Goal: Task Accomplishment & Management: Manage account settings

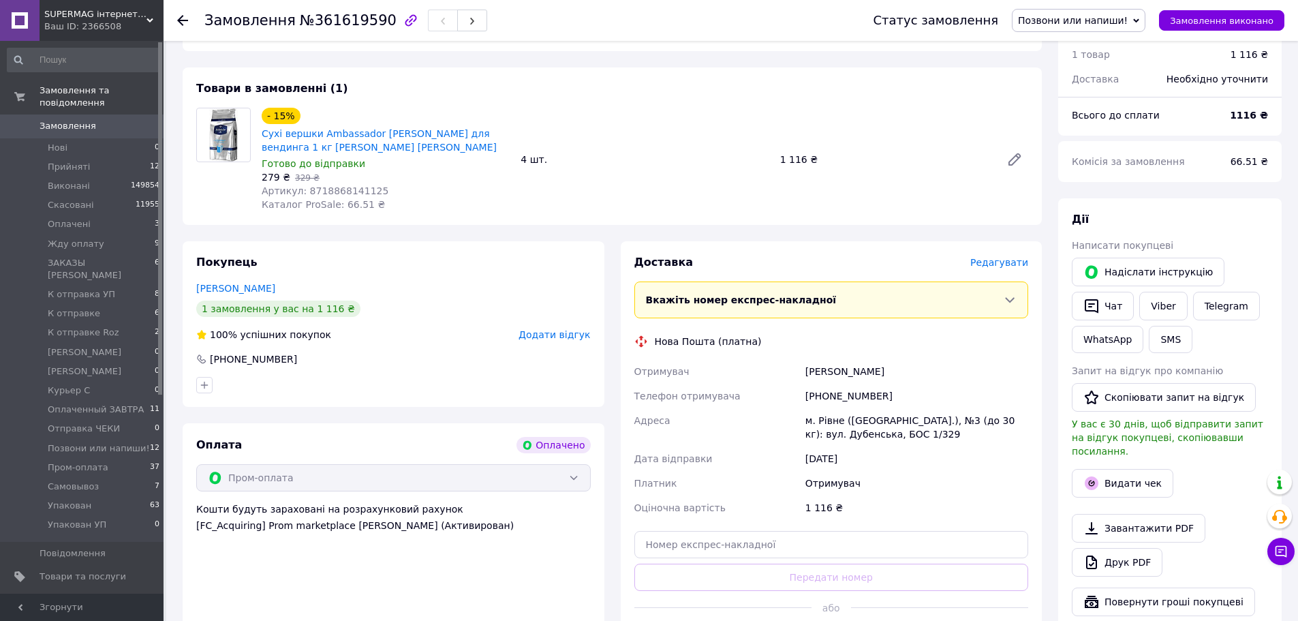
scroll to position [68, 0]
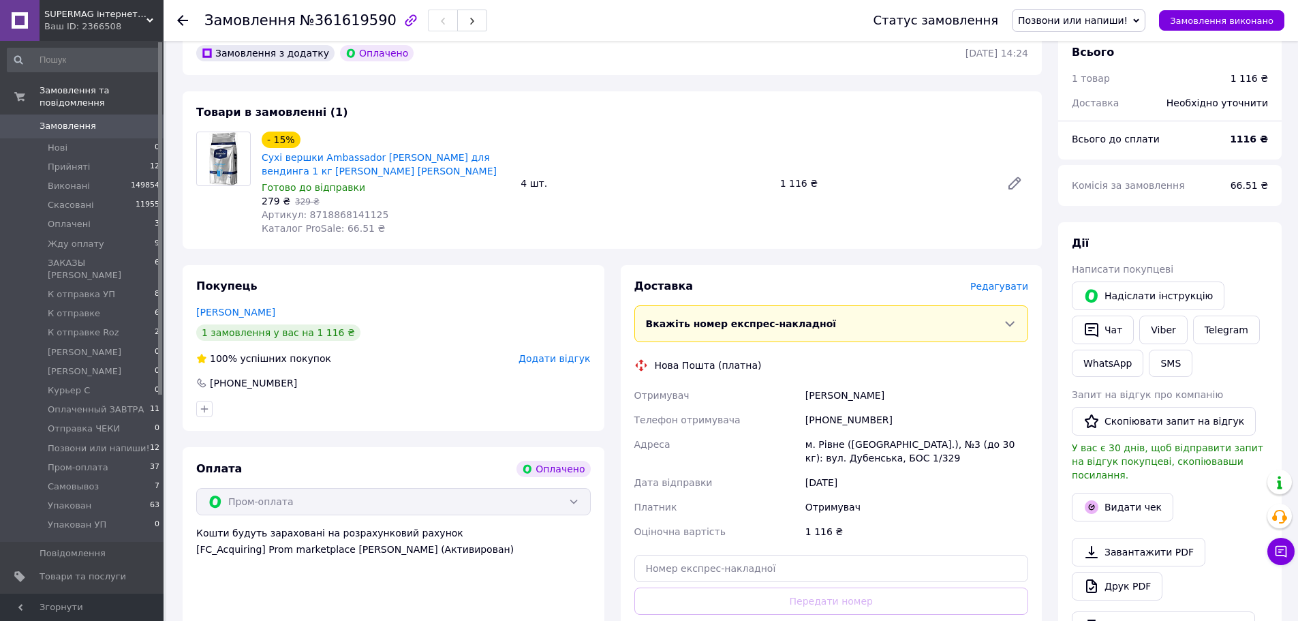
click at [1128, 21] on span "Позвони или напиши!" at bounding box center [1073, 20] width 110 height 11
click at [1066, 44] on li "Оплачено" at bounding box center [1078, 41] width 132 height 20
click at [1093, 365] on link "WhatsApp" at bounding box center [1108, 362] width 72 height 27
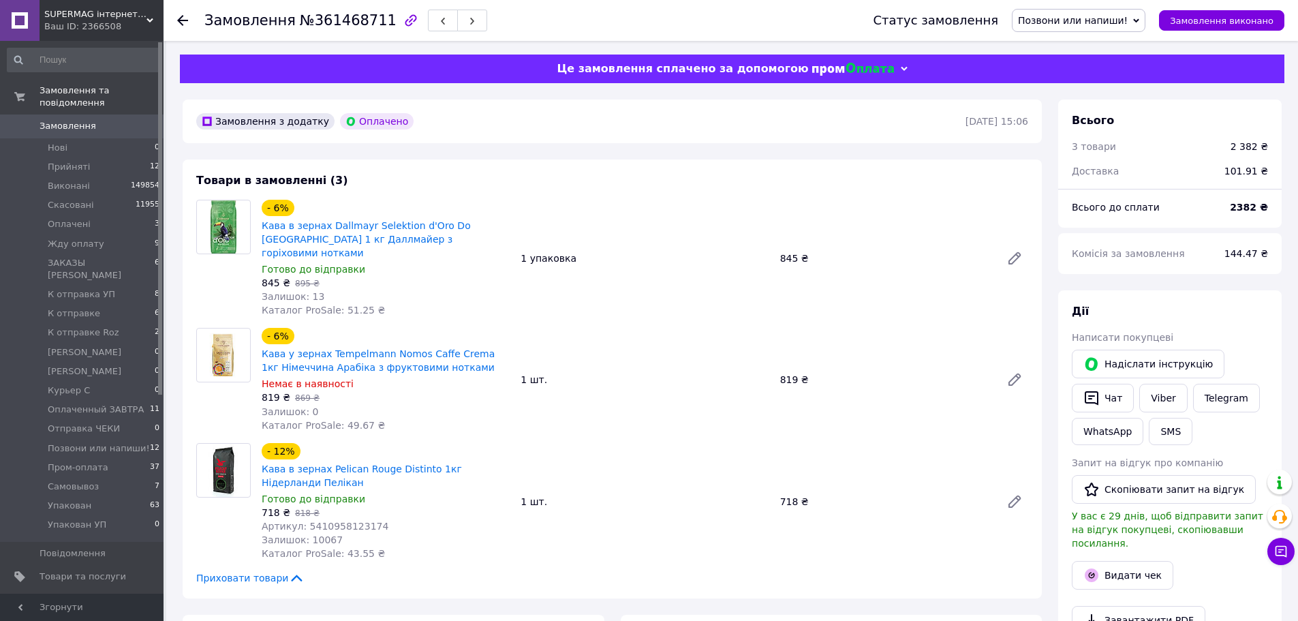
click at [1098, 8] on div "Статус замовлення Позвони или напиши! Прийнято Виконано Скасовано Оплачено Жду …" at bounding box center [1064, 20] width 439 height 41
click at [1097, 21] on span "Позвони или напиши!" at bounding box center [1073, 20] width 110 height 11
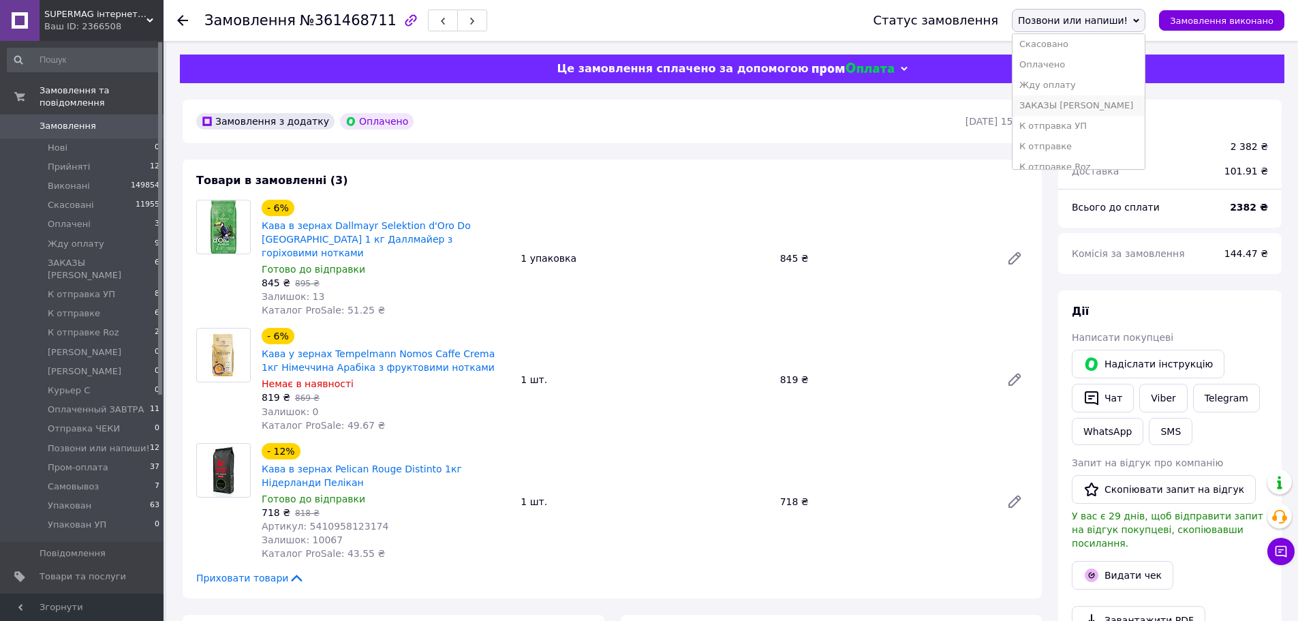
scroll to position [68, 0]
click at [1075, 115] on li "К отправке" at bounding box center [1078, 122] width 132 height 20
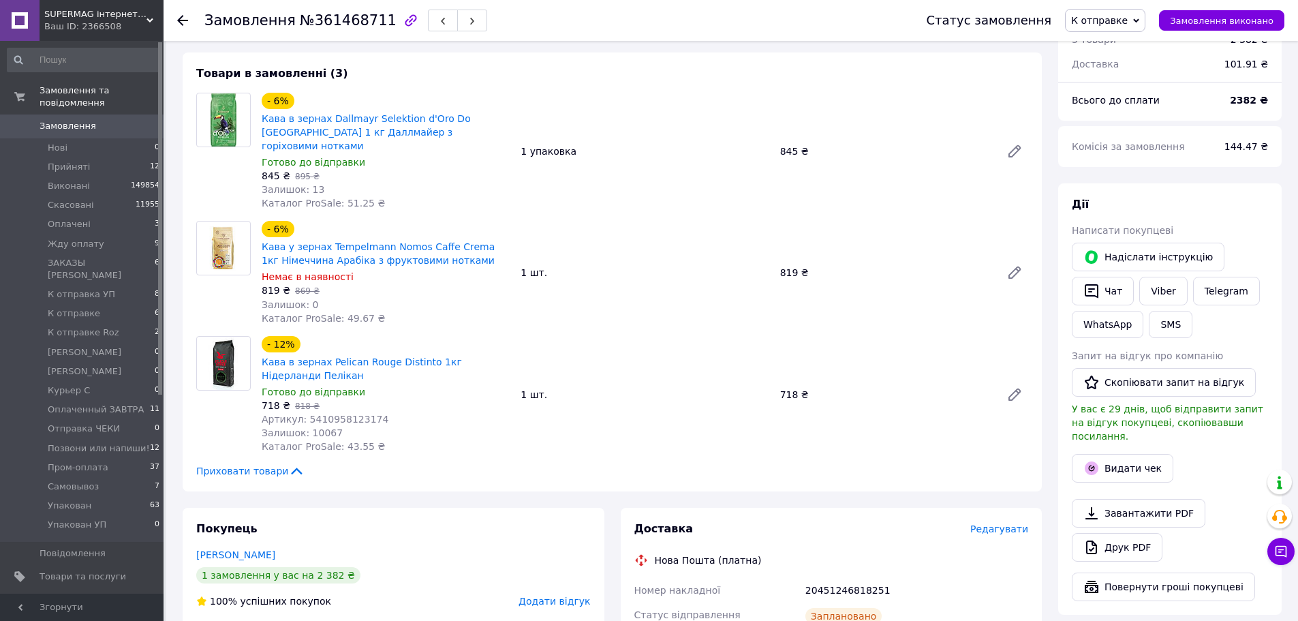
scroll to position [0, 0]
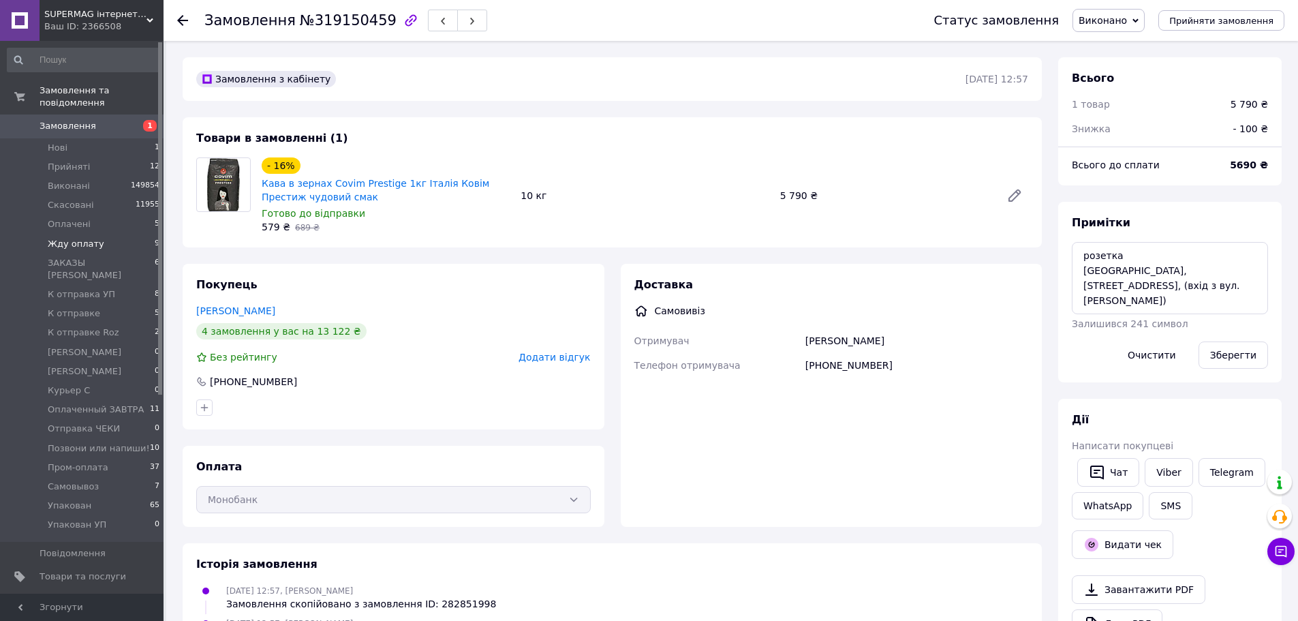
click at [72, 238] on span "Жду оплату" at bounding box center [76, 244] width 57 height 12
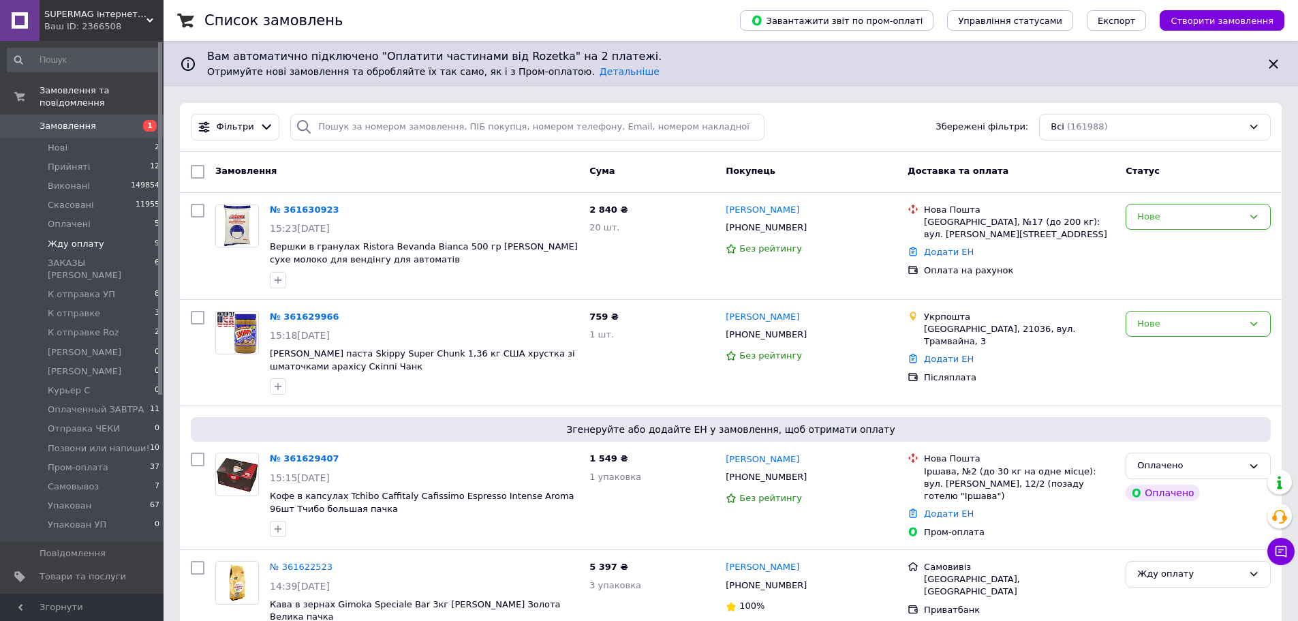
click at [72, 238] on span "Жду оплату" at bounding box center [76, 244] width 57 height 12
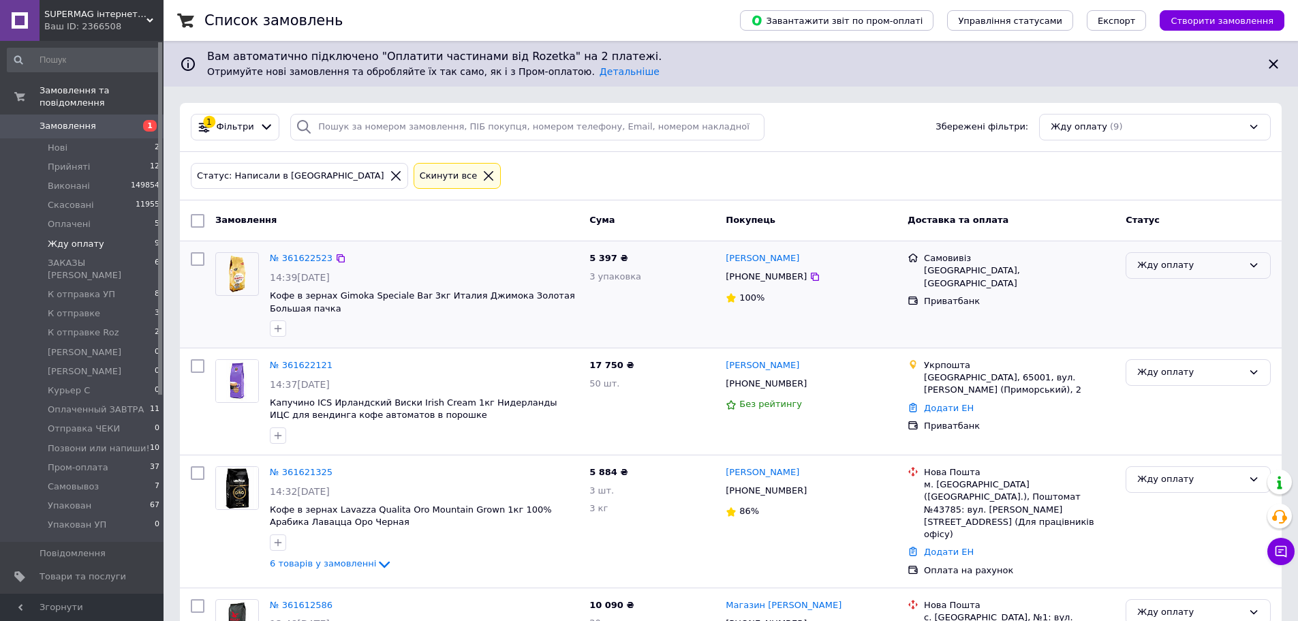
click at [1212, 264] on div "Жду оплату" at bounding box center [1190, 265] width 106 height 14
click at [1192, 364] on li "Оплачено" at bounding box center [1198, 368] width 144 height 25
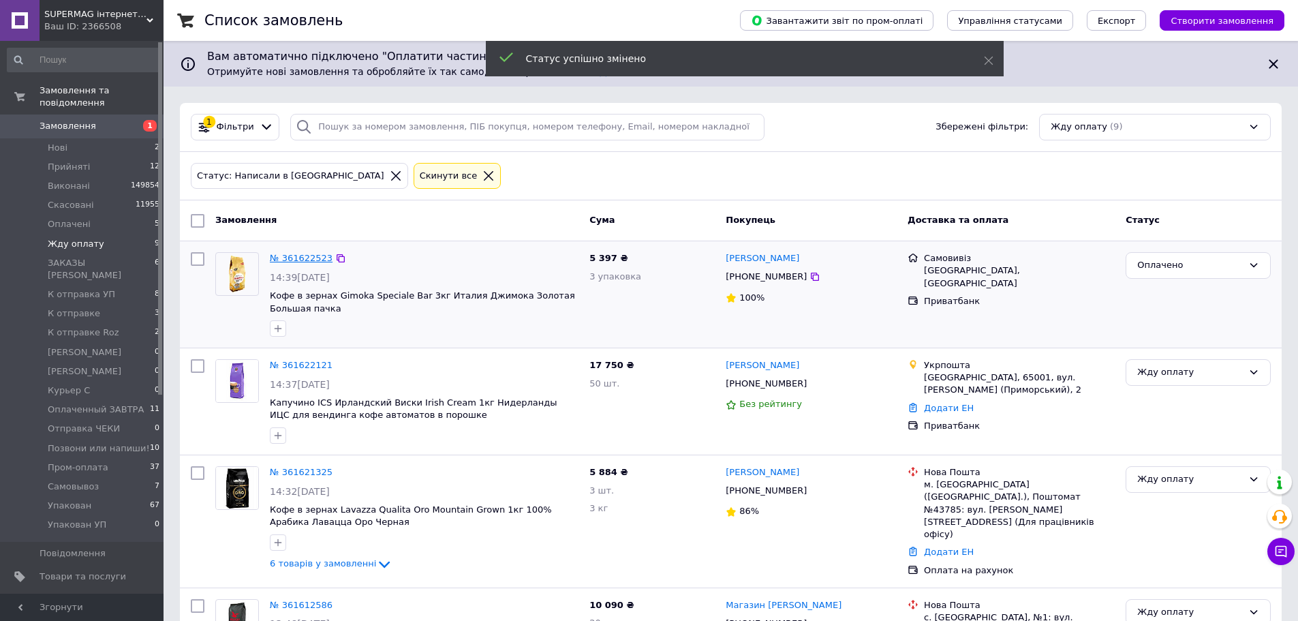
click at [275, 254] on link "№ 361622523" at bounding box center [301, 258] width 63 height 10
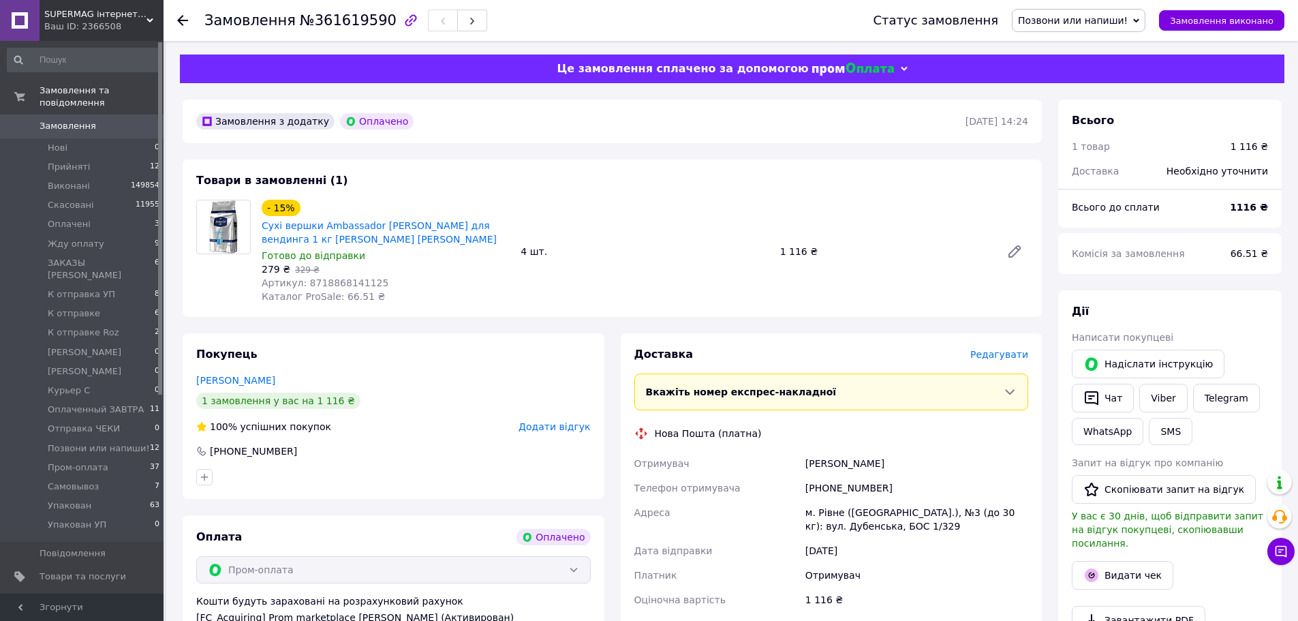
scroll to position [68, 0]
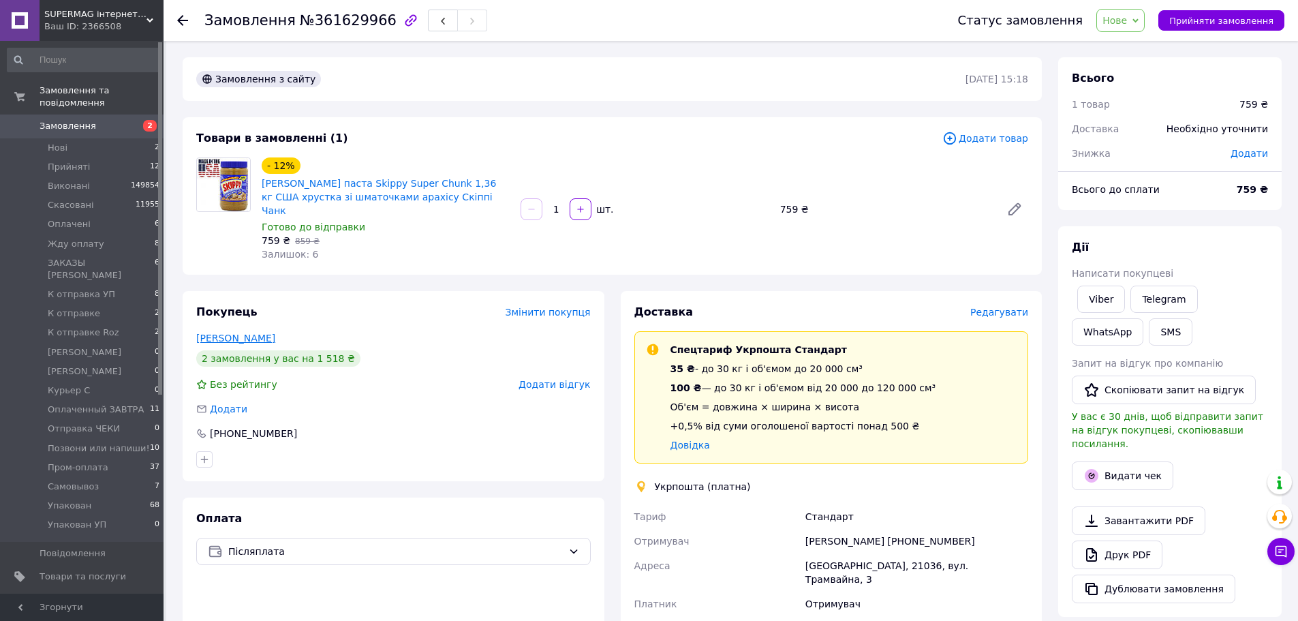
click at [255, 332] on link "[PERSON_NAME]" at bounding box center [235, 337] width 79 height 11
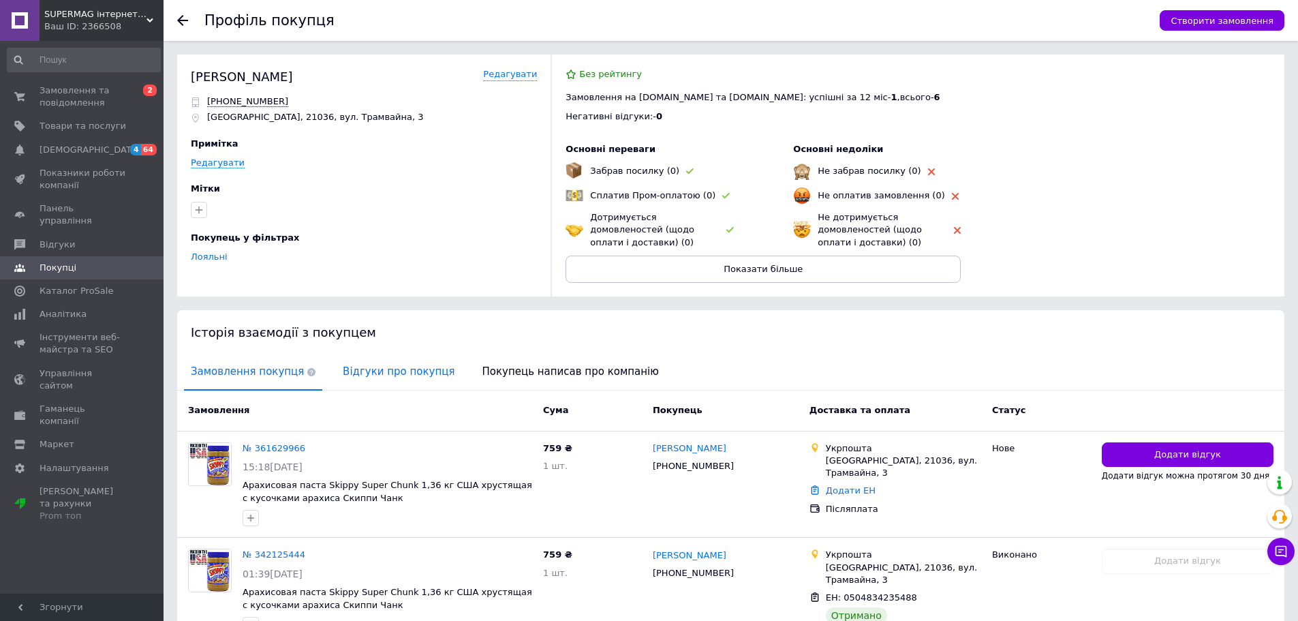
click at [386, 361] on span "Відгуки про покупця" at bounding box center [398, 371] width 125 height 35
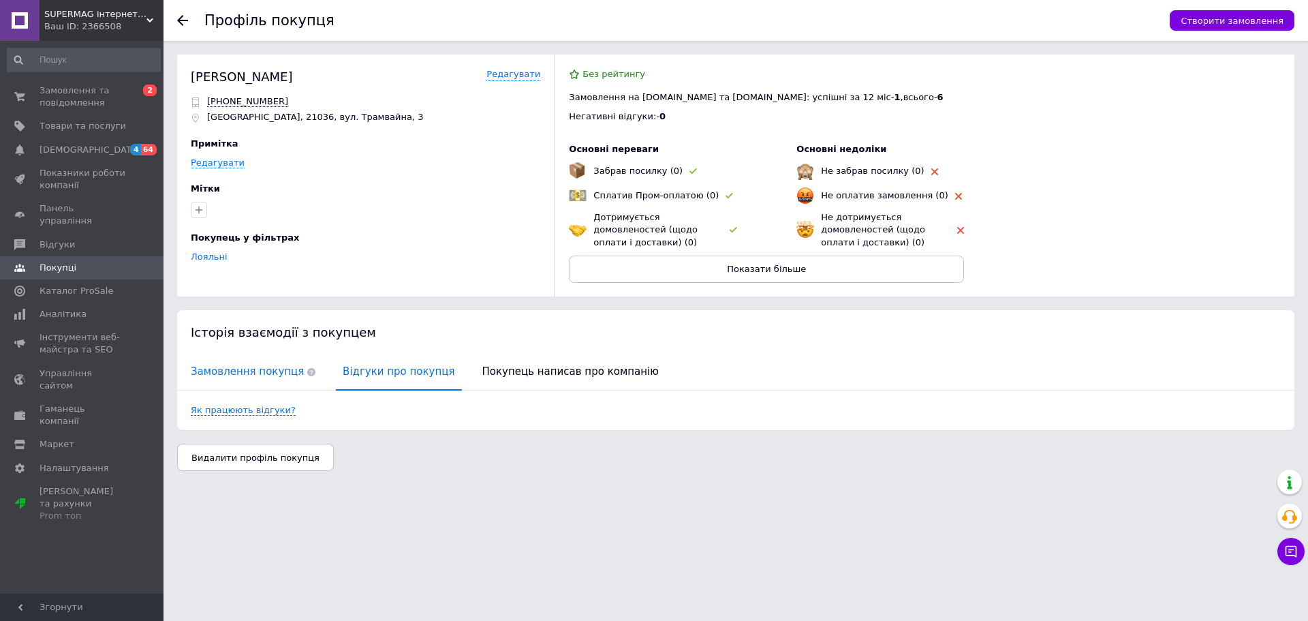
click at [283, 375] on span "Замовлення покупця" at bounding box center [253, 371] width 138 height 35
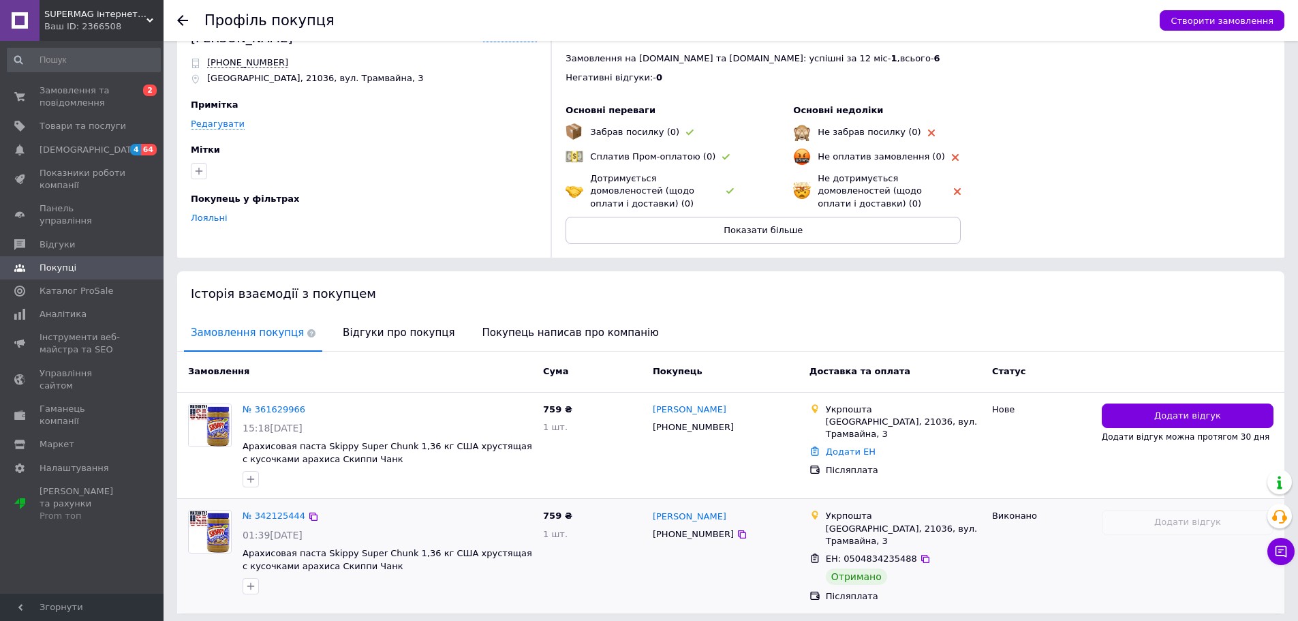
scroll to position [78, 0]
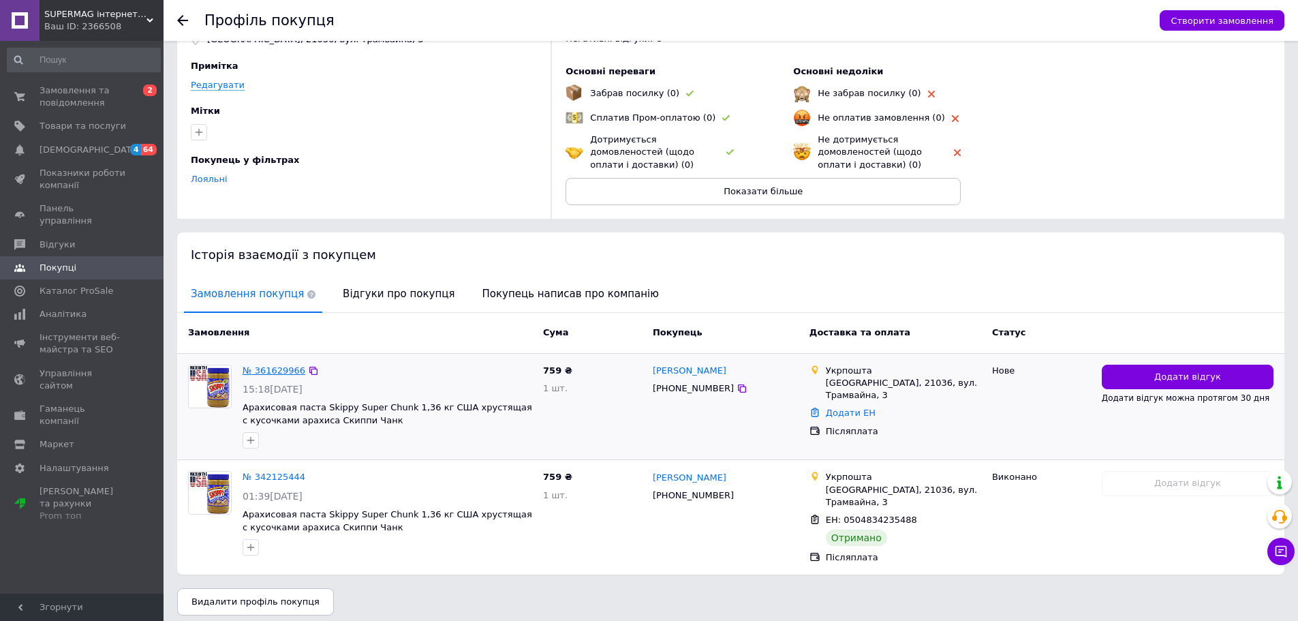
click at [290, 365] on link "№ 361629966" at bounding box center [274, 370] width 63 height 10
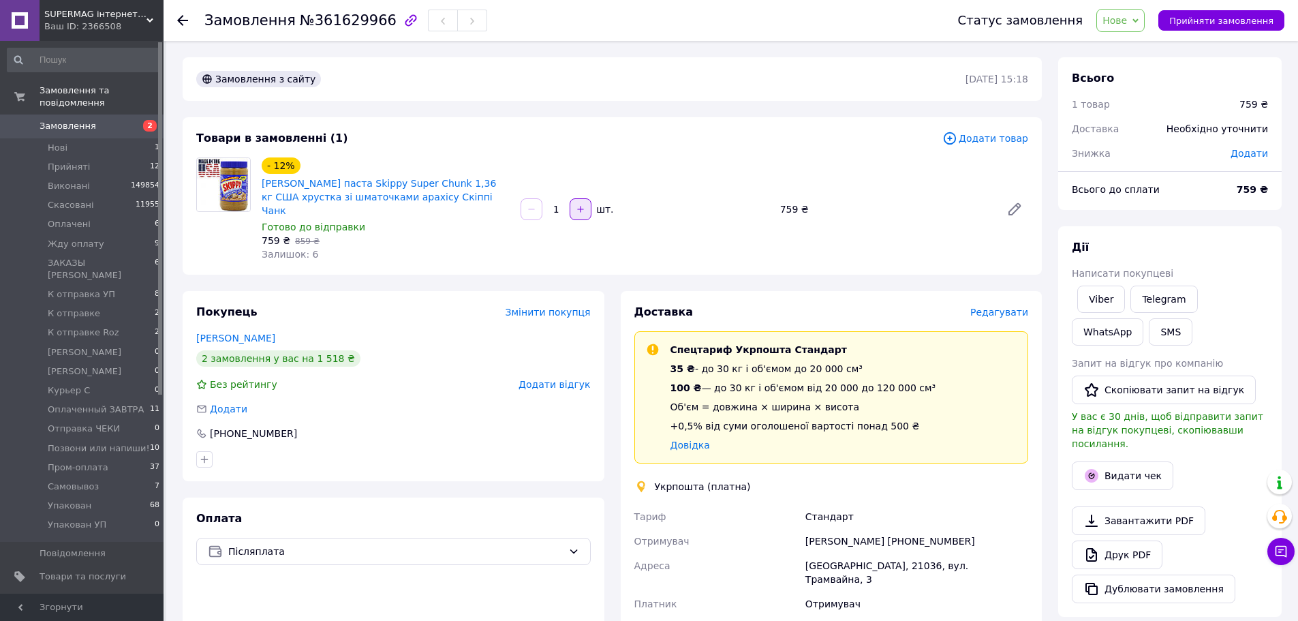
click at [585, 204] on icon "button" at bounding box center [581, 209] width 10 height 10
type input "2"
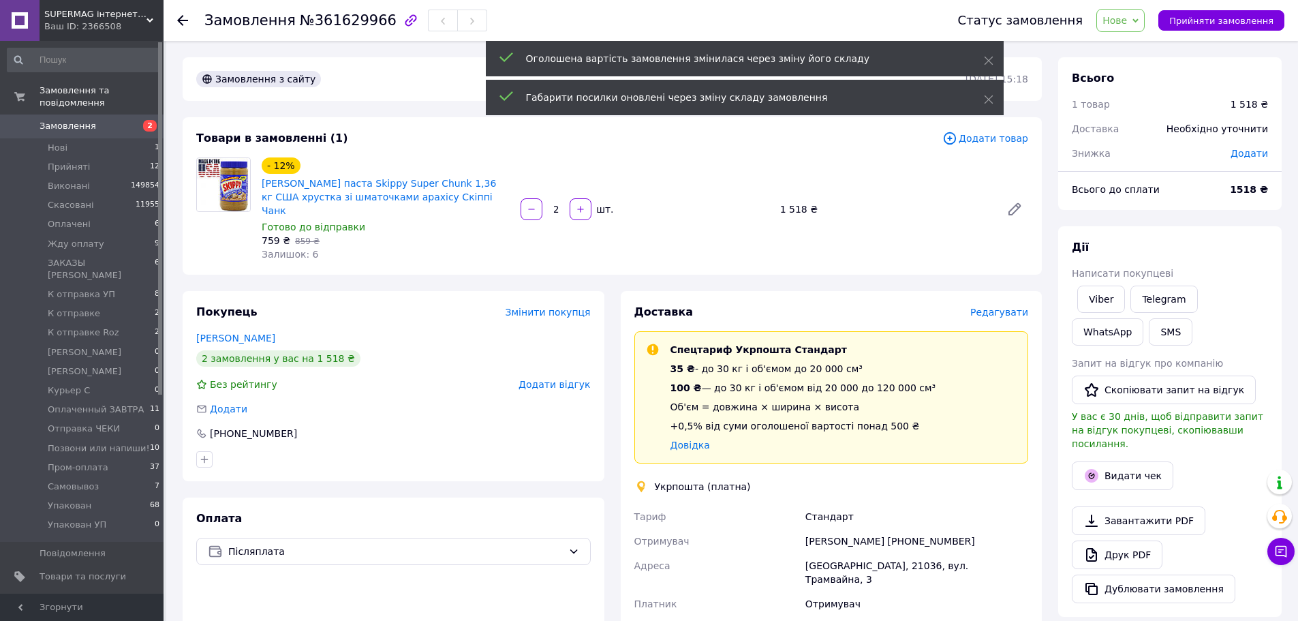
click at [1127, 19] on span "Нове" at bounding box center [1114, 20] width 25 height 11
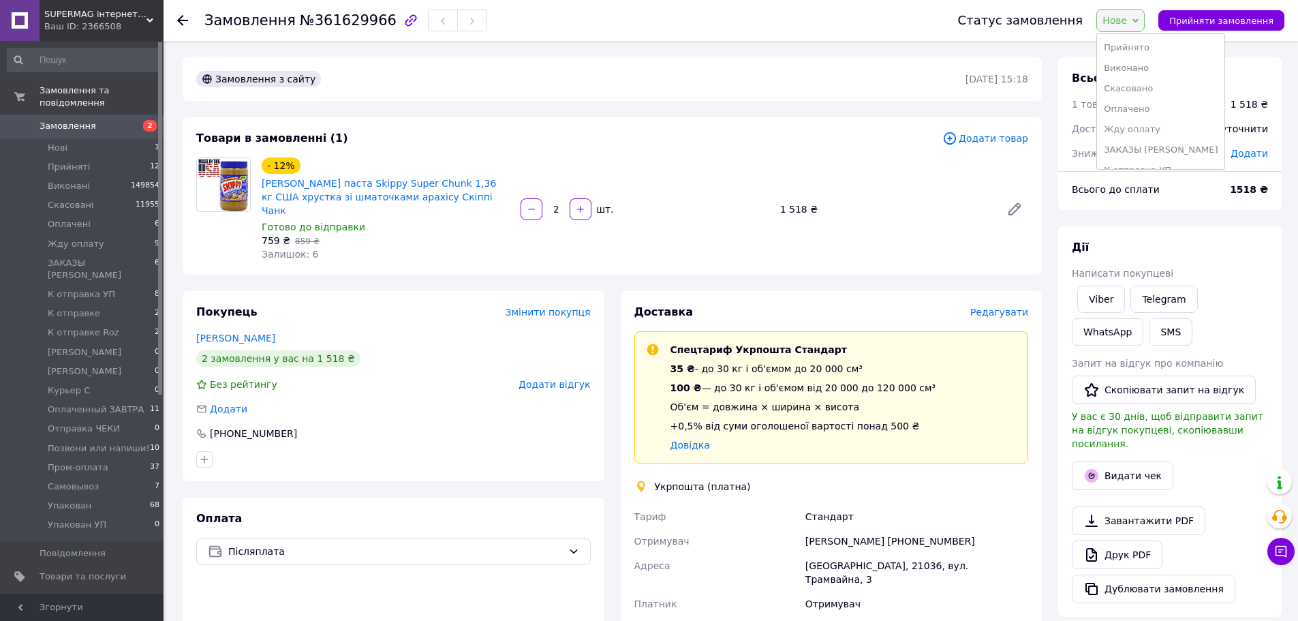
click at [1141, 107] on li "Оплачено" at bounding box center [1160, 109] width 127 height 20
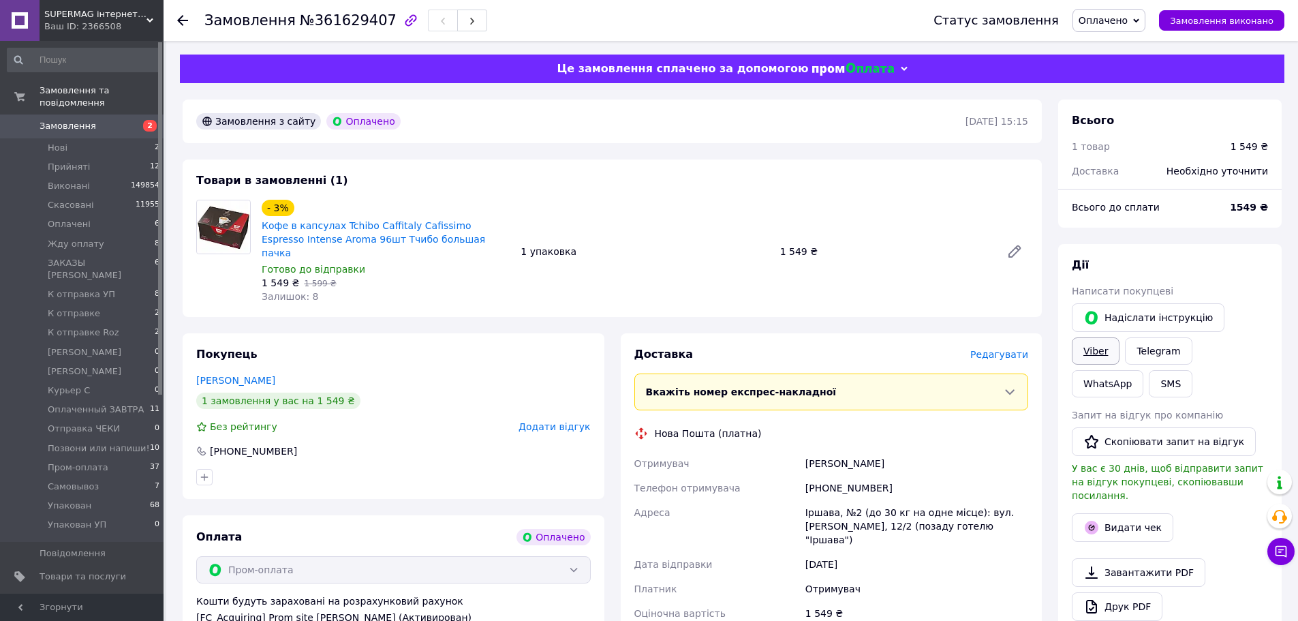
click at [1119, 337] on link "Viber" at bounding box center [1096, 350] width 48 height 27
click at [1285, 236] on div "Всього 1 товар 1 549 ₴ Доставка Необхідно уточнити Всього до сплати 1549 ₴ Дії …" at bounding box center [1170, 551] width 240 height 904
click at [1145, 13] on span "Оплачено" at bounding box center [1108, 20] width 73 height 23
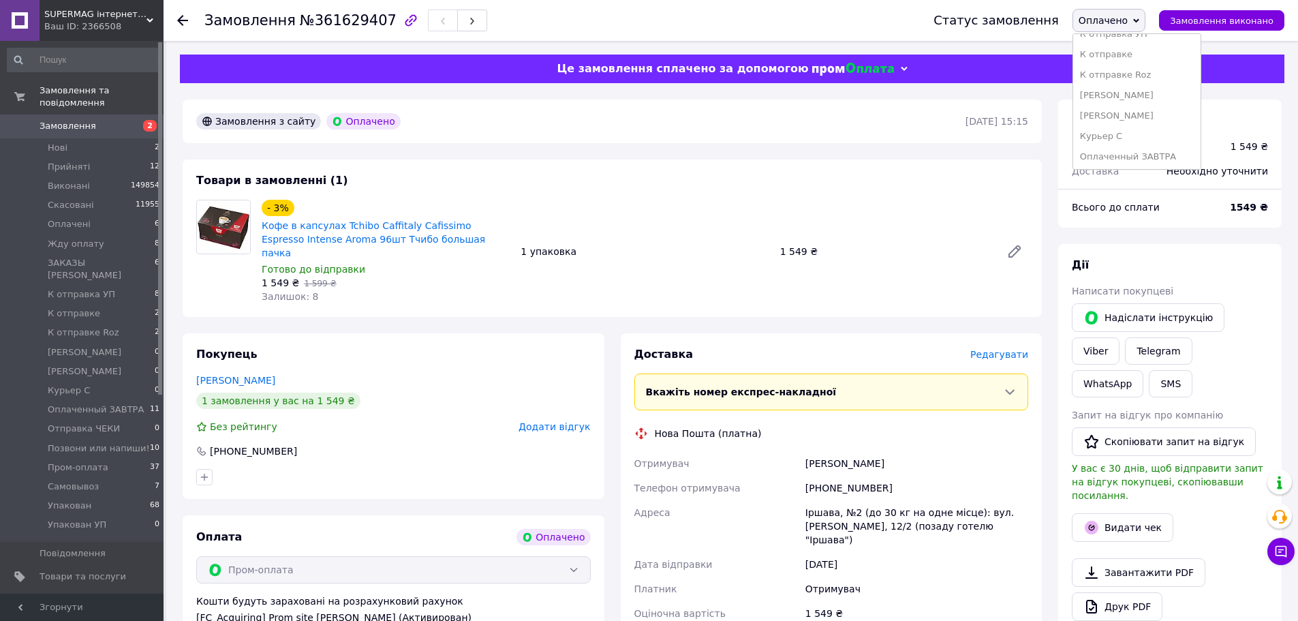
scroll to position [240, 0]
click at [1160, 67] on li "Позвони или напиши!" at bounding box center [1136, 73] width 127 height 20
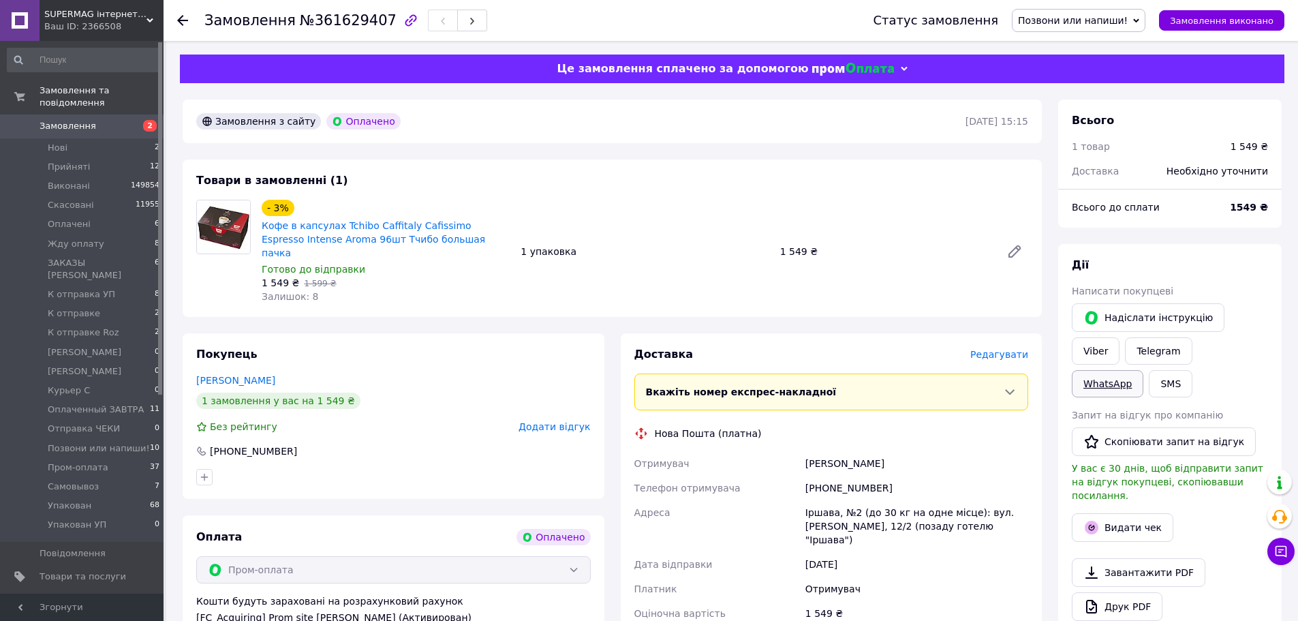
click at [1143, 370] on link "WhatsApp" at bounding box center [1108, 383] width 72 height 27
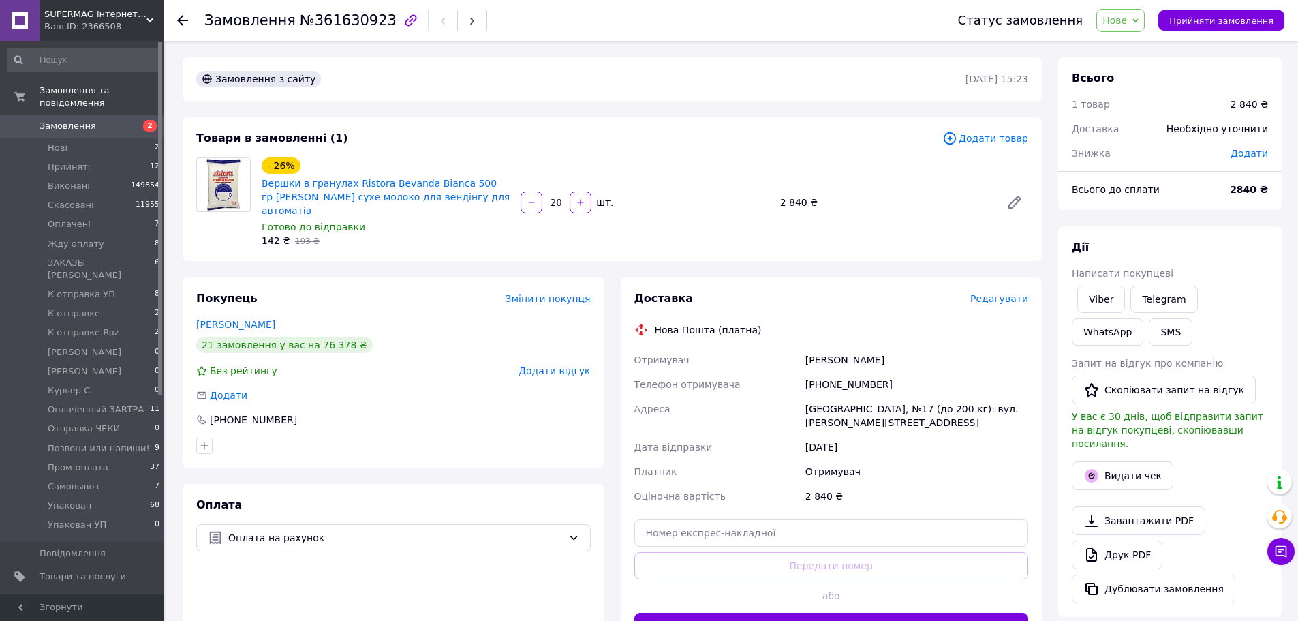
click at [1123, 15] on span "Нове" at bounding box center [1114, 20] width 25 height 11
click at [1144, 126] on li "Жду оплату" at bounding box center [1160, 129] width 127 height 20
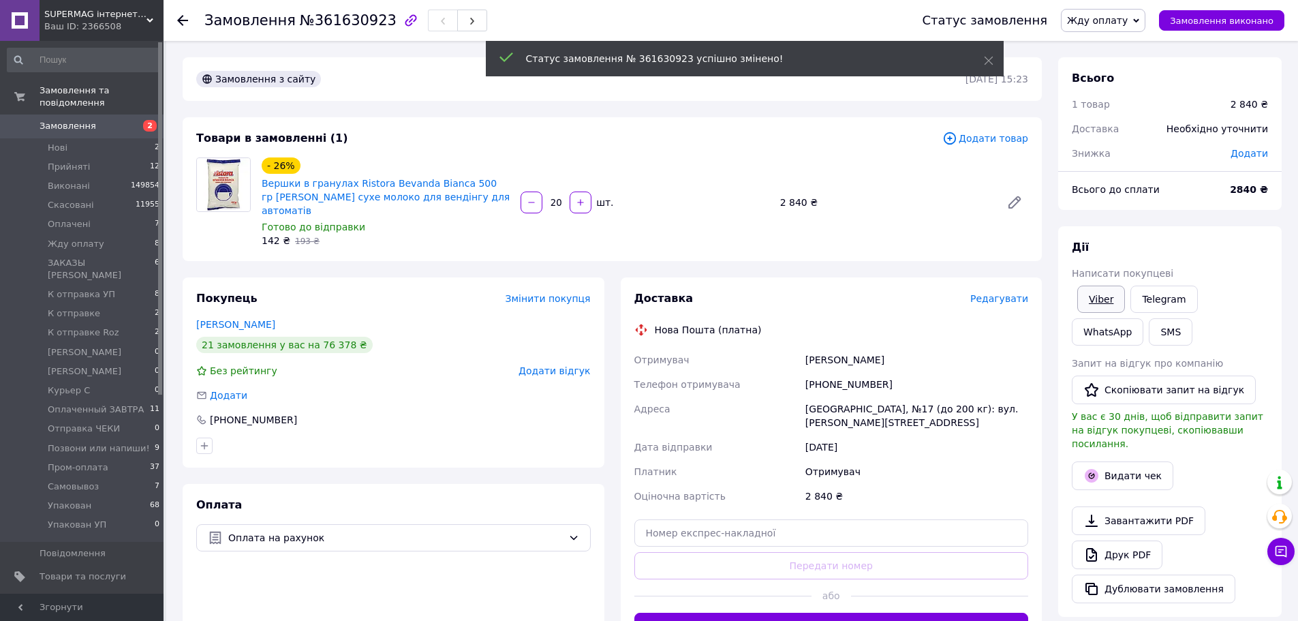
click at [1103, 292] on link "Viber" at bounding box center [1101, 298] width 48 height 27
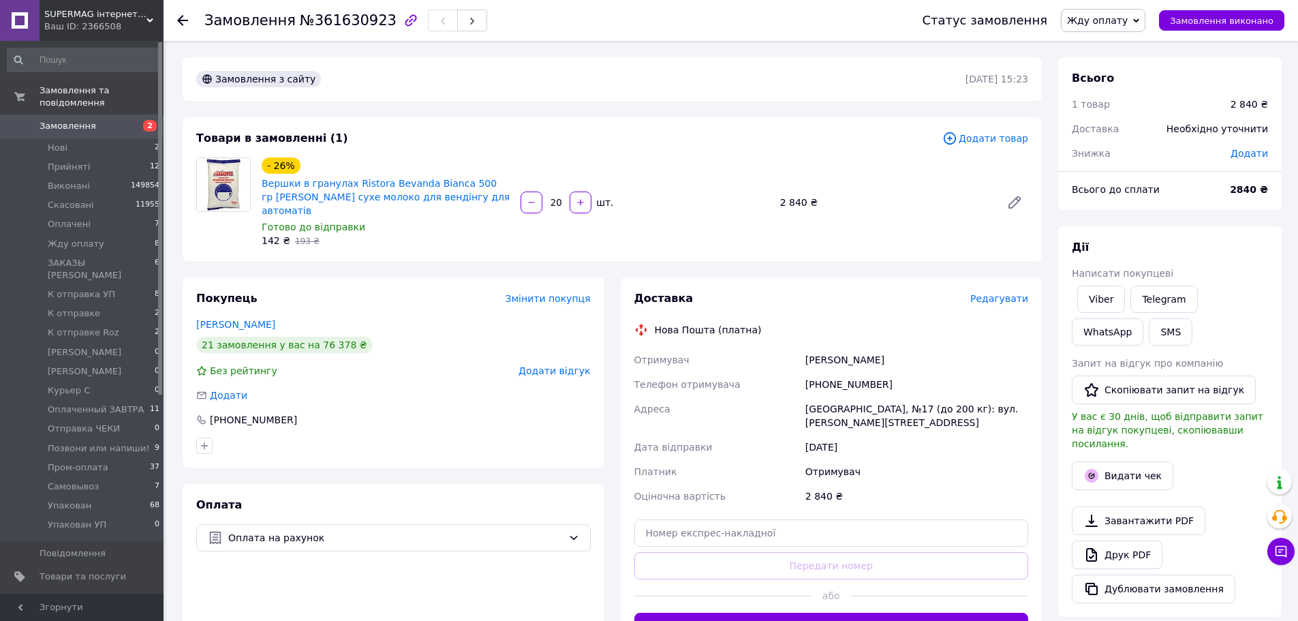
click at [1241, 226] on div "[PERSON_NAME] покупцеві Viber Telegram WhatsApp SMS Запит на відгук про компані…" at bounding box center [1169, 421] width 223 height 390
drag, startPoint x: 424, startPoint y: 114, endPoint x: 193, endPoint y: 124, distance: 230.5
click at [333, 112] on div "Замовлення з сайту [DATE] 15:23 Товари в замовленні (1) Додати товар - 26% Верш…" at bounding box center [611, 501] width 875 height 889
click at [1230, 228] on div "[PERSON_NAME] покупцеві Viber Telegram WhatsApp SMS Запит на відгук про компані…" at bounding box center [1169, 421] width 223 height 390
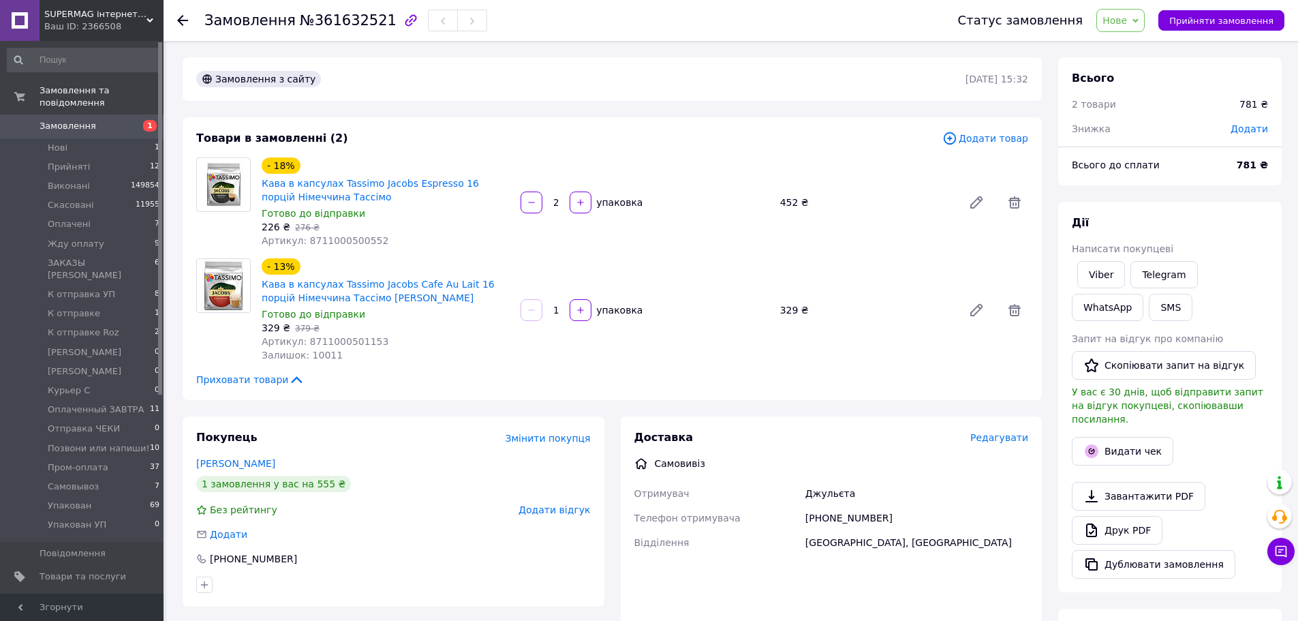
click at [1114, 17] on span "Нове" at bounding box center [1120, 20] width 48 height 23
click at [1150, 80] on li "Позвони или напиши!" at bounding box center [1160, 73] width 127 height 20
click at [1094, 15] on span "Позвони или напиши!" at bounding box center [1073, 20] width 110 height 11
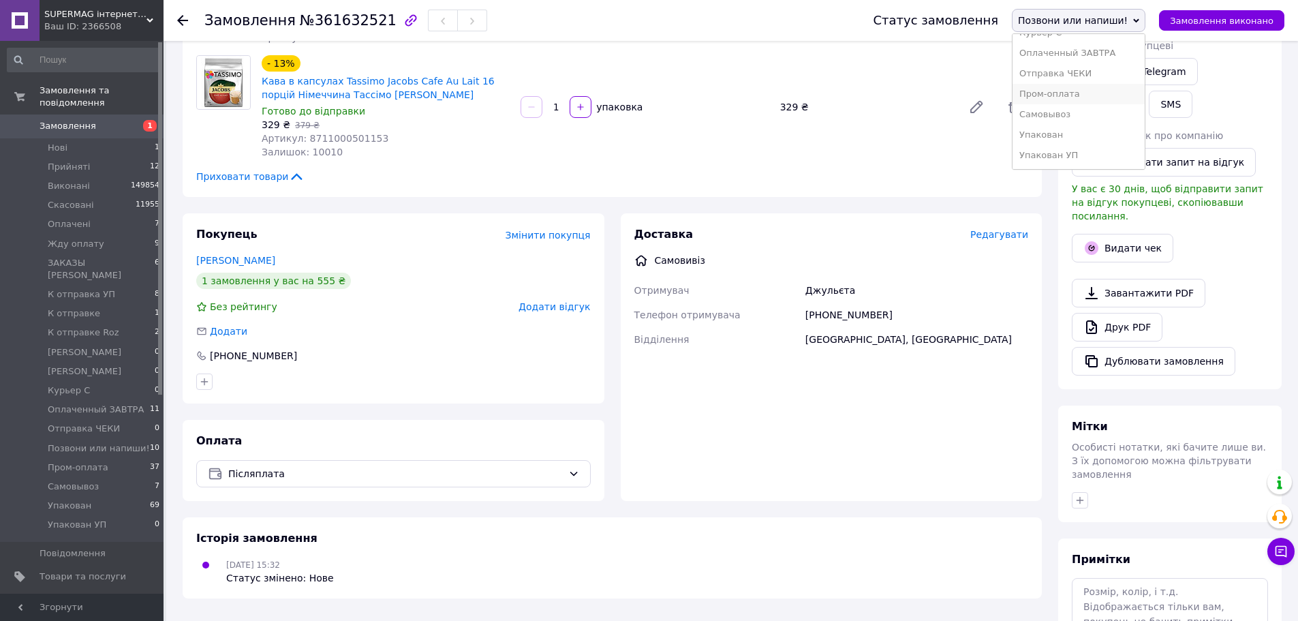
scroll to position [204, 0]
click at [1096, 112] on li "Самовывоз" at bounding box center [1078, 114] width 132 height 20
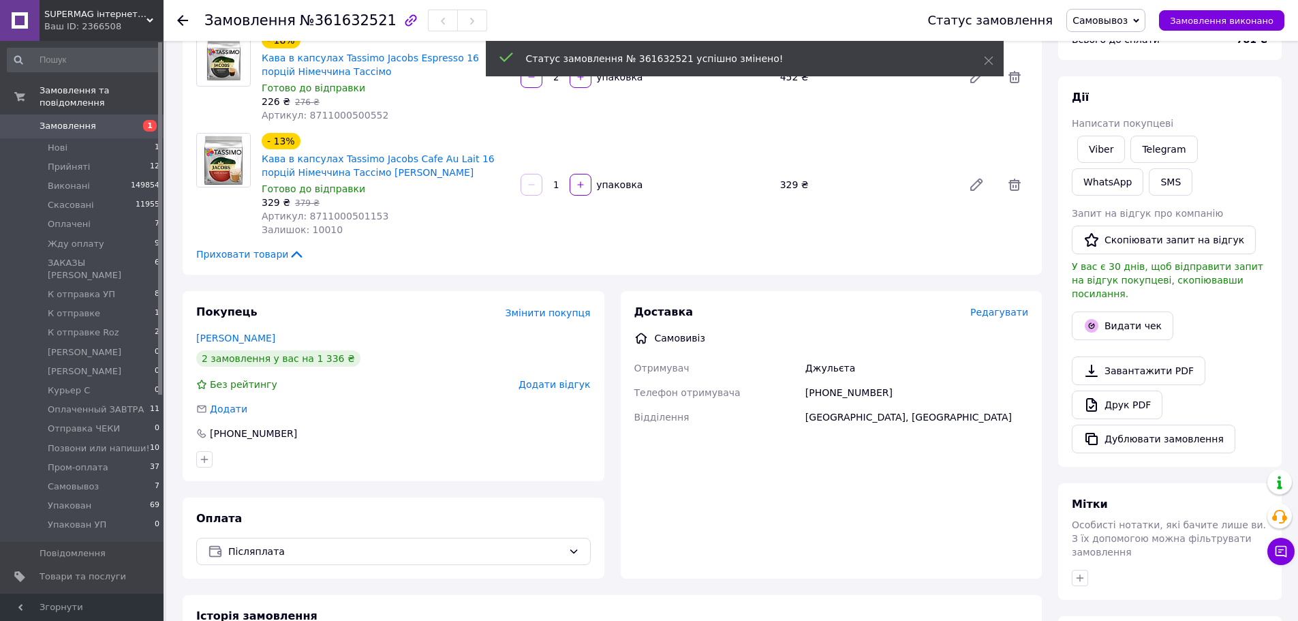
scroll to position [0, 0]
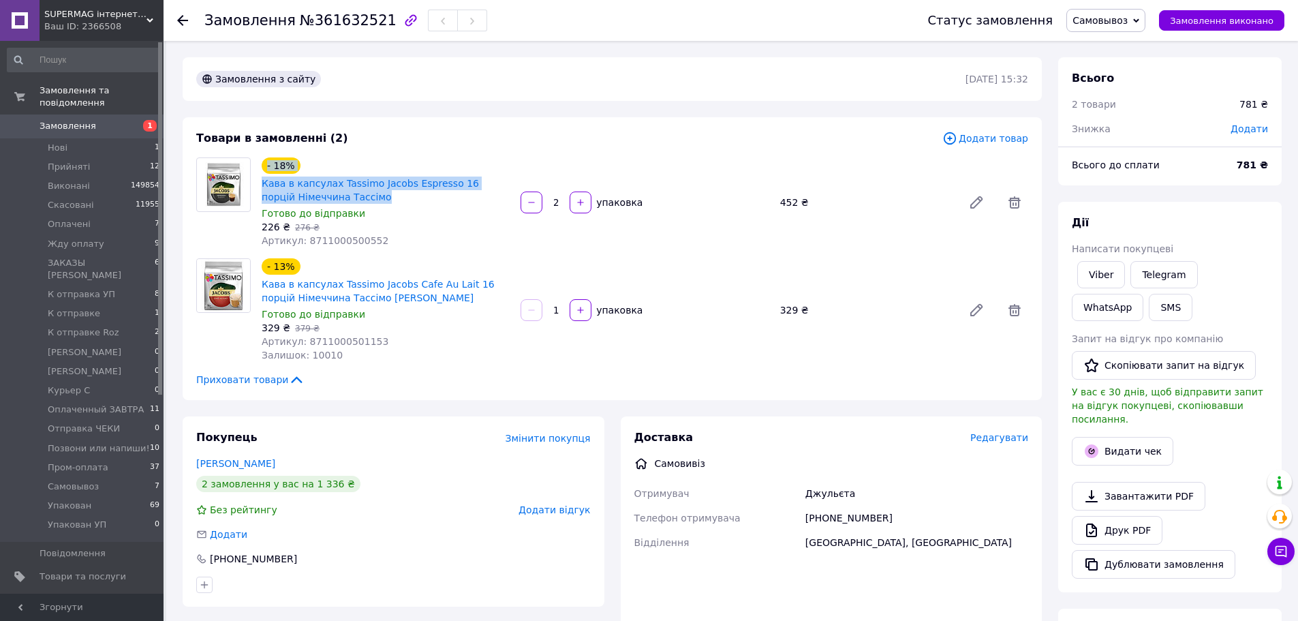
drag, startPoint x: 358, startPoint y: 198, endPoint x: 263, endPoint y: 173, distance: 98.5
click at [263, 173] on div "- 18% Кава в капсулах Tassimo Jacobs Espresso 16 порцій Німеччина Тассімо" at bounding box center [385, 180] width 251 height 49
click at [356, 140] on div "Товари в замовленні (2)" at bounding box center [569, 139] width 746 height 16
drag, startPoint x: 348, startPoint y: 193, endPoint x: 255, endPoint y: 178, distance: 93.9
click at [255, 178] on div "- 18% Кава в капсулах Tassimo Jacobs Espresso 16 порцій Німеччина Тассімо Готов…" at bounding box center [612, 202] width 843 height 90
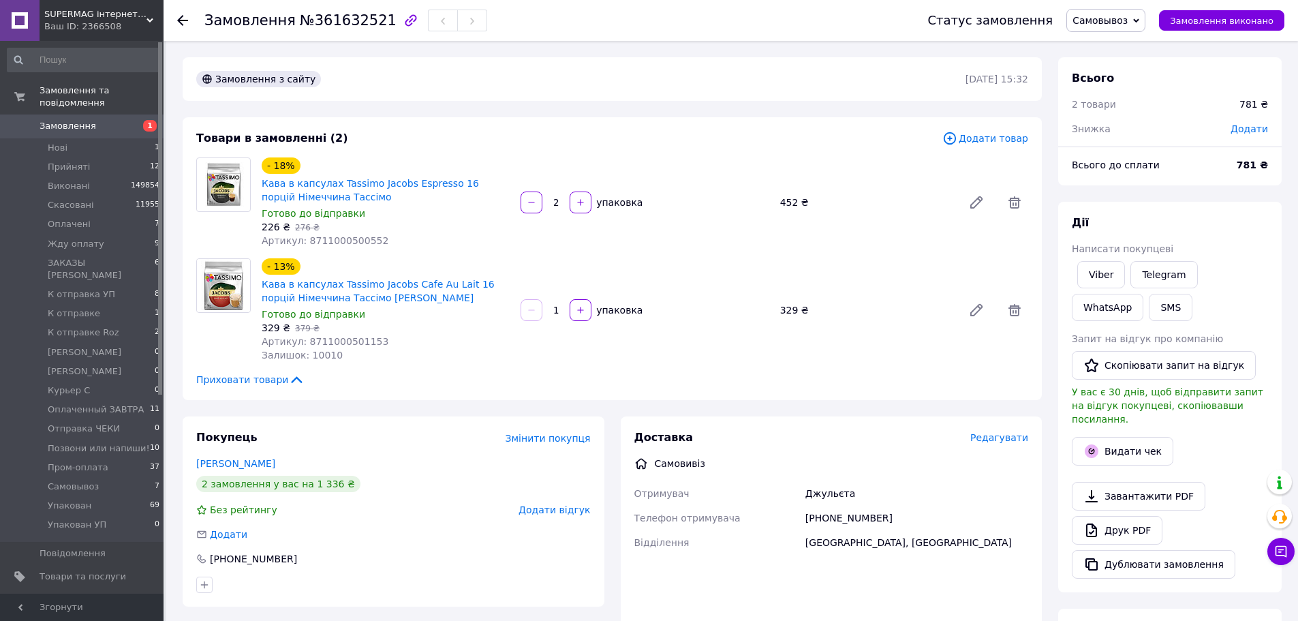
click at [369, 123] on div "Товари в замовленні (2) Додати товар - 18% Кава в капсулах Tassimo Jacobs Espre…" at bounding box center [612, 258] width 859 height 283
drag, startPoint x: 358, startPoint y: 204, endPoint x: 258, endPoint y: 175, distance: 104.3
click at [258, 175] on div "- 18% Кава в капсулах Tassimo Jacobs Espresso 16 порцій Німеччина Тассімо Готов…" at bounding box center [385, 202] width 259 height 95
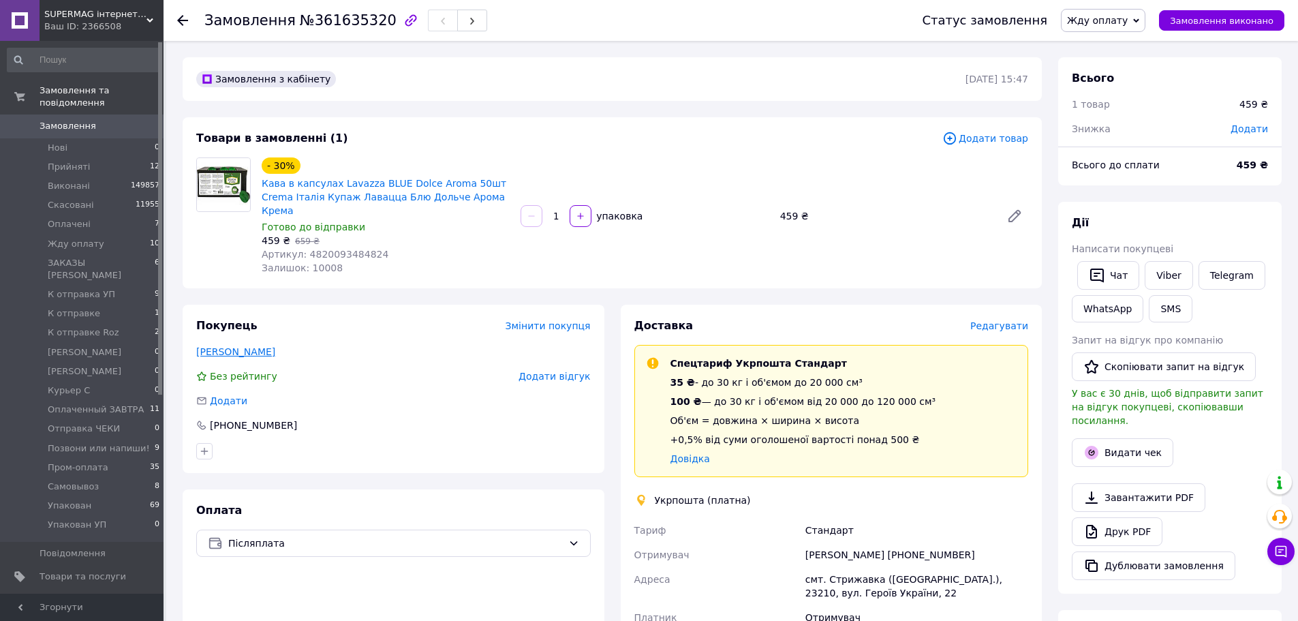
click at [224, 346] on link "[PERSON_NAME]" at bounding box center [235, 351] width 79 height 11
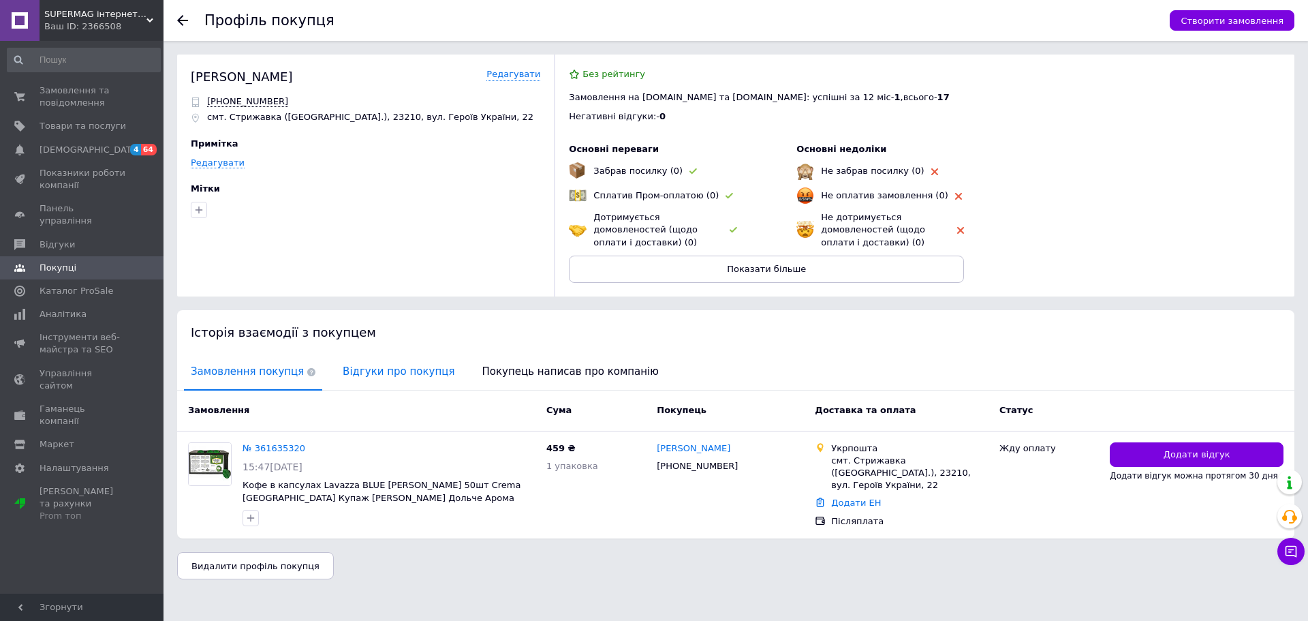
click at [384, 386] on span "Відгуки про покупця" at bounding box center [398, 371] width 125 height 35
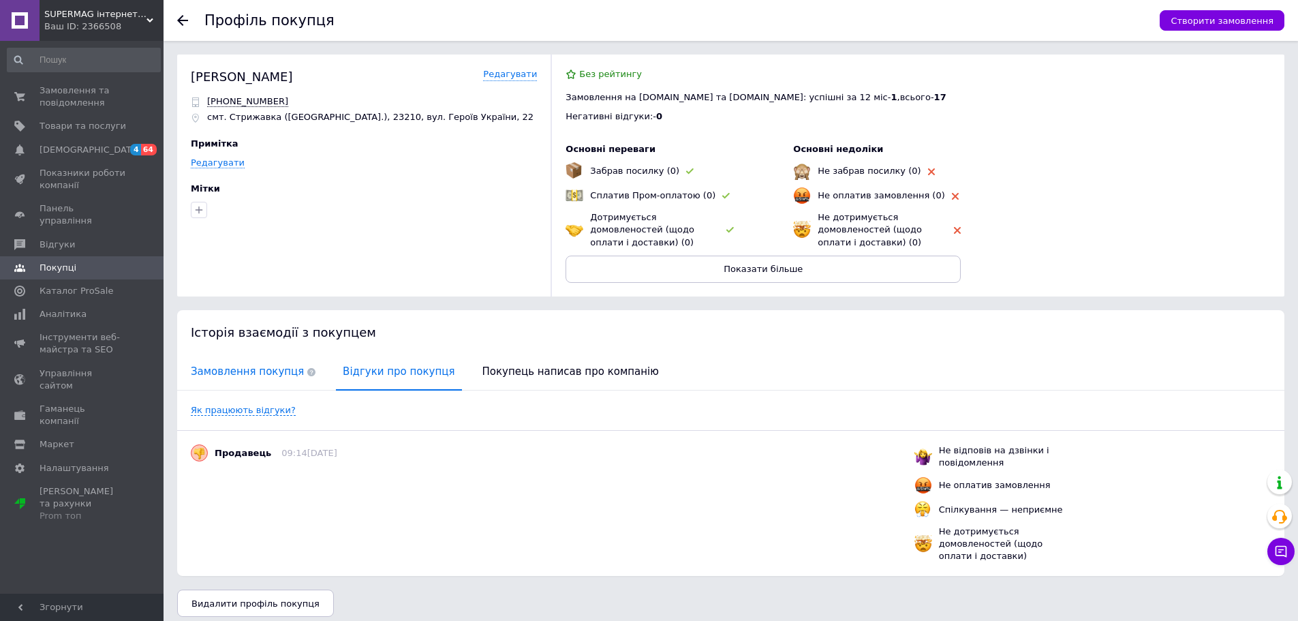
click at [236, 371] on span "Замовлення покупця" at bounding box center [253, 371] width 138 height 35
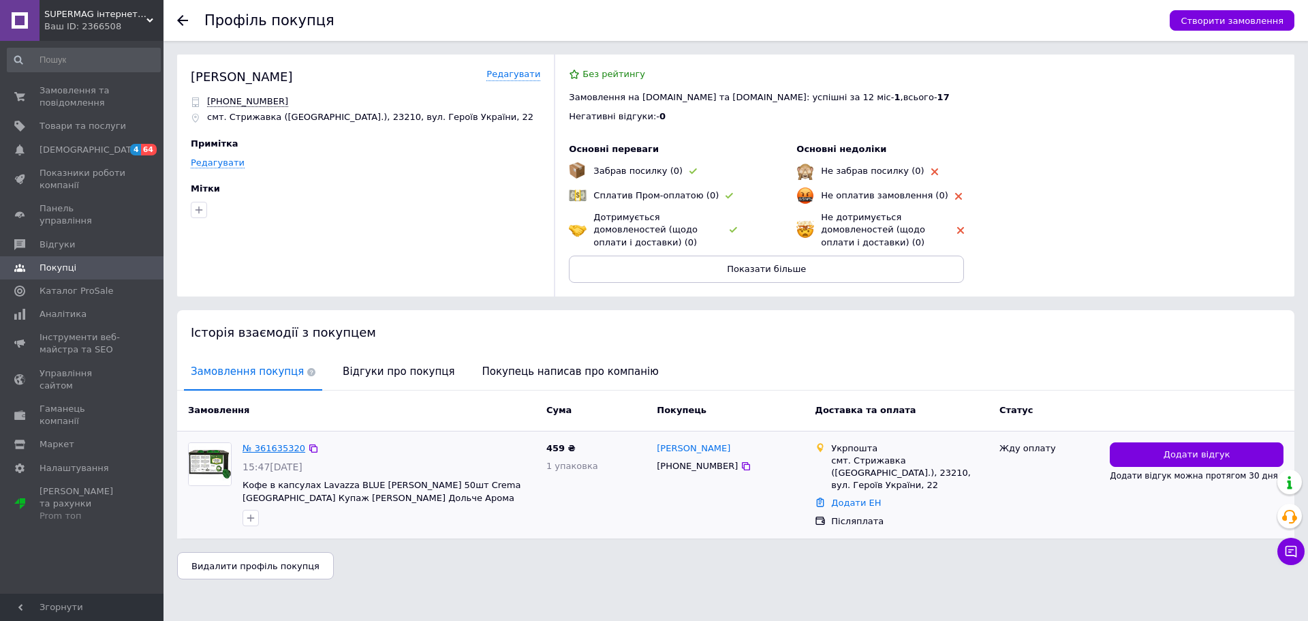
click at [266, 448] on link "№ 361635320" at bounding box center [274, 448] width 63 height 10
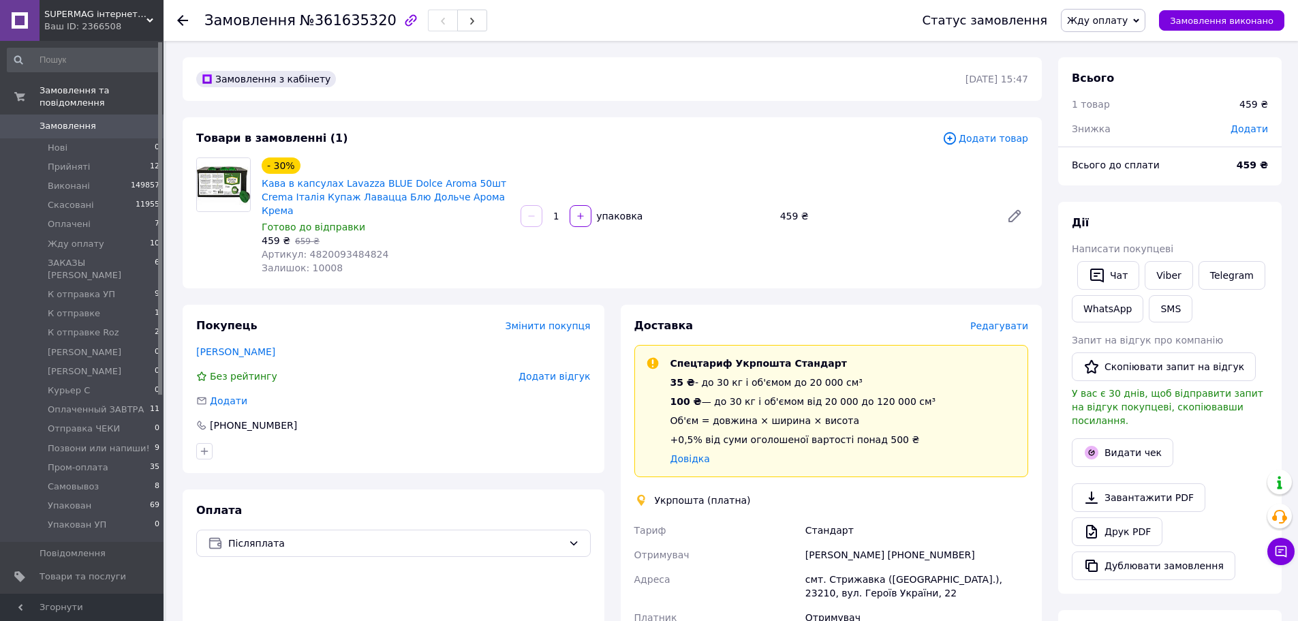
click at [1264, 131] on span "Додати" at bounding box center [1248, 128] width 37 height 11
click at [1195, 178] on input "text" at bounding box center [1155, 183] width 80 height 27
type input "100"
drag, startPoint x: 1227, startPoint y: 219, endPoint x: 1194, endPoint y: 226, distance: 34.1
click at [1226, 219] on button "Зберегти" at bounding box center [1223, 221] width 68 height 27
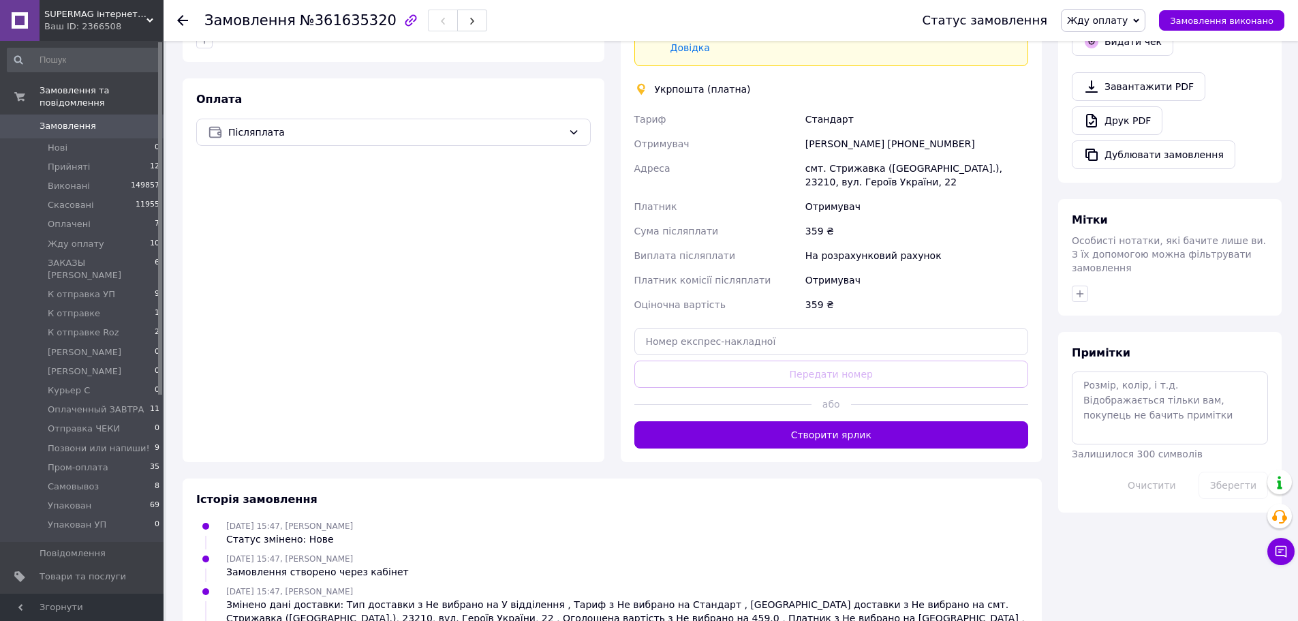
scroll to position [477, 0]
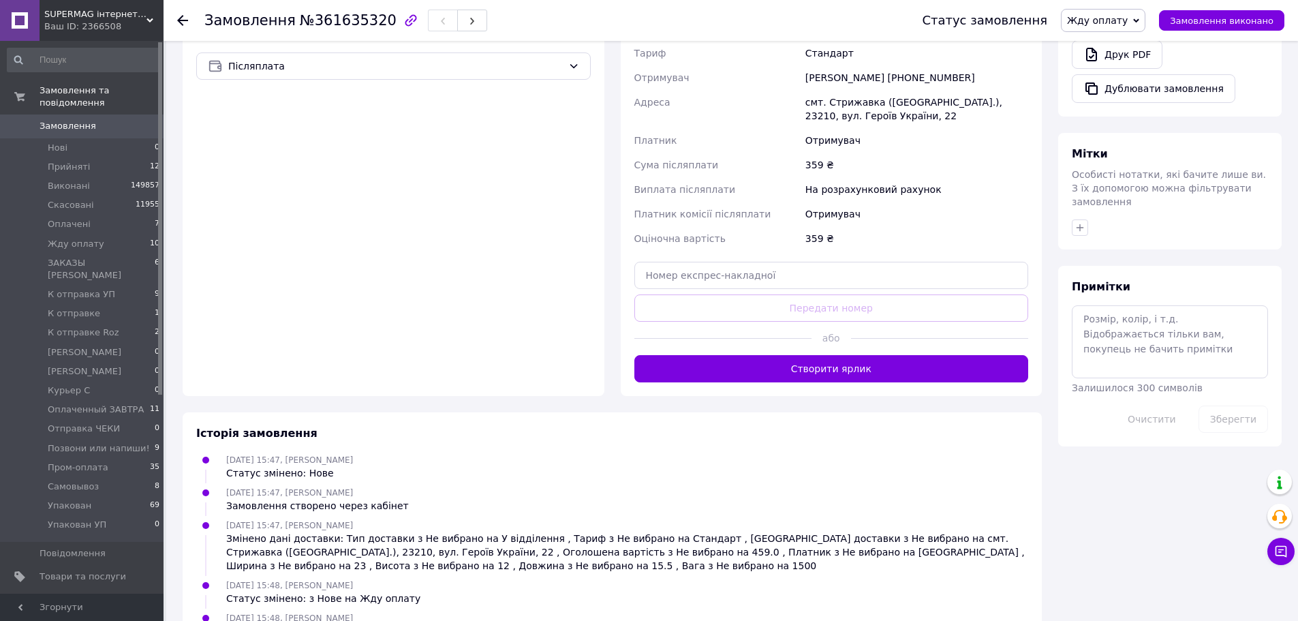
drag, startPoint x: 1268, startPoint y: 76, endPoint x: 1160, endPoint y: 149, distance: 130.0
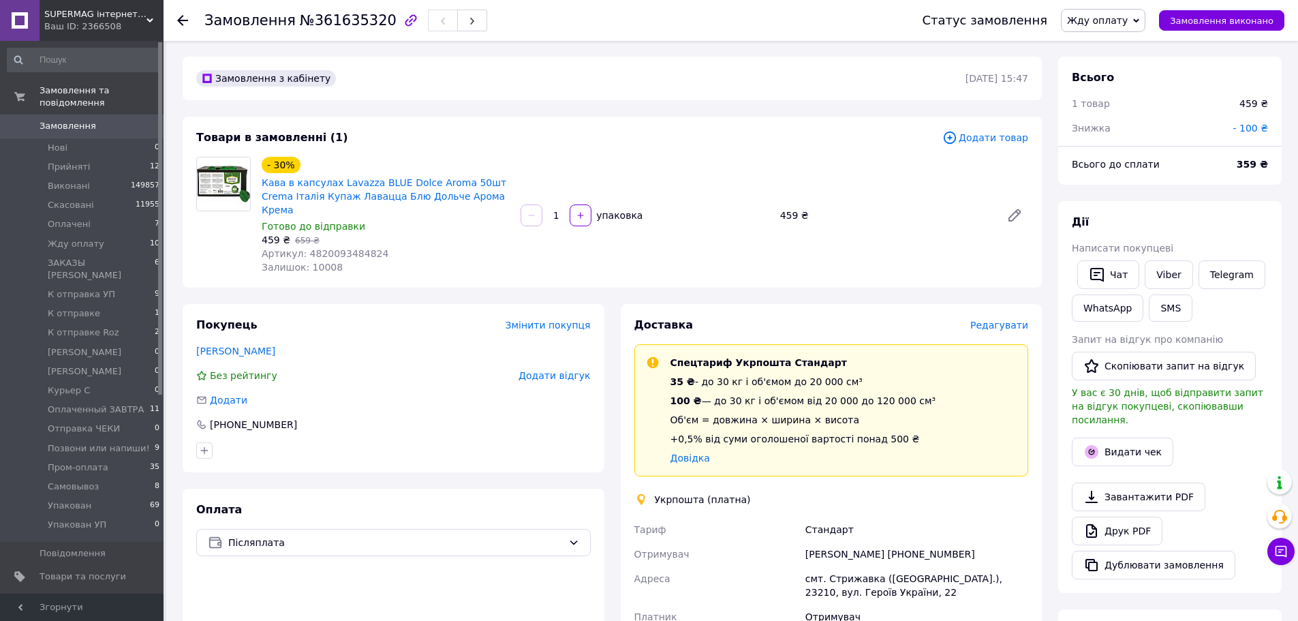
scroll to position [0, 0]
click at [123, 439] on li "Позвони или напиши! 9" at bounding box center [84, 448] width 168 height 19
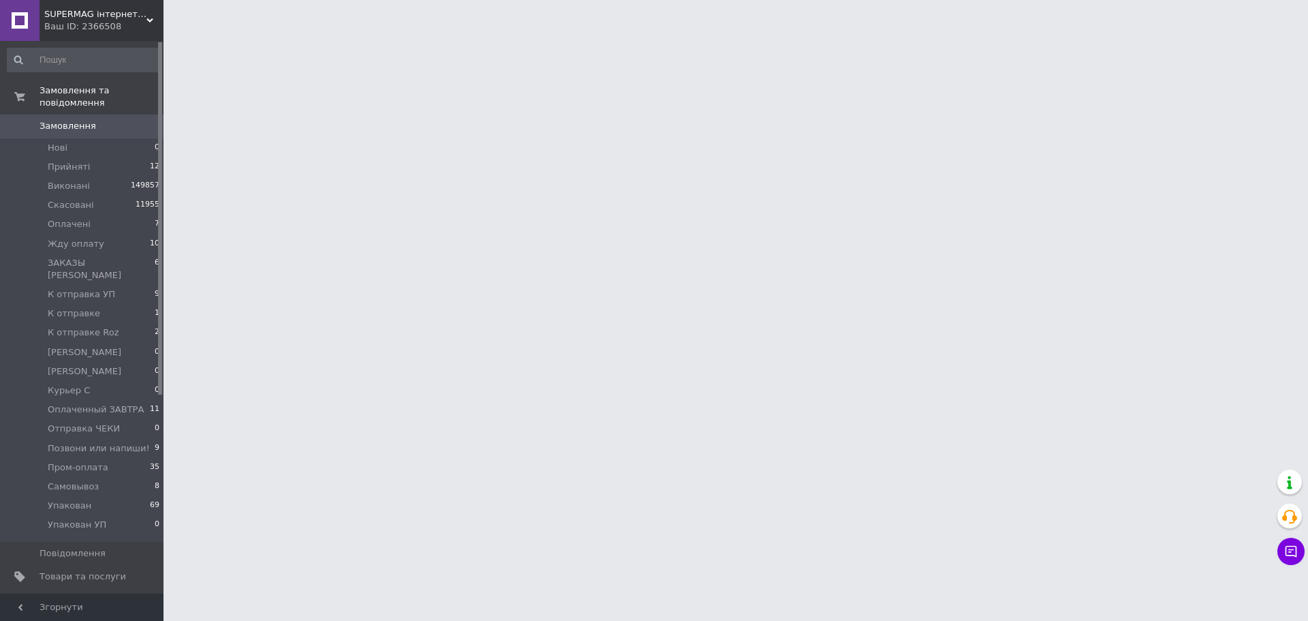
click at [374, 34] on html "SUPERMAG інтернет магазин Ваш ID: 2366508 Сайт SUPERMAG інтернет магазин Кабіне…" at bounding box center [654, 17] width 1308 height 34
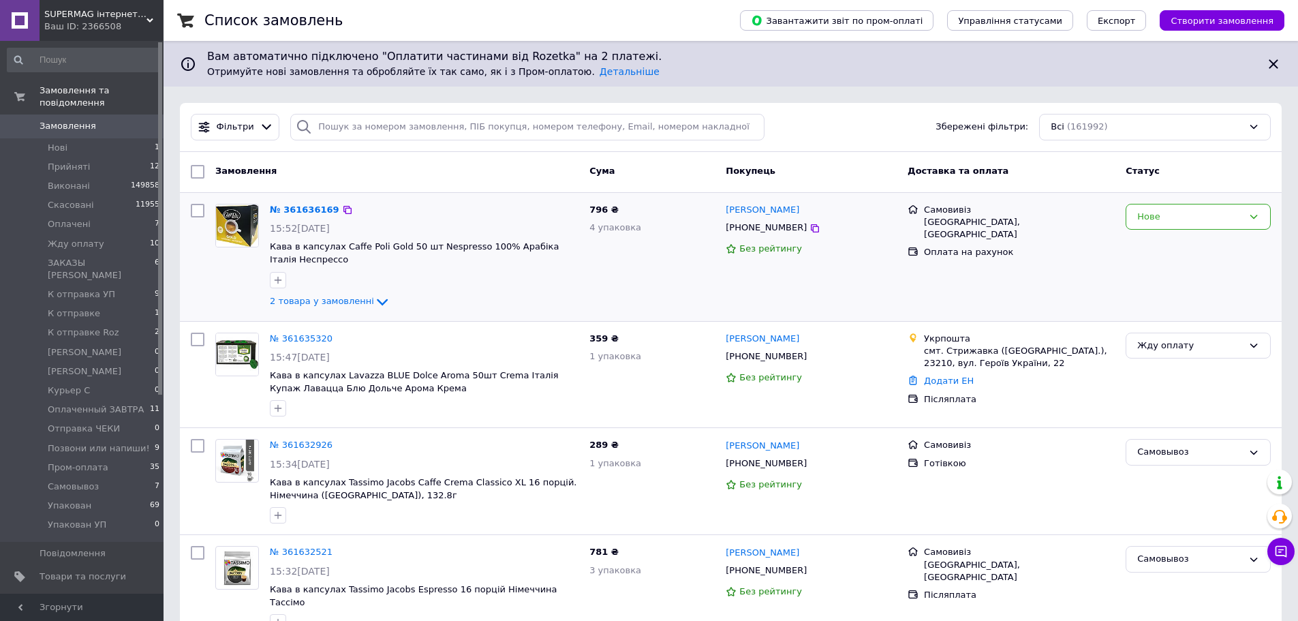
drag, startPoint x: 1266, startPoint y: 295, endPoint x: 1204, endPoint y: 285, distance: 63.5
click at [1262, 295] on div "Нове" at bounding box center [1198, 256] width 156 height 117
click at [346, 129] on input "search" at bounding box center [527, 127] width 474 height 27
paste input "+380994692191"
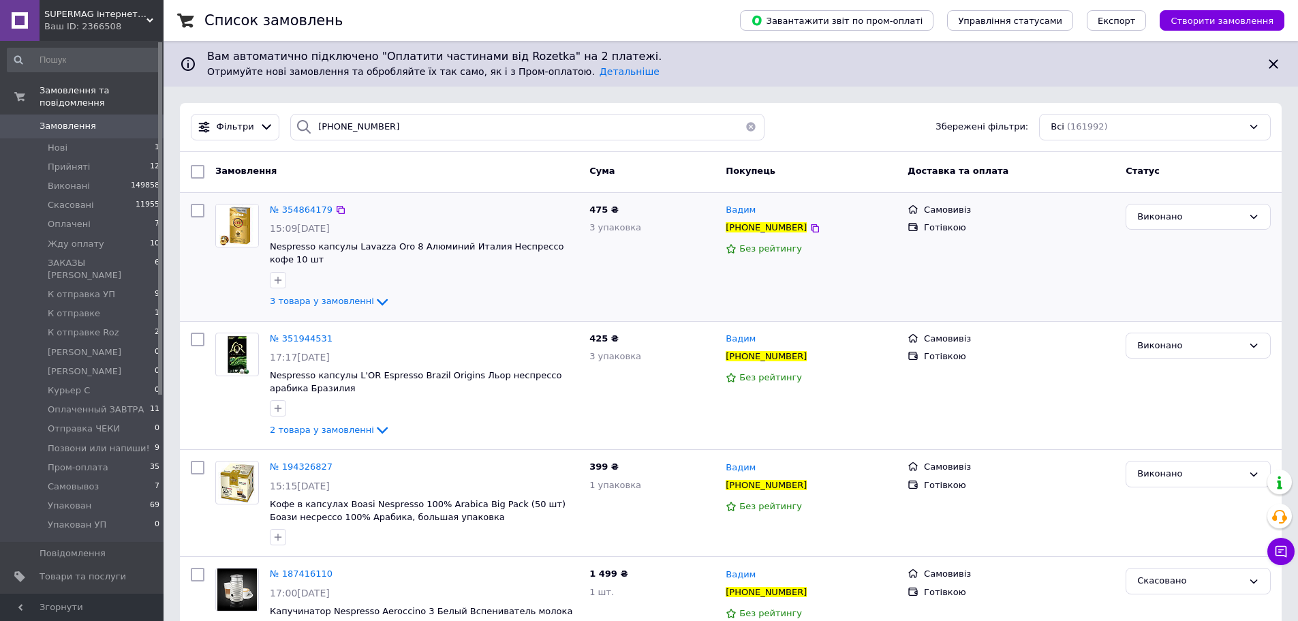
click at [1254, 269] on div "Виконано" at bounding box center [1198, 256] width 156 height 117
click at [385, 128] on input "+380994692191" at bounding box center [527, 127] width 474 height 27
paste input "77278444"
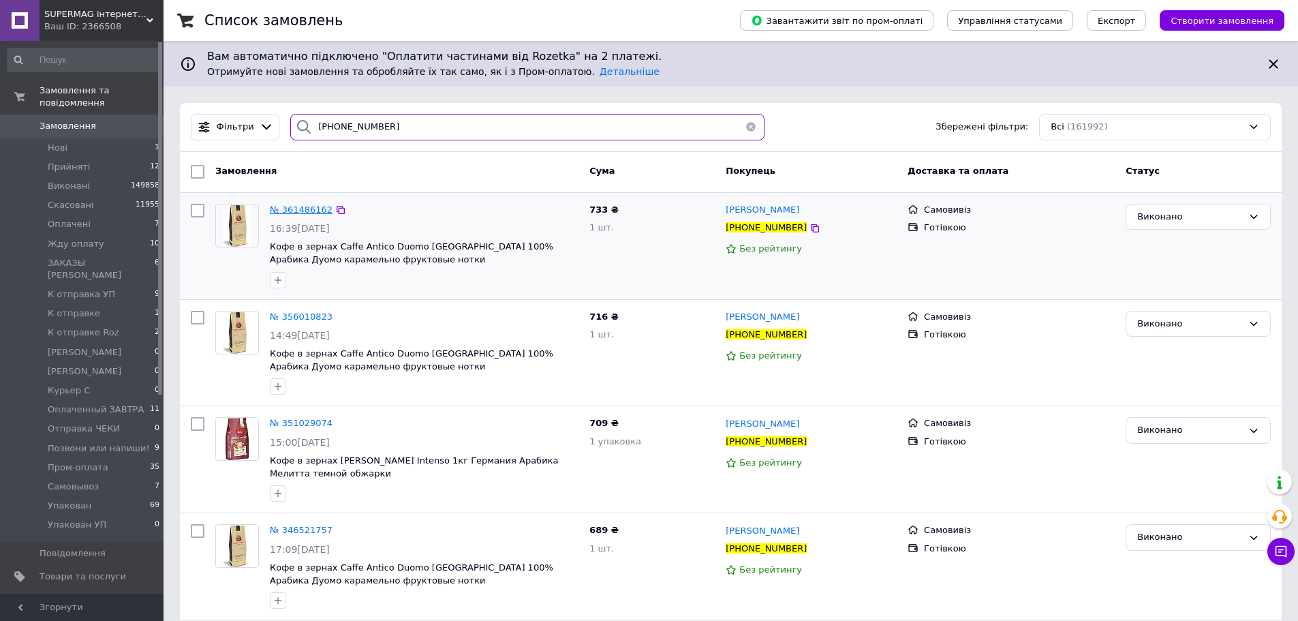
type input "+380977278444"
click at [273, 213] on span "№ 361486162" at bounding box center [301, 209] width 63 height 10
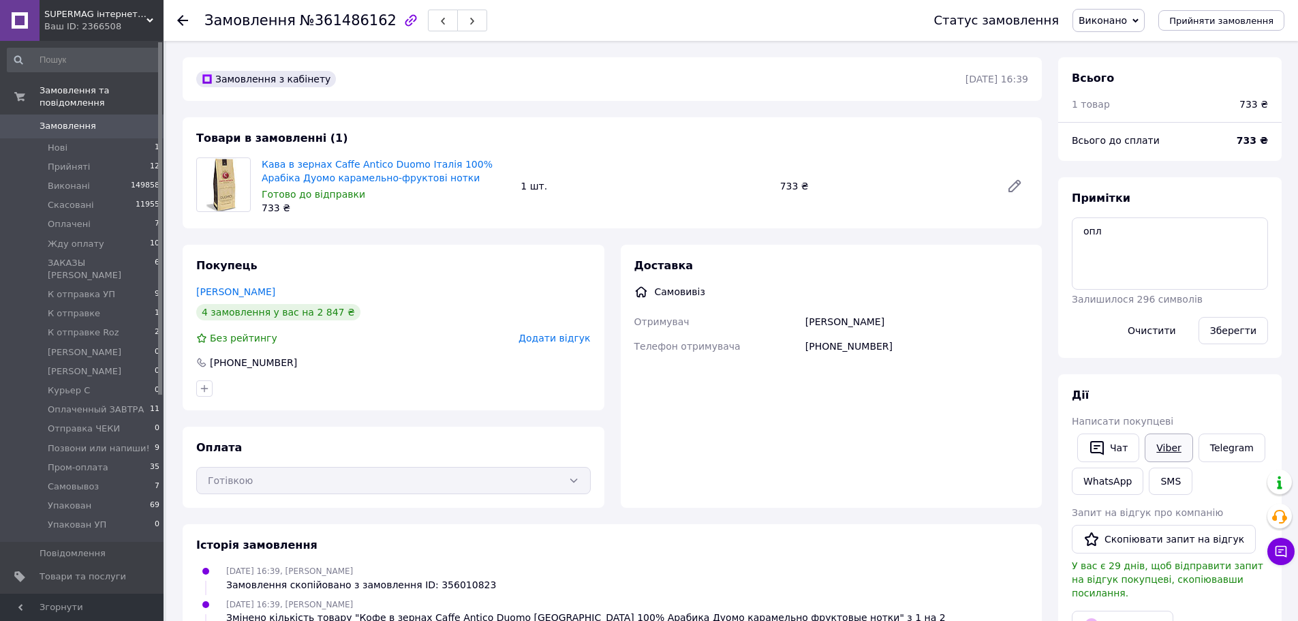
click at [1170, 459] on link "Viber" at bounding box center [1169, 447] width 48 height 29
click at [1189, 175] on div "Всього 1 товар 733 ₴ Всього до сплати 733 ₴ Примітки опл Залишилося 296 символі…" at bounding box center [1169, 477] width 223 height 841
click at [75, 99] on link "Замовлення та повідомлення" at bounding box center [84, 96] width 168 height 35
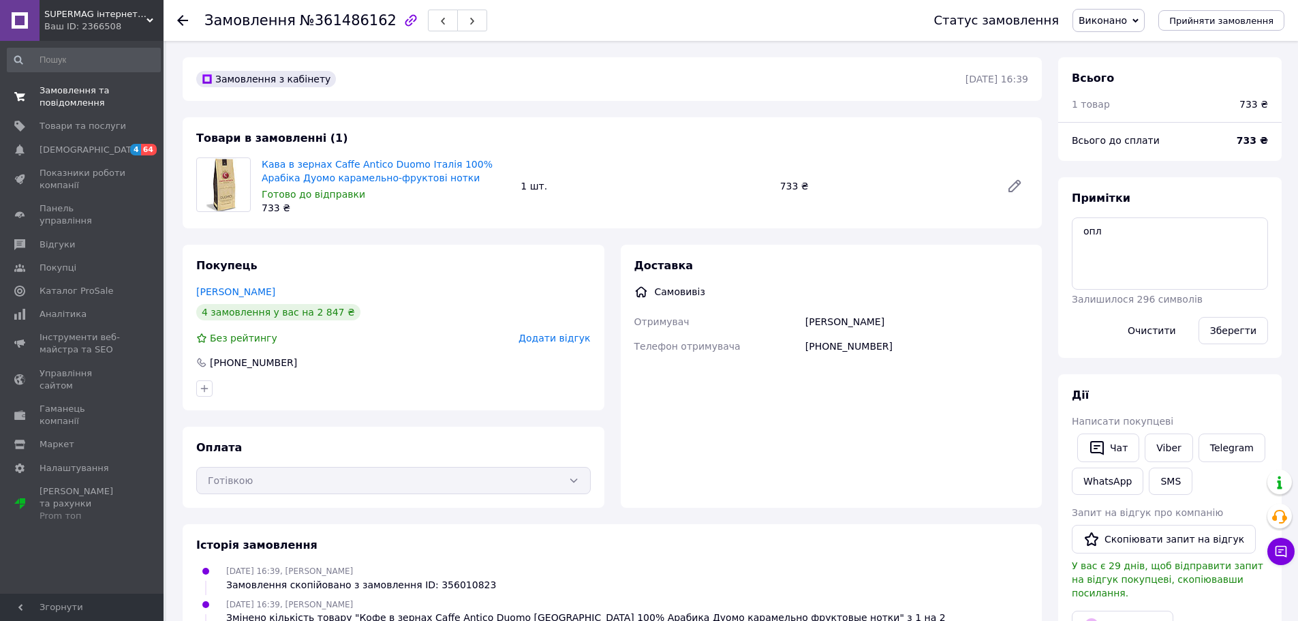
click at [81, 101] on span "Замовлення та повідомлення" at bounding box center [83, 96] width 87 height 25
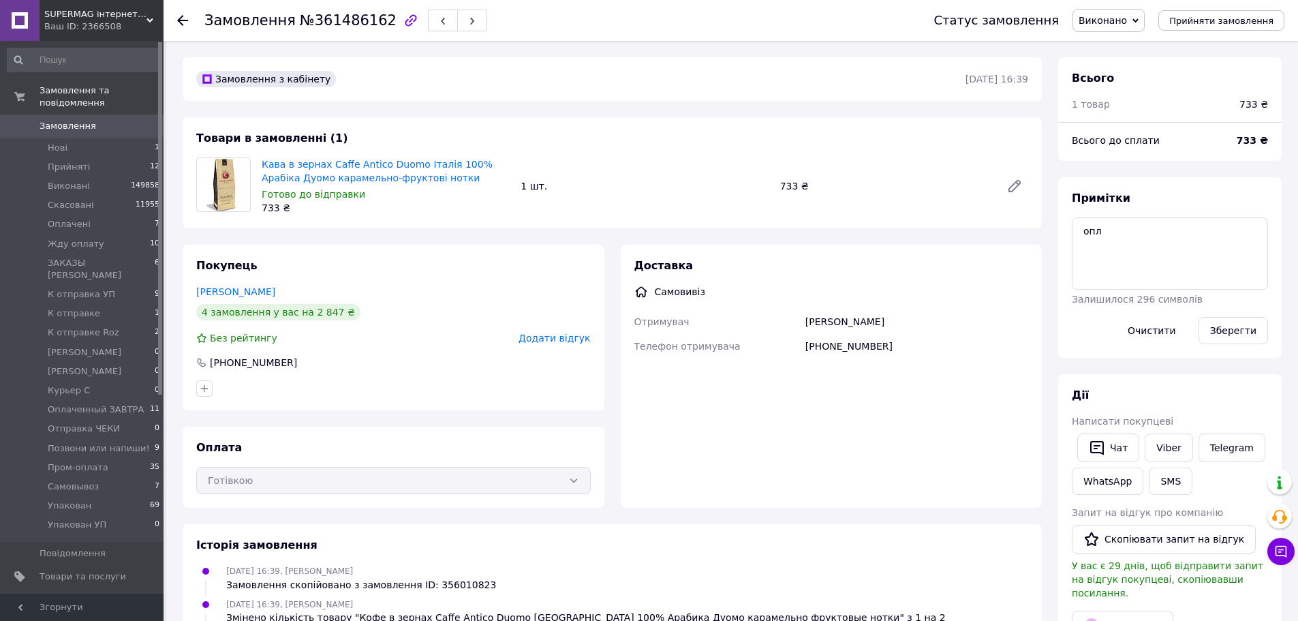
click at [94, 120] on span "Замовлення" at bounding box center [83, 126] width 87 height 12
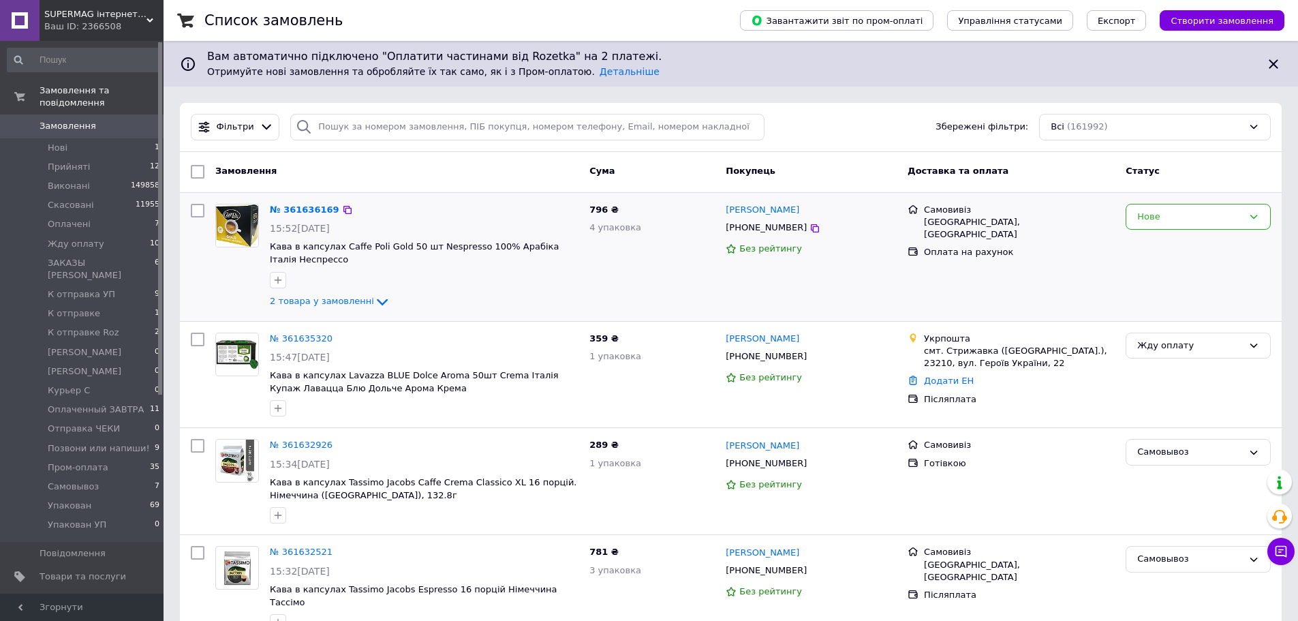
click at [1232, 249] on div "Нове" at bounding box center [1198, 256] width 156 height 117
click at [136, 442] on span "Позвони или напиши!" at bounding box center [99, 448] width 102 height 12
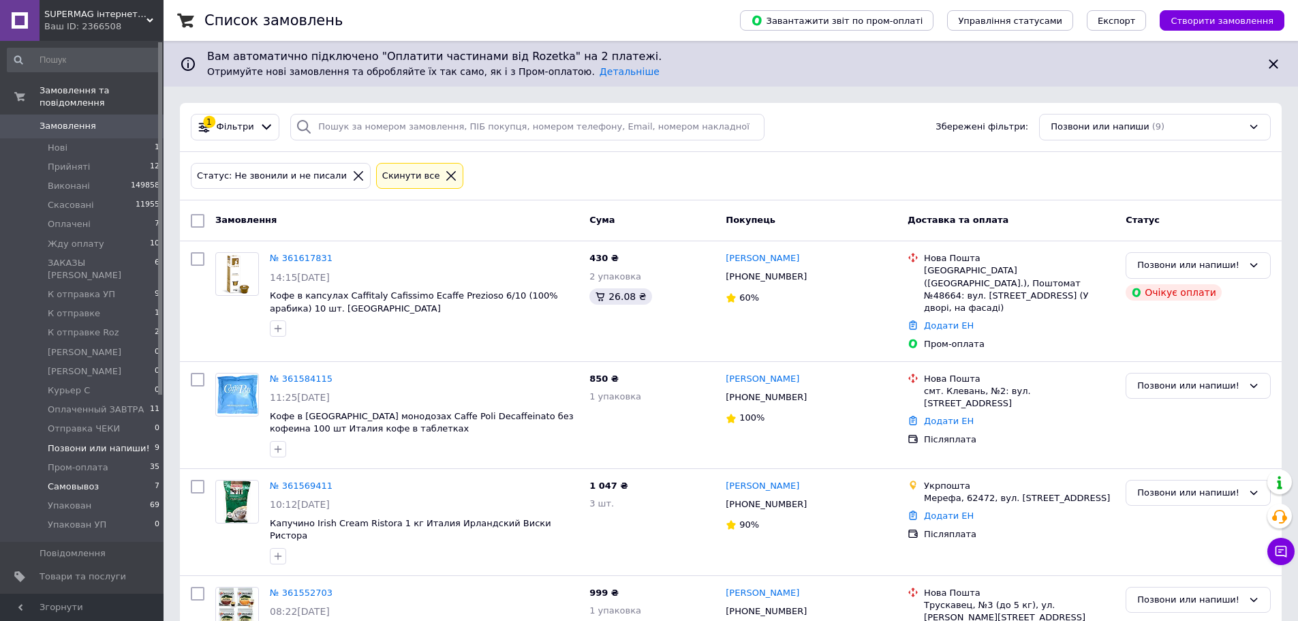
click at [106, 477] on li "Самовывоз 7" at bounding box center [84, 486] width 168 height 19
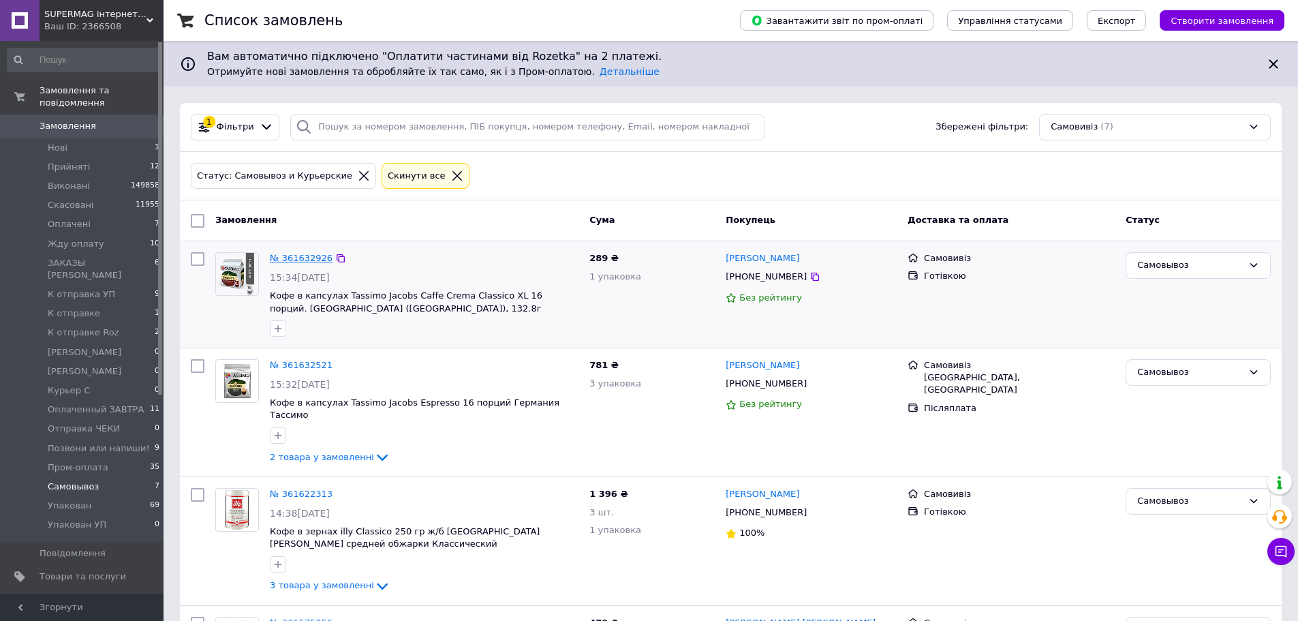
click at [292, 262] on link "№ 361632926" at bounding box center [301, 258] width 63 height 10
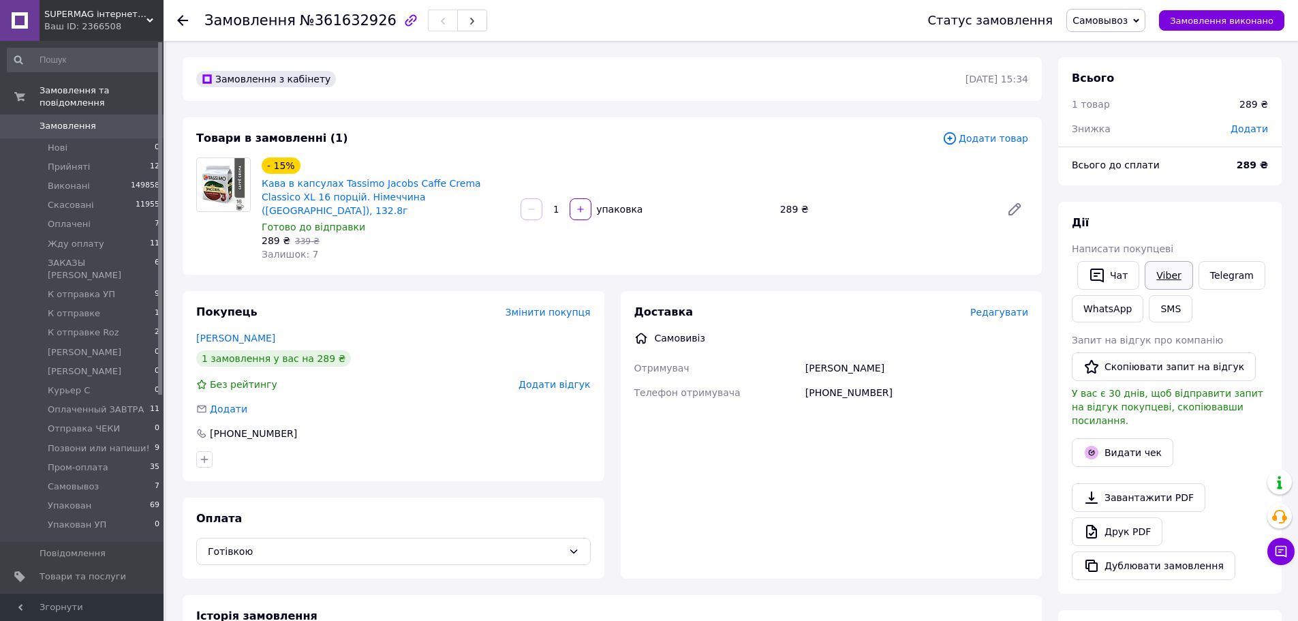
click at [1176, 273] on link "Viber" at bounding box center [1169, 275] width 48 height 29
click at [1219, 219] on div "Дії" at bounding box center [1170, 223] width 196 height 16
click at [1090, 307] on link "WhatsApp" at bounding box center [1108, 308] width 72 height 27
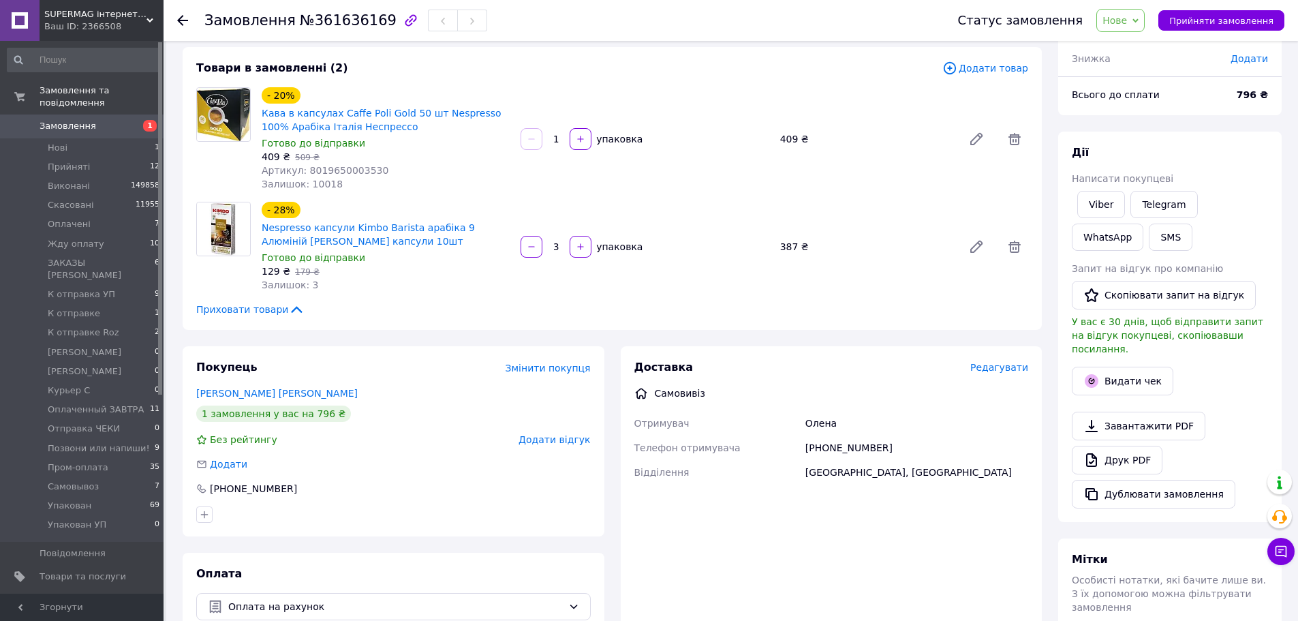
scroll to position [68, 0]
click at [1127, 22] on span "Нове" at bounding box center [1114, 20] width 25 height 11
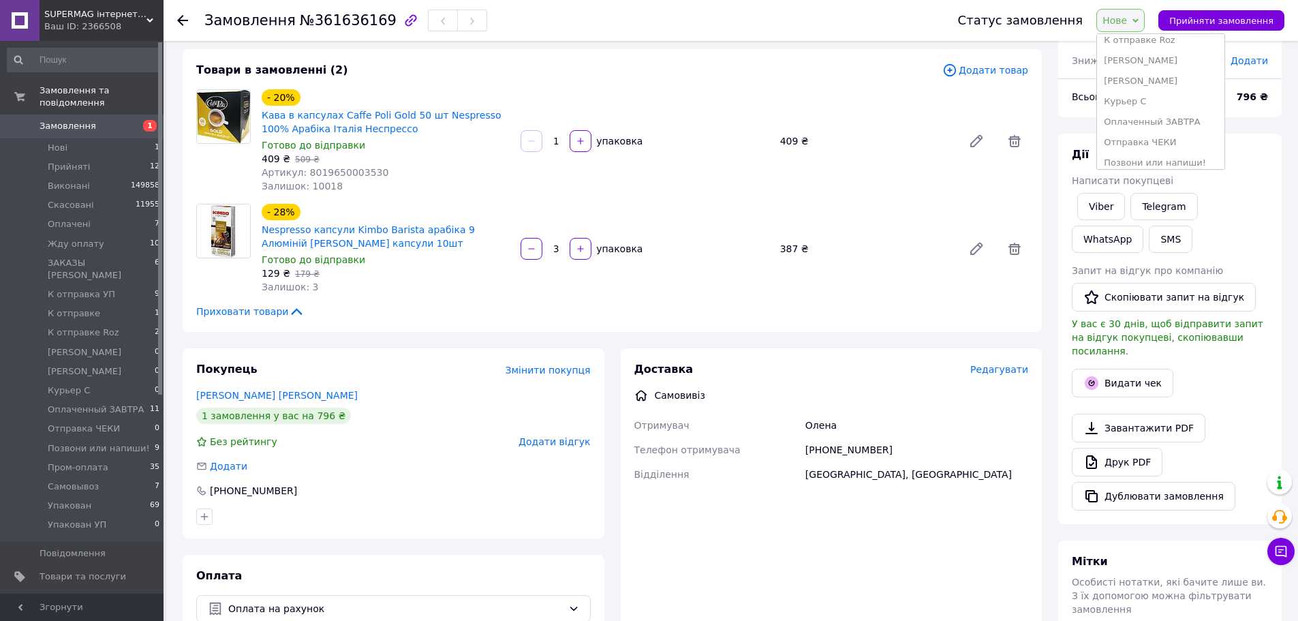
scroll to position [260, 0]
click at [1157, 119] on li "Самовывоз" at bounding box center [1160, 114] width 127 height 20
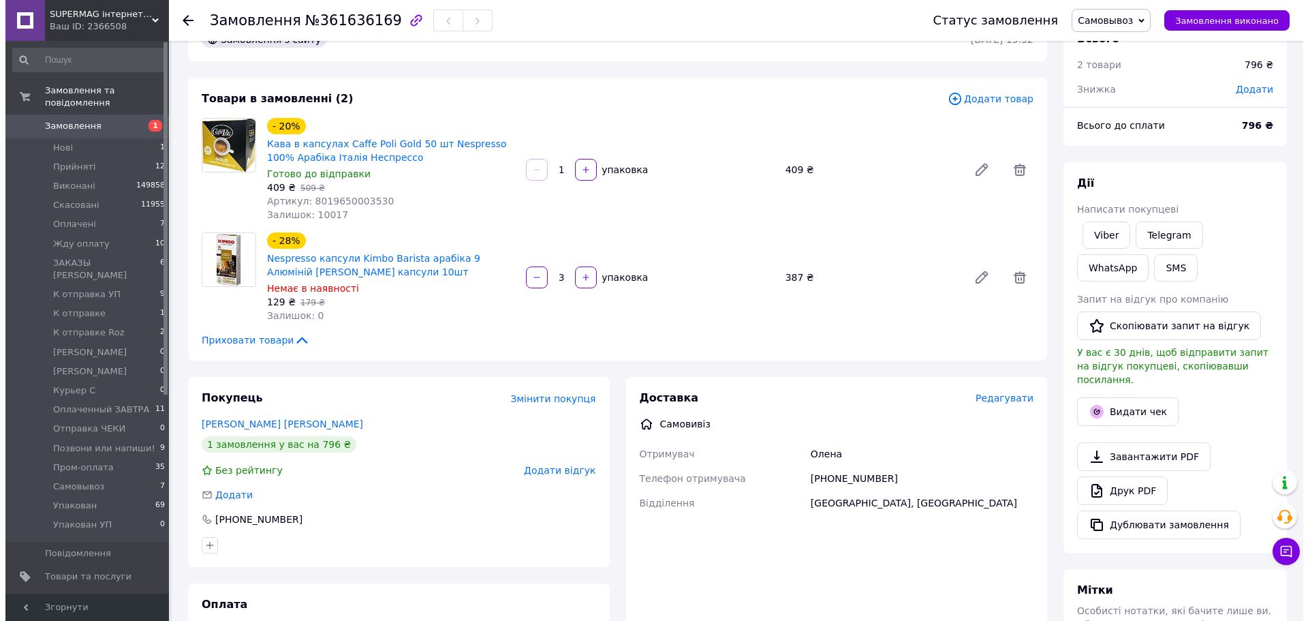
scroll to position [0, 0]
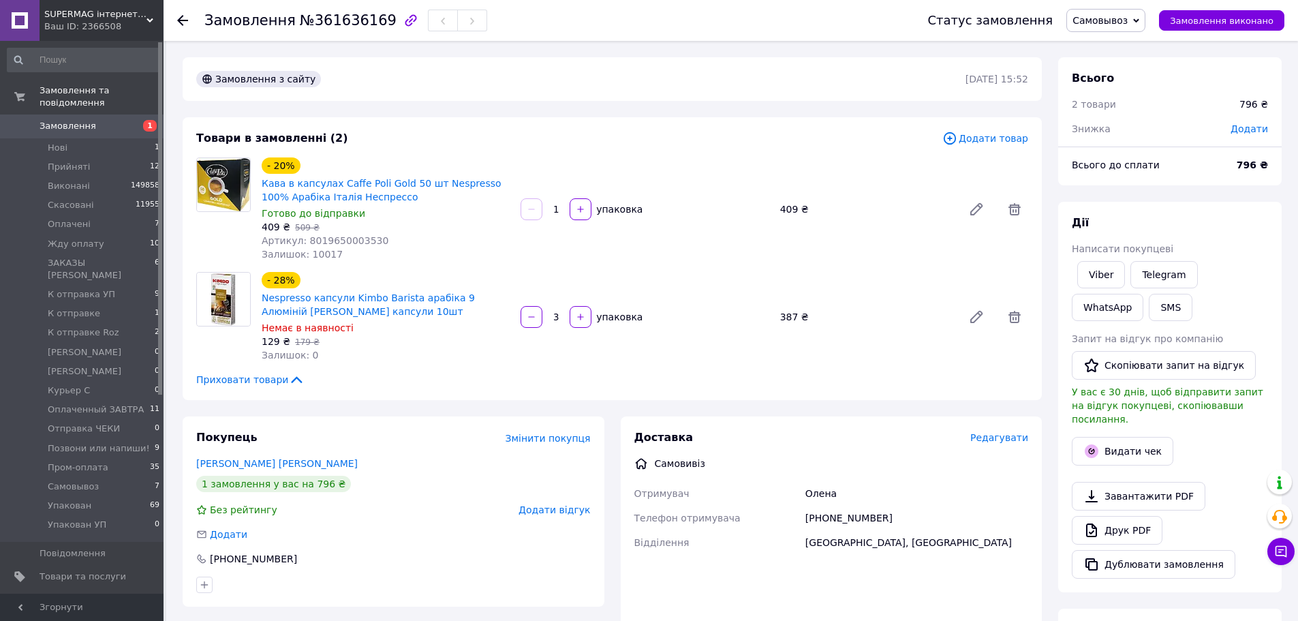
click at [988, 442] on div "Доставка Редагувати" at bounding box center [831, 438] width 394 height 16
click at [1025, 437] on span "Редагувати" at bounding box center [999, 437] width 58 height 11
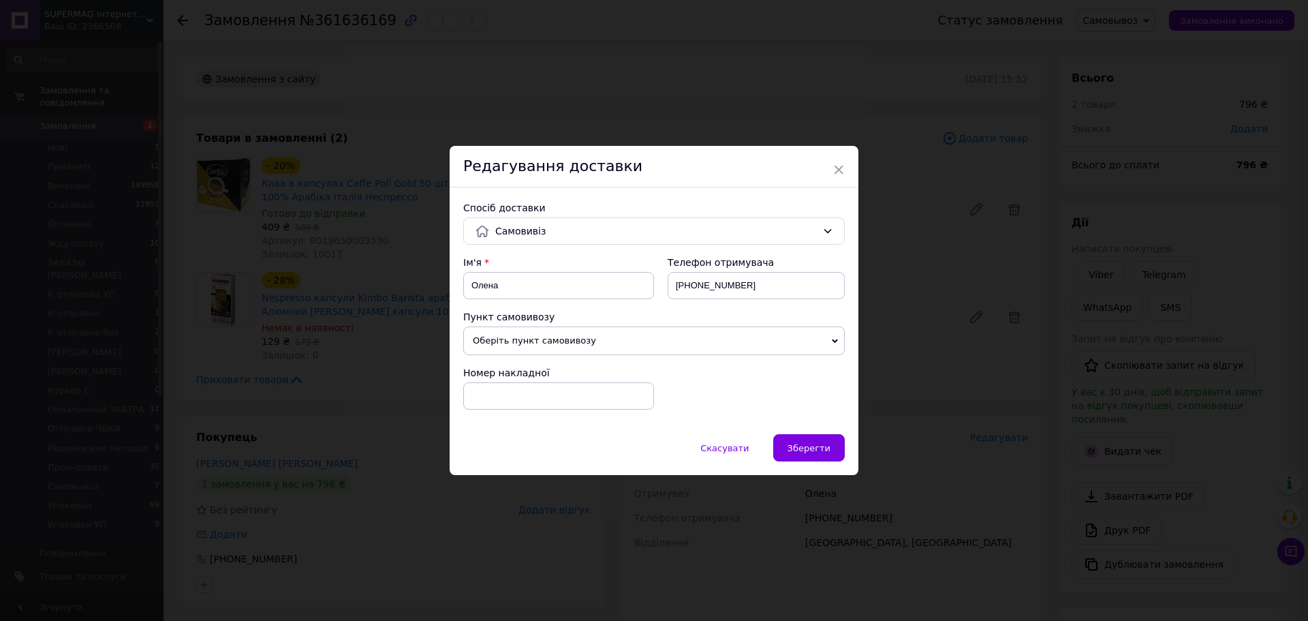
click at [537, 211] on div "Спосіб доставки" at bounding box center [654, 208] width 382 height 14
click at [544, 226] on span "Самовивіз" at bounding box center [656, 230] width 322 height 15
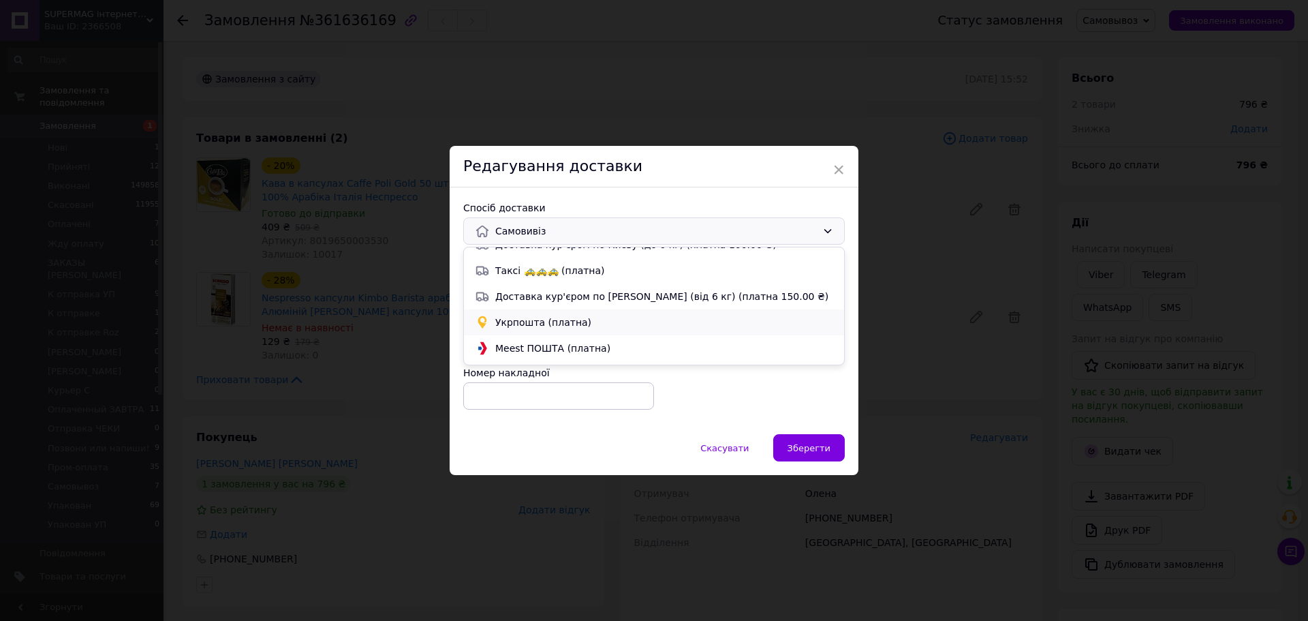
scroll to position [68, 0]
click at [535, 314] on div "Укрпошта (платна)" at bounding box center [654, 321] width 364 height 15
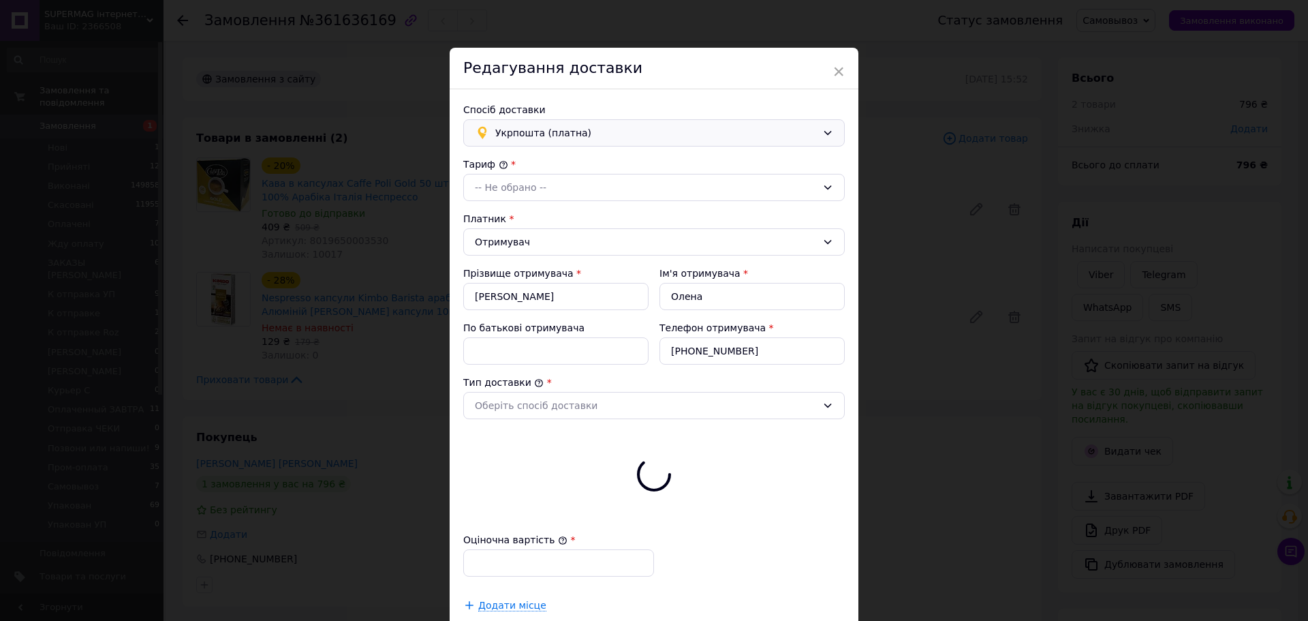
type input "796"
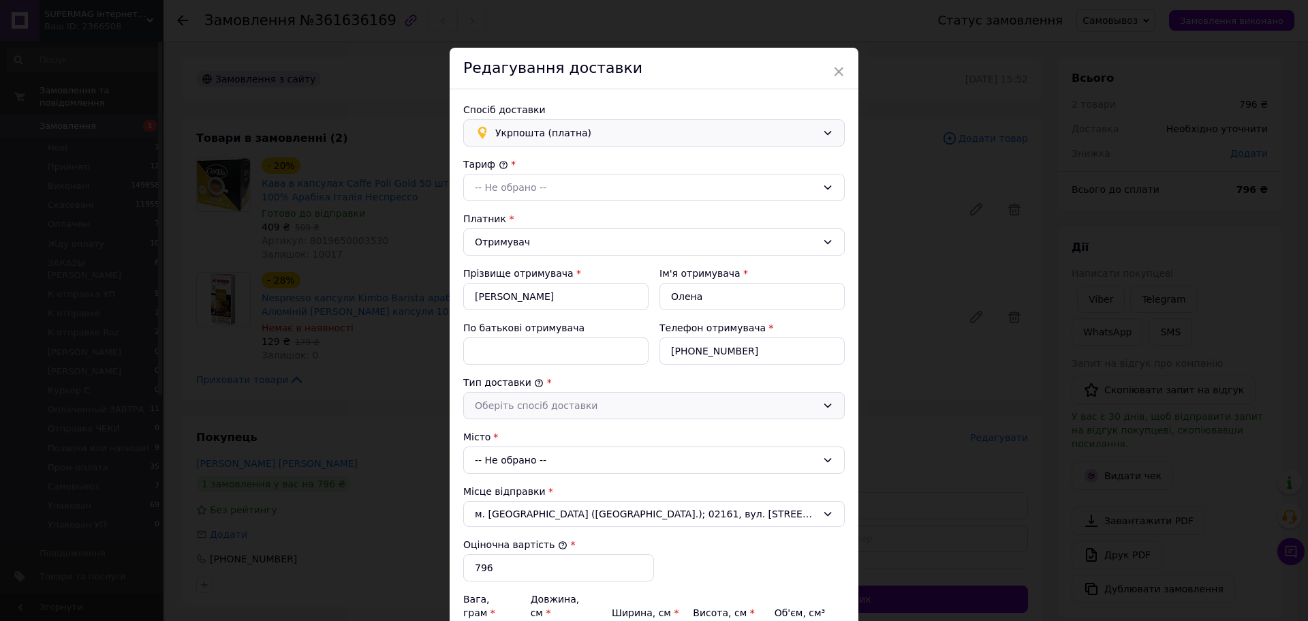
click at [538, 407] on div "Оберіть спосіб доставки" at bounding box center [646, 405] width 342 height 15
click at [528, 439] on li "Склад - склад" at bounding box center [654, 435] width 380 height 26
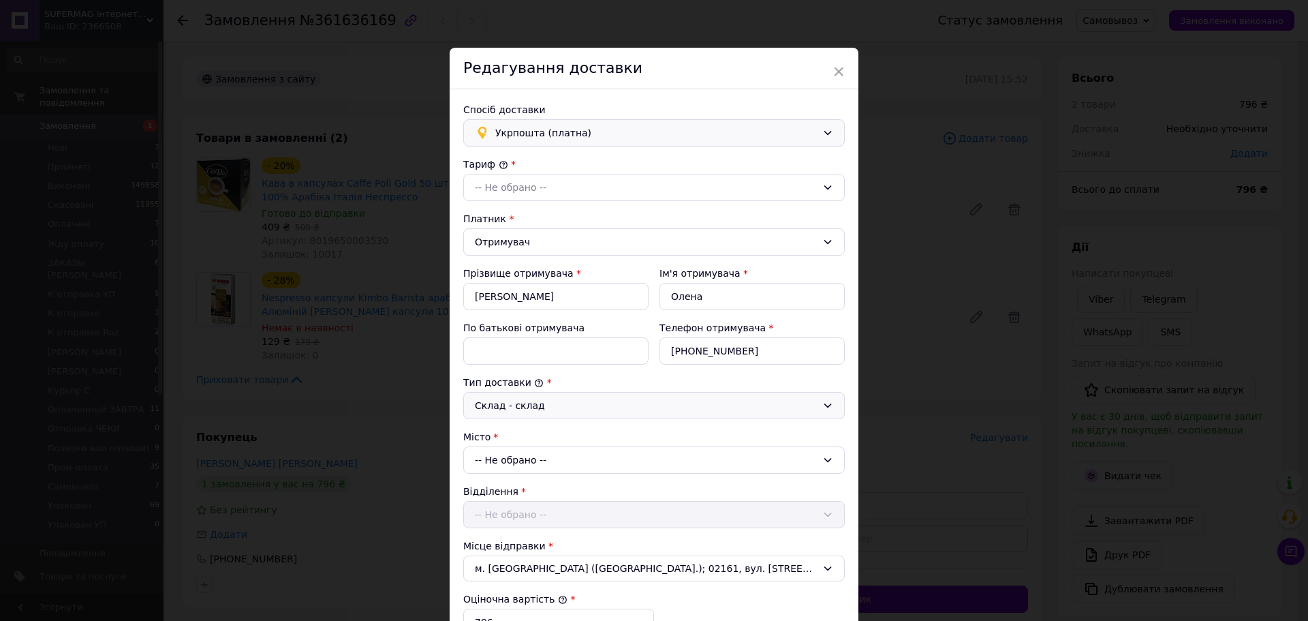
drag, startPoint x: 520, startPoint y: 438, endPoint x: 533, endPoint y: 451, distance: 18.8
click at [520, 438] on div "Місто" at bounding box center [654, 437] width 382 height 14
click at [536, 454] on div "-- Не обрано --" at bounding box center [654, 459] width 382 height 27
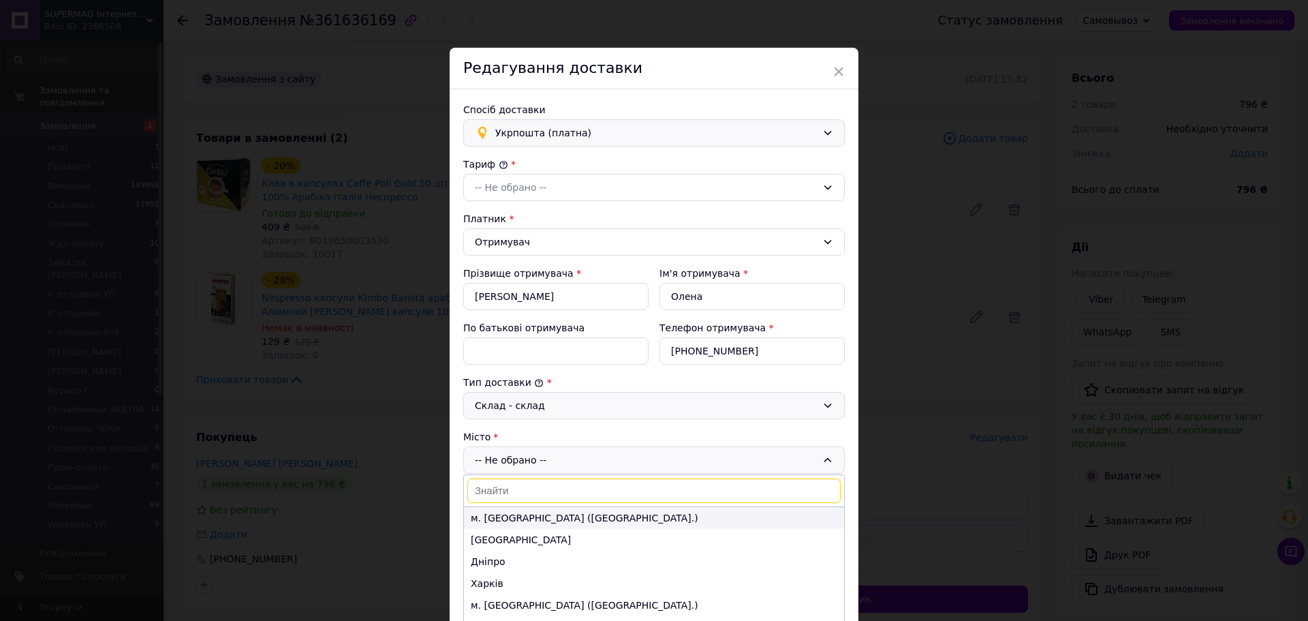
click at [529, 518] on li "м. [GEOGRAPHIC_DATA] ([GEOGRAPHIC_DATA].)" at bounding box center [654, 518] width 380 height 22
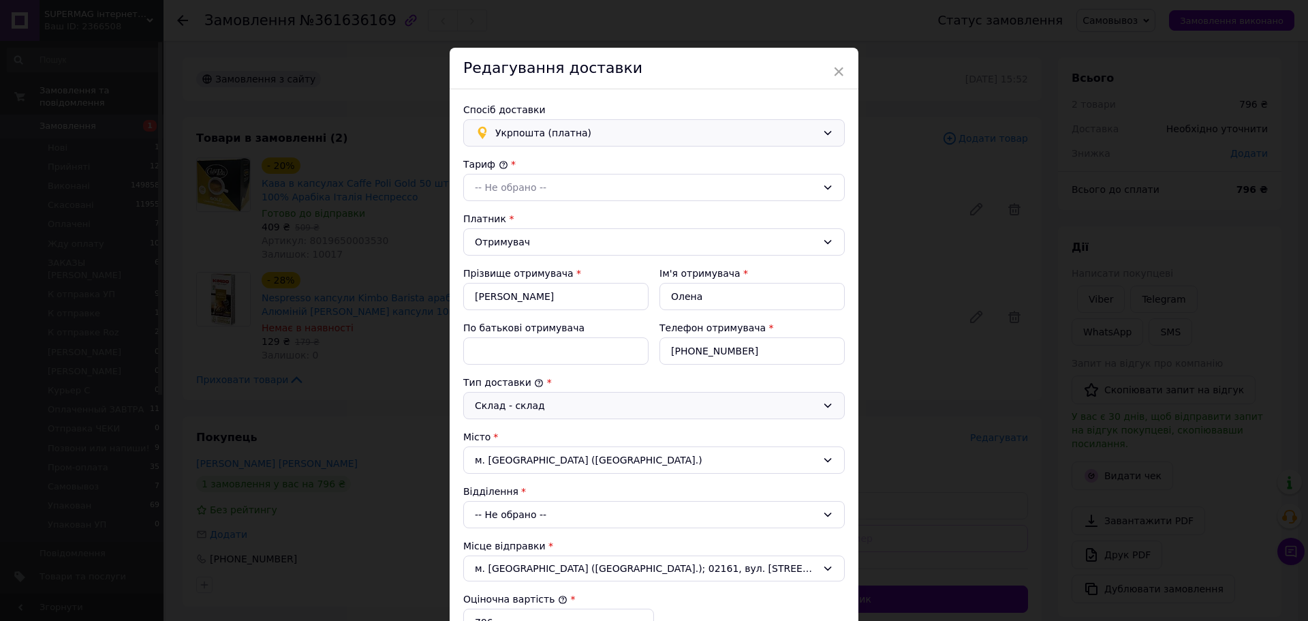
click at [514, 513] on div "-- Не обрано --" at bounding box center [654, 514] width 382 height 27
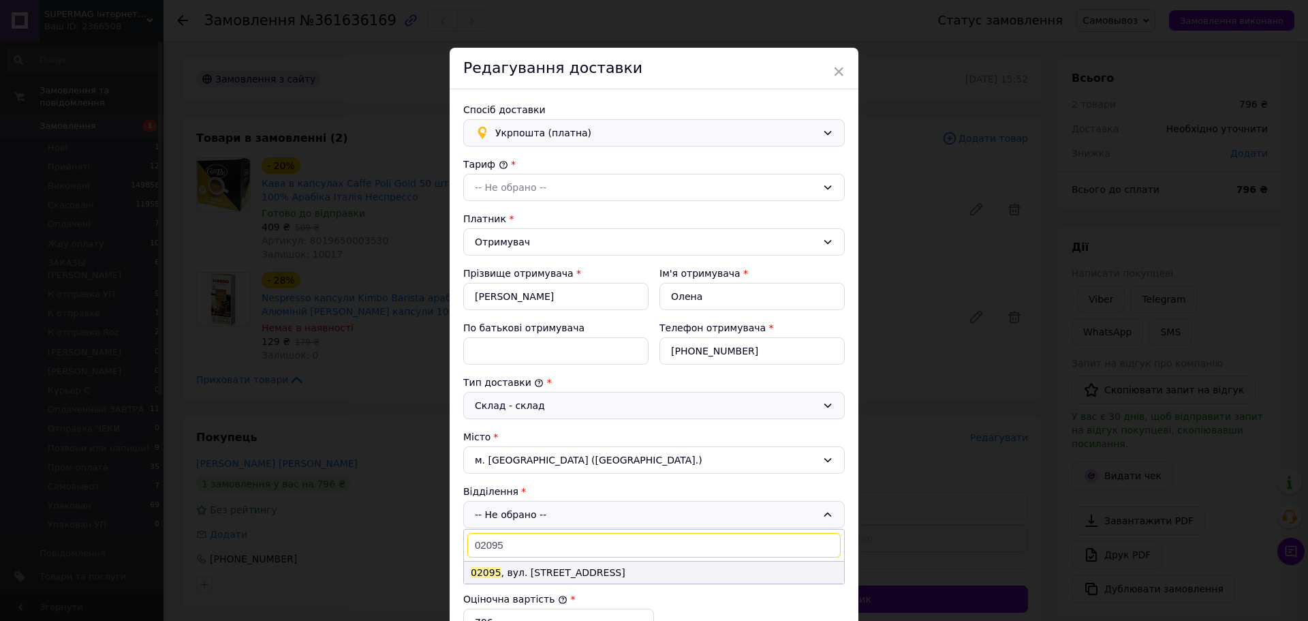
type input "02095"
click at [641, 576] on li "02095 , вул. Срібнокільська, 24" at bounding box center [654, 572] width 380 height 22
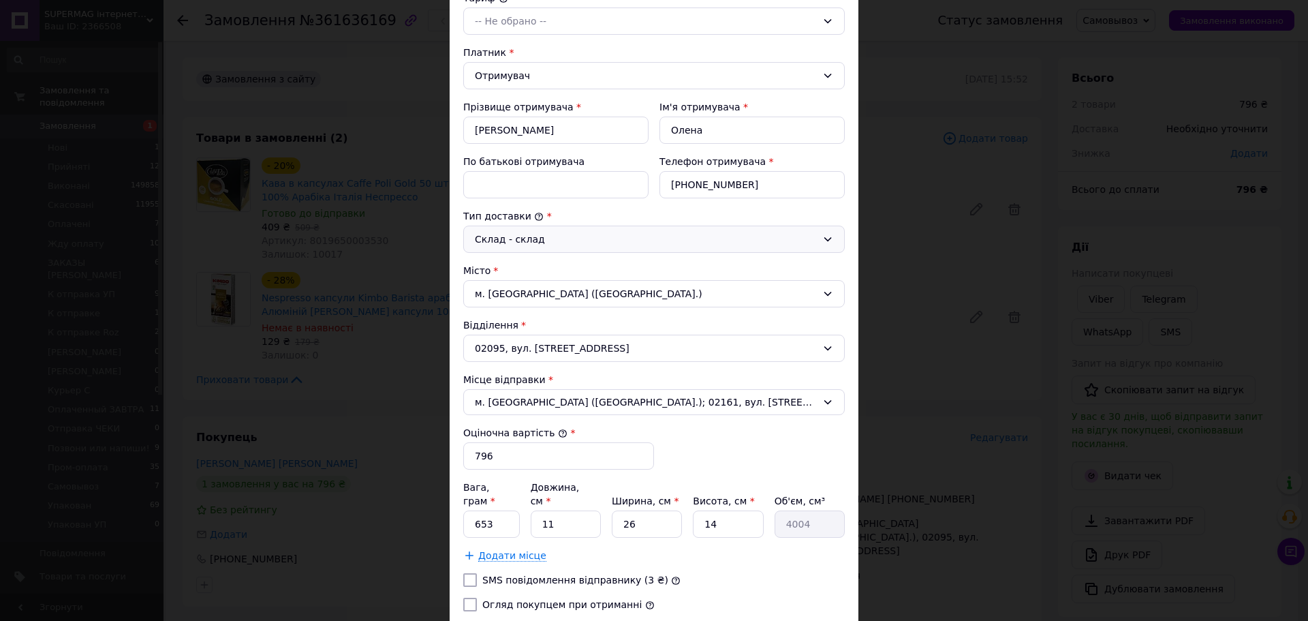
scroll to position [281, 0]
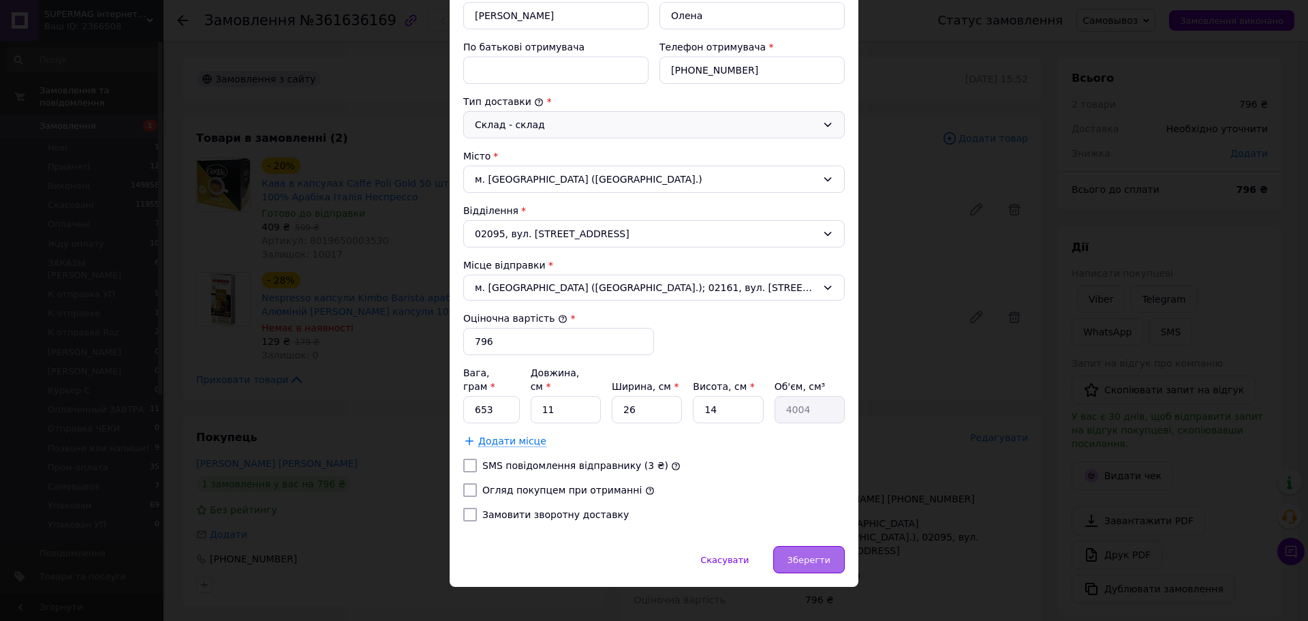
click at [804, 546] on div "Зберегти" at bounding box center [809, 559] width 72 height 27
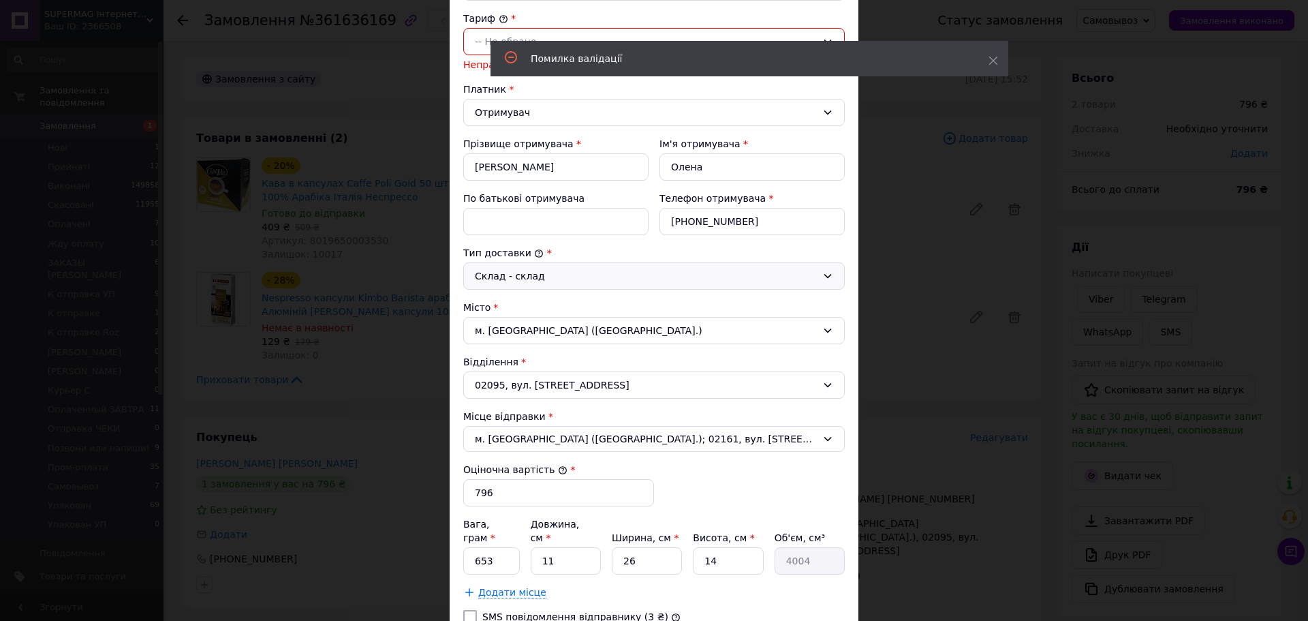
scroll to position [0, 0]
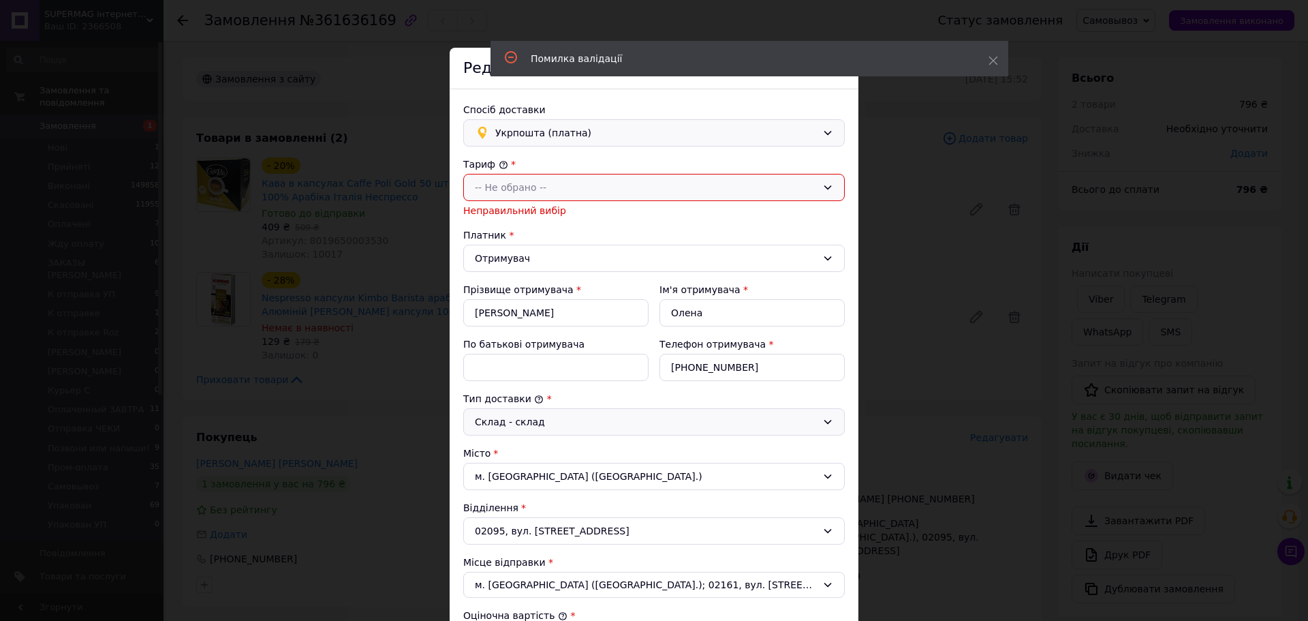
click at [514, 179] on div "-- Не обрано --" at bounding box center [654, 187] width 382 height 27
click at [544, 217] on li "Стандарт" at bounding box center [654, 217] width 380 height 26
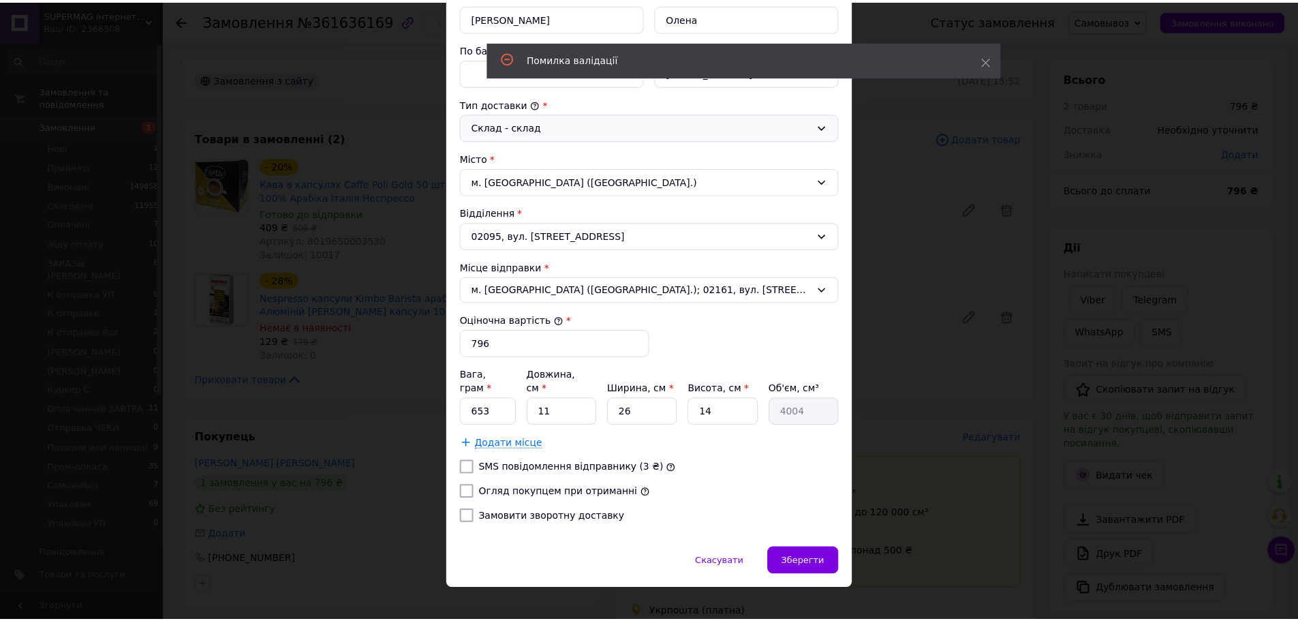
scroll to position [281, 0]
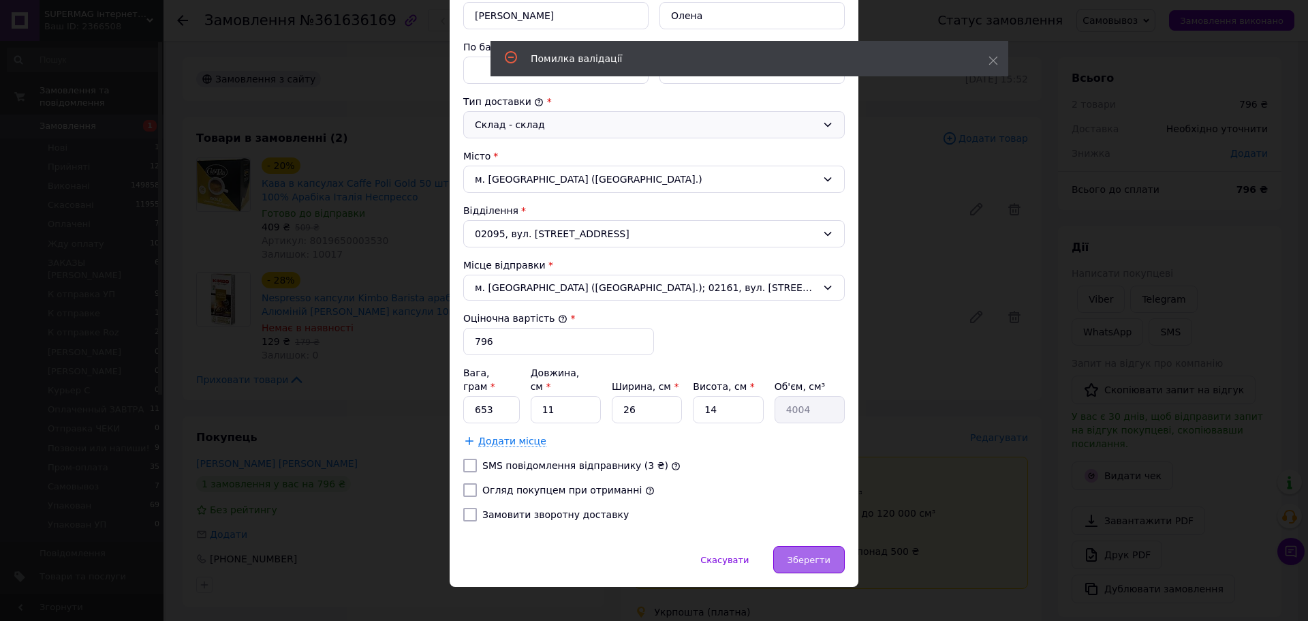
click at [810, 546] on div "Зберегти" at bounding box center [809, 559] width 72 height 27
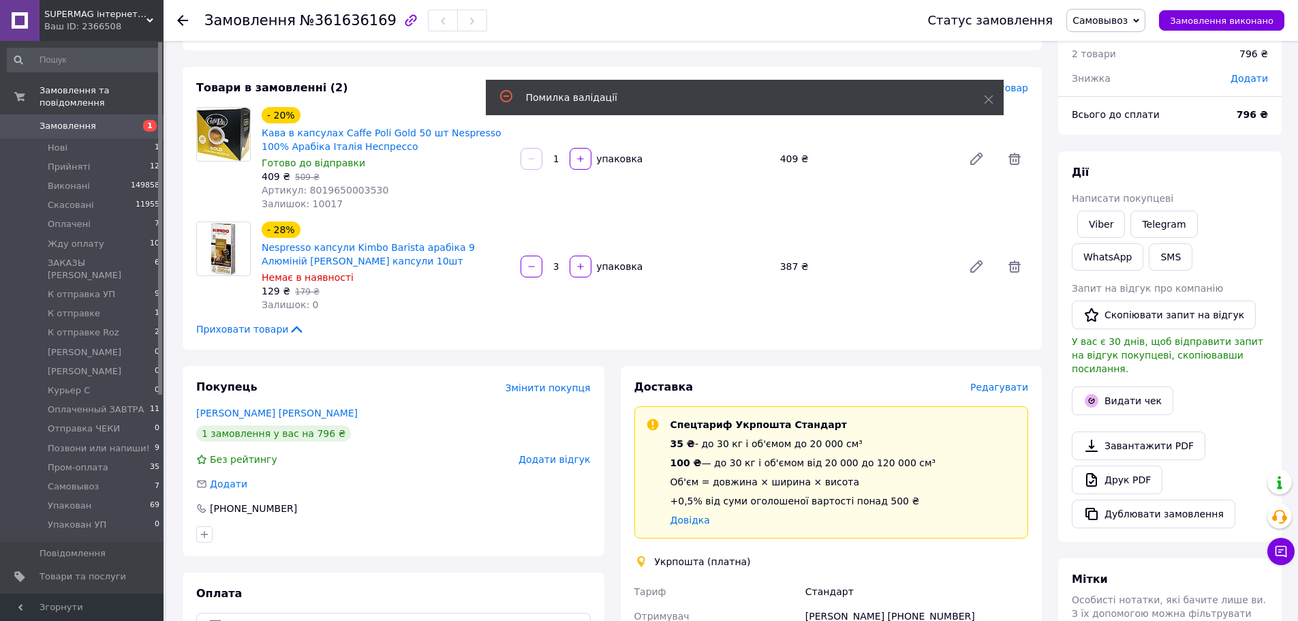
scroll to position [0, 0]
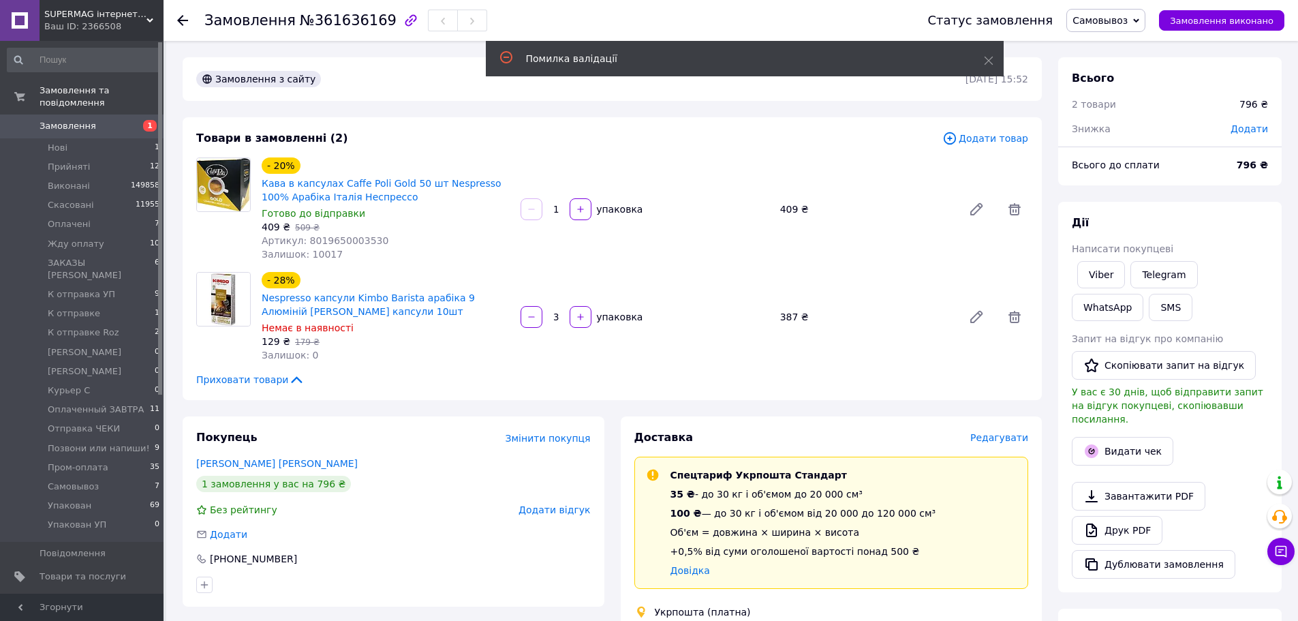
click at [1127, 12] on span "Самовывоз" at bounding box center [1105, 20] width 79 height 23
click at [1131, 130] on li "Жду оплату" at bounding box center [1130, 129] width 127 height 20
click at [1097, 271] on link "Viber" at bounding box center [1101, 274] width 48 height 27
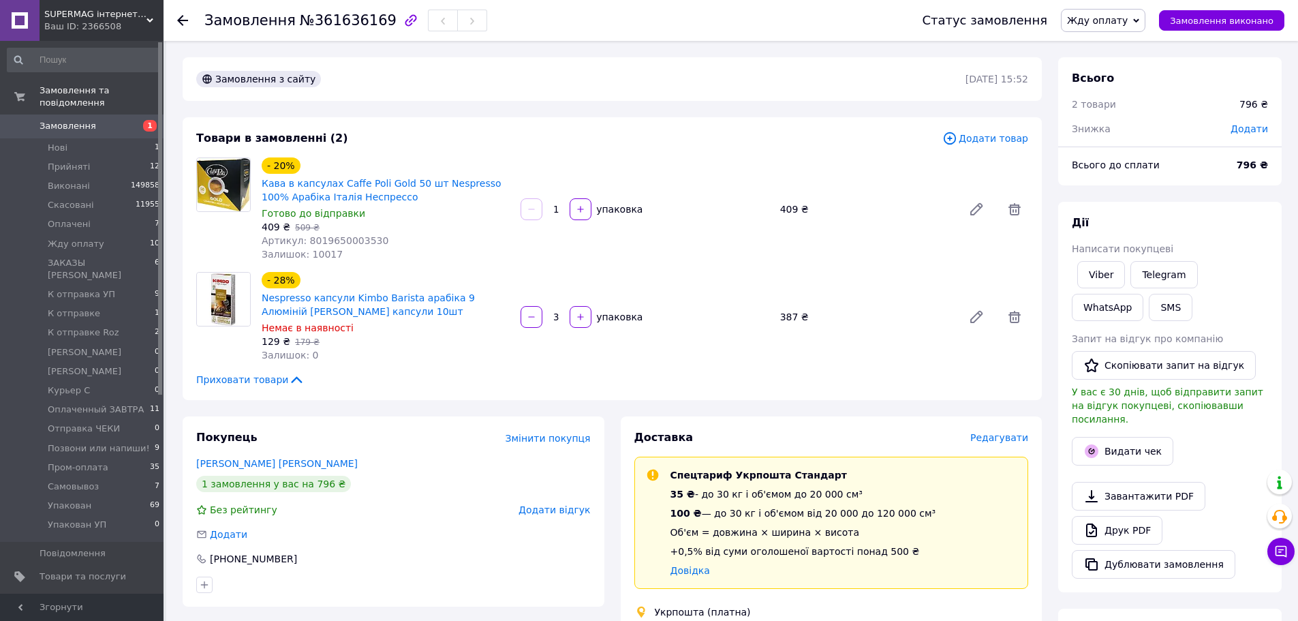
drag, startPoint x: 1239, startPoint y: 219, endPoint x: 1167, endPoint y: 208, distance: 73.0
click at [1239, 219] on div "Дії" at bounding box center [1170, 223] width 196 height 16
click at [1223, 196] on div "Всього 2 товари 796 ₴ Знижка Додати Всього до сплати 796 ₴ Дії Написати покупце…" at bounding box center [1169, 489] width 223 height 865
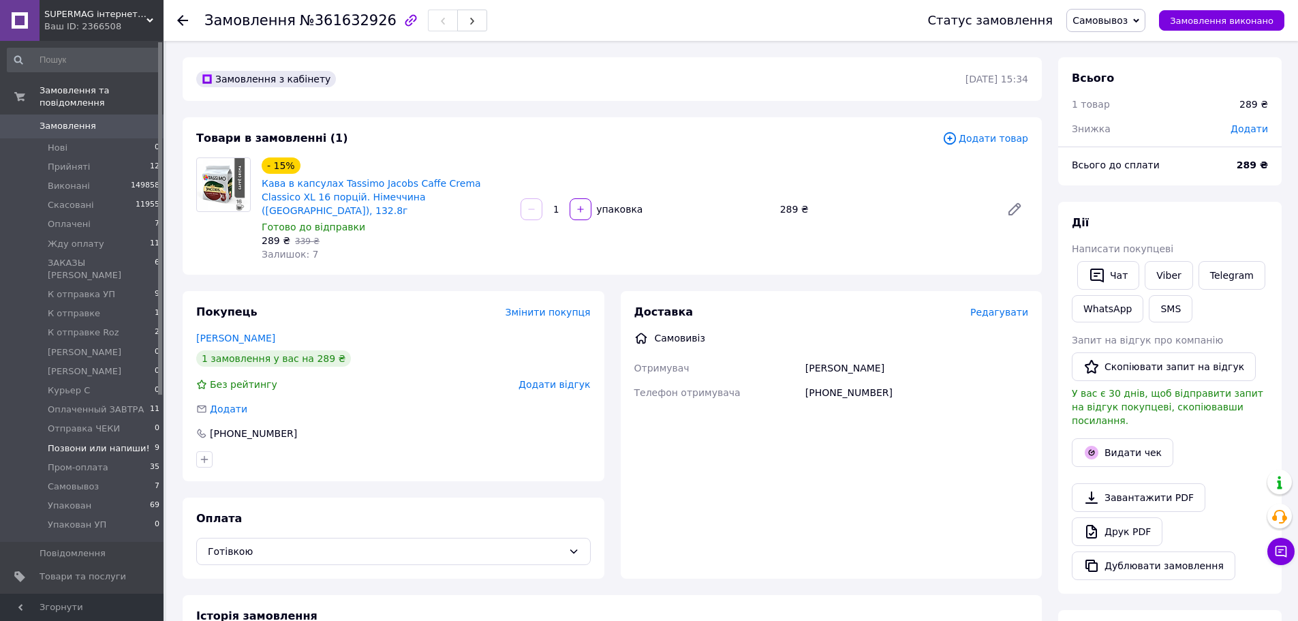
click at [129, 442] on span "Позвони или напиши!" at bounding box center [99, 448] width 102 height 12
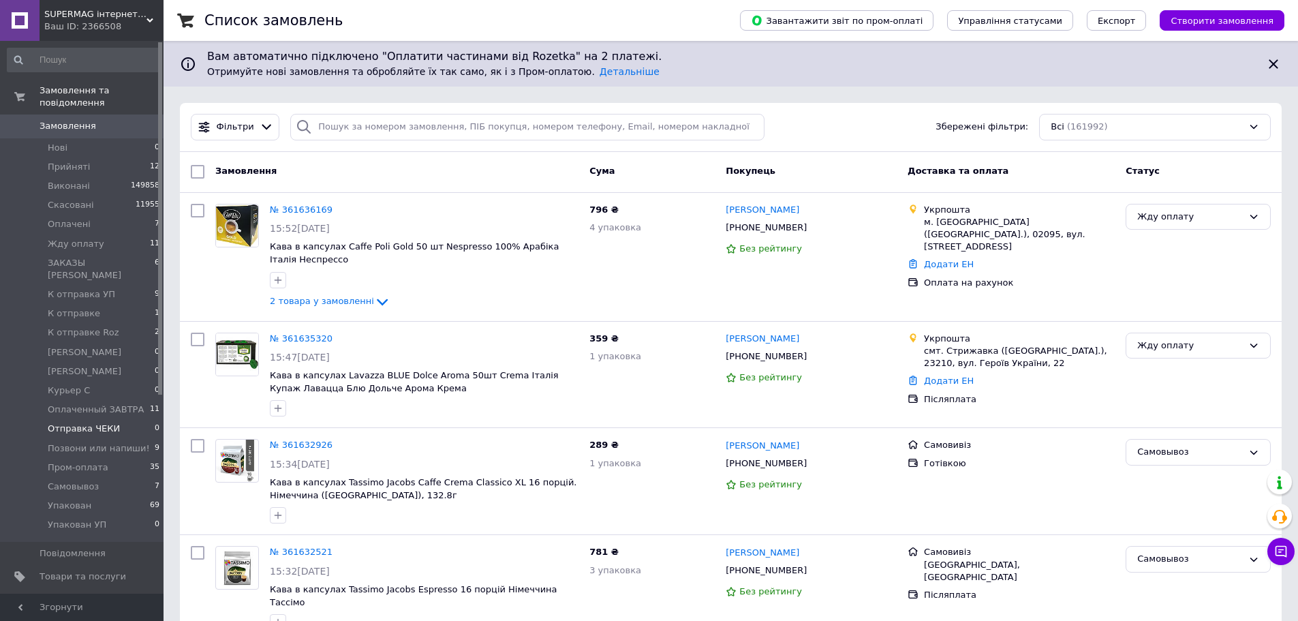
drag, startPoint x: 139, startPoint y: 416, endPoint x: 153, endPoint y: 413, distance: 13.9
click at [140, 439] on li "Позвони или напиши! 9" at bounding box center [84, 448] width 168 height 19
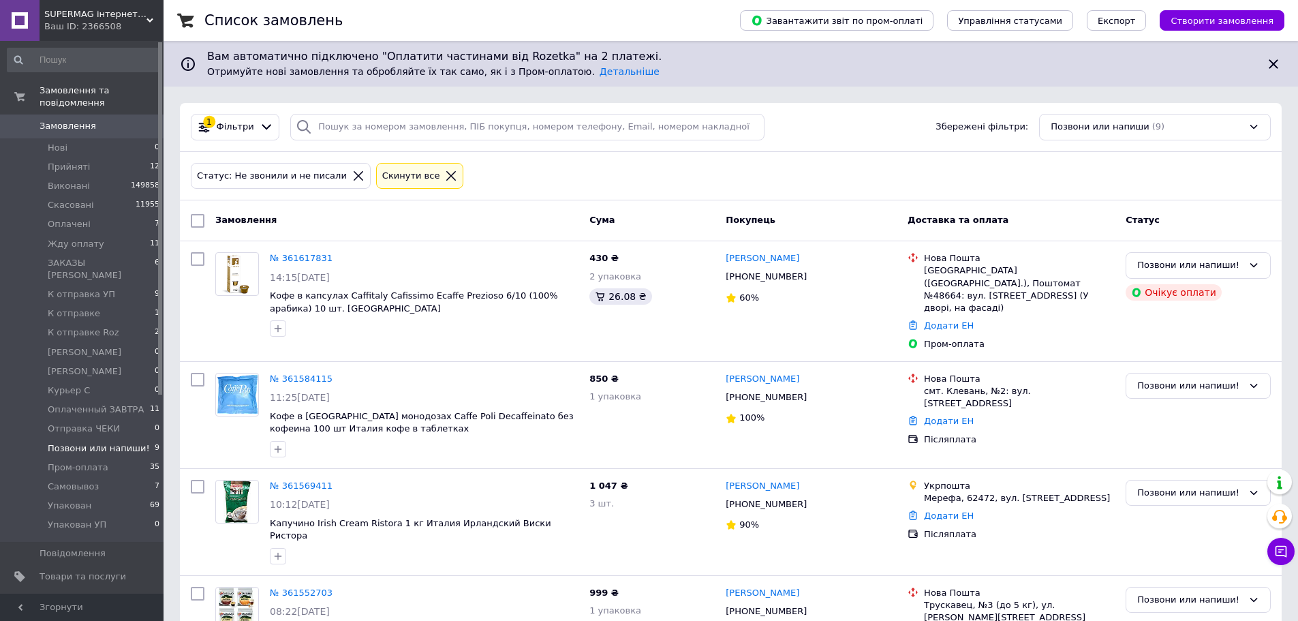
drag, startPoint x: 82, startPoint y: 289, endPoint x: 158, endPoint y: 304, distance: 77.1
click at [82, 307] on span "К отправке" at bounding box center [74, 313] width 52 height 12
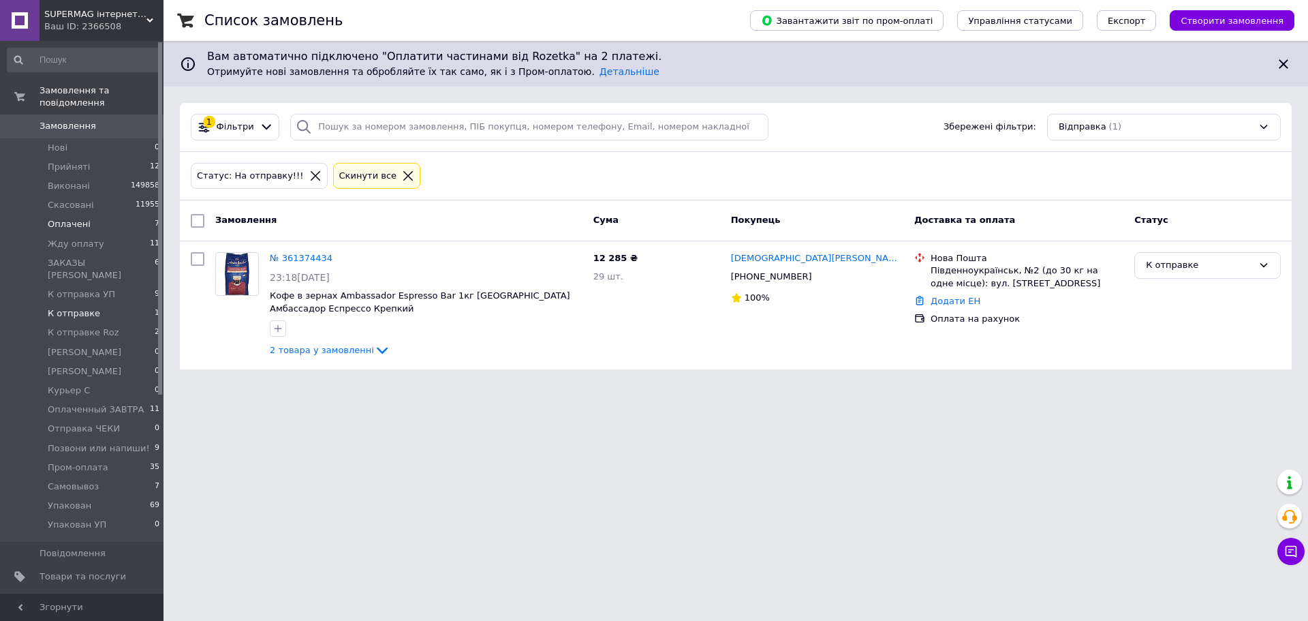
click at [72, 218] on span "Оплачені" at bounding box center [69, 224] width 43 height 12
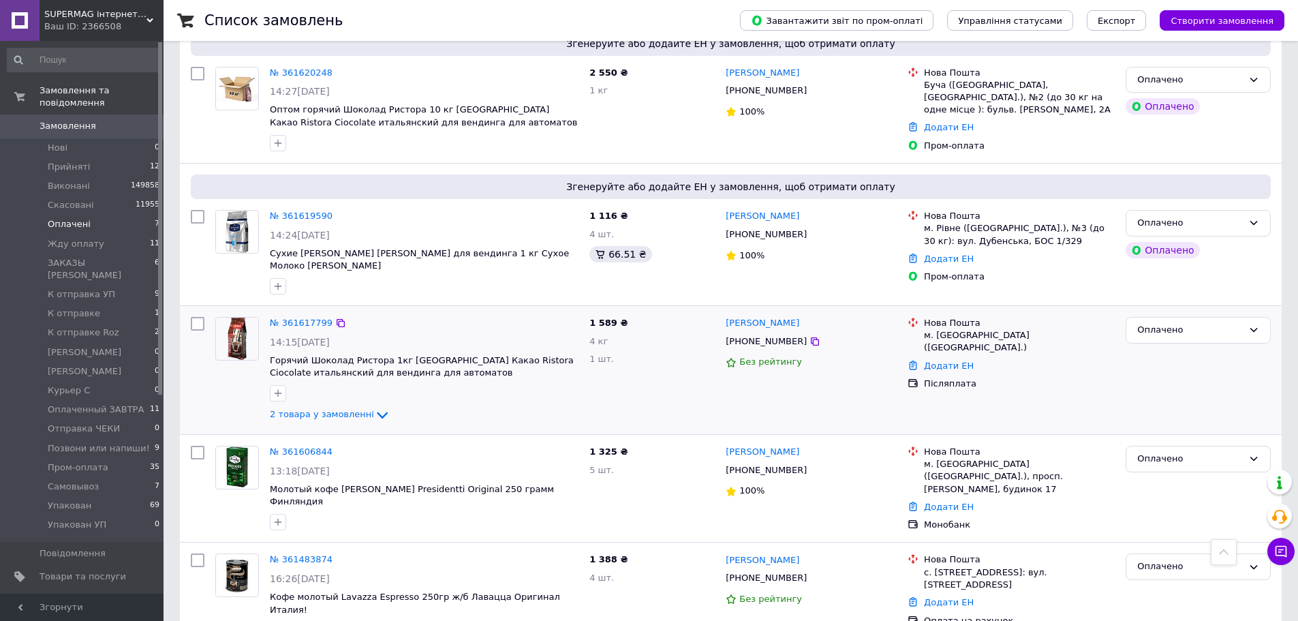
scroll to position [443, 0]
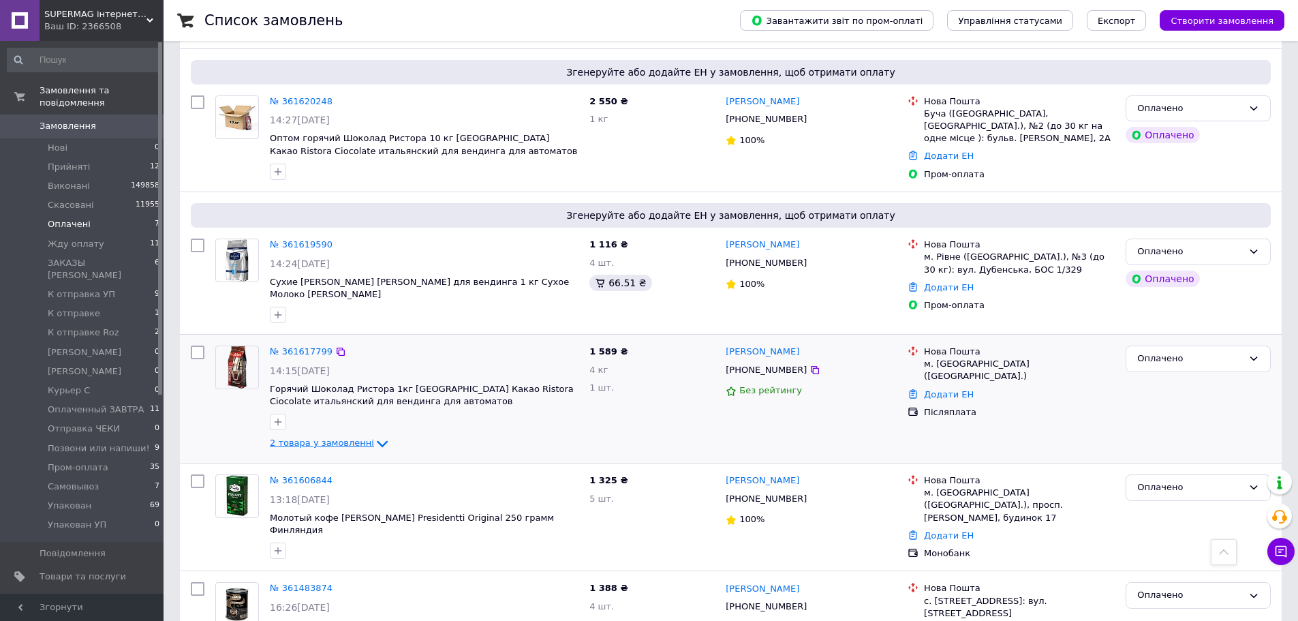
click at [377, 441] on icon at bounding box center [382, 444] width 11 height 7
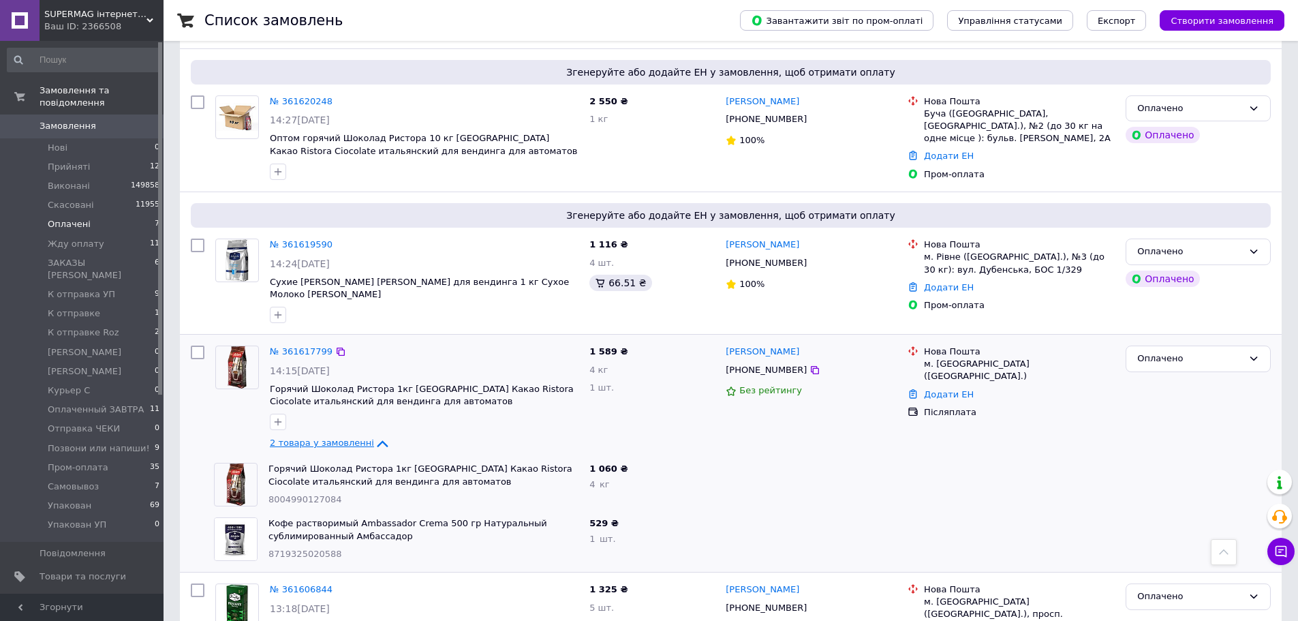
click at [346, 439] on span "2 товара у замовленні" at bounding box center [322, 443] width 104 height 10
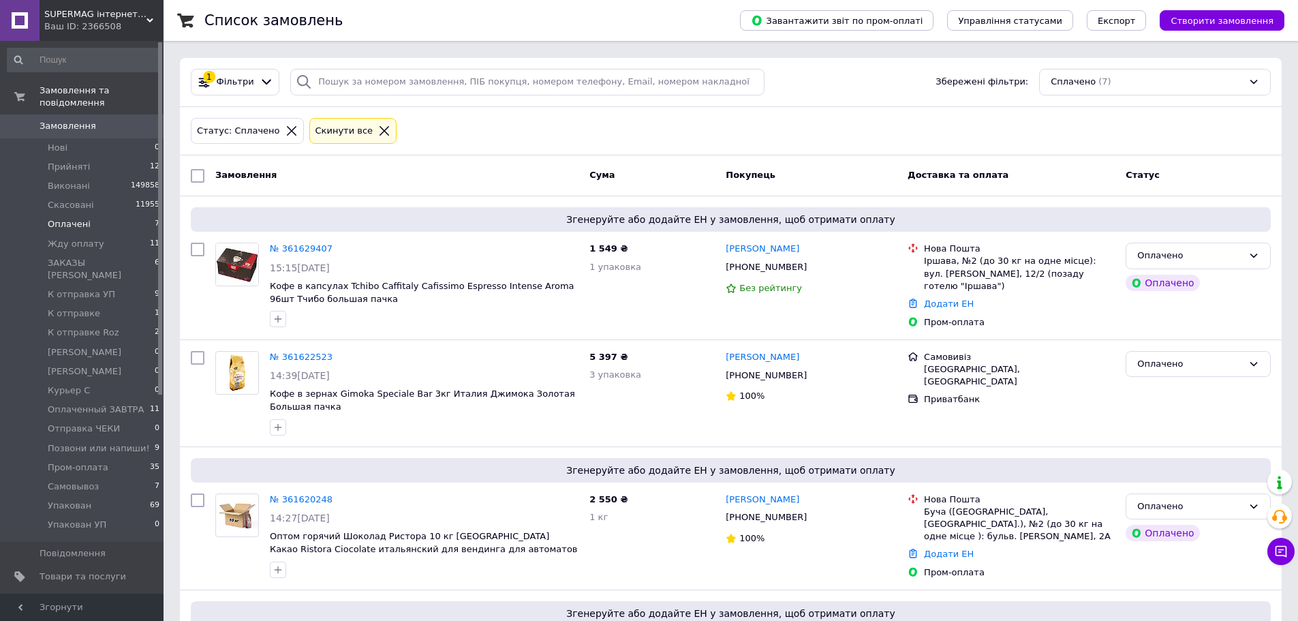
scroll to position [0, 0]
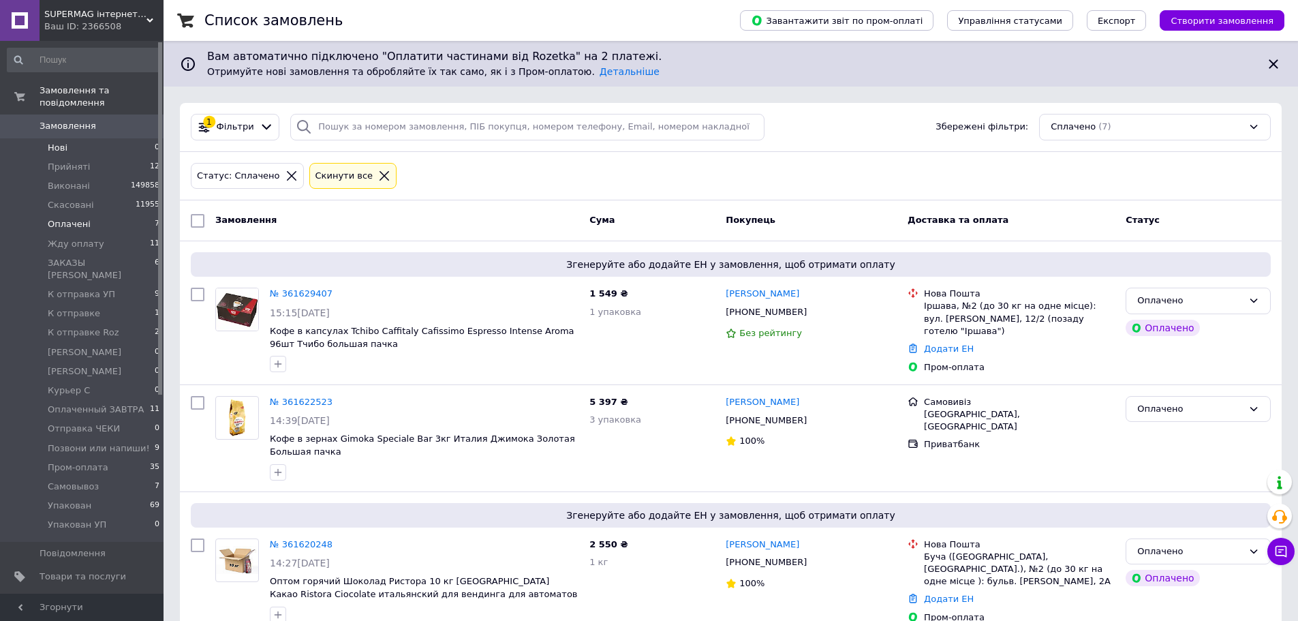
click at [113, 138] on li "Нові 0" at bounding box center [84, 147] width 168 height 19
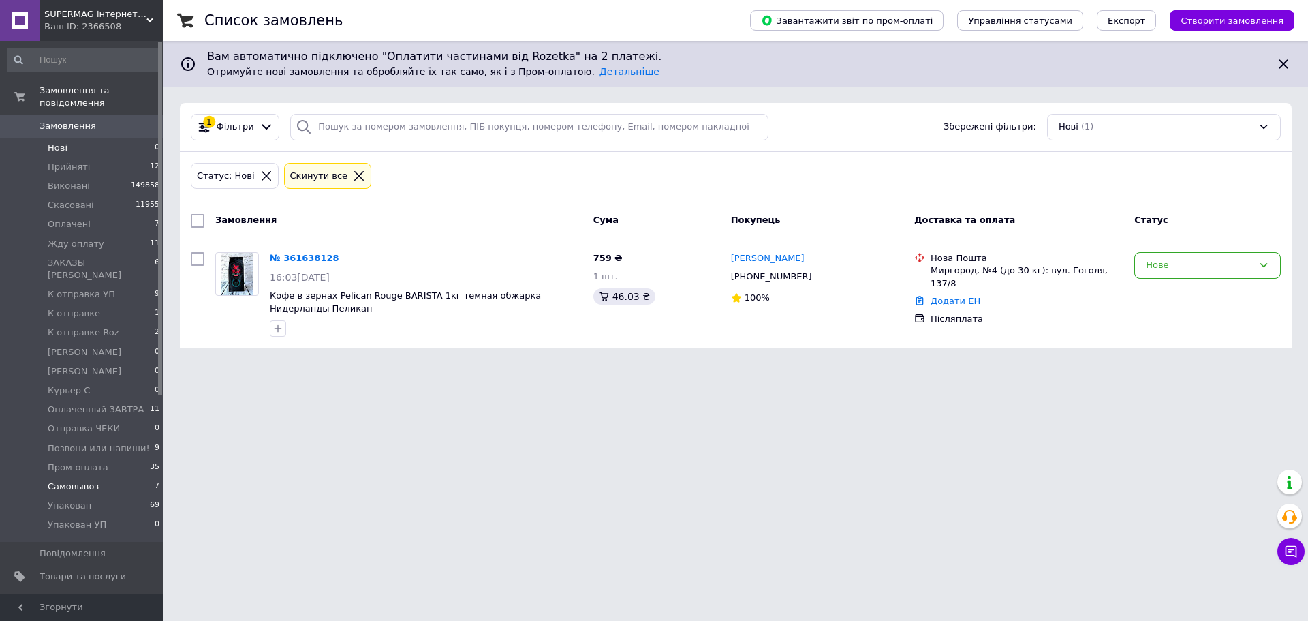
click at [113, 477] on li "Самовывоз 7" at bounding box center [84, 486] width 168 height 19
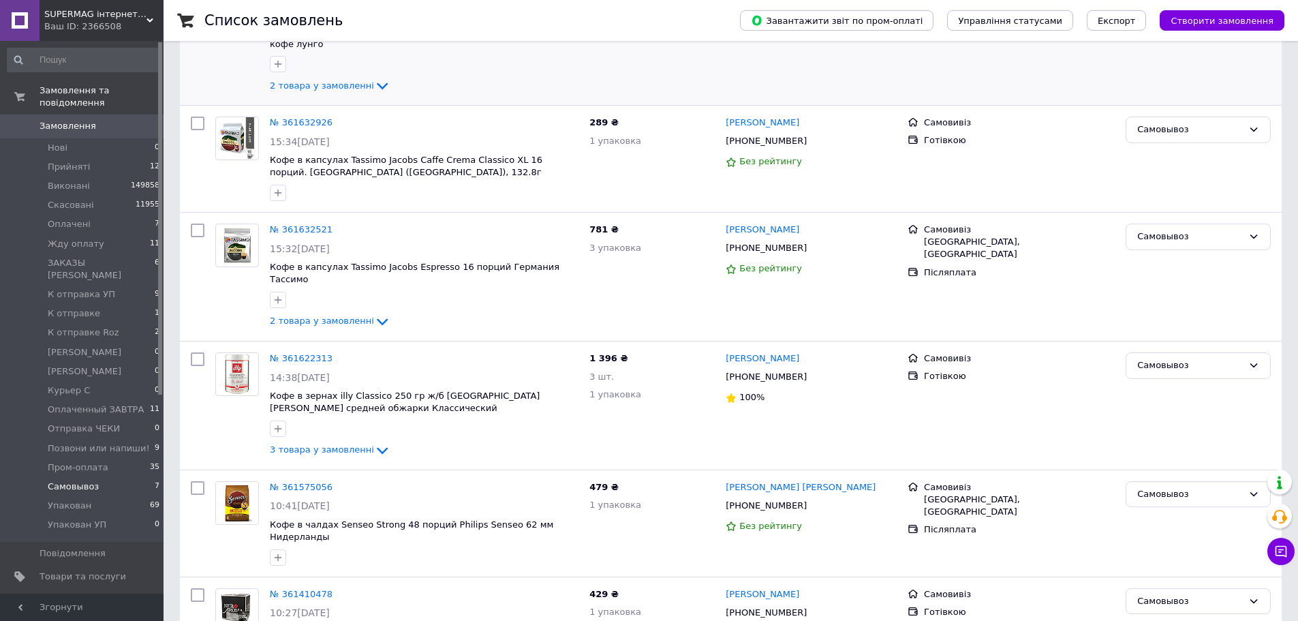
scroll to position [273, 0]
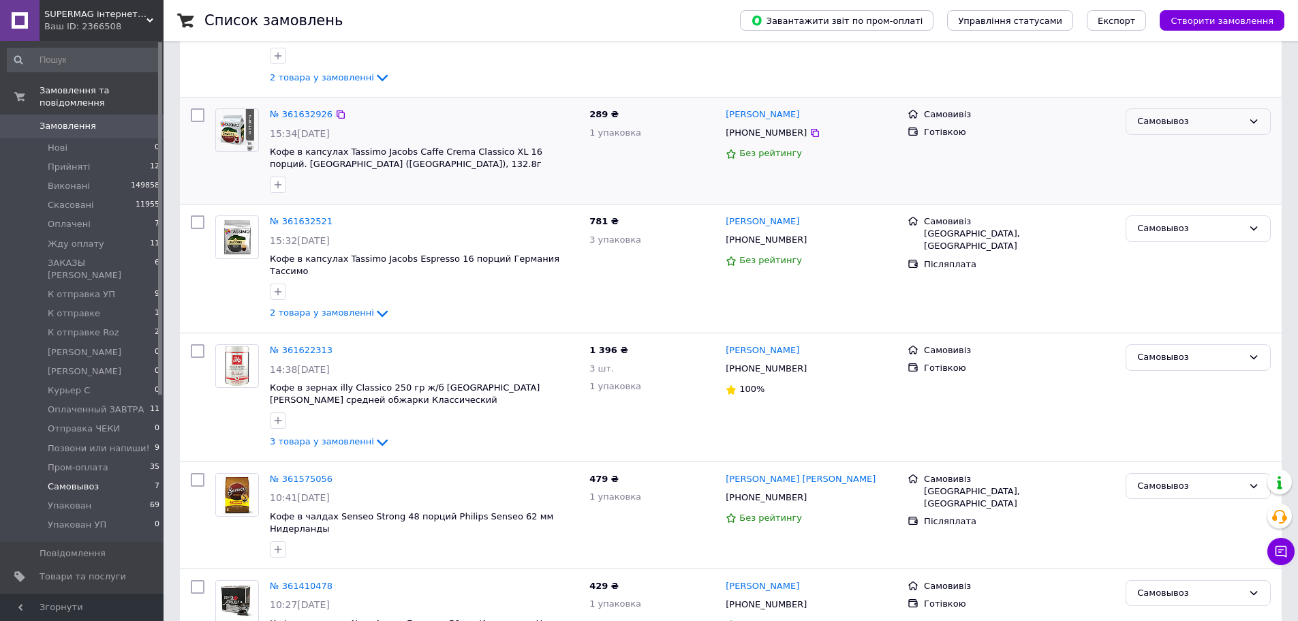
click at [1189, 112] on div "Самовывоз" at bounding box center [1197, 121] width 145 height 27
click at [1161, 174] on li "Виконано" at bounding box center [1198, 174] width 144 height 25
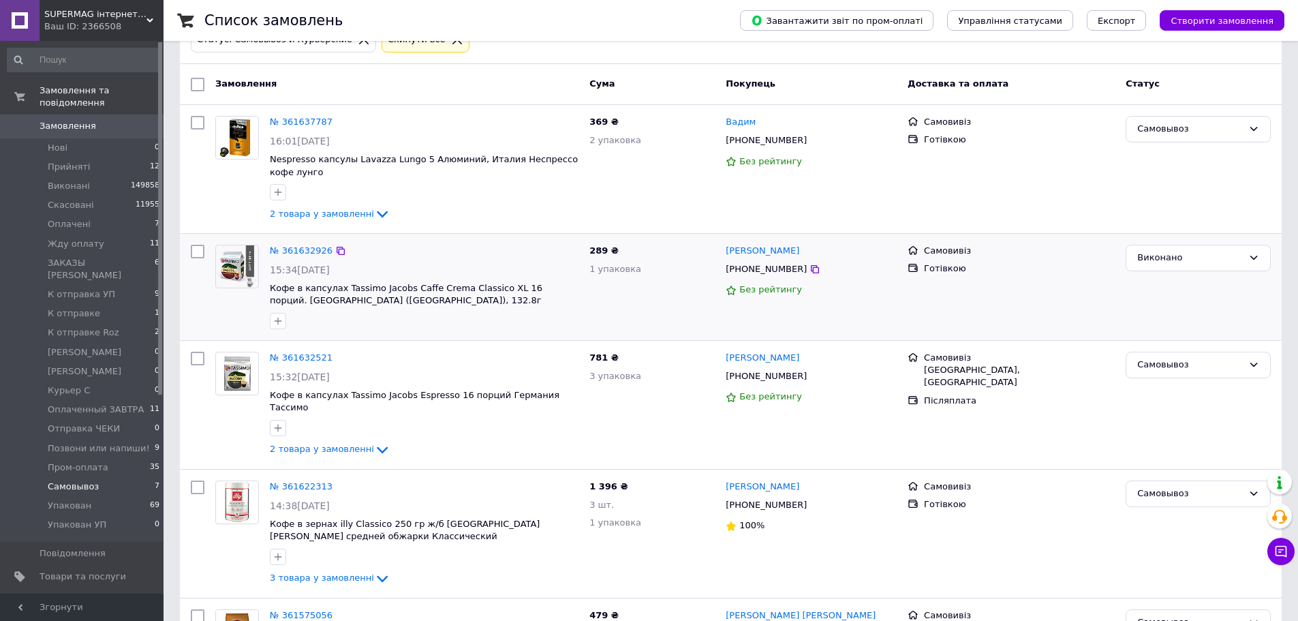
click at [437, 247] on div "№ 361632926" at bounding box center [423, 251] width 311 height 16
click at [293, 251] on link "№ 361632926" at bounding box center [301, 250] width 63 height 10
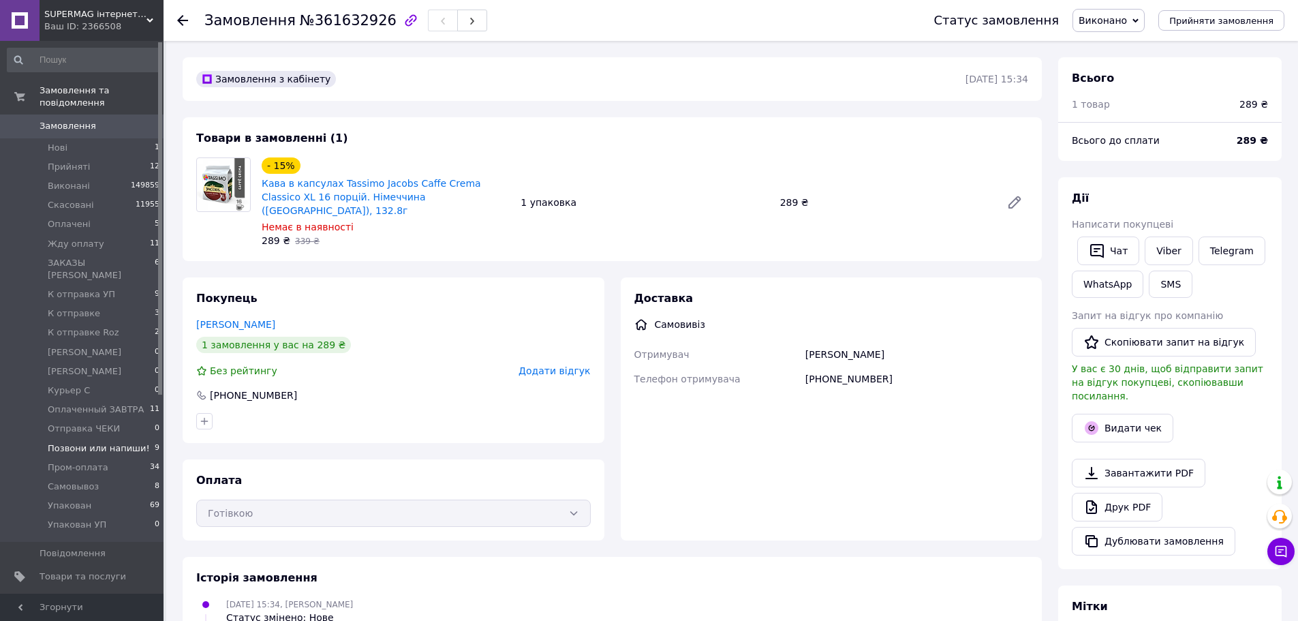
click at [141, 439] on li "Позвони или напиши! 9" at bounding box center [84, 448] width 168 height 19
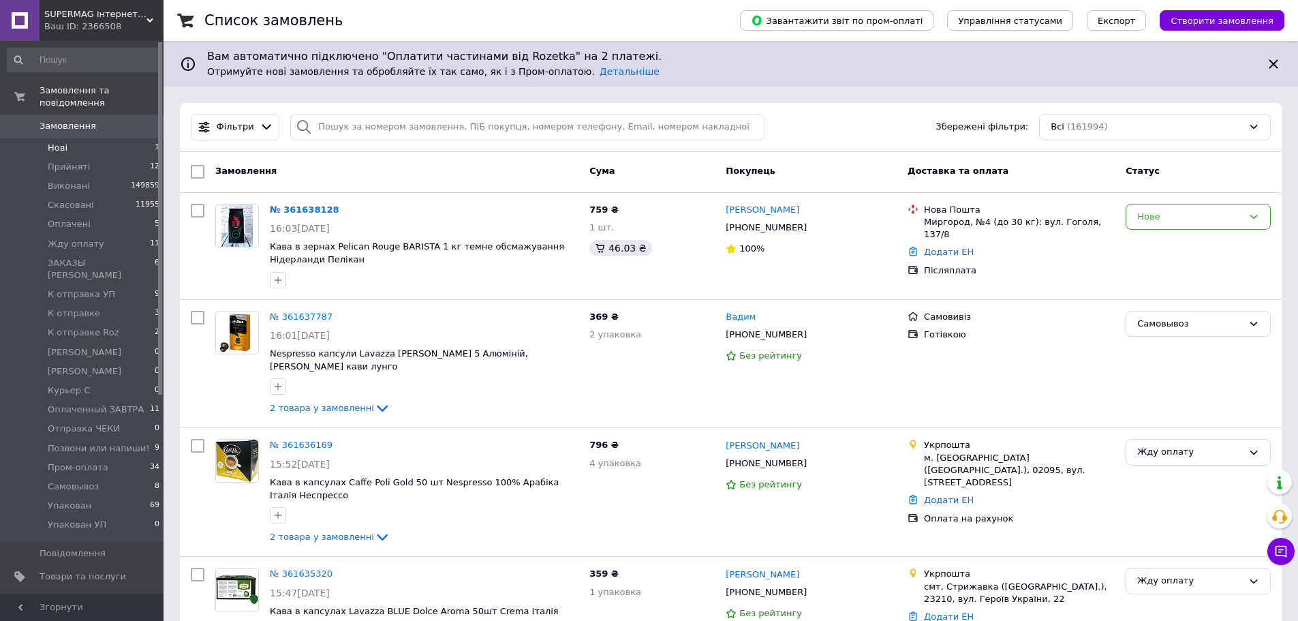
click at [94, 138] on li "Нові 1" at bounding box center [84, 147] width 168 height 19
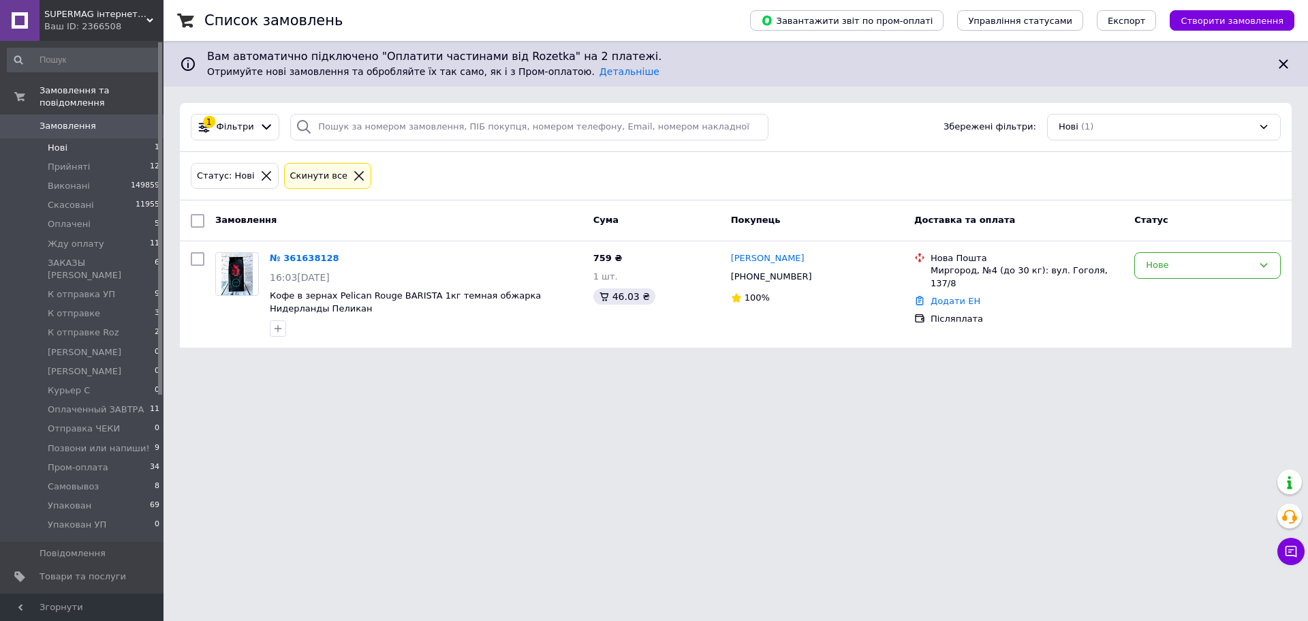
click at [105, 120] on span "Замовлення" at bounding box center [83, 126] width 87 height 12
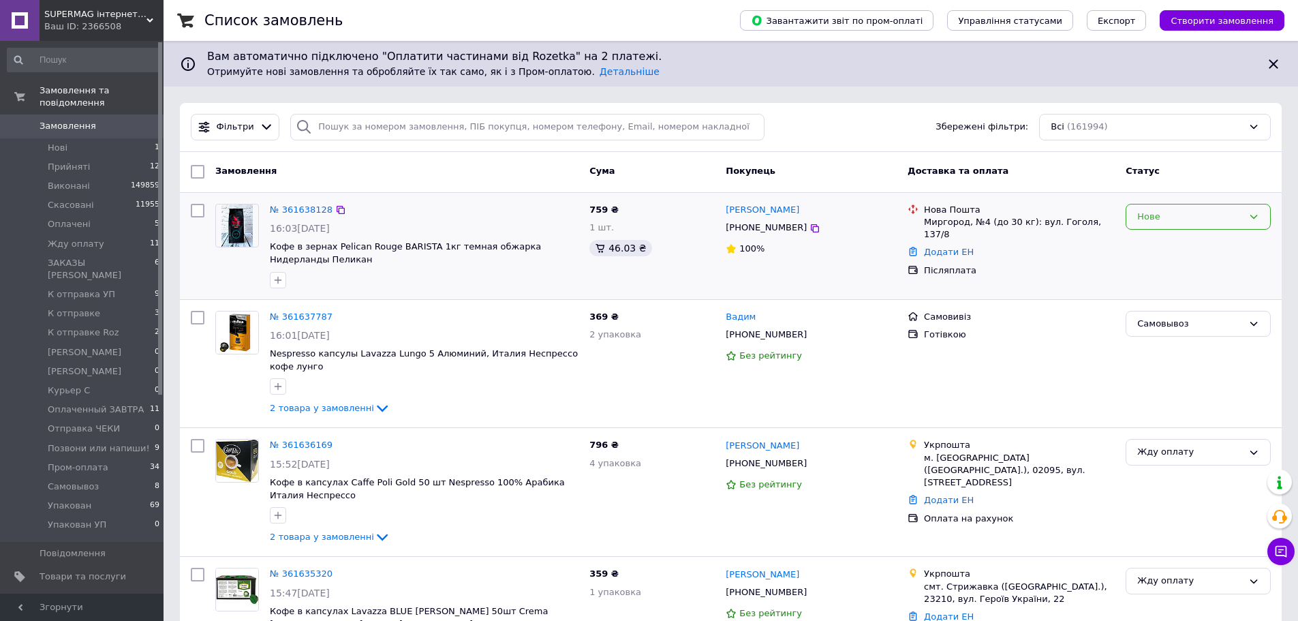
click at [1237, 218] on div "Нове" at bounding box center [1190, 217] width 106 height 14
click at [1198, 232] on div "Прийнято Виконано Скасовано Оплачено Жду оплату ЗАКАЗЫ Маша К отправка УП К отп…" at bounding box center [1197, 289] width 145 height 114
click at [1221, 236] on li "Позвони или напиши!" at bounding box center [1198, 233] width 144 height 25
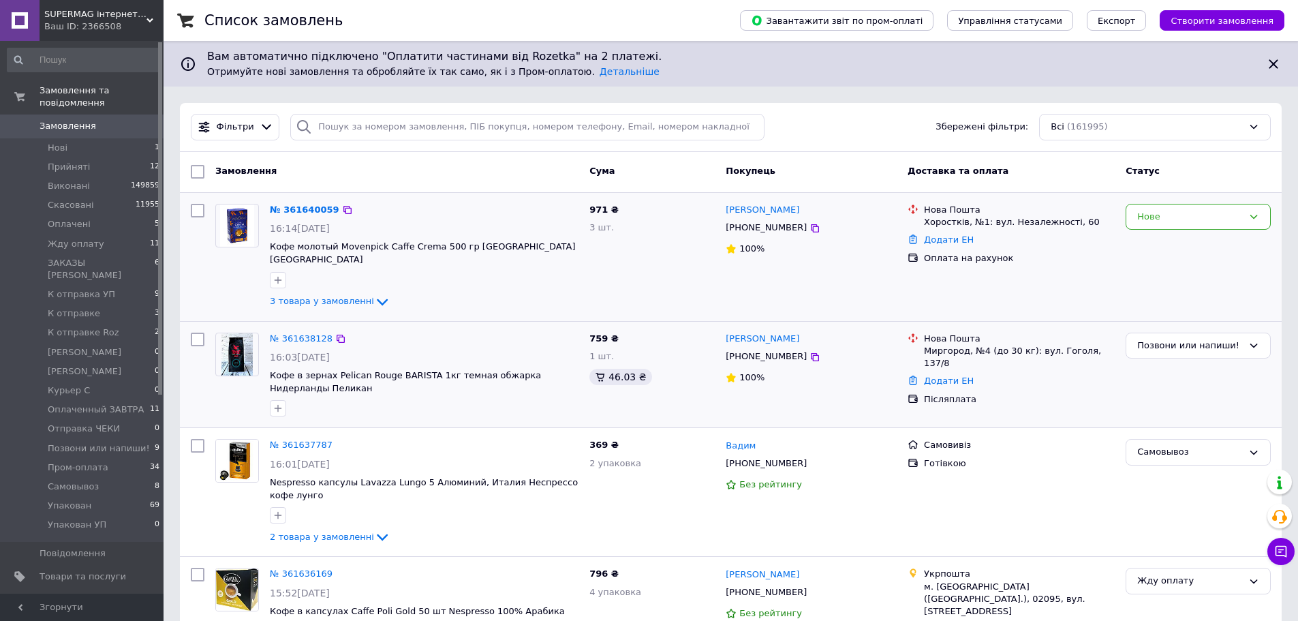
click at [1182, 266] on div "Нове" at bounding box center [1198, 256] width 156 height 117
click at [103, 139] on li "Нові 1" at bounding box center [84, 147] width 168 height 19
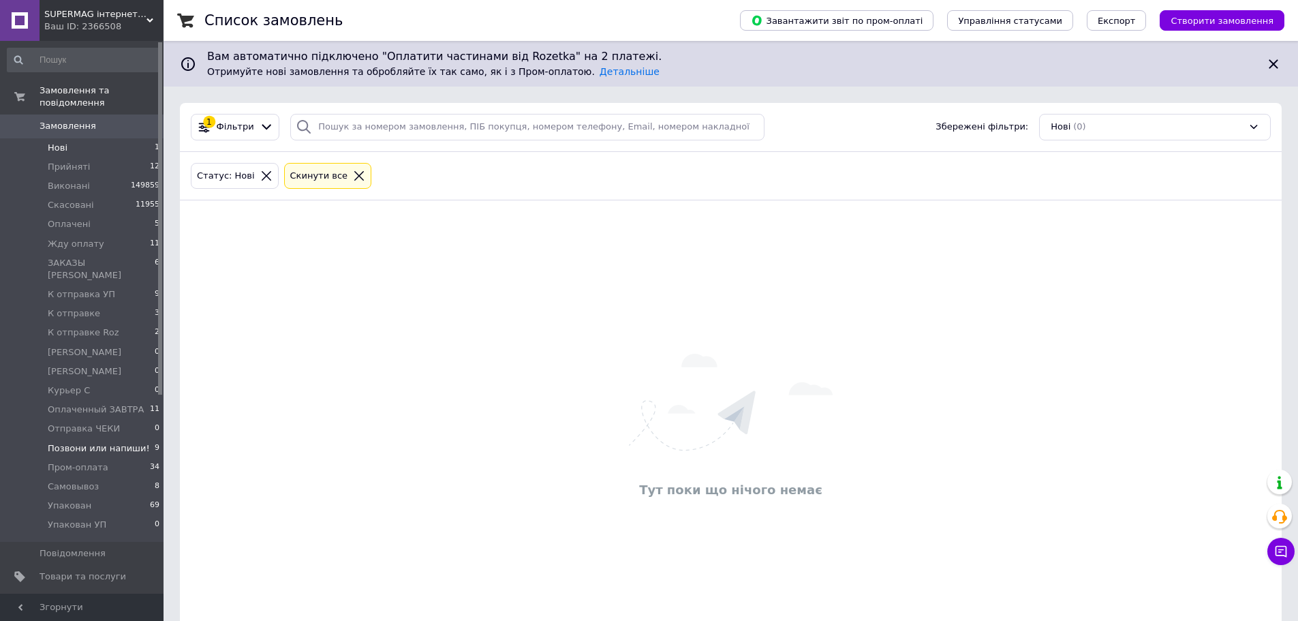
click at [107, 442] on span "Позвони или напиши!" at bounding box center [99, 448] width 102 height 12
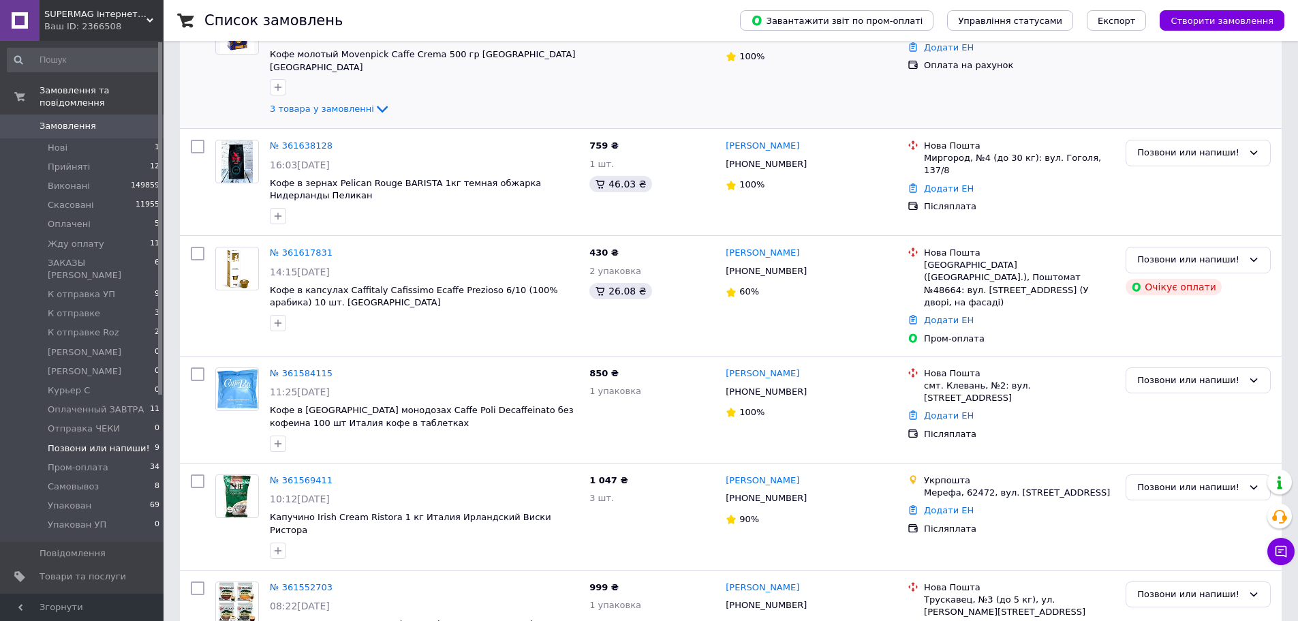
scroll to position [273, 0]
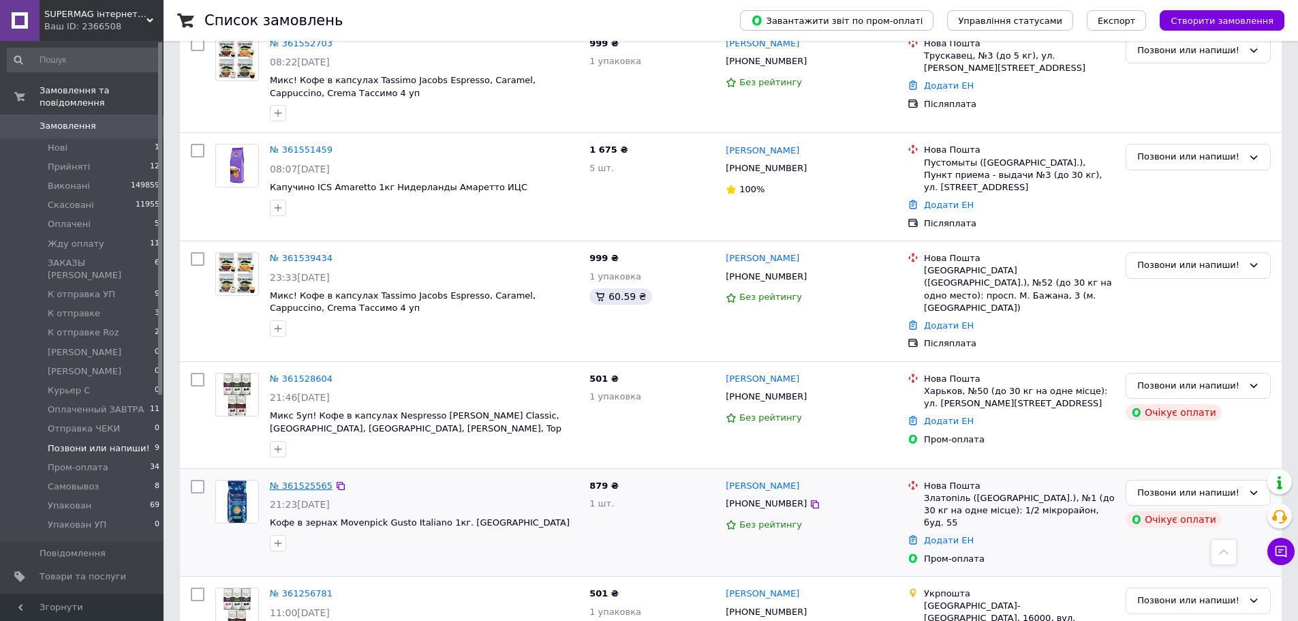
click at [292, 480] on link "№ 361525565" at bounding box center [301, 485] width 63 height 10
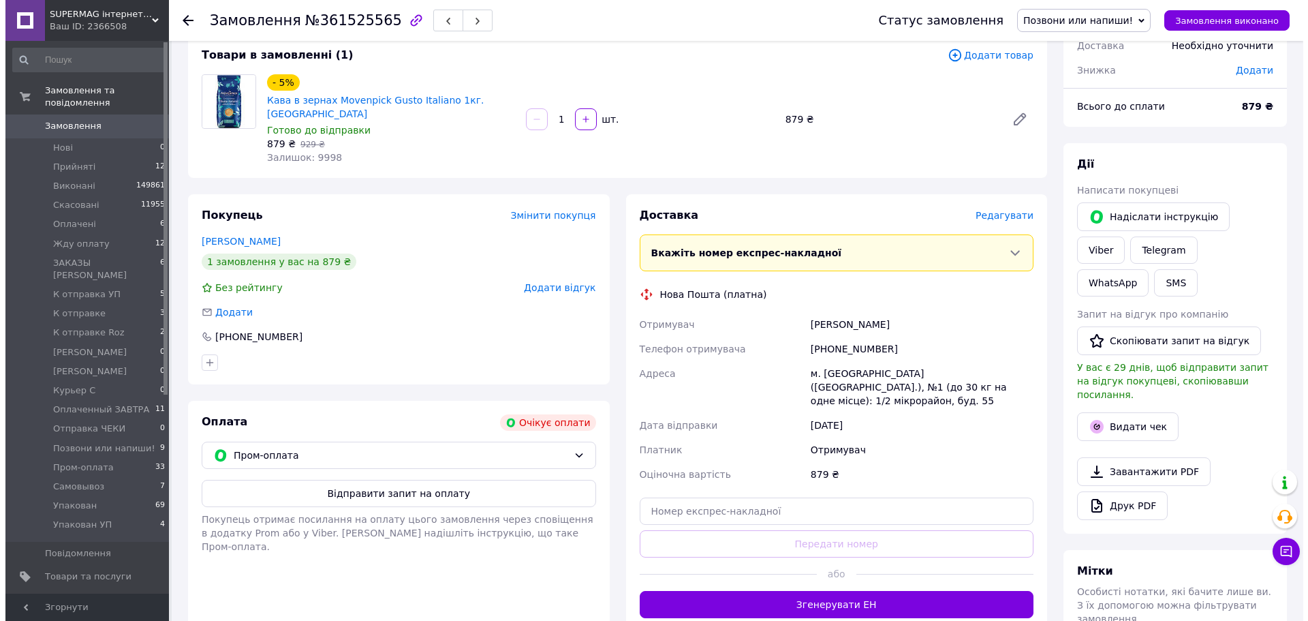
scroll to position [78, 0]
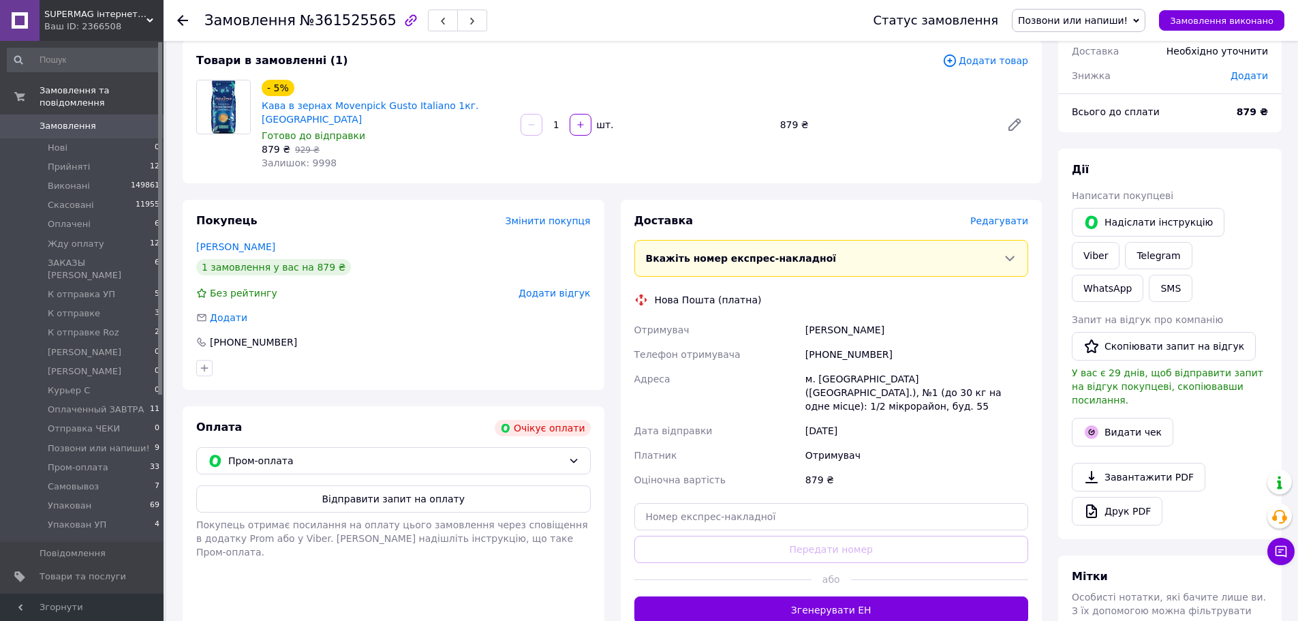
click at [984, 64] on span "Додати товар" at bounding box center [985, 60] width 86 height 15
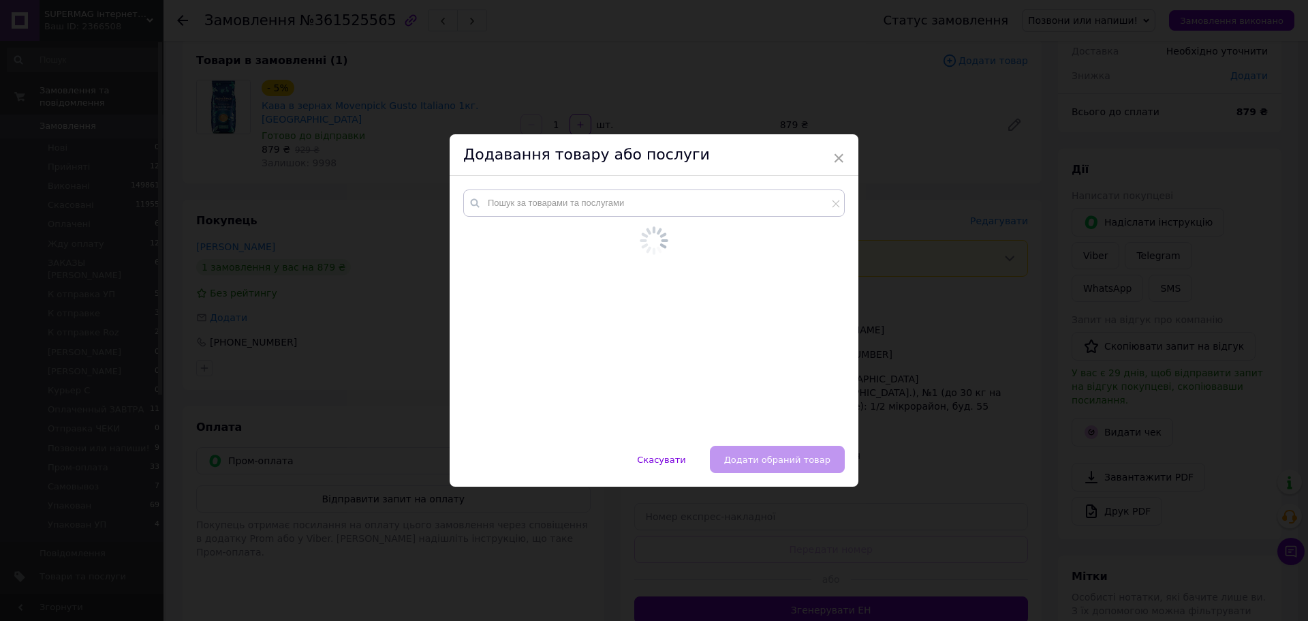
drag, startPoint x: 719, startPoint y: 183, endPoint x: 715, endPoint y: 191, distance: 8.2
click at [719, 184] on div at bounding box center [654, 311] width 409 height 270
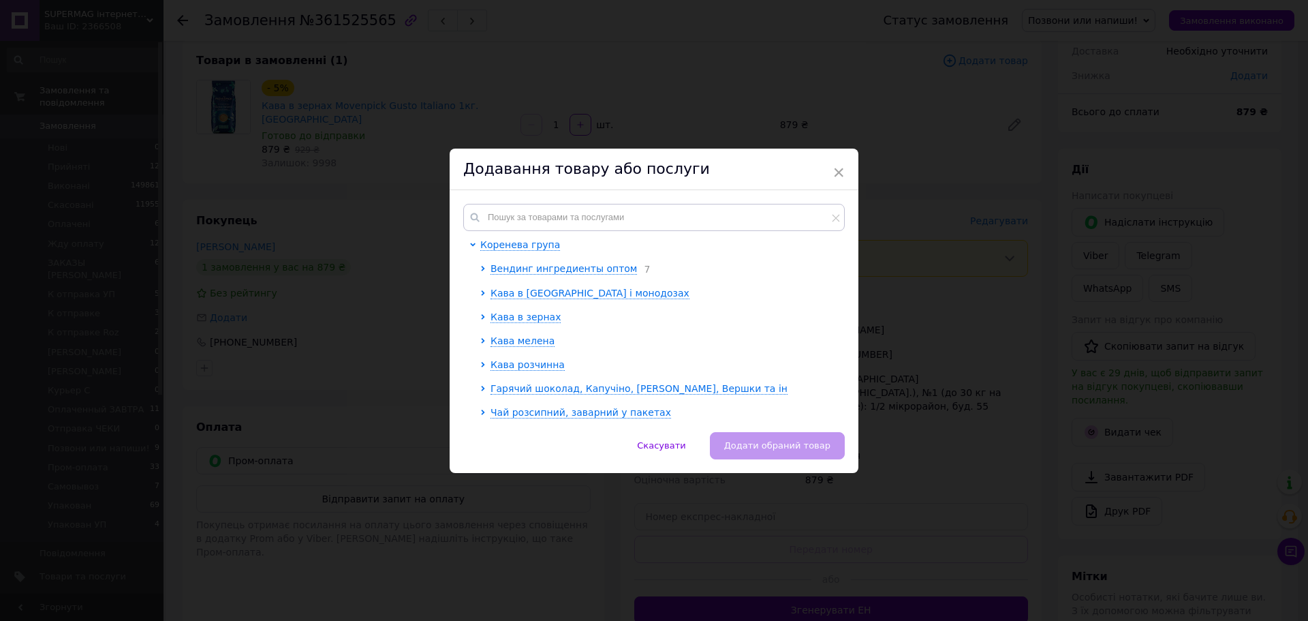
drag, startPoint x: 711, startPoint y: 202, endPoint x: 710, endPoint y: 209, distance: 7.6
click at [711, 206] on div "Коренева група Вендинг ингредиенты оптом 7 Кава в капсулах і монодозах Кава в з…" at bounding box center [654, 311] width 409 height 242
click at [709, 212] on input "text" at bounding box center [654, 217] width 382 height 27
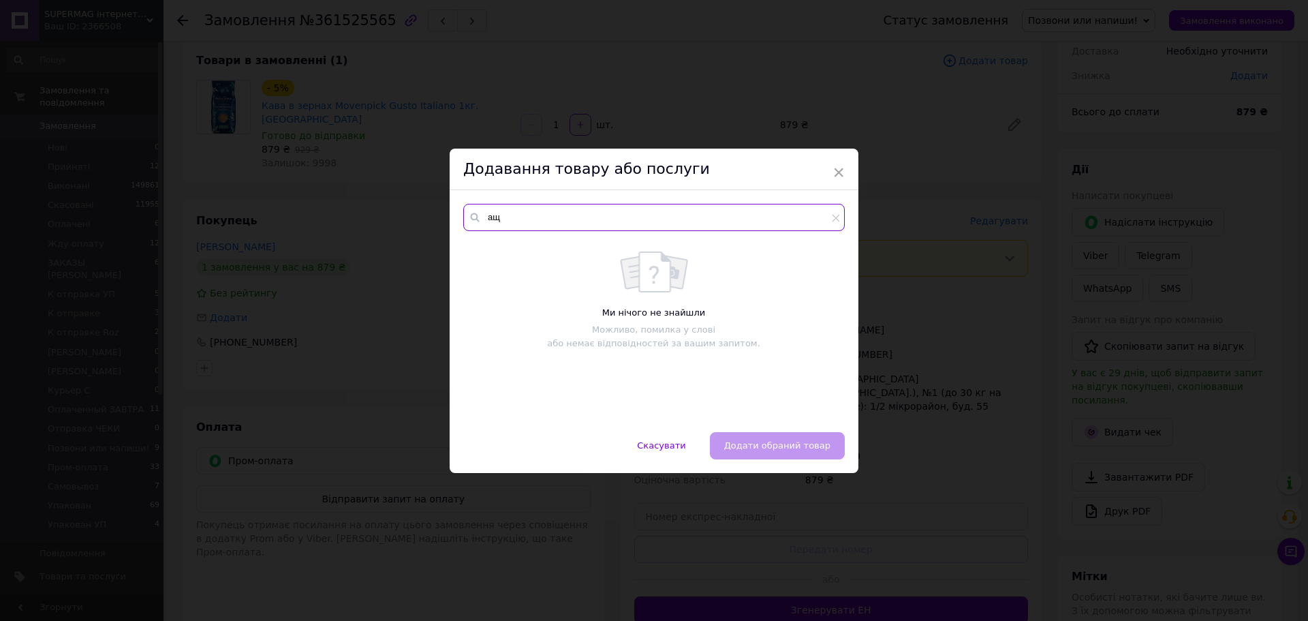
type input "а"
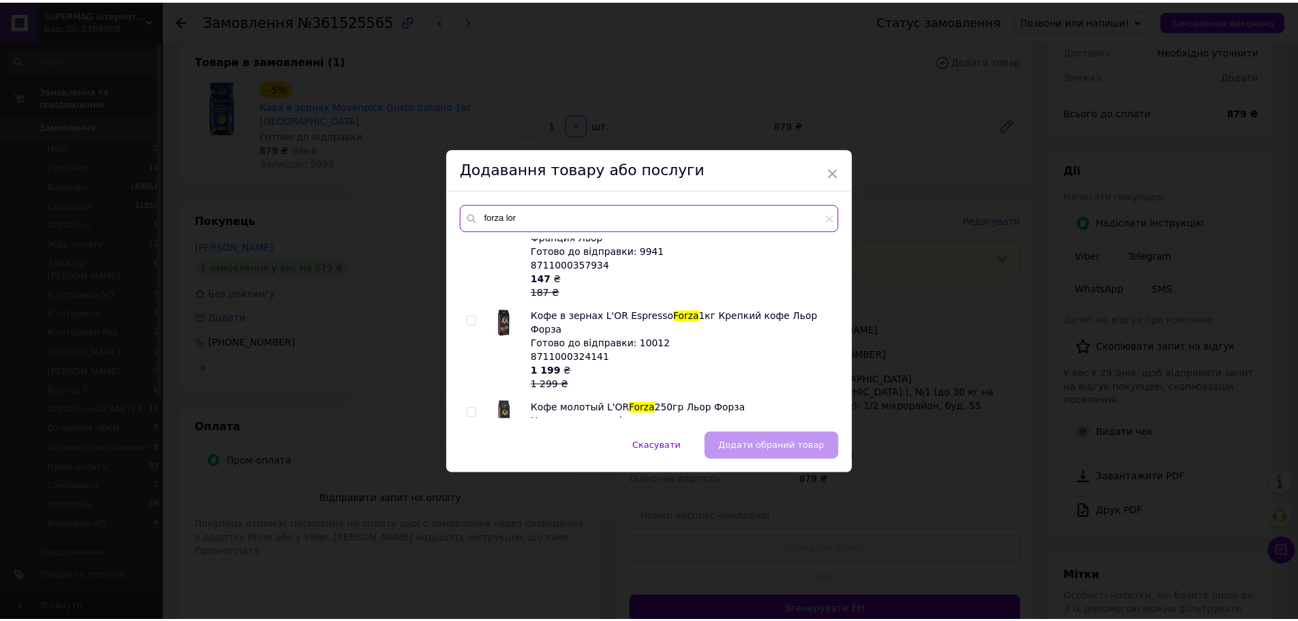
scroll to position [136, 0]
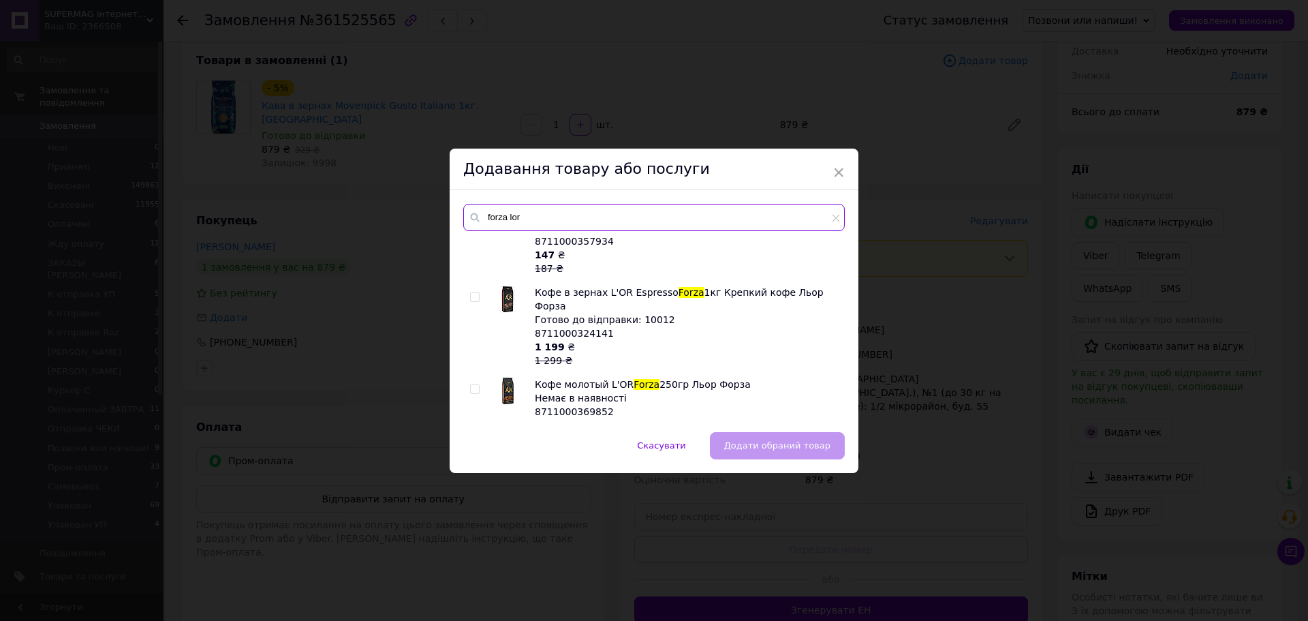
type input "forza lor"
click at [476, 293] on input "checkbox" at bounding box center [474, 297] width 9 height 9
checkbox input "true"
click at [794, 435] on button "Додати обраний товар" at bounding box center [777, 445] width 135 height 27
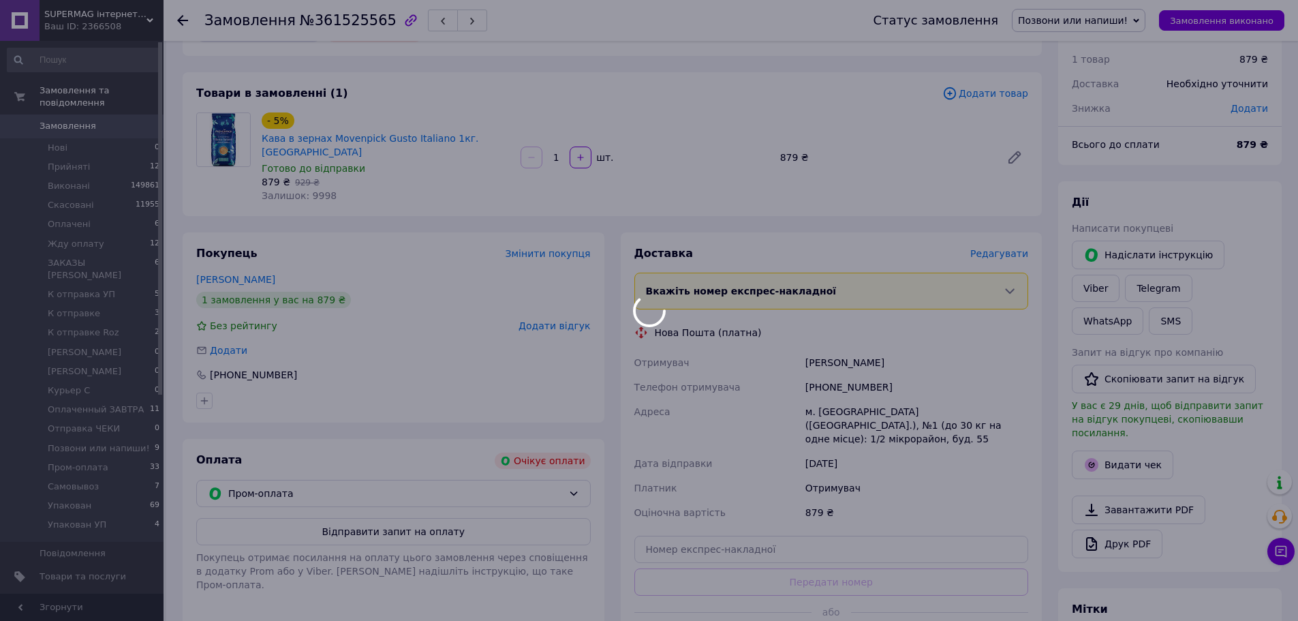
scroll to position [0, 0]
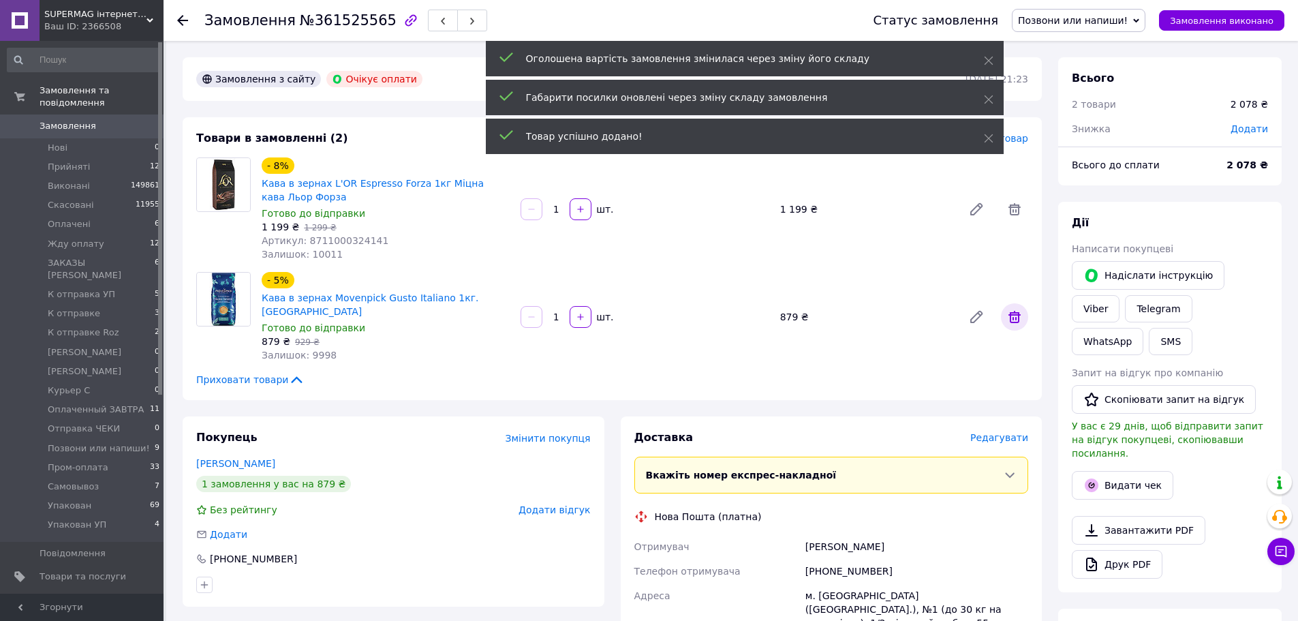
click at [1019, 315] on icon at bounding box center [1014, 317] width 16 height 16
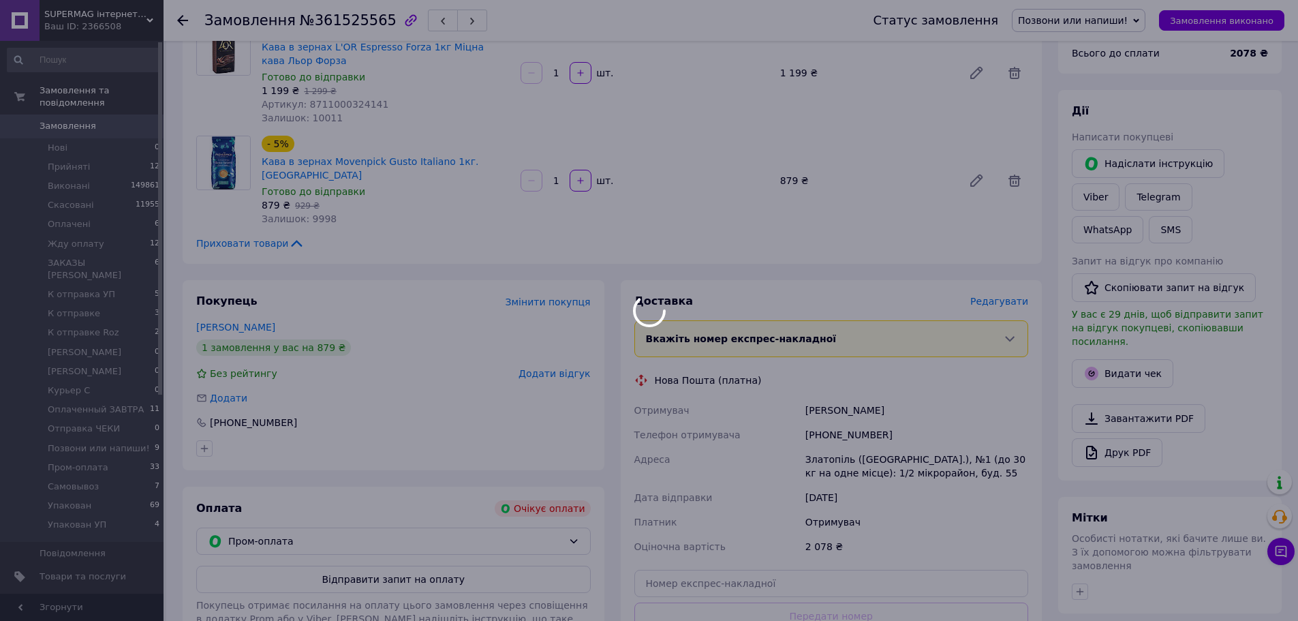
scroll to position [68, 0]
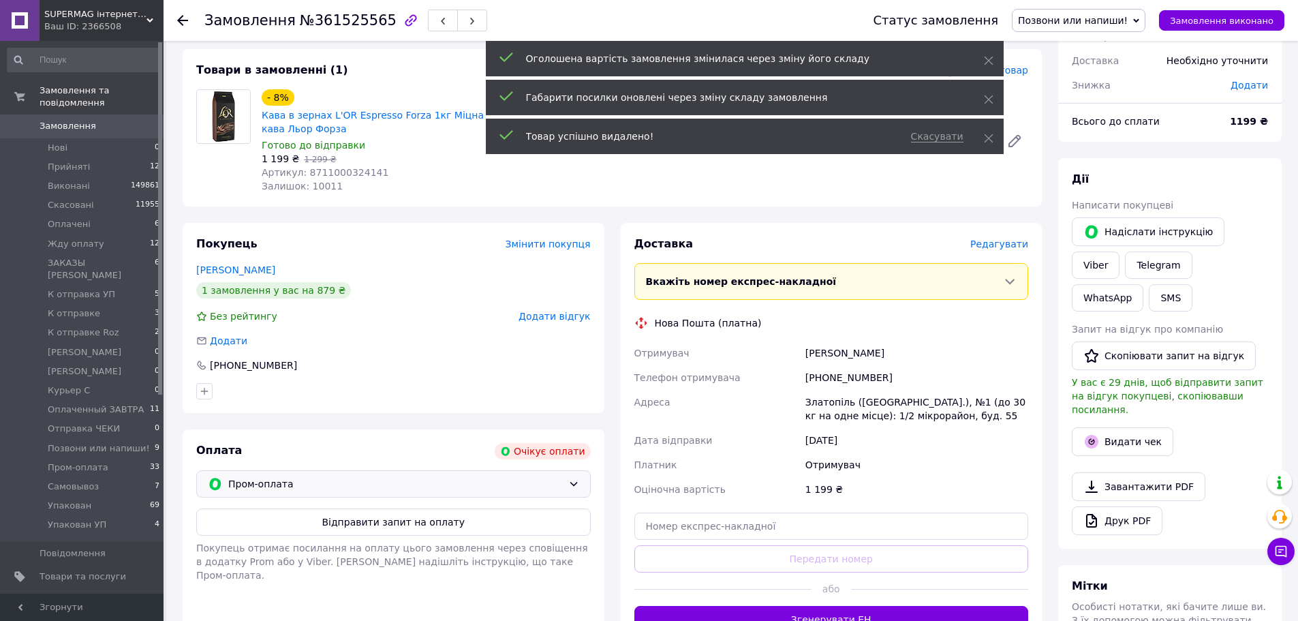
click at [396, 474] on div "Пром-оплата" at bounding box center [393, 483] width 394 height 27
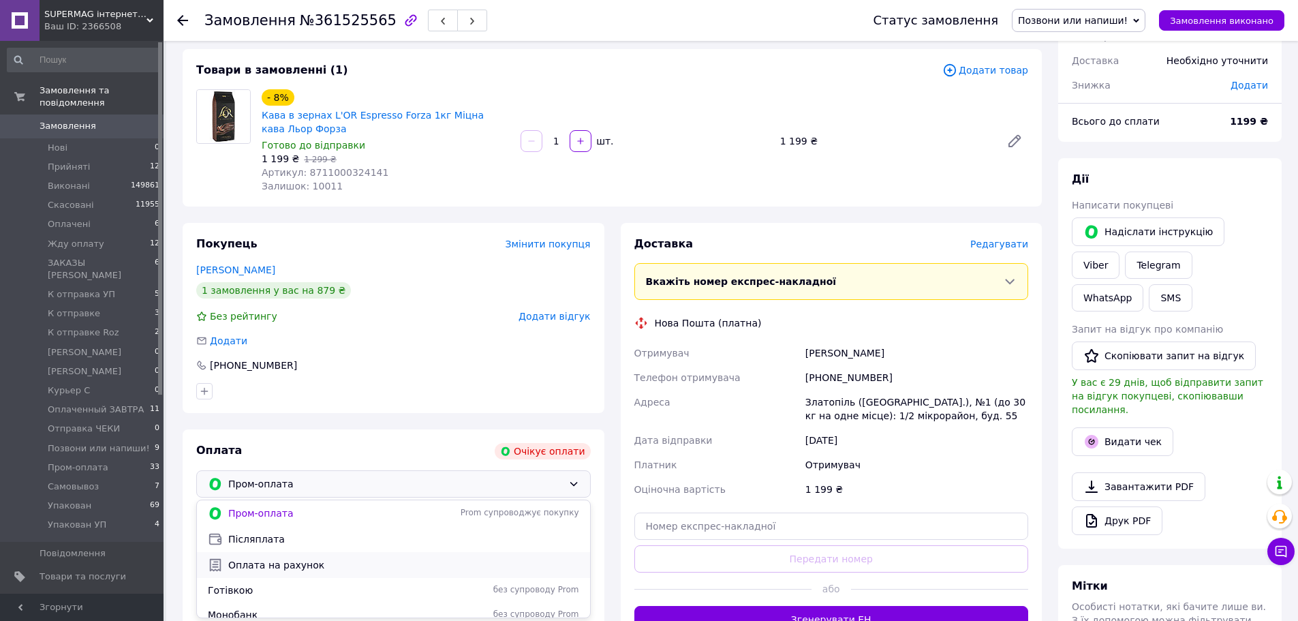
click at [333, 559] on span "Оплата на рахунок" at bounding box center [403, 565] width 351 height 14
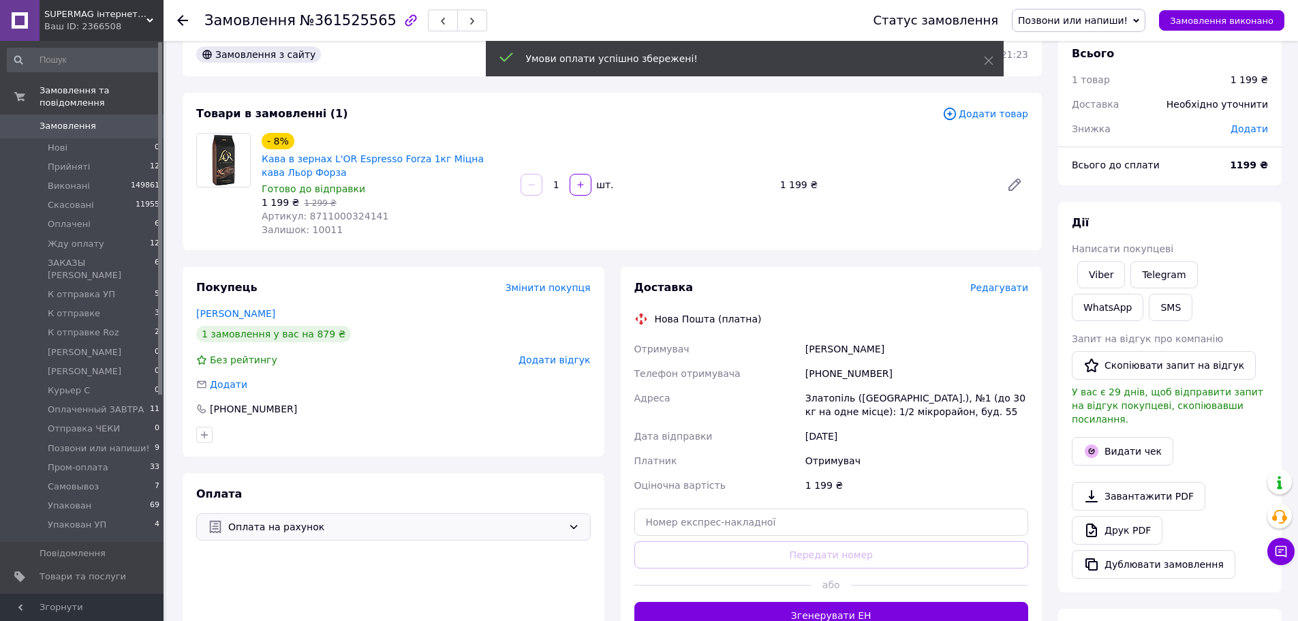
scroll to position [0, 0]
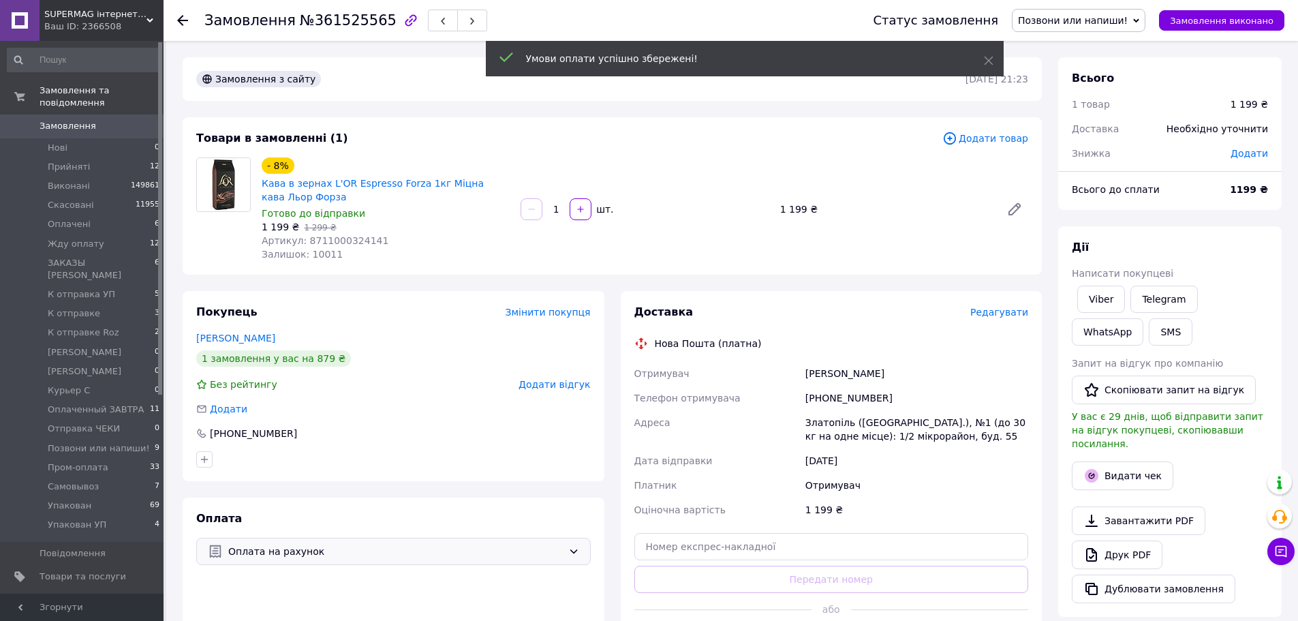
click at [1123, 23] on span "Позвони или напиши!" at bounding box center [1073, 20] width 110 height 11
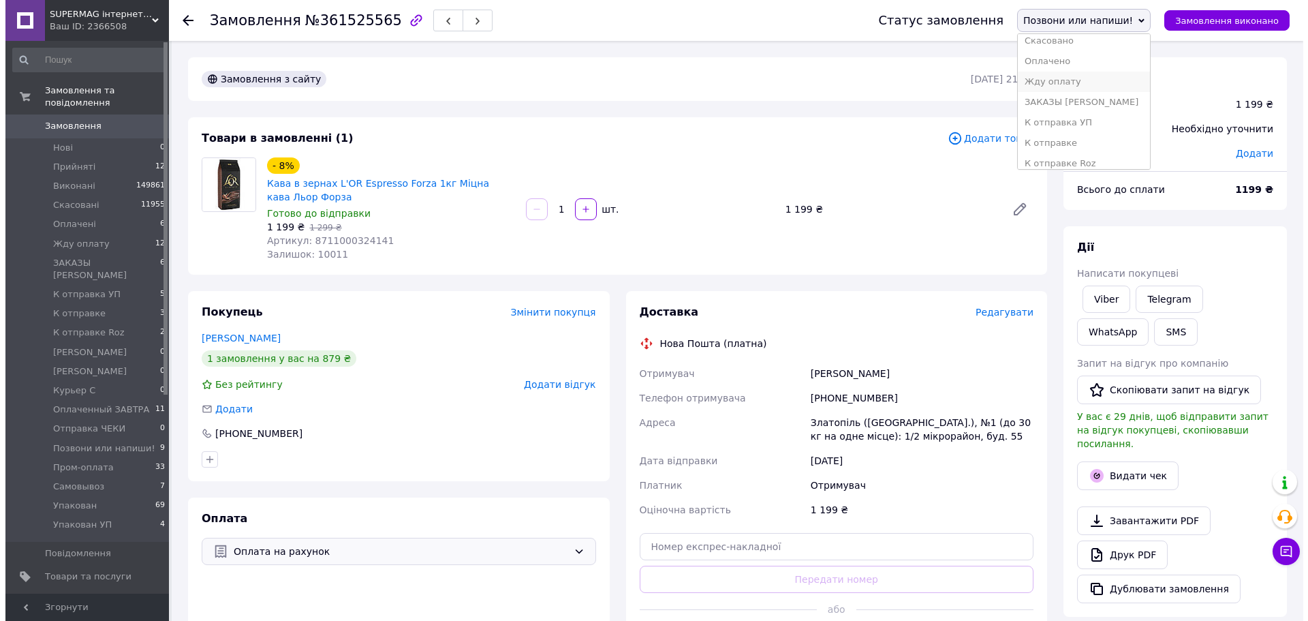
scroll to position [68, 0]
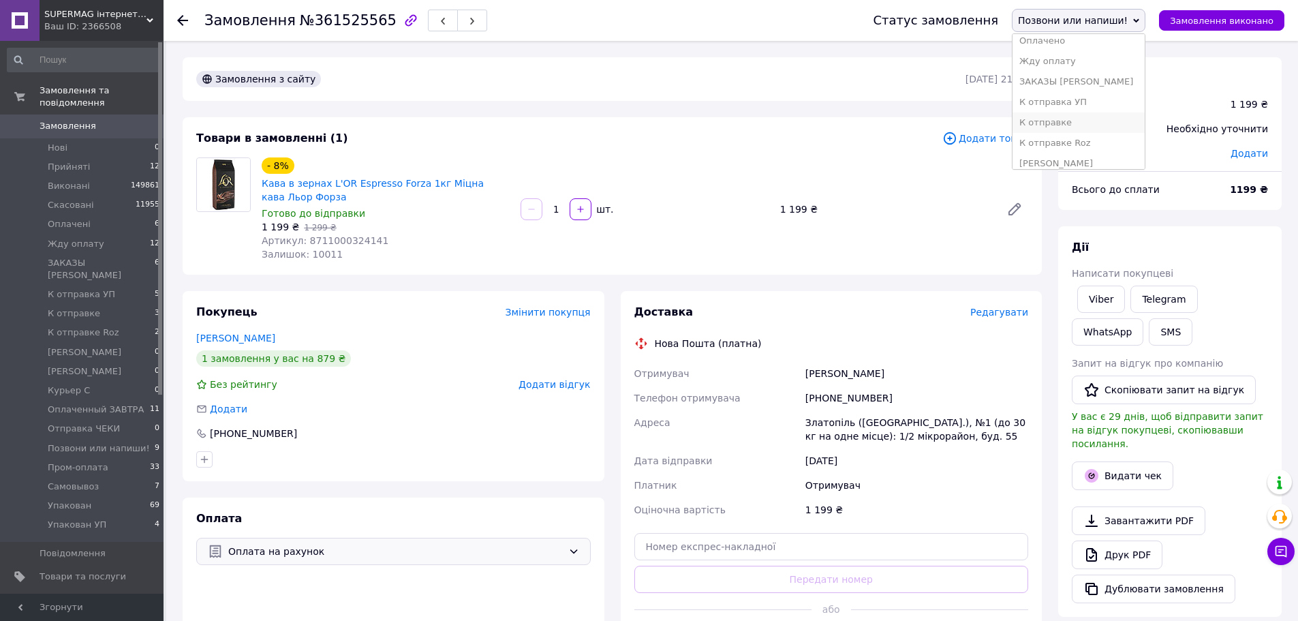
click at [1103, 120] on li "К отправке" at bounding box center [1078, 122] width 132 height 20
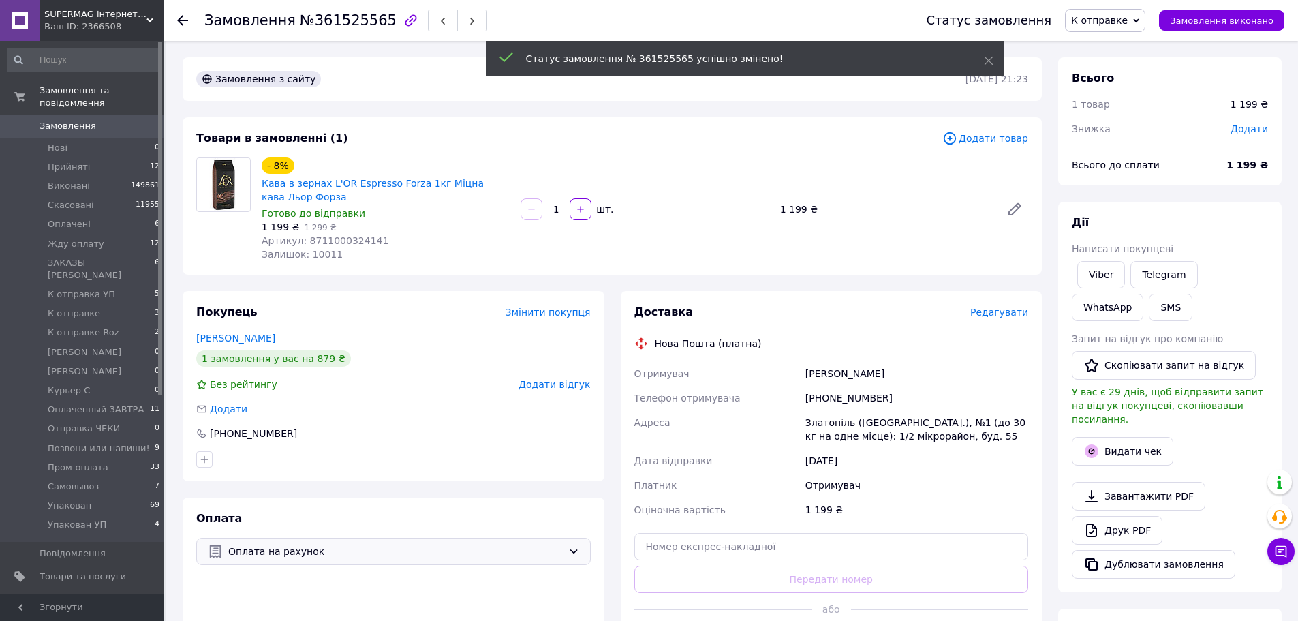
click at [1010, 313] on span "Редагувати" at bounding box center [999, 312] width 58 height 11
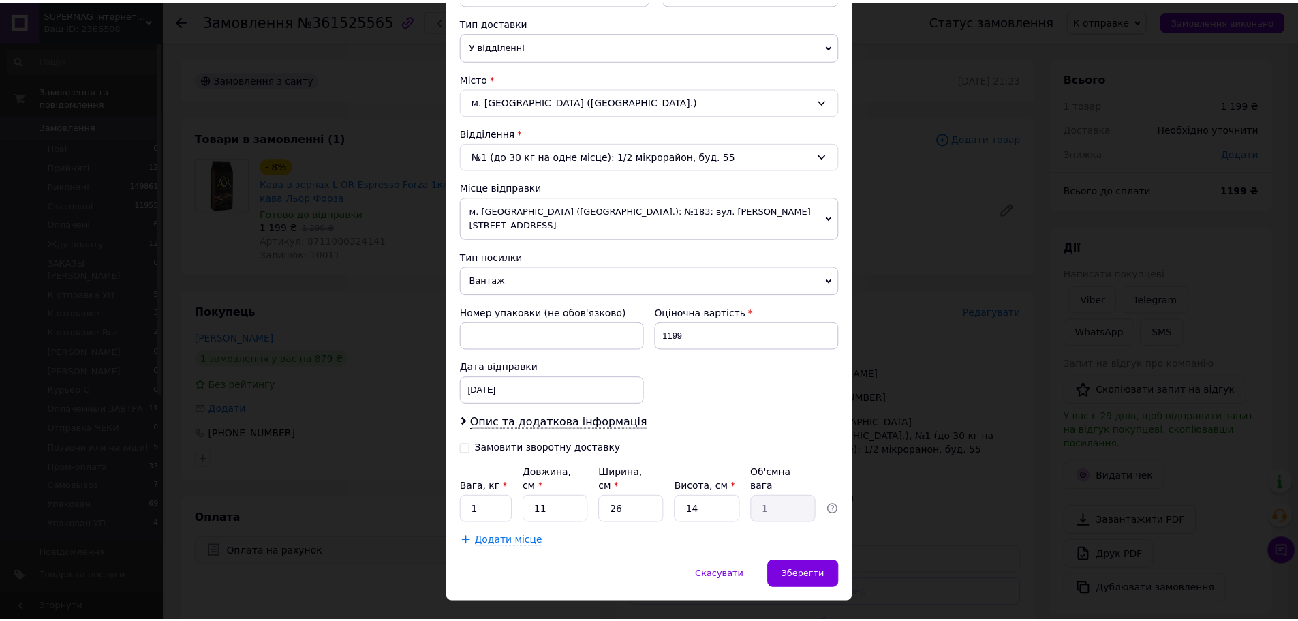
scroll to position [309, 0]
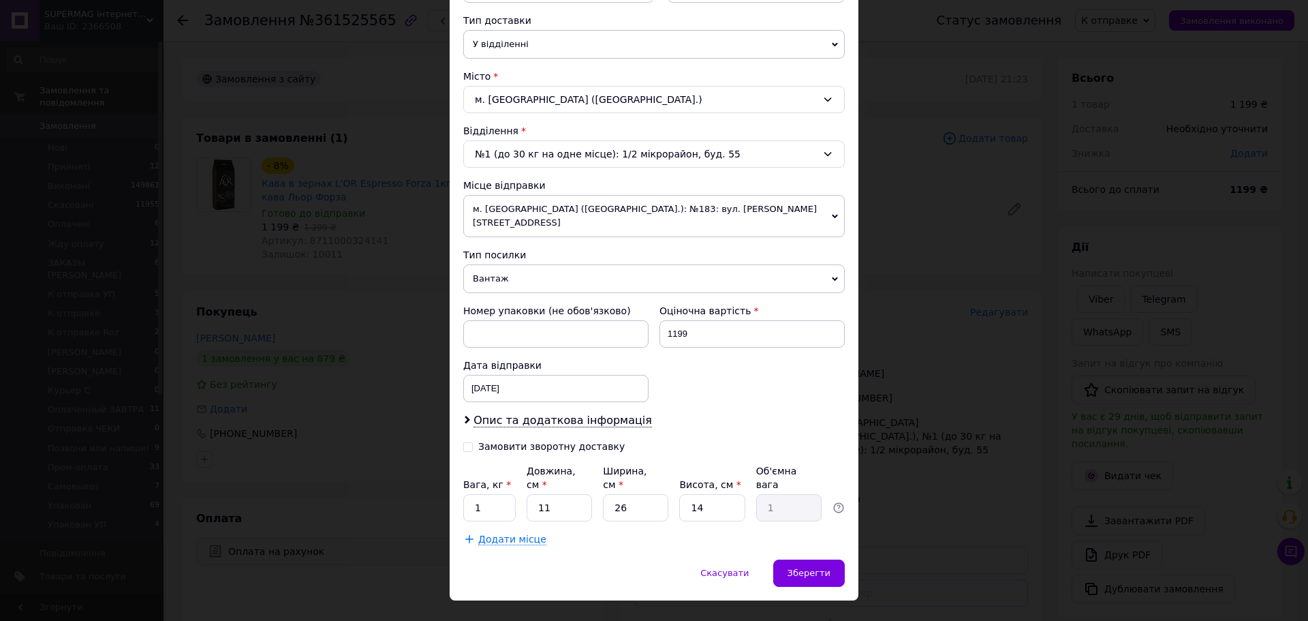
drag, startPoint x: 814, startPoint y: 539, endPoint x: 949, endPoint y: 541, distance: 134.9
click at [813, 559] on div "Зберегти" at bounding box center [809, 572] width 72 height 27
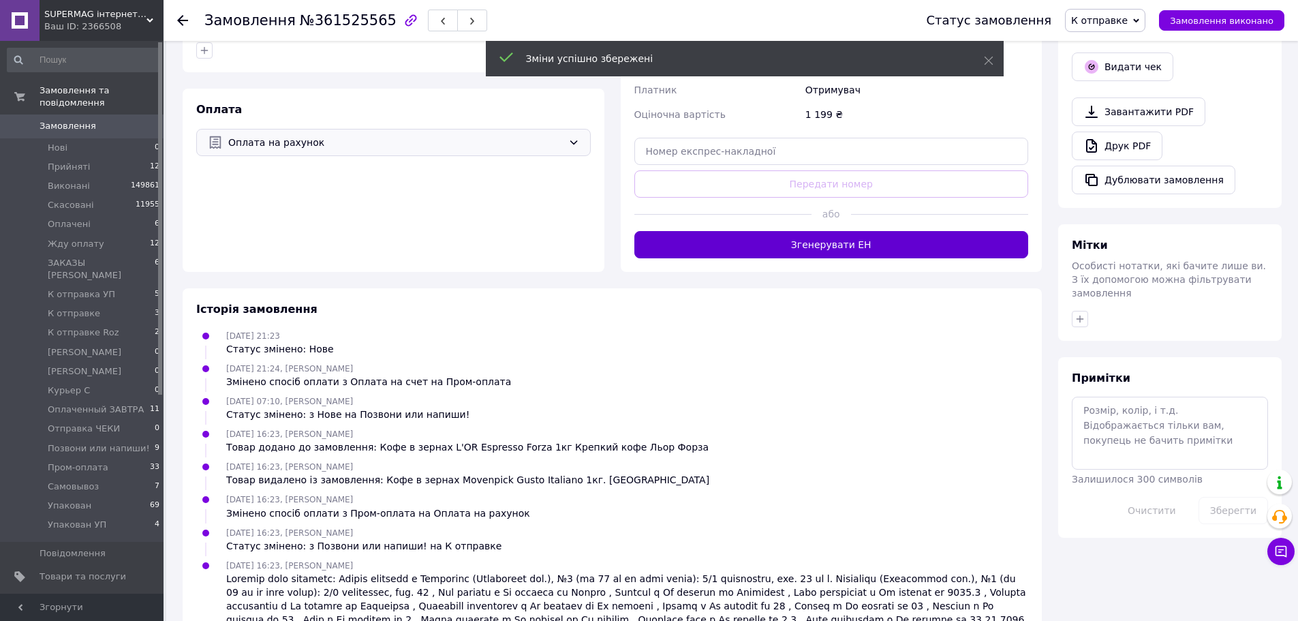
click at [794, 235] on button "Згенерувати ЕН" at bounding box center [831, 244] width 394 height 27
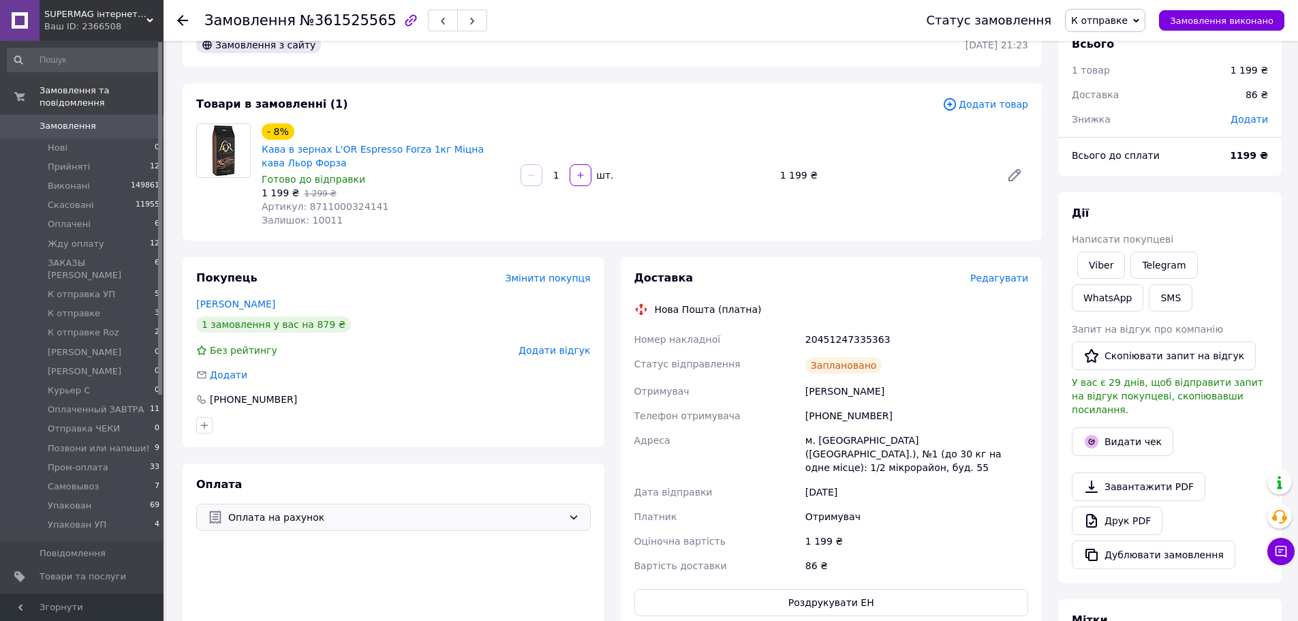
scroll to position [0, 0]
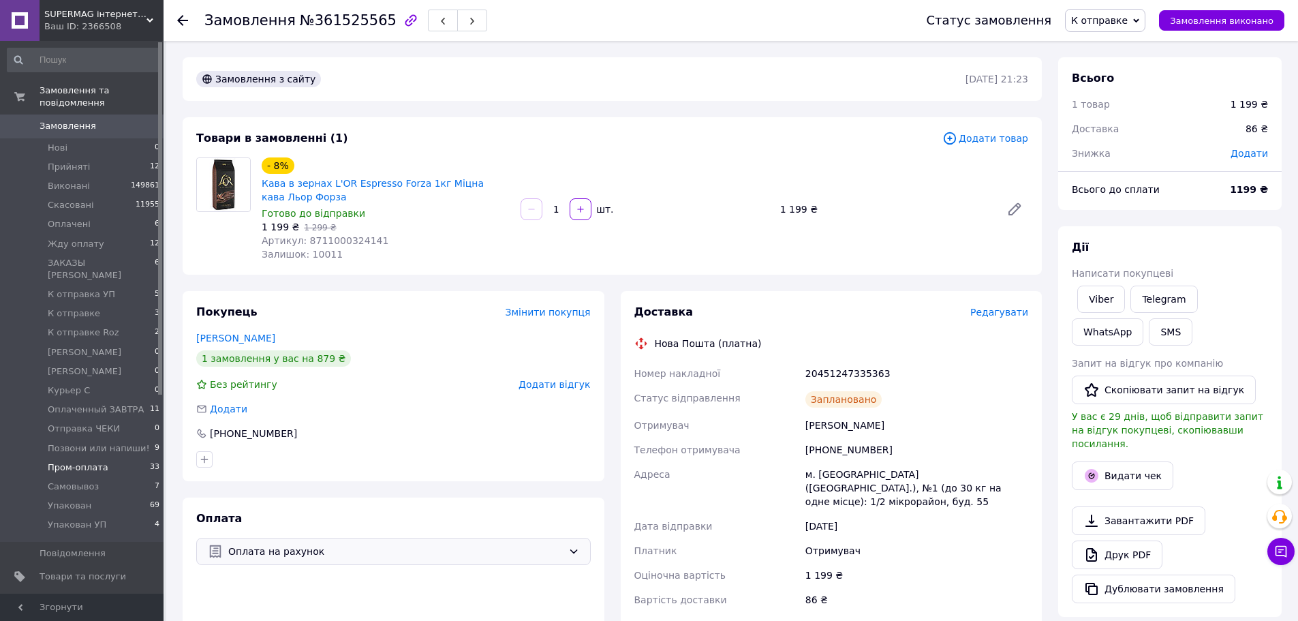
drag, startPoint x: 127, startPoint y: 429, endPoint x: 156, endPoint y: 443, distance: 32.0
click at [127, 442] on span "Позвони или напиши!" at bounding box center [99, 448] width 102 height 12
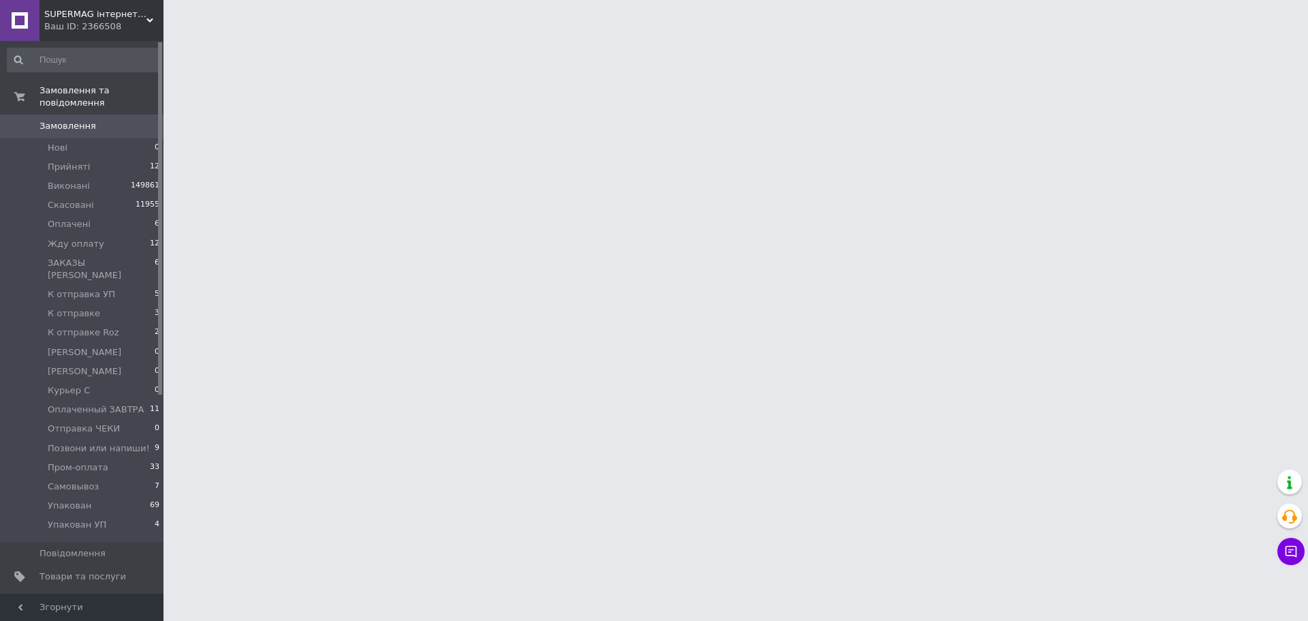
drag, startPoint x: 298, startPoint y: 416, endPoint x: 290, endPoint y: 473, distance: 57.7
click at [298, 34] on html "SUPERMAG інтернет магазин Ваш ID: 2366508 Сайт SUPERMAG інтернет магазин Кабіне…" at bounding box center [654, 17] width 1308 height 34
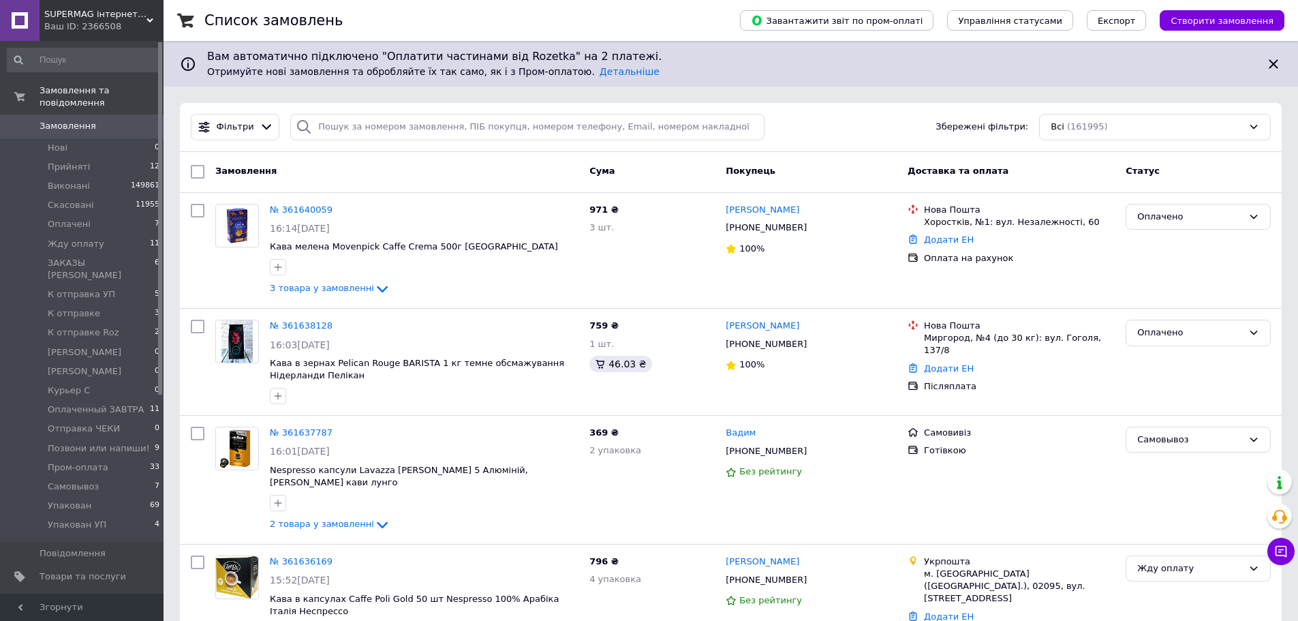
click at [70, 120] on span "Замовлення" at bounding box center [68, 126] width 57 height 12
click at [99, 304] on li "К отправке 3" at bounding box center [84, 313] width 168 height 19
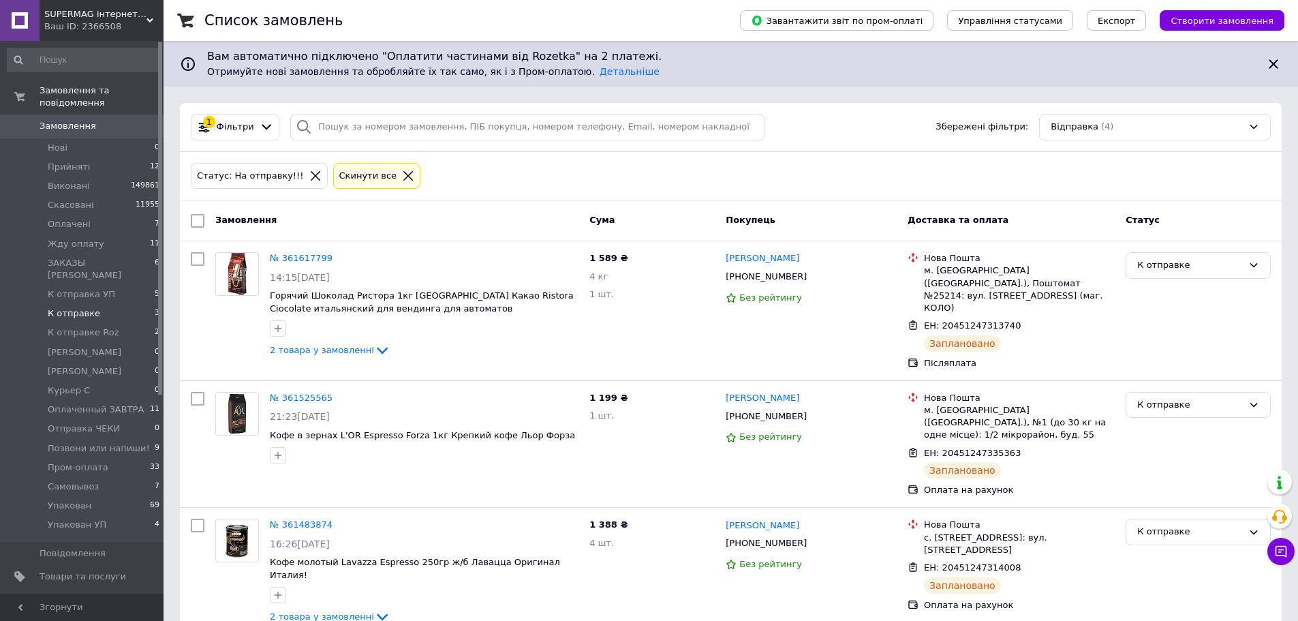
click at [118, 120] on span "Замовлення" at bounding box center [83, 126] width 87 height 12
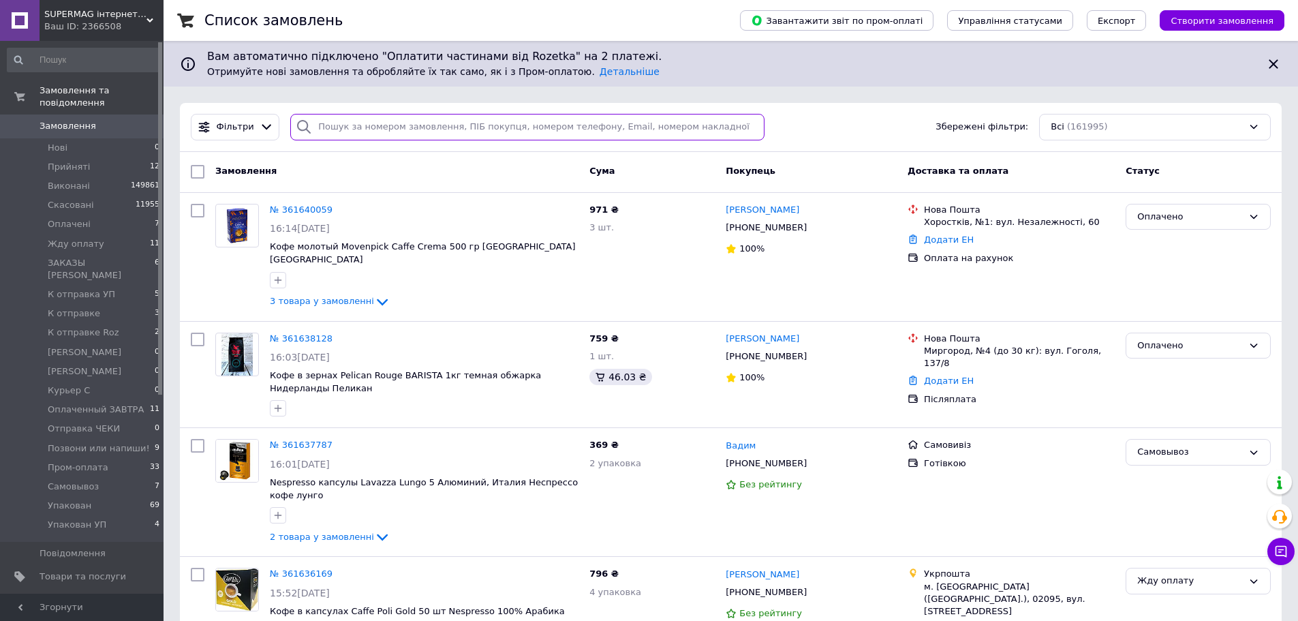
paste input "+380930778067"
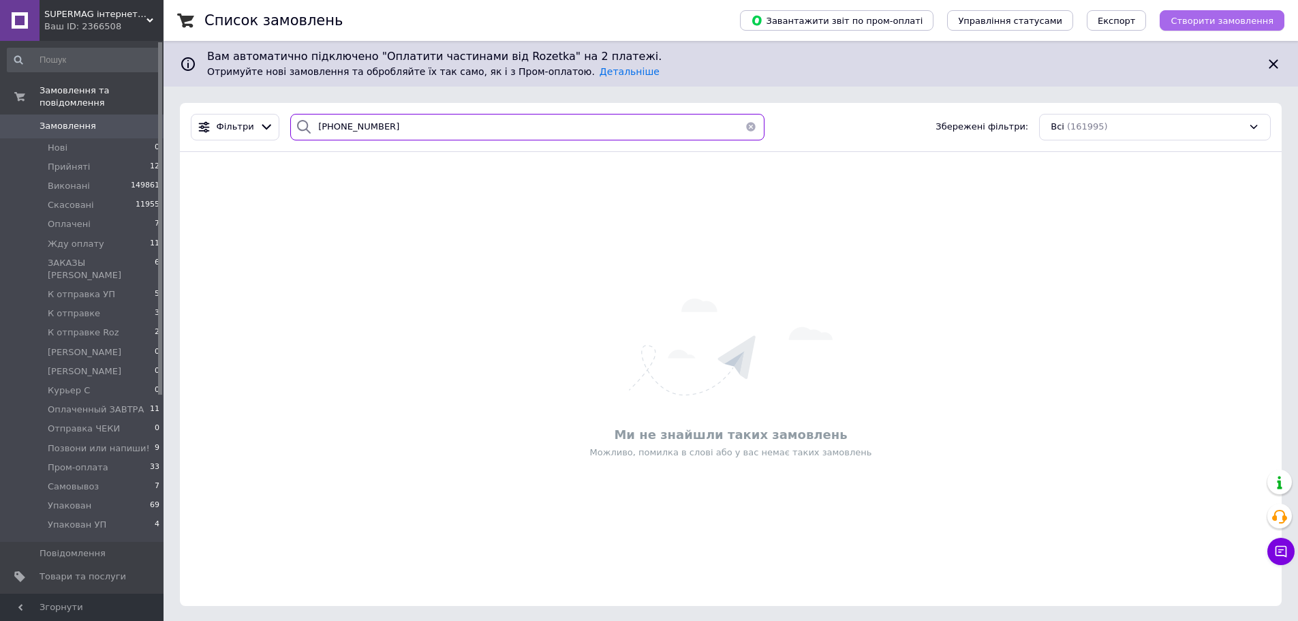
type input "+380930778067"
click at [1240, 20] on span "Створити замовлення" at bounding box center [1221, 21] width 103 height 10
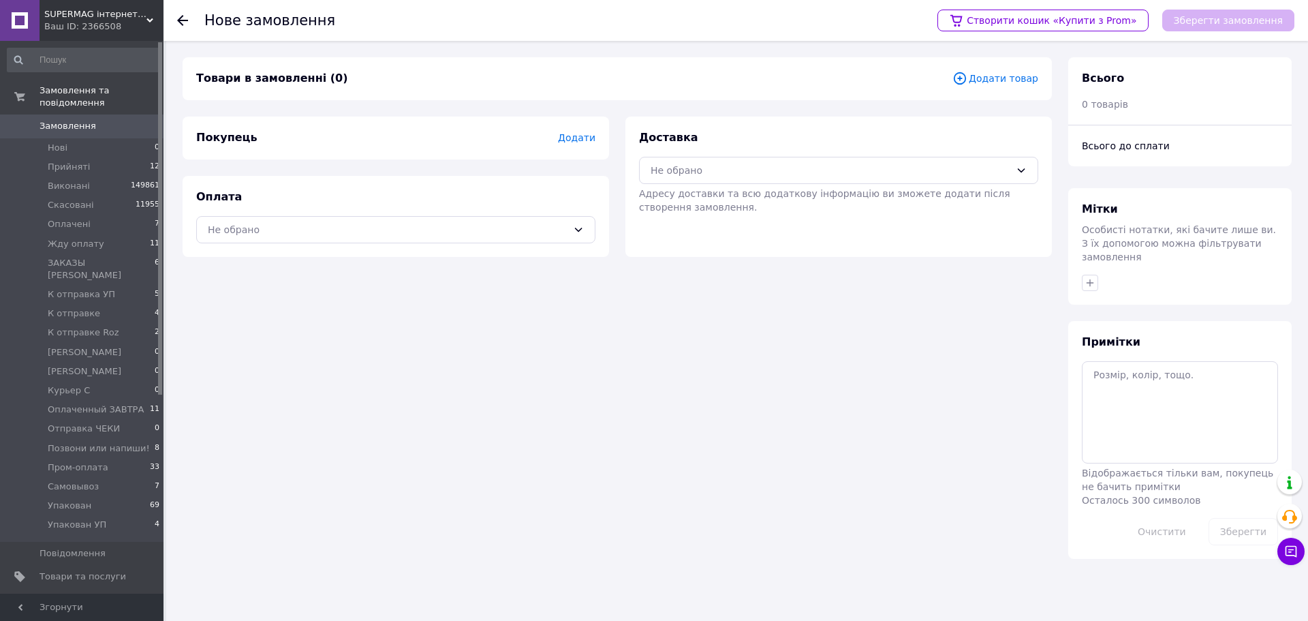
click at [585, 136] on span "Додати" at bounding box center [576, 137] width 37 height 11
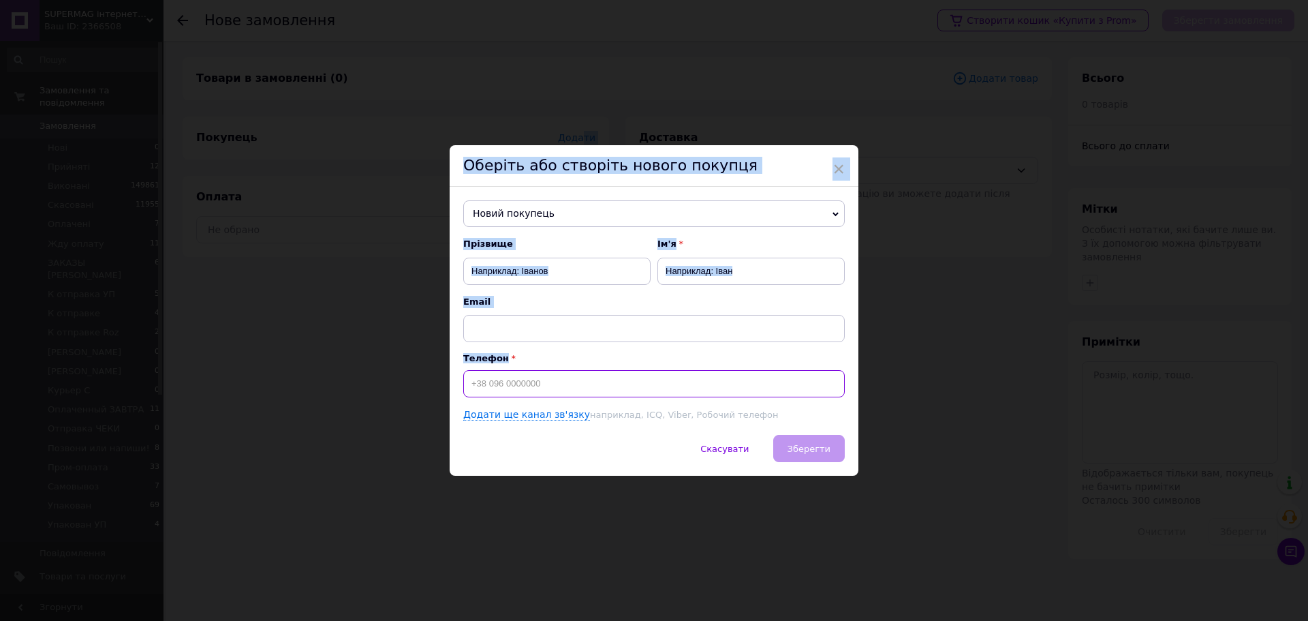
click at [555, 382] on input at bounding box center [654, 383] width 382 height 27
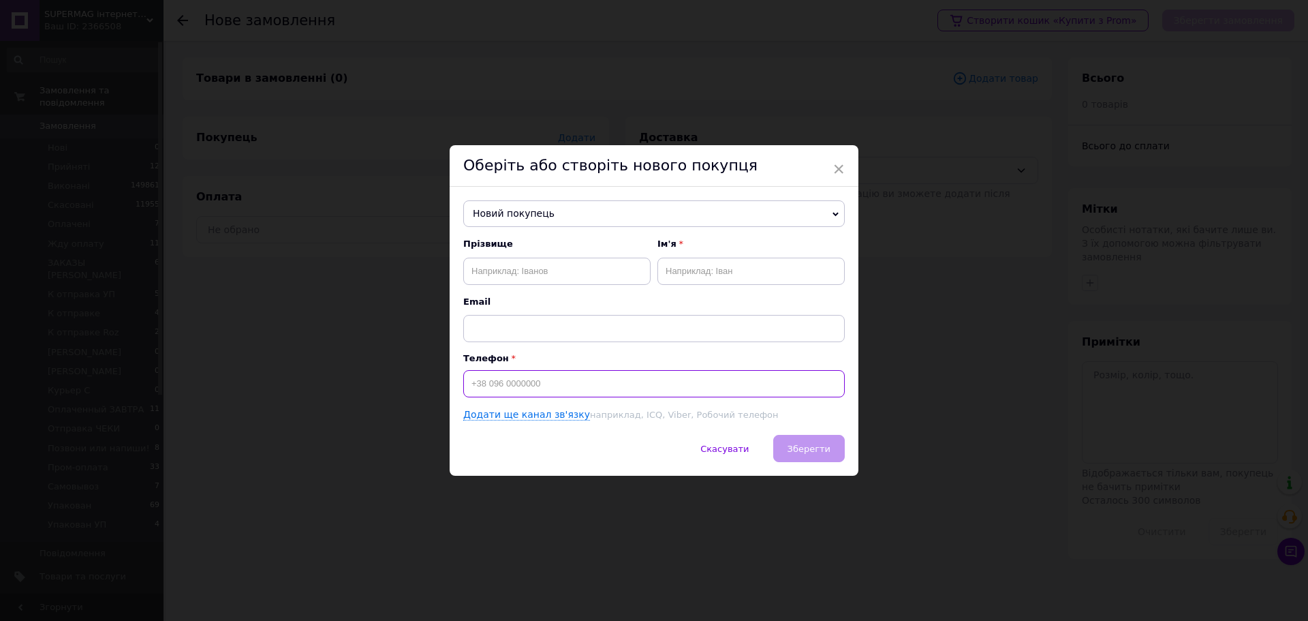
click at [559, 382] on input at bounding box center [654, 383] width 382 height 27
paste input "+380930778067"
type input "+380930778067"
click at [518, 264] on input "text" at bounding box center [556, 271] width 187 height 27
paste input "Заболотня"
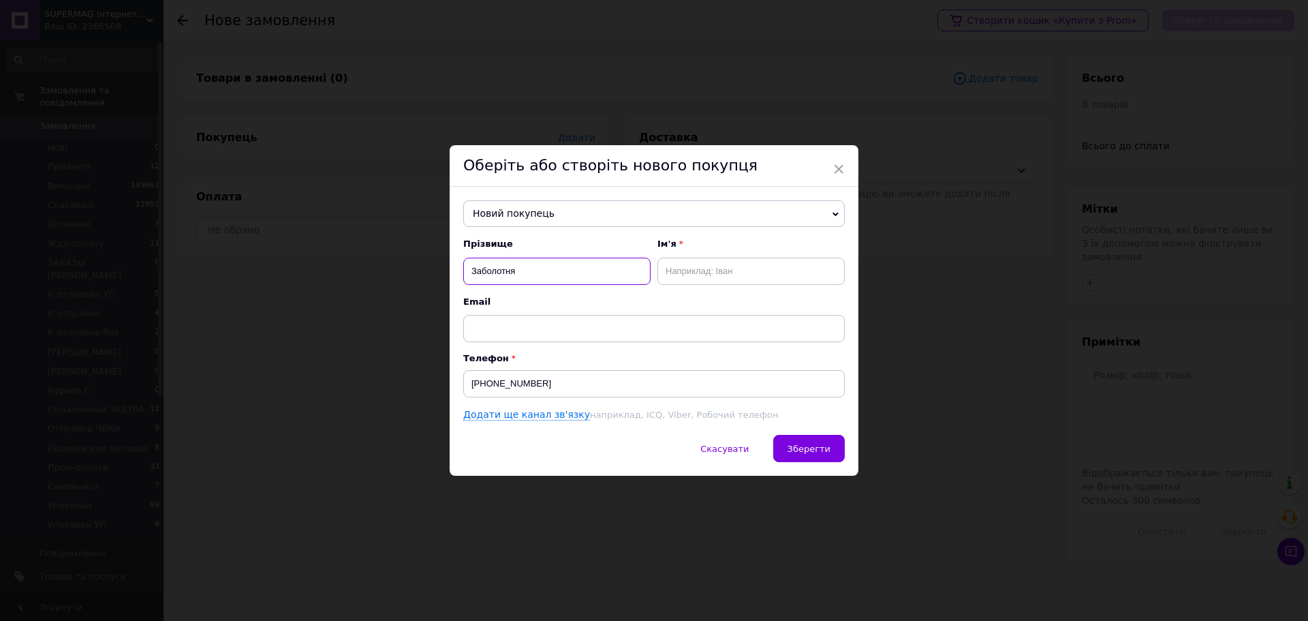
type input "Заболотня"
click at [691, 283] on input "text" at bounding box center [750, 271] width 187 height 27
paste input "Олександра"
type input "Олександра"
click at [809, 450] on span "Зберегти" at bounding box center [809, 449] width 43 height 10
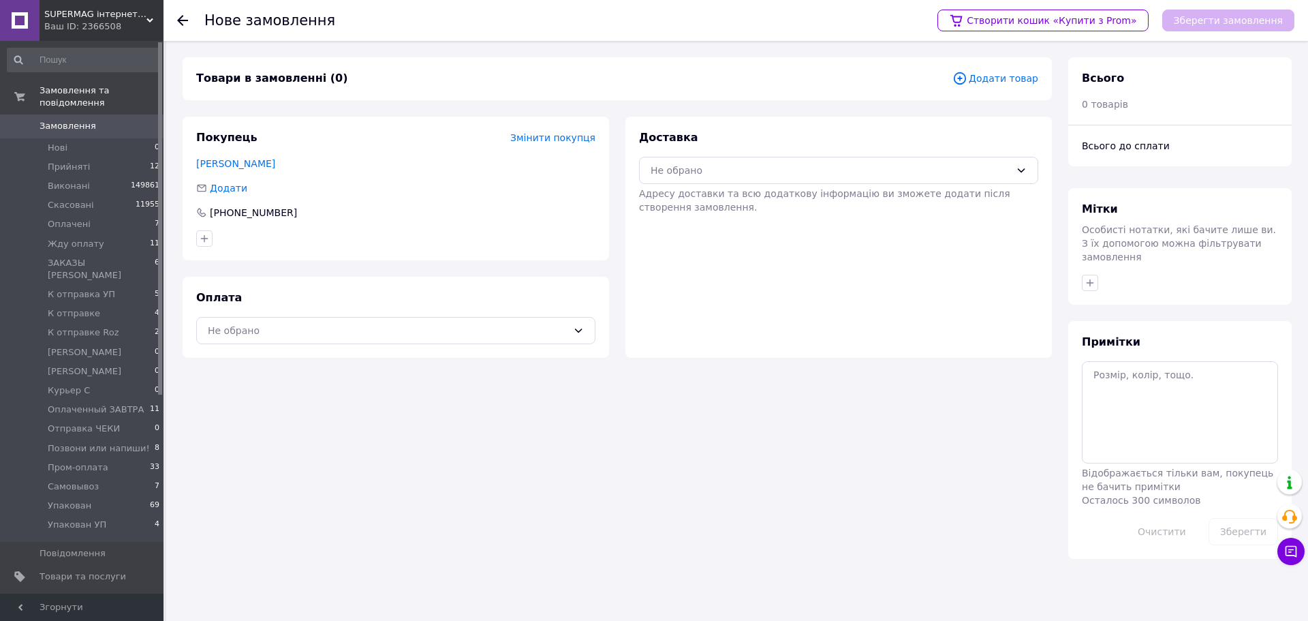
click at [1010, 80] on span "Додати товар" at bounding box center [995, 78] width 86 height 15
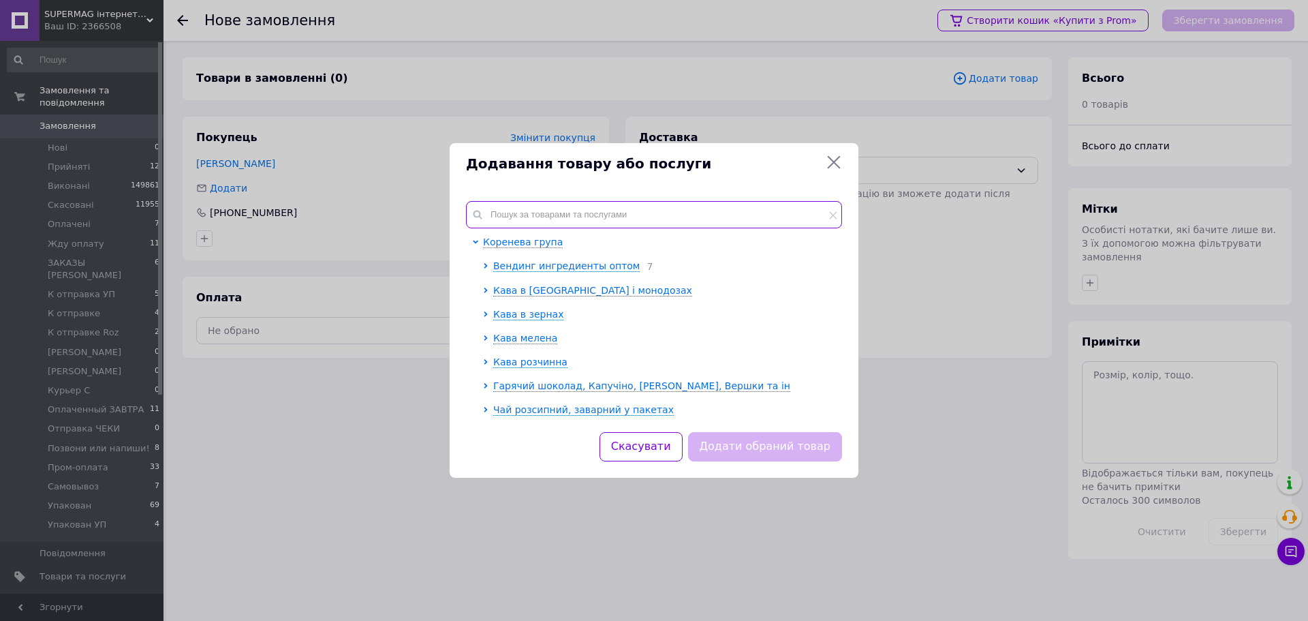
click at [632, 213] on input "text" at bounding box center [654, 214] width 376 height 27
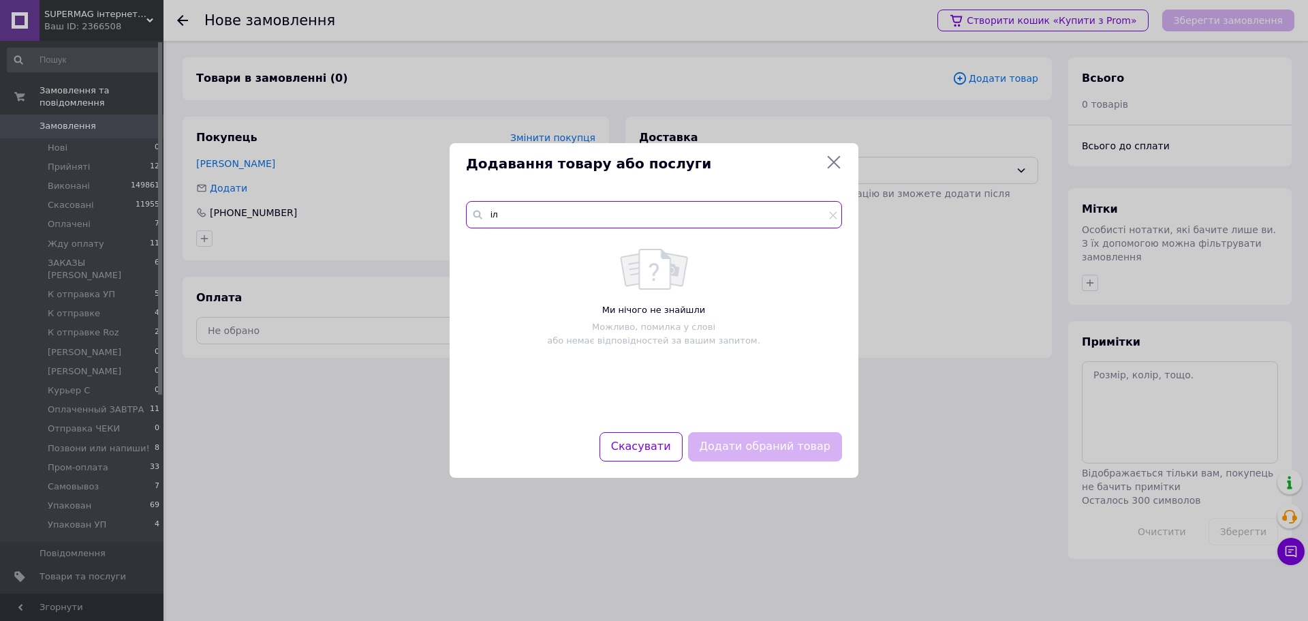
type input "і"
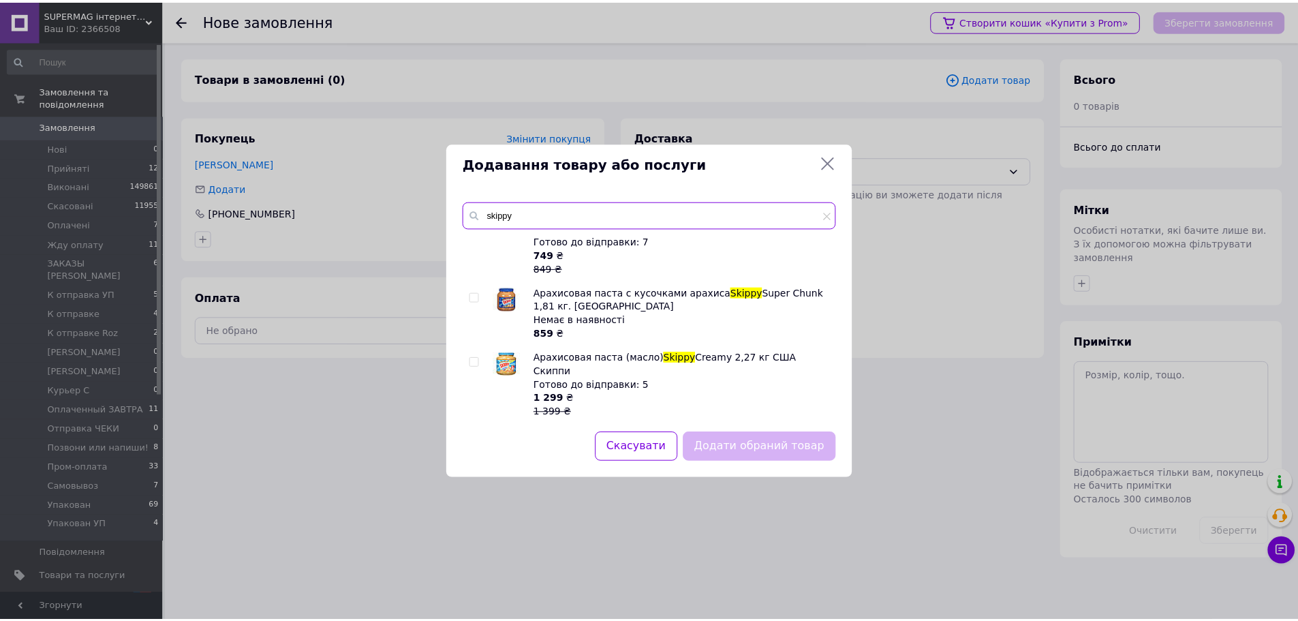
scroll to position [136, 0]
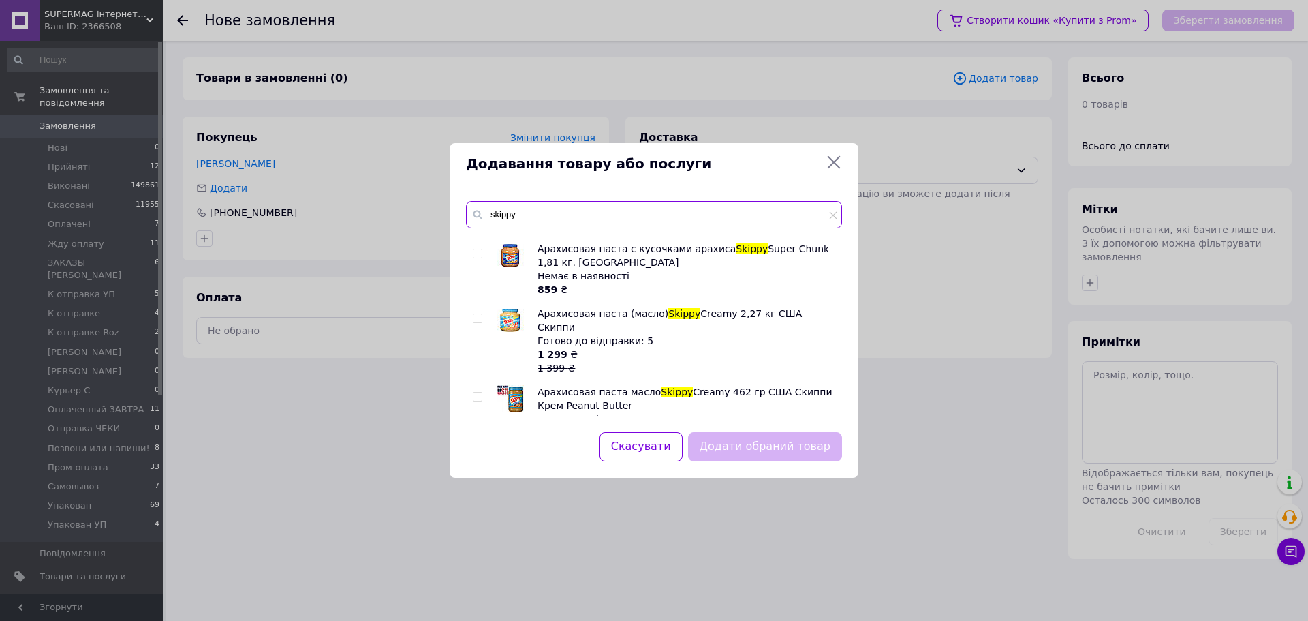
type input "skippy"
click at [478, 314] on input "checkbox" at bounding box center [477, 318] width 9 height 9
checkbox input "true"
click at [819, 452] on button "Додати обраний товар" at bounding box center [765, 446] width 154 height 29
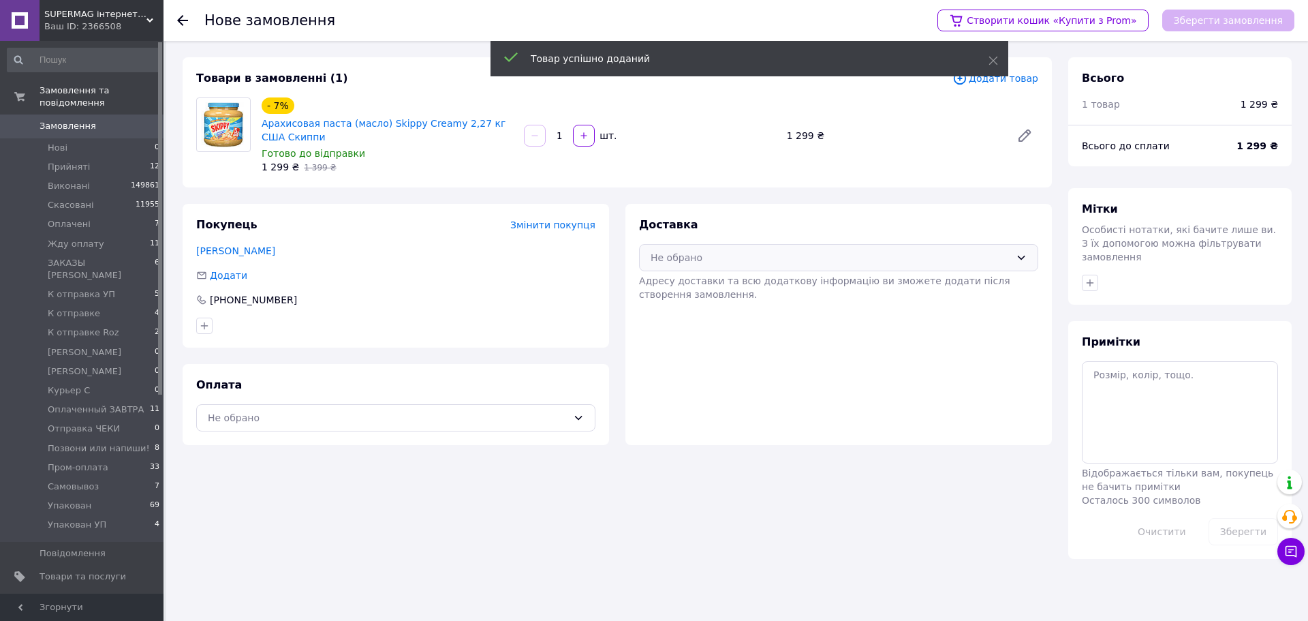
click at [736, 247] on div "Не обрано" at bounding box center [838, 257] width 399 height 27
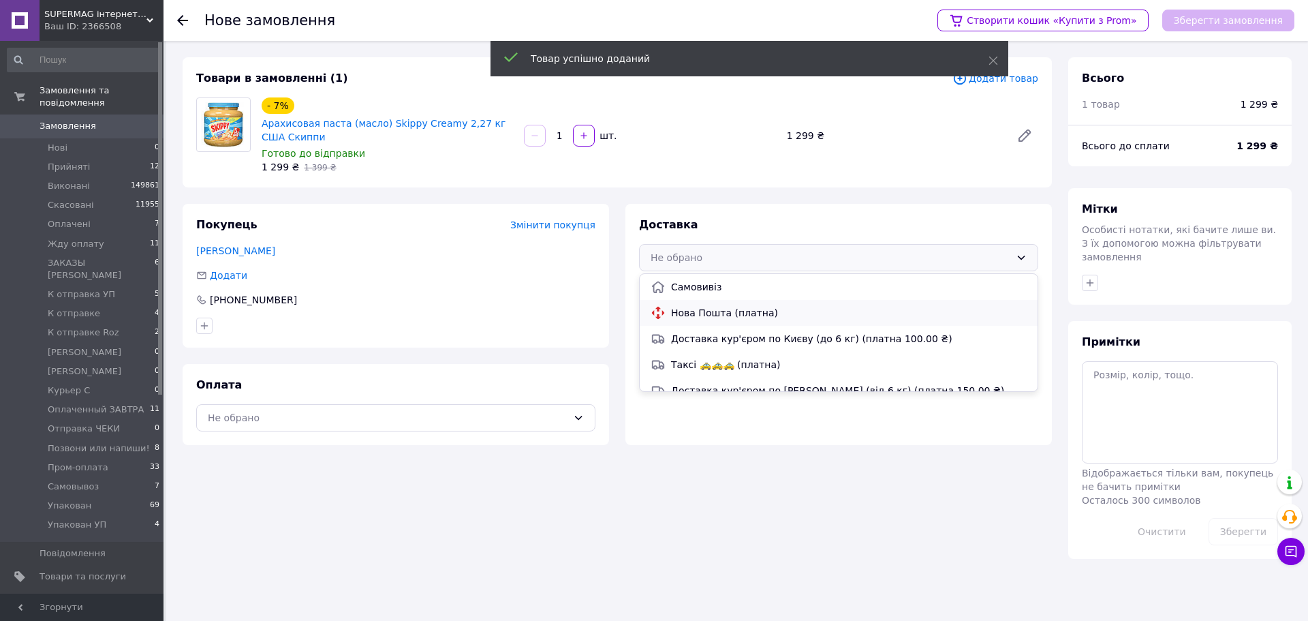
click at [745, 313] on span "Нова Пошта (платна)" at bounding box center [849, 313] width 356 height 14
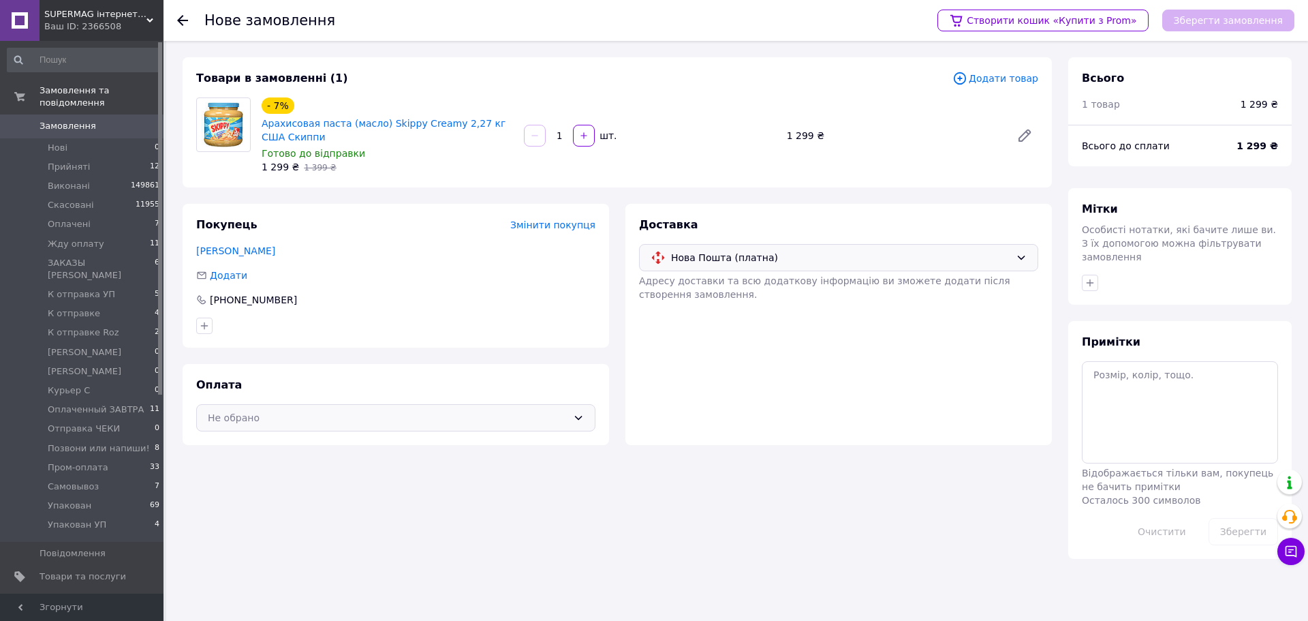
click at [426, 407] on div "Не обрано" at bounding box center [395, 417] width 399 height 27
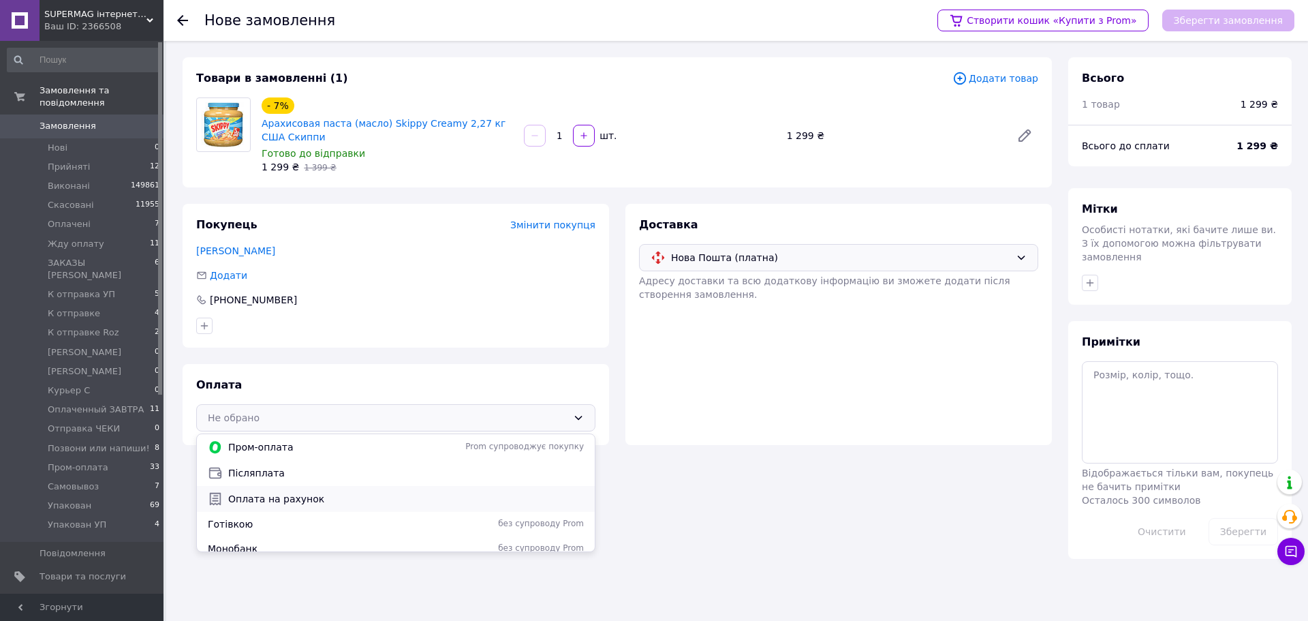
click at [356, 501] on span "Оплата на рахунок" at bounding box center [406, 499] width 356 height 14
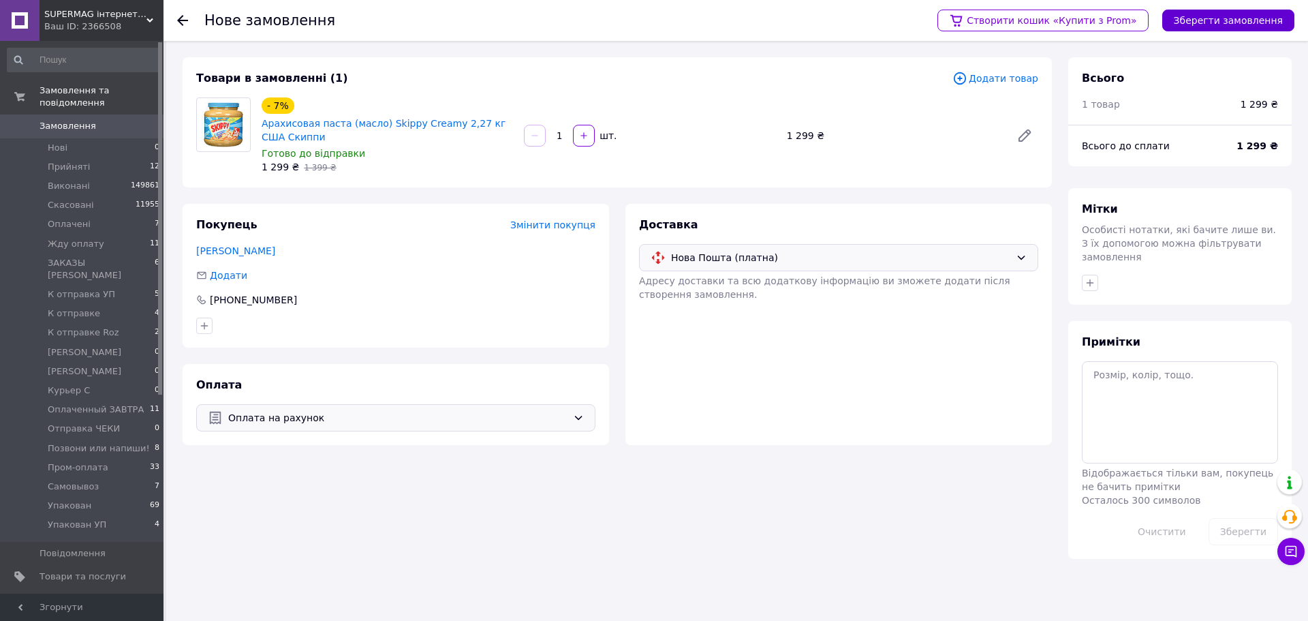
click at [1230, 16] on button "Зберегти замовлення" at bounding box center [1228, 21] width 132 height 22
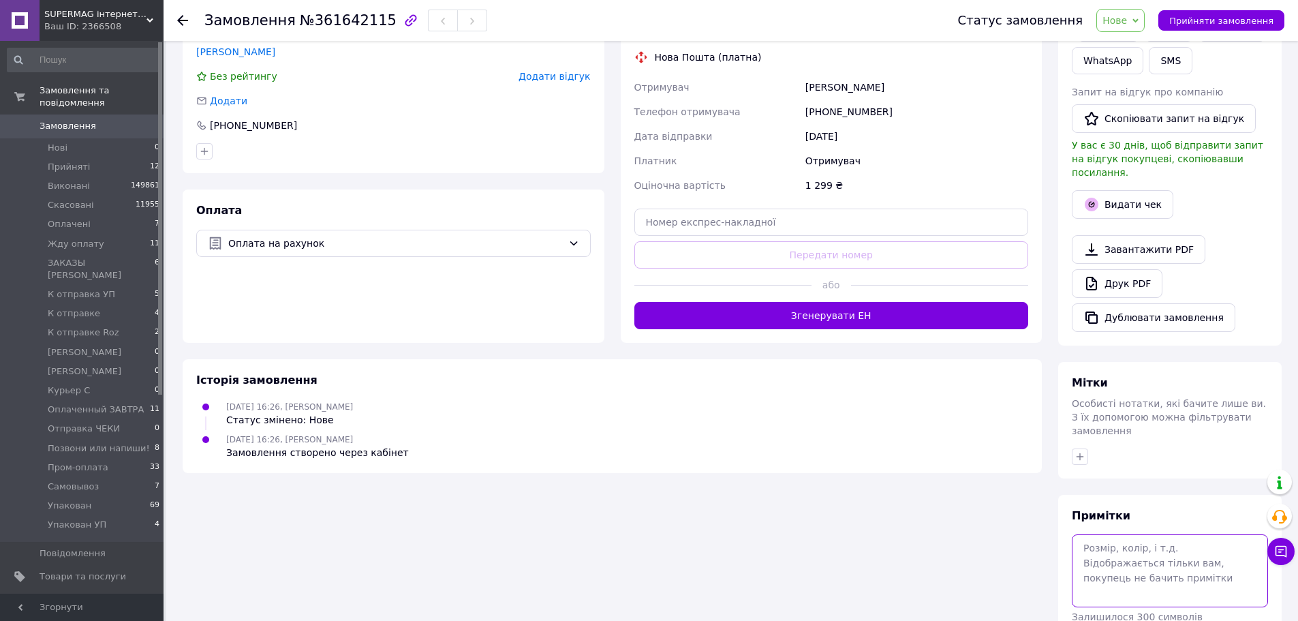
click at [1136, 534] on textarea at bounding box center [1170, 570] width 196 height 72
paste textarea "RMP-340055462"
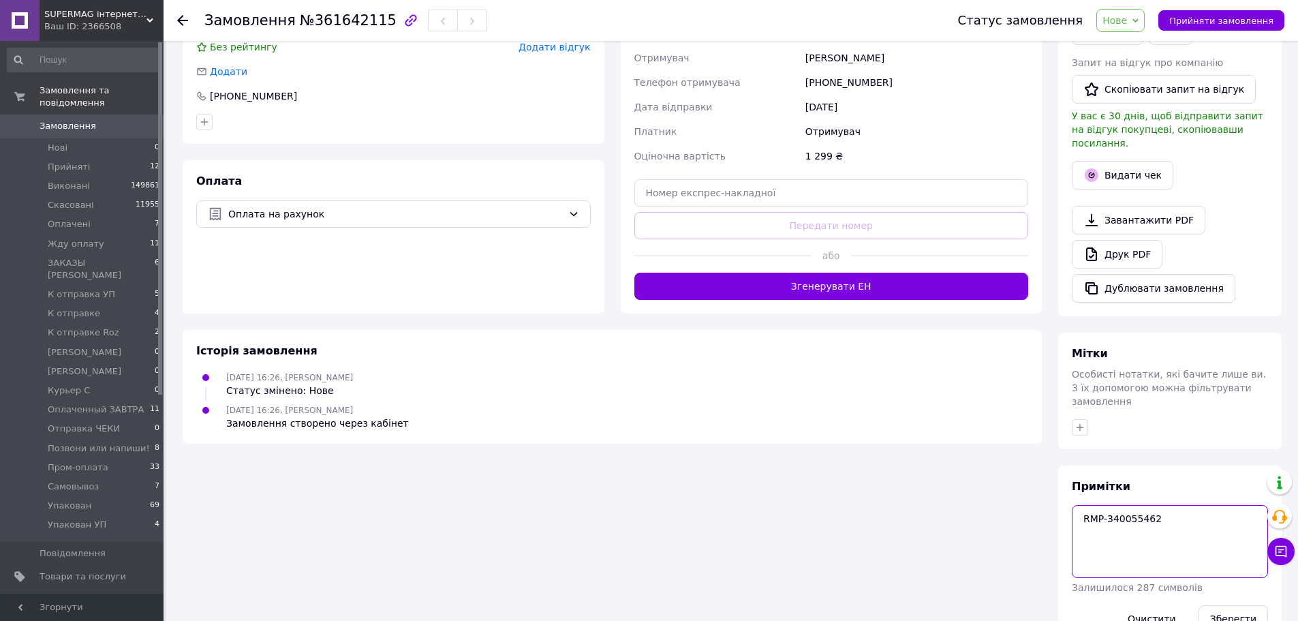
scroll to position [316, 0]
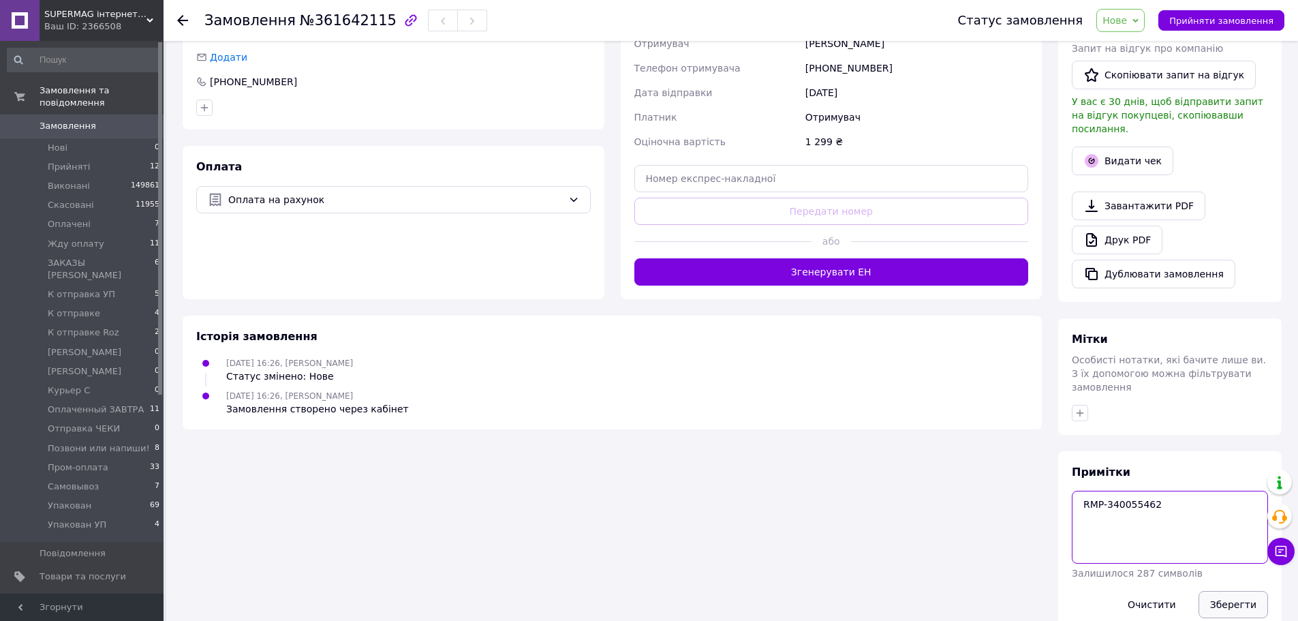
type textarea "RMP-340055462"
click at [1230, 591] on button "Зберегти" at bounding box center [1232, 604] width 69 height 27
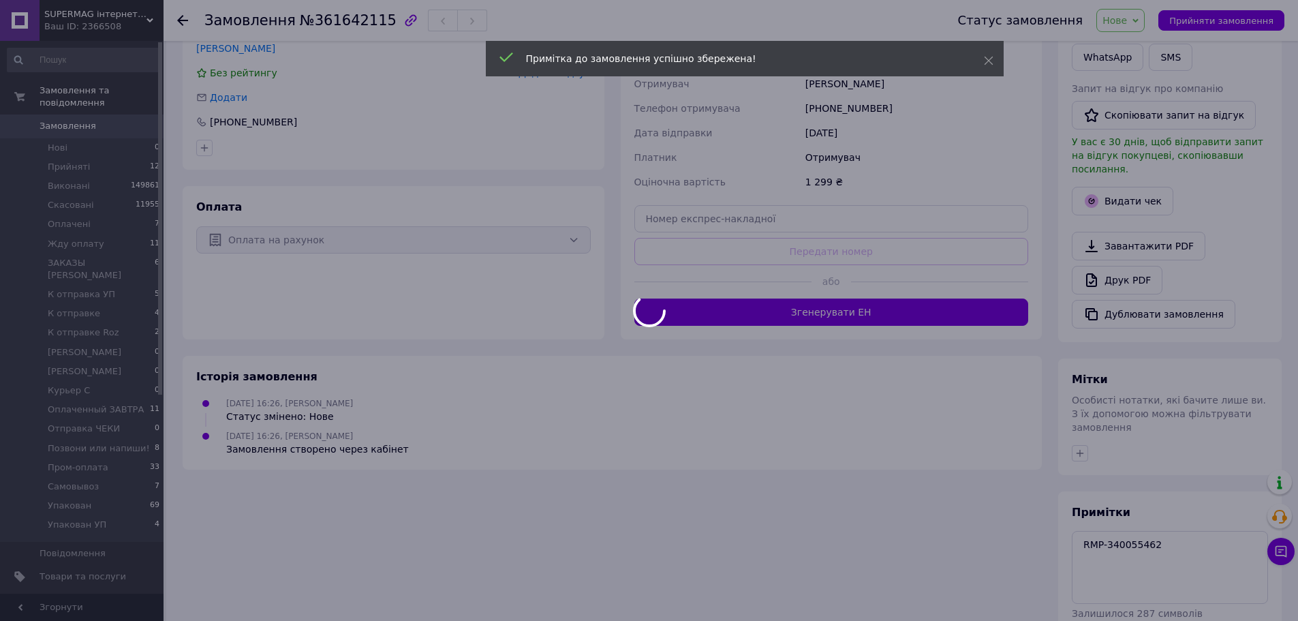
scroll to position [44, 0]
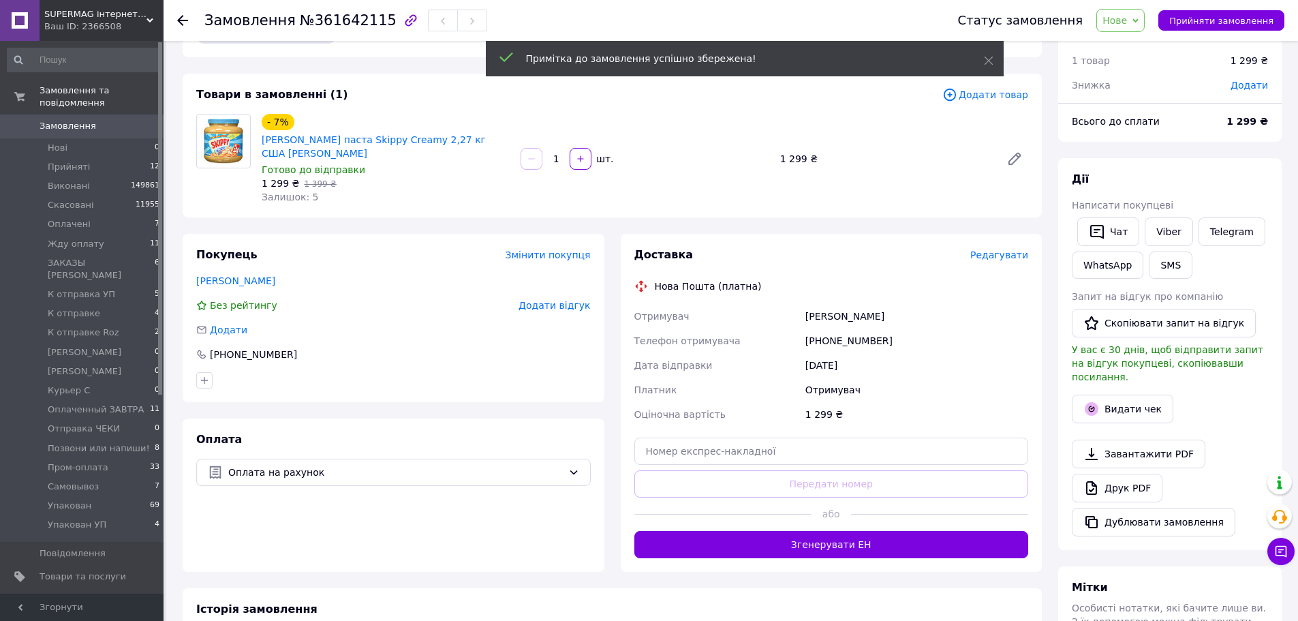
click at [1116, 29] on span "Нове" at bounding box center [1120, 20] width 48 height 23
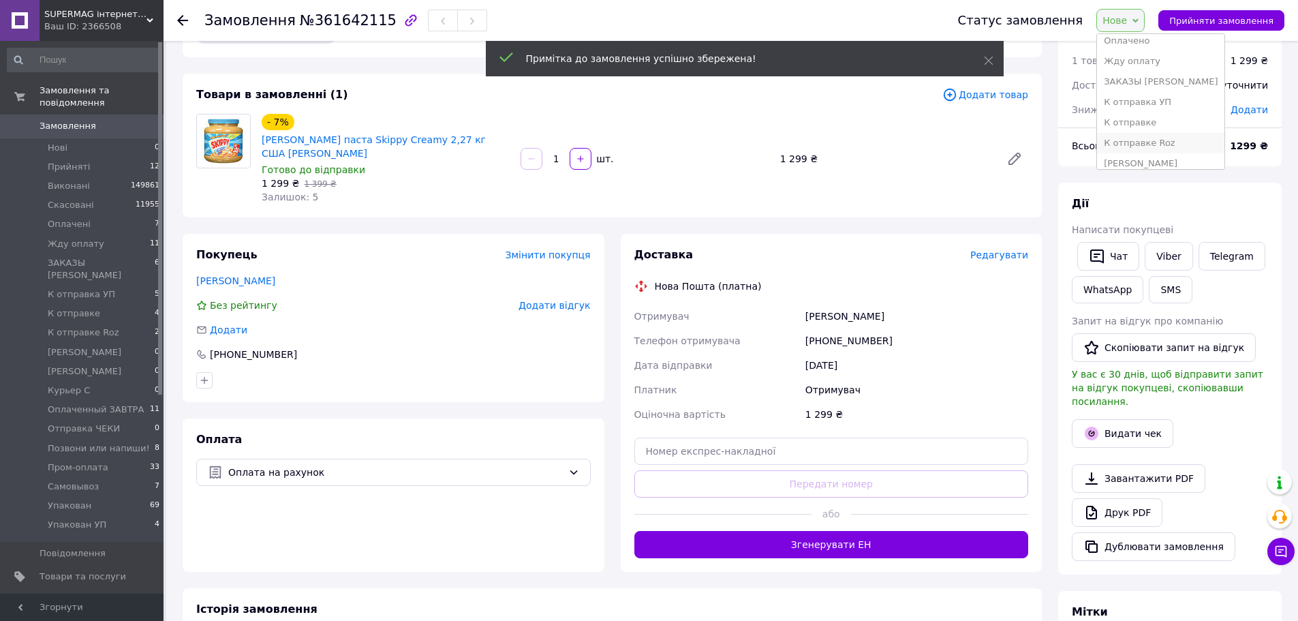
click at [1172, 138] on li "К отправке Roz" at bounding box center [1160, 143] width 127 height 20
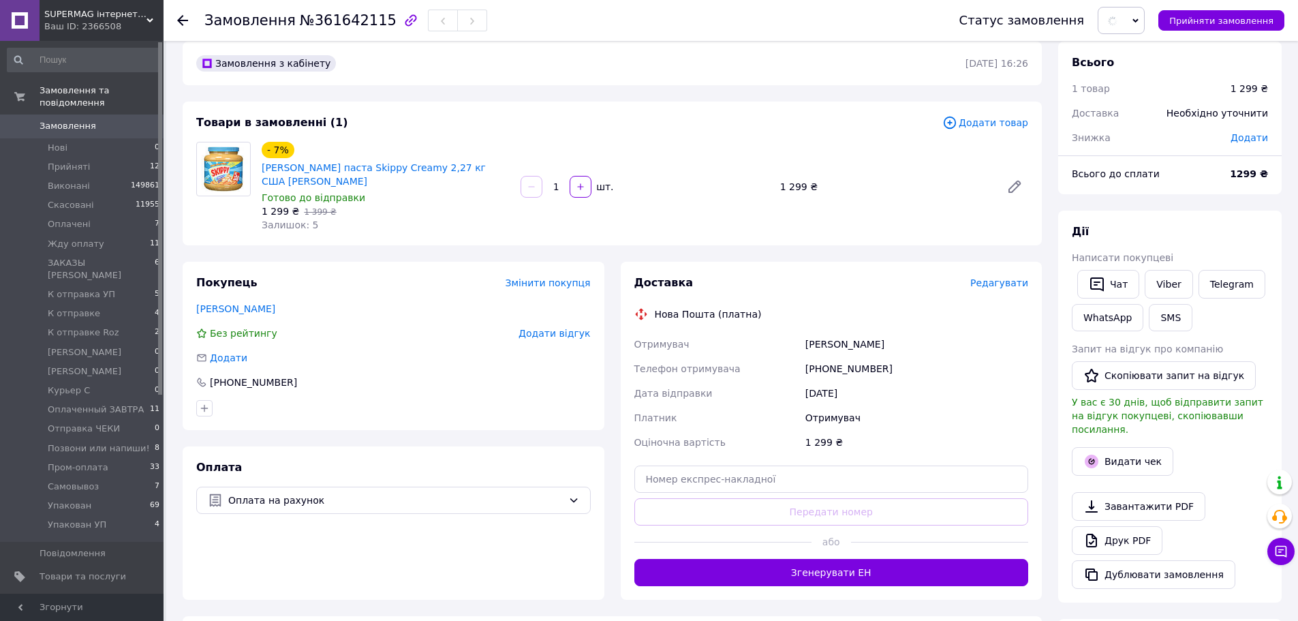
scroll to position [0, 0]
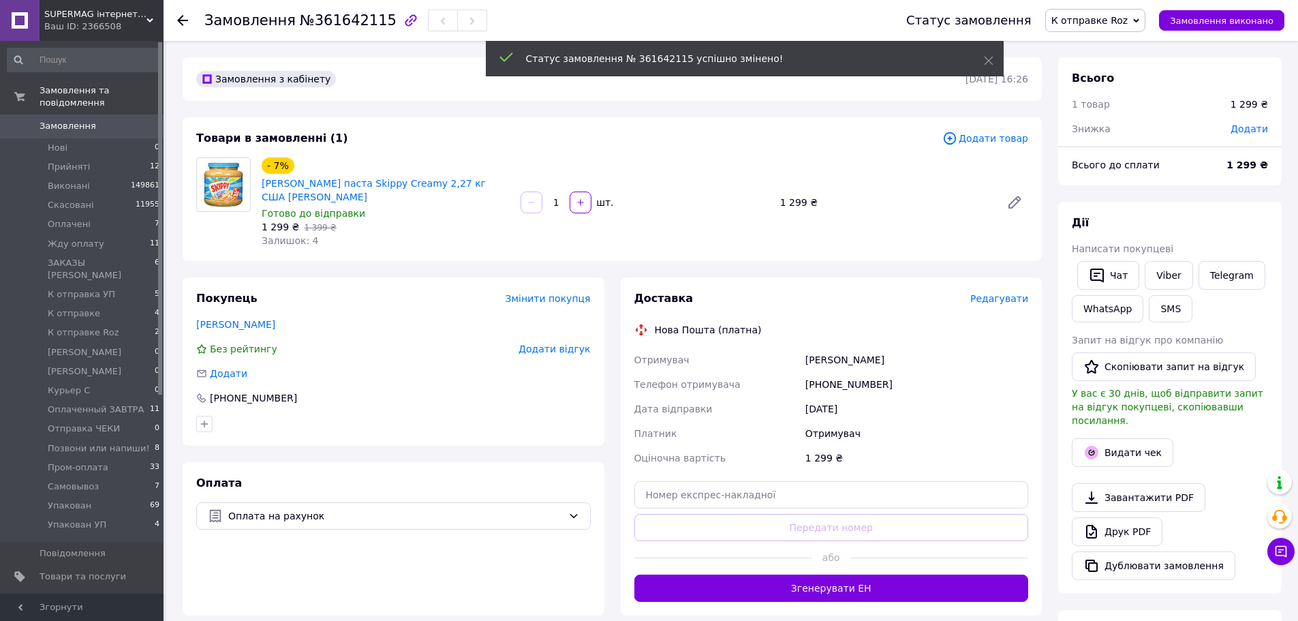
click at [80, 121] on link "Замовлення 0" at bounding box center [84, 125] width 168 height 23
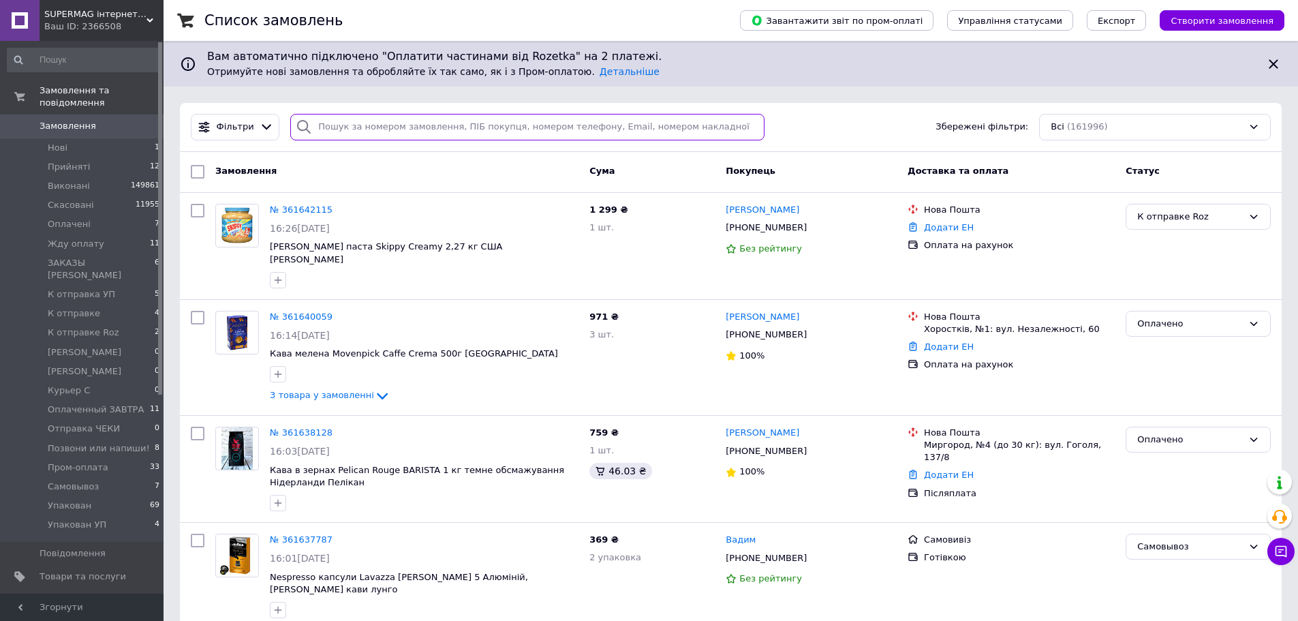
click at [380, 138] on input "search" at bounding box center [527, 127] width 474 height 27
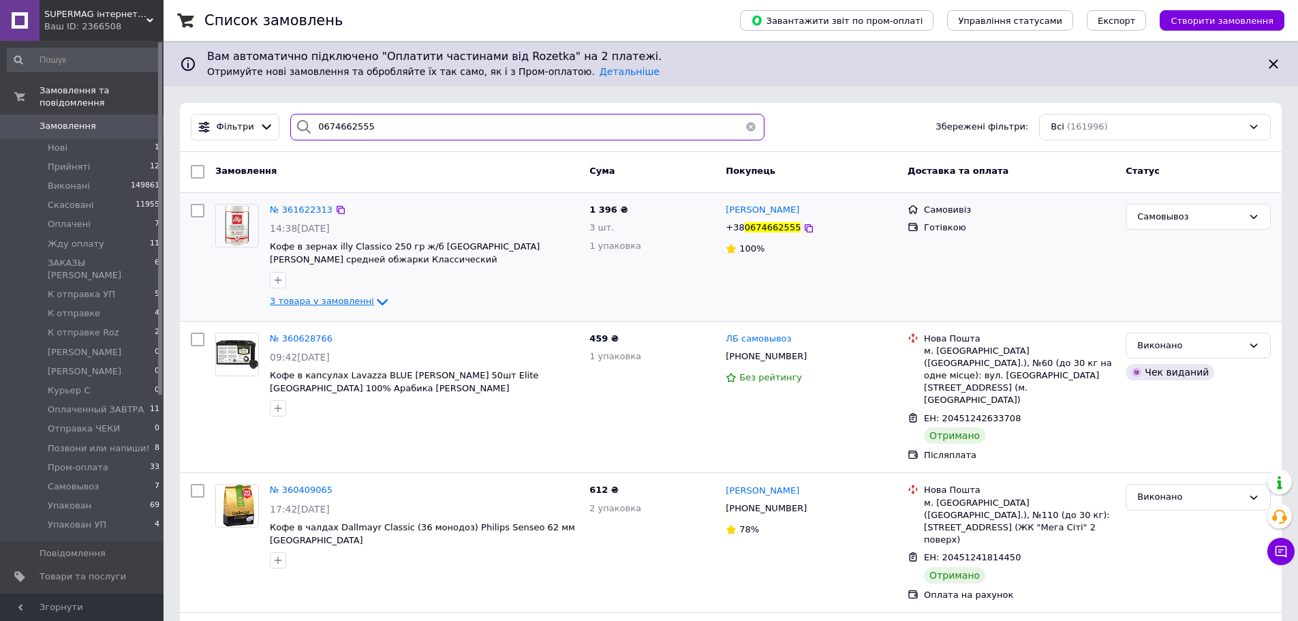
type input "0674662555"
click at [341, 298] on span "3 товара у замовленні" at bounding box center [322, 301] width 104 height 10
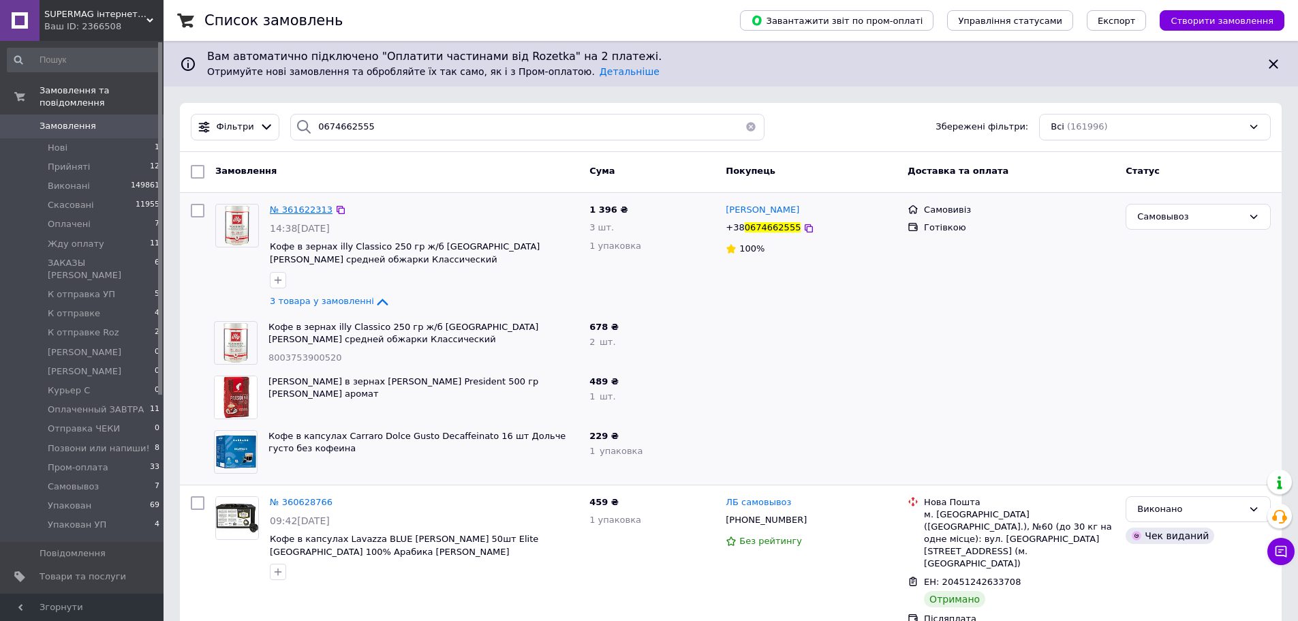
click at [306, 213] on span "№ 361622313" at bounding box center [301, 209] width 63 height 10
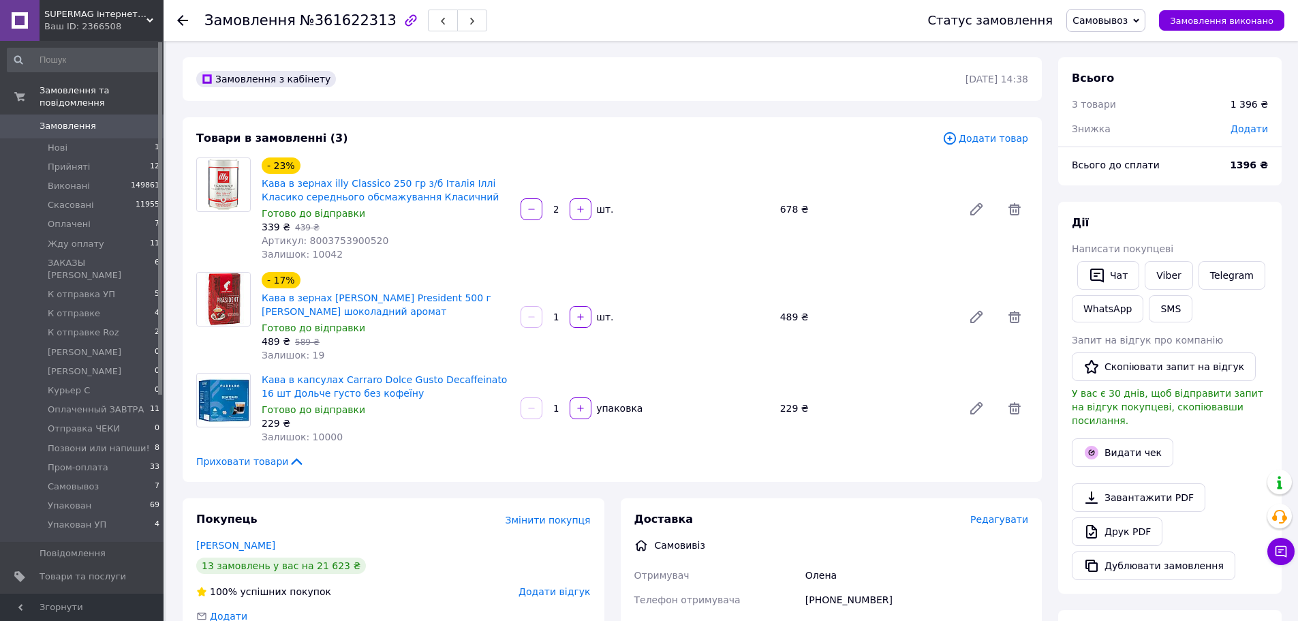
click at [1101, 18] on span "Самовывоз" at bounding box center [1099, 20] width 55 height 11
click at [1121, 60] on li "Виконано" at bounding box center [1130, 68] width 127 height 20
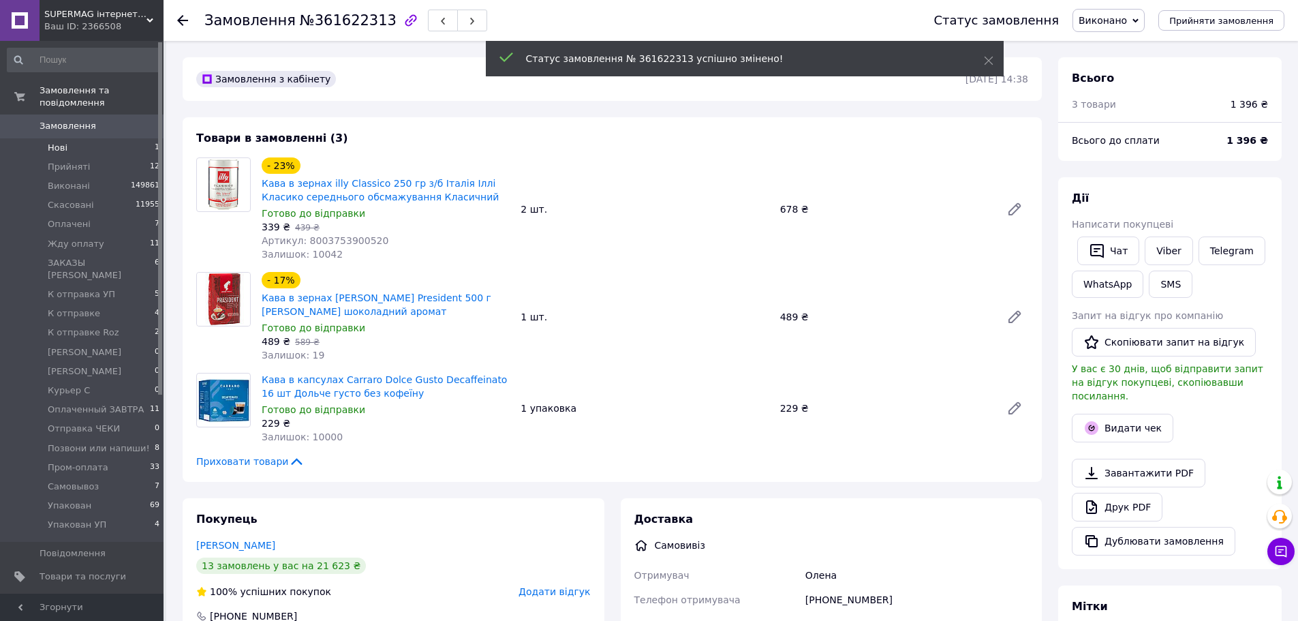
click at [95, 138] on li "Нові 1" at bounding box center [84, 147] width 168 height 19
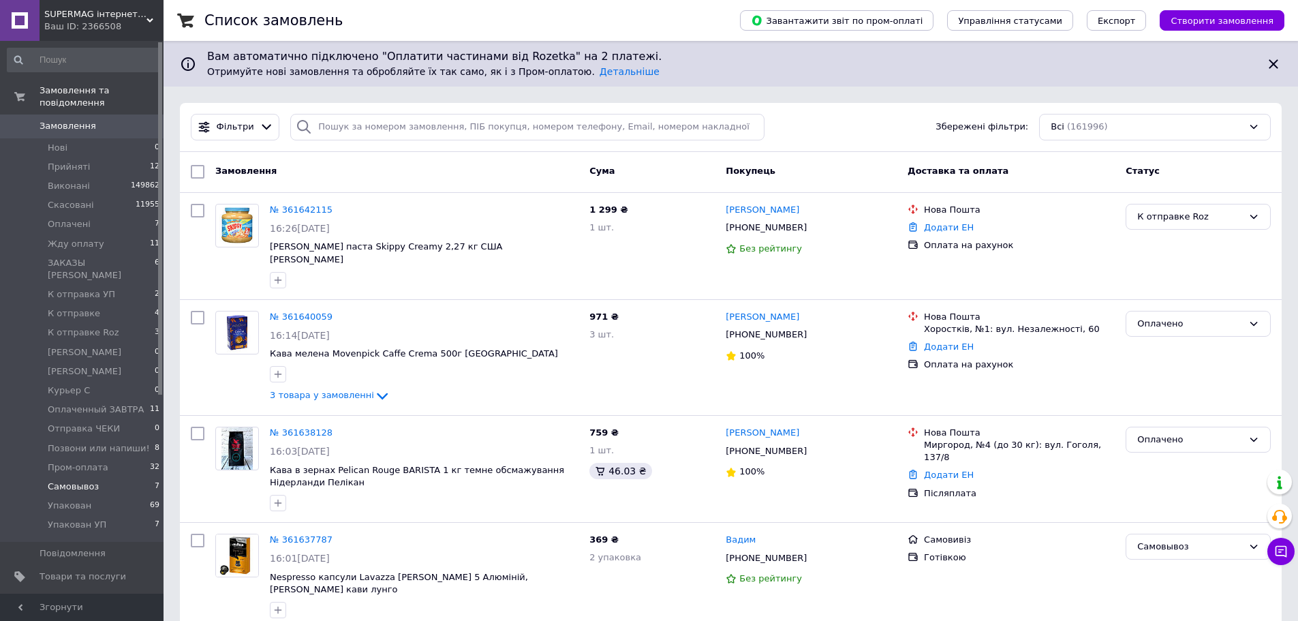
click at [95, 477] on li "Самовывоз 7" at bounding box center [84, 486] width 168 height 19
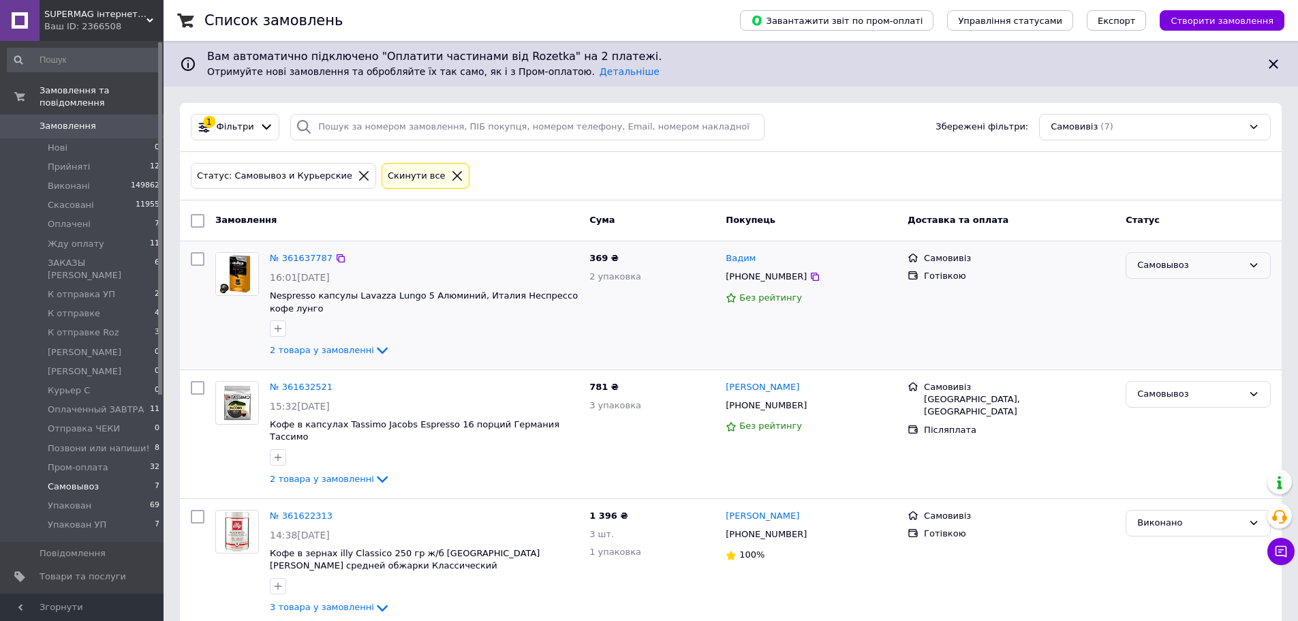
click at [1175, 267] on div "Самовывоз" at bounding box center [1190, 265] width 106 height 14
click at [1181, 315] on li "Виконано" at bounding box center [1198, 318] width 144 height 25
click at [80, 120] on span "Замовлення" at bounding box center [68, 126] width 57 height 12
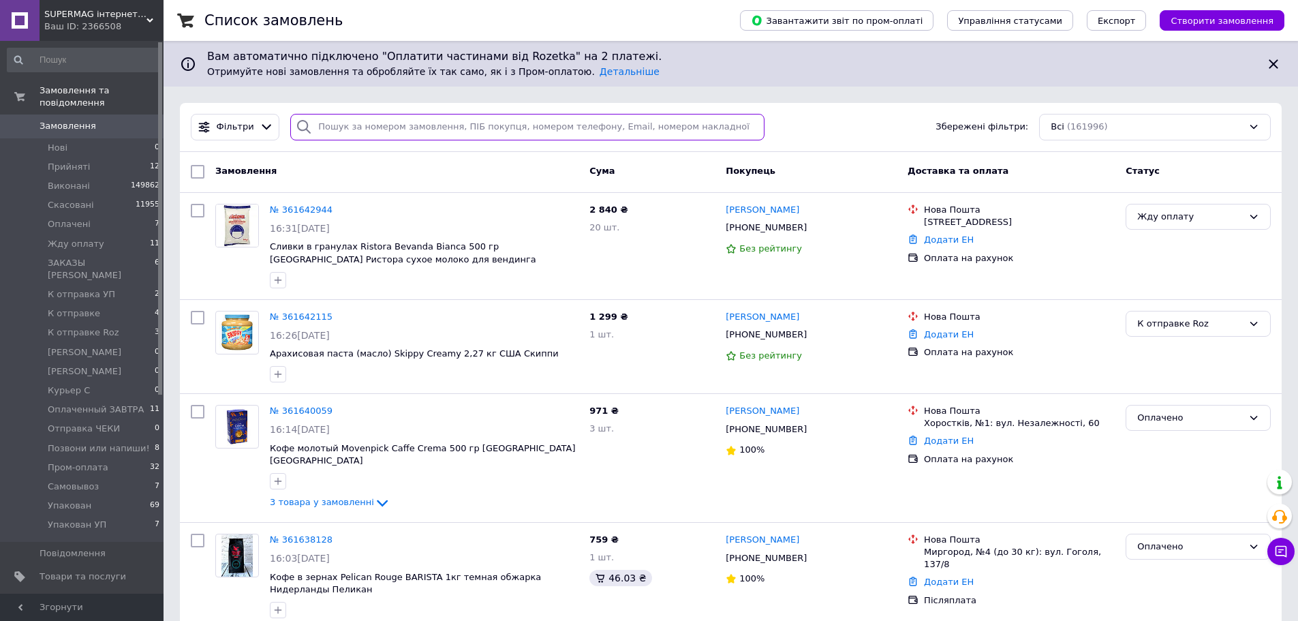
paste input "+380503835350"
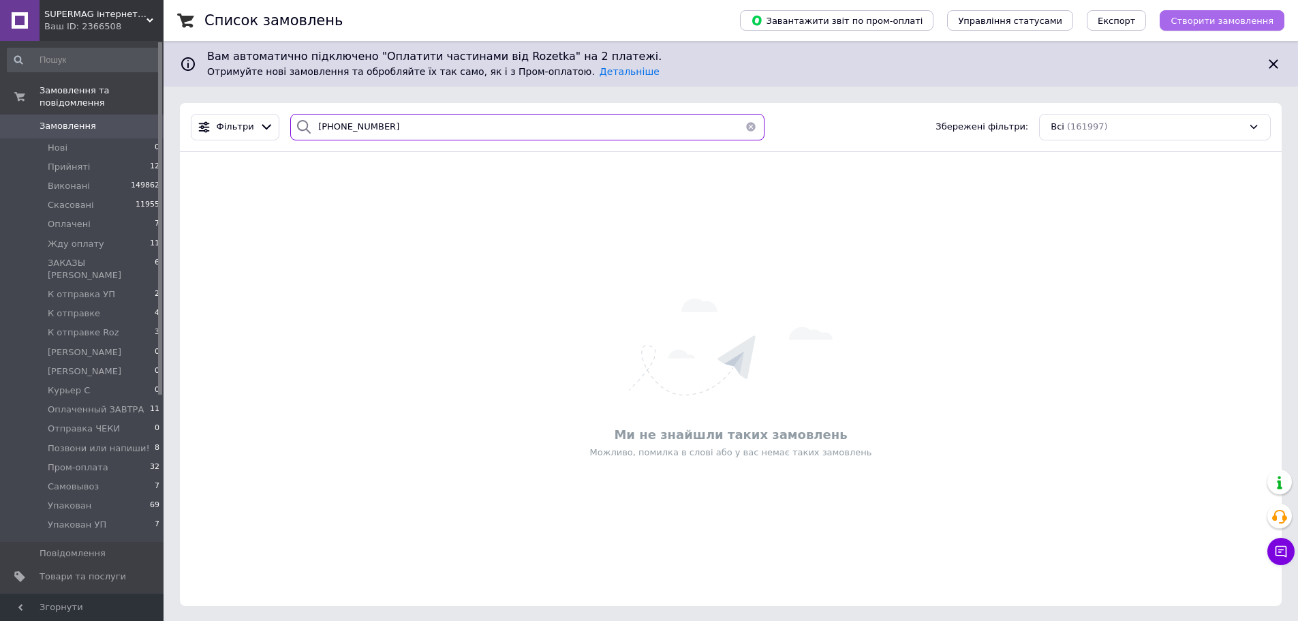
type input "+380503835350"
click at [1233, 18] on span "Створити замовлення" at bounding box center [1221, 21] width 103 height 10
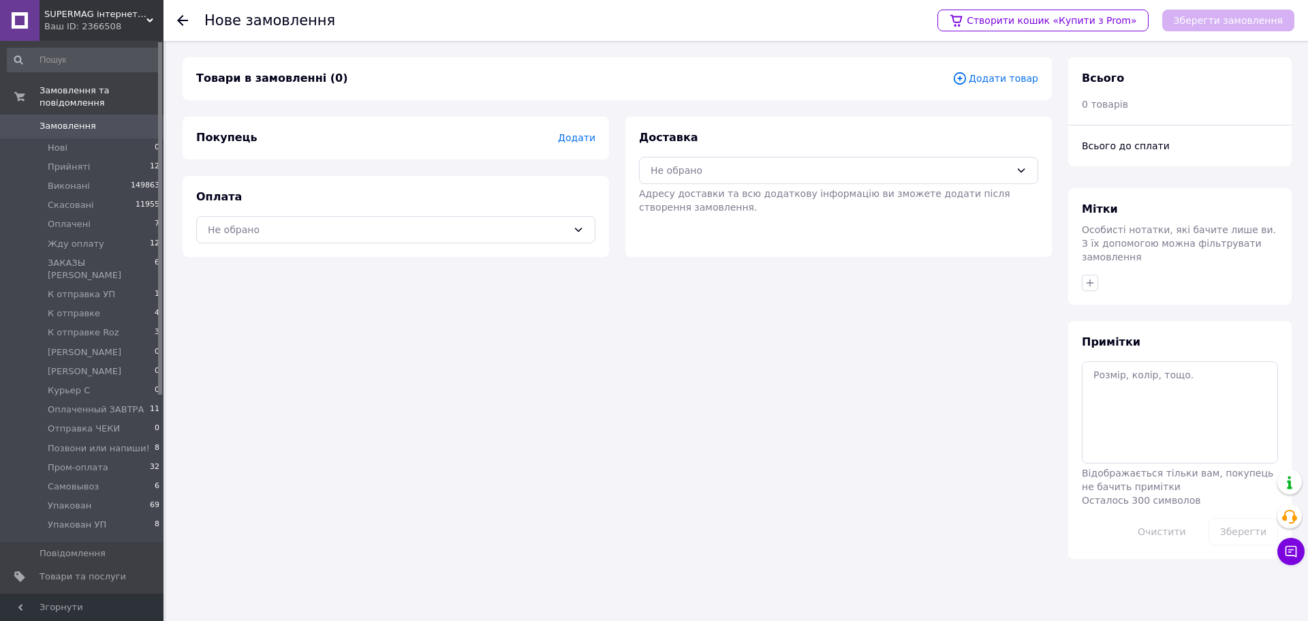
click at [993, 74] on span "Додати товар" at bounding box center [995, 78] width 86 height 15
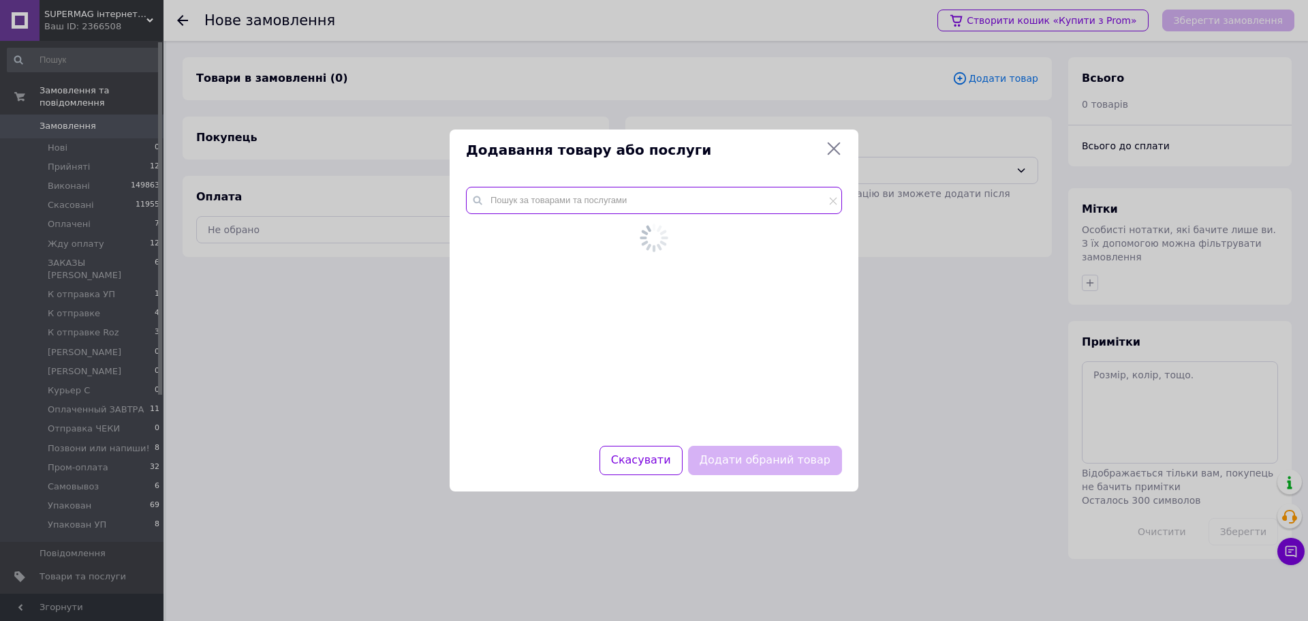
click at [605, 194] on input "text" at bounding box center [654, 200] width 376 height 27
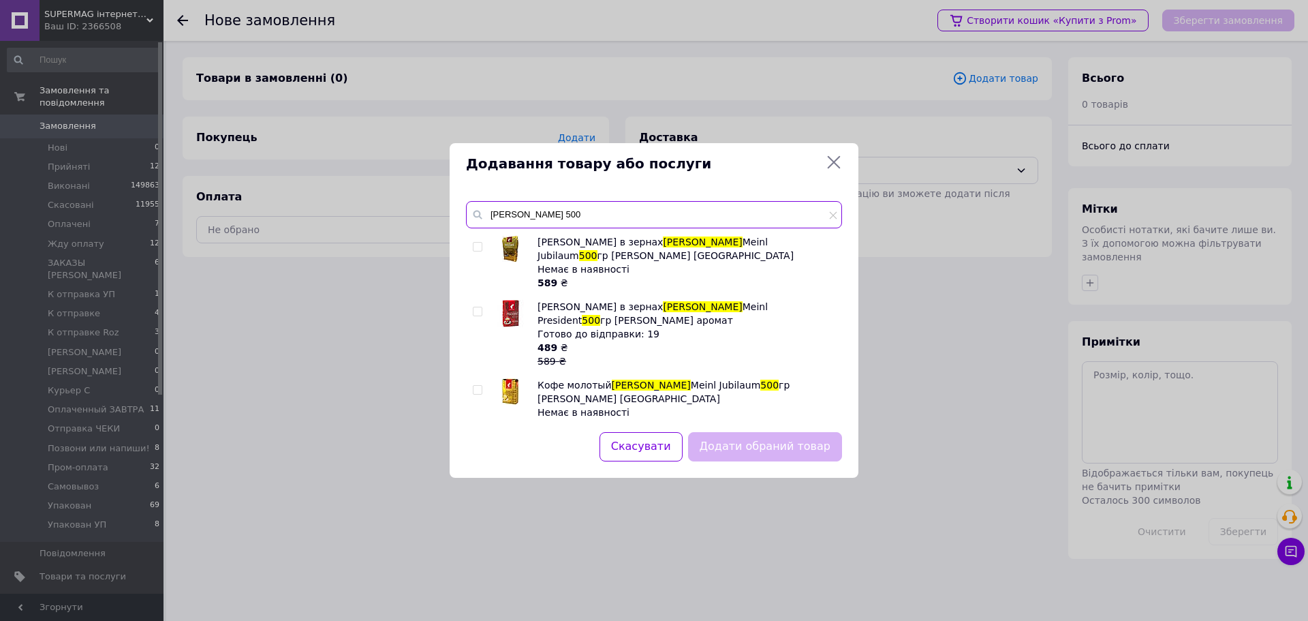
type input "julius 500"
click at [478, 307] on input "checkbox" at bounding box center [477, 311] width 9 height 9
checkbox input "true"
click at [762, 439] on button "Додати обраний товар" at bounding box center [765, 446] width 154 height 29
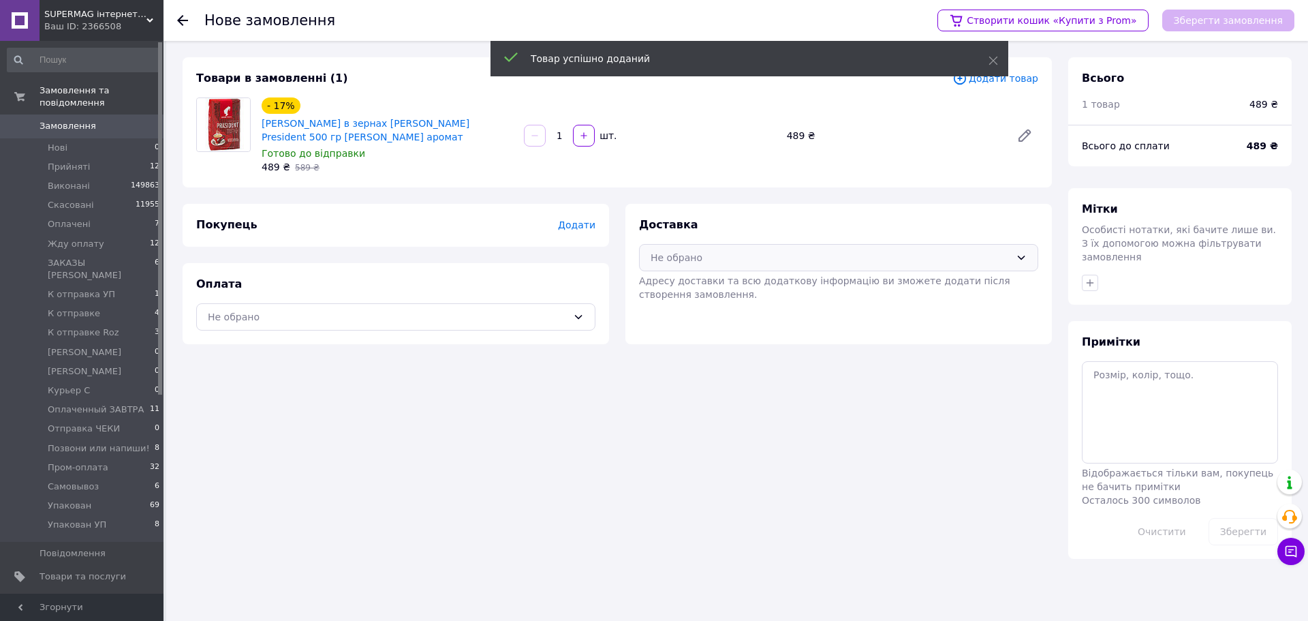
click at [792, 247] on div "Не обрано" at bounding box center [838, 257] width 399 height 27
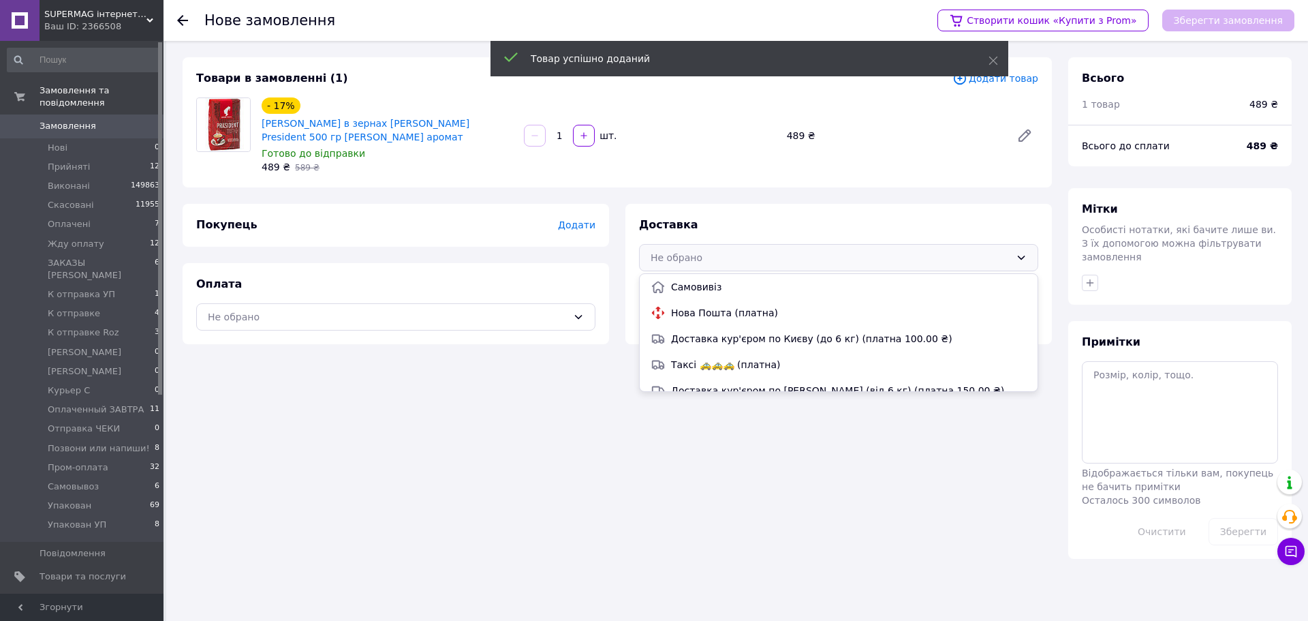
click at [766, 294] on div "Самовивіз" at bounding box center [839, 287] width 398 height 26
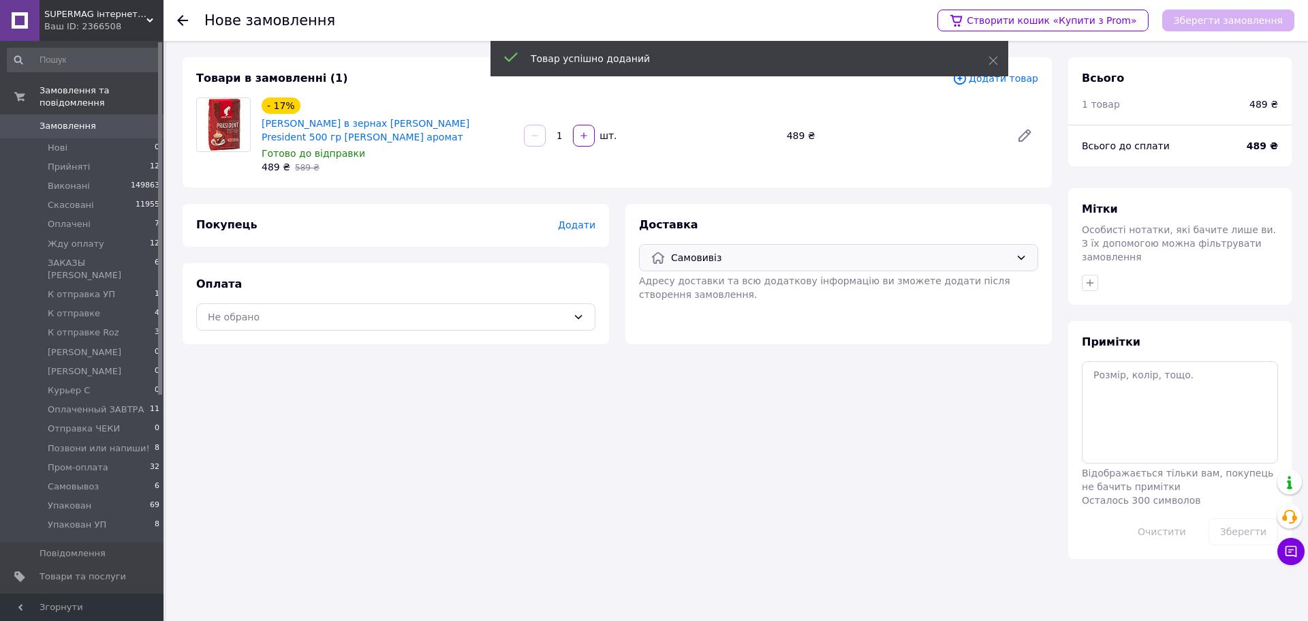
click at [706, 257] on span "Самовивіз" at bounding box center [840, 257] width 339 height 15
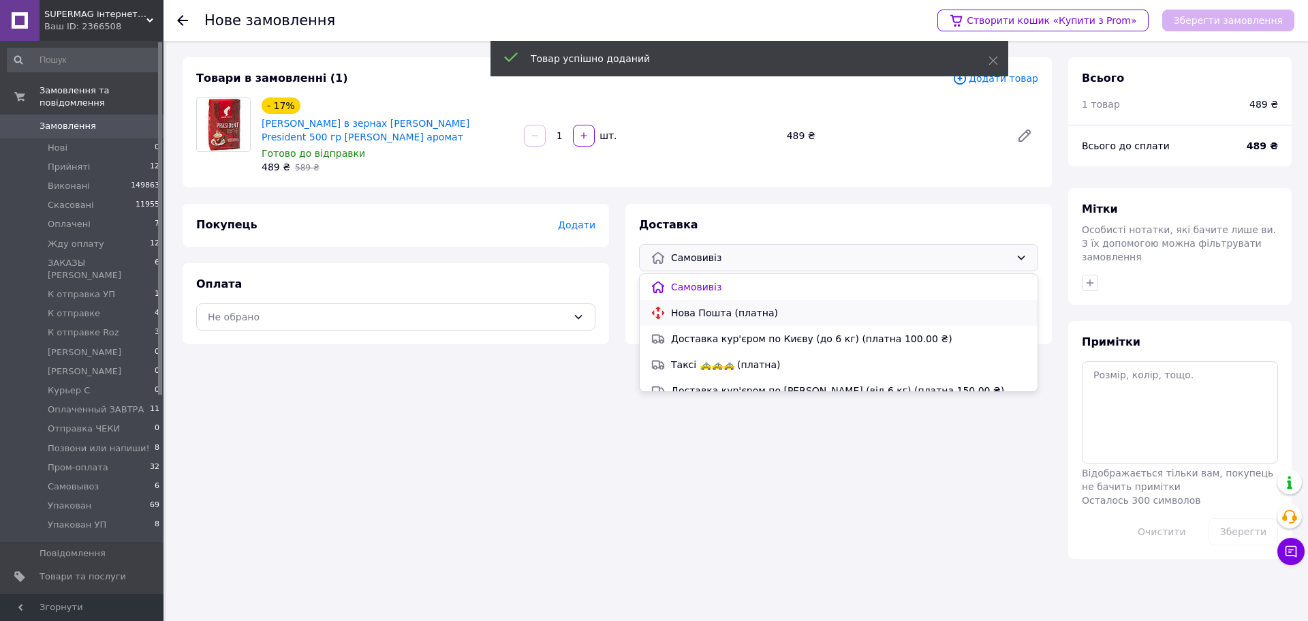
click at [713, 314] on span "Нова Пошта (платна)" at bounding box center [849, 313] width 356 height 14
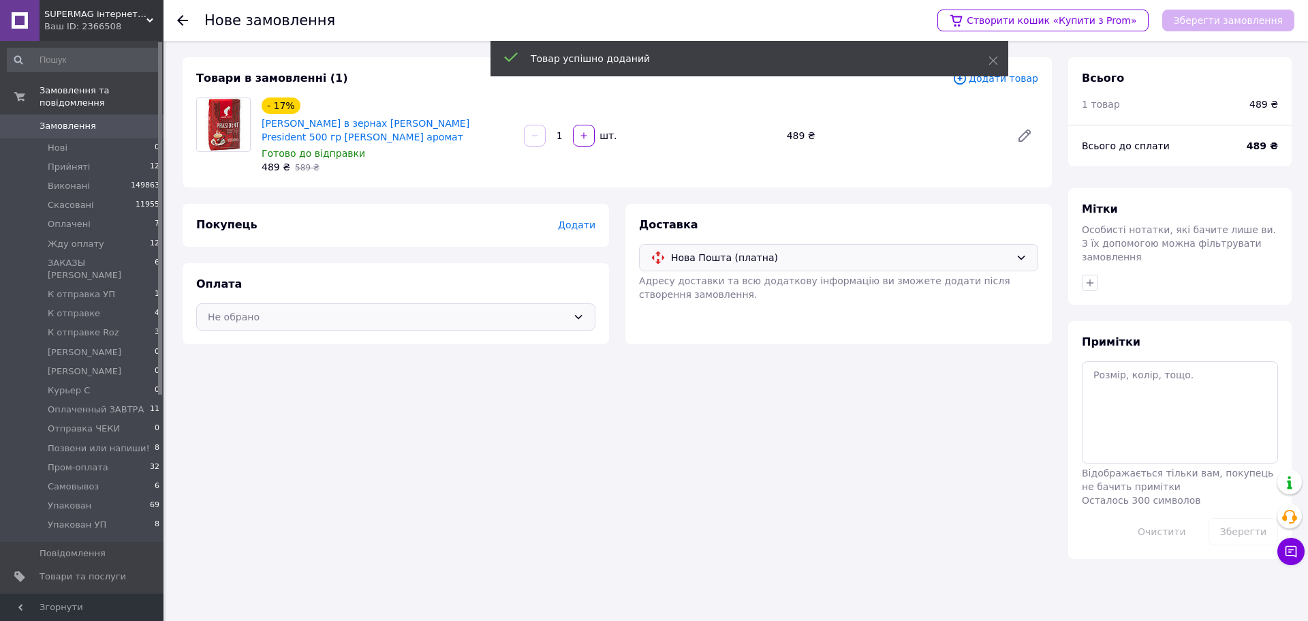
drag, startPoint x: 426, startPoint y: 339, endPoint x: 411, endPoint y: 328, distance: 19.5
click at [422, 335] on div "Оплата Не обрано" at bounding box center [396, 303] width 426 height 81
click at [392, 317] on div "Не обрано" at bounding box center [388, 316] width 360 height 15
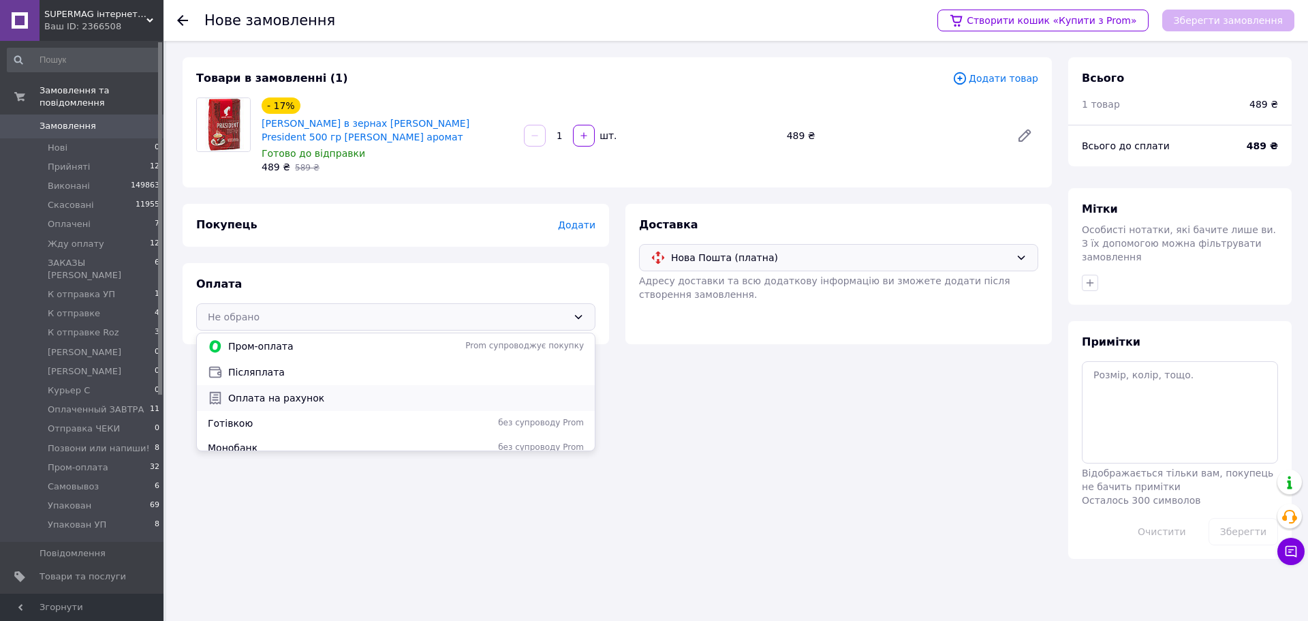
click at [252, 395] on span "Оплата на рахунок" at bounding box center [406, 398] width 356 height 14
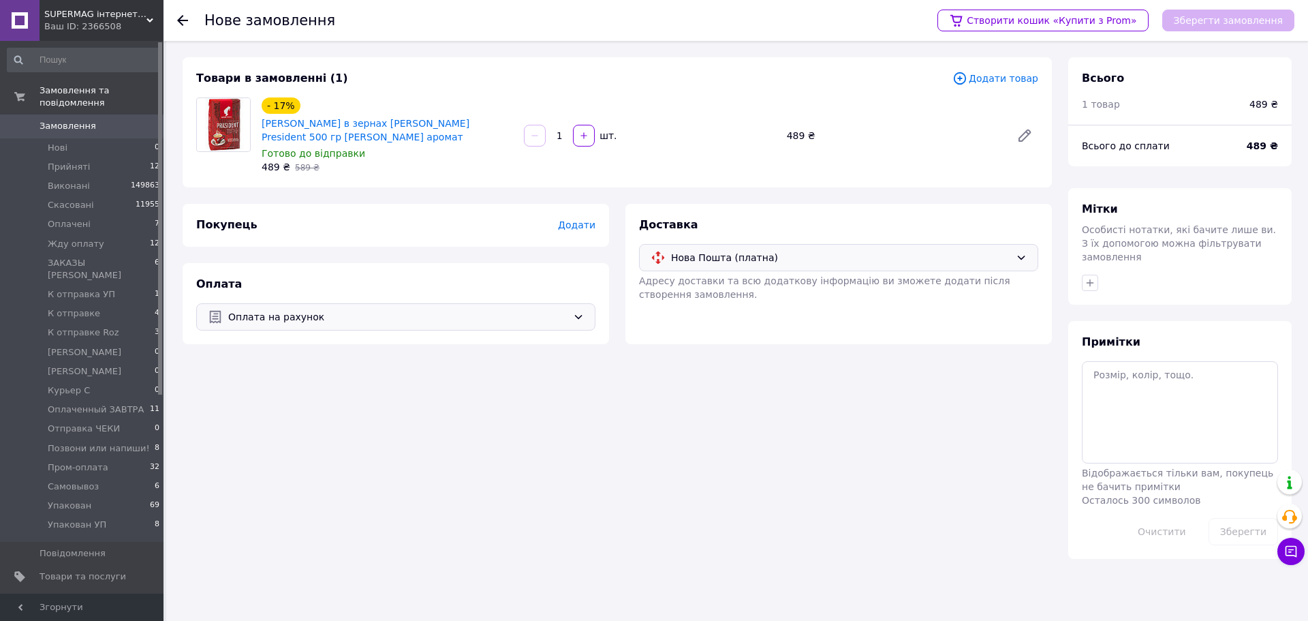
click at [585, 221] on span "Додати" at bounding box center [576, 224] width 37 height 11
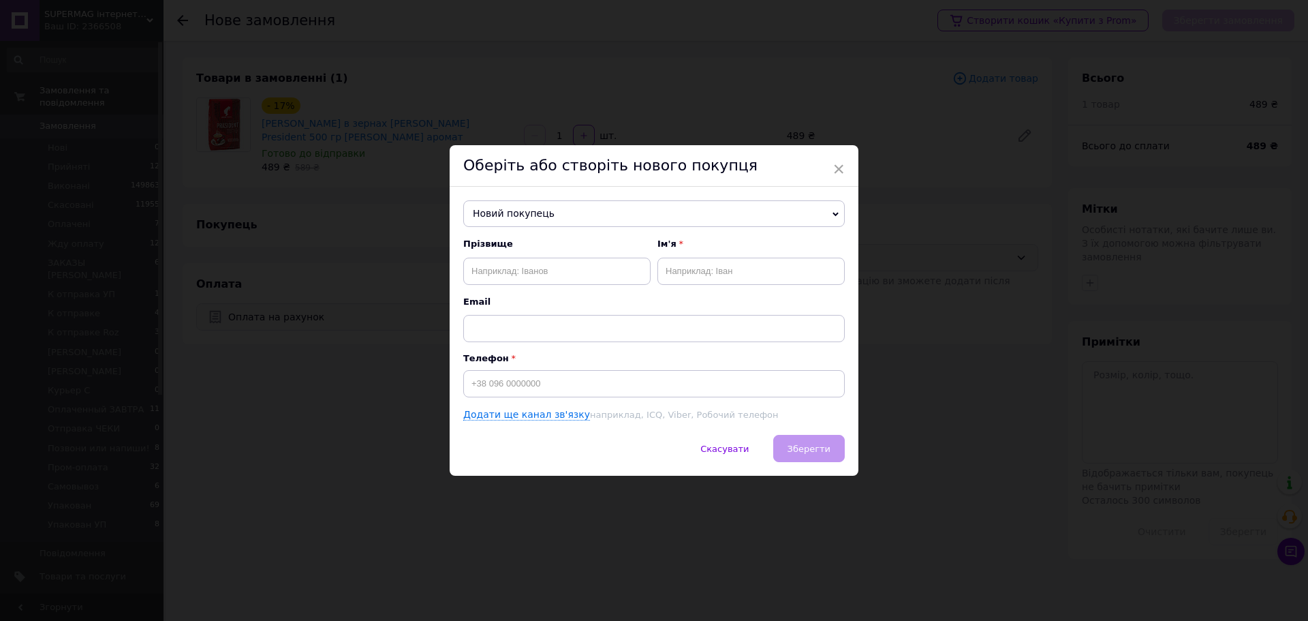
click at [572, 403] on div "Прізвище Ім'я Email Телефон Додати ще канал зв'язку наприклад, ICQ, Viber, Робо…" at bounding box center [654, 329] width 382 height 183
click at [562, 388] on input at bounding box center [654, 383] width 382 height 27
paste input "+380503835350"
type input "+380503835350"
click at [514, 244] on span "Прізвище" at bounding box center [556, 244] width 187 height 12
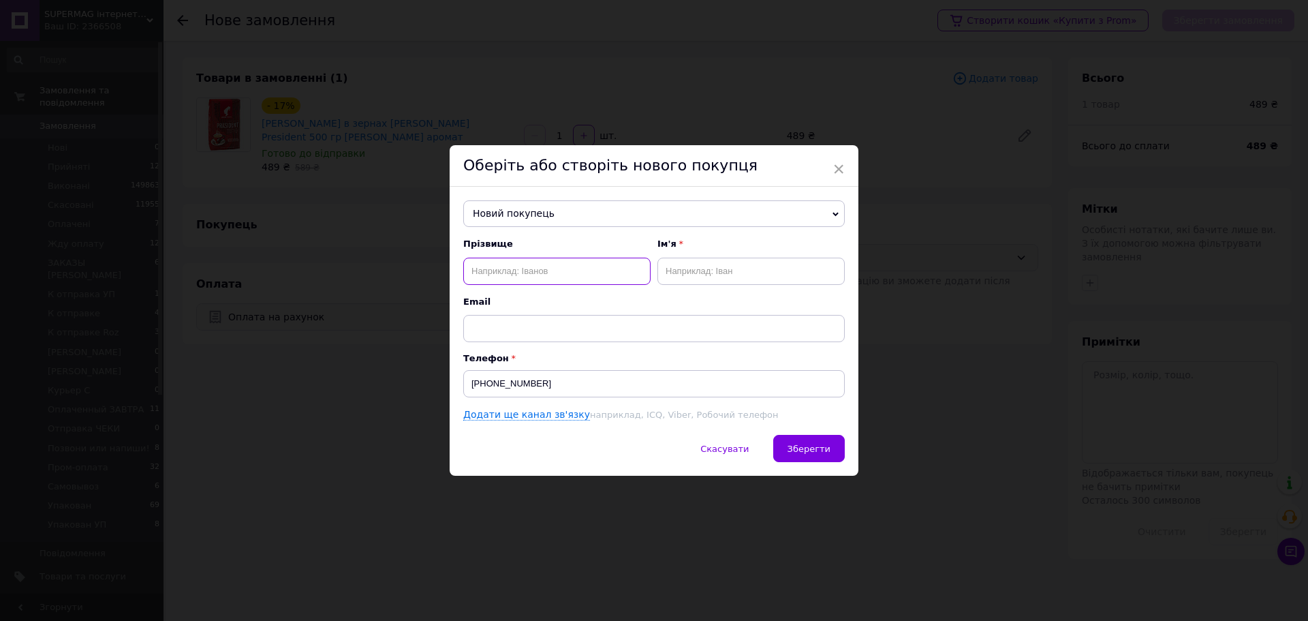
click at [525, 268] on input "text" at bounding box center [556, 271] width 187 height 27
paste input "Куненко"
type input "Куненко"
click at [764, 270] on input "text" at bounding box center [750, 271] width 187 height 27
paste input "Сергій"
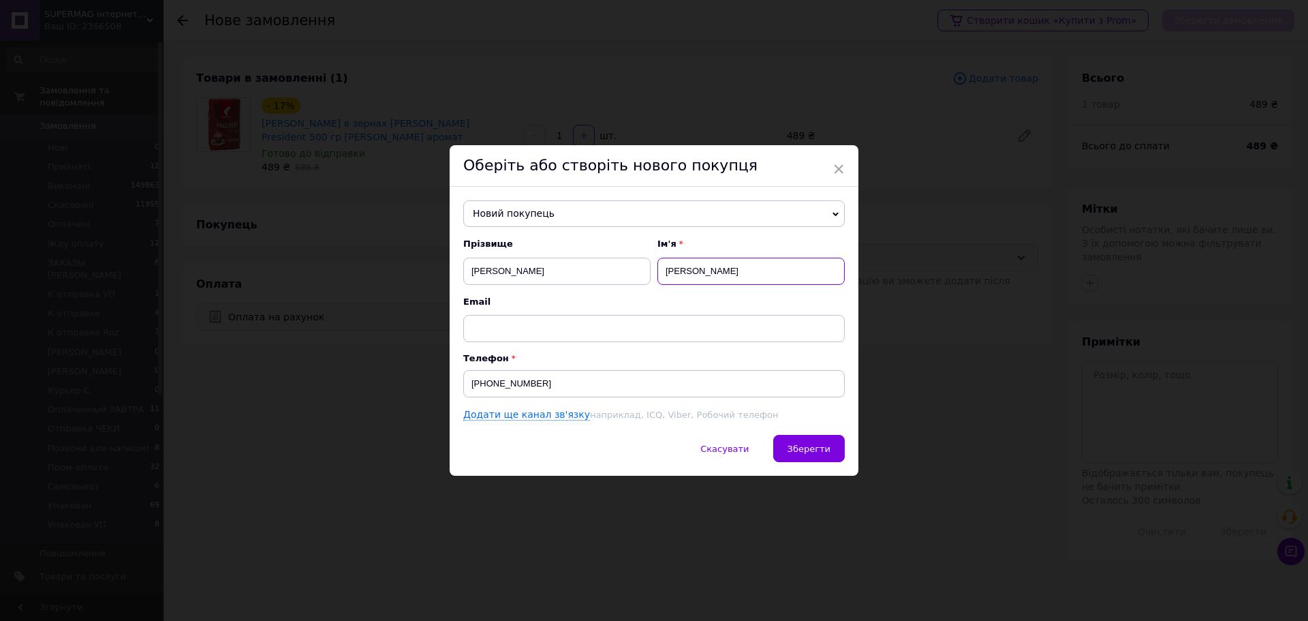
type input "Сергій"
click at [818, 429] on div "Новий покупець Адамець Владислав +380958103292 Бордюг Олена +380974995992 Вадим…" at bounding box center [654, 311] width 409 height 249
click at [823, 439] on button "Зберегти" at bounding box center [809, 448] width 72 height 27
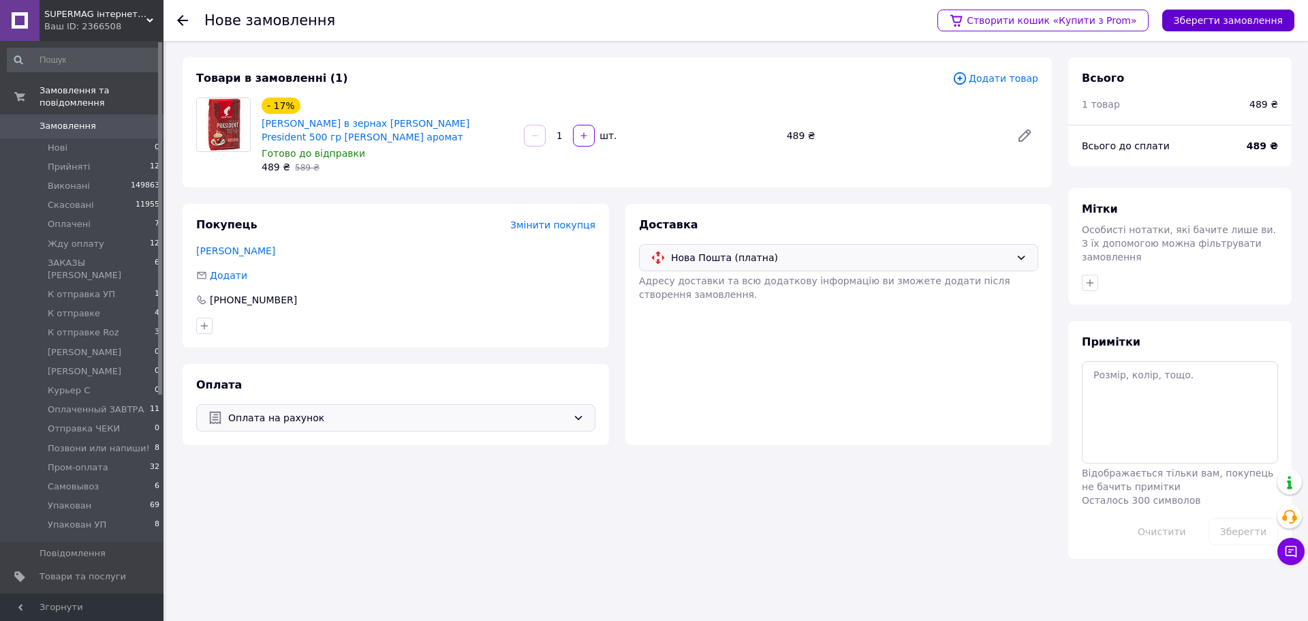
click at [1258, 12] on button "Зберегти замовлення" at bounding box center [1228, 21] width 132 height 22
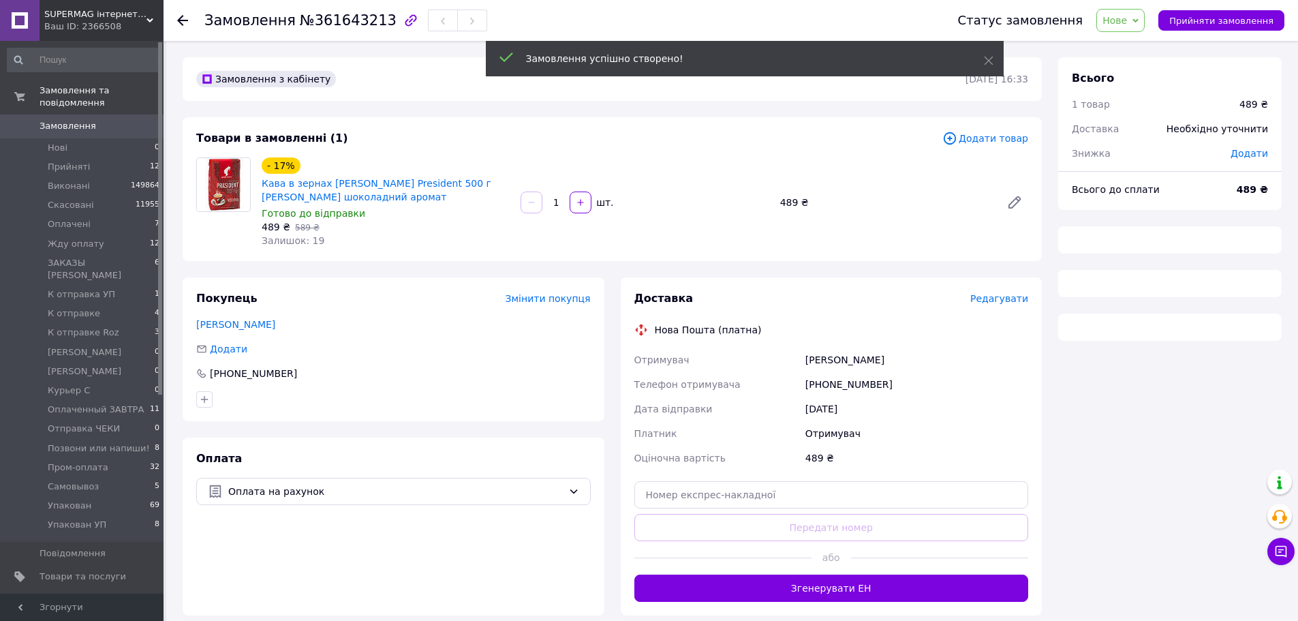
click at [1140, 19] on span "Нове" at bounding box center [1120, 20] width 48 height 23
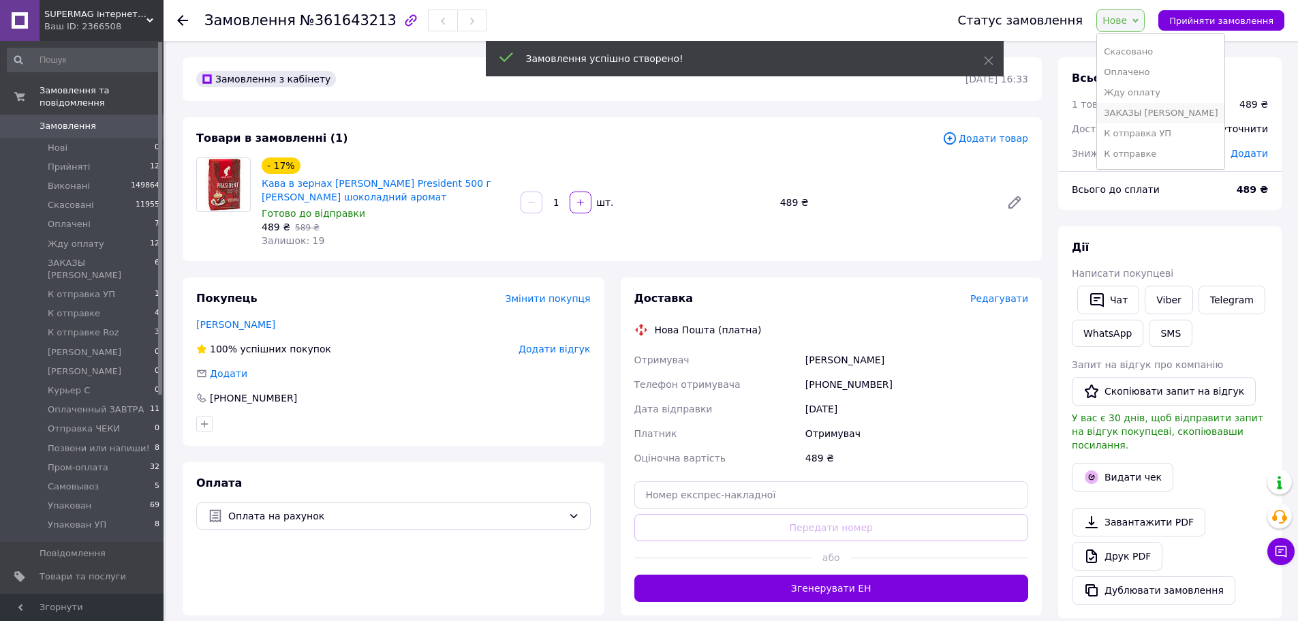
scroll to position [68, 0]
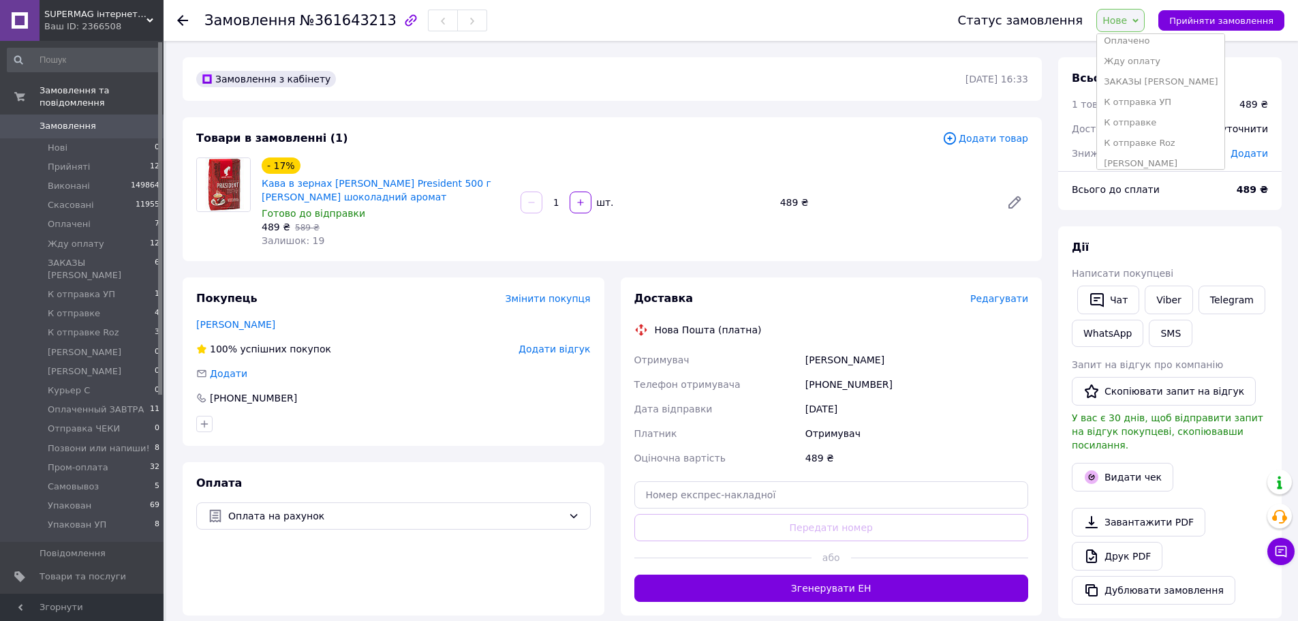
click at [1169, 138] on li "К отправке Roz" at bounding box center [1160, 143] width 127 height 20
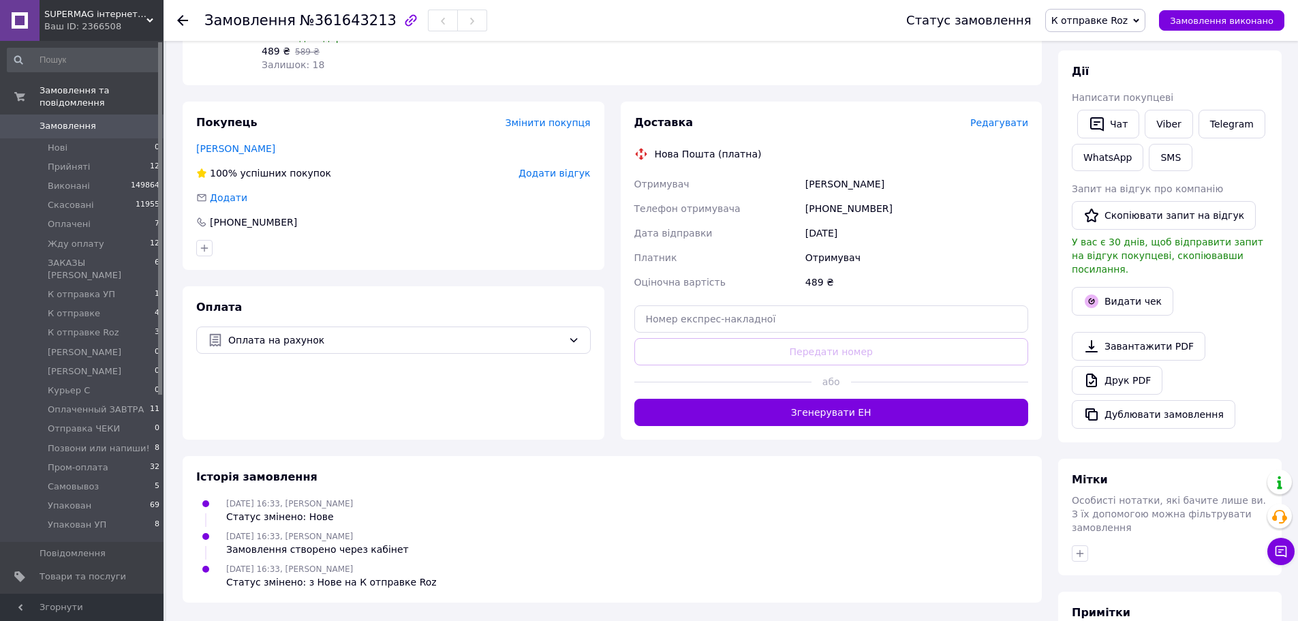
scroll to position [316, 0]
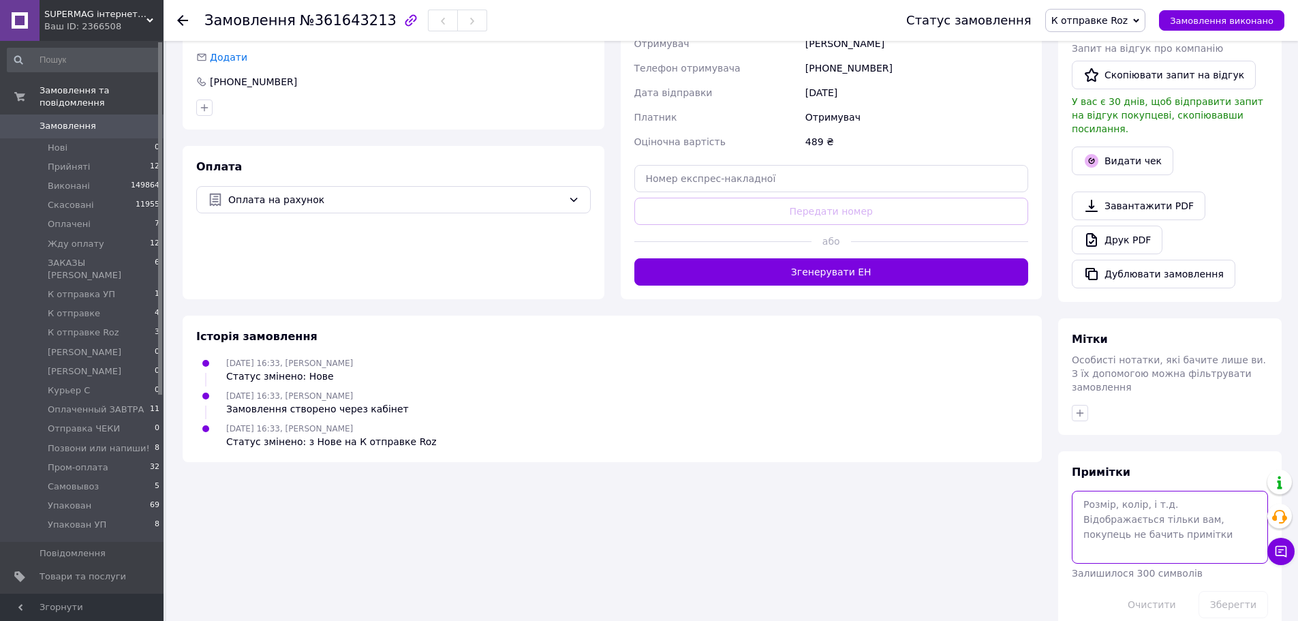
drag, startPoint x: 1126, startPoint y: 496, endPoint x: 1167, endPoint y: 536, distance: 57.3
click at [1126, 497] on textarea at bounding box center [1170, 527] width 196 height 72
paste textarea "RMP-574352013"
type textarea "RMP-574352013"
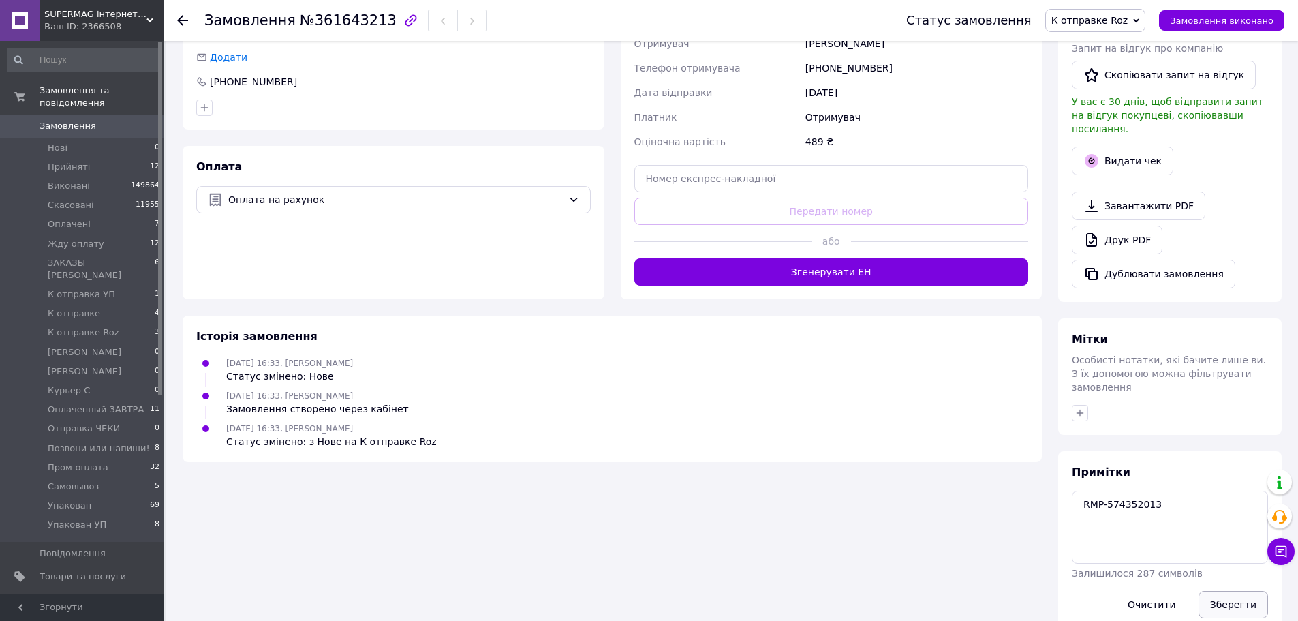
click at [1219, 591] on button "Зберегти" at bounding box center [1232, 604] width 69 height 27
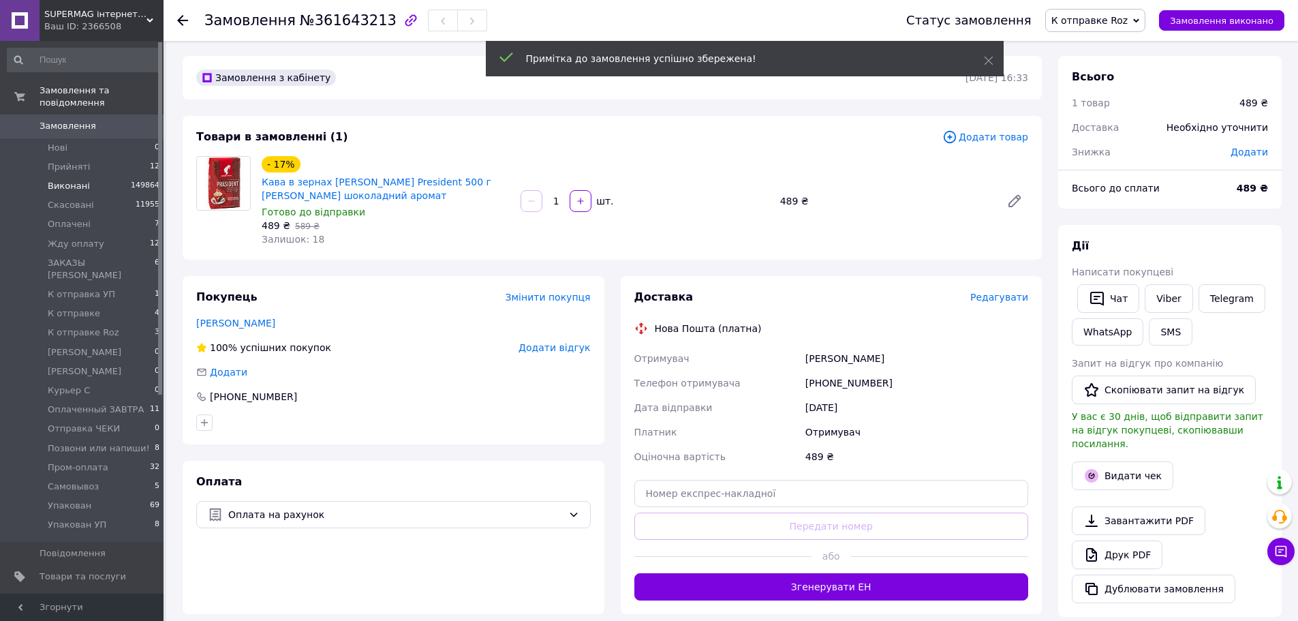
scroll to position [0, 0]
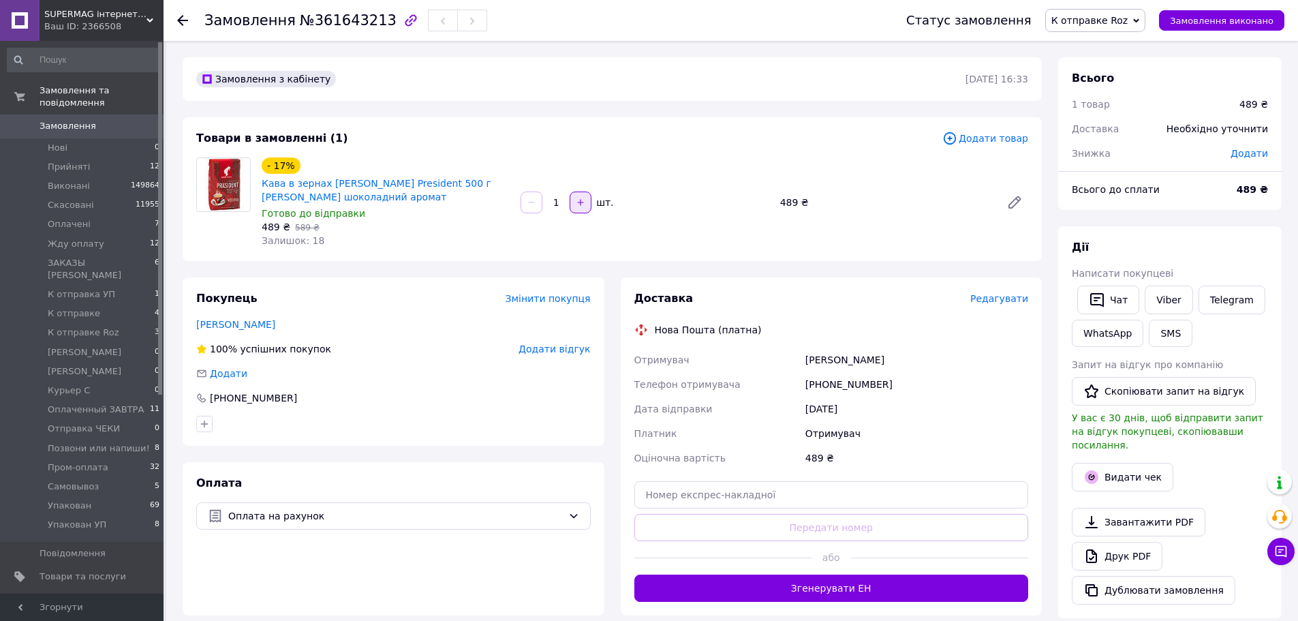
click at [582, 203] on icon "button" at bounding box center [581, 203] width 10 height 10
type input "2"
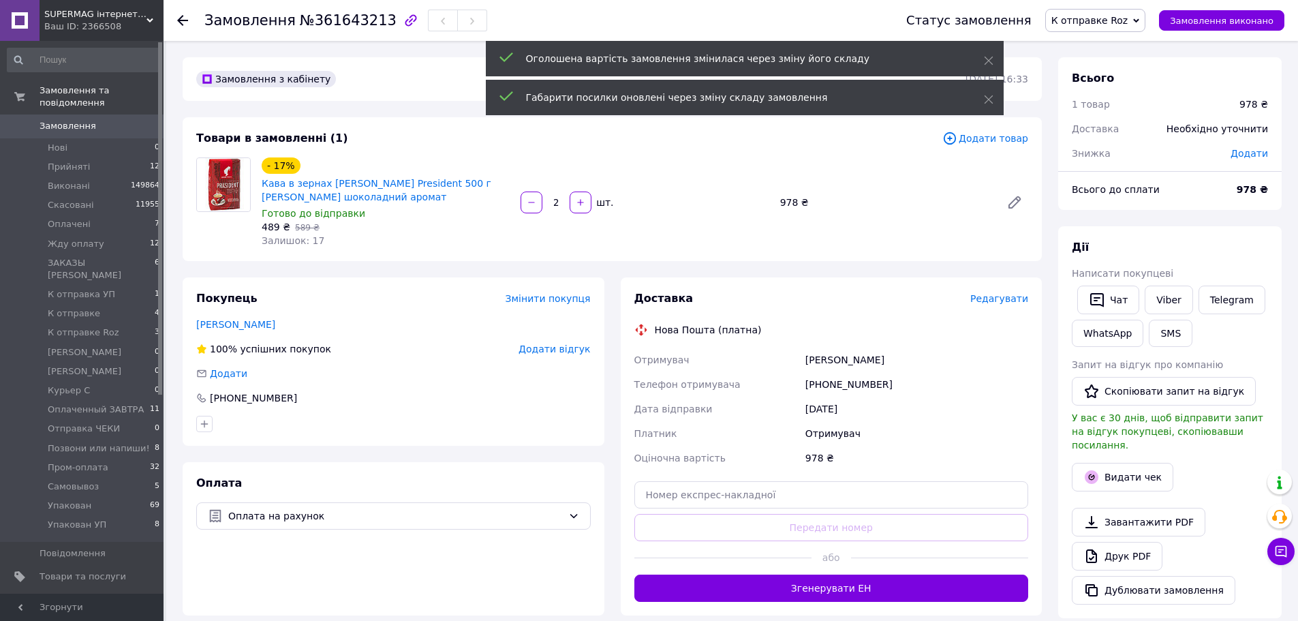
click at [94, 120] on span "Замовлення" at bounding box center [83, 126] width 87 height 12
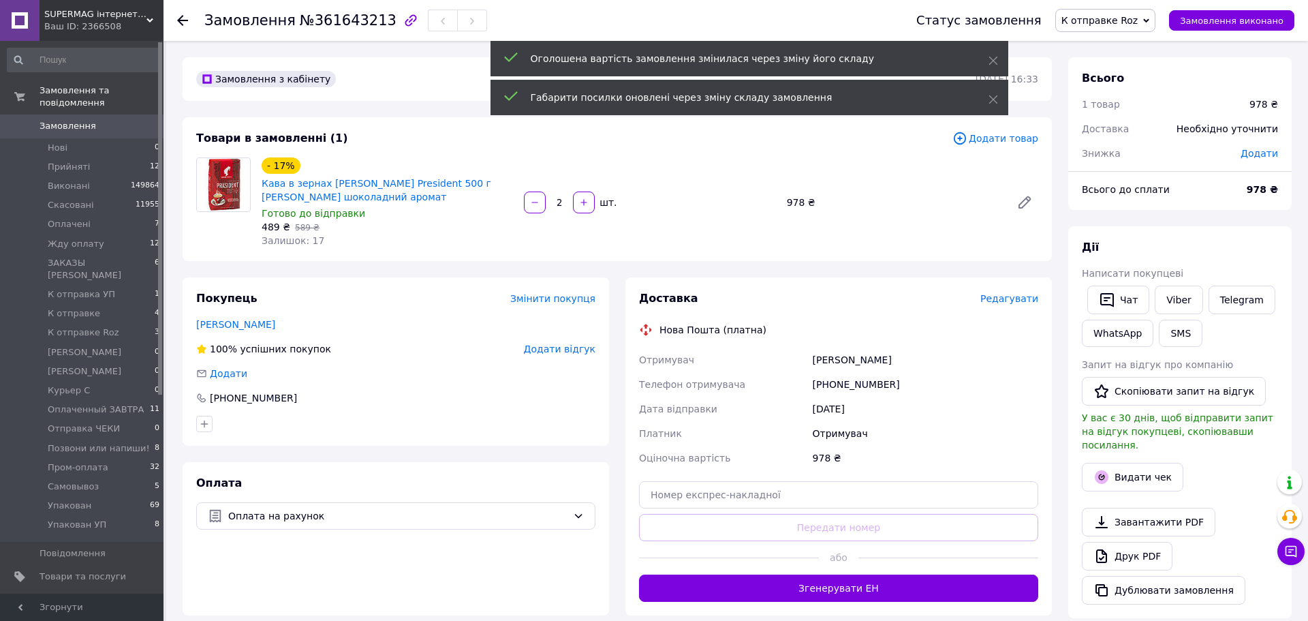
click at [94, 120] on span "Замовлення" at bounding box center [83, 126] width 87 height 12
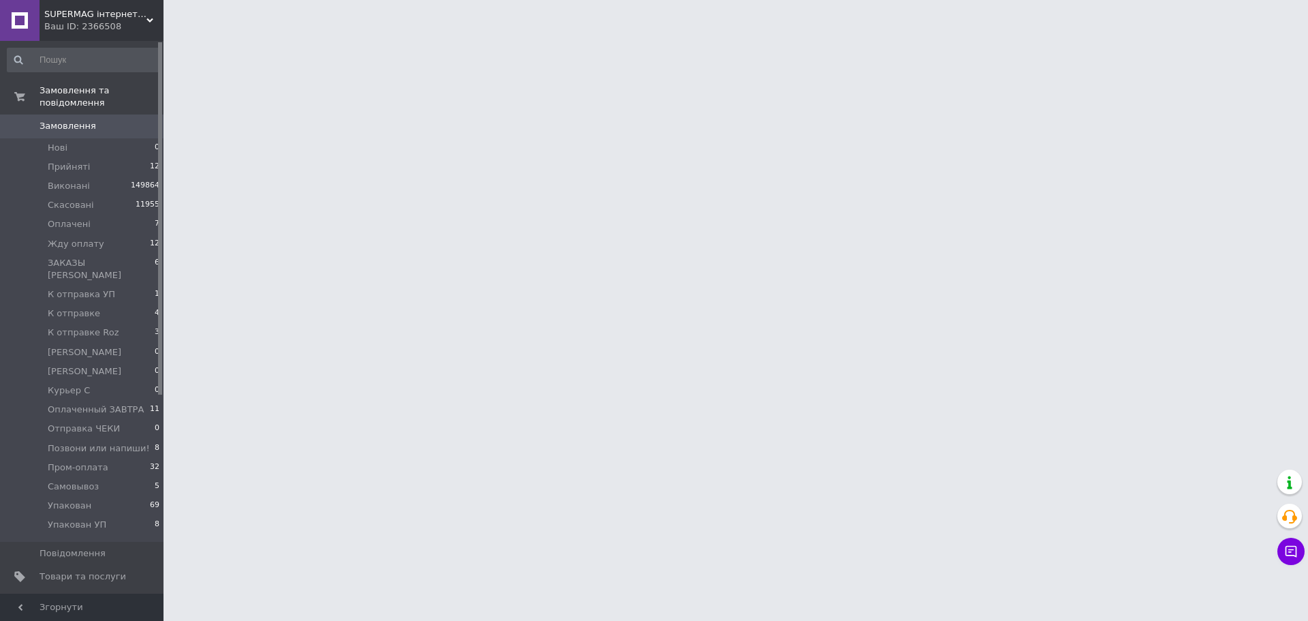
drag, startPoint x: 1303, startPoint y: 146, endPoint x: 1279, endPoint y: 141, distance: 23.6
click at [1297, 34] on html "SUPERMAG інтернет магазин Ваш ID: 2366508 Сайт SUPERMAG інтернет магазин Кабіне…" at bounding box center [654, 17] width 1308 height 34
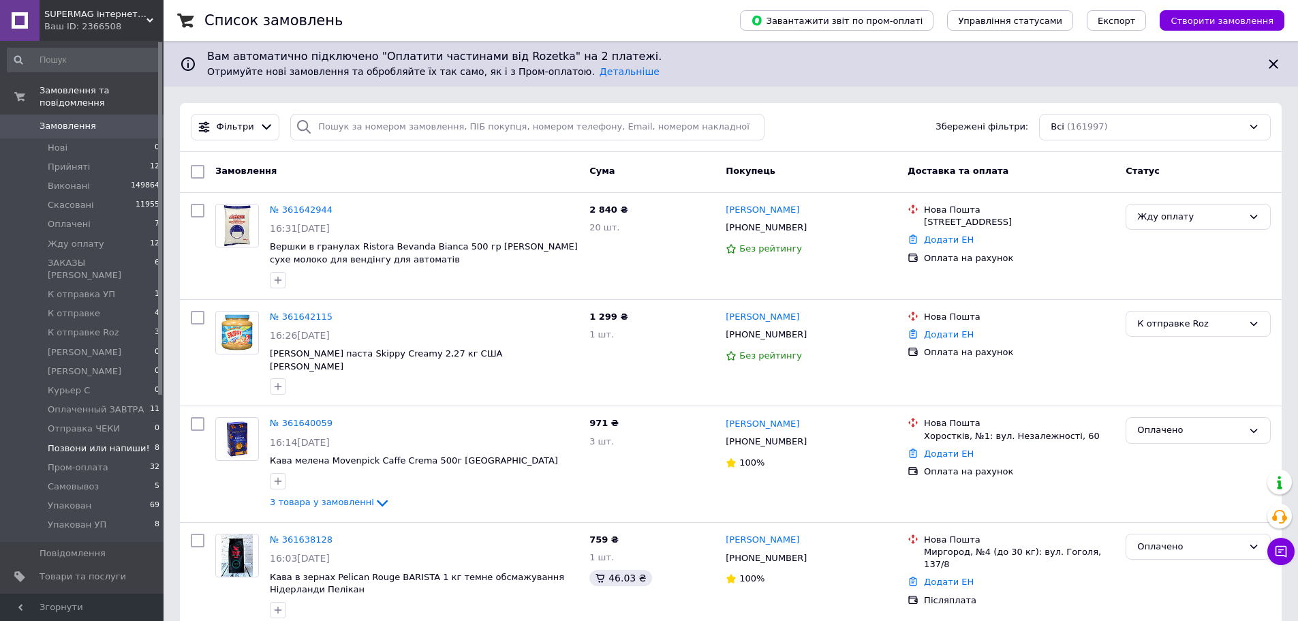
click at [105, 442] on span "Позвони или напиши!" at bounding box center [99, 448] width 102 height 12
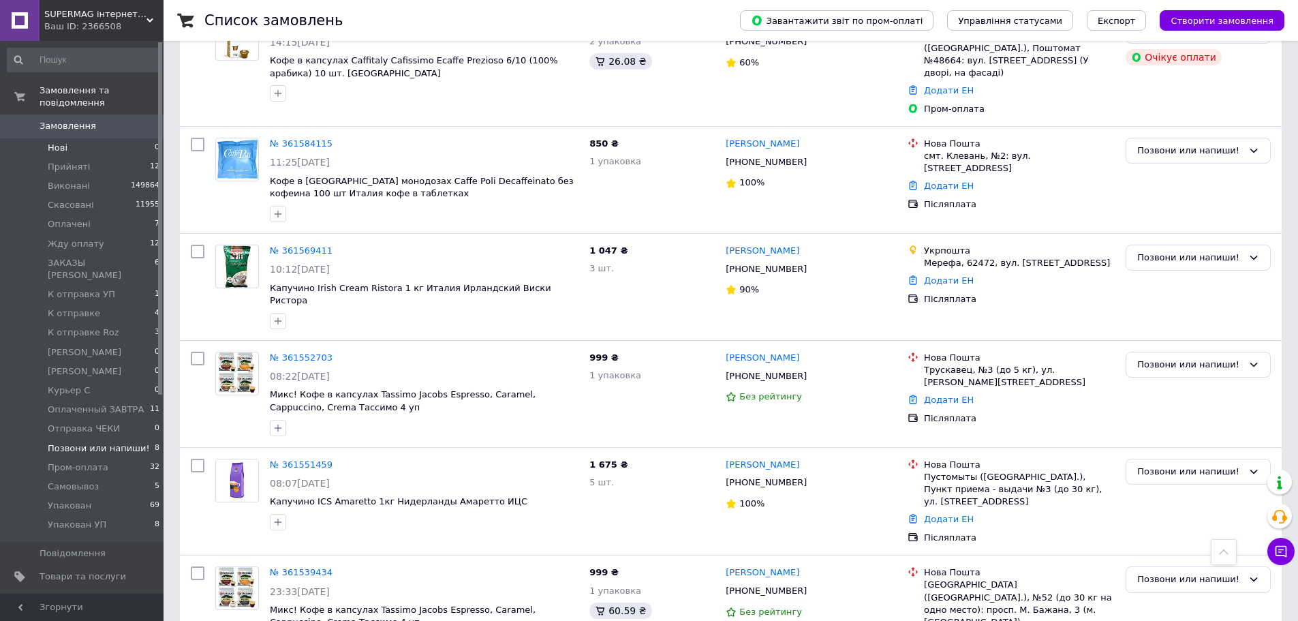
scroll to position [126, 0]
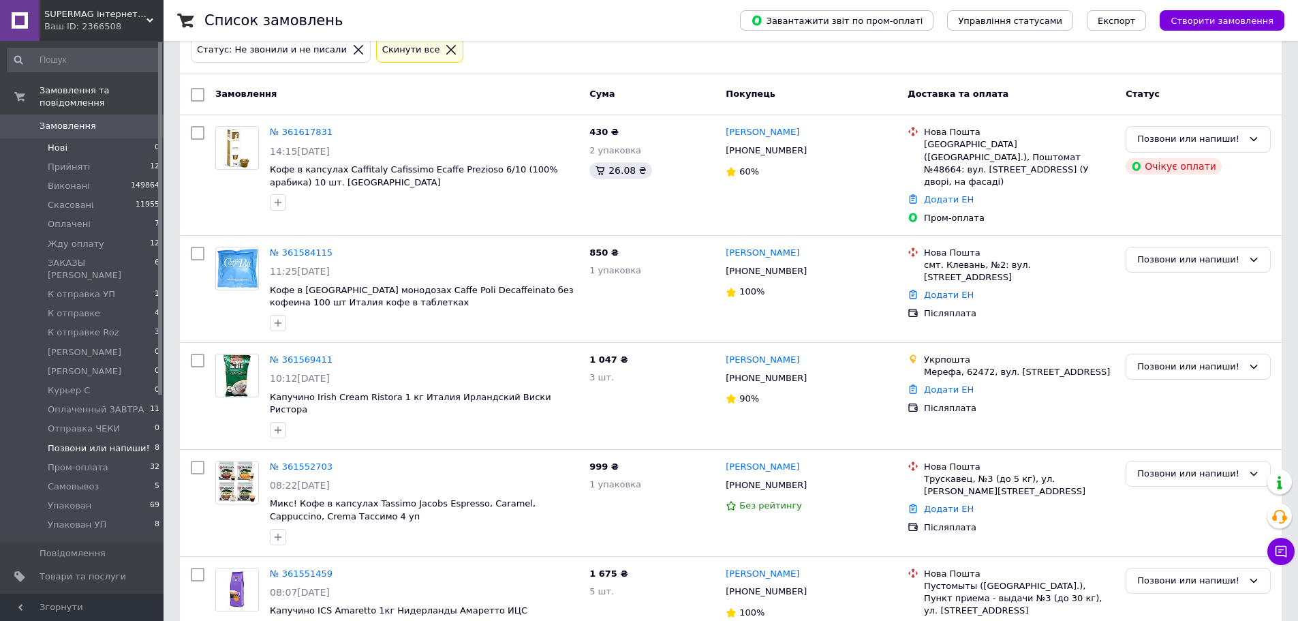
click at [116, 144] on li "Нові 0" at bounding box center [84, 147] width 168 height 19
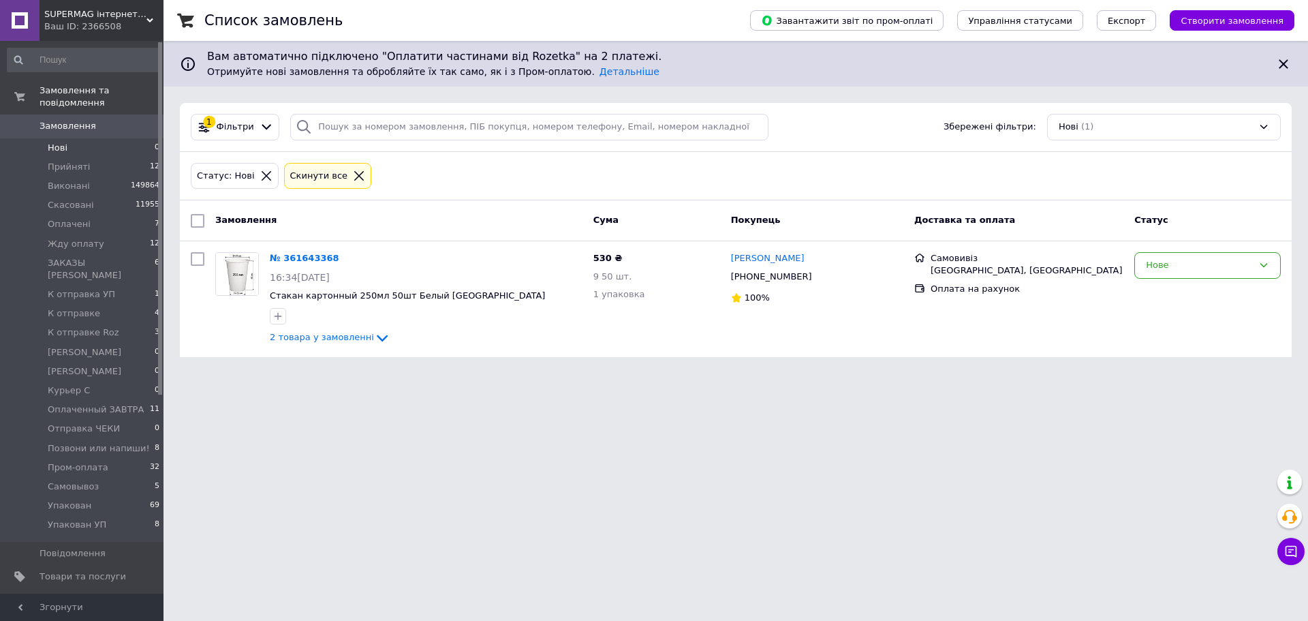
click at [57, 120] on span "Замовлення" at bounding box center [68, 126] width 57 height 12
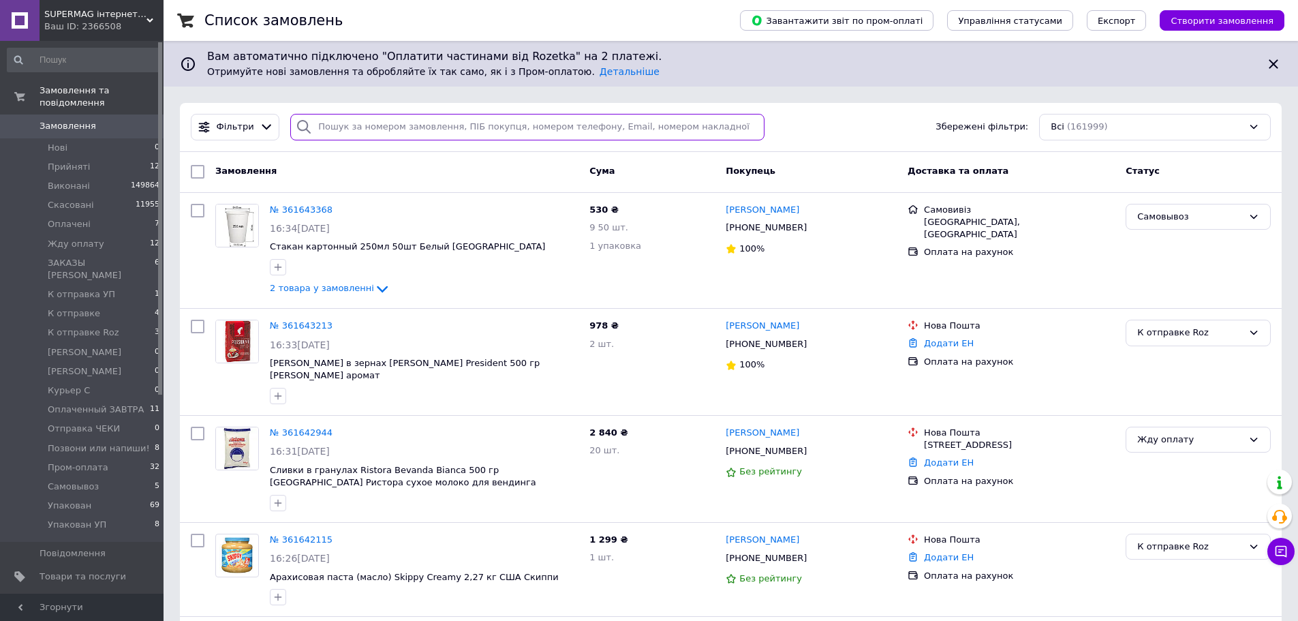
paste input "+380977108426"
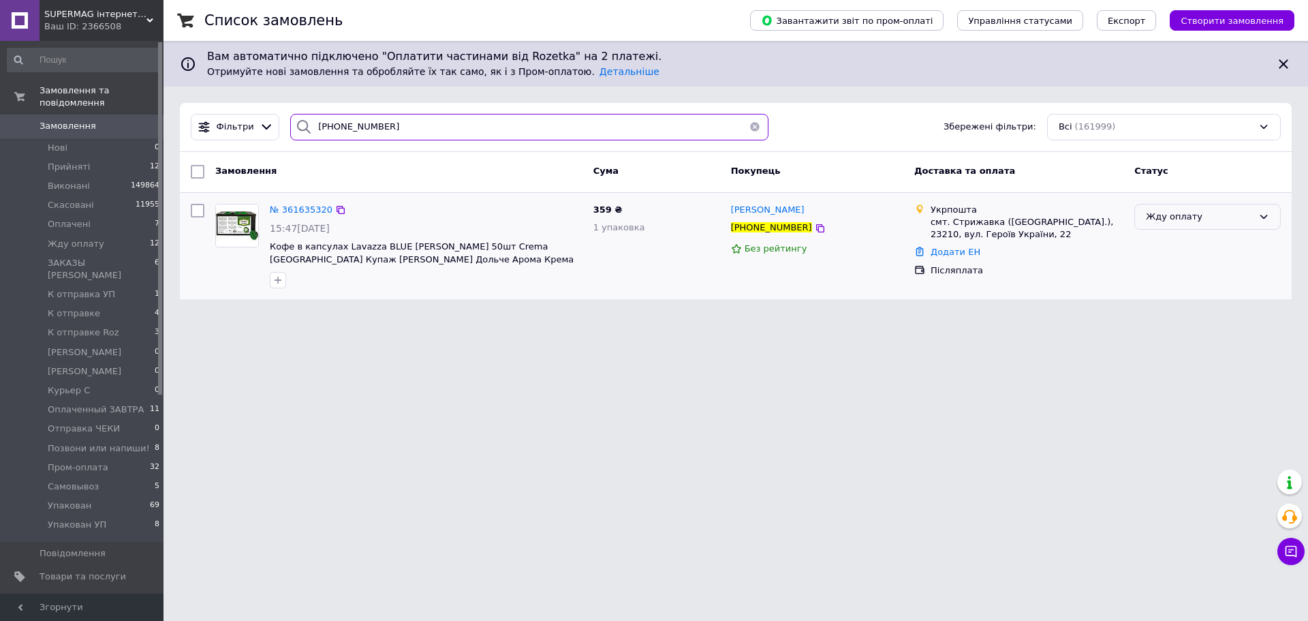
type input "+380977108426"
click at [1219, 217] on div "Жду оплату" at bounding box center [1199, 217] width 107 height 14
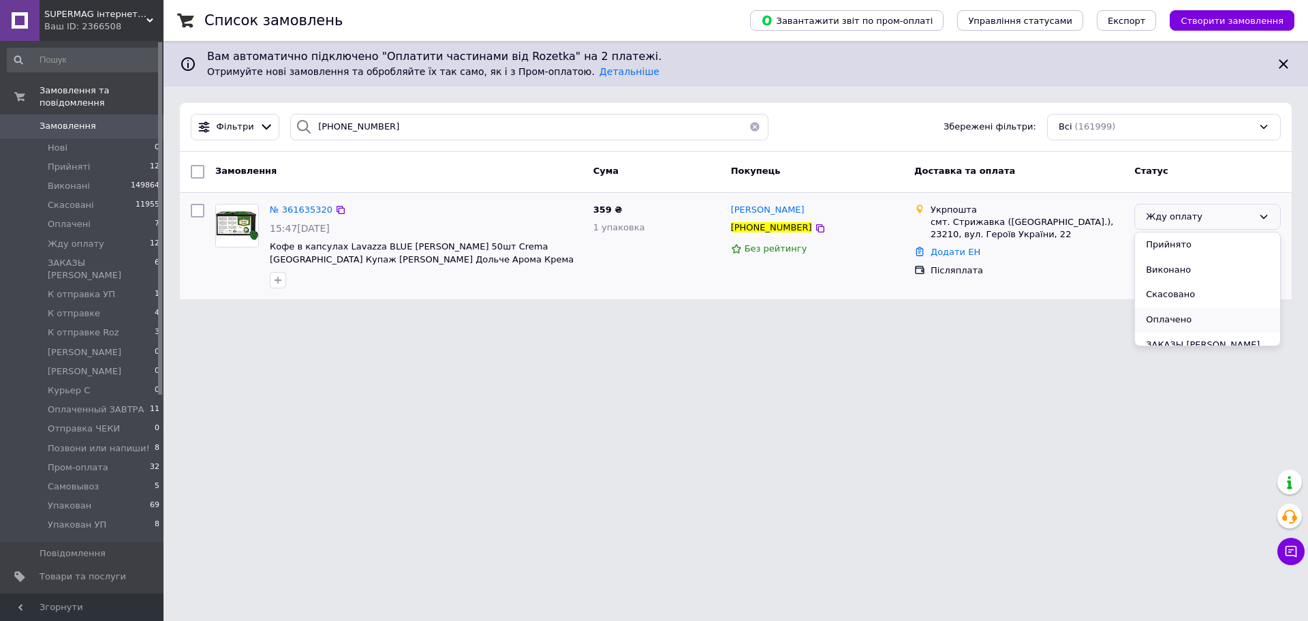
click at [1185, 318] on li "Оплачено" at bounding box center [1207, 319] width 145 height 25
drag, startPoint x: 1246, startPoint y: 279, endPoint x: 1192, endPoint y: 280, distance: 54.5
click at [1246, 279] on div "Оплачено" at bounding box center [1207, 245] width 157 height 95
click at [129, 442] on span "Позвони или напиши!" at bounding box center [99, 448] width 102 height 12
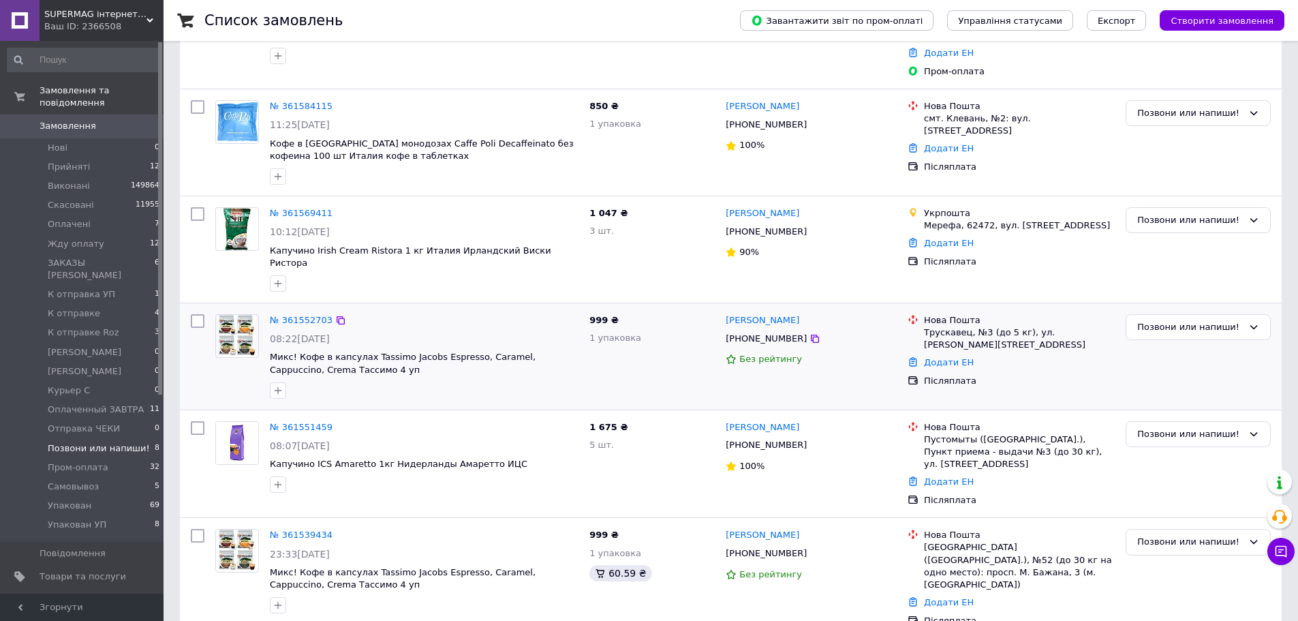
scroll to position [467, 0]
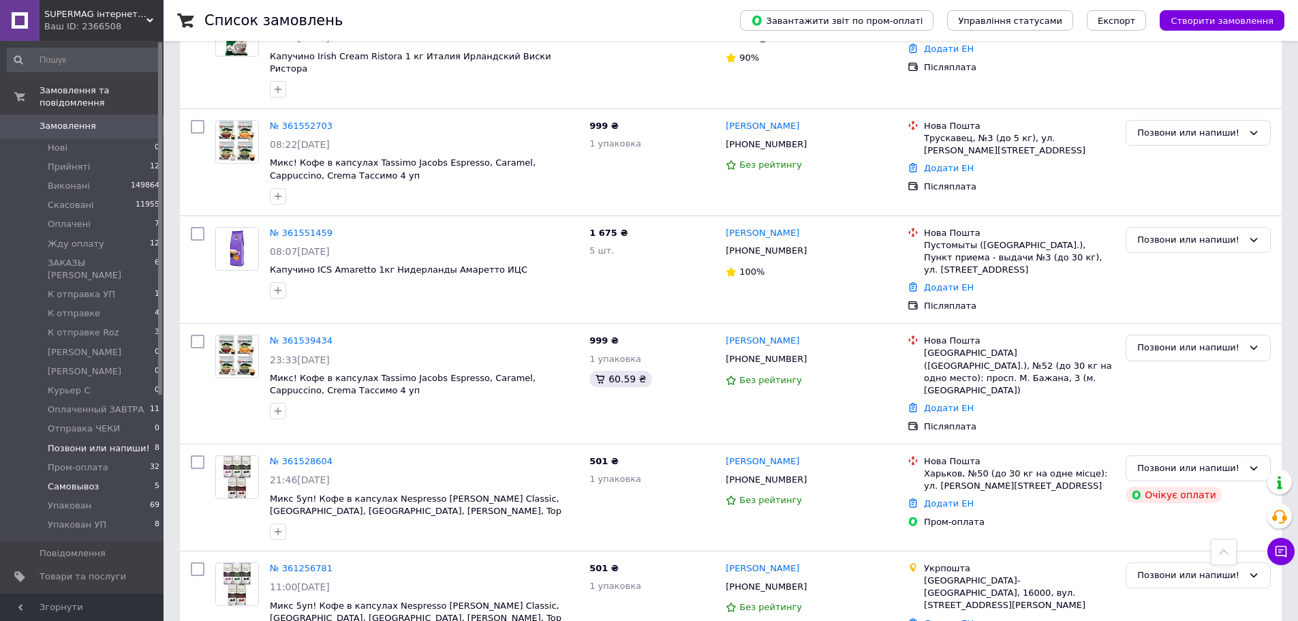
click at [114, 477] on li "Самовывоз 5" at bounding box center [84, 486] width 168 height 19
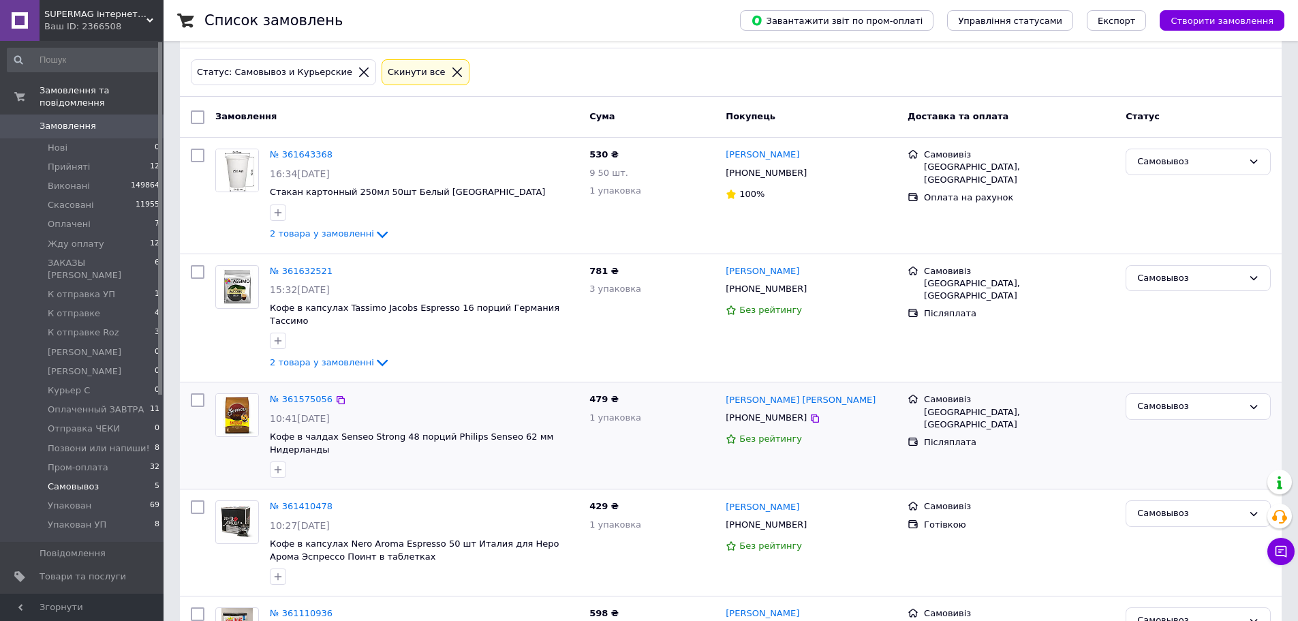
scroll to position [136, 0]
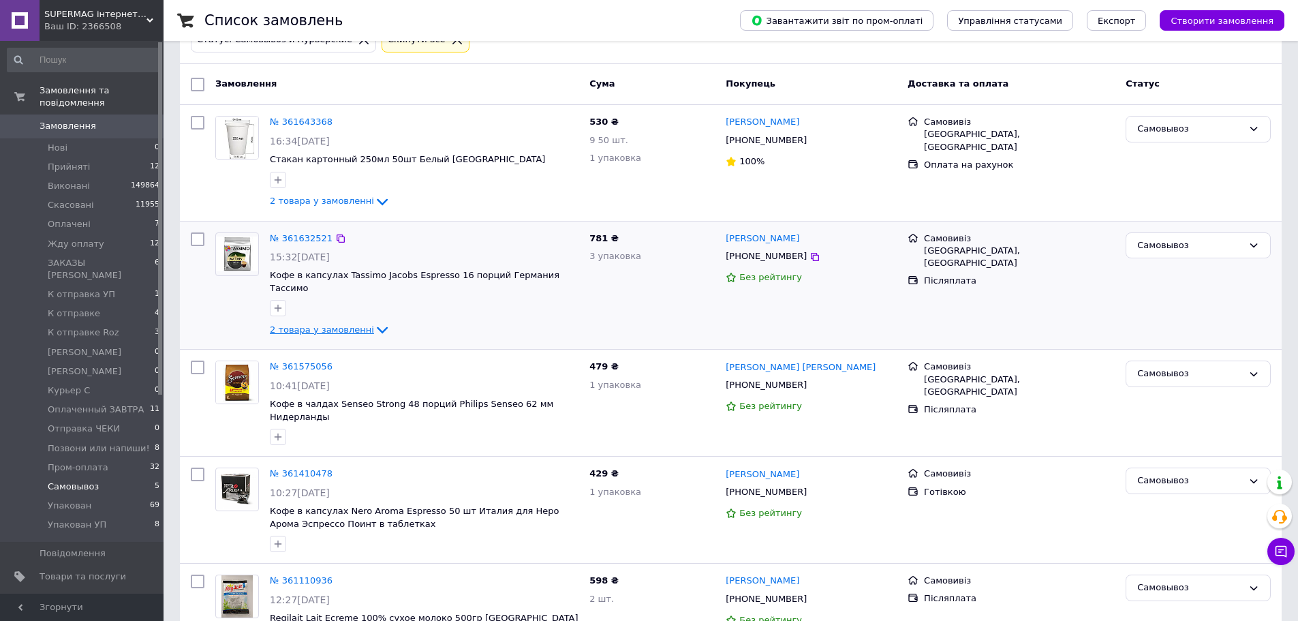
click at [310, 324] on span "2 товара у замовленні" at bounding box center [322, 329] width 104 height 10
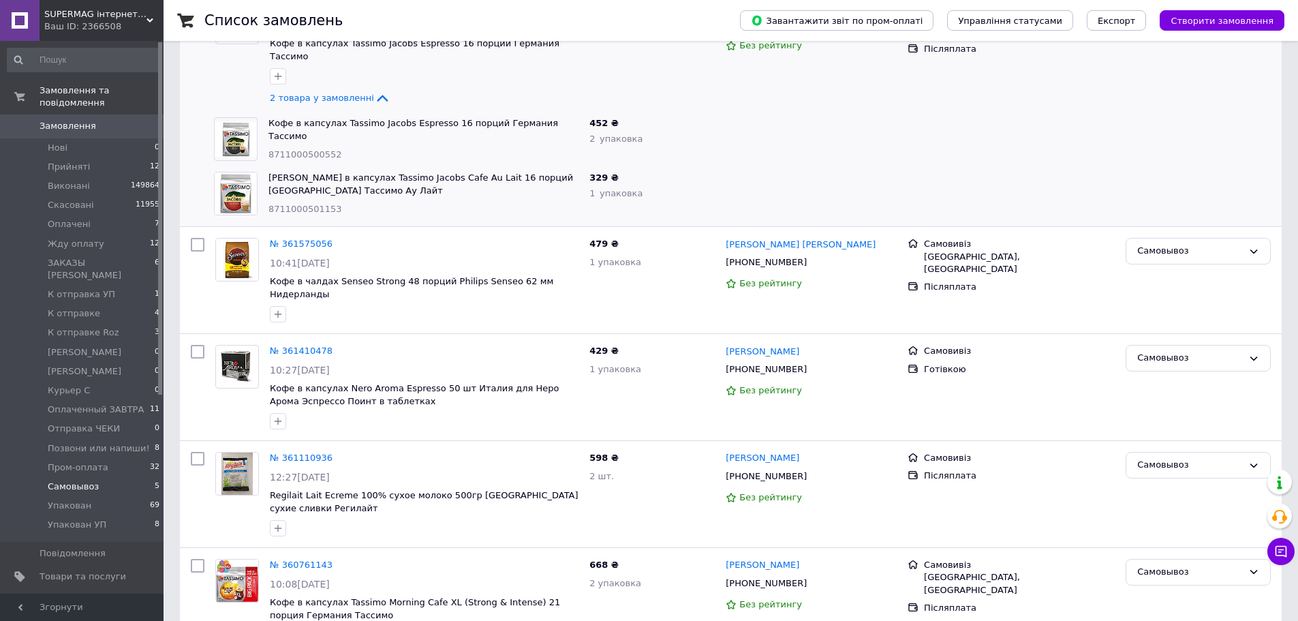
scroll to position [414, 0]
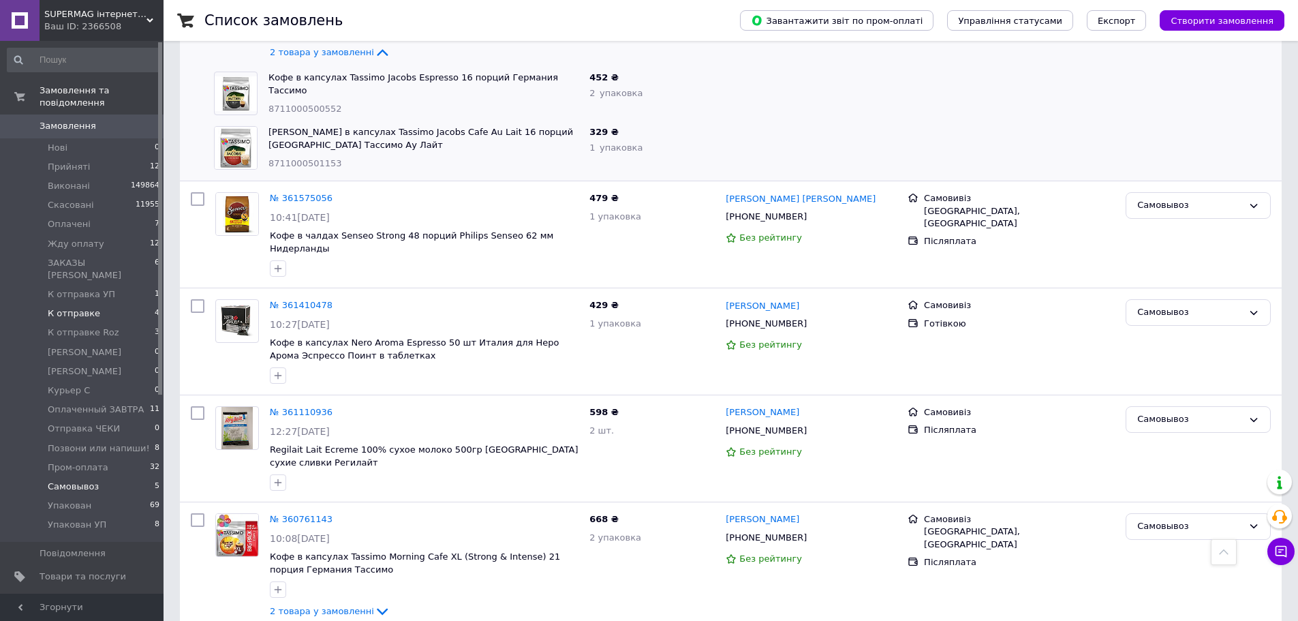
click at [73, 304] on li "К отправке 4" at bounding box center [84, 313] width 168 height 19
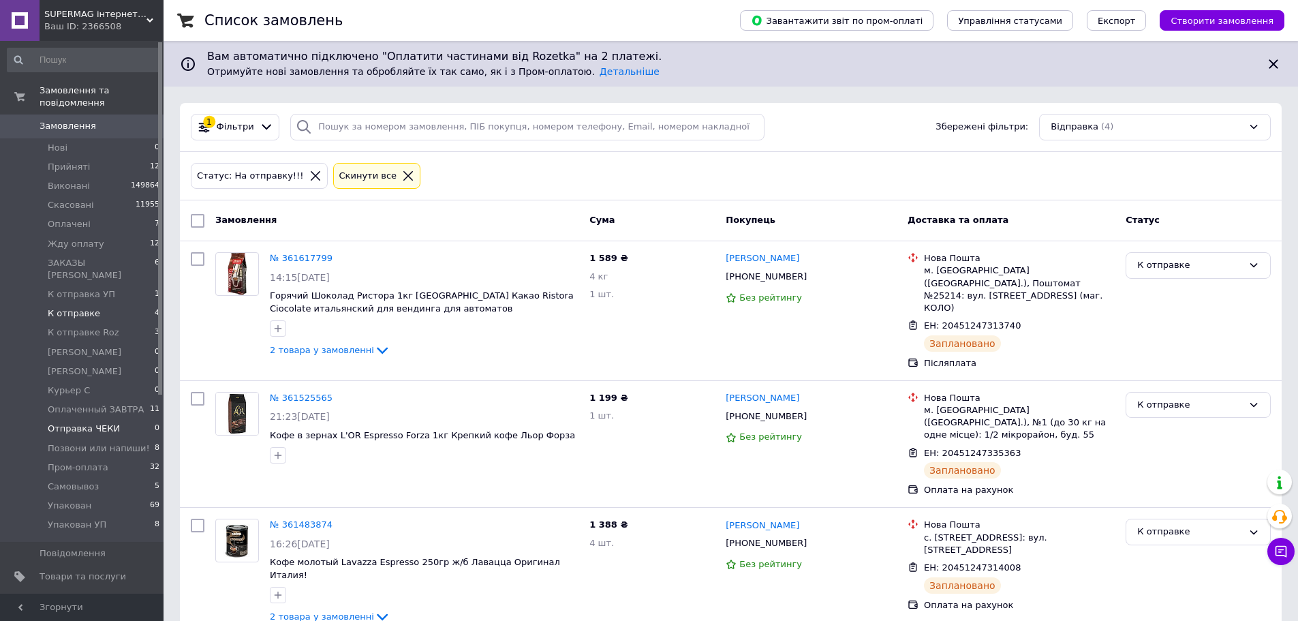
drag, startPoint x: 128, startPoint y: 413, endPoint x: 137, endPoint y: 422, distance: 13.0
click at [128, 419] on li "Отправка ЧЕКИ 0" at bounding box center [84, 428] width 168 height 19
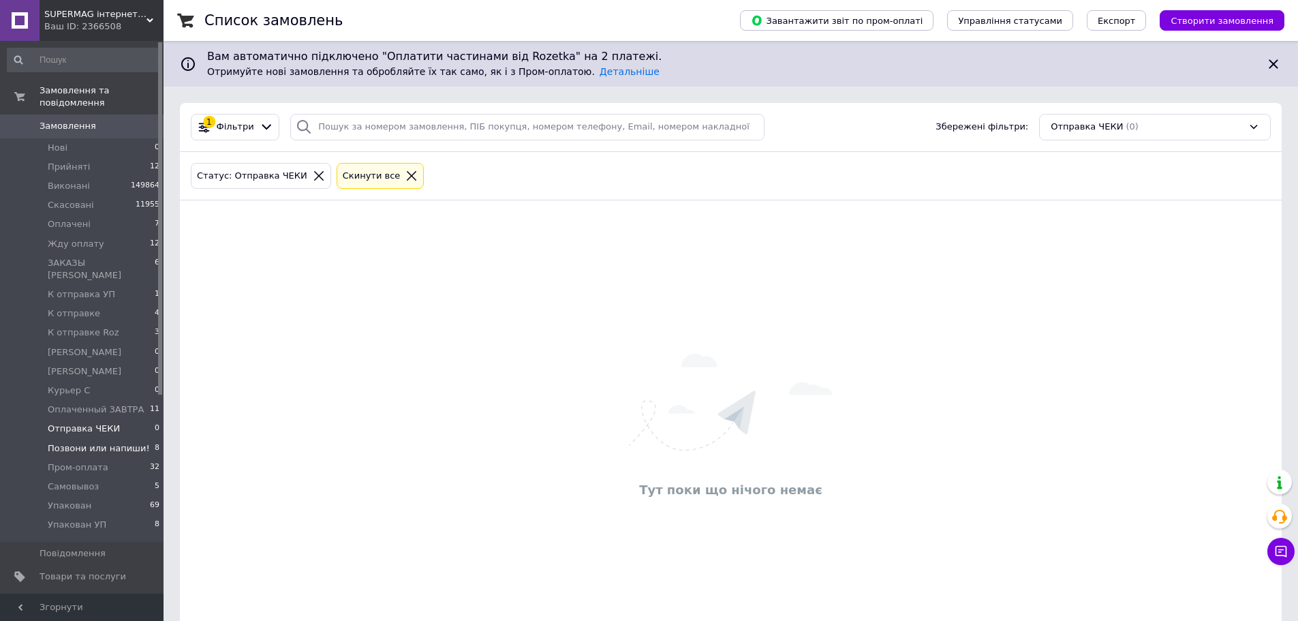
click at [134, 442] on span "Позвони или напиши!" at bounding box center [99, 448] width 102 height 12
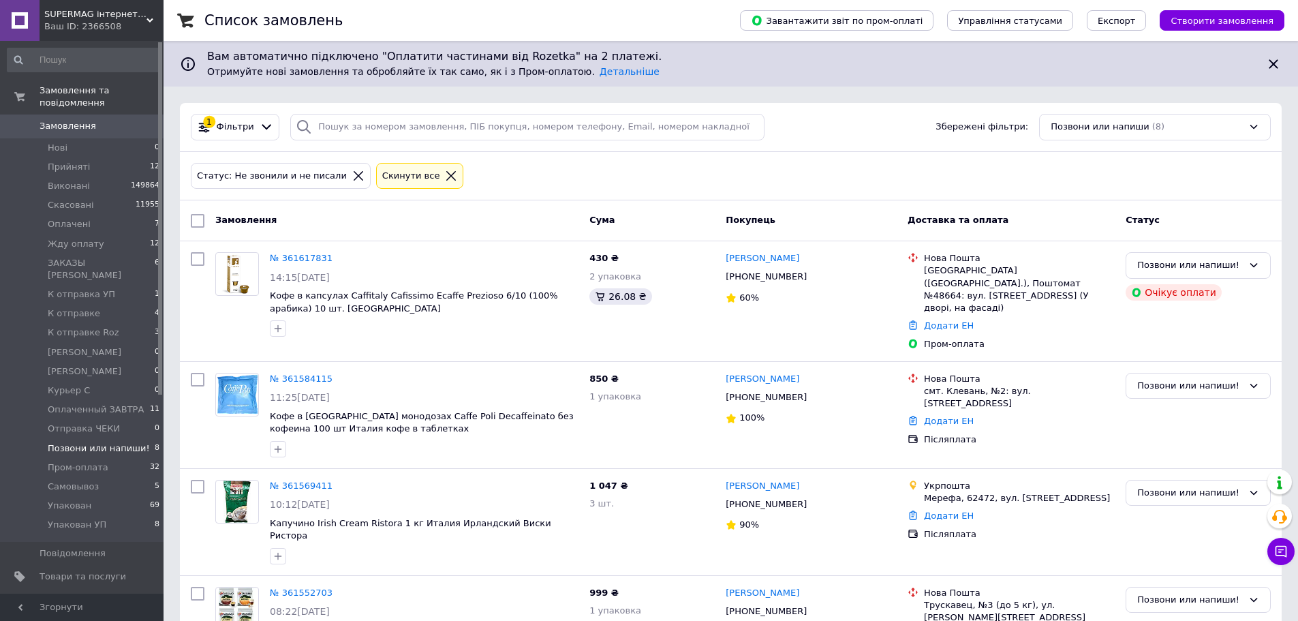
click at [1281, 220] on div "Список замовлень Завантажити звіт по пром-оплаті Управління статусами Експорт С…" at bounding box center [731, 570] width 1134 height 1141
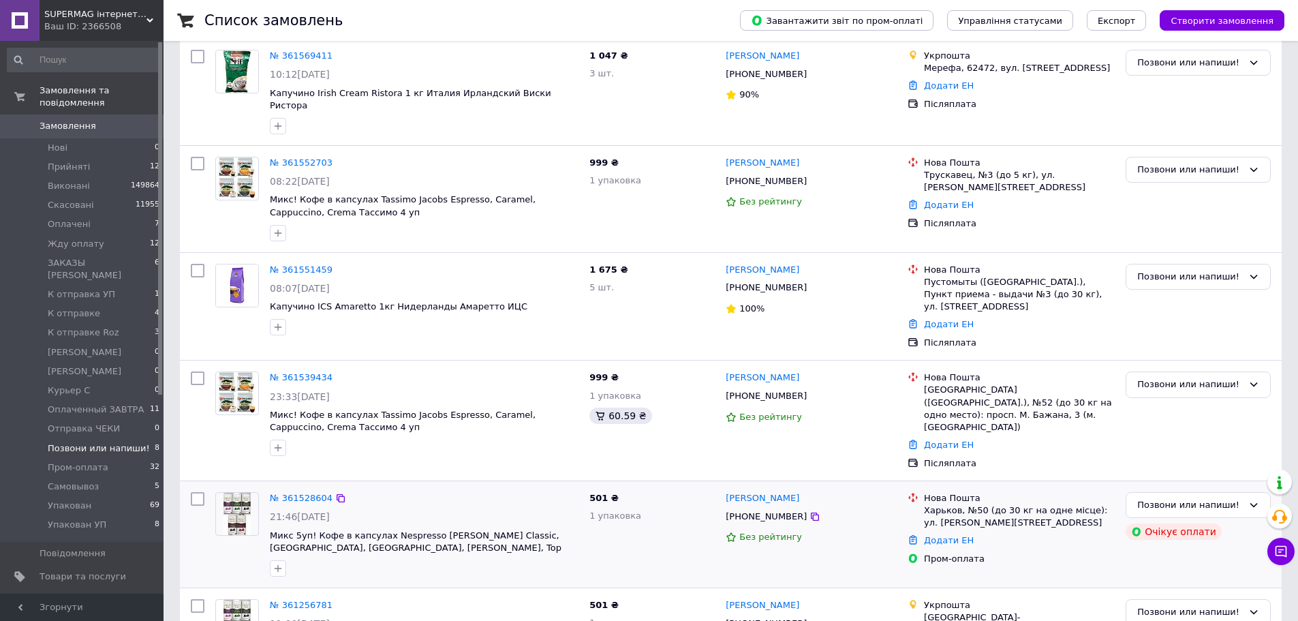
scroll to position [467, 0]
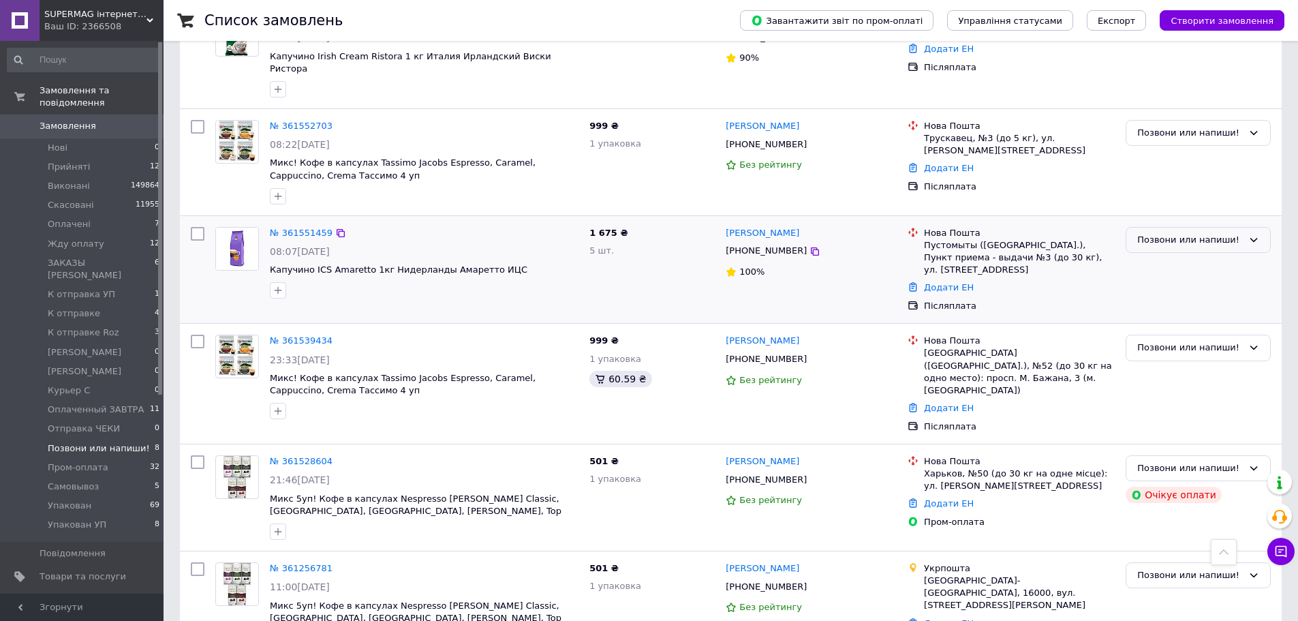
click at [1239, 233] on div "Позвони или напиши!" at bounding box center [1190, 240] width 106 height 14
click at [1175, 356] on li "Жду оплату" at bounding box center [1198, 368] width 144 height 25
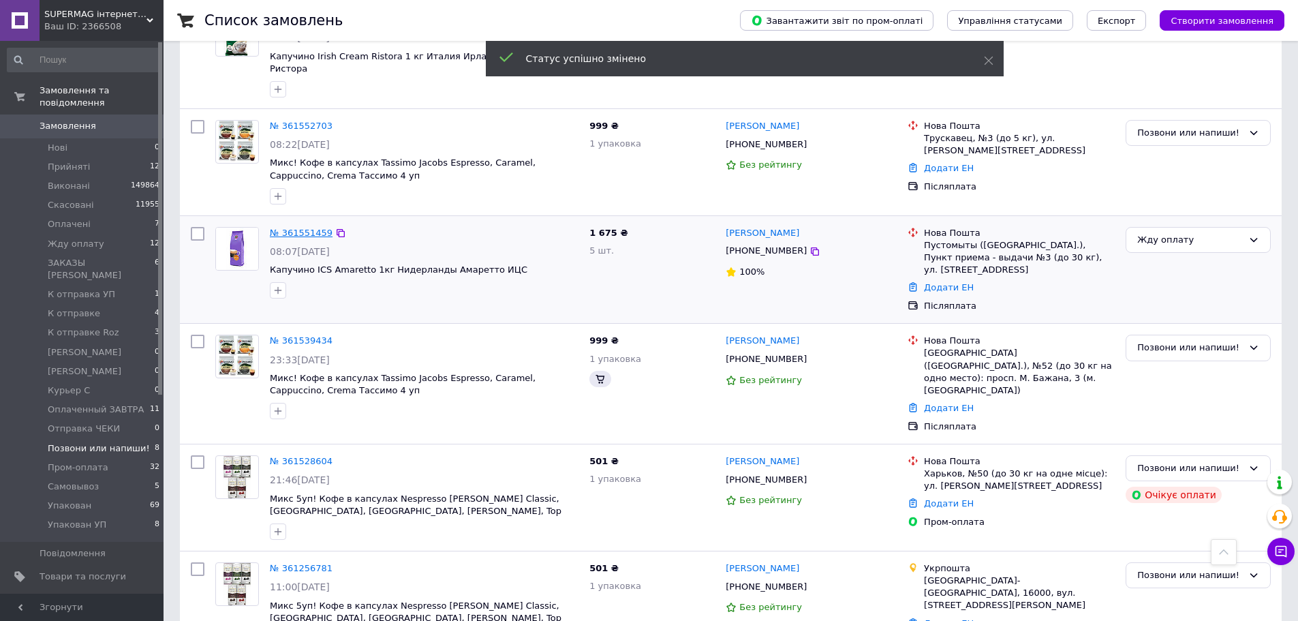
click at [300, 228] on link "№ 361551459" at bounding box center [301, 233] width 63 height 10
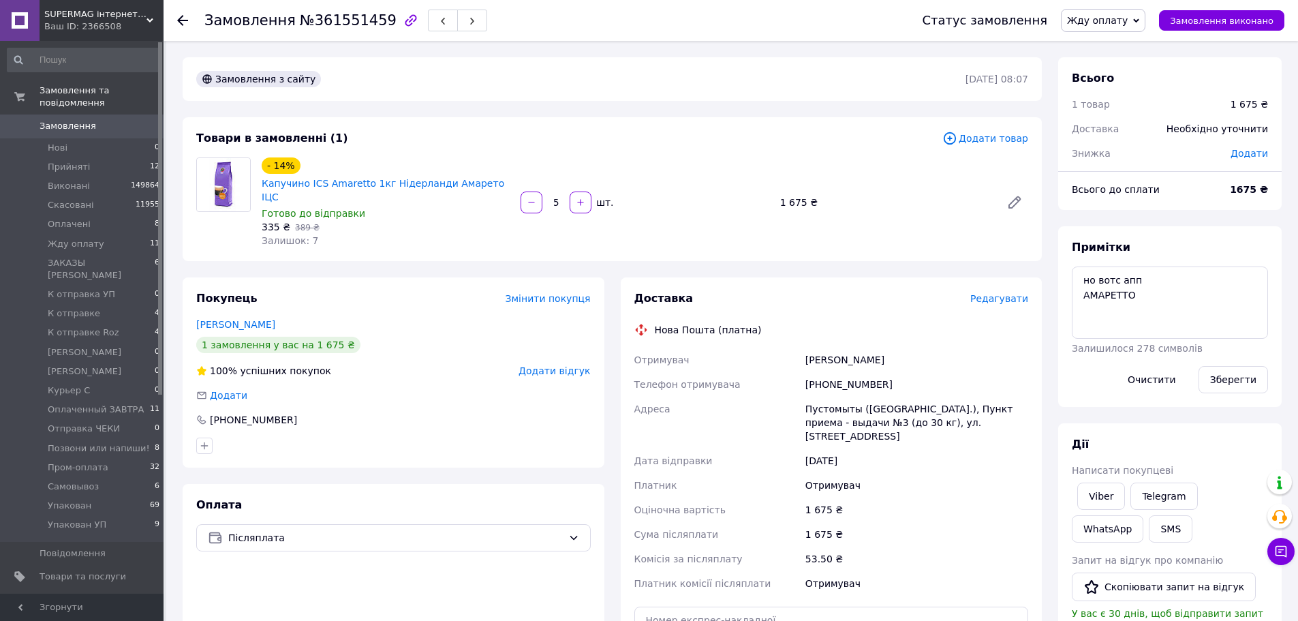
click at [1258, 133] on div "Необхідно уточнити" at bounding box center [1217, 129] width 118 height 30
click at [1255, 155] on span "Додати" at bounding box center [1248, 153] width 37 height 11
click at [1156, 218] on input "text" at bounding box center [1155, 208] width 80 height 27
type input "100"
click at [1204, 247] on button "Зберегти" at bounding box center [1223, 246] width 68 height 27
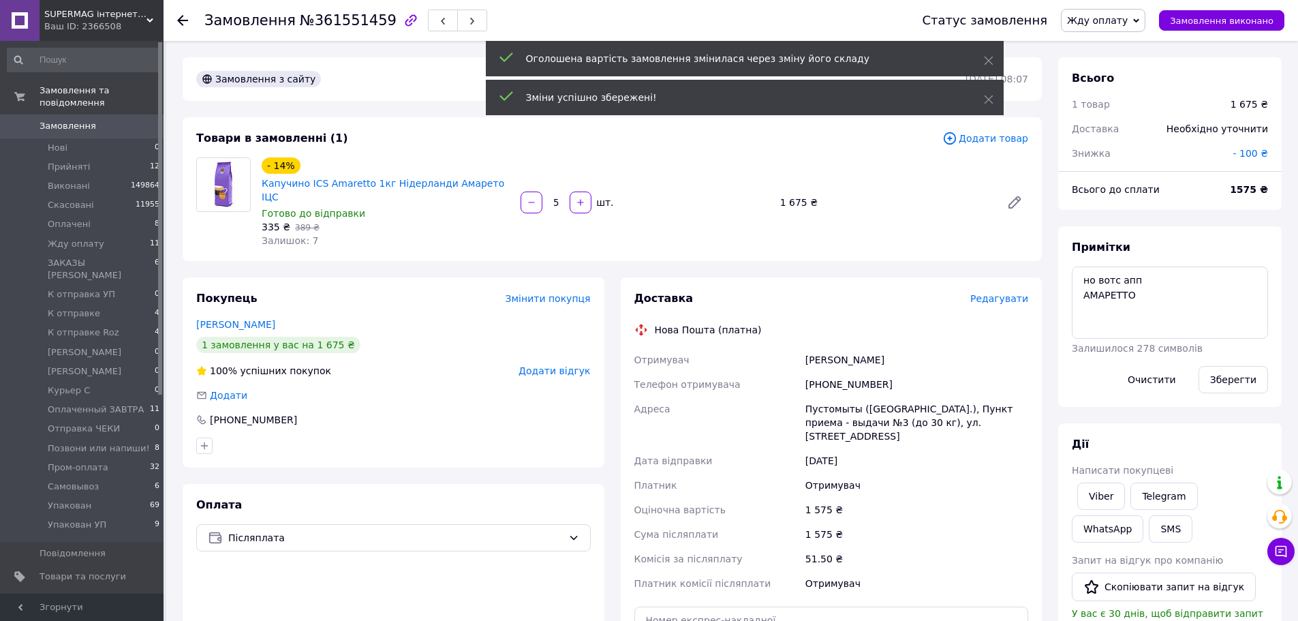
click at [185, 18] on icon at bounding box center [182, 20] width 11 height 11
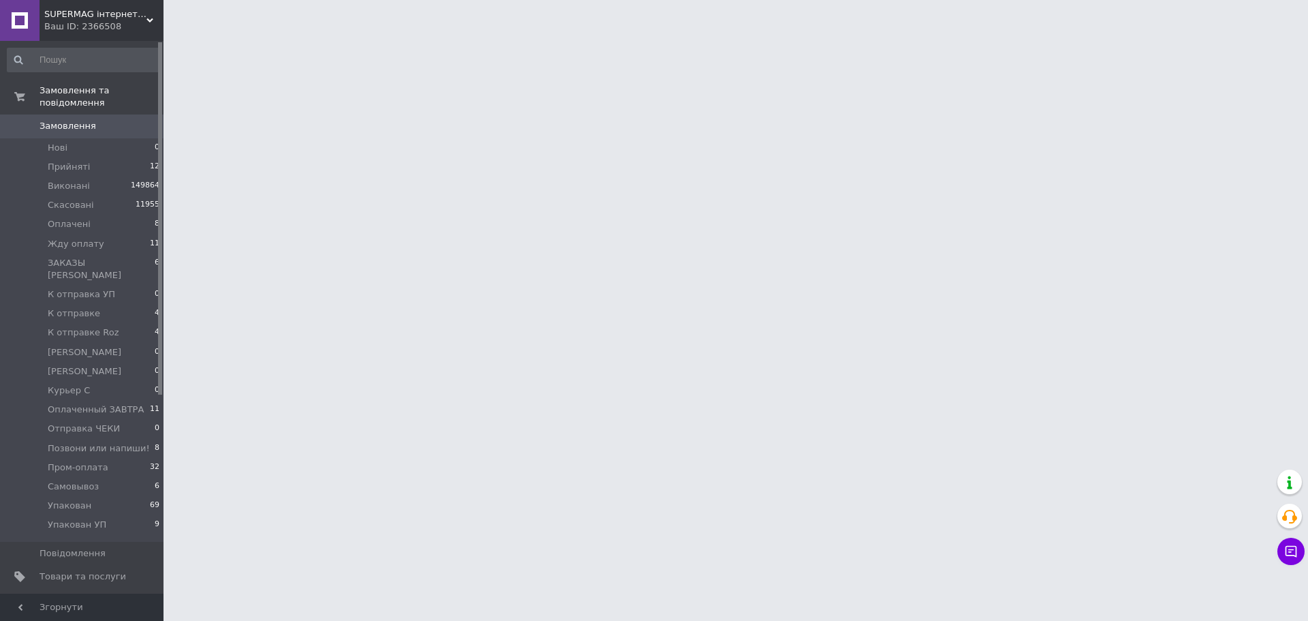
drag, startPoint x: 353, startPoint y: 381, endPoint x: 353, endPoint y: 369, distance: 11.6
click at [353, 34] on html "SUPERMAG інтернет магазин Ваш ID: 2366508 Сайт SUPERMAG інтернет магазин Кабіне…" at bounding box center [654, 17] width 1308 height 34
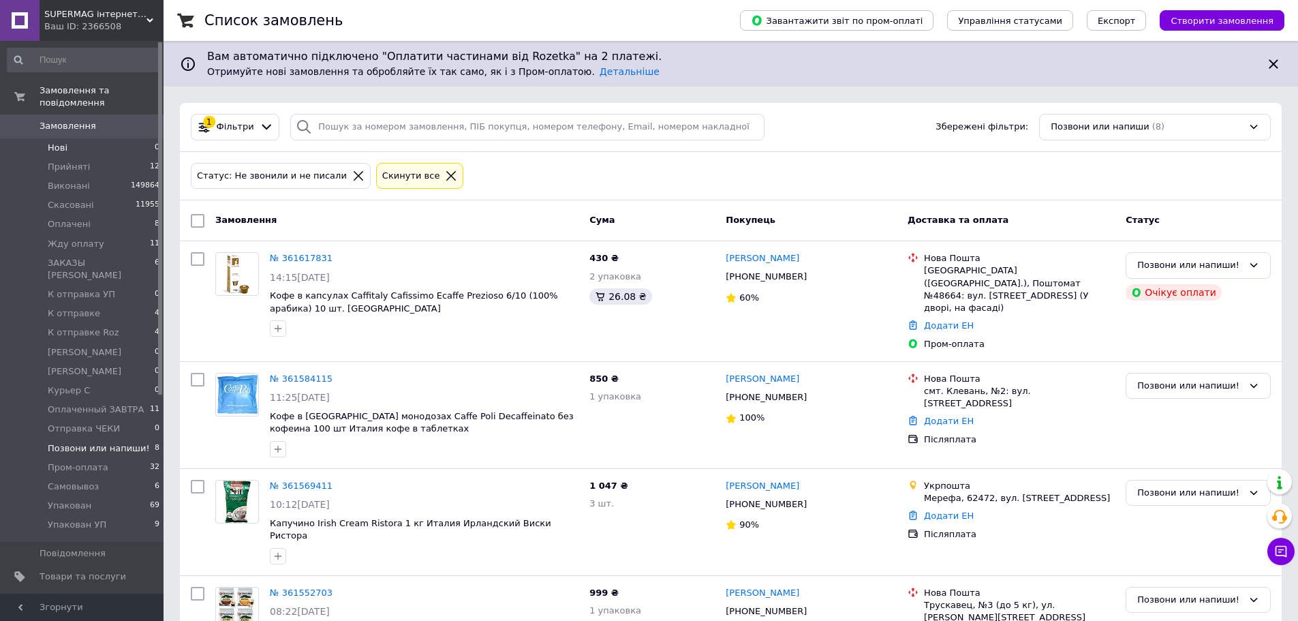
click at [72, 138] on li "Нові 0" at bounding box center [84, 147] width 168 height 19
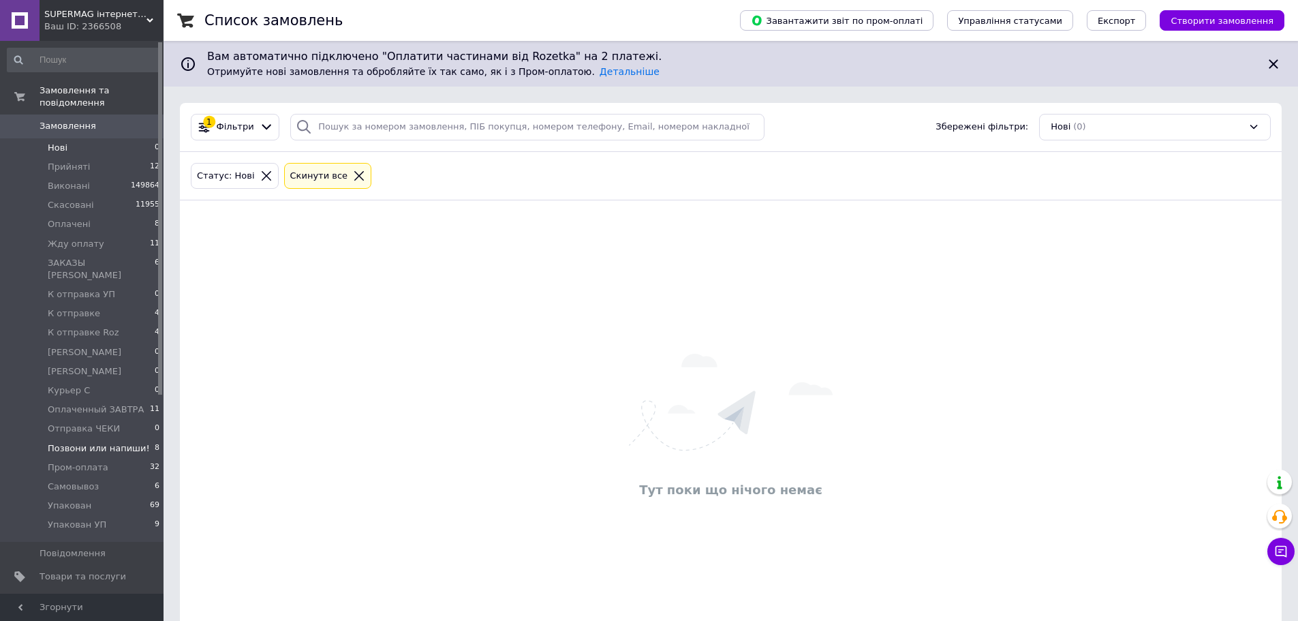
click at [99, 442] on span "Позвони или напиши!" at bounding box center [99, 448] width 102 height 12
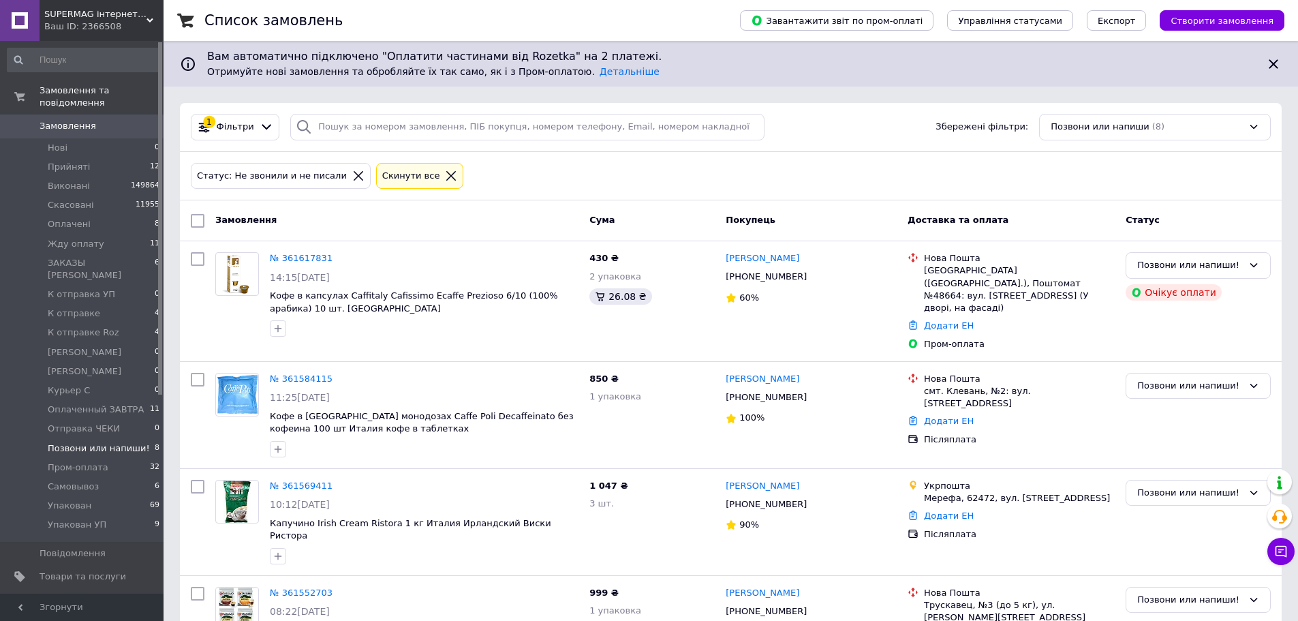
click at [93, 120] on span "Замовлення" at bounding box center [83, 126] width 87 height 12
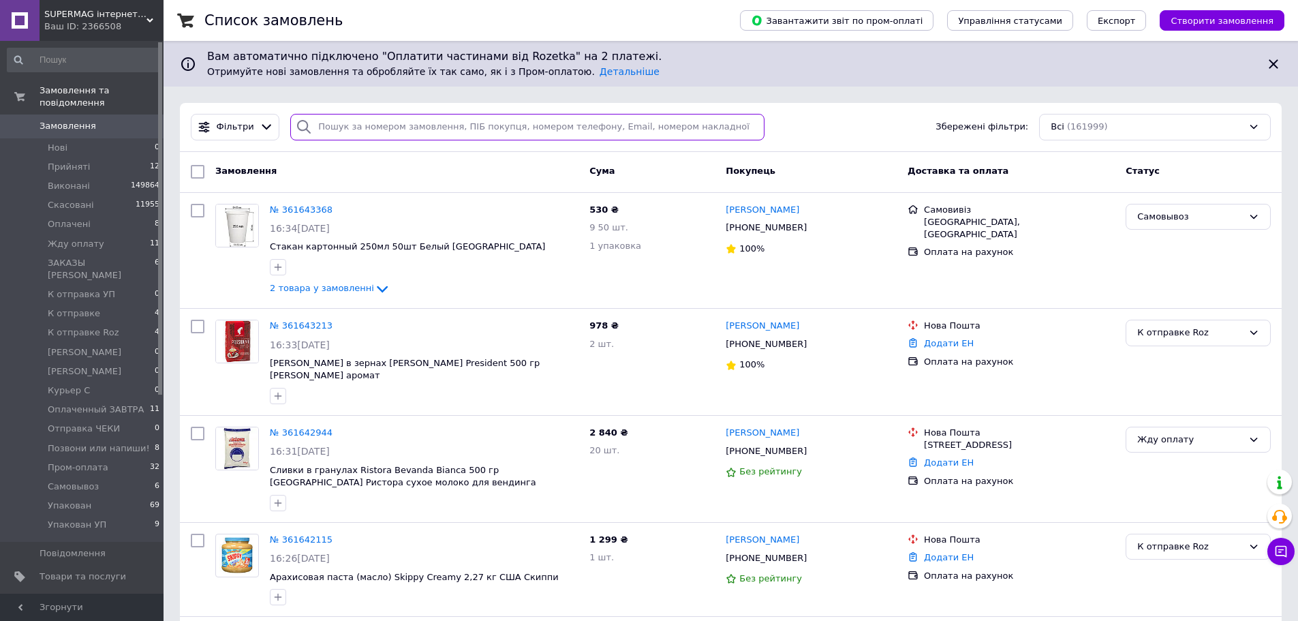
click at [409, 133] on input "search" at bounding box center [527, 127] width 474 height 27
click at [371, 131] on input "search" at bounding box center [527, 127] width 474 height 27
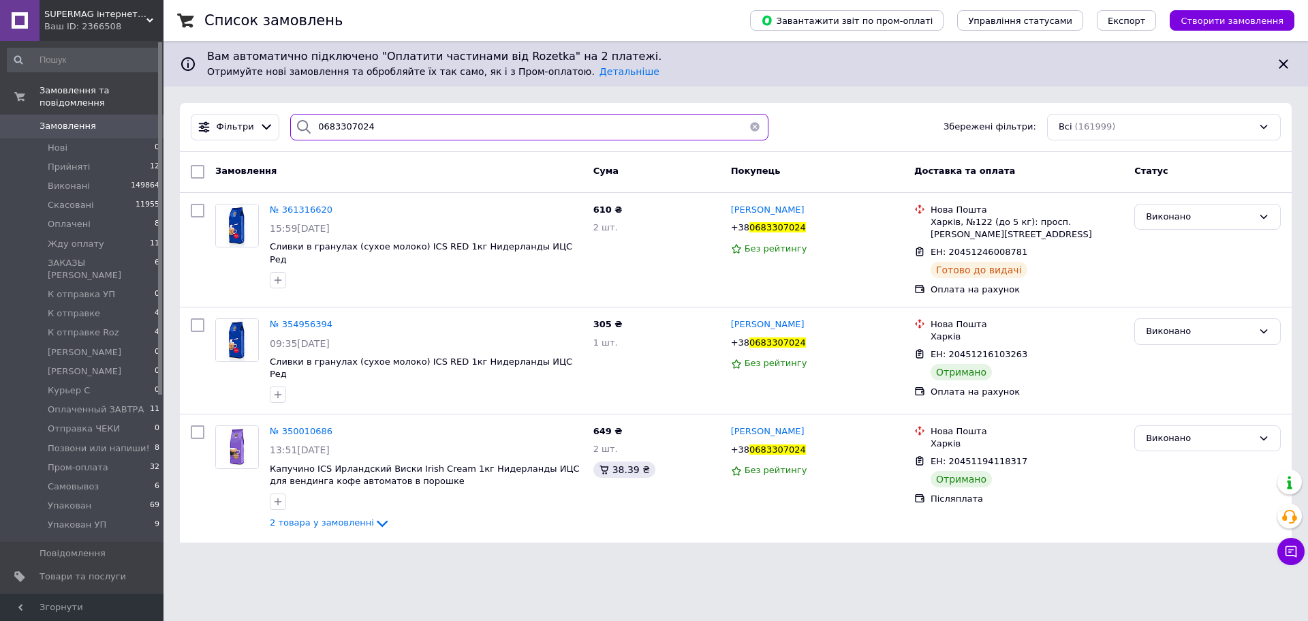
click at [347, 127] on input "0683307024" at bounding box center [529, 127] width 478 height 27
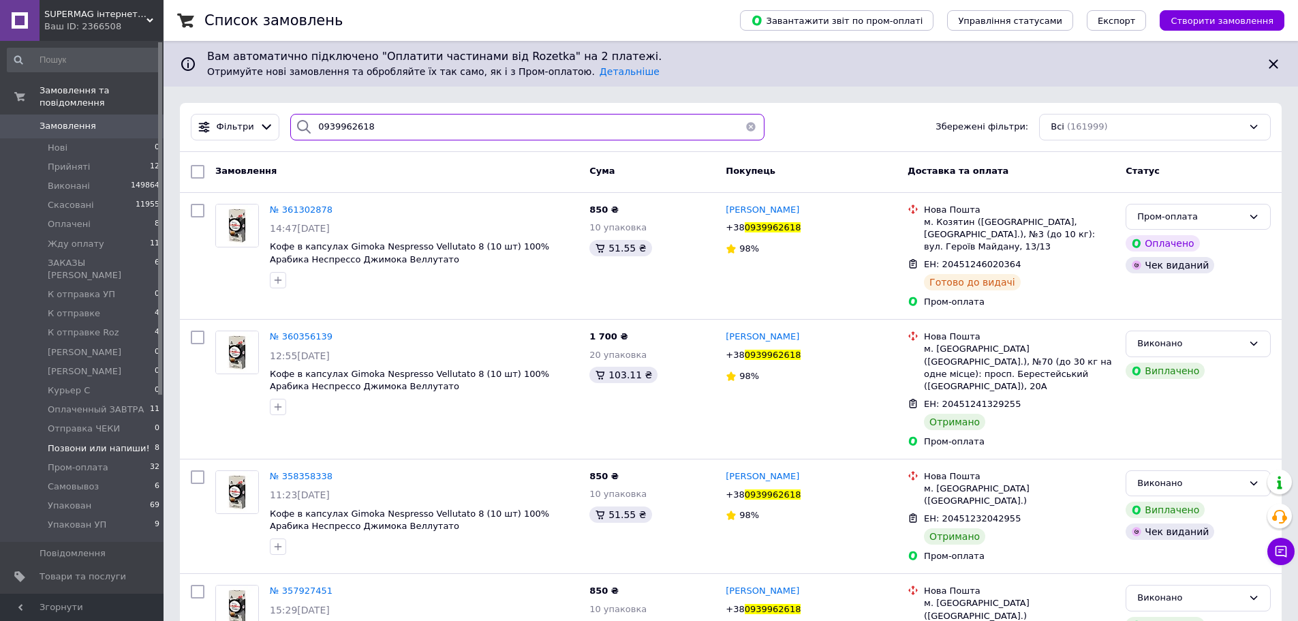
type input "0939962618"
click at [121, 439] on li "Позвони или напиши! 8" at bounding box center [84, 448] width 168 height 19
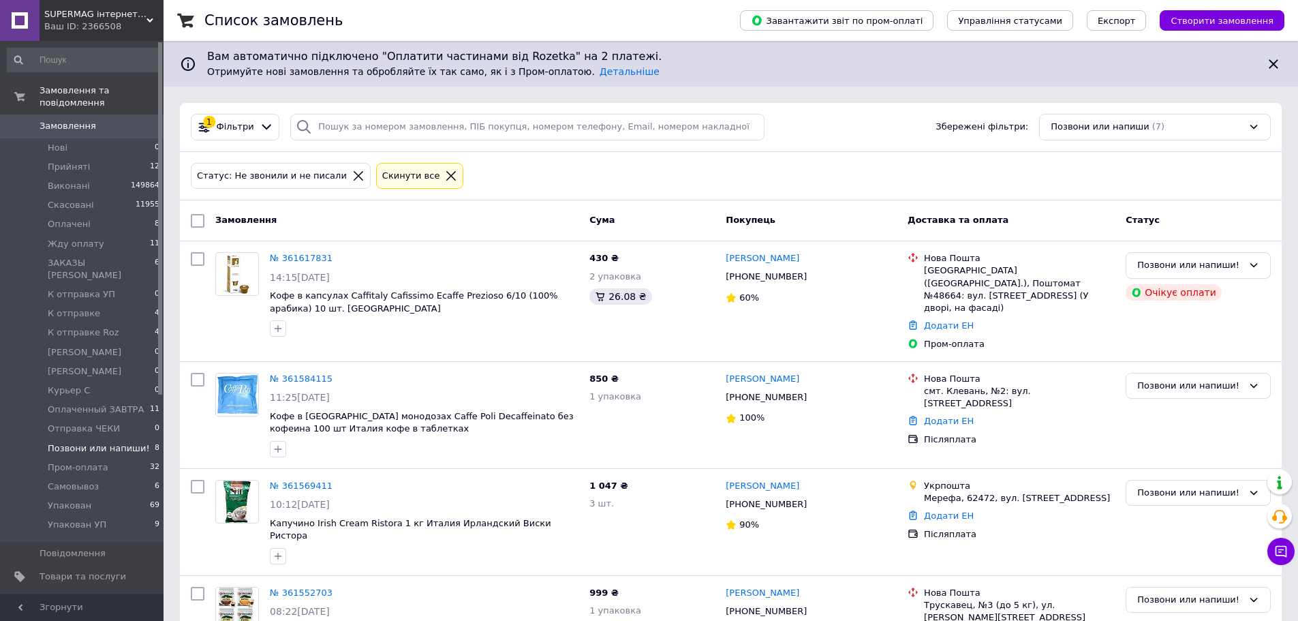
drag, startPoint x: 1281, startPoint y: 125, endPoint x: 1203, endPoint y: 146, distance: 80.5
click at [1281, 125] on div "1 Фільтри Збережені фільтри: Позвони или напиши (7)" at bounding box center [731, 127] width 1102 height 49
drag, startPoint x: 1201, startPoint y: 185, endPoint x: 634, endPoint y: 185, distance: 566.8
click at [1199, 186] on div "Статус: Не звонили и не писали Cкинути все" at bounding box center [730, 176] width 1085 height 32
click at [93, 120] on span "Замовлення" at bounding box center [83, 126] width 87 height 12
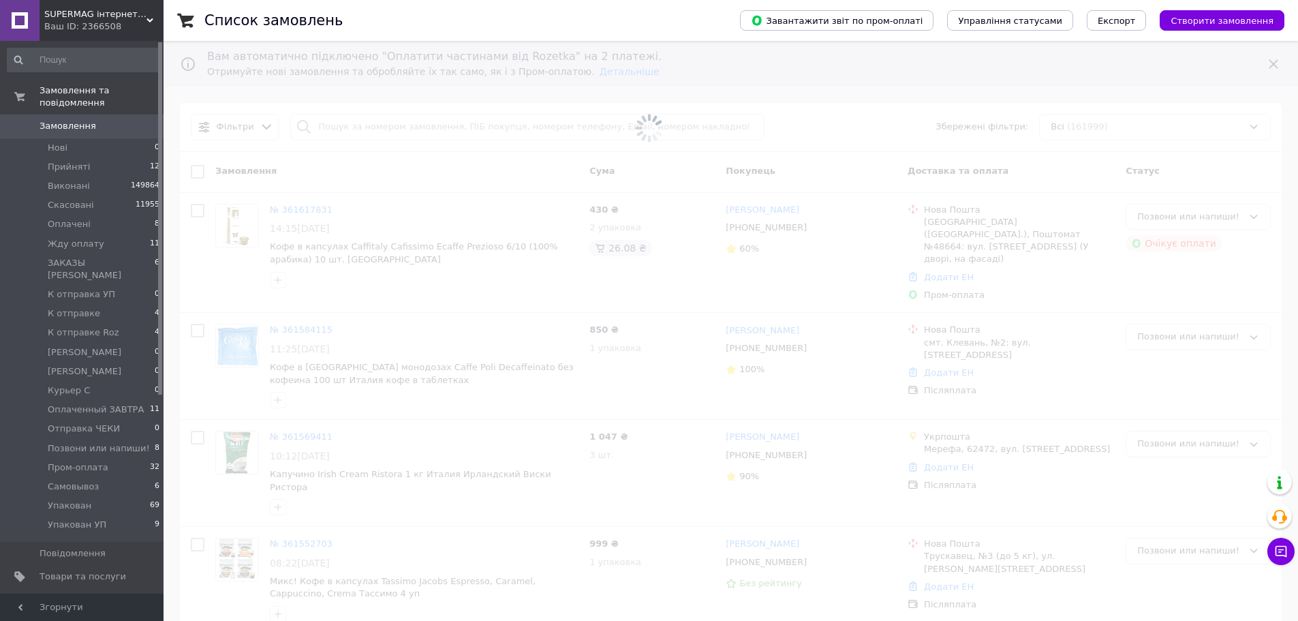
click at [93, 120] on span "Замовлення" at bounding box center [83, 126] width 87 height 12
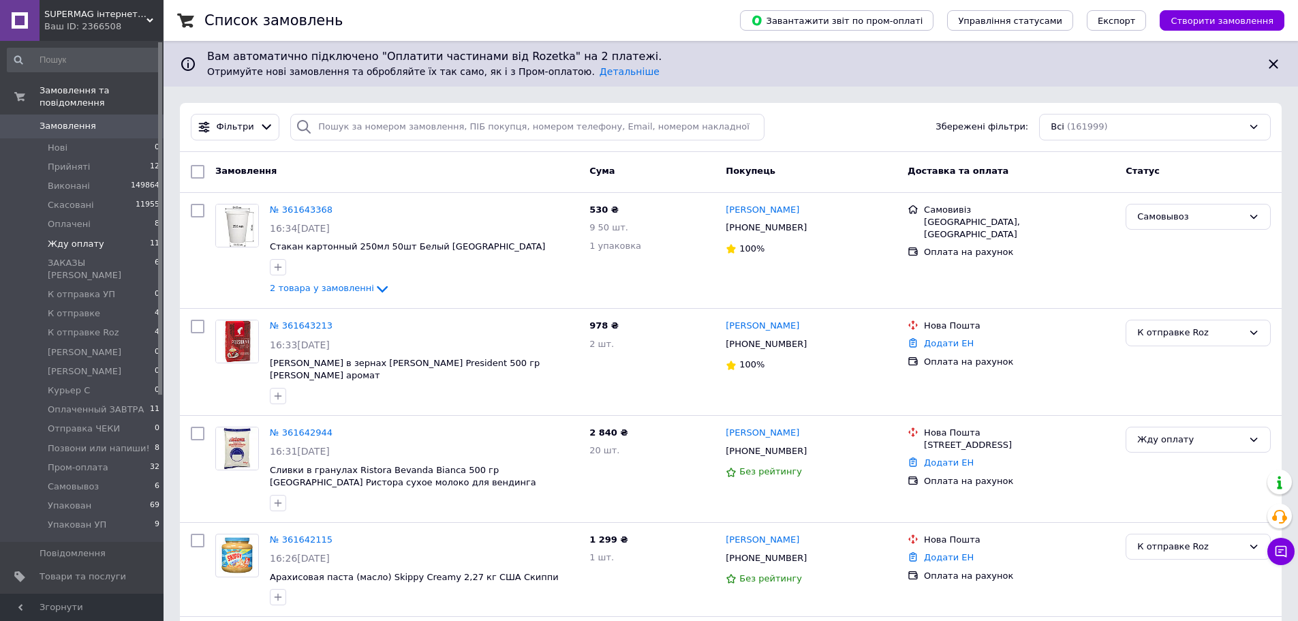
click at [138, 234] on li "Жду оплату 11" at bounding box center [84, 243] width 168 height 19
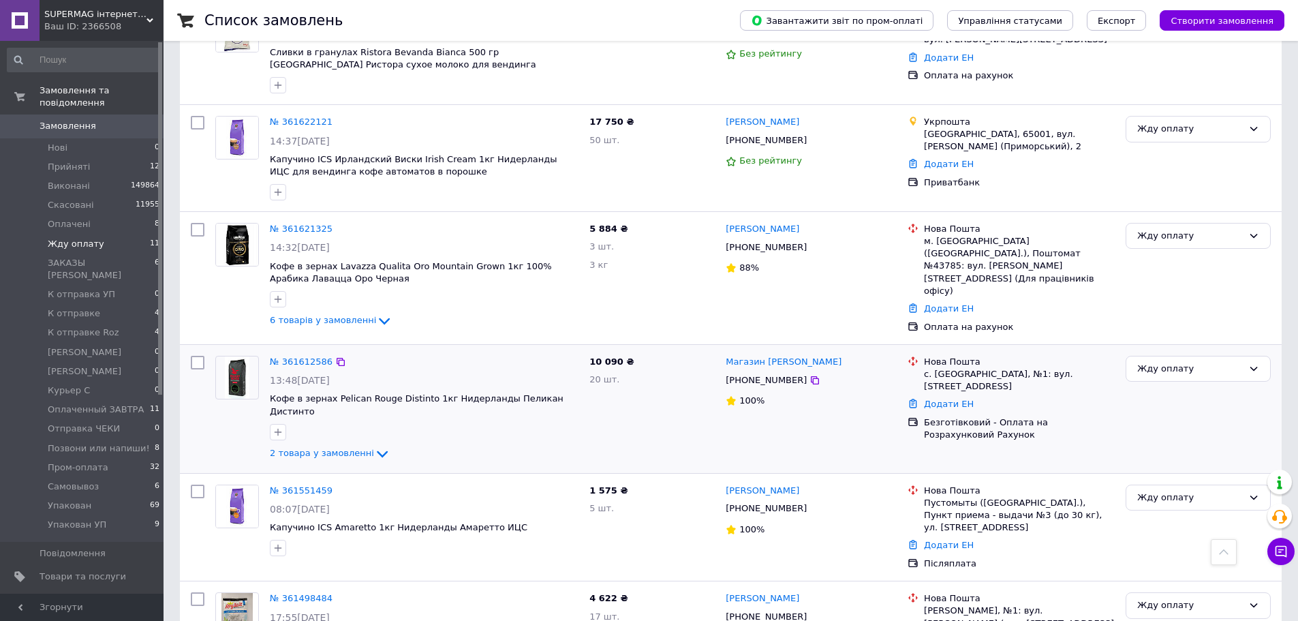
scroll to position [545, 0]
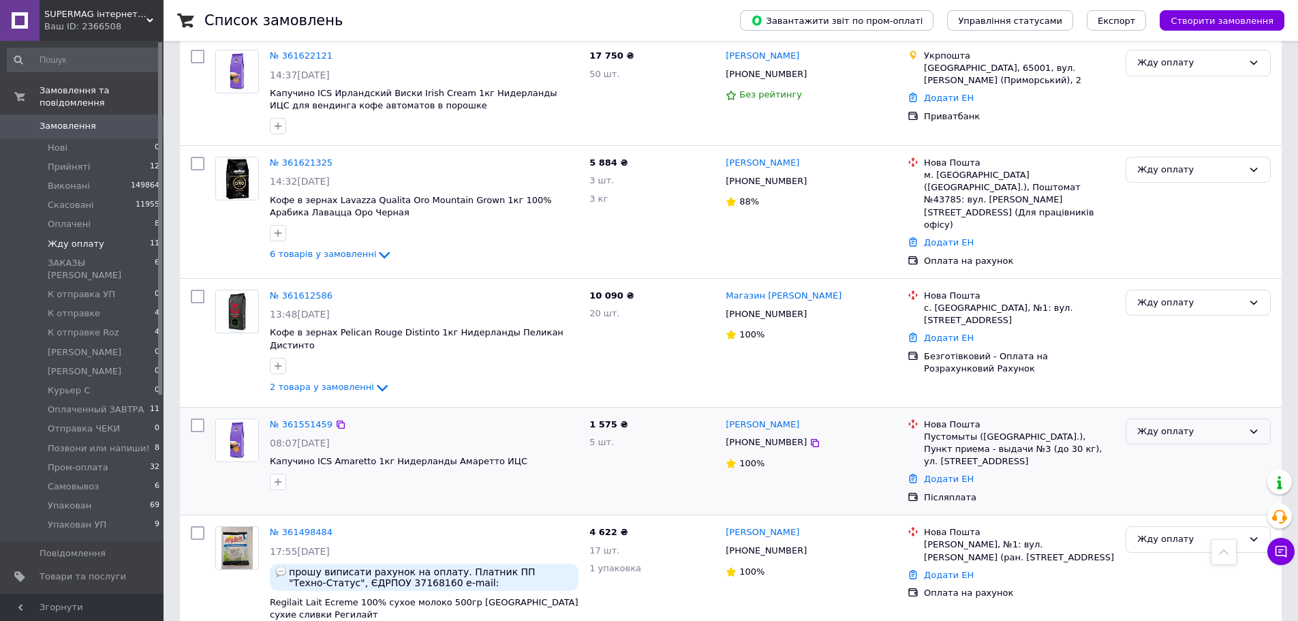
click at [1175, 424] on div "Жду оплату" at bounding box center [1190, 431] width 106 height 14
click at [1165, 522] on li "Оплачено" at bounding box center [1198, 534] width 144 height 25
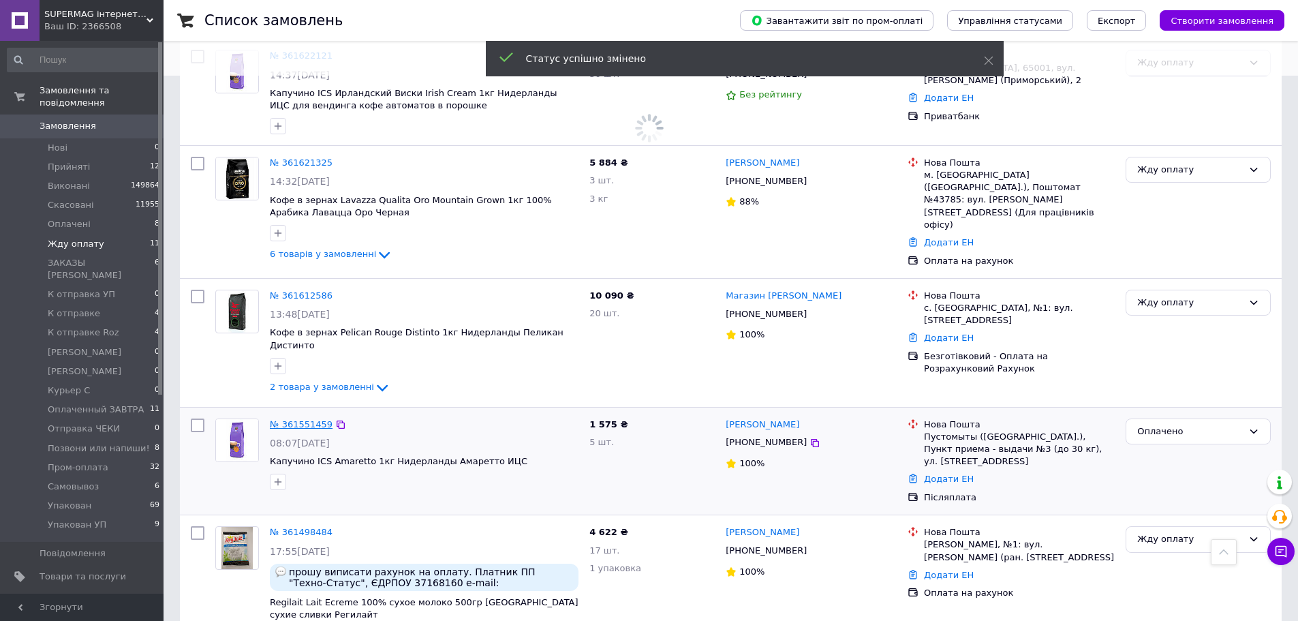
click at [303, 419] on link "№ 361551459" at bounding box center [301, 424] width 63 height 10
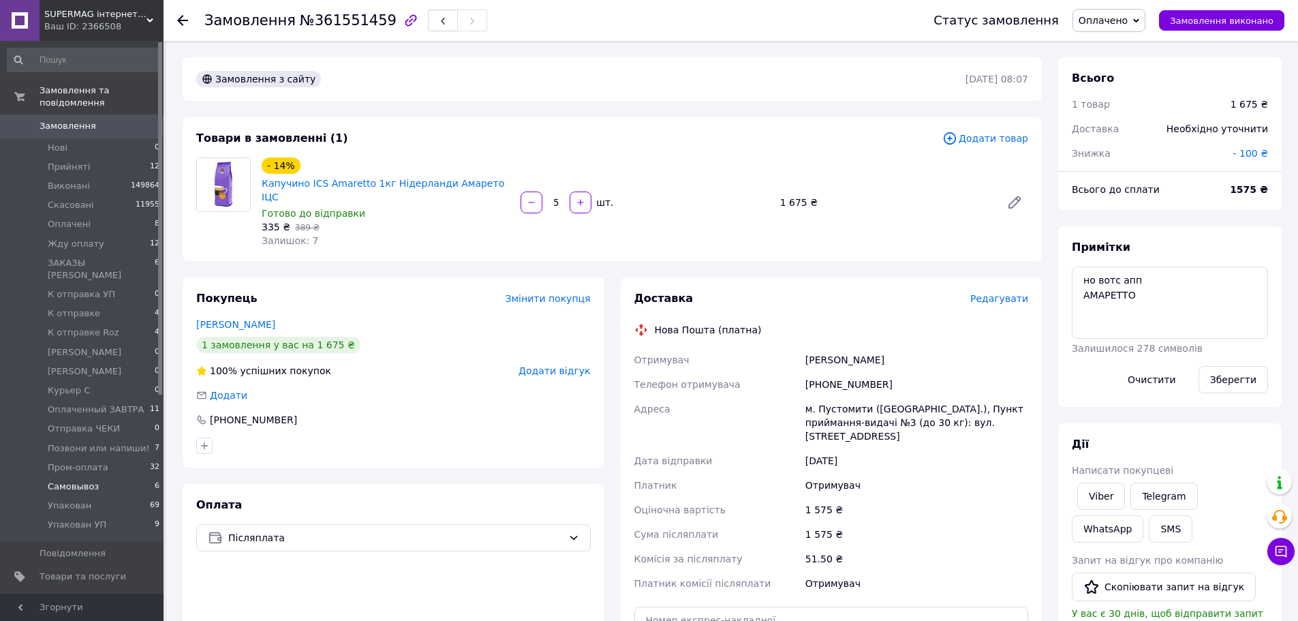
click at [106, 477] on li "Самовывоз 6" at bounding box center [84, 486] width 168 height 19
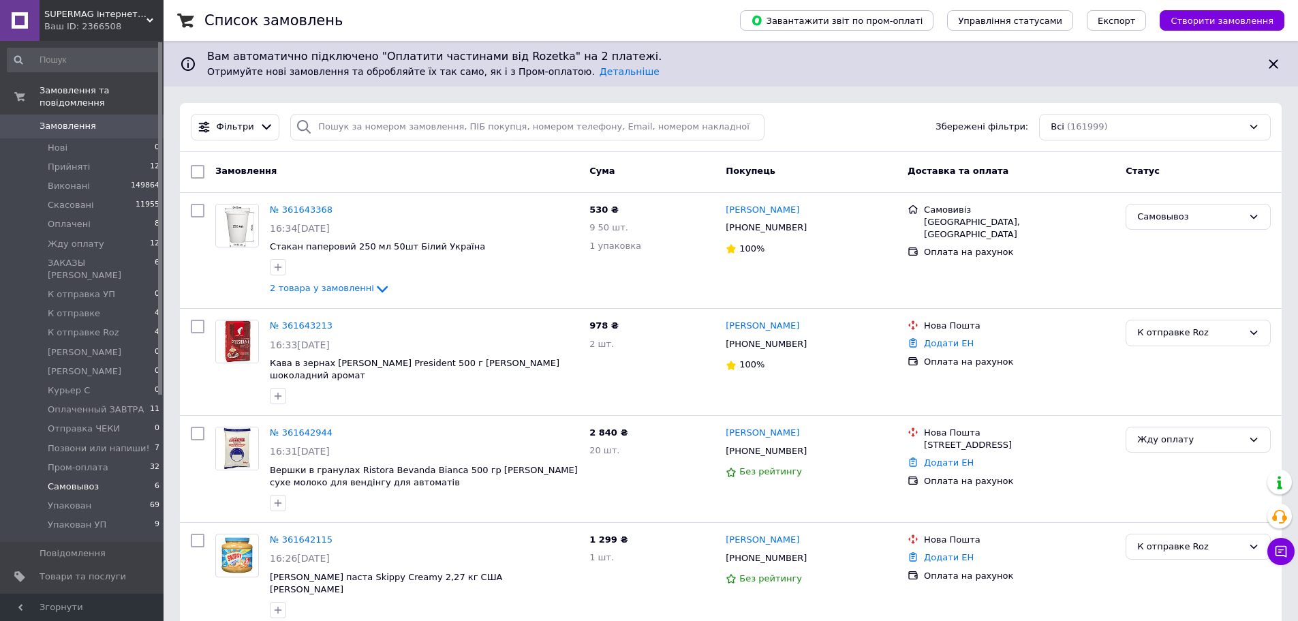
click at [72, 477] on li "Самовывоз 6" at bounding box center [84, 486] width 168 height 19
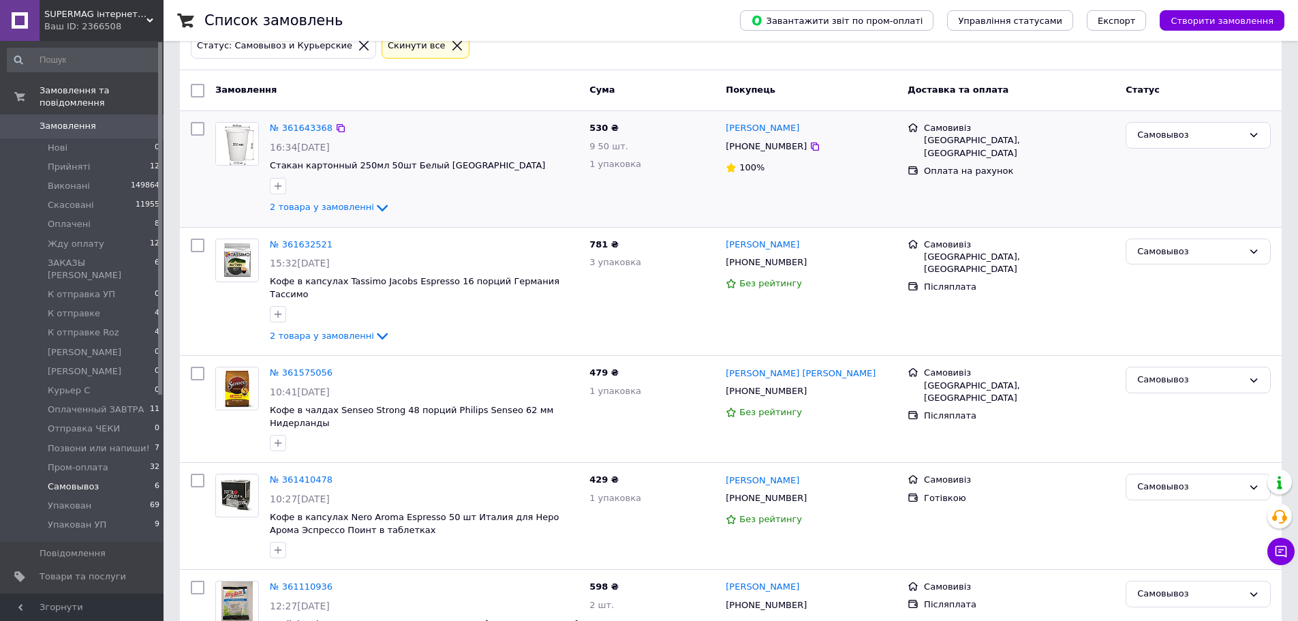
scroll to position [136, 0]
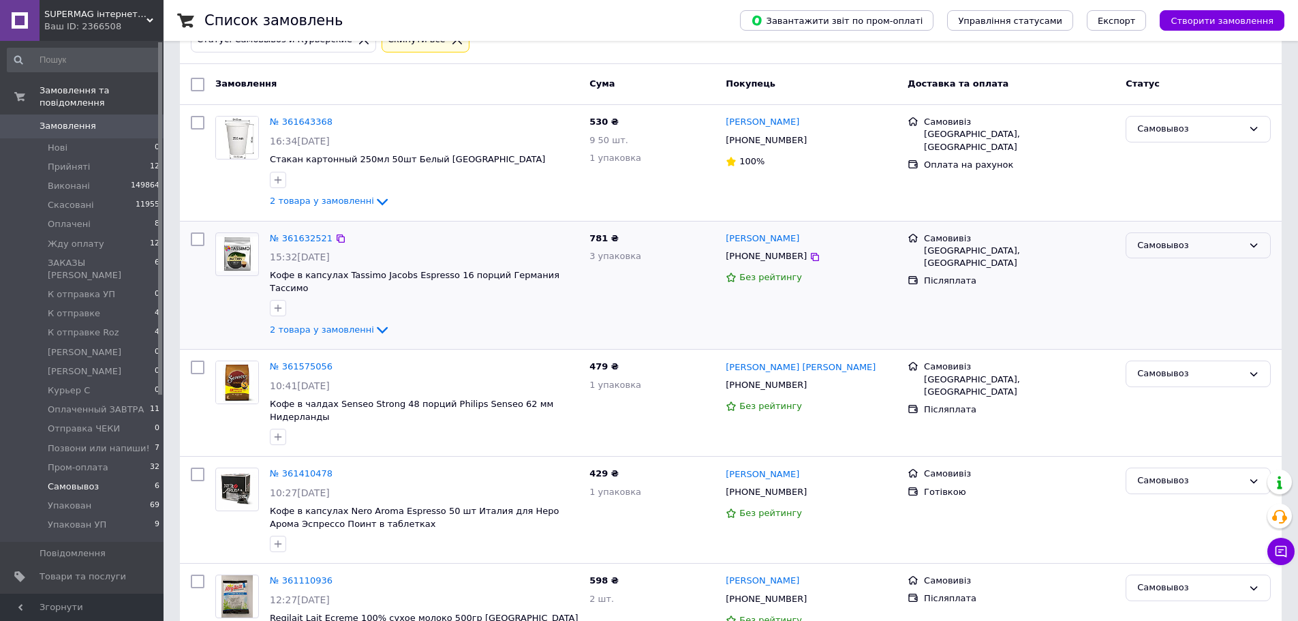
drag, startPoint x: 1162, startPoint y: 245, endPoint x: 1177, endPoint y: 255, distance: 17.6
click at [1163, 245] on div "Самовывоз" at bounding box center [1190, 245] width 106 height 14
click at [1181, 294] on li "Виконано" at bounding box center [1198, 298] width 144 height 25
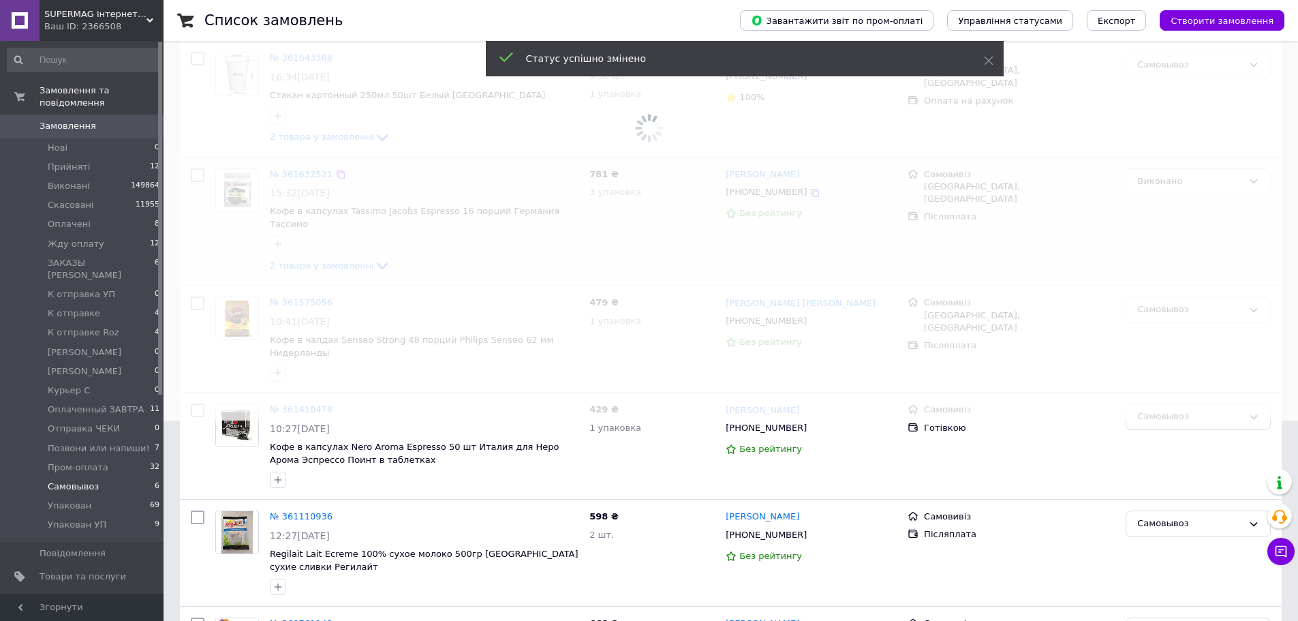
scroll to position [32, 0]
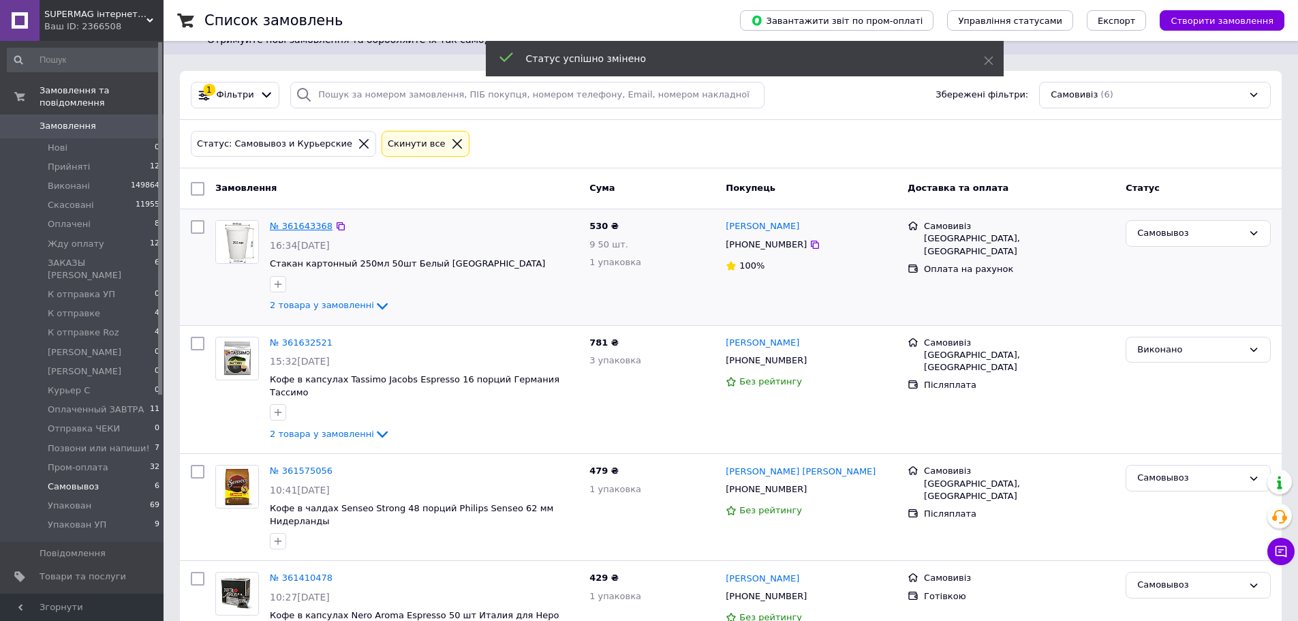
click at [294, 228] on link "№ 361643368" at bounding box center [301, 226] width 63 height 10
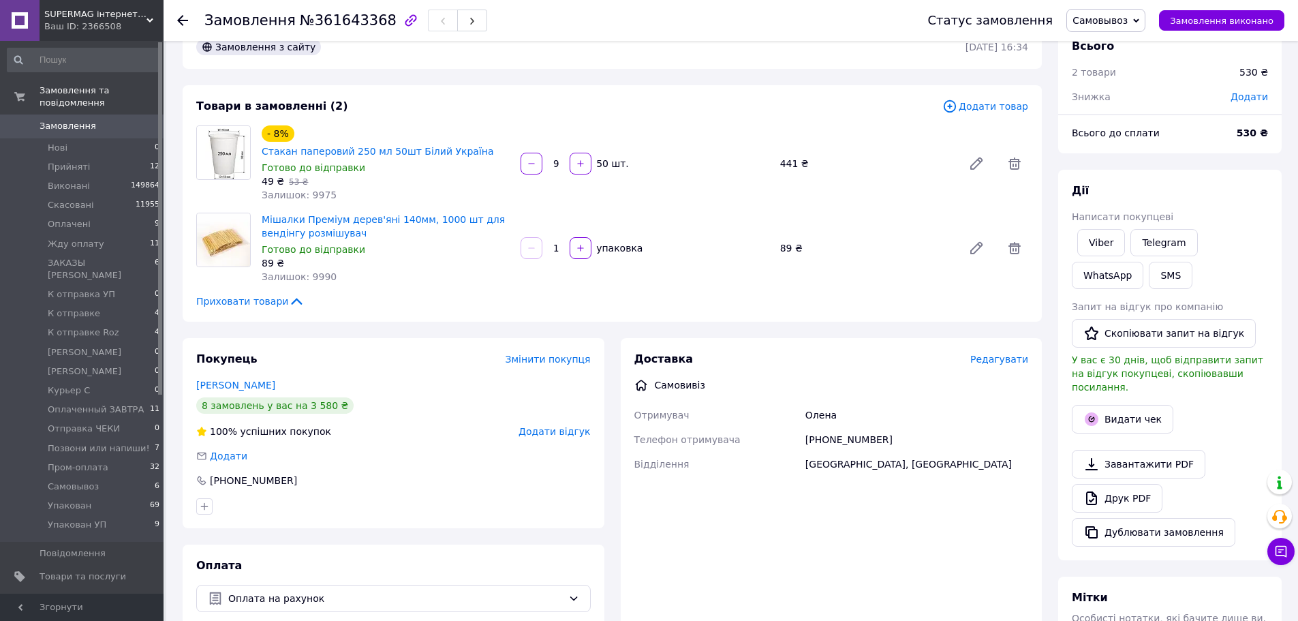
scroll to position [290, 0]
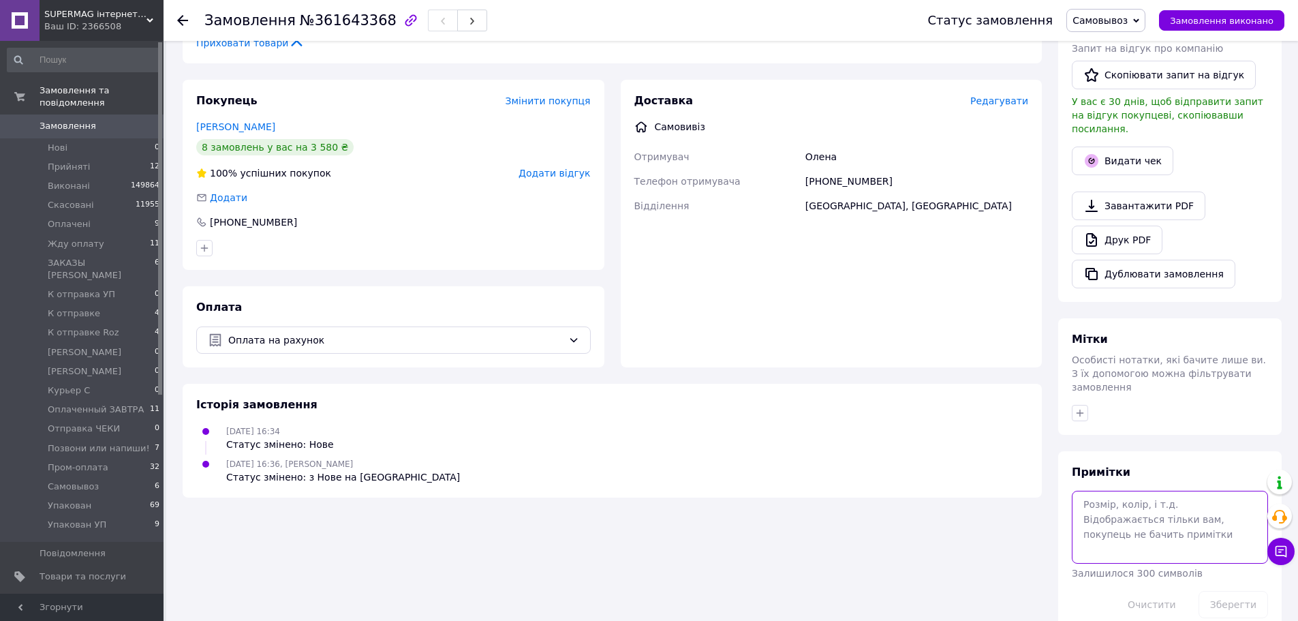
click at [1183, 491] on textarea at bounding box center [1170, 527] width 196 height 72
type textarea "опл"
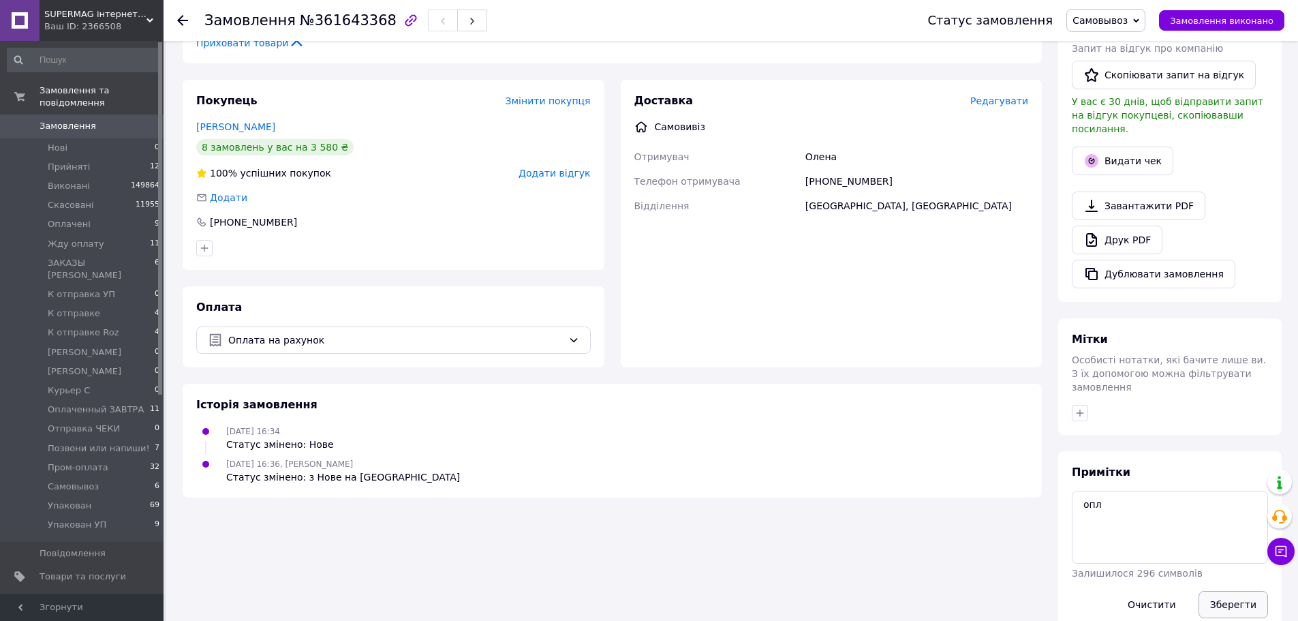
click at [1257, 591] on button "Зберегти" at bounding box center [1232, 604] width 69 height 27
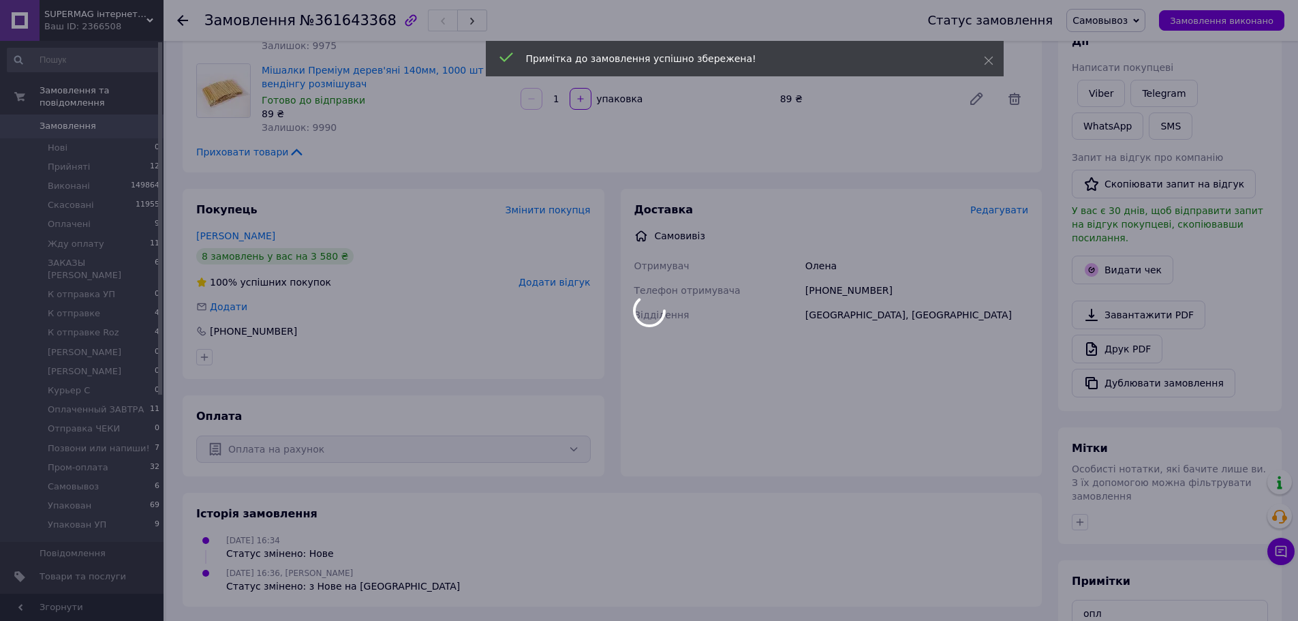
scroll to position [0, 0]
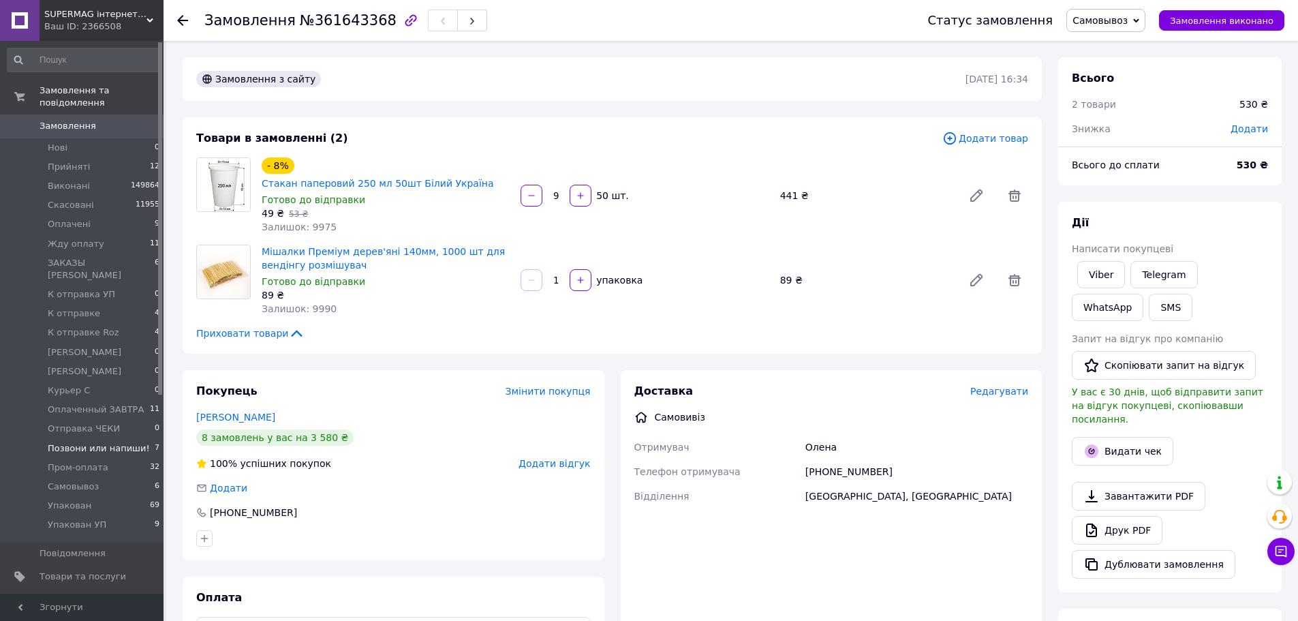
click at [123, 442] on span "Позвони или напиши!" at bounding box center [99, 448] width 102 height 12
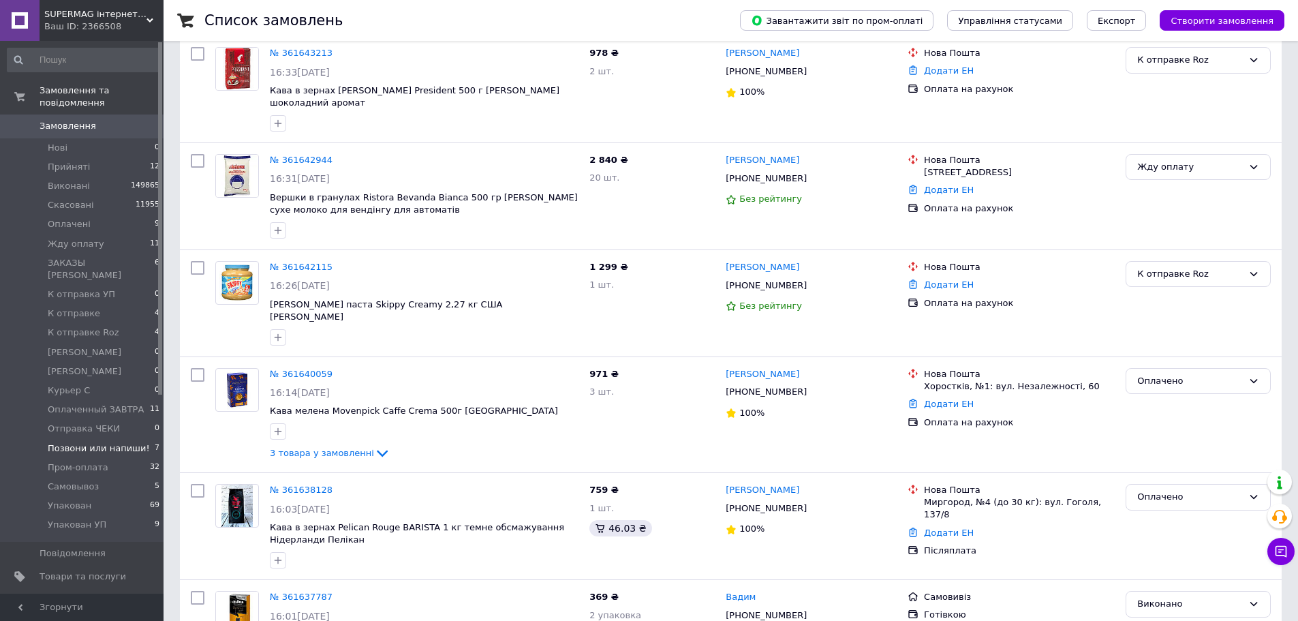
click at [107, 439] on li "Позвони или напиши! 7" at bounding box center [84, 448] width 168 height 19
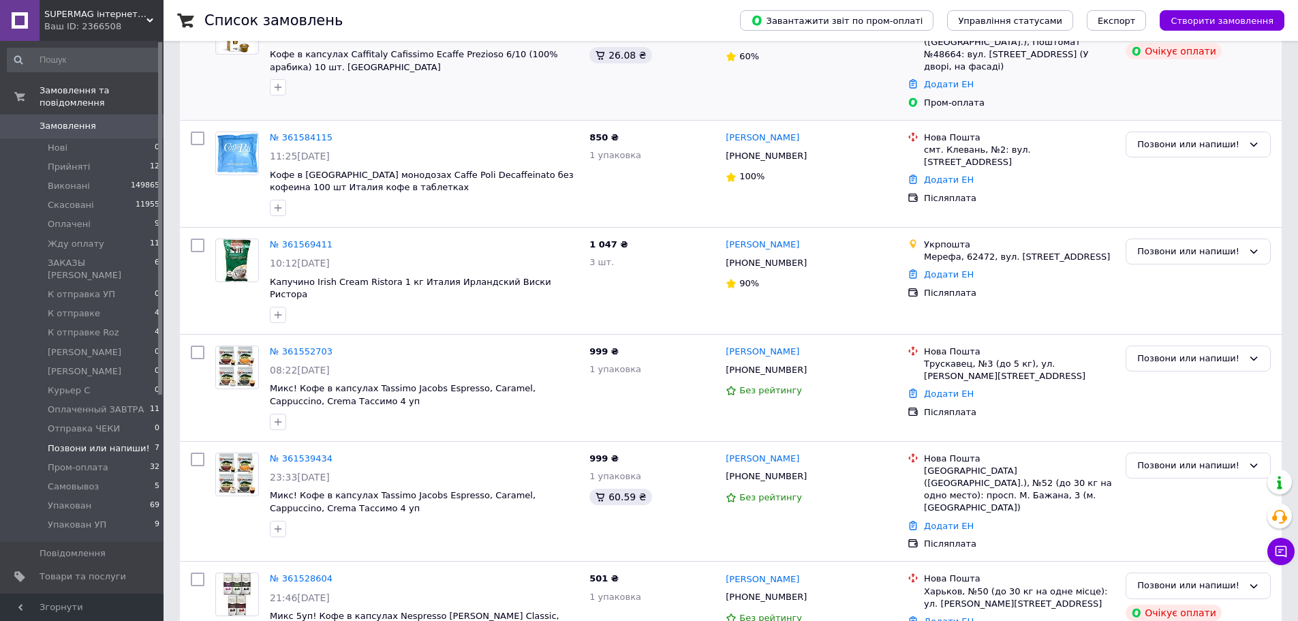
scroll to position [341, 0]
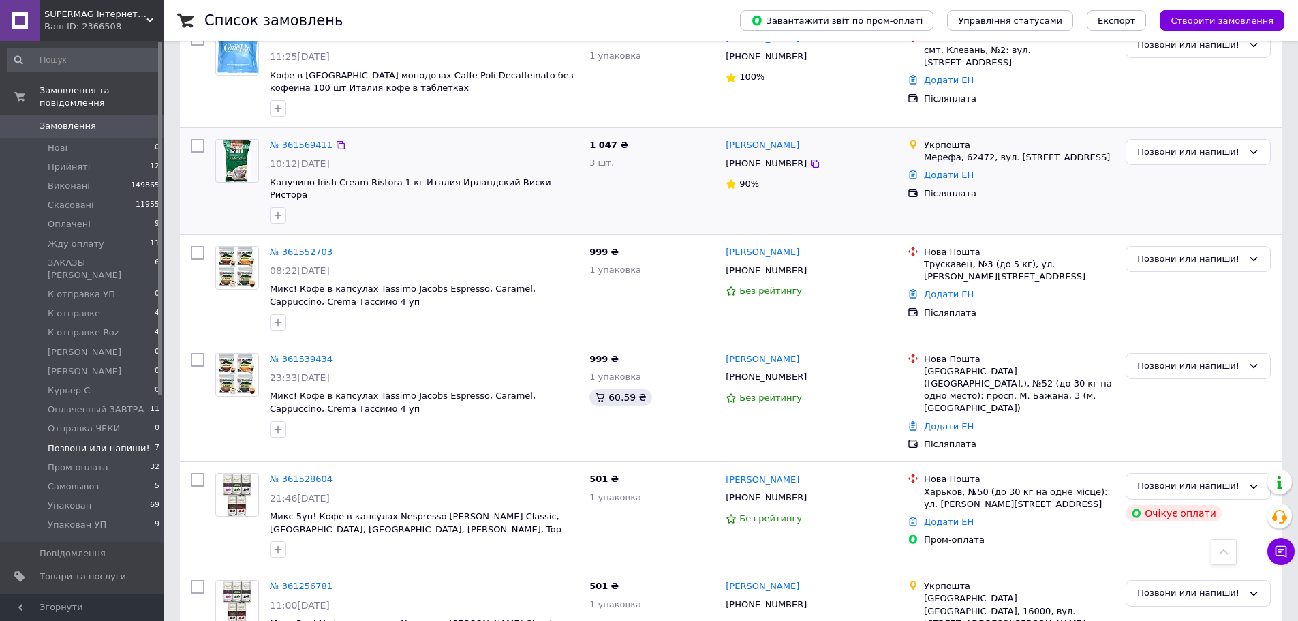
click at [312, 204] on div at bounding box center [424, 215] width 314 height 22
click at [465, 204] on div at bounding box center [424, 215] width 314 height 22
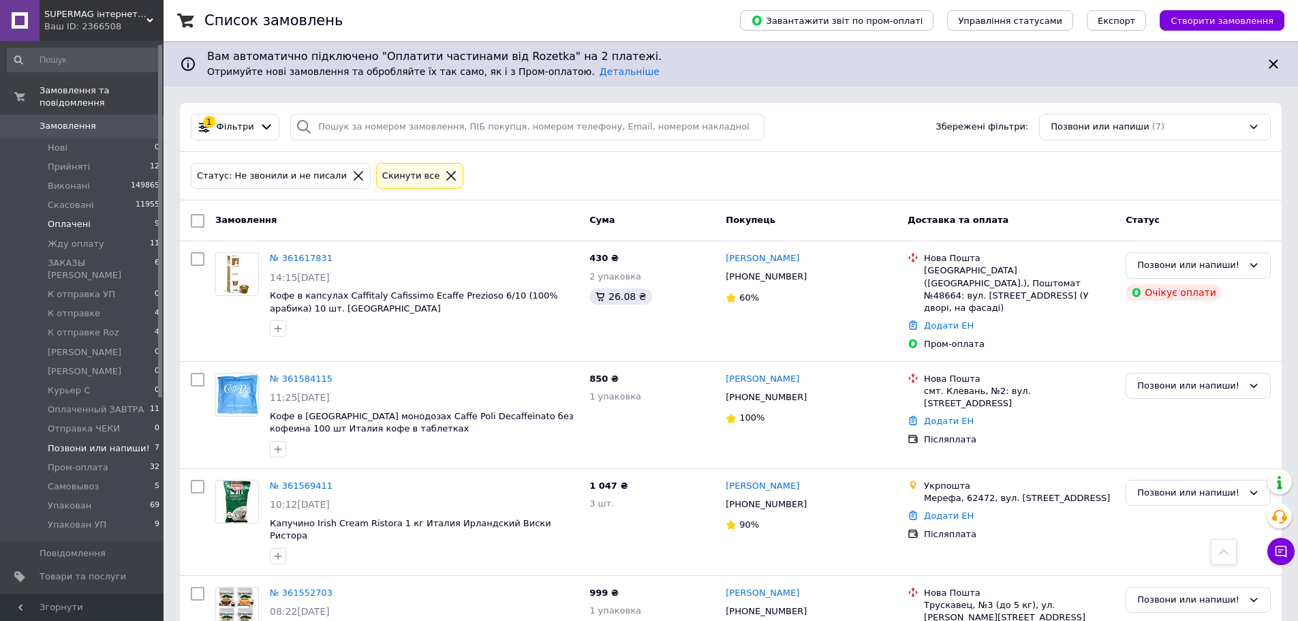
scroll to position [68, 0]
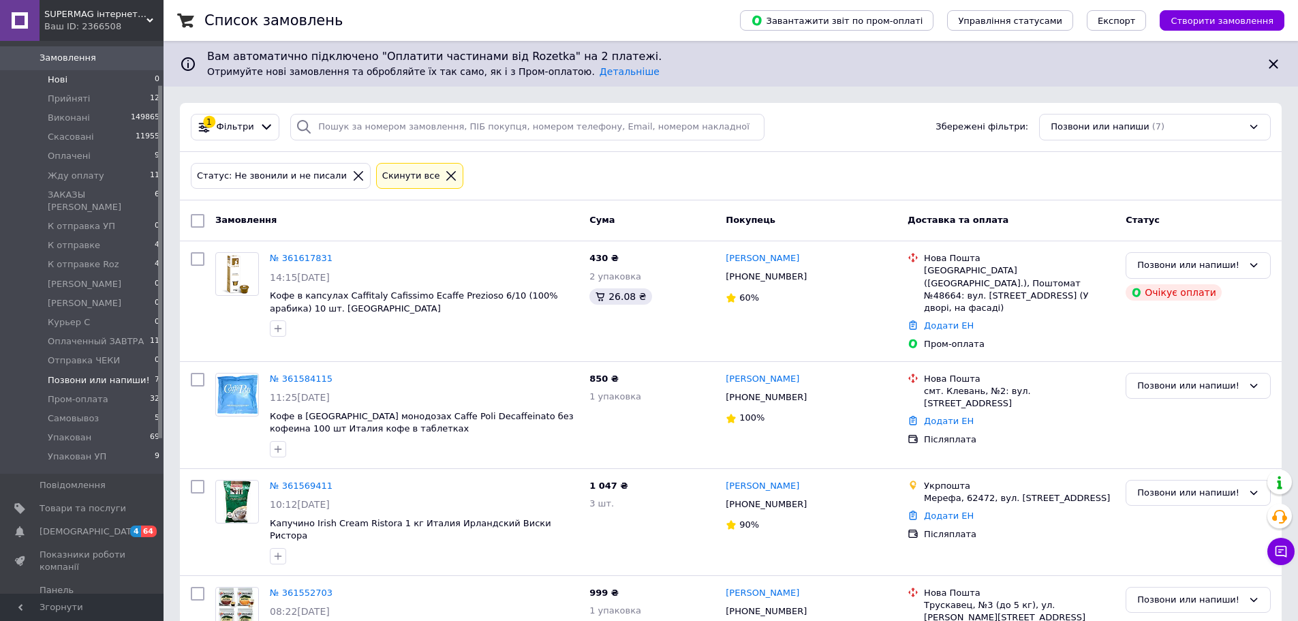
drag, startPoint x: 69, startPoint y: 72, endPoint x: 79, endPoint y: 75, distance: 10.1
click at [69, 71] on li "Нові 0" at bounding box center [84, 79] width 168 height 19
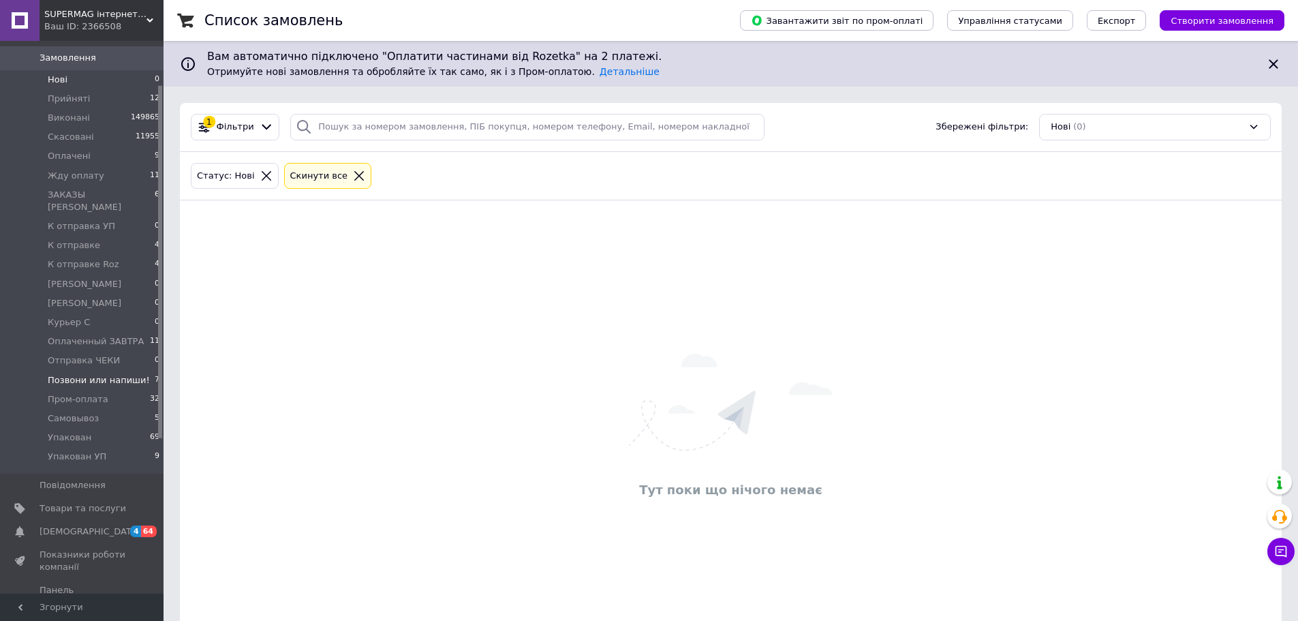
click at [114, 374] on span "Позвони или напиши!" at bounding box center [99, 380] width 102 height 12
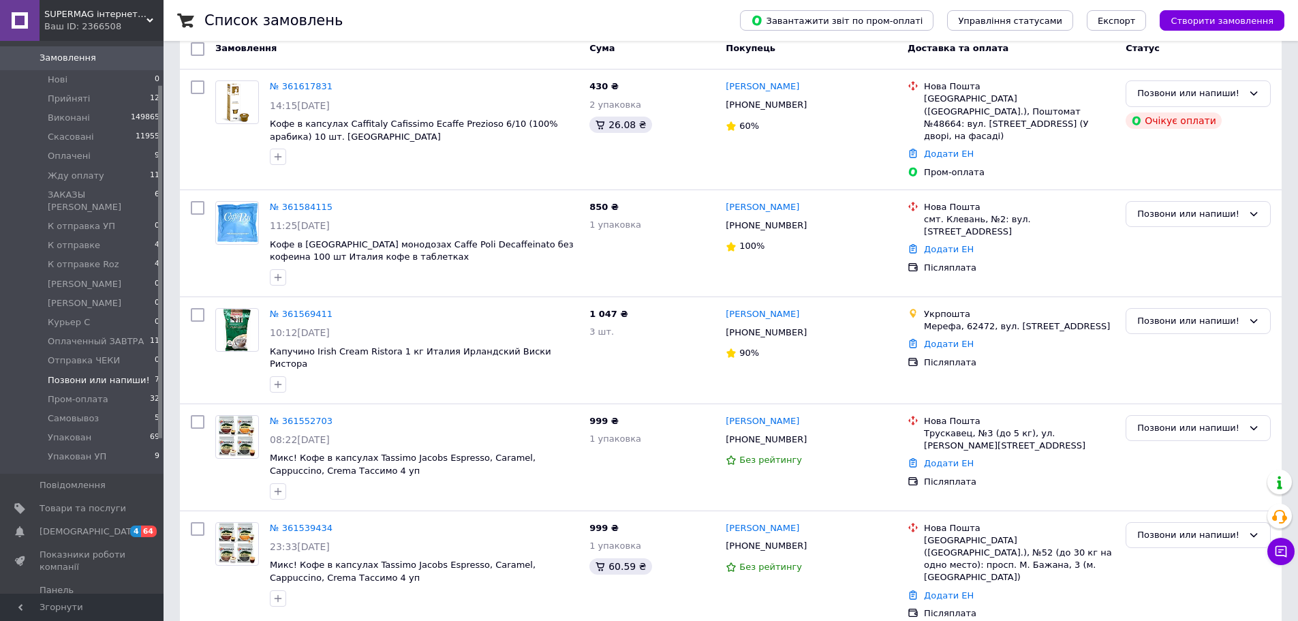
scroll to position [371, 0]
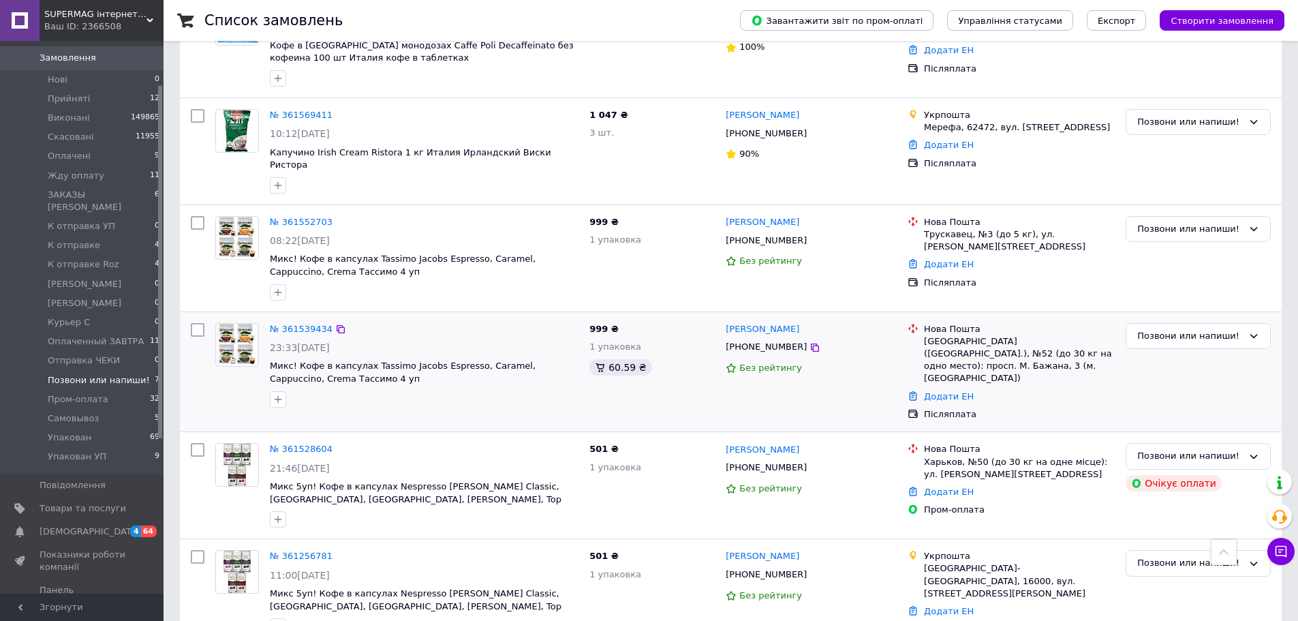
click at [279, 322] on div "№ 361539434" at bounding box center [300, 330] width 65 height 16
click at [281, 324] on link "№ 361539434" at bounding box center [301, 329] width 63 height 10
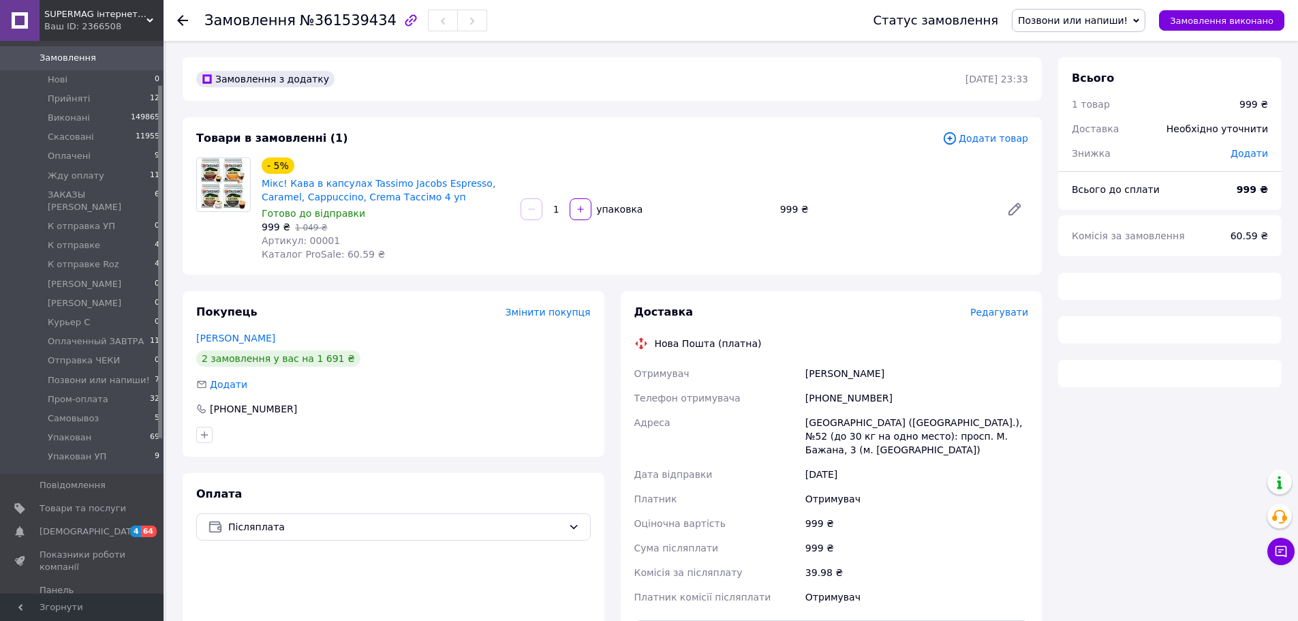
click at [1102, 24] on span "Позвони или напиши!" at bounding box center [1073, 20] width 110 height 11
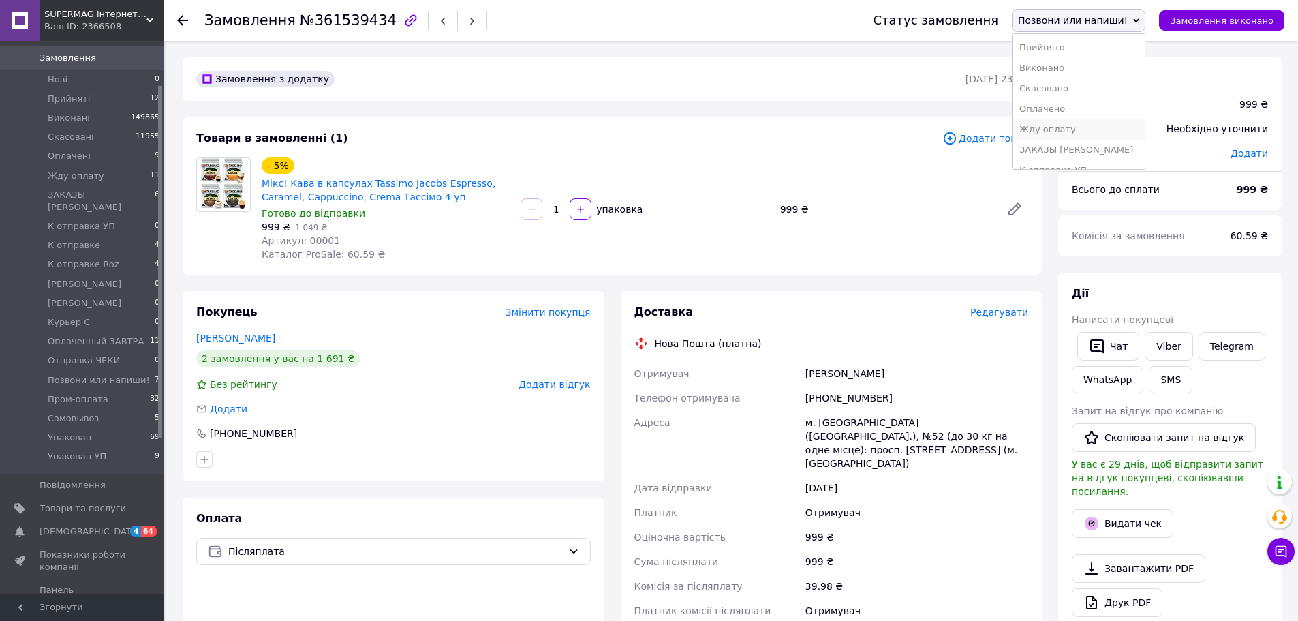
click at [1085, 129] on li "Жду оплату" at bounding box center [1078, 129] width 132 height 20
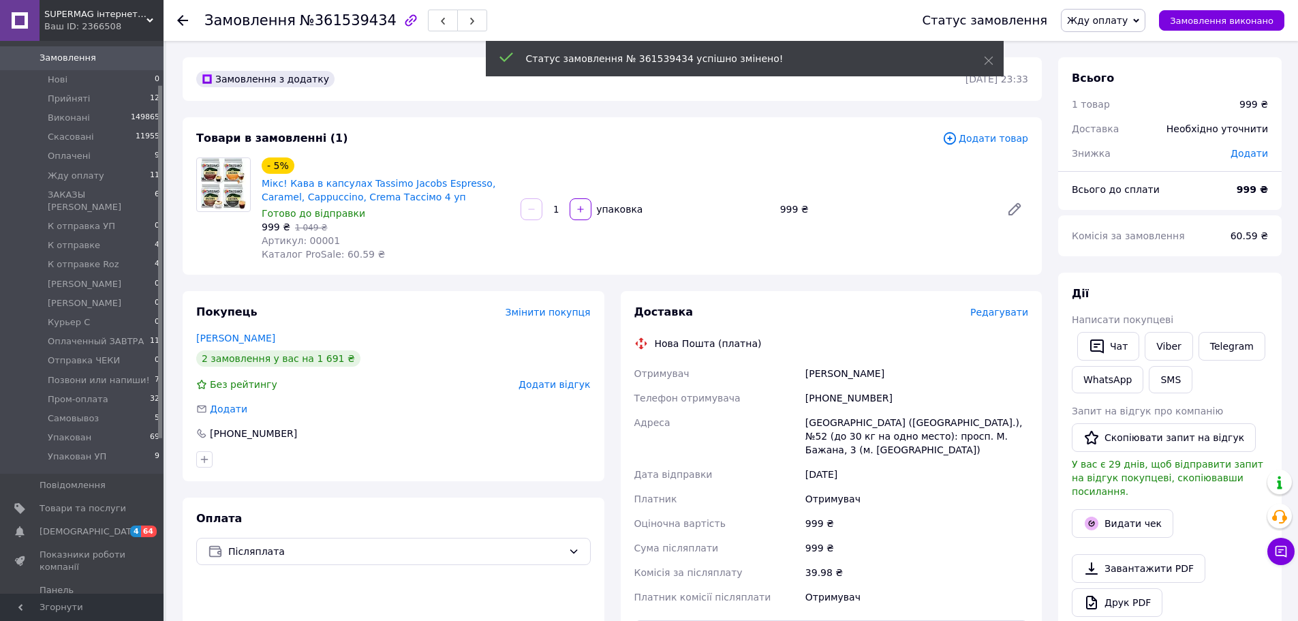
click at [1256, 149] on span "Додати" at bounding box center [1248, 153] width 37 height 11
click at [1136, 196] on input "text" at bounding box center [1155, 208] width 80 height 27
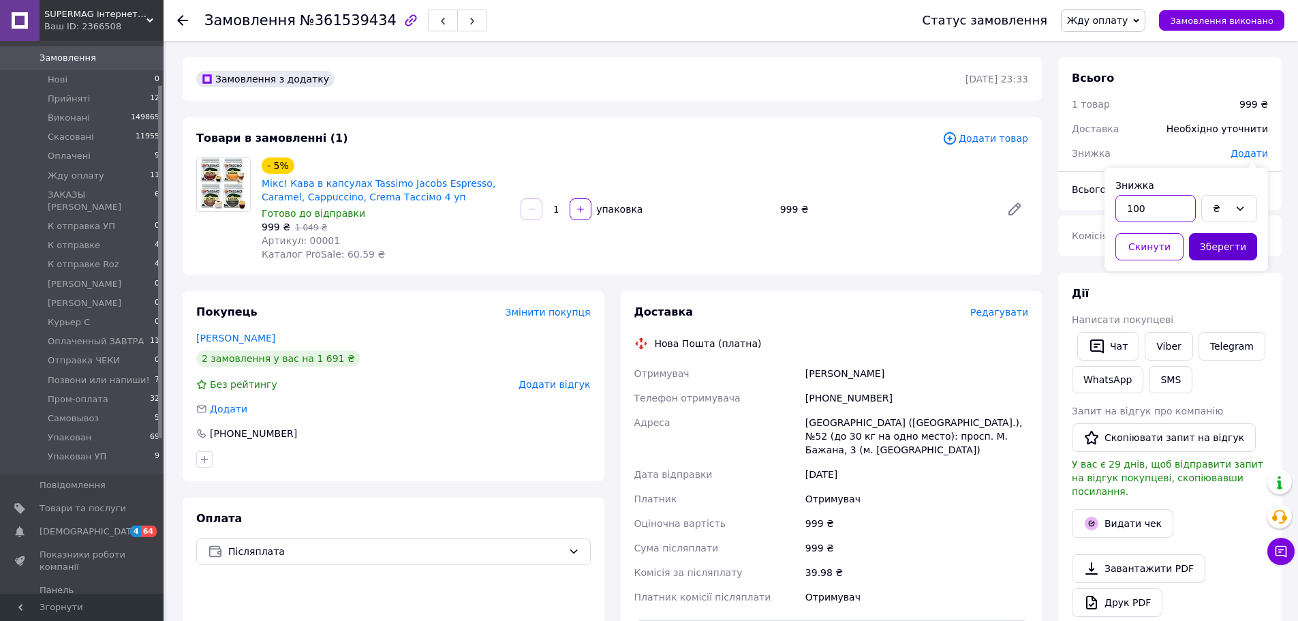
type input "100"
click at [1222, 237] on button "Зберегти" at bounding box center [1223, 246] width 68 height 27
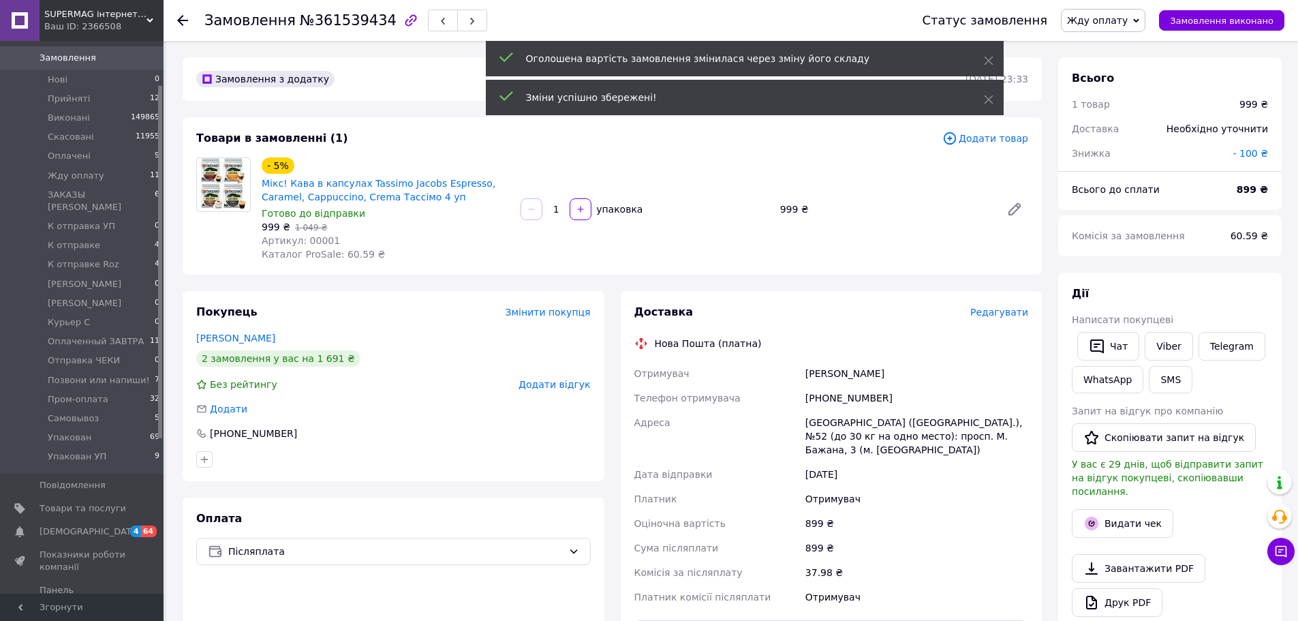
click at [1143, 23] on div "Жду оплату Прийнято Виконано Скасовано Оплачено ЗАКАЗЫ Маша К отправка УП К отп…" at bounding box center [1103, 20] width 84 height 23
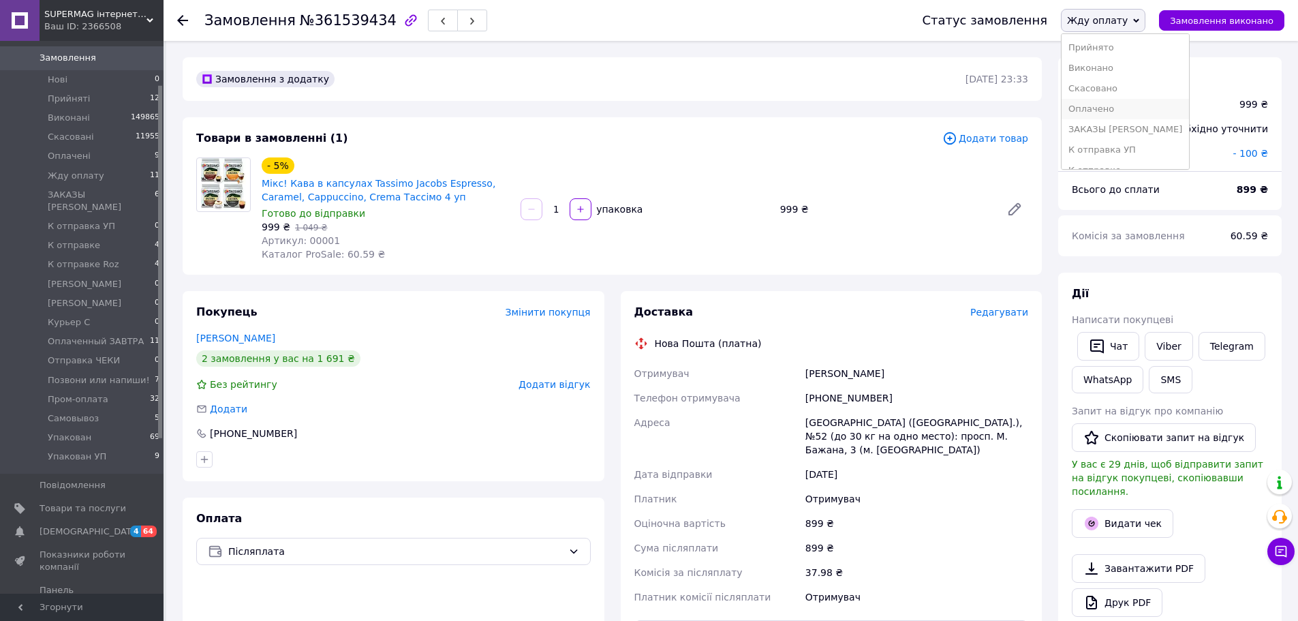
click at [1123, 114] on li "Оплачено" at bounding box center [1124, 109] width 127 height 20
click at [85, 239] on span "К отправке" at bounding box center [74, 245] width 52 height 12
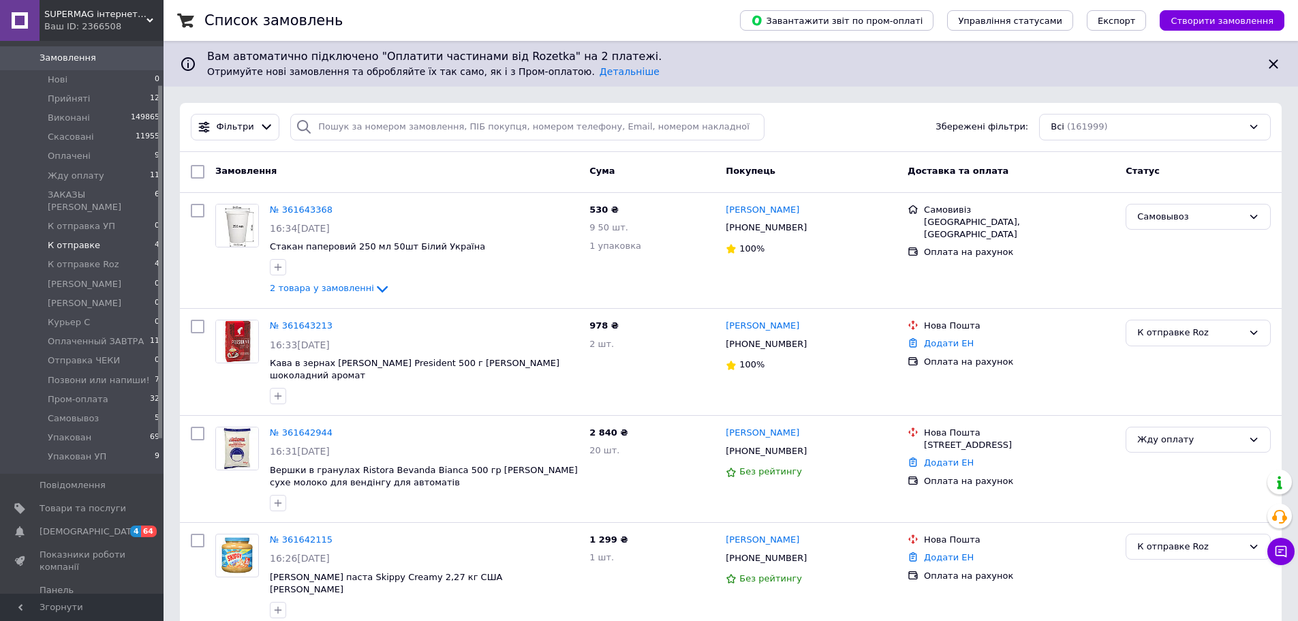
click at [91, 239] on span "К отправке" at bounding box center [74, 245] width 52 height 12
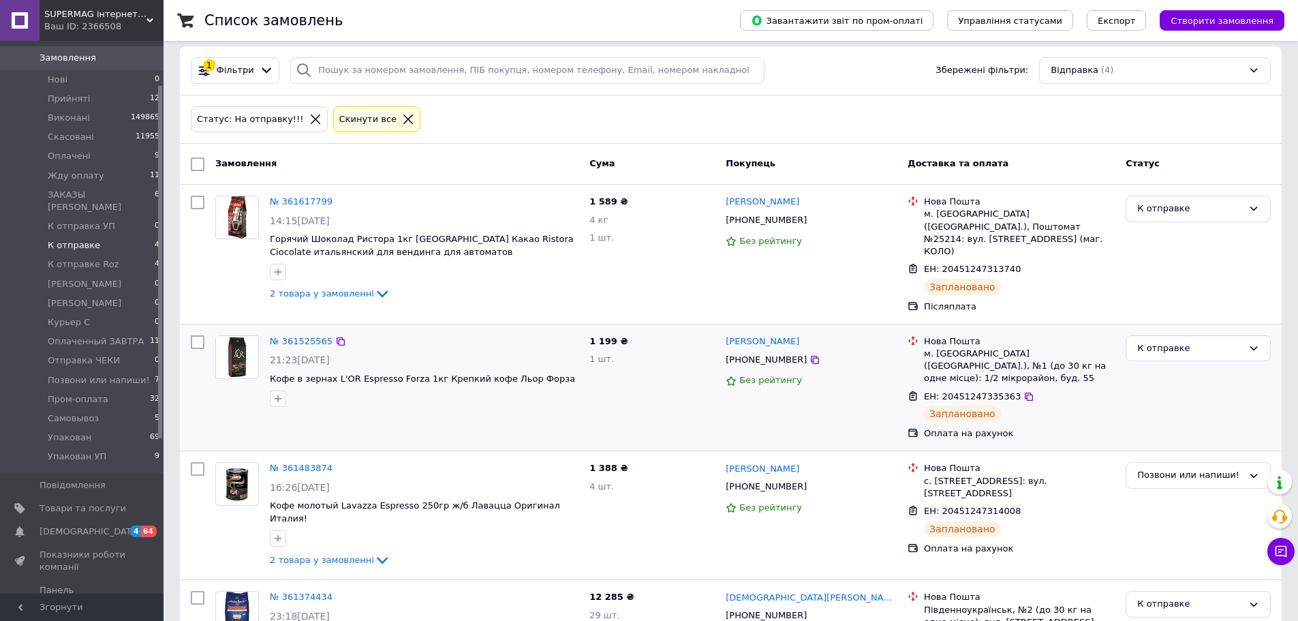
scroll to position [124, 0]
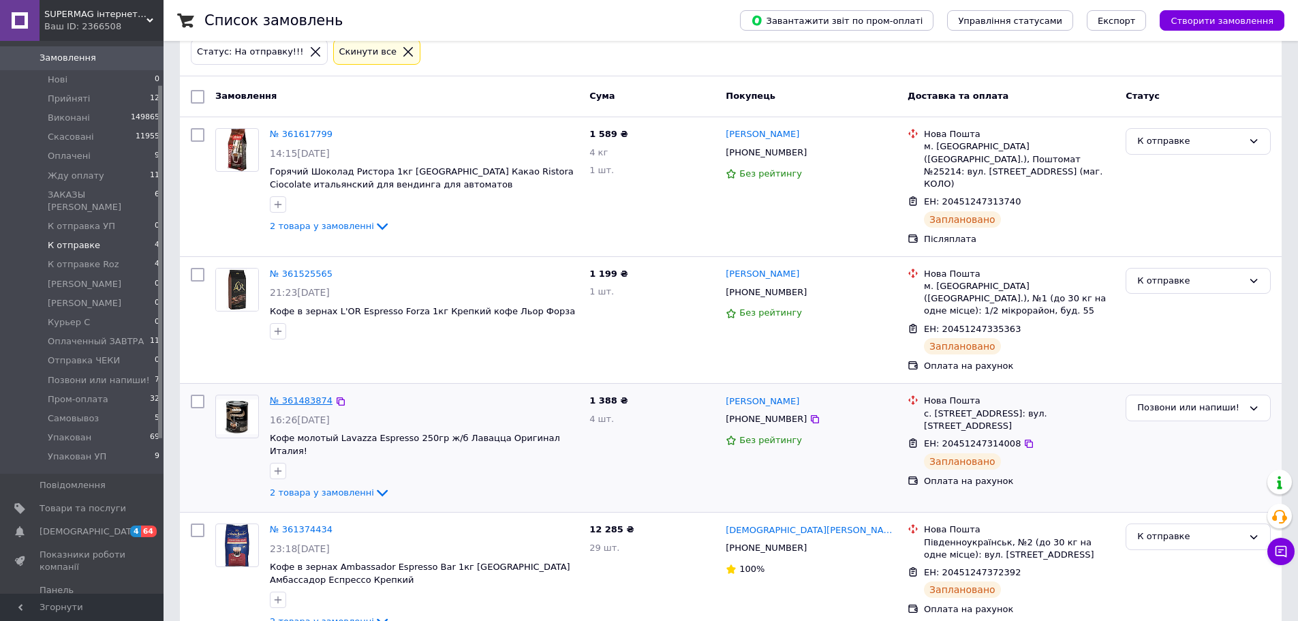
click at [302, 395] on link "№ 361483874" at bounding box center [301, 400] width 63 height 10
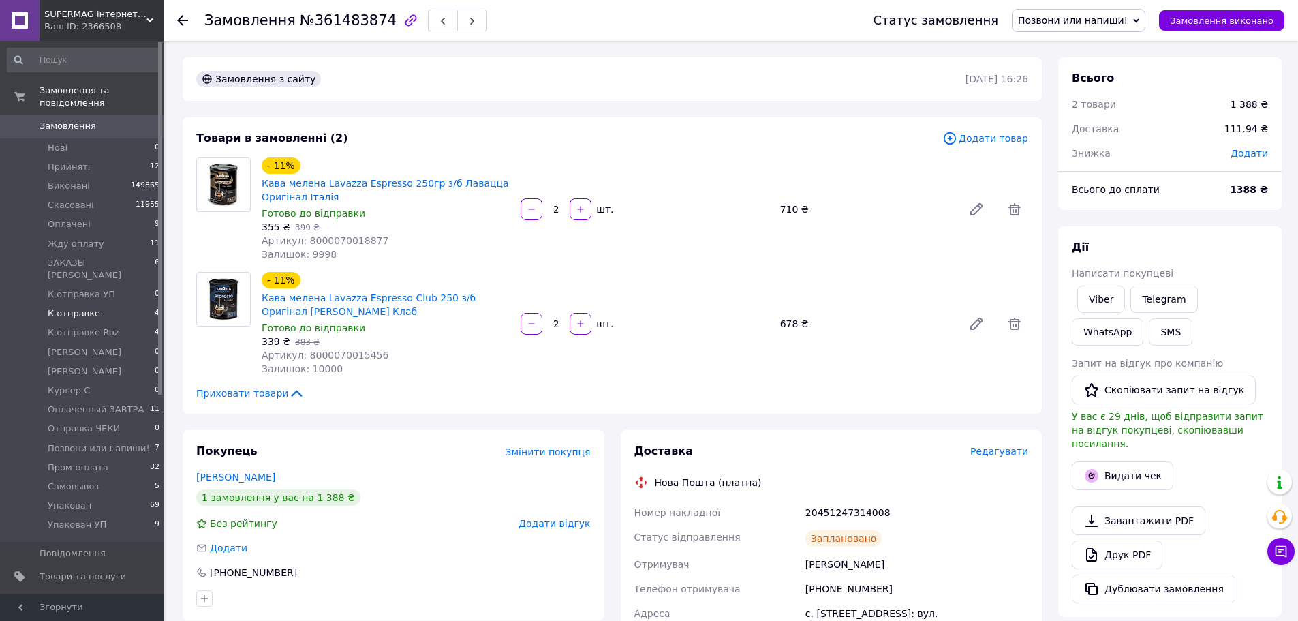
click at [97, 304] on li "К отправке 4" at bounding box center [84, 313] width 168 height 19
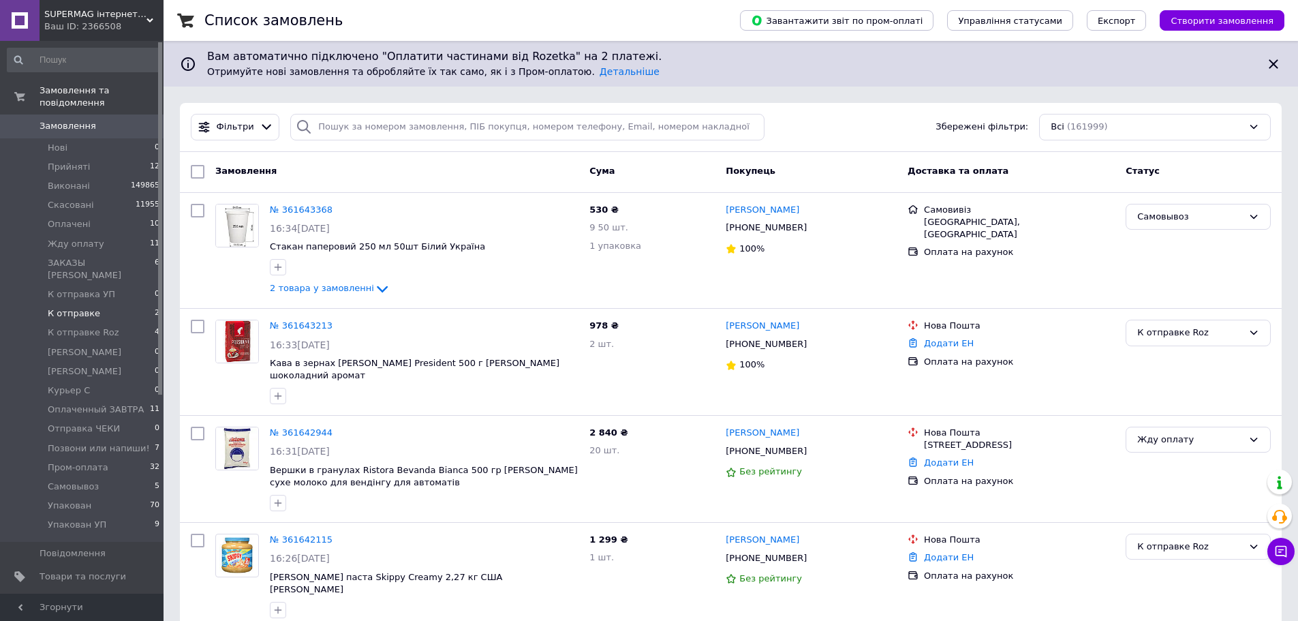
click at [93, 304] on li "К отправке 2" at bounding box center [84, 313] width 168 height 19
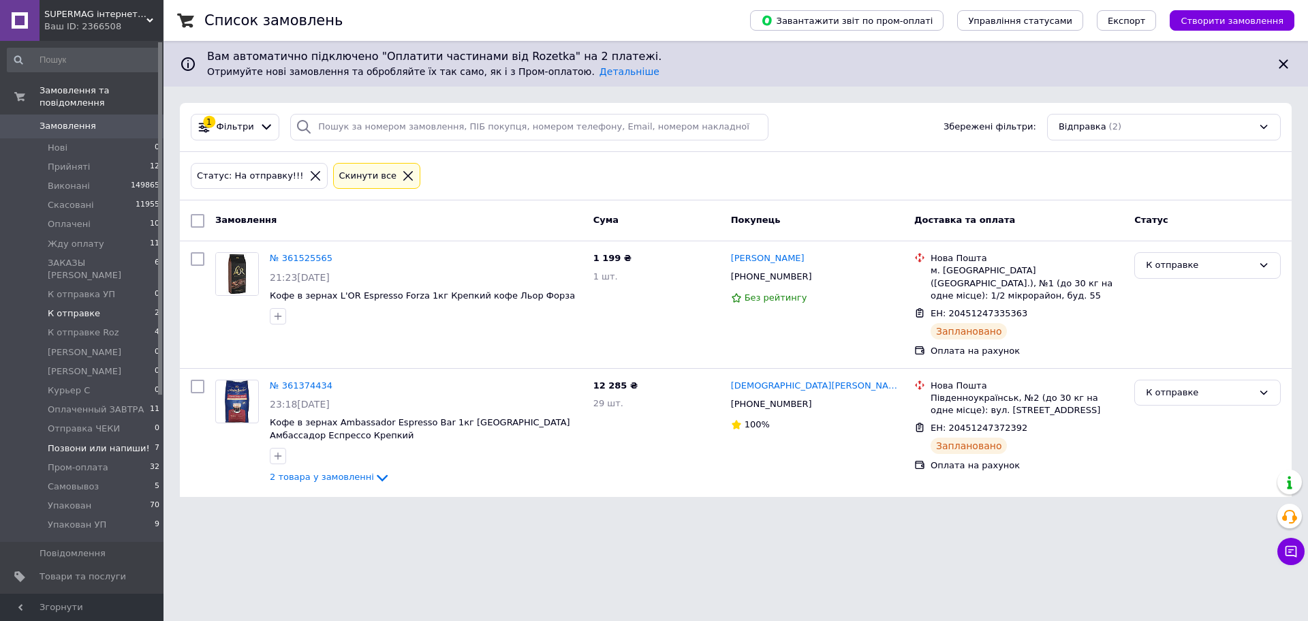
click at [129, 439] on li "Позвони или напиши! 7" at bounding box center [84, 448] width 168 height 19
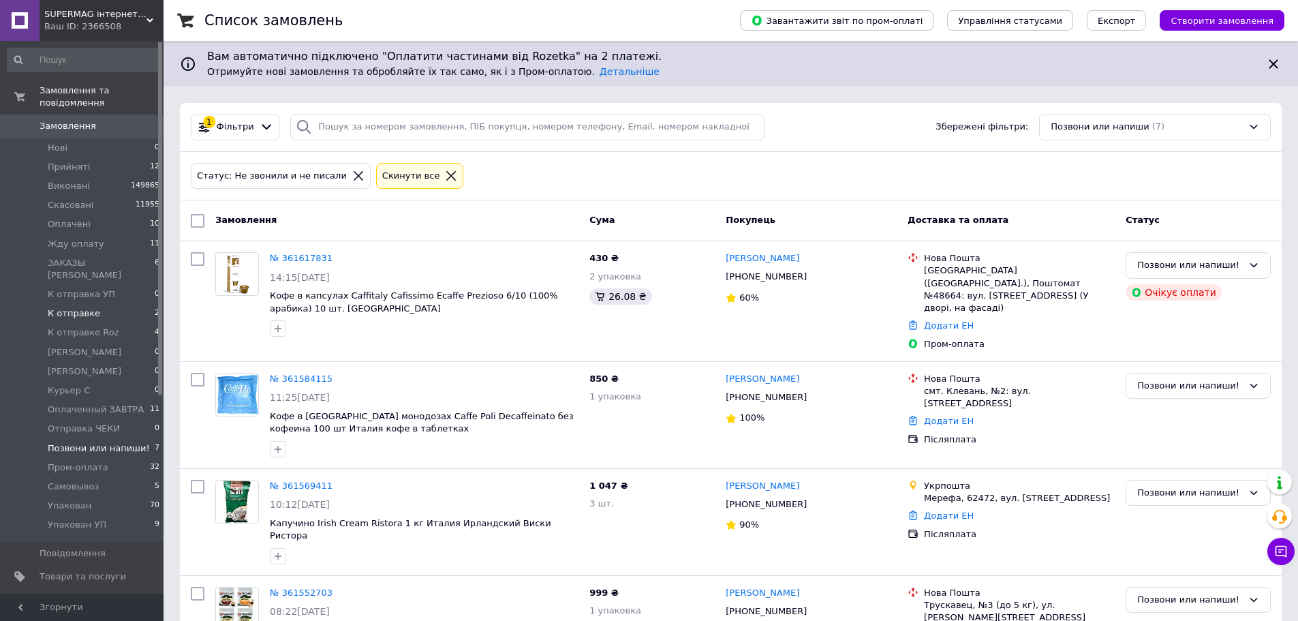
click at [99, 304] on li "К отправке 2" at bounding box center [84, 313] width 168 height 19
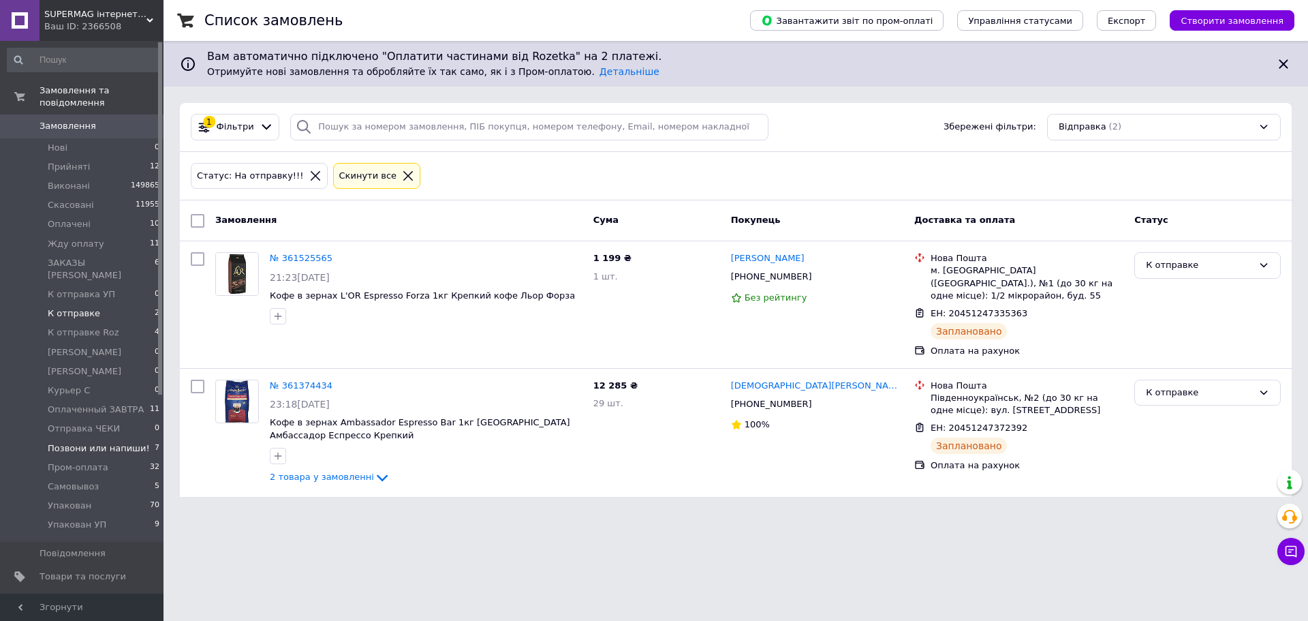
click at [140, 439] on li "Позвони или напиши! 7" at bounding box center [84, 448] width 168 height 19
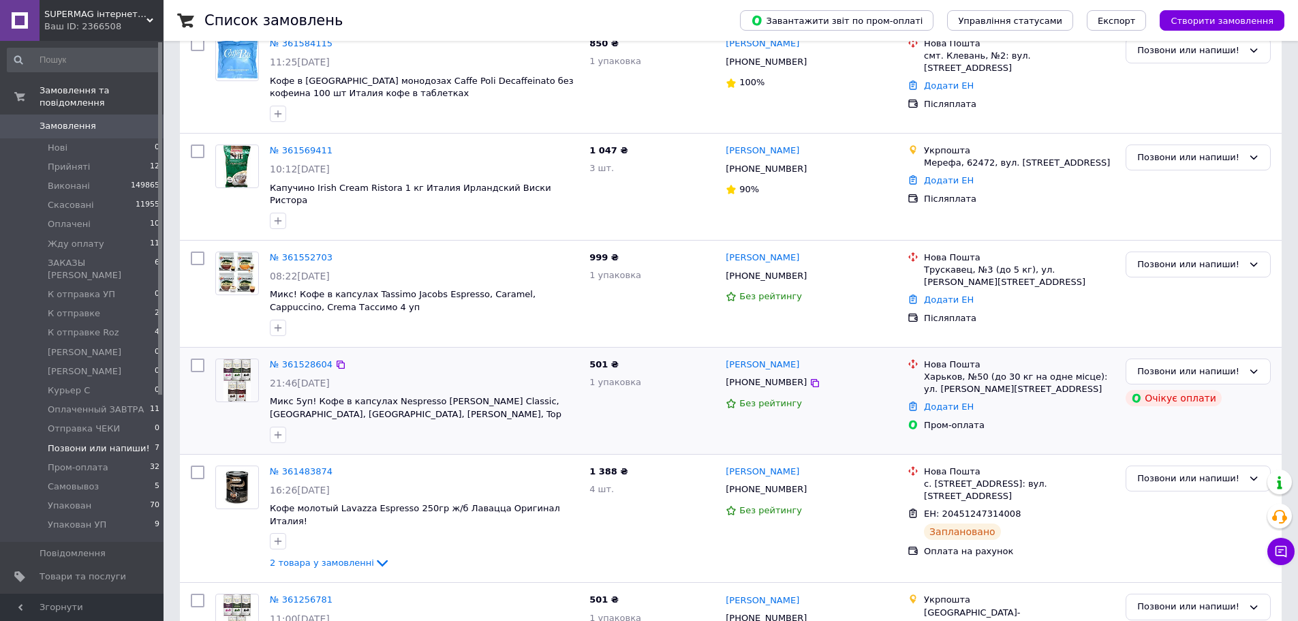
scroll to position [380, 0]
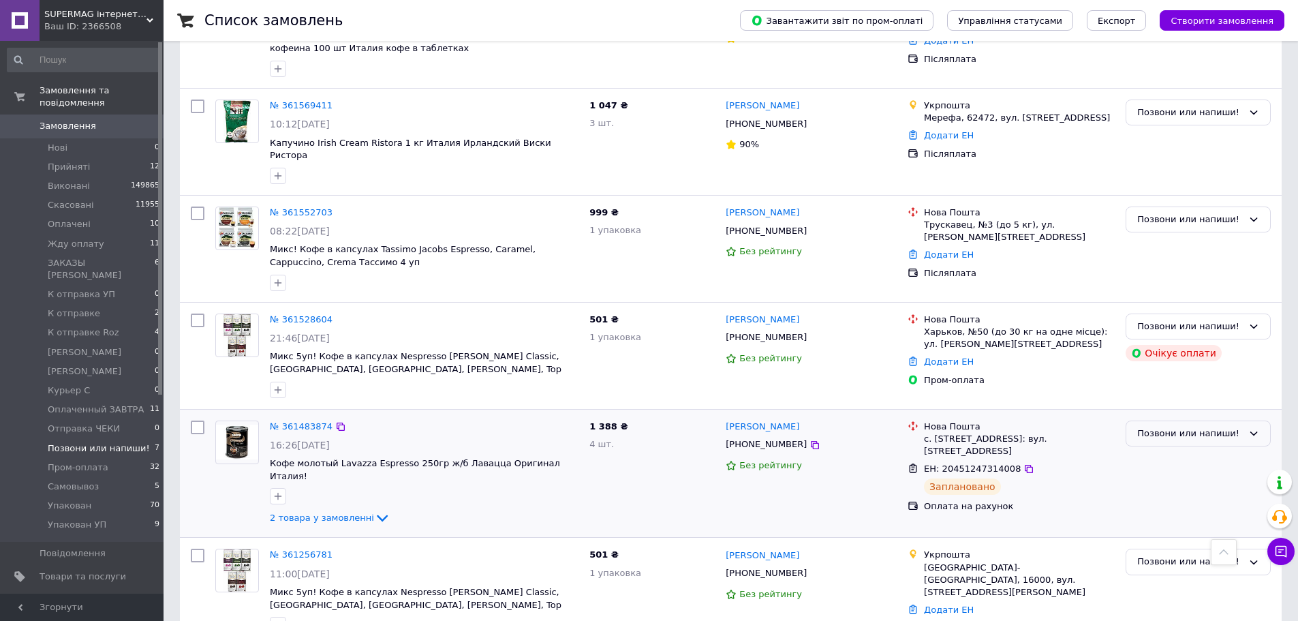
click at [1168, 420] on div "Позвони или напиши!" at bounding box center [1197, 433] width 145 height 27
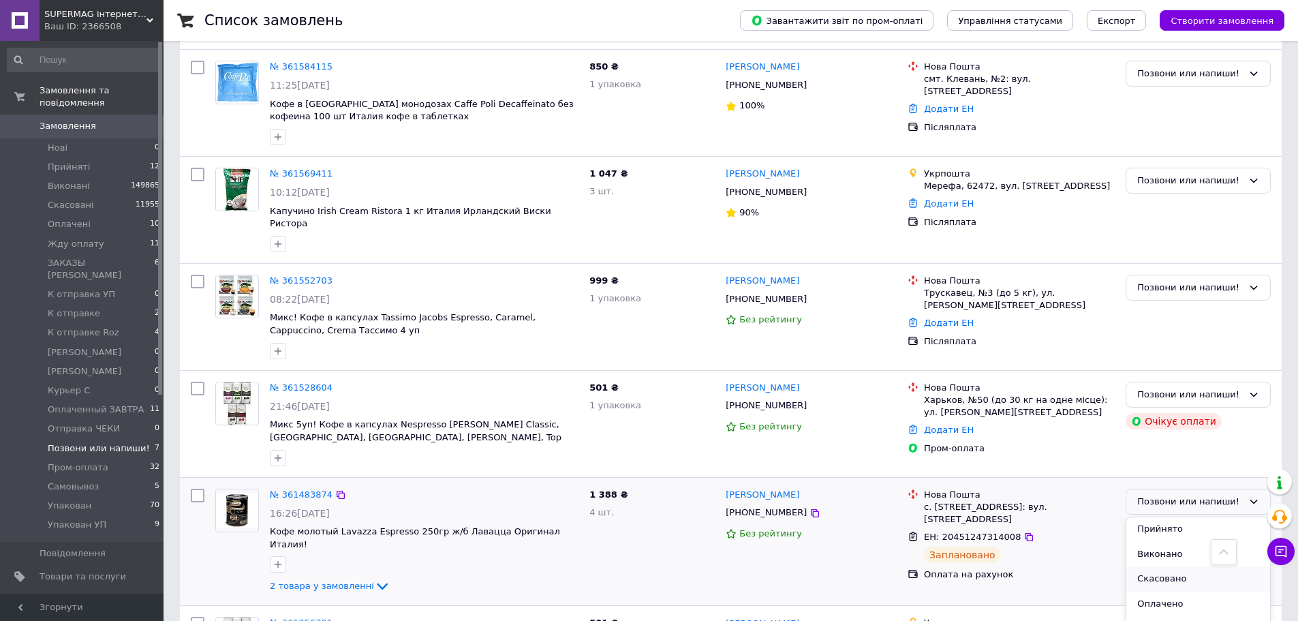
scroll to position [0, 0]
click at [1168, 592] on li "Оплачено" at bounding box center [1198, 604] width 144 height 25
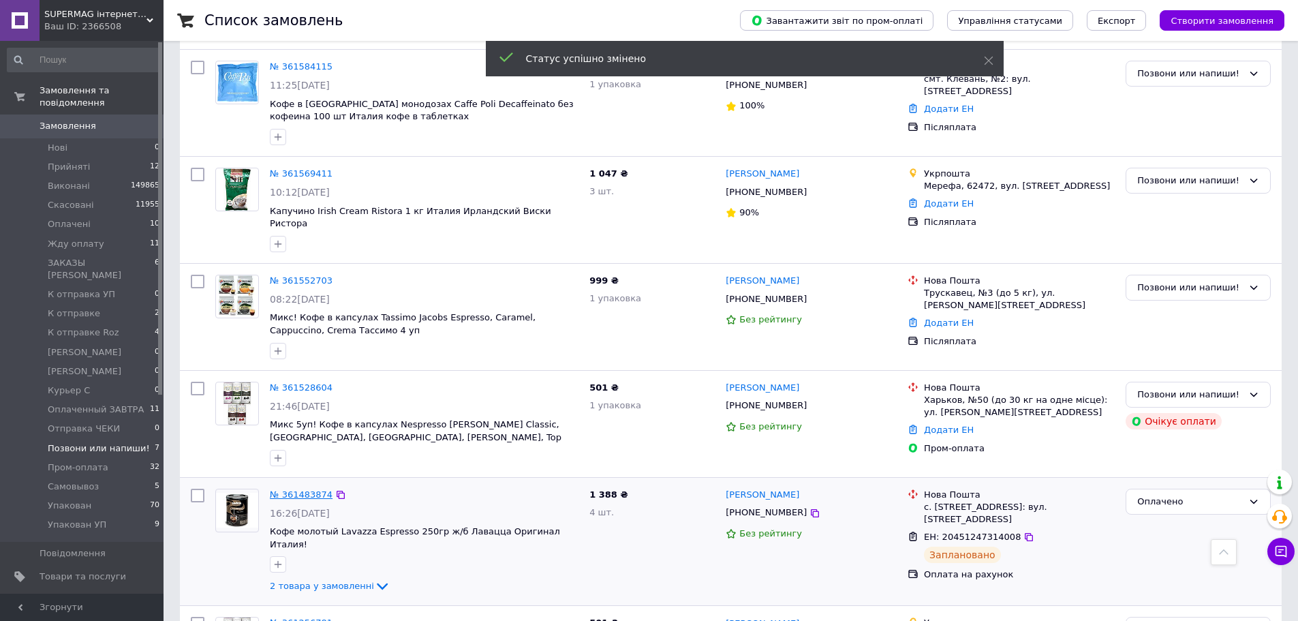
click at [297, 489] on link "№ 361483874" at bounding box center [301, 494] width 63 height 10
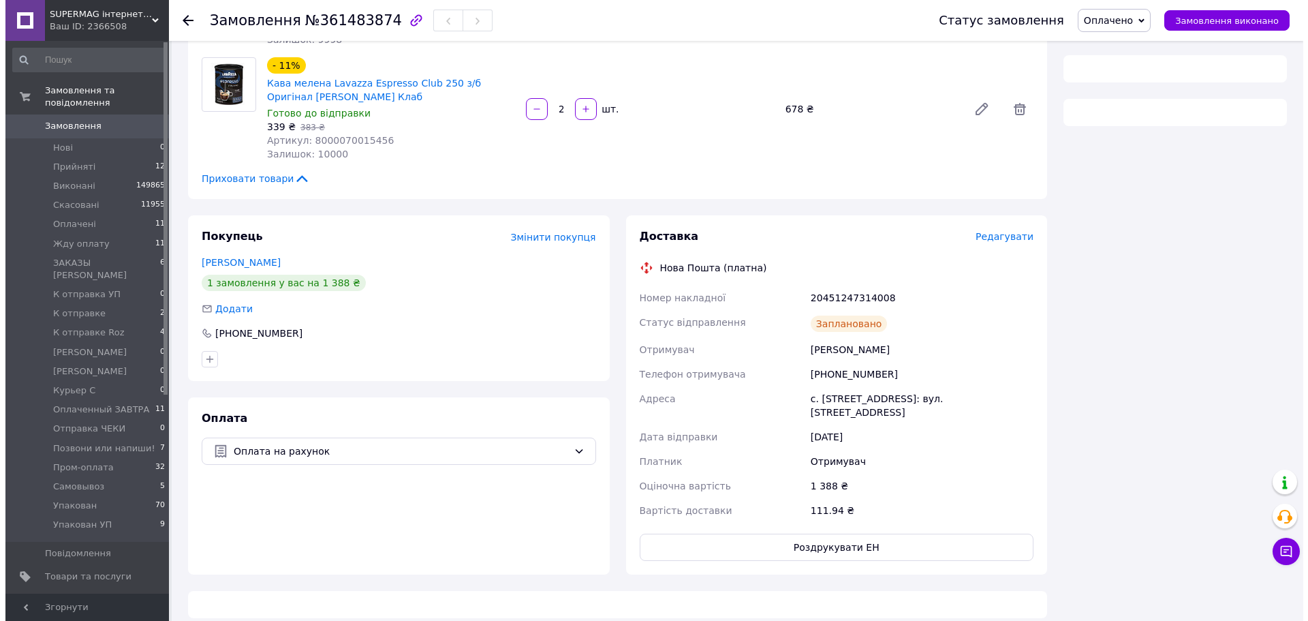
scroll to position [312, 0]
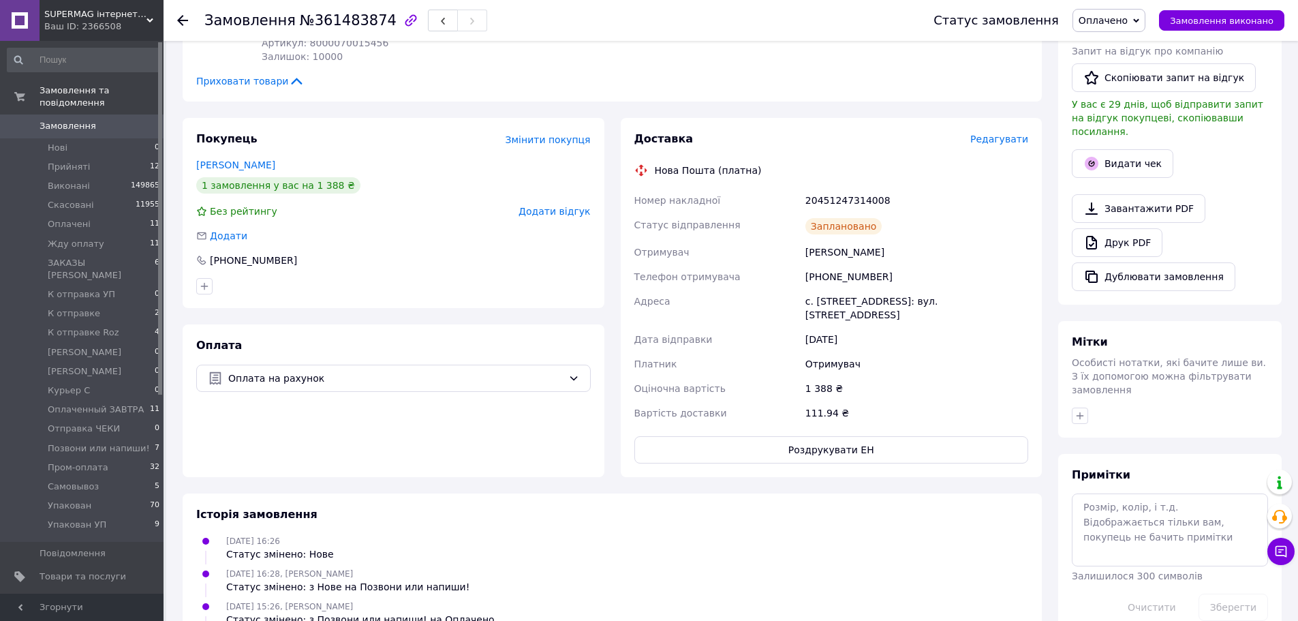
click at [1013, 149] on div "Доставка Редагувати Нова Пошта (платна) Номер накладної 20451247314008 Статус в…" at bounding box center [831, 297] width 394 height 332
click at [1013, 144] on span "Редагувати" at bounding box center [999, 139] width 58 height 11
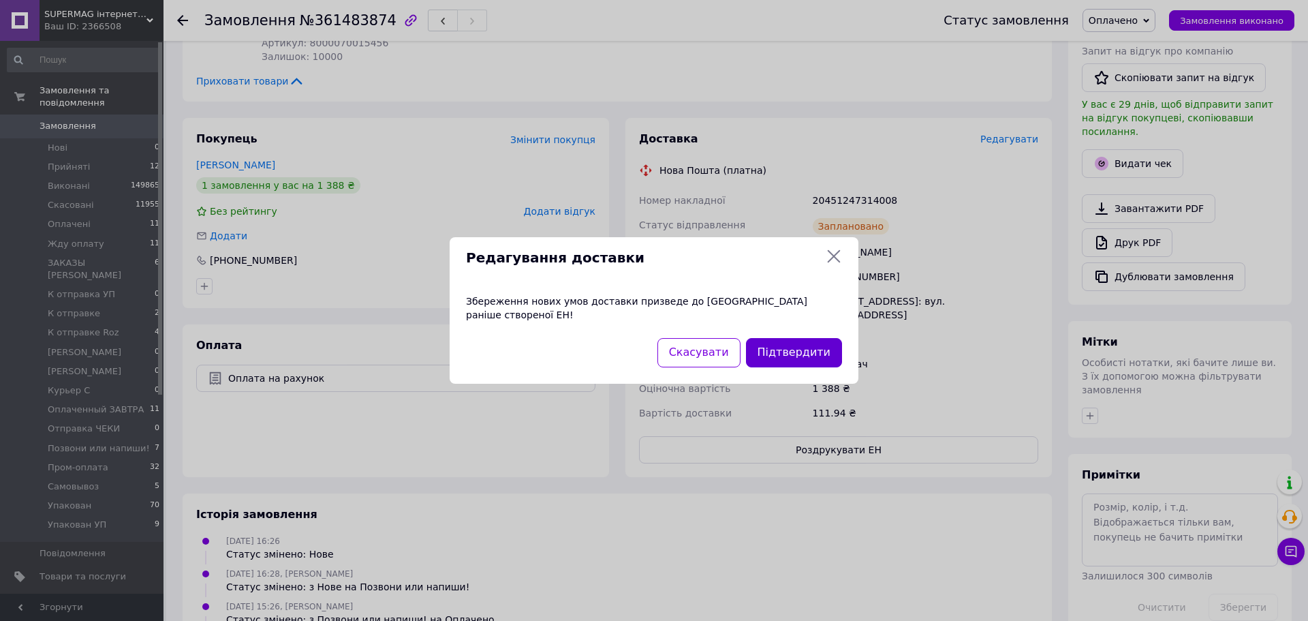
click at [772, 344] on button "Підтвердити" at bounding box center [794, 352] width 96 height 29
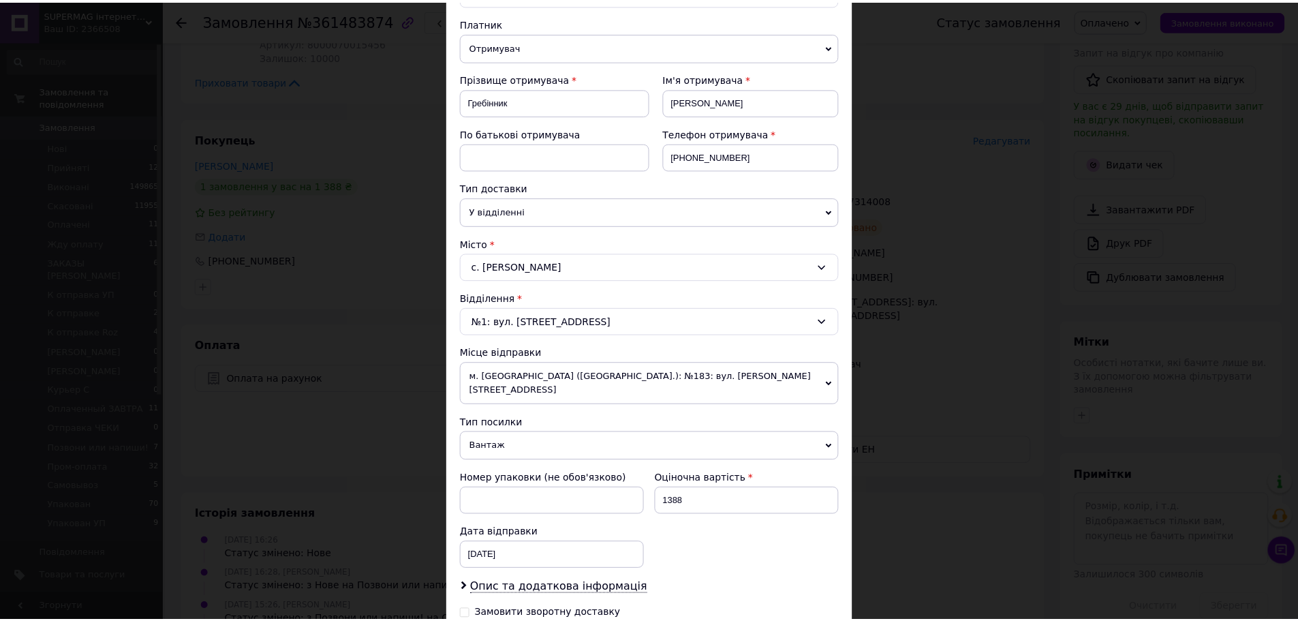
scroll to position [309, 0]
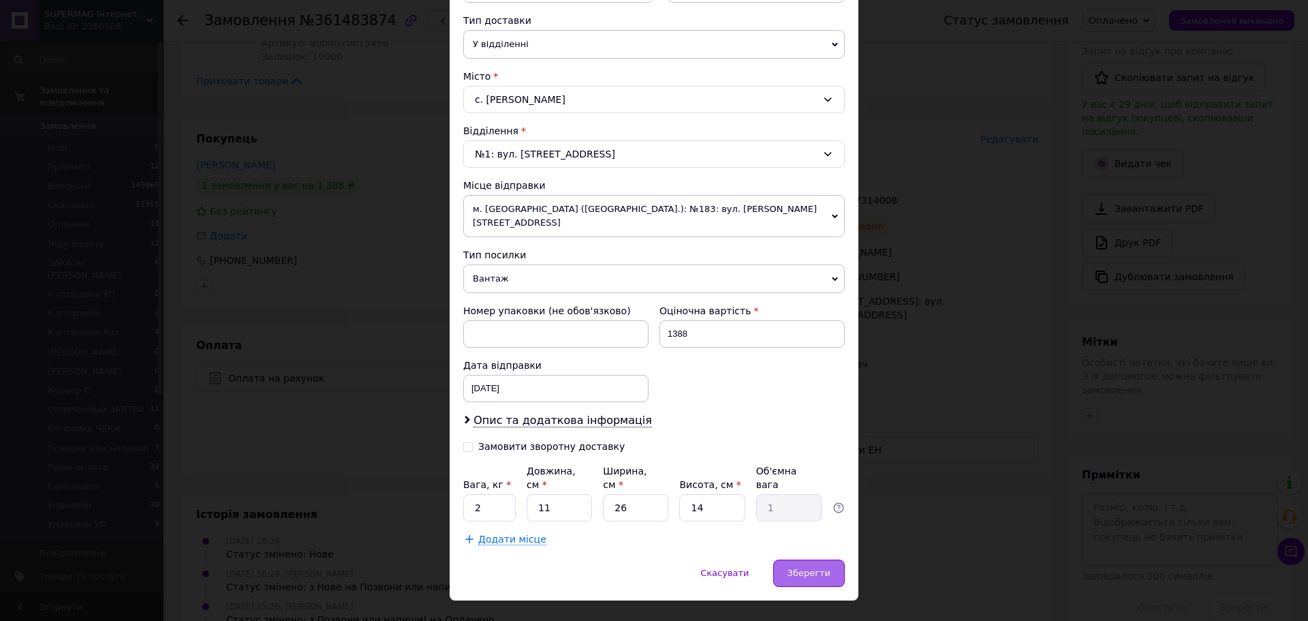
click at [800, 559] on div "Зберегти" at bounding box center [809, 572] width 72 height 27
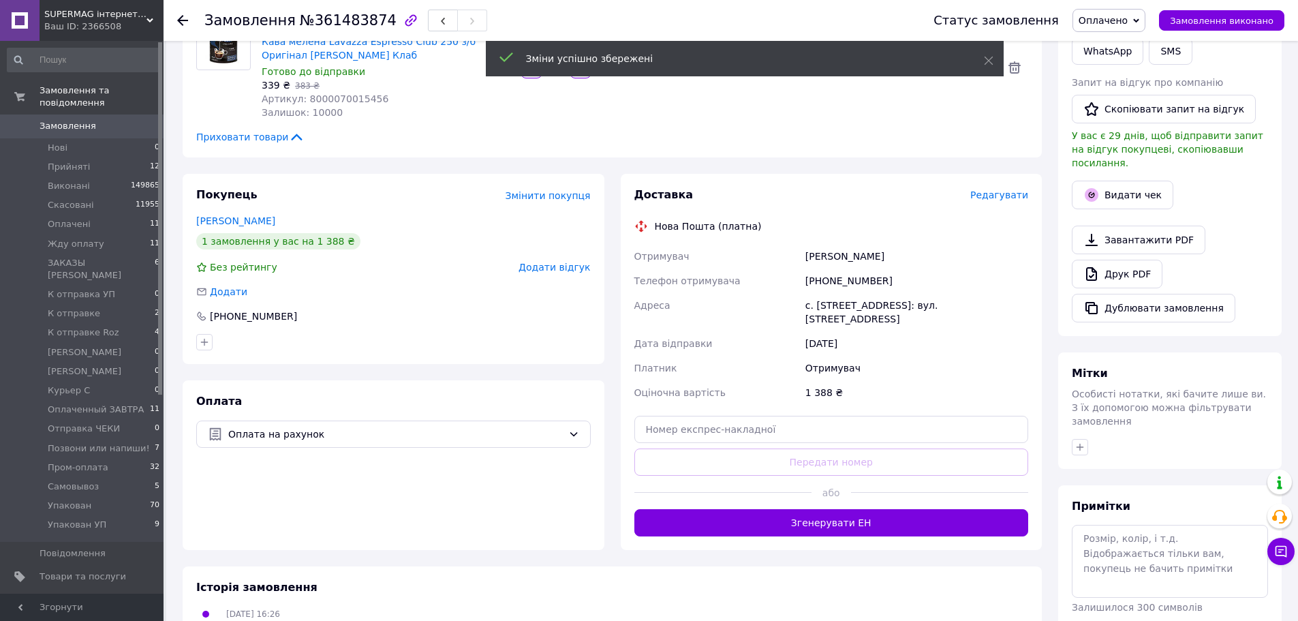
scroll to position [0, 0]
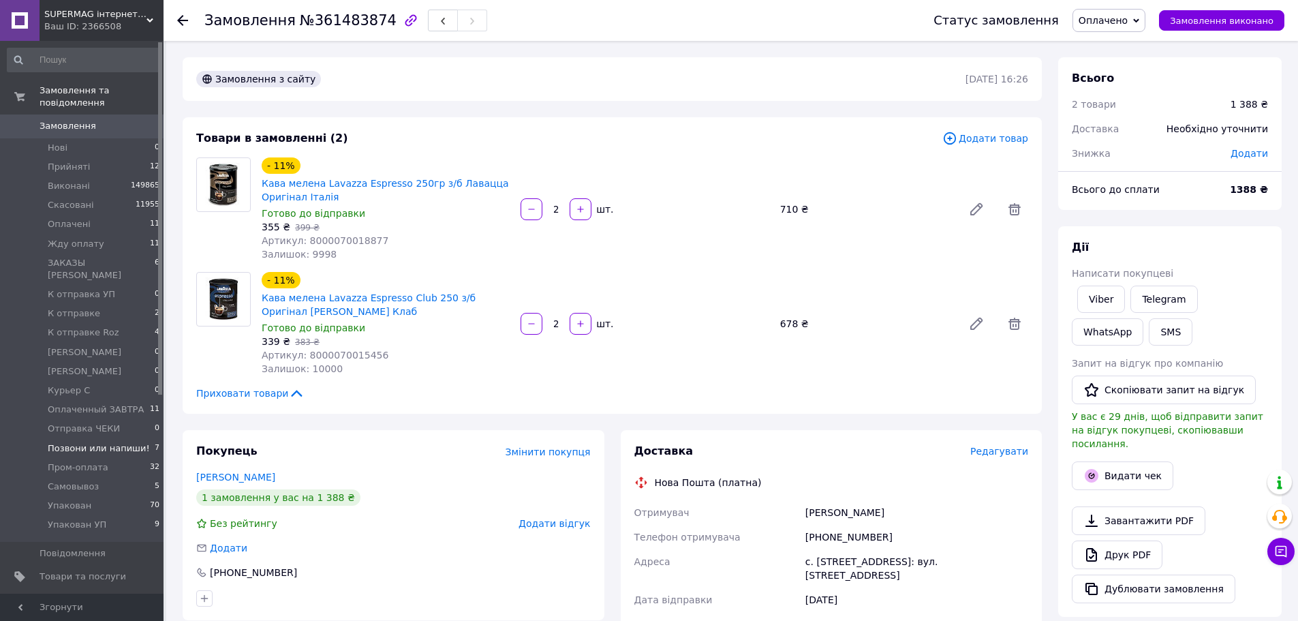
click at [140, 439] on li "Позвони или напиши! 7" at bounding box center [84, 448] width 168 height 19
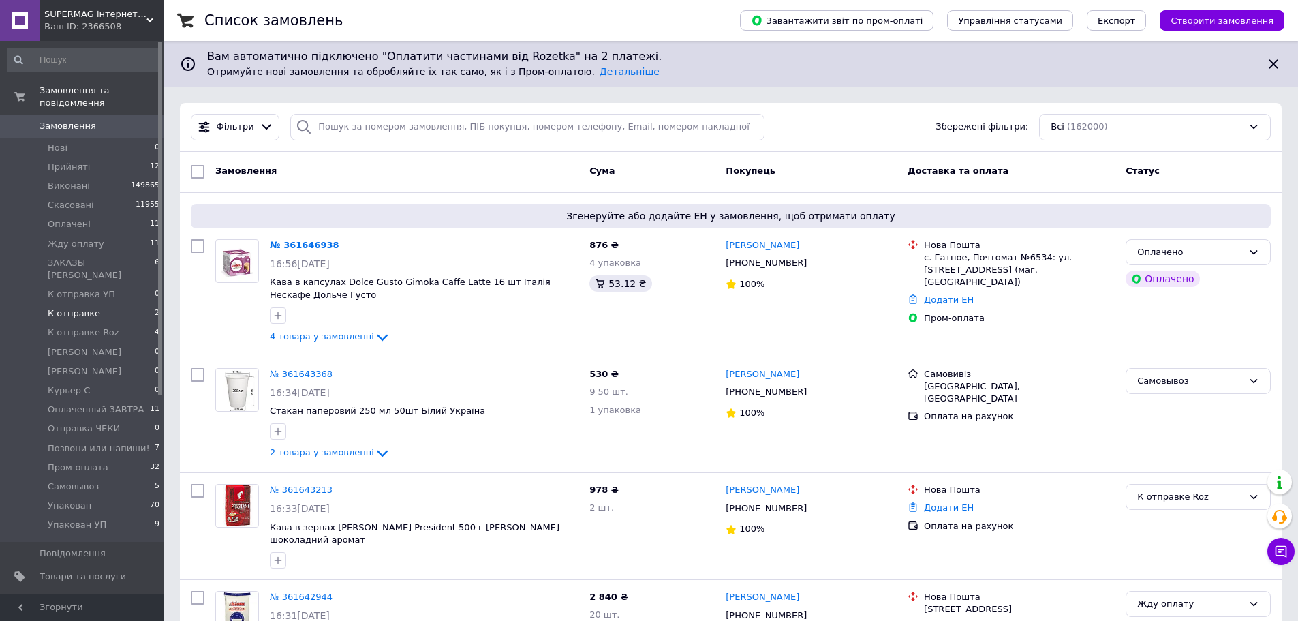
click at [78, 307] on span "К отправке" at bounding box center [74, 313] width 52 height 12
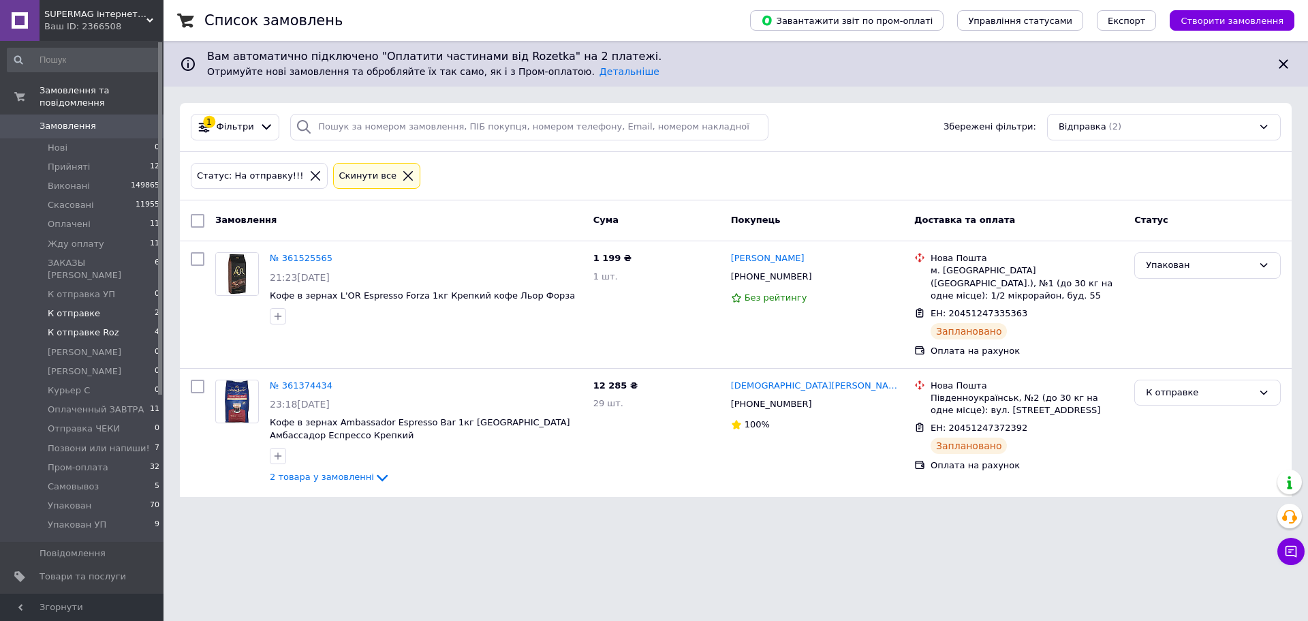
click at [135, 323] on li "К отправке Roz 4" at bounding box center [84, 332] width 168 height 19
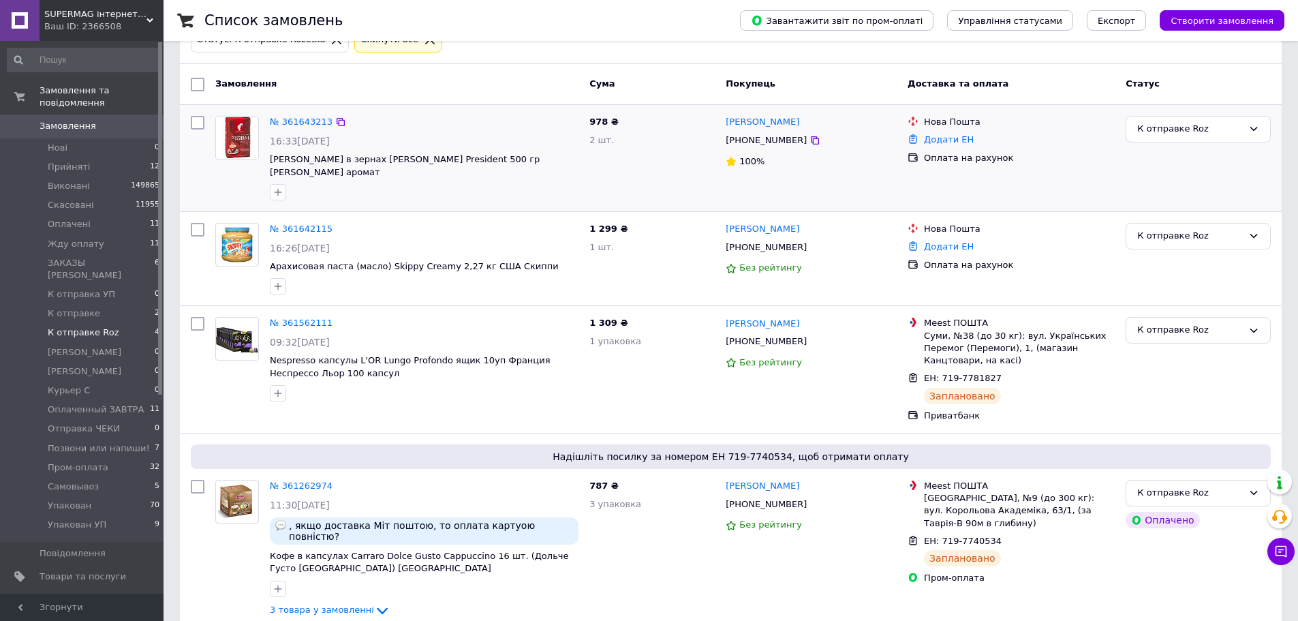
scroll to position [138, 0]
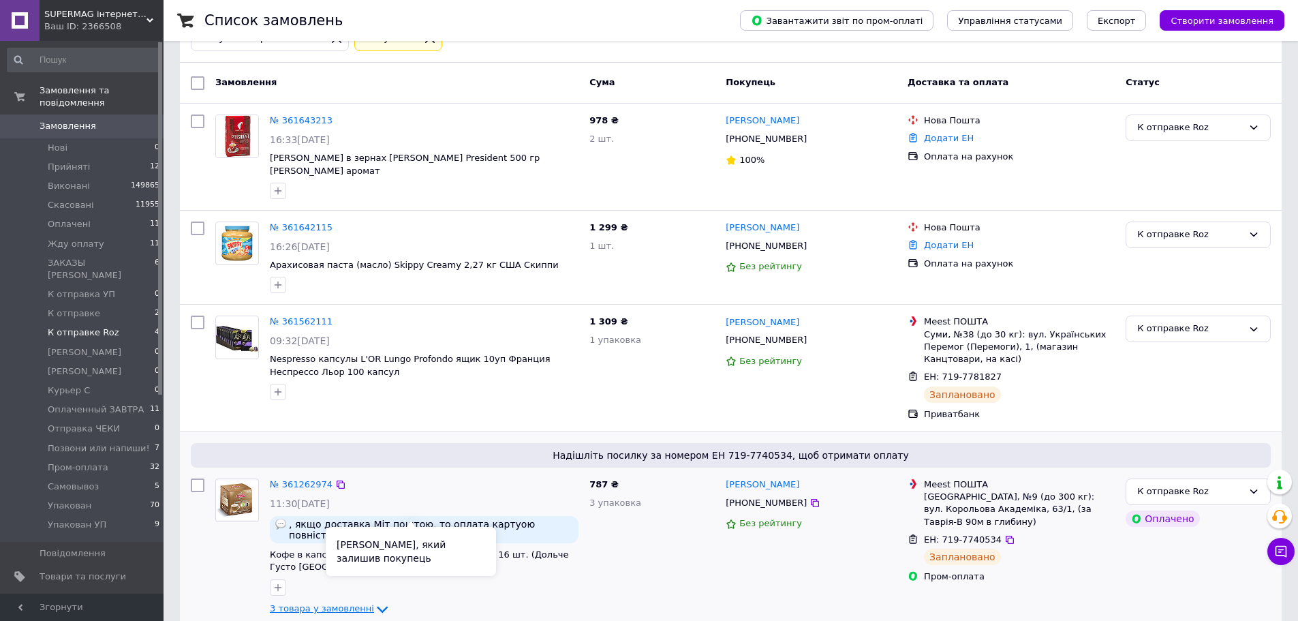
click at [337, 604] on span "3 товара у замовленні" at bounding box center [322, 609] width 104 height 10
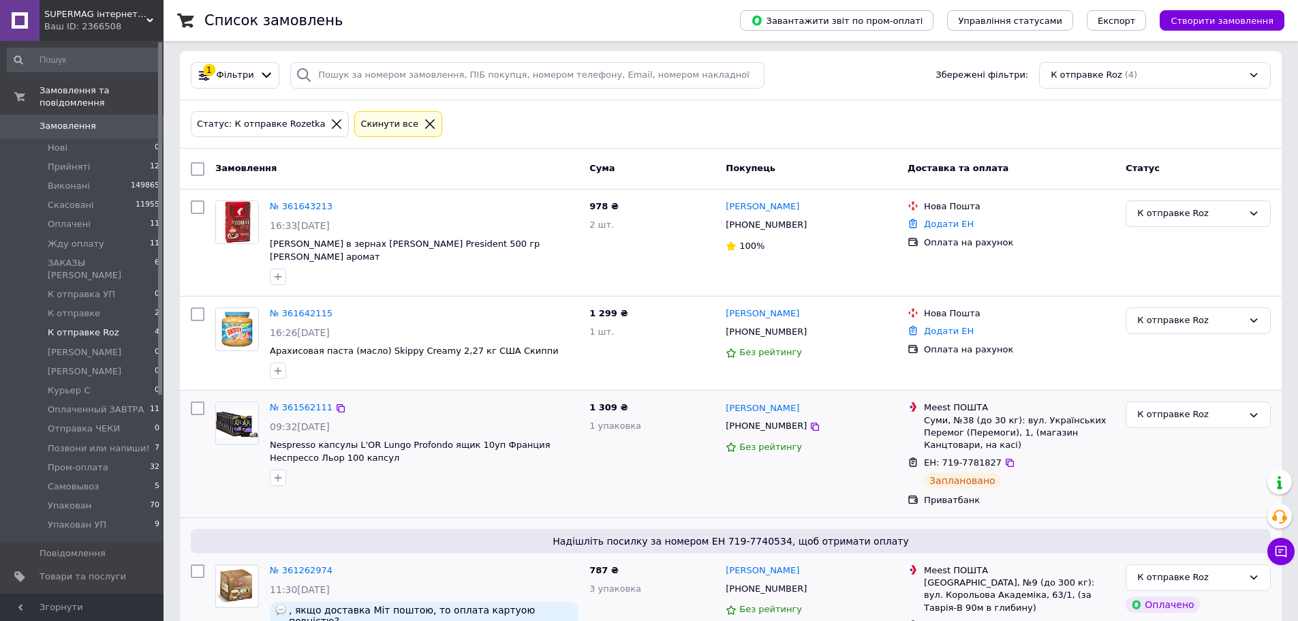
scroll to position [0, 0]
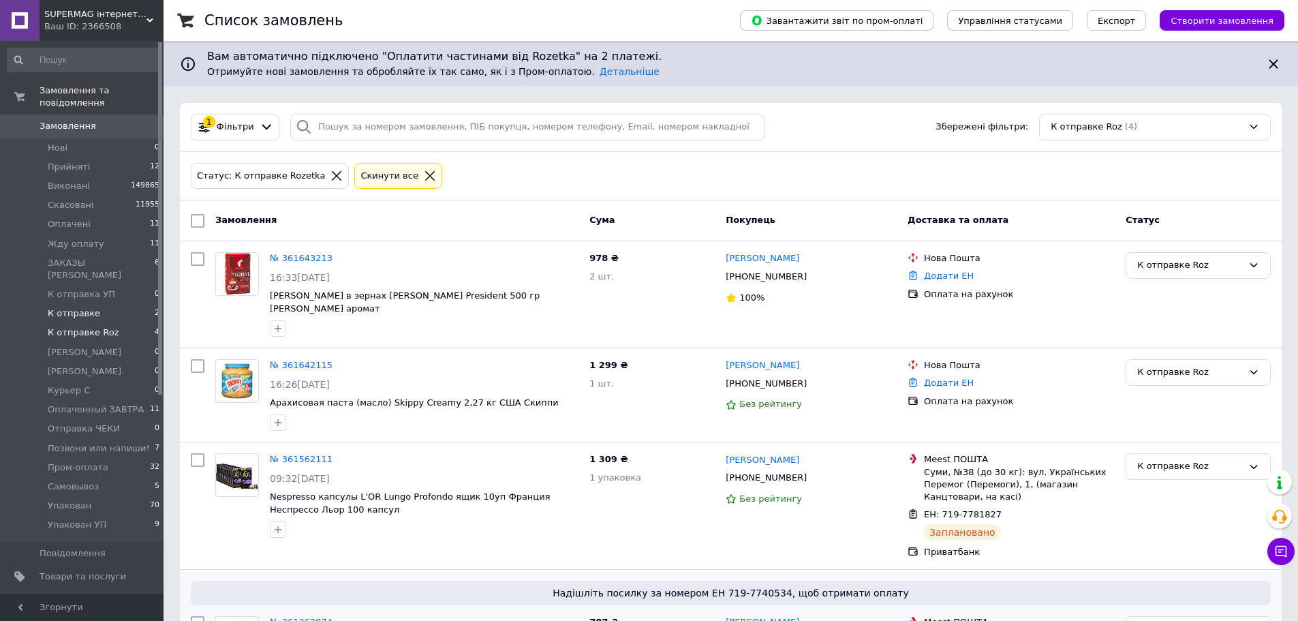
click at [114, 304] on li "К отправке 2" at bounding box center [84, 313] width 168 height 19
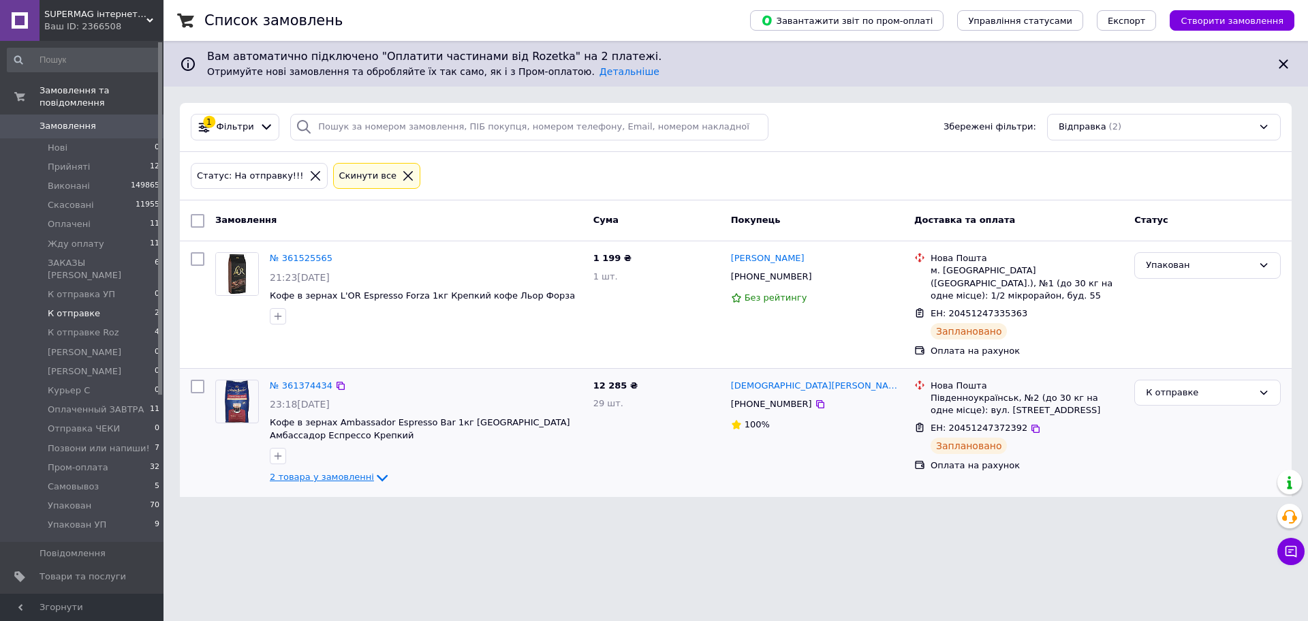
click at [326, 471] on span "2 товара у замовленні" at bounding box center [322, 476] width 104 height 10
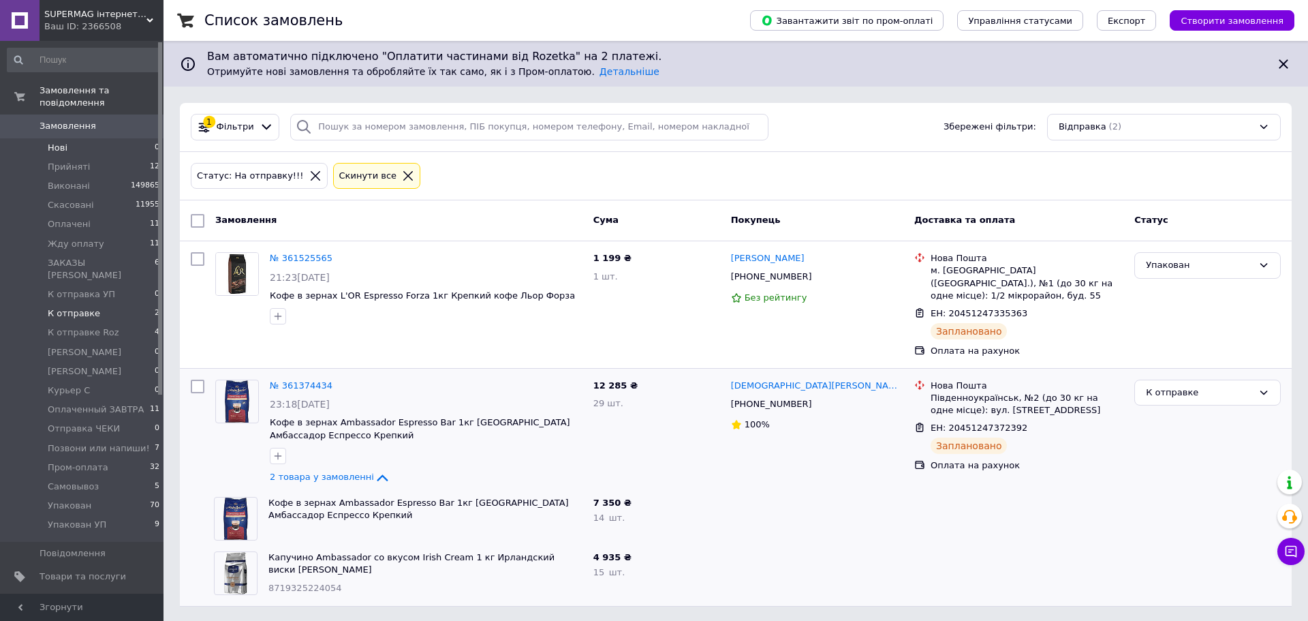
click at [69, 138] on li "Нові 0" at bounding box center [84, 147] width 168 height 19
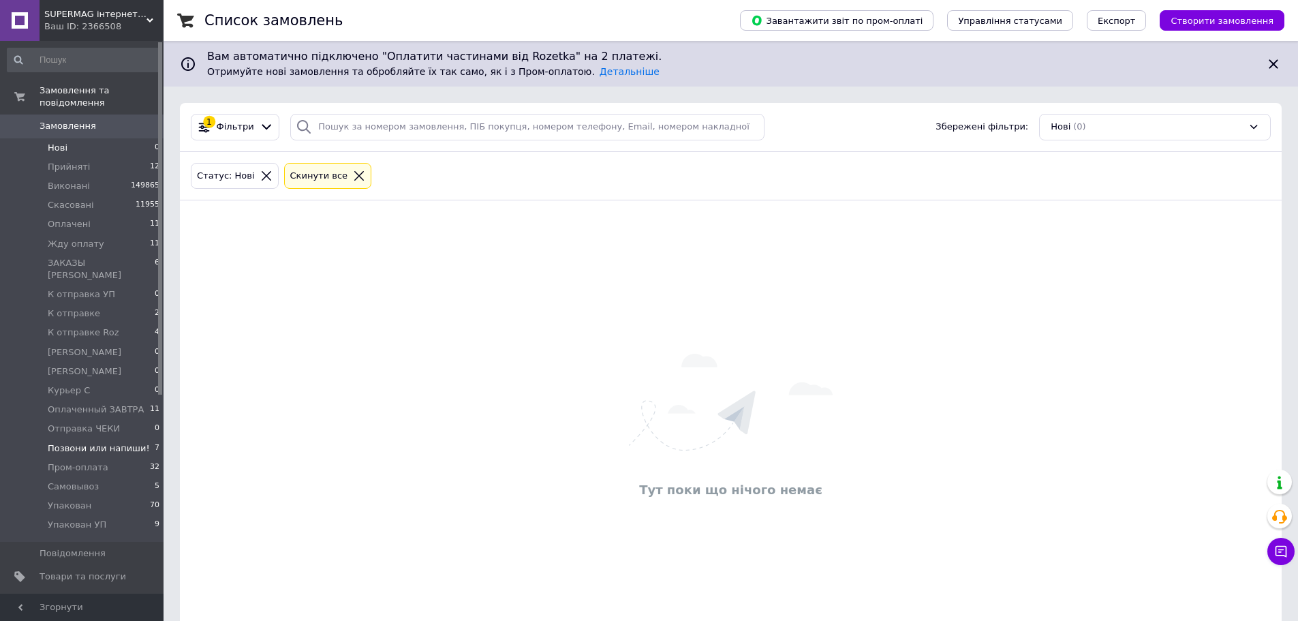
click at [146, 439] on li "Позвони или напиши! 7" at bounding box center [84, 448] width 168 height 19
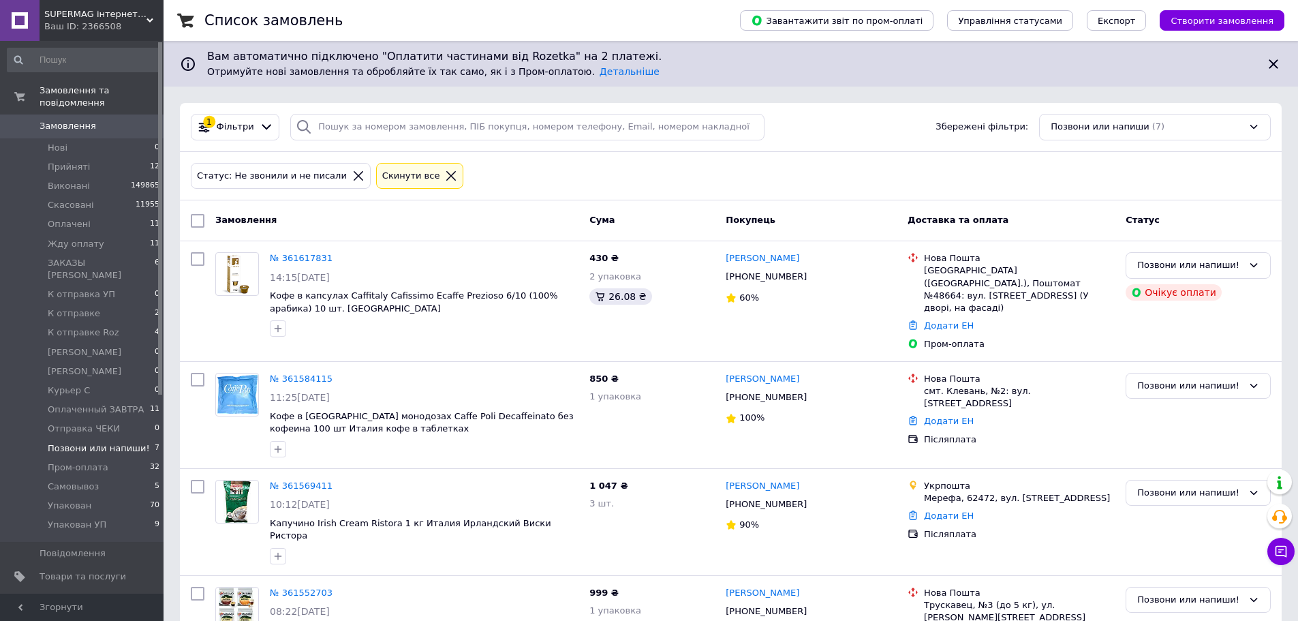
click at [74, 120] on span "Замовлення" at bounding box center [68, 126] width 57 height 12
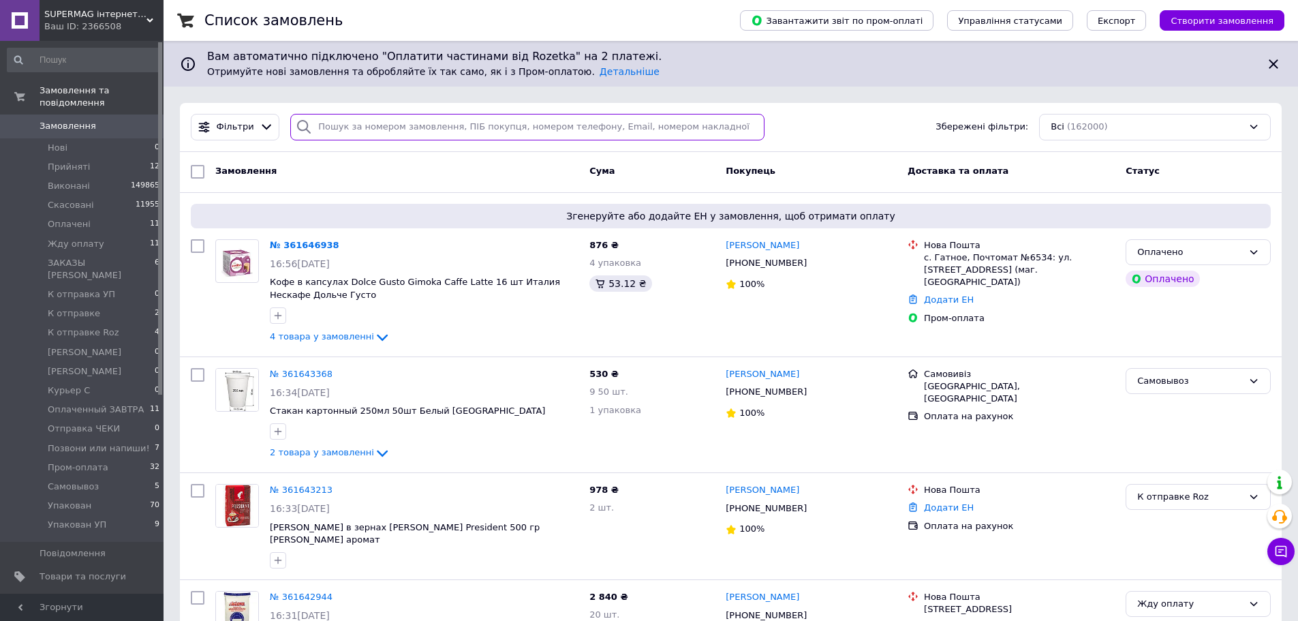
click at [320, 132] on input "search" at bounding box center [527, 127] width 474 height 27
paste input "0993798616"
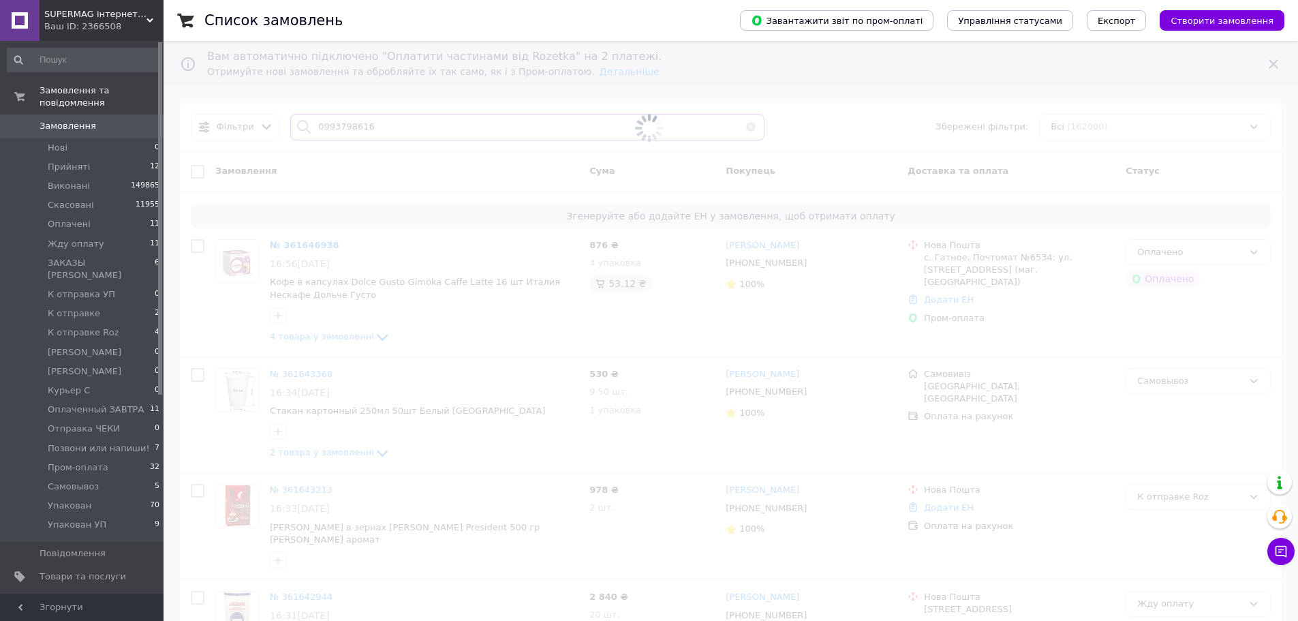
type input "0993798616"
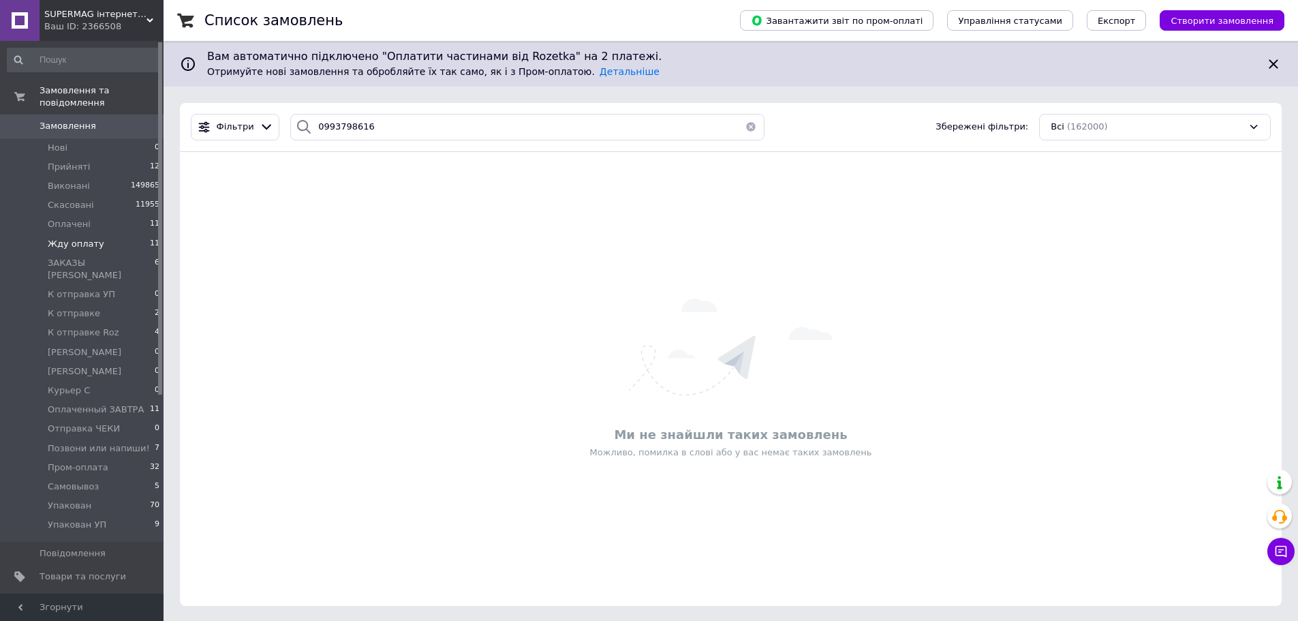
click at [66, 238] on span "Жду оплату" at bounding box center [76, 244] width 57 height 12
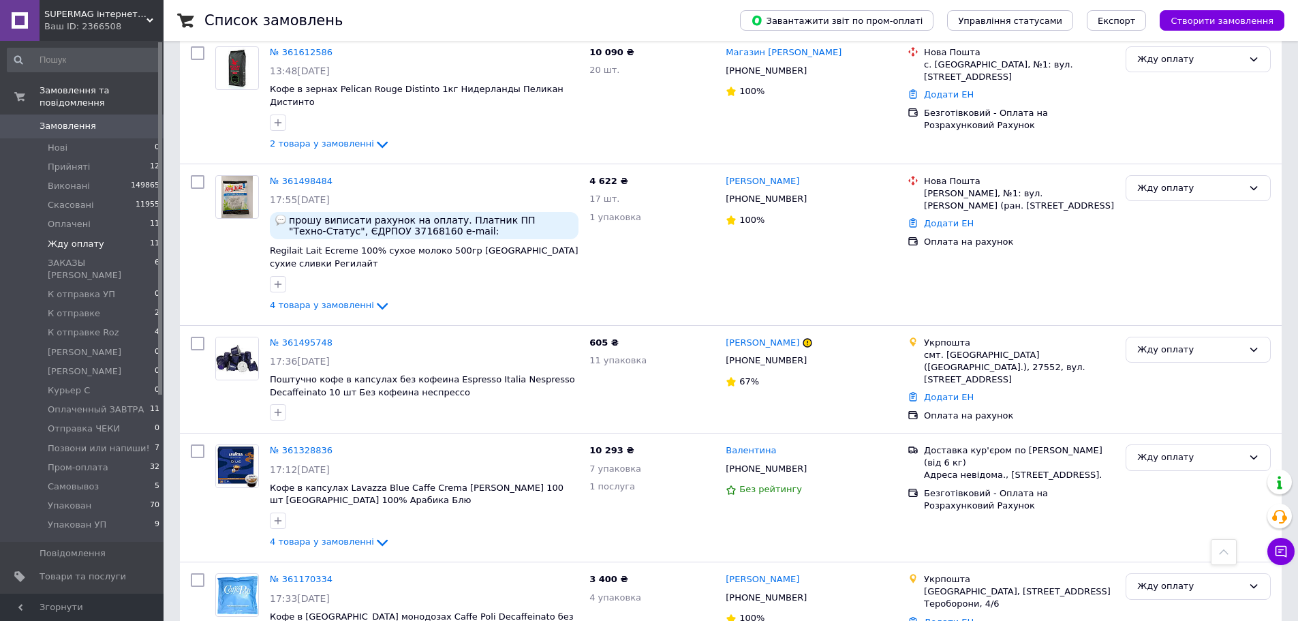
scroll to position [805, 0]
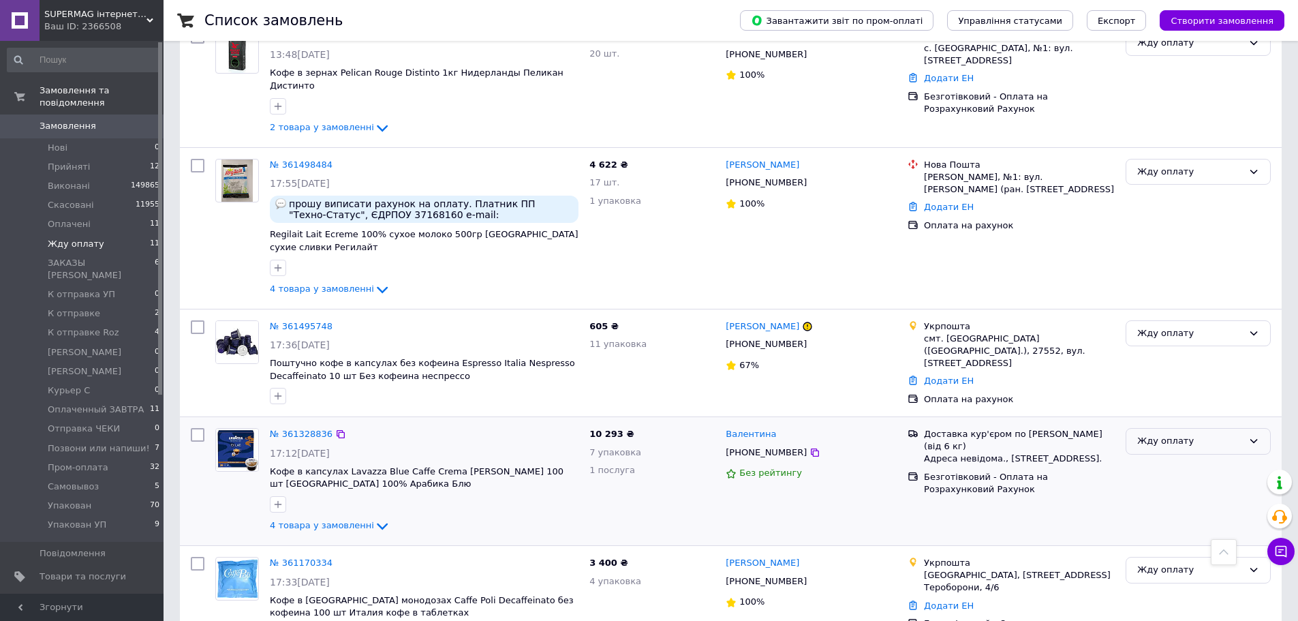
click at [1156, 434] on div "Жду оплату" at bounding box center [1190, 441] width 106 height 14
click at [1181, 531] on li "Оплачено" at bounding box center [1198, 543] width 144 height 25
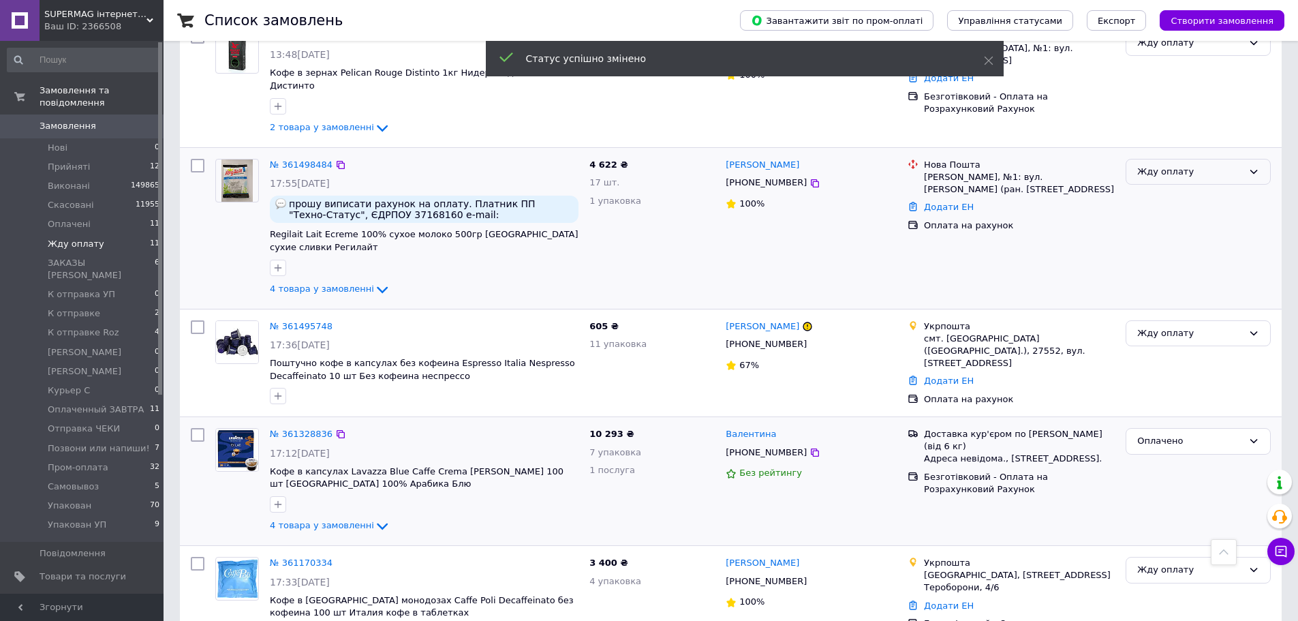
click at [1164, 165] on div "Жду оплату" at bounding box center [1190, 172] width 106 height 14
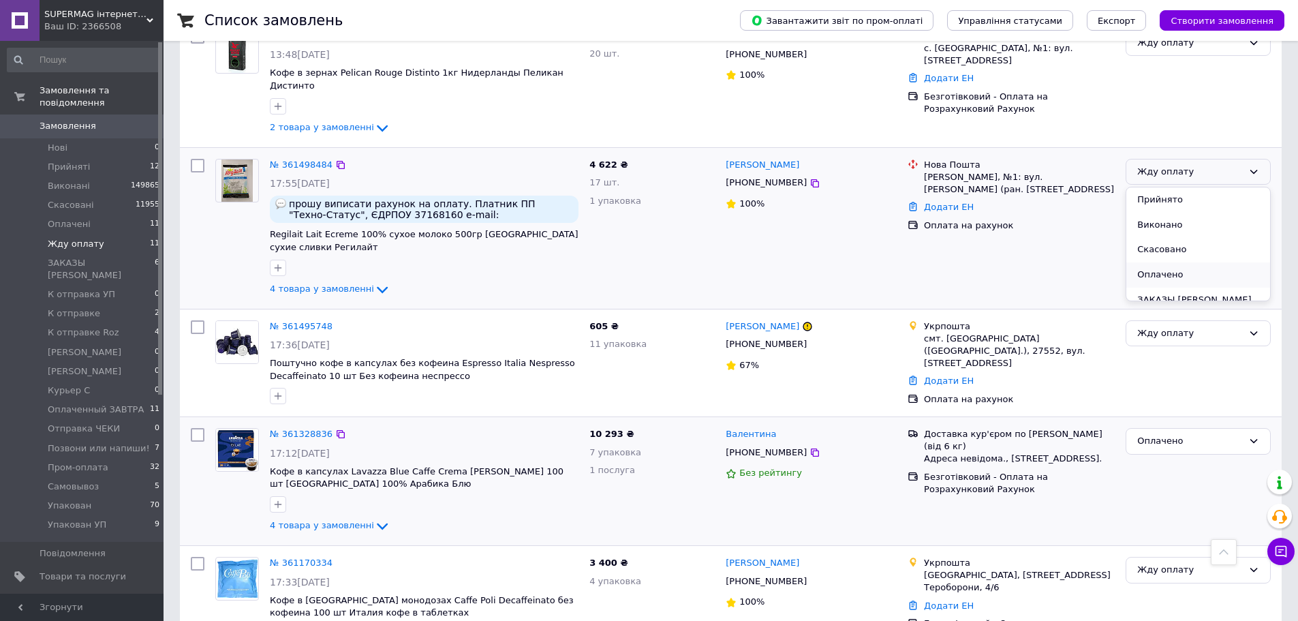
click at [1182, 262] on li "Оплачено" at bounding box center [1198, 274] width 144 height 25
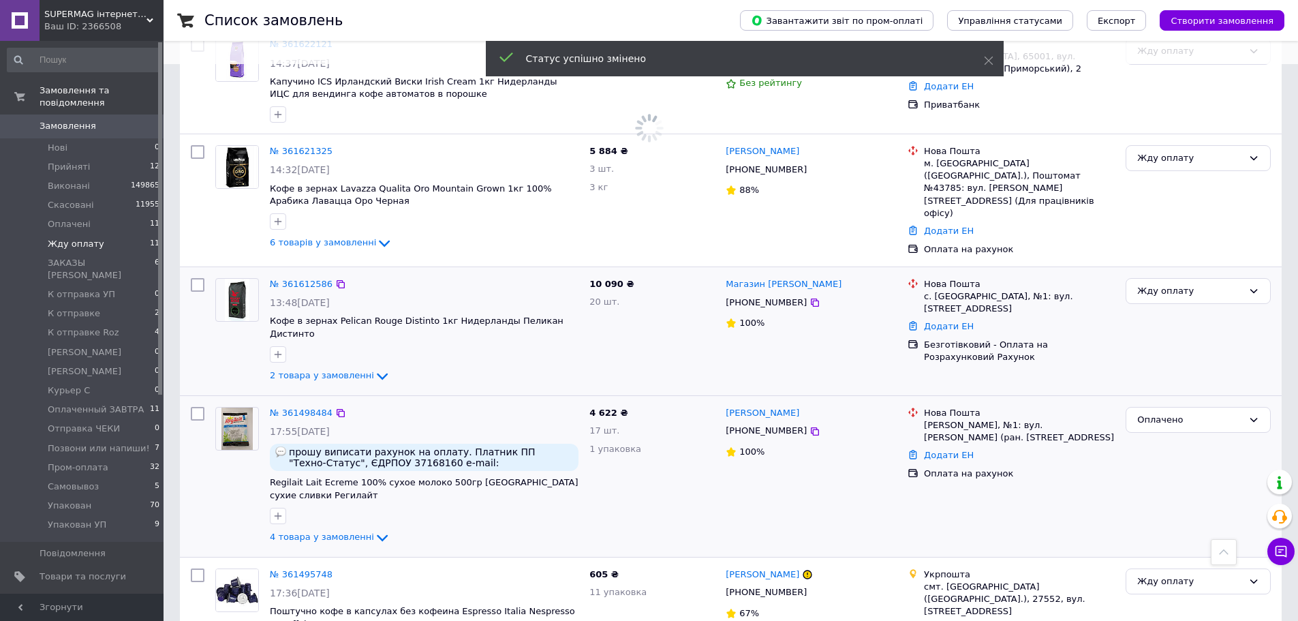
scroll to position [532, 0]
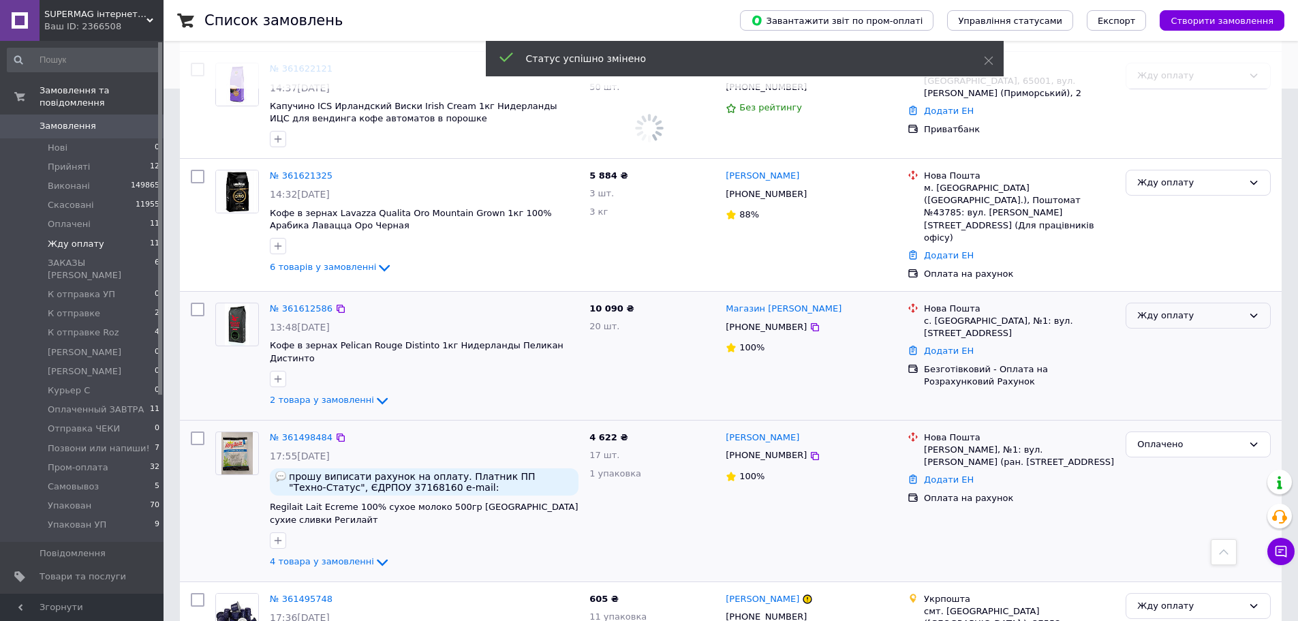
click at [1176, 309] on div "Жду оплату" at bounding box center [1190, 316] width 106 height 14
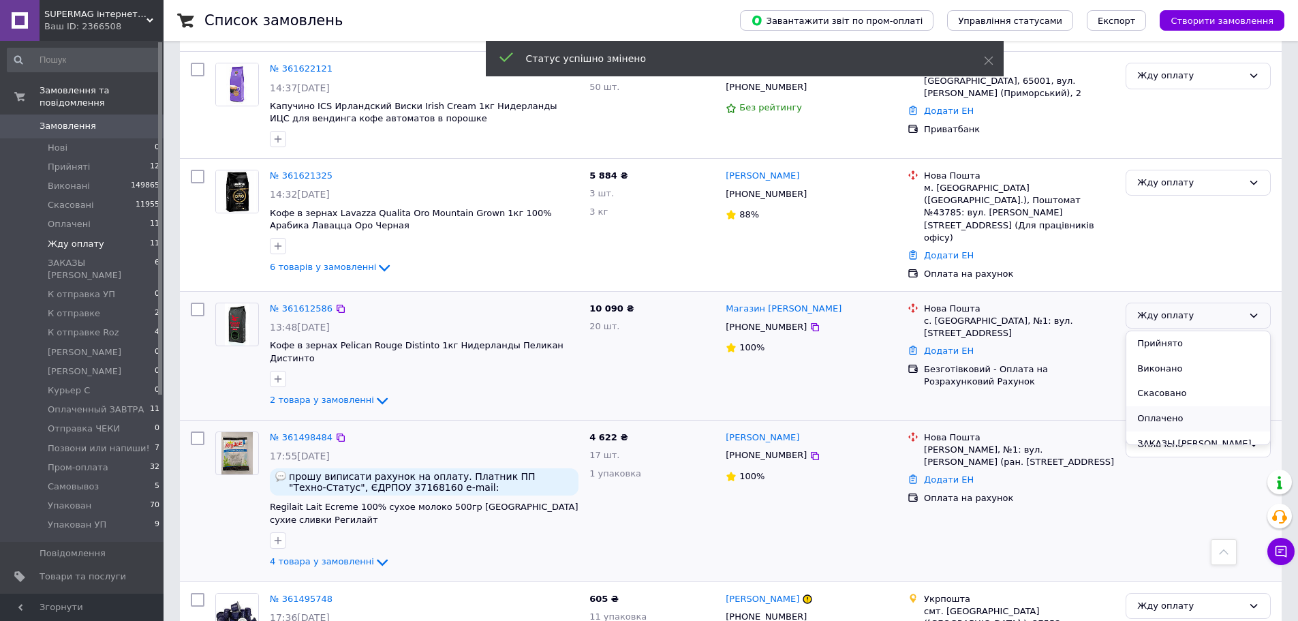
click at [1178, 415] on li "Оплачено" at bounding box center [1198, 418] width 144 height 25
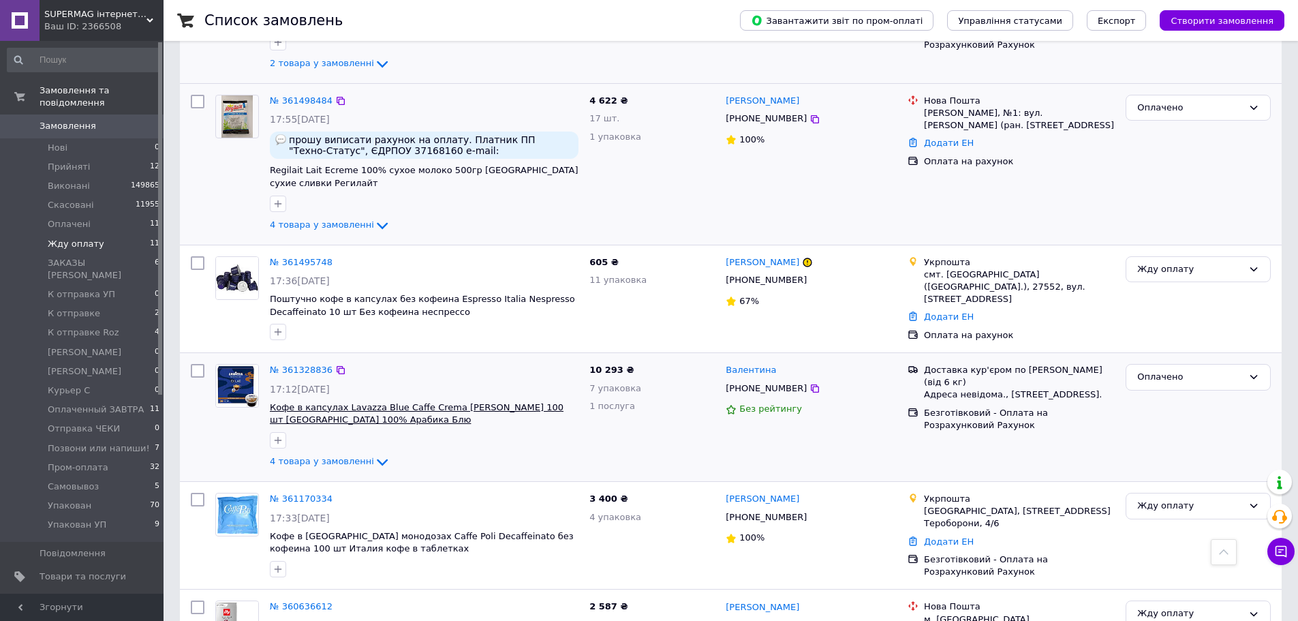
scroll to position [873, 0]
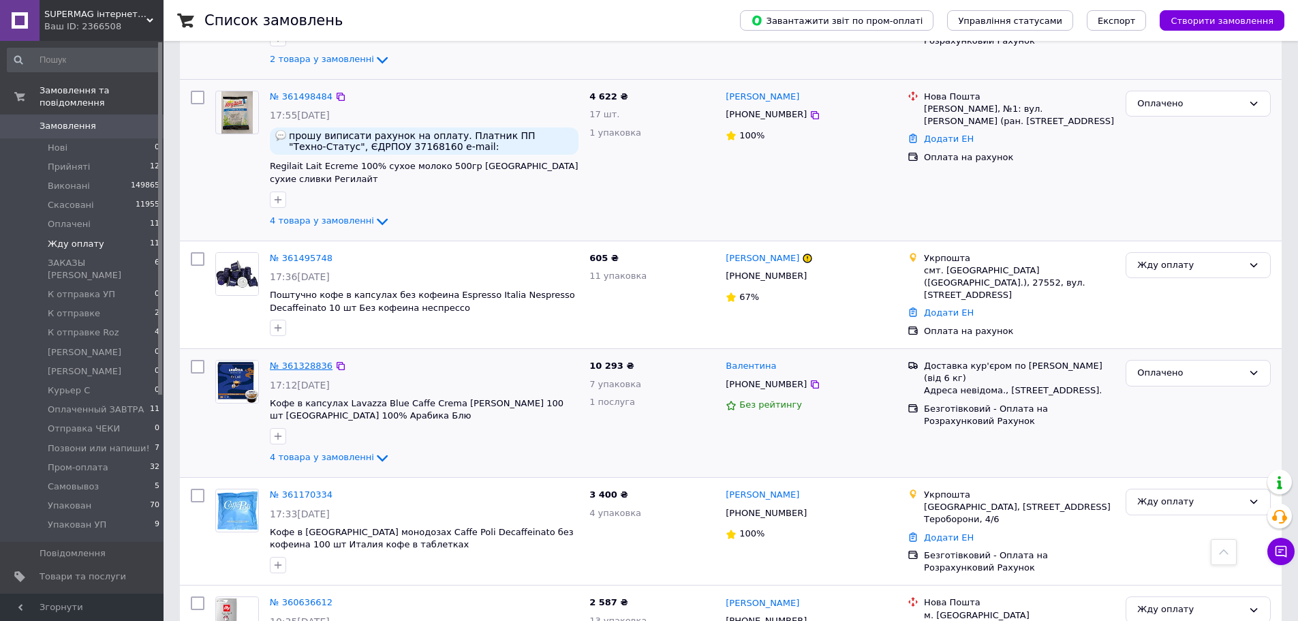
click at [298, 360] on link "№ 361328836" at bounding box center [301, 365] width 63 height 10
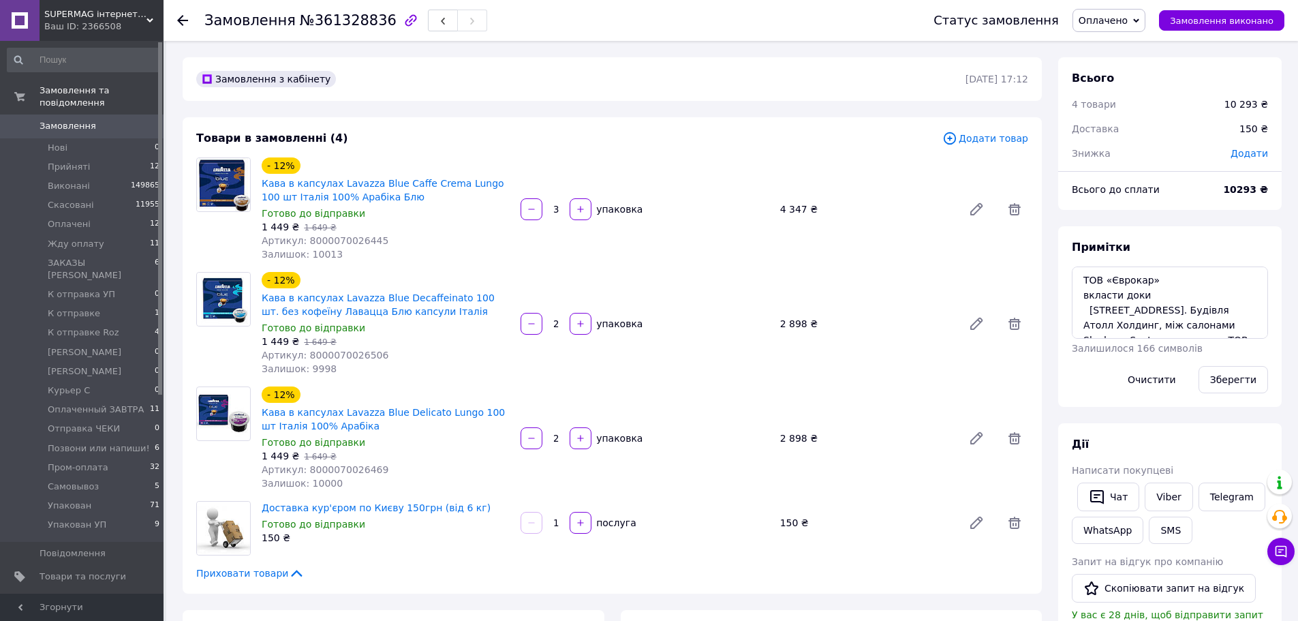
click at [1237, 226] on div "Примітки ТОВ «Єврокар» вкласти доки Проспект Берестейський, 67. Будівля Атолл Х…" at bounding box center [1169, 316] width 223 height 181
click at [420, 87] on div "Замовлення з кабінету" at bounding box center [579, 79] width 772 height 22
click at [83, 120] on span "Замовлення" at bounding box center [68, 126] width 57 height 12
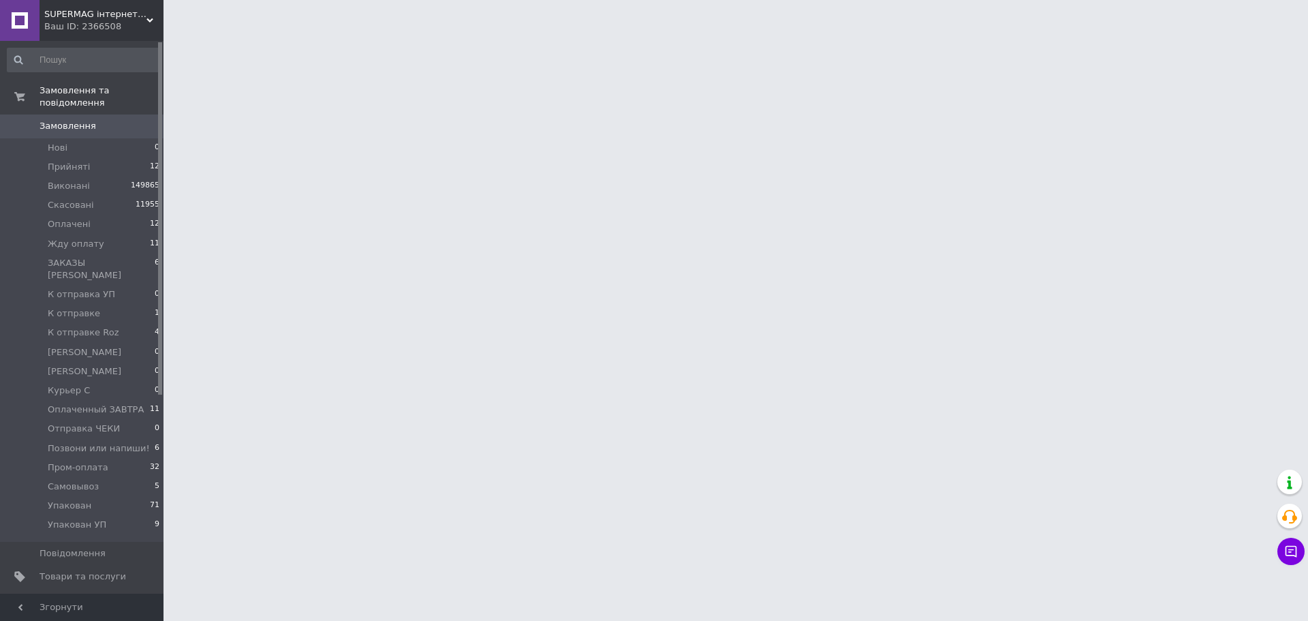
click at [83, 120] on span "Замовлення" at bounding box center [68, 126] width 57 height 12
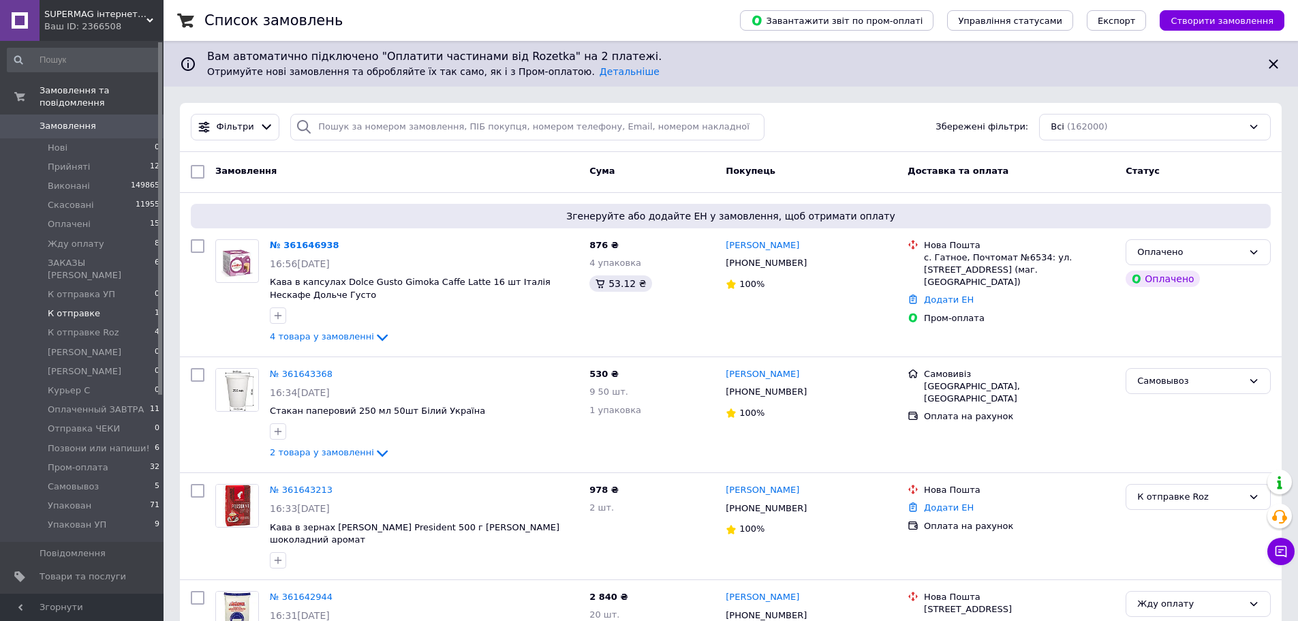
click at [106, 304] on li "К отправке 1" at bounding box center [84, 313] width 168 height 19
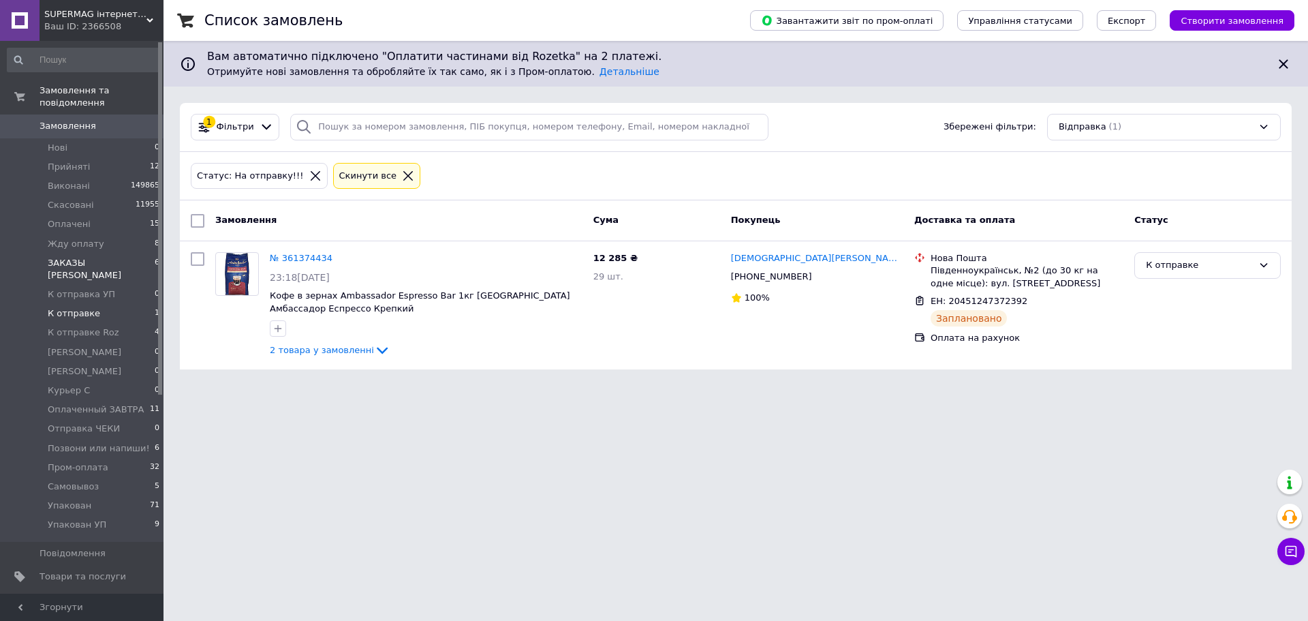
click at [137, 253] on li "ЗАКАЗЫ Маша 6" at bounding box center [84, 268] width 168 height 31
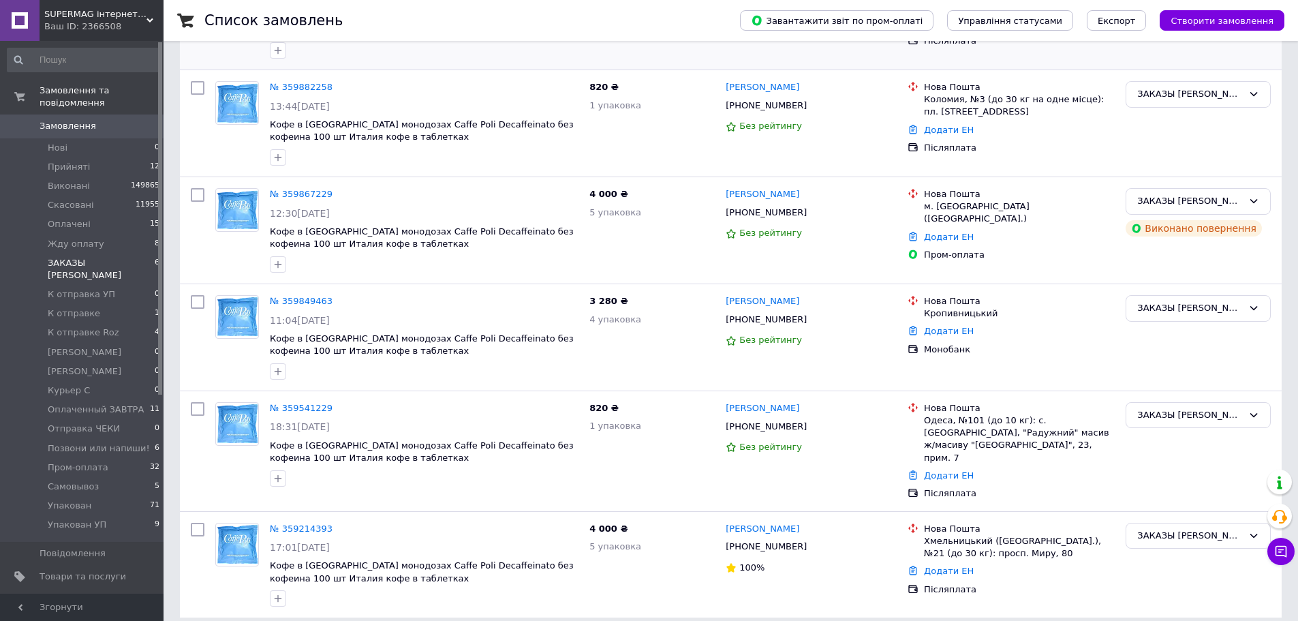
scroll to position [5, 0]
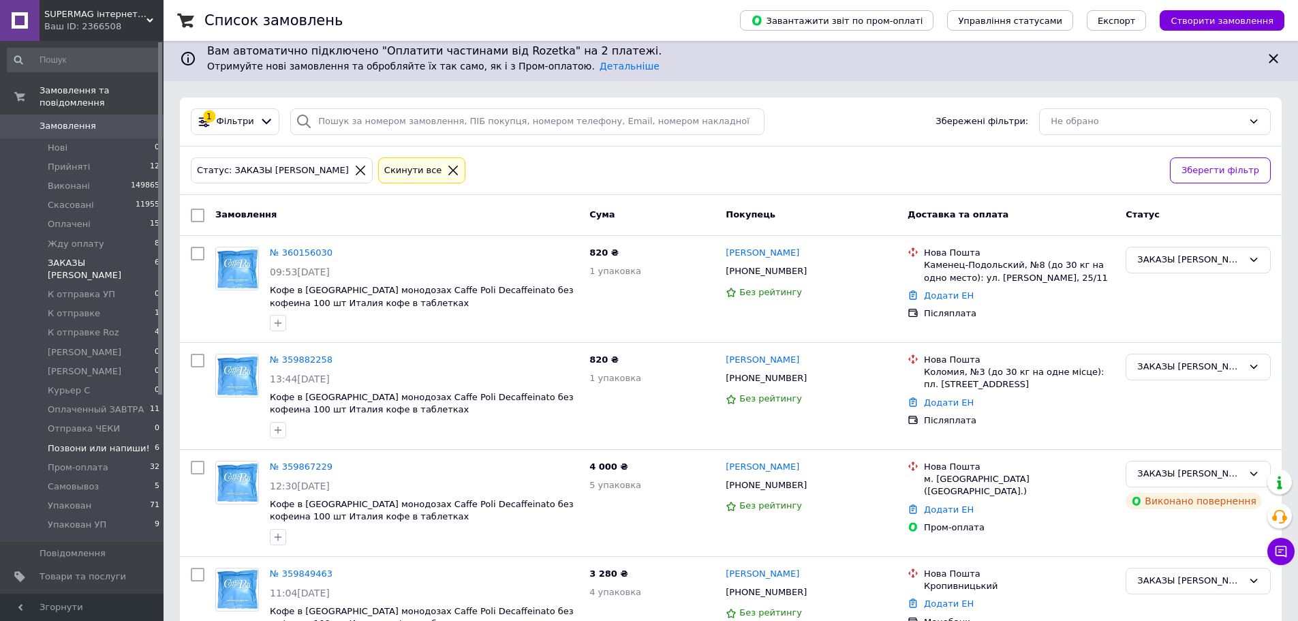
click at [102, 442] on span "Позвони или напиши!" at bounding box center [99, 448] width 102 height 12
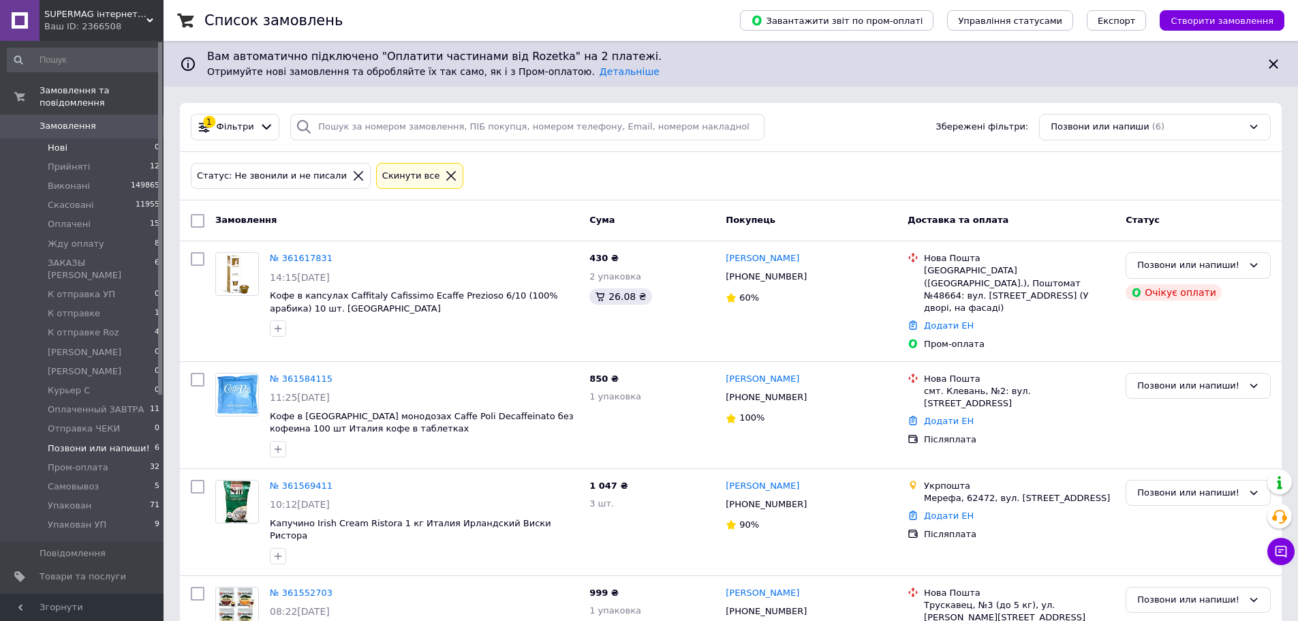
click at [71, 138] on li "Нові 0" at bounding box center [84, 147] width 168 height 19
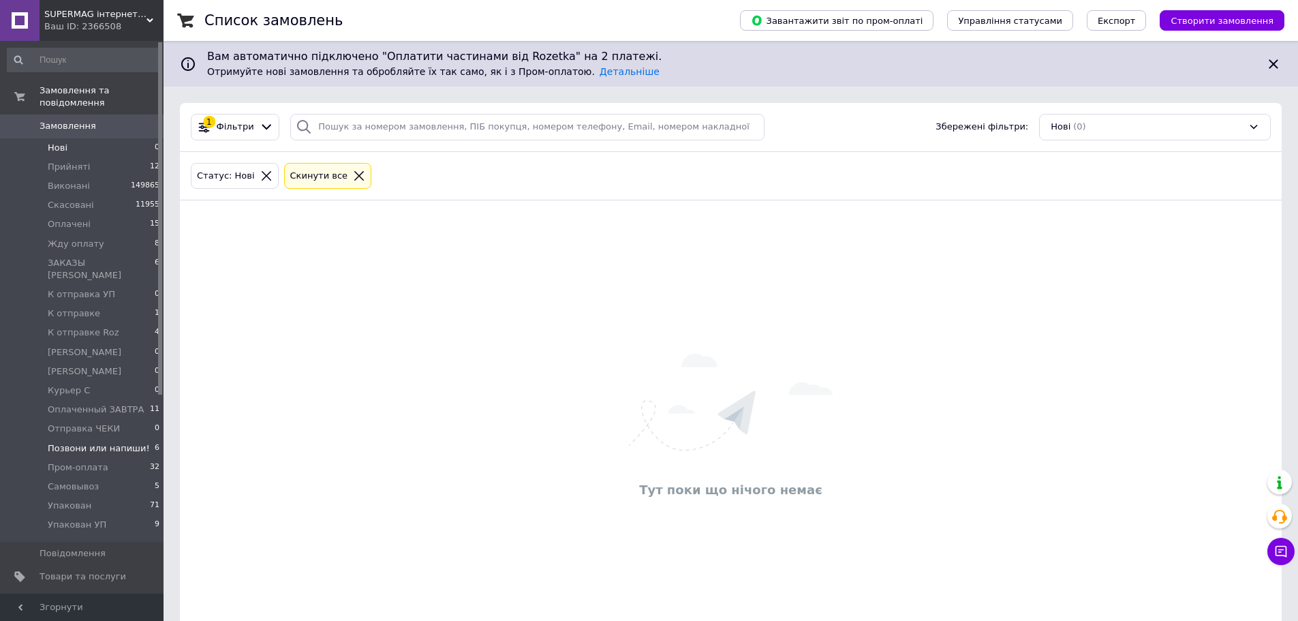
click at [101, 439] on li "Позвони или напиши! 6" at bounding box center [84, 448] width 168 height 19
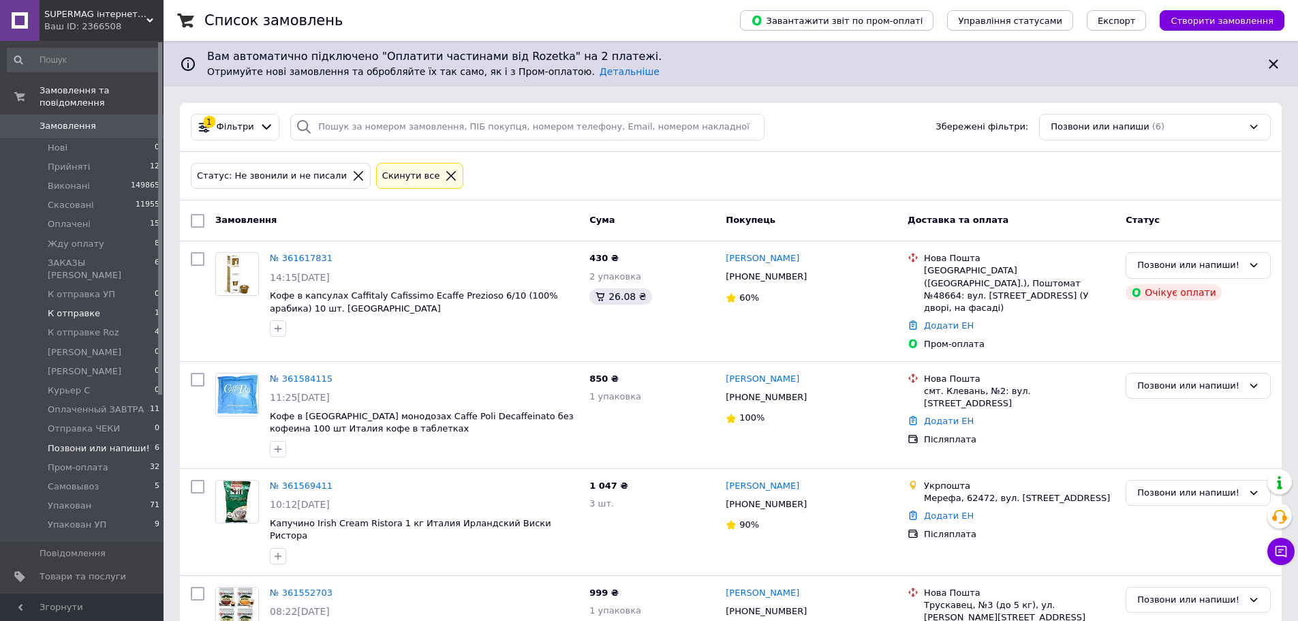
drag, startPoint x: 89, startPoint y: 290, endPoint x: 114, endPoint y: 290, distance: 25.2
click at [89, 307] on span "К отправке" at bounding box center [74, 313] width 52 height 12
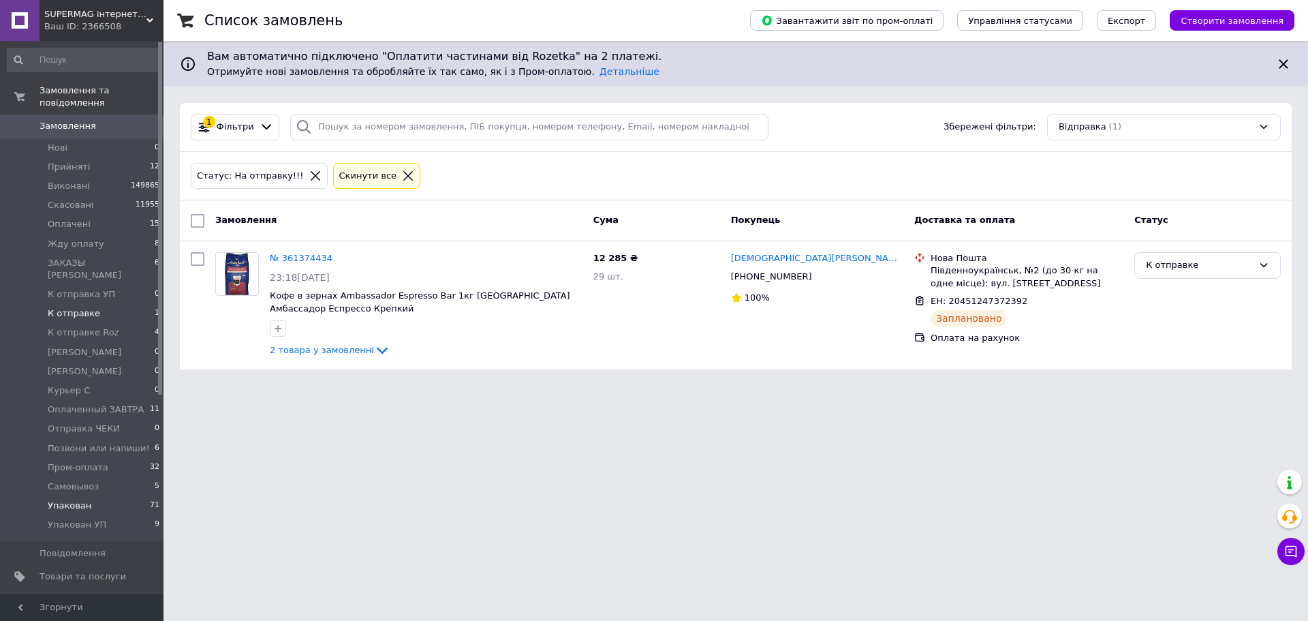
click at [103, 496] on li "Упакован 71" at bounding box center [84, 505] width 168 height 19
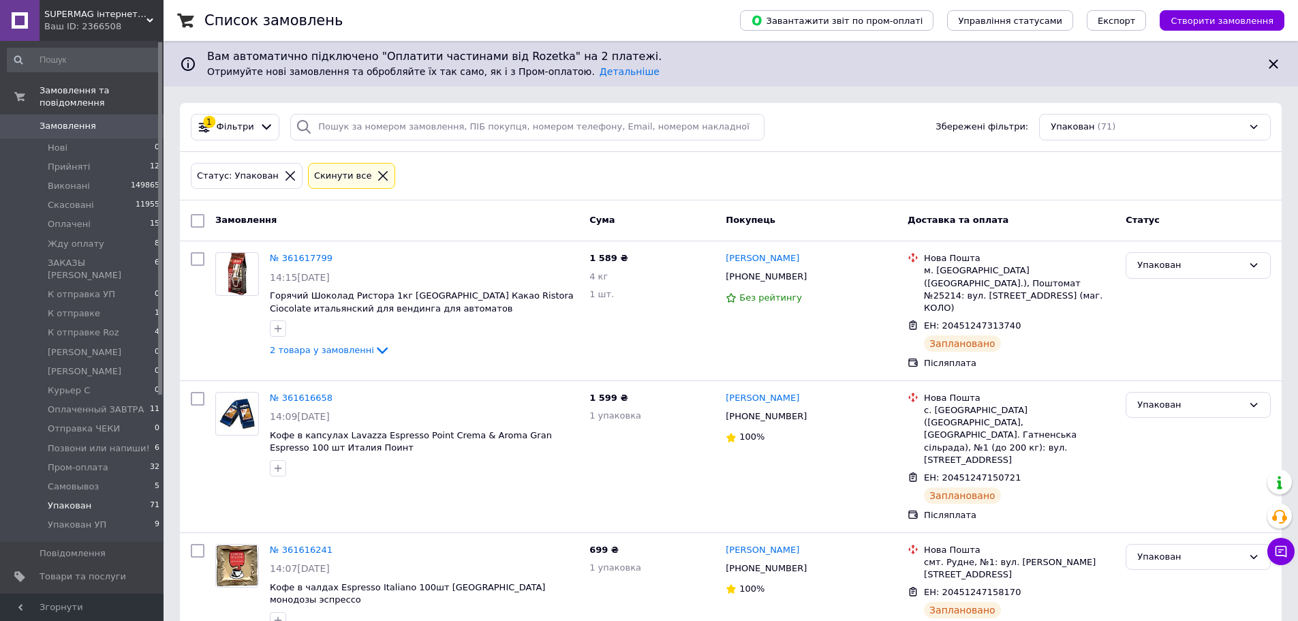
click at [413, 196] on div "Статус: Упакован Cкинути все" at bounding box center [731, 176] width 1102 height 49
click at [131, 442] on span "Позвони или напиши!" at bounding box center [99, 448] width 102 height 12
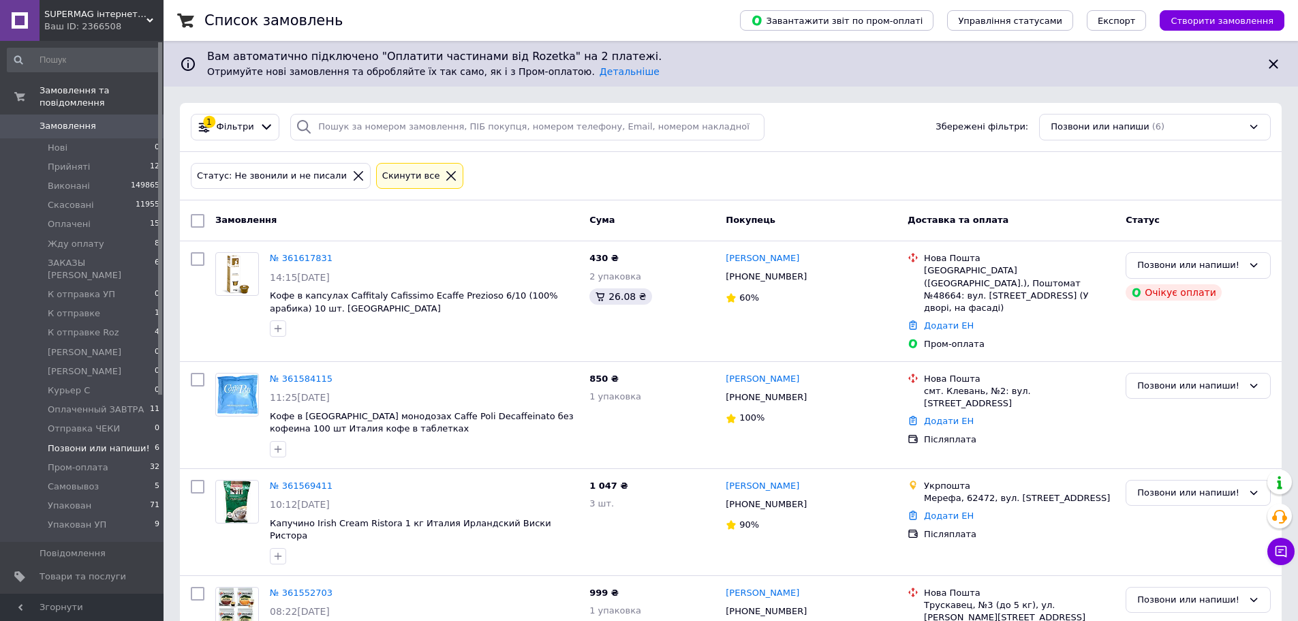
click at [102, 120] on span "Замовлення" at bounding box center [83, 126] width 87 height 12
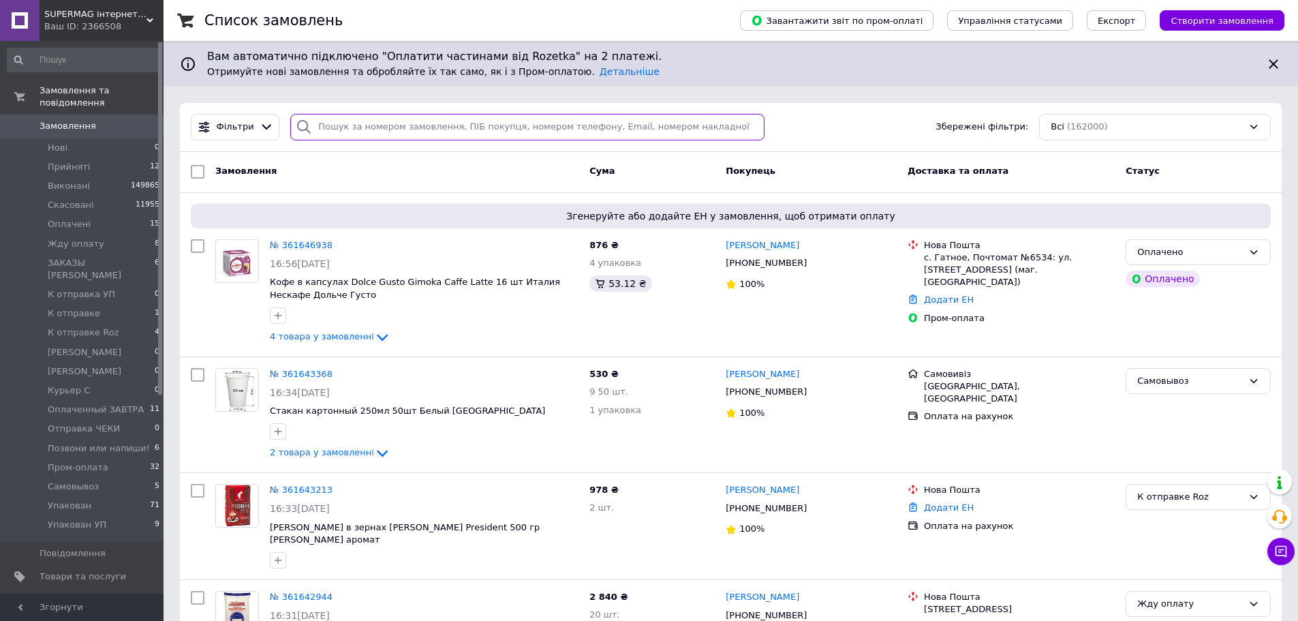
click at [345, 132] on input "search" at bounding box center [527, 127] width 474 height 27
paste input "0993798616"
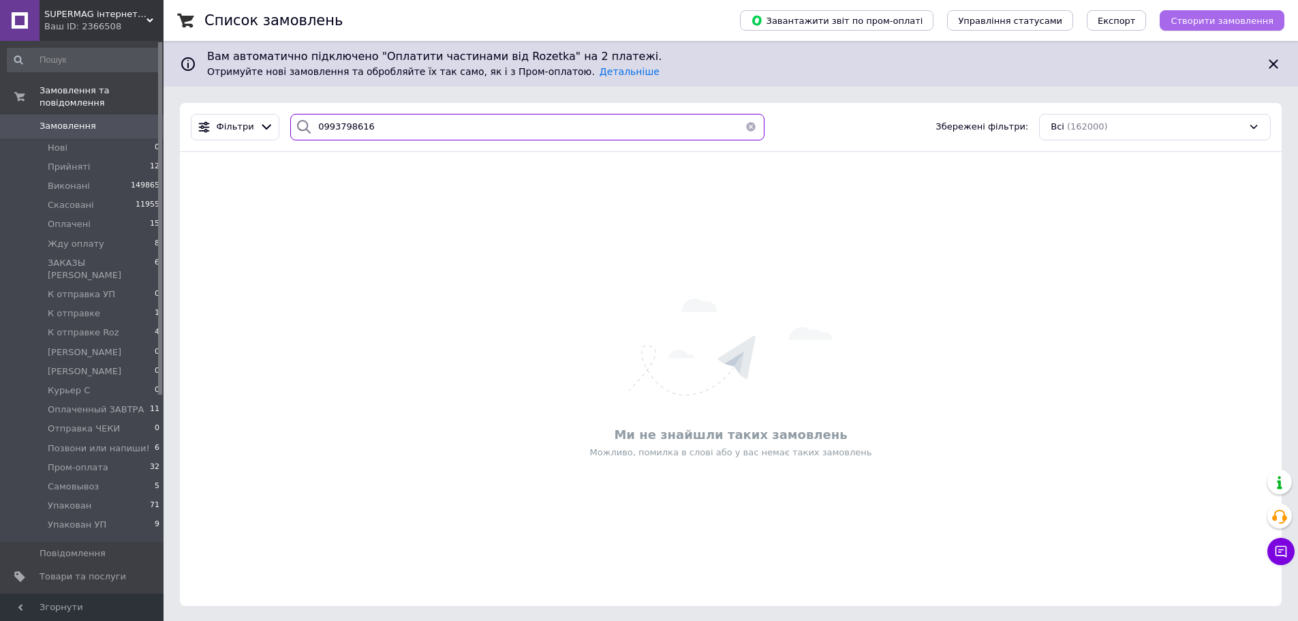
type input "0993798616"
click at [1206, 18] on span "Створити замовлення" at bounding box center [1221, 21] width 103 height 10
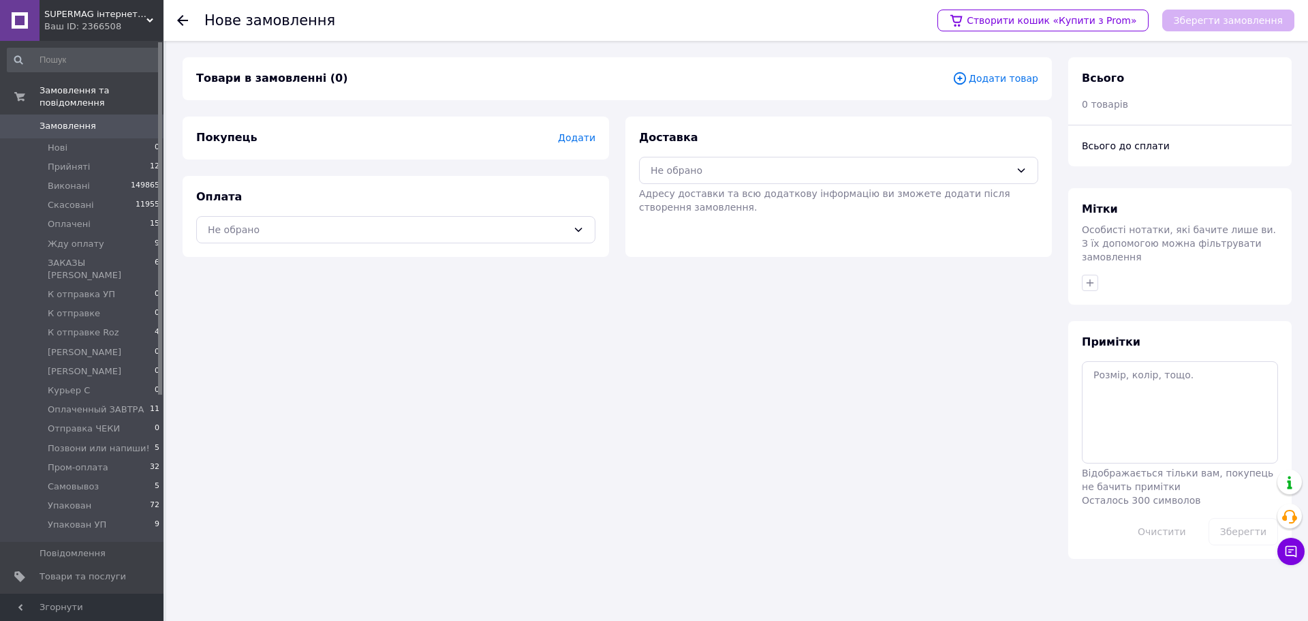
click at [587, 138] on span "Додати" at bounding box center [576, 137] width 37 height 11
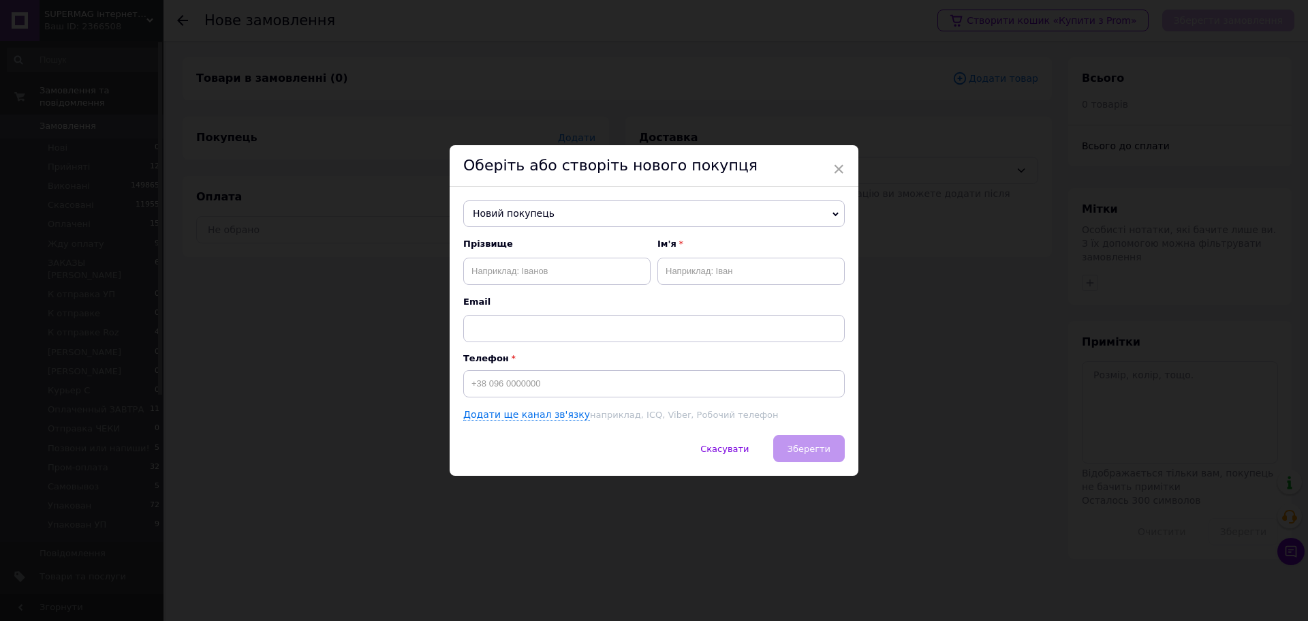
click at [337, 151] on div "× Оберіть або створіть нового покупця Новий покупець Вадим +380994692191 Горчеє…" at bounding box center [654, 310] width 1308 height 621
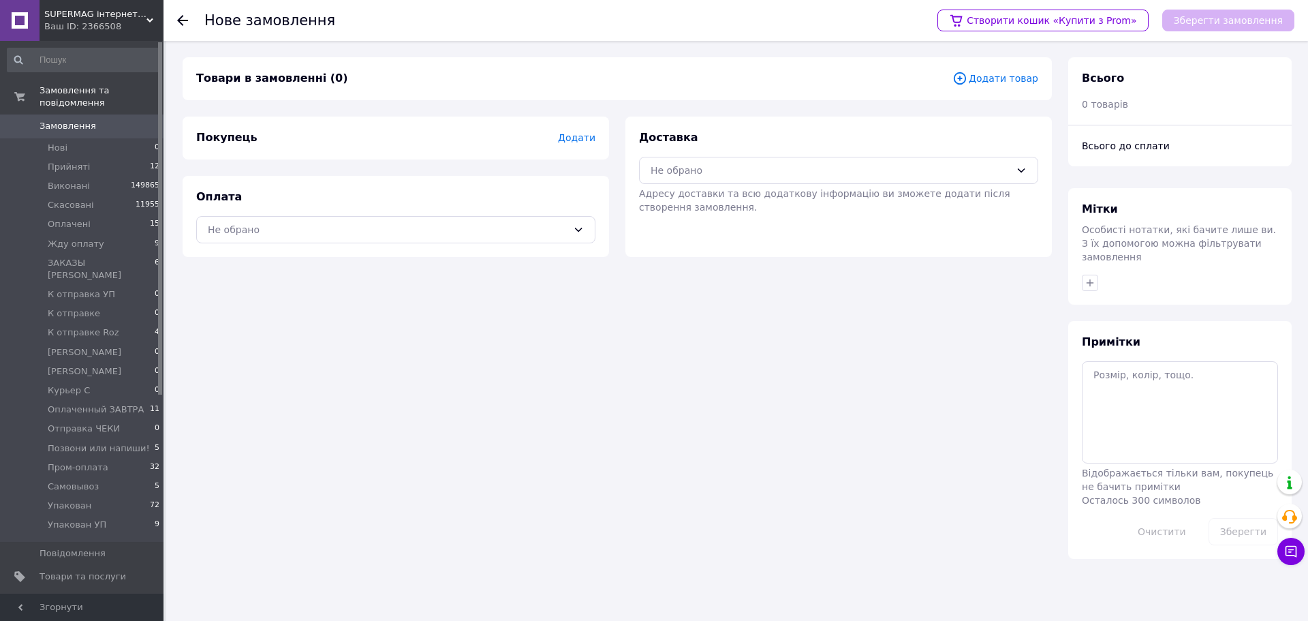
click at [99, 114] on link "Замовлення 0" at bounding box center [84, 125] width 168 height 23
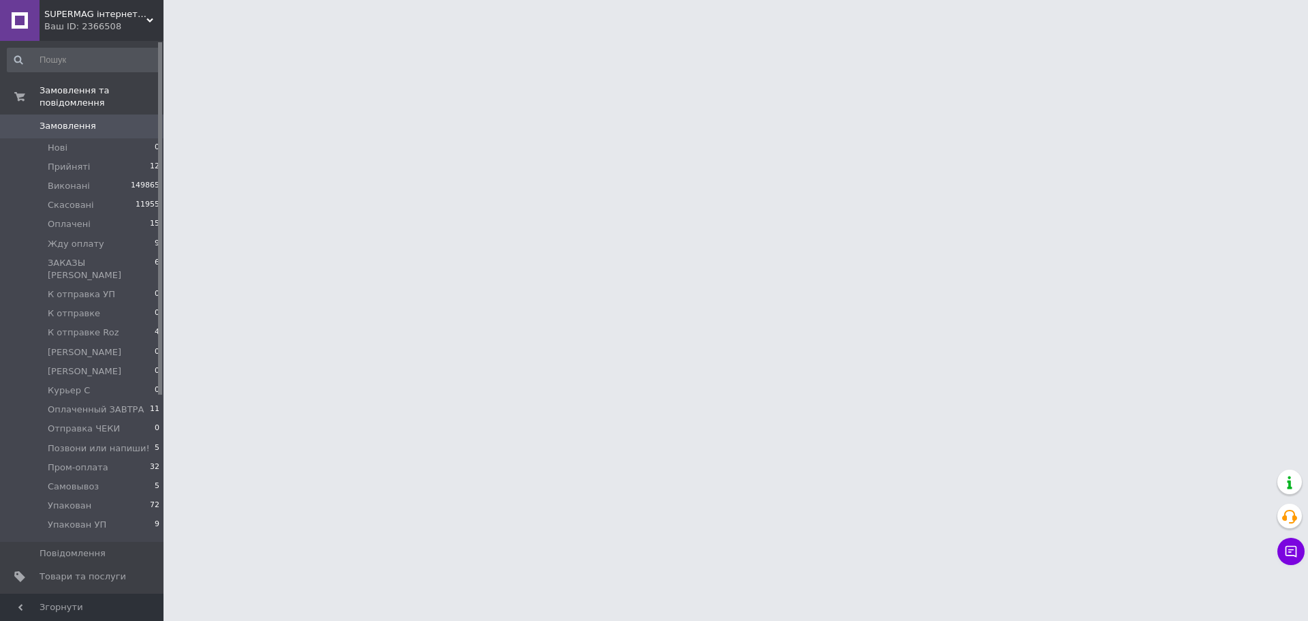
click at [99, 114] on link "Замовлення 0" at bounding box center [84, 125] width 168 height 23
click at [118, 120] on span "Замовлення" at bounding box center [83, 126] width 87 height 12
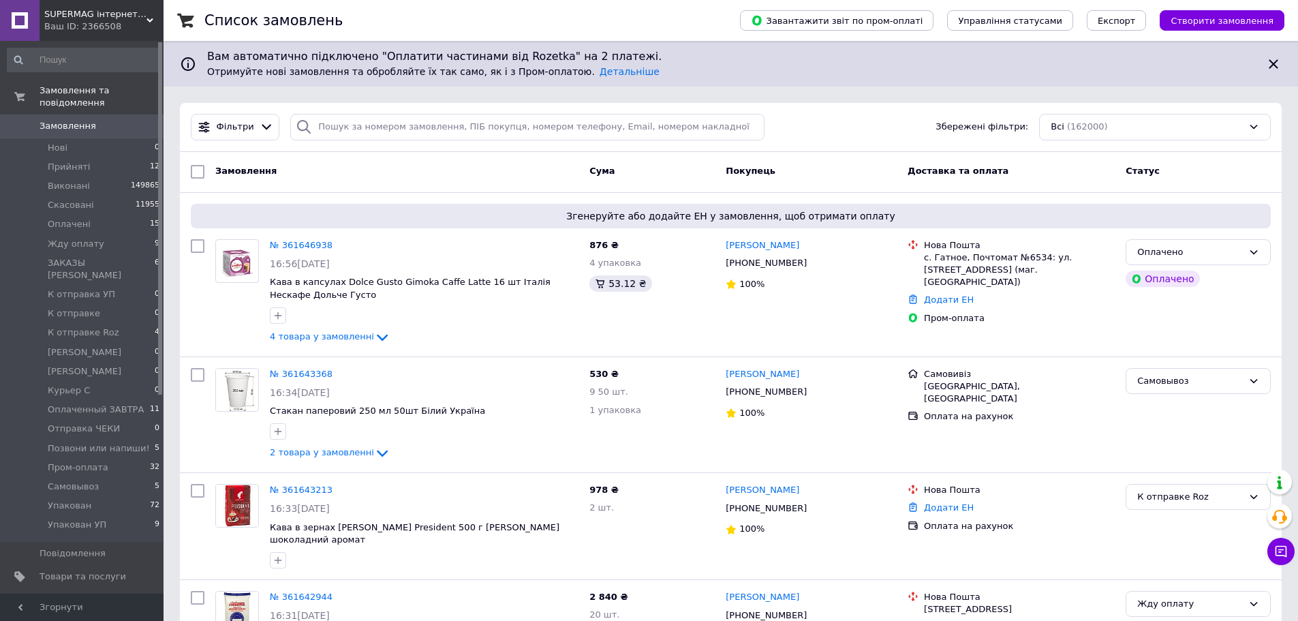
drag, startPoint x: 1286, startPoint y: 161, endPoint x: 1276, endPoint y: 161, distance: 9.5
drag, startPoint x: 490, startPoint y: 154, endPoint x: 426, endPoint y: 140, distance: 65.6
paste input "0993798"
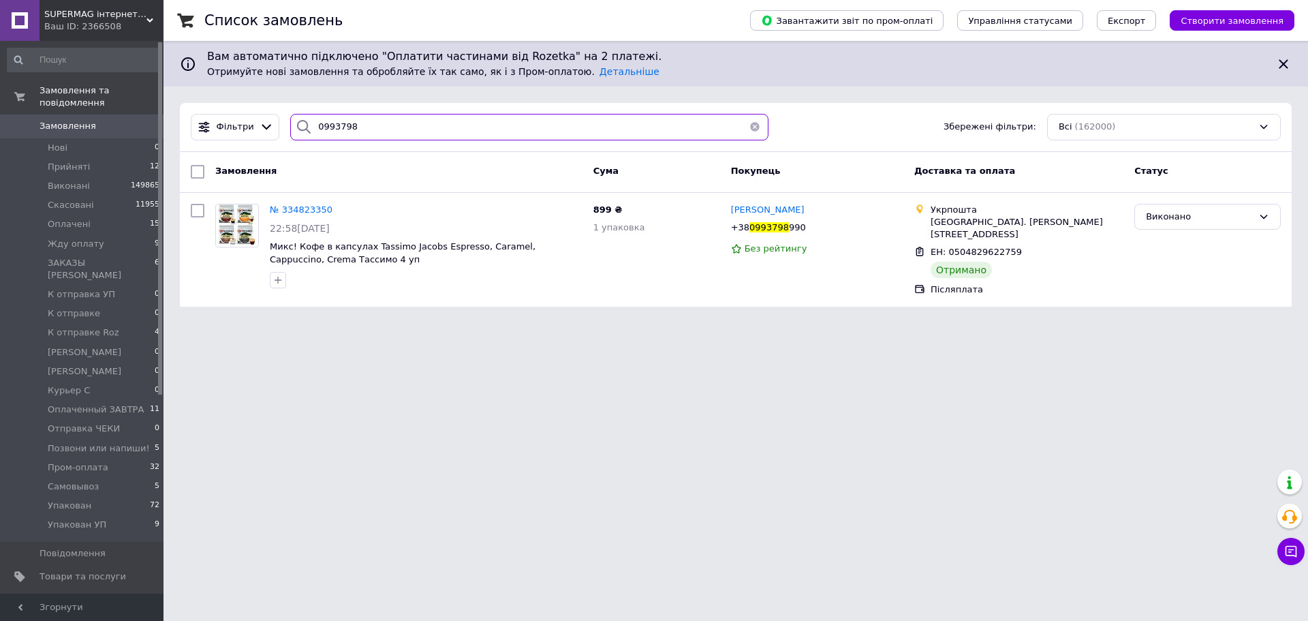
drag, startPoint x: 429, startPoint y: 137, endPoint x: 428, endPoint y: 130, distance: 6.9
click at [429, 134] on input "0993798" at bounding box center [529, 127] width 478 height 27
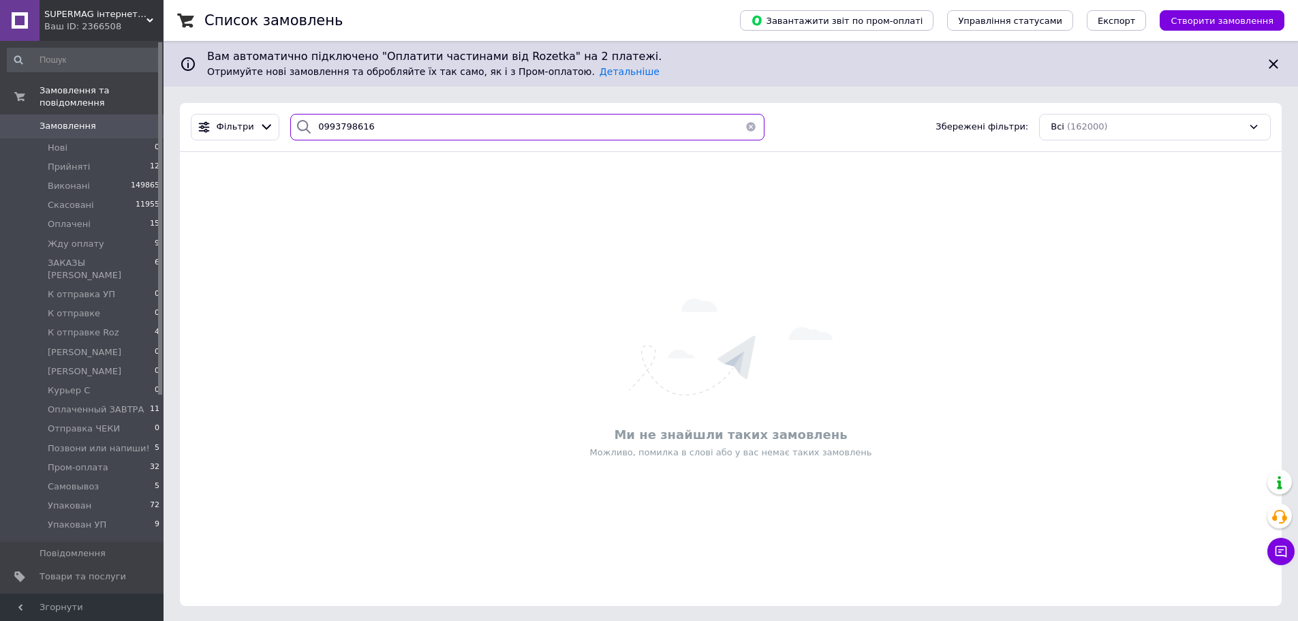
click at [324, 135] on input "0993798616" at bounding box center [527, 127] width 474 height 27
paste input "83373307"
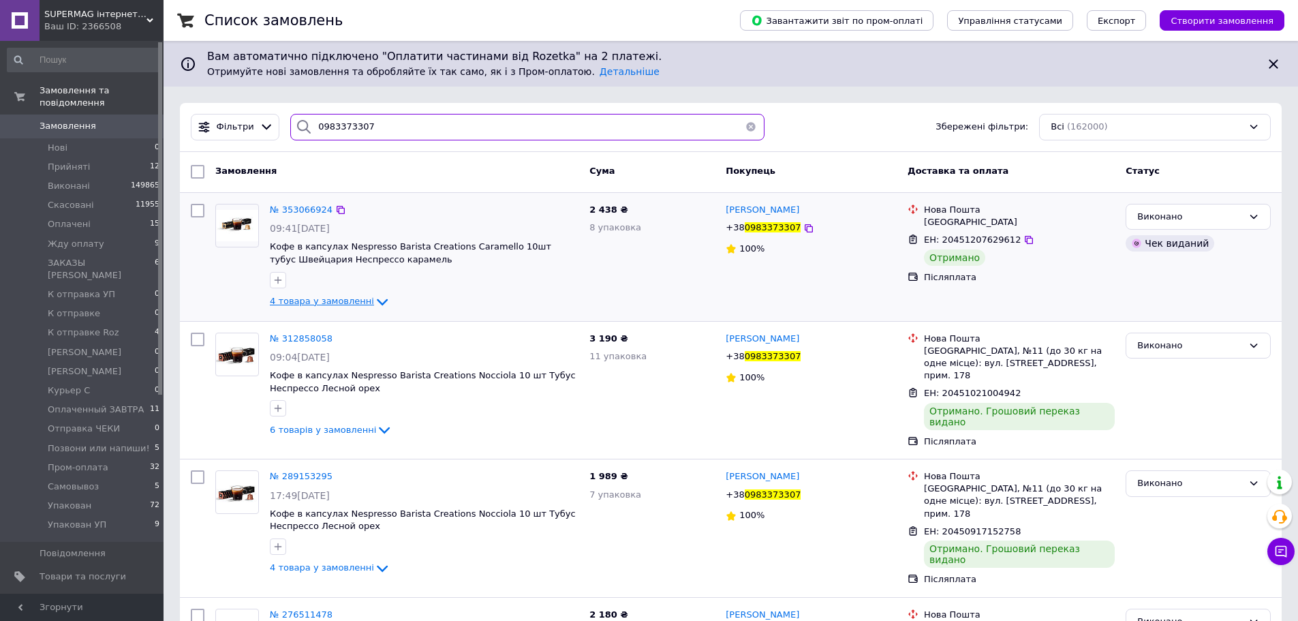
type input "0983373307"
click at [343, 297] on span "4 товара у замовленні" at bounding box center [322, 301] width 104 height 10
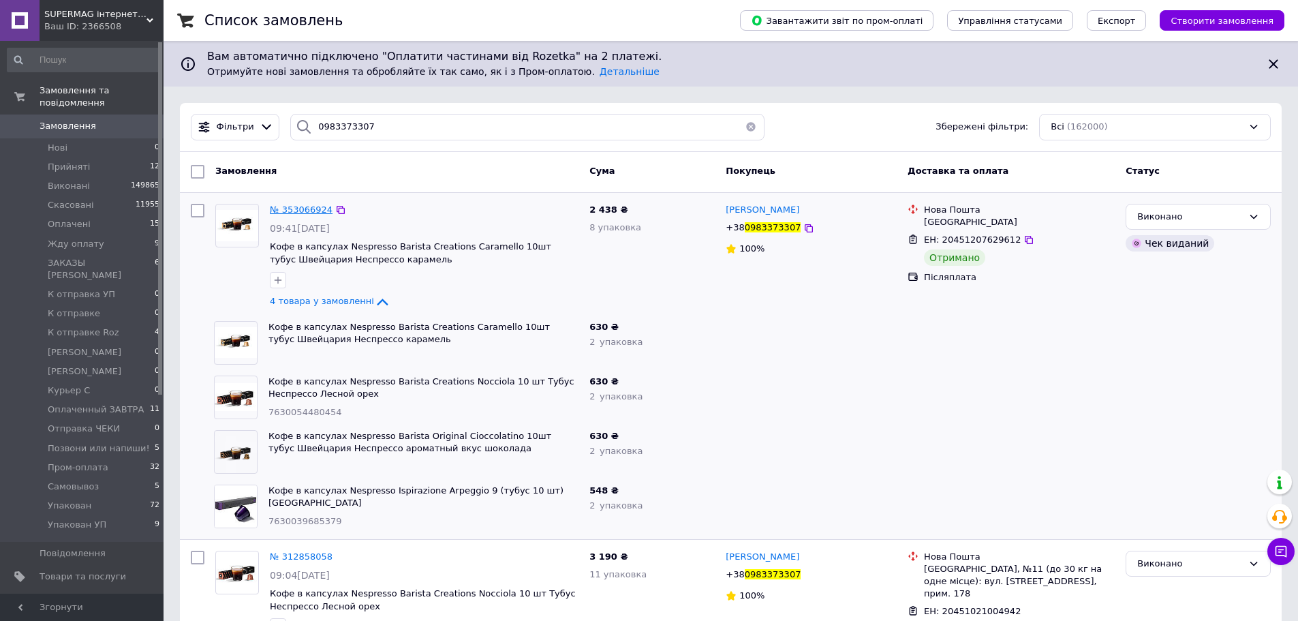
click at [285, 210] on span "№ 353066924" at bounding box center [301, 209] width 63 height 10
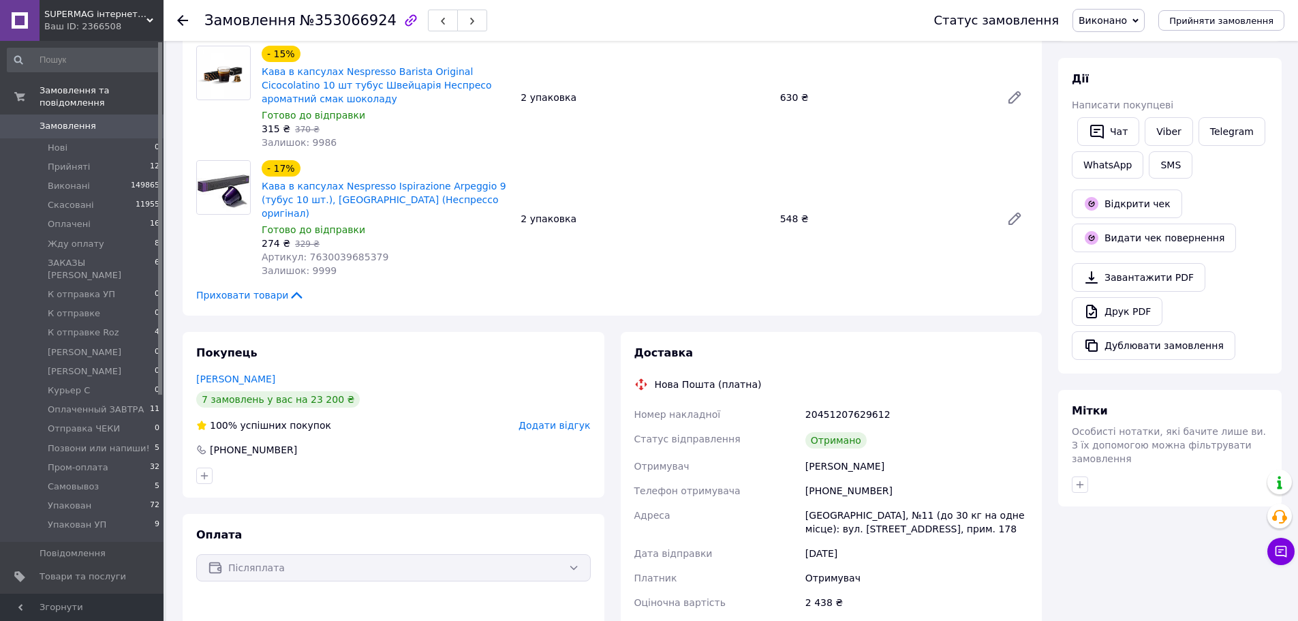
scroll to position [907, 0]
click at [1166, 343] on button "Дублювати замовлення" at bounding box center [1154, 345] width 164 height 29
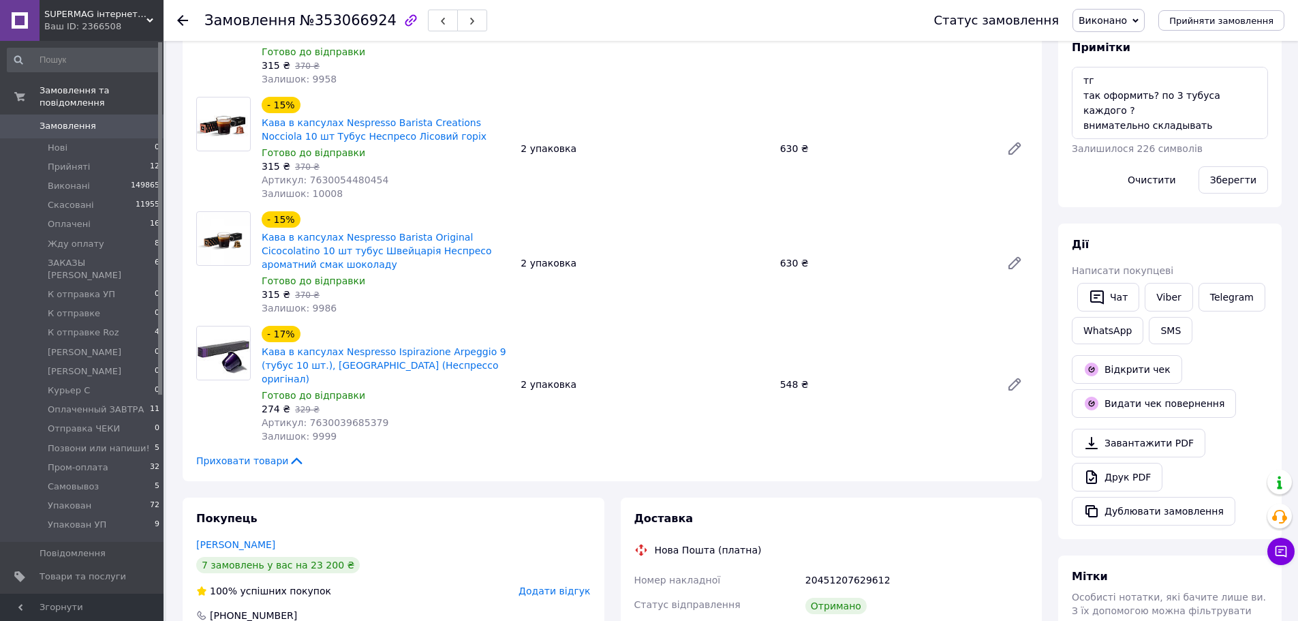
scroll to position [0, 0]
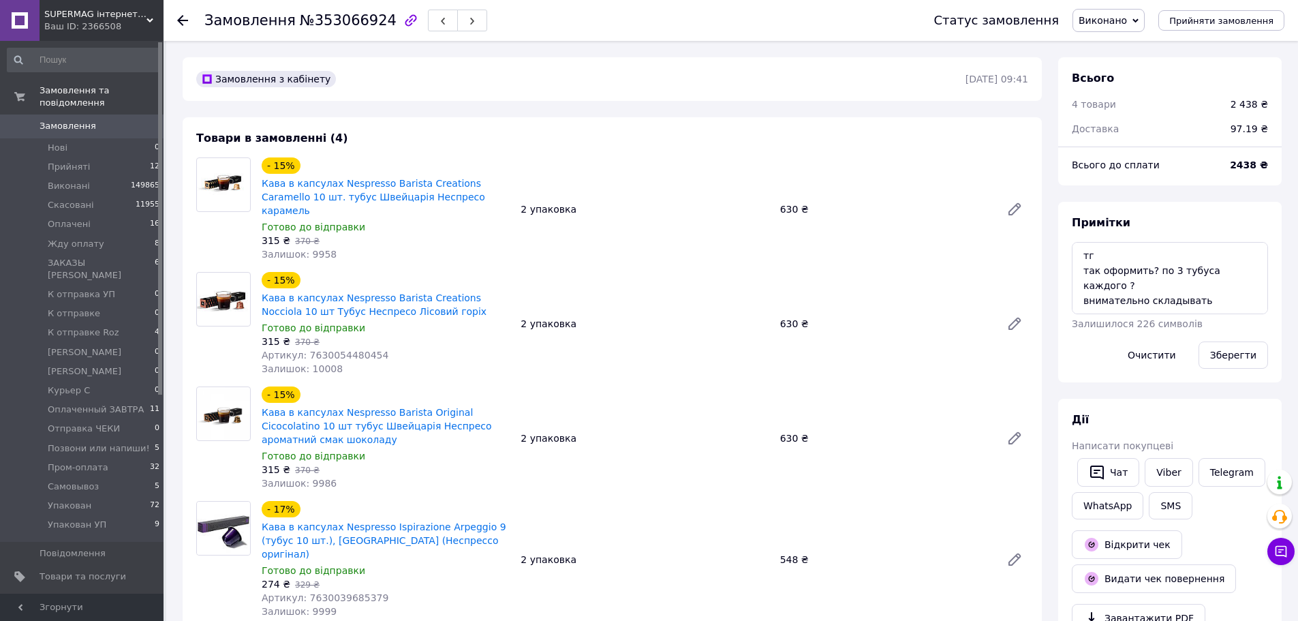
click at [98, 120] on span "Замовлення" at bounding box center [83, 126] width 87 height 12
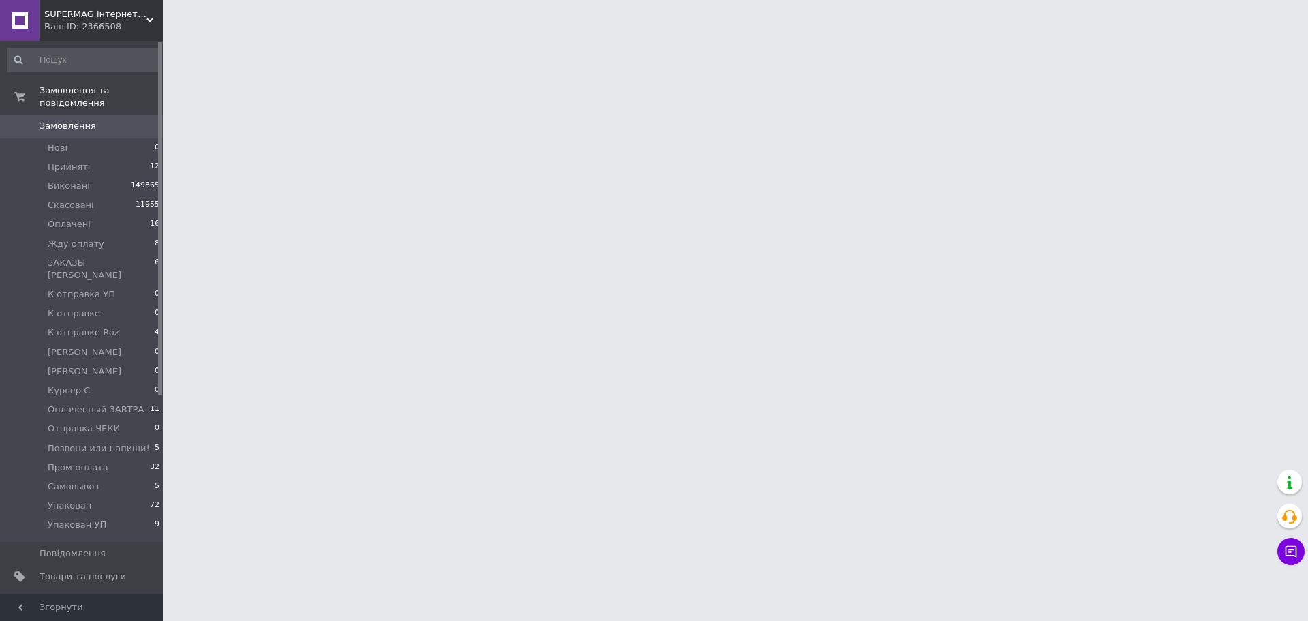
click at [1203, 34] on html "SUPERMAG інтернет магазин Ваш ID: 2366508 Сайт SUPERMAG інтернет магазин Кабіне…" at bounding box center [654, 17] width 1308 height 34
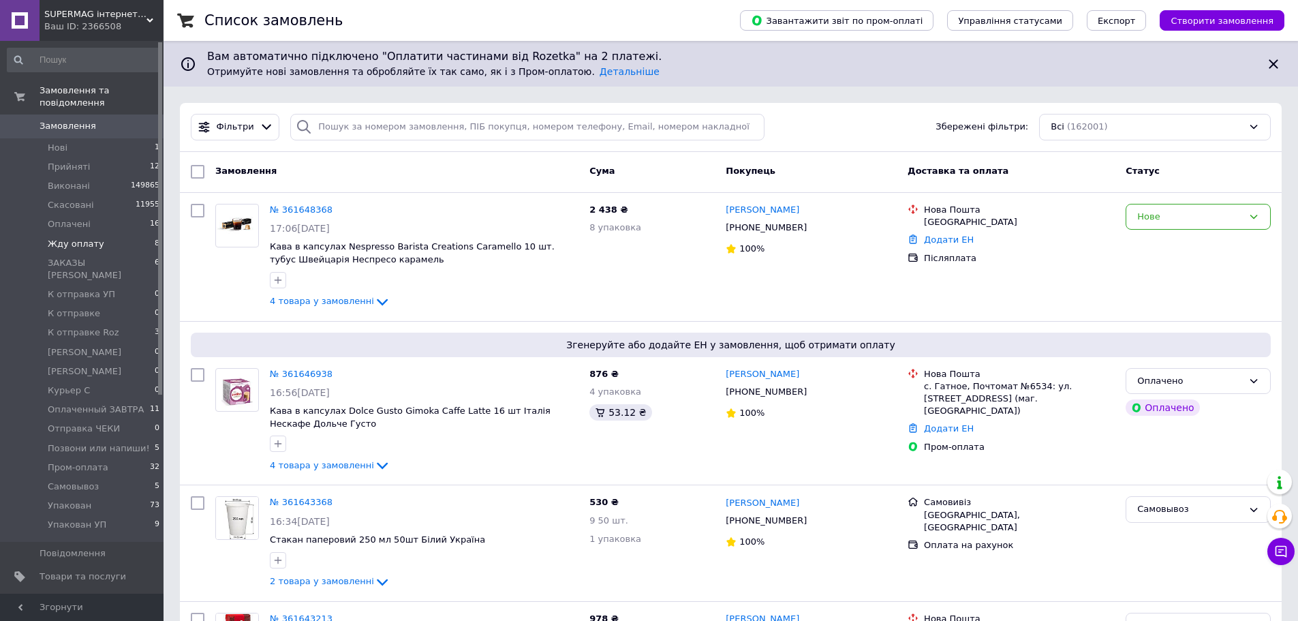
click at [101, 234] on li "Жду оплату 8" at bounding box center [84, 243] width 168 height 19
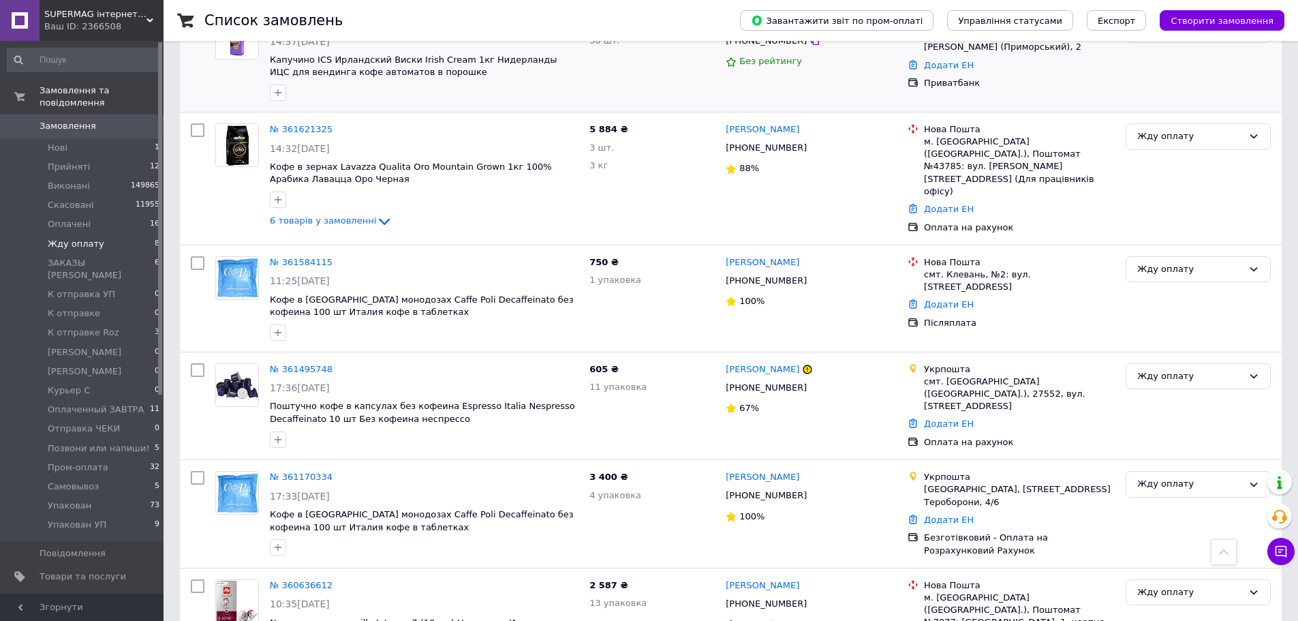
scroll to position [477, 0]
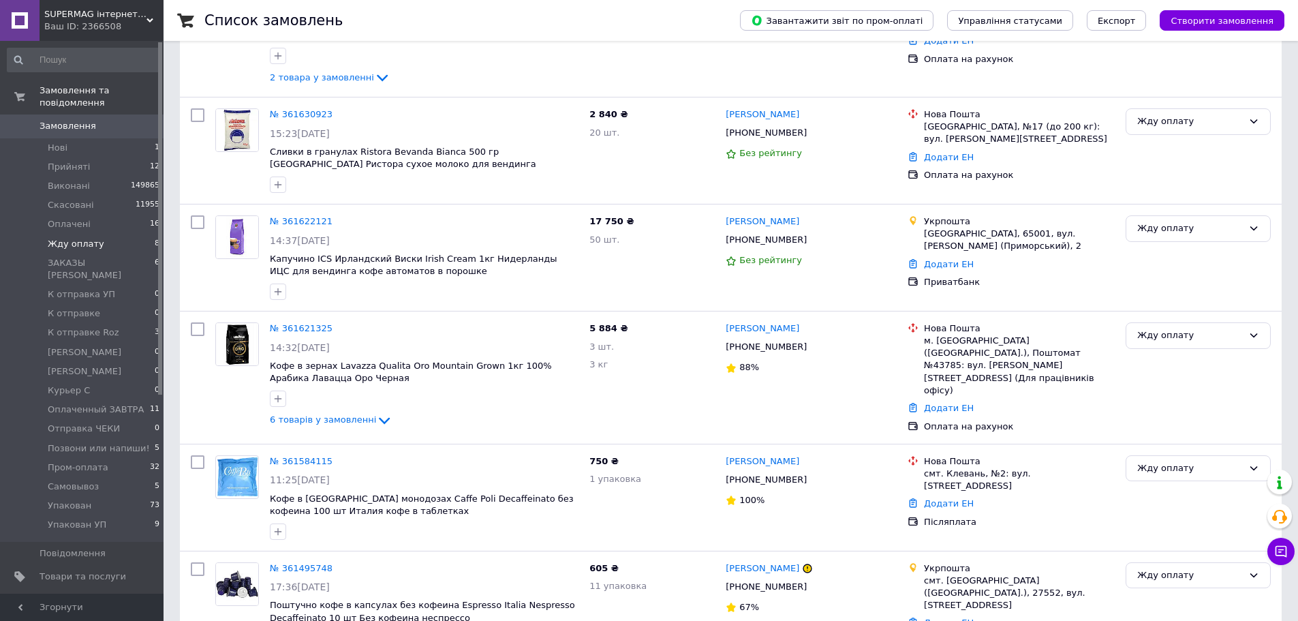
click at [72, 120] on span "Замовлення" at bounding box center [68, 126] width 57 height 12
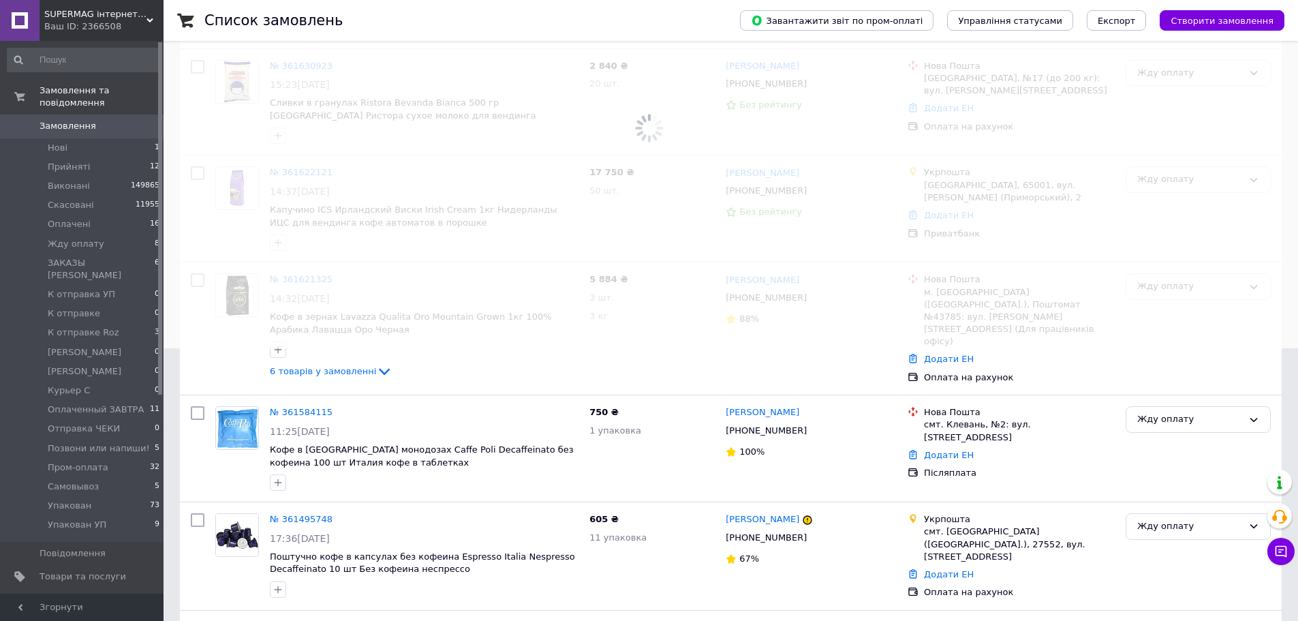
scroll to position [223, 0]
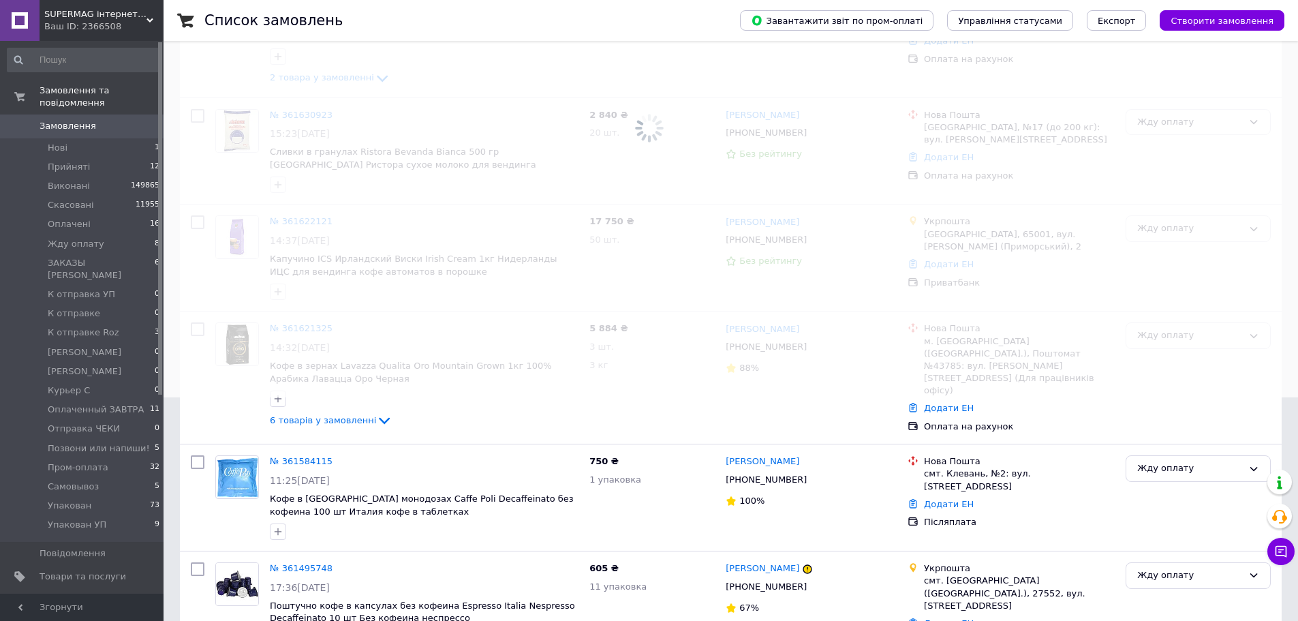
click at [72, 120] on span "Замовлення" at bounding box center [68, 126] width 57 height 12
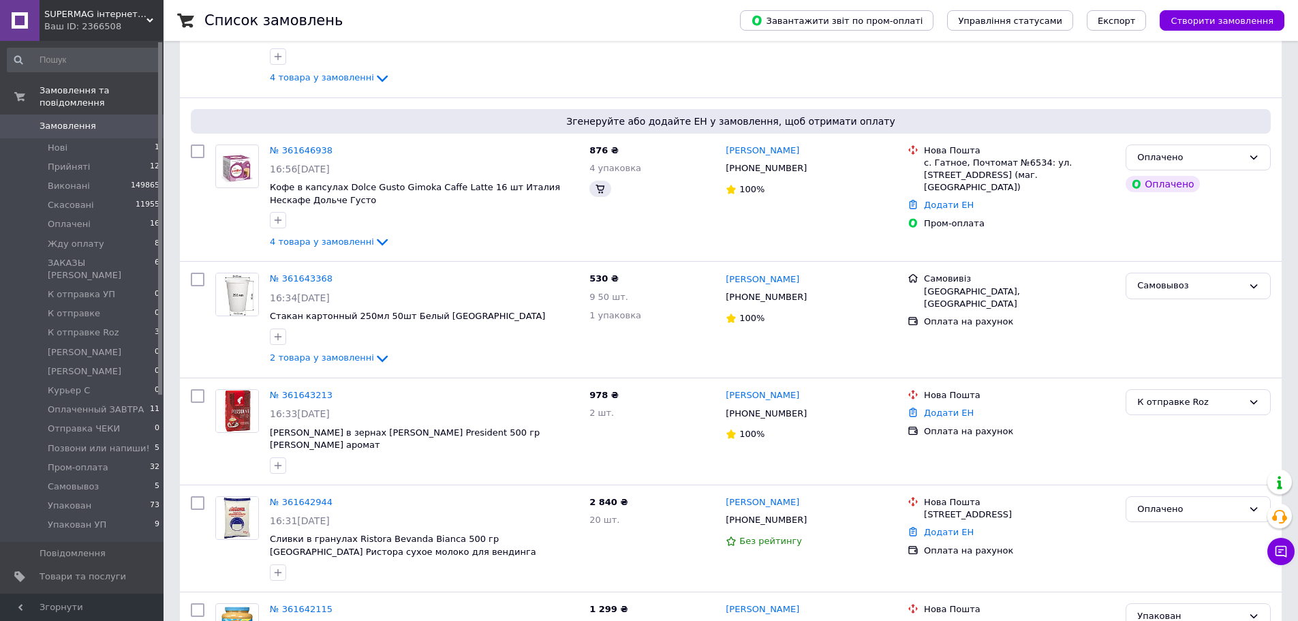
scroll to position [0, 0]
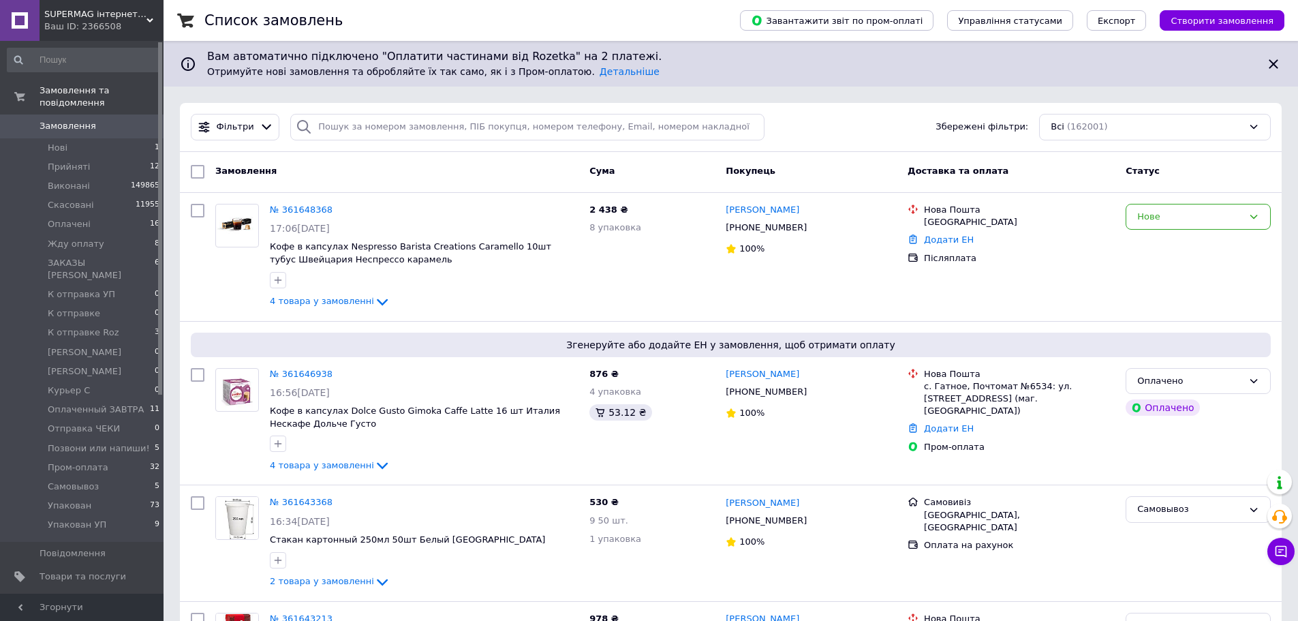
click at [63, 238] on span "Жду оплату" at bounding box center [76, 244] width 57 height 12
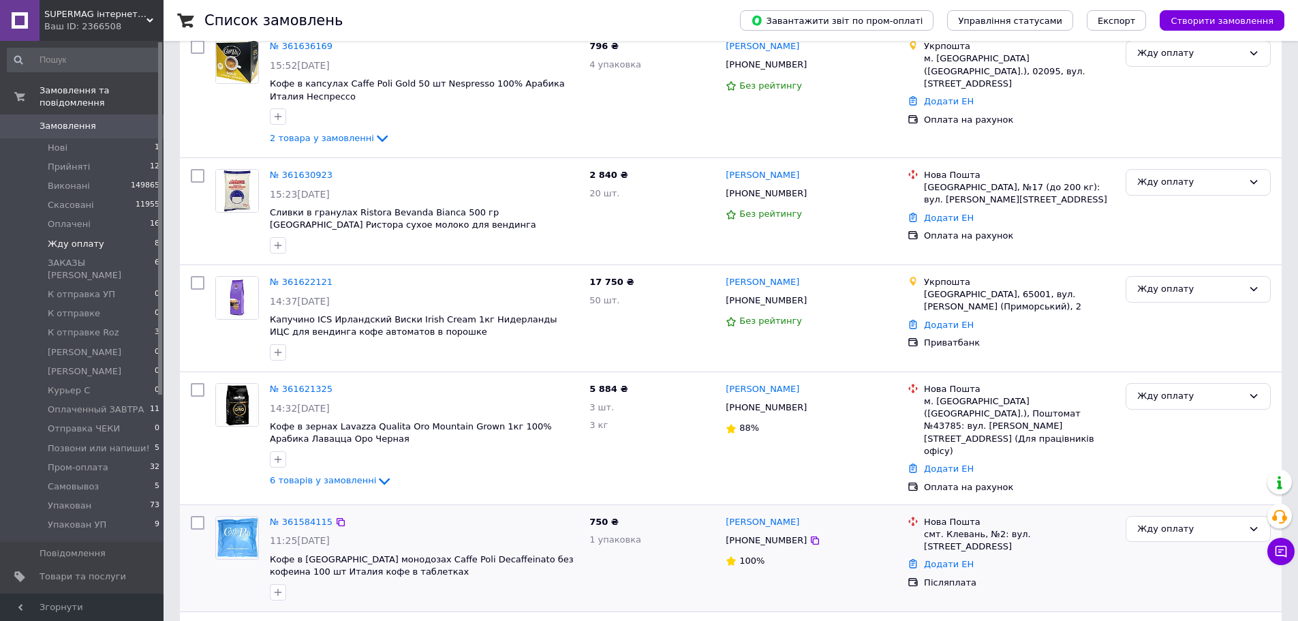
scroll to position [409, 0]
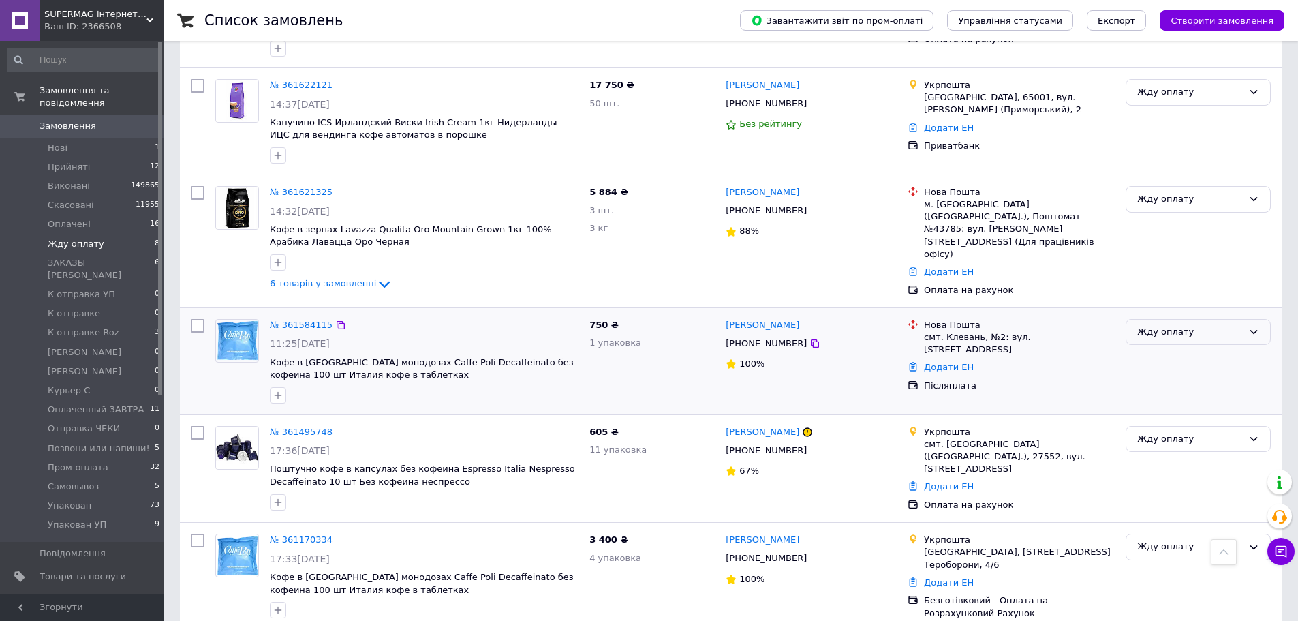
click at [1199, 326] on div "Жду оплату" at bounding box center [1190, 332] width 106 height 14
click at [1177, 425] on li "Оплачено" at bounding box center [1198, 434] width 144 height 25
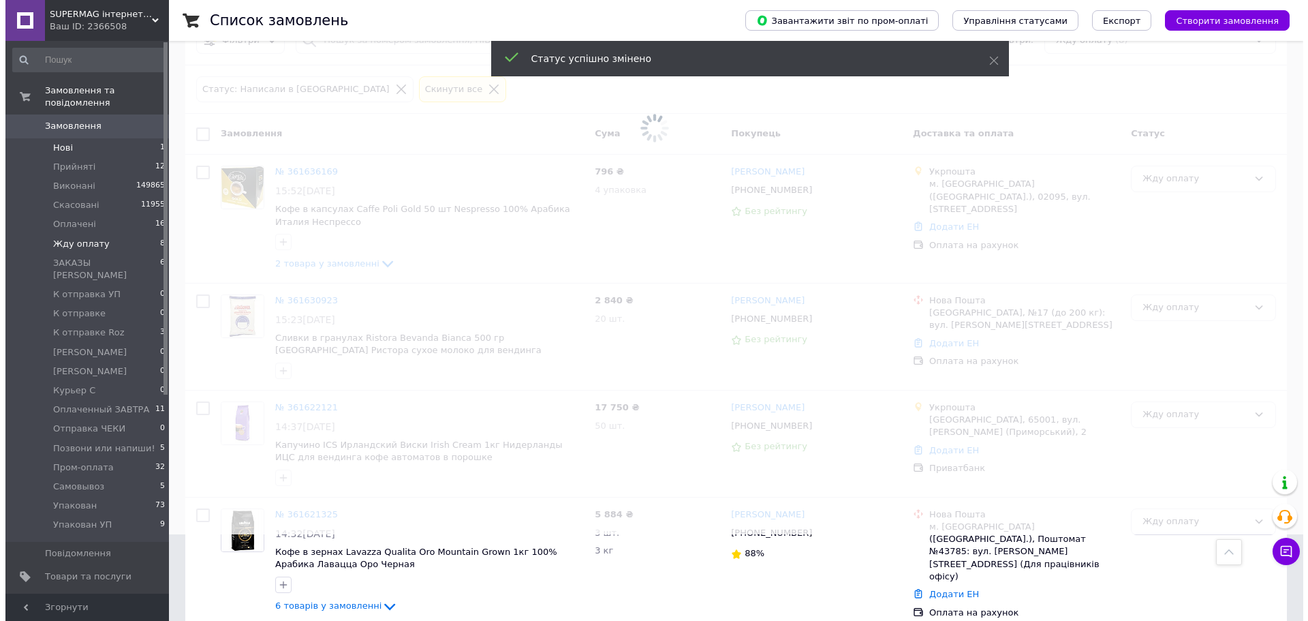
scroll to position [0, 0]
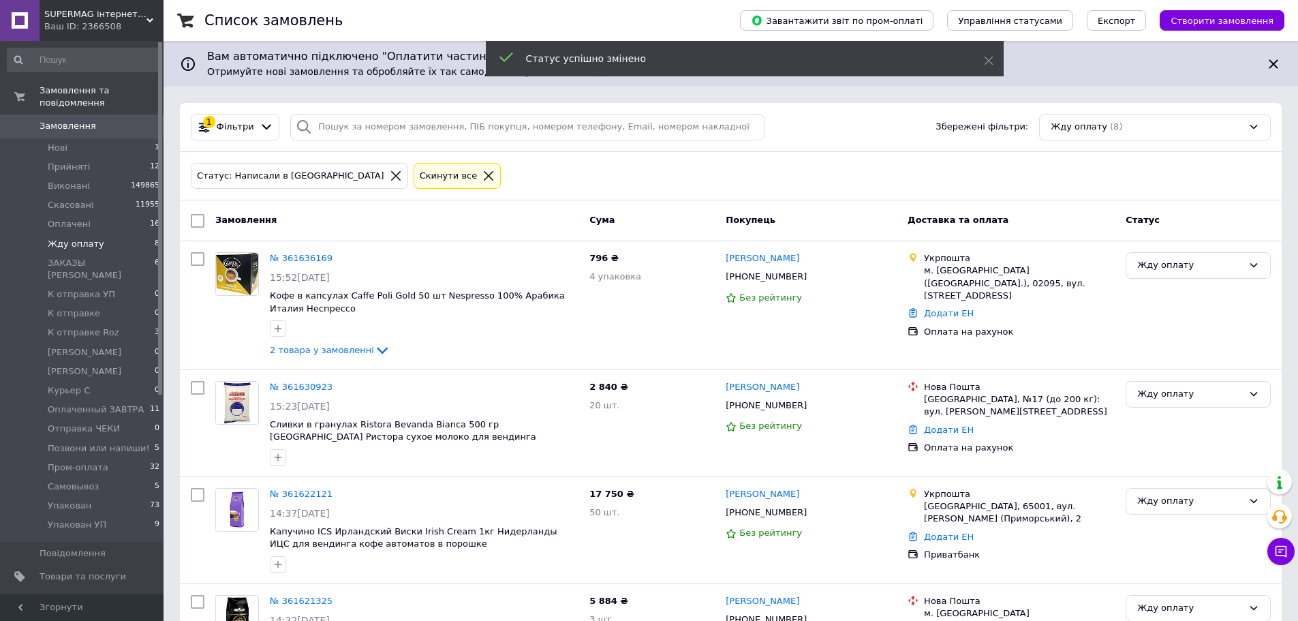
drag, startPoint x: 79, startPoint y: 114, endPoint x: 88, endPoint y: 112, distance: 9.1
click at [79, 120] on span "Замовлення" at bounding box center [68, 126] width 57 height 12
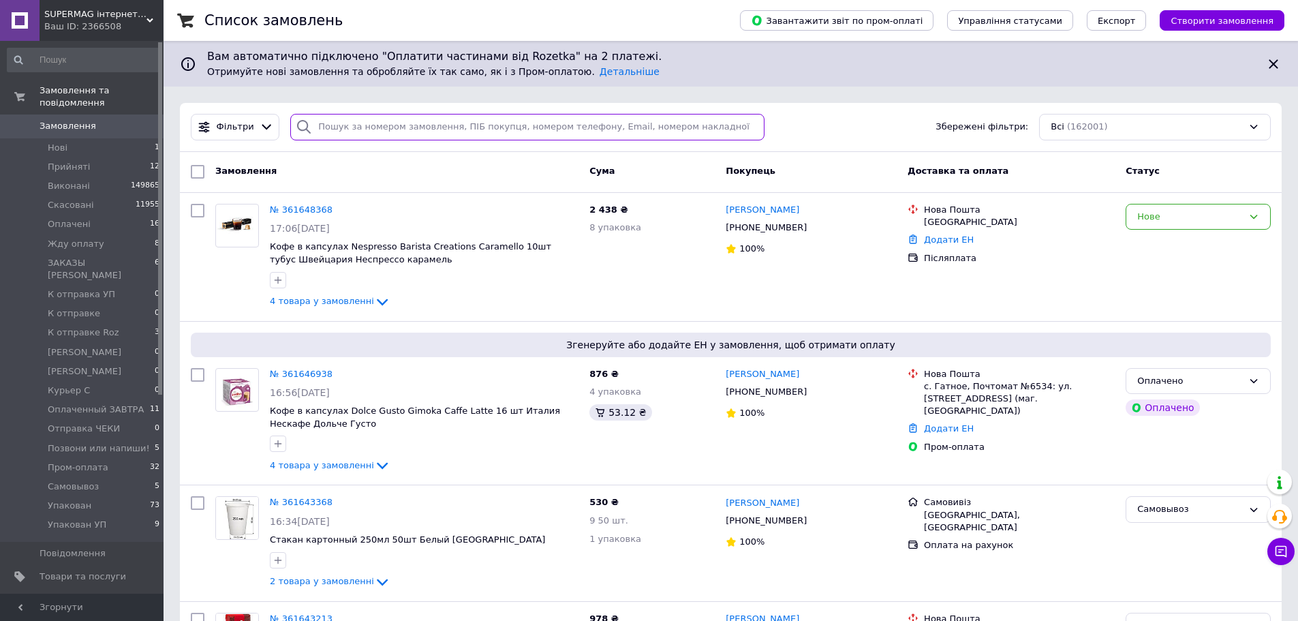
click at [367, 121] on input "search" at bounding box center [527, 127] width 474 height 27
paste input "0967479421"
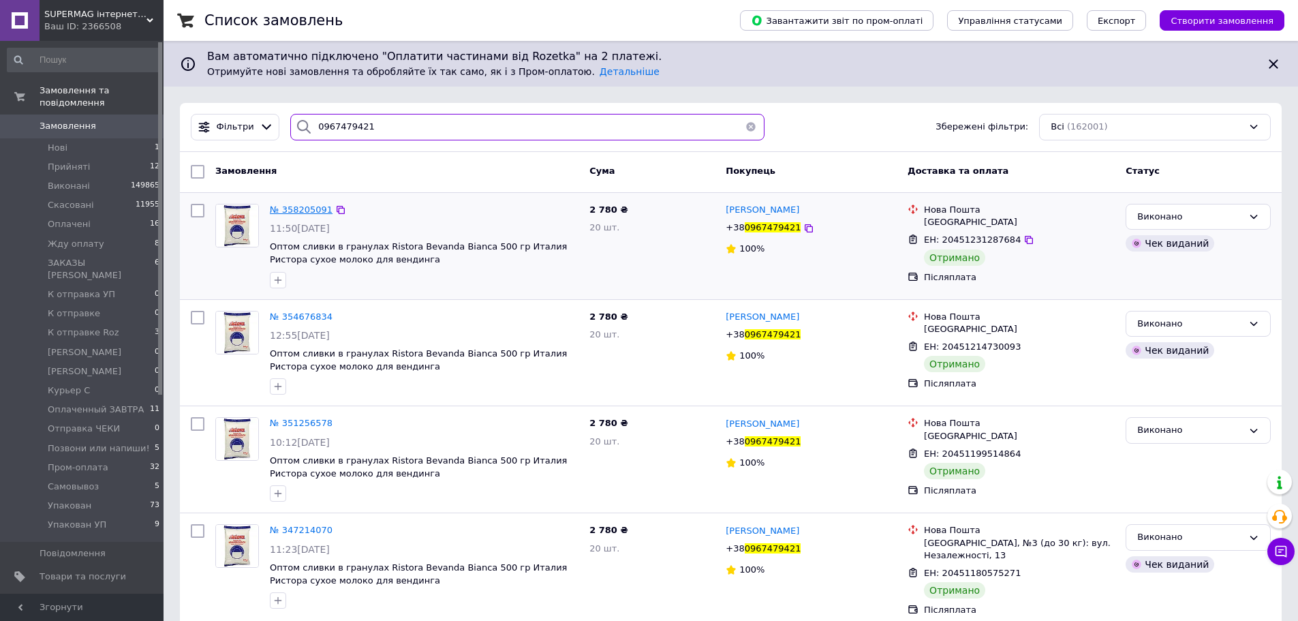
type input "0967479421"
click at [298, 211] on span "№ 358205091" at bounding box center [301, 209] width 63 height 10
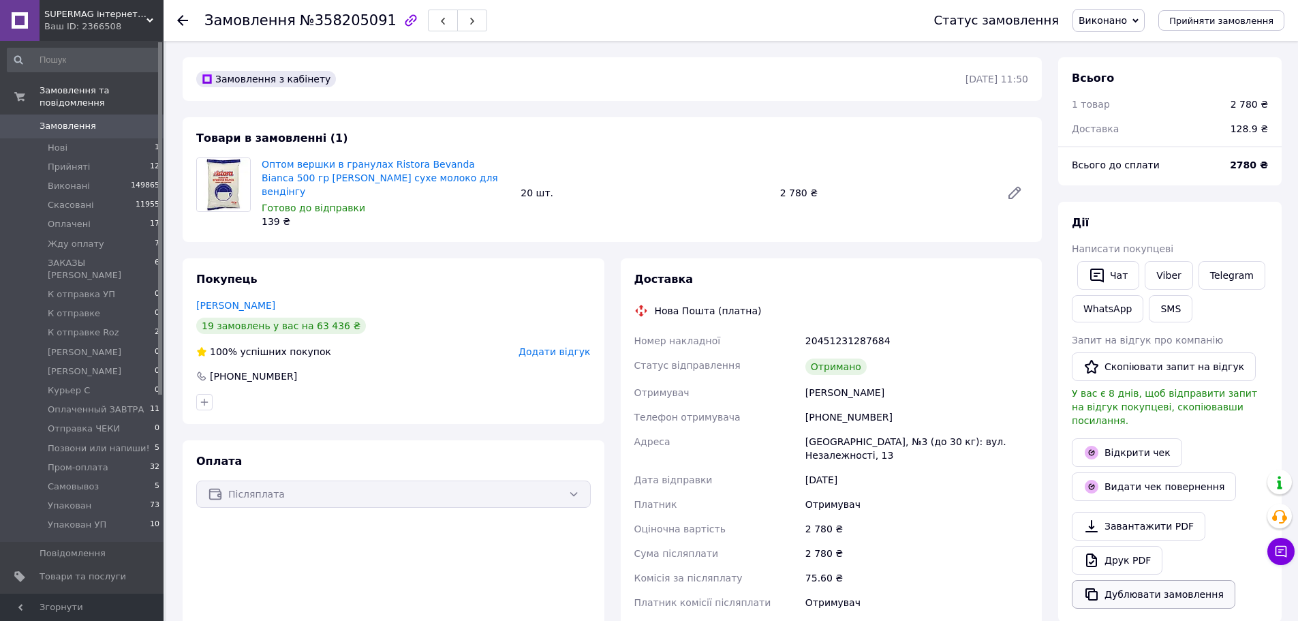
click at [1152, 580] on button "Дублювати замовлення" at bounding box center [1154, 594] width 164 height 29
click at [77, 120] on span "Замовлення" at bounding box center [68, 126] width 57 height 12
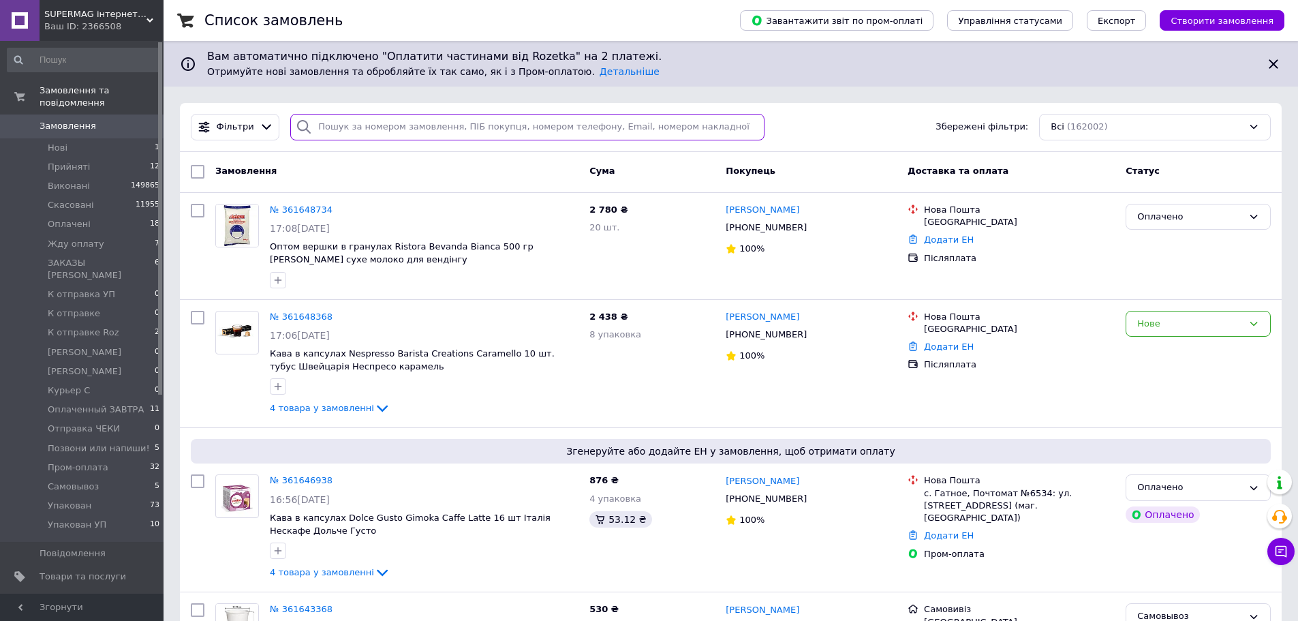
paste input "+380967520767"
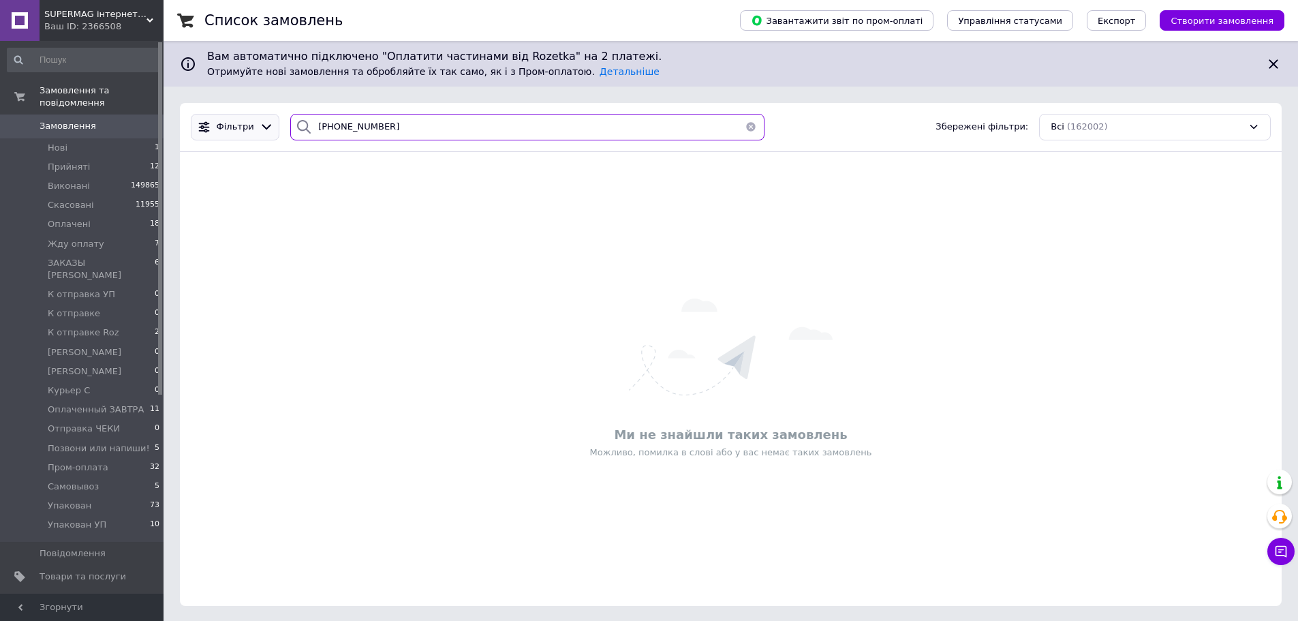
drag, startPoint x: 407, startPoint y: 140, endPoint x: 232, endPoint y: 116, distance: 177.4
click at [233, 116] on div "Фільтри +380967520767 Збережені фільтри: Всі (162002)" at bounding box center [730, 127] width 1091 height 27
paste input "632727843"
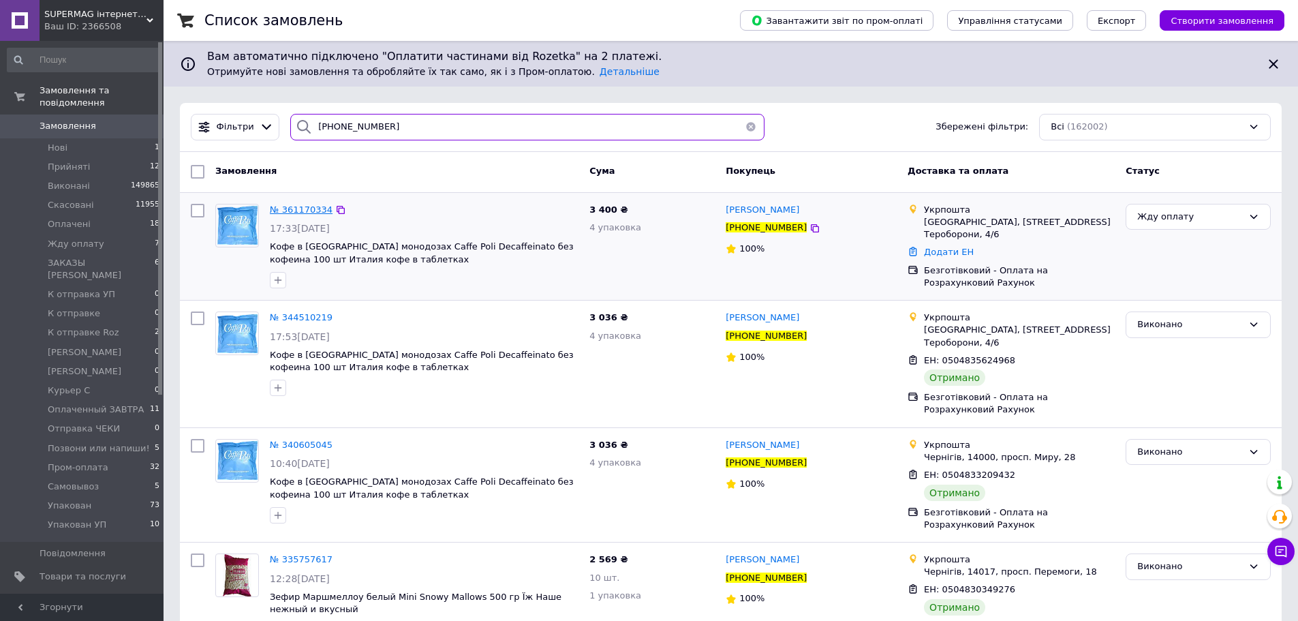
type input "+380632727843"
click at [284, 214] on span "№ 361170334" at bounding box center [301, 209] width 63 height 10
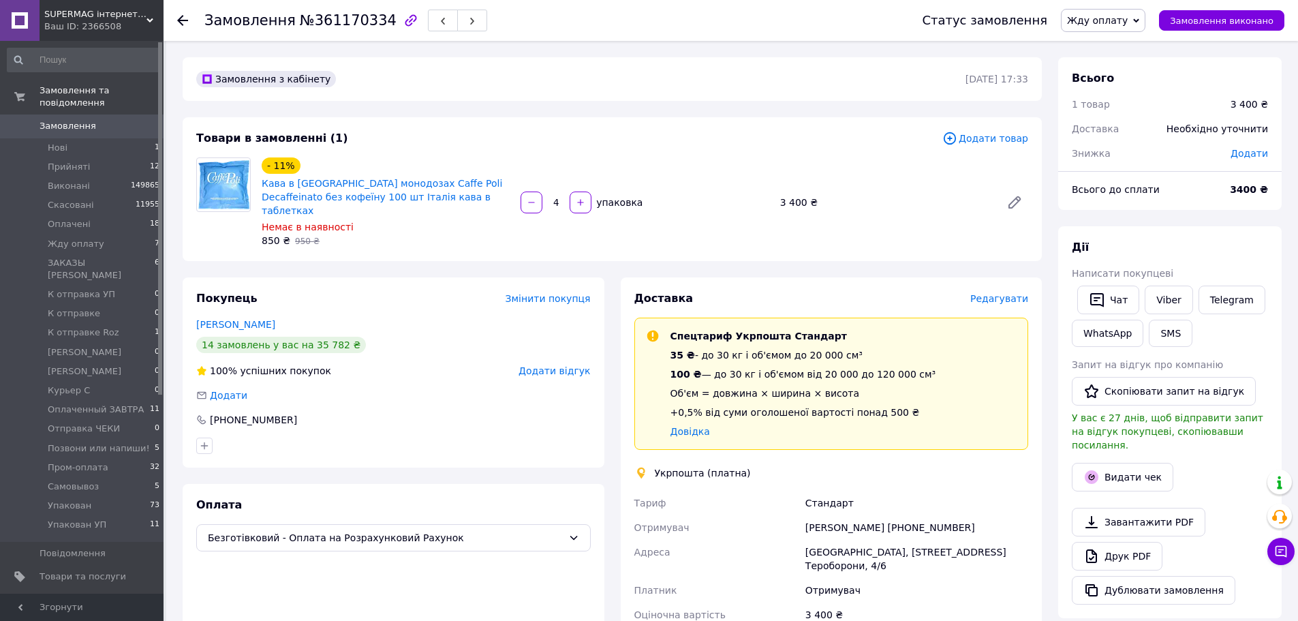
click at [1291, 230] on div "Замовлення №361170334 Статус замовлення Жду оплату Прийнято Виконано Скасовано …" at bounding box center [732, 512] width 1132 height 943
click at [998, 293] on span "Редагувати" at bounding box center [999, 298] width 58 height 11
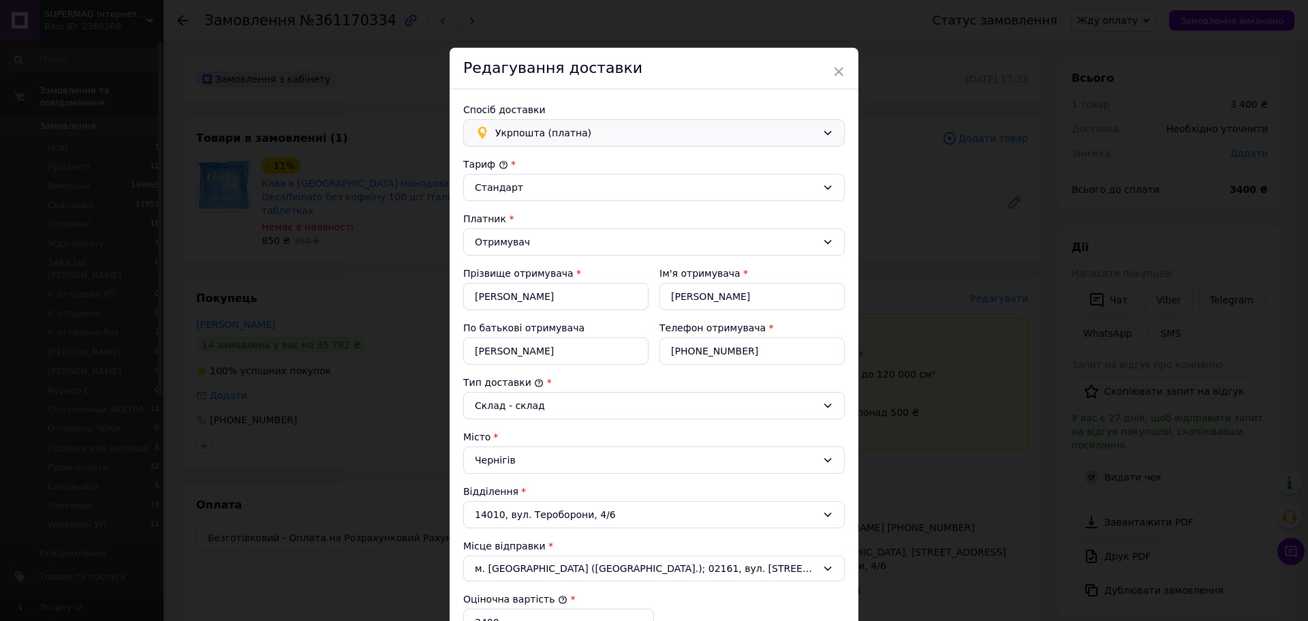
click at [532, 132] on span "Укрпошта (платна)" at bounding box center [656, 132] width 322 height 15
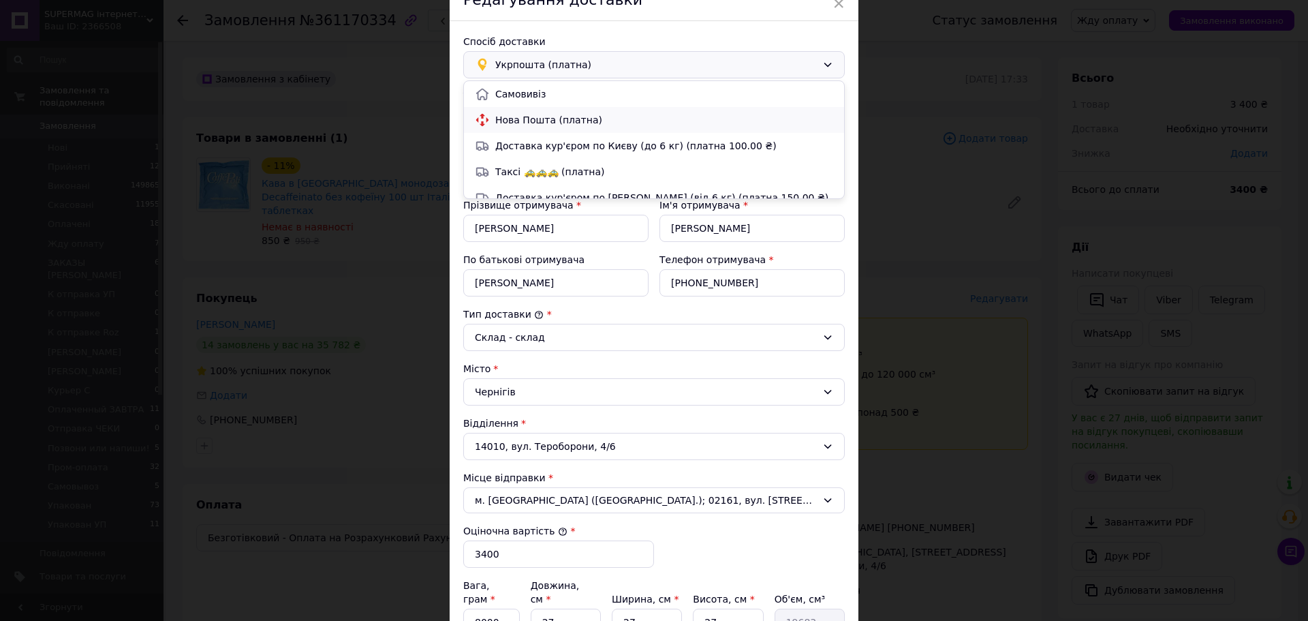
click at [522, 123] on span "Нова Пошта (платна)" at bounding box center [664, 120] width 338 height 14
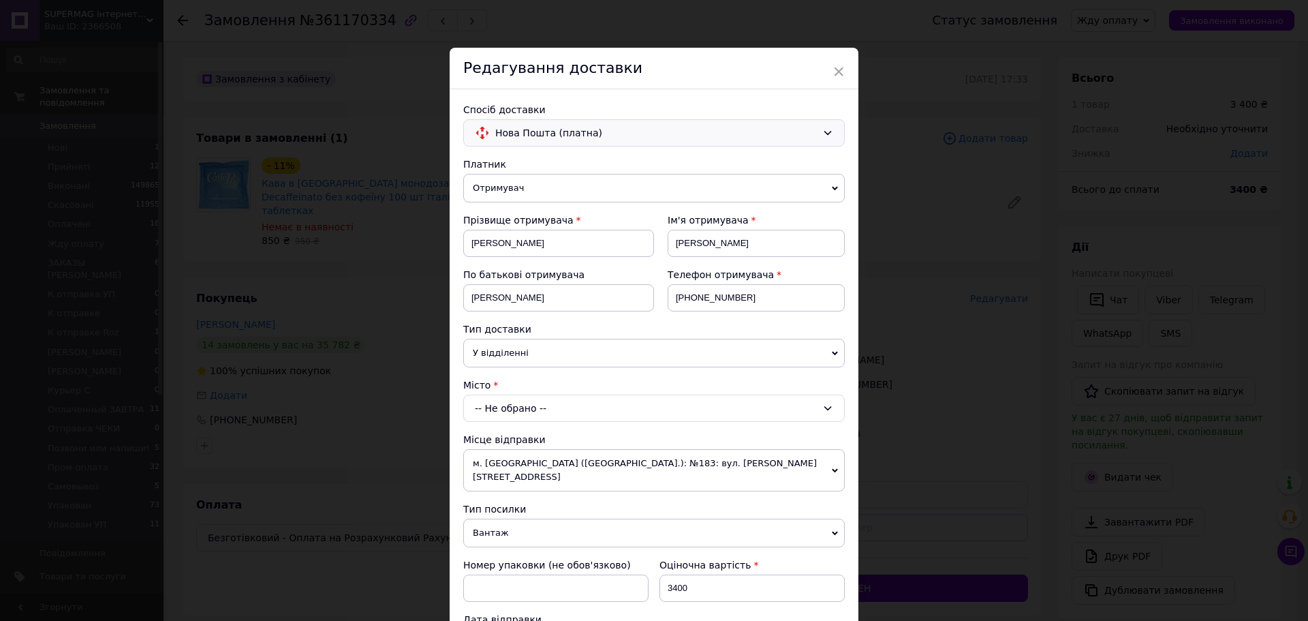
click at [514, 407] on div "-- Не обрано --" at bounding box center [654, 407] width 382 height 27
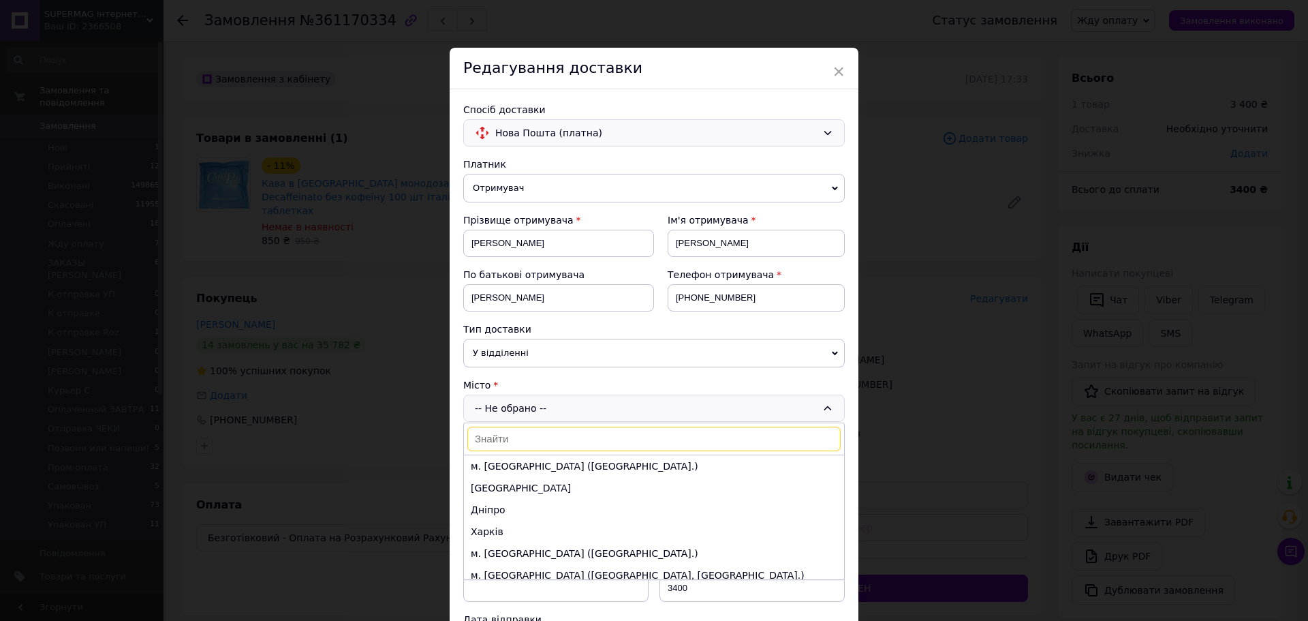
paste input "Чернігів"
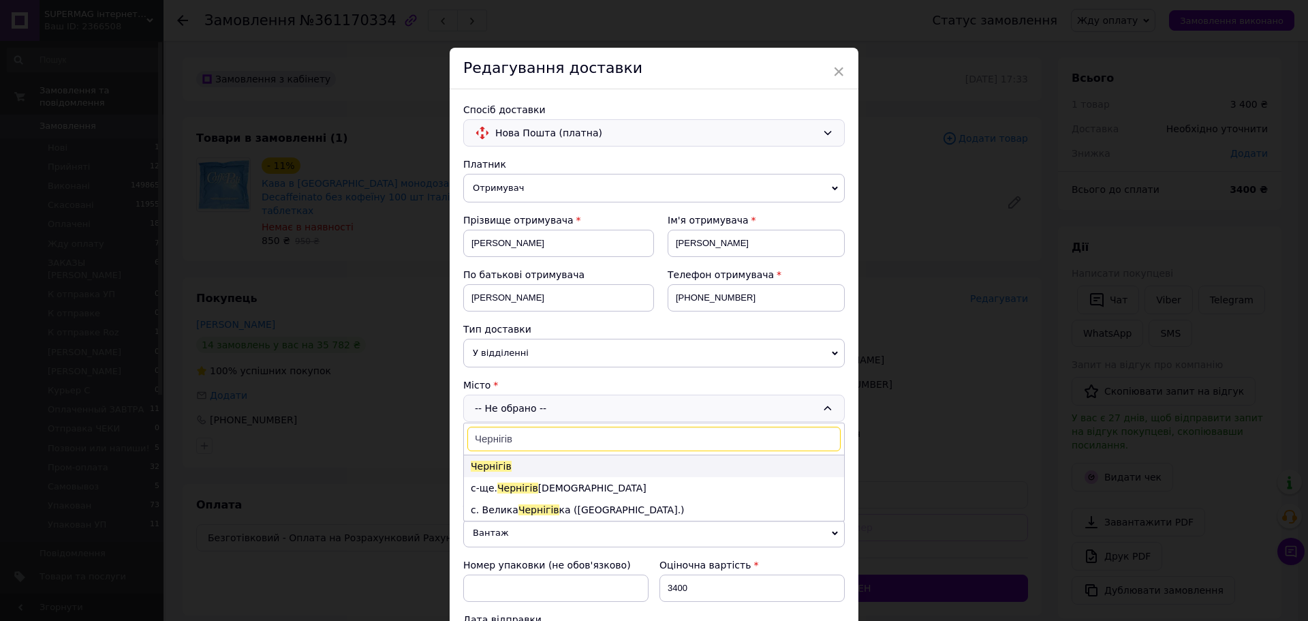
type input "Чернігів"
click at [597, 469] on li "Чернігів" at bounding box center [654, 466] width 380 height 22
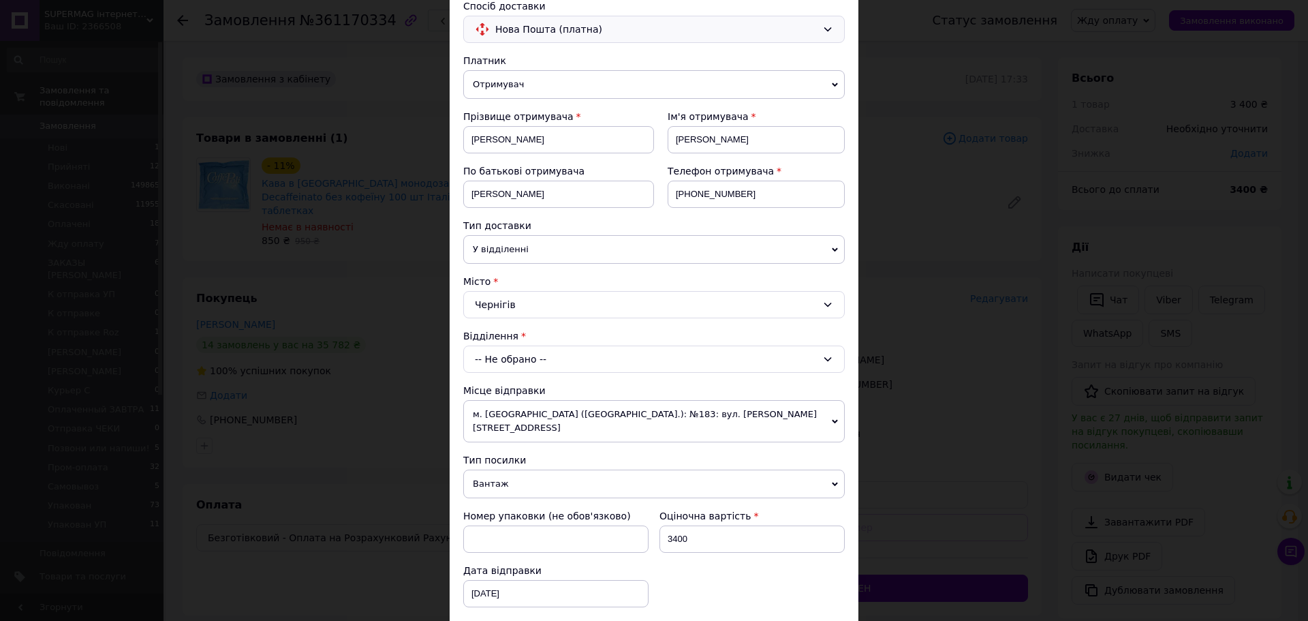
scroll to position [136, 0]
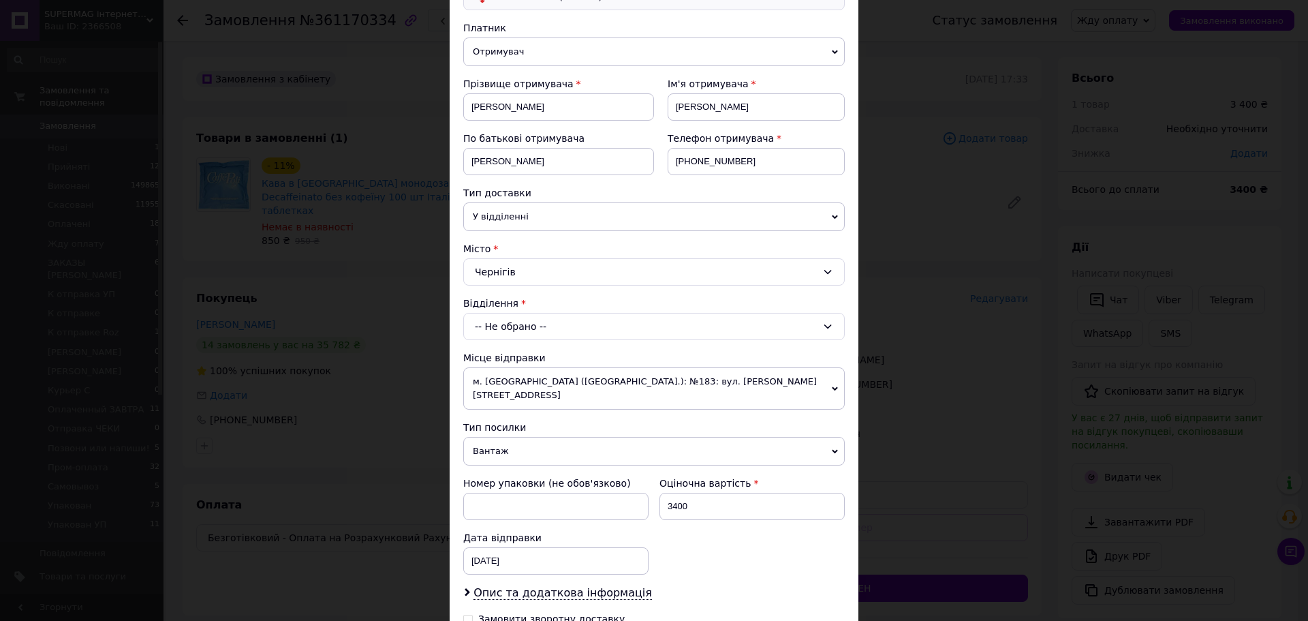
click at [527, 319] on div "-- Не обрано --" at bounding box center [654, 326] width 382 height 27
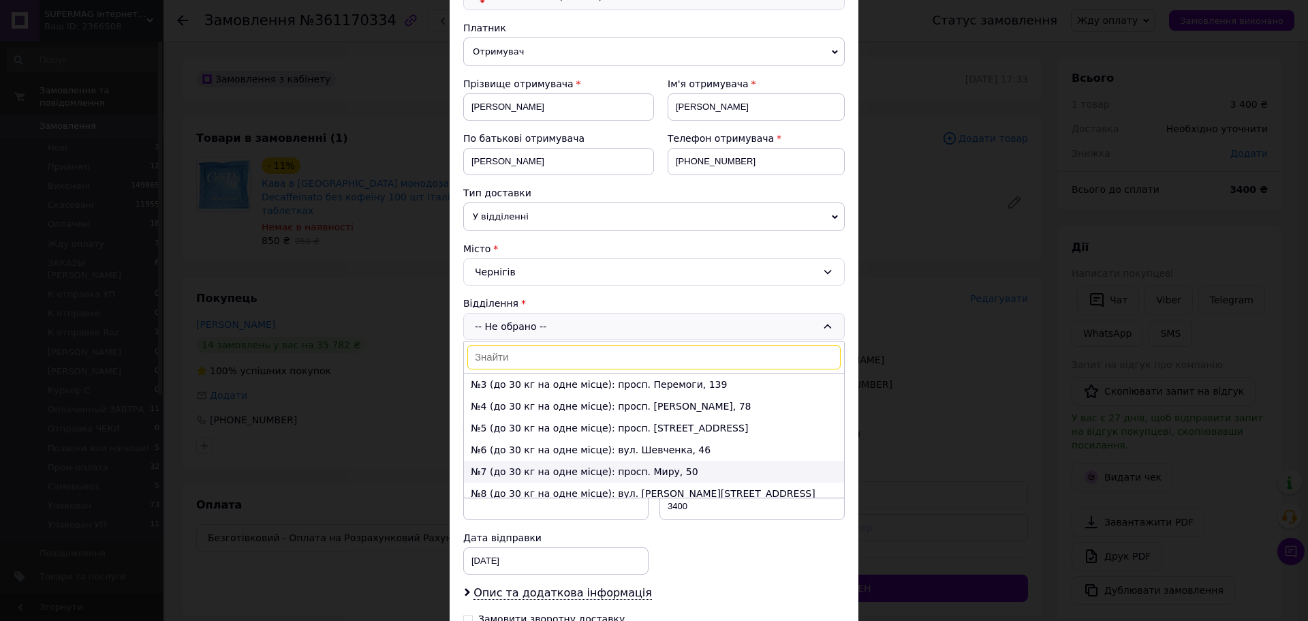
scroll to position [68, 0]
click at [519, 424] on li "№6 (до 30 кг на одне місце): вул. Шевченка, 46" at bounding box center [654, 425] width 380 height 22
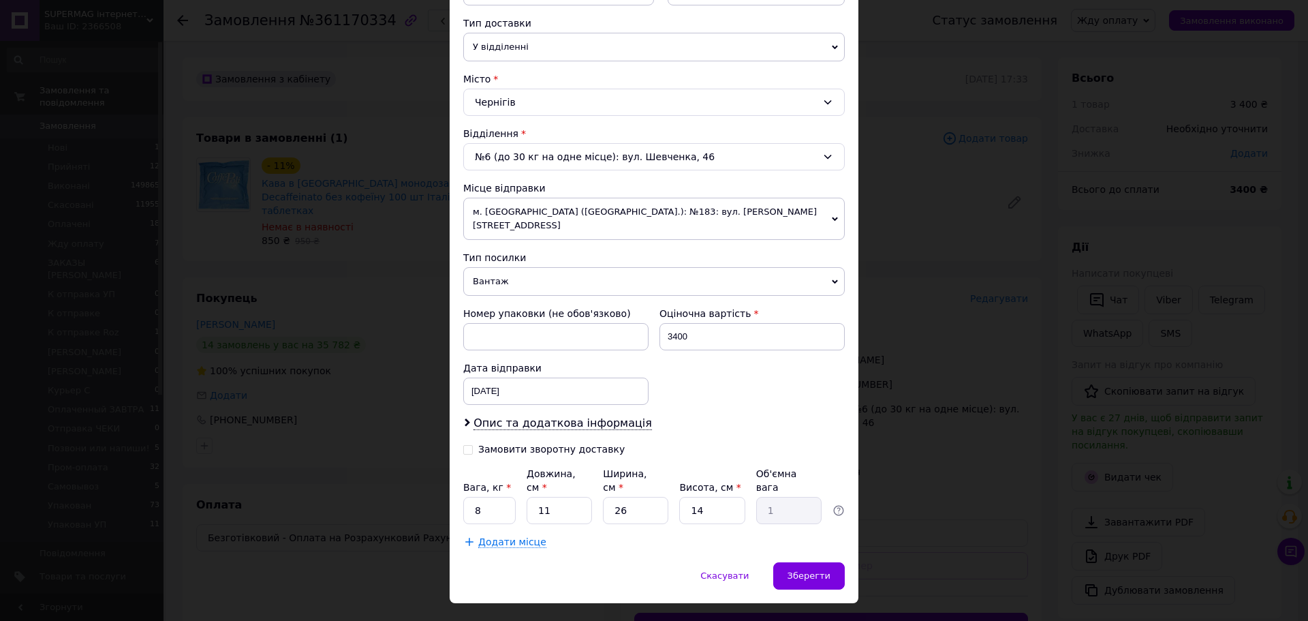
scroll to position [309, 0]
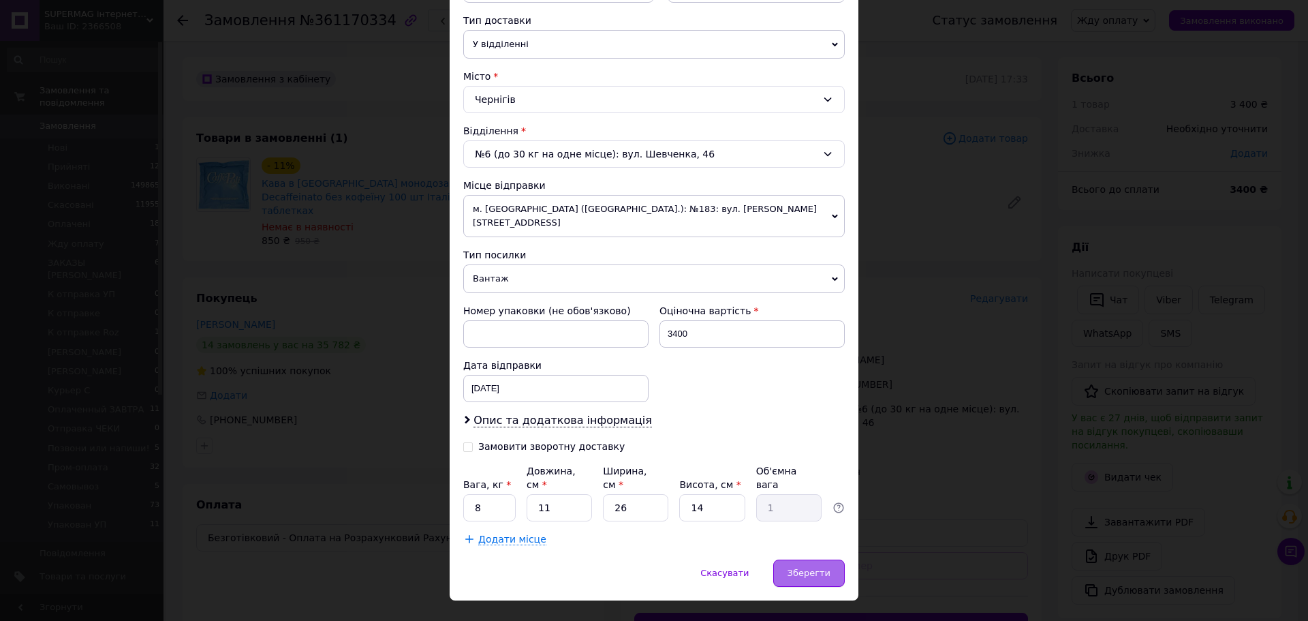
click at [813, 567] on span "Зберегти" at bounding box center [809, 572] width 43 height 10
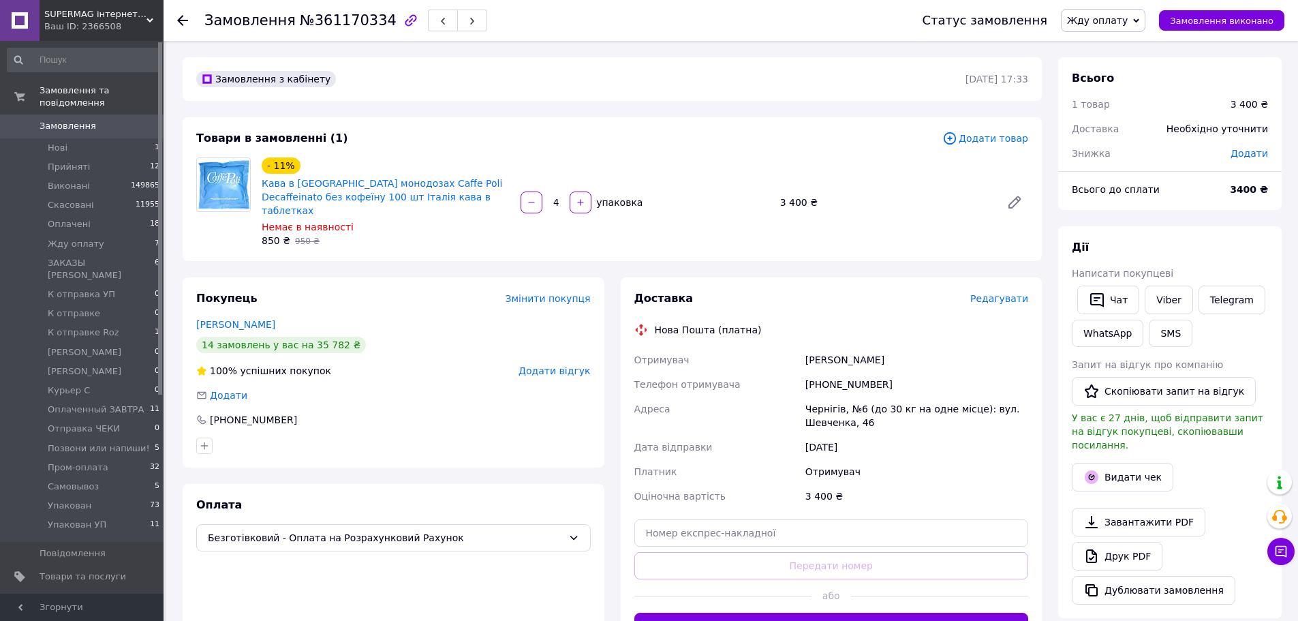
drag, startPoint x: 1238, startPoint y: 246, endPoint x: 1202, endPoint y: 251, distance: 36.5
click at [1237, 246] on div "Дії" at bounding box center [1170, 248] width 196 height 16
click at [1222, 222] on div "Всього 1 товар 3 400 ₴ Доставка Необхідно уточнити Знижка Додати Всього до спла…" at bounding box center [1169, 502] width 223 height 890
click at [1014, 293] on span "Редагувати" at bounding box center [999, 298] width 58 height 11
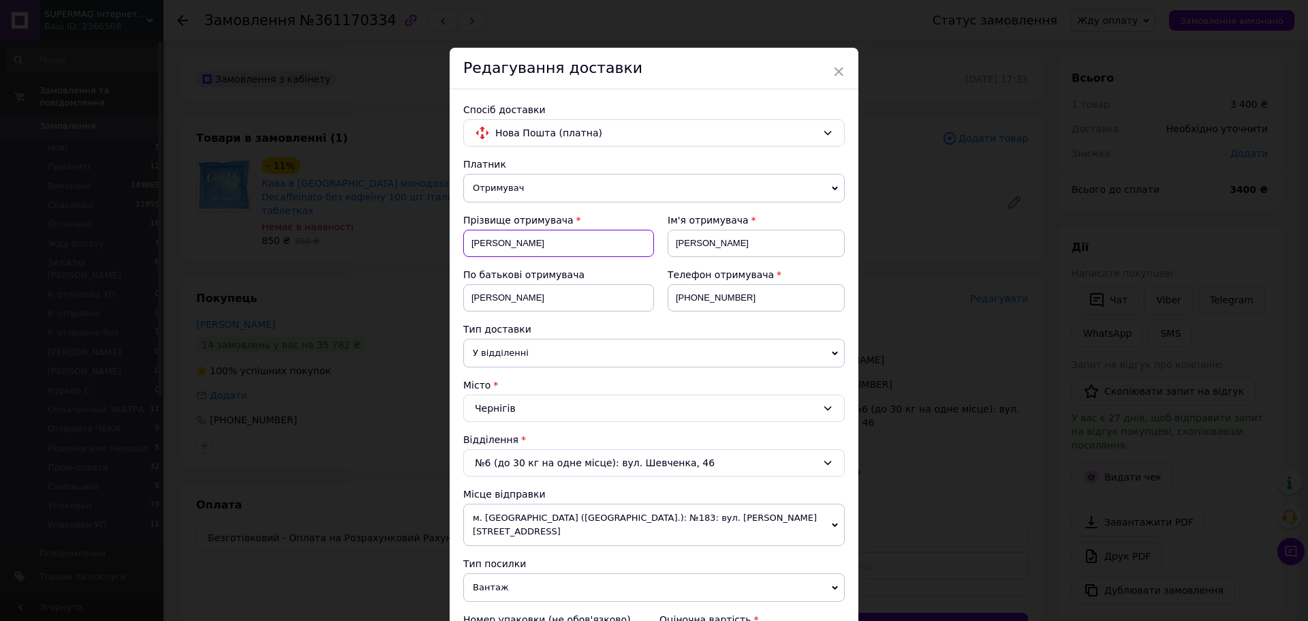
click at [486, 244] on input "Прокопенко" at bounding box center [558, 243] width 191 height 27
paste input "идоренко Тетяна Володимирівна"
click at [521, 242] on input "Сидоренко Тетяна Володимирівна" at bounding box center [558, 243] width 191 height 27
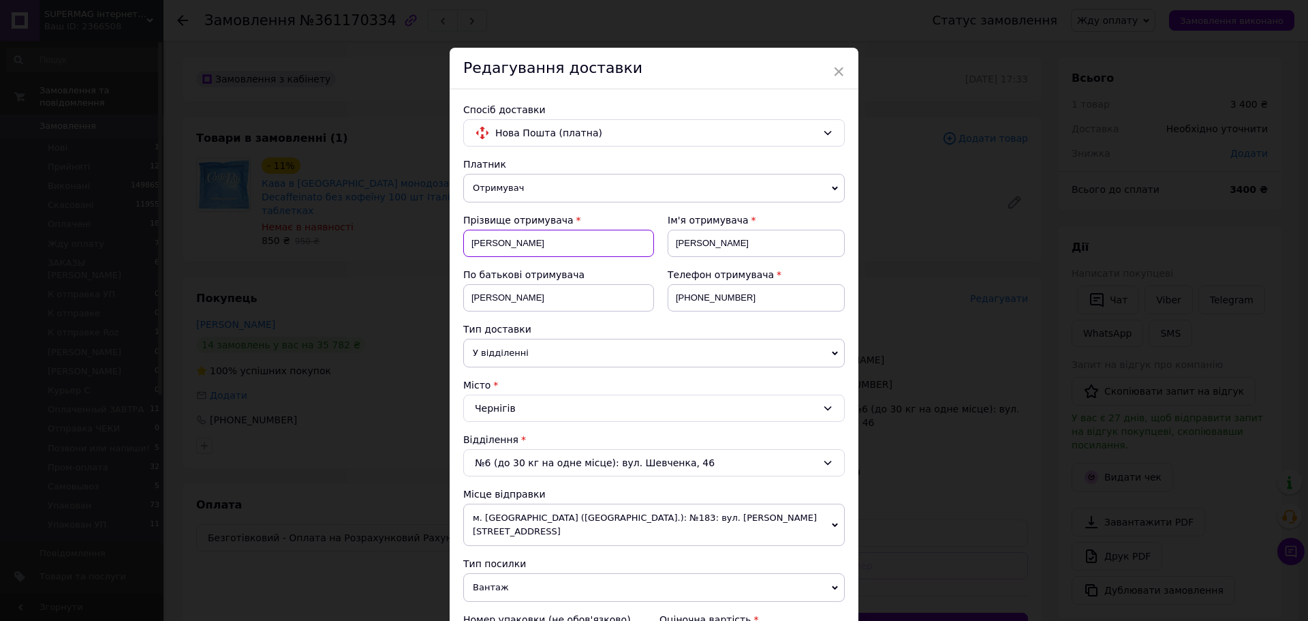
type input "Сидоренко Тетяна Володимирівна"
click at [685, 245] on input "Маргарита" at bounding box center [756, 243] width 177 height 27
paste input "етяна"
type input "Тетяна"
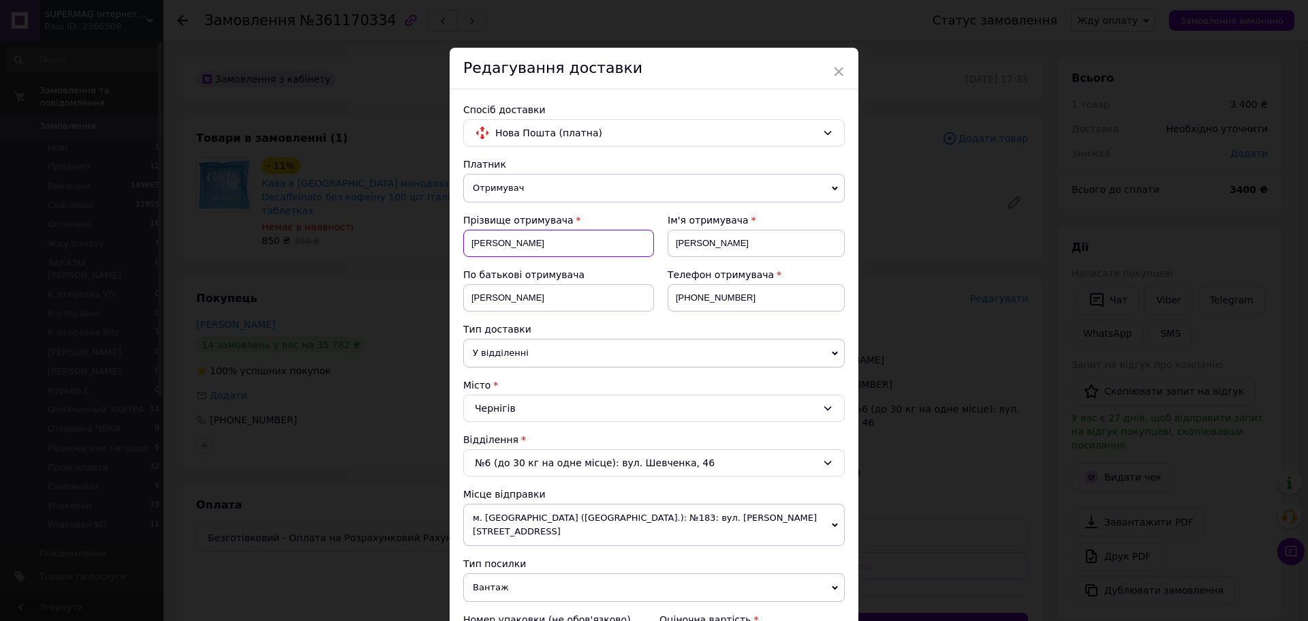
click at [564, 245] on input "Сидоренко Тетяна Володимирівна" at bounding box center [558, 243] width 191 height 27
type input "Сидоренко Тетяна"
drag, startPoint x: 779, startPoint y: 296, endPoint x: 687, endPoint y: 298, distance: 92.0
click at [687, 298] on input "+380636985229" at bounding box center [756, 297] width 177 height 27
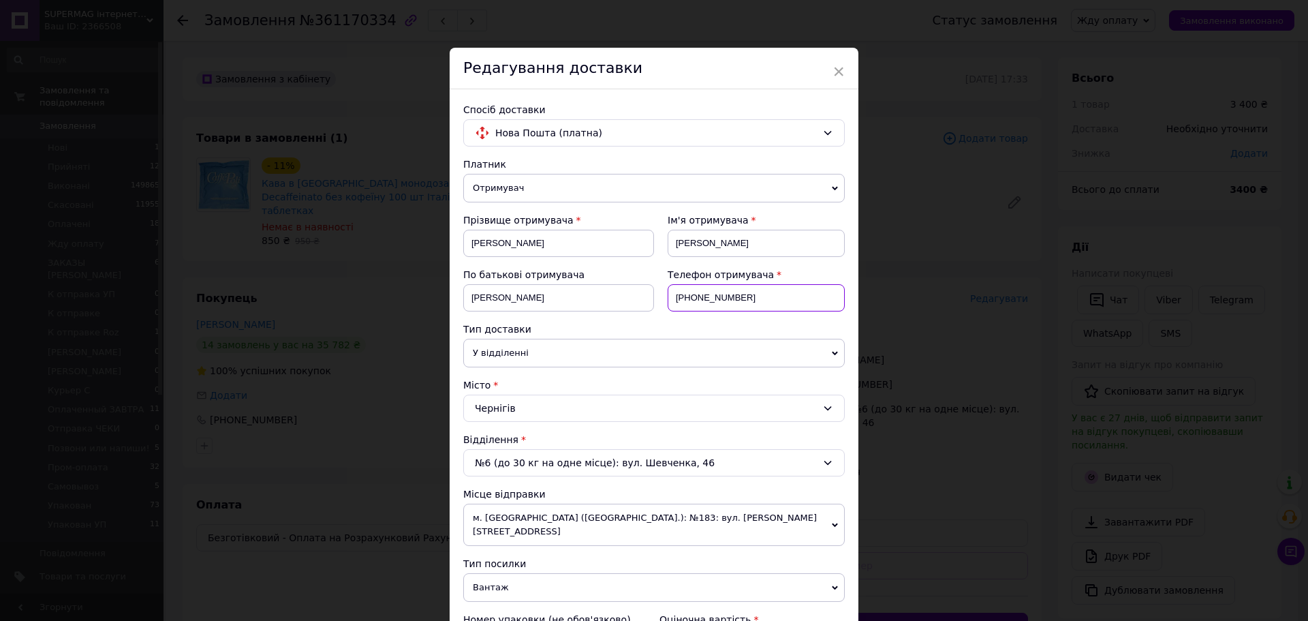
paste input "2727843"
type input "+380632727843"
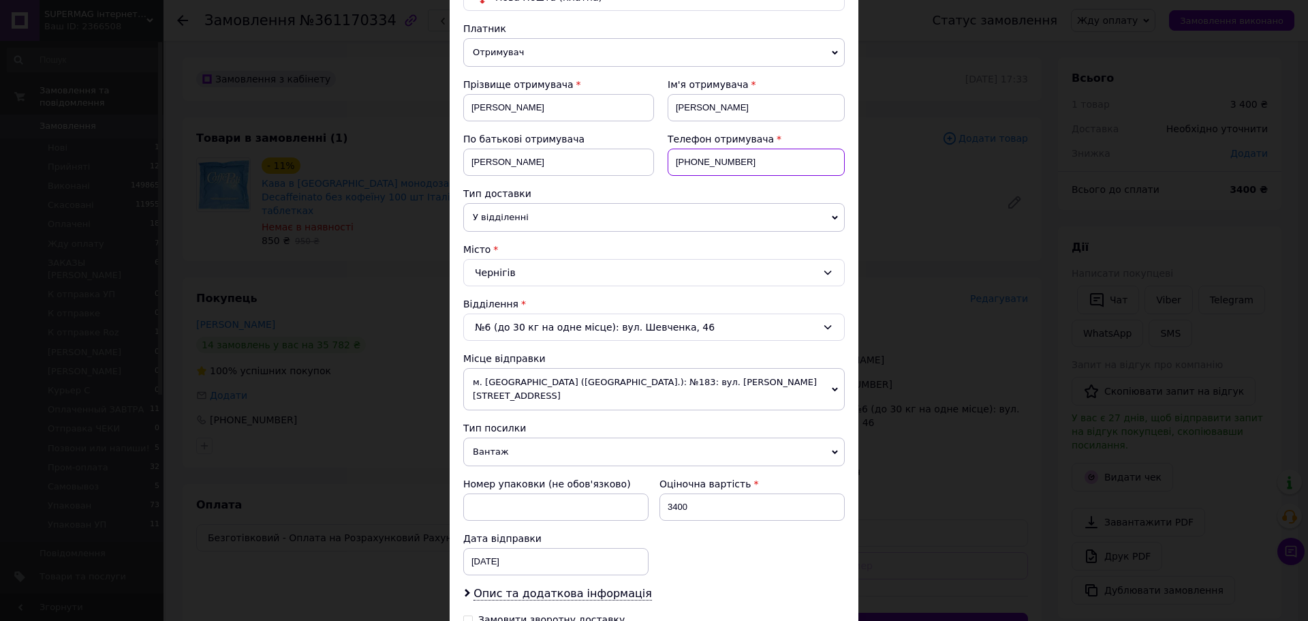
scroll to position [273, 0]
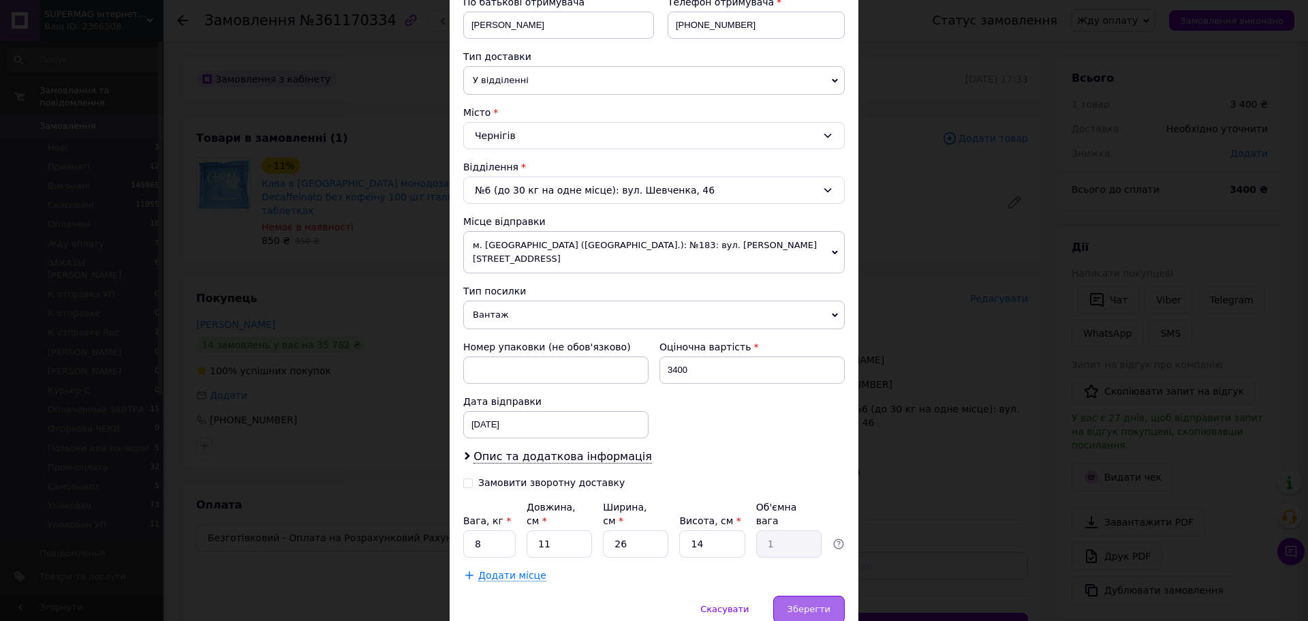
click at [820, 595] on div "Зберегти" at bounding box center [809, 608] width 72 height 27
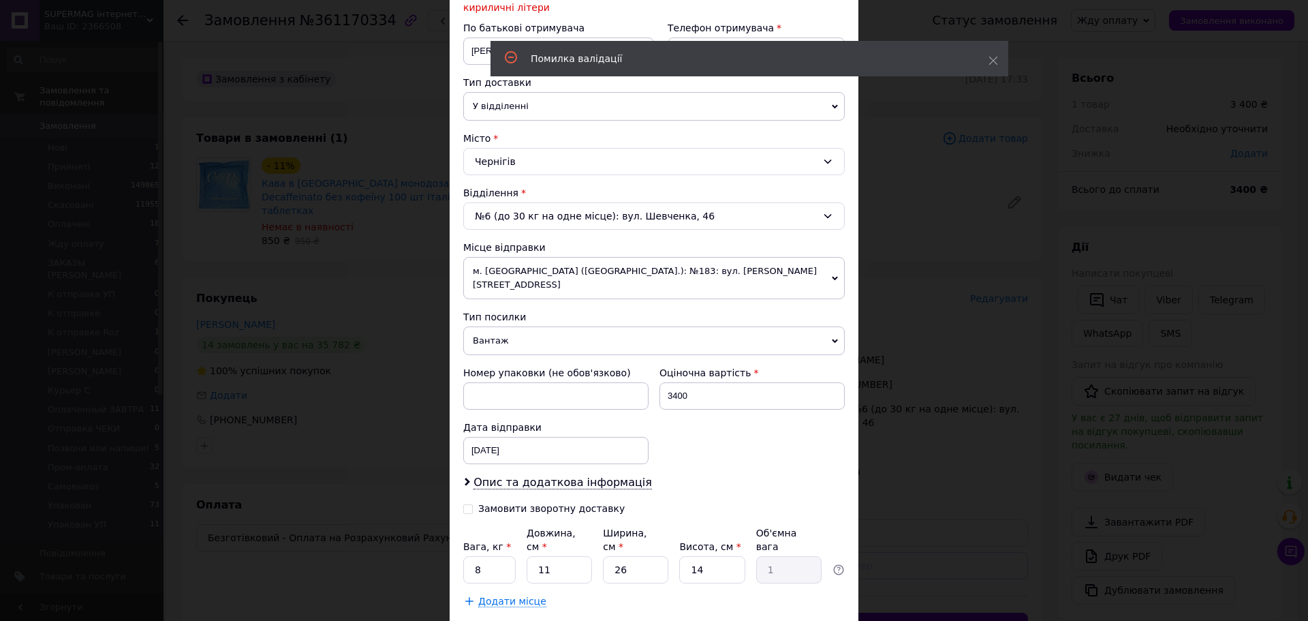
scroll to position [0, 0]
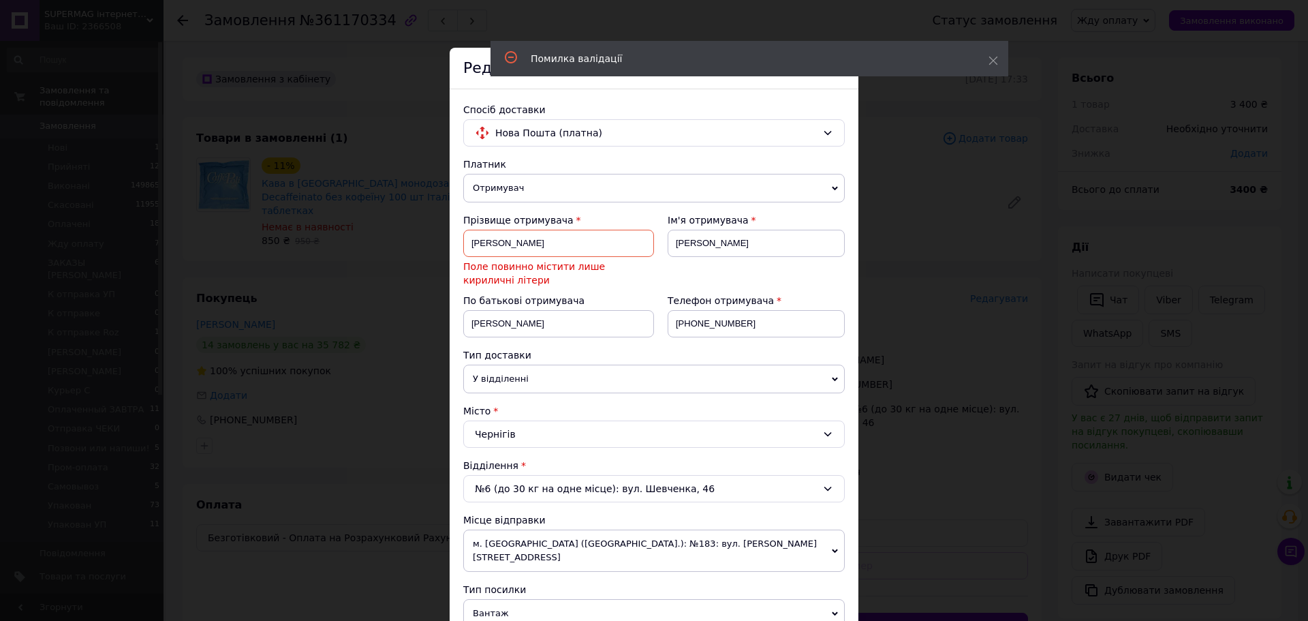
click at [549, 228] on div "Прізвище отримувача Сидоренко Тетяна Поле повинно містити лише кириличні літери" at bounding box center [558, 250] width 191 height 74
click at [523, 245] on input "Сидоренко Тетяна" at bounding box center [558, 243] width 191 height 27
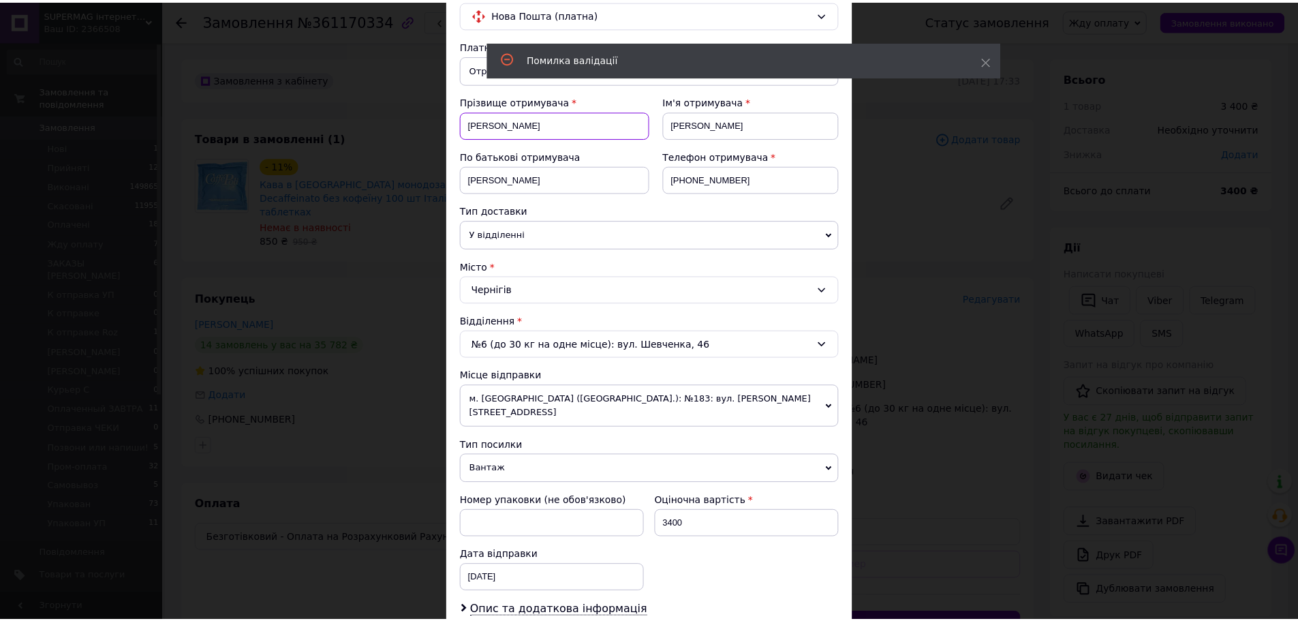
scroll to position [309, 0]
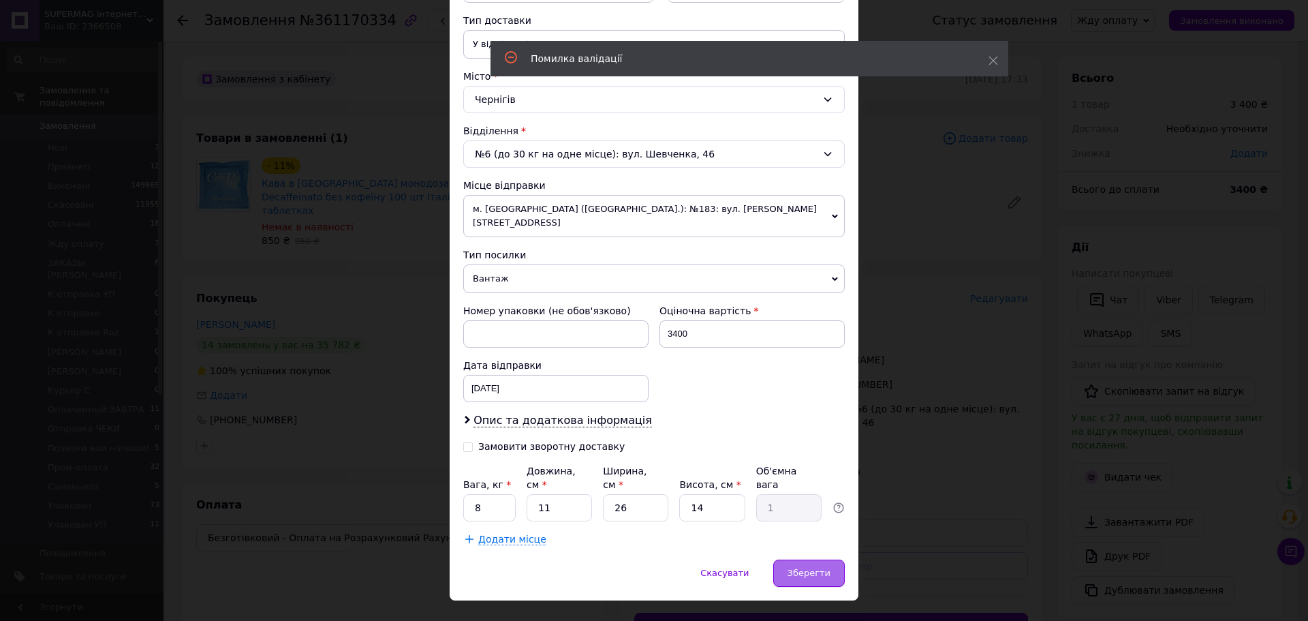
type input "Сидоренко"
click at [817, 567] on span "Зберегти" at bounding box center [809, 572] width 43 height 10
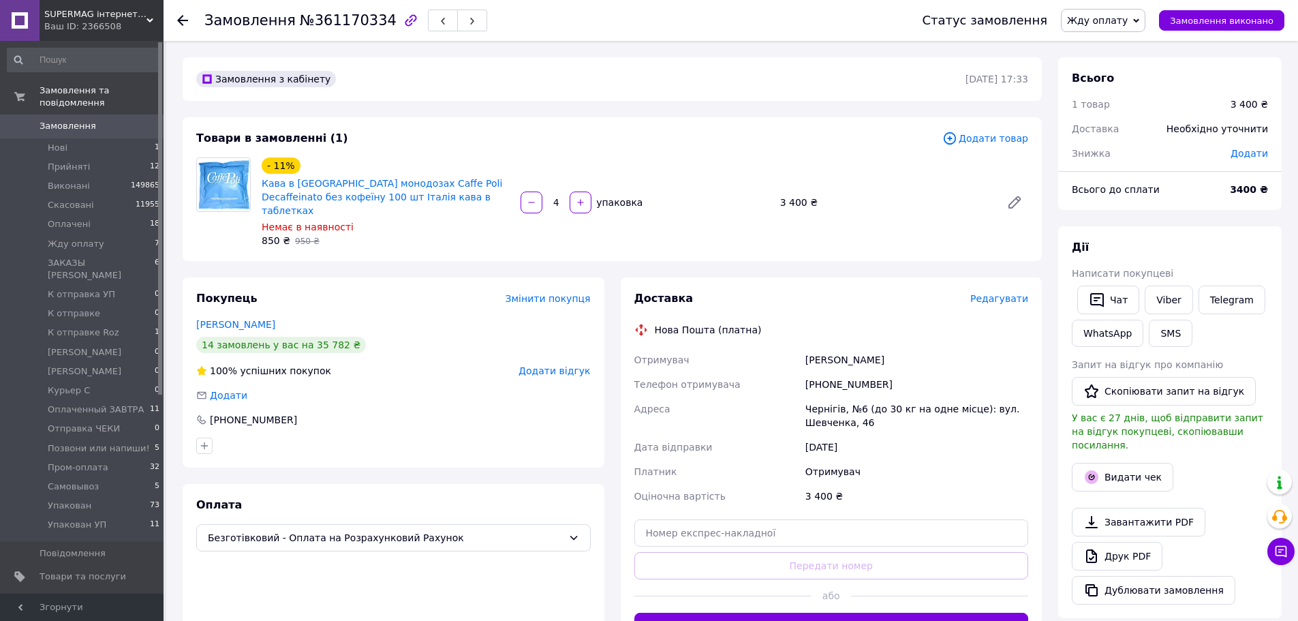
drag, startPoint x: 1250, startPoint y: 250, endPoint x: 1220, endPoint y: 254, distance: 30.3
click at [1250, 250] on div "Дії" at bounding box center [1170, 248] width 196 height 16
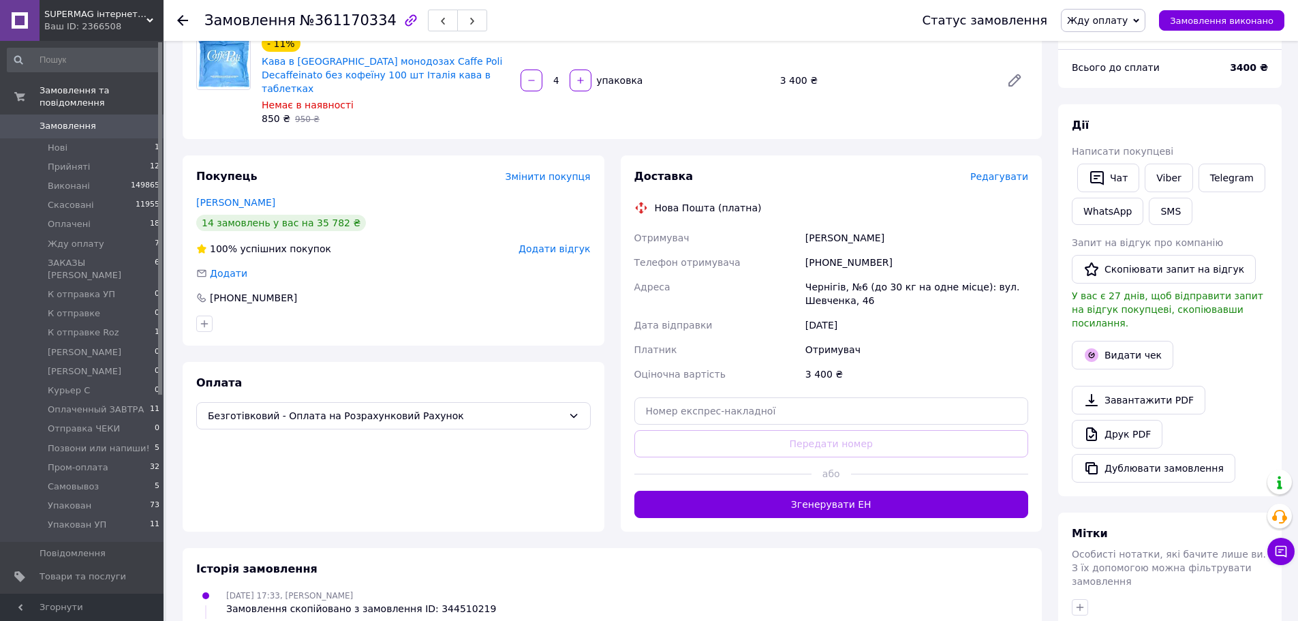
scroll to position [136, 0]
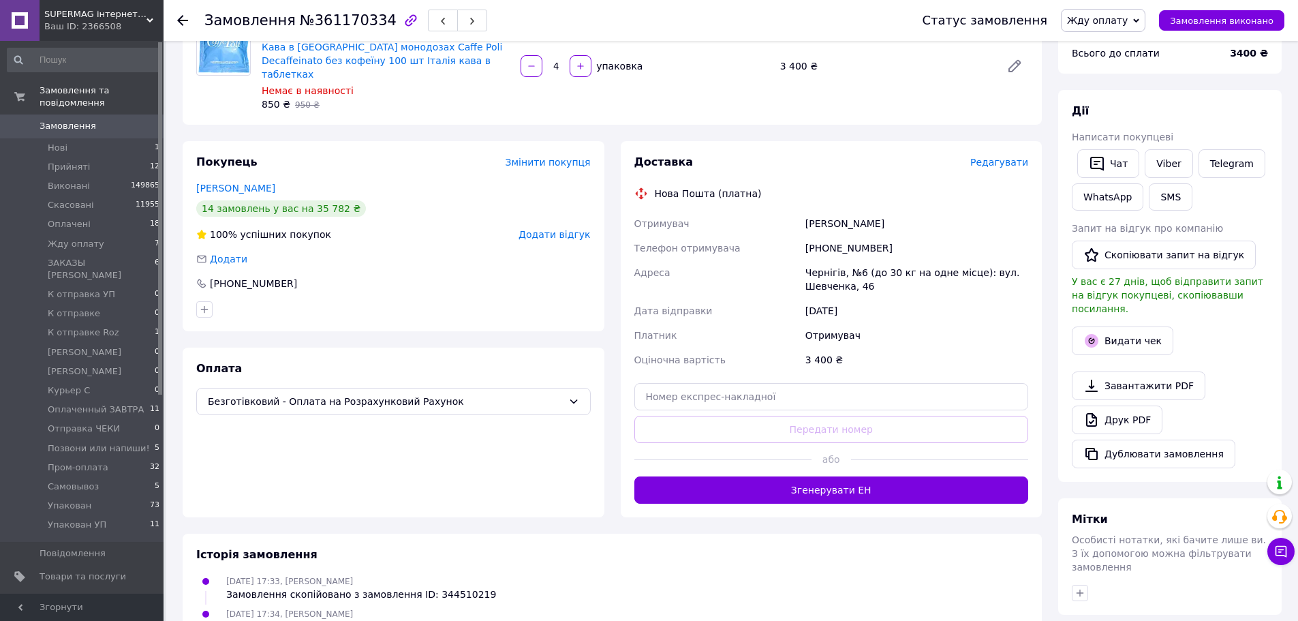
click at [1226, 80] on div "Всього 1 товар 3 400 ₴ Доставка Необхідно уточнити Знижка Додати Всього до спла…" at bounding box center [1169, 366] width 223 height 890
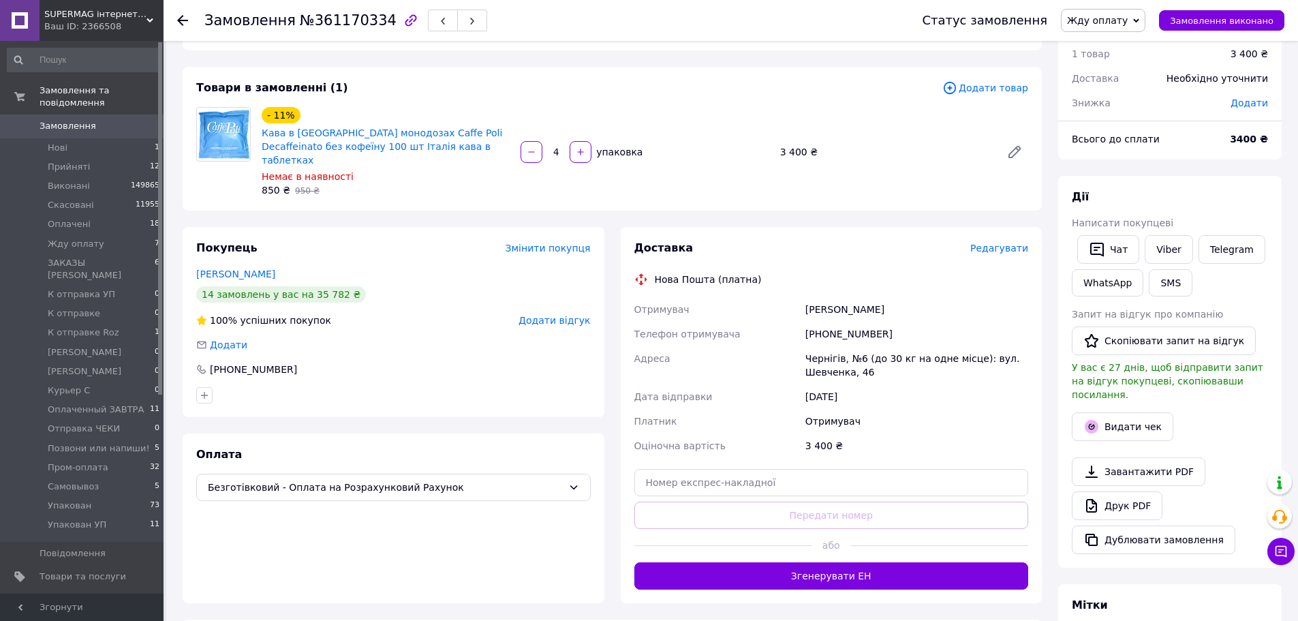
scroll to position [0, 0]
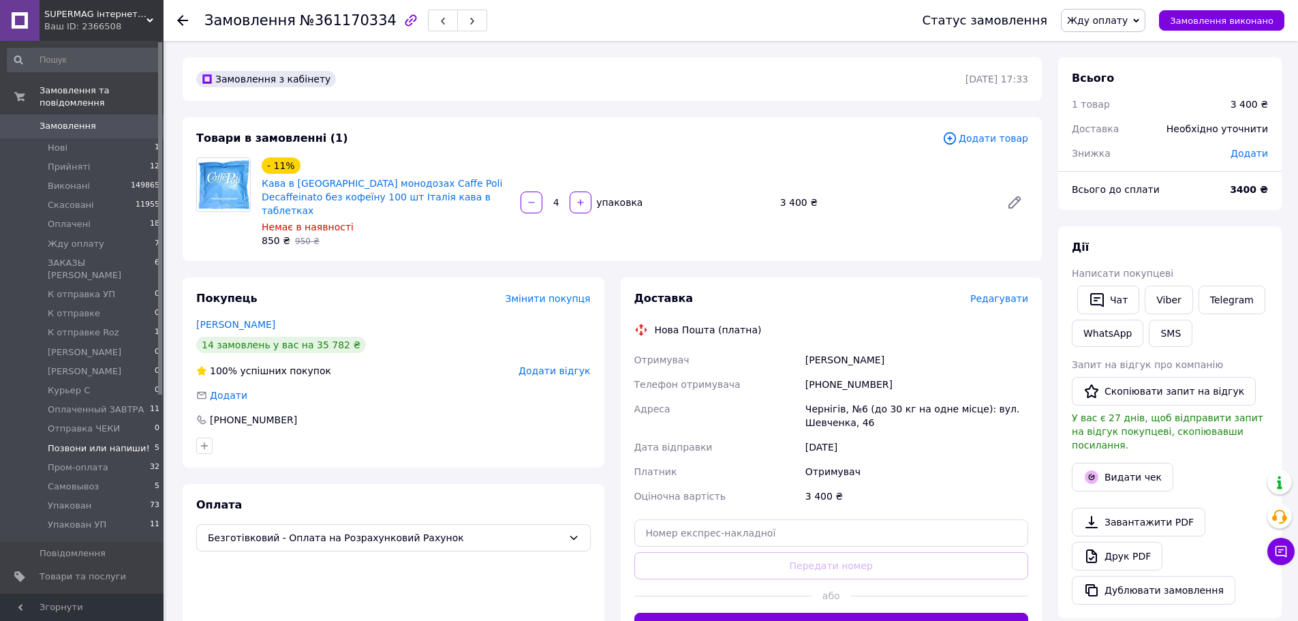
click at [123, 442] on span "Позвони или напиши!" at bounding box center [99, 448] width 102 height 12
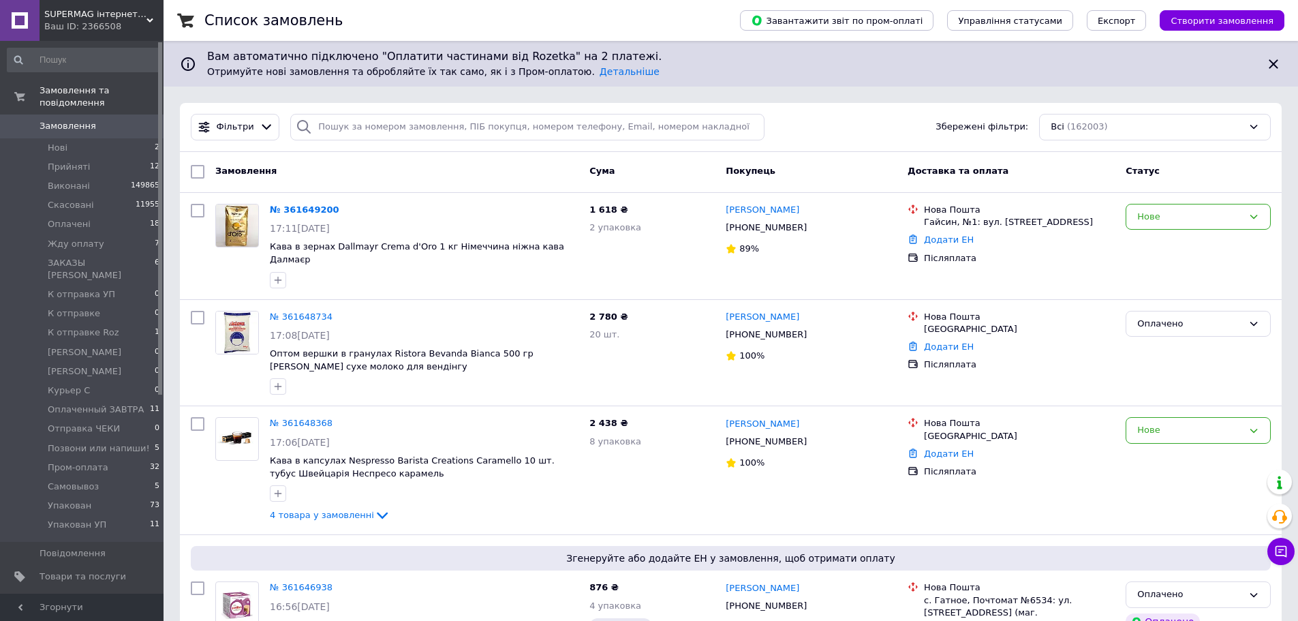
click at [422, 189] on div "Замовлення Cума Покупець Доставка та оплата Статус" at bounding box center [731, 172] width 1102 height 41
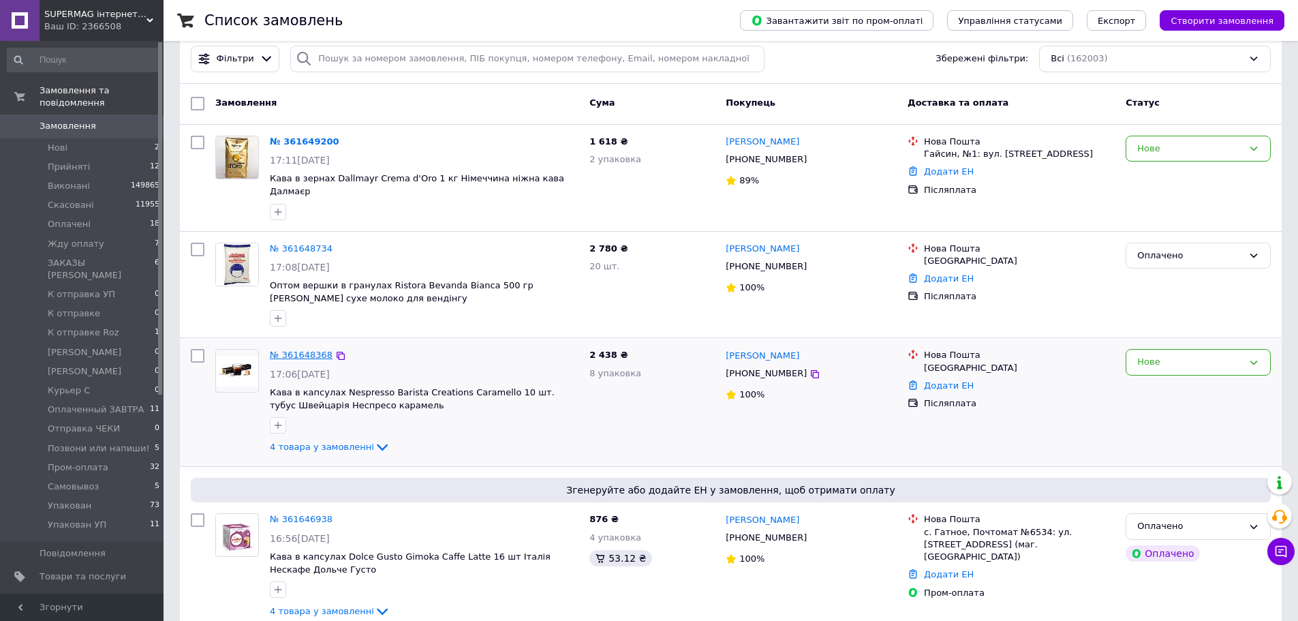
click at [287, 349] on link "№ 361648368" at bounding box center [301, 354] width 63 height 10
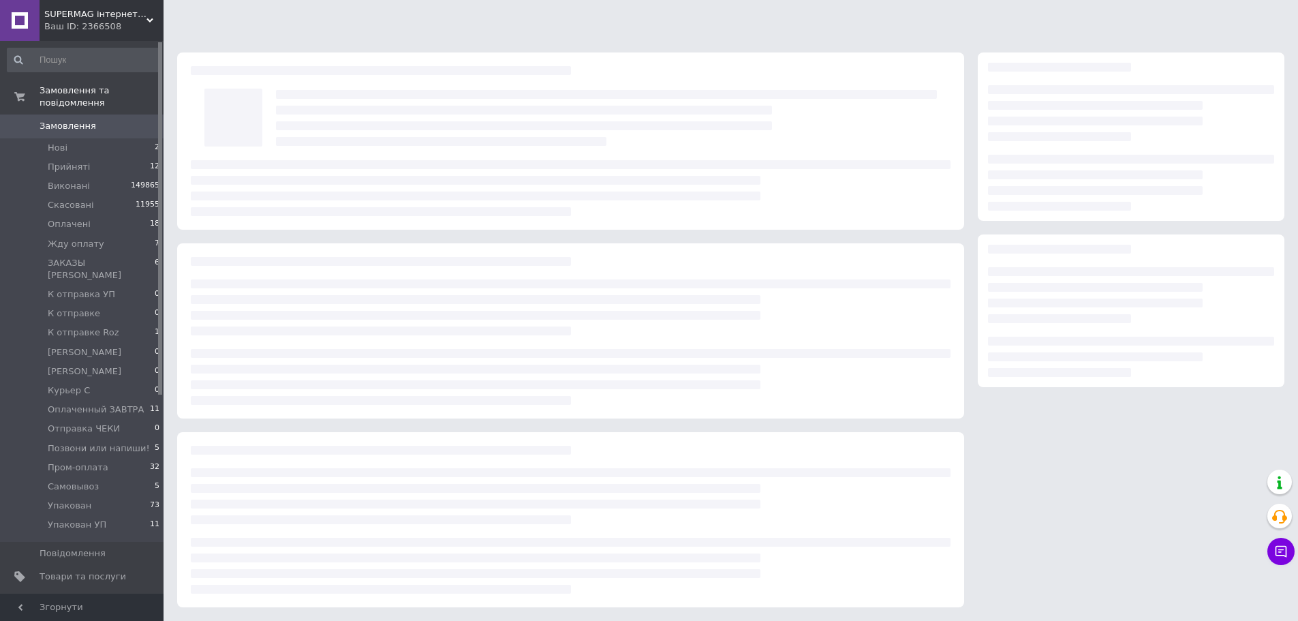
scroll to position [68, 0]
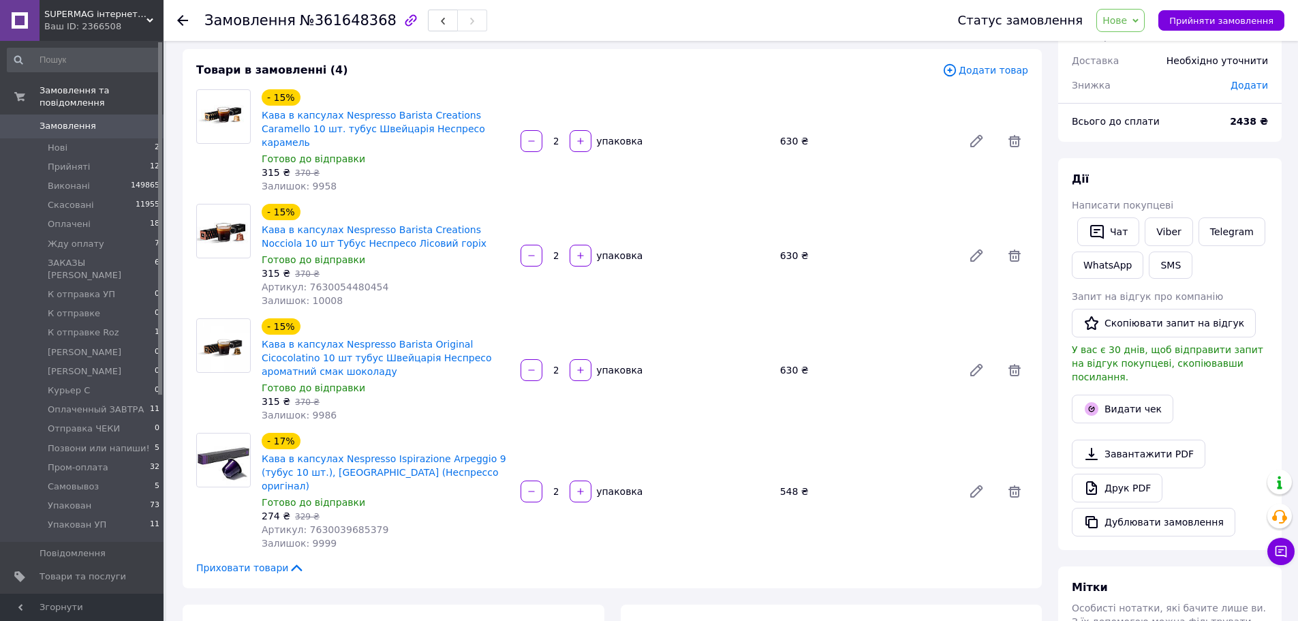
click at [1251, 185] on div "Дії" at bounding box center [1170, 180] width 196 height 16
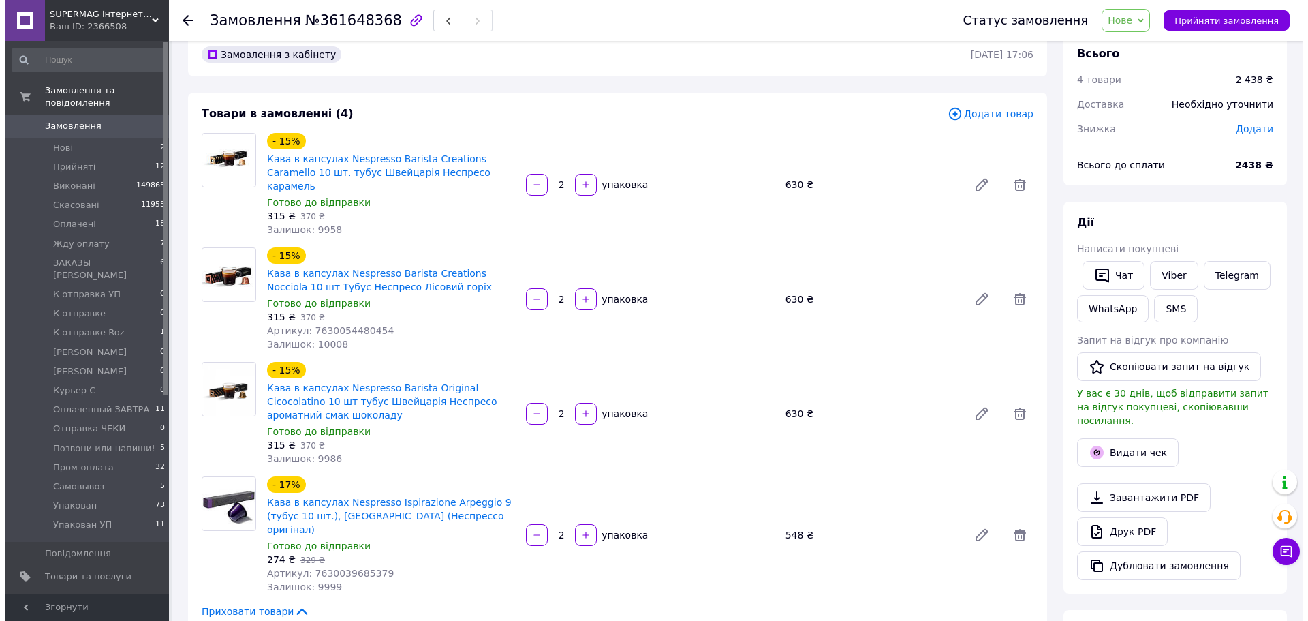
scroll to position [0, 0]
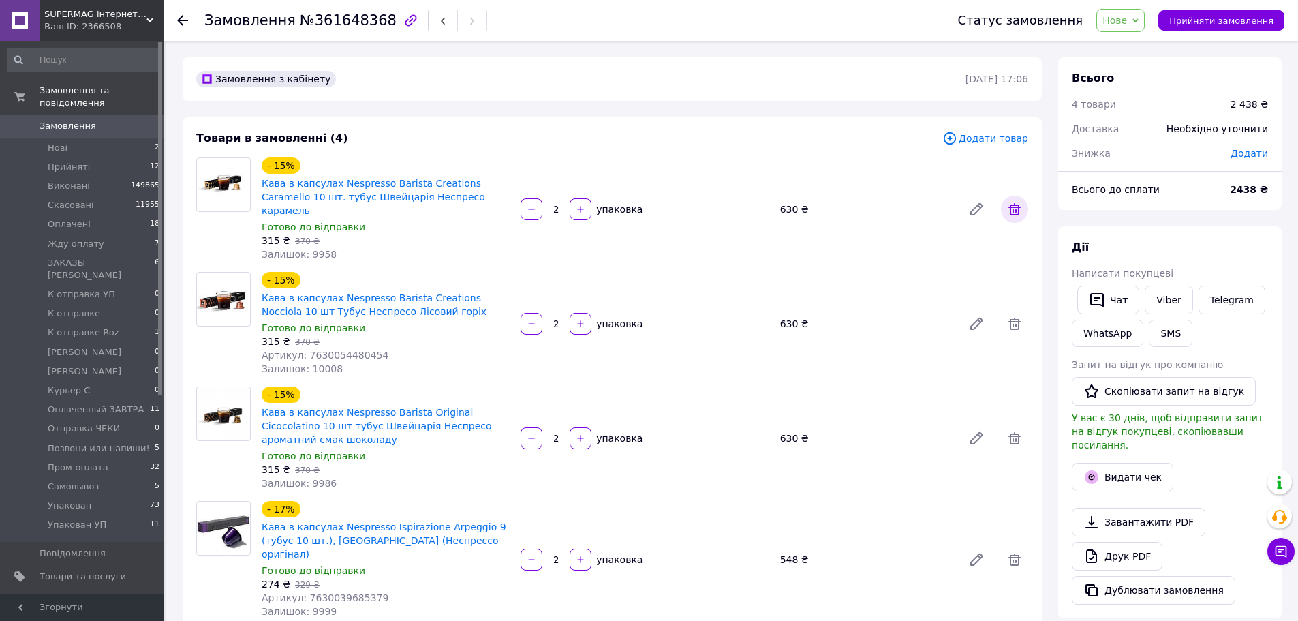
click at [1021, 201] on icon at bounding box center [1014, 209] width 16 height 16
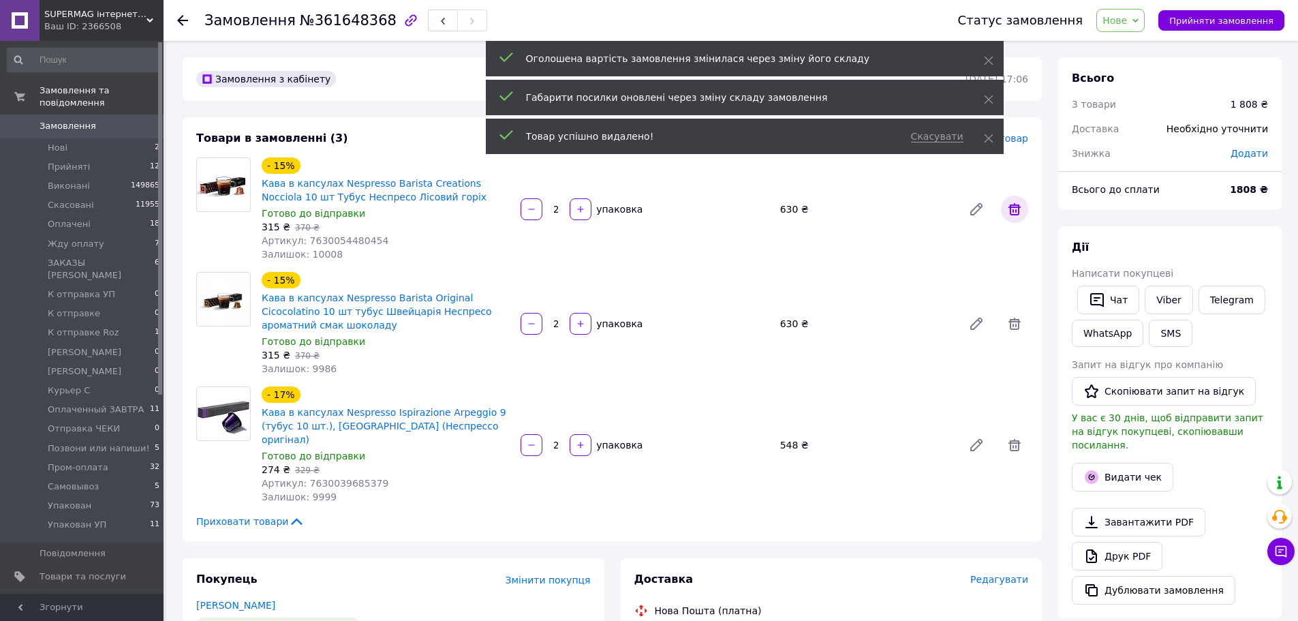
click at [1012, 205] on icon at bounding box center [1014, 209] width 12 height 12
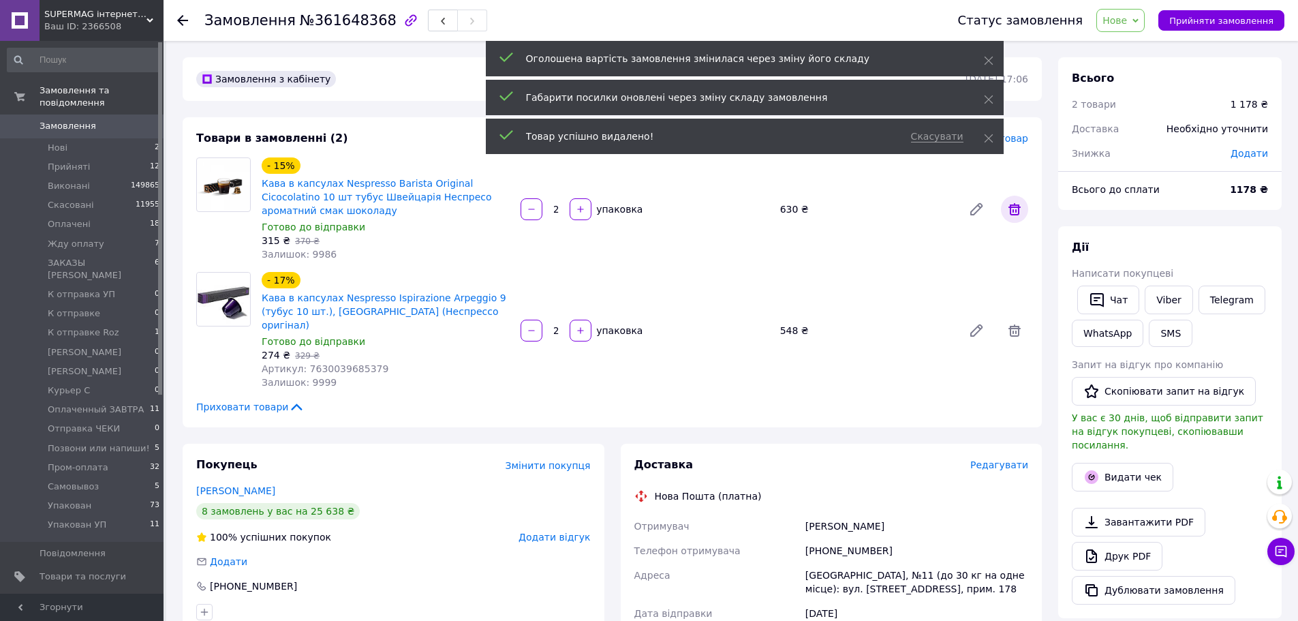
click at [1013, 205] on icon at bounding box center [1014, 209] width 12 height 12
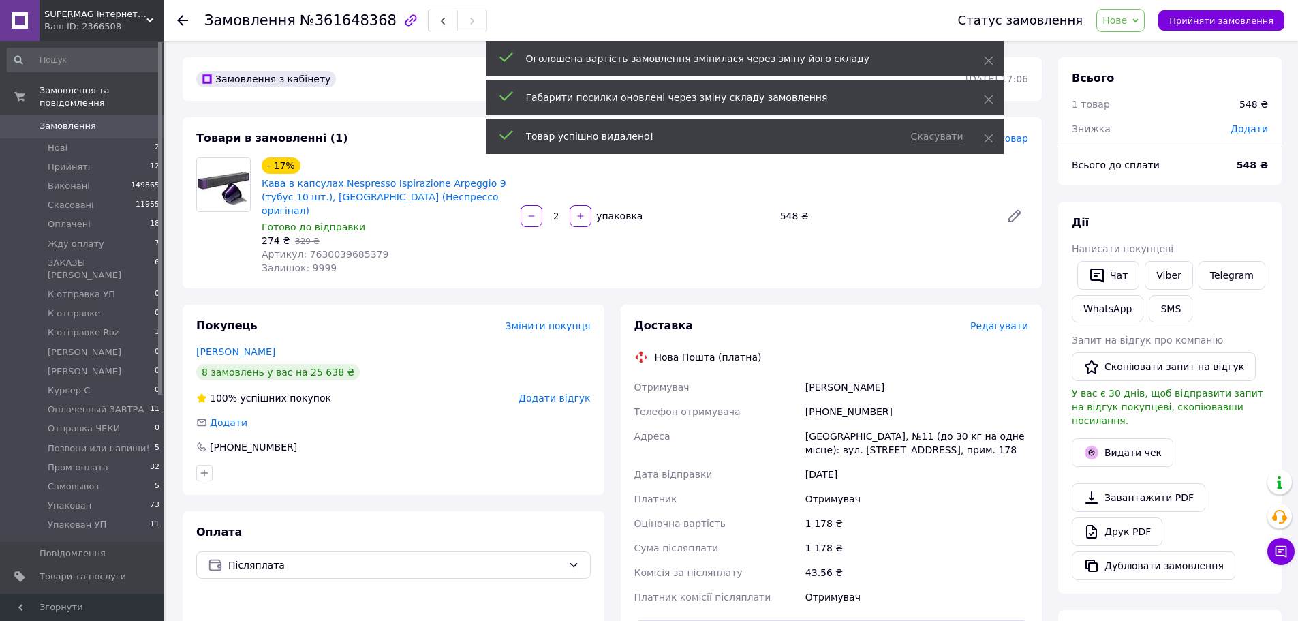
click at [1021, 144] on div "Додати товар" at bounding box center [985, 139] width 86 height 16
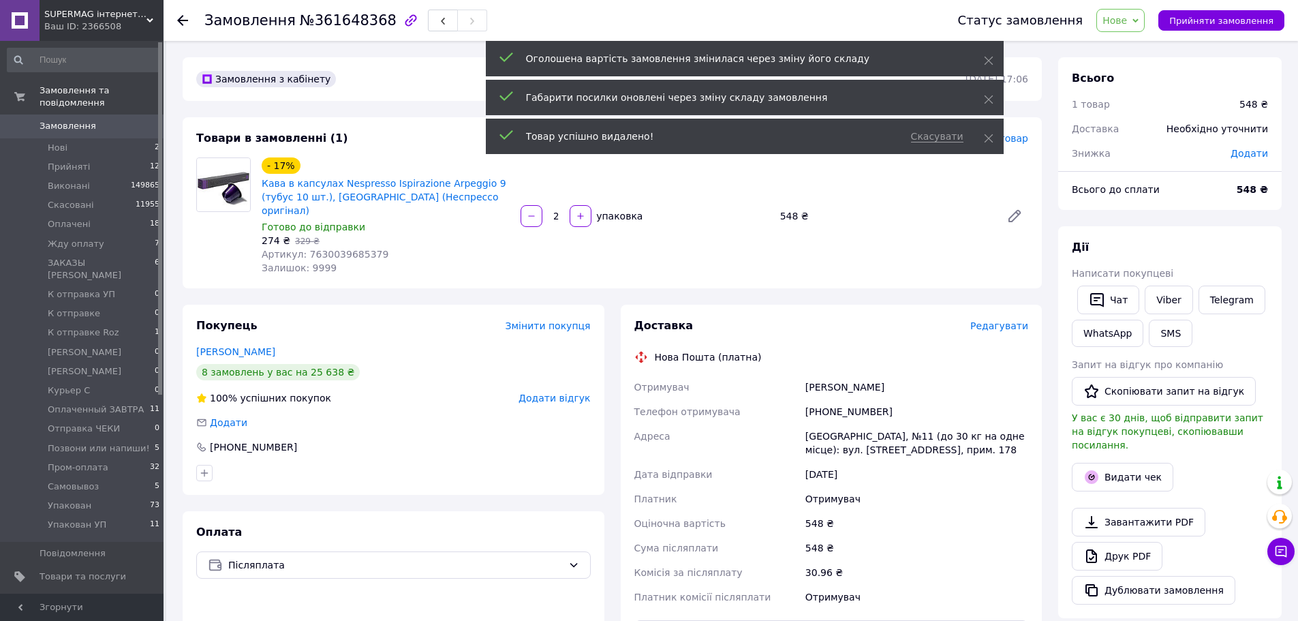
click at [1020, 142] on span "Додати товар" at bounding box center [985, 138] width 86 height 15
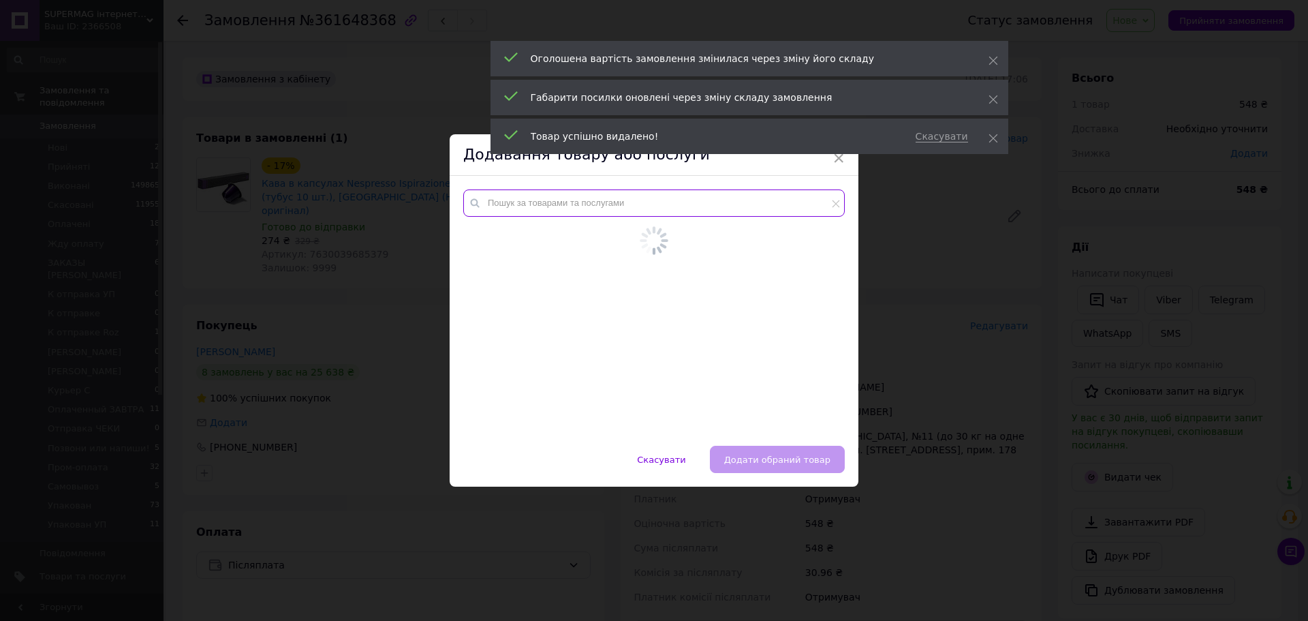
click at [605, 215] on input "text" at bounding box center [654, 202] width 382 height 27
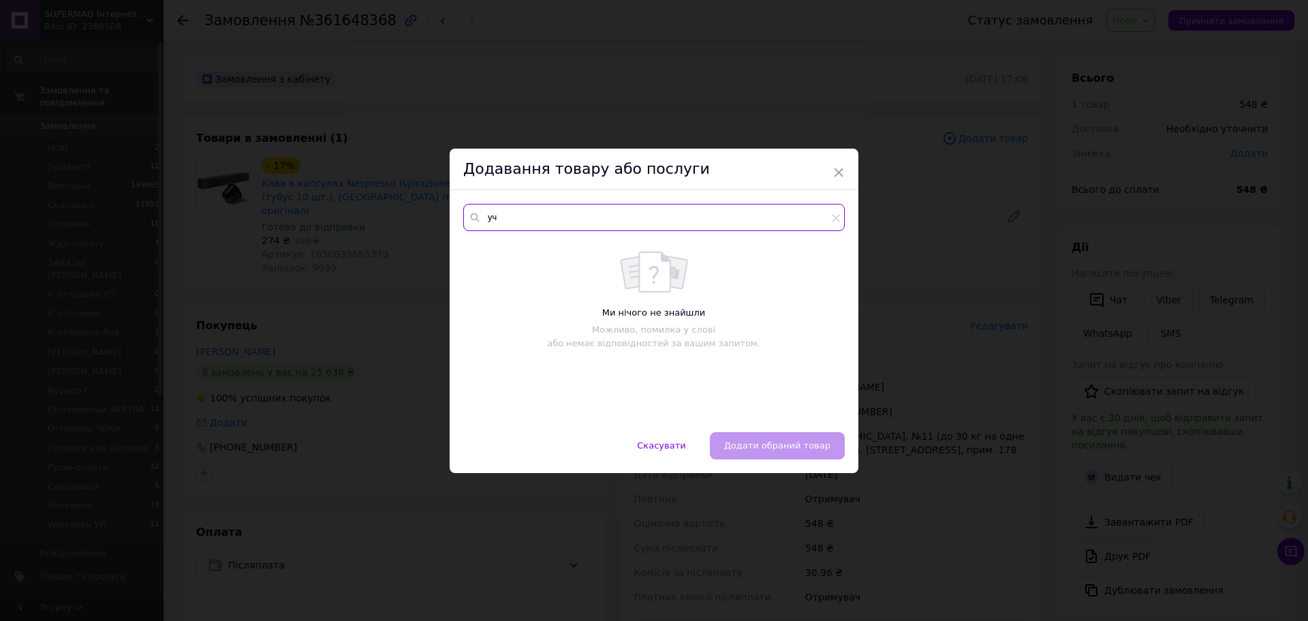
type input "у"
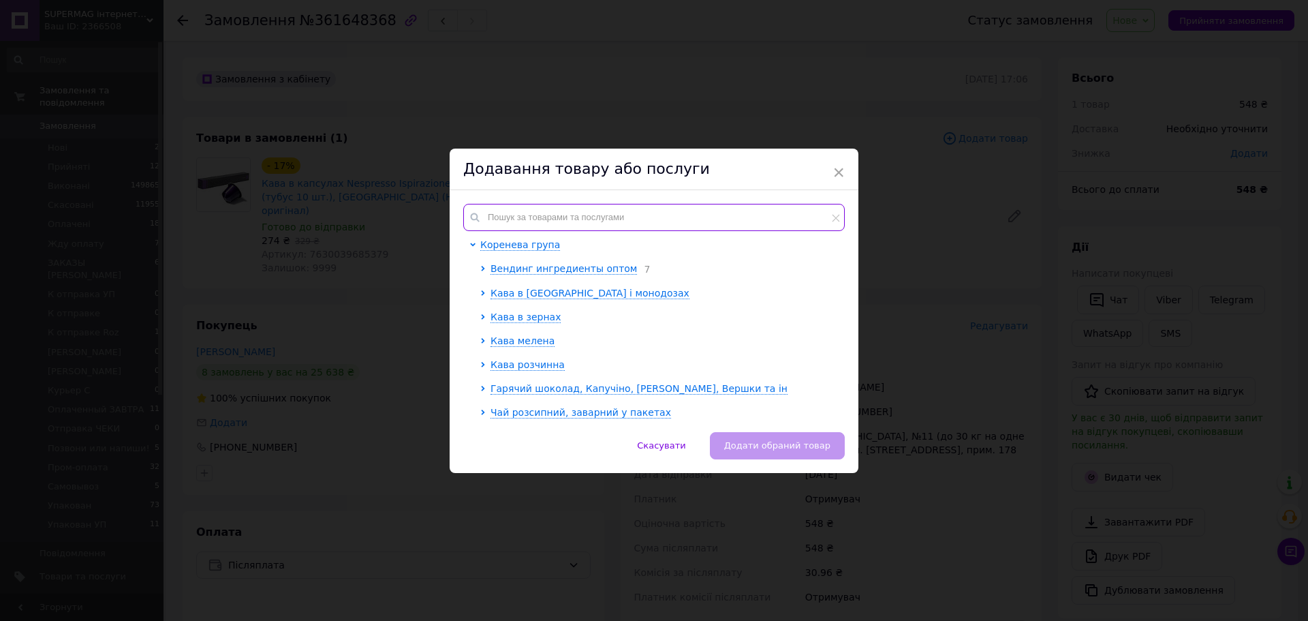
type input "у"
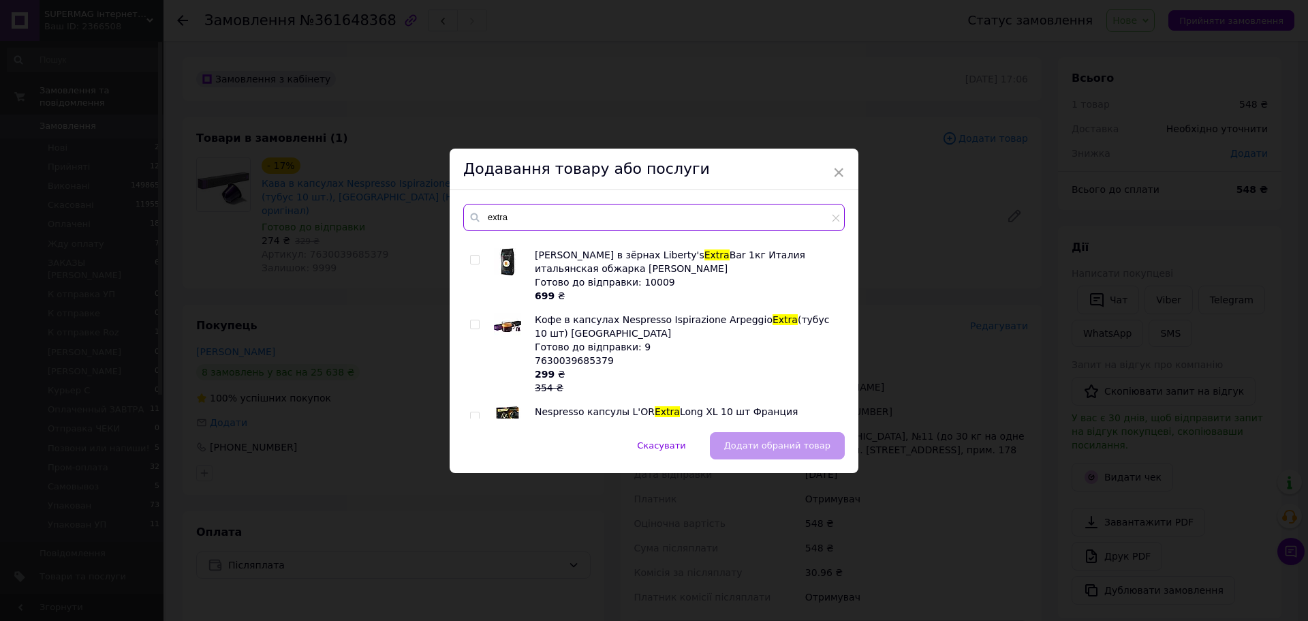
scroll to position [674, 0]
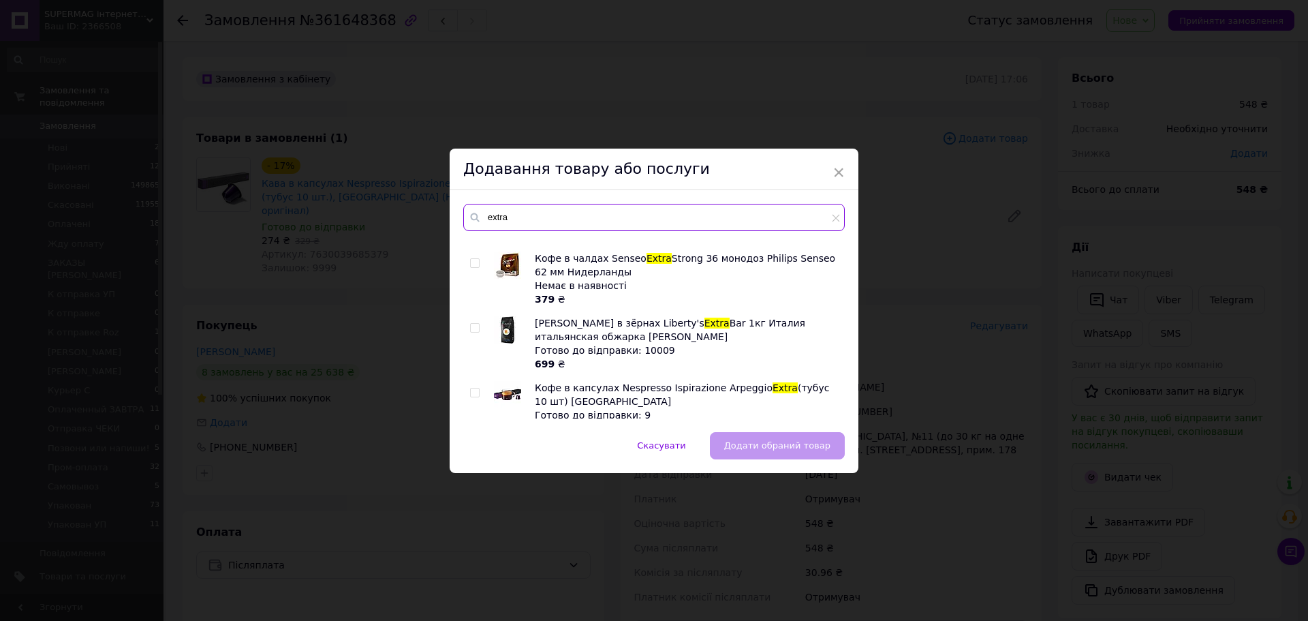
type input "extra"
click at [476, 388] on input "checkbox" at bounding box center [474, 392] width 9 height 9
checkbox input "true"
click at [535, 211] on input "extra" at bounding box center [654, 217] width 382 height 27
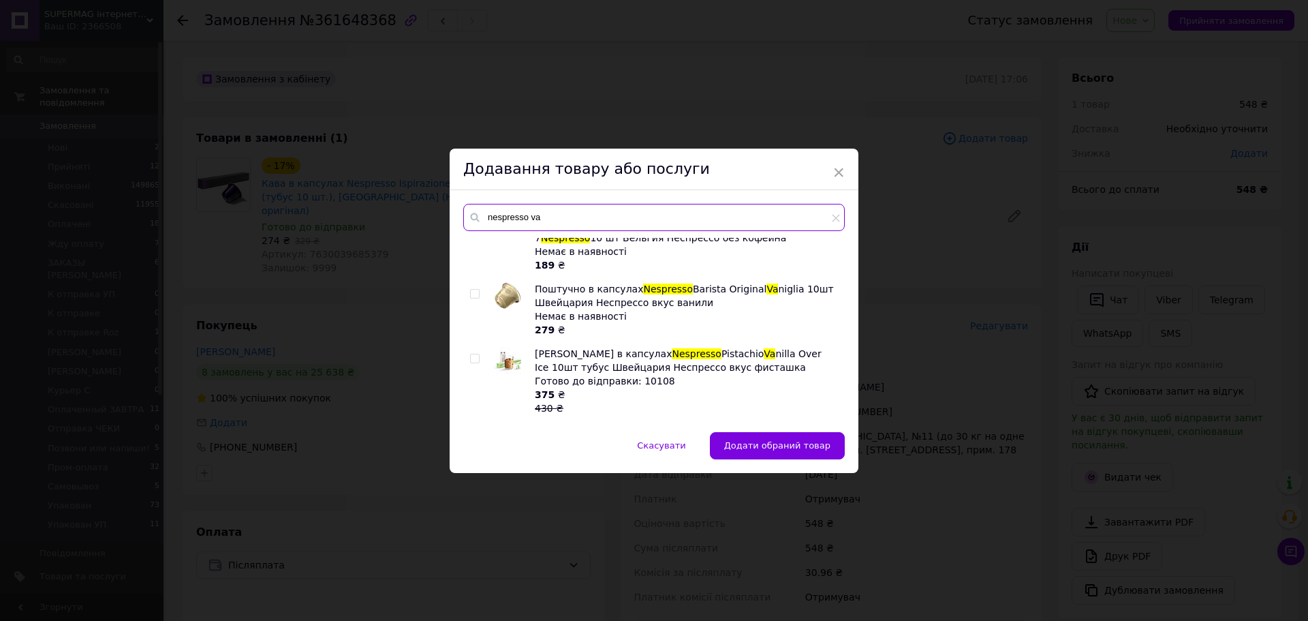
scroll to position [875, 0]
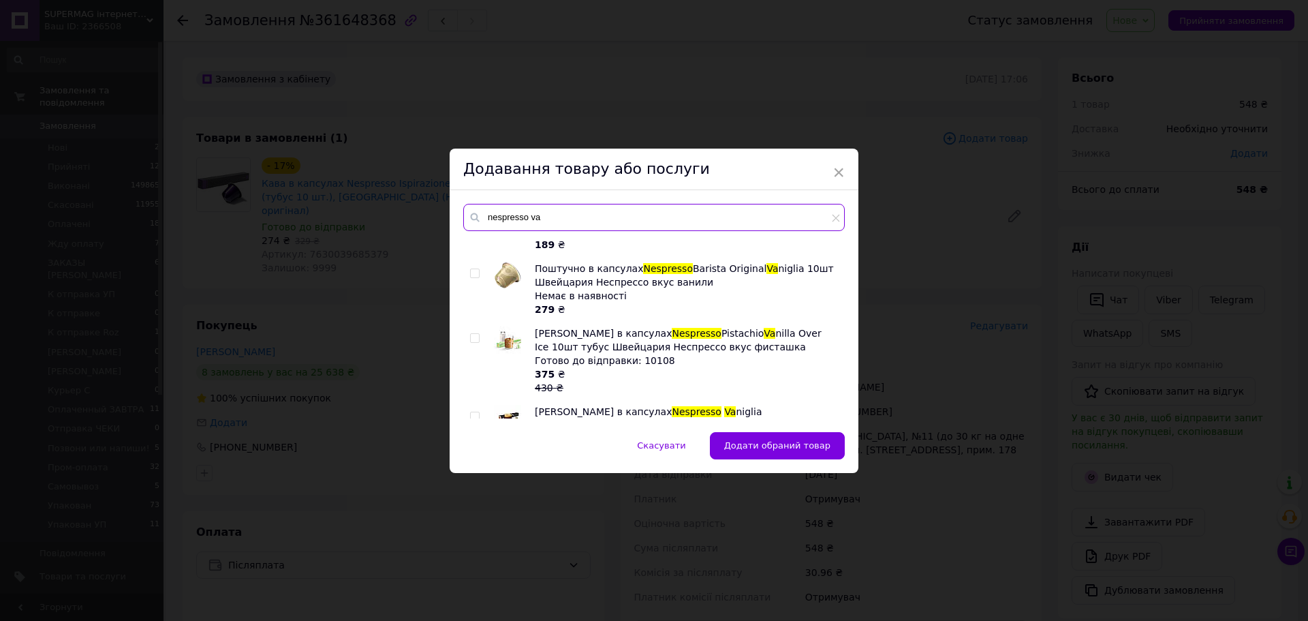
type input "nespresso va"
click at [474, 334] on input "checkbox" at bounding box center [474, 338] width 9 height 9
checkbox input "true"
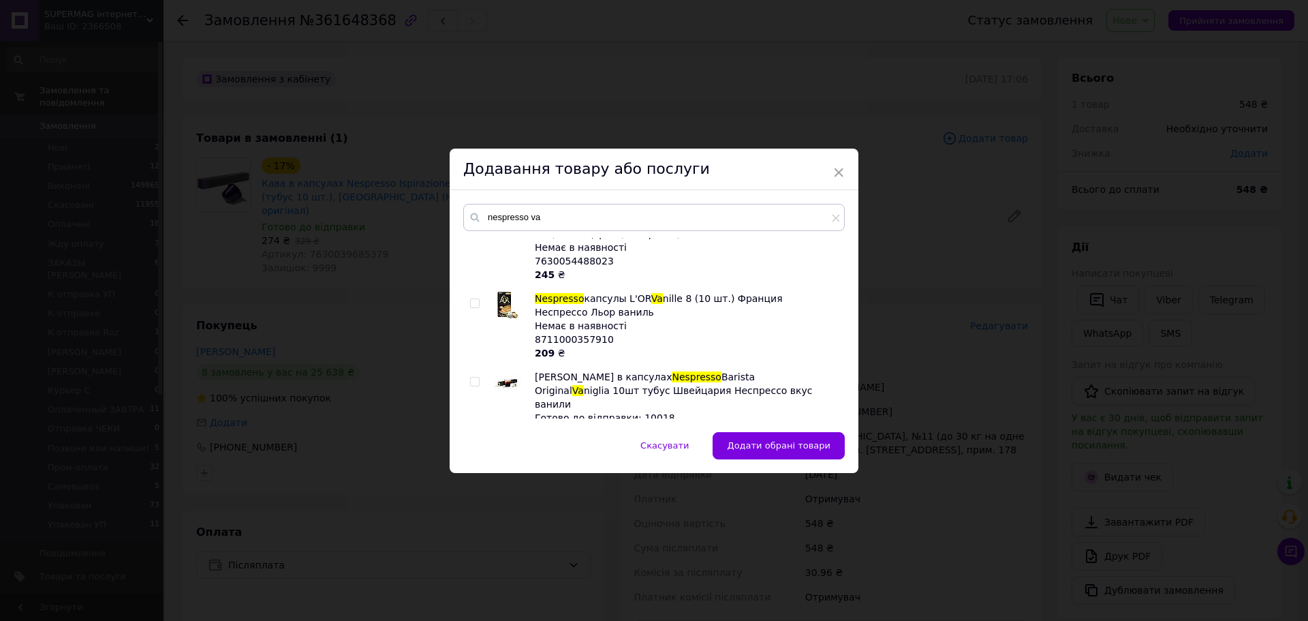
scroll to position [399, 0]
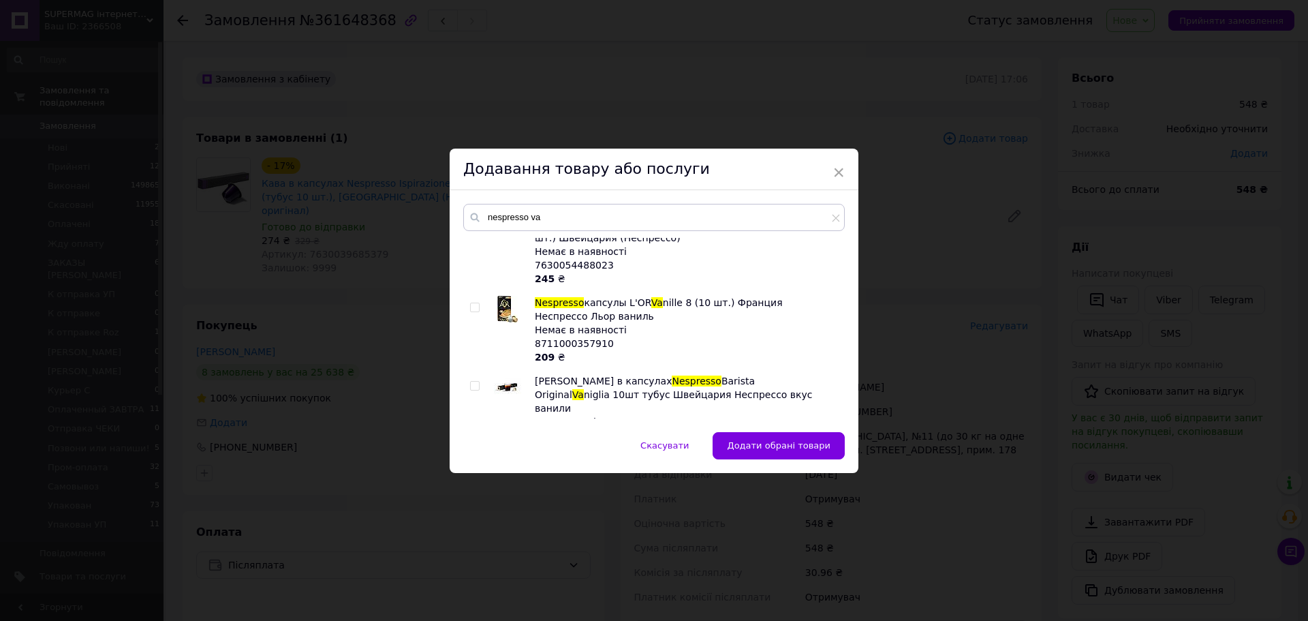
click at [476, 382] on input "checkbox" at bounding box center [474, 386] width 9 height 9
checkbox input "true"
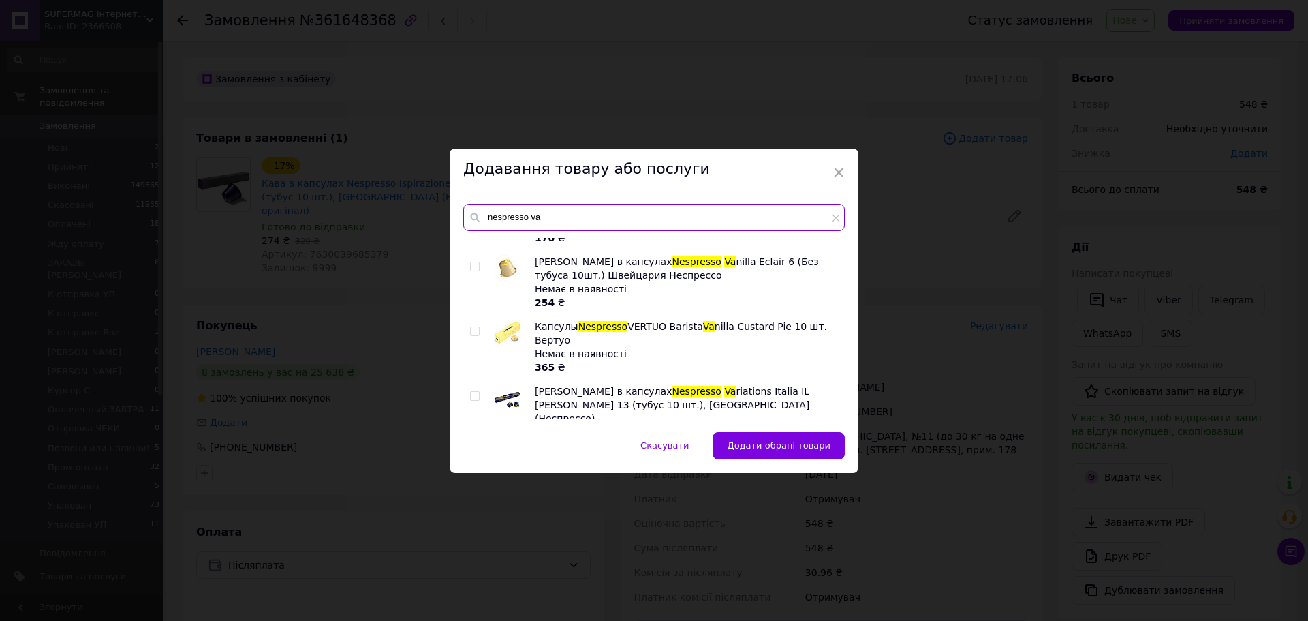
click at [530, 224] on input "nespresso va" at bounding box center [654, 217] width 382 height 27
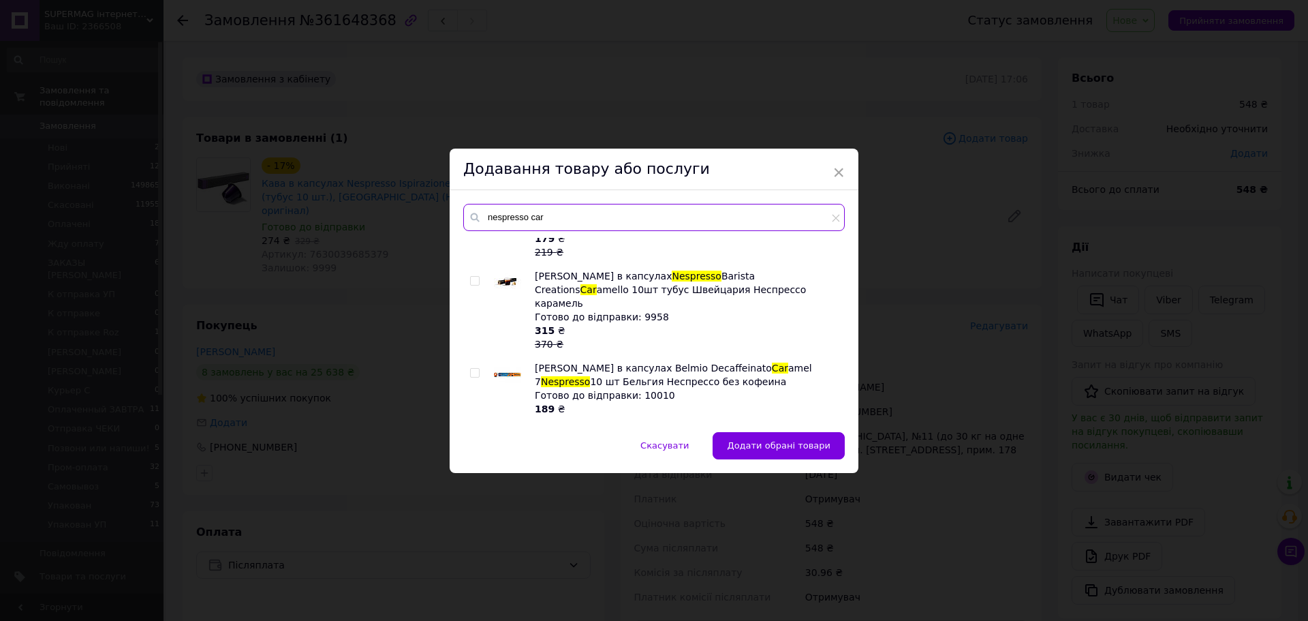
scroll to position [341, 0]
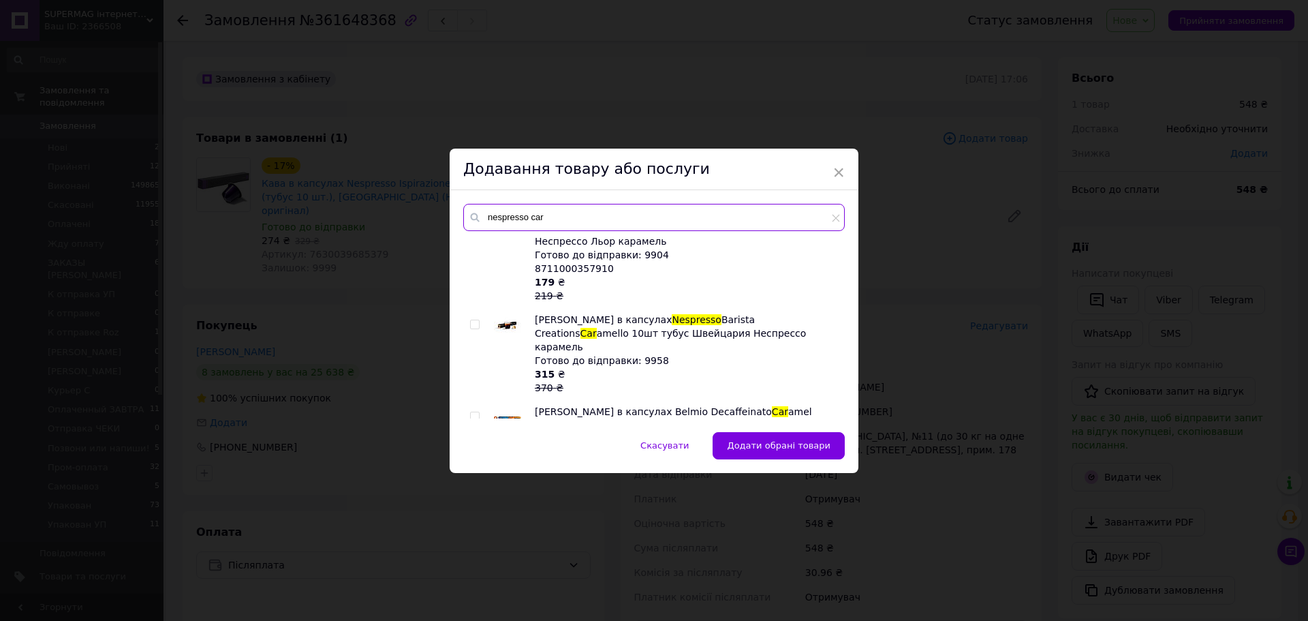
type input "nespresso car"
click at [475, 321] on input "checkbox" at bounding box center [474, 324] width 9 height 9
checkbox input "true"
click at [535, 225] on input "nespresso car" at bounding box center [654, 217] width 382 height 27
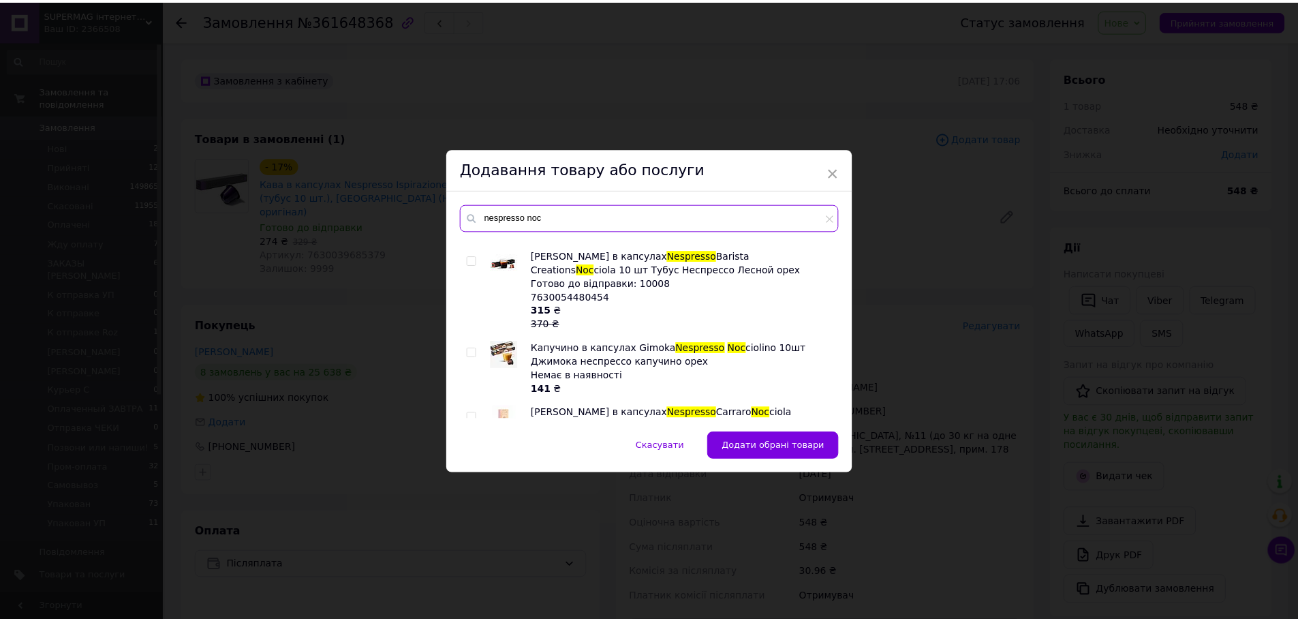
scroll to position [0, 0]
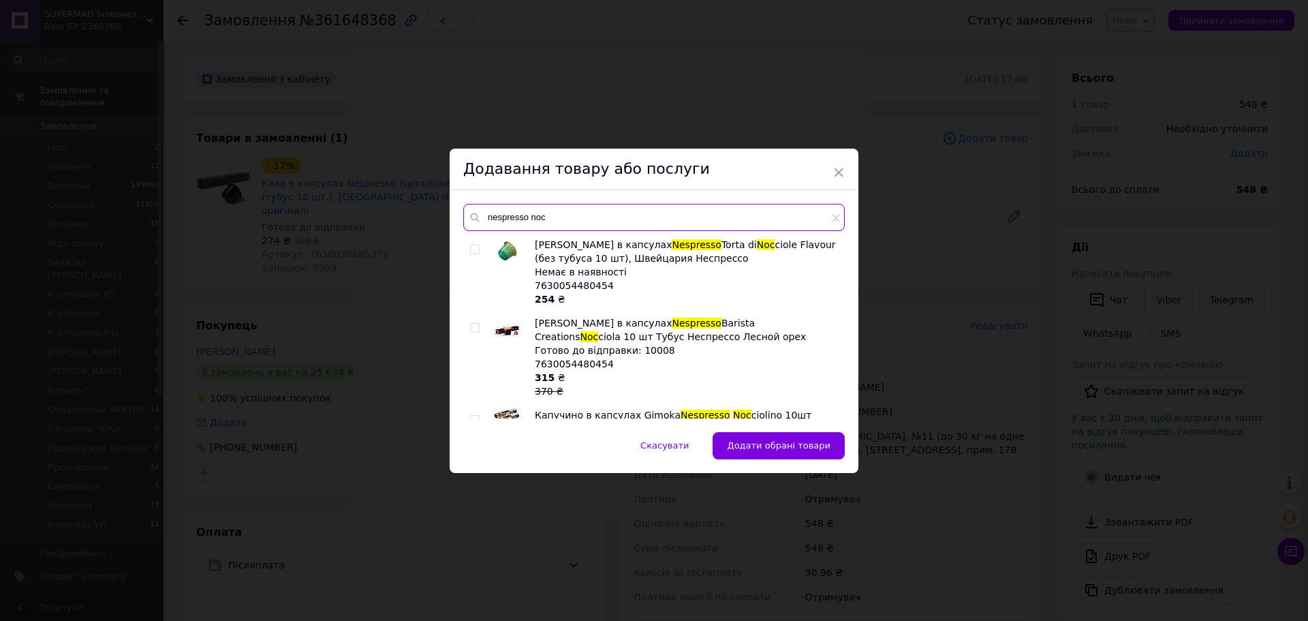
type input "nespresso noc"
click at [472, 325] on input "checkbox" at bounding box center [474, 328] width 9 height 9
checkbox input "true"
drag, startPoint x: 795, startPoint y: 433, endPoint x: 794, endPoint y: 444, distance: 10.9
click at [795, 436] on button "Додати обрані товари" at bounding box center [779, 445] width 132 height 27
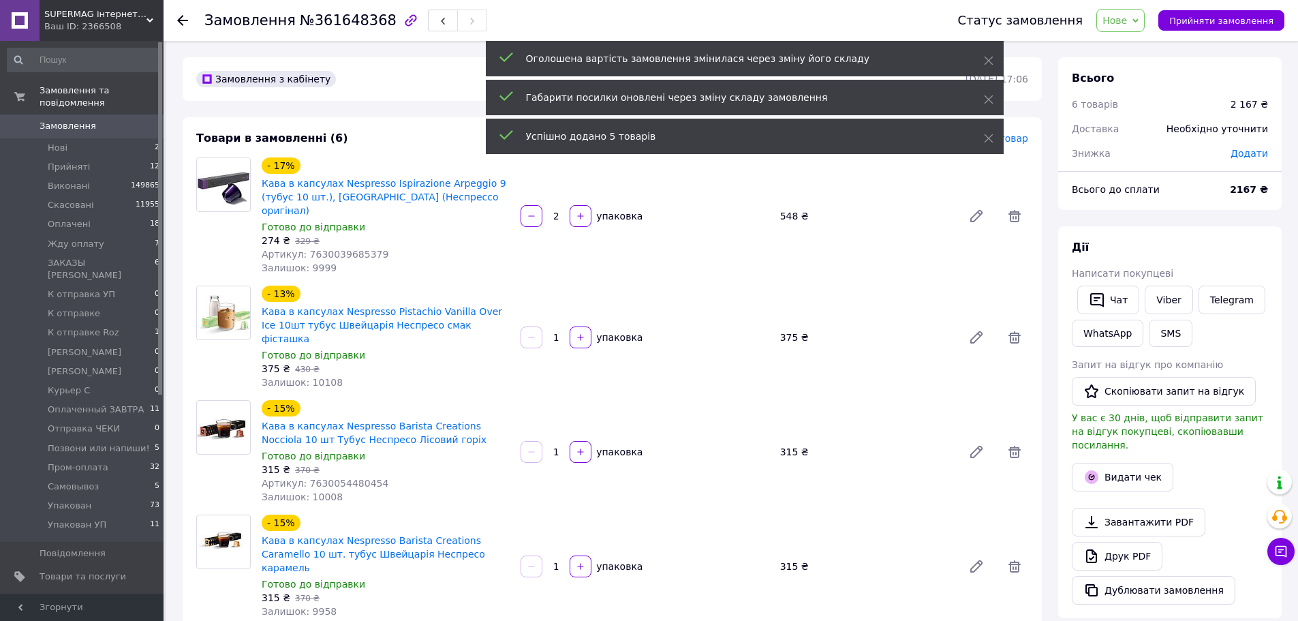
drag, startPoint x: 1008, startPoint y: 212, endPoint x: 972, endPoint y: 224, distance: 37.5
click at [1008, 212] on icon at bounding box center [1014, 216] width 16 height 16
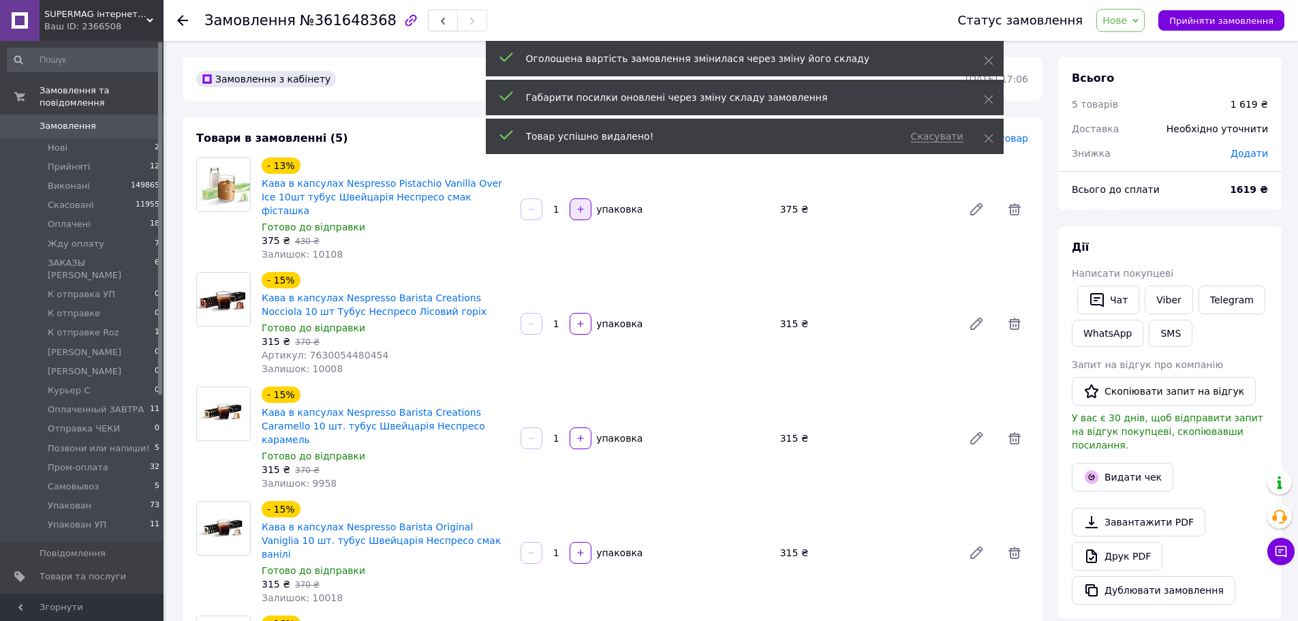
click at [591, 205] on button "button" at bounding box center [581, 209] width 22 height 22
type input "2"
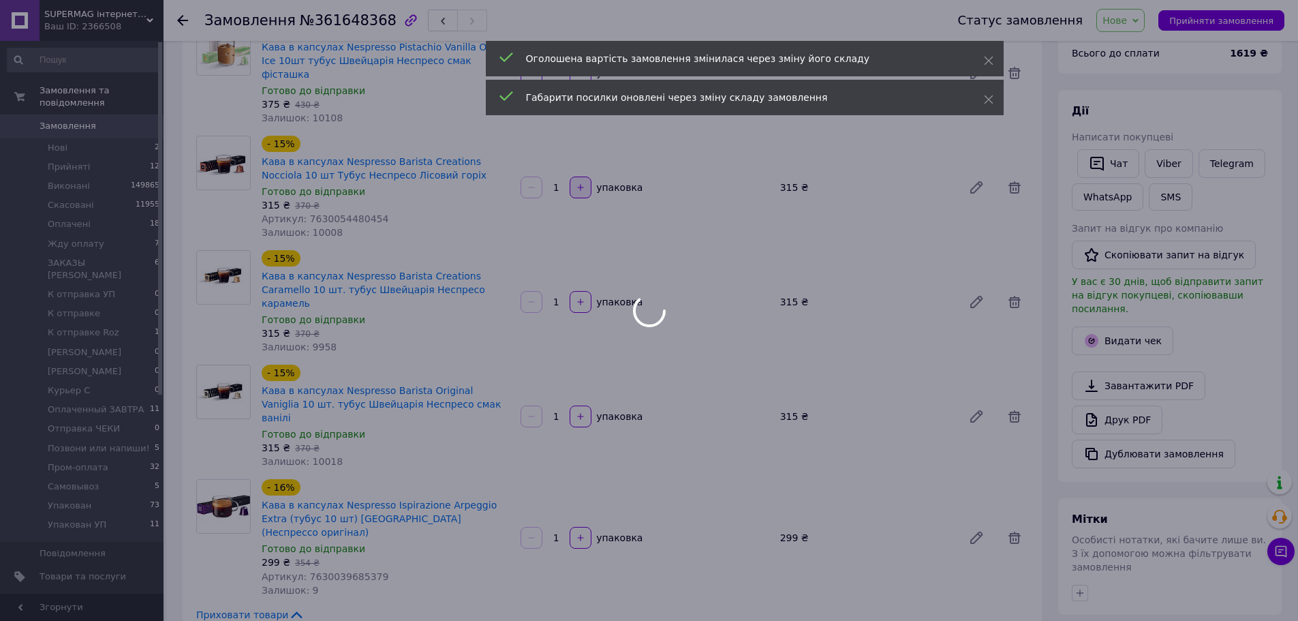
scroll to position [11, 0]
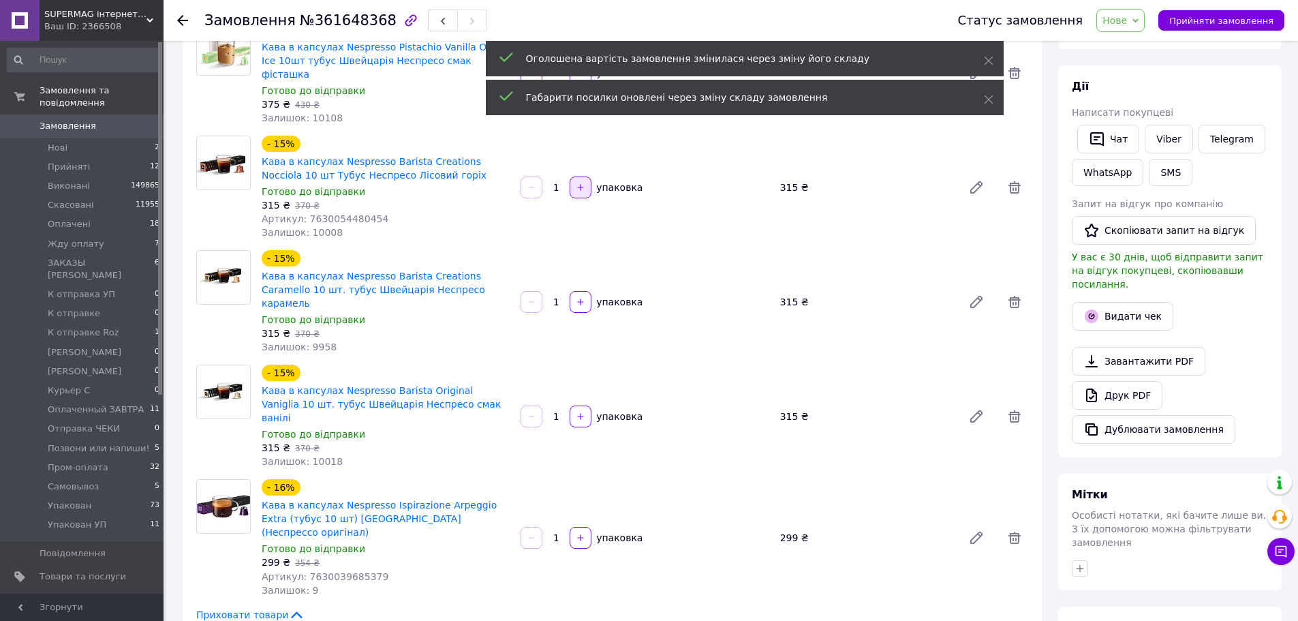
click at [577, 183] on icon "button" at bounding box center [581, 188] width 10 height 10
type input "2"
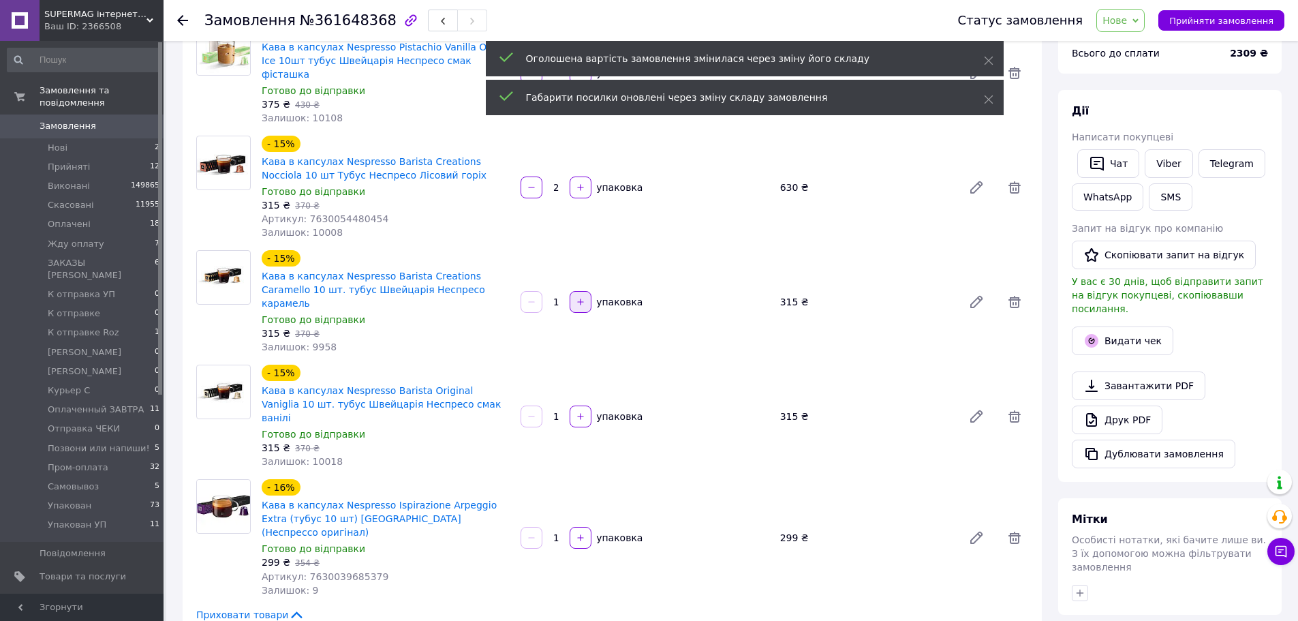
click at [580, 297] on icon "button" at bounding box center [581, 302] width 10 height 10
type input "2"
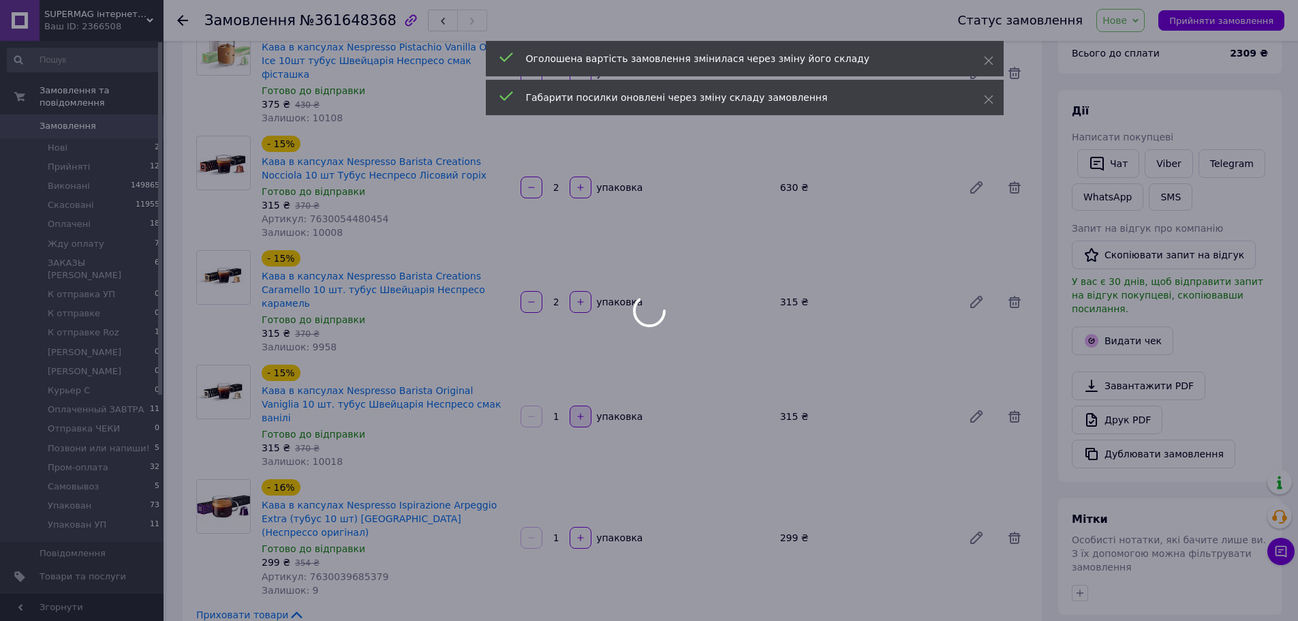
scroll to position [142, 0]
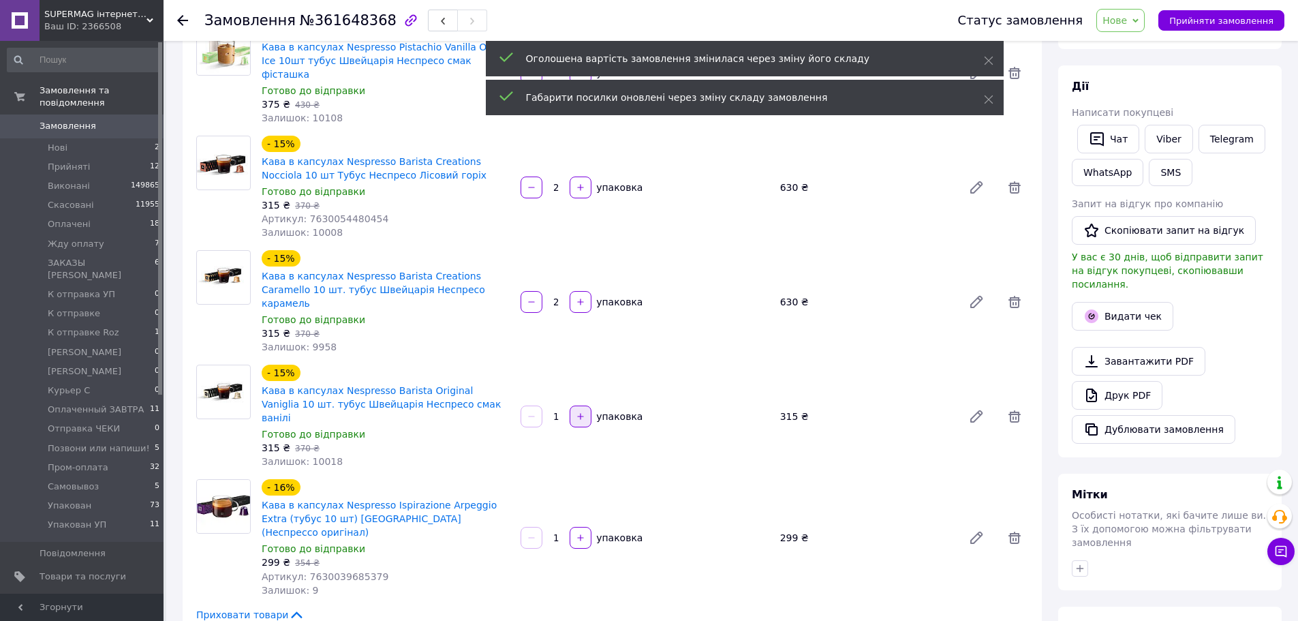
click at [587, 405] on button "button" at bounding box center [581, 416] width 22 height 22
type input "2"
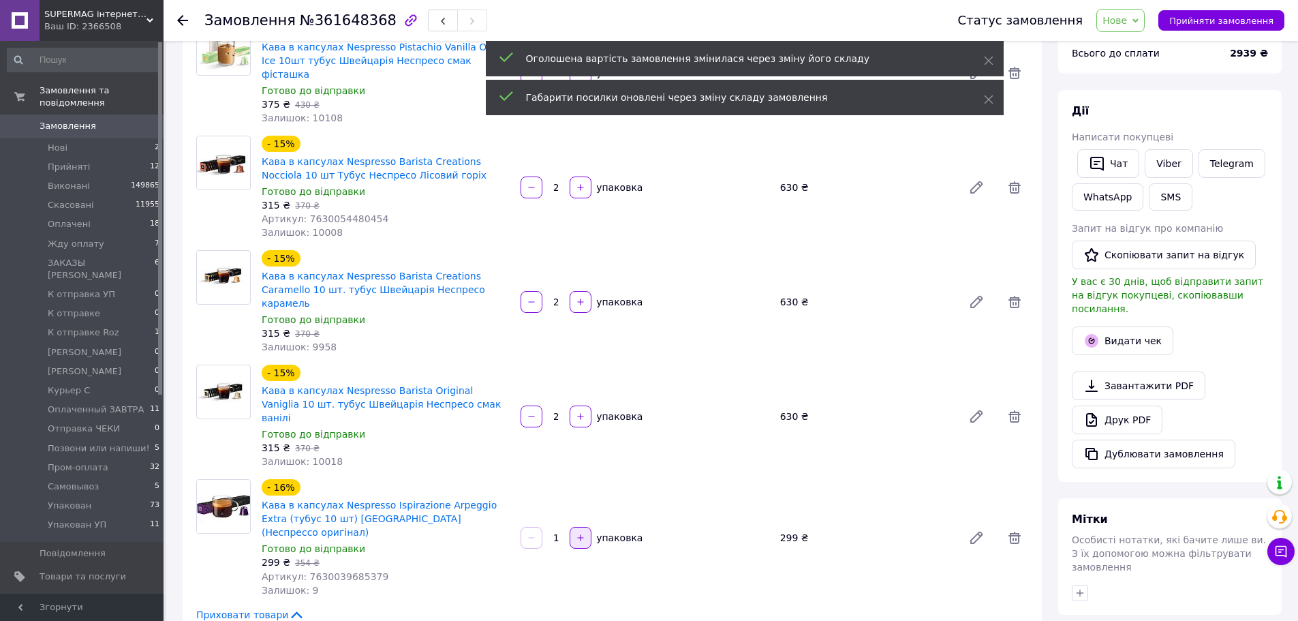
click at [580, 535] on icon "button" at bounding box center [581, 538] width 6 height 6
type input "2"
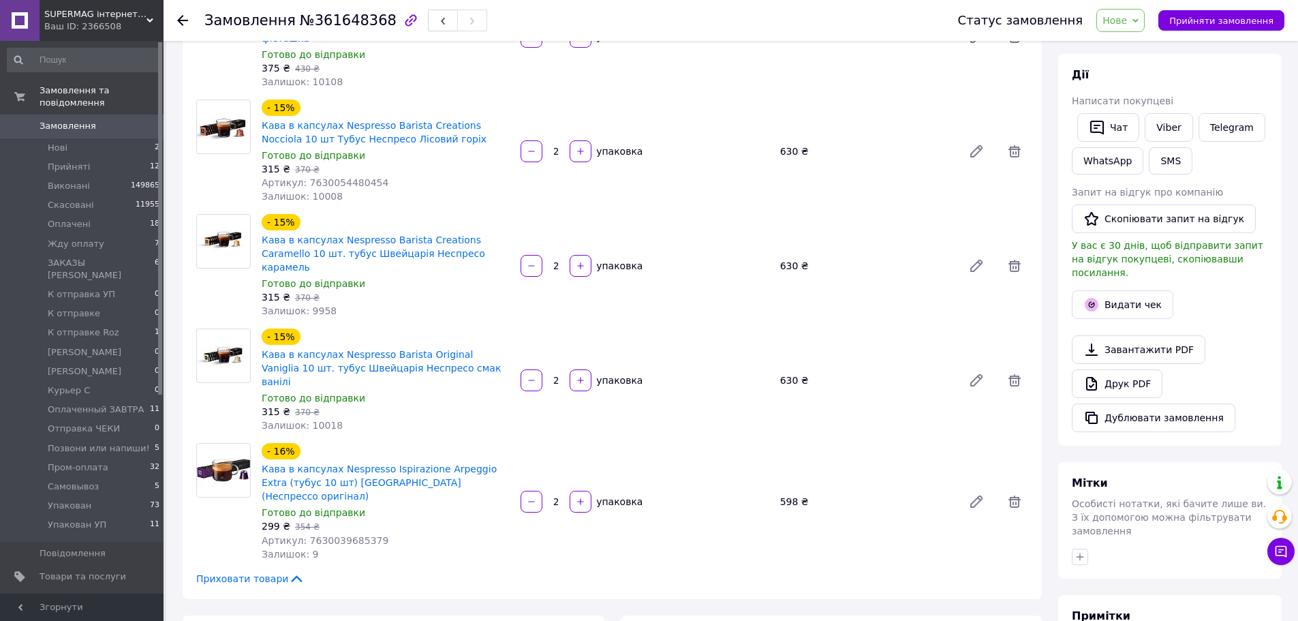
scroll to position [0, 0]
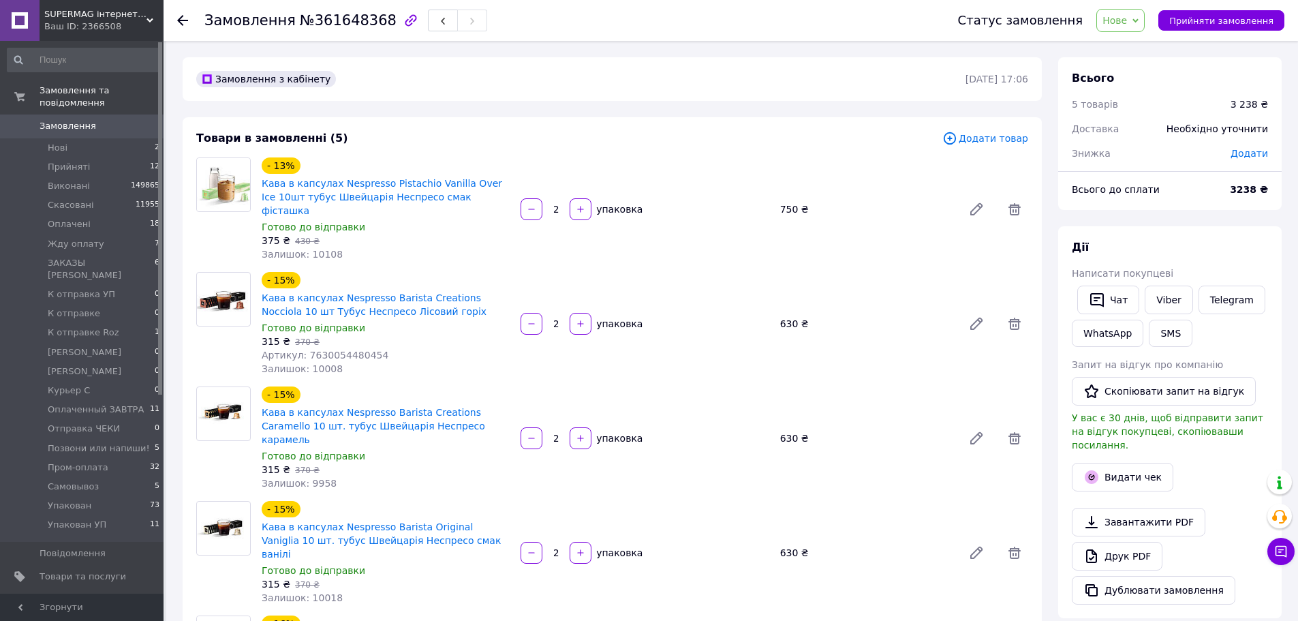
click at [1127, 20] on span "Нове" at bounding box center [1114, 20] width 25 height 11
click at [1153, 101] on li "Оплачено" at bounding box center [1160, 109] width 127 height 20
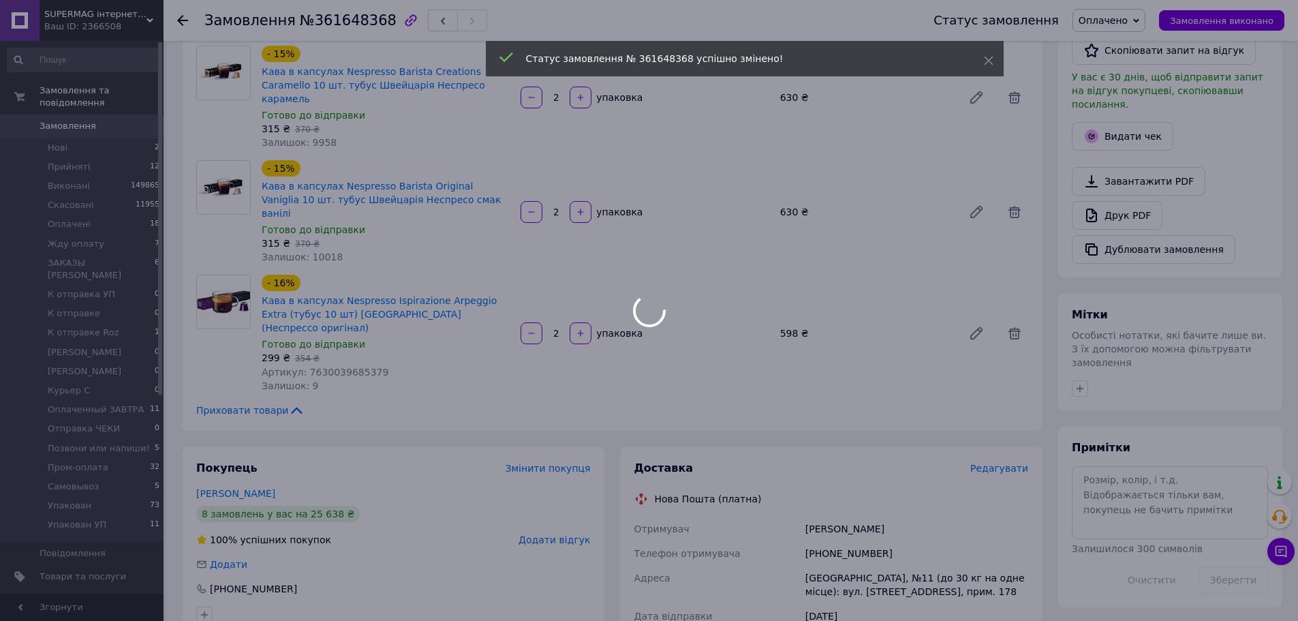
scroll to position [305, 0]
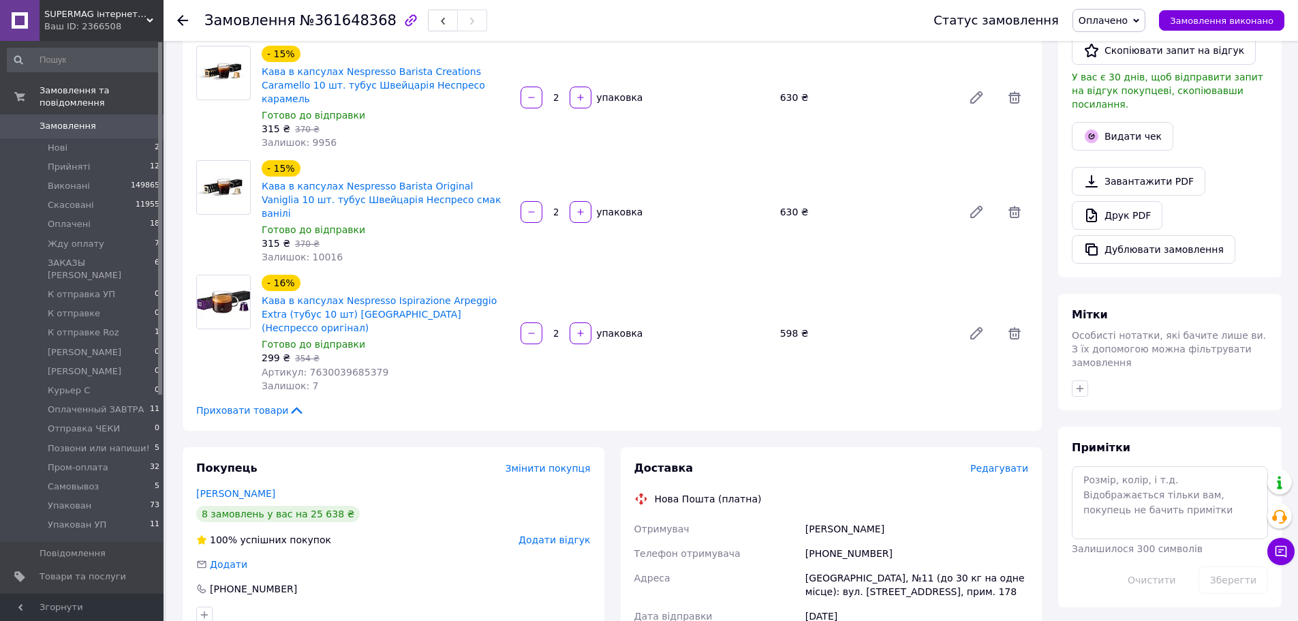
click at [1264, 256] on div "Дії Написати покупцеві   Чат Viber Telegram WhatsApp SMS Запит на відгук про ко…" at bounding box center [1169, 82] width 223 height 392
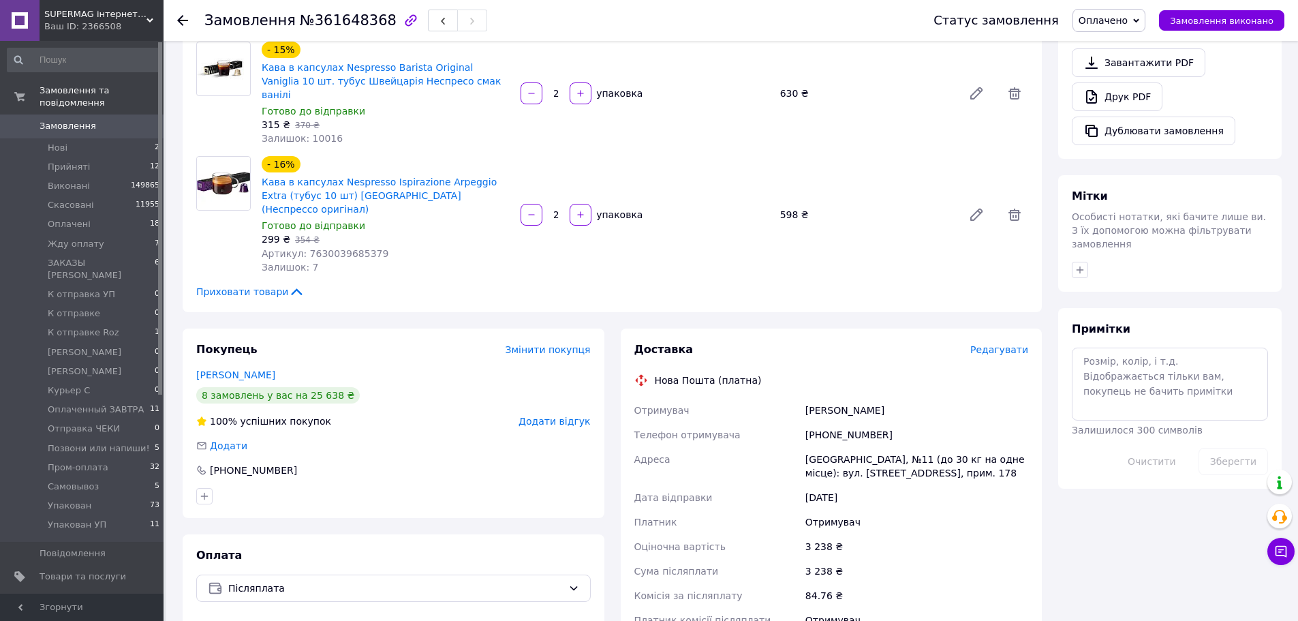
scroll to position [477, 0]
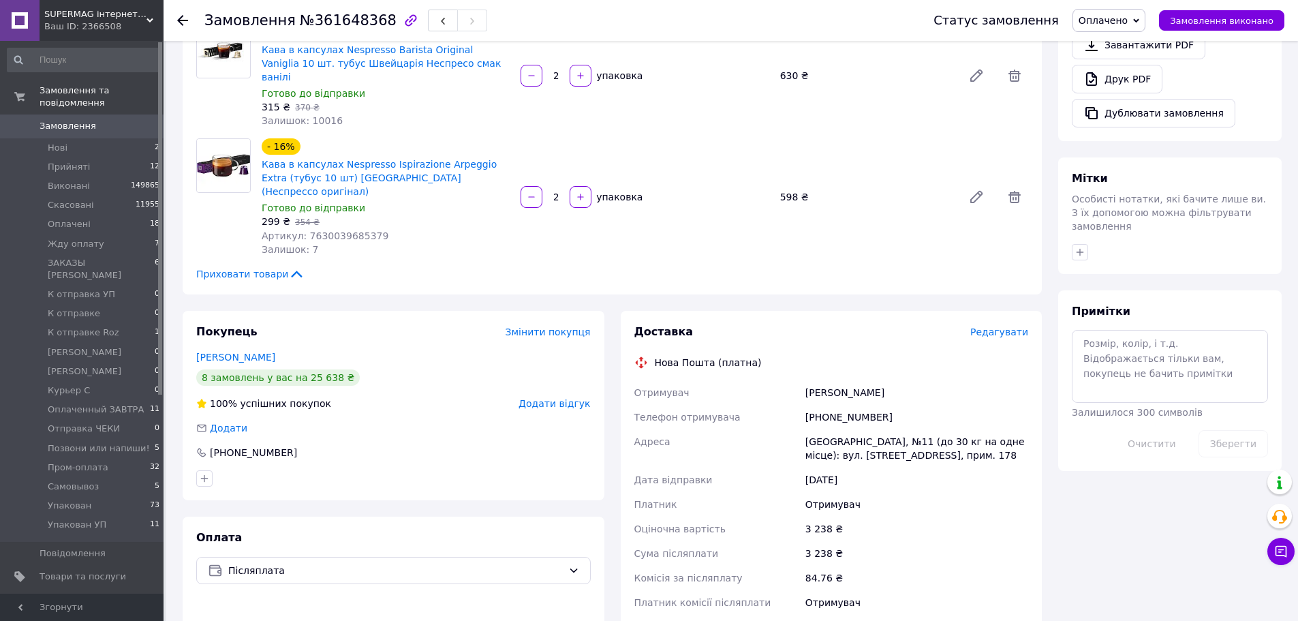
drag, startPoint x: 544, startPoint y: 206, endPoint x: 578, endPoint y: 205, distance: 33.4
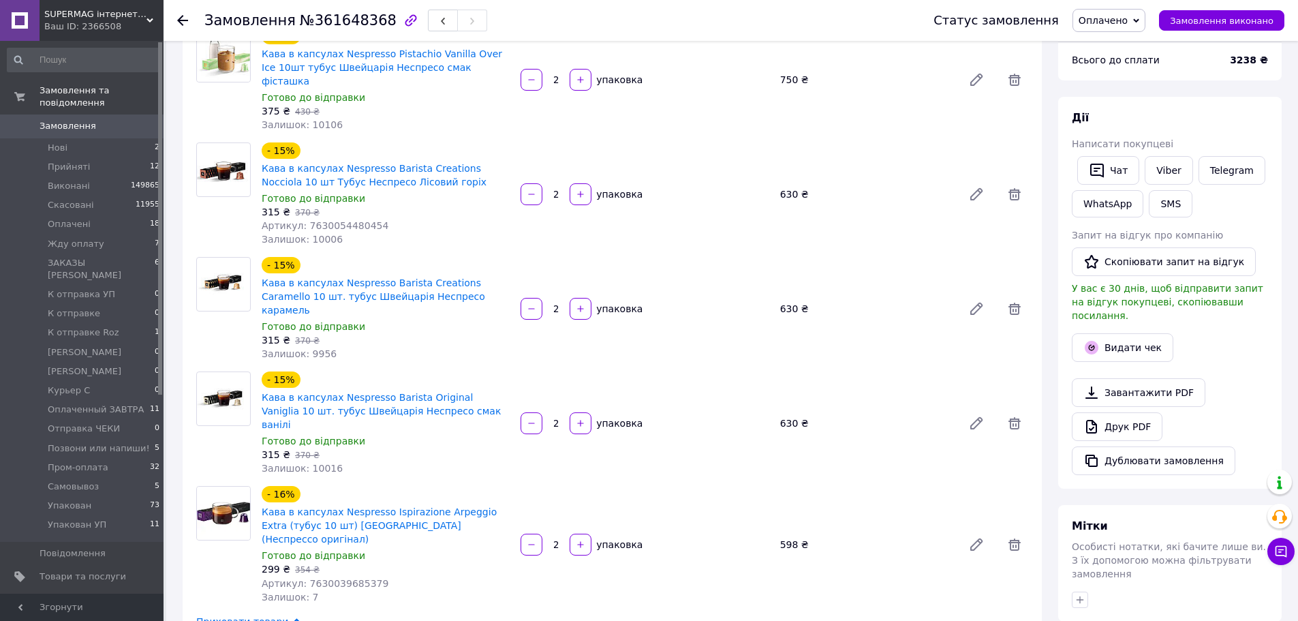
scroll to position [0, 0]
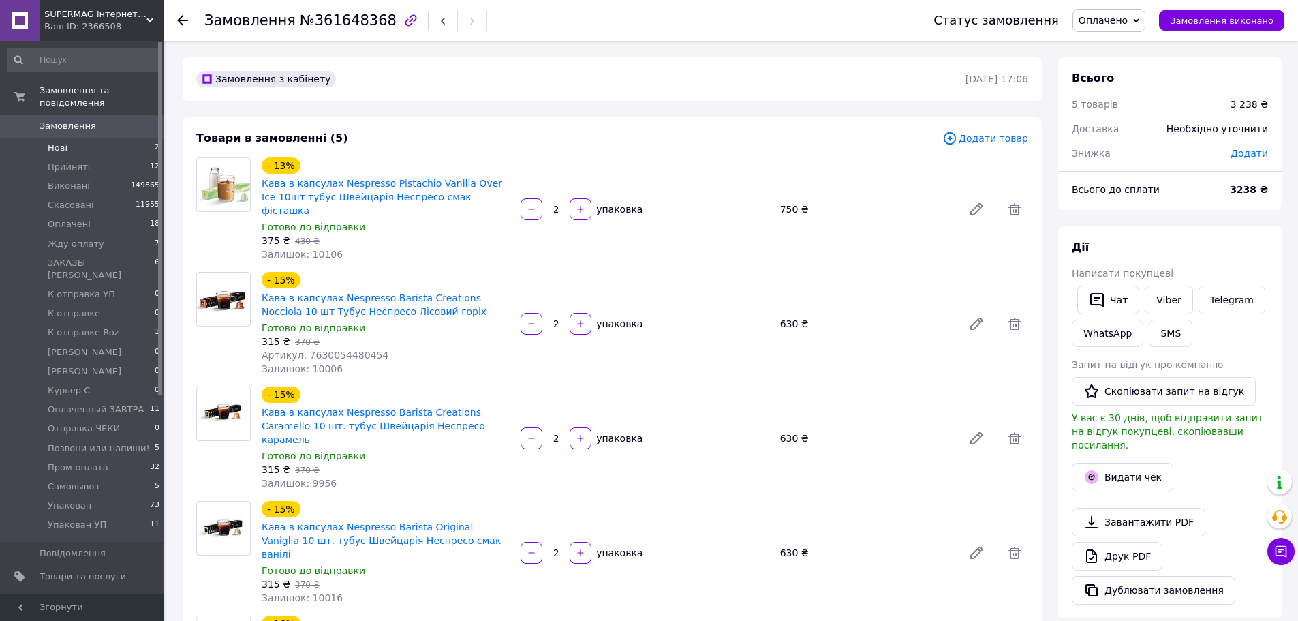
click at [79, 142] on li "Нові 2" at bounding box center [84, 147] width 168 height 19
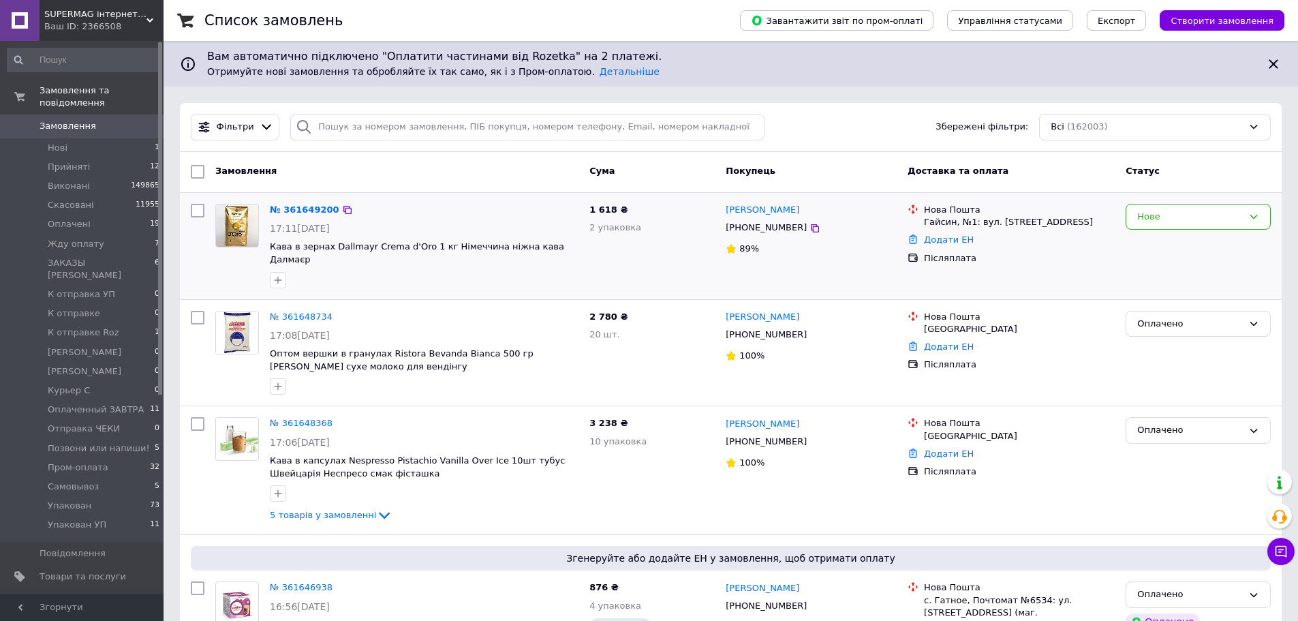
click at [1121, 249] on div "Нове" at bounding box center [1198, 245] width 156 height 95
click at [1187, 213] on div "Нове" at bounding box center [1190, 217] width 106 height 14
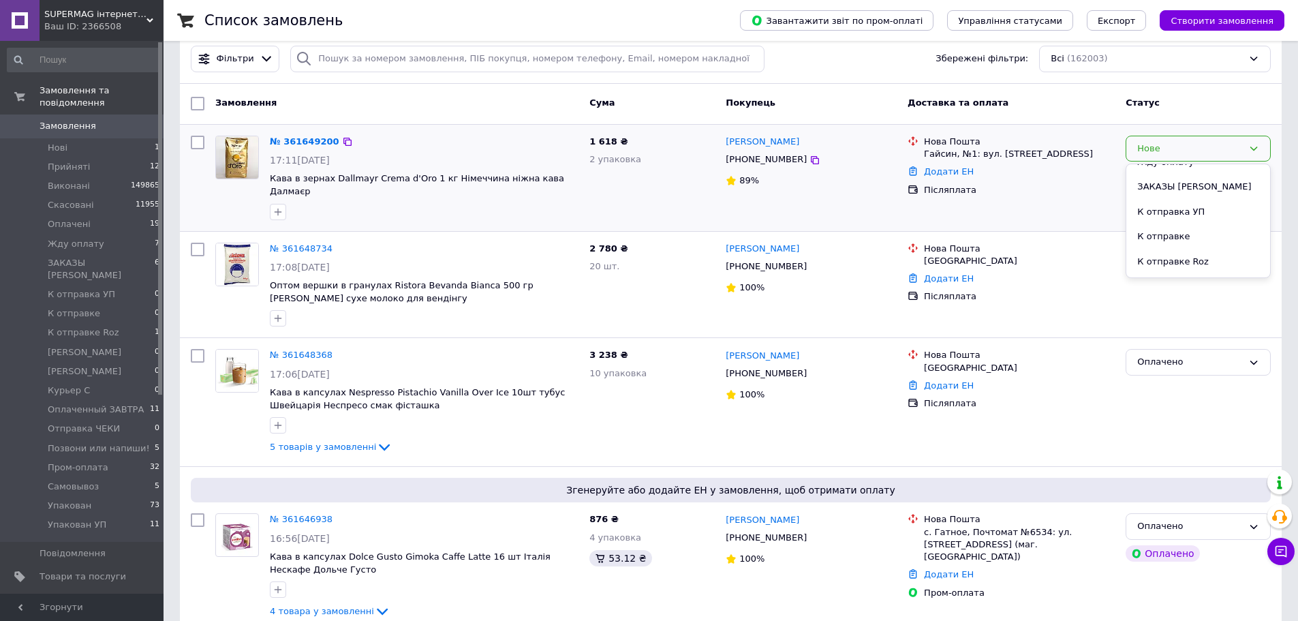
scroll to position [273, 0]
click at [1213, 240] on li "Позвони или напиши!" at bounding box center [1198, 252] width 144 height 25
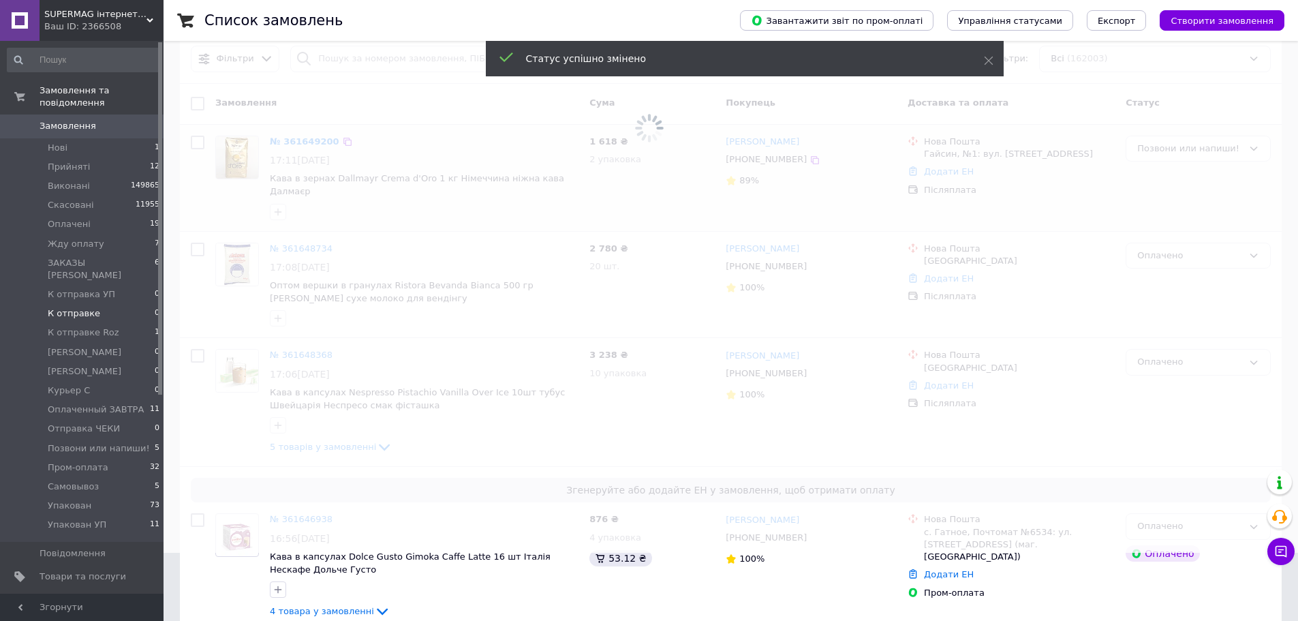
drag, startPoint x: 127, startPoint y: 287, endPoint x: 458, endPoint y: 342, distance: 336.2
click at [126, 304] on li "К отправке 0" at bounding box center [84, 313] width 168 height 19
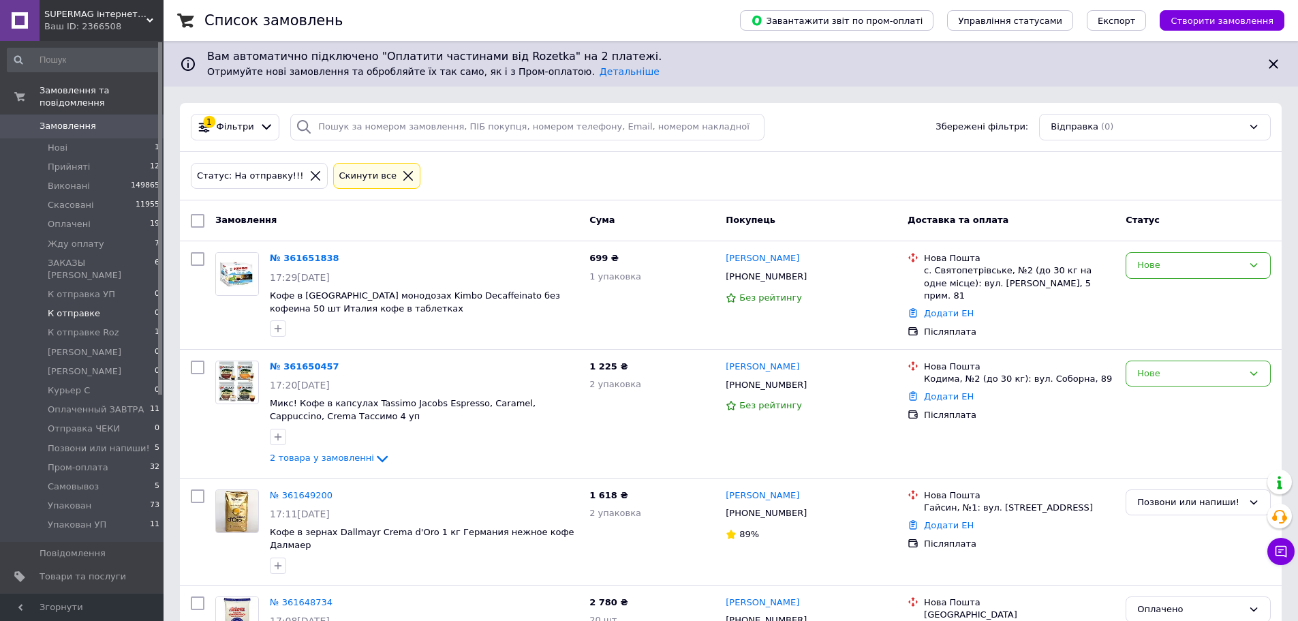
click at [1202, 208] on div "Статус" at bounding box center [1198, 220] width 156 height 25
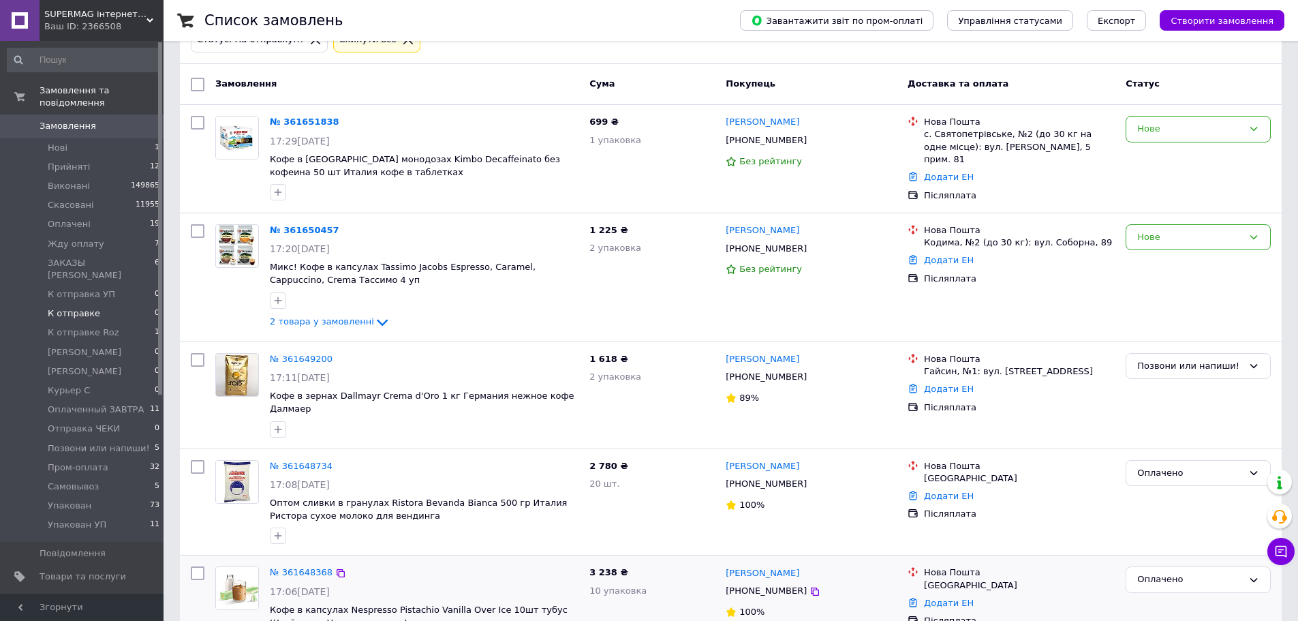
scroll to position [341, 0]
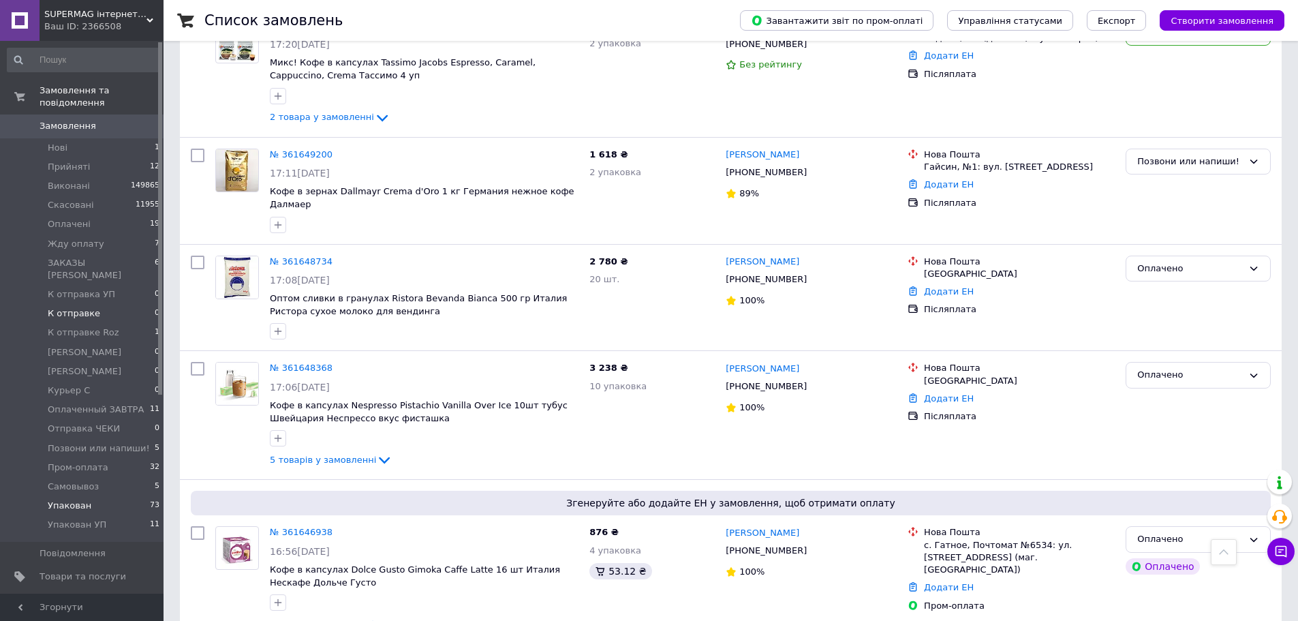
drag, startPoint x: 105, startPoint y: 474, endPoint x: 124, endPoint y: 474, distance: 19.1
click at [105, 496] on li "Упакован 73" at bounding box center [84, 505] width 168 height 19
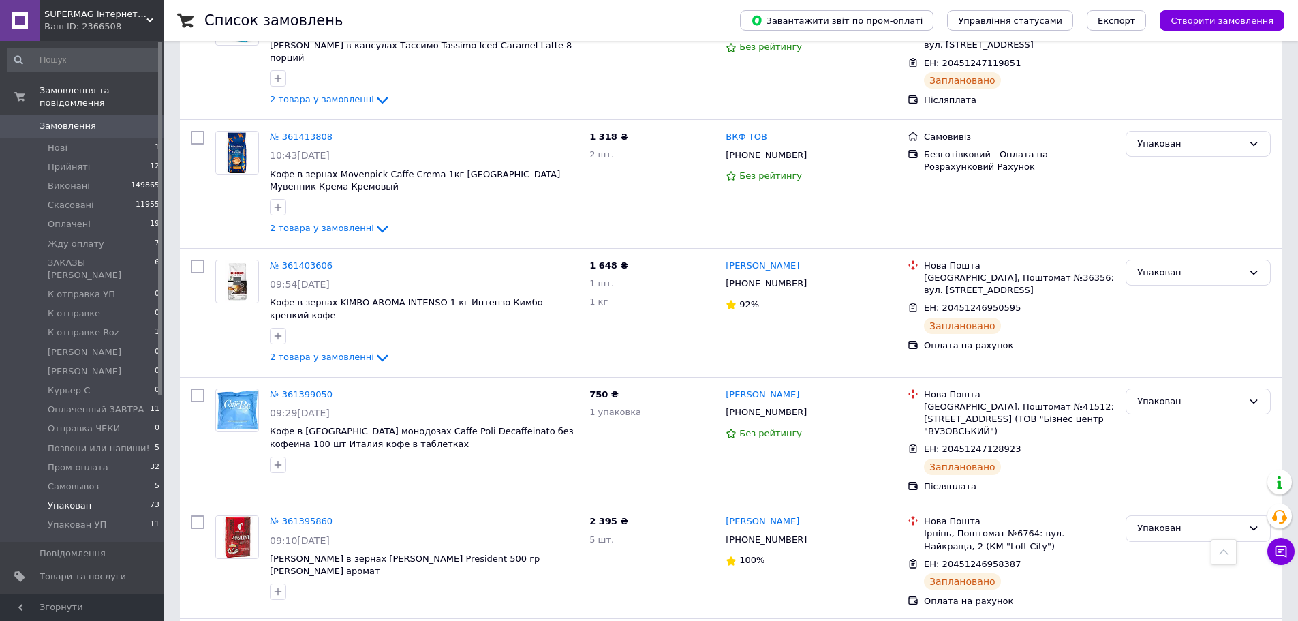
scroll to position [7835, 0]
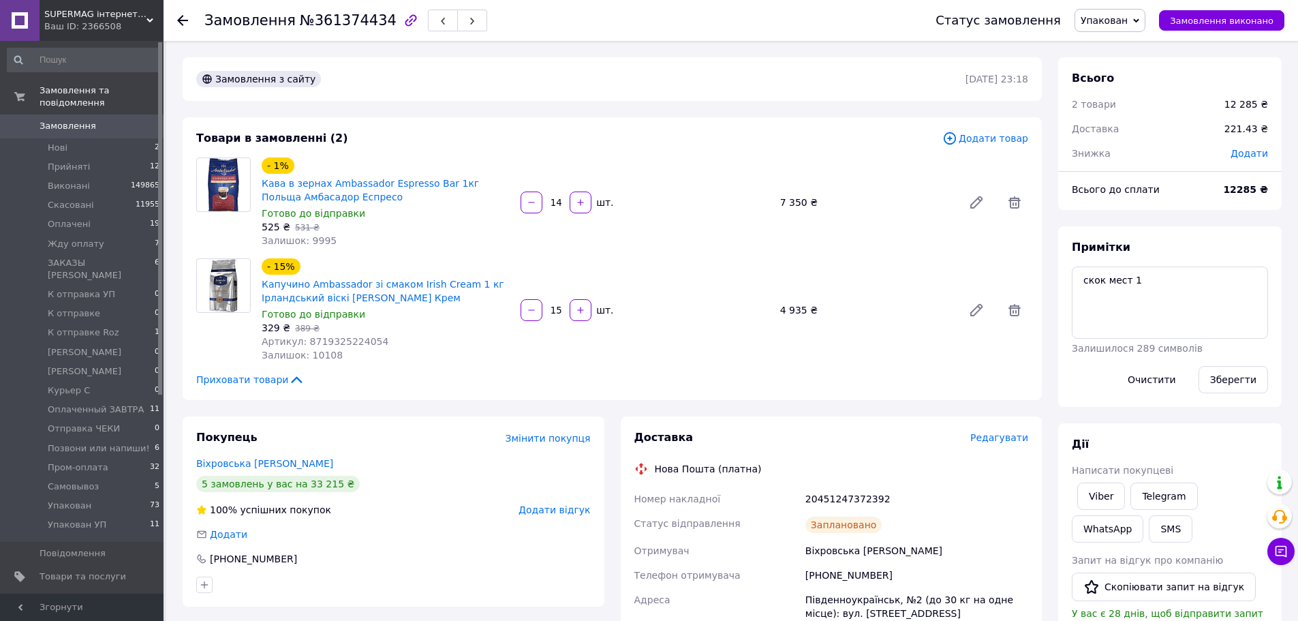
drag, startPoint x: 1100, startPoint y: 492, endPoint x: 820, endPoint y: 454, distance: 282.5
click at [1100, 492] on link "Viber" at bounding box center [1101, 495] width 48 height 27
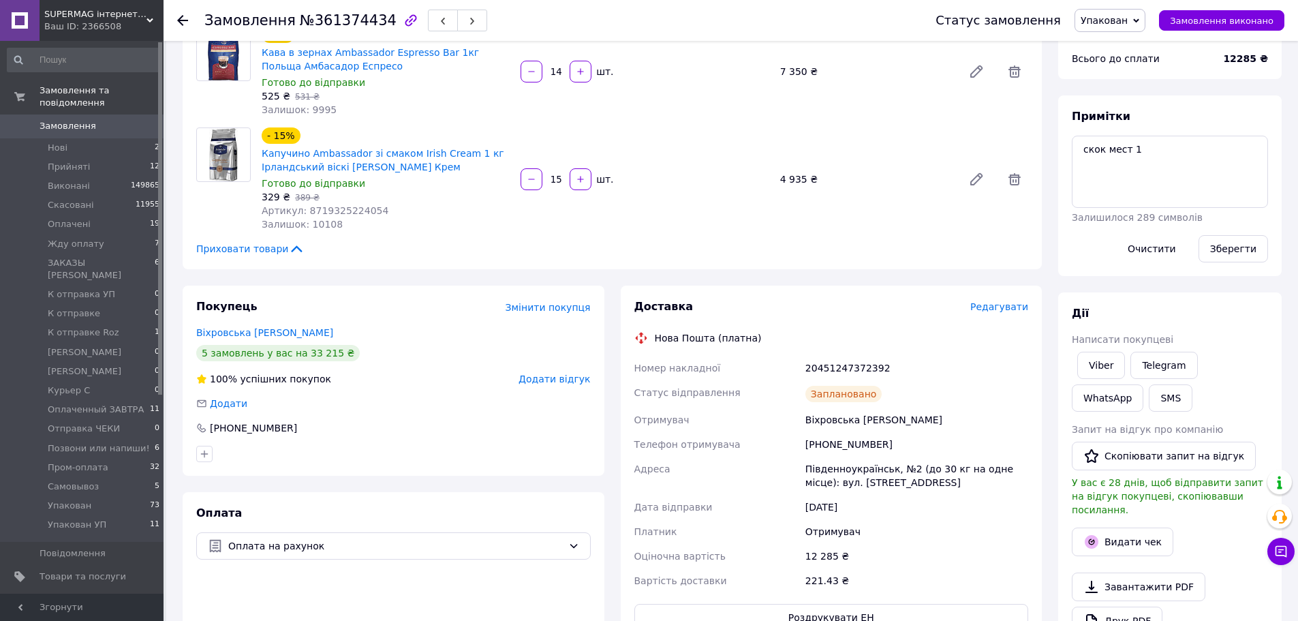
scroll to position [136, 0]
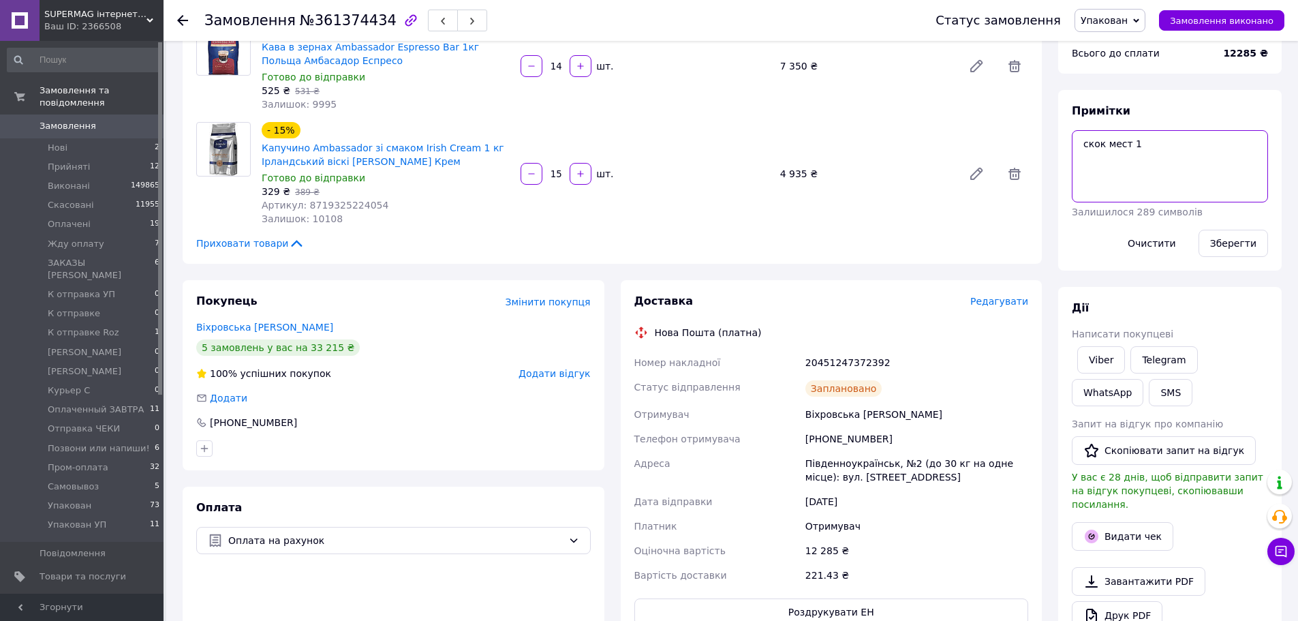
click at [1262, 143] on textarea "скок мест 1" at bounding box center [1170, 166] width 196 height 72
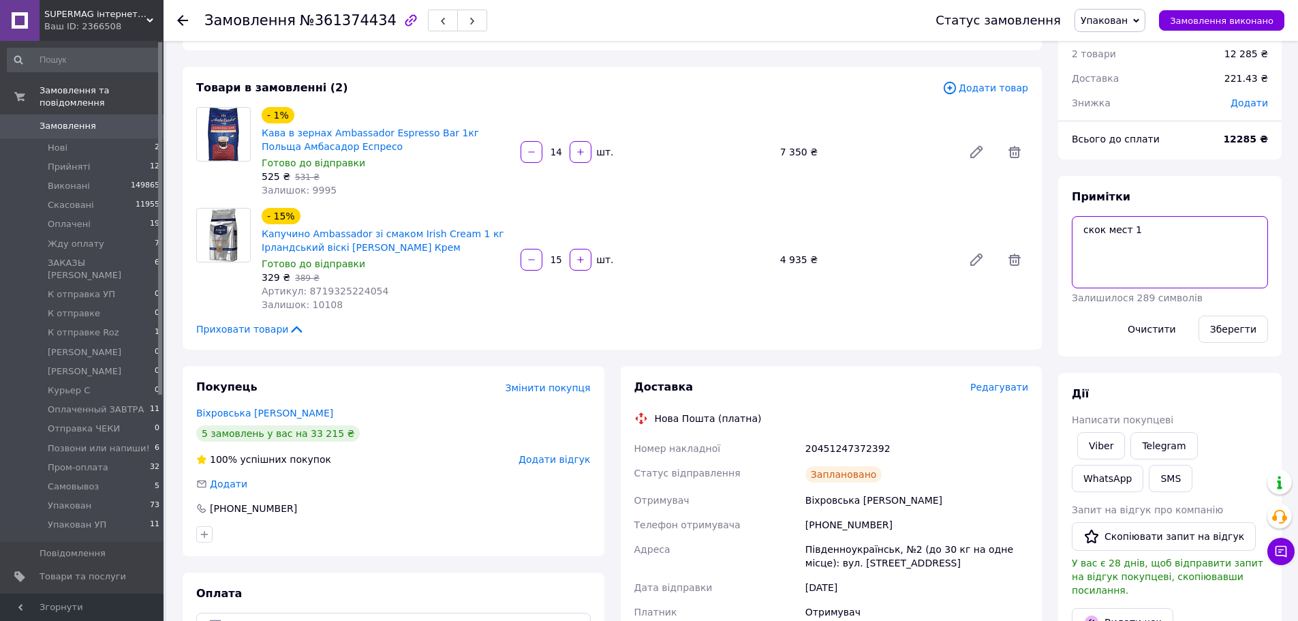
scroll to position [0, 0]
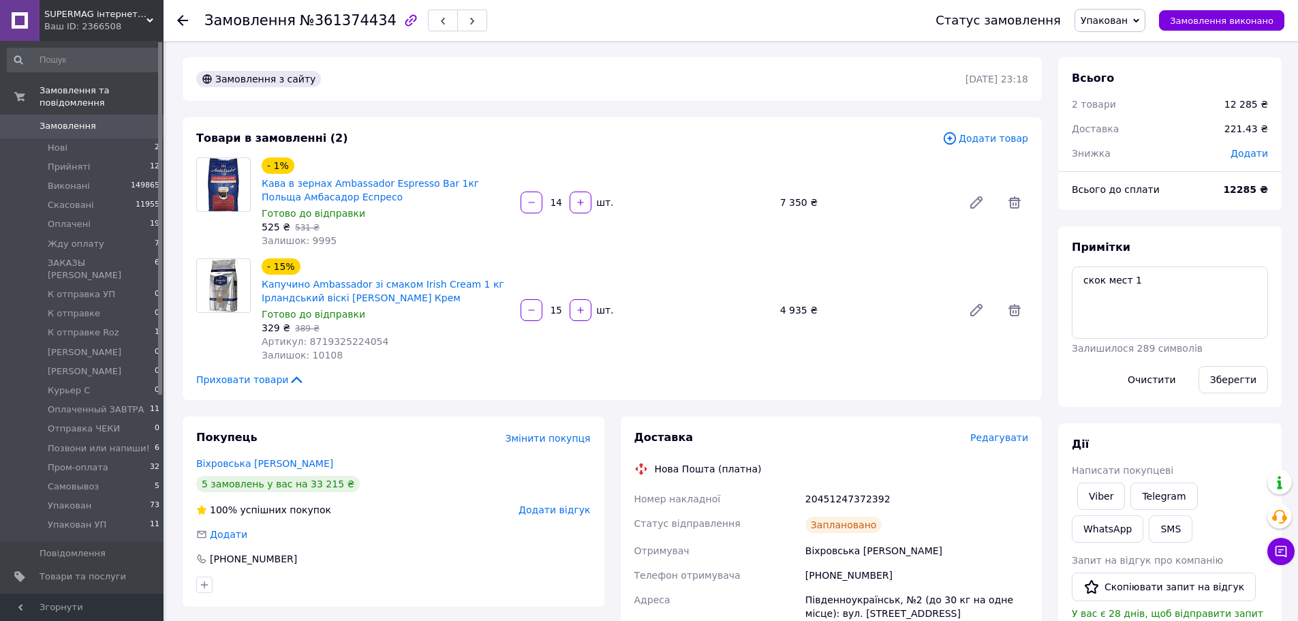
click at [1118, 19] on span "Упакован" at bounding box center [1103, 20] width 47 height 11
click at [1145, 54] on li "К отправке" at bounding box center [1138, 54] width 127 height 20
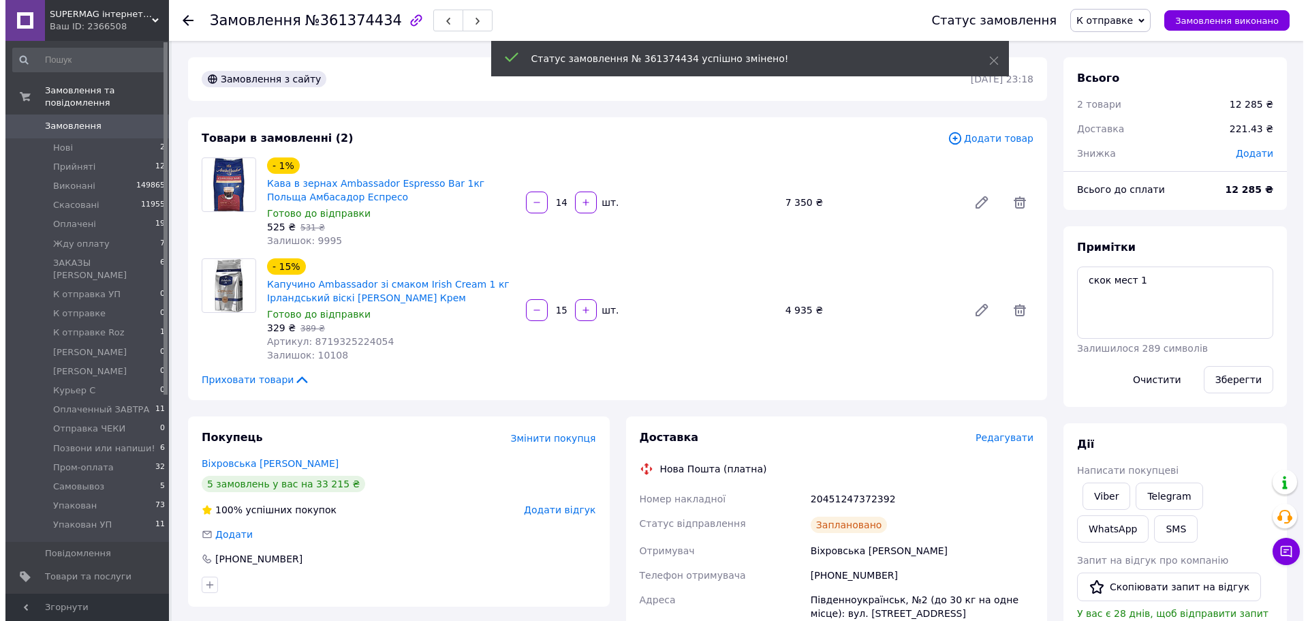
scroll to position [71, 0]
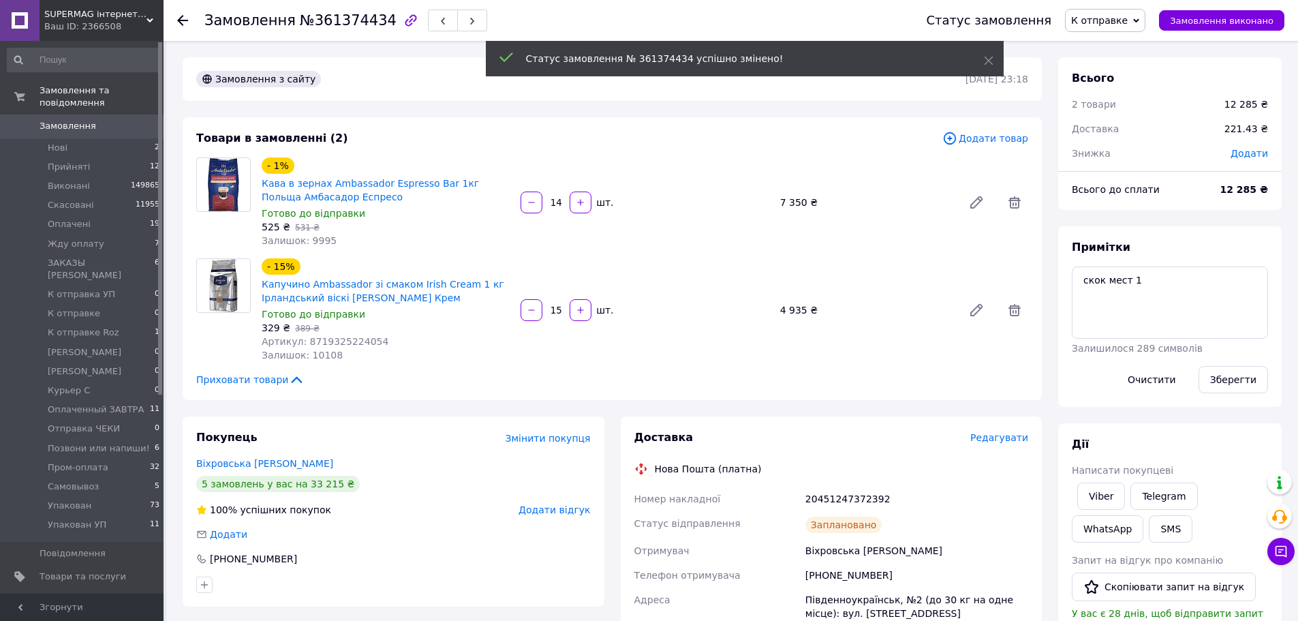
click at [1009, 435] on span "Редагувати" at bounding box center [999, 437] width 58 height 11
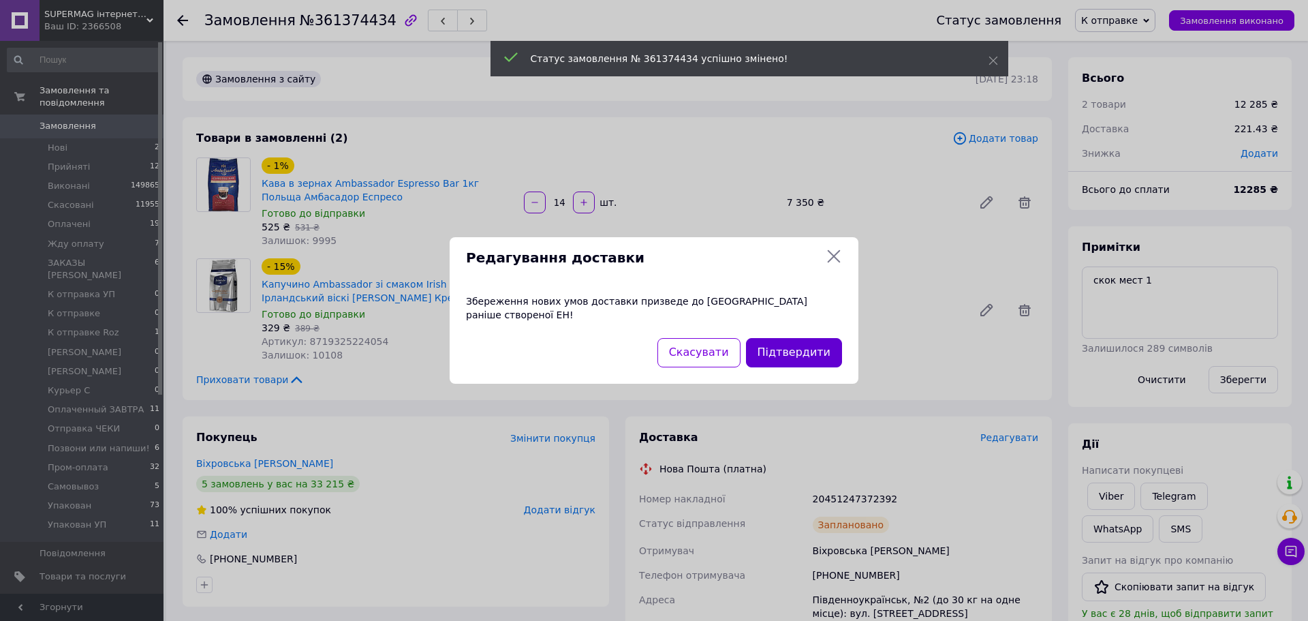
click at [792, 347] on button "Підтвердити" at bounding box center [794, 352] width 96 height 29
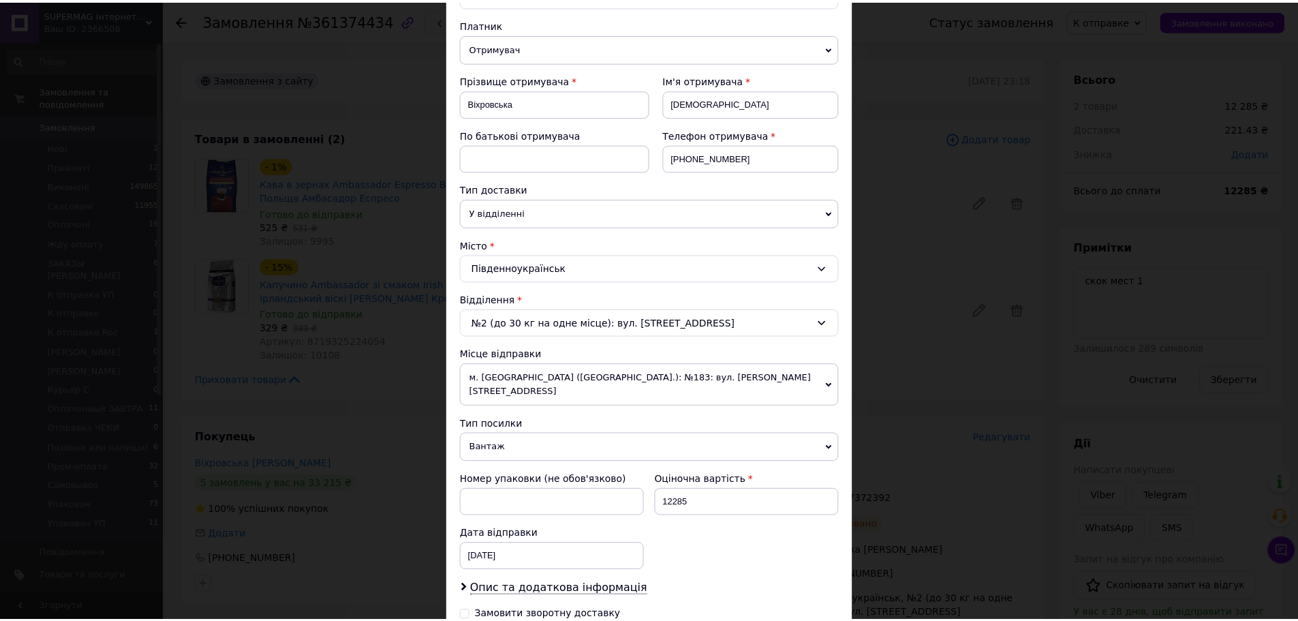
scroll to position [309, 0]
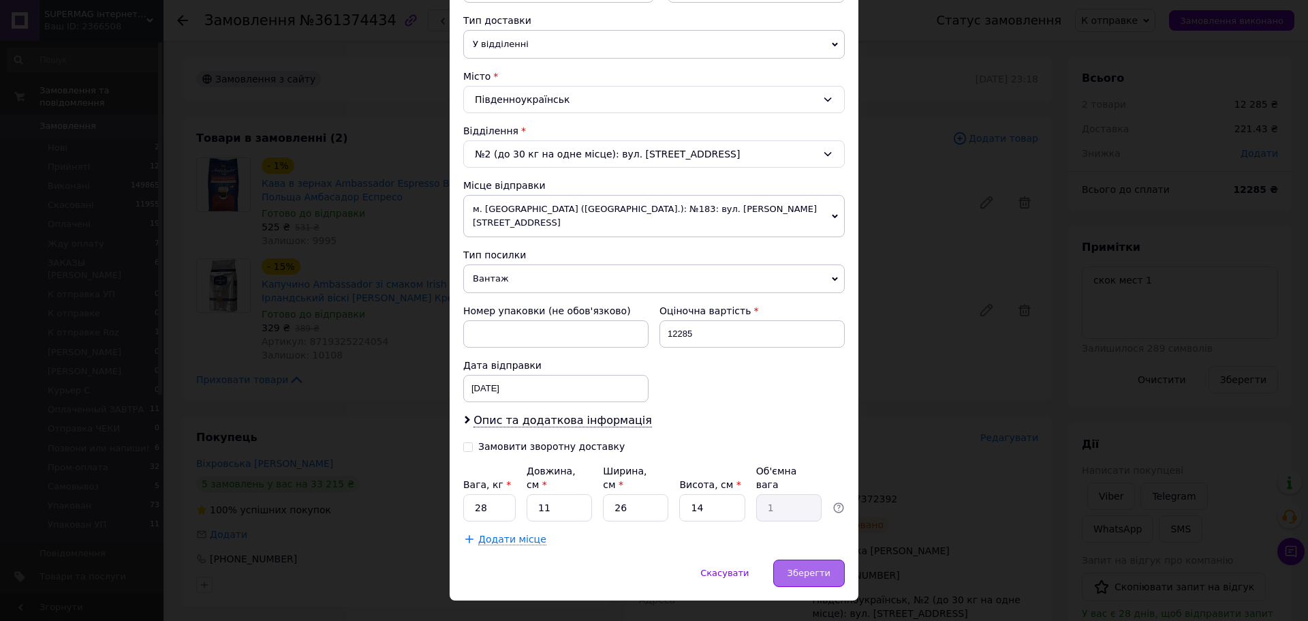
click at [806, 559] on div "Зберегти" at bounding box center [809, 572] width 72 height 27
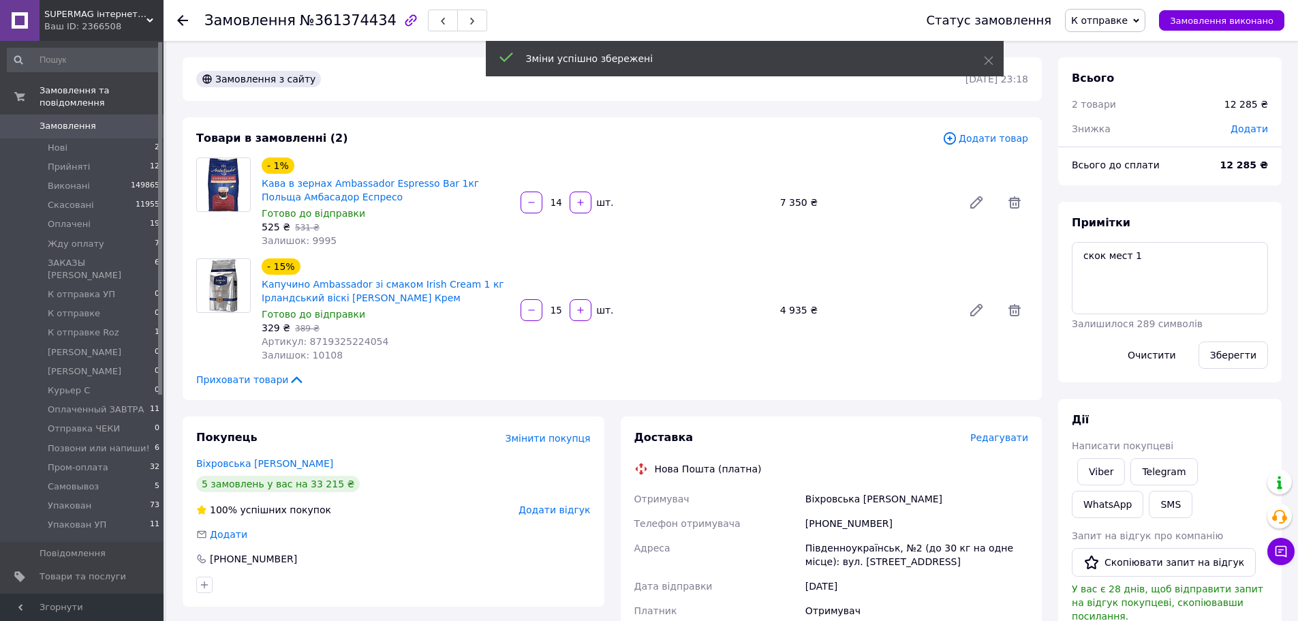
scroll to position [104, 0]
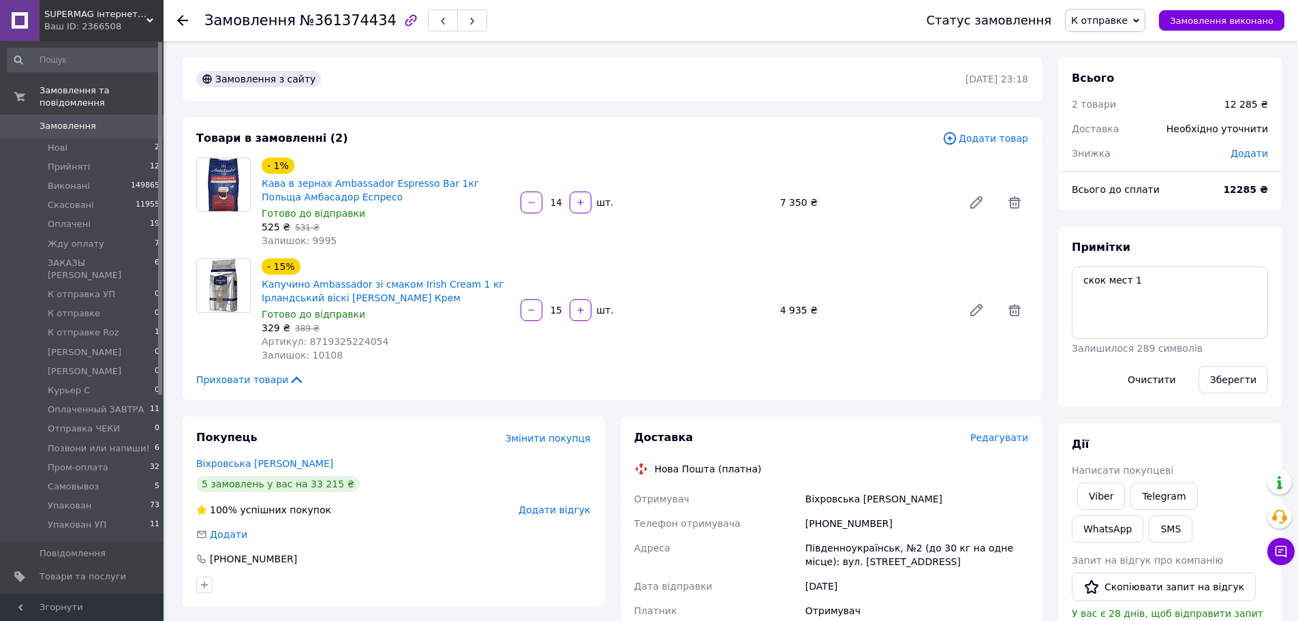
click at [1264, 233] on div "Примітки скок мест 1 Залишилося 289 символів Очистити Зберегти" at bounding box center [1169, 316] width 223 height 181
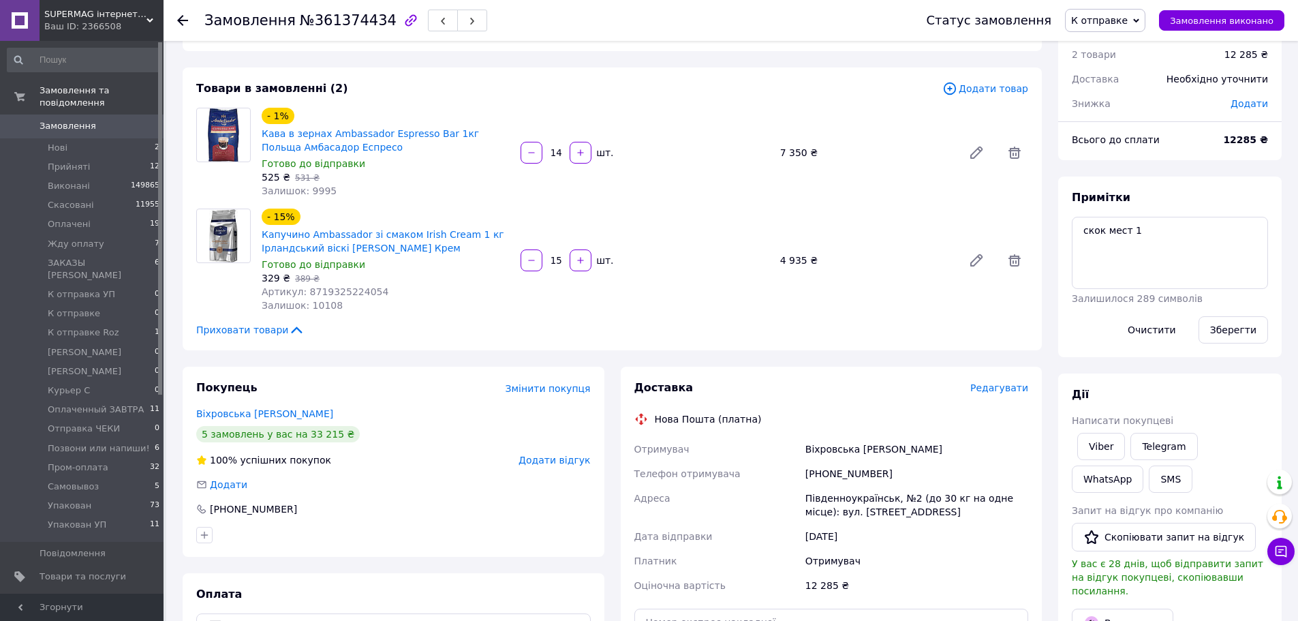
scroll to position [136, 0]
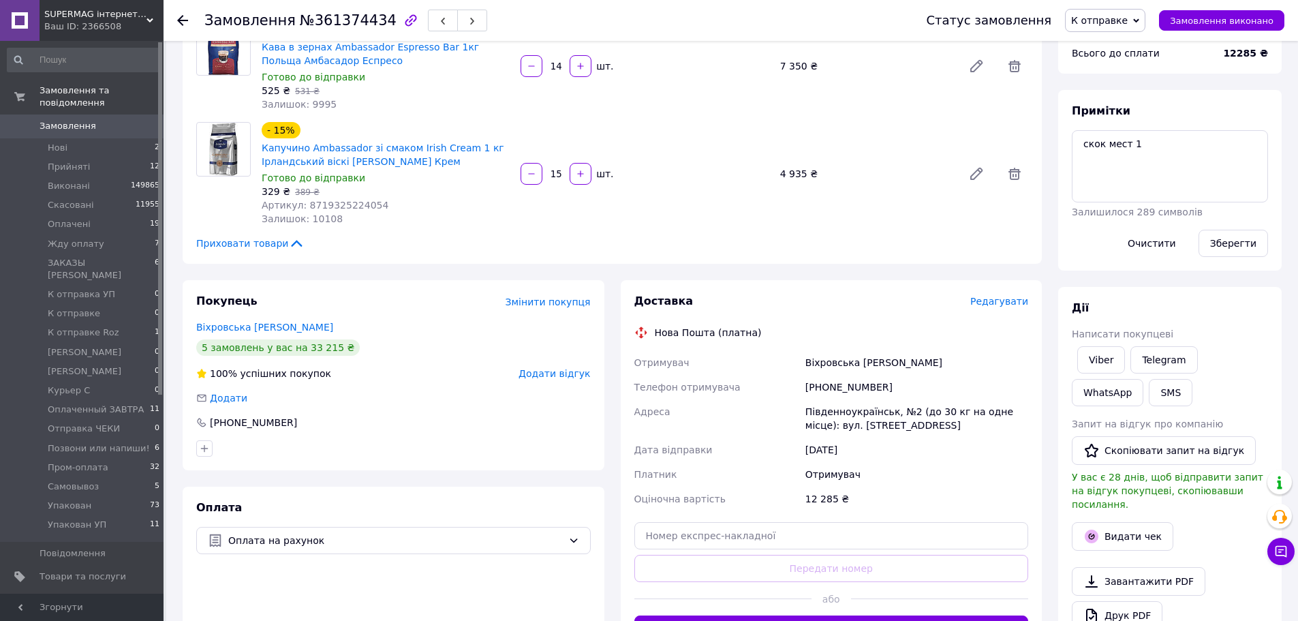
drag, startPoint x: 1228, startPoint y: 125, endPoint x: 1211, endPoint y: 138, distance: 20.9
click at [1228, 125] on div "Примітки скок мест 1 Залишилося 289 символів Очистити Зберегти" at bounding box center [1170, 180] width 196 height 153
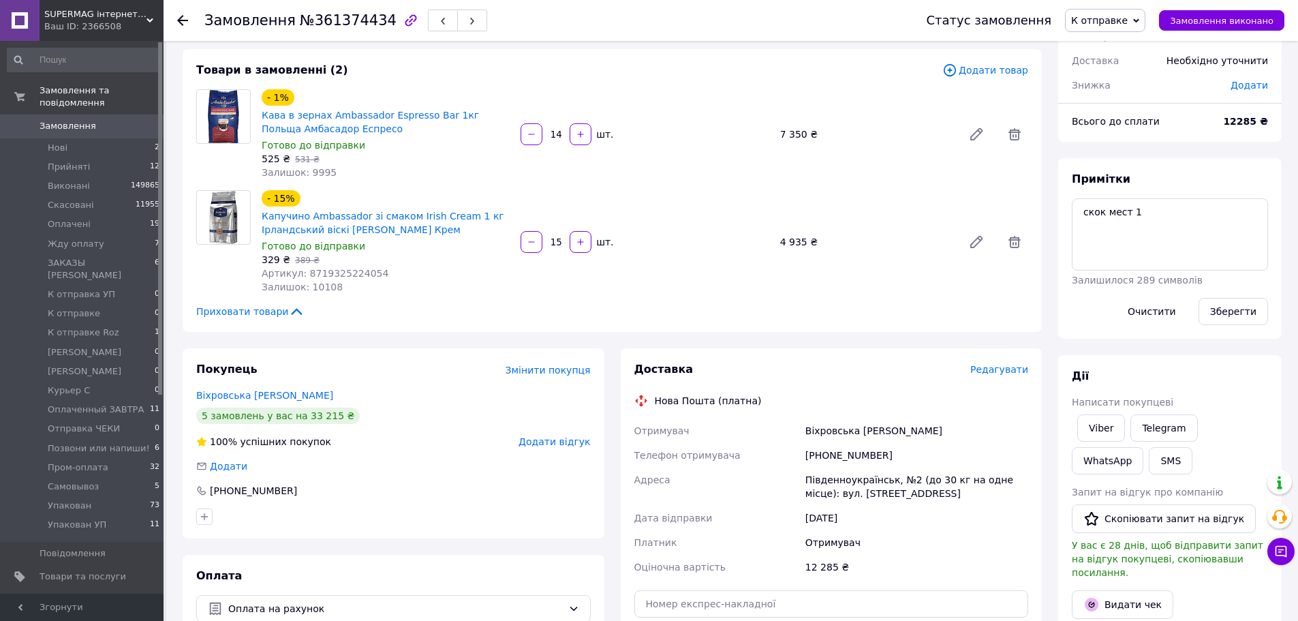
scroll to position [0, 0]
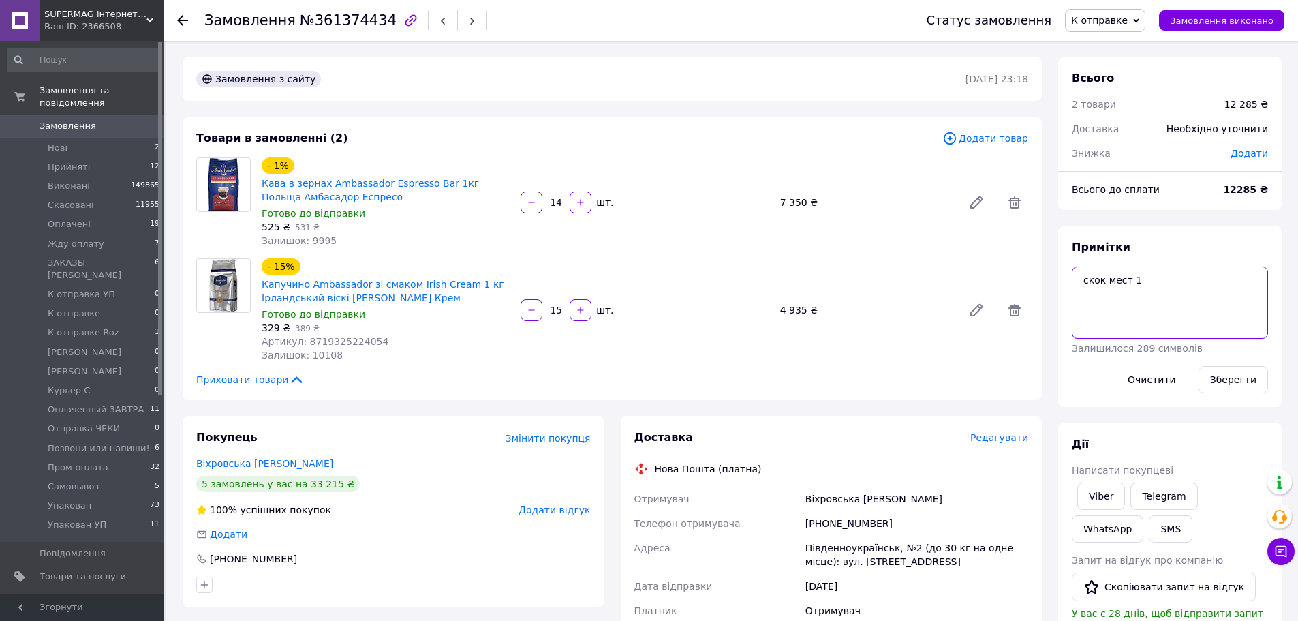
drag, startPoint x: 1187, startPoint y: 292, endPoint x: 1024, endPoint y: 273, distance: 164.7
type textarea "уже спаковано наклеить новую ттн и везти на 183"
click at [1256, 371] on button "Зберегти" at bounding box center [1232, 379] width 69 height 27
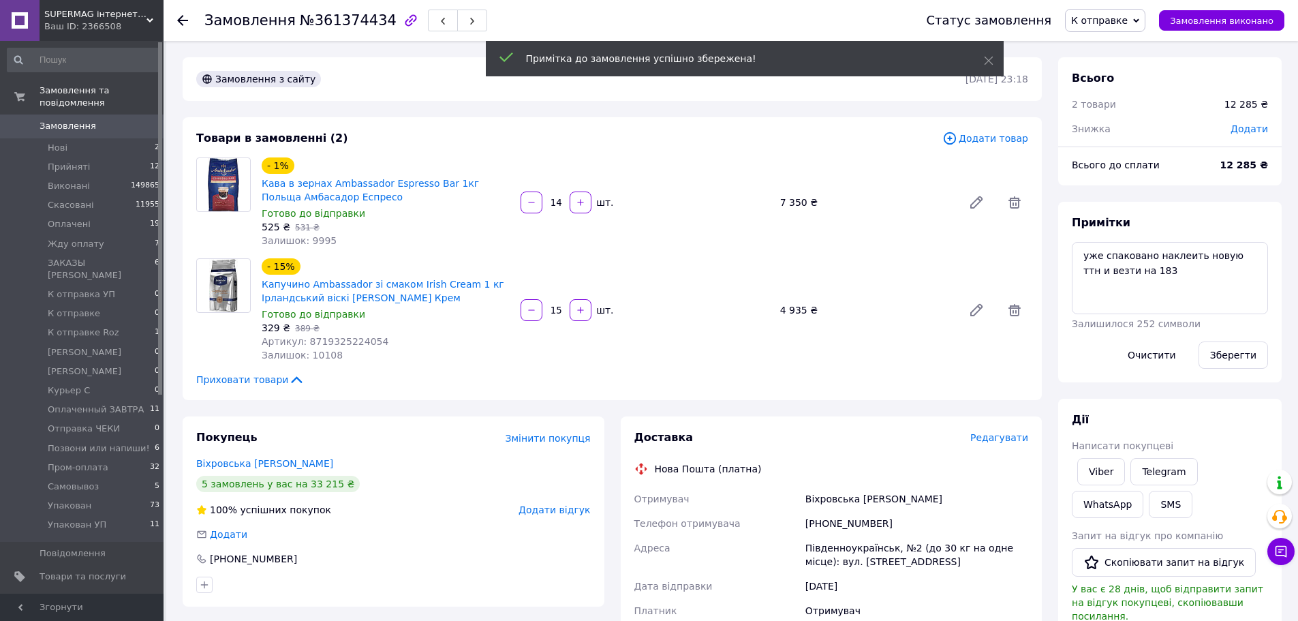
scroll to position [136, 0]
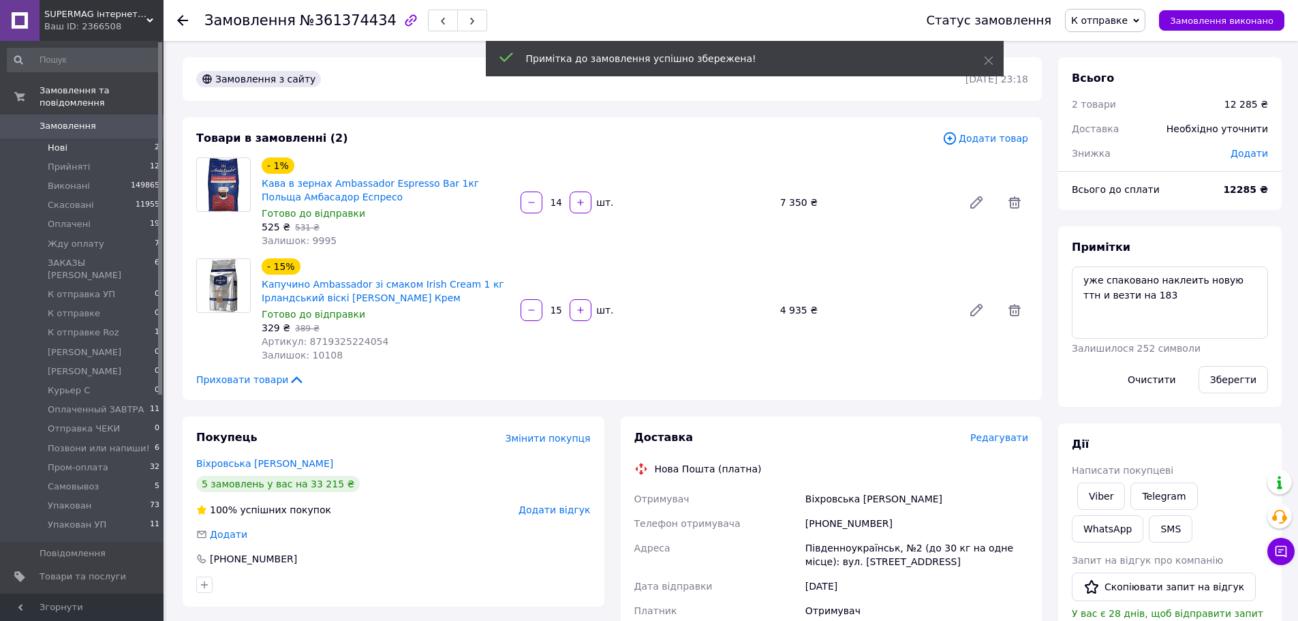
click at [80, 140] on li "Нові 2" at bounding box center [84, 147] width 168 height 19
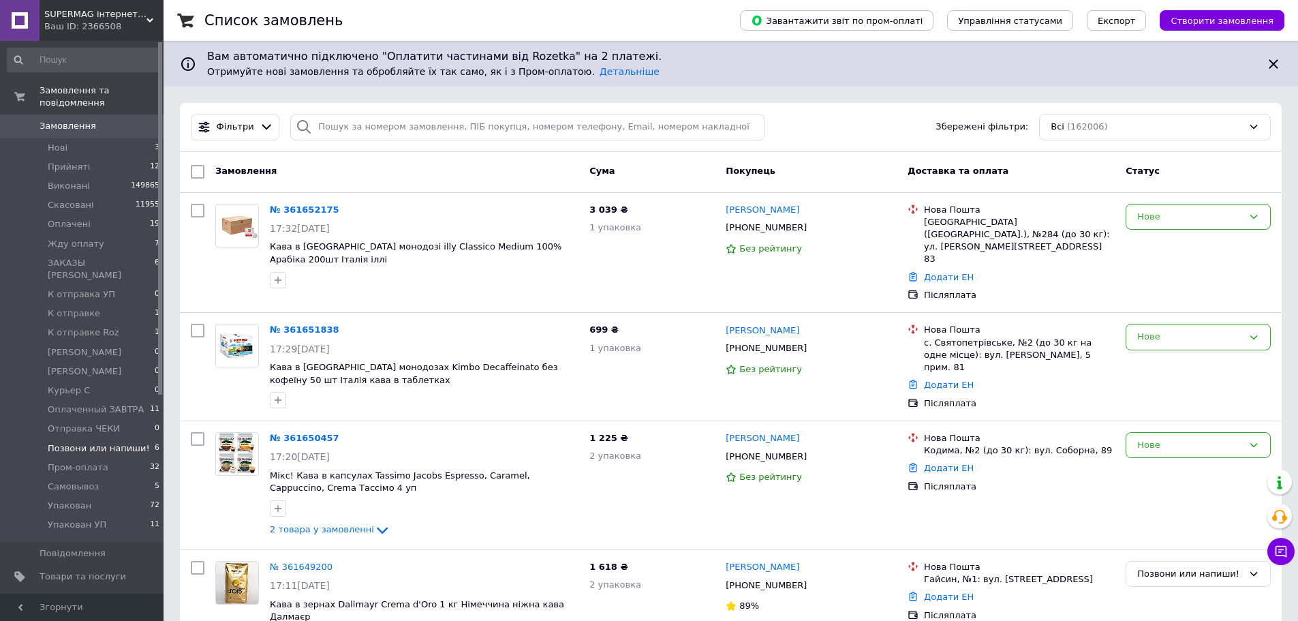
click at [139, 439] on li "Позвони или напиши! 6" at bounding box center [84, 448] width 168 height 19
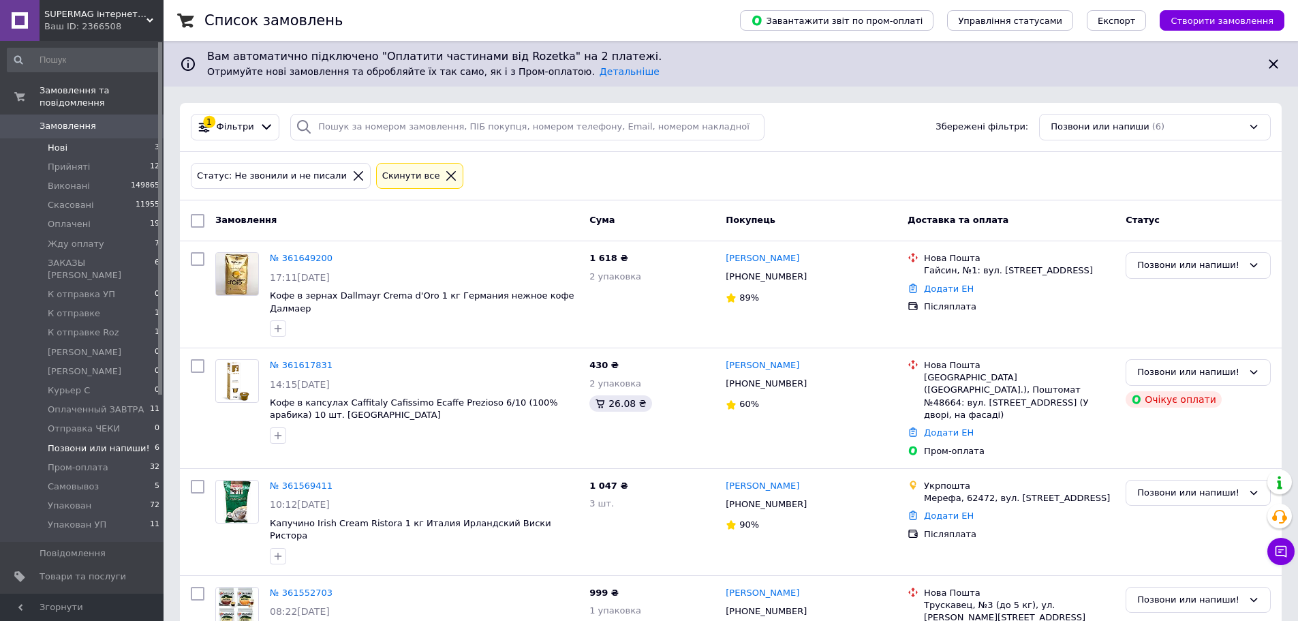
click at [108, 138] on li "Нові 3" at bounding box center [84, 147] width 168 height 19
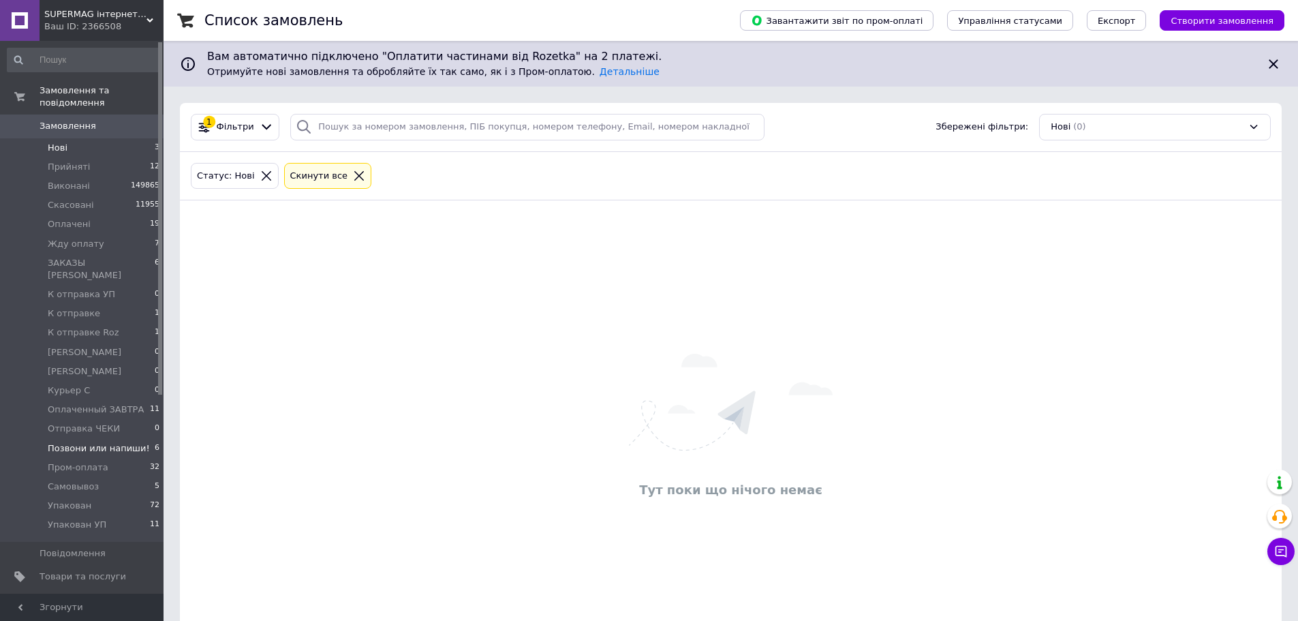
click at [97, 442] on span "Позвони или напиши!" at bounding box center [99, 448] width 102 height 12
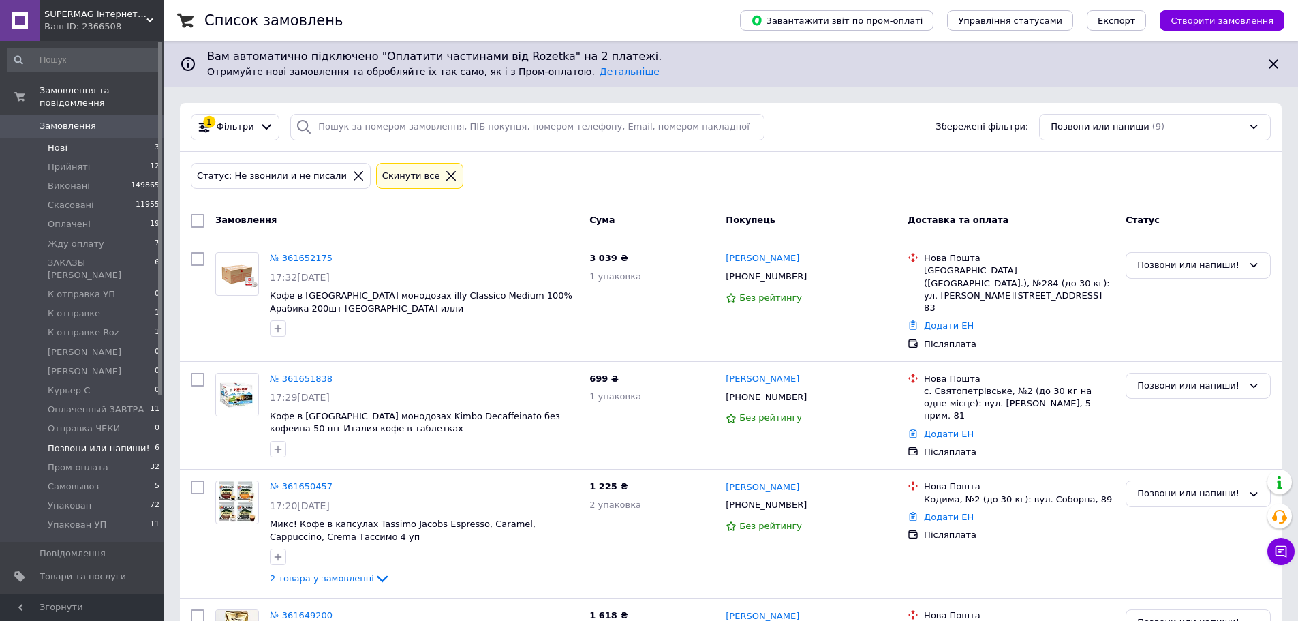
drag, startPoint x: 81, startPoint y: 132, endPoint x: 116, endPoint y: 144, distance: 36.6
click at [81, 138] on li "Нові 3" at bounding box center [84, 147] width 168 height 19
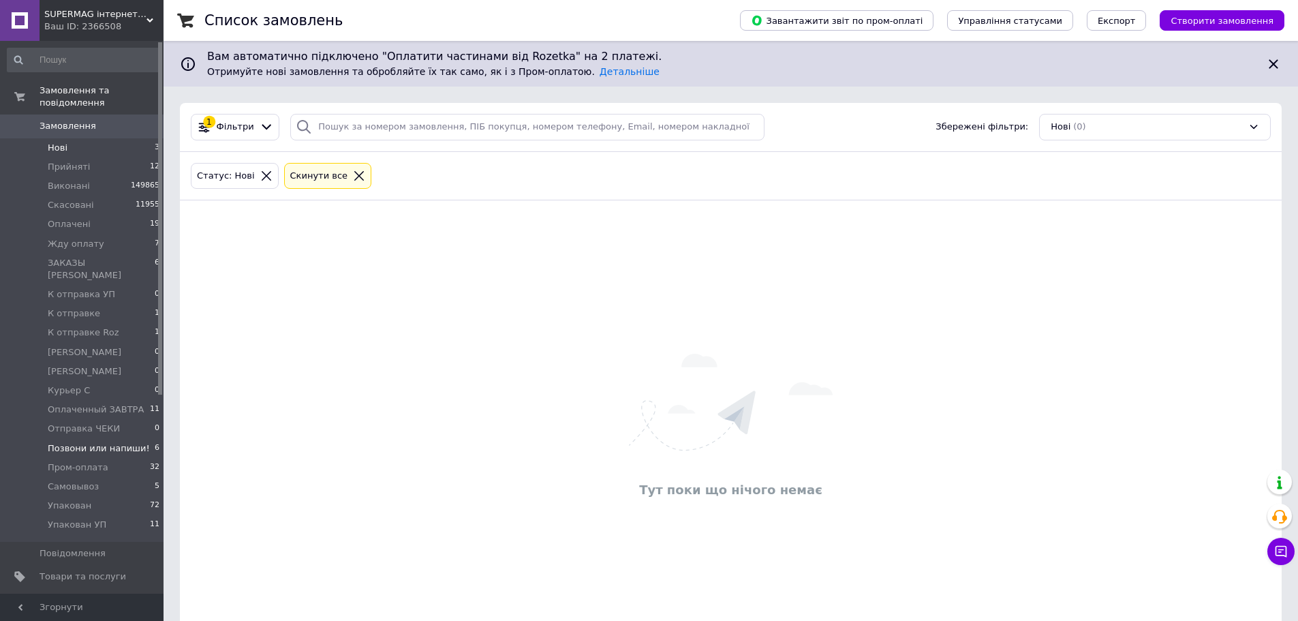
click at [116, 442] on span "Позвони или напиши!" at bounding box center [99, 448] width 102 height 12
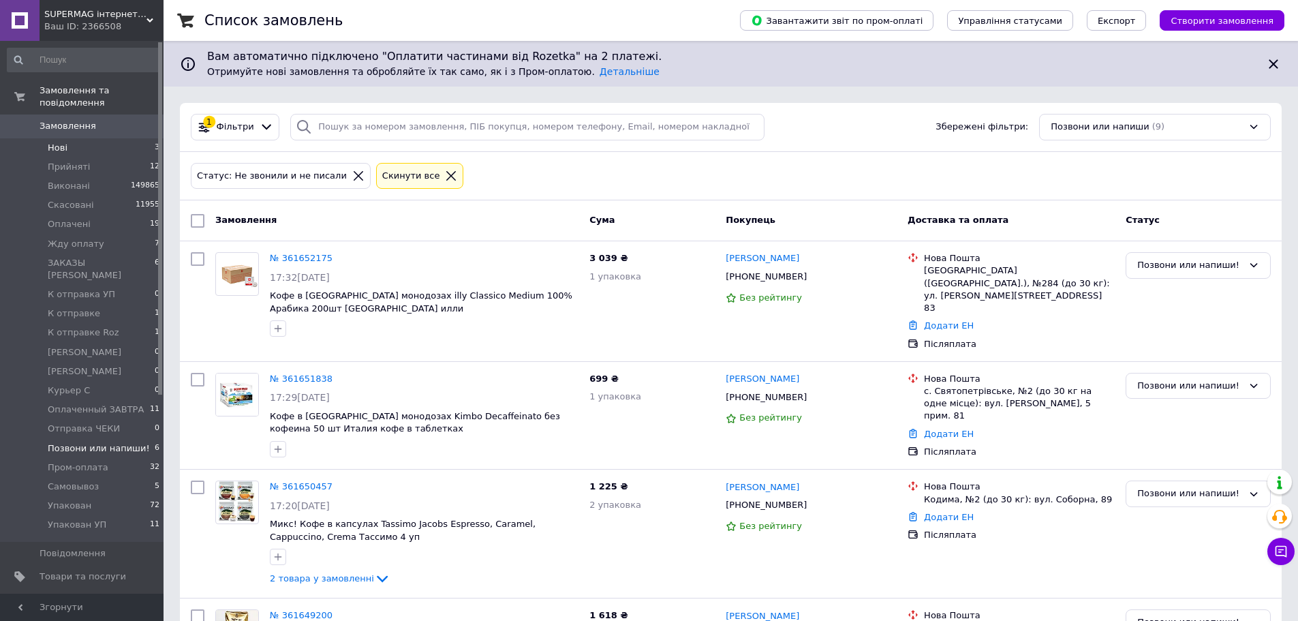
click at [65, 142] on li "Нові 3" at bounding box center [84, 147] width 168 height 19
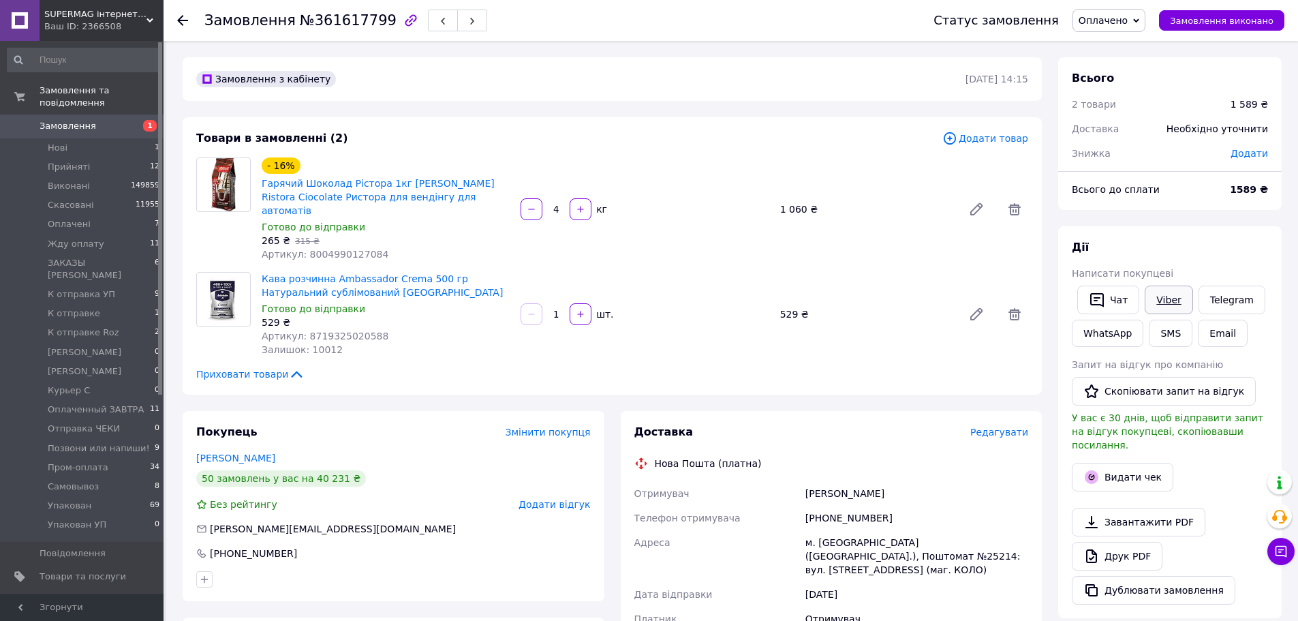
drag, startPoint x: 1158, startPoint y: 301, endPoint x: 1151, endPoint y: 303, distance: 7.8
click at [1158, 301] on link "Viber" at bounding box center [1169, 299] width 48 height 29
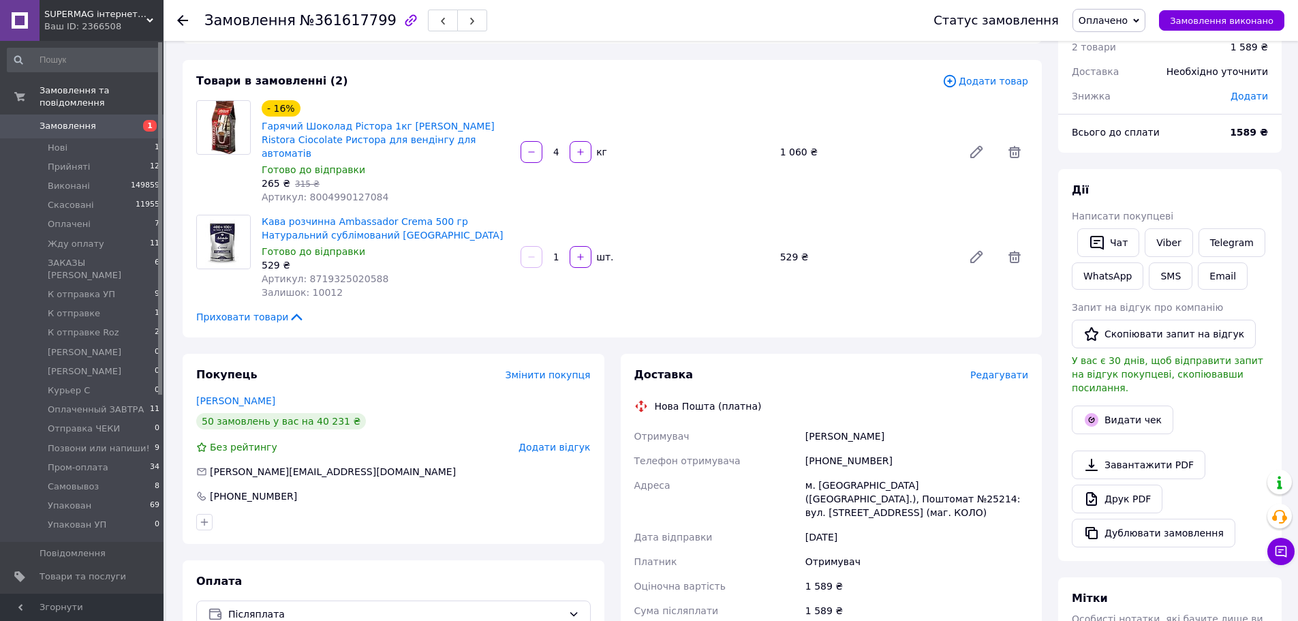
scroll to position [136, 0]
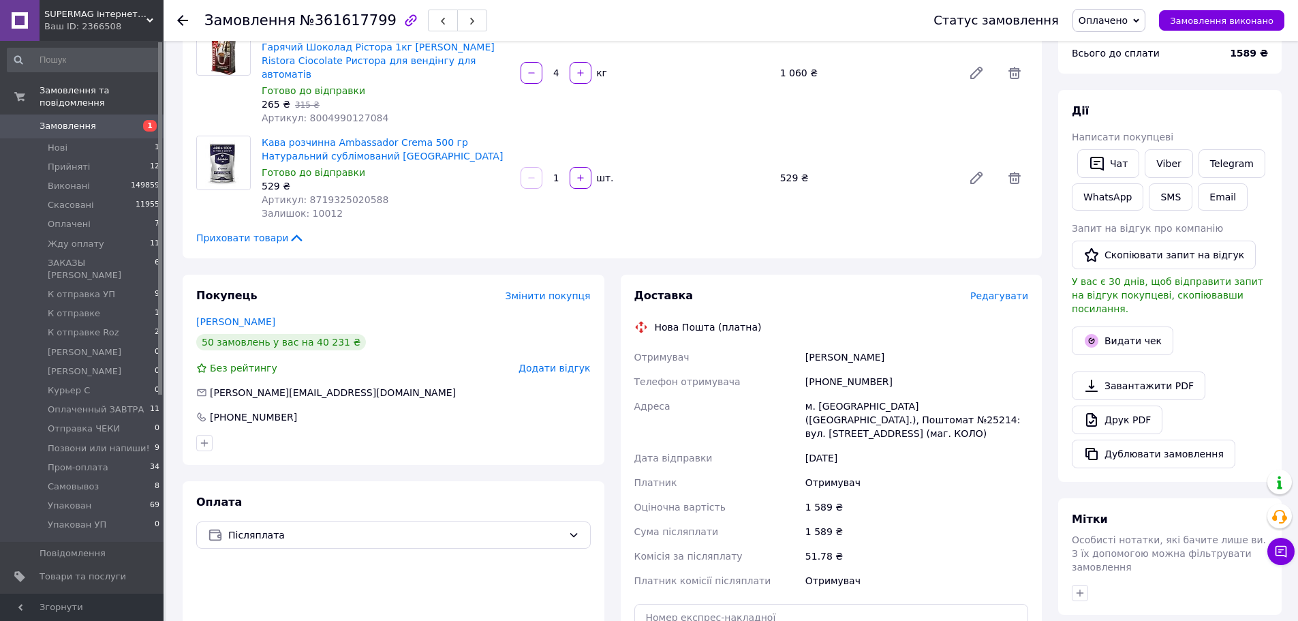
click at [1245, 99] on div "[PERSON_NAME] покупцеві   Чат Viber Telegram WhatsApp SMS Email Запит на відгук…" at bounding box center [1169, 286] width 223 height 392
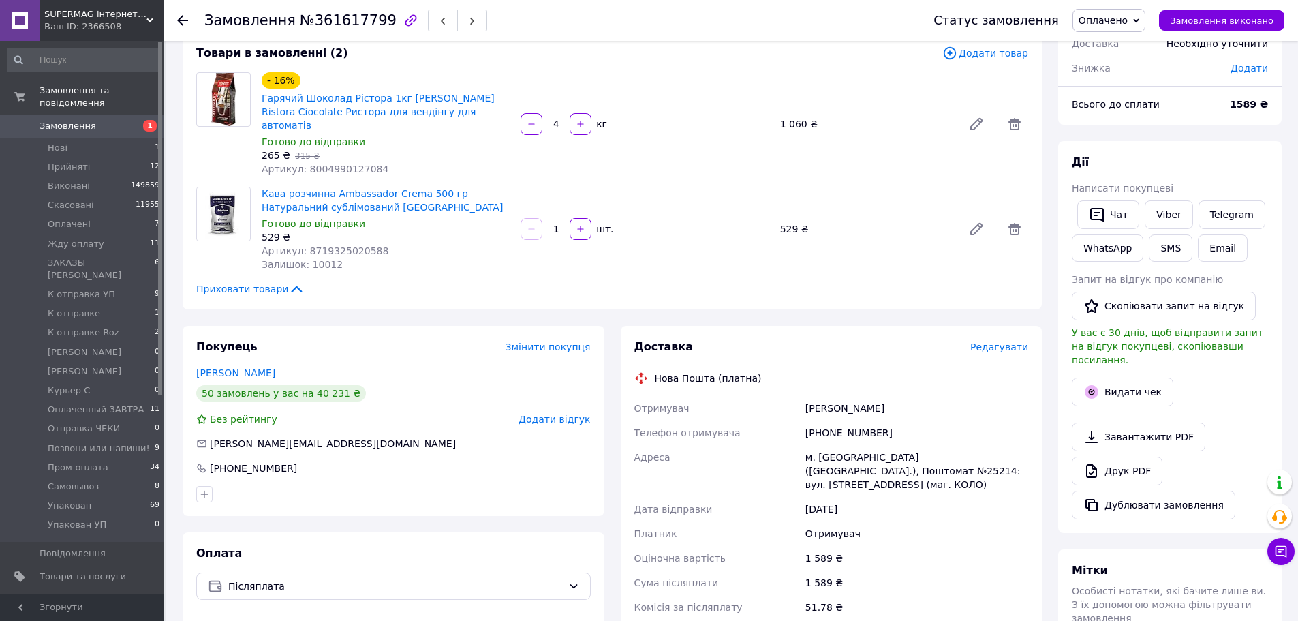
scroll to position [0, 0]
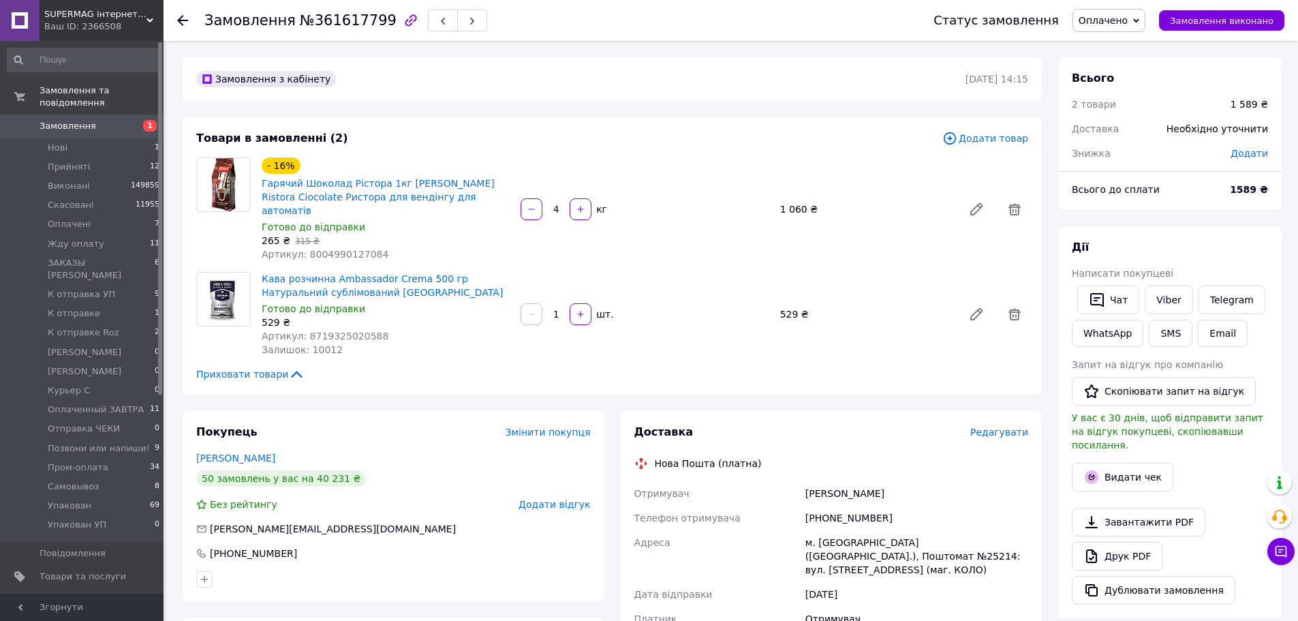
click at [1116, 16] on span "Оплачено" at bounding box center [1102, 20] width 49 height 11
click at [1128, 102] on li "К отправке" at bounding box center [1136, 102] width 127 height 20
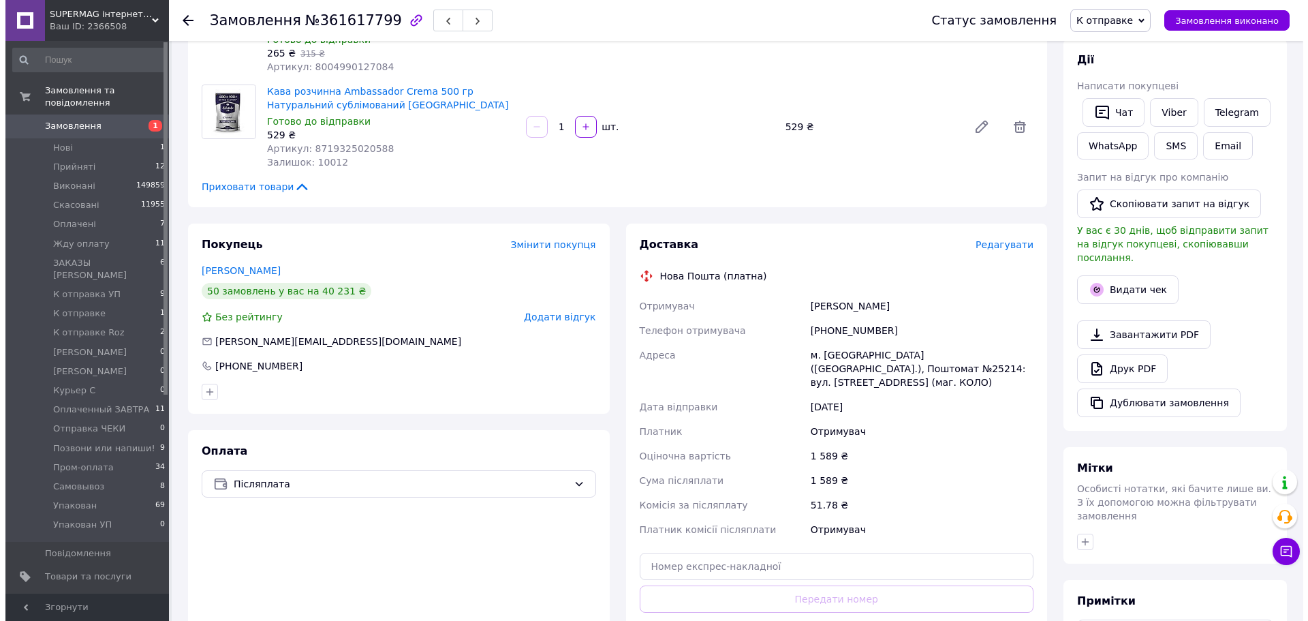
scroll to position [204, 0]
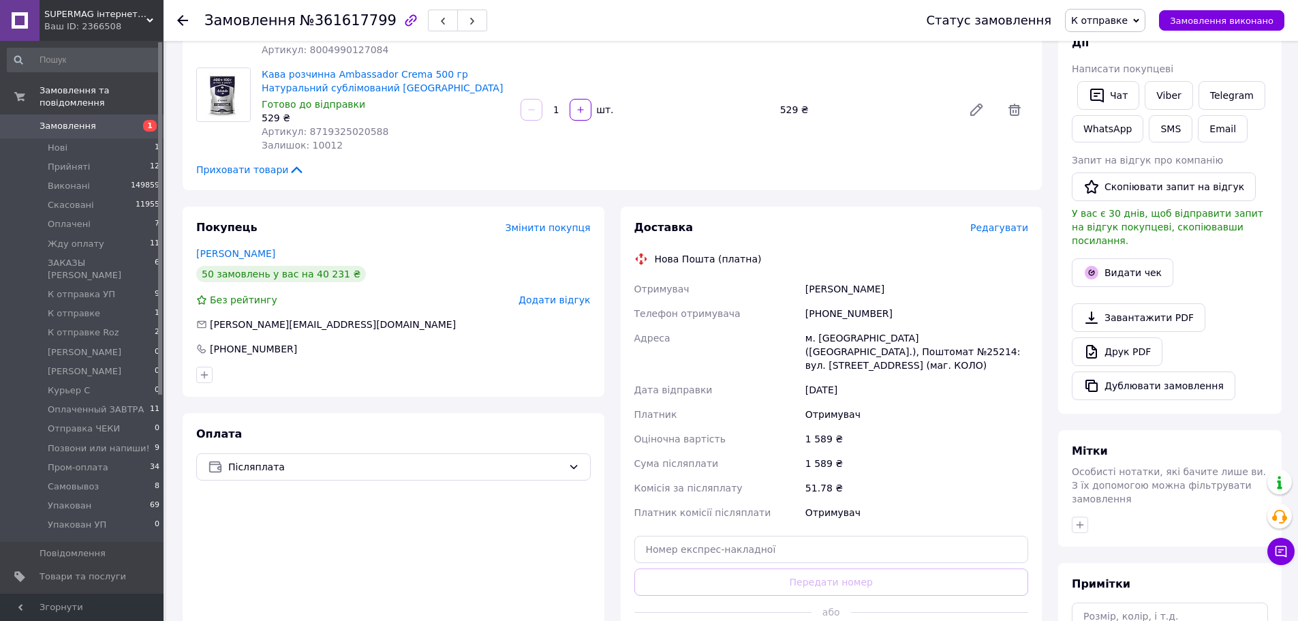
click at [998, 222] on span "Редагувати" at bounding box center [999, 227] width 58 height 11
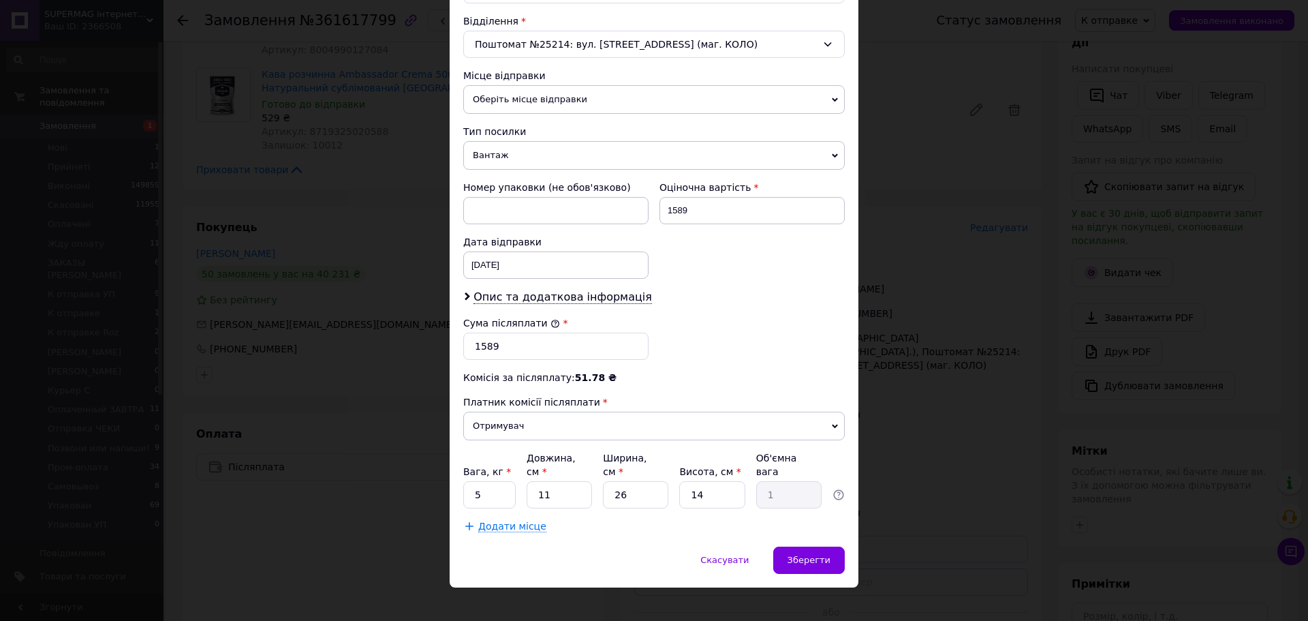
scroll to position [419, 0]
click at [825, 554] on span "Зберегти" at bounding box center [809, 559] width 43 height 10
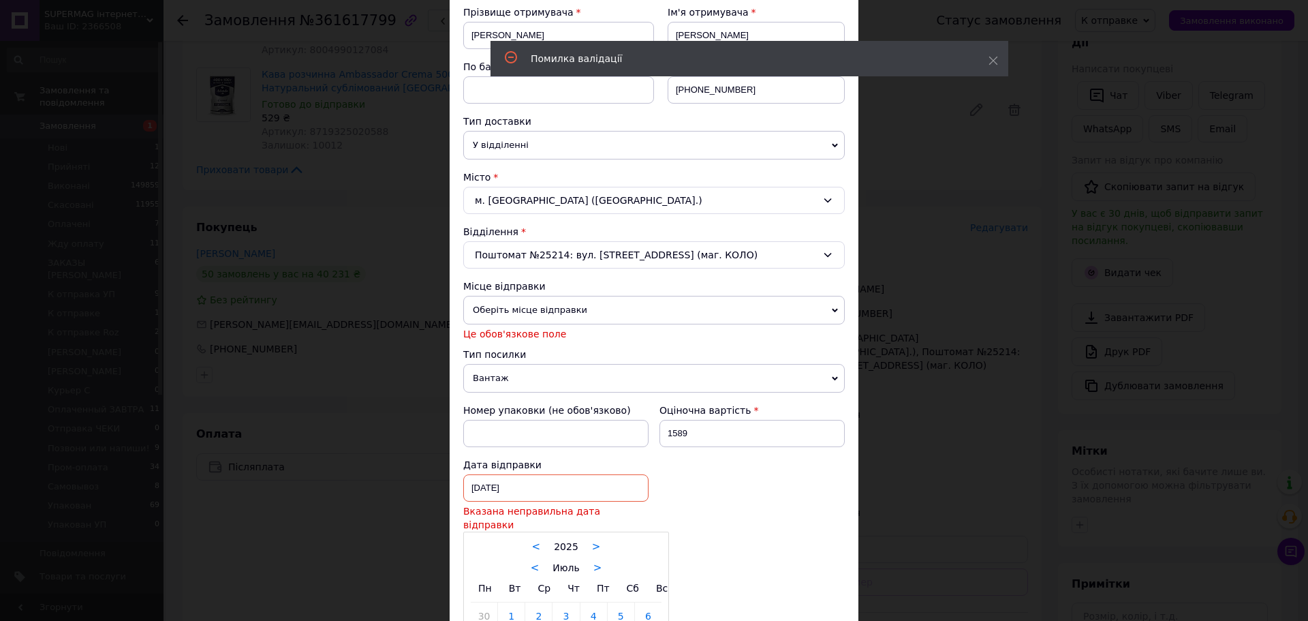
click at [562, 485] on div "[DATE] < 2025 > < Июль > Пн Вт Ср Чт Пт Сб Вс 30 1 2 3 4 5 6 7 8 9 10 11 12 13 …" at bounding box center [555, 487] width 185 height 27
click at [594, 561] on link ">" at bounding box center [597, 567] width 9 height 12
click at [597, 561] on link ">" at bounding box center [601, 567] width 9 height 12
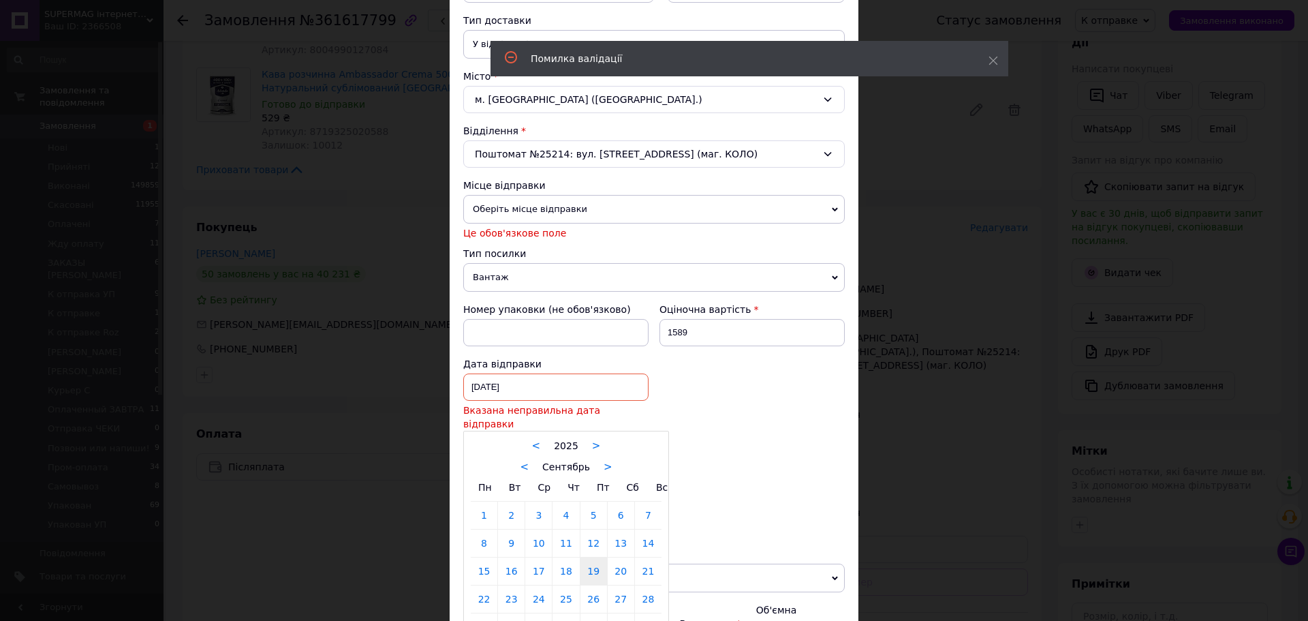
scroll to position [344, 0]
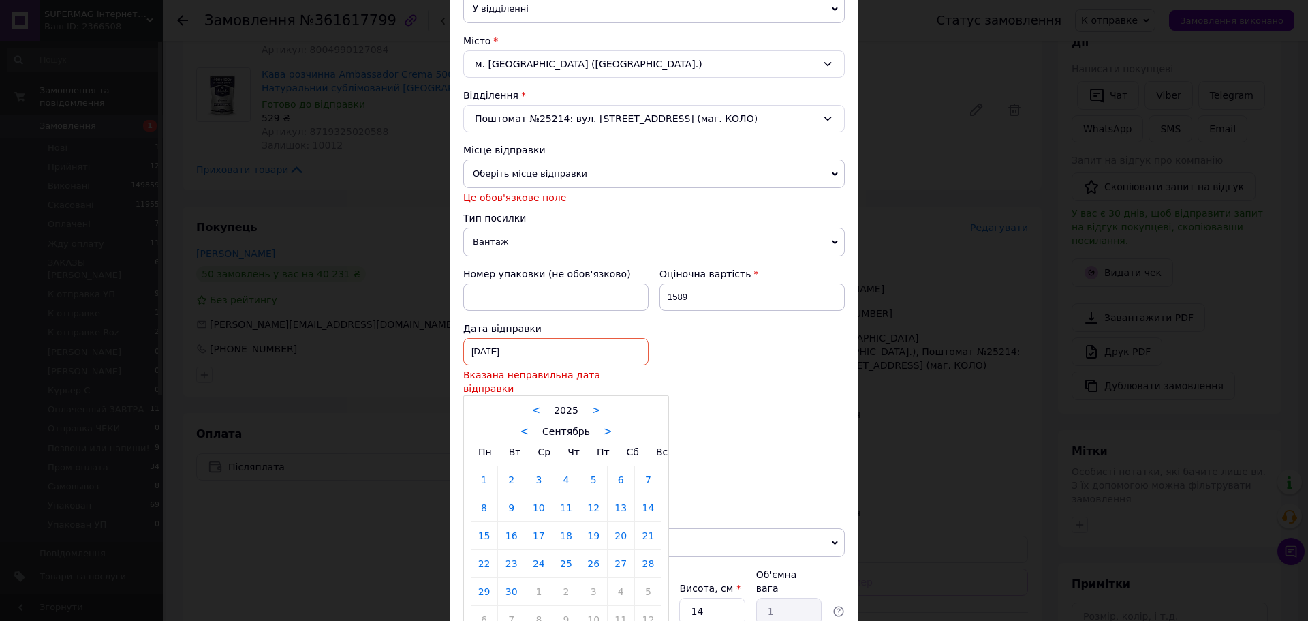
click at [585, 500] on link "12" at bounding box center [593, 507] width 27 height 27
type input "[DATE]"
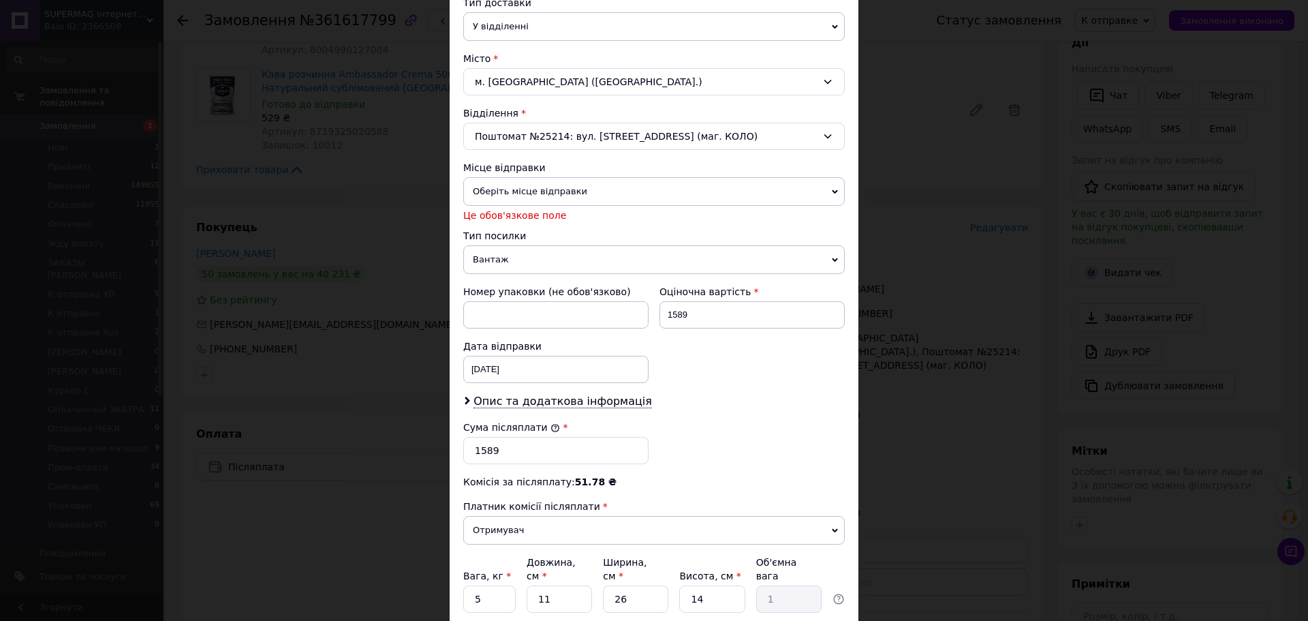
scroll to position [227, 0]
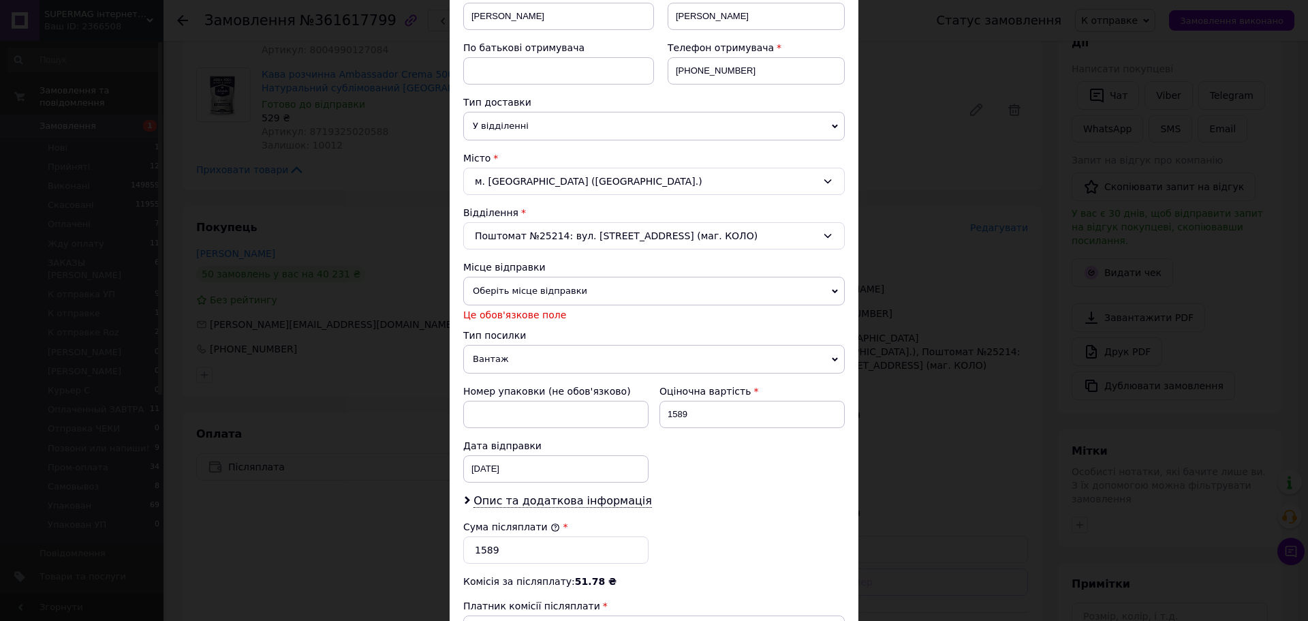
click at [604, 297] on span "Оберіть місце відправки" at bounding box center [654, 291] width 382 height 29
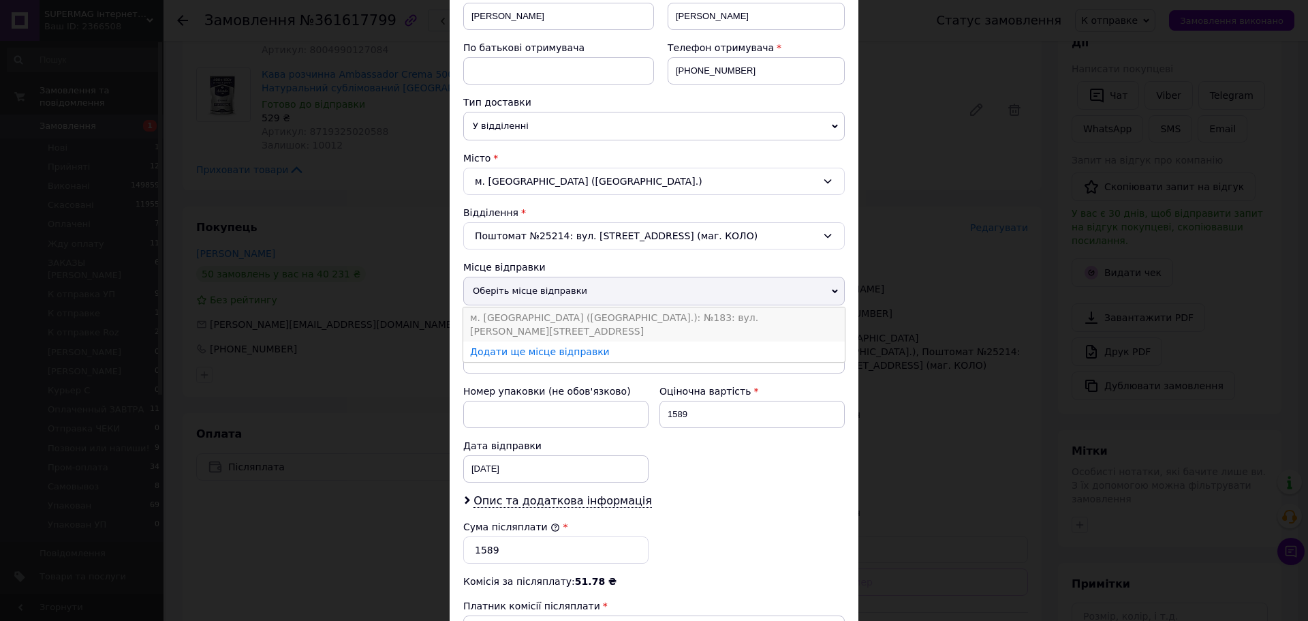
click at [597, 314] on li "м. [GEOGRAPHIC_DATA] ([GEOGRAPHIC_DATA].): №183: вул. [PERSON_NAME][STREET_ADDR…" at bounding box center [654, 324] width 382 height 34
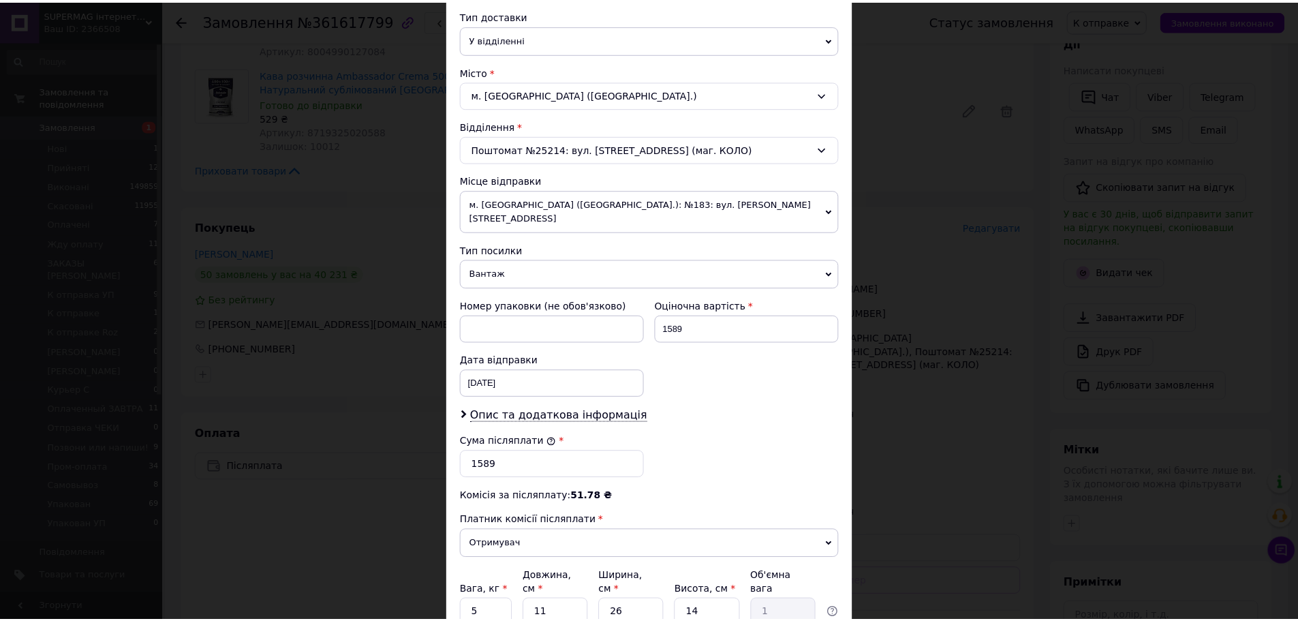
scroll to position [419, 0]
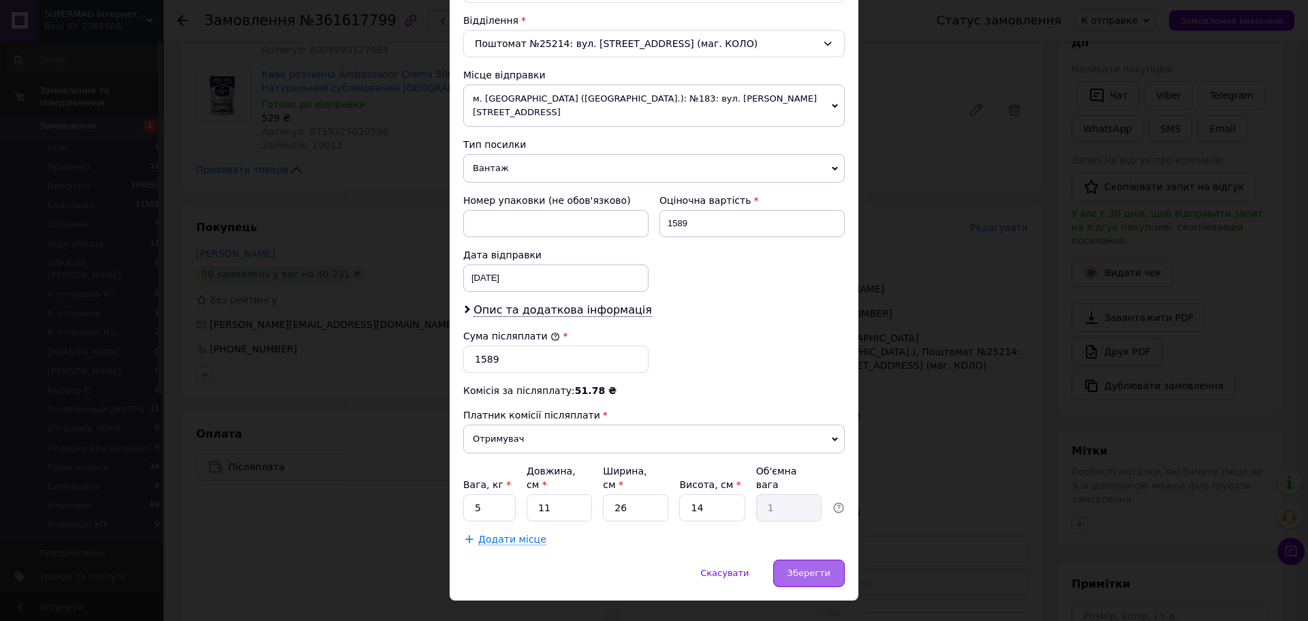
click at [801, 567] on span "Зберегти" at bounding box center [809, 572] width 43 height 10
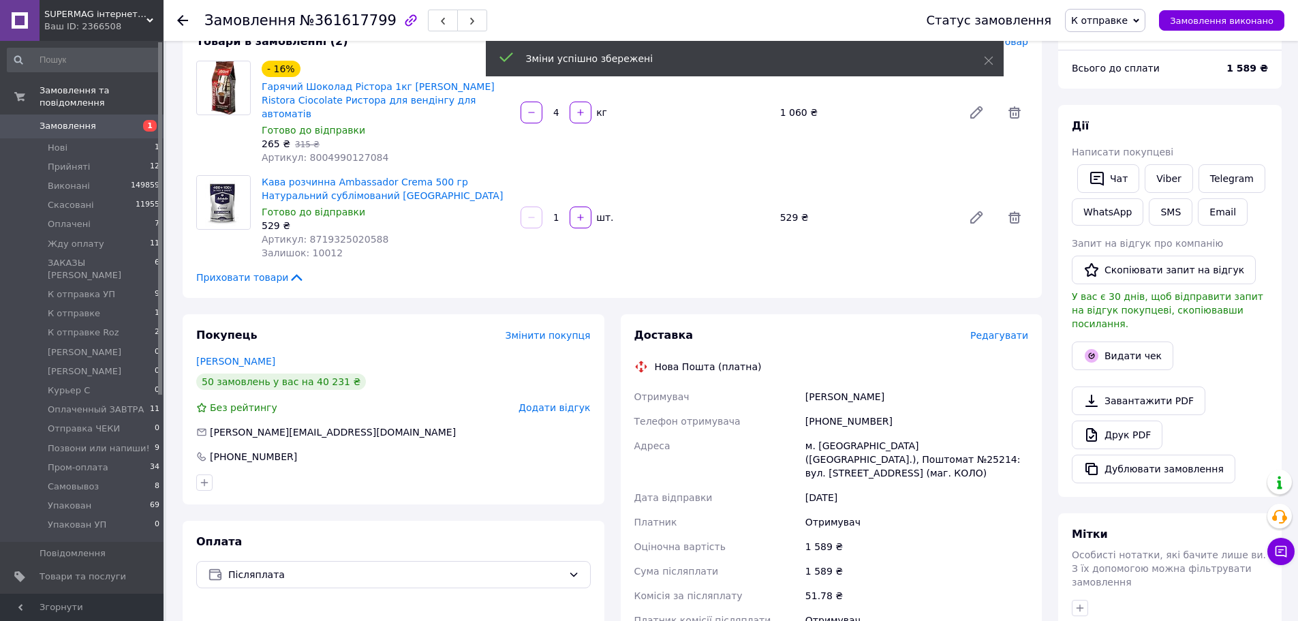
scroll to position [0, 0]
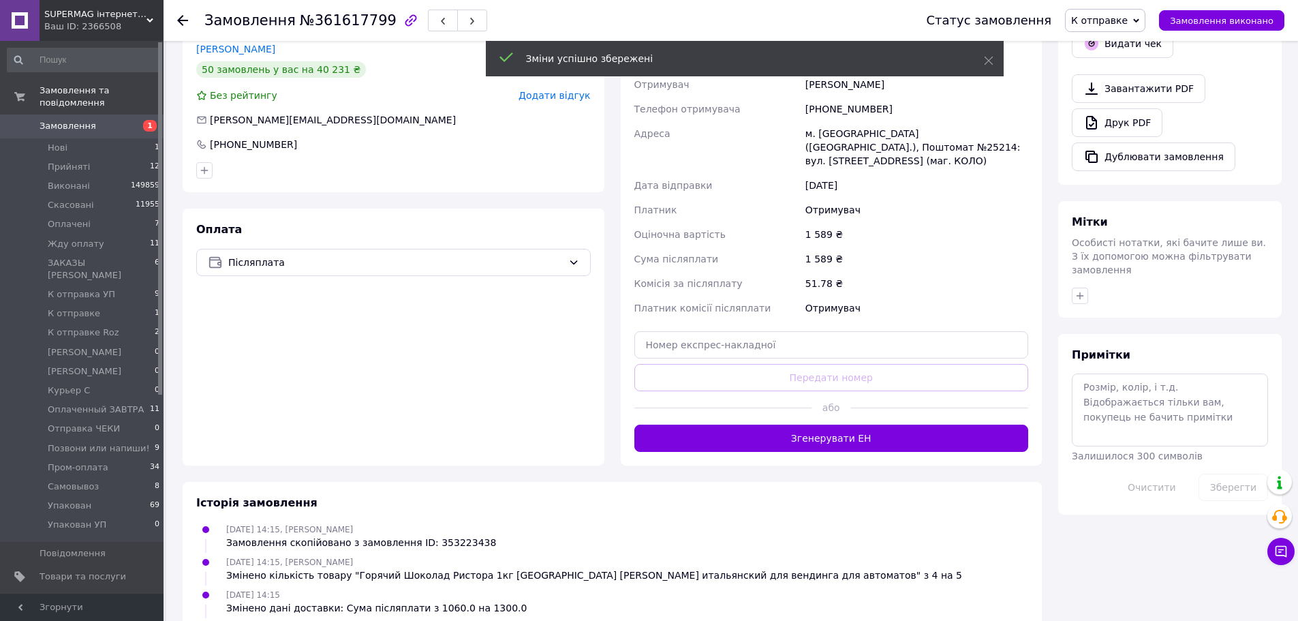
click at [785, 424] on button "Згенерувати ЕН" at bounding box center [831, 437] width 394 height 27
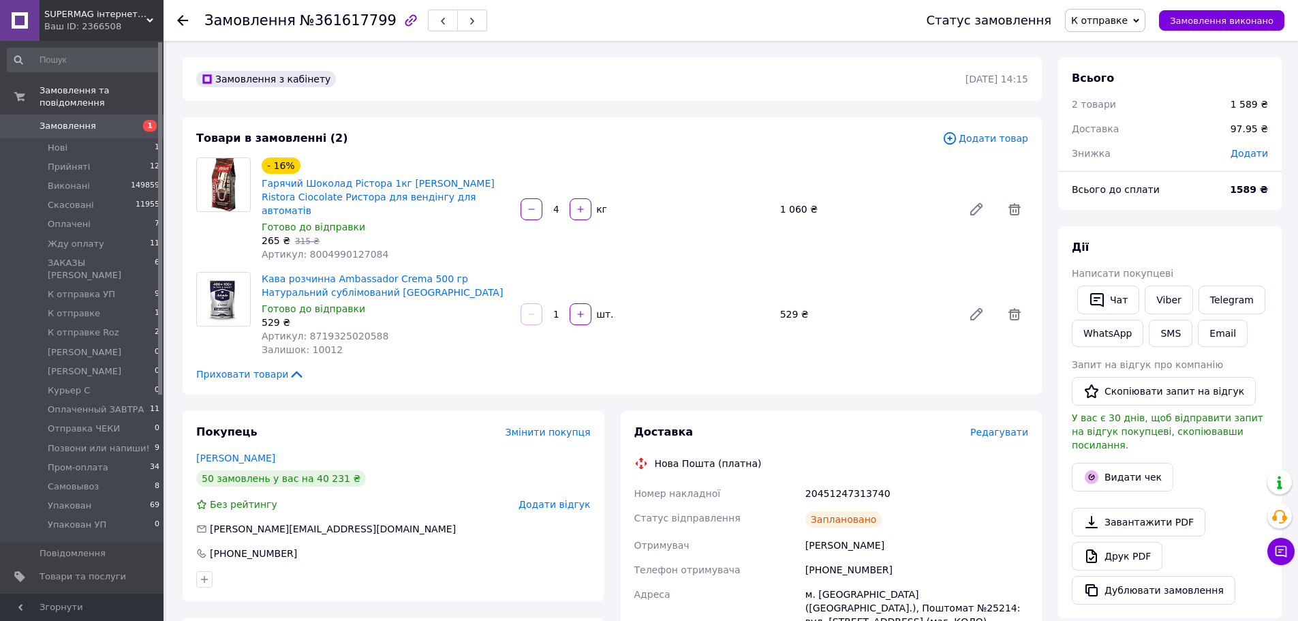
click at [1240, 187] on b "1589 ₴" at bounding box center [1249, 189] width 38 height 11
copy b "1589"
click at [825, 582] on div "м. [GEOGRAPHIC_DATA] ([GEOGRAPHIC_DATA].), Поштомат №25214: вул. [STREET_ADDRES…" at bounding box center [917, 608] width 228 height 52
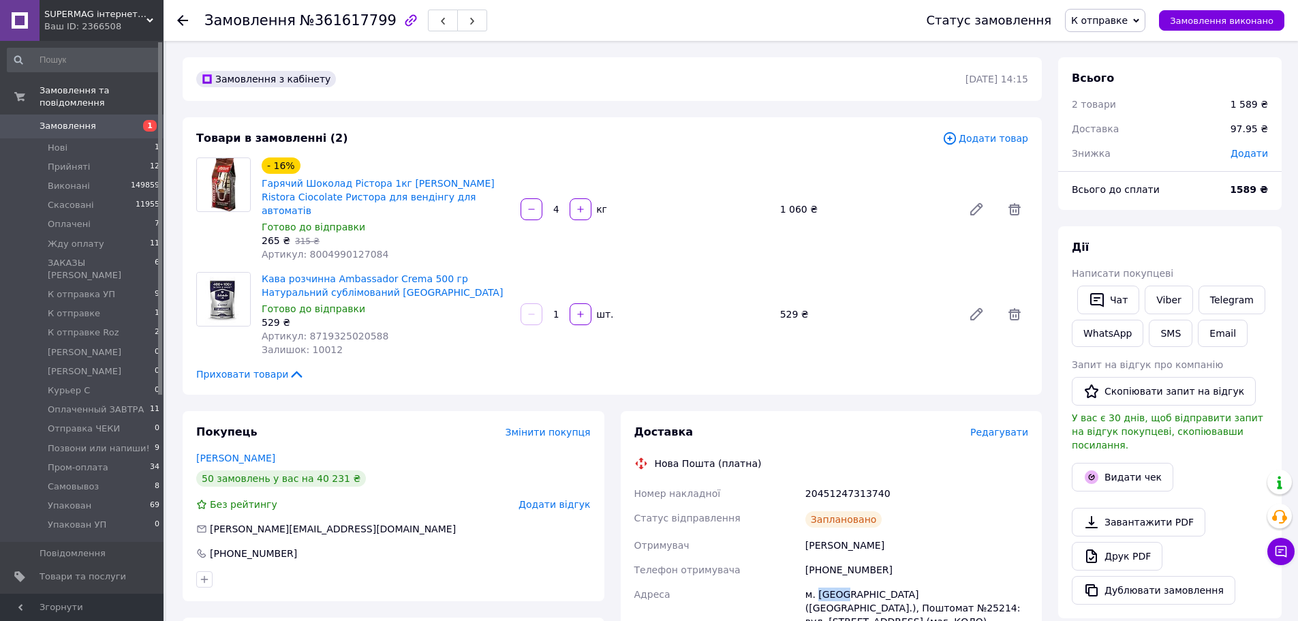
copy div "[GEOGRAPHIC_DATA]"
click at [817, 485] on div "20451247313740" at bounding box center [917, 493] width 228 height 25
copy div "20451247313740"
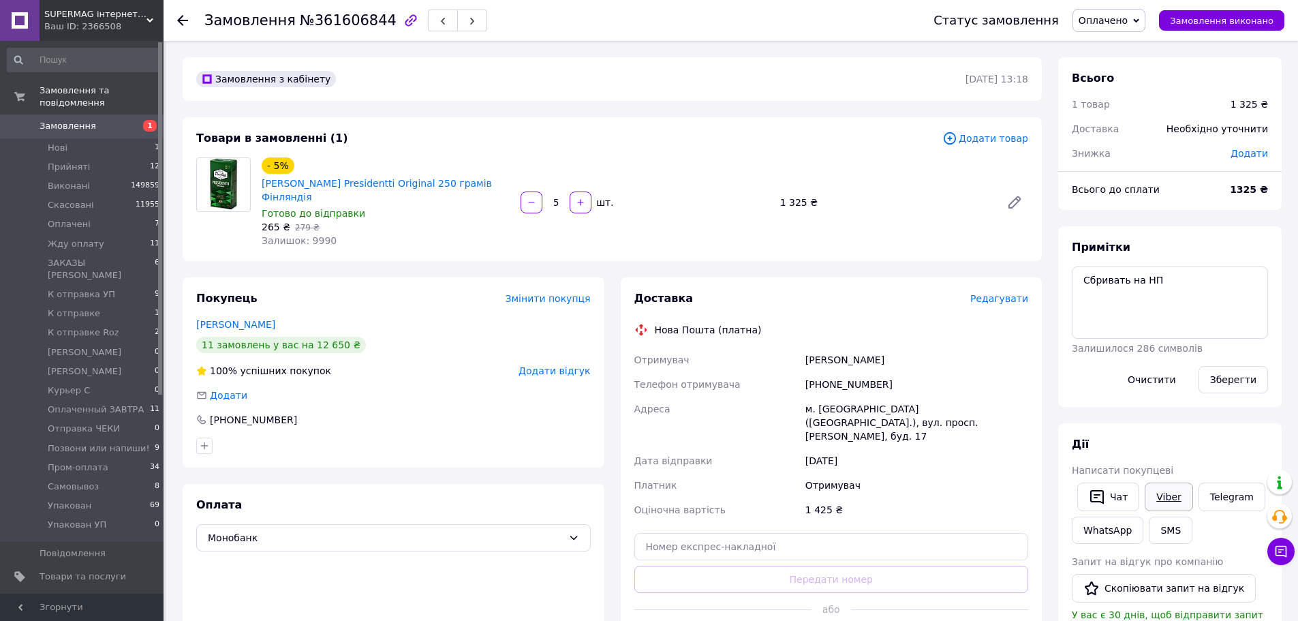
click at [1168, 501] on link "Viber" at bounding box center [1169, 496] width 48 height 29
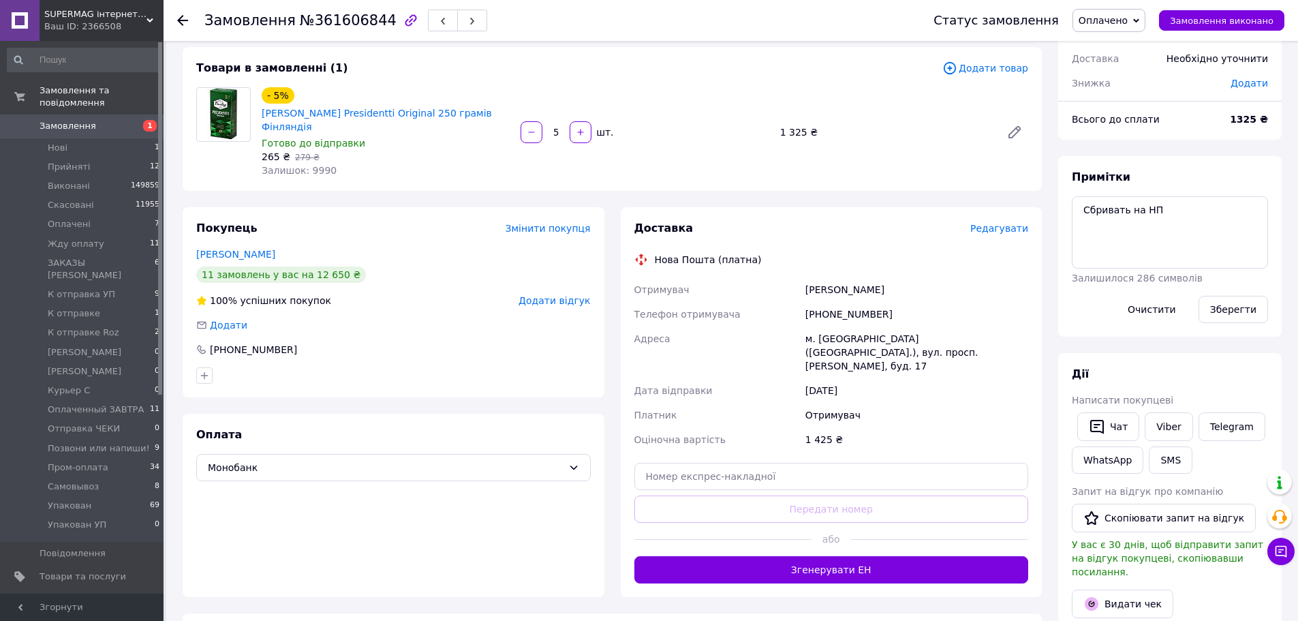
scroll to position [136, 0]
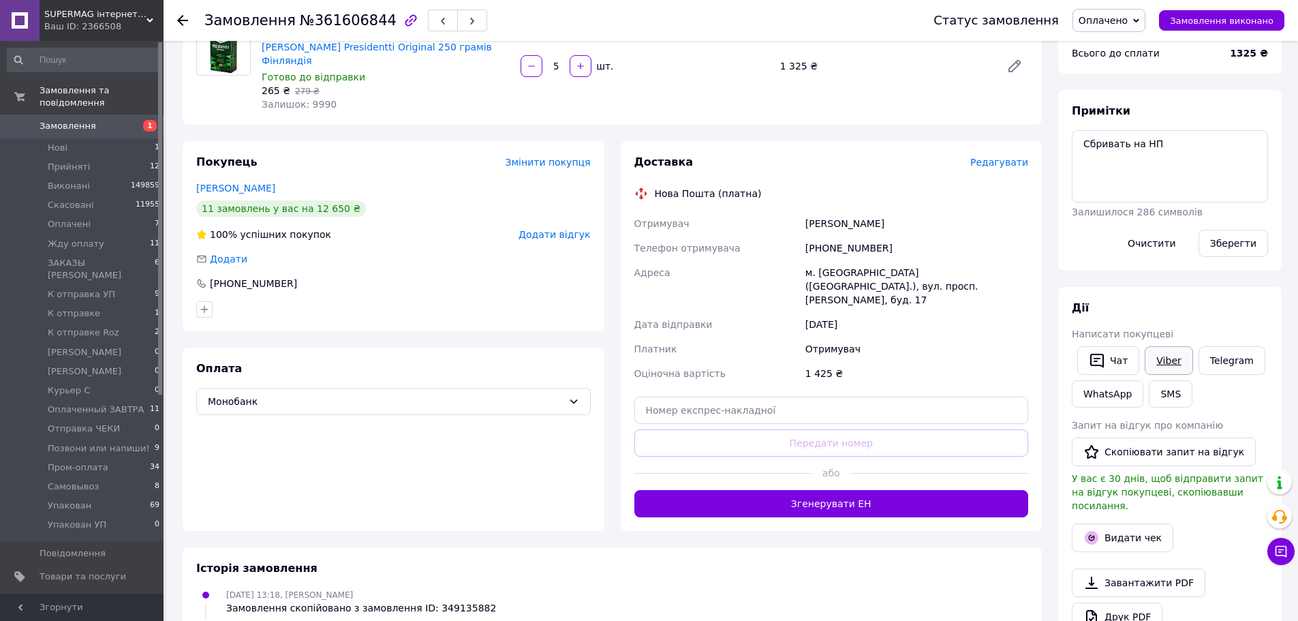
click at [1170, 354] on link "Viber" at bounding box center [1169, 360] width 48 height 29
click at [1199, 168] on textarea "Сбривать на НП" at bounding box center [1170, 166] width 196 height 72
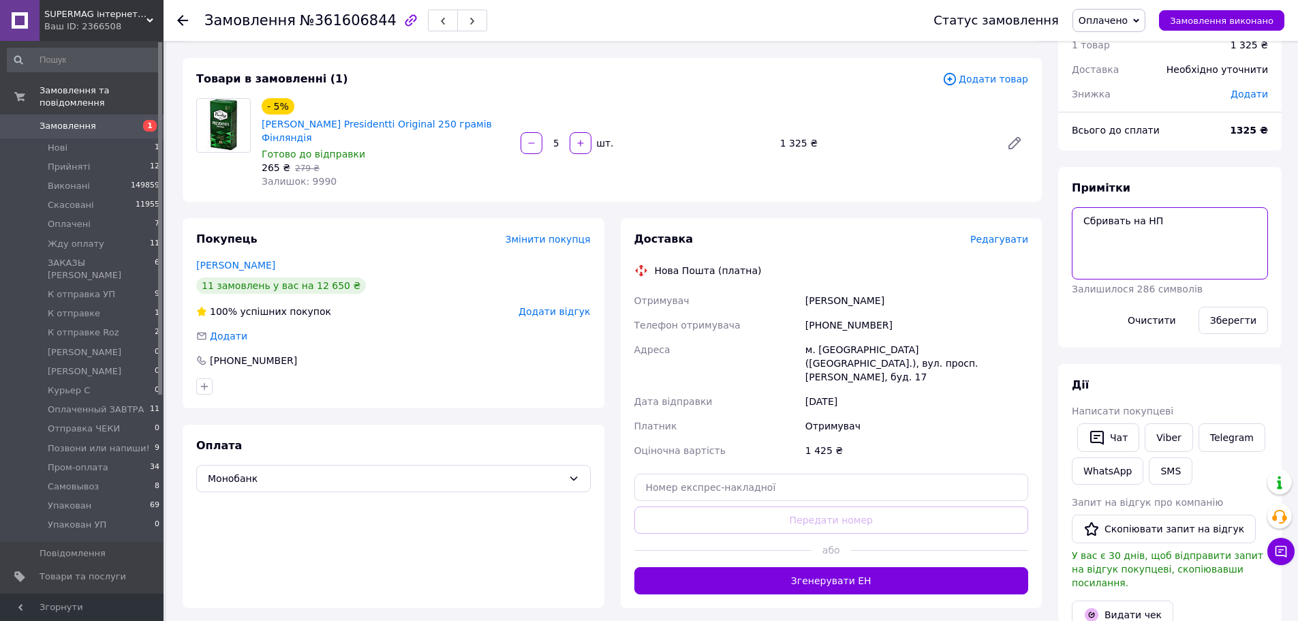
scroll to position [0, 0]
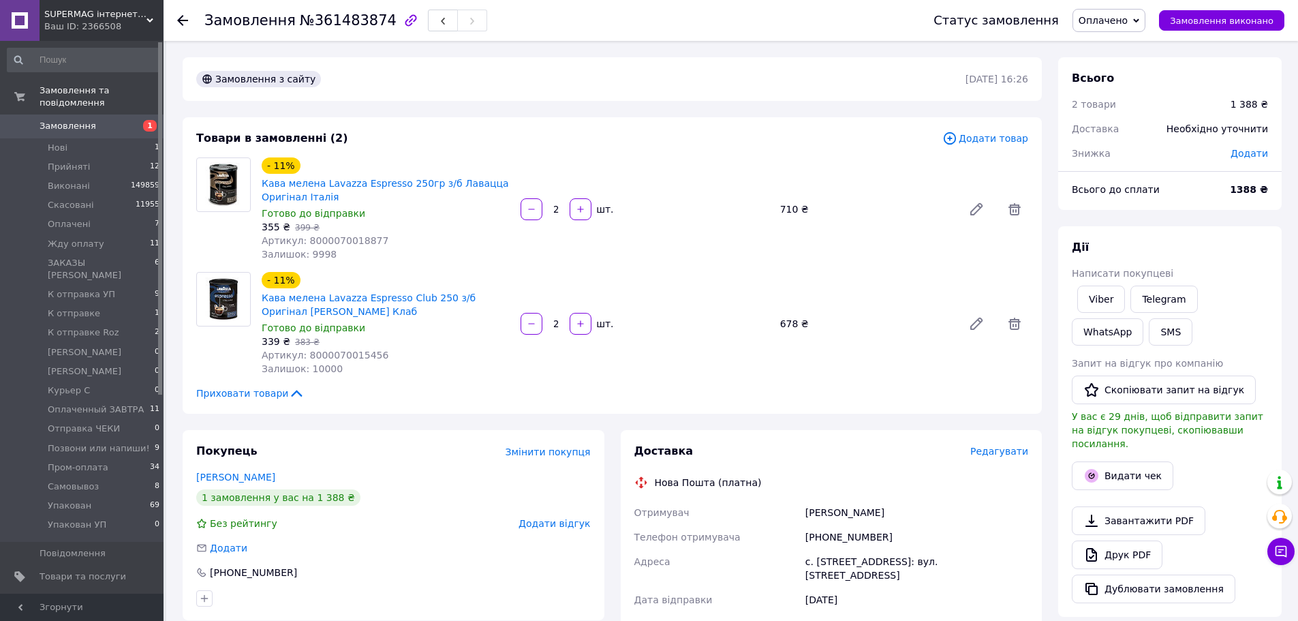
click at [1138, 27] on span "Оплачено" at bounding box center [1108, 20] width 73 height 23
click at [1143, 99] on li "К отправке" at bounding box center [1136, 102] width 127 height 20
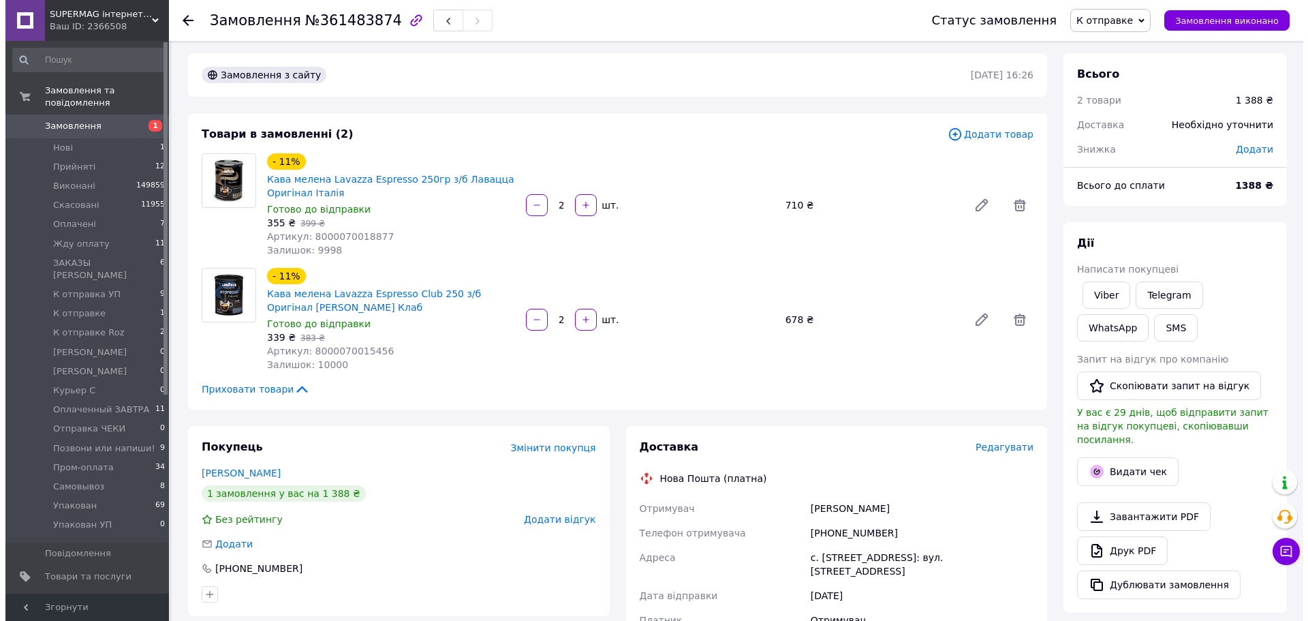
scroll to position [136, 0]
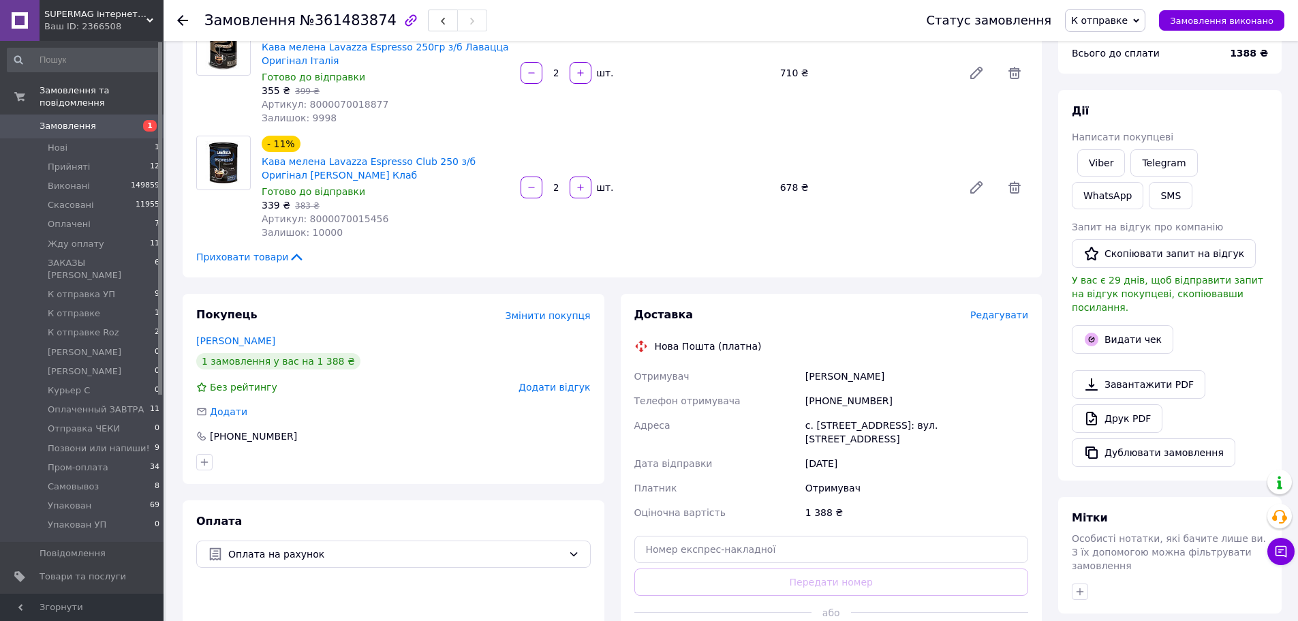
click at [1008, 312] on span "Редагувати" at bounding box center [999, 314] width 58 height 11
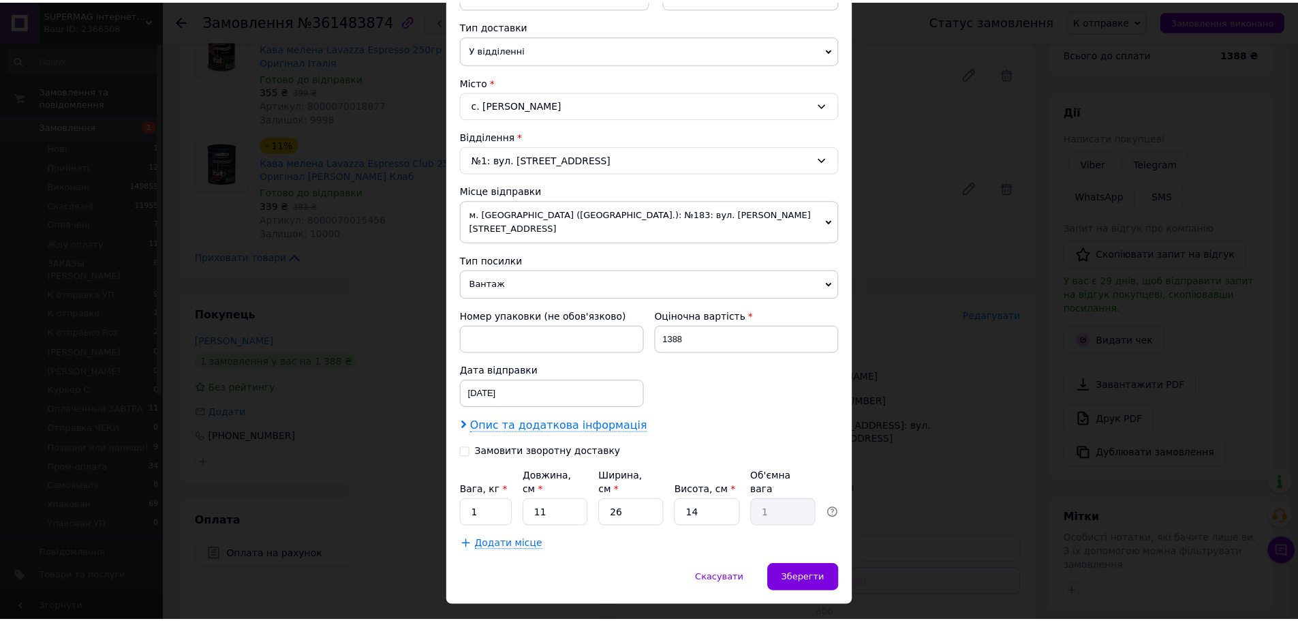
scroll to position [309, 0]
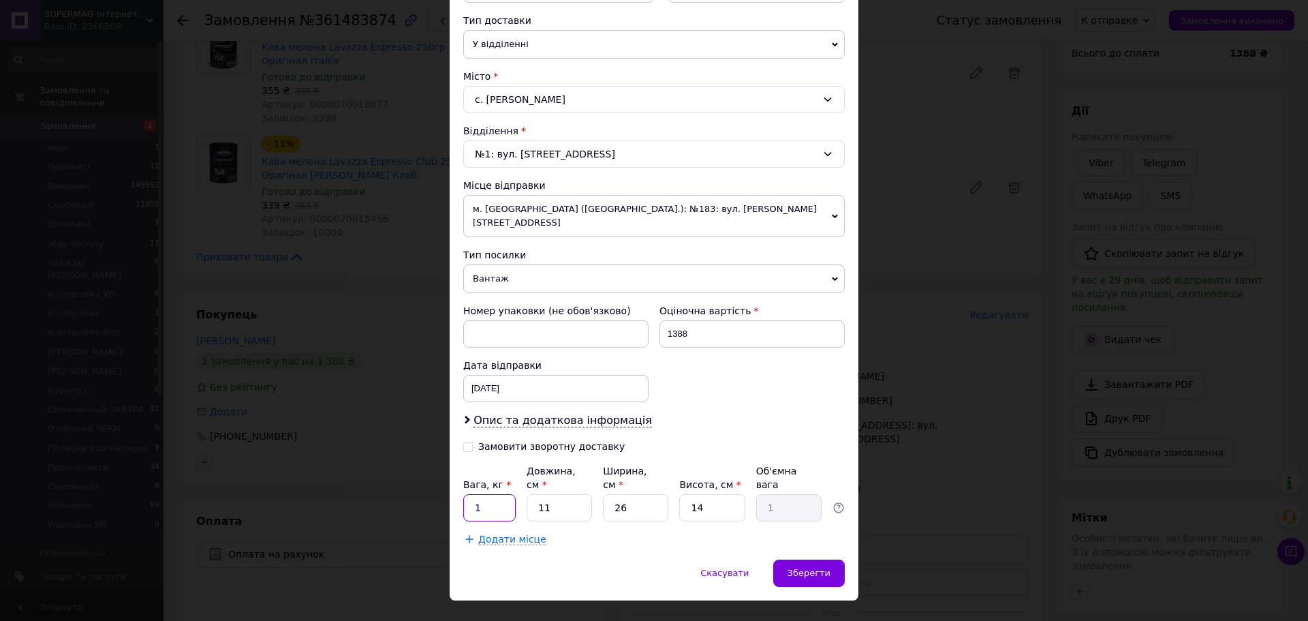
click at [490, 494] on input "1" at bounding box center [489, 507] width 52 height 27
type input "2"
click at [818, 567] on span "Зберегти" at bounding box center [809, 572] width 43 height 10
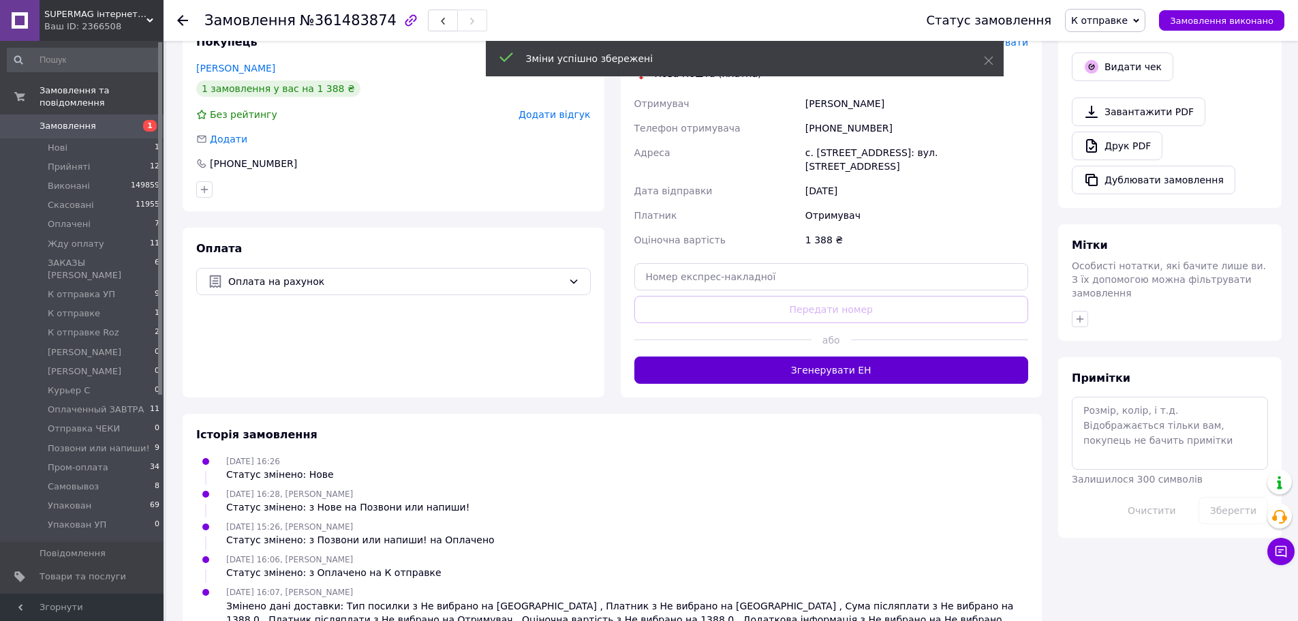
click at [788, 356] on button "Згенерувати ЕН" at bounding box center [831, 369] width 394 height 27
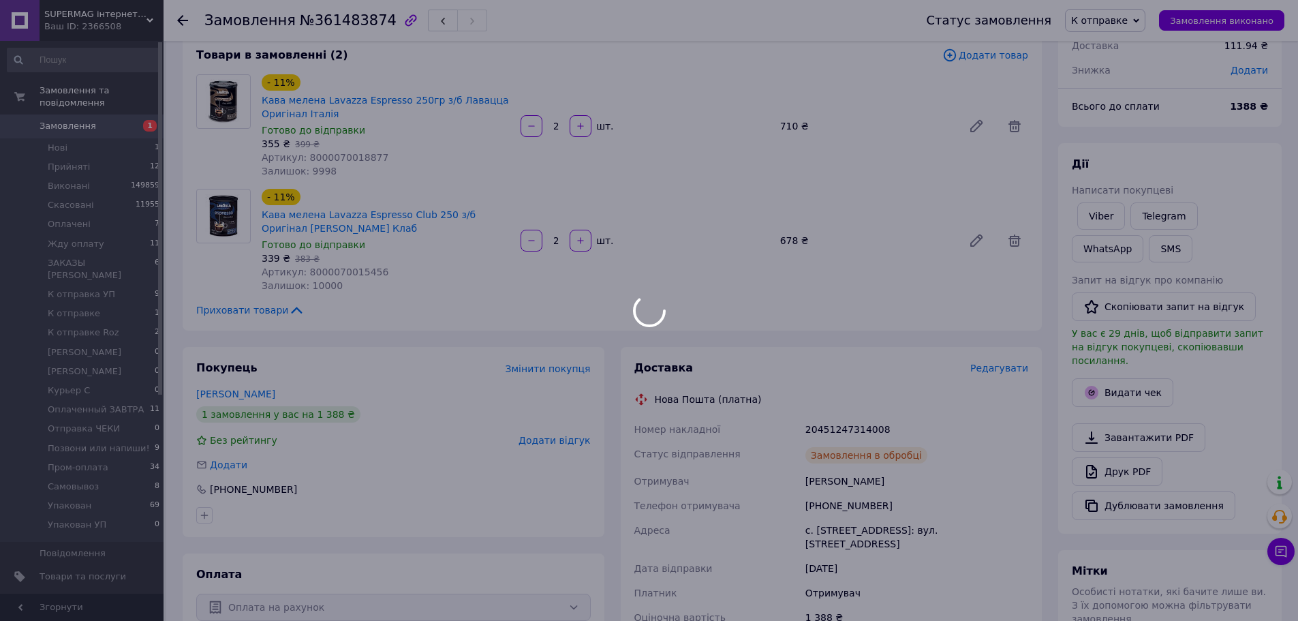
scroll to position [0, 0]
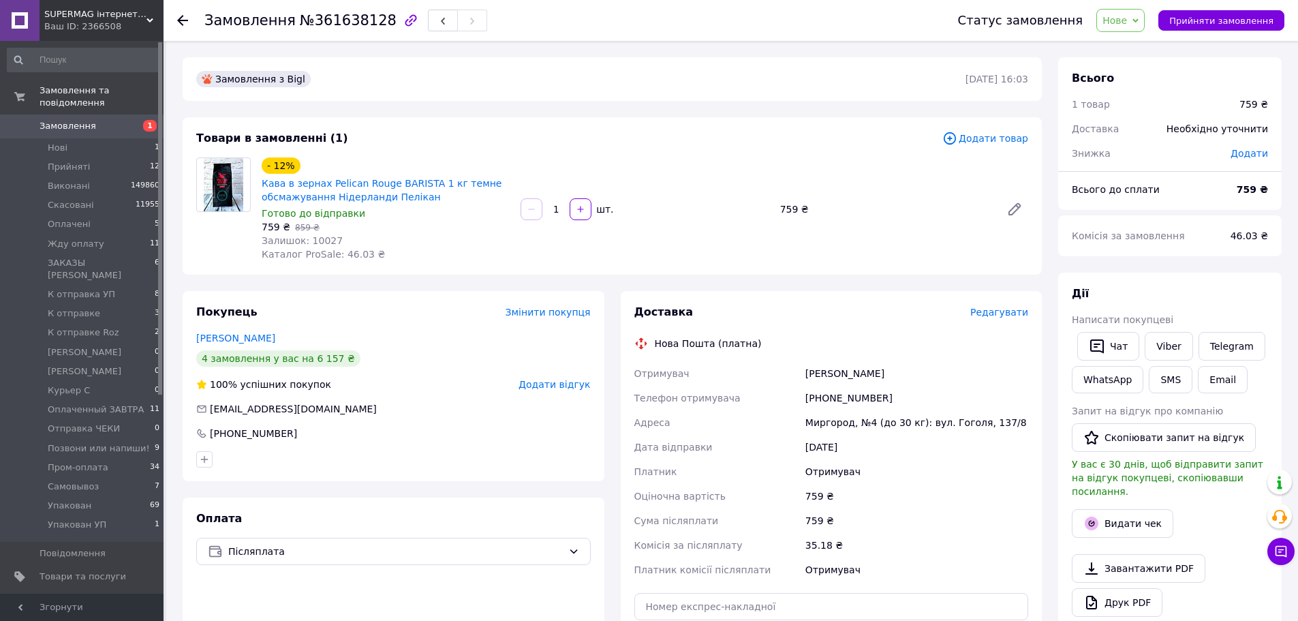
drag, startPoint x: 1156, startPoint y: 347, endPoint x: 1002, endPoint y: 354, distance: 154.1
click at [1156, 347] on link "Viber" at bounding box center [1169, 346] width 48 height 29
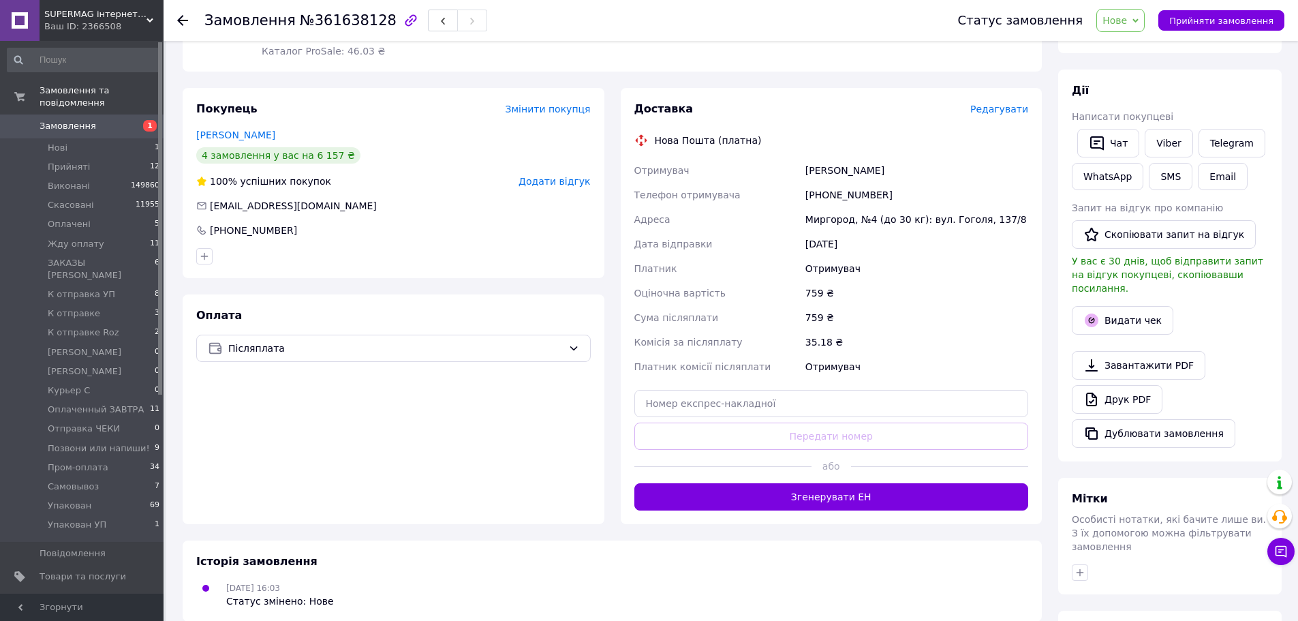
scroll to position [204, 0]
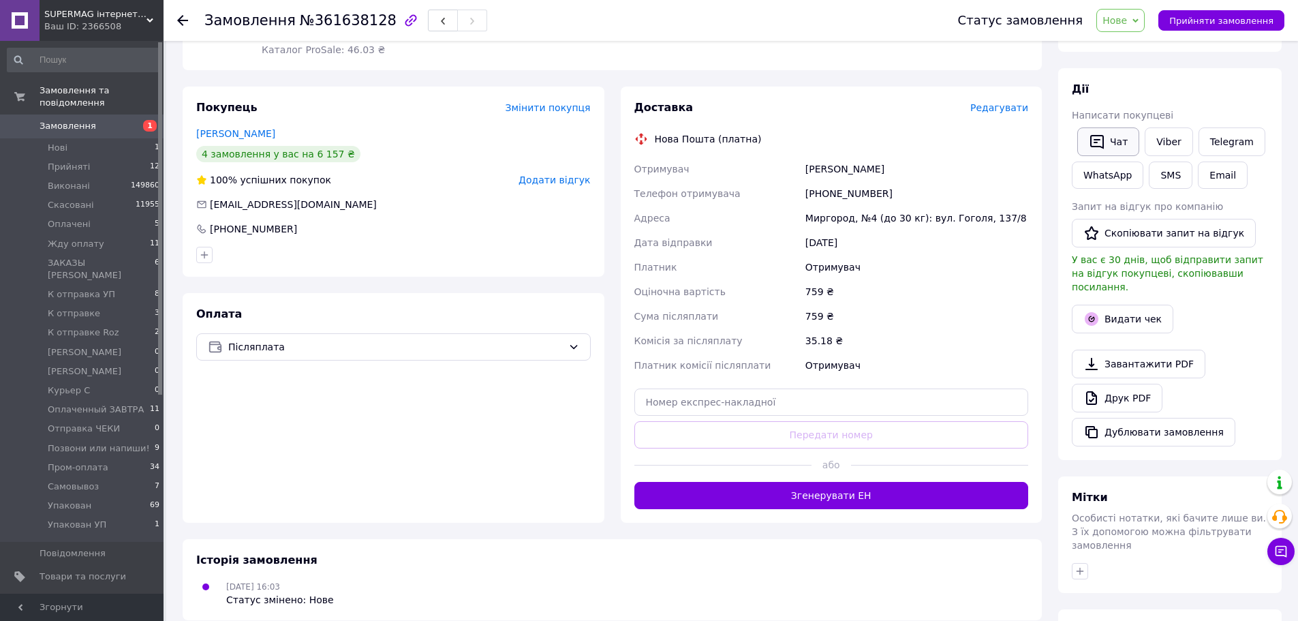
drag, startPoint x: 1221, startPoint y: 85, endPoint x: 1112, endPoint y: 131, distance: 118.2
click at [1221, 85] on div "Дії" at bounding box center [1170, 90] width 196 height 16
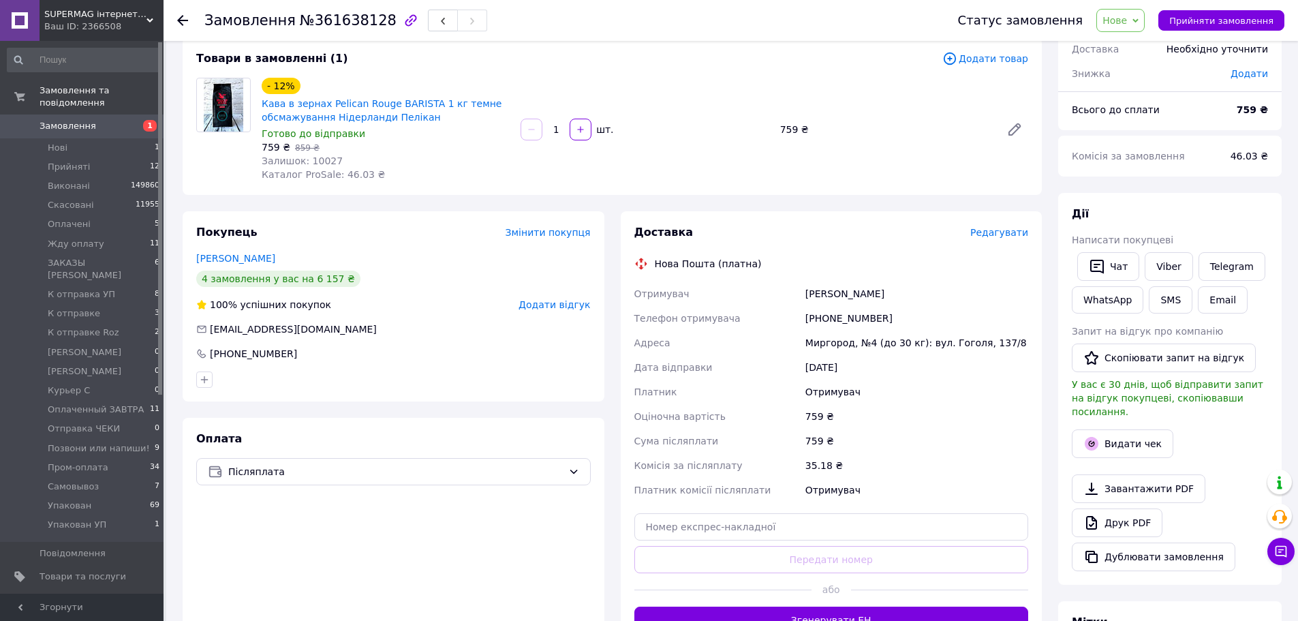
scroll to position [0, 0]
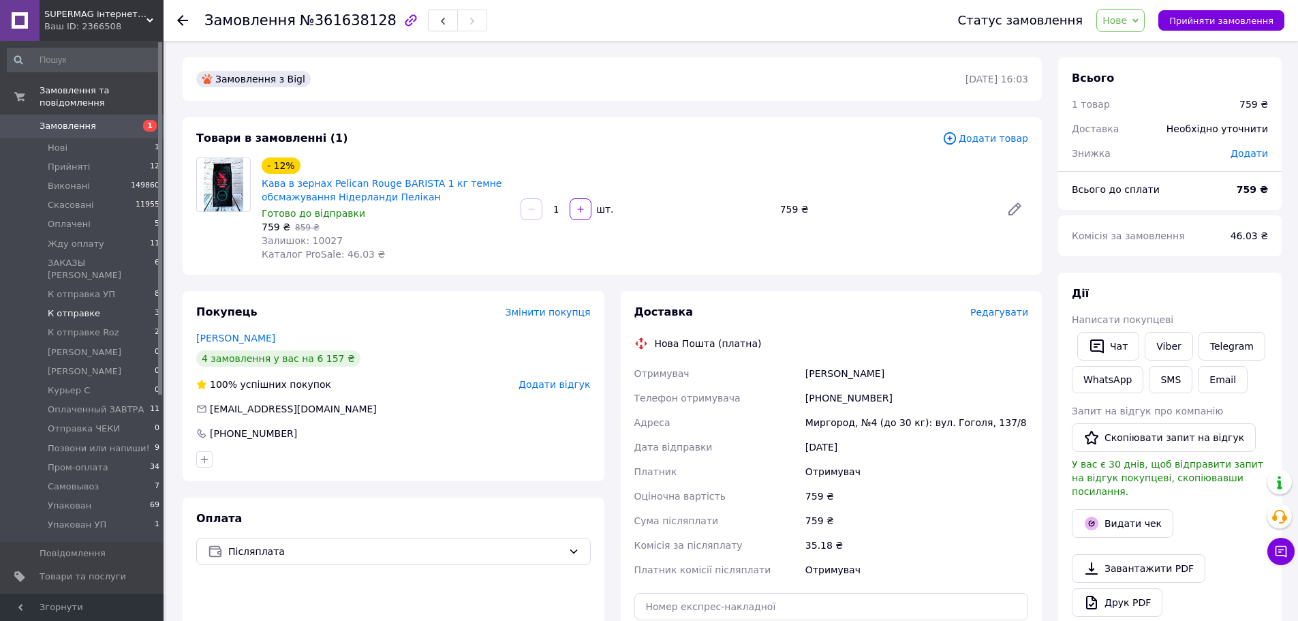
click at [94, 304] on li "К отправке 3" at bounding box center [84, 313] width 168 height 19
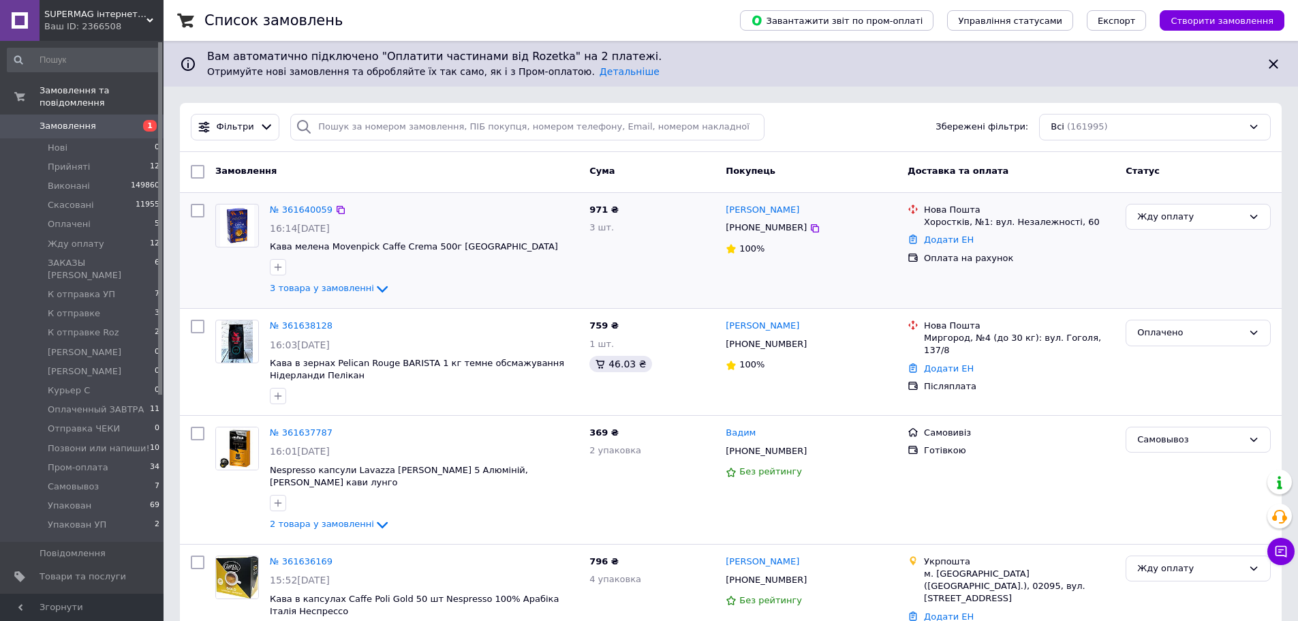
click at [1185, 267] on div "Жду оплату" at bounding box center [1198, 250] width 156 height 104
click at [1144, 212] on div "Жду оплату" at bounding box center [1190, 217] width 106 height 14
click at [1172, 316] on li "Оплачено" at bounding box center [1198, 319] width 144 height 25
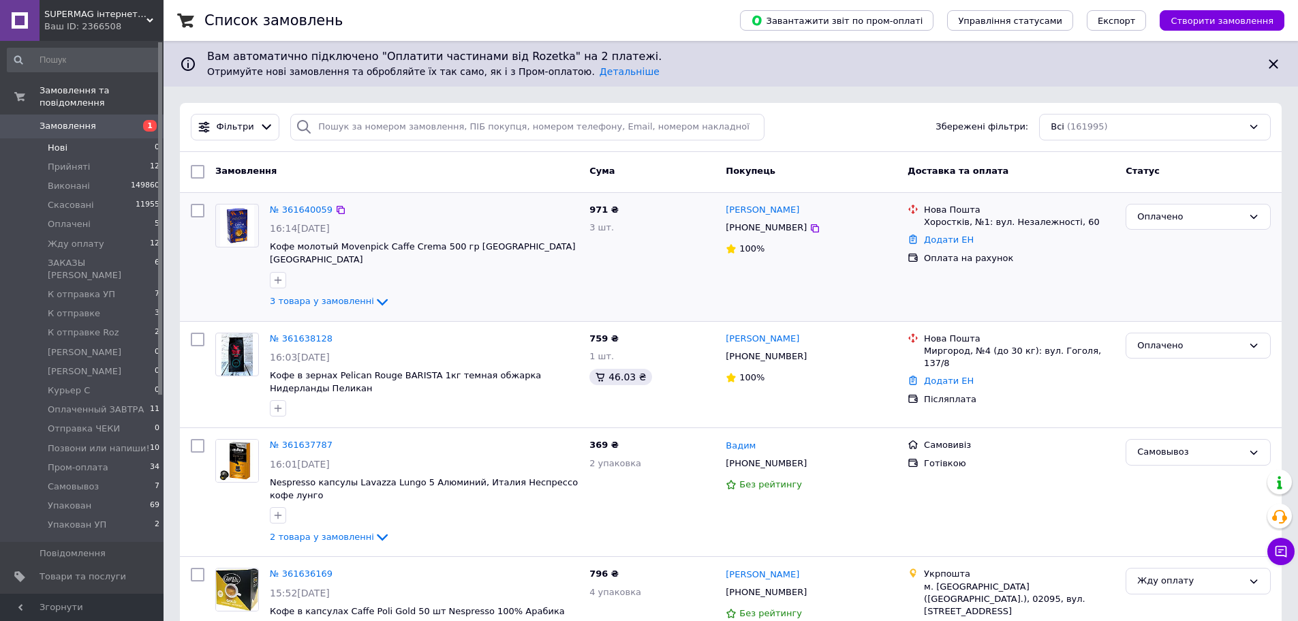
click at [111, 141] on li "Нові 0" at bounding box center [84, 147] width 168 height 19
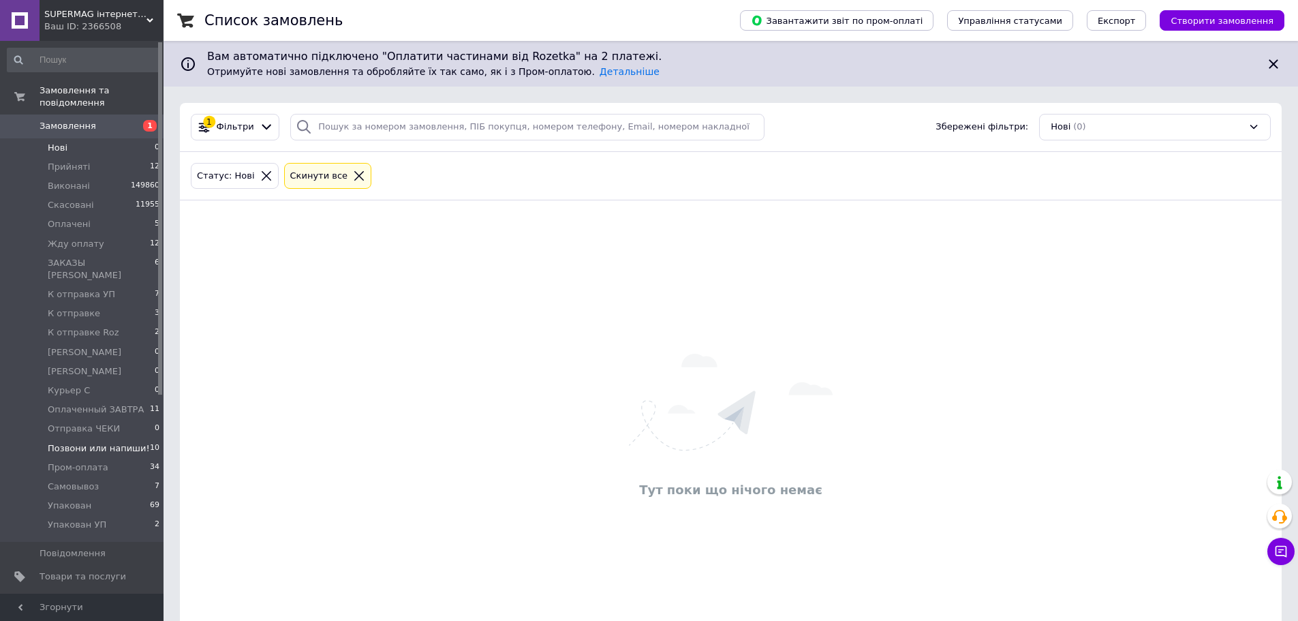
click at [95, 442] on span "Позвони или напиши!" at bounding box center [99, 448] width 102 height 12
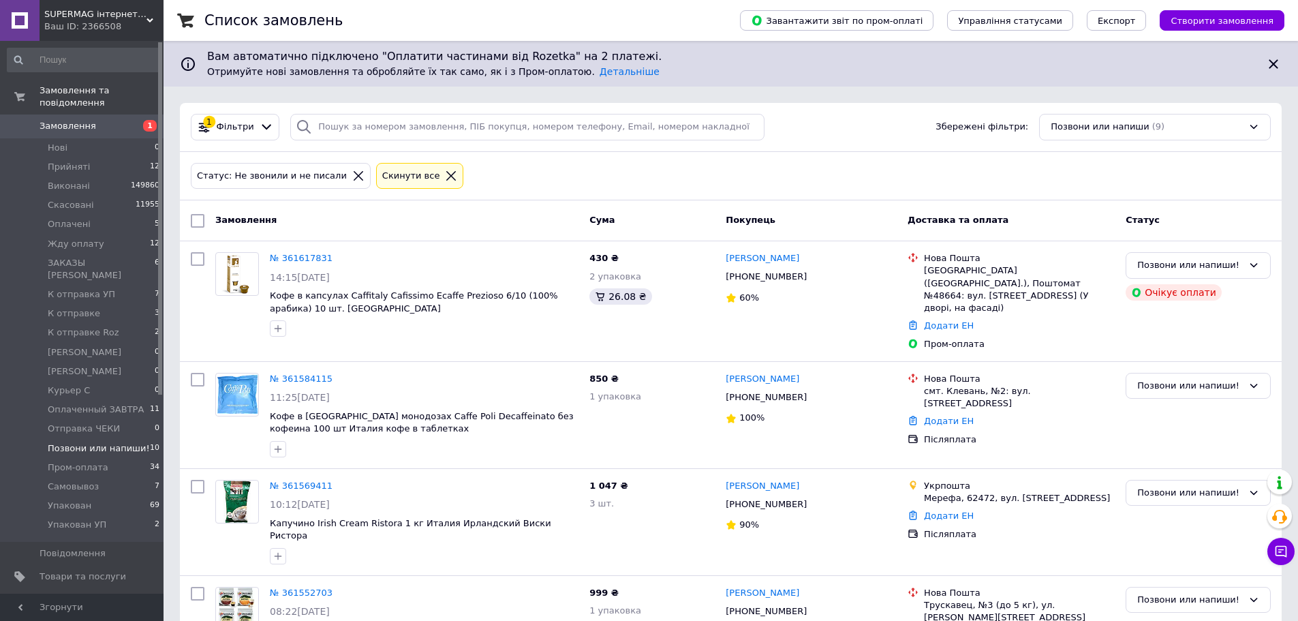
click at [197, 222] on input "checkbox" at bounding box center [198, 221] width 14 height 14
checkbox input "true"
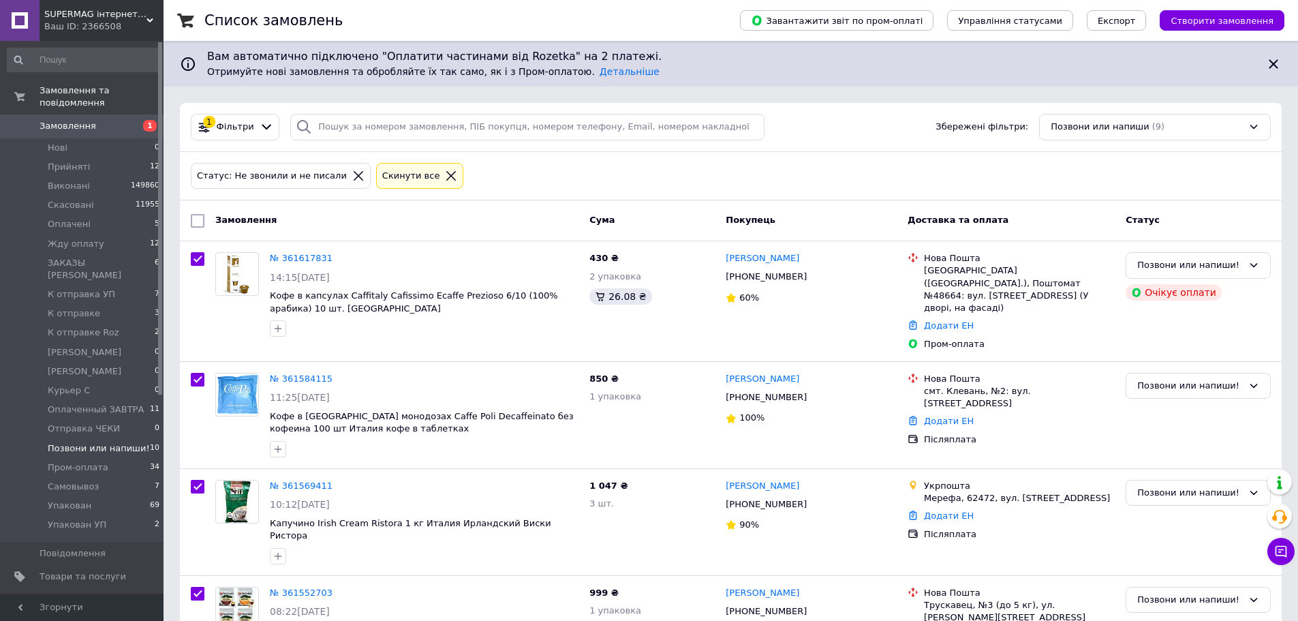
checkbox input "true"
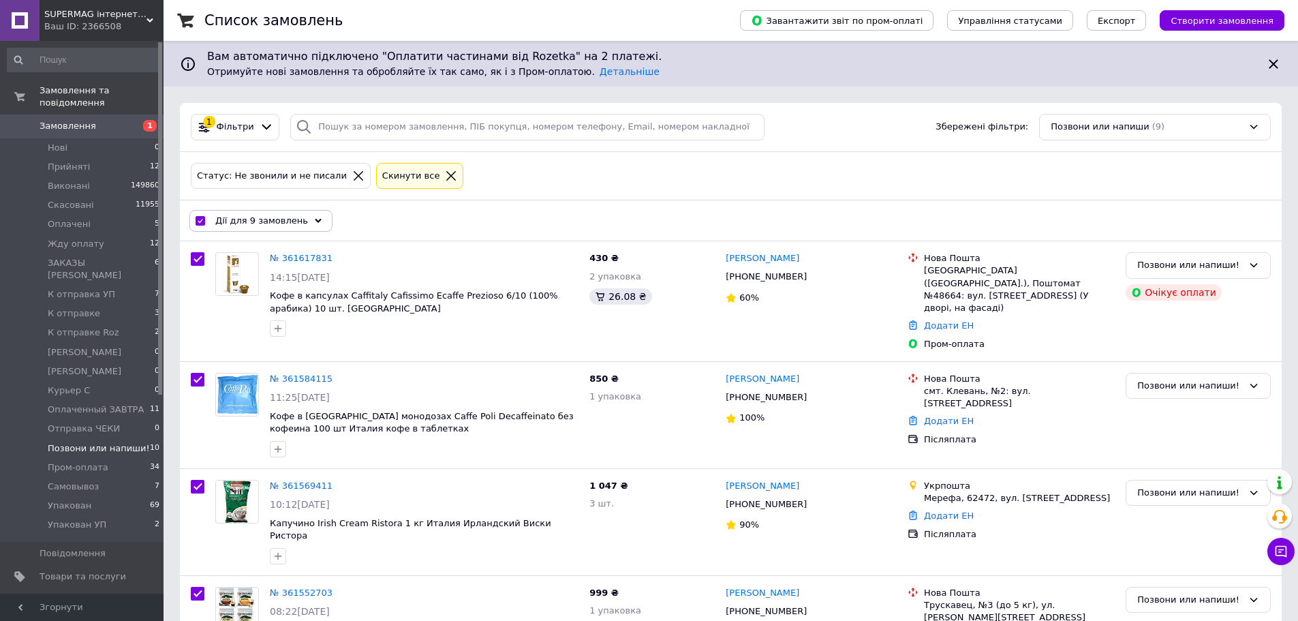
click at [202, 223] on input "checkbox" at bounding box center [200, 221] width 9 height 9
checkbox input "false"
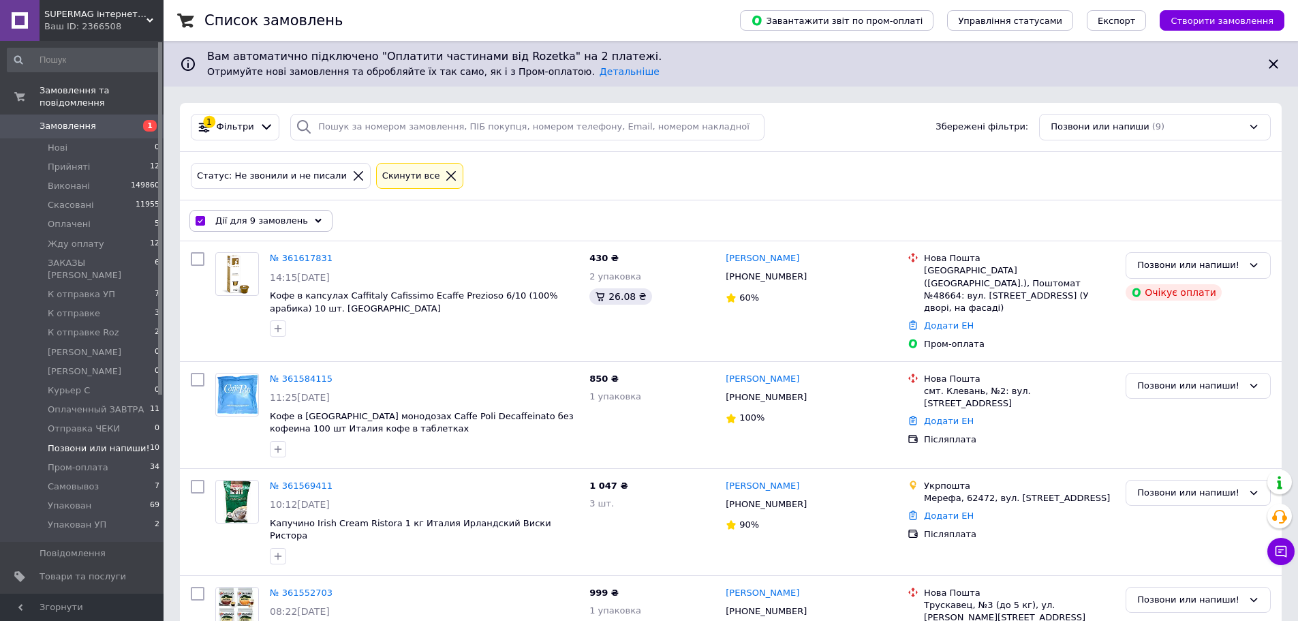
checkbox input "false"
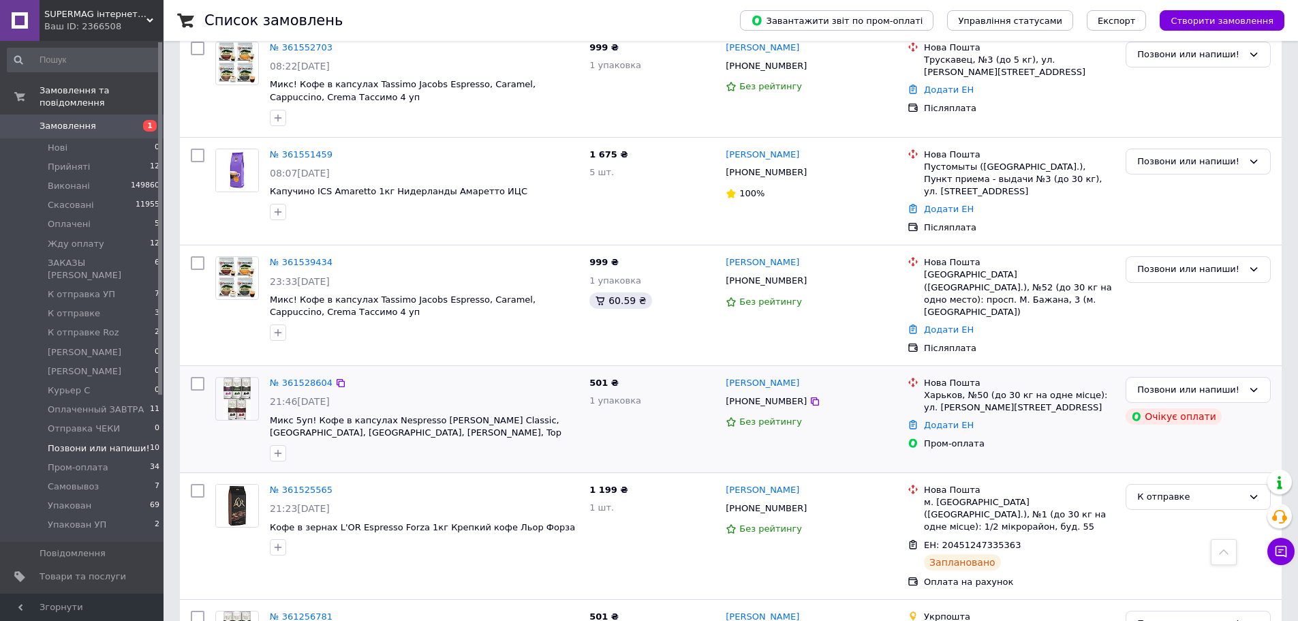
scroll to position [581, 0]
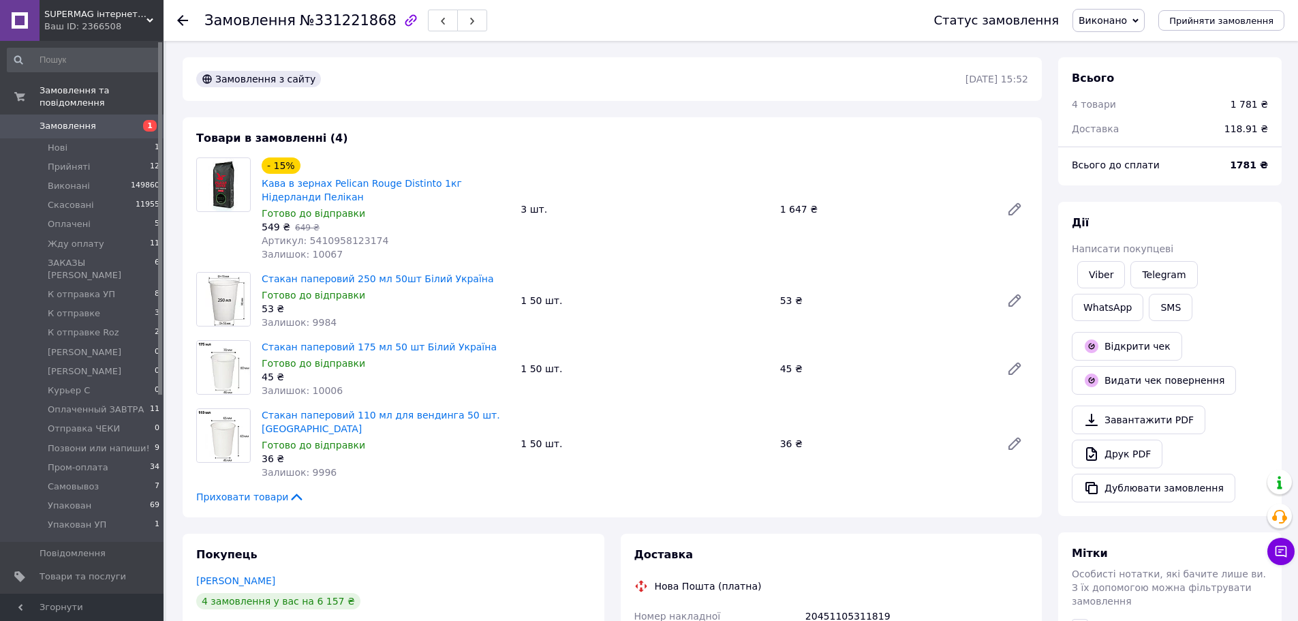
scroll to position [52, 0]
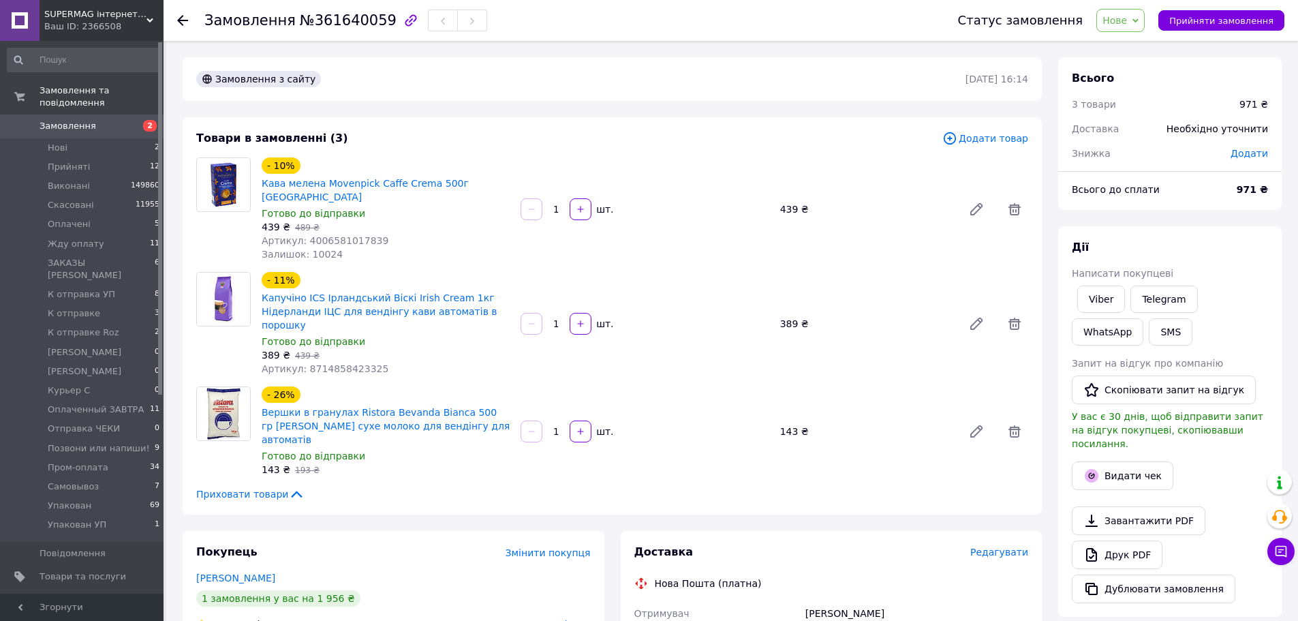
click at [1127, 26] on span "Нове" at bounding box center [1114, 20] width 25 height 11
click at [1170, 75] on li "Позвони или напиши!" at bounding box center [1160, 73] width 127 height 20
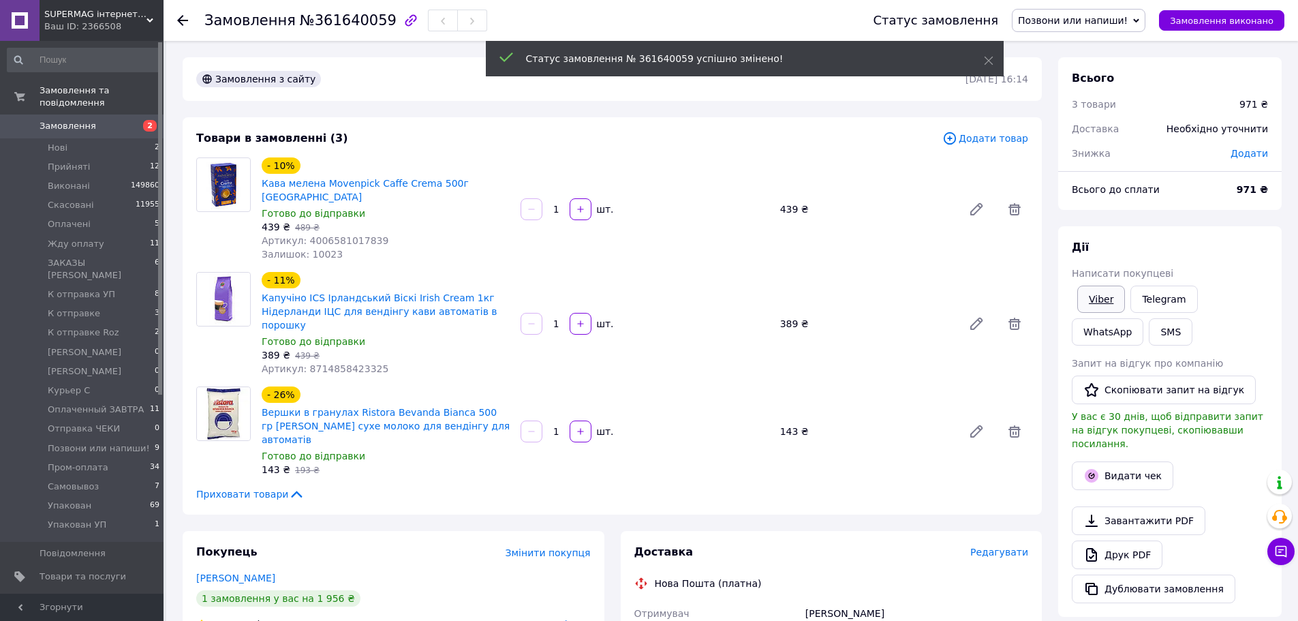
click at [1102, 296] on link "Viber" at bounding box center [1101, 298] width 48 height 27
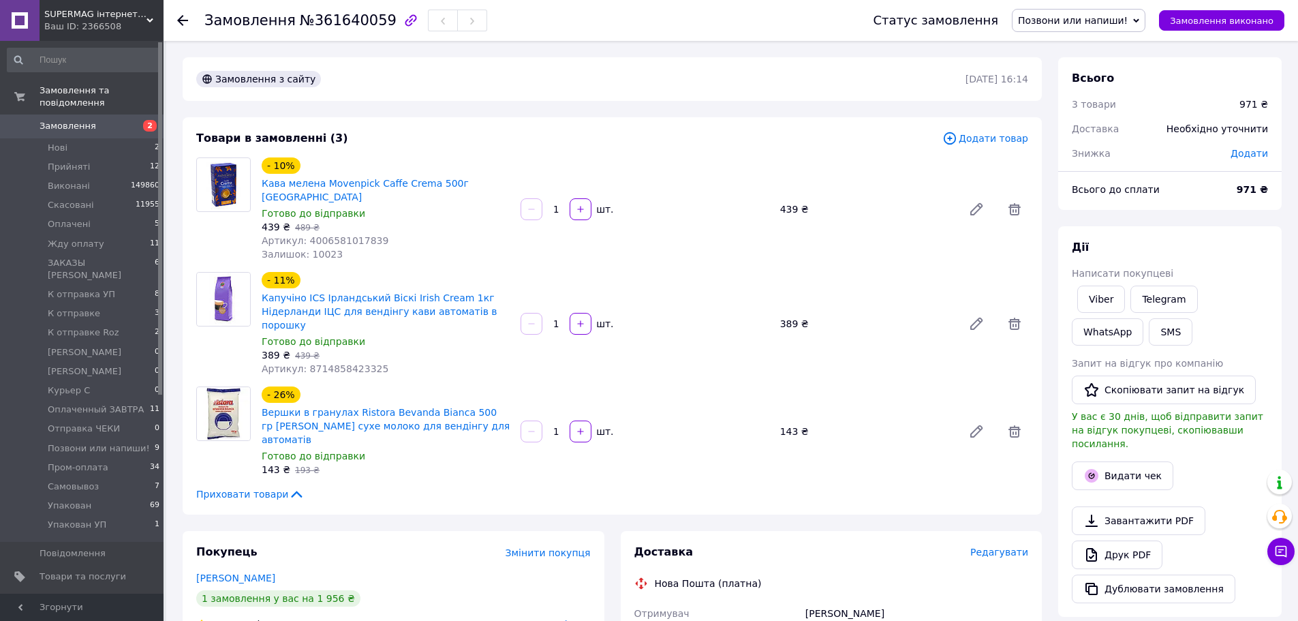
click at [1164, 223] on div "Всього 3 товари 971 ₴ Доставка Необхідно уточнити Знижка Додати Всього до сплат…" at bounding box center [1169, 501] width 223 height 889
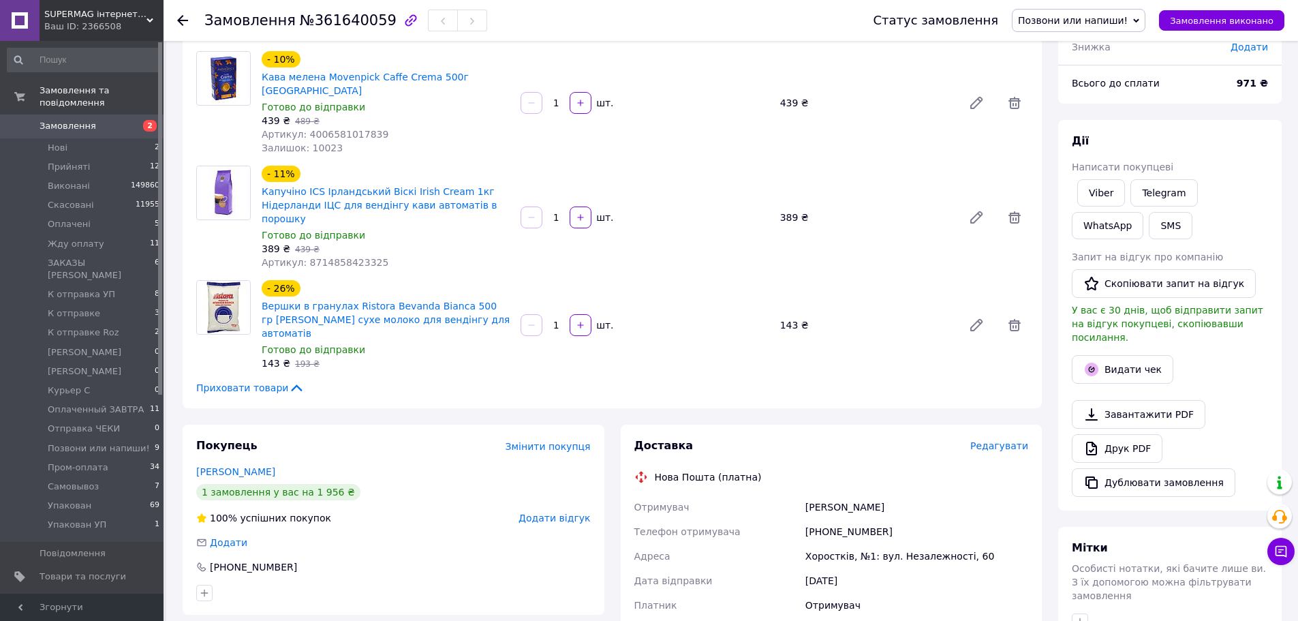
scroll to position [0, 0]
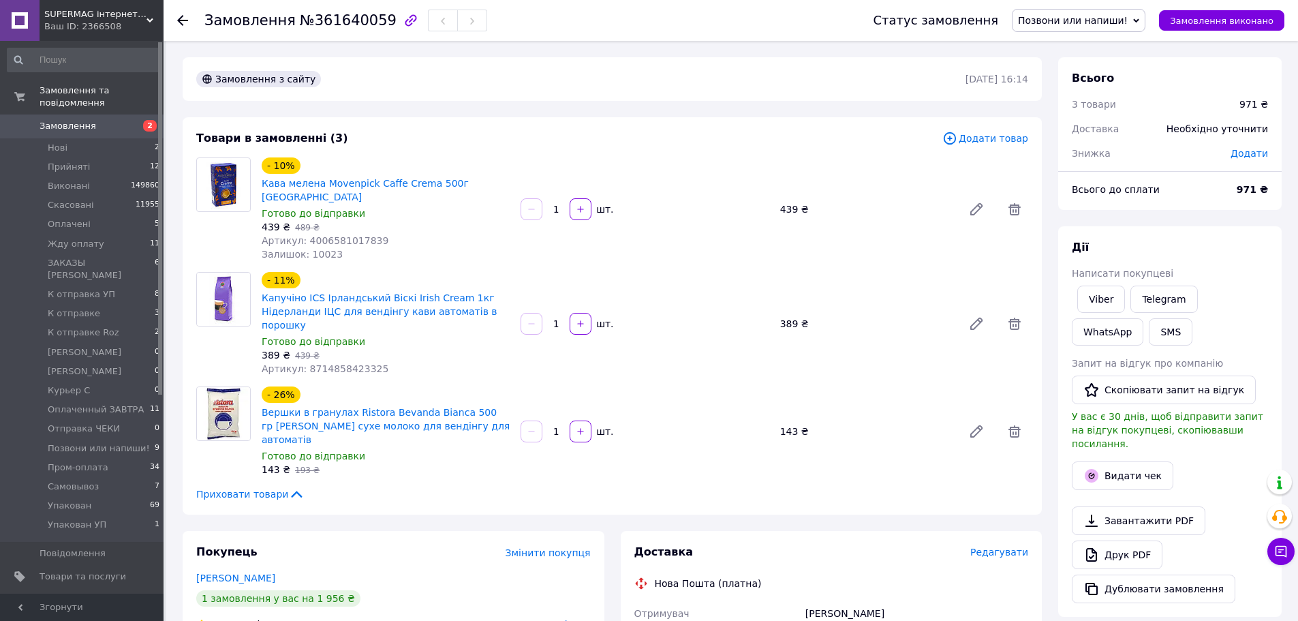
click at [1066, 22] on span "Позвони или напиши!" at bounding box center [1073, 20] width 110 height 11
click at [1098, 125] on li "Жду оплату" at bounding box center [1078, 129] width 132 height 20
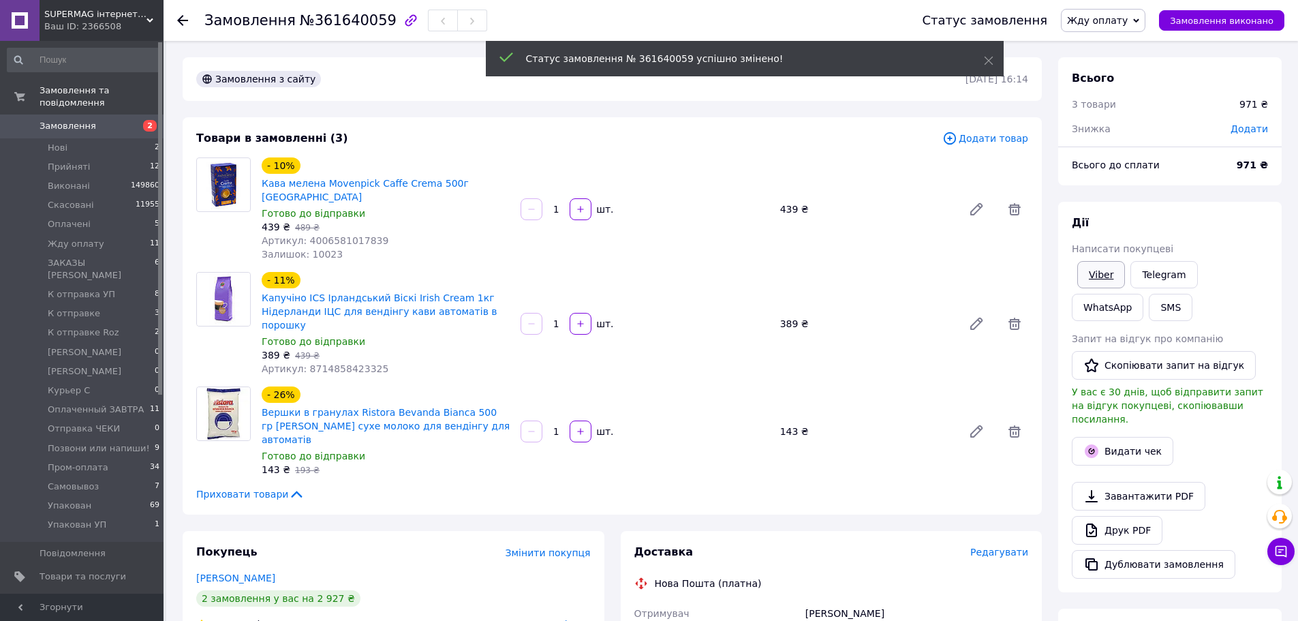
click at [1098, 269] on link "Viber" at bounding box center [1101, 274] width 48 height 27
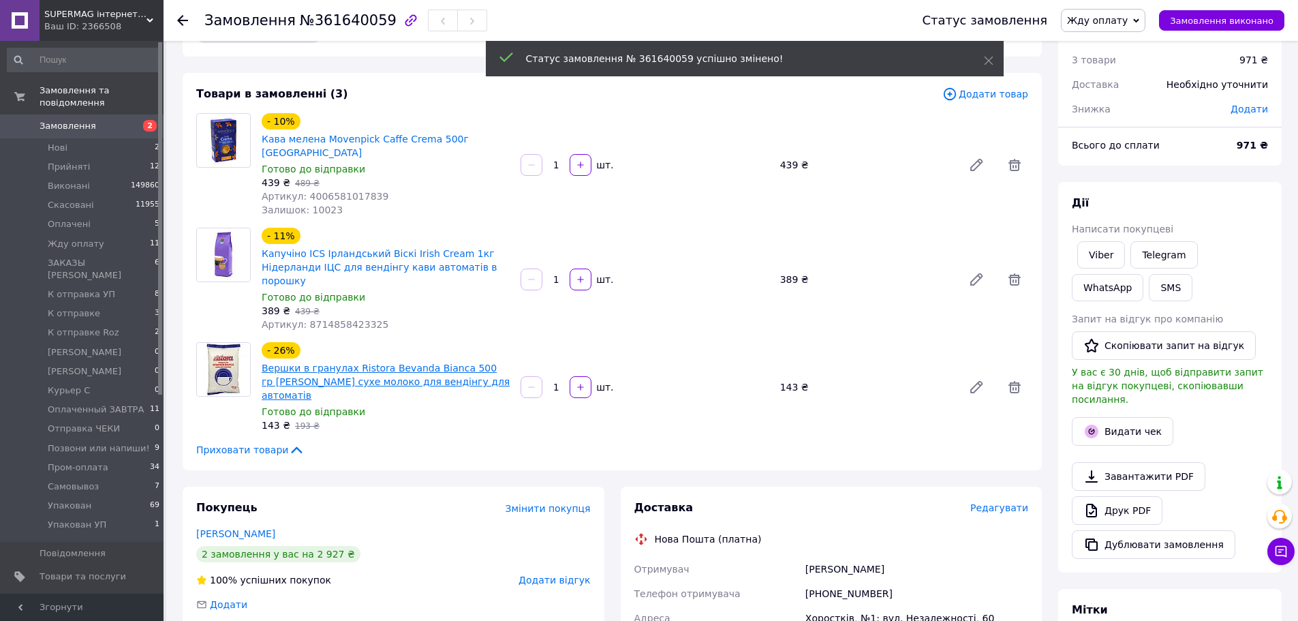
scroll to position [68, 0]
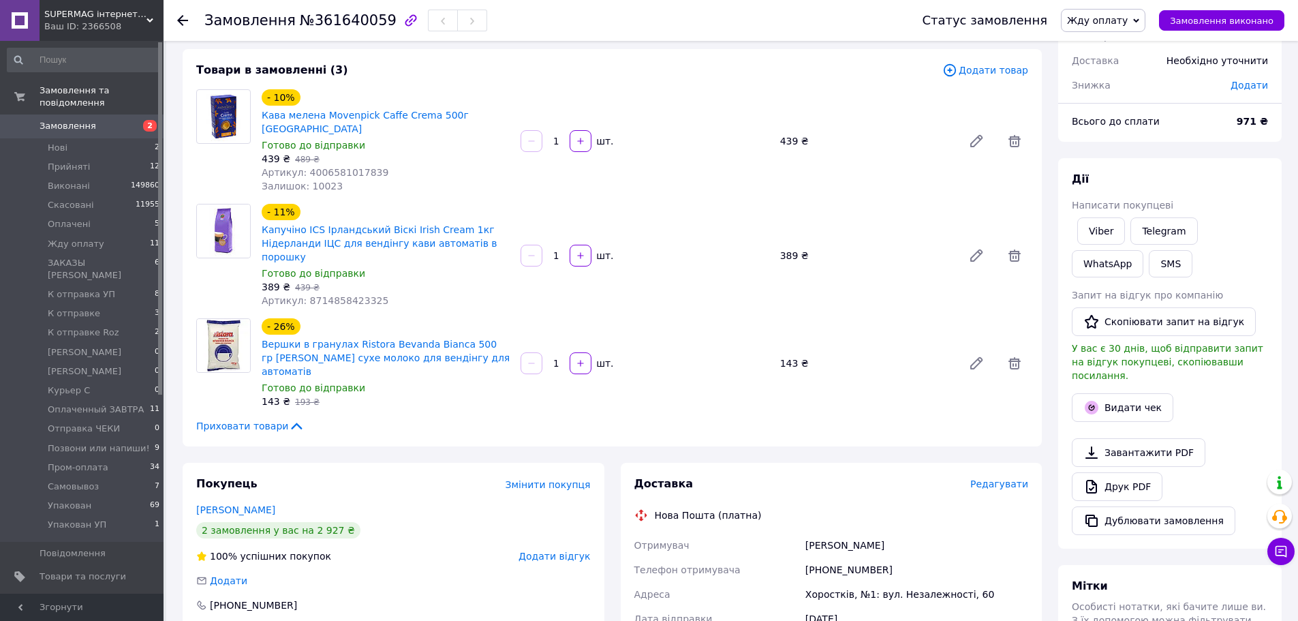
click at [1193, 161] on div "[PERSON_NAME] покупцеві Viber Telegram WhatsApp SMS Запит на відгук про компані…" at bounding box center [1169, 353] width 223 height 390
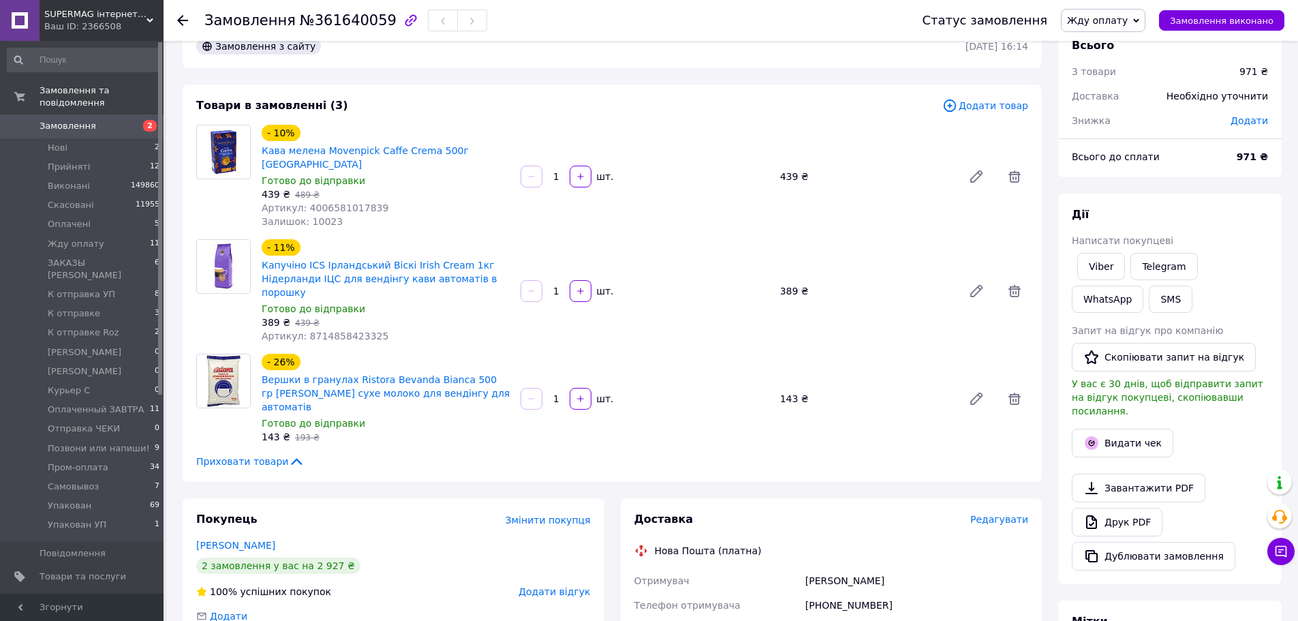
scroll to position [0, 0]
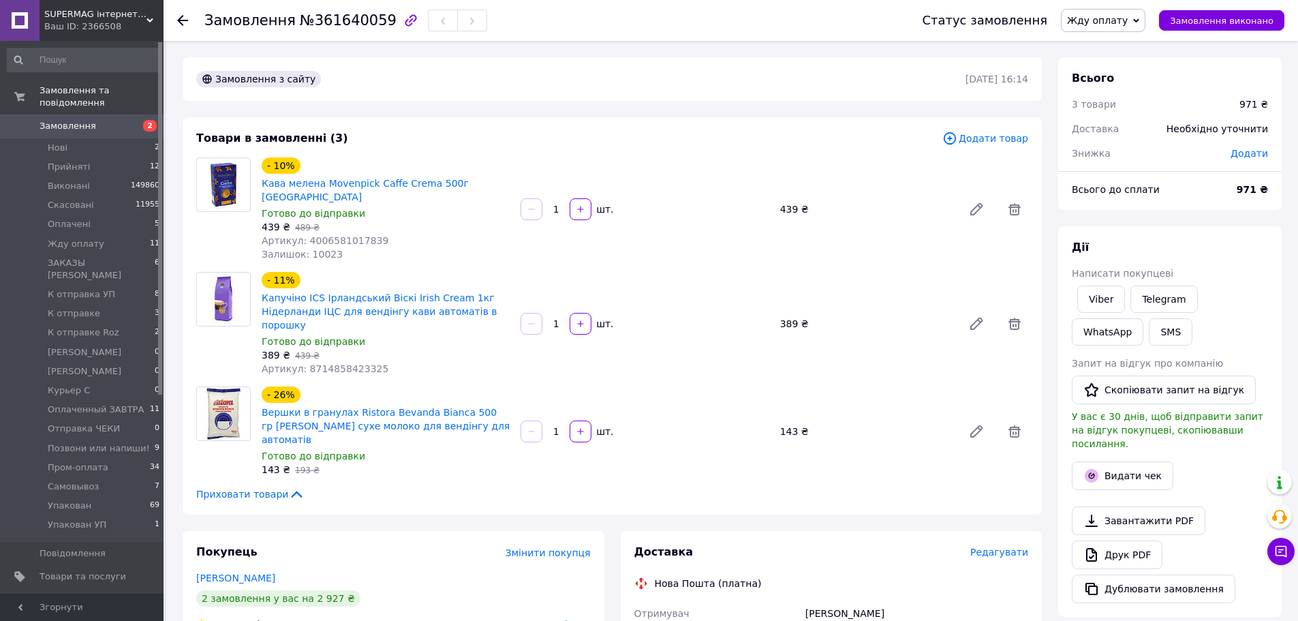
drag, startPoint x: 1229, startPoint y: 226, endPoint x: 1202, endPoint y: 218, distance: 28.5
click at [1217, 223] on div "Всього 3 товари 971 ₴ Доставка Необхідно уточнити Знижка Додати Всього до сплат…" at bounding box center [1169, 501] width 223 height 889
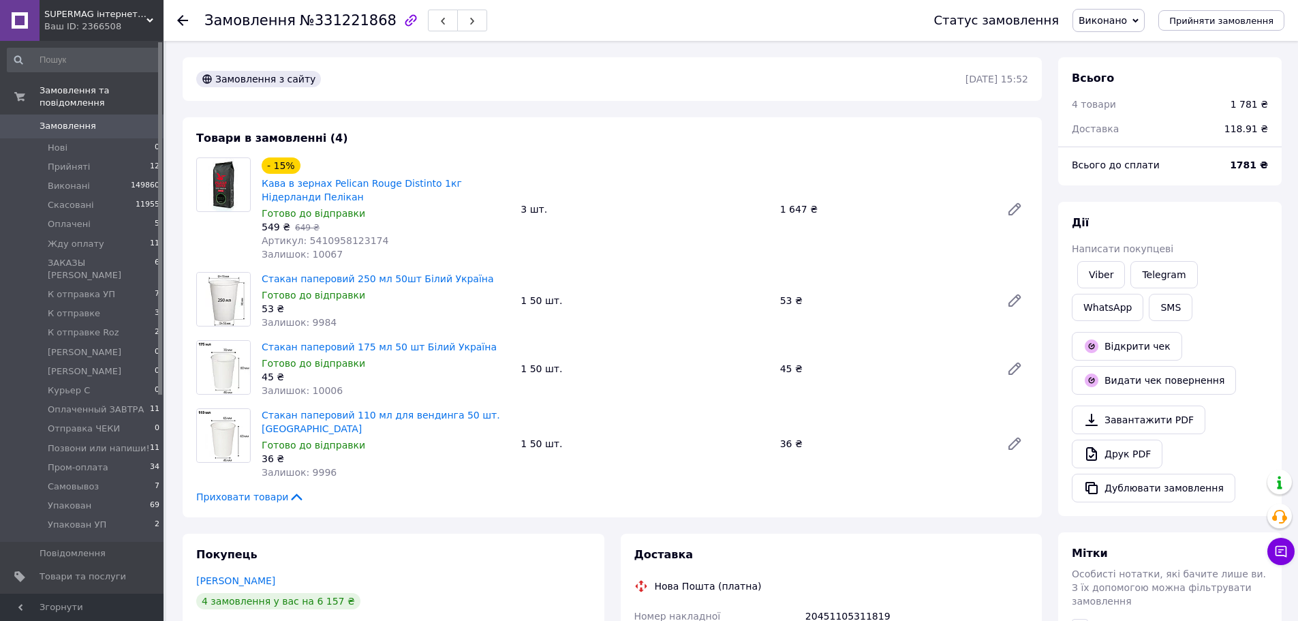
scroll to position [52, 0]
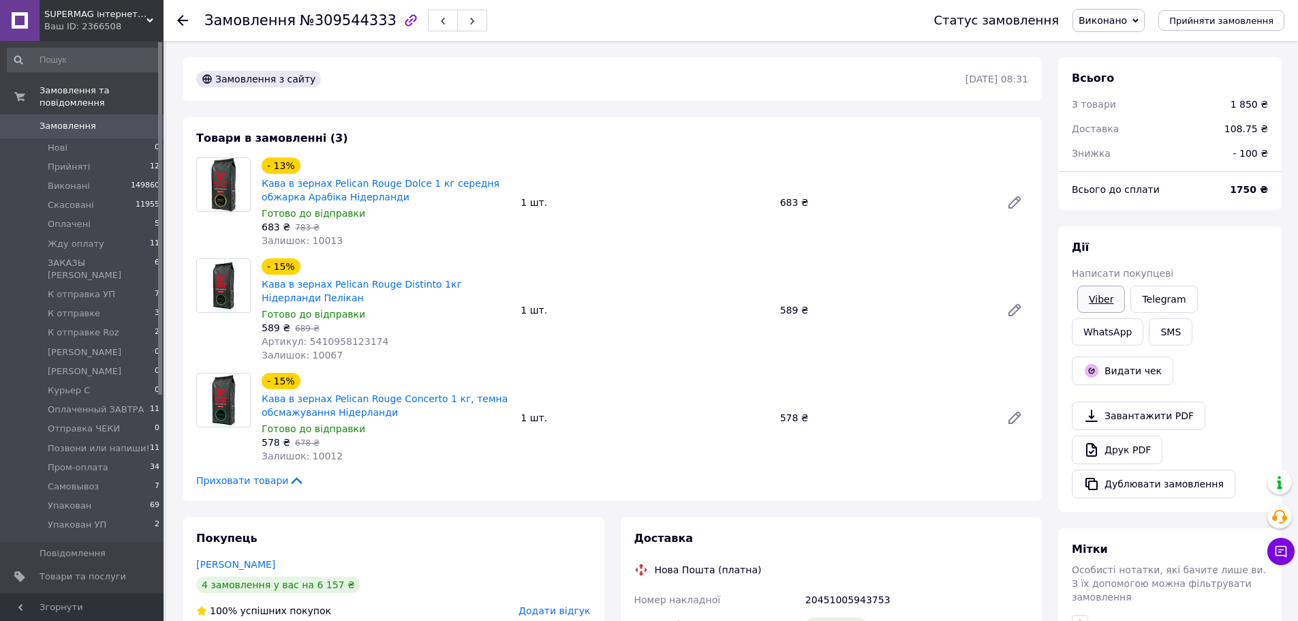
click at [1103, 298] on link "Viber" at bounding box center [1101, 298] width 48 height 27
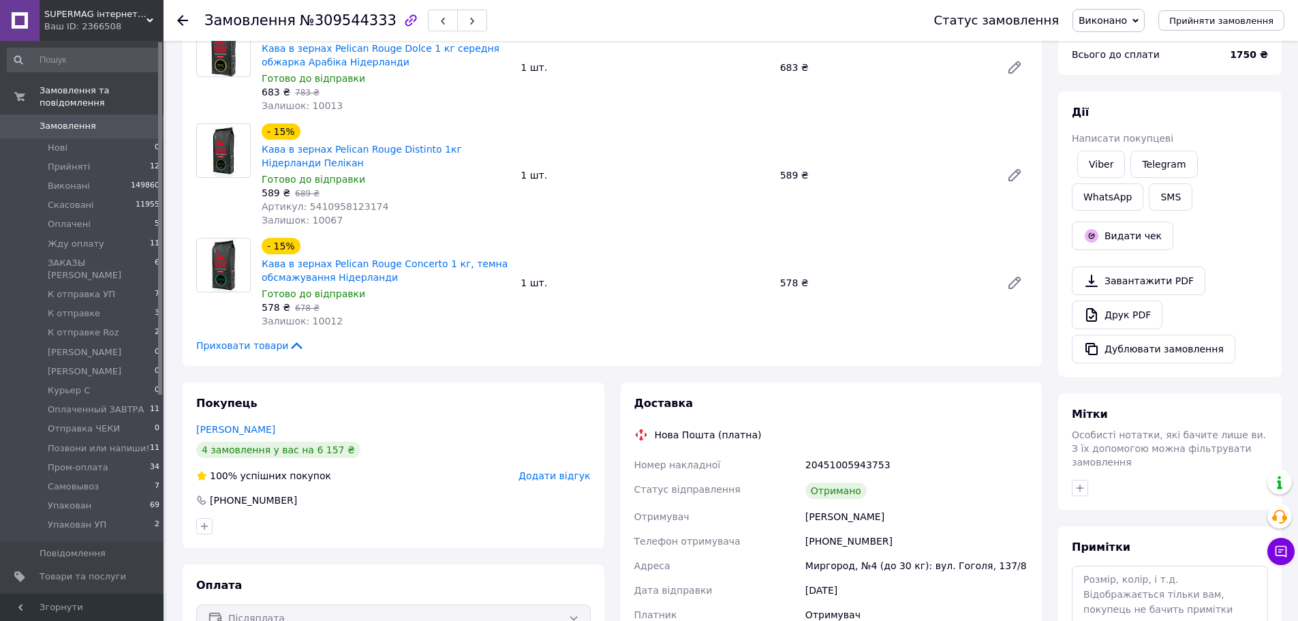
scroll to position [136, 0]
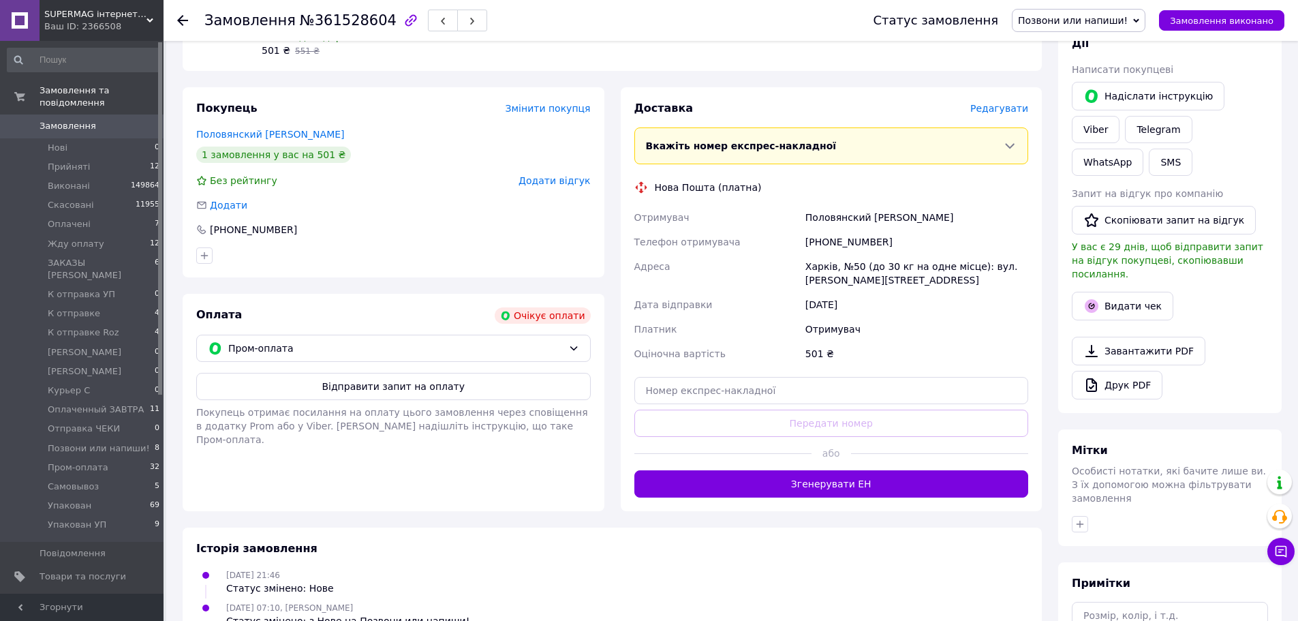
scroll to position [282, 0]
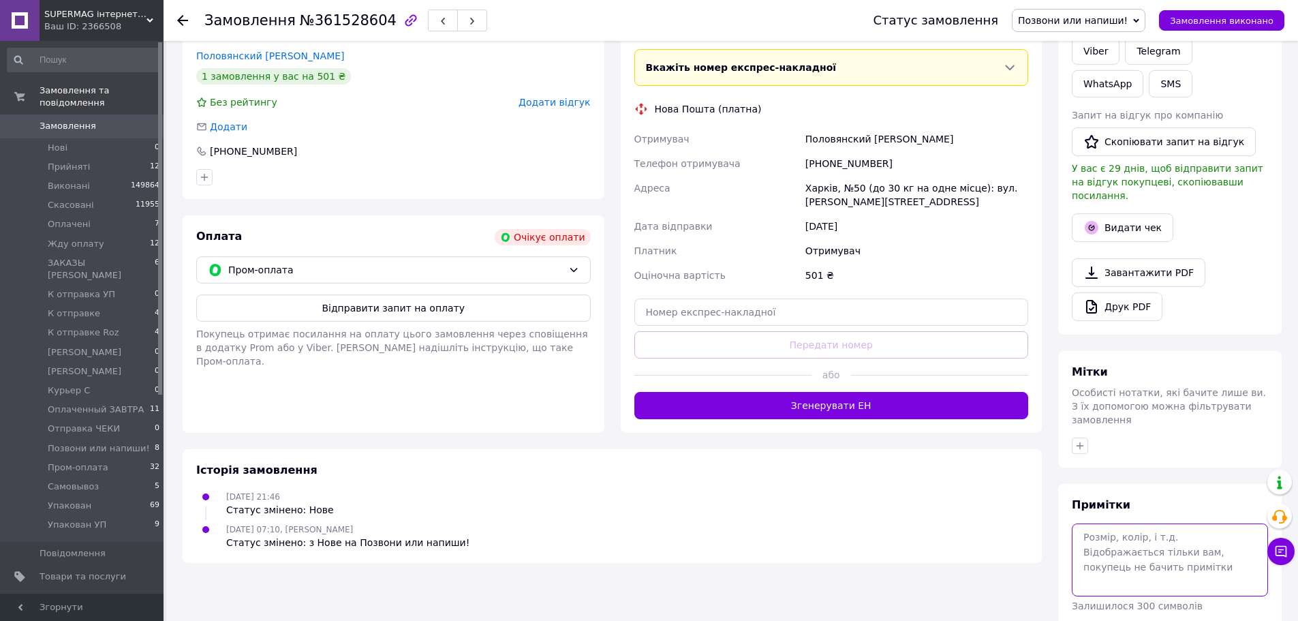
click at [1132, 523] on textarea at bounding box center [1170, 559] width 196 height 72
type textarea "c"
click at [1141, 523] on textarea "ска" at bounding box center [1170, 559] width 196 height 72
type textarea "сказал пепрезвонит как уточнит кака ямашинка"
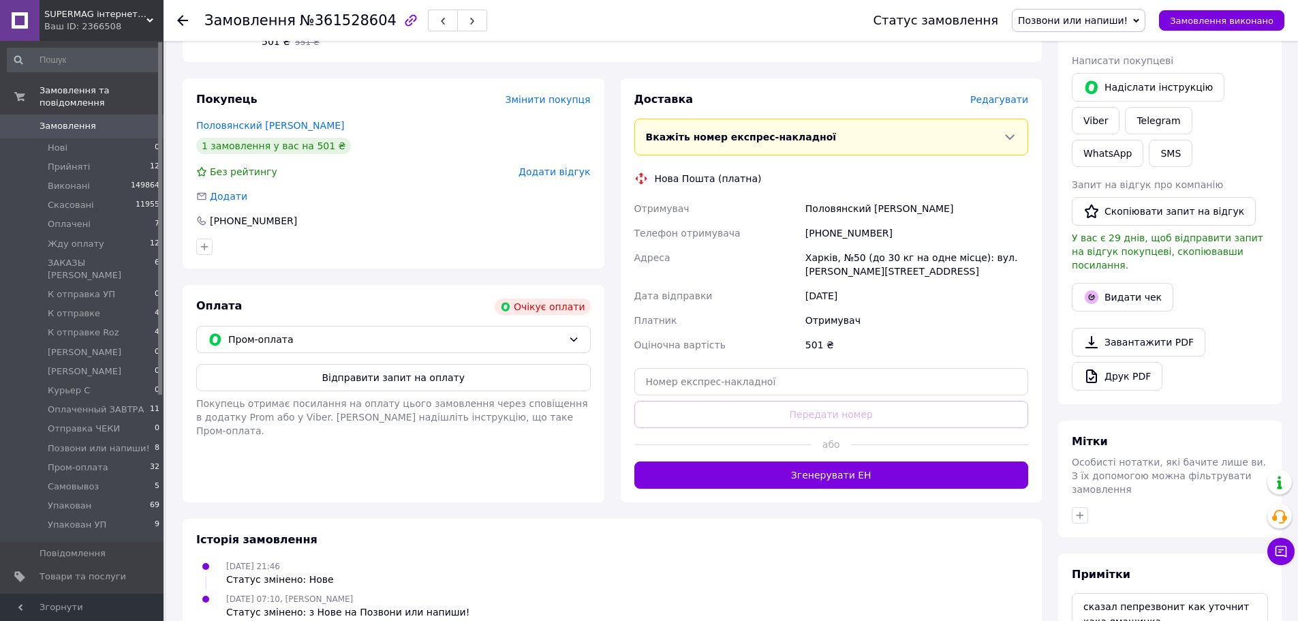
scroll to position [146, 0]
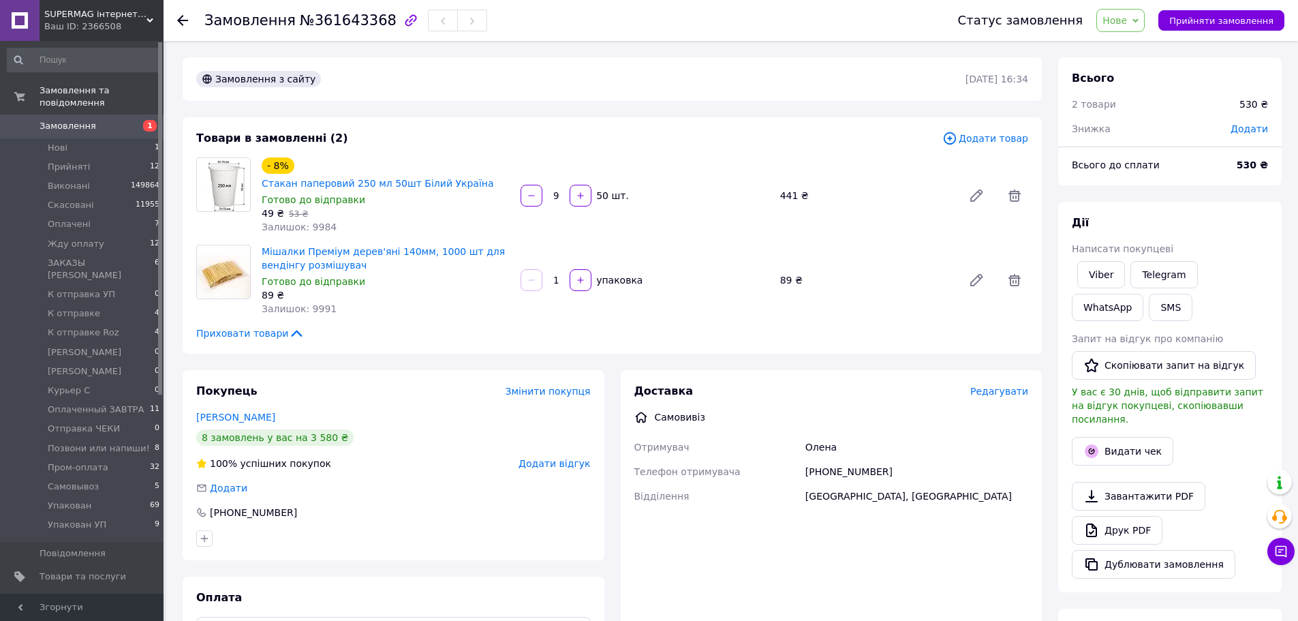
click at [1142, 14] on span "Нове" at bounding box center [1120, 20] width 48 height 23
click at [1154, 116] on li "Самовывоз" at bounding box center [1160, 114] width 127 height 20
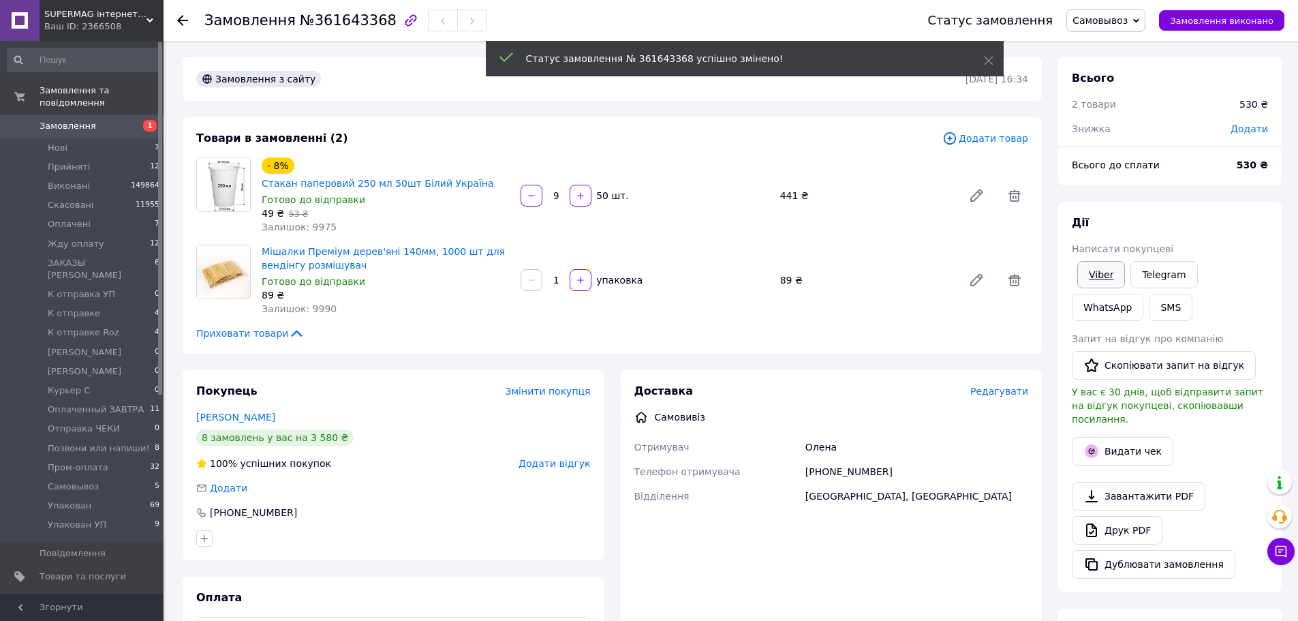
click at [1093, 271] on link "Viber" at bounding box center [1101, 274] width 48 height 27
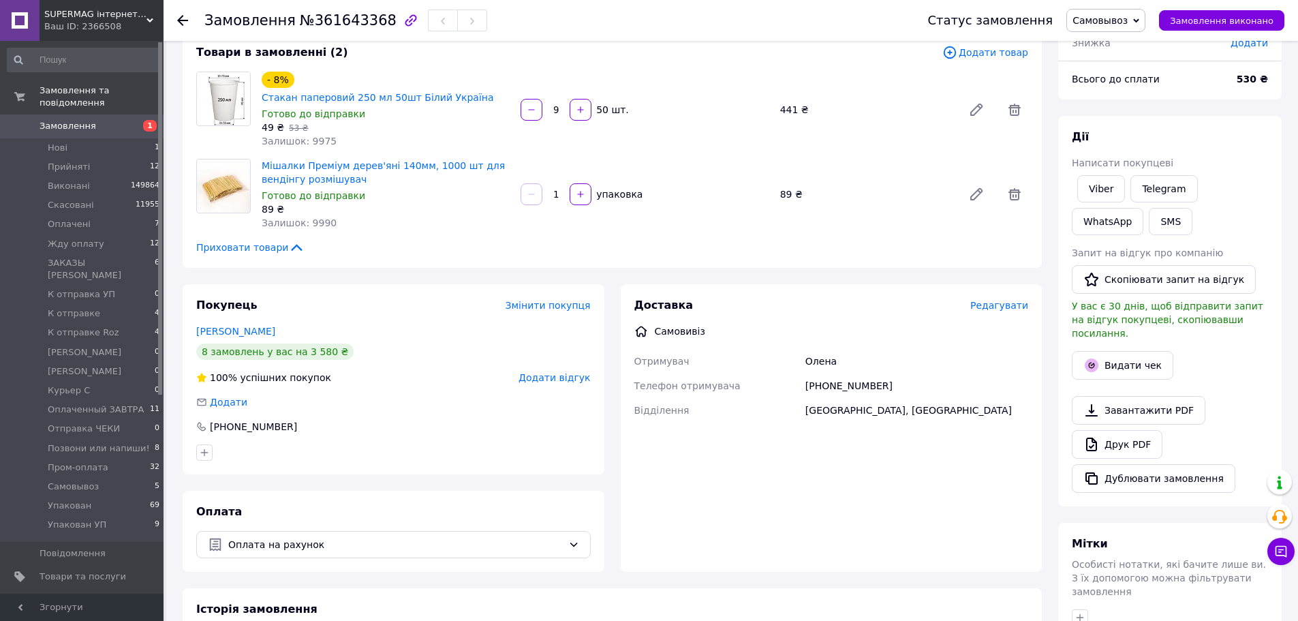
scroll to position [0, 0]
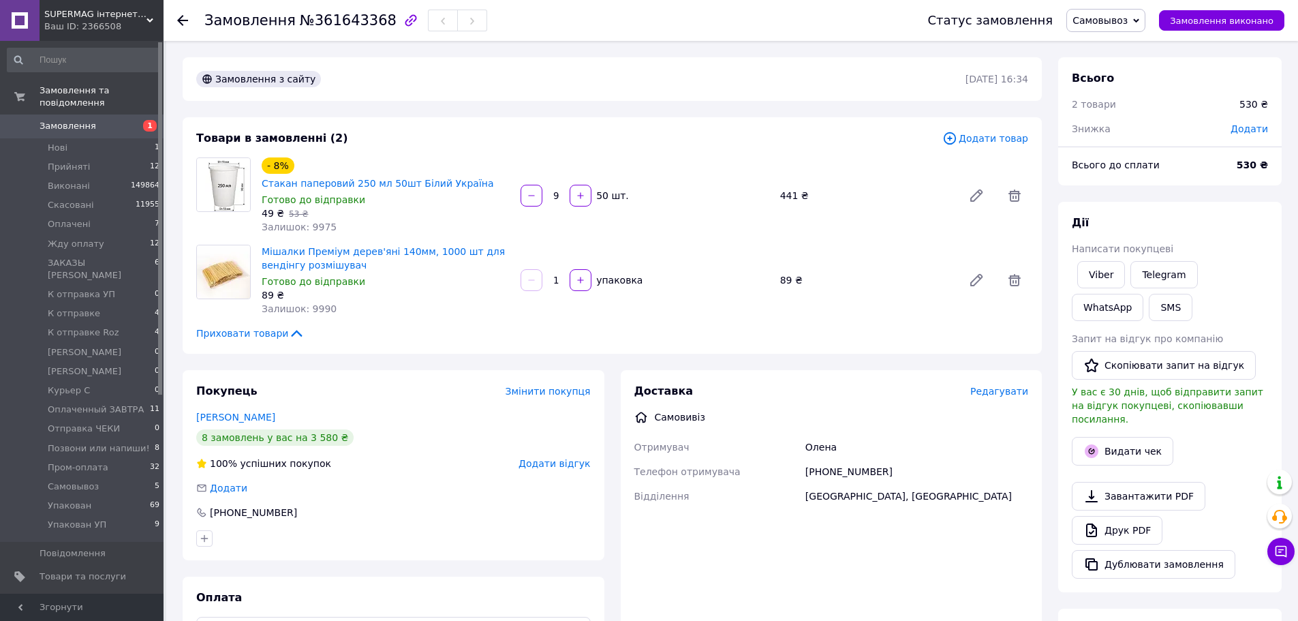
drag, startPoint x: 1271, startPoint y: 205, endPoint x: 1153, endPoint y: 197, distance: 118.1
click at [1271, 205] on div "[PERSON_NAME] покупцеві Viber Telegram WhatsApp SMS Запит на відгук про компані…" at bounding box center [1169, 397] width 223 height 390
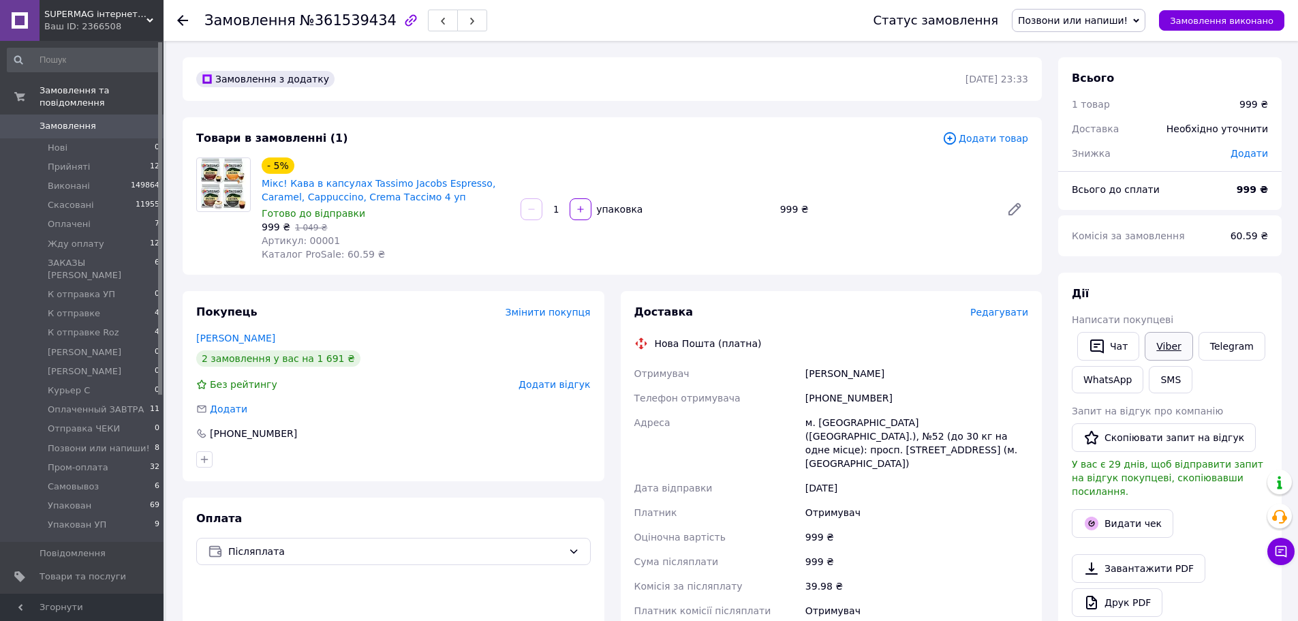
click at [1162, 349] on link "Viber" at bounding box center [1169, 346] width 48 height 29
click at [1238, 379] on div "Чат Viber Telegram WhatsApp SMS" at bounding box center [1170, 362] width 202 height 67
click at [1131, 390] on link "WhatsApp" at bounding box center [1108, 379] width 72 height 27
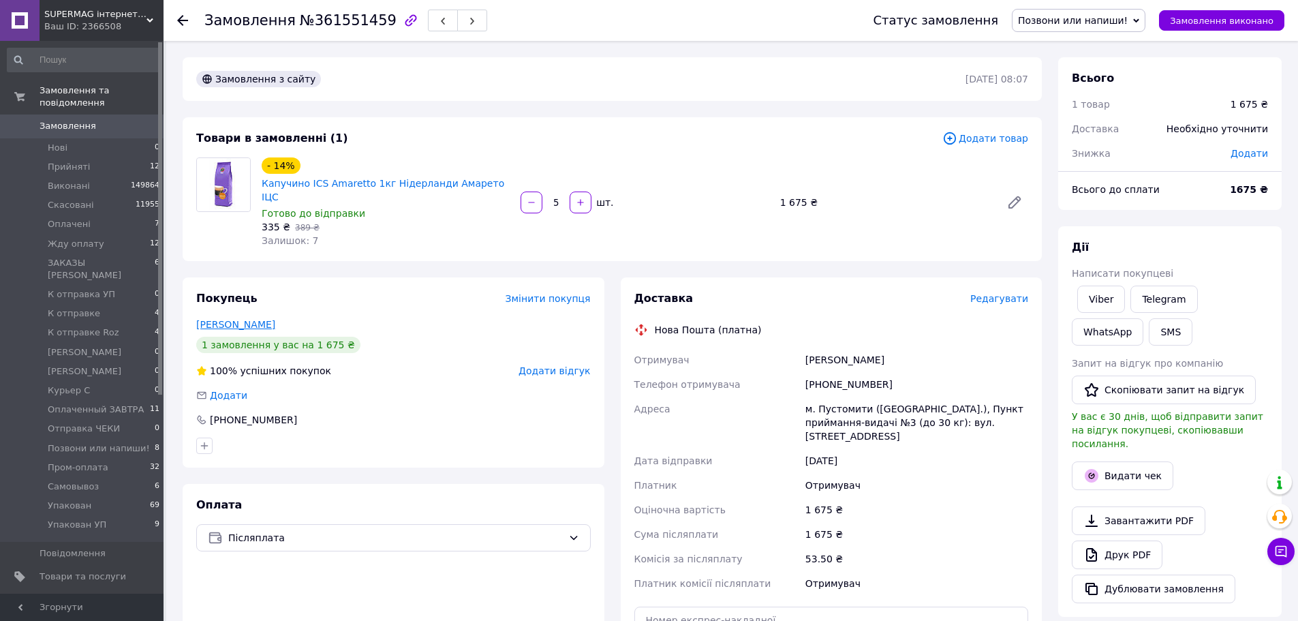
click at [217, 319] on link "Кавка Олег" at bounding box center [235, 324] width 79 height 11
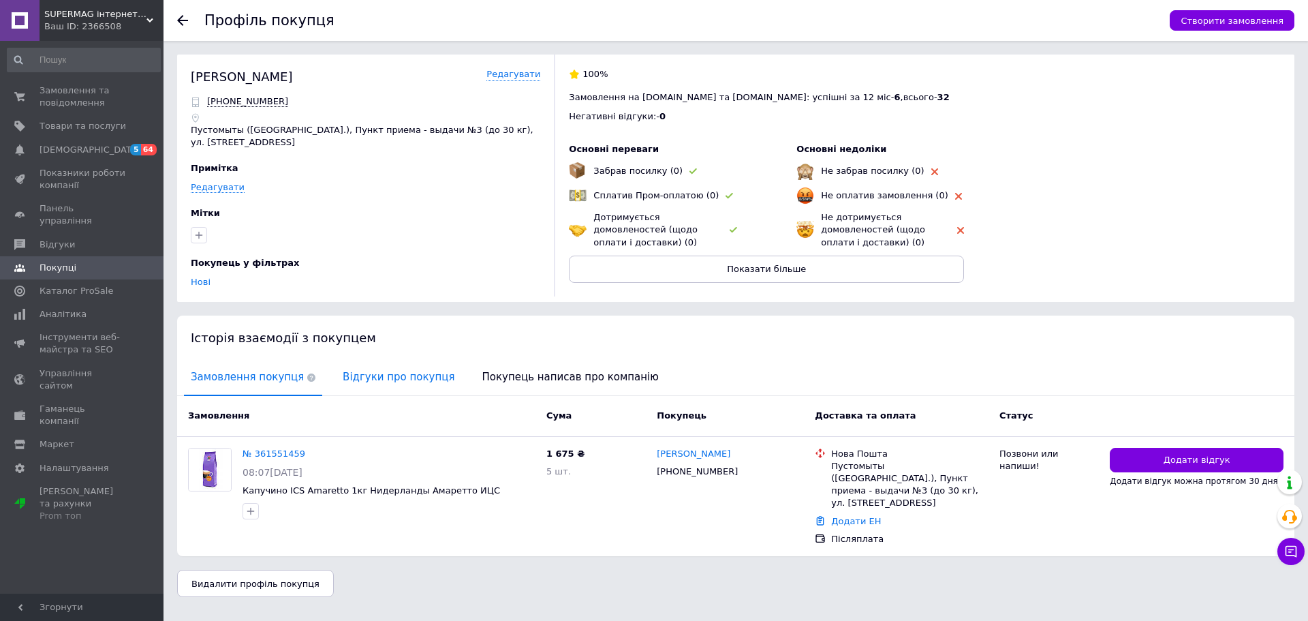
click at [390, 373] on span "Відгуки про покупця" at bounding box center [398, 377] width 125 height 35
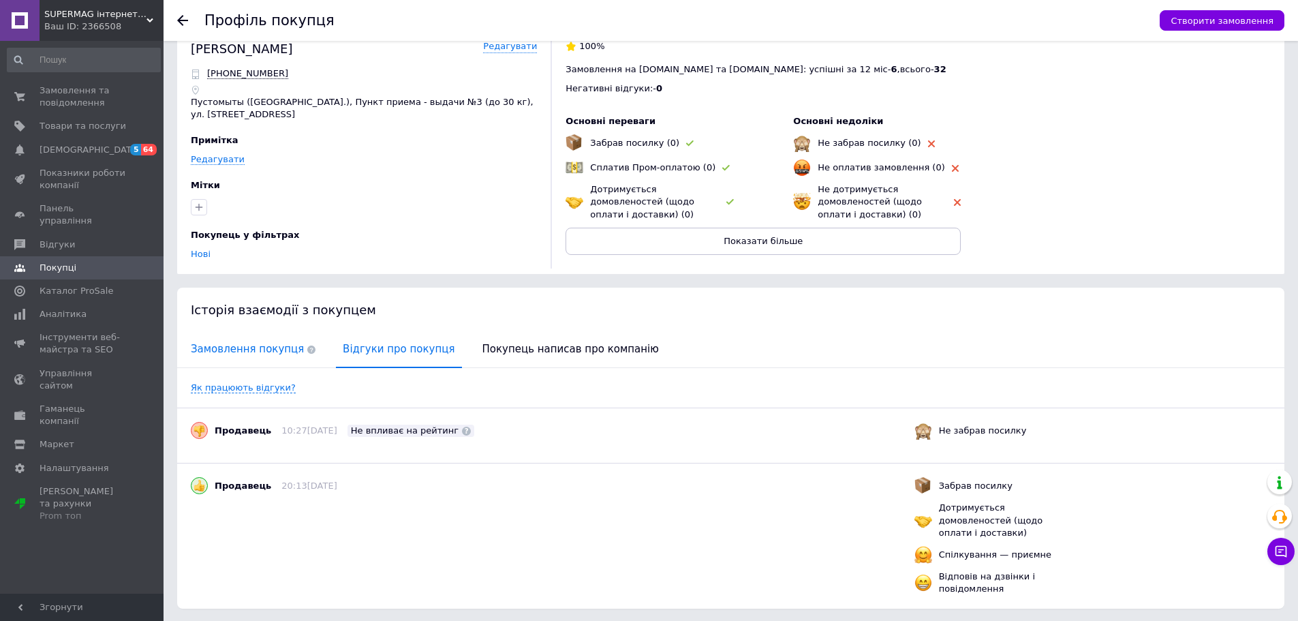
scroll to position [52, 0]
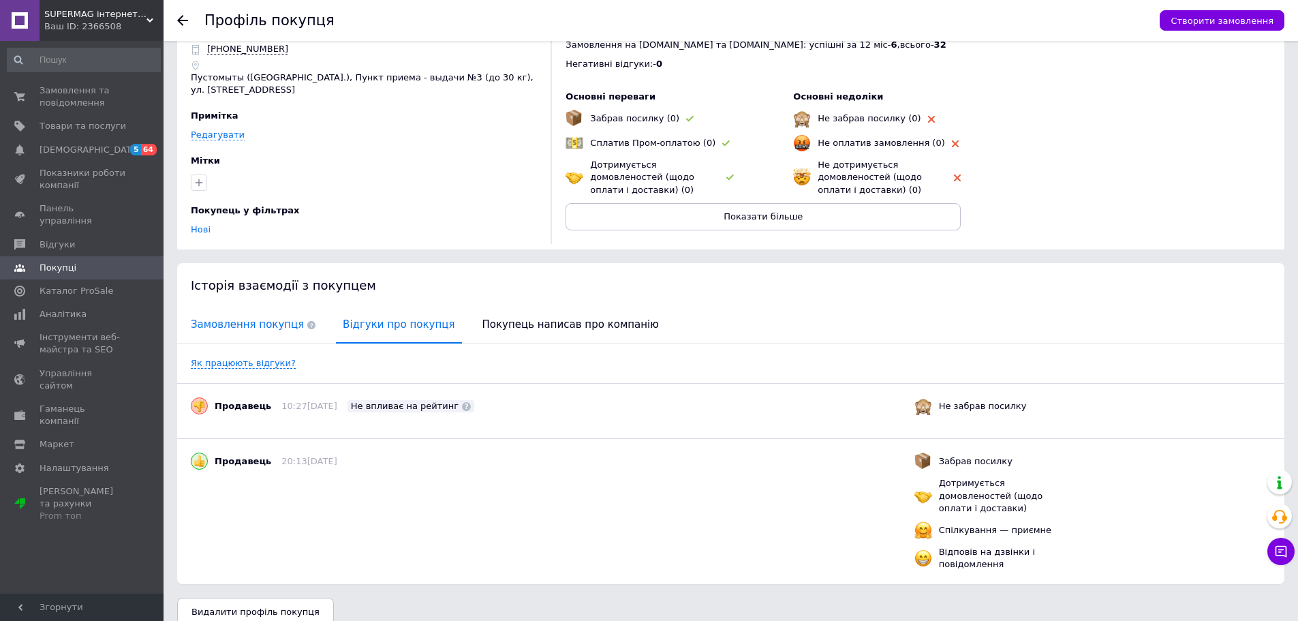
click at [252, 326] on span "Замовлення покупця" at bounding box center [253, 324] width 138 height 35
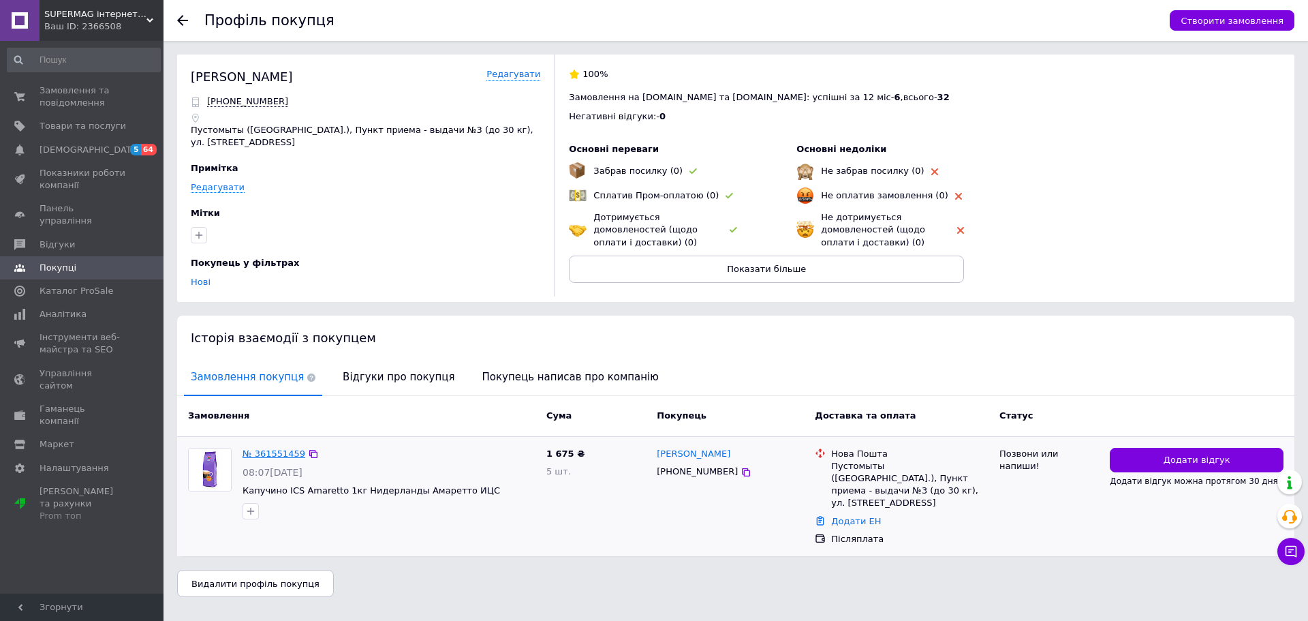
click at [277, 448] on link "№ 361551459" at bounding box center [274, 453] width 63 height 10
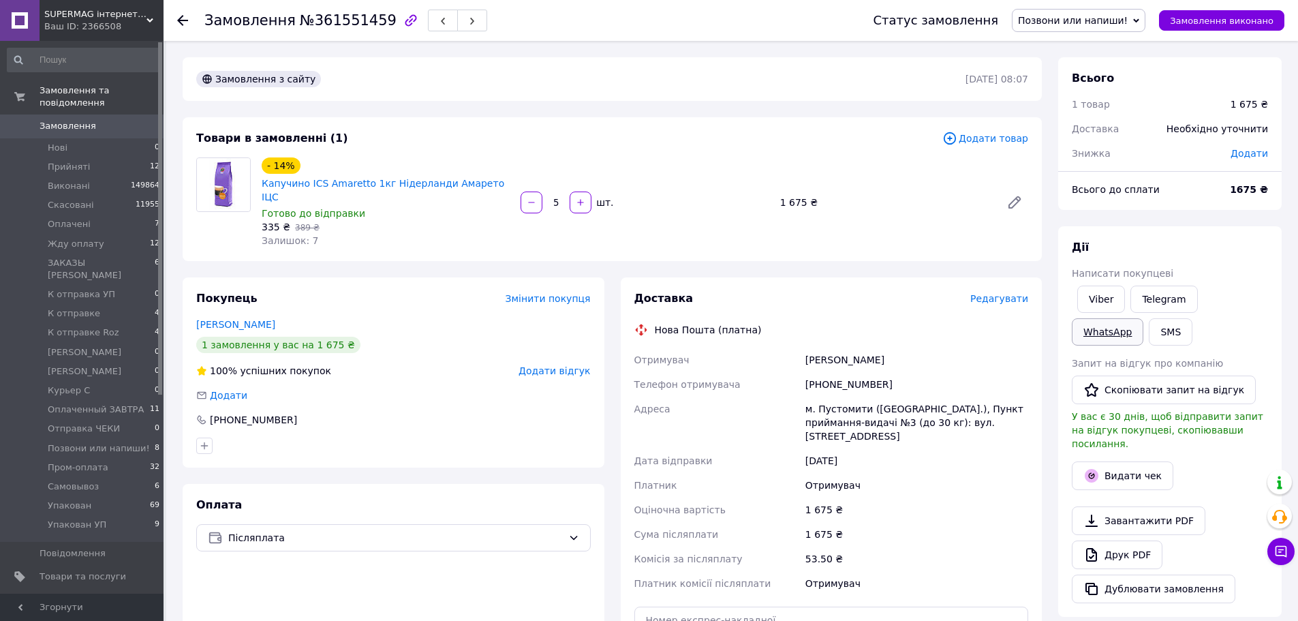
click at [1143, 318] on link "WhatsApp" at bounding box center [1108, 331] width 72 height 27
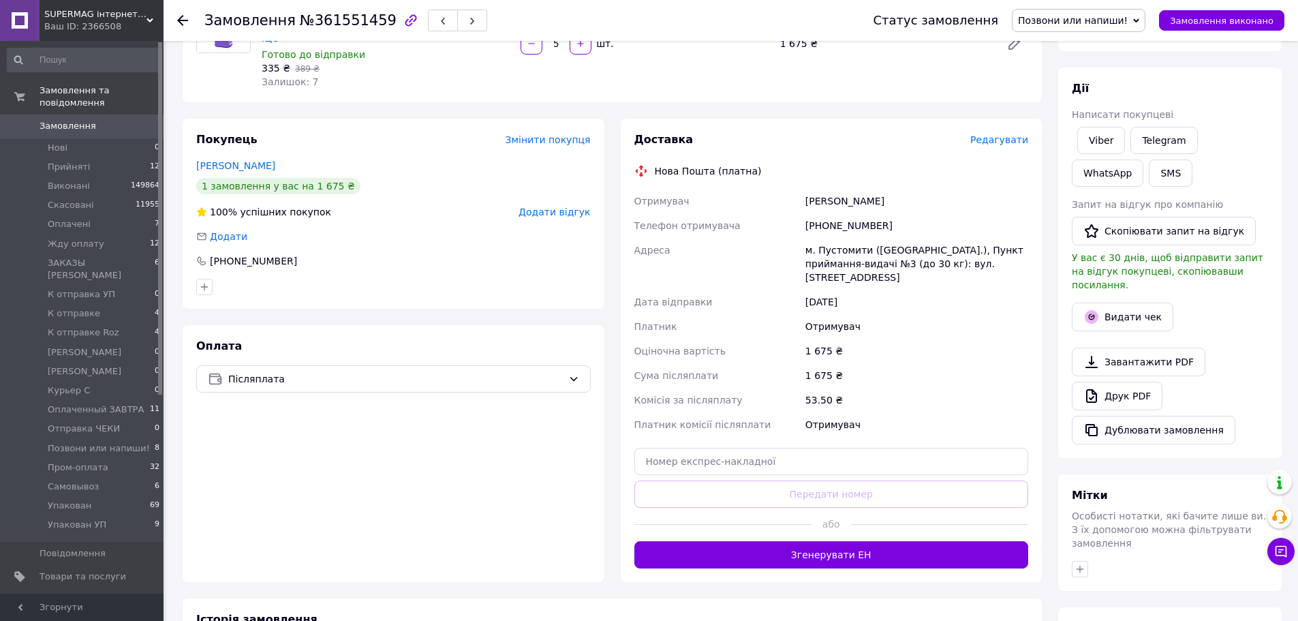
scroll to position [315, 0]
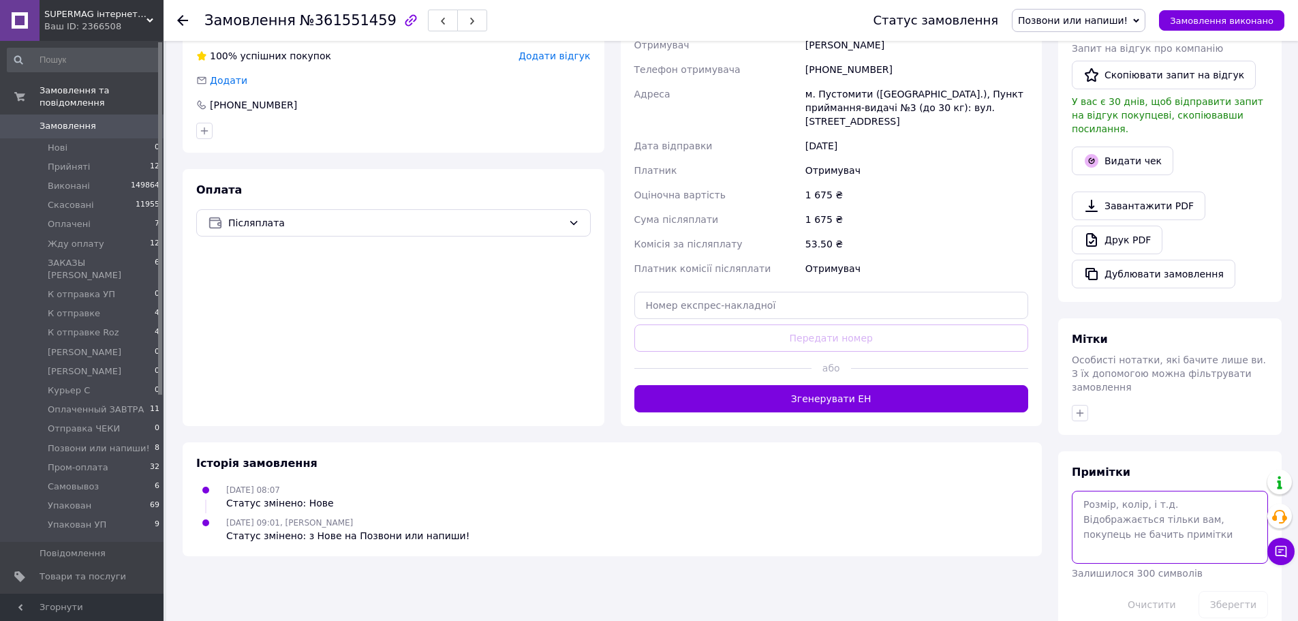
click at [1162, 497] on textarea at bounding box center [1170, 527] width 196 height 72
type textarea "d"
type textarea "но вотс апп АМАРЕТТО"
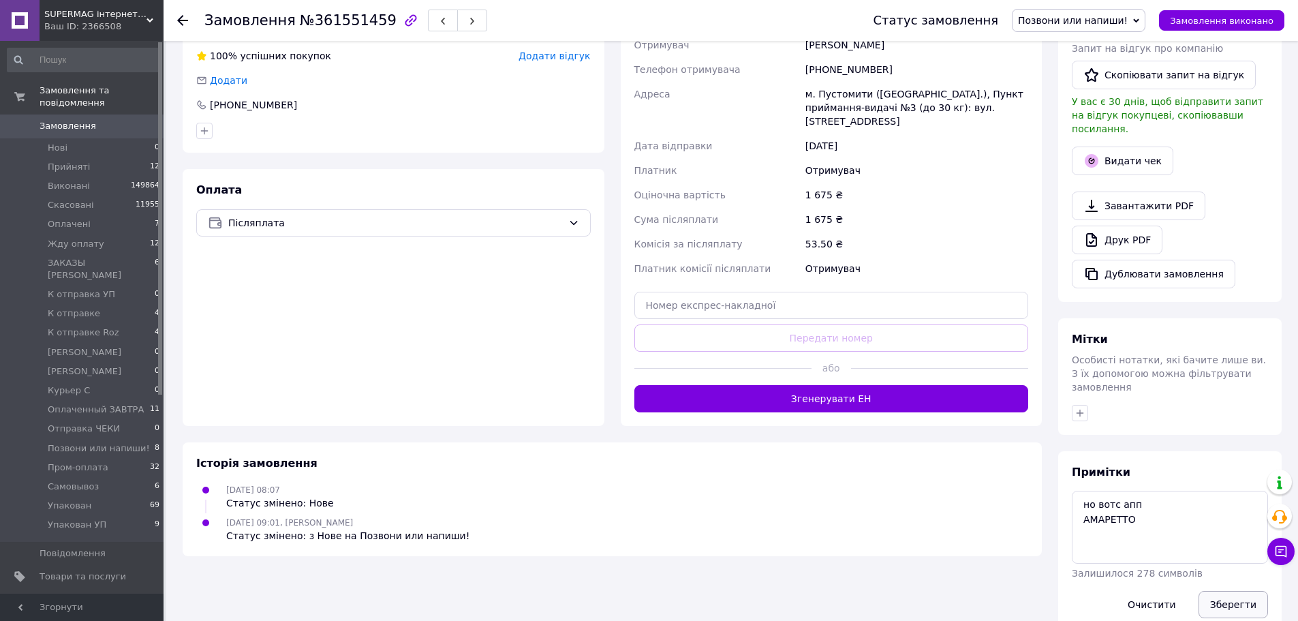
click at [1227, 591] on button "Зберегти" at bounding box center [1232, 604] width 69 height 27
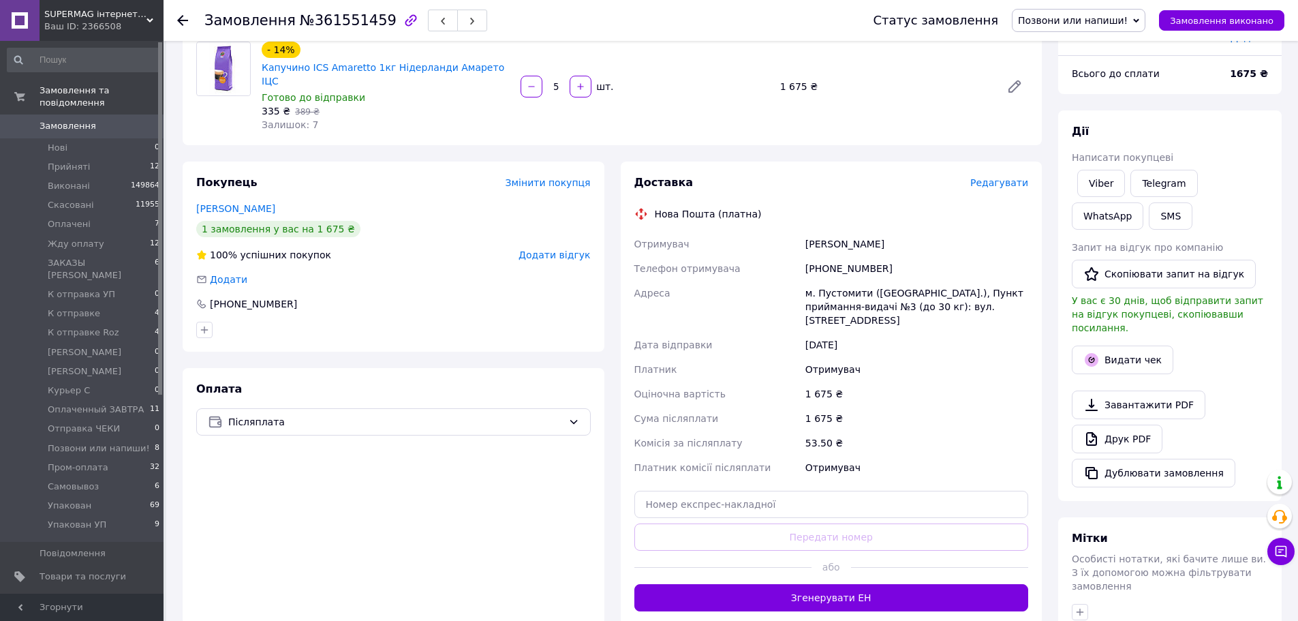
scroll to position [0, 0]
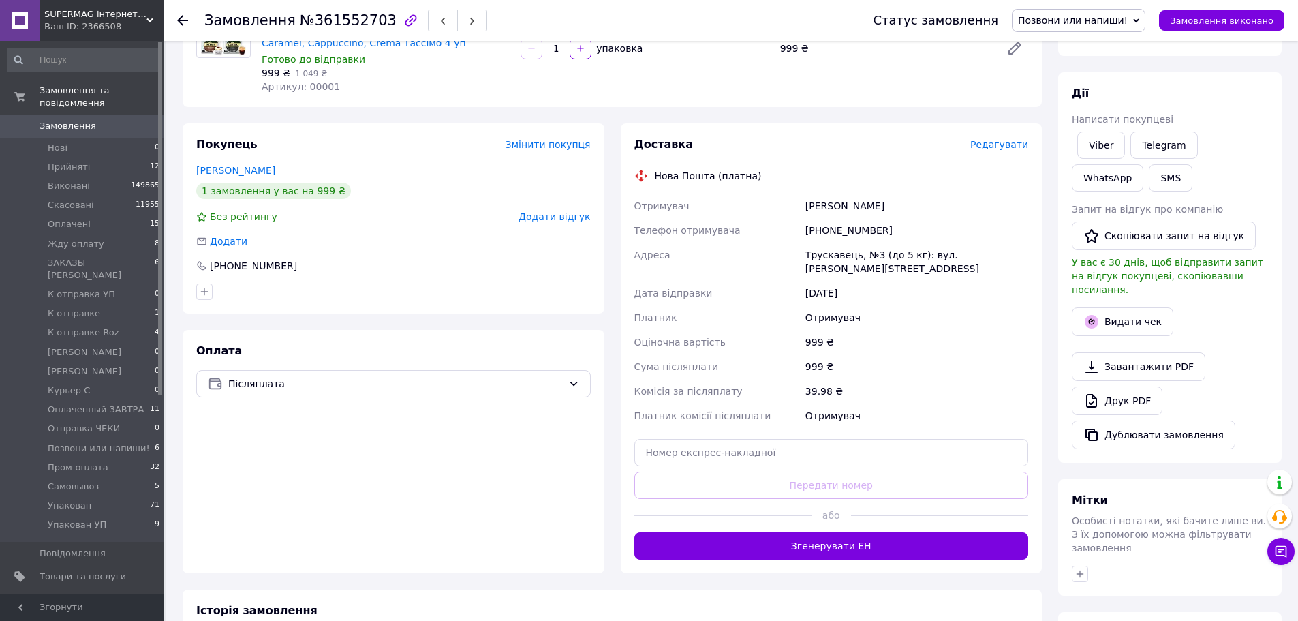
scroll to position [315, 0]
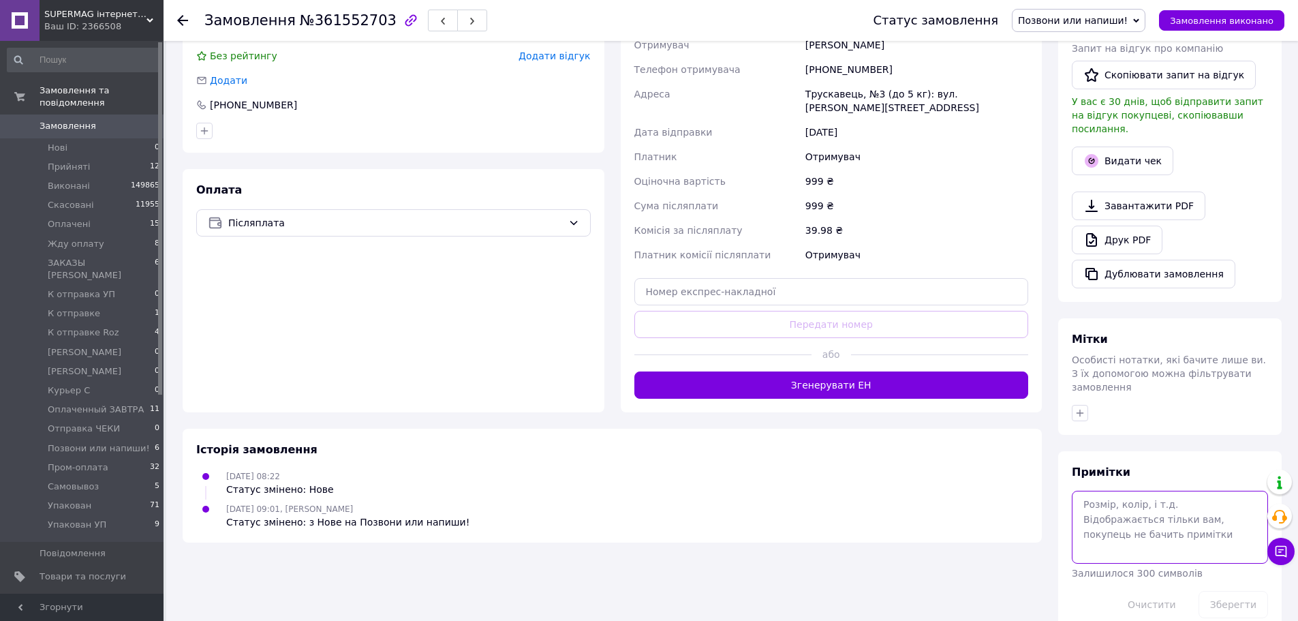
click at [1120, 491] on textarea at bounding box center [1170, 527] width 196 height 72
type textarea "но"
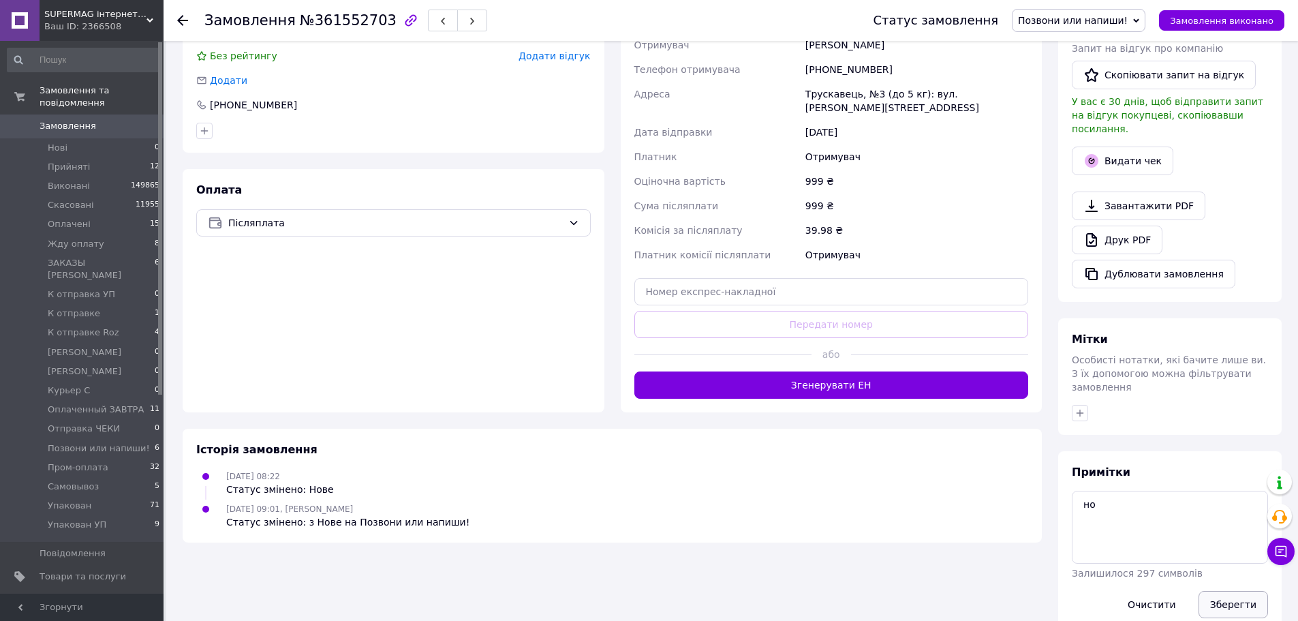
click at [1244, 591] on button "Зберегти" at bounding box center [1232, 604] width 69 height 27
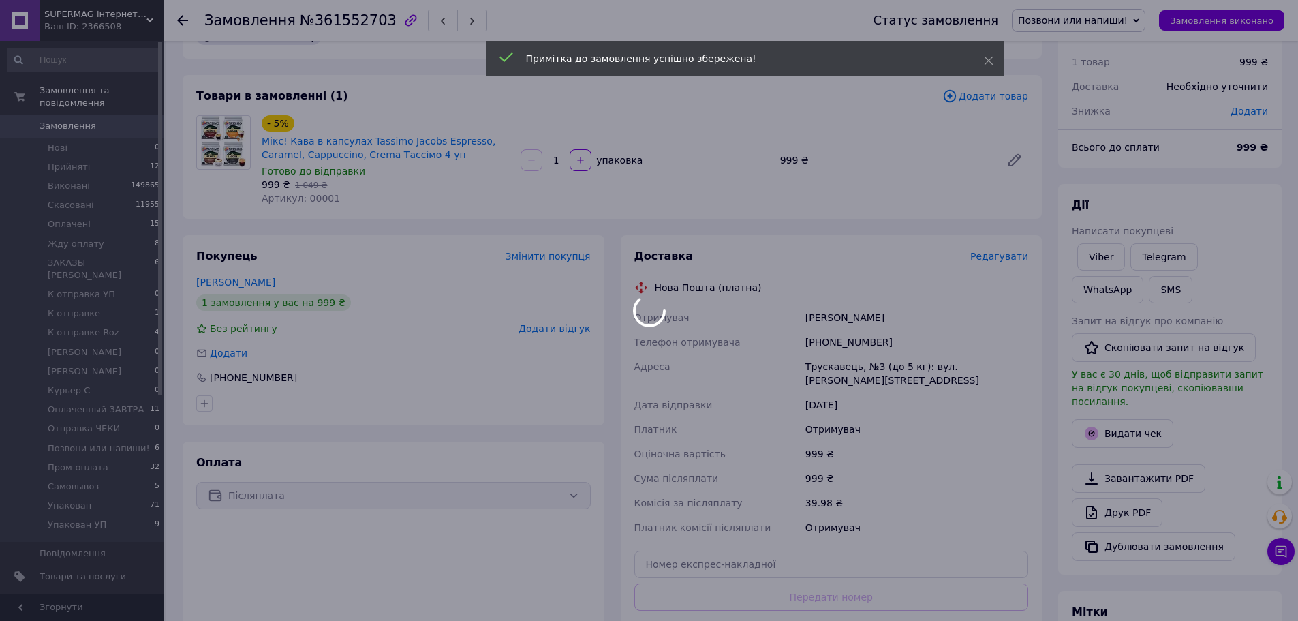
scroll to position [0, 0]
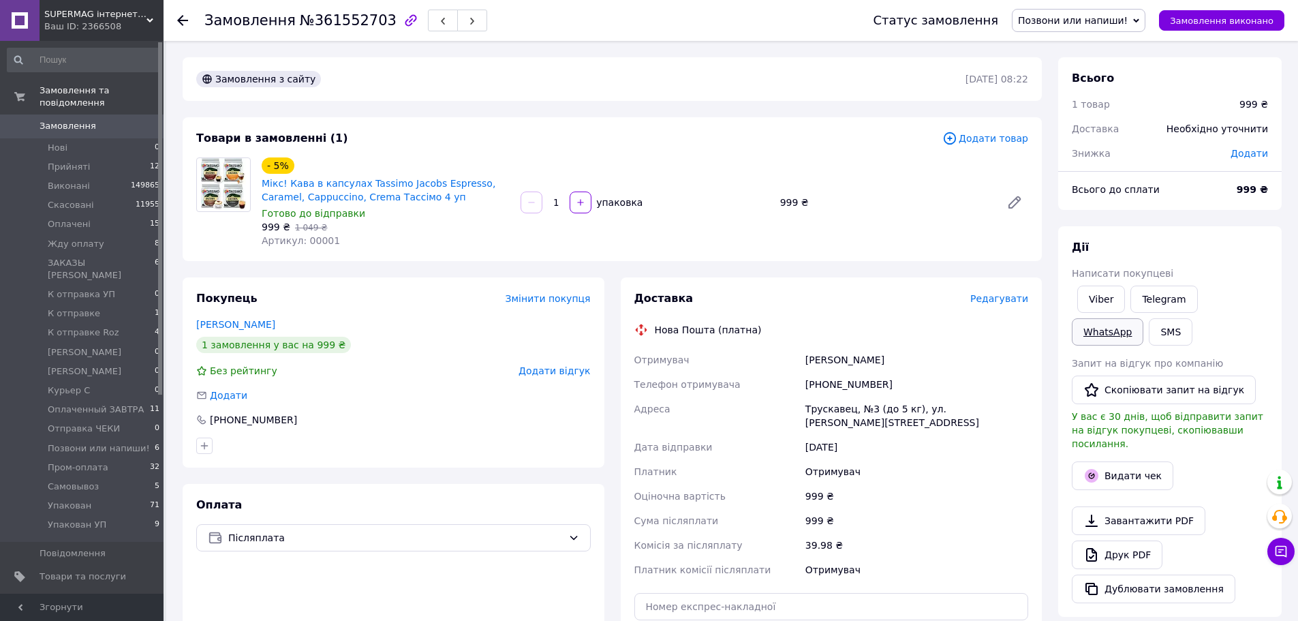
click at [1143, 318] on link "WhatsApp" at bounding box center [1108, 331] width 72 height 27
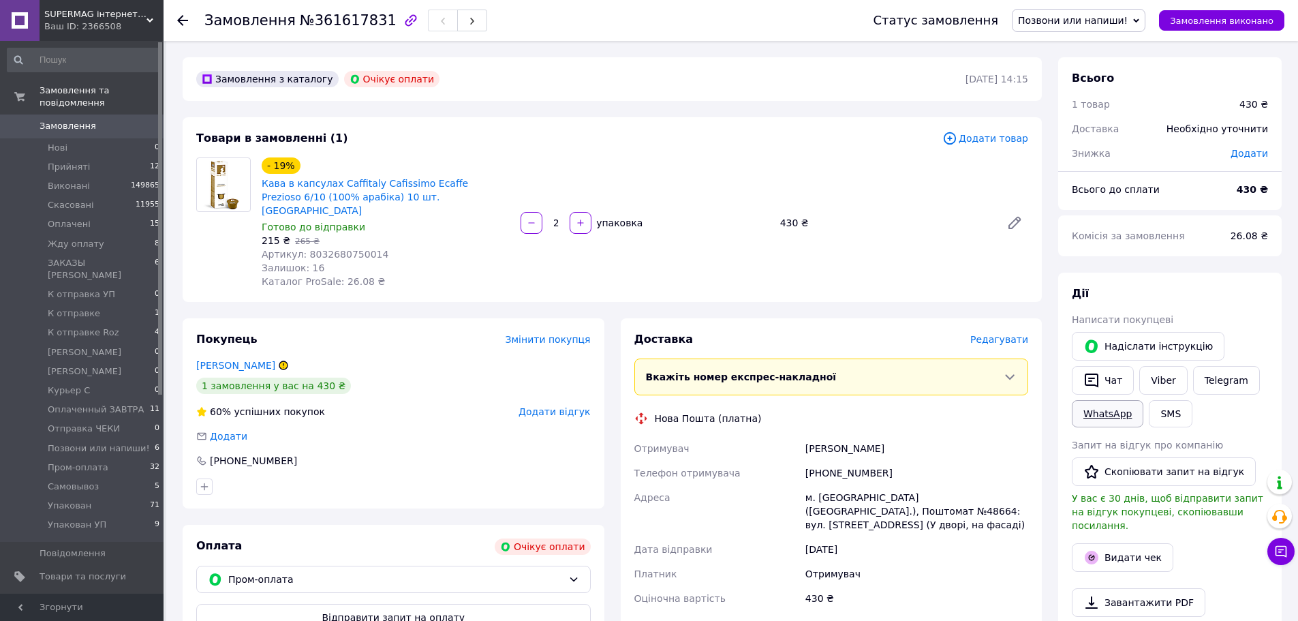
click at [1110, 417] on link "WhatsApp" at bounding box center [1108, 413] width 72 height 27
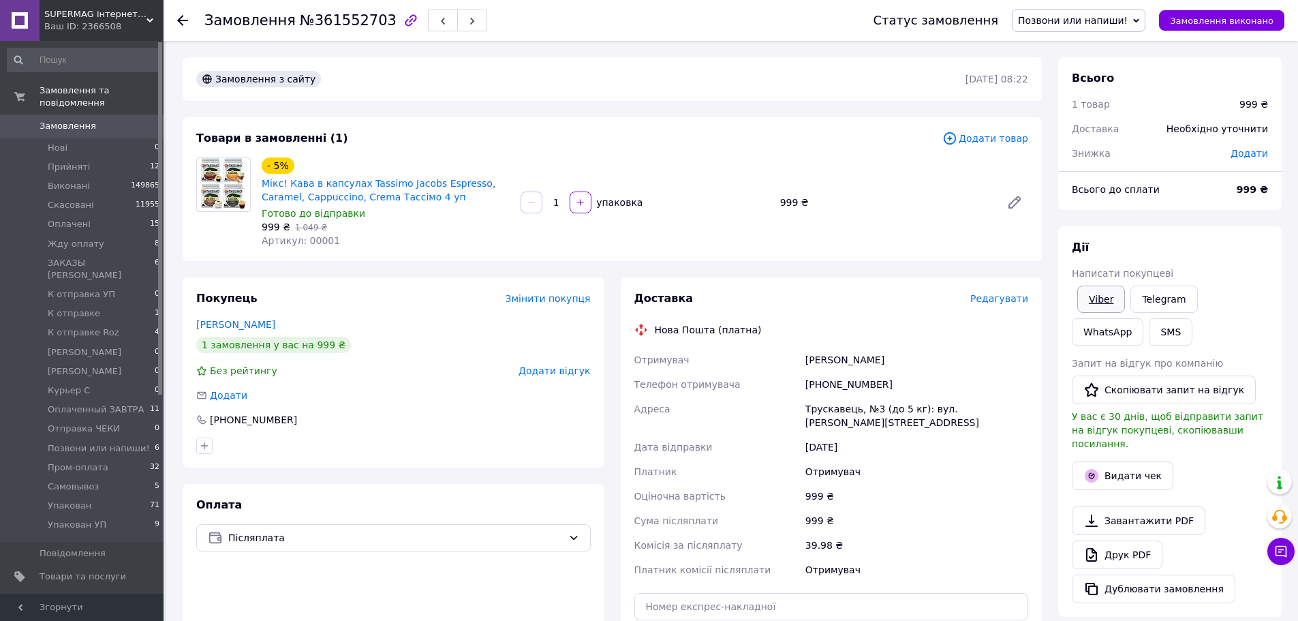
click at [1105, 303] on link "Viber" at bounding box center [1101, 298] width 48 height 27
click at [1203, 228] on div "[PERSON_NAME] покупцеві Viber Telegram WhatsApp SMS Запит на відгук про компані…" at bounding box center [1169, 421] width 223 height 390
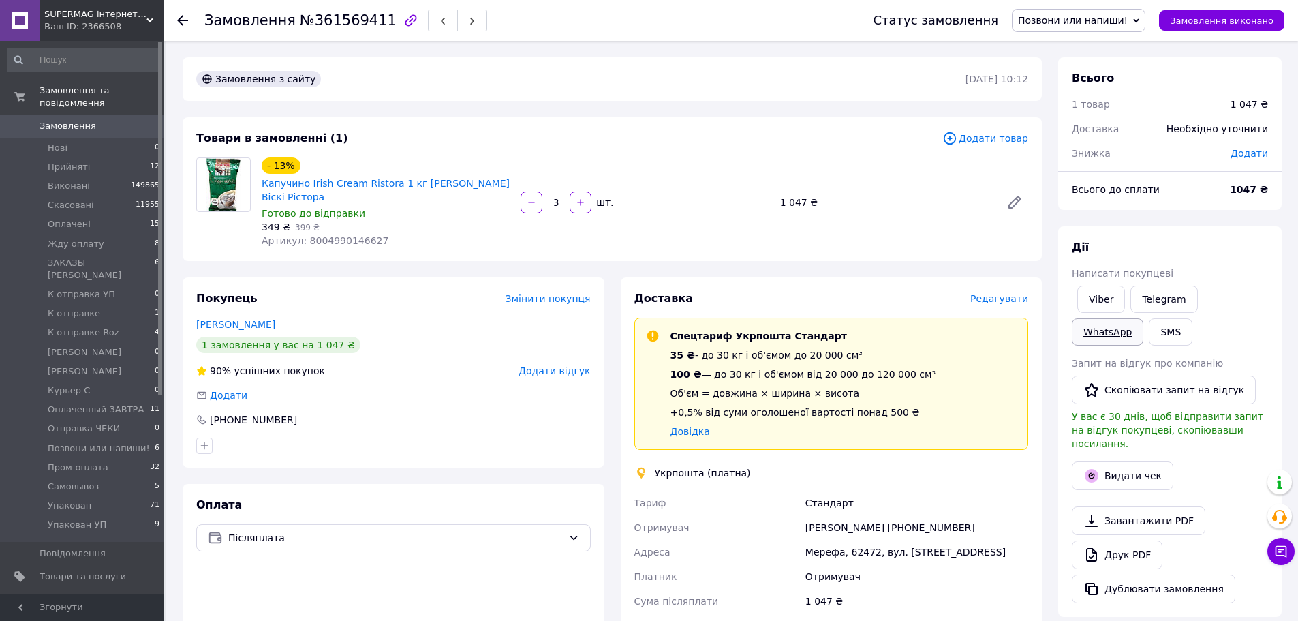
click at [1143, 318] on link "WhatsApp" at bounding box center [1108, 331] width 72 height 27
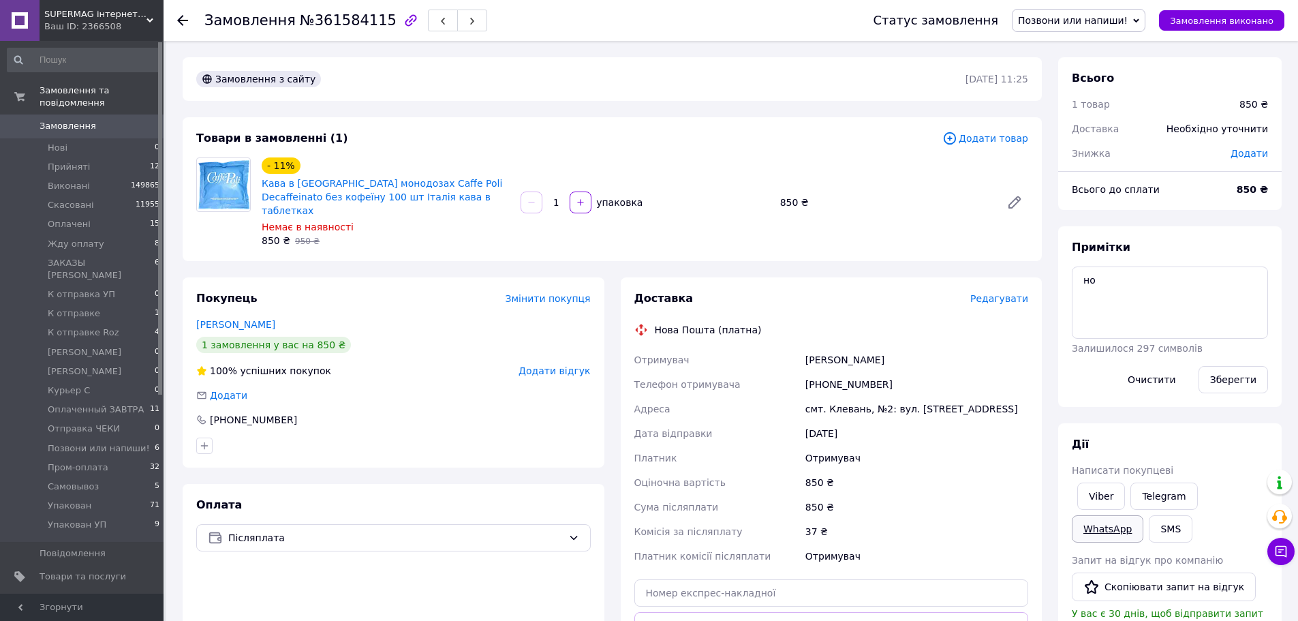
click at [1143, 515] on link "WhatsApp" at bounding box center [1108, 528] width 72 height 27
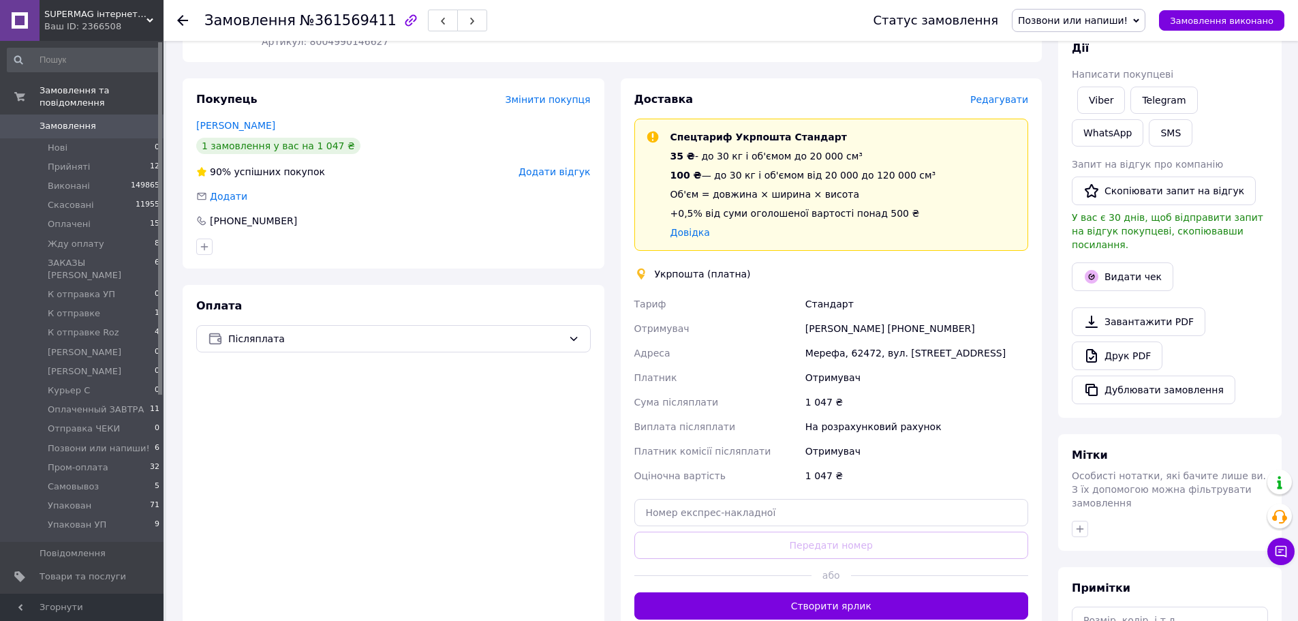
scroll to position [341, 0]
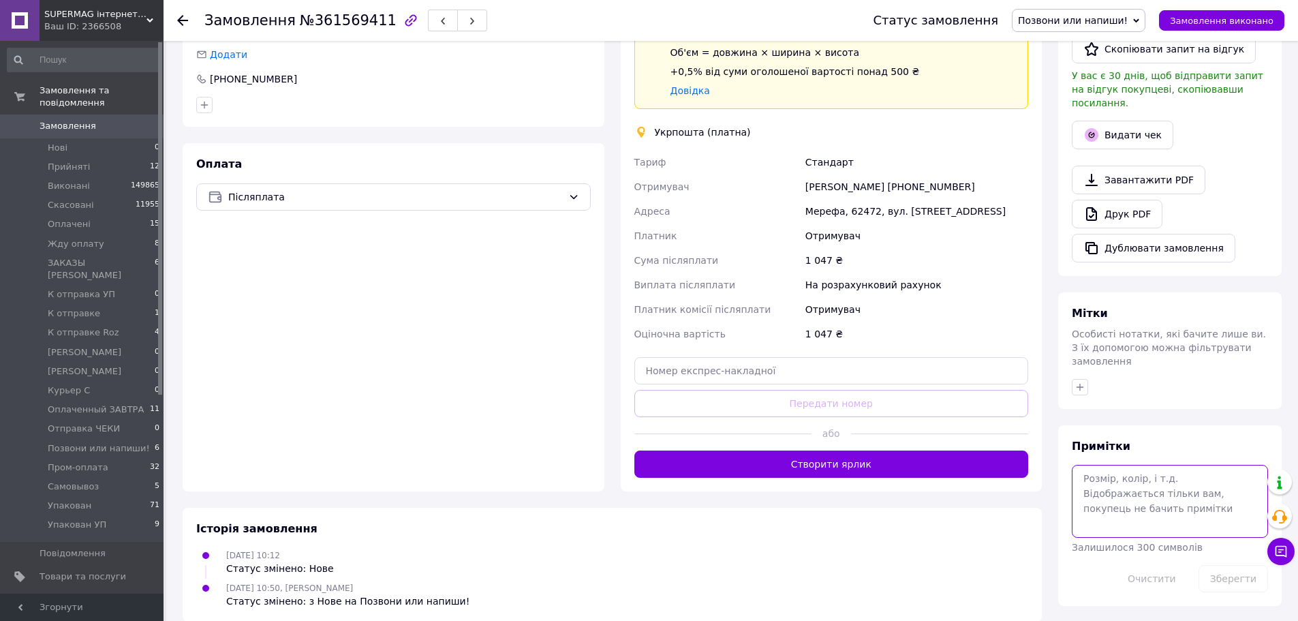
drag, startPoint x: 1178, startPoint y: 447, endPoint x: 1168, endPoint y: 446, distance: 10.2
click at [1177, 465] on textarea at bounding box center [1170, 501] width 196 height 72
type textarea "но"
click at [1231, 565] on button "Зберегти" at bounding box center [1232, 578] width 69 height 27
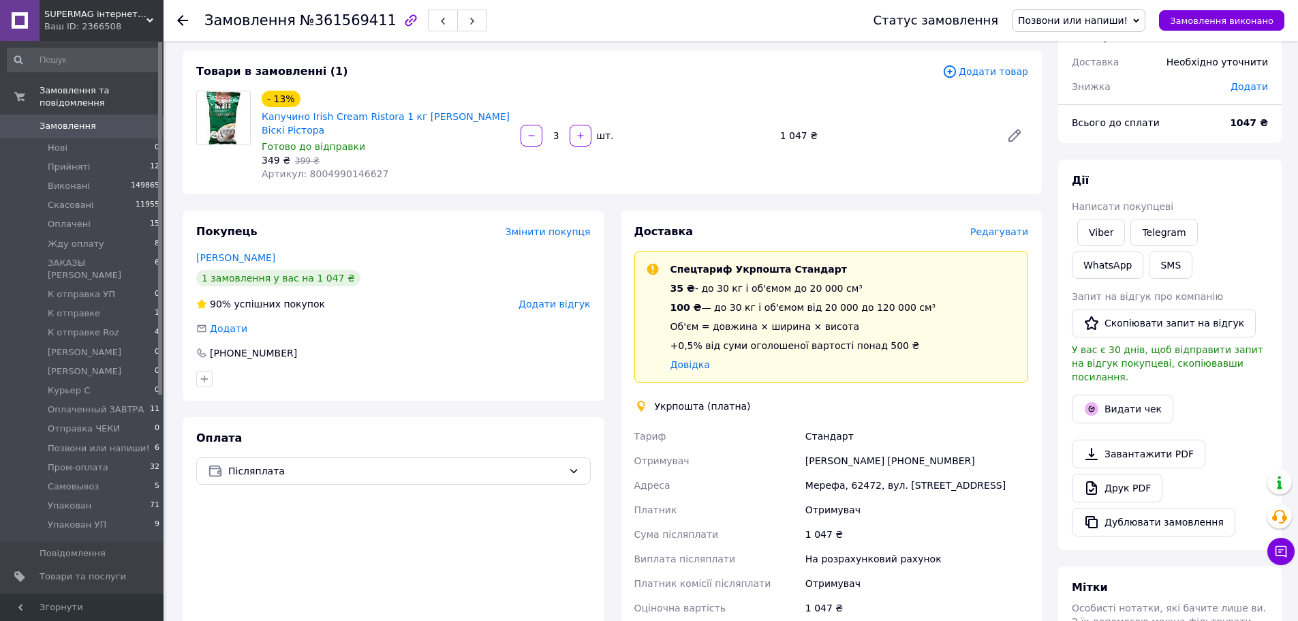
scroll to position [0, 0]
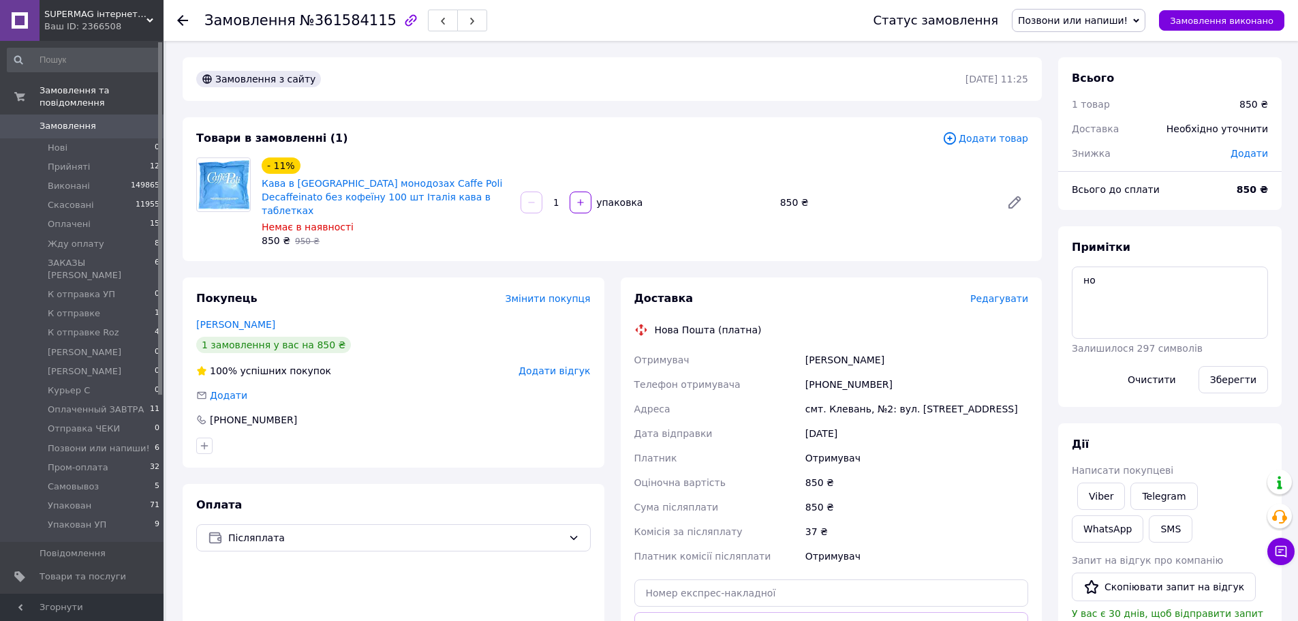
click at [1288, 121] on div "Всього 1 товар 850 ₴ Доставка Необхідно уточнити Знижка Додати Всього до сплати…" at bounding box center [1170, 501] width 240 height 889
click at [1282, 99] on div "Всього 1 товар 850 ₴ Доставка Необхідно уточнити Знижка Додати Всього до сплати…" at bounding box center [1170, 501] width 240 height 889
click at [1102, 27] on span "Позвони или напиши!" at bounding box center [1079, 20] width 134 height 23
click at [1081, 129] on li "Жду оплату" at bounding box center [1078, 129] width 132 height 20
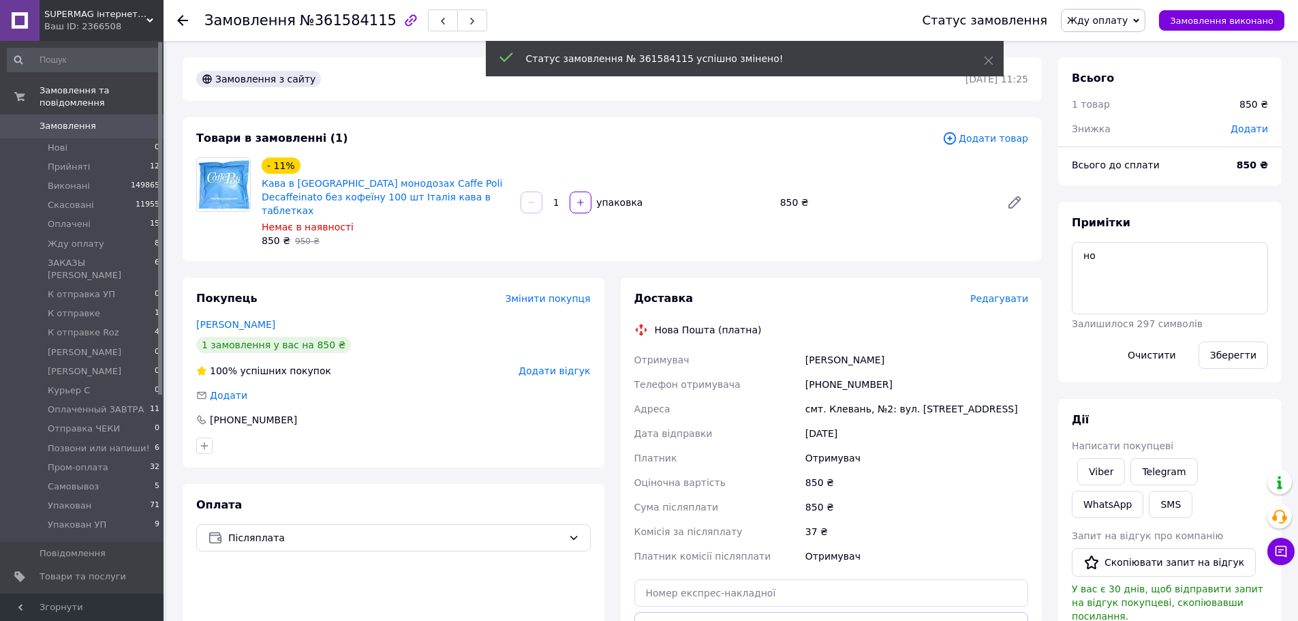
click at [1247, 131] on span "Додати" at bounding box center [1248, 128] width 37 height 11
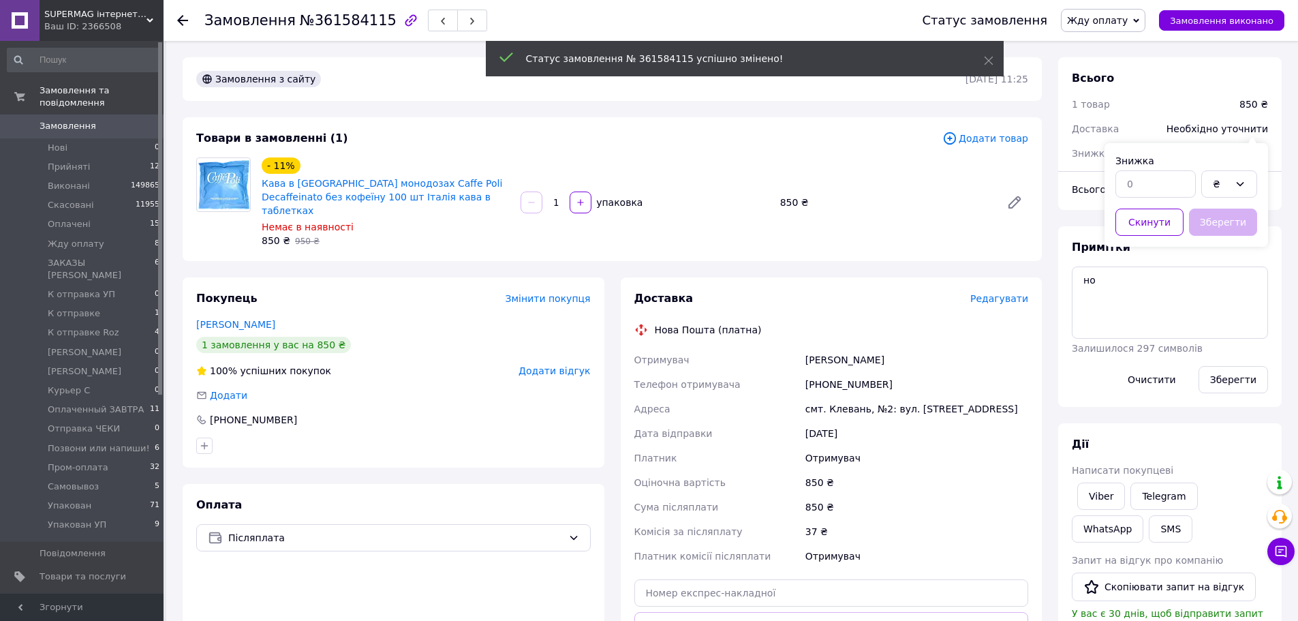
click at [1115, 198] on div at bounding box center [1156, 184] width 86 height 33
click at [1136, 185] on input "text" at bounding box center [1155, 183] width 80 height 27
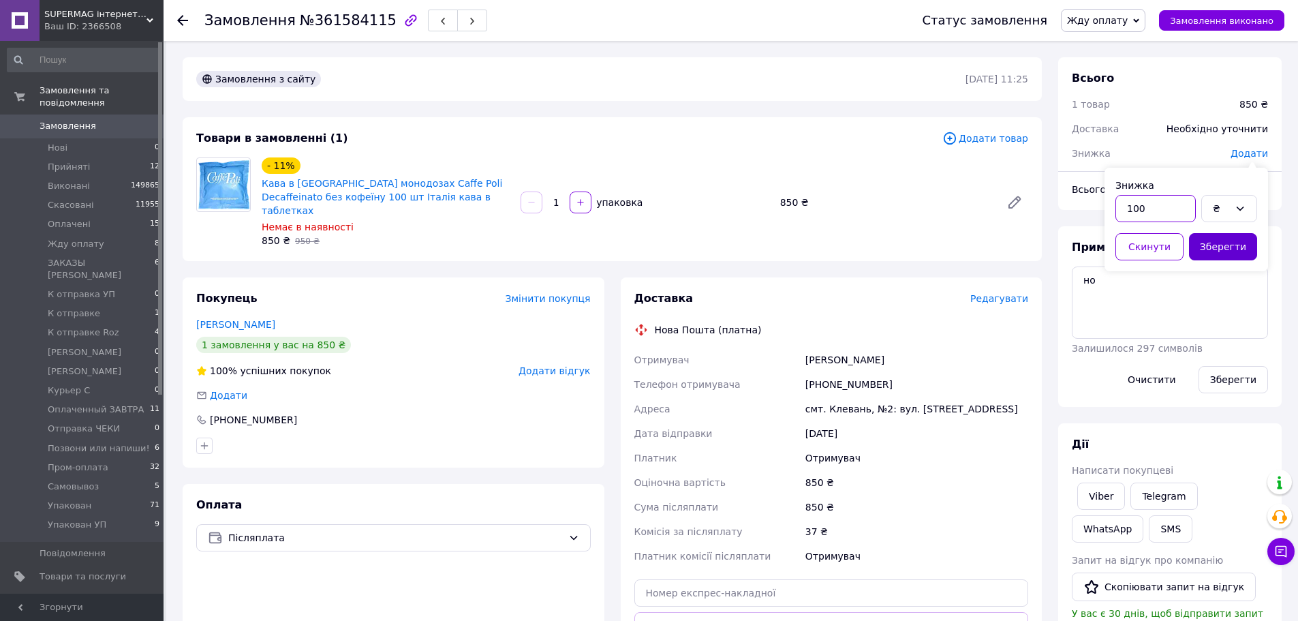
type input "100"
click at [1229, 249] on button "Зберегти" at bounding box center [1223, 246] width 68 height 27
click at [1288, 97] on div "Всього 1 товар 850 ₴ Доставка Необхідно уточнити Знижка - 100 ₴ Всього до сплат…" at bounding box center [1170, 516] width 240 height 918
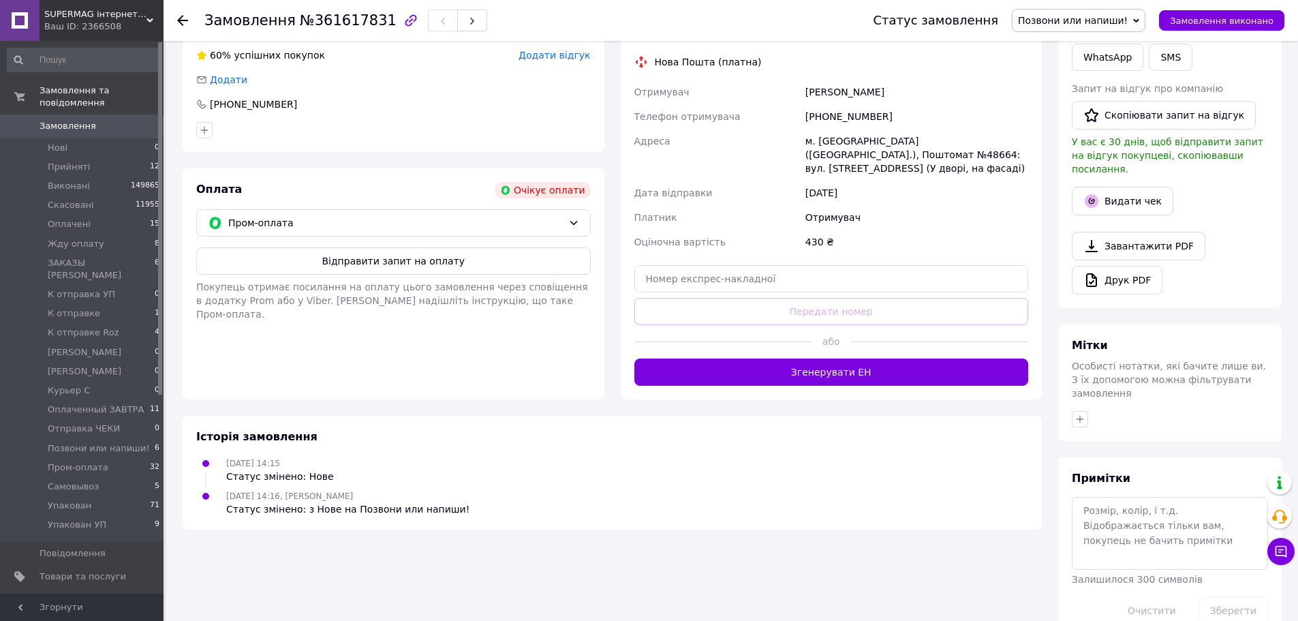
scroll to position [362, 0]
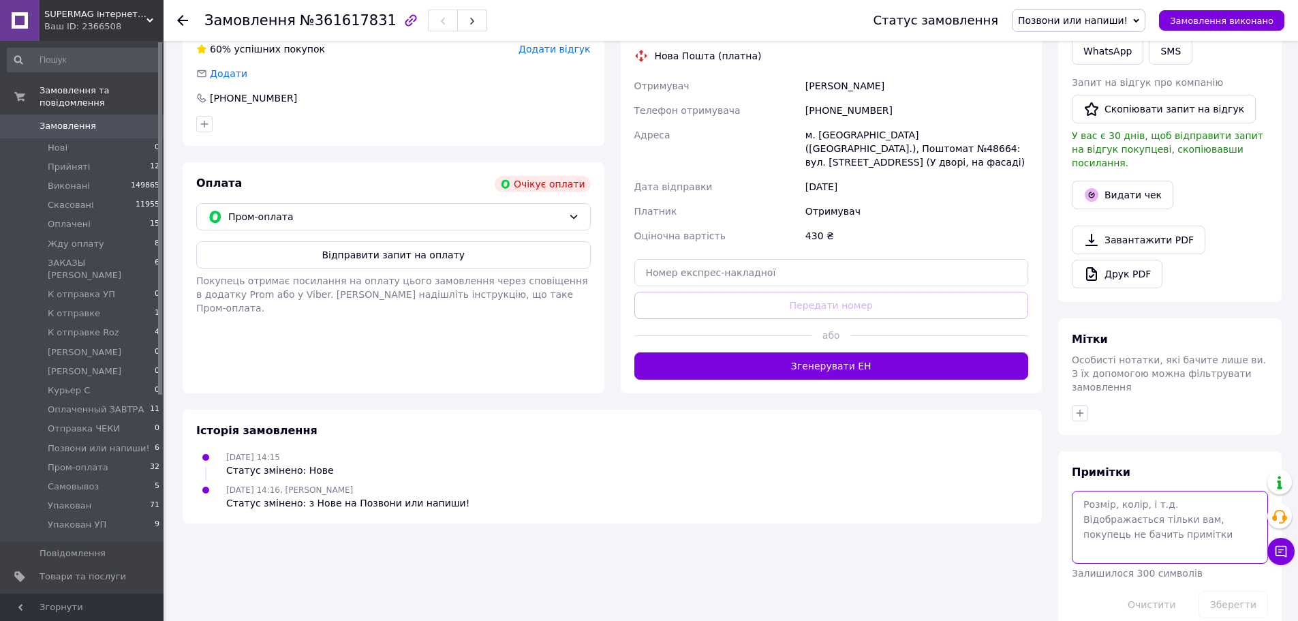
click at [1118, 499] on textarea at bounding box center [1170, 527] width 196 height 72
type textarea "y"
type textarea "но"
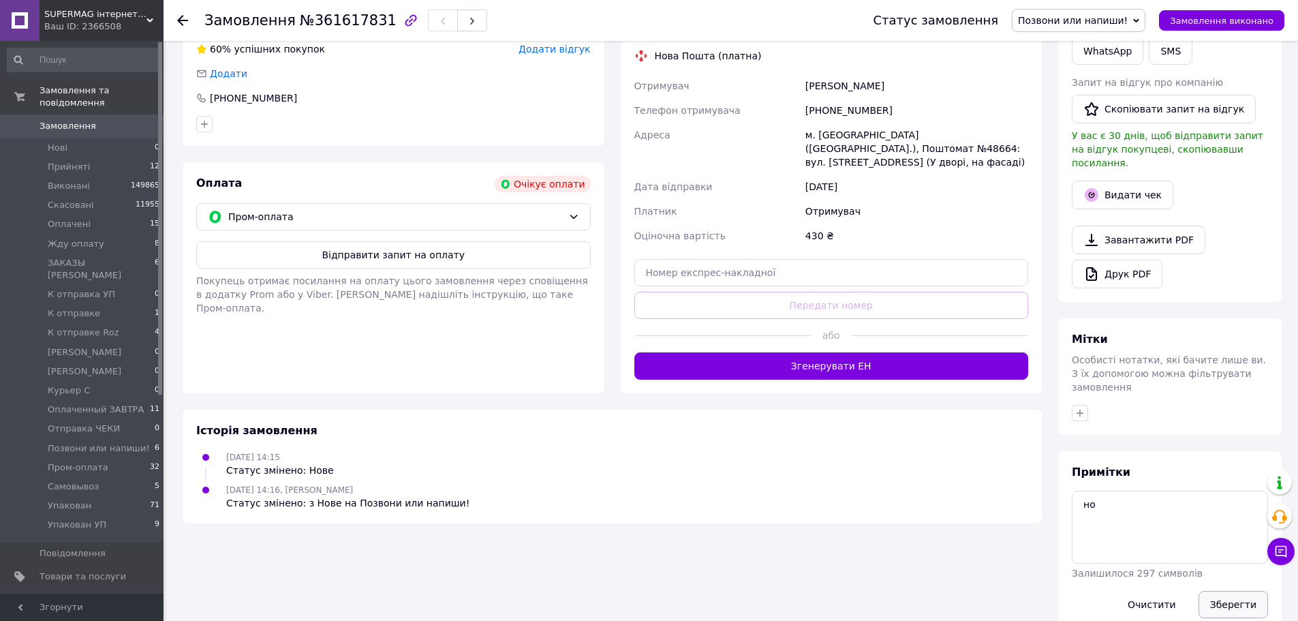
click at [1217, 591] on button "Зберегти" at bounding box center [1232, 604] width 69 height 27
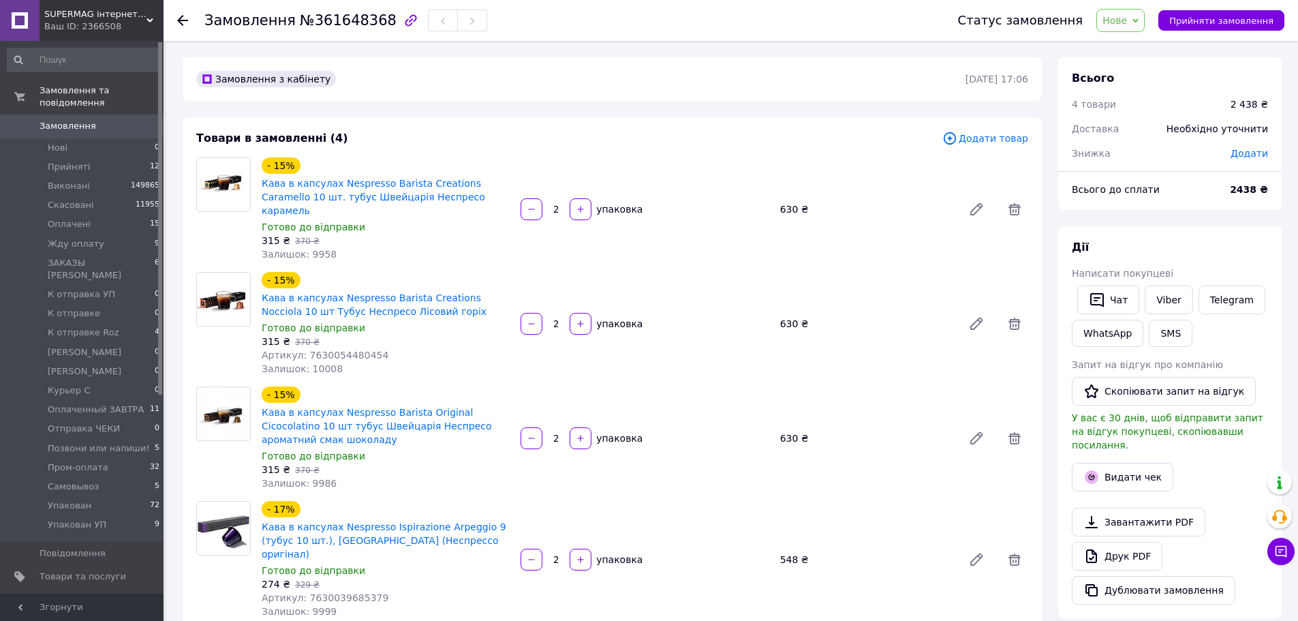
click at [1219, 238] on div "[PERSON_NAME] покупцеві   Чат Viber Telegram WhatsApp SMS Запит на відгук про к…" at bounding box center [1169, 422] width 223 height 392
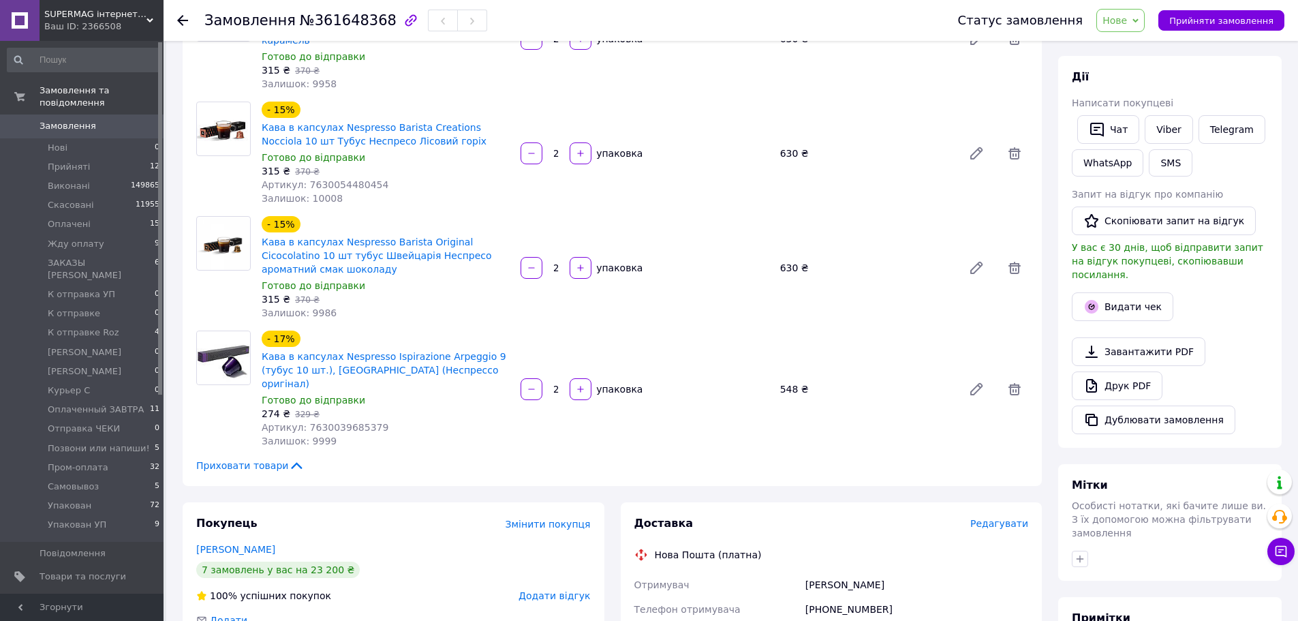
scroll to position [68, 0]
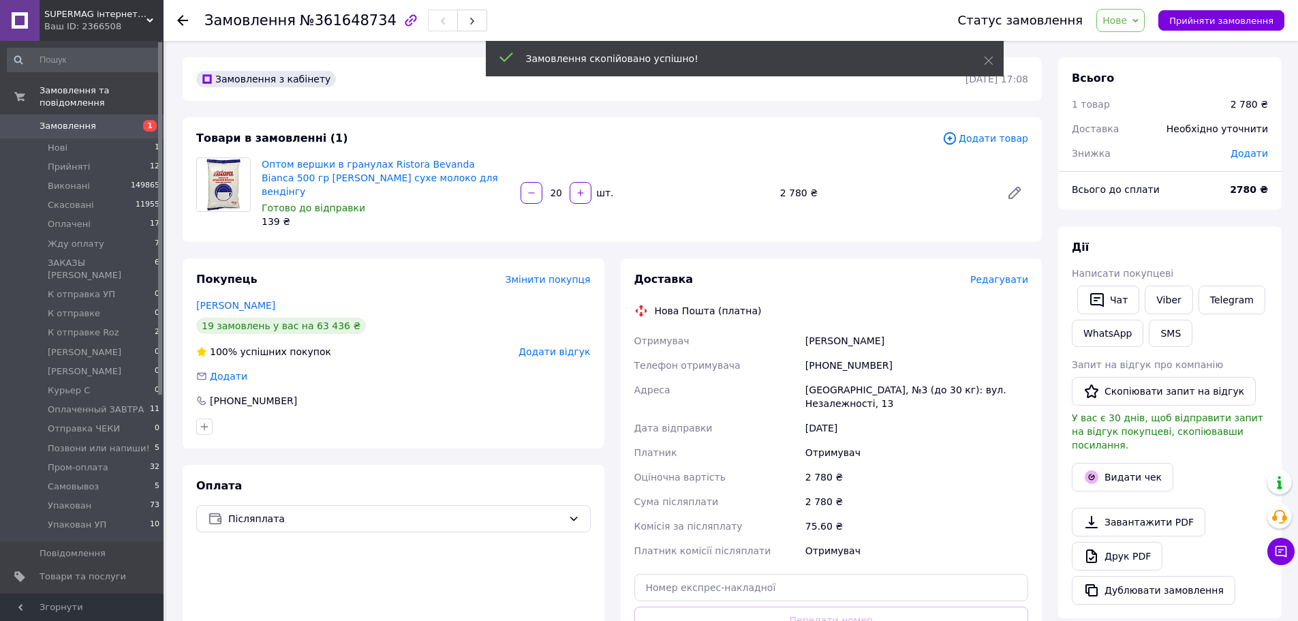
click at [1127, 17] on span "Нове" at bounding box center [1114, 20] width 25 height 11
click at [1164, 108] on li "Оплачено" at bounding box center [1160, 109] width 127 height 20
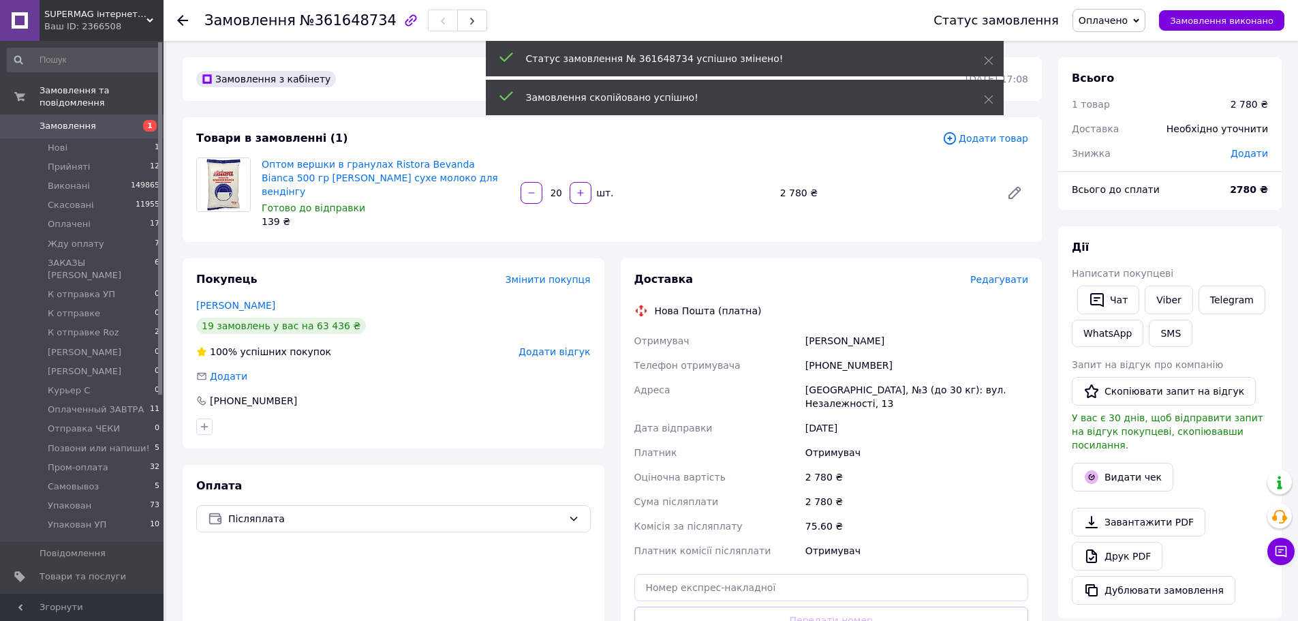
drag, startPoint x: 581, startPoint y: 195, endPoint x: 523, endPoint y: 231, distance: 68.8
click at [581, 195] on button "button" at bounding box center [581, 193] width 22 height 22
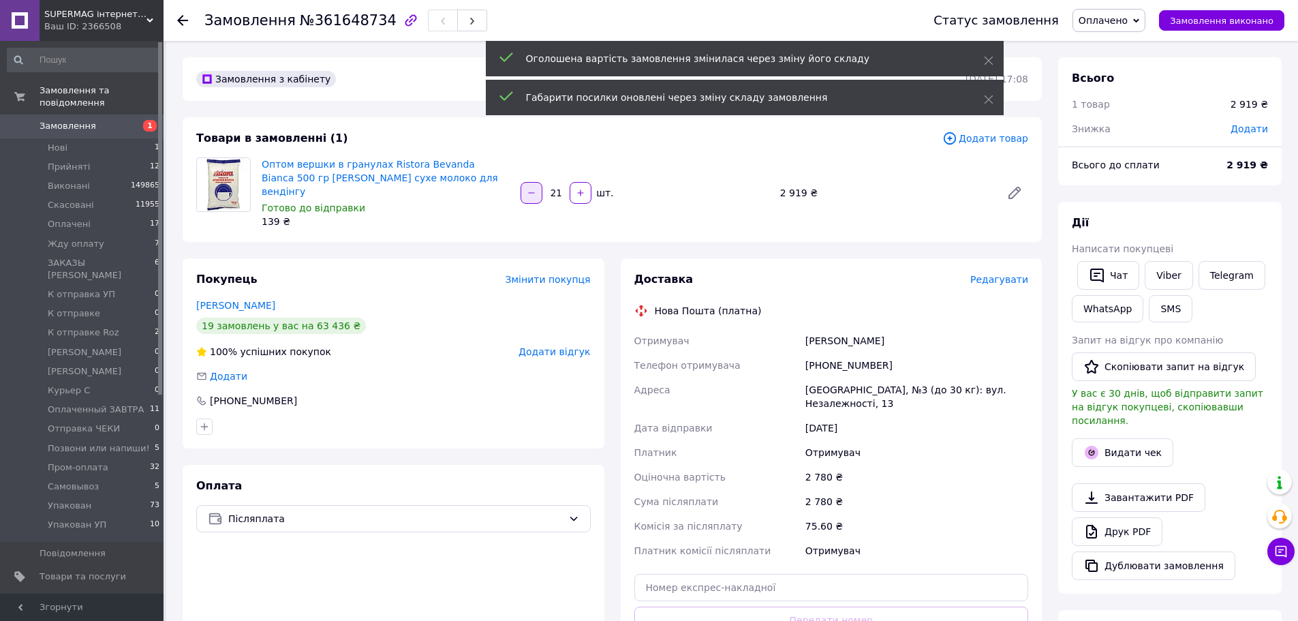
click at [542, 187] on button "button" at bounding box center [531, 193] width 22 height 22
type input "20"
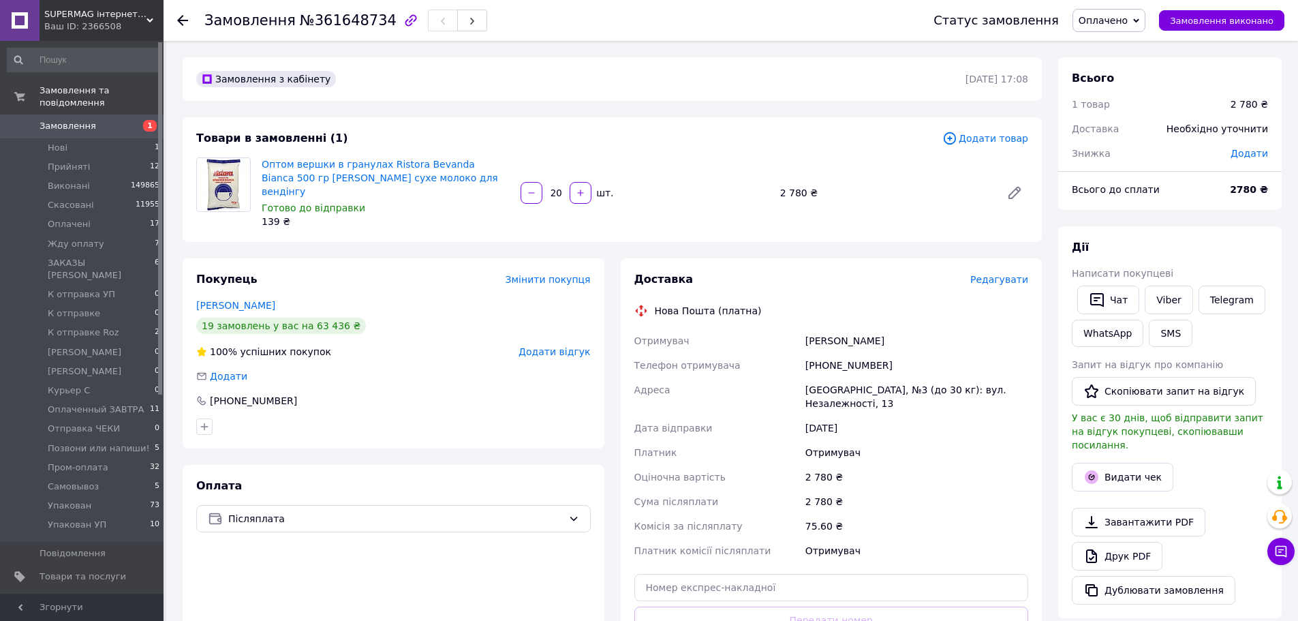
click at [1288, 69] on div "Всього 1 товар 2 780 ₴ Доставка Необхідно уточнити Знижка Додати Всього до спла…" at bounding box center [1170, 502] width 240 height 890
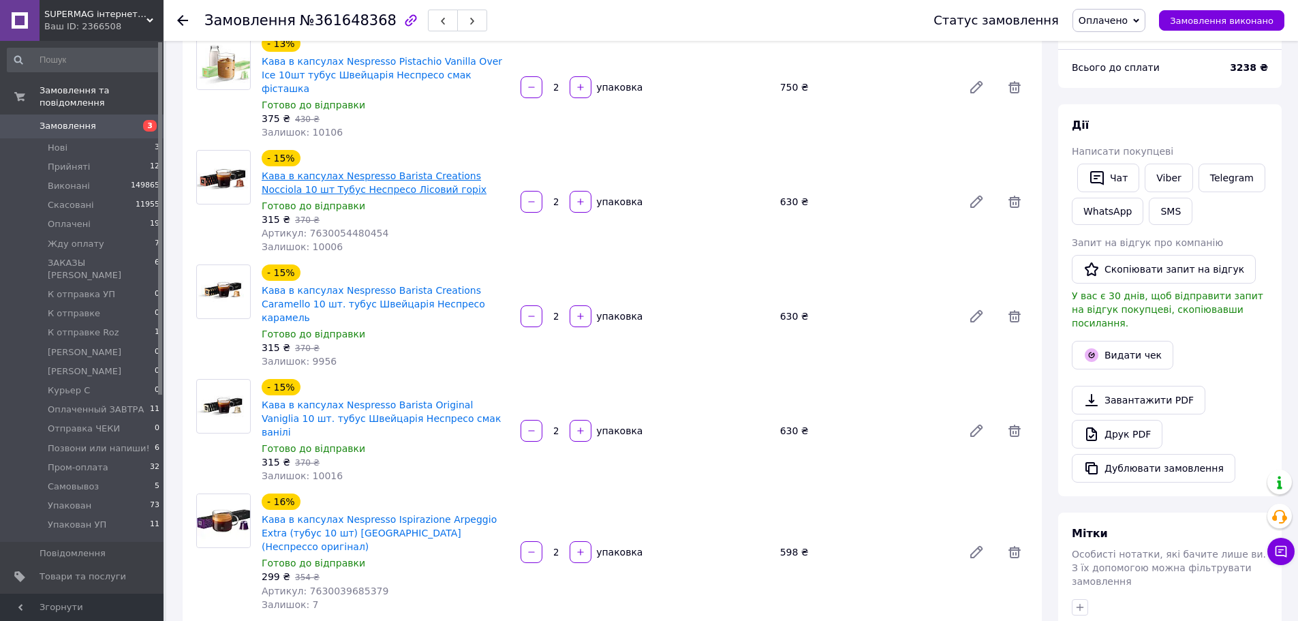
scroll to position [68, 0]
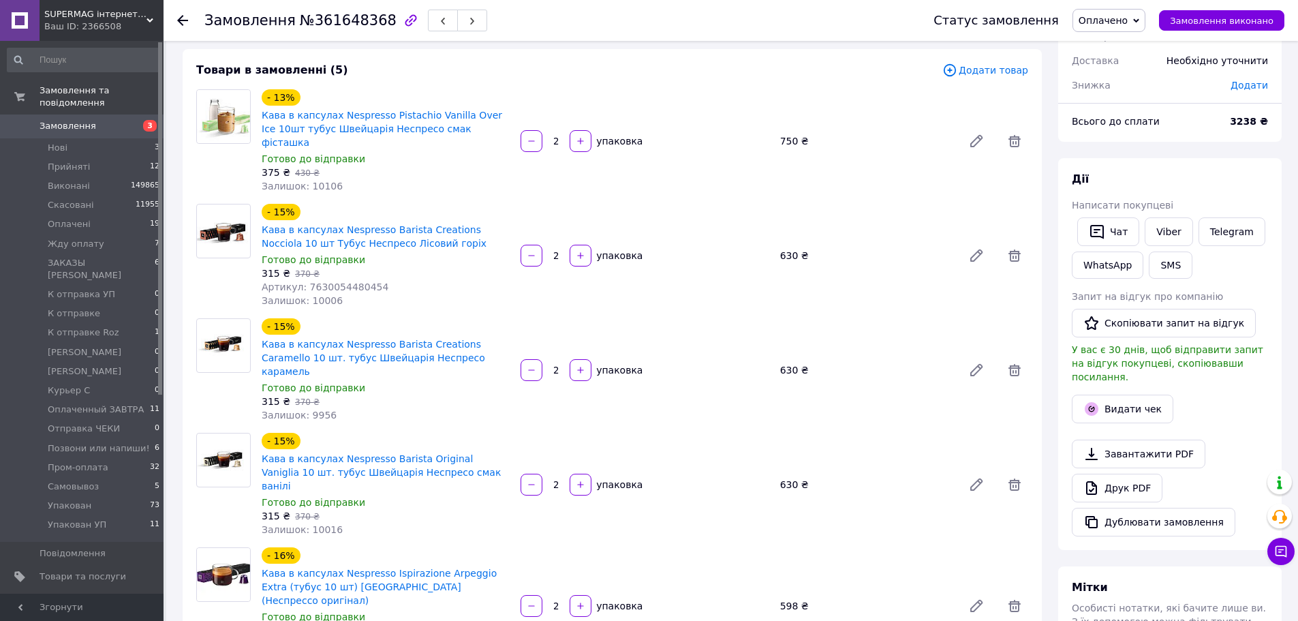
click at [472, 182] on div "Товари в замовленні (5) Додати товар - 13% Кава в капсулах Nespresso Pistachio …" at bounding box center [612, 376] width 859 height 654
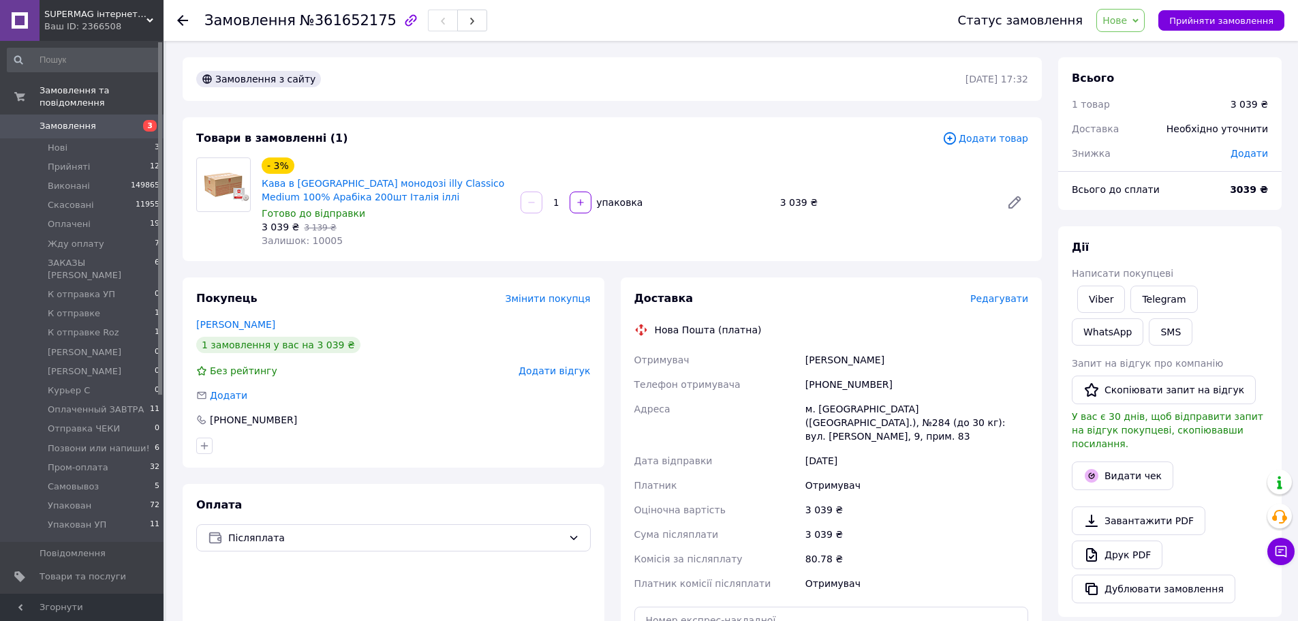
click at [1138, 27] on span "Нове" at bounding box center [1120, 20] width 48 height 23
click at [1176, 125] on li "Позвони или напиши!" at bounding box center [1160, 129] width 127 height 20
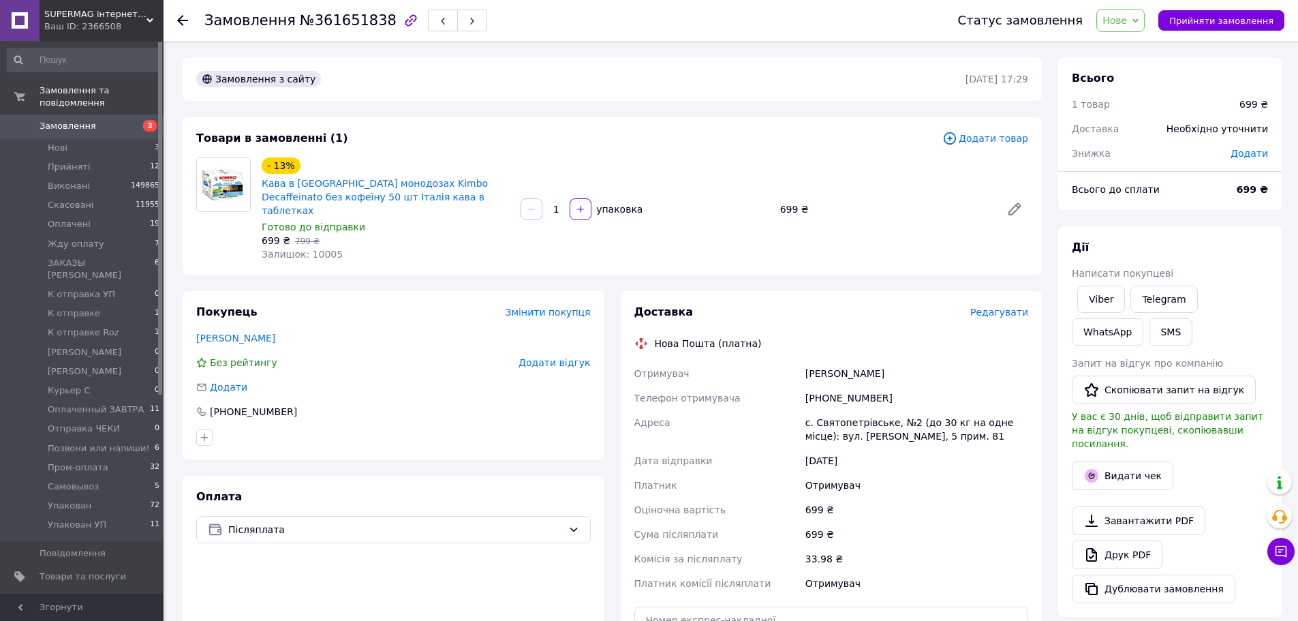
click at [1127, 15] on span "Нове" at bounding box center [1114, 20] width 25 height 11
click at [1162, 77] on li "Позвони или напиши!" at bounding box center [1160, 73] width 127 height 20
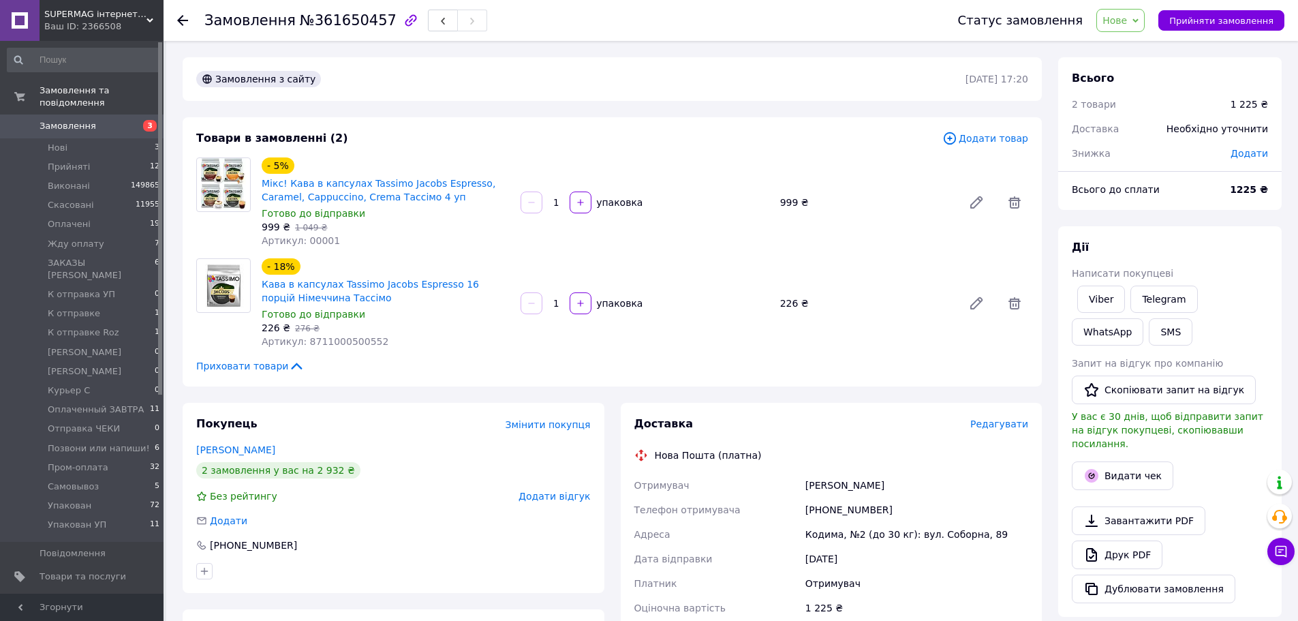
click at [1127, 18] on span "Нове" at bounding box center [1114, 20] width 25 height 11
click at [1160, 72] on li "Позвони или напиши!" at bounding box center [1160, 73] width 127 height 20
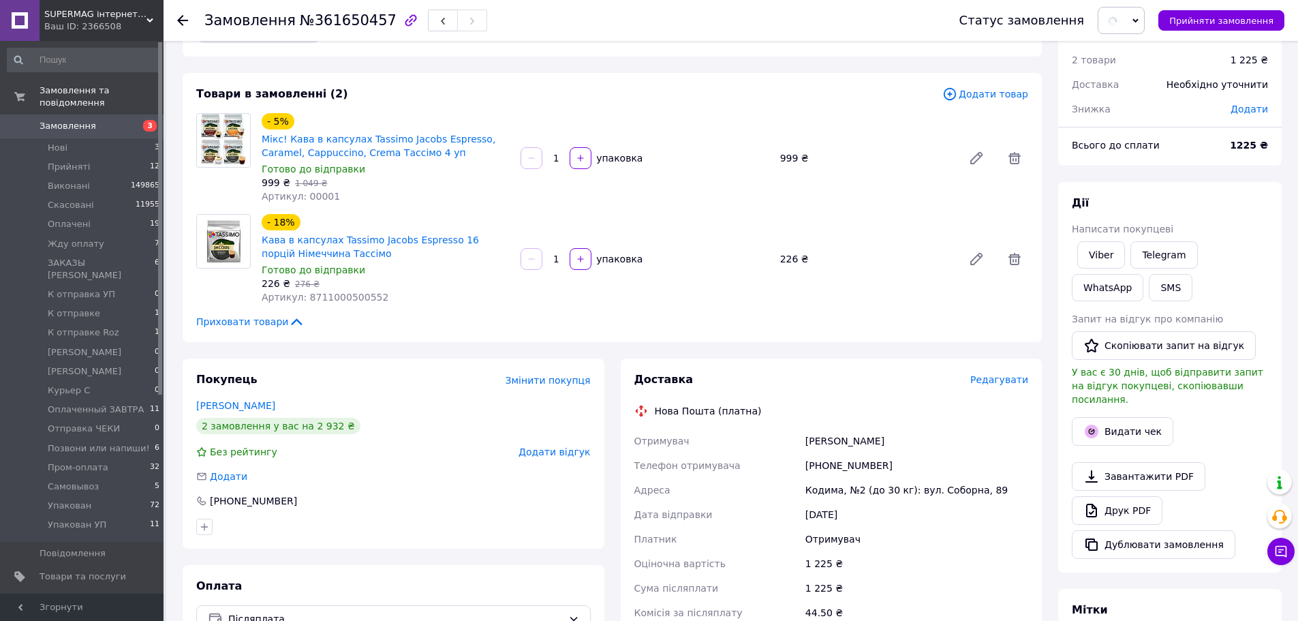
scroll to position [68, 0]
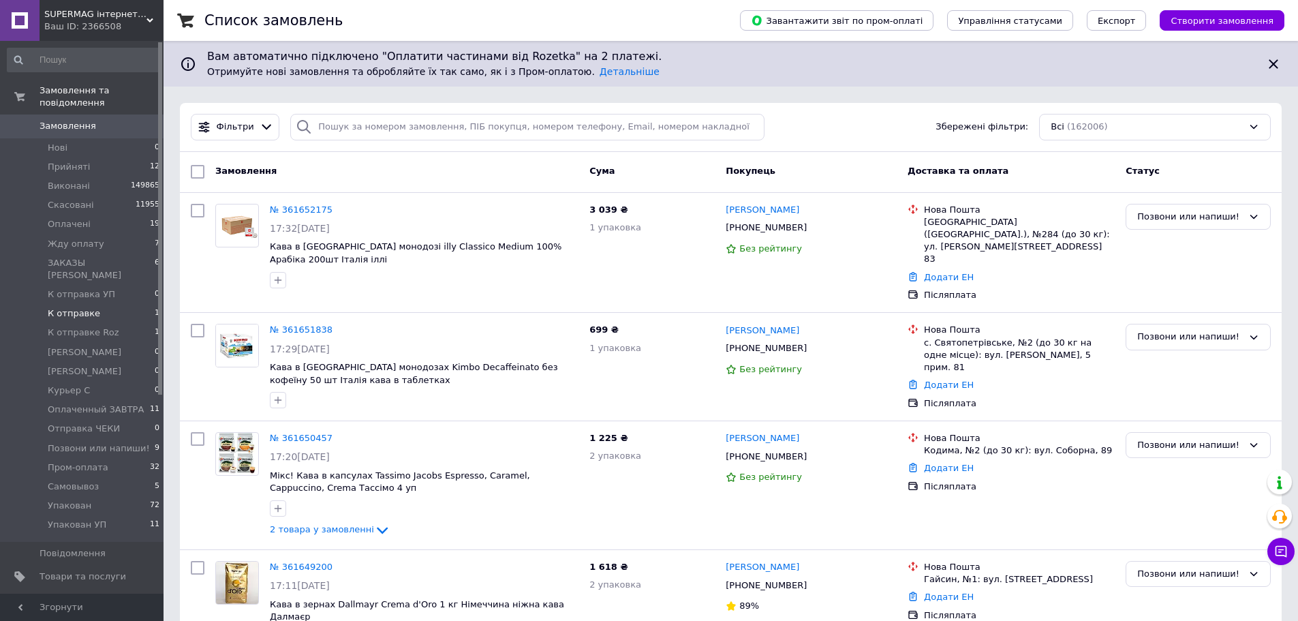
click at [102, 304] on li "К отправке 1" at bounding box center [84, 313] width 168 height 19
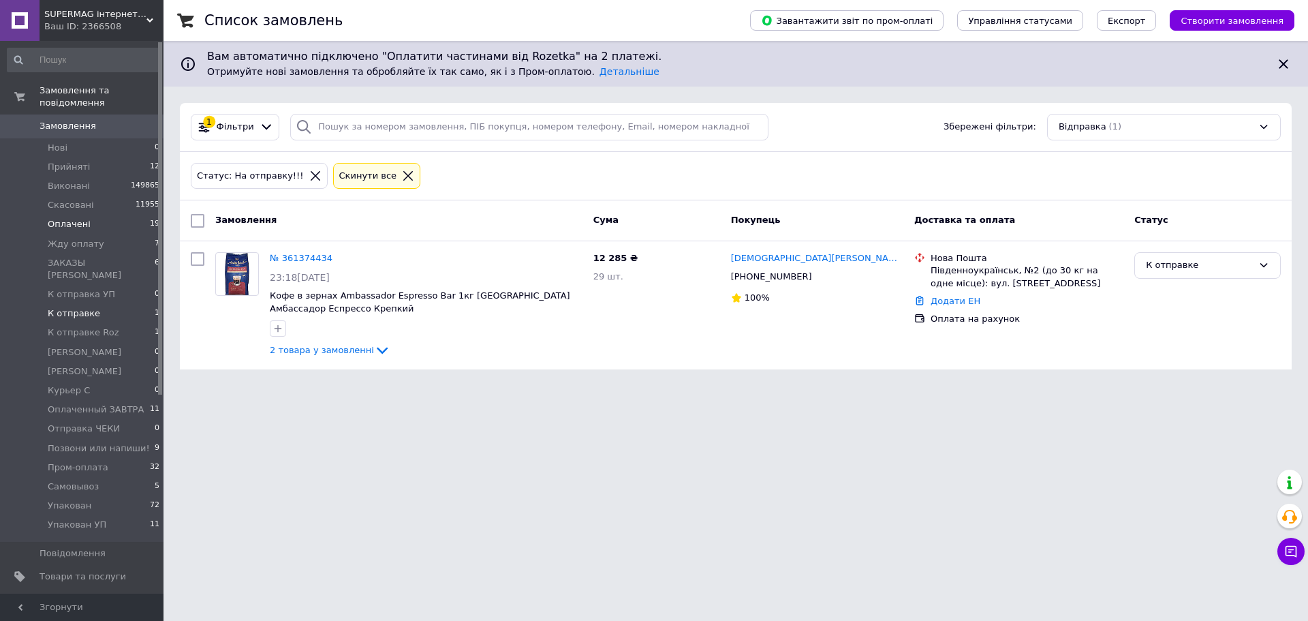
click at [89, 215] on li "Оплачені 19" at bounding box center [84, 224] width 168 height 19
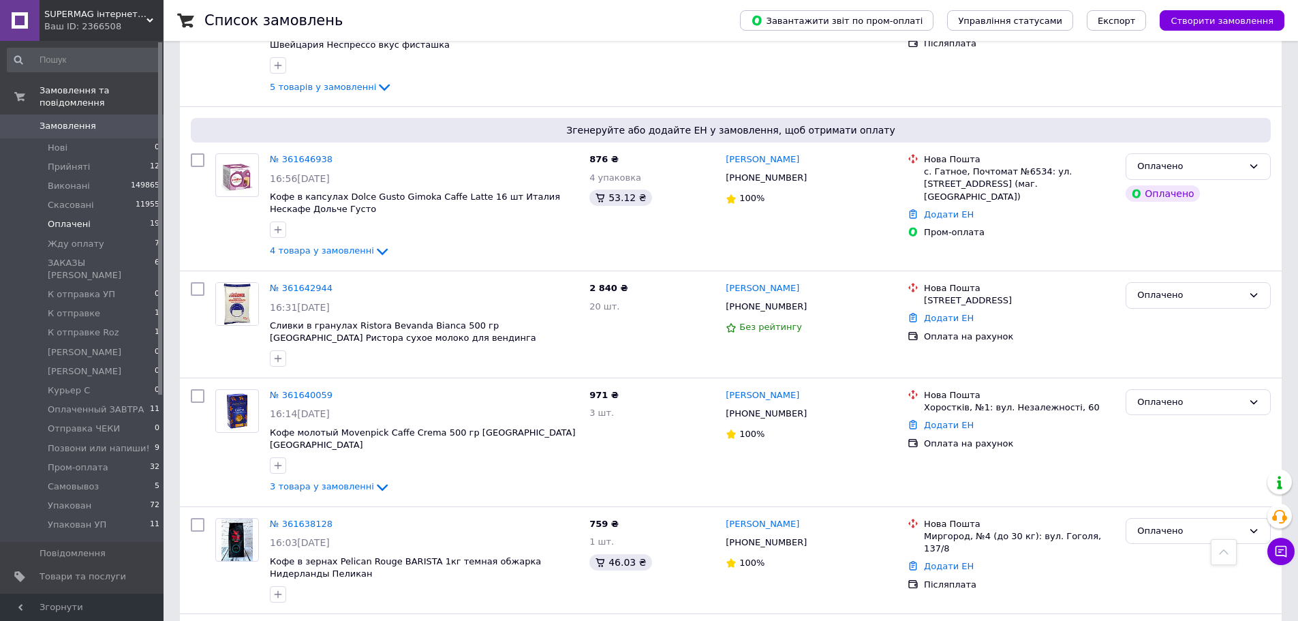
scroll to position [204, 0]
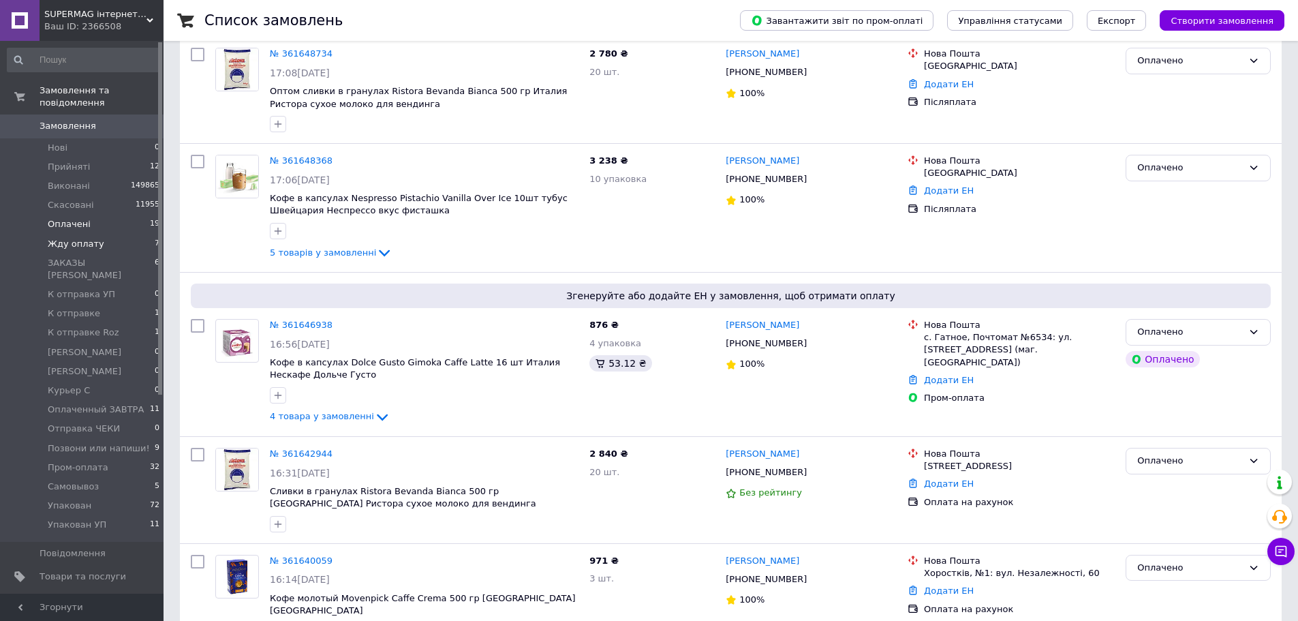
click at [91, 238] on span "Жду оплату" at bounding box center [76, 244] width 57 height 12
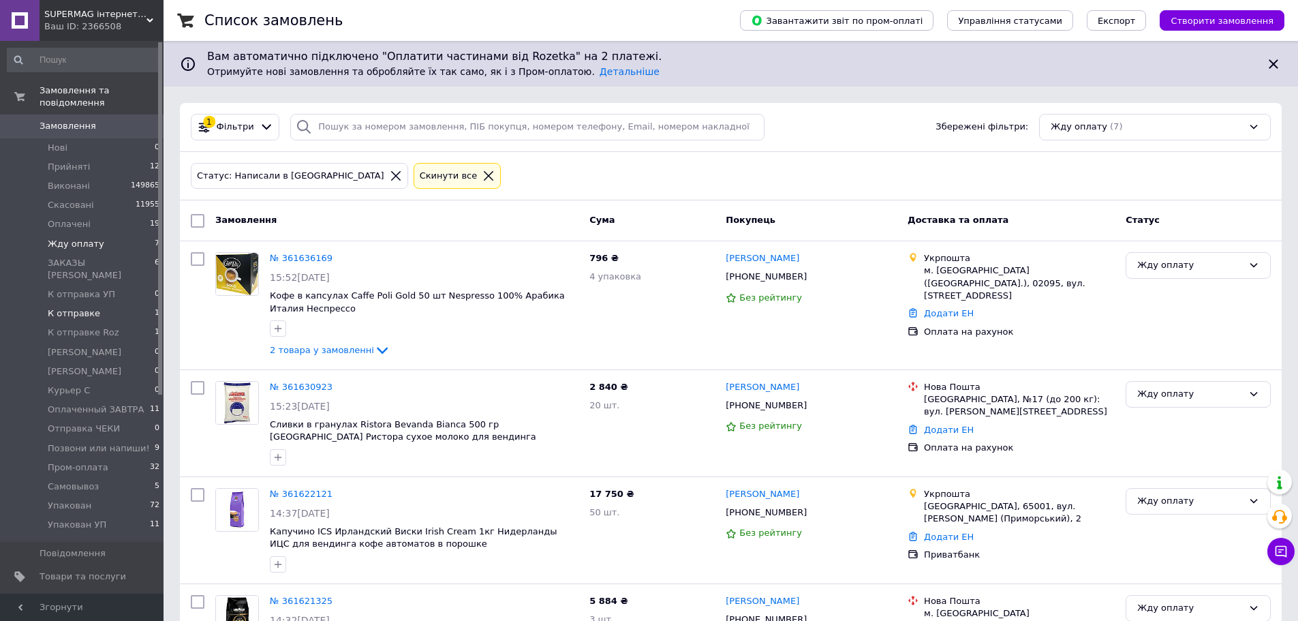
click at [91, 307] on span "К отправке" at bounding box center [74, 313] width 52 height 12
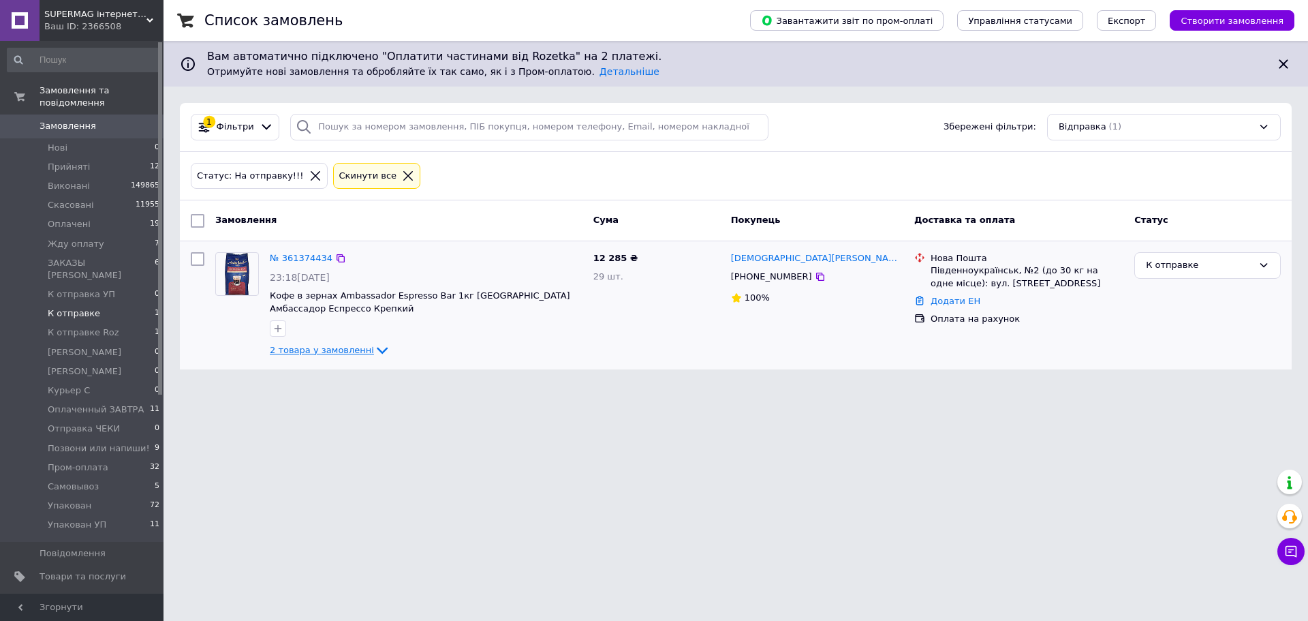
click at [313, 346] on span "2 товара у замовленні" at bounding box center [322, 350] width 104 height 10
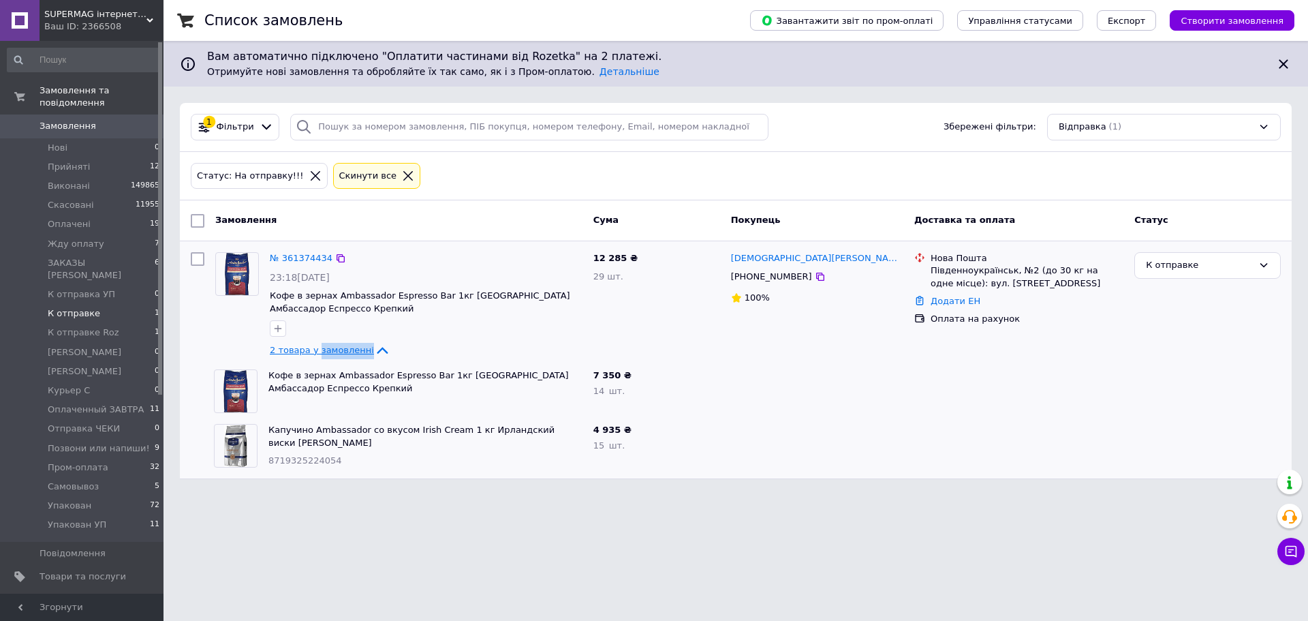
click at [313, 346] on span "2 товара у замовленні" at bounding box center [322, 350] width 104 height 10
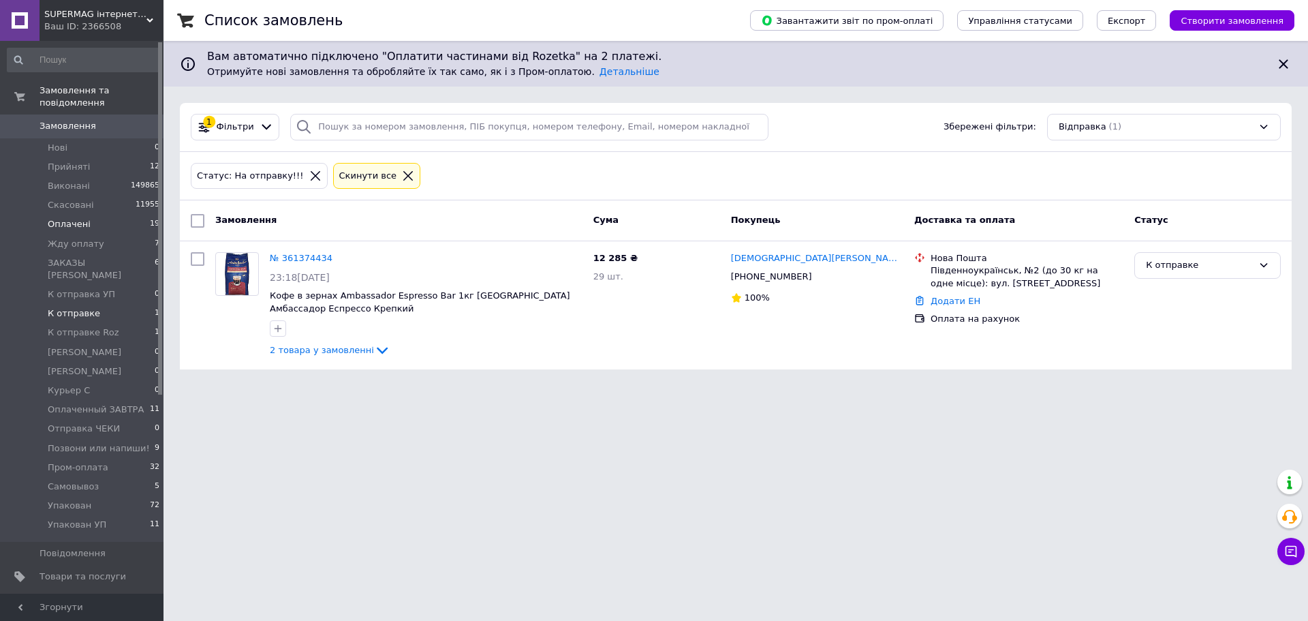
click at [106, 216] on li "Оплачені 19" at bounding box center [84, 224] width 168 height 19
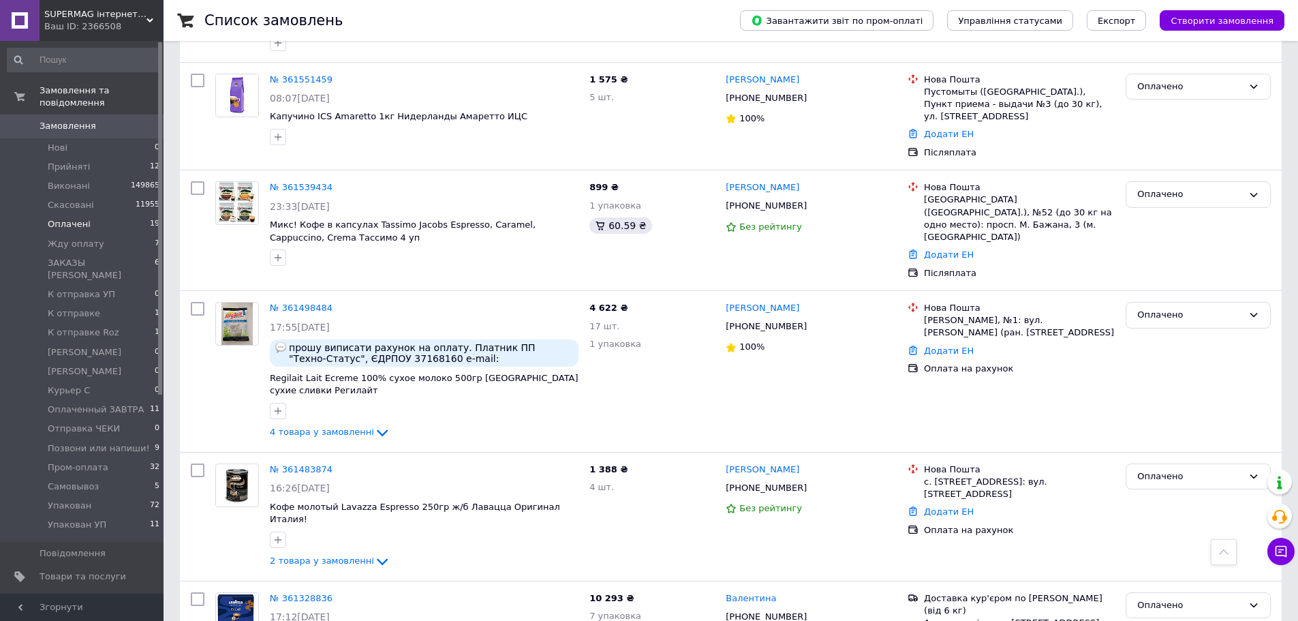
scroll to position [1933, 0]
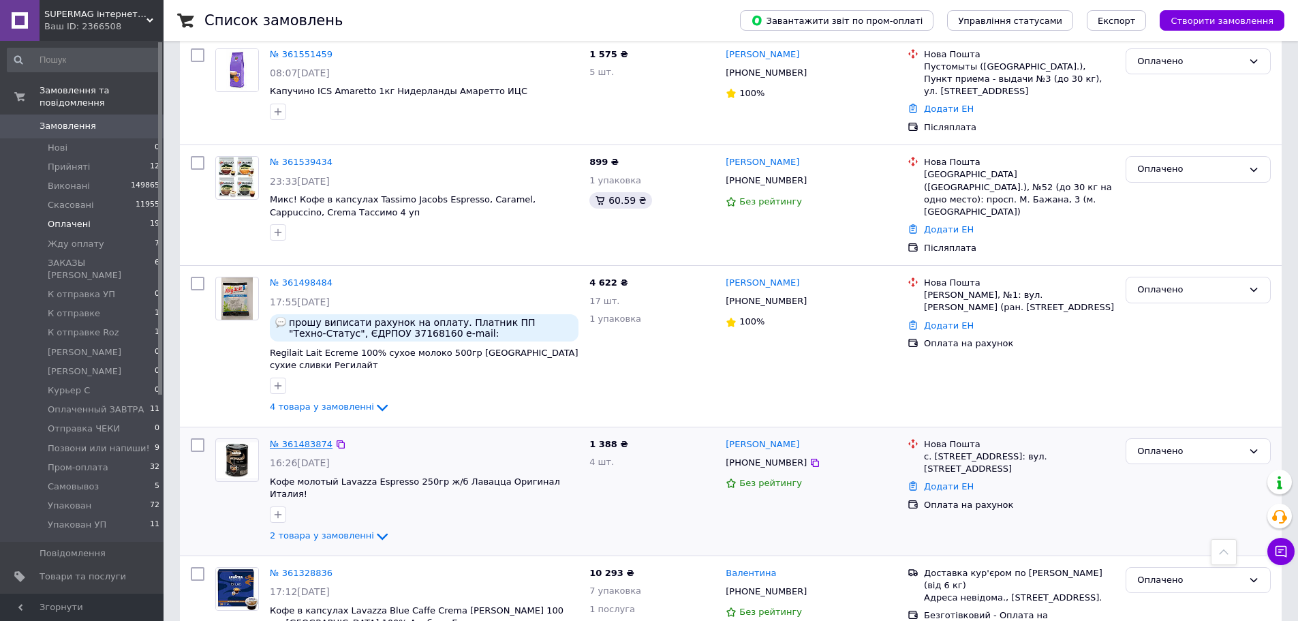
click at [300, 439] on link "№ 361483874" at bounding box center [301, 444] width 63 height 10
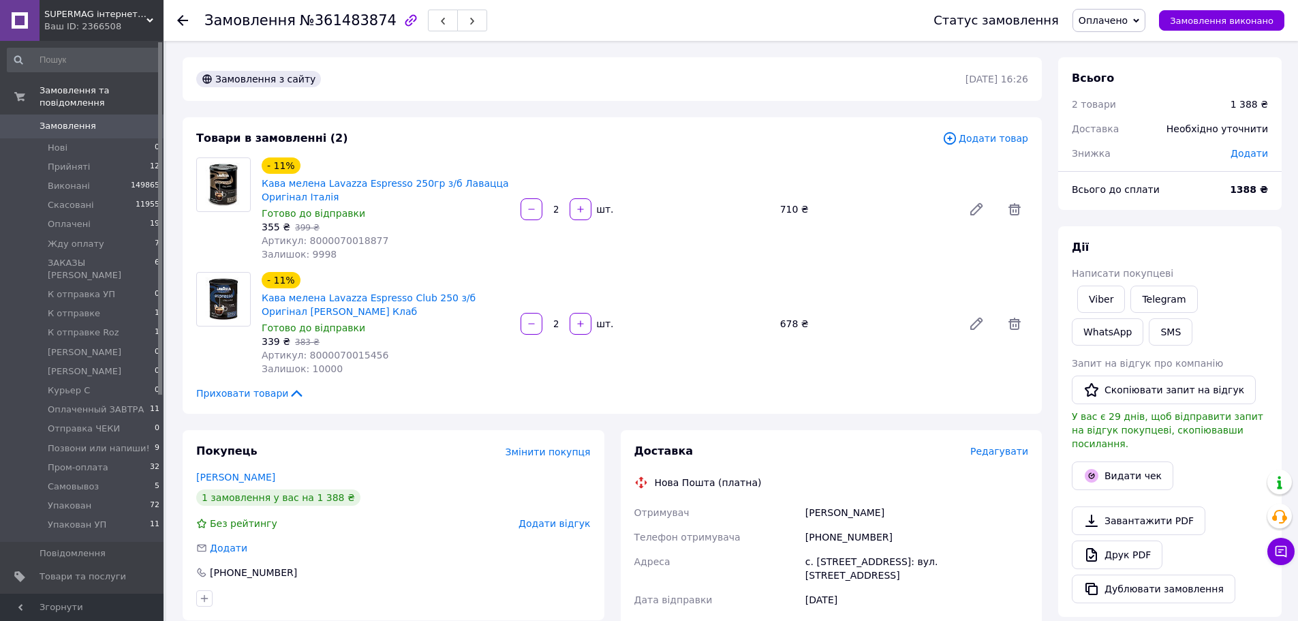
click at [558, 326] on input "2" at bounding box center [556, 324] width 22 height 10
type input "4"
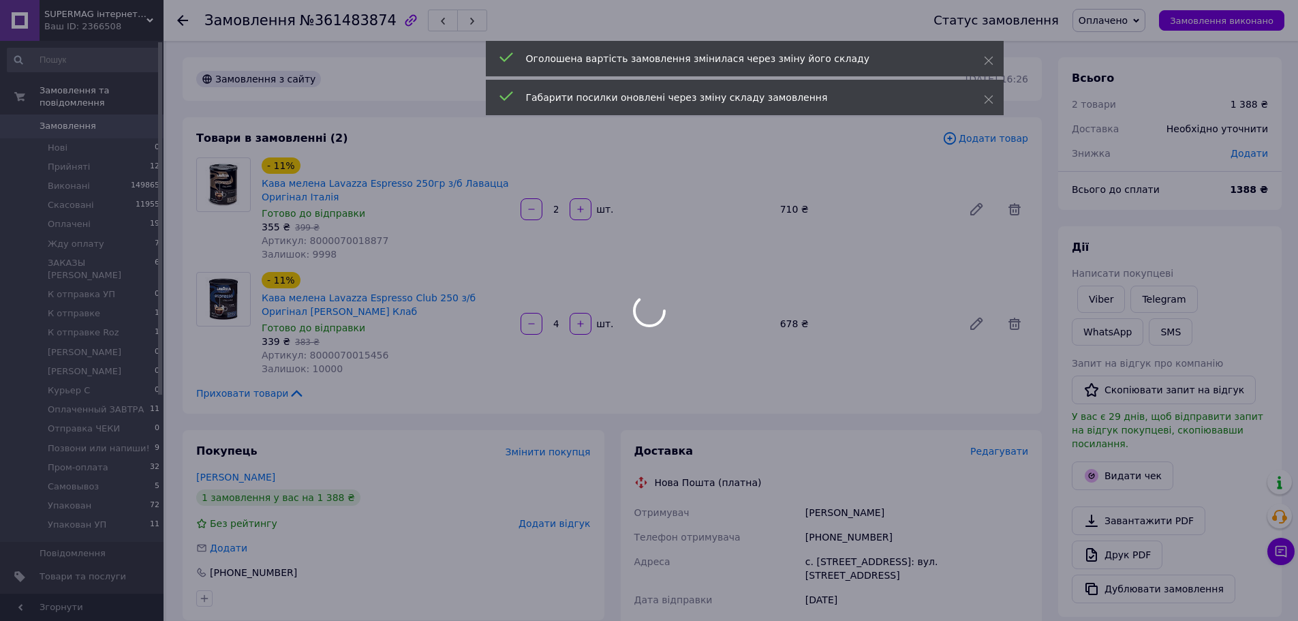
type input "4"
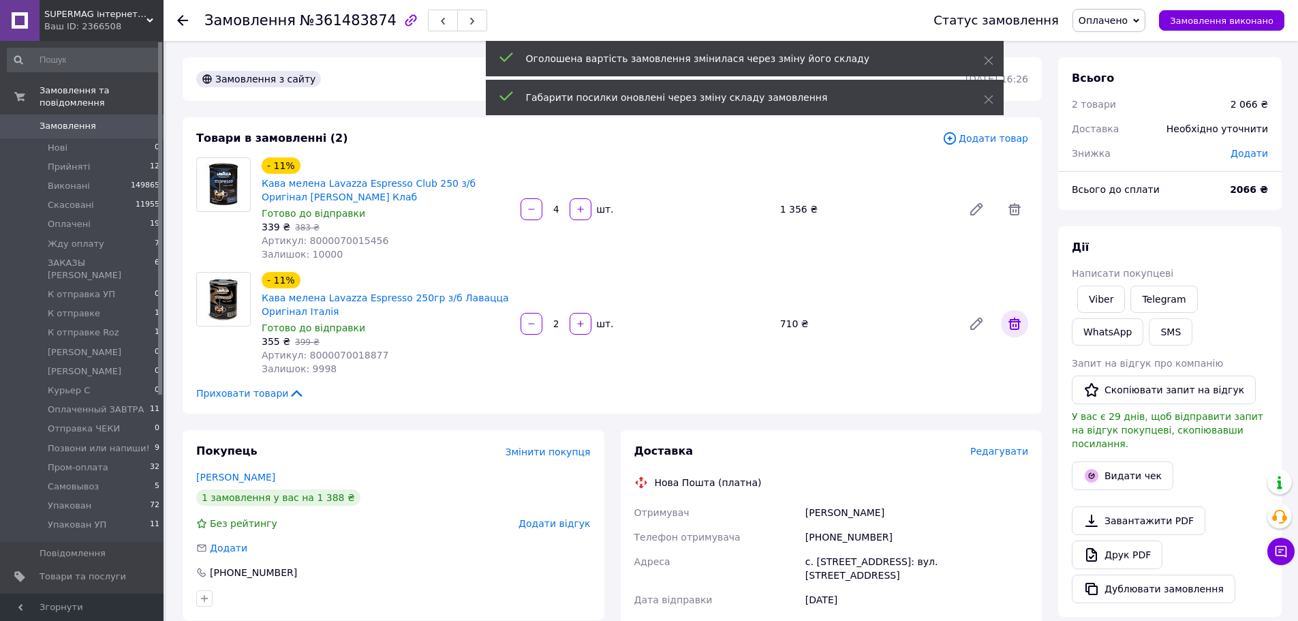
click at [1021, 328] on icon at bounding box center [1014, 323] width 16 height 16
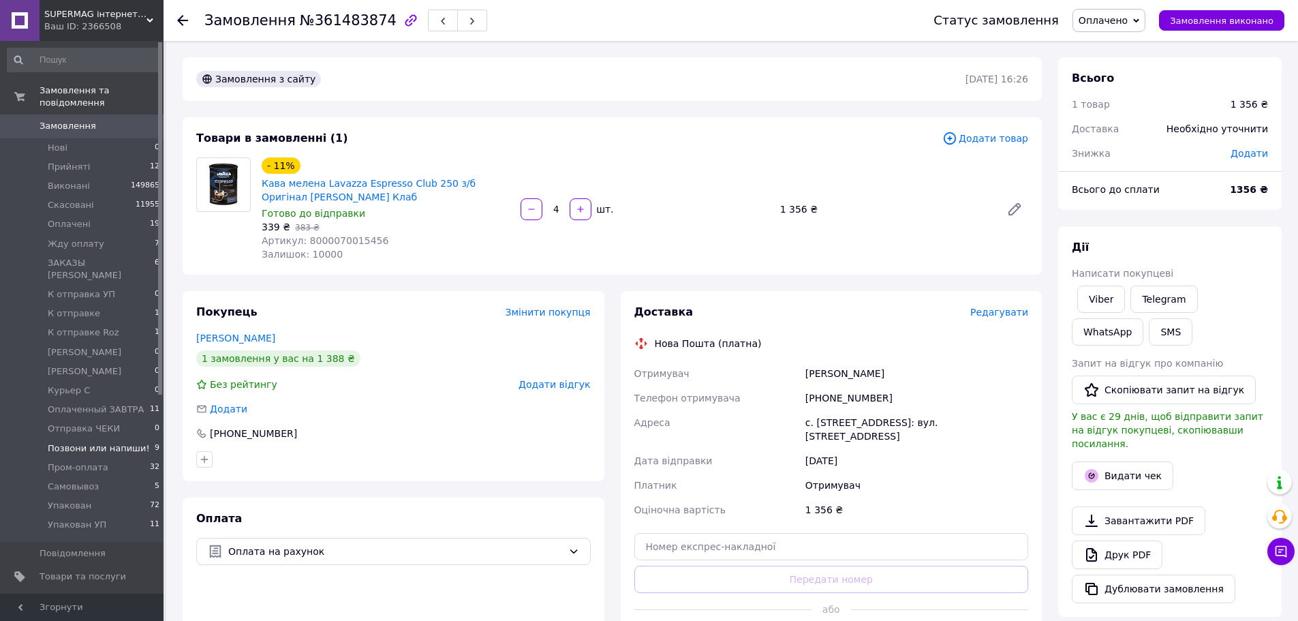
click at [129, 442] on span "Позвони или напиши!" at bounding box center [99, 448] width 102 height 12
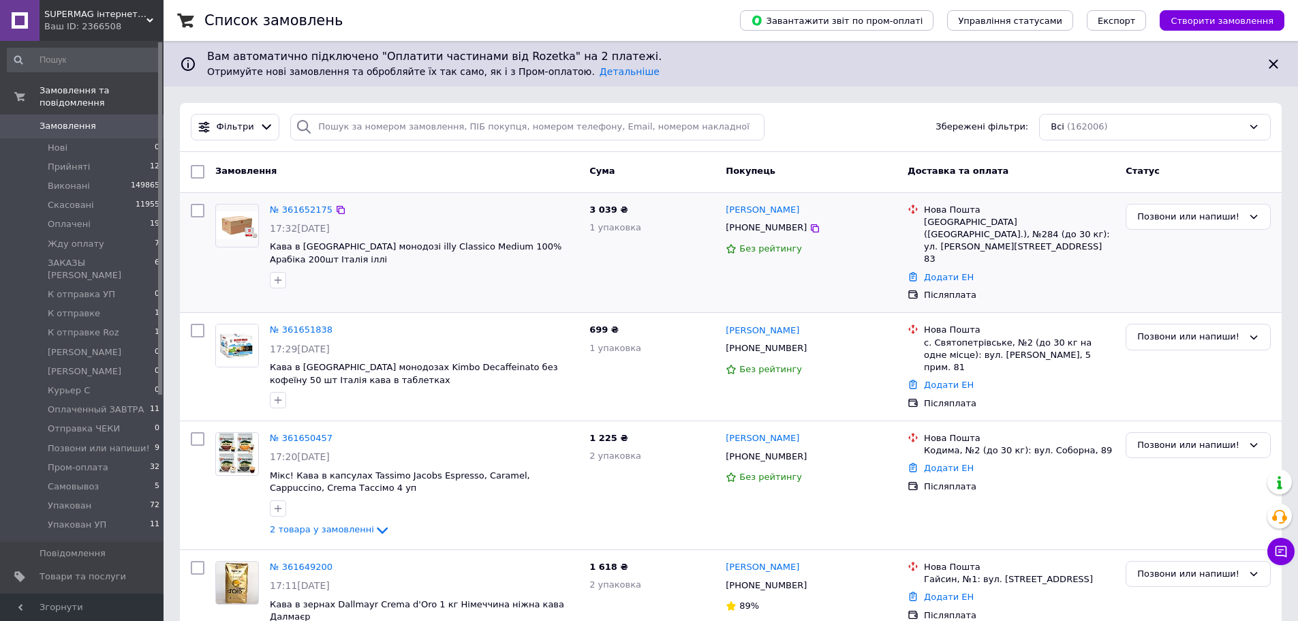
drag, startPoint x: 1183, startPoint y: 275, endPoint x: 1164, endPoint y: 270, distance: 19.7
click at [1183, 275] on div "Позвони или напиши!" at bounding box center [1198, 252] width 156 height 109
click at [125, 442] on span "Позвони или напиши!" at bounding box center [99, 448] width 102 height 12
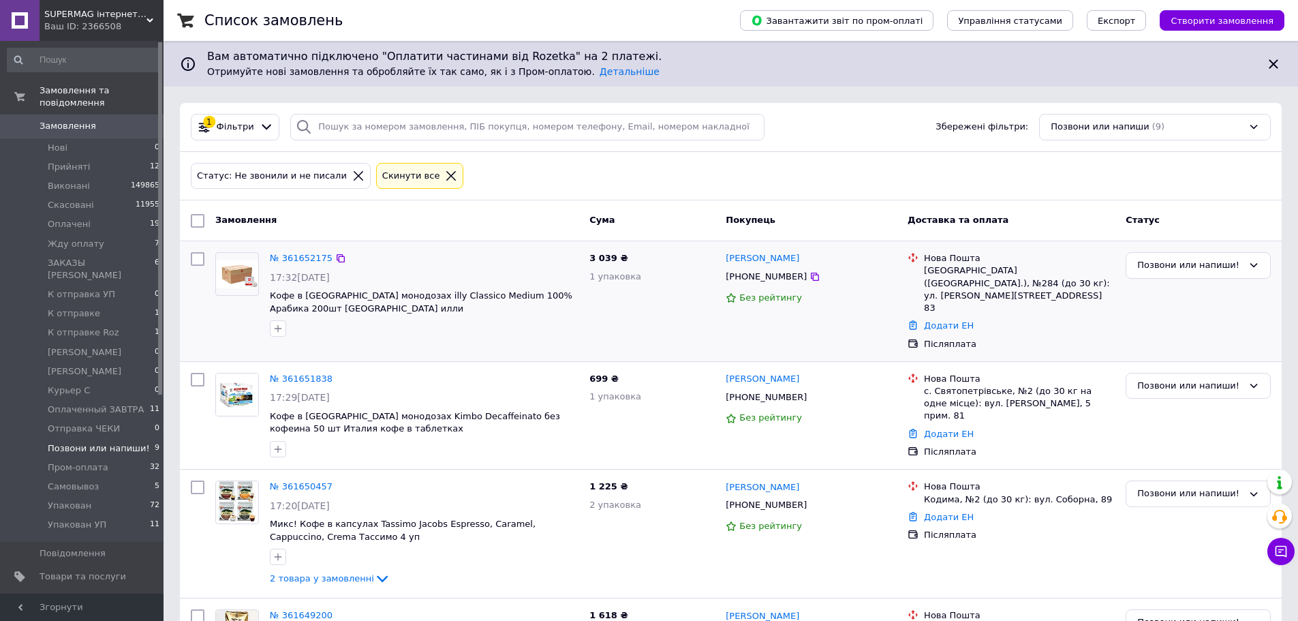
drag, startPoint x: 1157, startPoint y: 300, endPoint x: 1141, endPoint y: 301, distance: 15.7
click at [1157, 300] on div "Позвони или напиши!" at bounding box center [1198, 301] width 156 height 109
click at [95, 138] on li "Нові 0" at bounding box center [84, 147] width 168 height 19
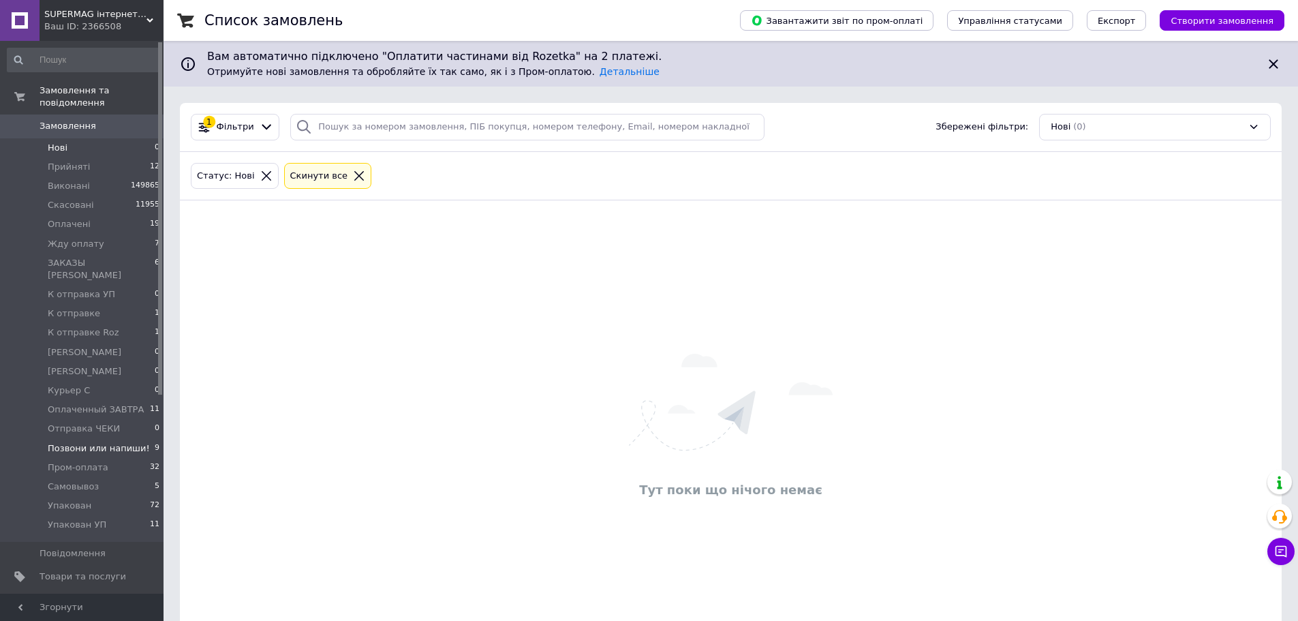
click at [135, 442] on span "Позвони или напиши!" at bounding box center [99, 448] width 102 height 12
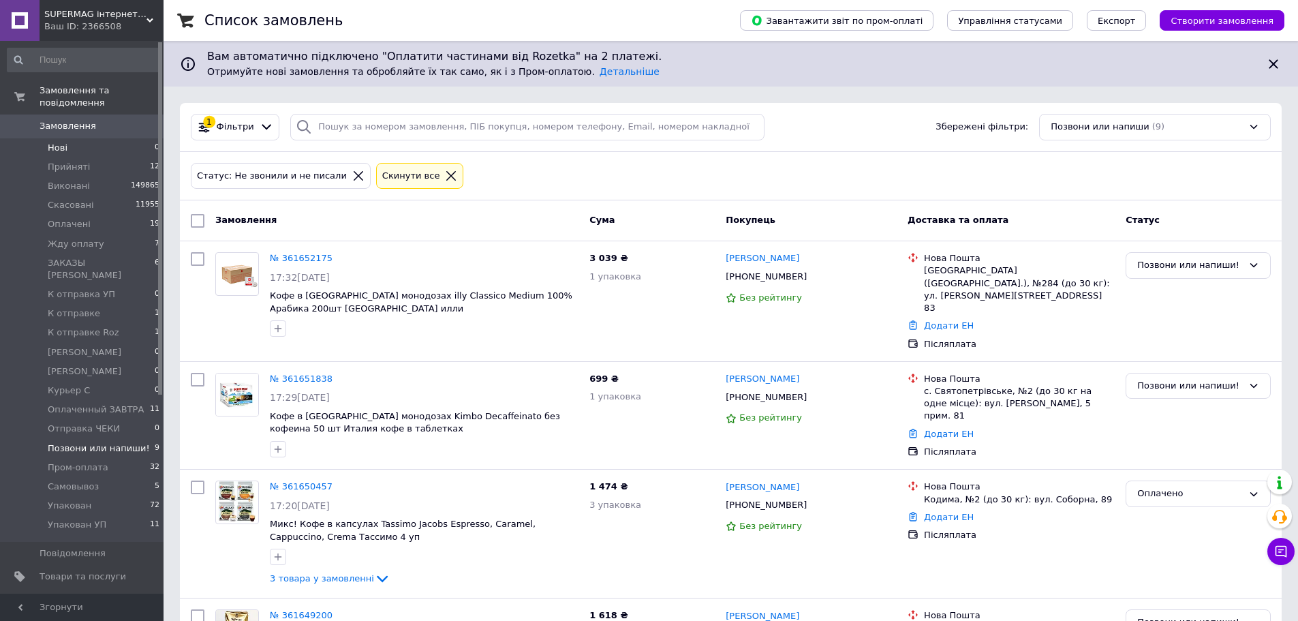
click at [77, 138] on li "Нові 0" at bounding box center [84, 147] width 168 height 19
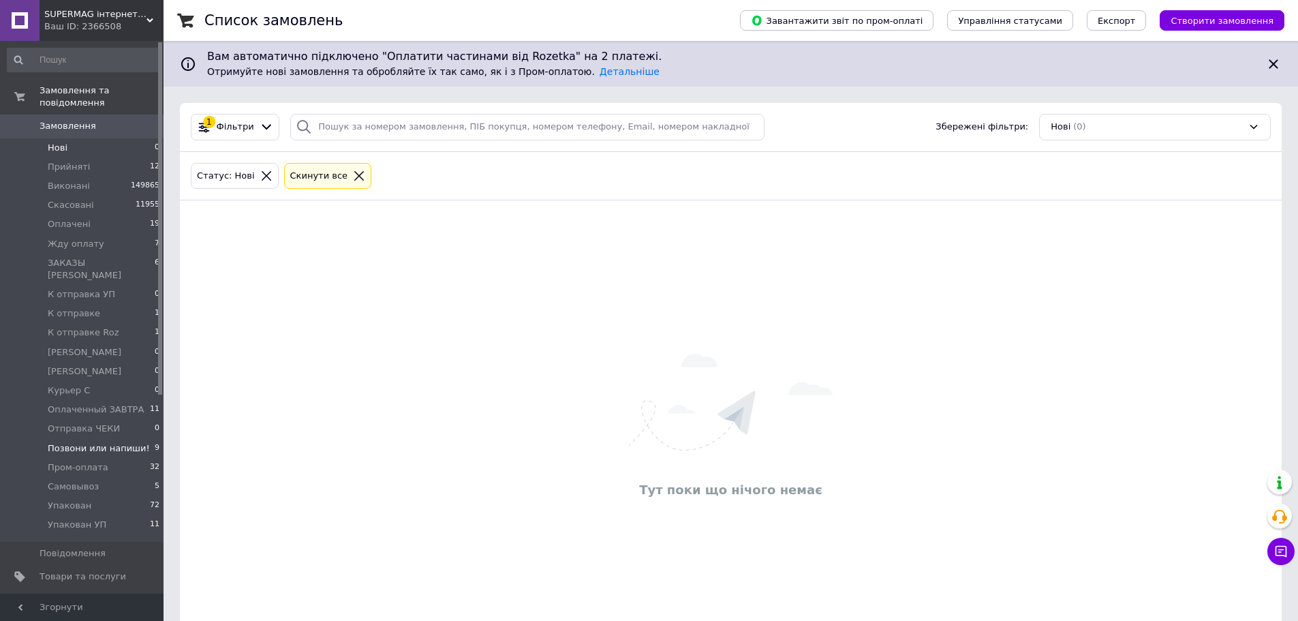
drag, startPoint x: 134, startPoint y: 431, endPoint x: 151, endPoint y: 430, distance: 17.1
click at [134, 439] on li "Позвони или напиши! 9" at bounding box center [84, 448] width 168 height 19
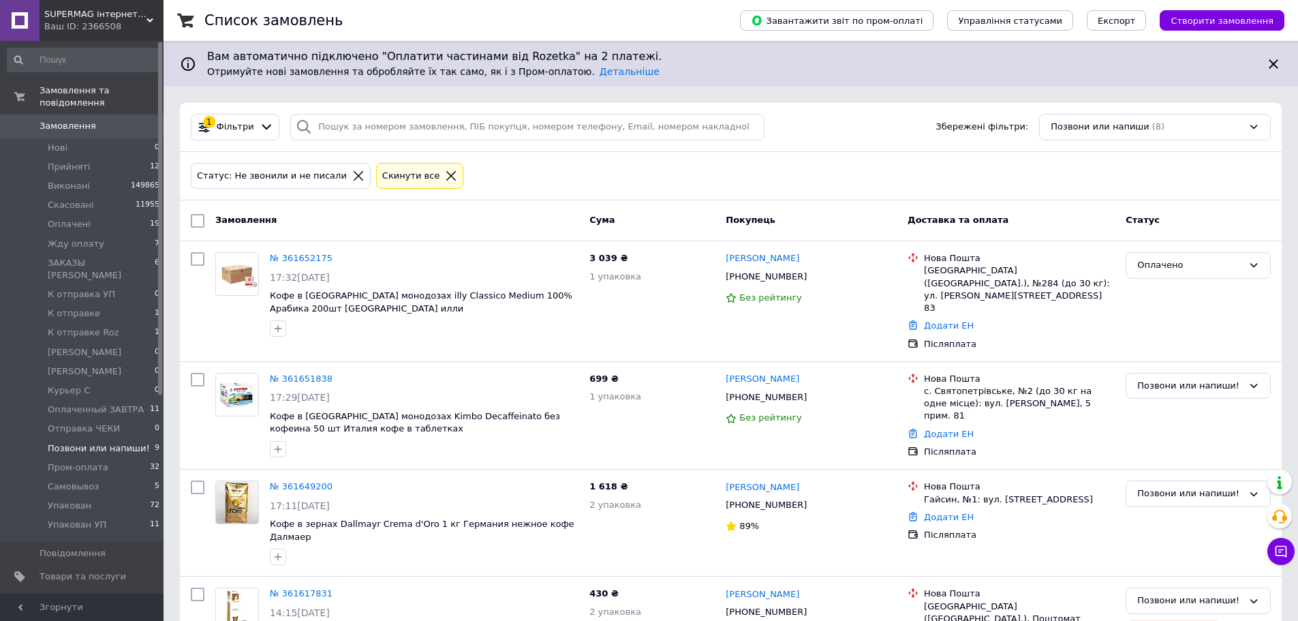
click at [193, 213] on div at bounding box center [197, 220] width 25 height 25
click at [200, 225] on input "checkbox" at bounding box center [198, 221] width 14 height 14
checkbox input "true"
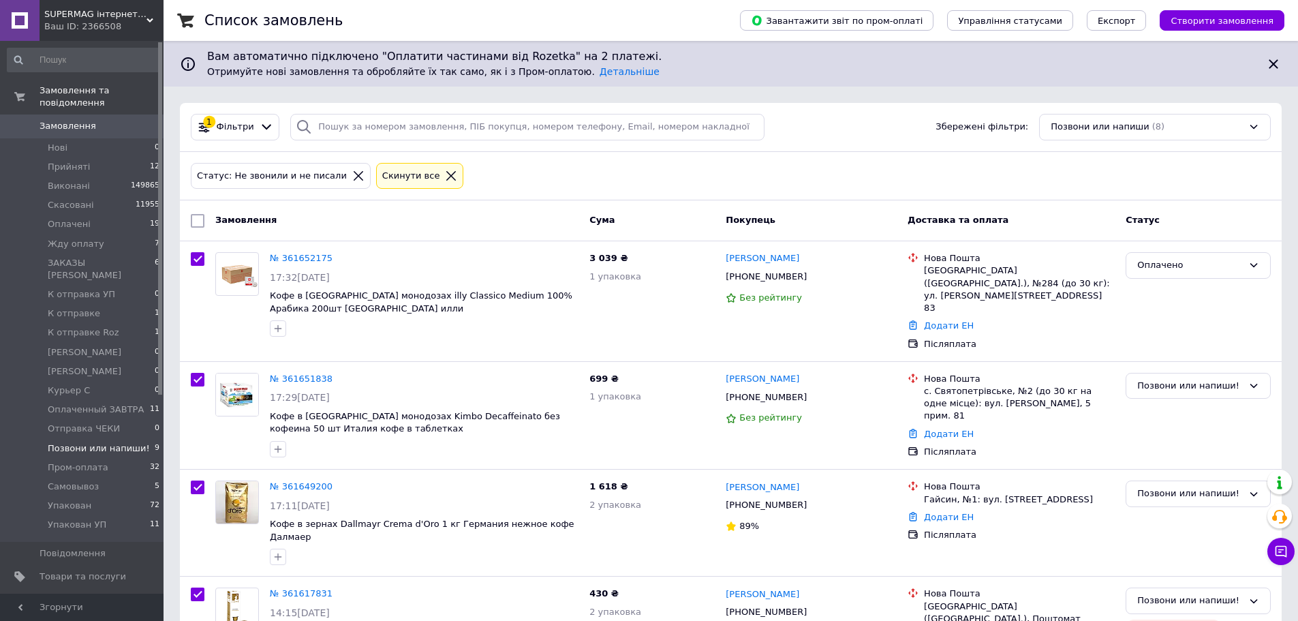
checkbox input "true"
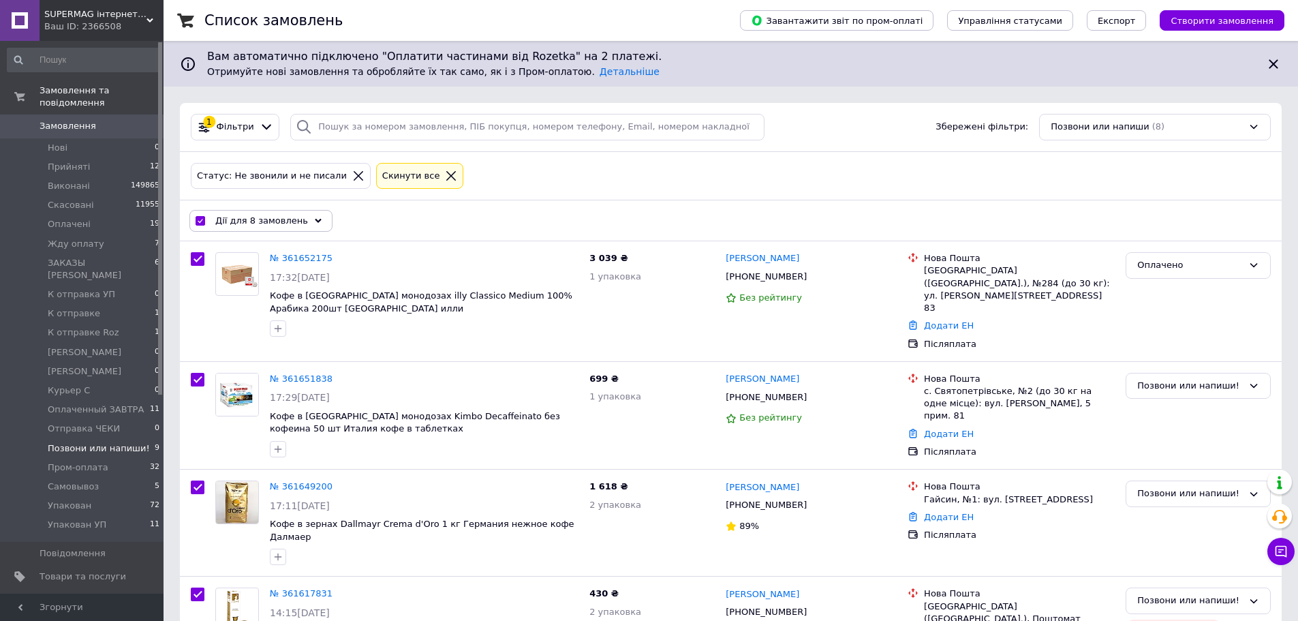
click at [200, 224] on input "checkbox" at bounding box center [200, 221] width 9 height 9
checkbox input "false"
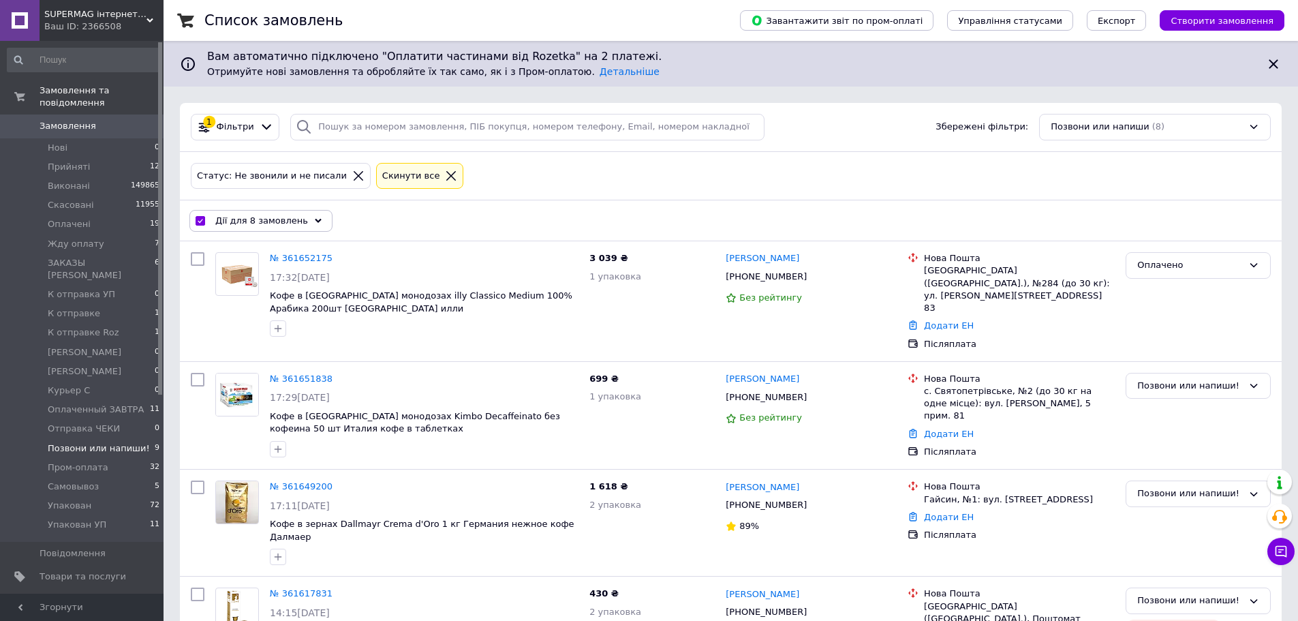
checkbox input "false"
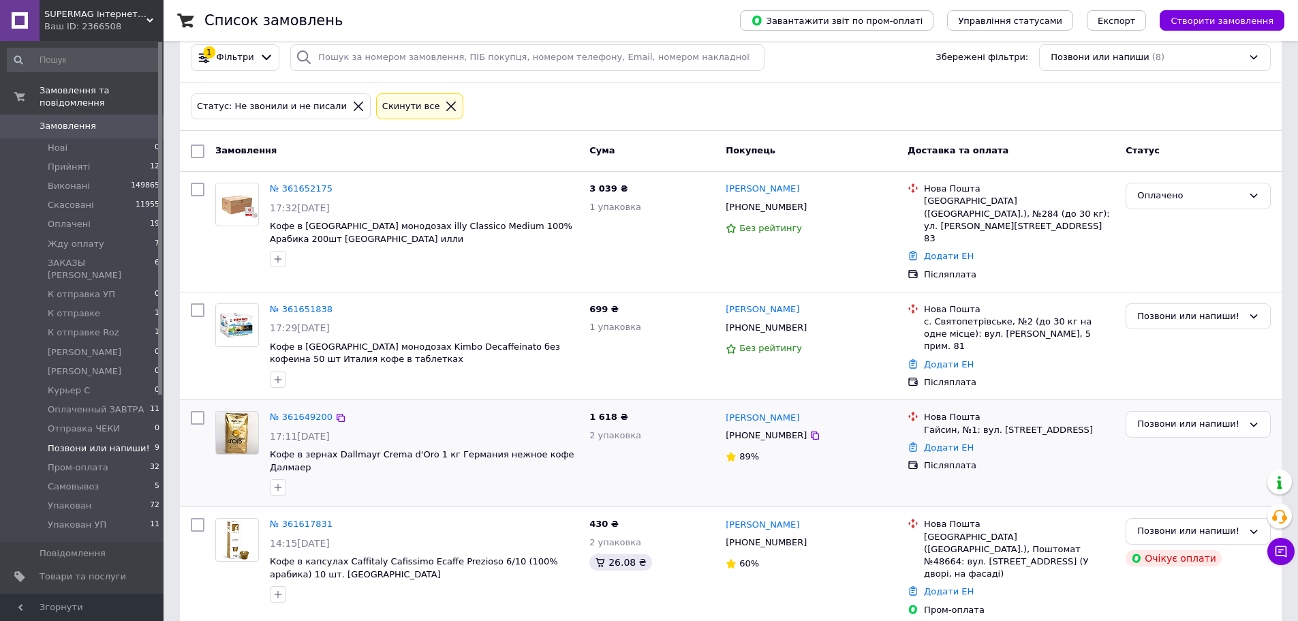
scroll to position [57, 0]
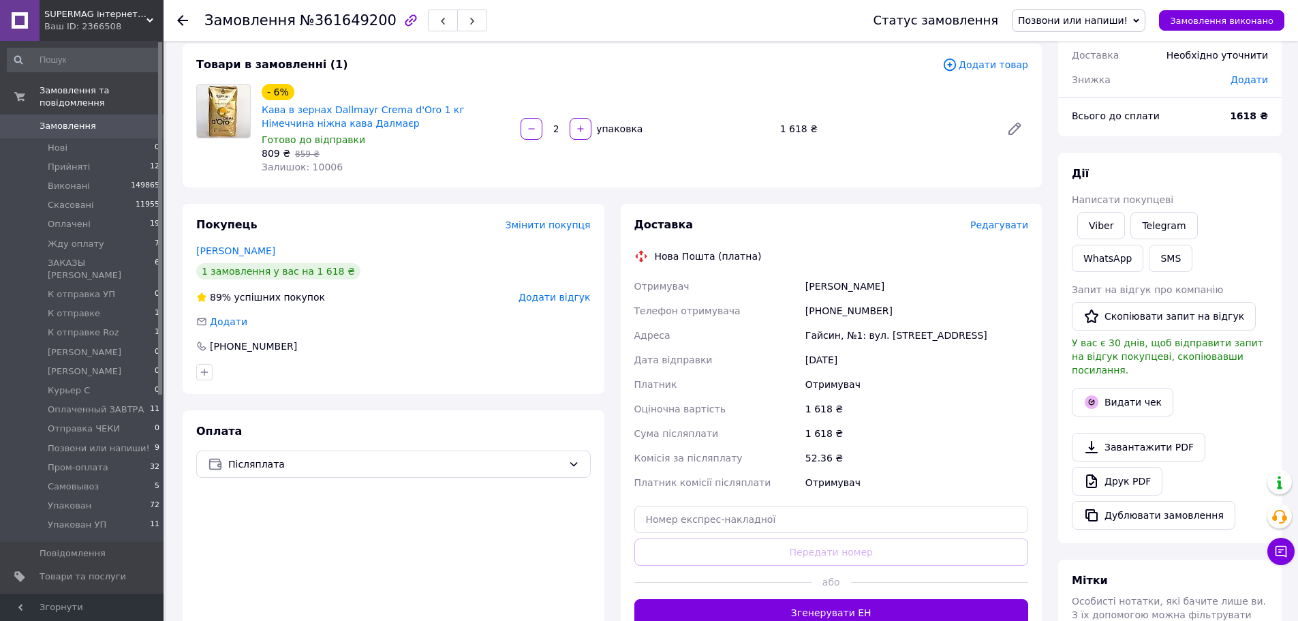
scroll to position [315, 0]
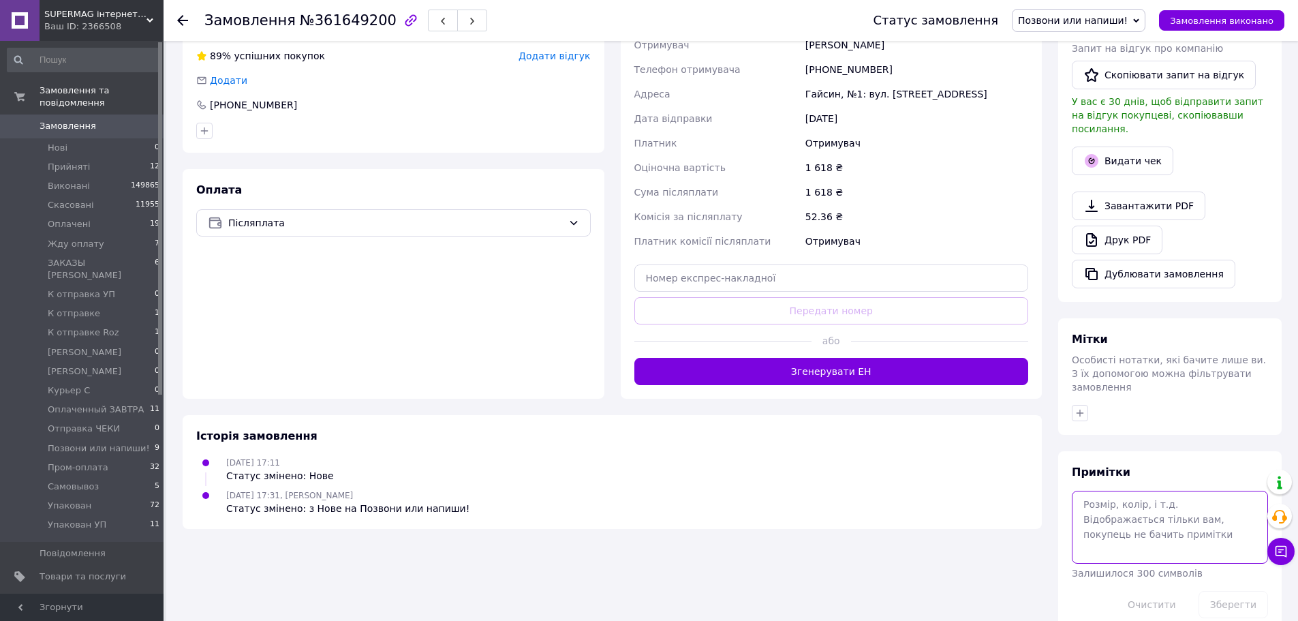
click at [1145, 503] on textarea at bounding box center [1170, 527] width 196 height 72
type textarea "но"
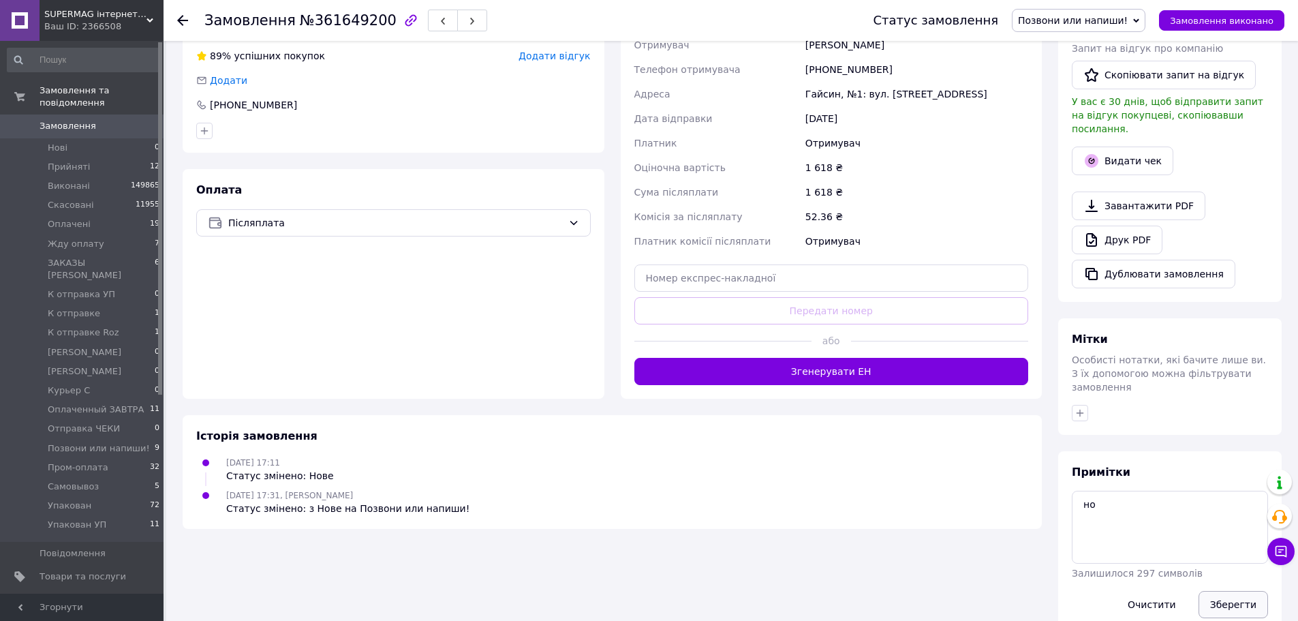
click at [1232, 591] on button "Зберегти" at bounding box center [1232, 604] width 69 height 27
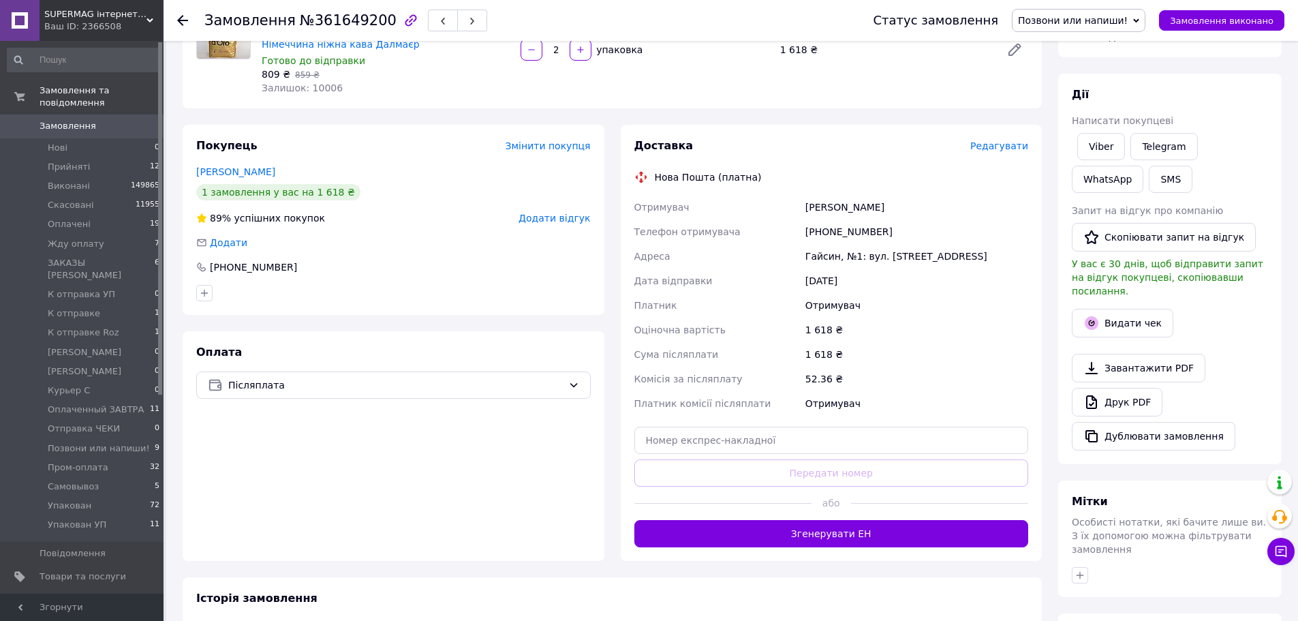
scroll to position [0, 0]
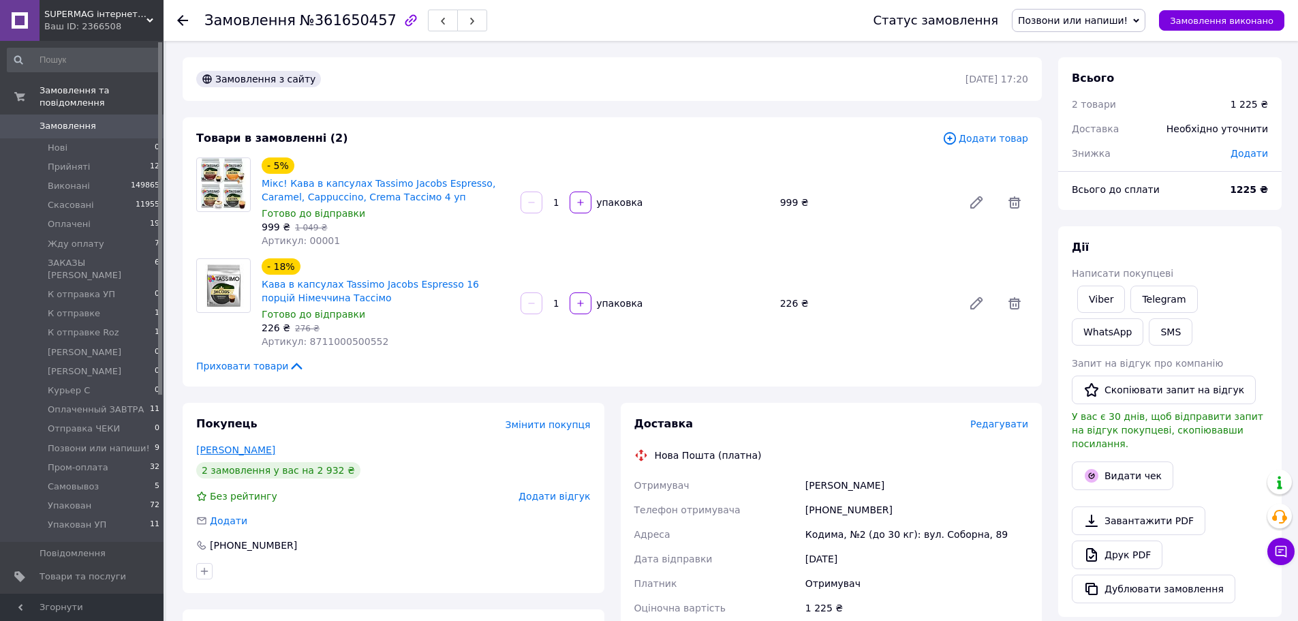
click at [233, 450] on link "[PERSON_NAME]" at bounding box center [235, 449] width 79 height 11
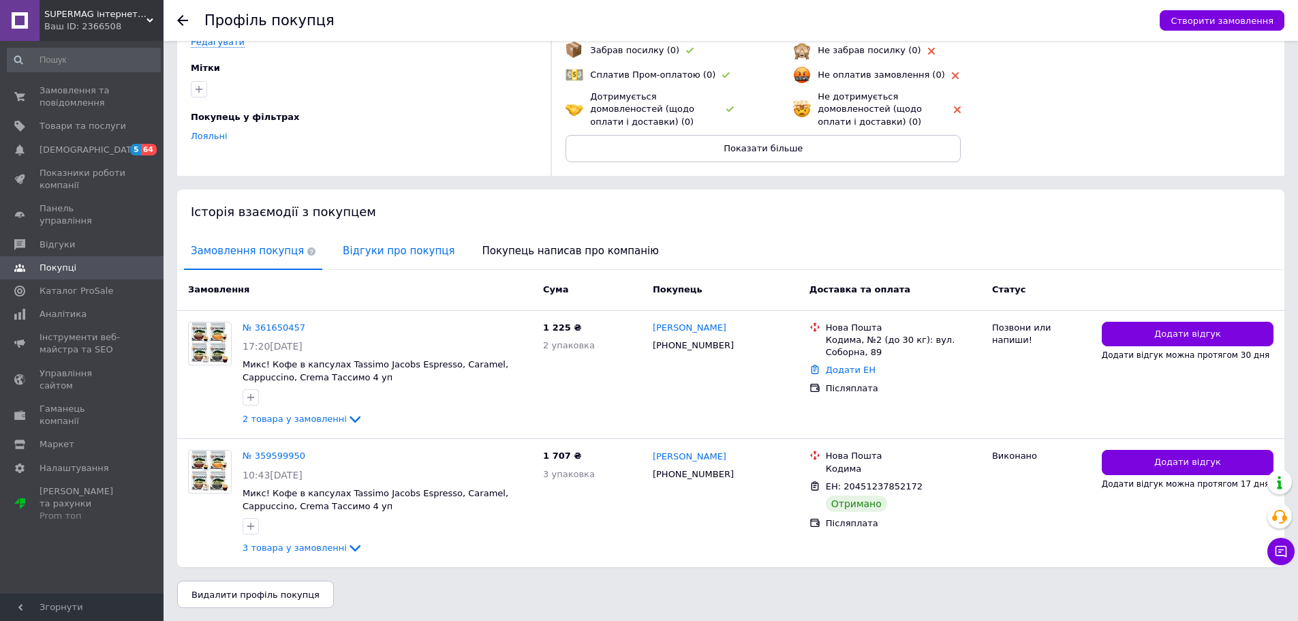
scroll to position [121, 0]
click at [342, 260] on span "Відгуки про покупця" at bounding box center [398, 250] width 125 height 35
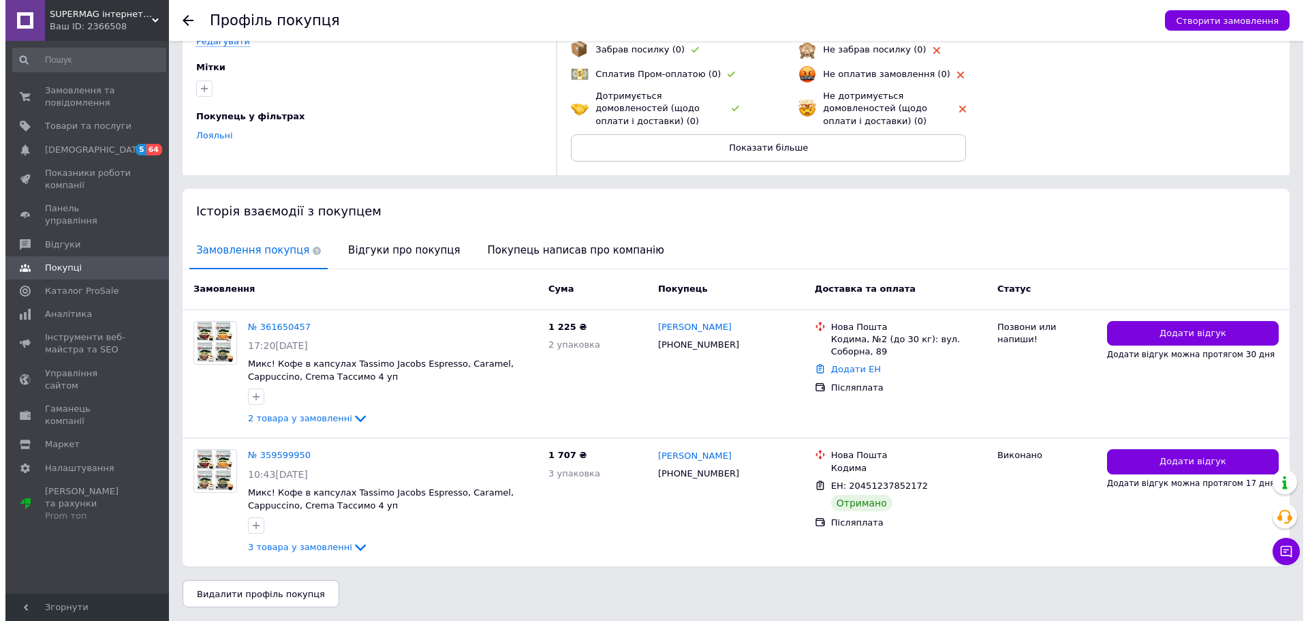
scroll to position [0, 0]
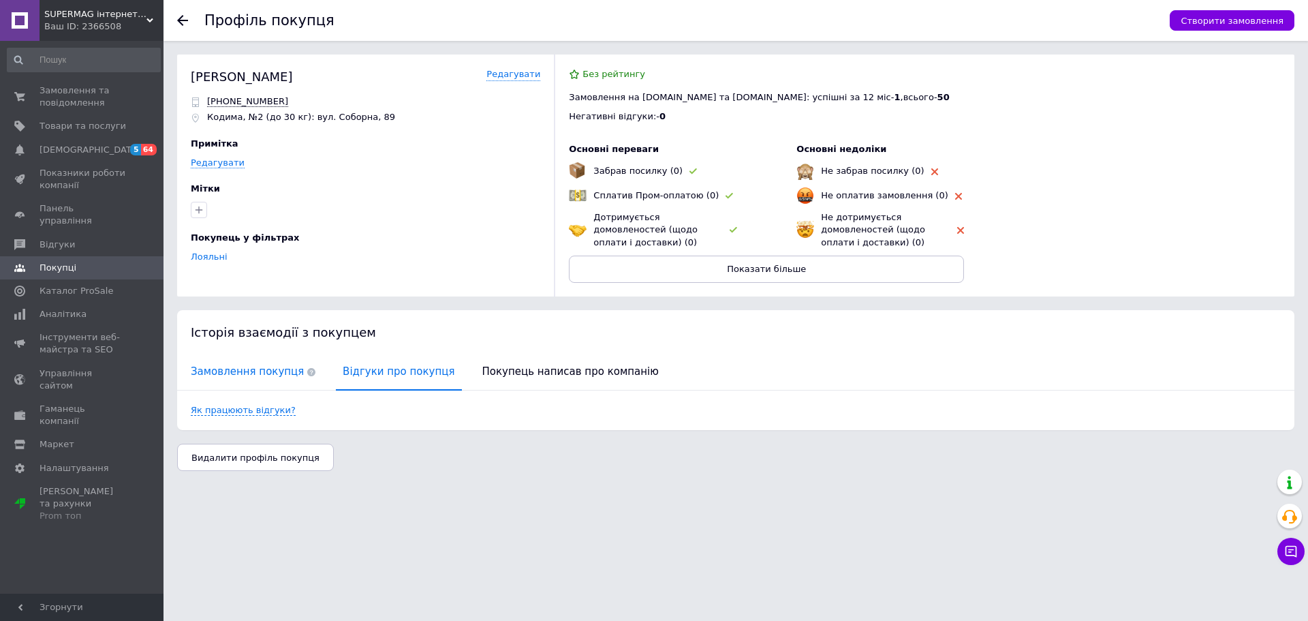
click at [257, 372] on span "Замовлення покупця" at bounding box center [253, 371] width 138 height 35
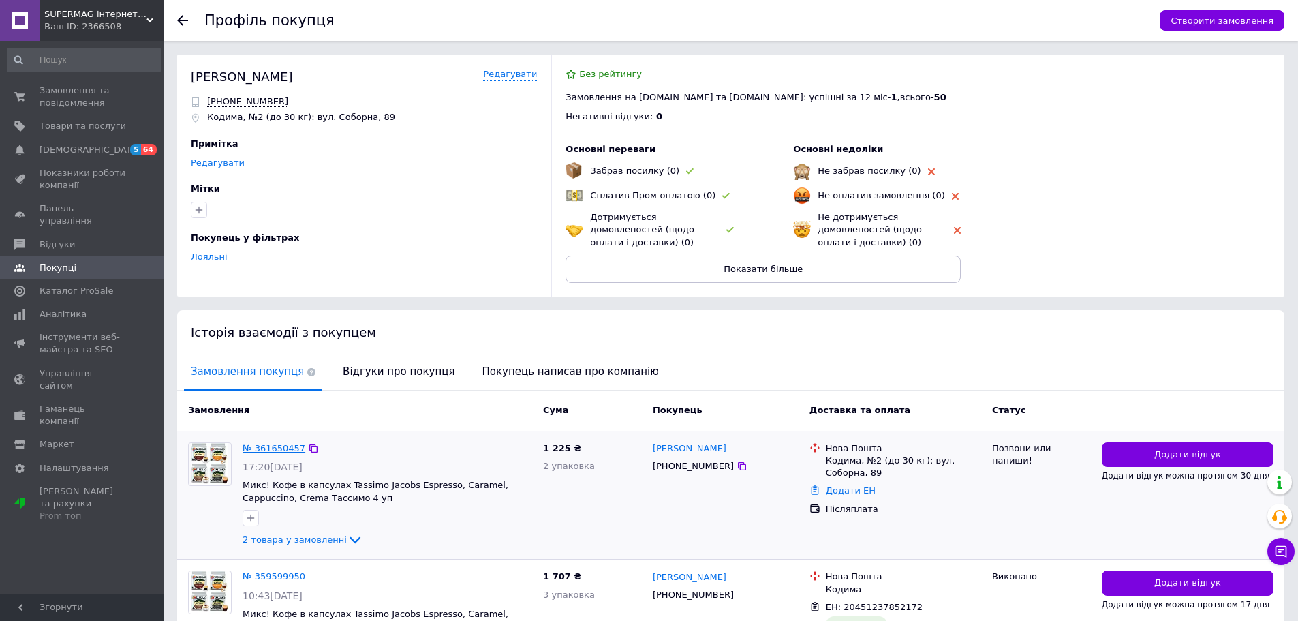
click at [270, 450] on link "№ 361650457" at bounding box center [274, 448] width 63 height 10
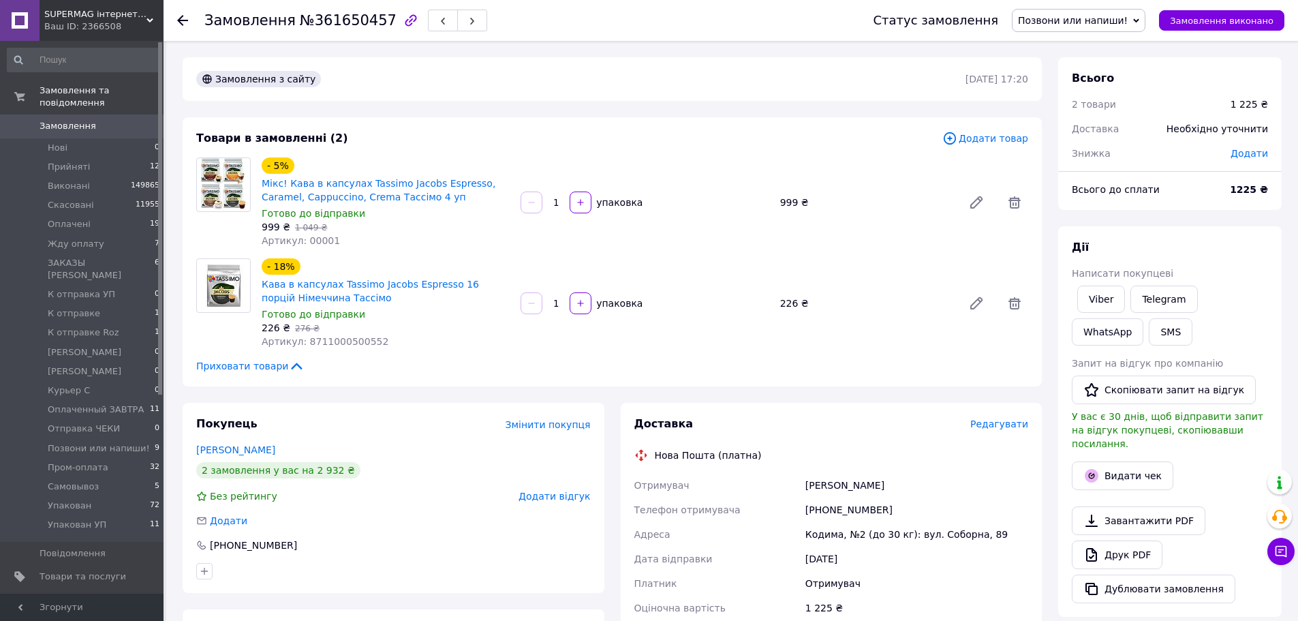
click at [1001, 136] on span "Додати товар" at bounding box center [985, 138] width 86 height 15
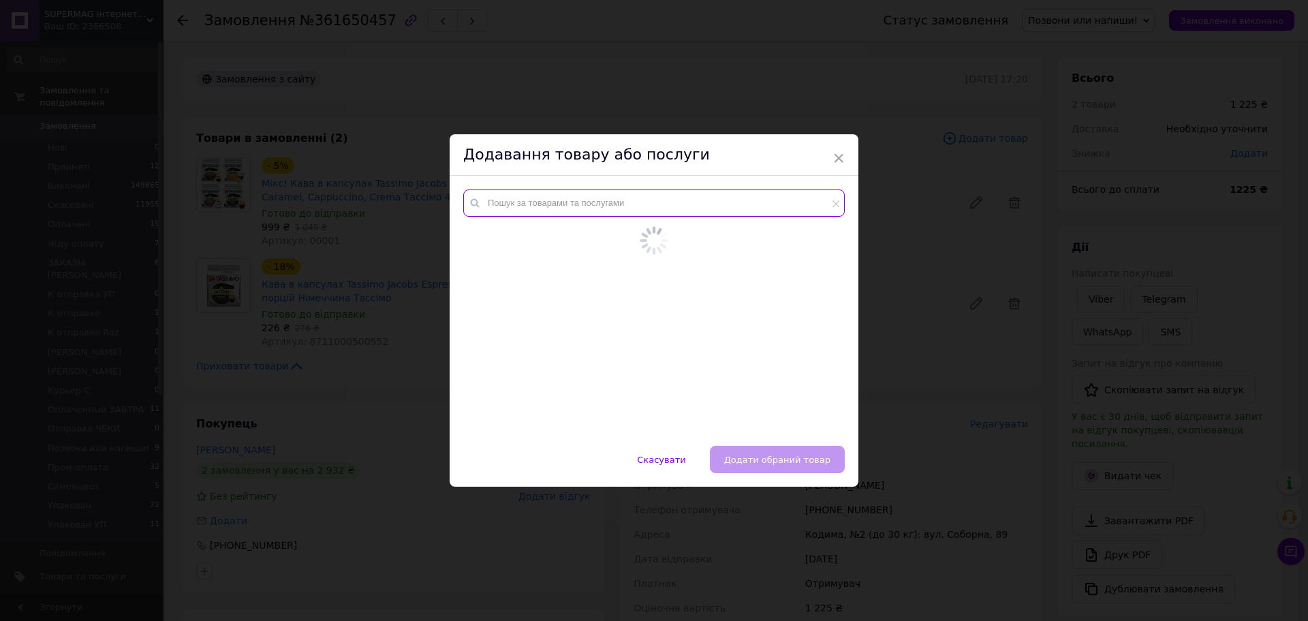
click at [656, 211] on input "text" at bounding box center [654, 202] width 382 height 27
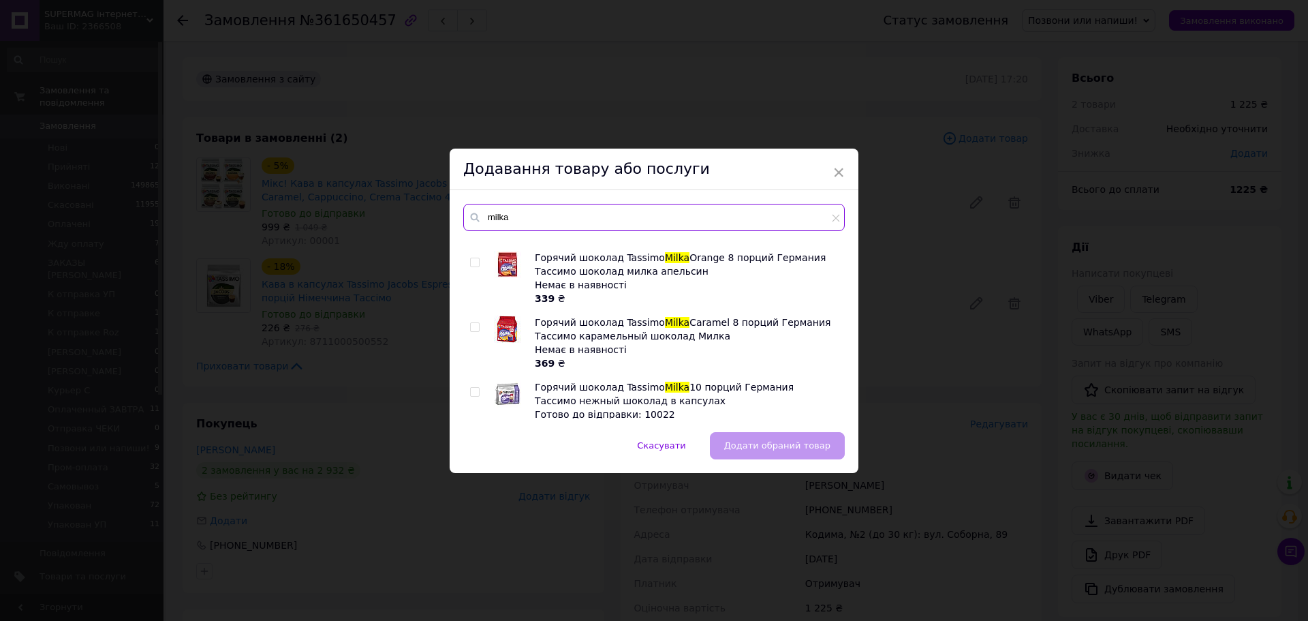
scroll to position [392, 0]
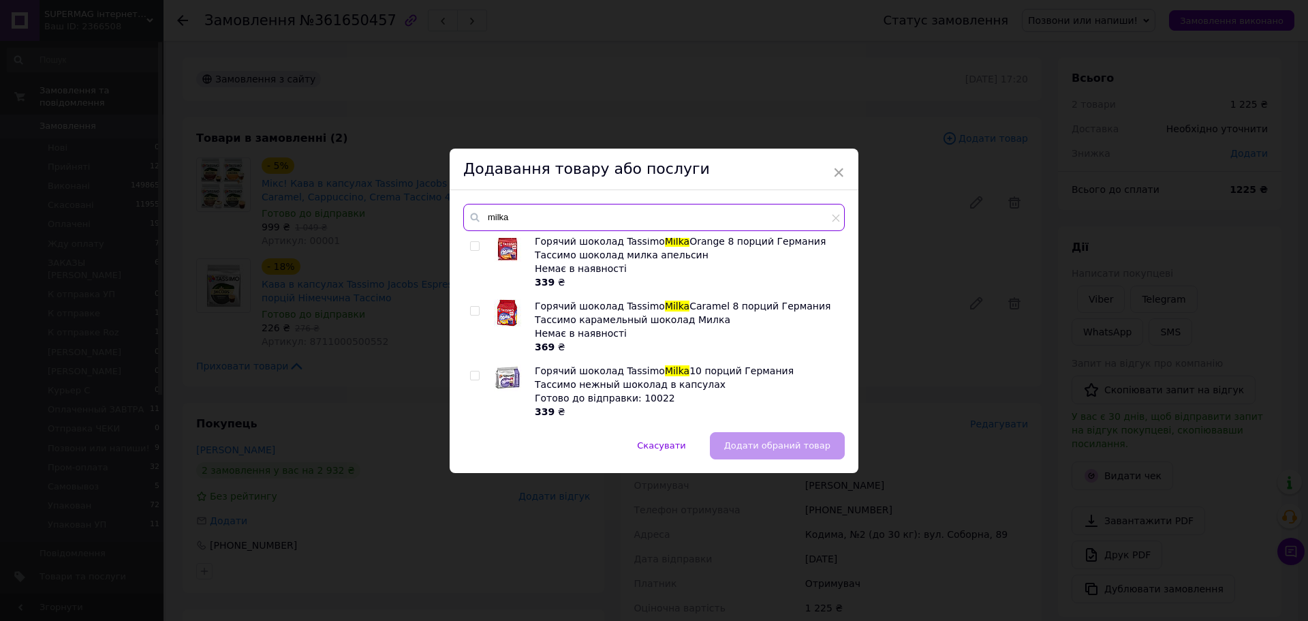
type input "milka"
click at [484, 364] on div at bounding box center [489, 398] width 10 height 68
click at [471, 371] on input "checkbox" at bounding box center [474, 375] width 9 height 9
checkbox input "true"
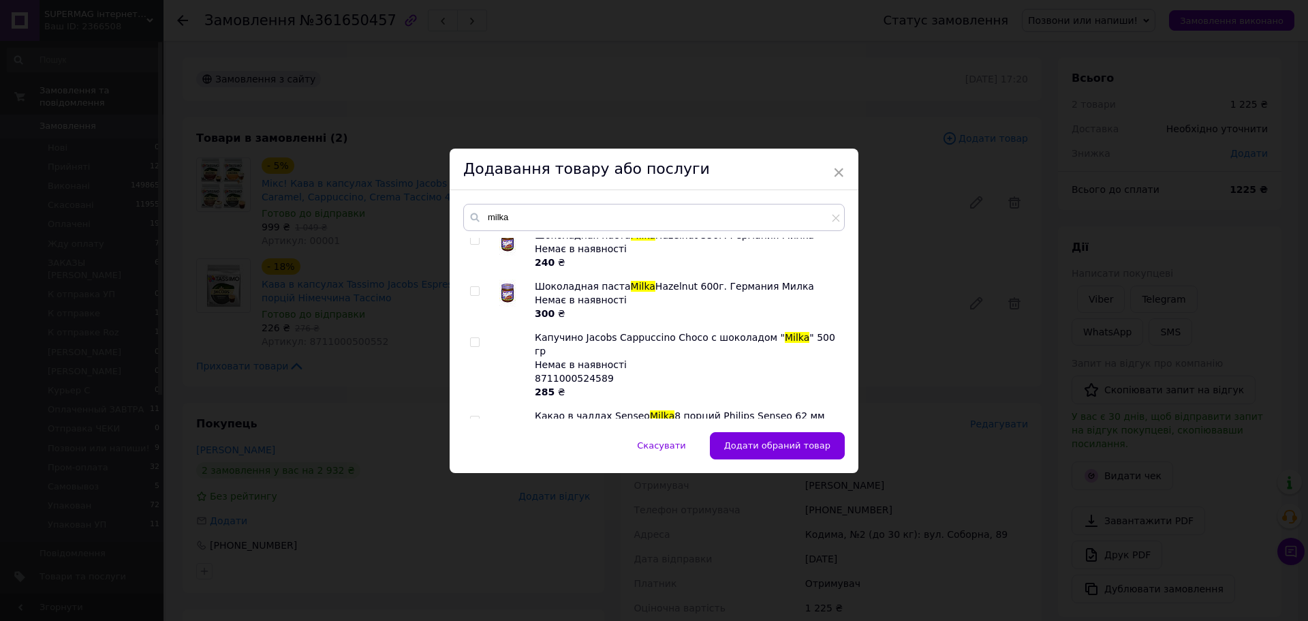
scroll to position [0, 0]
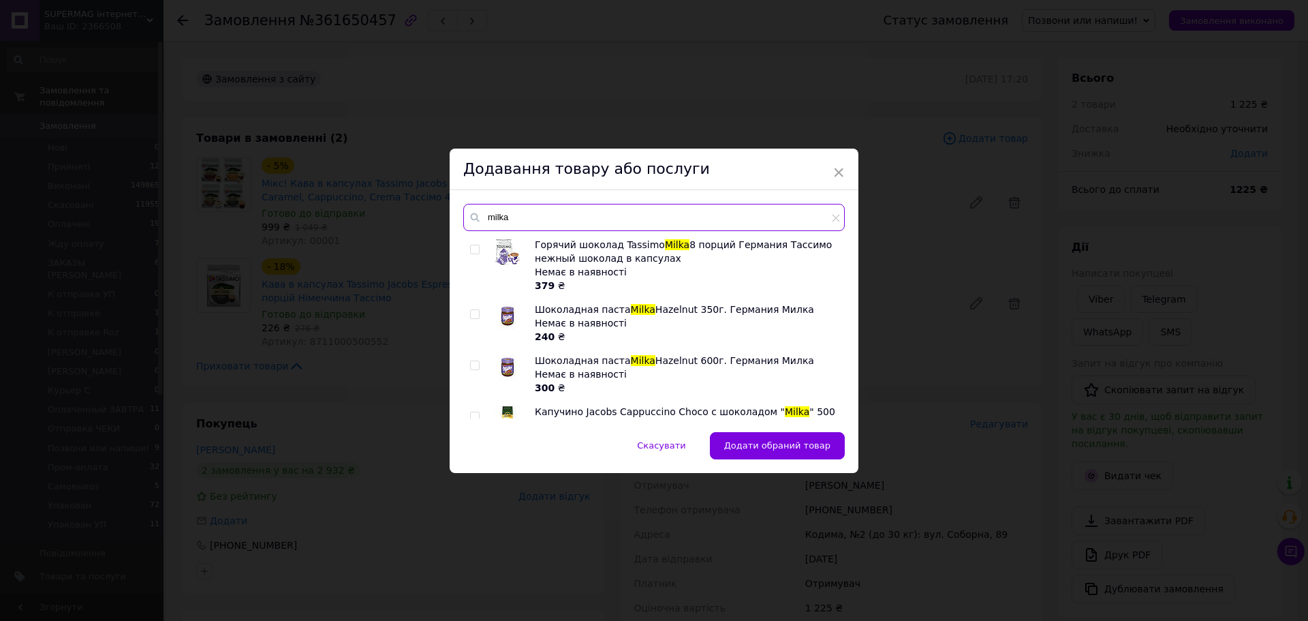
click at [523, 210] on input "milka" at bounding box center [654, 217] width 382 height 27
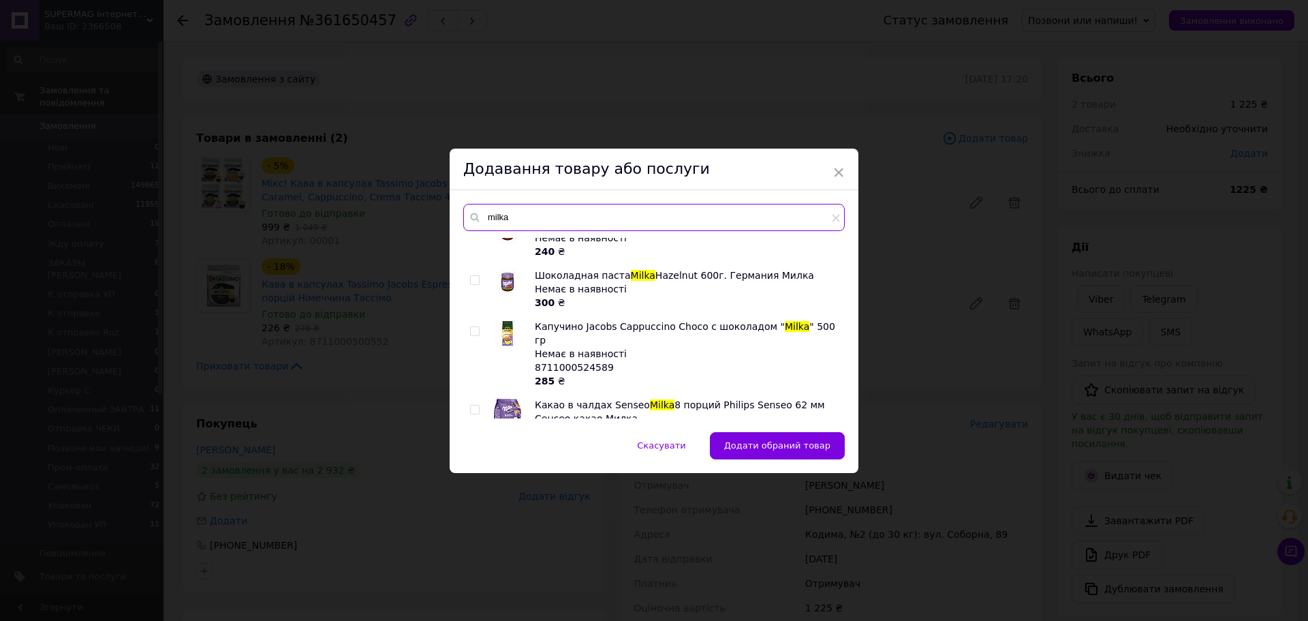
scroll to position [51, 0]
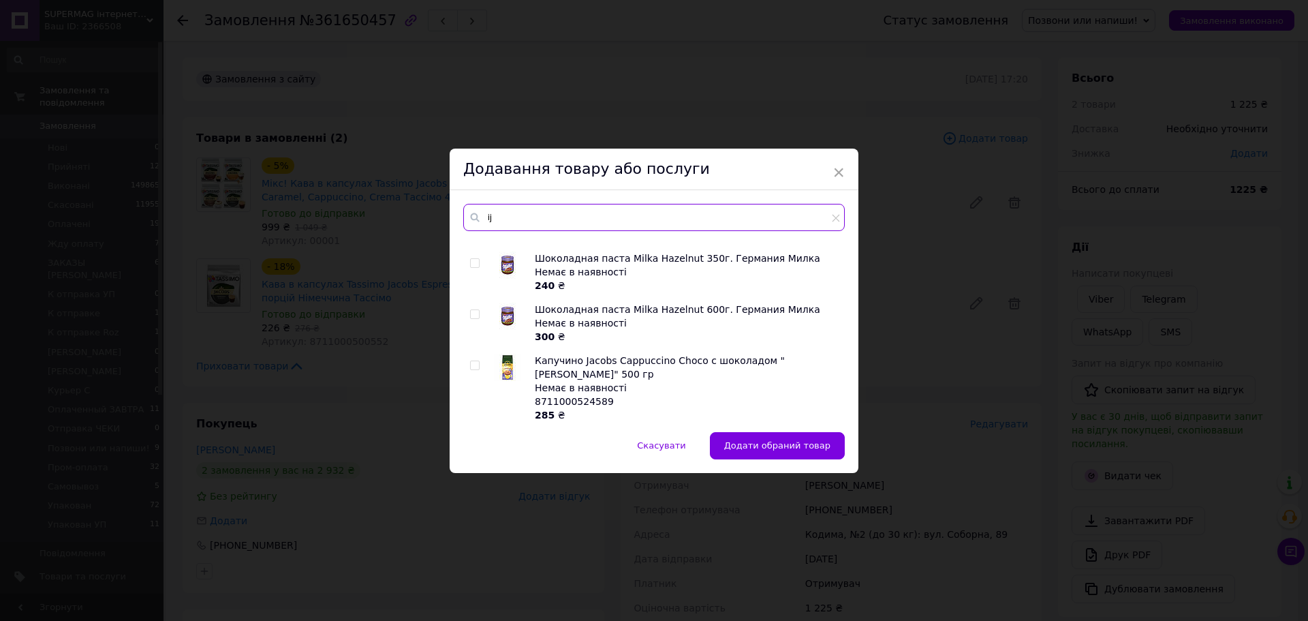
type input "i"
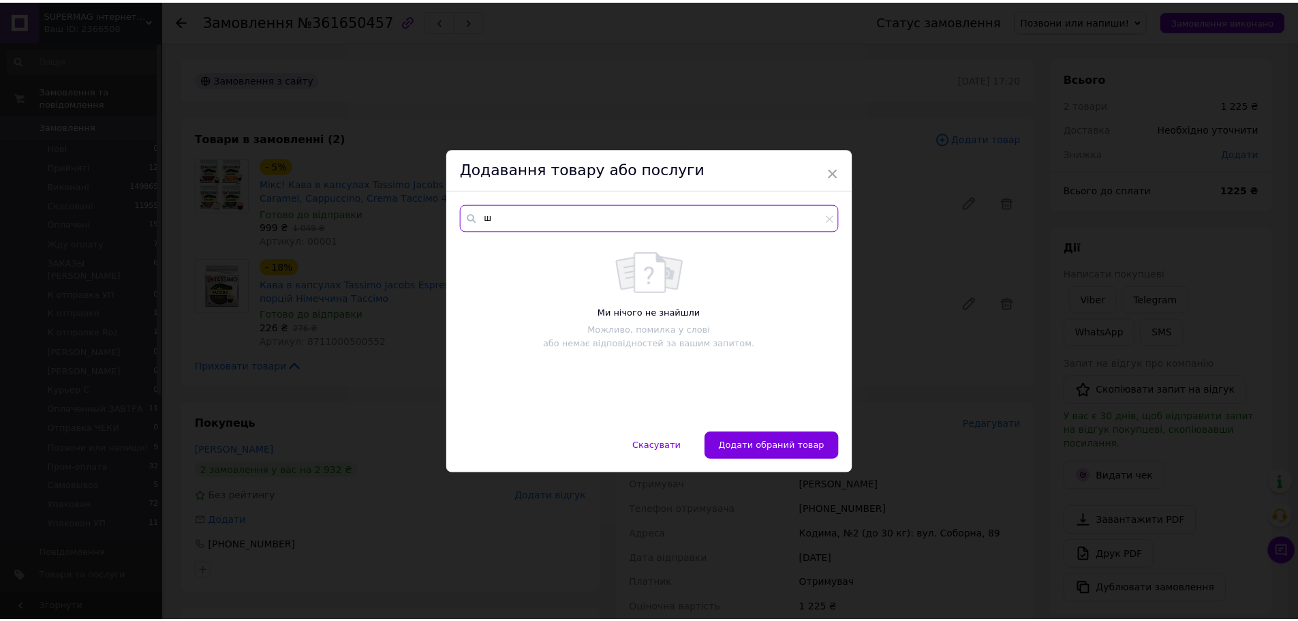
scroll to position [0, 0]
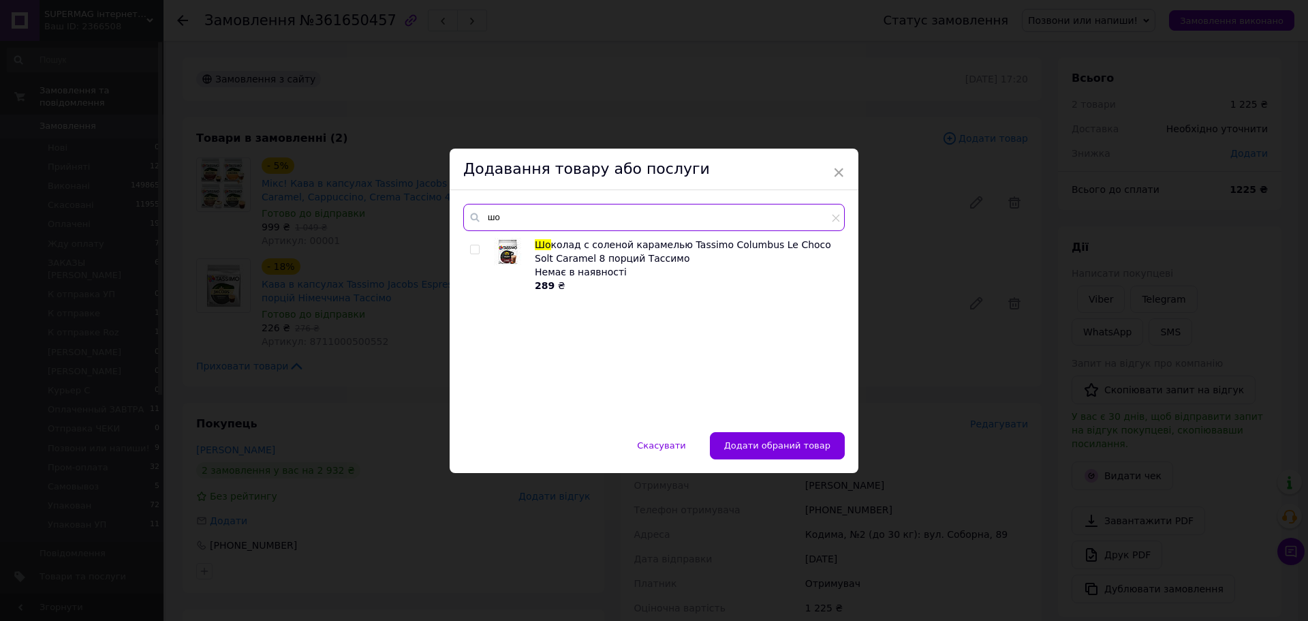
type input "ш"
type input "tassimo salte"
click at [480, 248] on div at bounding box center [477, 272] width 14 height 68
click at [476, 248] on input "checkbox" at bounding box center [474, 249] width 9 height 9
checkbox input "true"
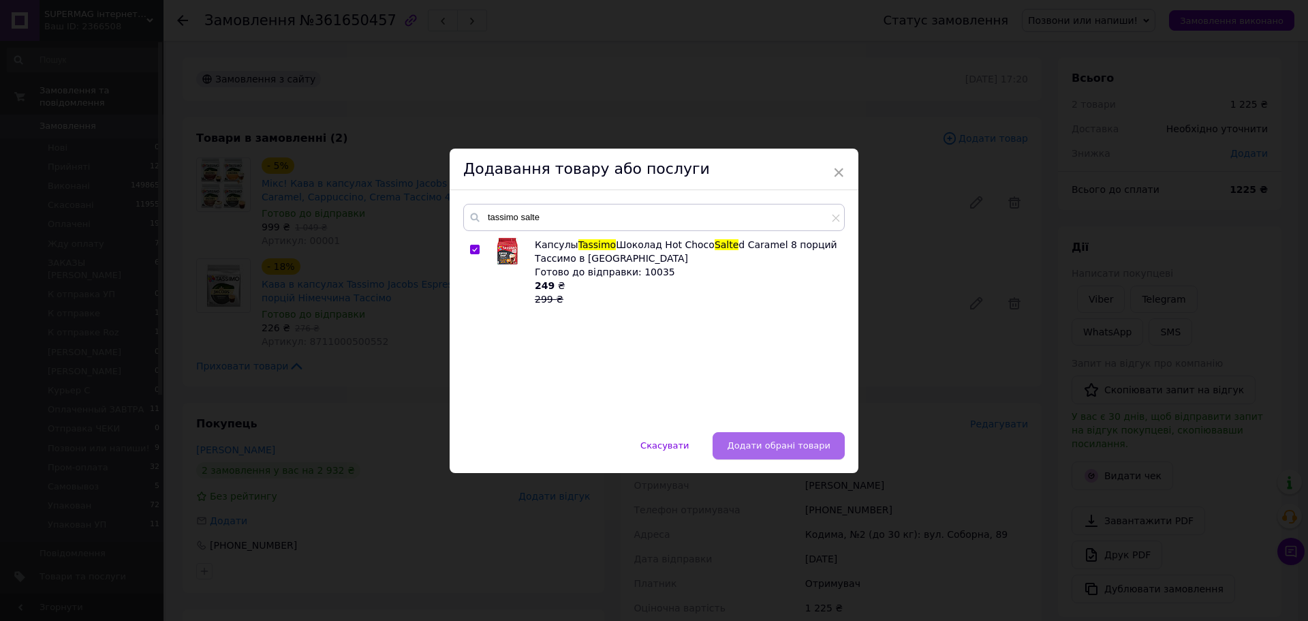
click at [788, 448] on span "Додати обрані товари" at bounding box center [779, 445] width 104 height 10
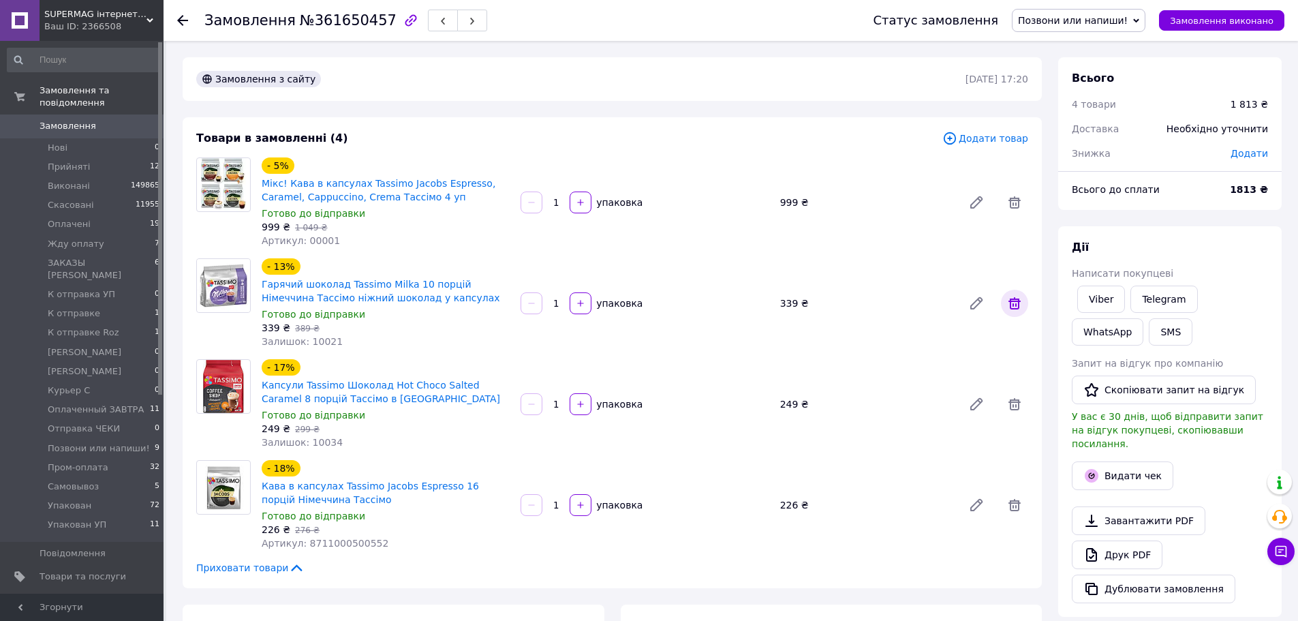
click at [1009, 298] on icon at bounding box center [1014, 303] width 16 height 16
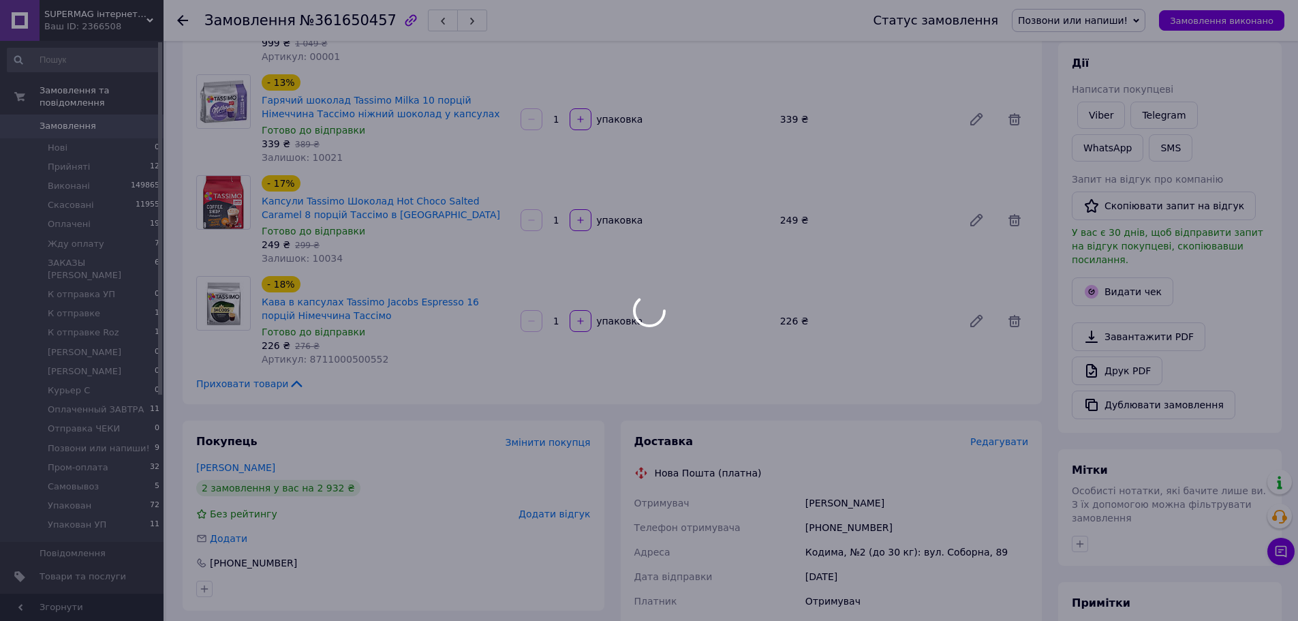
scroll to position [68, 0]
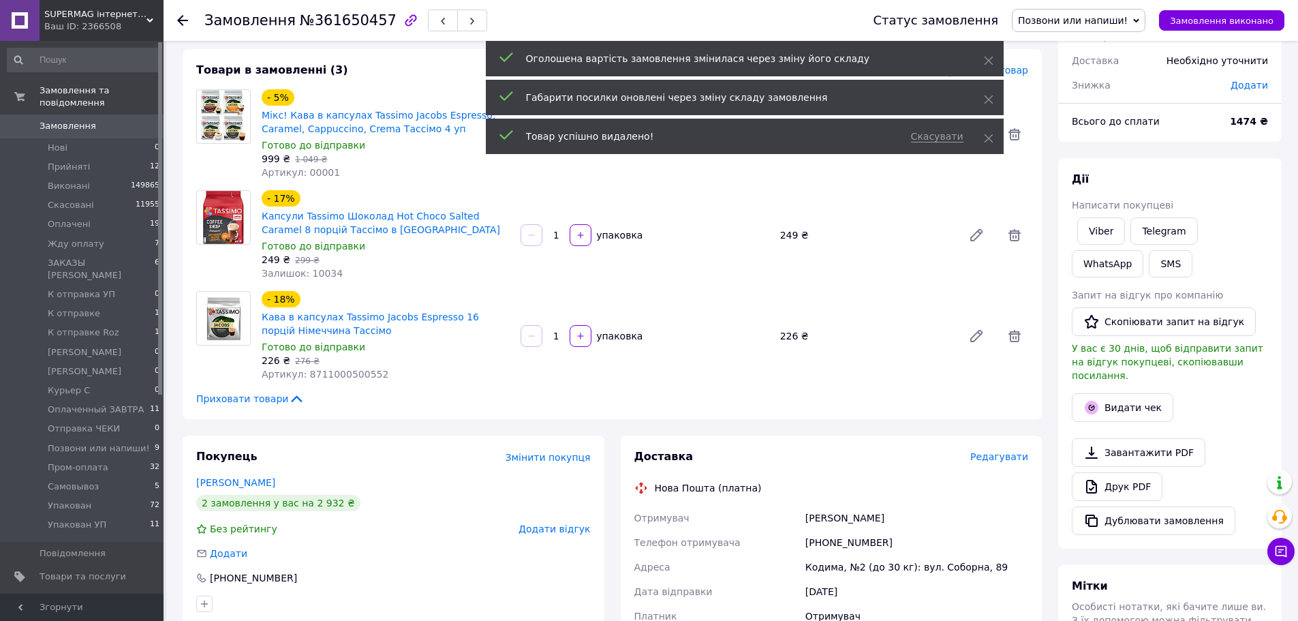
click at [1106, 29] on span "Позвони или напиши!" at bounding box center [1079, 20] width 134 height 23
click at [1084, 113] on li "Оплачено" at bounding box center [1078, 109] width 132 height 20
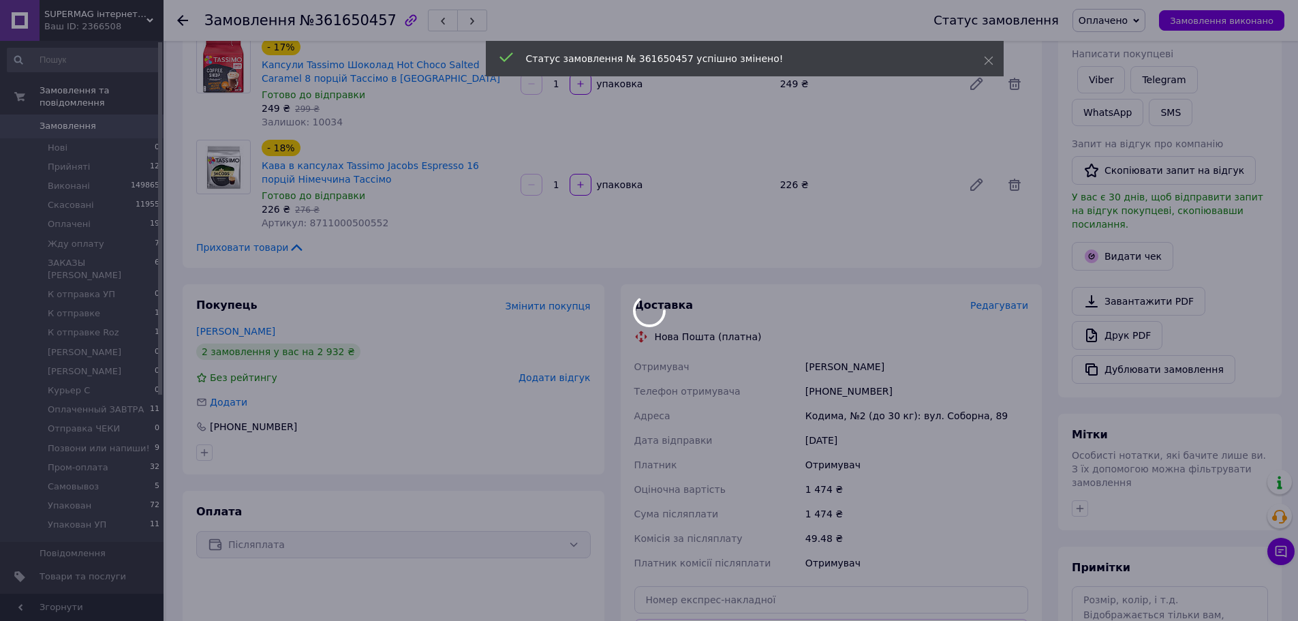
scroll to position [0, 0]
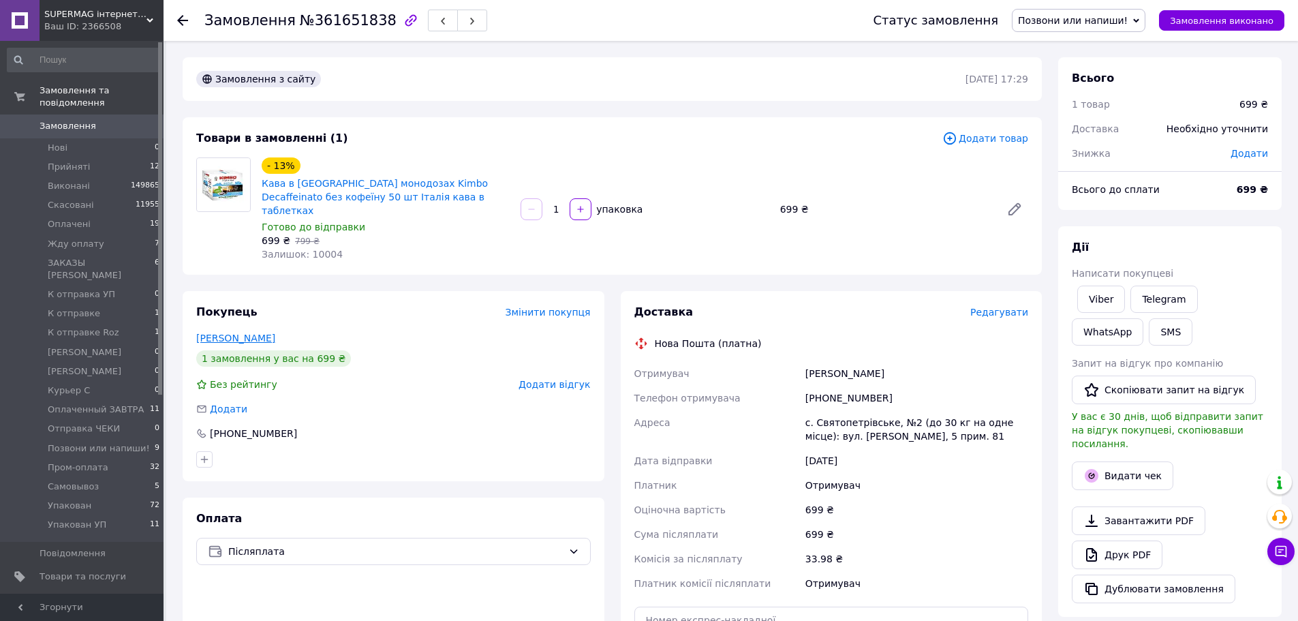
click at [246, 332] on link "[PERSON_NAME]" at bounding box center [235, 337] width 79 height 11
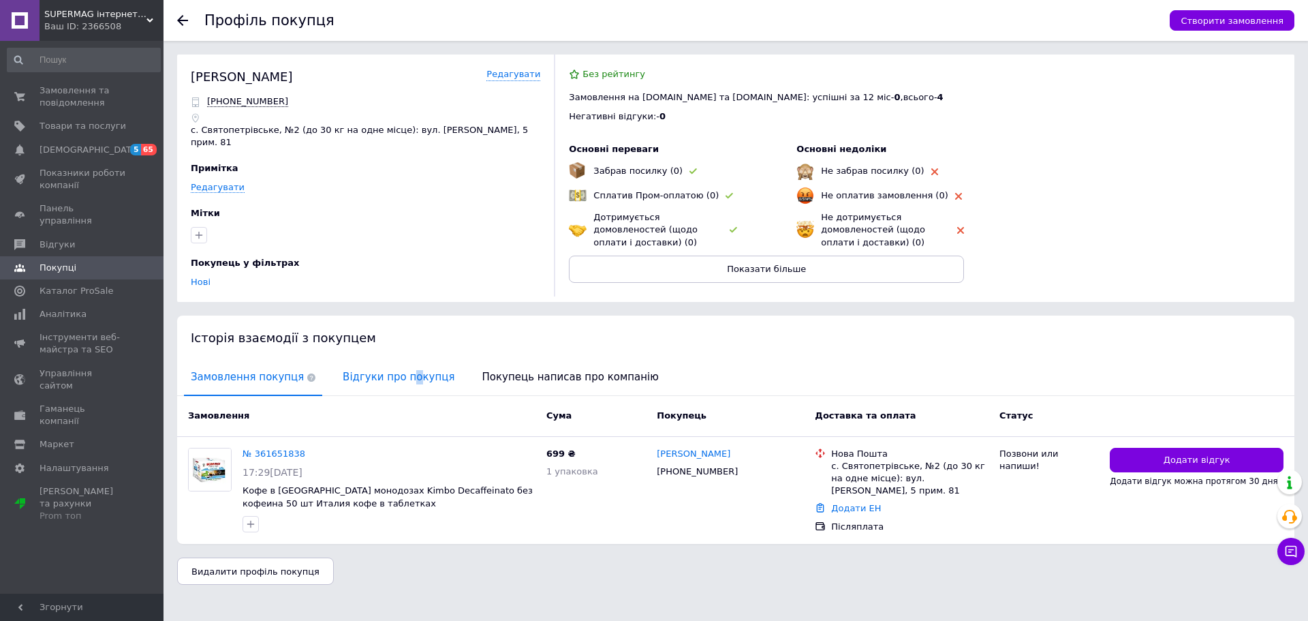
click at [389, 372] on span "Відгуки про покупця" at bounding box center [398, 377] width 125 height 35
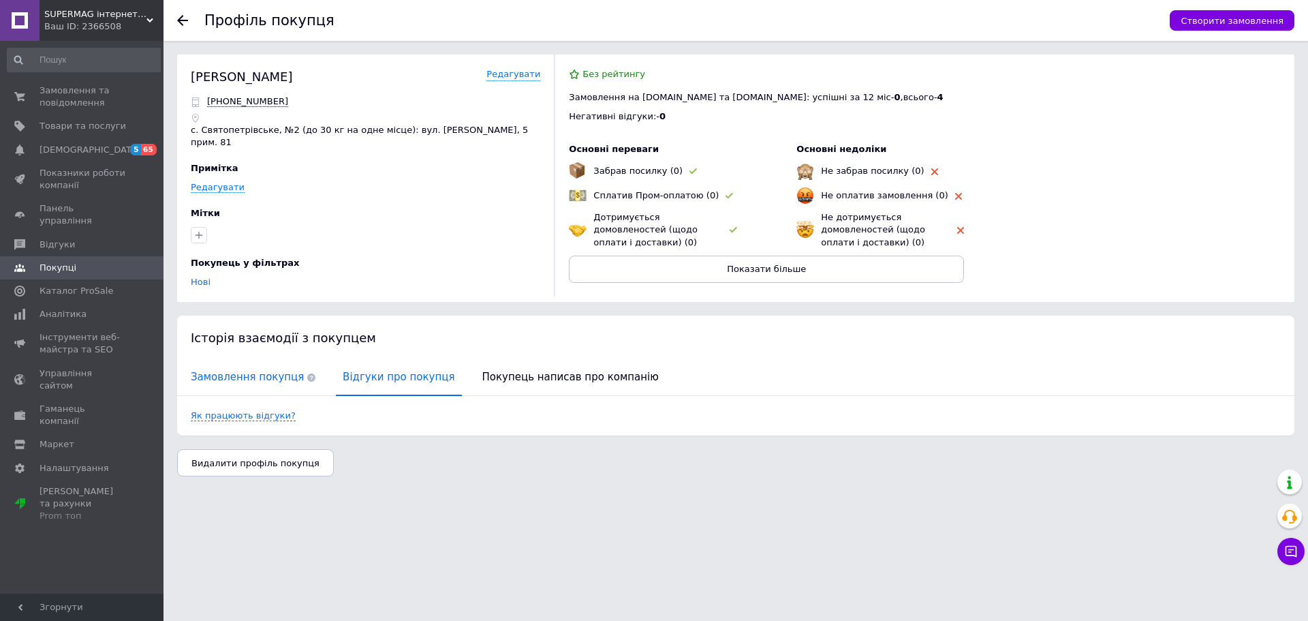
click at [270, 379] on span "Замовлення покупця" at bounding box center [253, 377] width 138 height 35
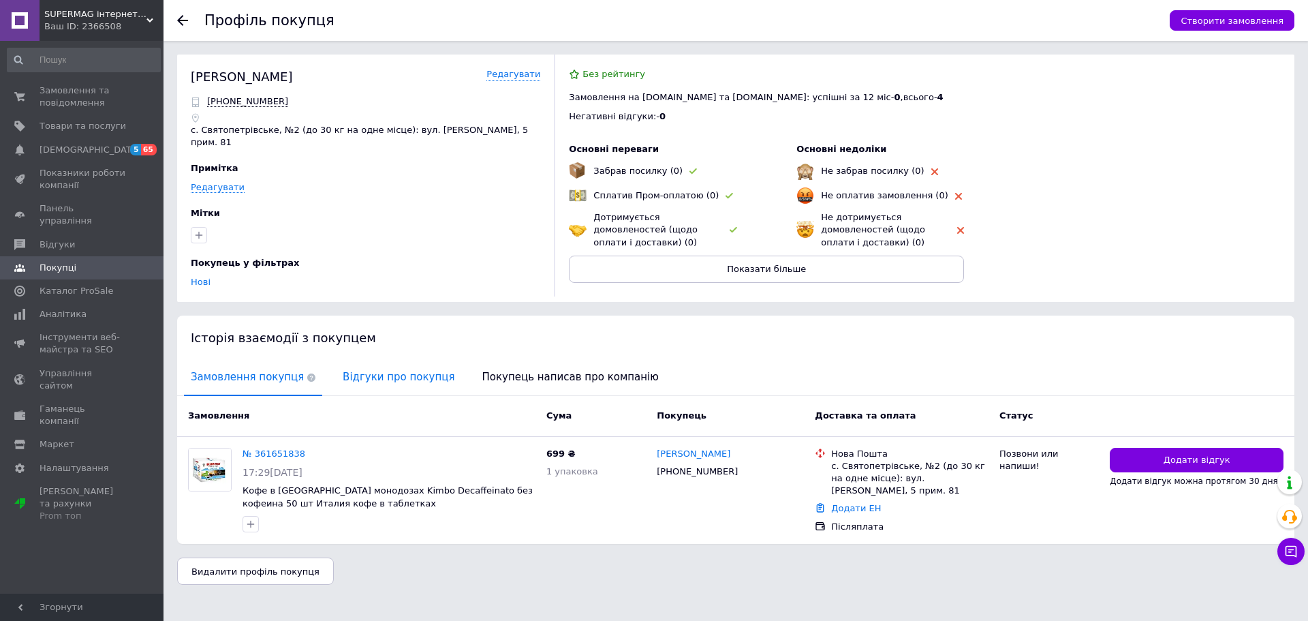
click at [386, 376] on span "Відгуки про покупця" at bounding box center [398, 377] width 125 height 35
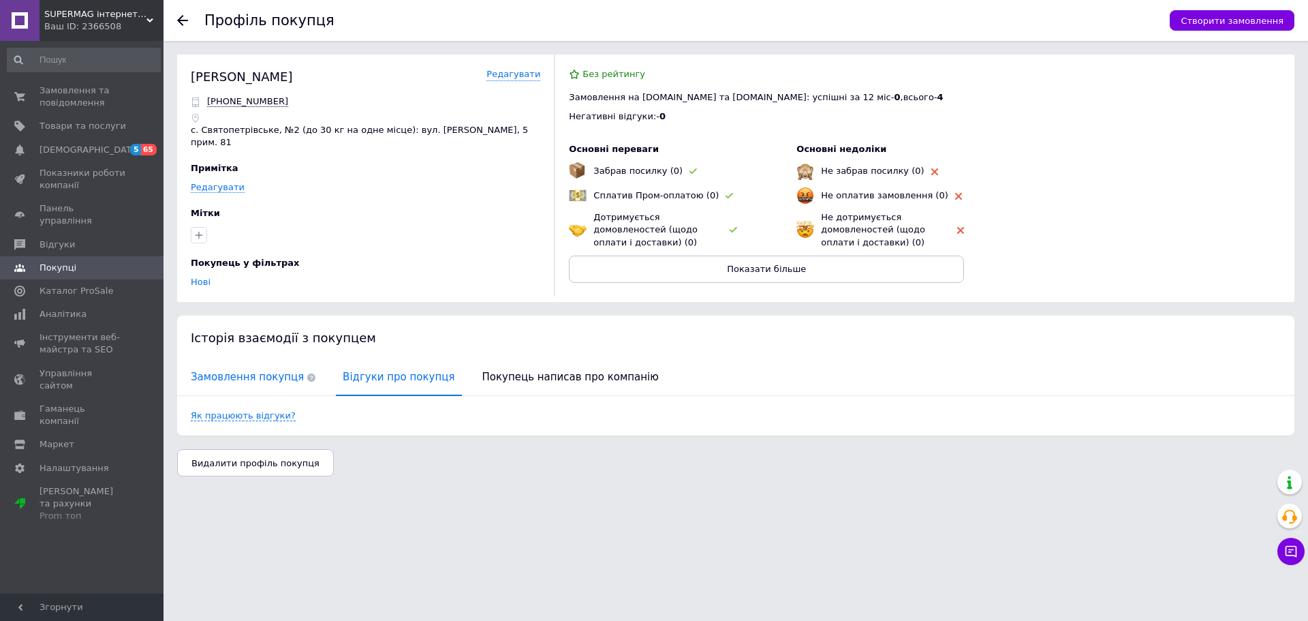
click at [279, 378] on span "Замовлення покупця" at bounding box center [253, 377] width 138 height 35
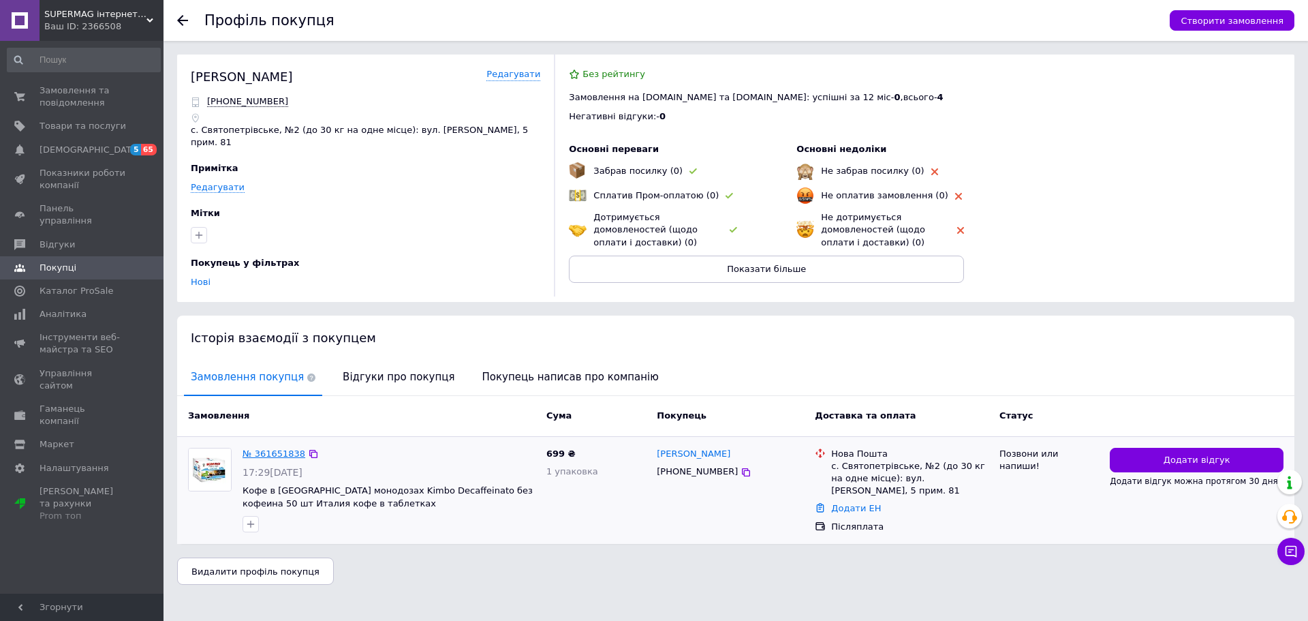
click at [260, 454] on link "№ 361651838" at bounding box center [274, 453] width 63 height 10
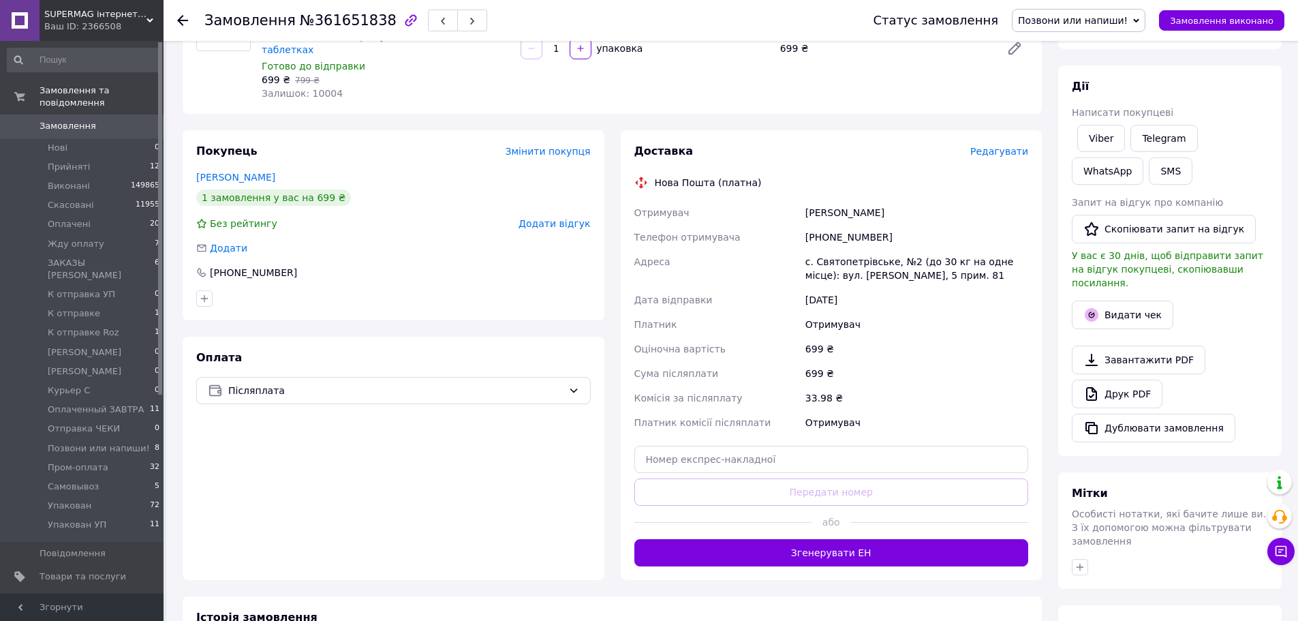
scroll to position [315, 0]
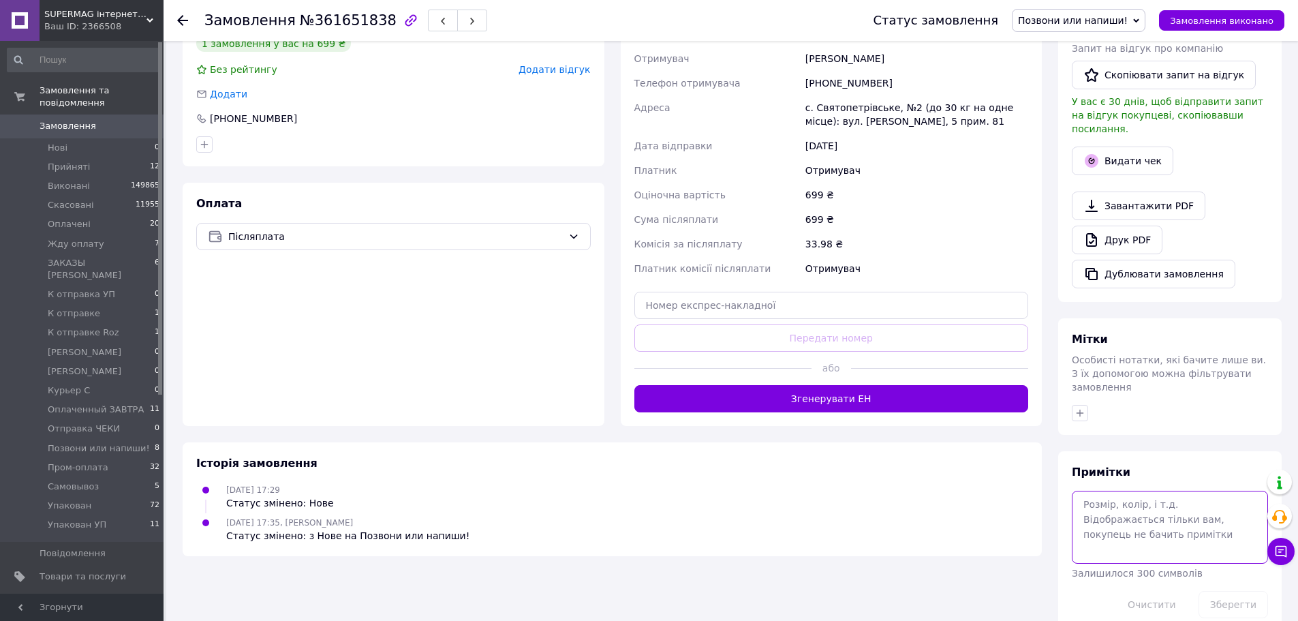
click at [1115, 525] on textarea at bounding box center [1170, 527] width 196 height 72
type textarea "y"
type textarea "но но"
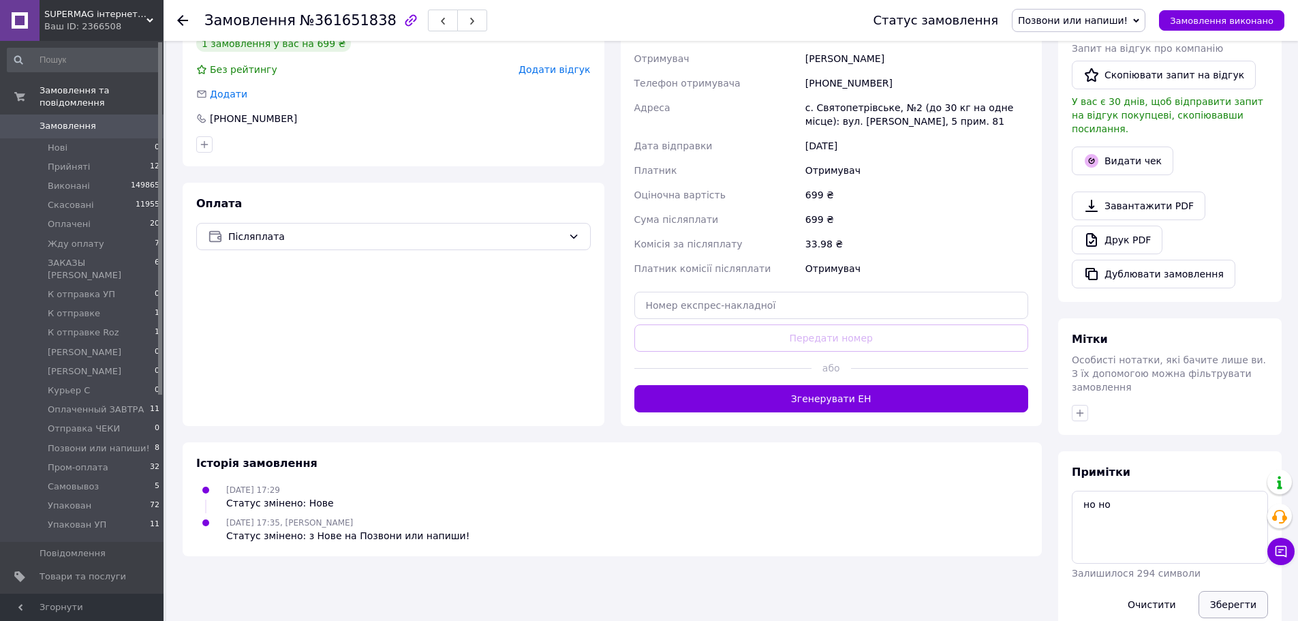
click at [1234, 591] on button "Зберегти" at bounding box center [1232, 604] width 69 height 27
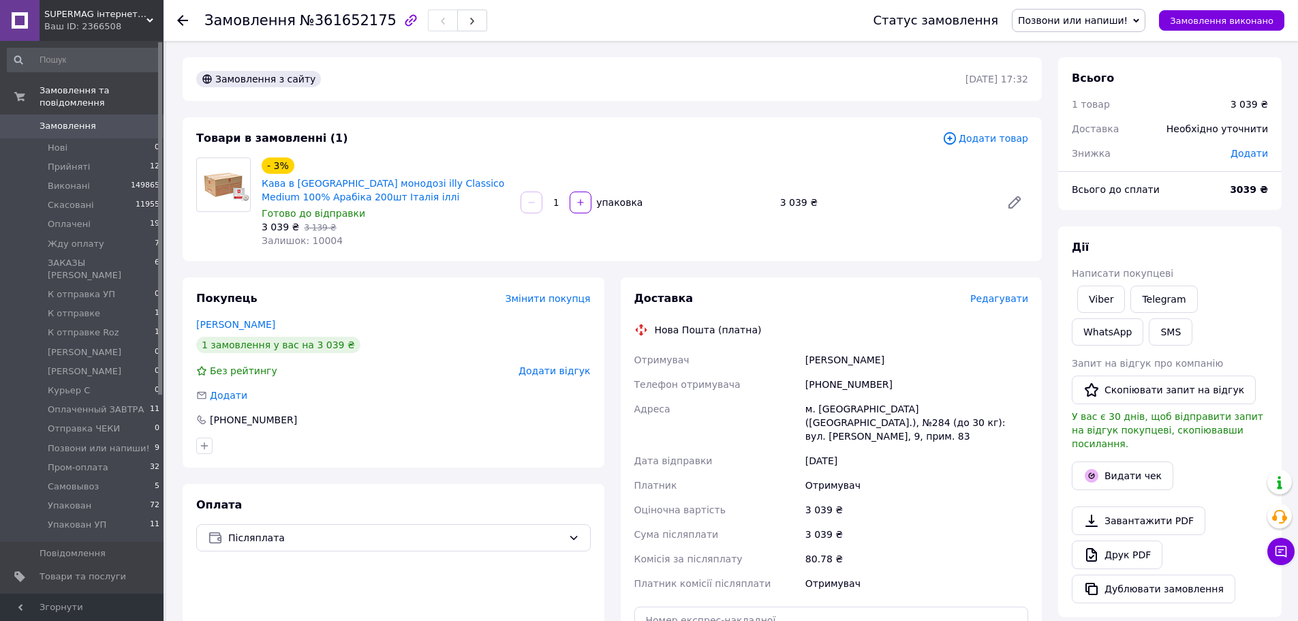
drag, startPoint x: 243, startPoint y: 326, endPoint x: 251, endPoint y: 326, distance: 8.2
click at [243, 326] on link "[PERSON_NAME]" at bounding box center [235, 324] width 79 height 11
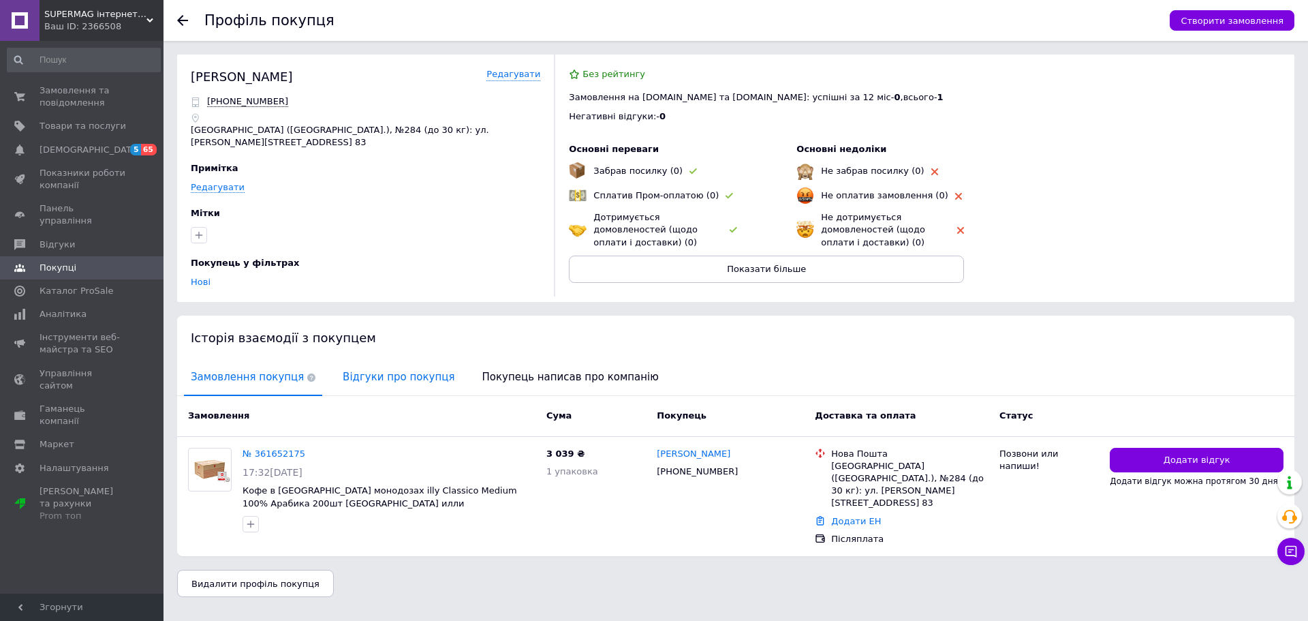
click at [352, 380] on span "Відгуки про покупця" at bounding box center [398, 377] width 125 height 35
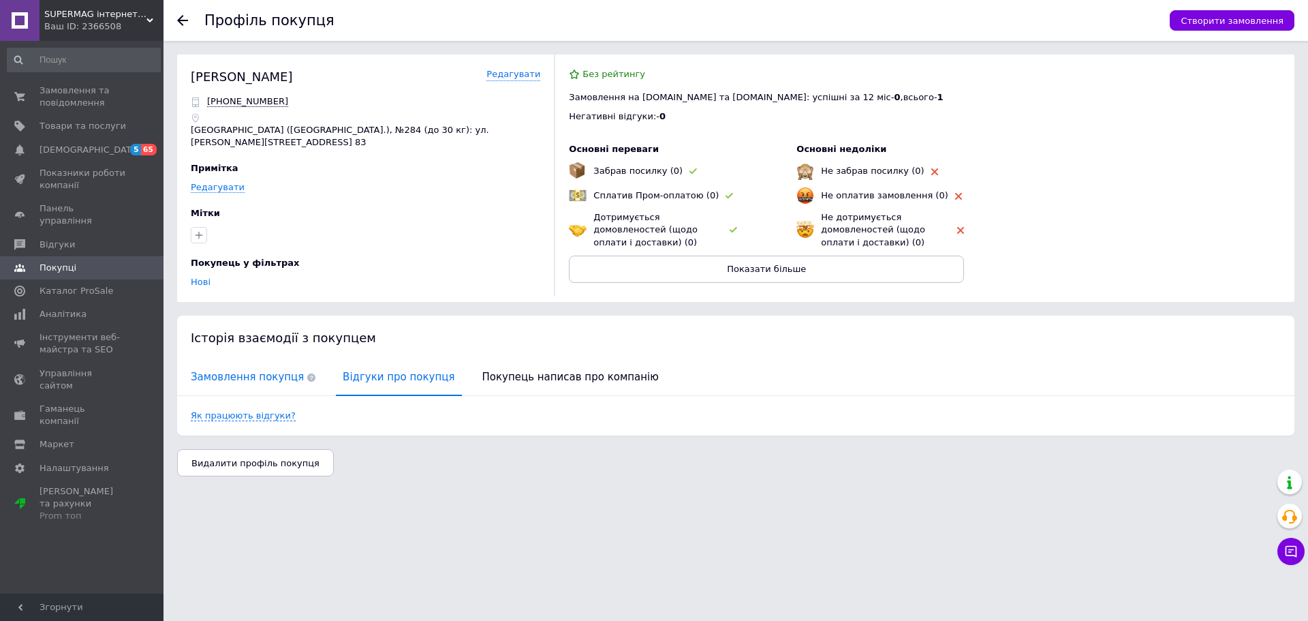
click at [251, 375] on span "Замовлення покупця" at bounding box center [253, 377] width 138 height 35
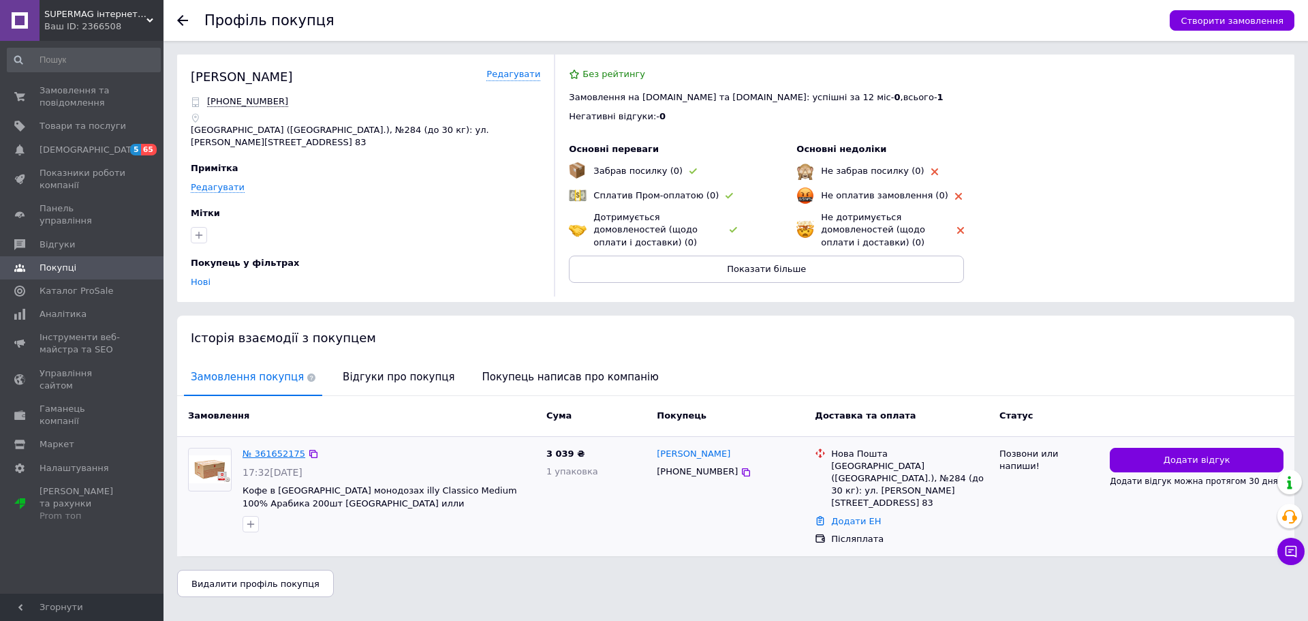
click at [270, 448] on link "№ 361652175" at bounding box center [274, 453] width 63 height 10
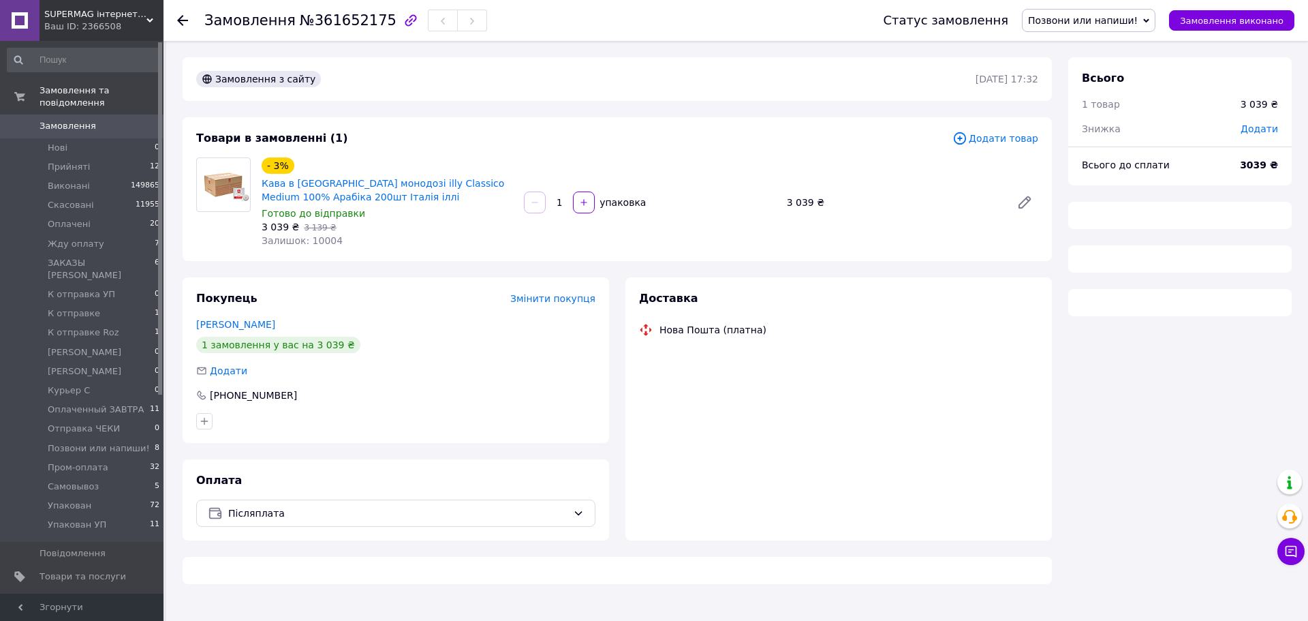
click at [1134, 10] on span "Позвони или напиши!" at bounding box center [1089, 20] width 134 height 23
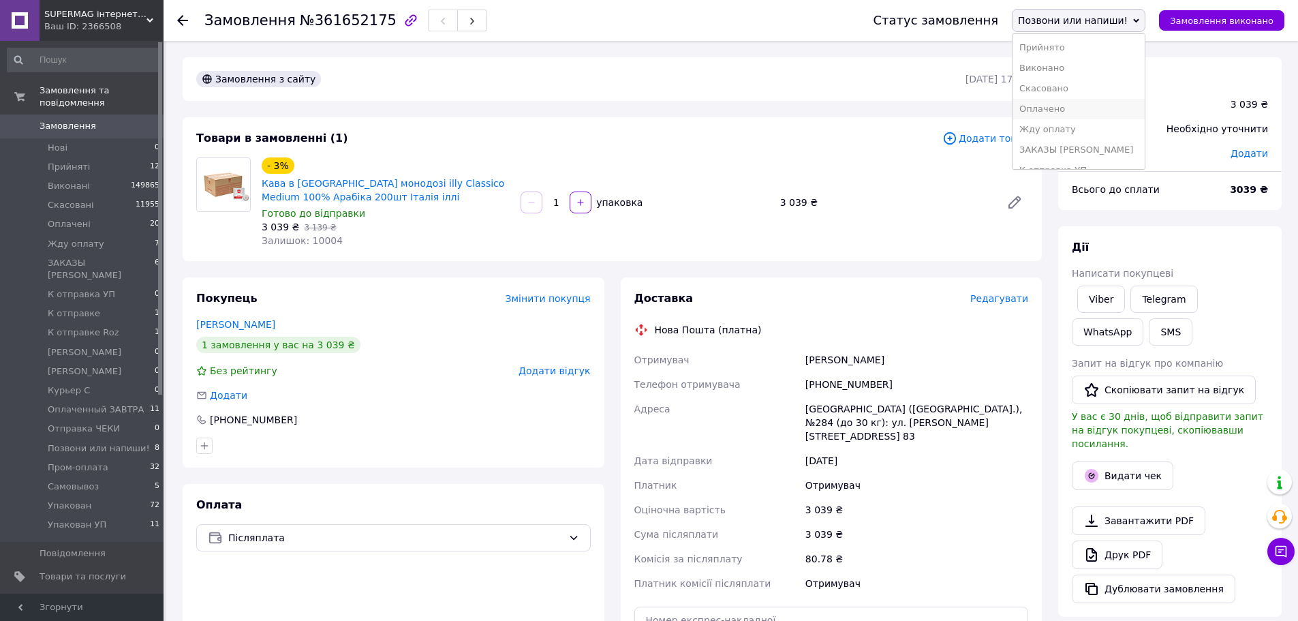
click at [1090, 110] on li "Оплачено" at bounding box center [1078, 109] width 132 height 20
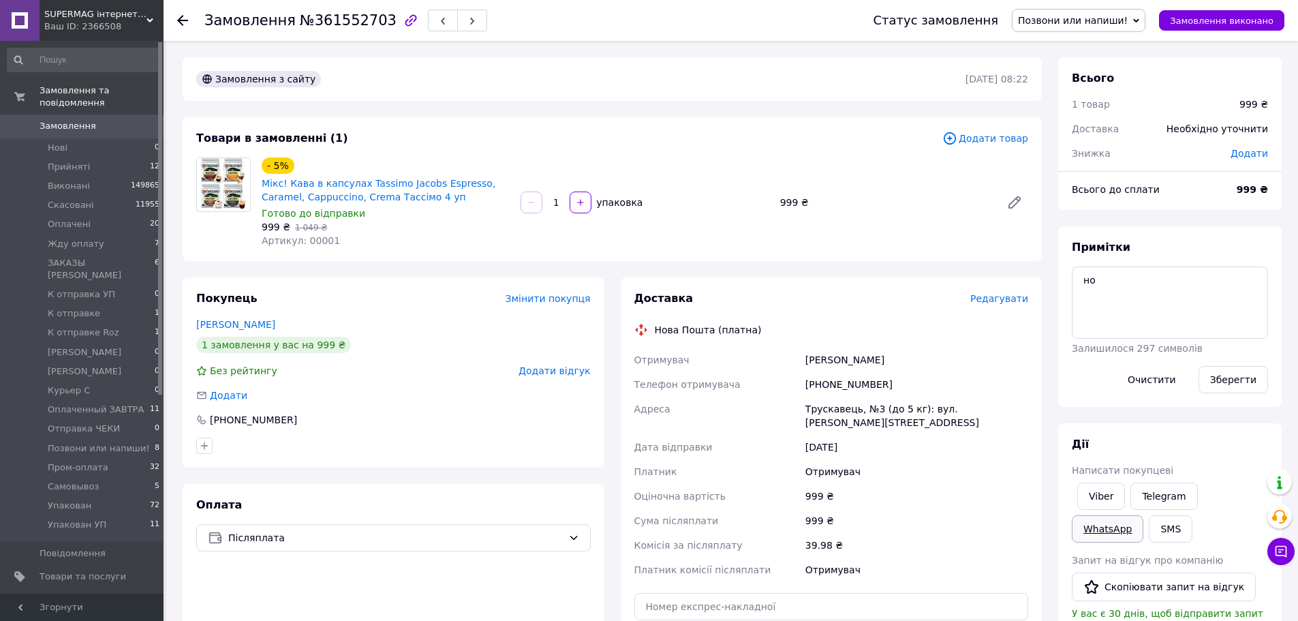
click at [1143, 515] on link "WhatsApp" at bounding box center [1108, 528] width 72 height 27
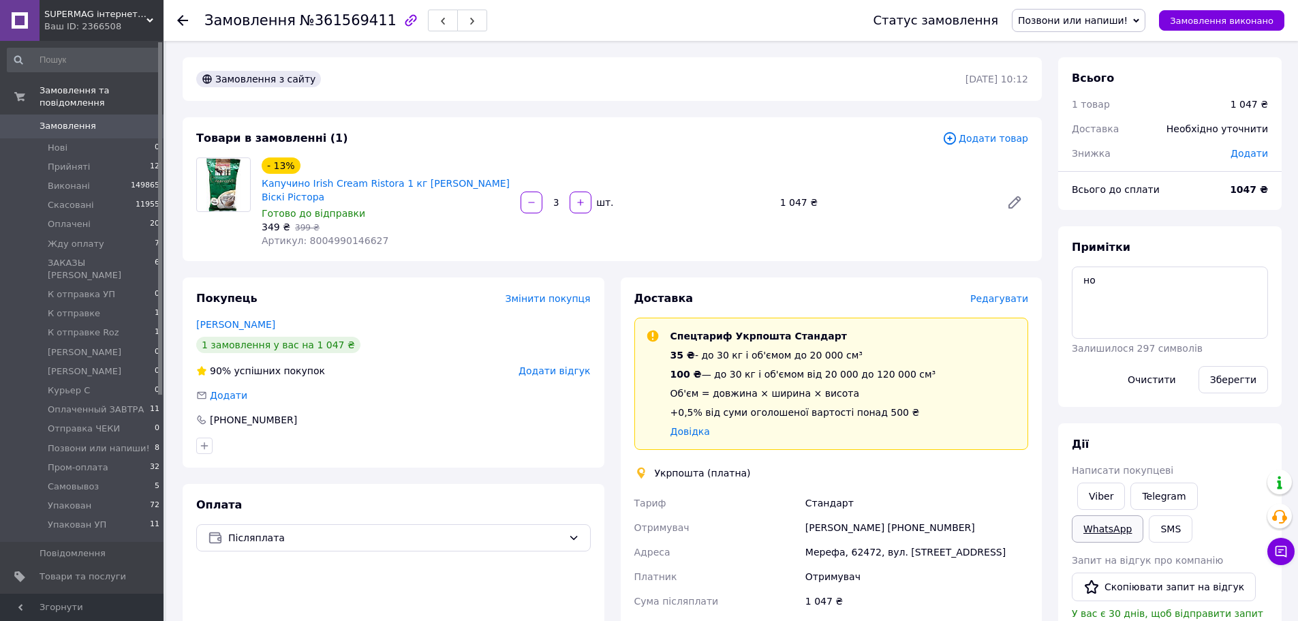
click at [1143, 515] on link "WhatsApp" at bounding box center [1108, 528] width 72 height 27
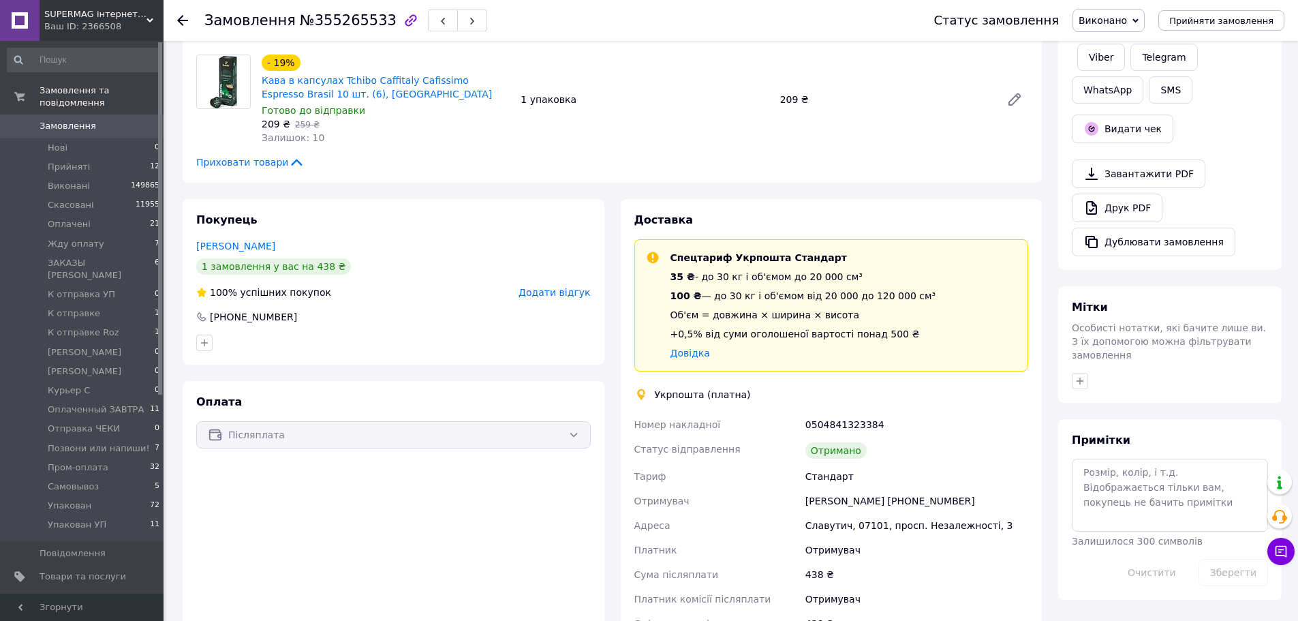
scroll to position [68, 0]
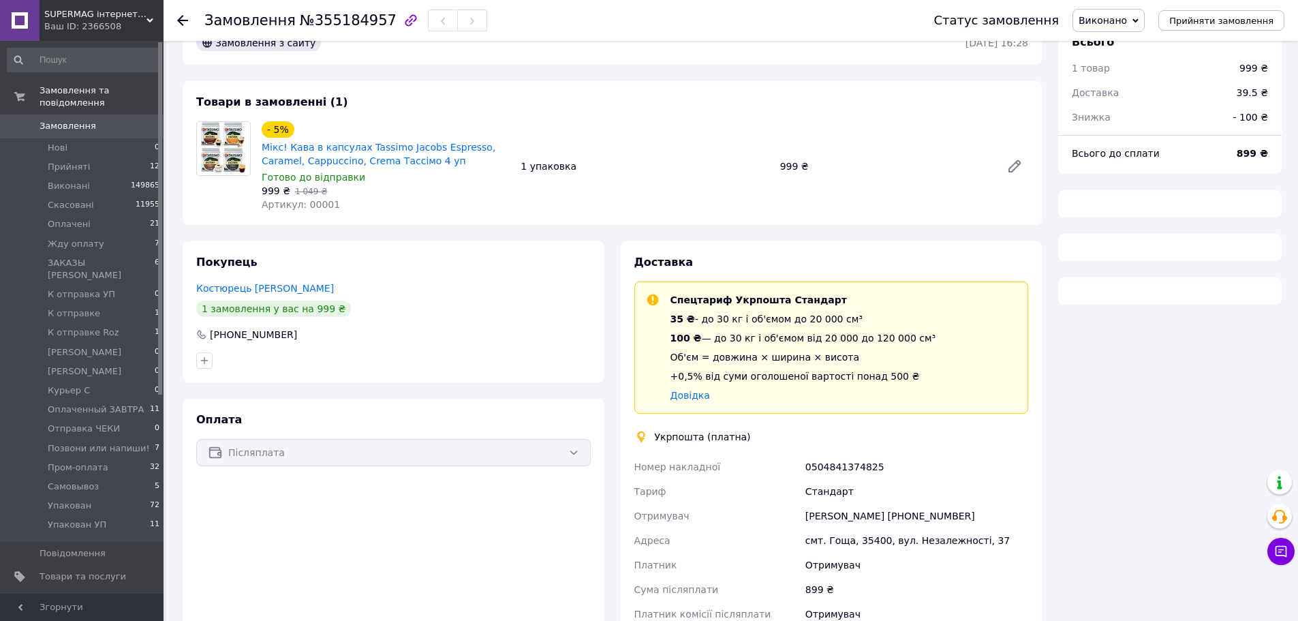
scroll to position [68, 0]
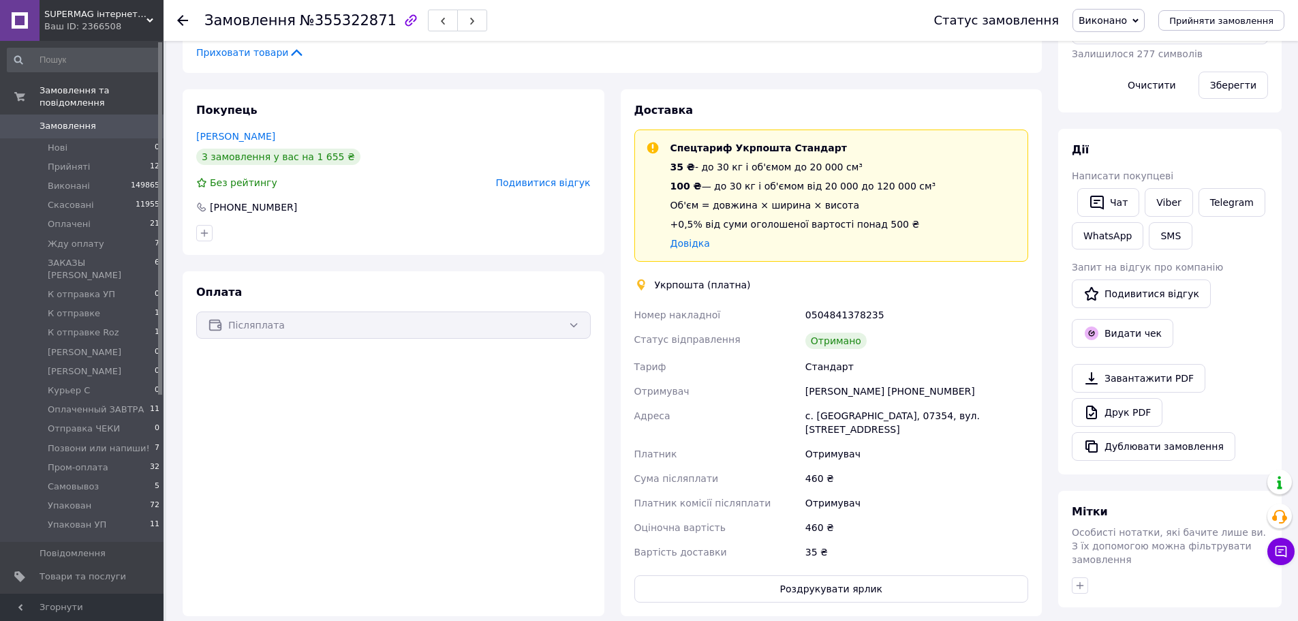
scroll to position [221, 0]
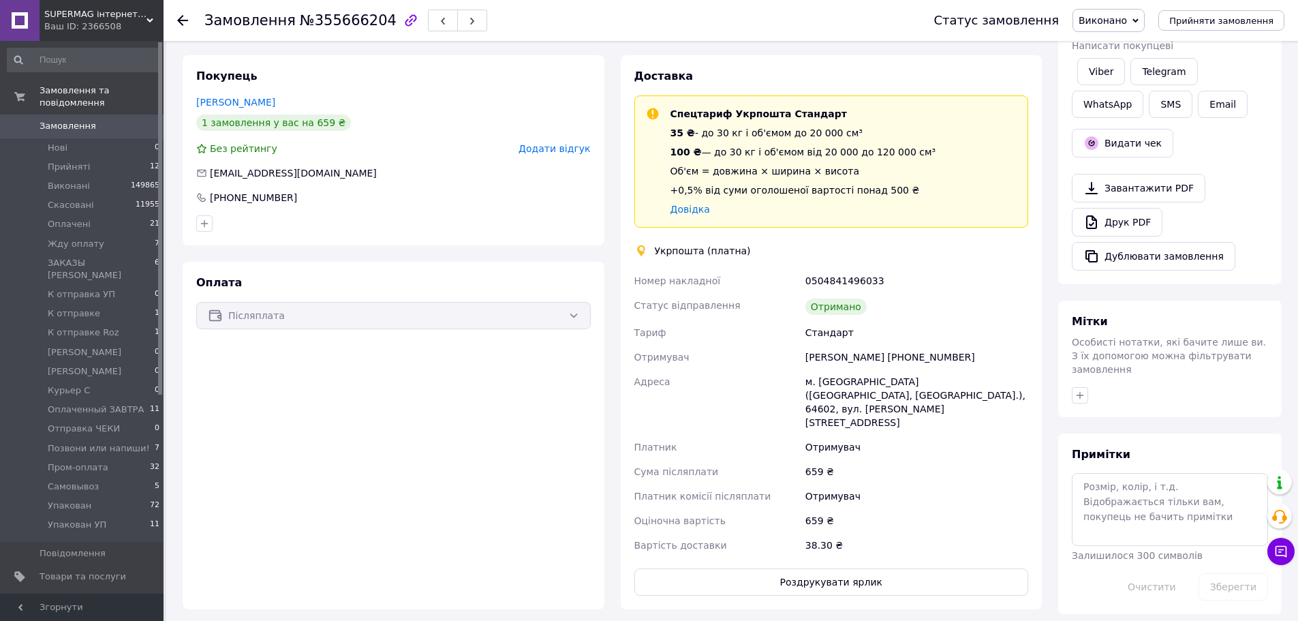
scroll to position [204, 0]
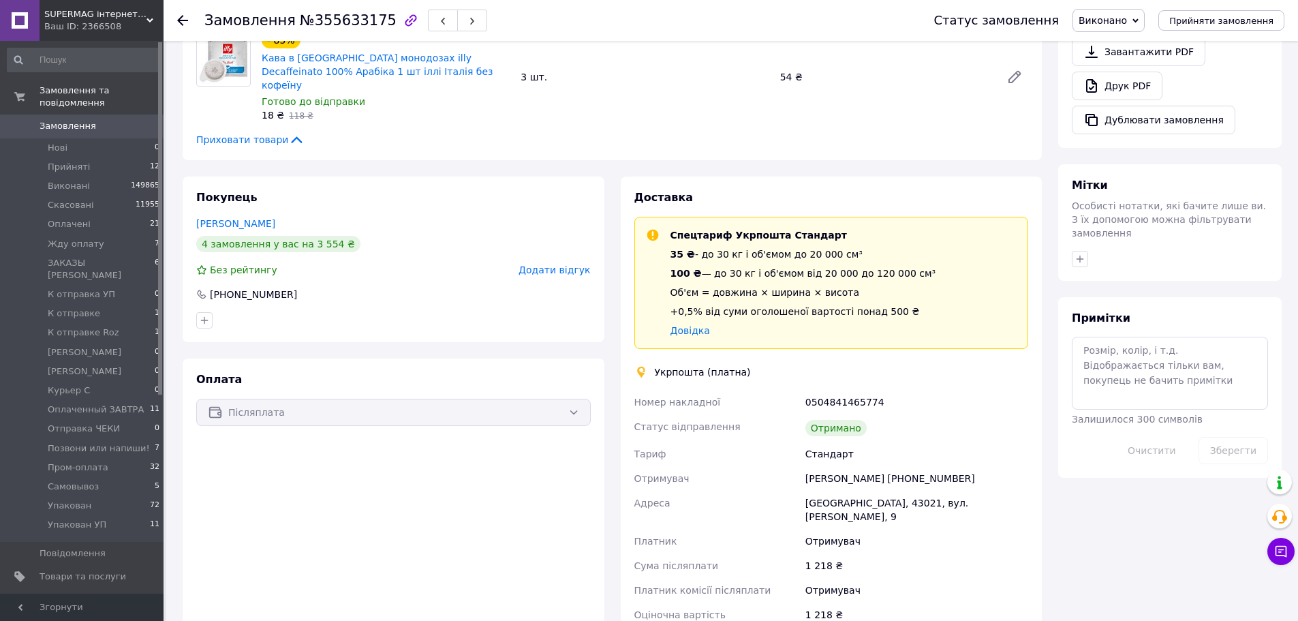
scroll to position [281, 0]
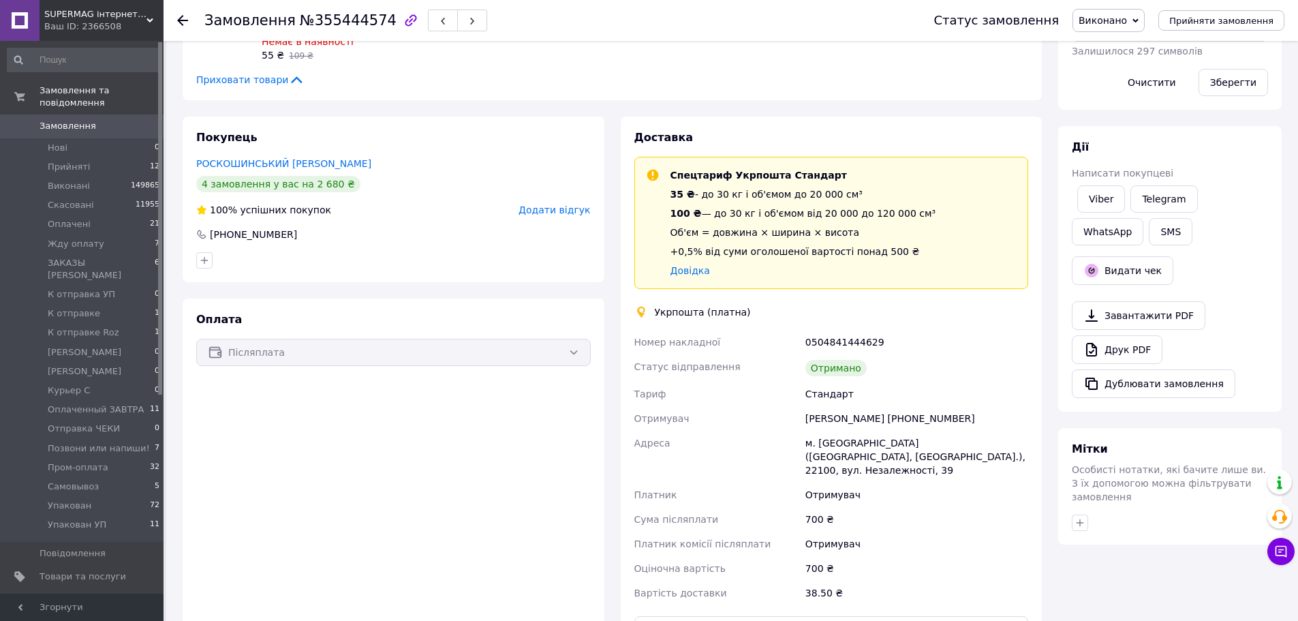
scroll to position [38, 0]
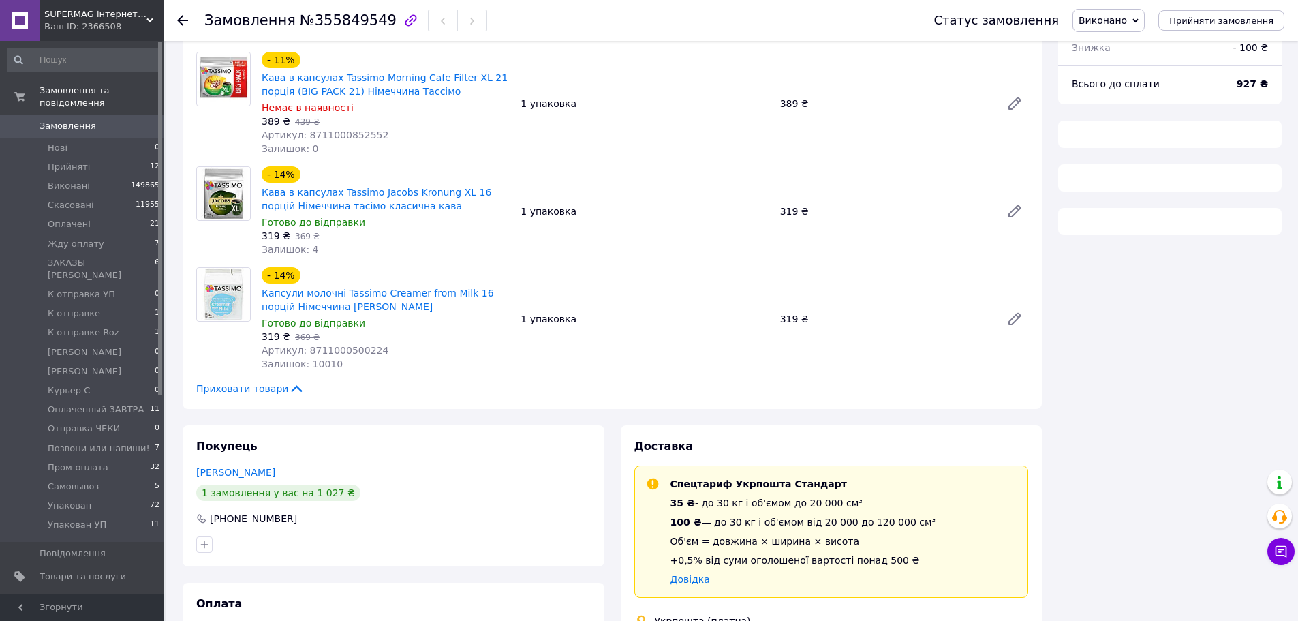
scroll to position [341, 0]
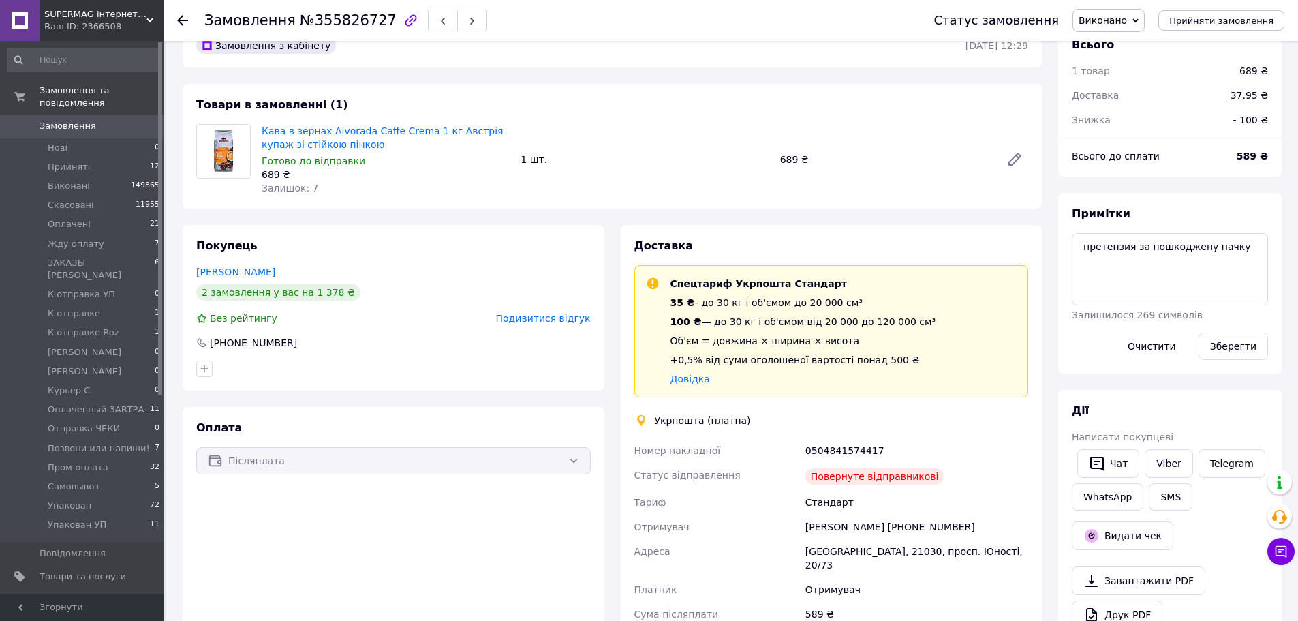
scroll to position [68, 0]
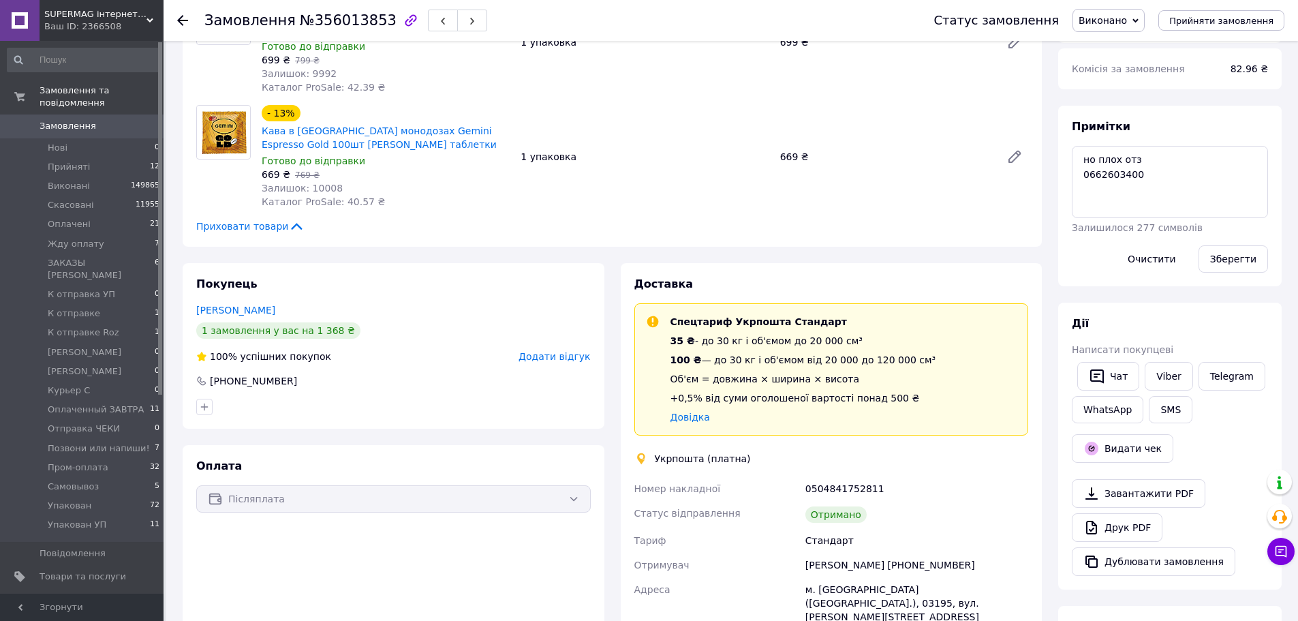
scroll to position [341, 0]
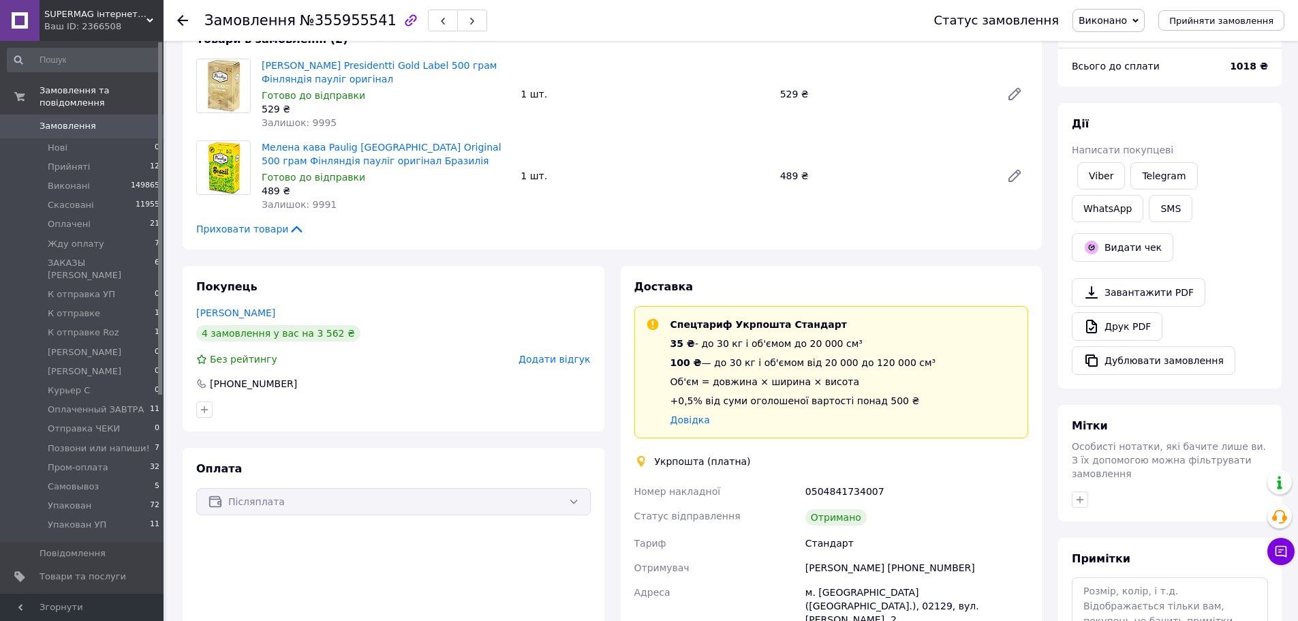
scroll to position [204, 0]
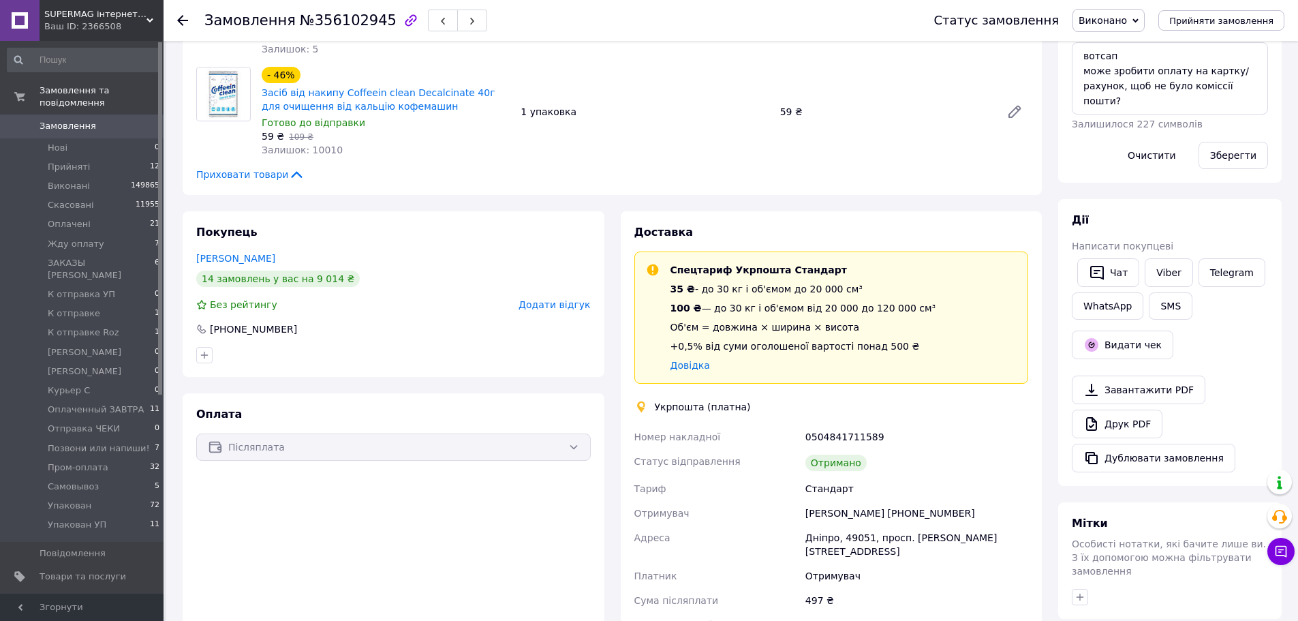
scroll to position [341, 0]
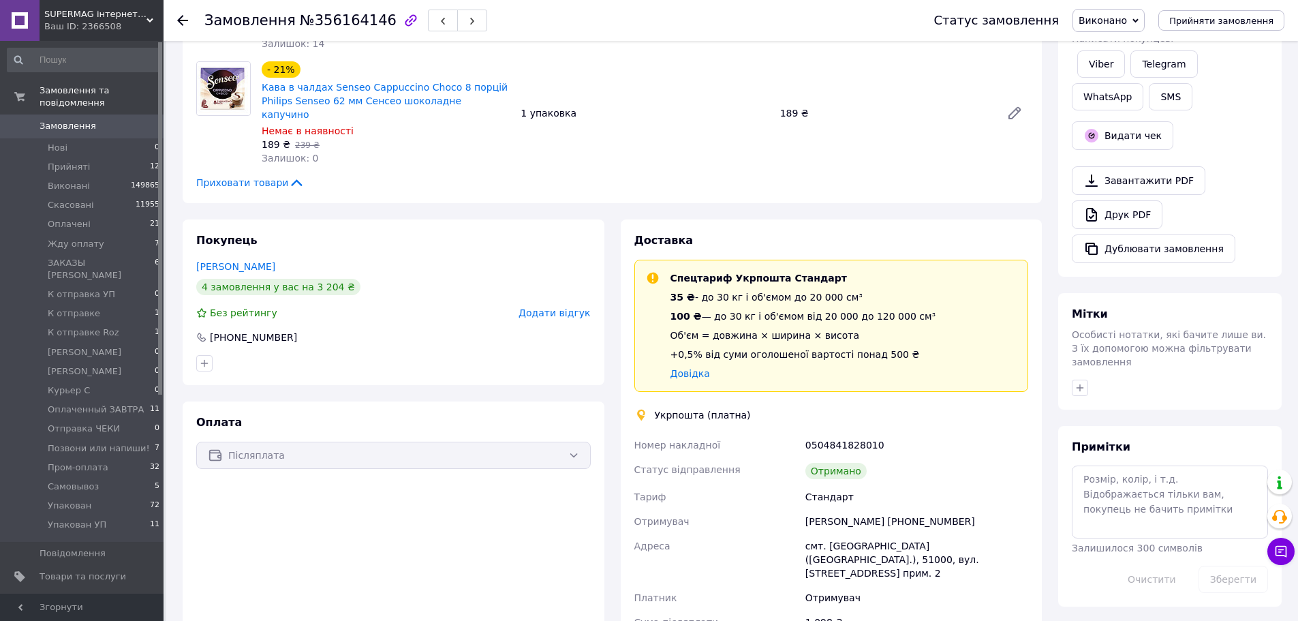
scroll to position [136, 0]
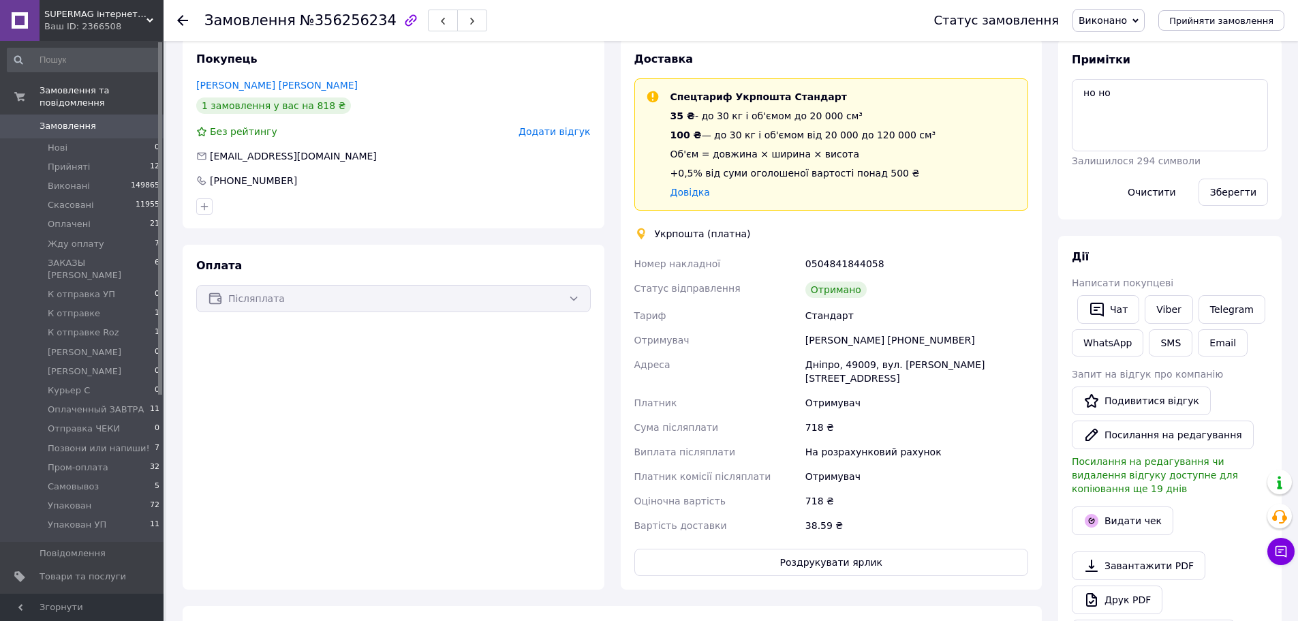
scroll to position [136, 0]
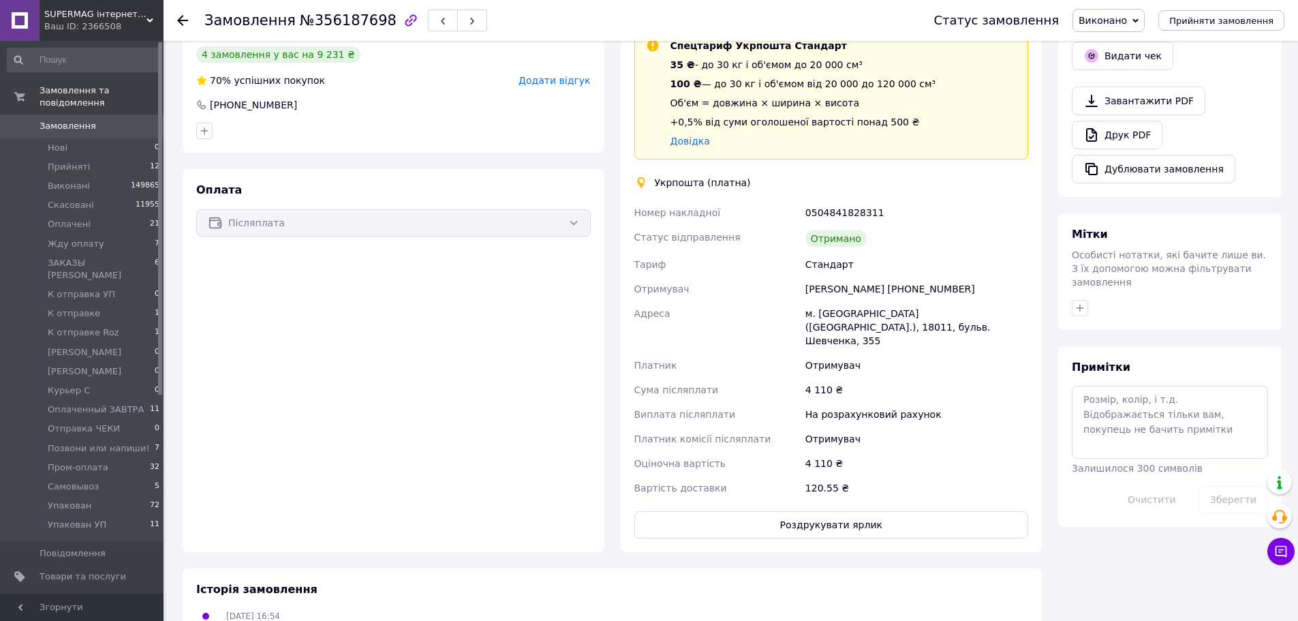
scroll to position [68, 0]
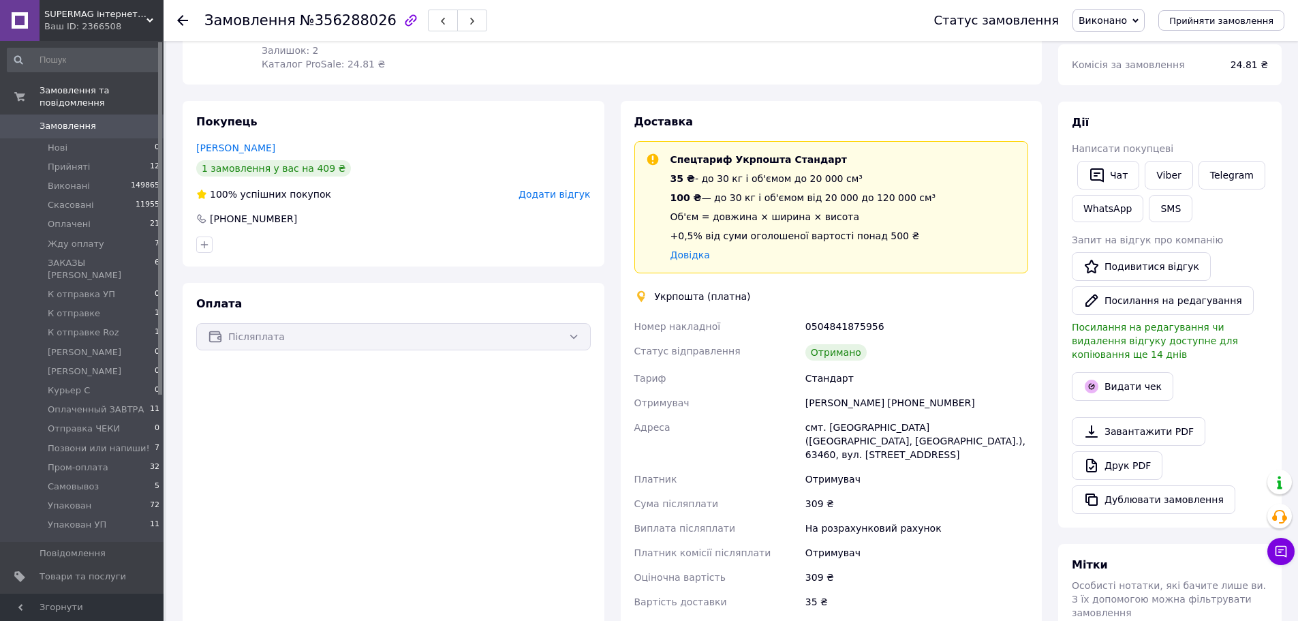
scroll to position [68, 0]
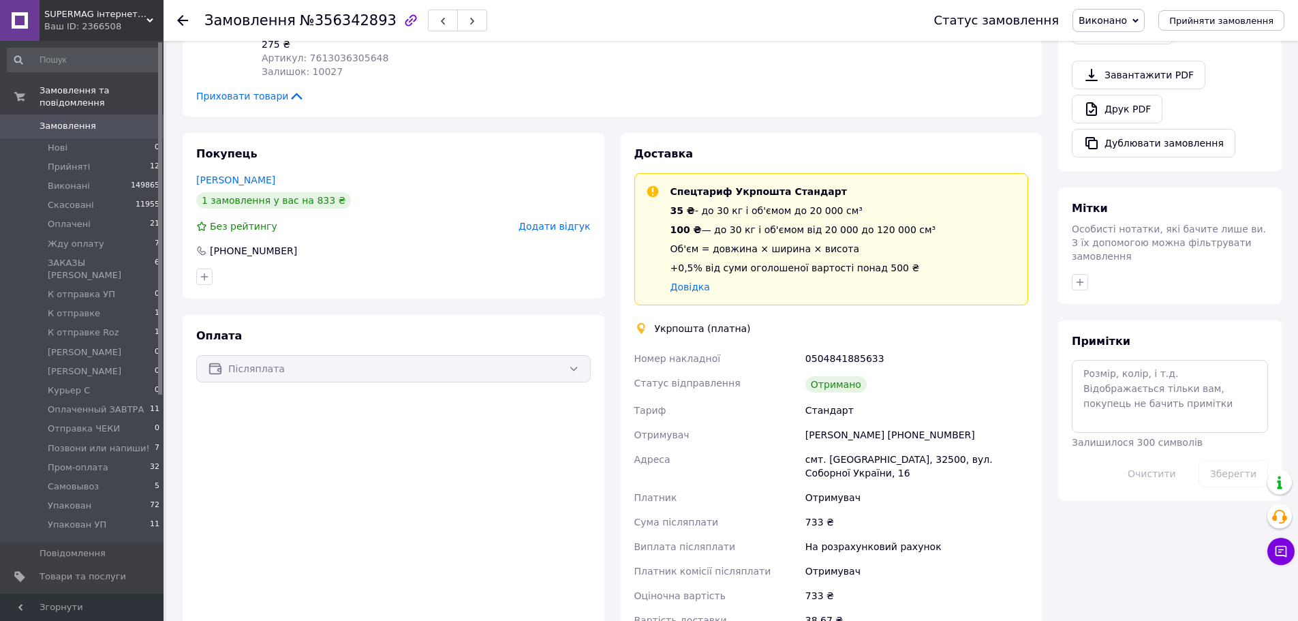
scroll to position [211, 0]
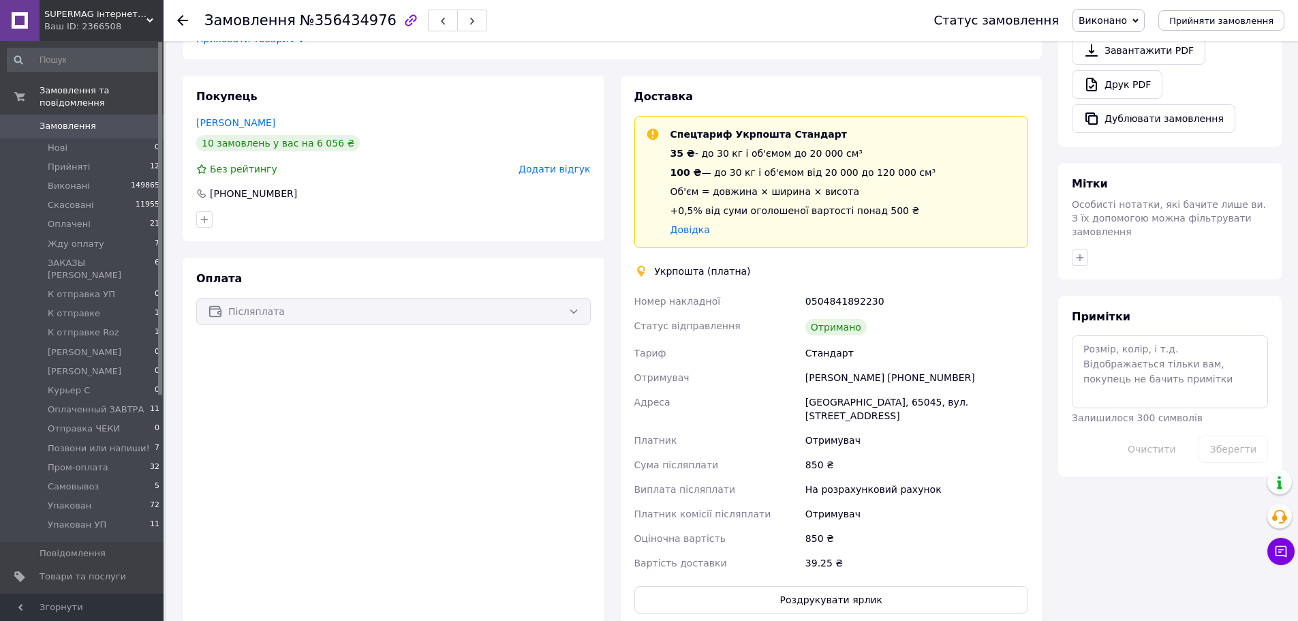
scroll to position [297, 0]
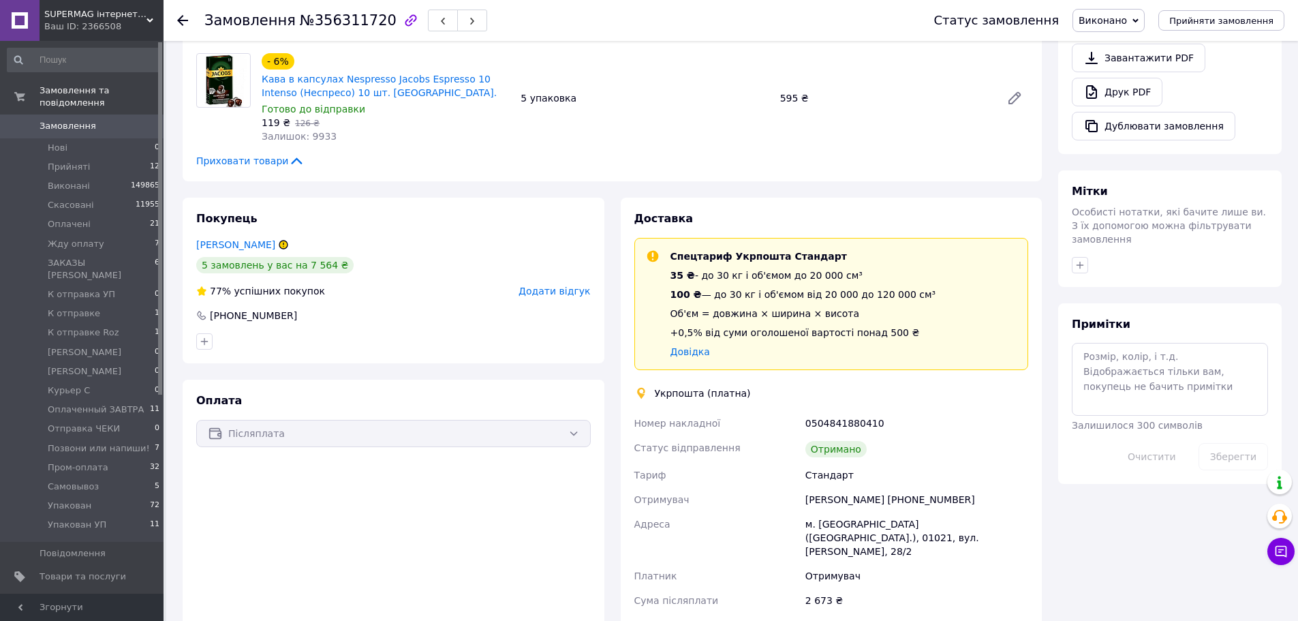
scroll to position [136, 0]
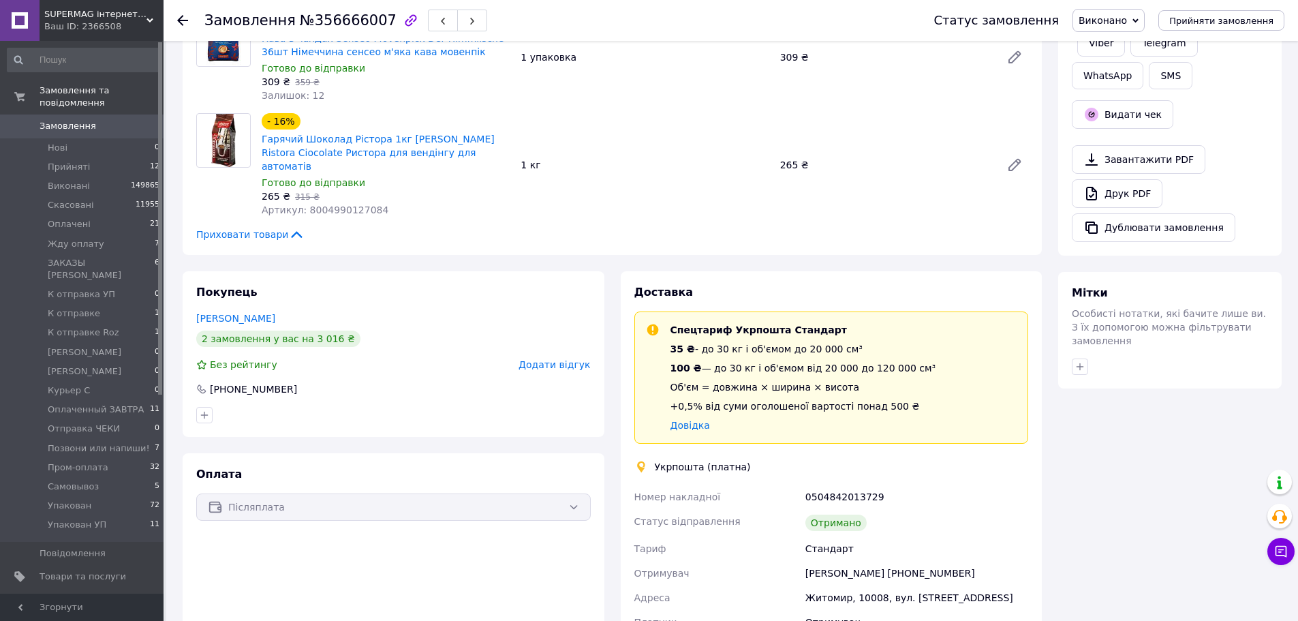
scroll to position [273, 0]
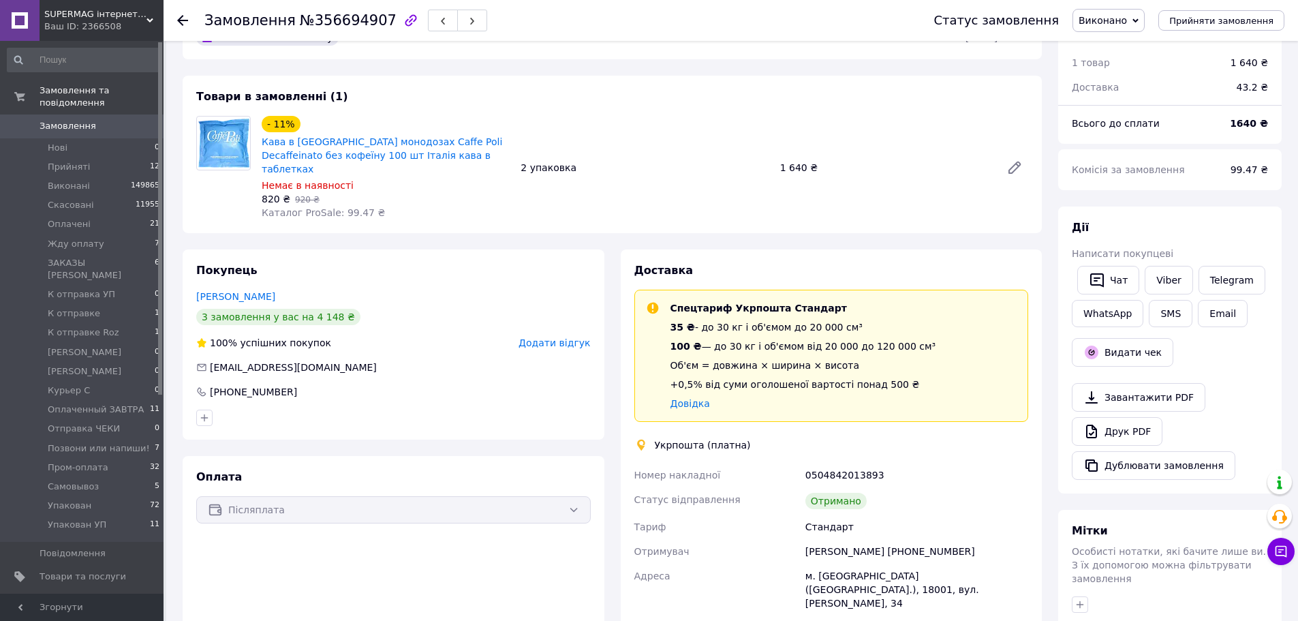
scroll to position [273, 0]
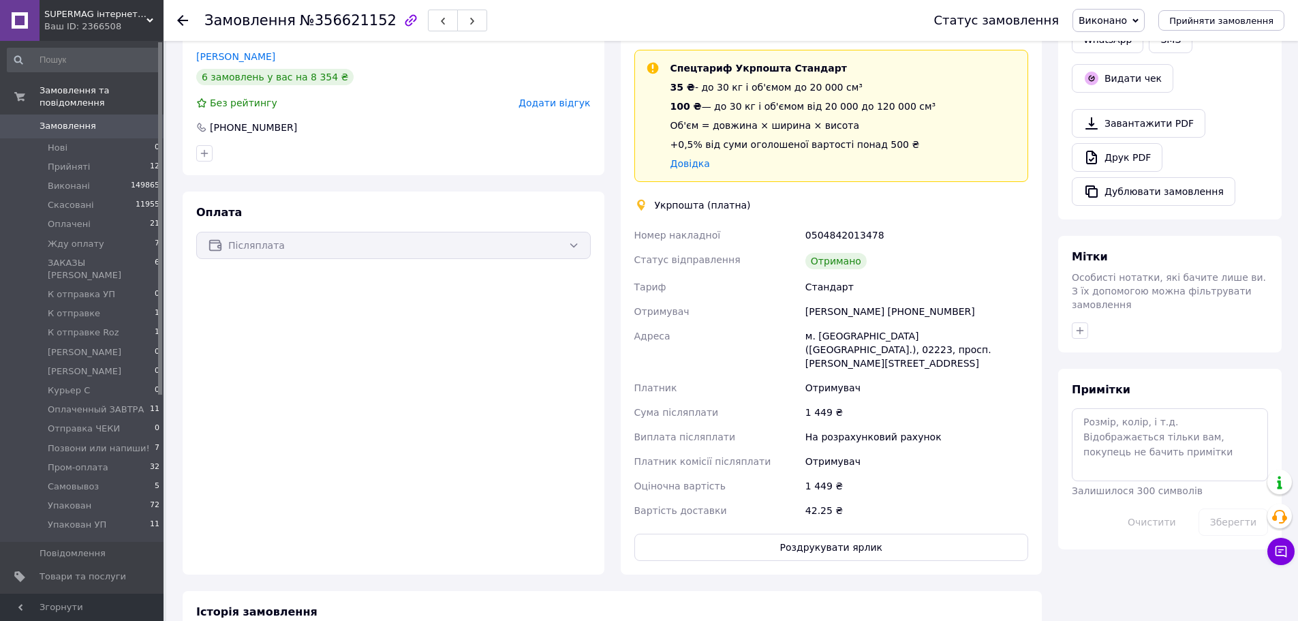
scroll to position [273, 0]
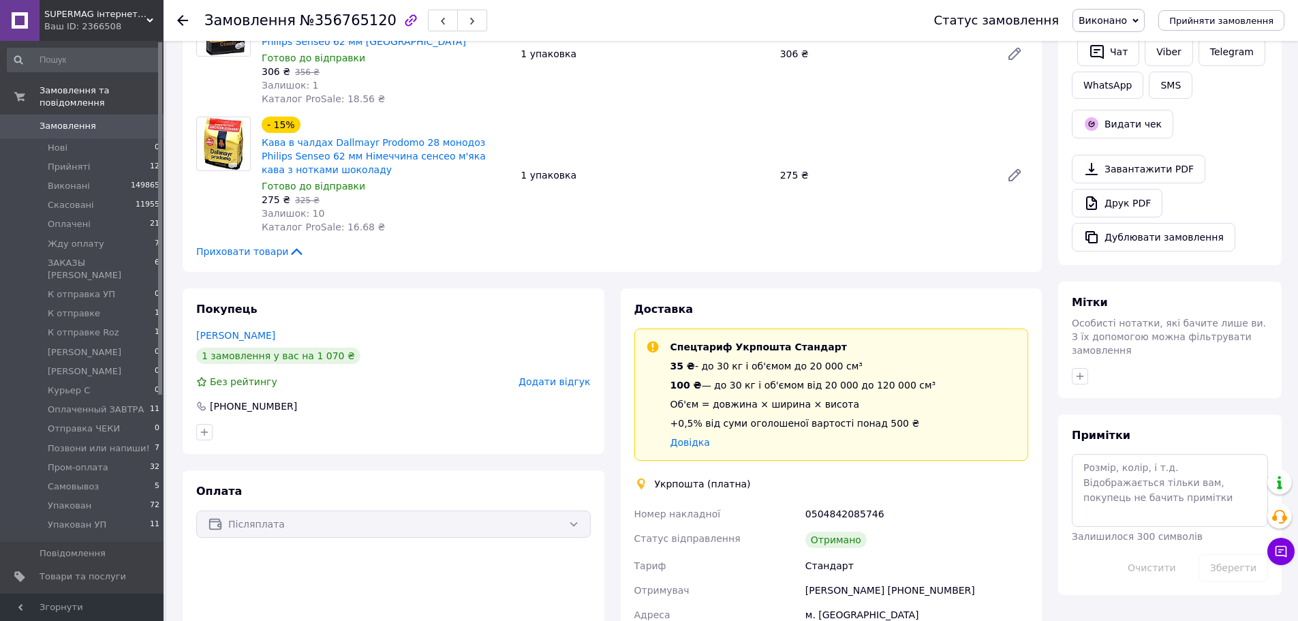
scroll to position [138, 0]
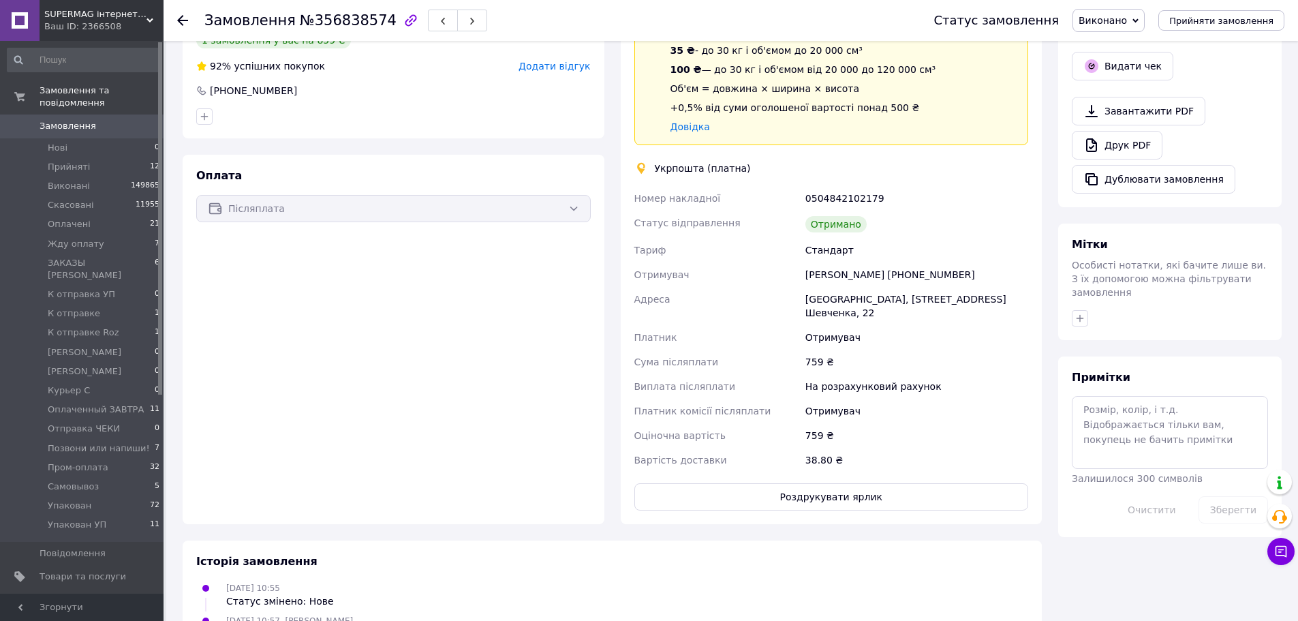
scroll to position [204, 0]
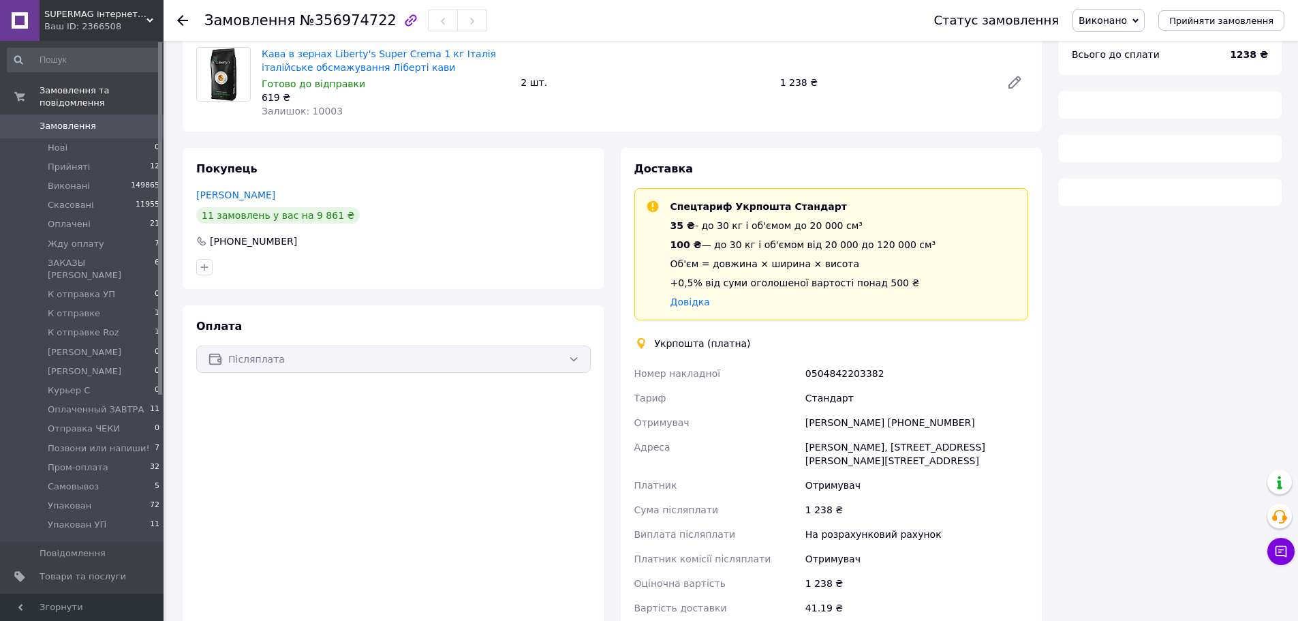
scroll to position [208, 0]
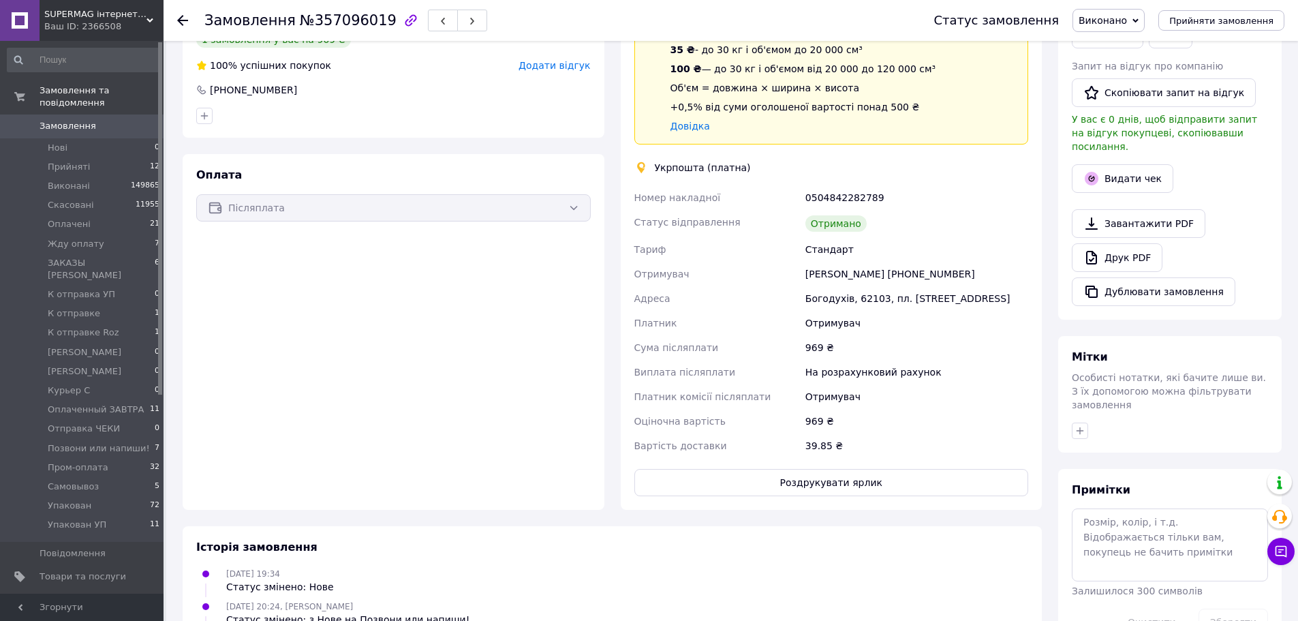
scroll to position [24, 0]
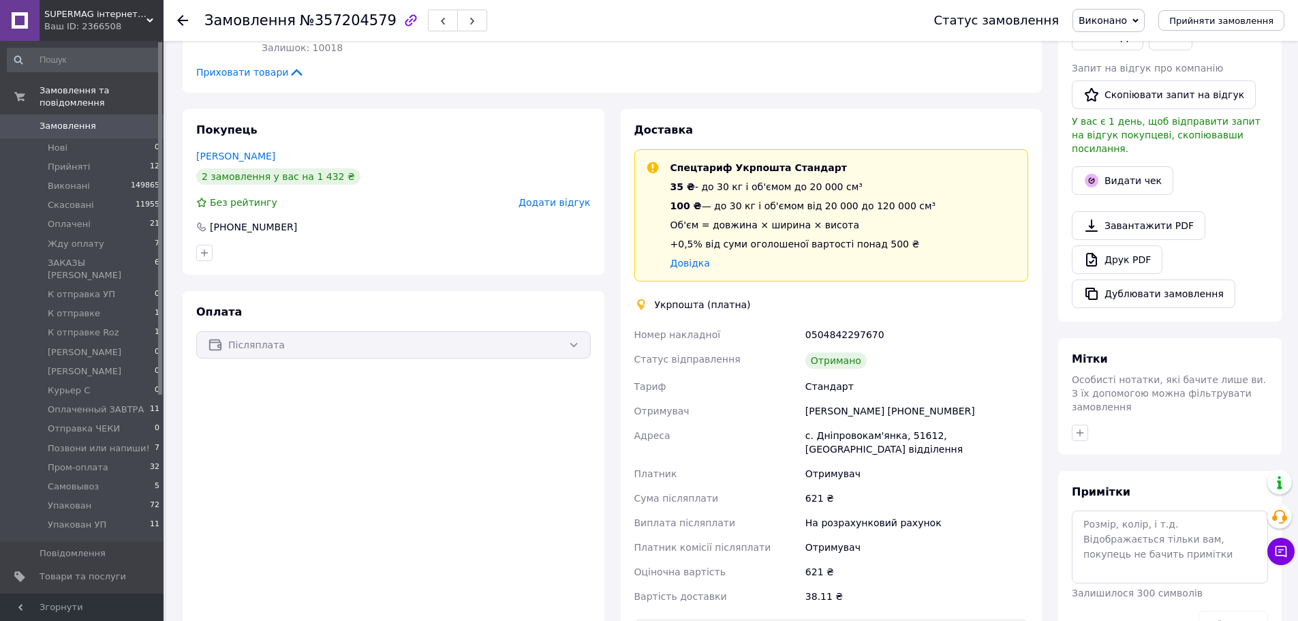
scroll to position [136, 0]
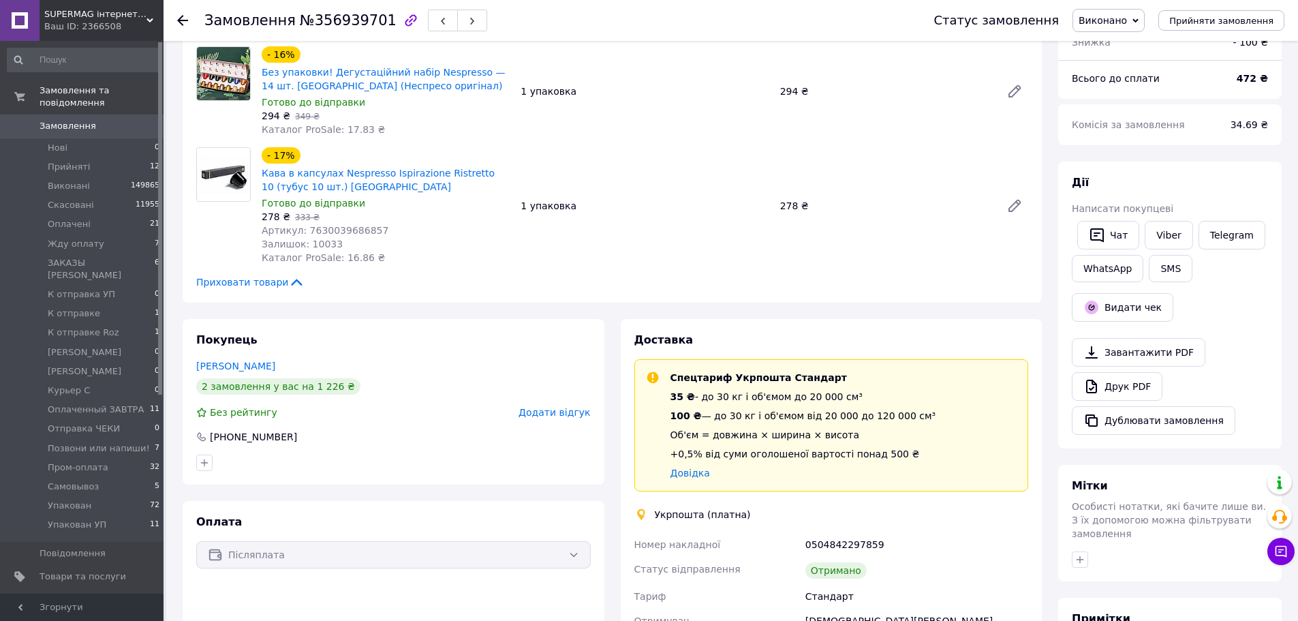
scroll to position [343, 0]
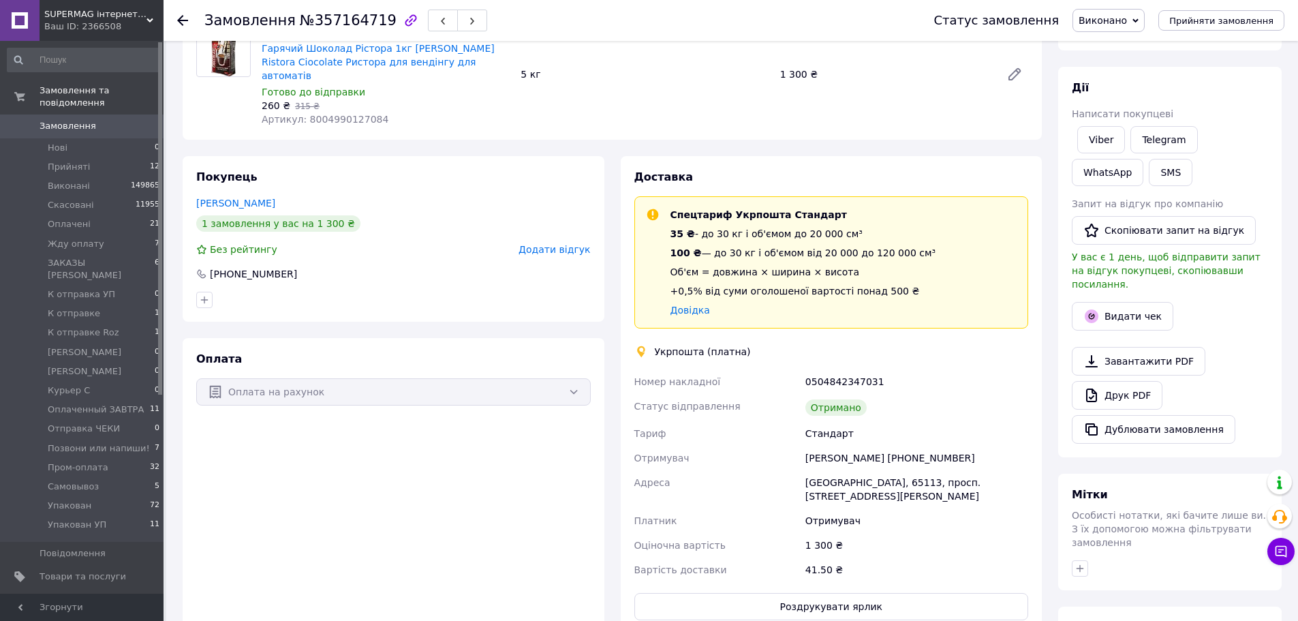
scroll to position [136, 0]
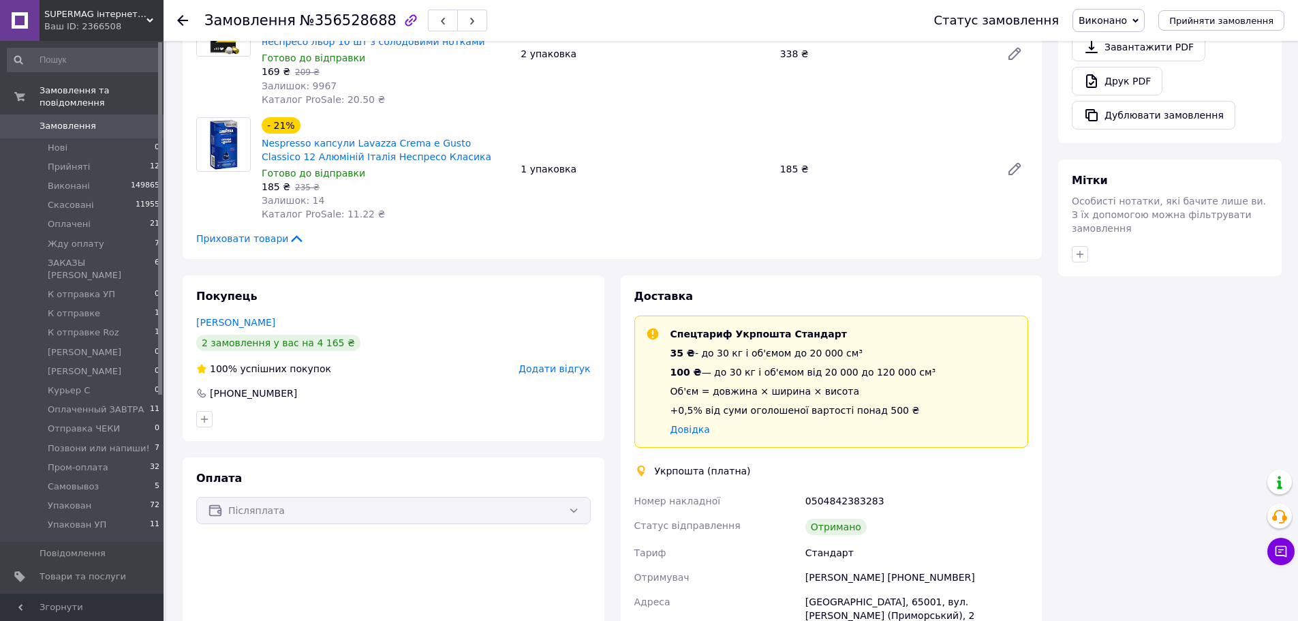
scroll to position [305, 0]
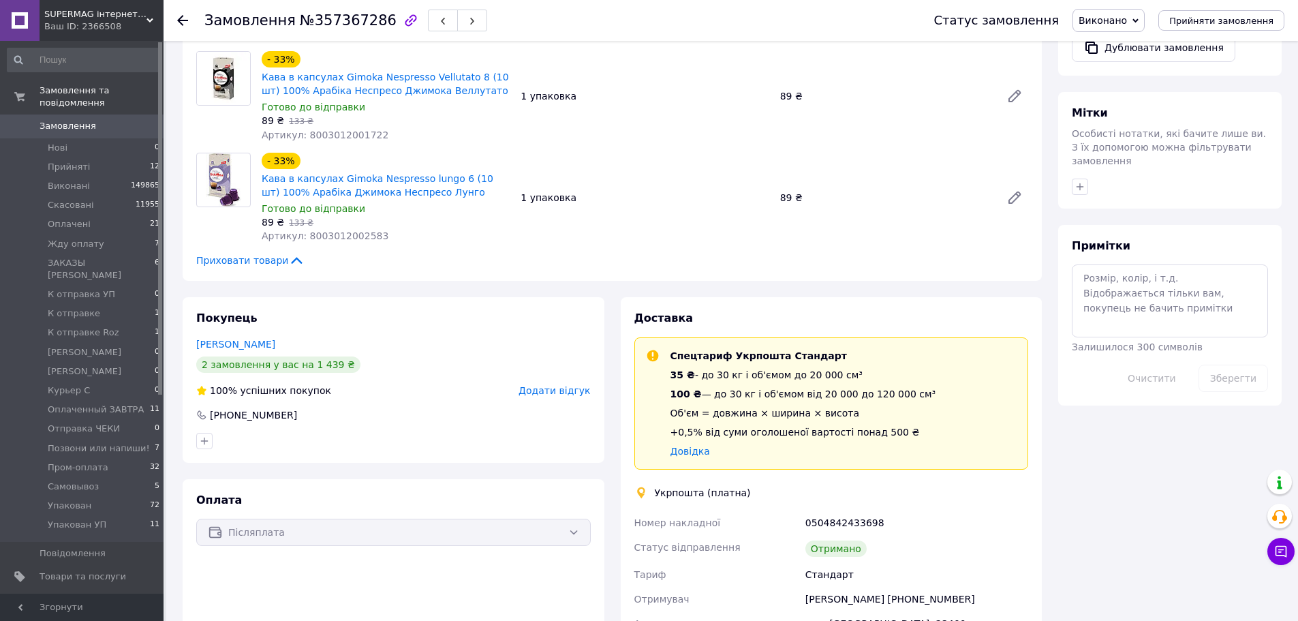
scroll to position [749, 0]
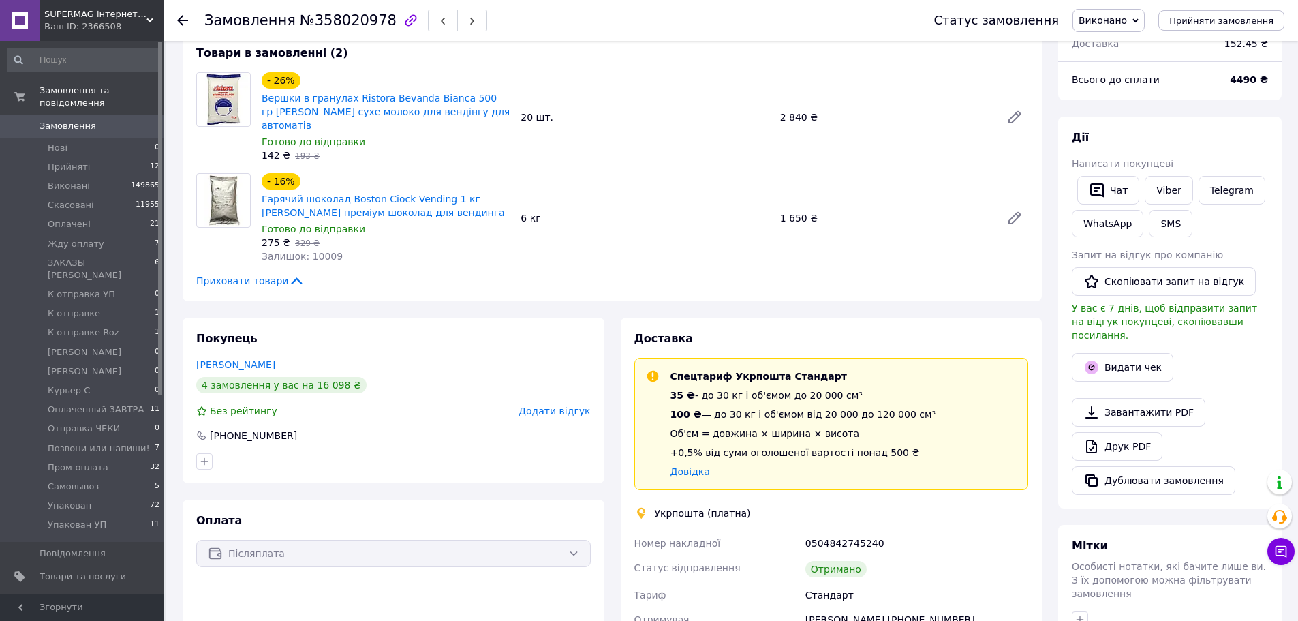
scroll to position [273, 0]
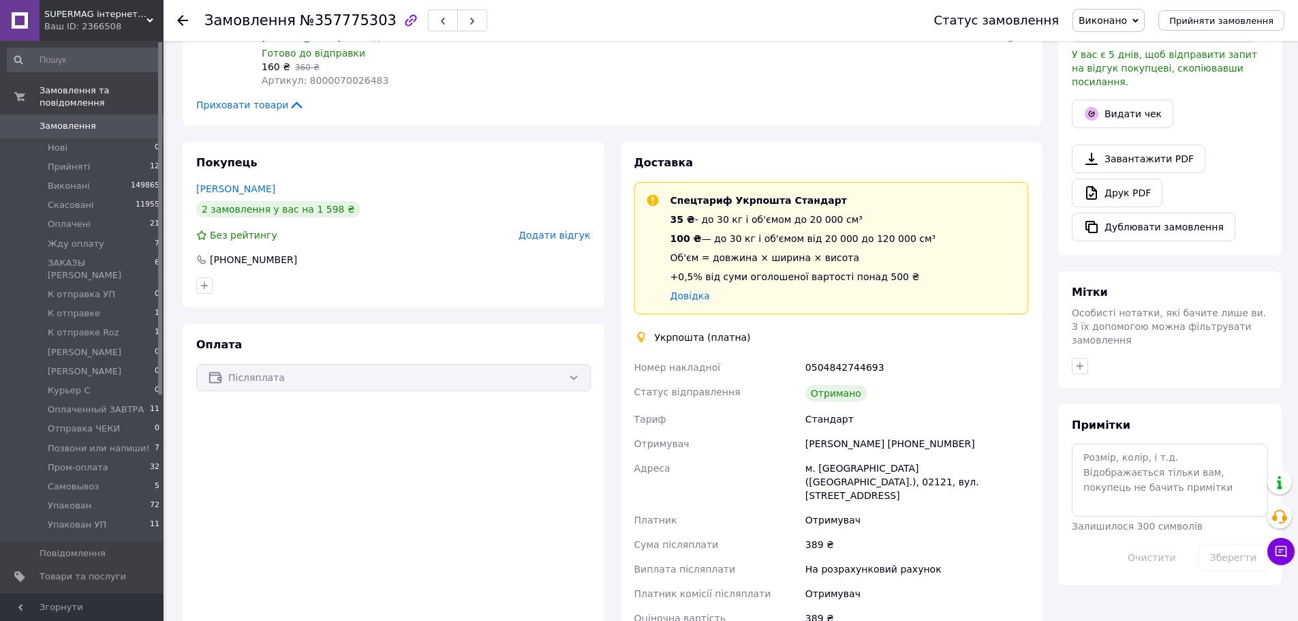
scroll to position [409, 0]
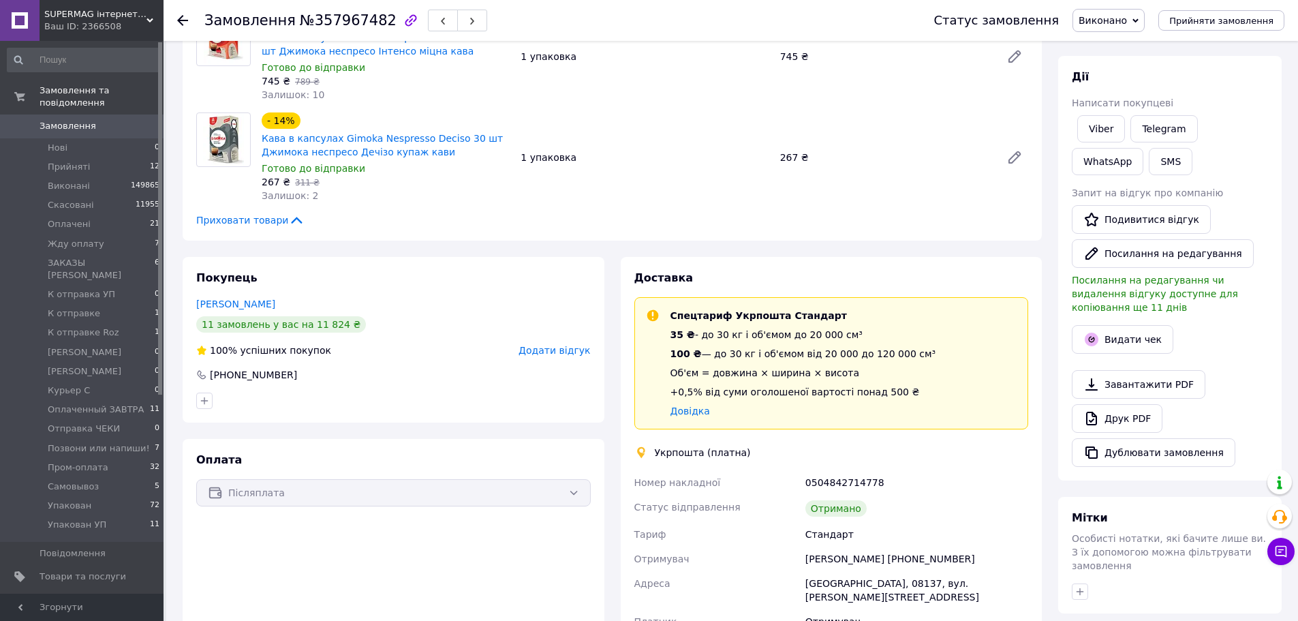
scroll to position [341, 0]
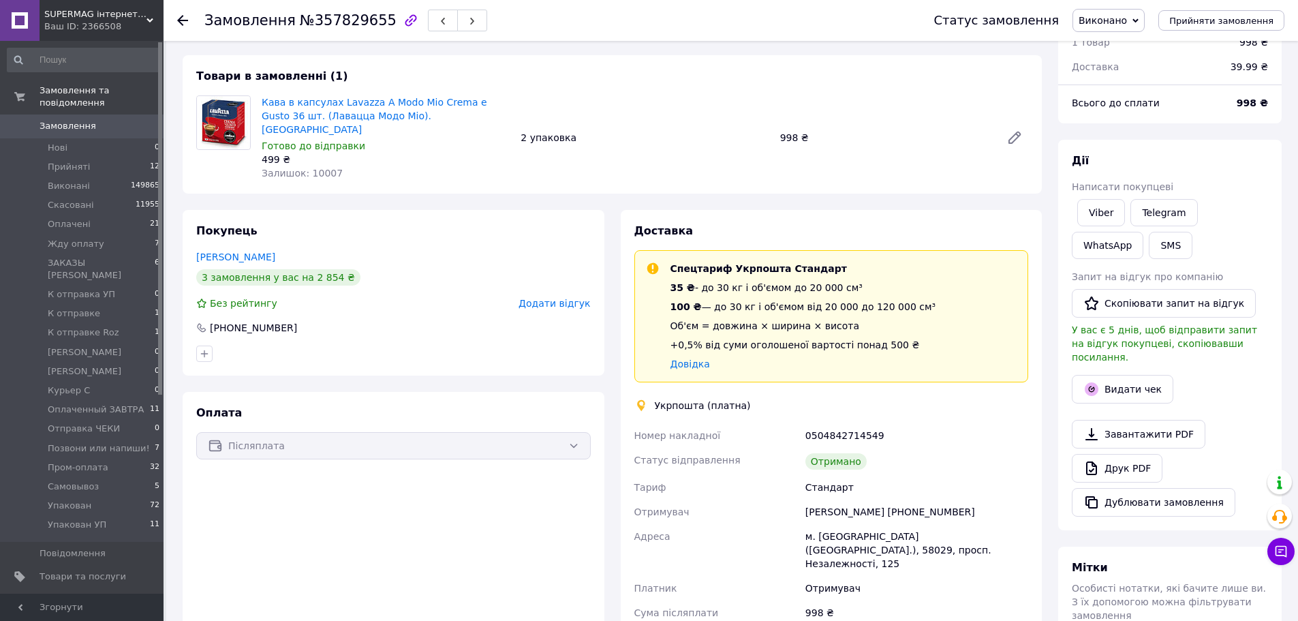
scroll to position [341, 0]
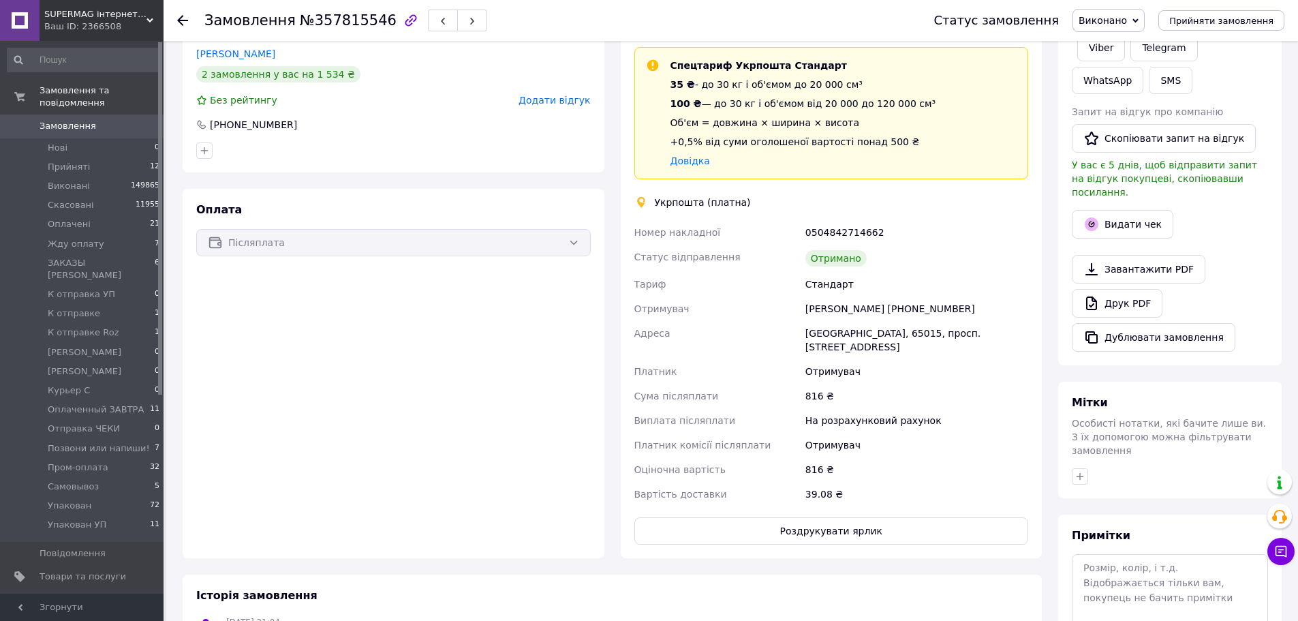
scroll to position [273, 0]
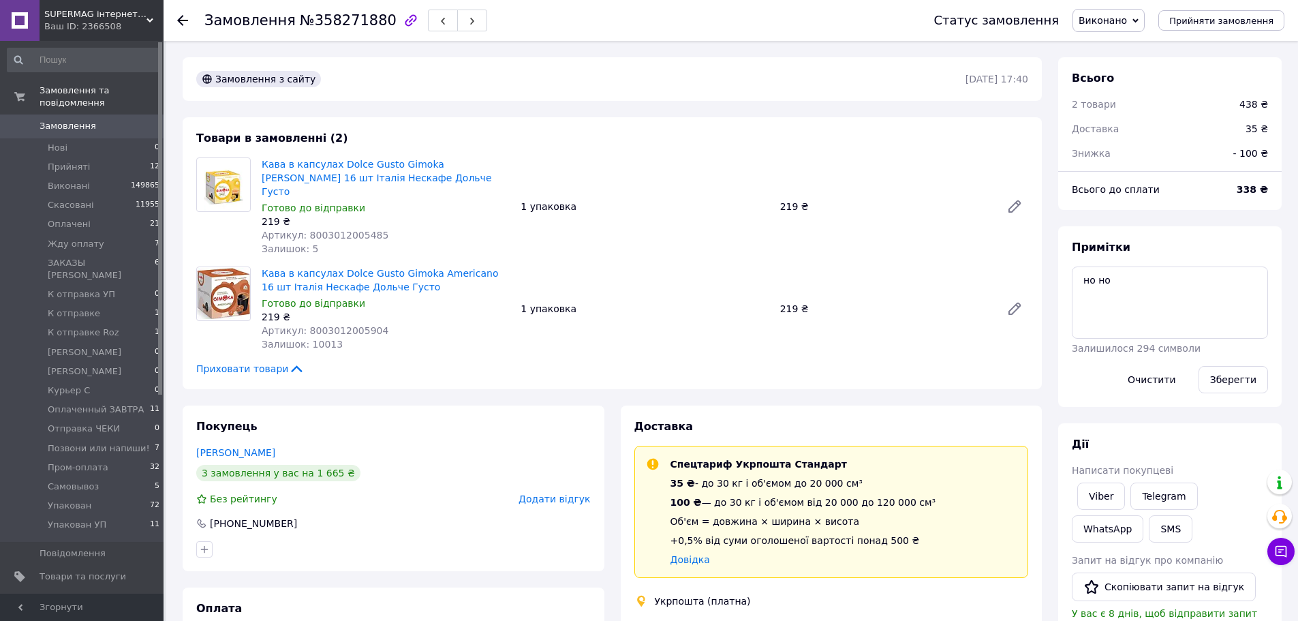
scroll to position [341, 0]
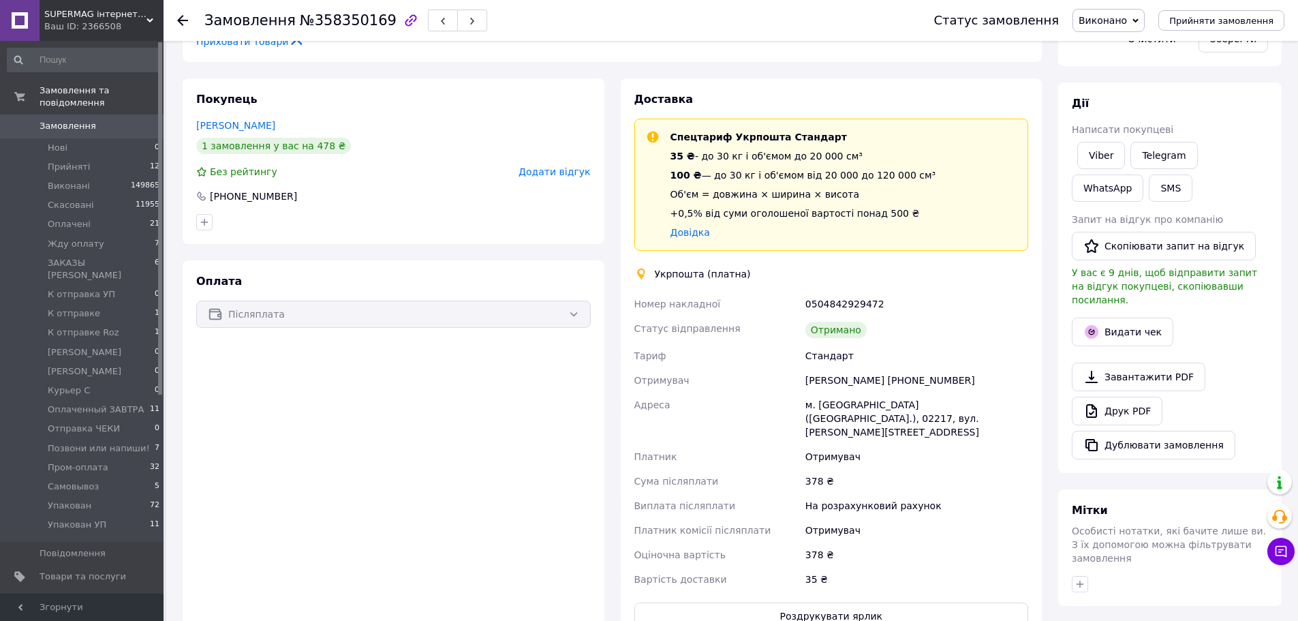
scroll to position [25, 0]
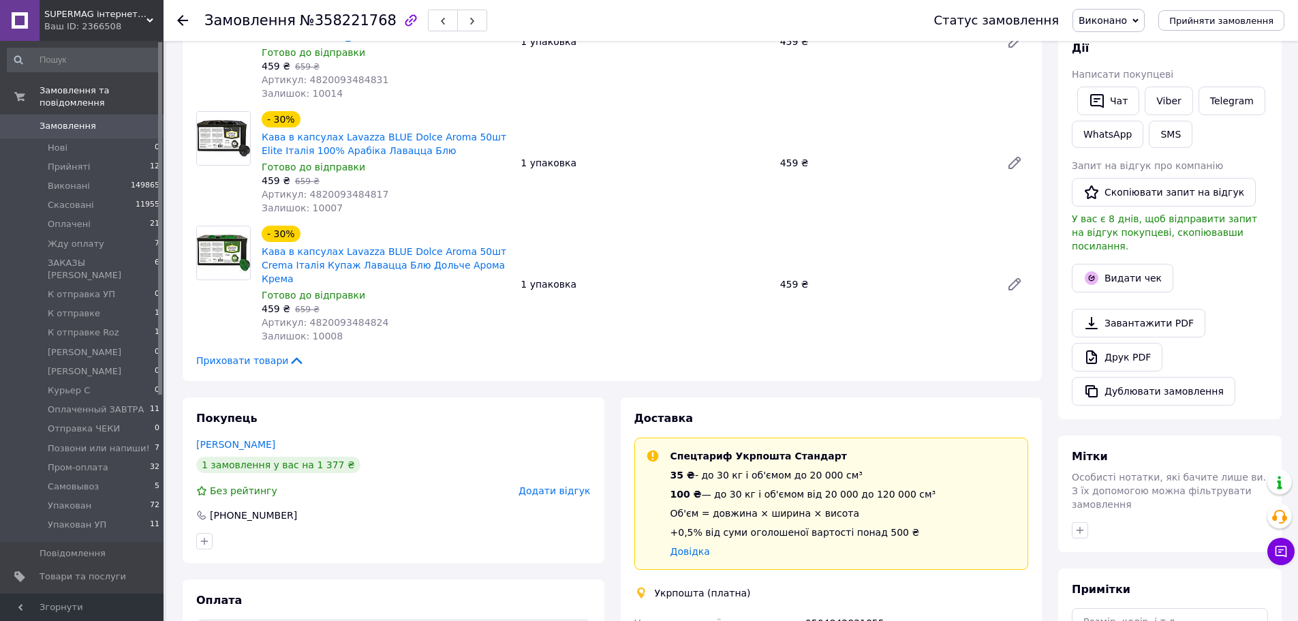
scroll to position [341, 0]
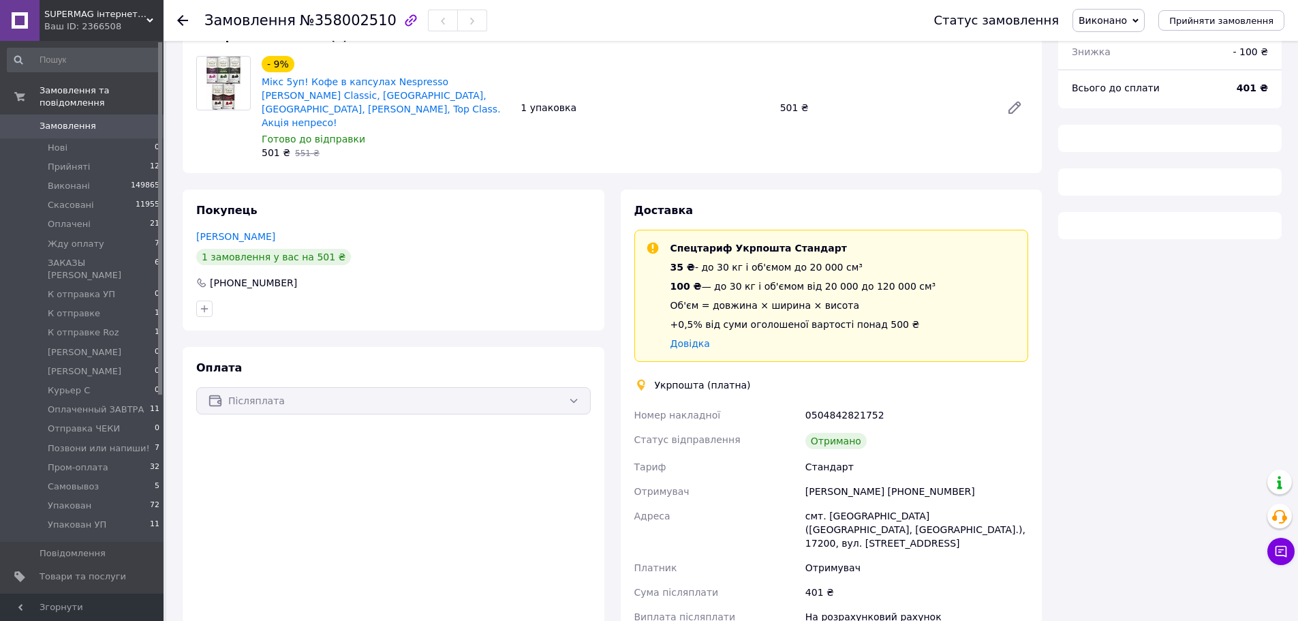
scroll to position [240, 0]
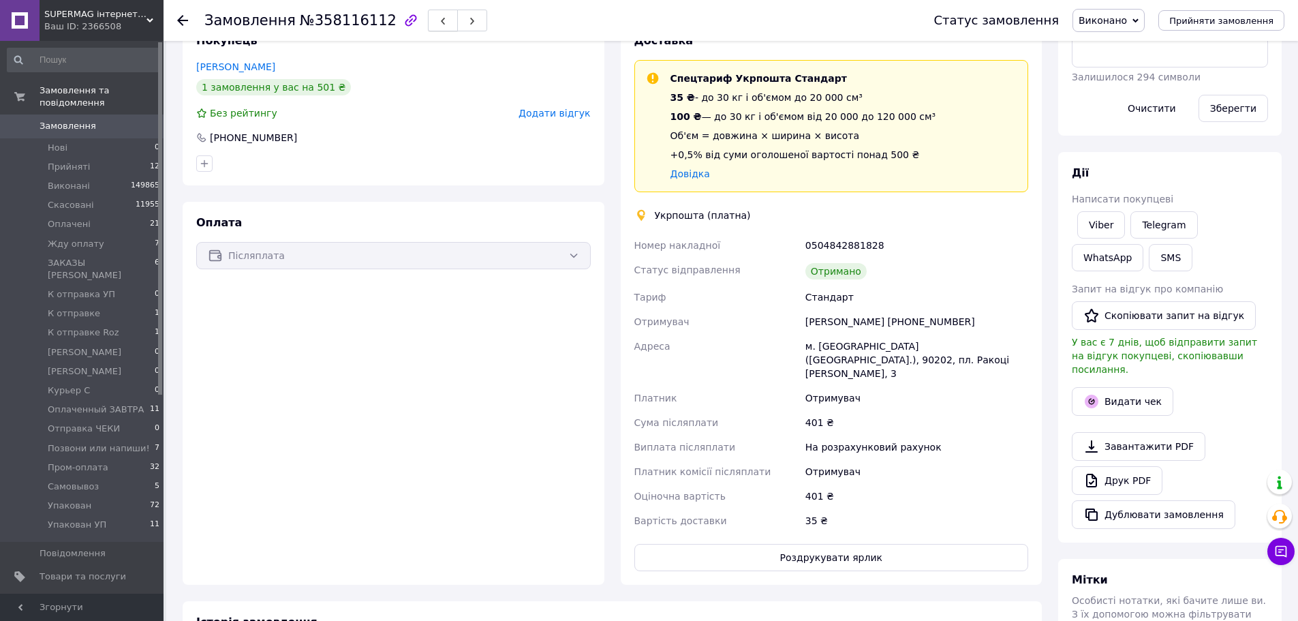
scroll to position [273, 0]
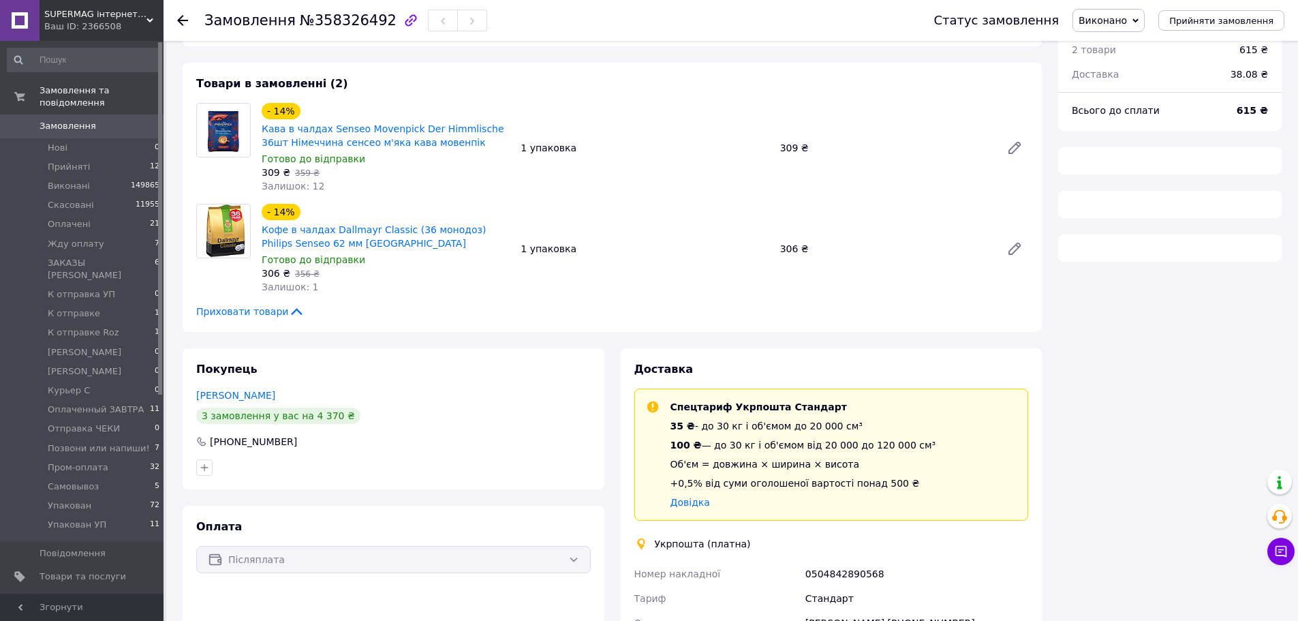
scroll to position [80, 0]
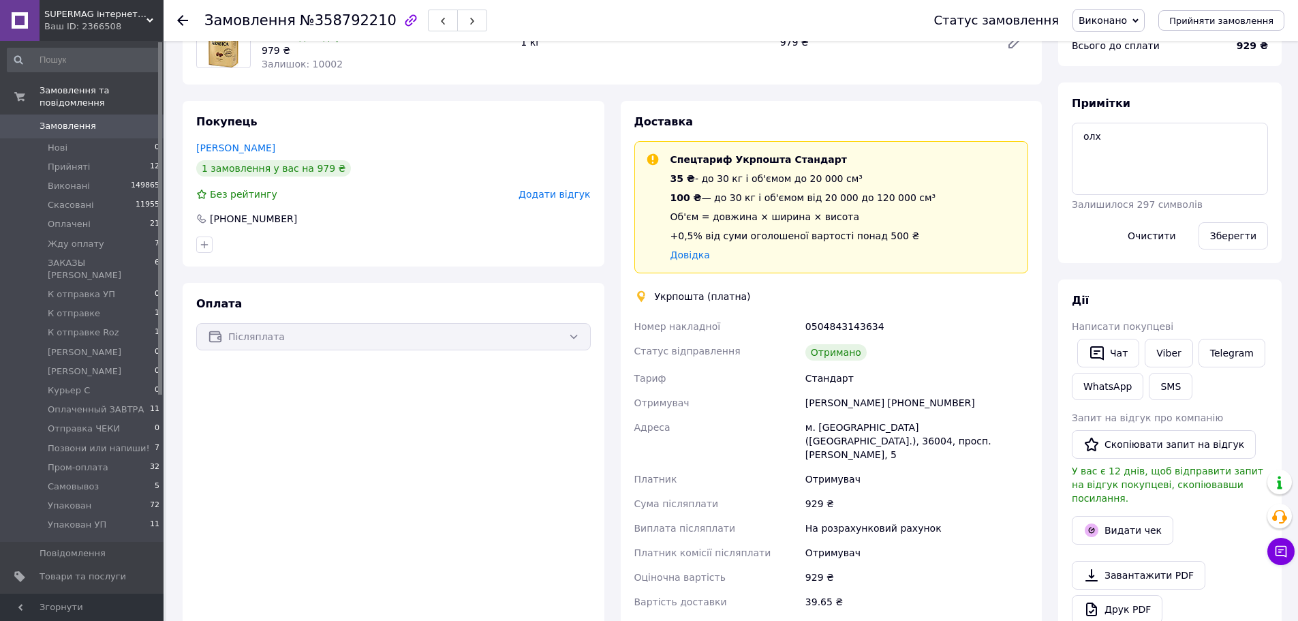
scroll to position [341, 0]
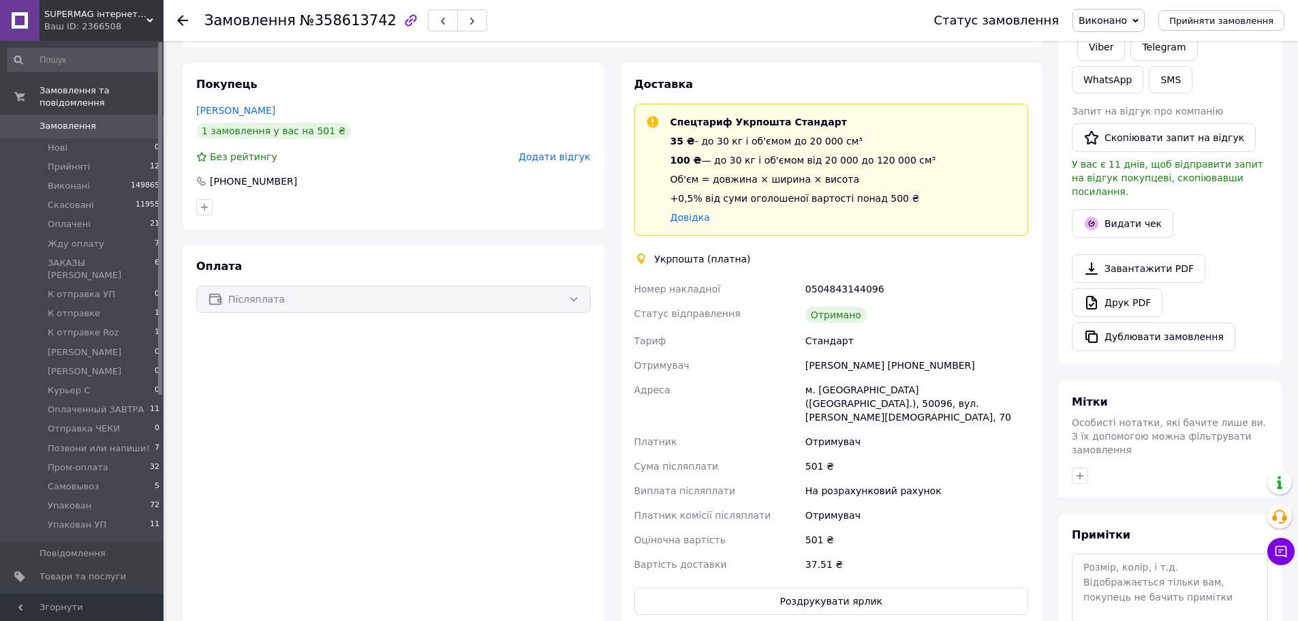
scroll to position [68, 0]
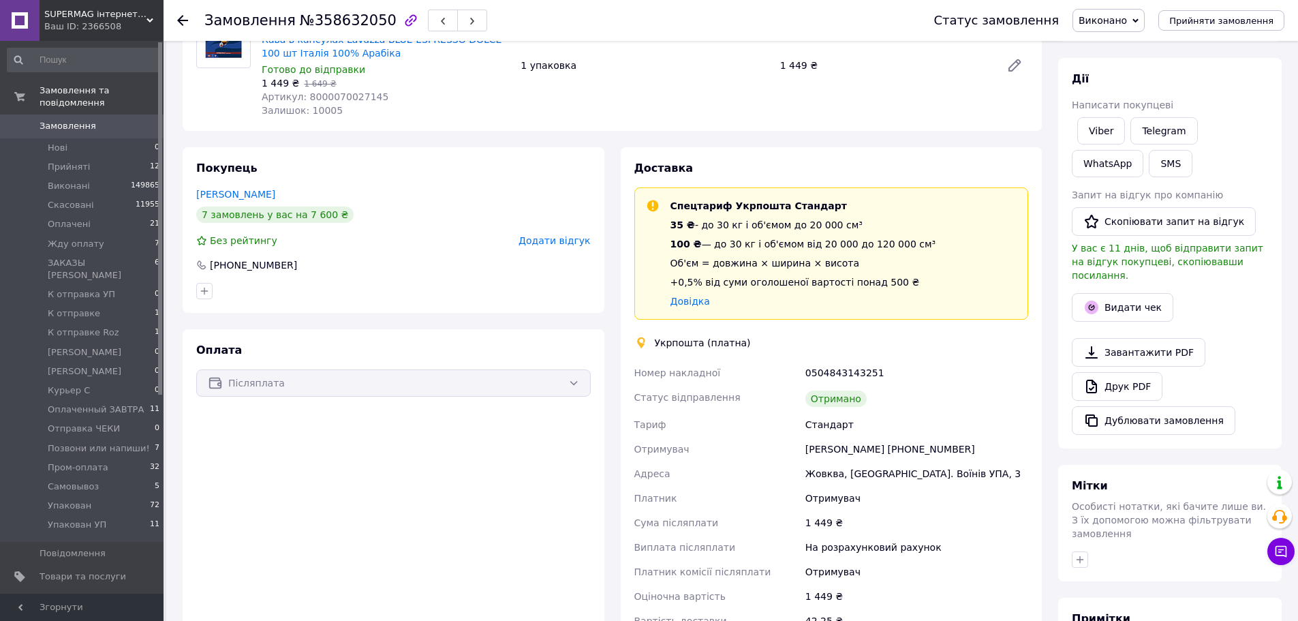
scroll to position [273, 0]
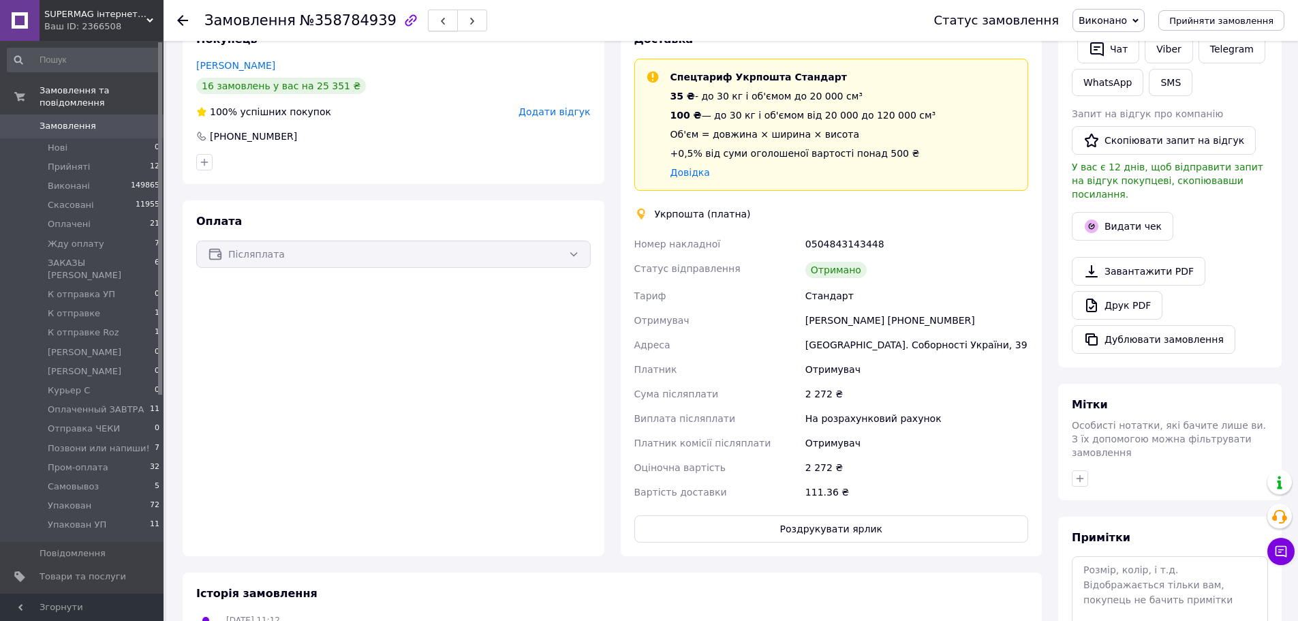
scroll to position [53, 0]
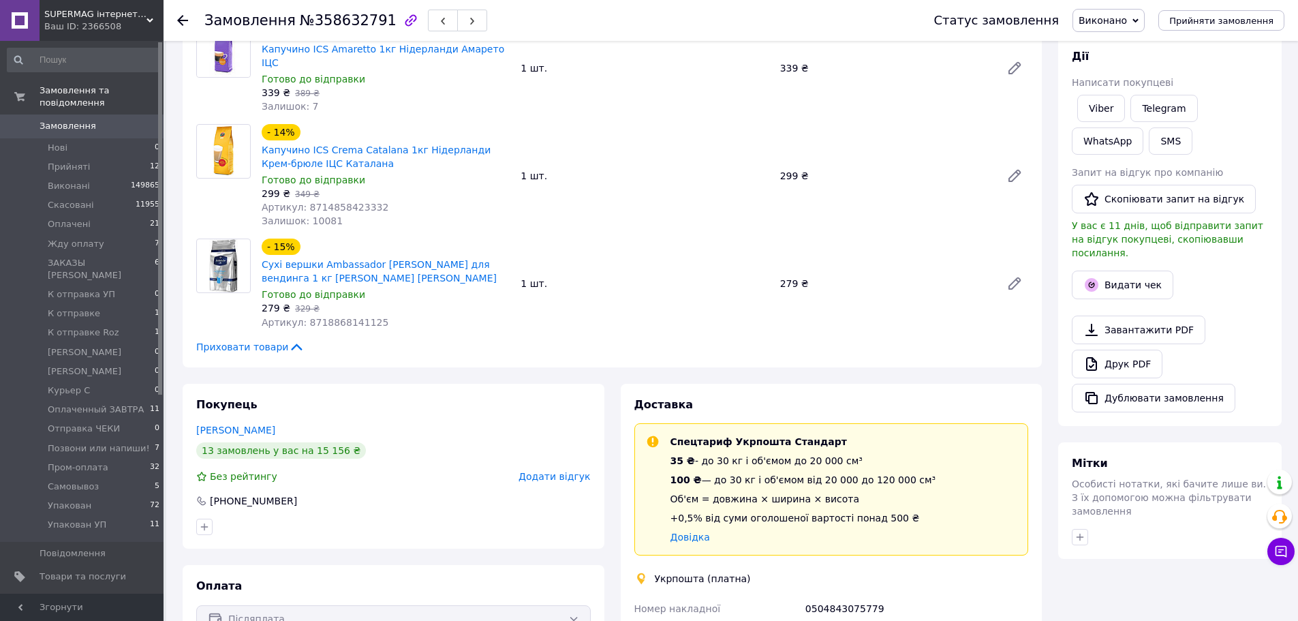
scroll to position [341, 0]
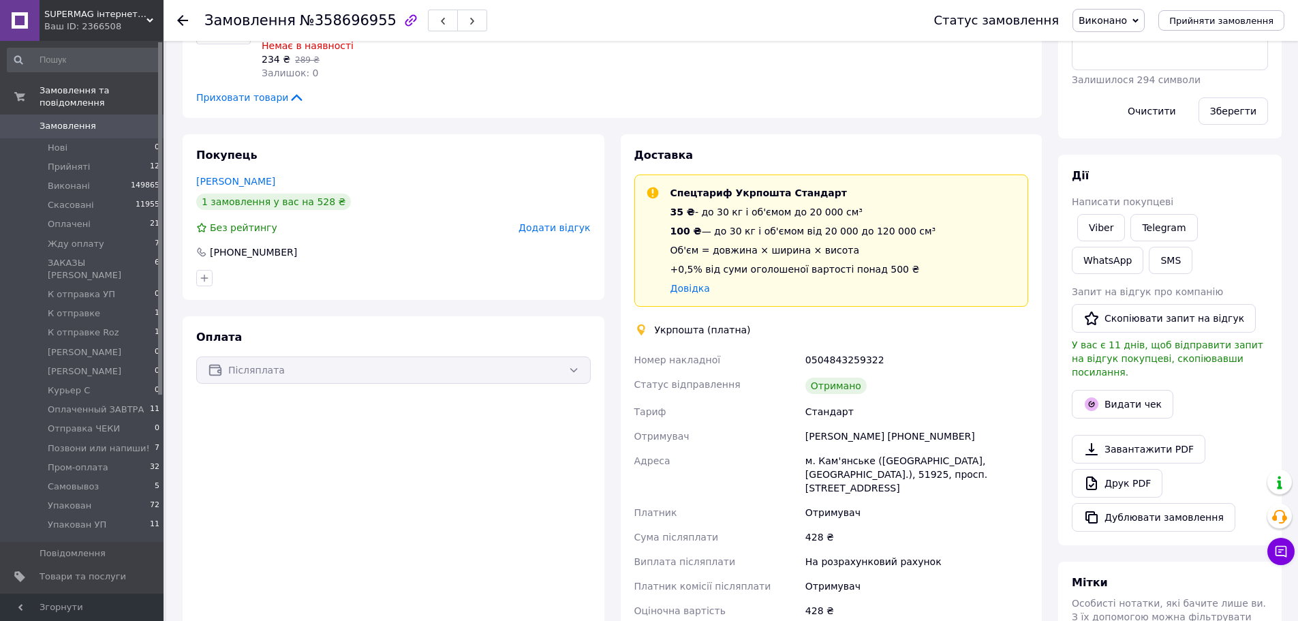
scroll to position [273, 0]
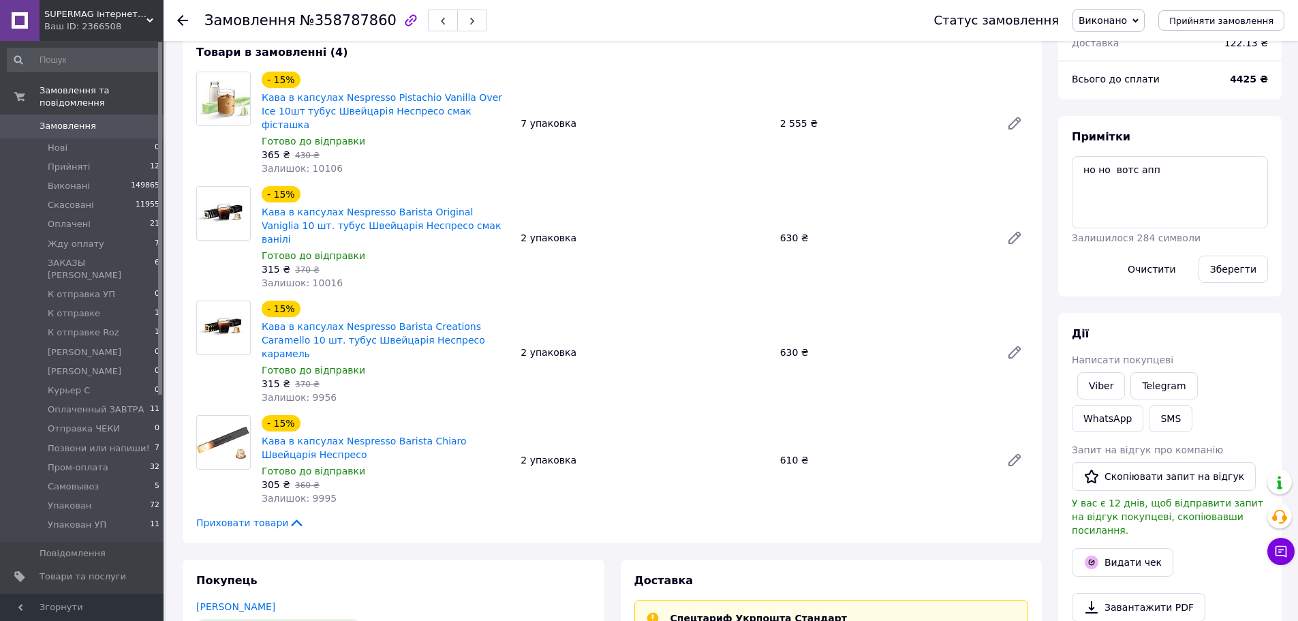
scroll to position [341, 0]
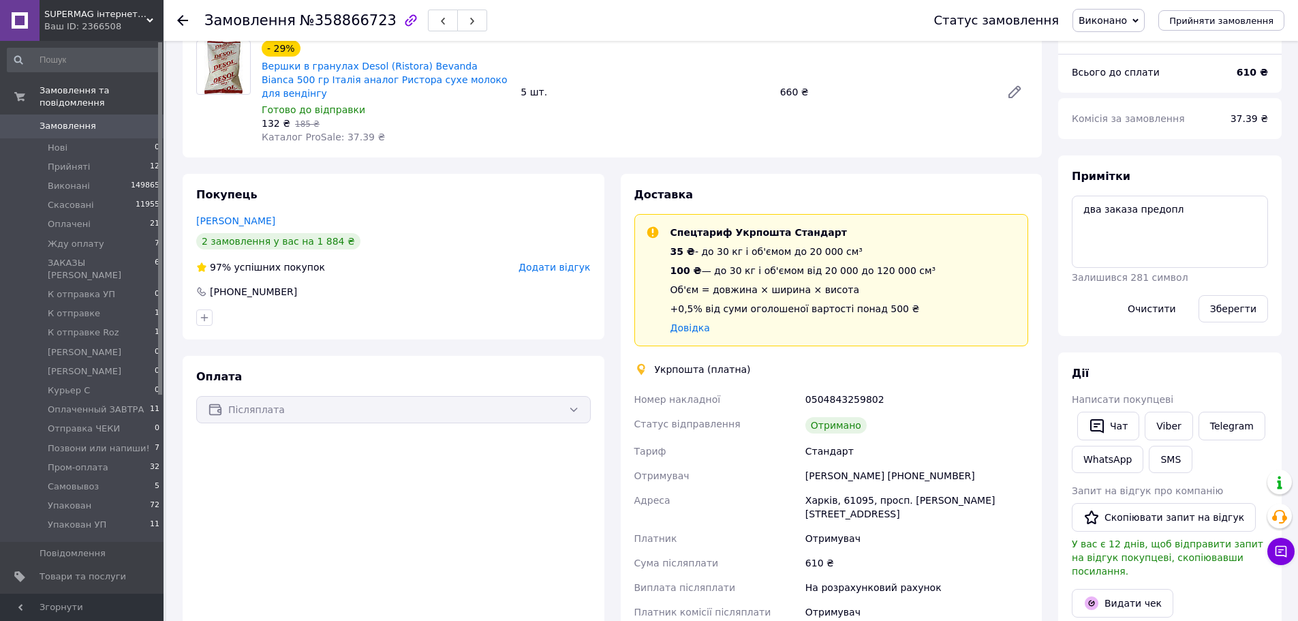
scroll to position [273, 0]
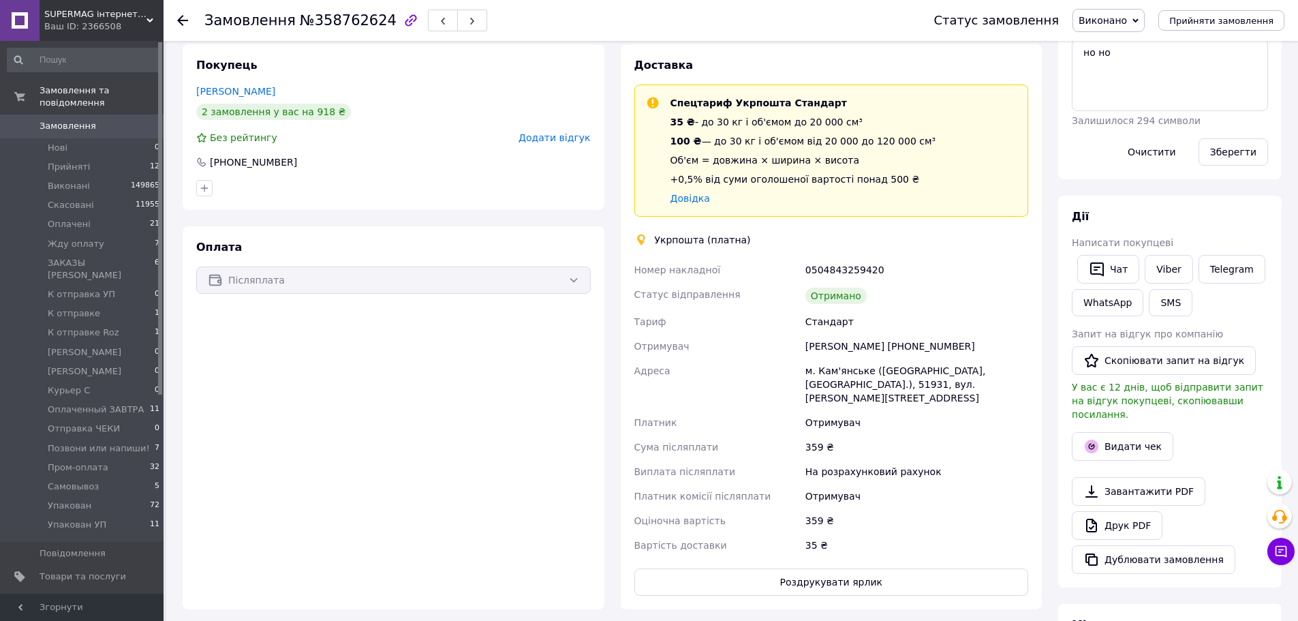
scroll to position [341, 0]
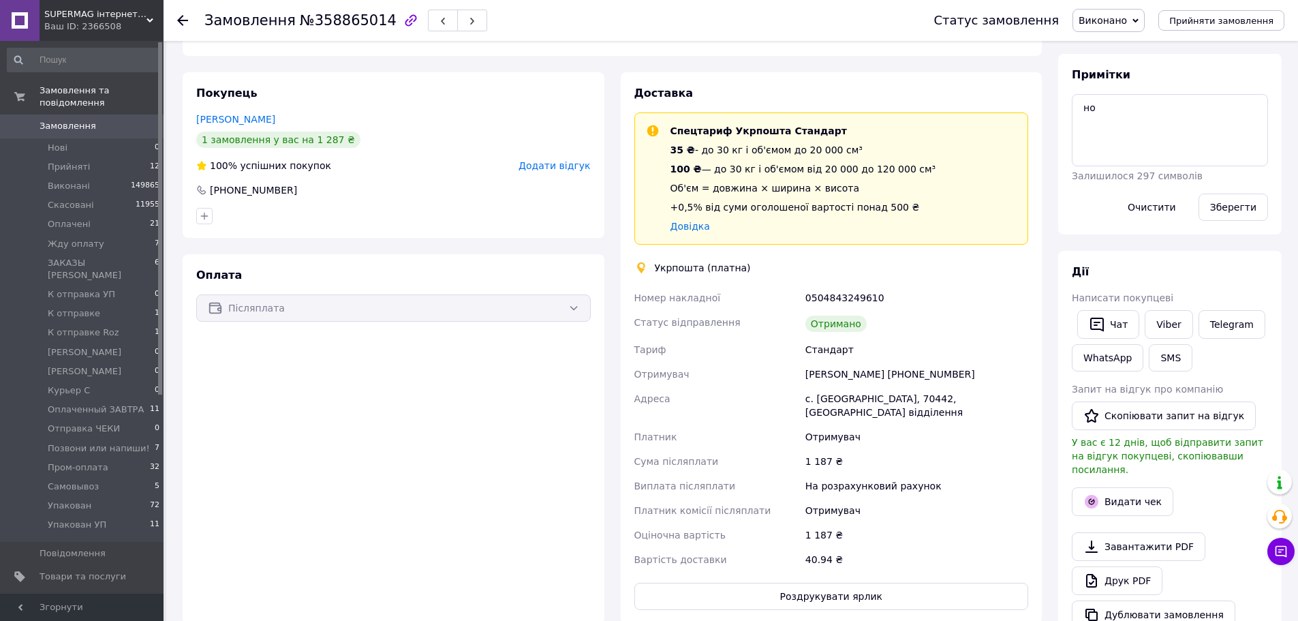
scroll to position [273, 0]
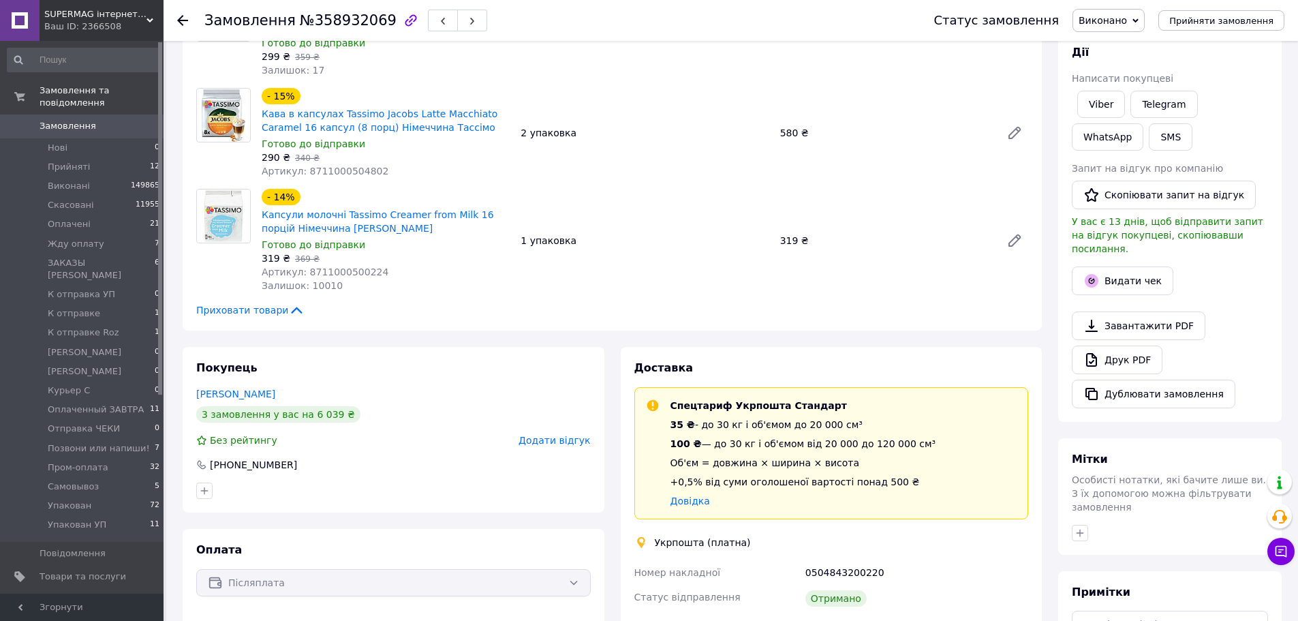
scroll to position [341, 0]
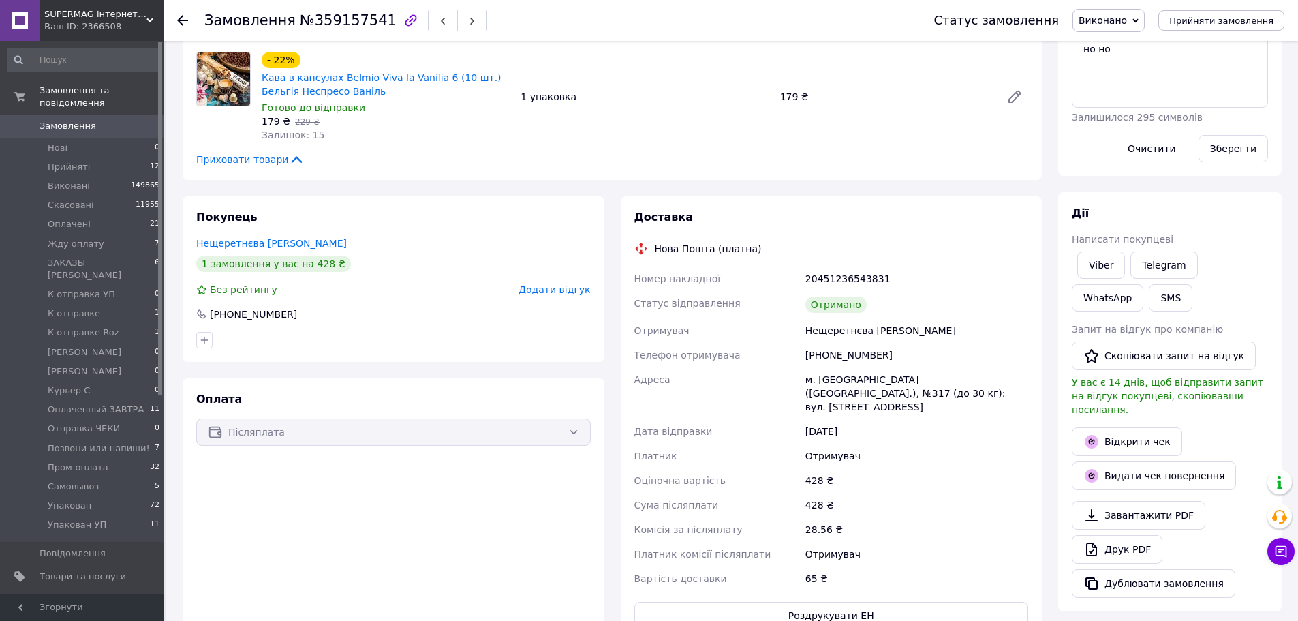
scroll to position [68, 0]
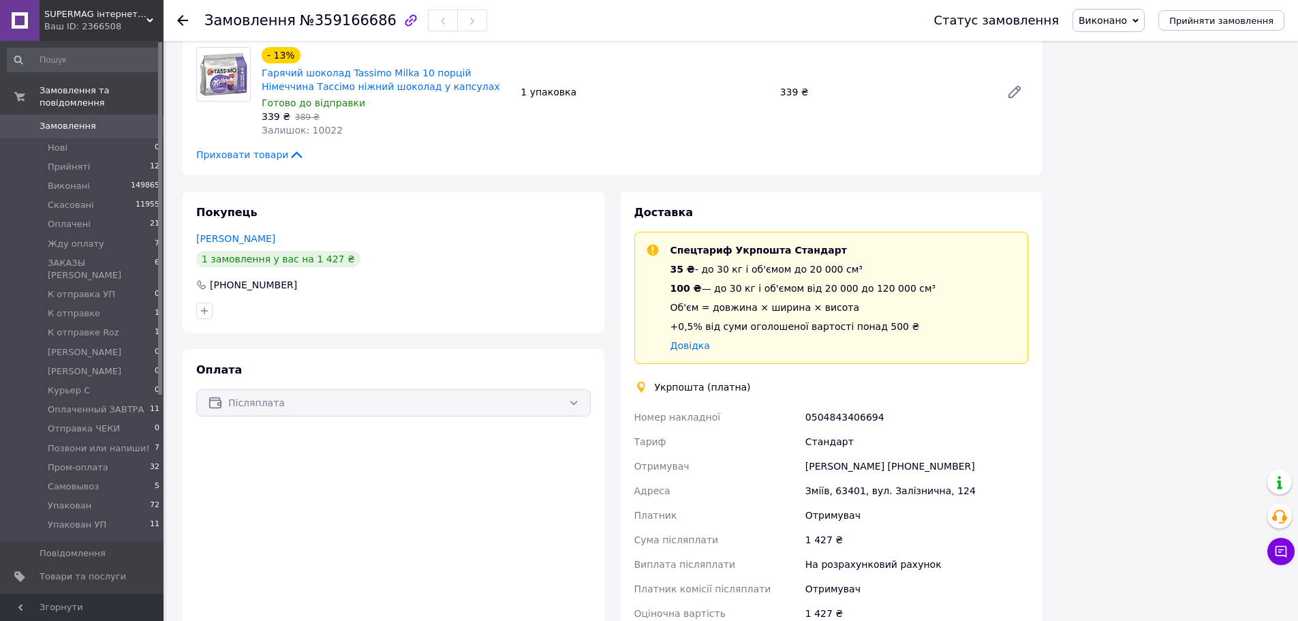
scroll to position [341, 0]
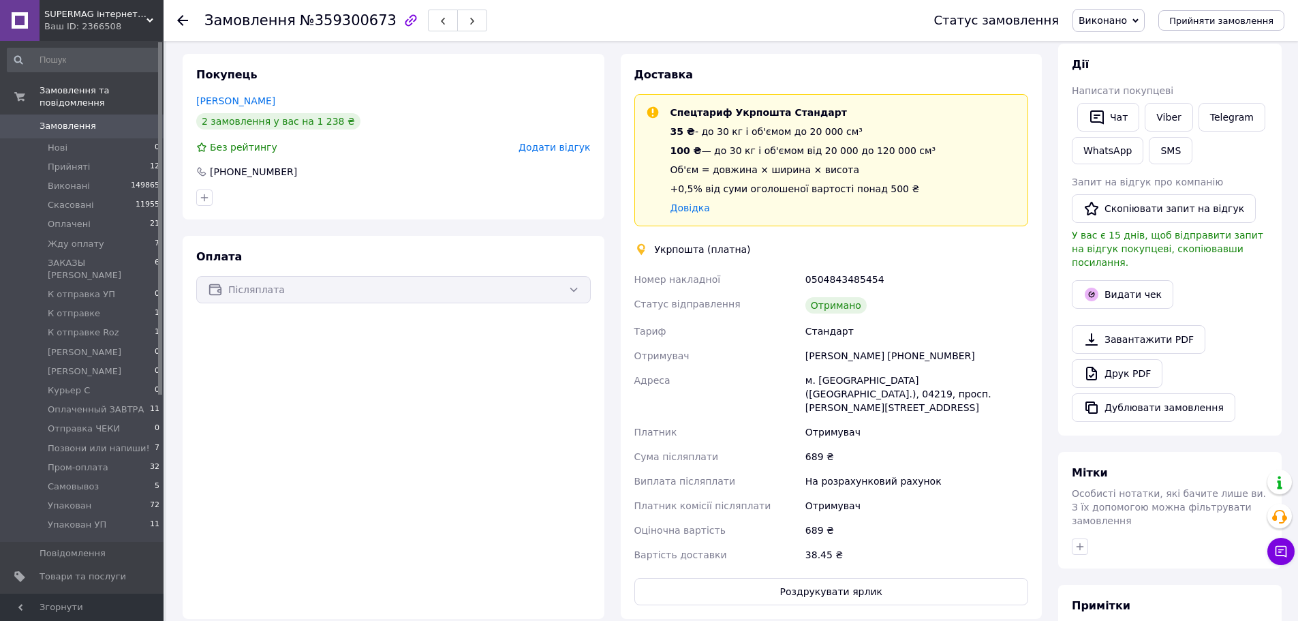
scroll to position [289, 0]
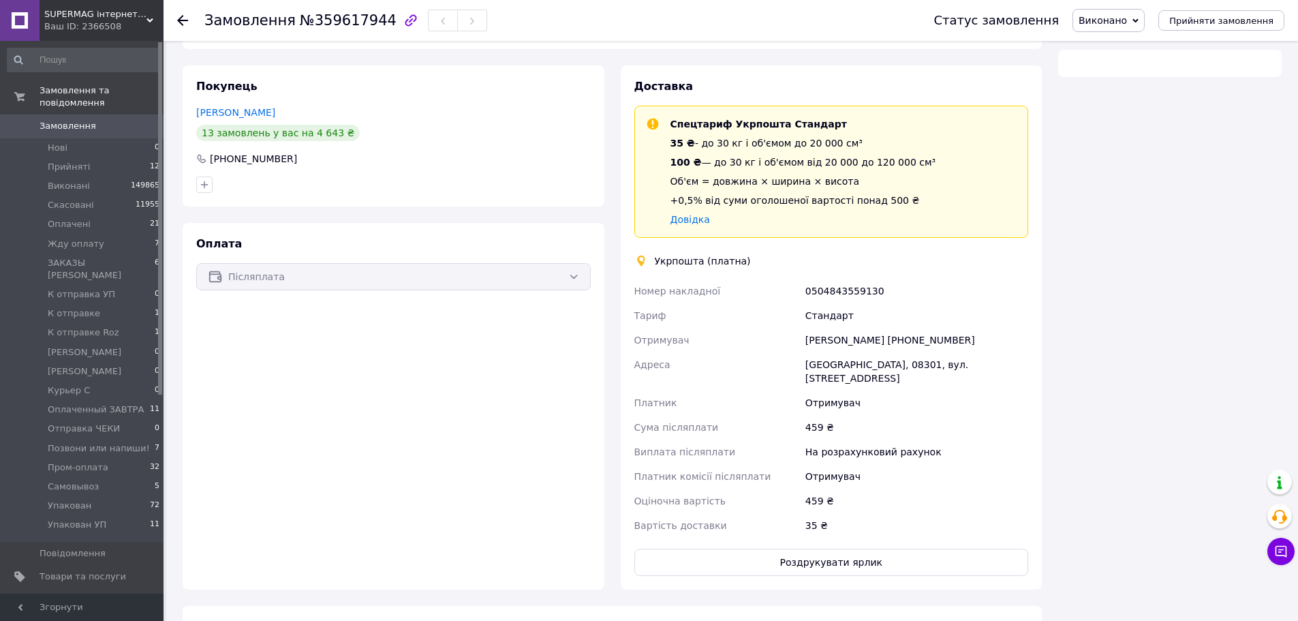
scroll to position [240, 0]
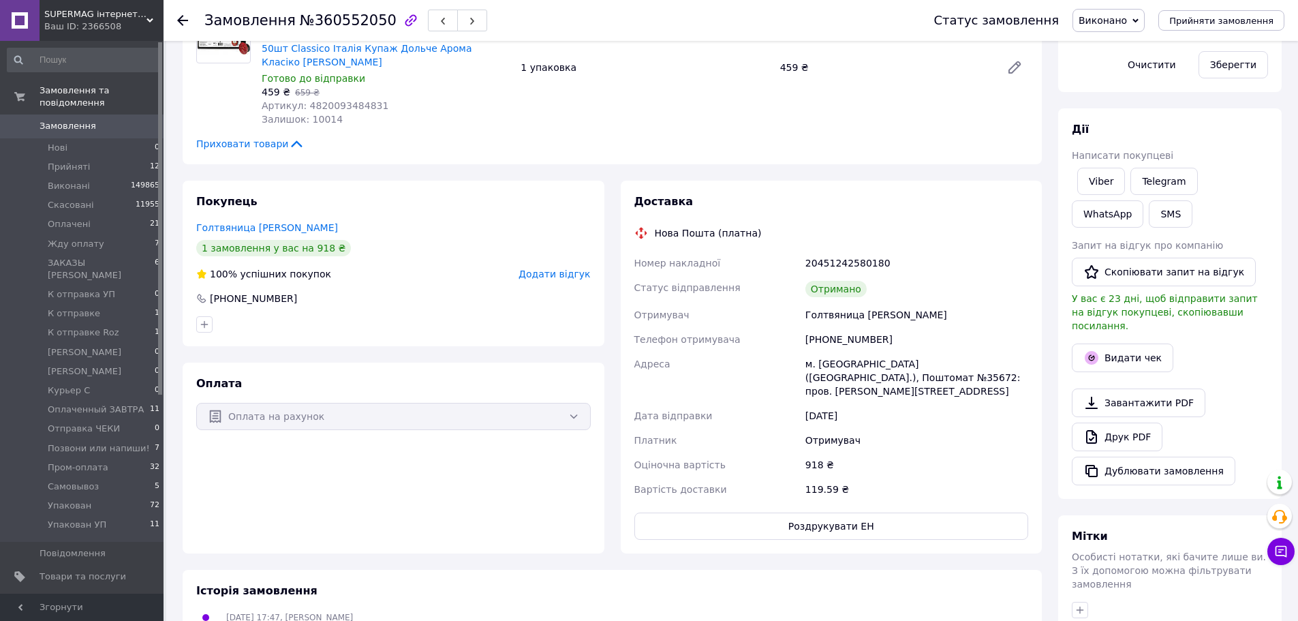
scroll to position [200, 0]
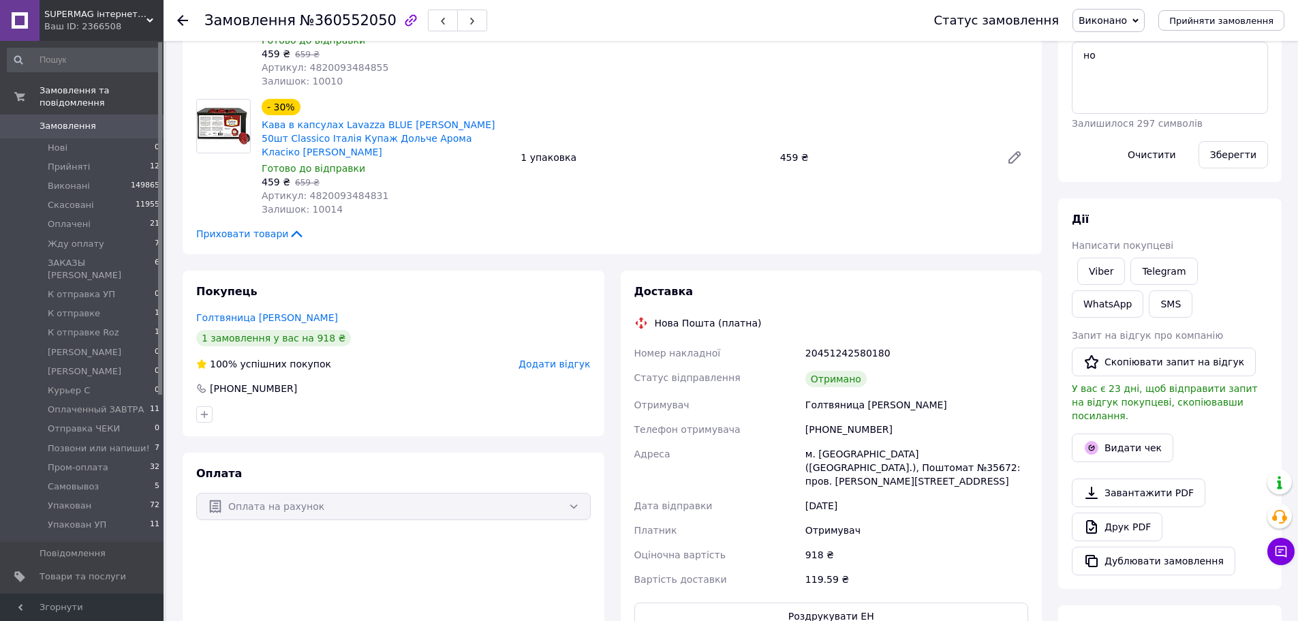
click at [825, 341] on div "20451242580180" at bounding box center [917, 353] width 228 height 25
copy div "20451242580180"
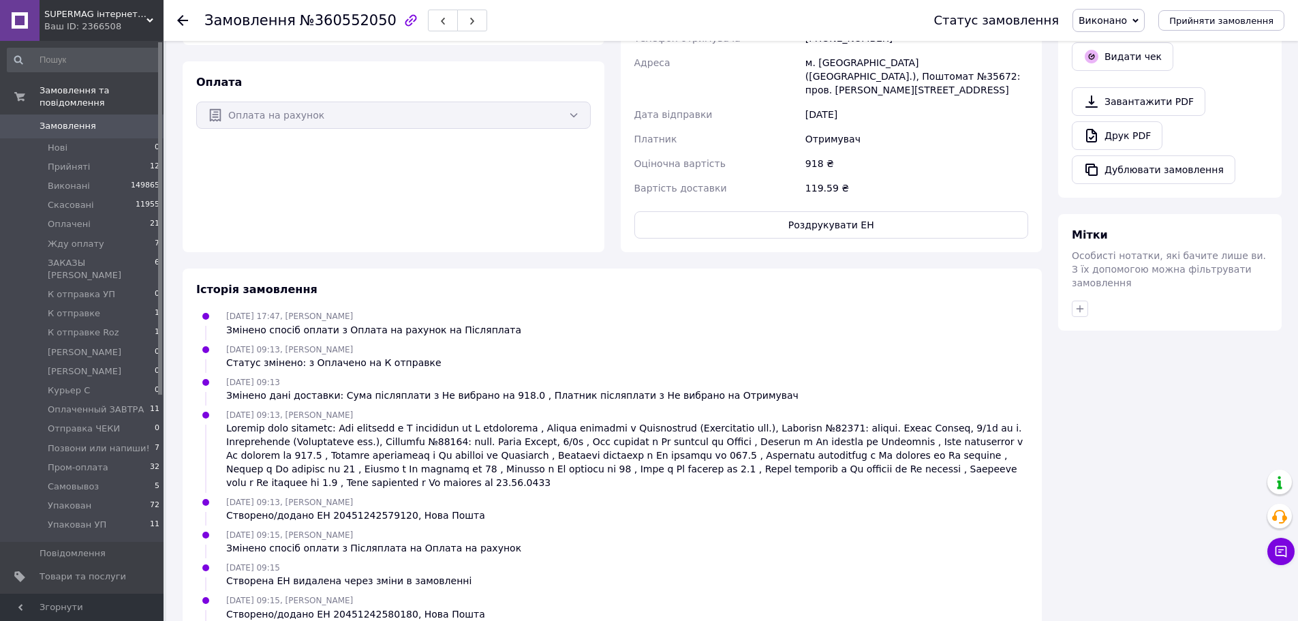
scroll to position [677, 0]
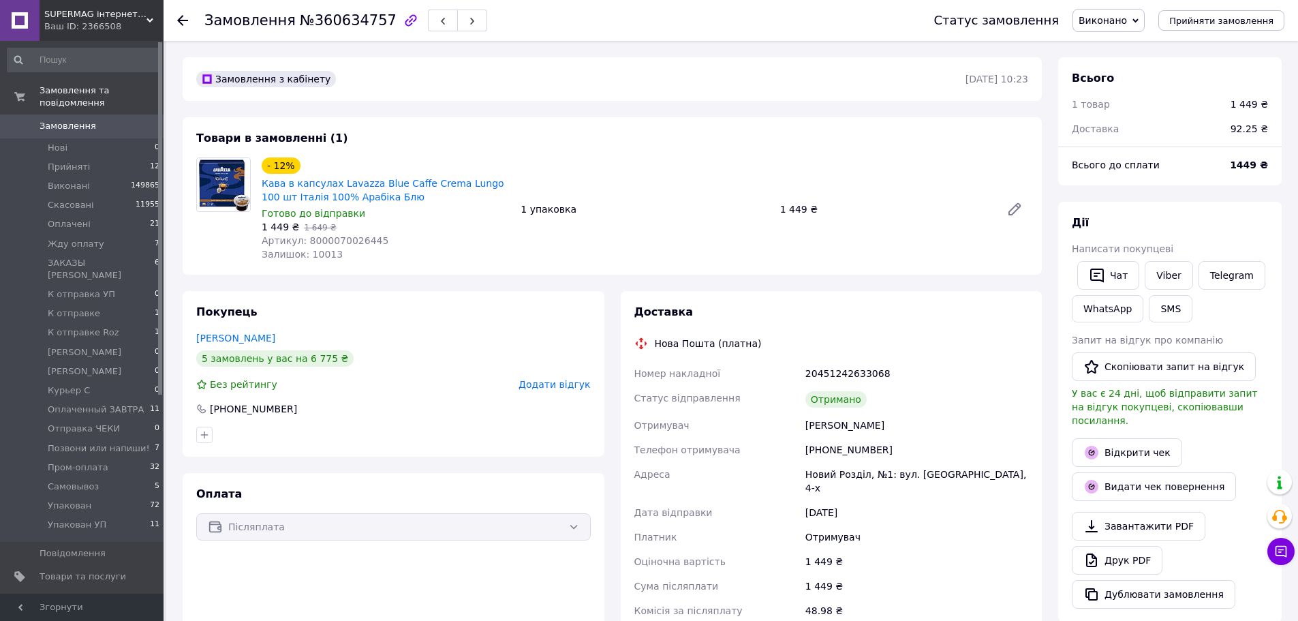
scroll to position [25, 0]
click at [829, 372] on div "20451242633068" at bounding box center [917, 373] width 228 height 25
copy div "20451242633068"
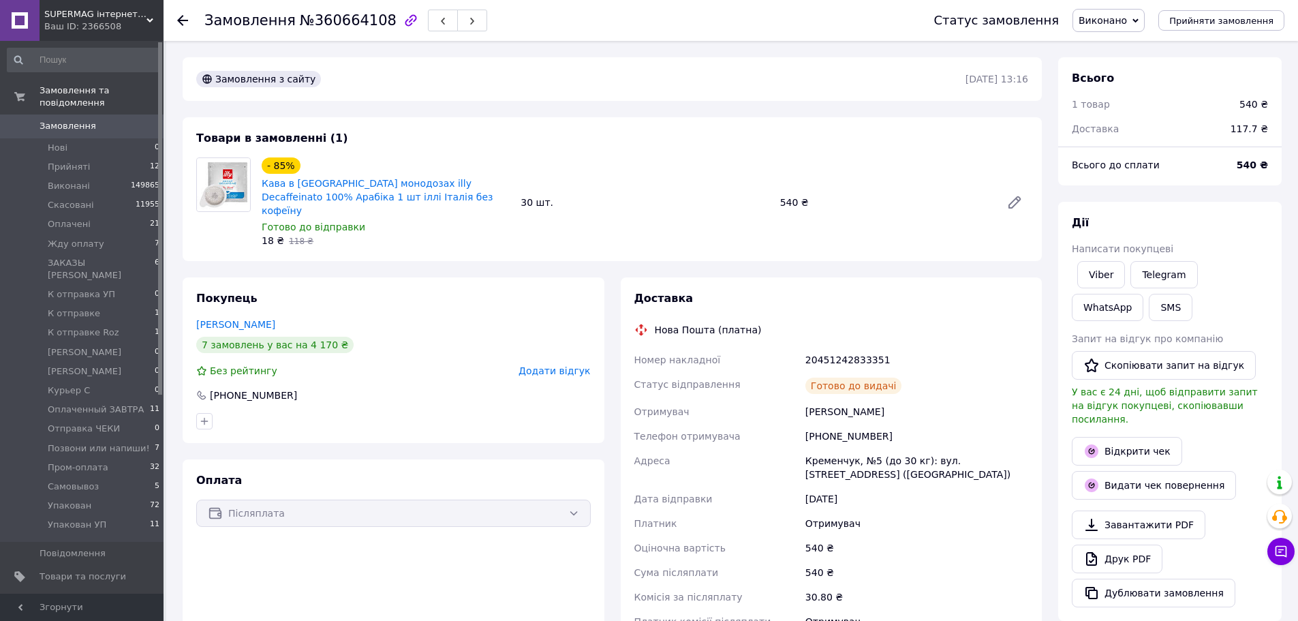
click at [830, 347] on div "20451242833351" at bounding box center [917, 359] width 228 height 25
copy div "20451242833351"
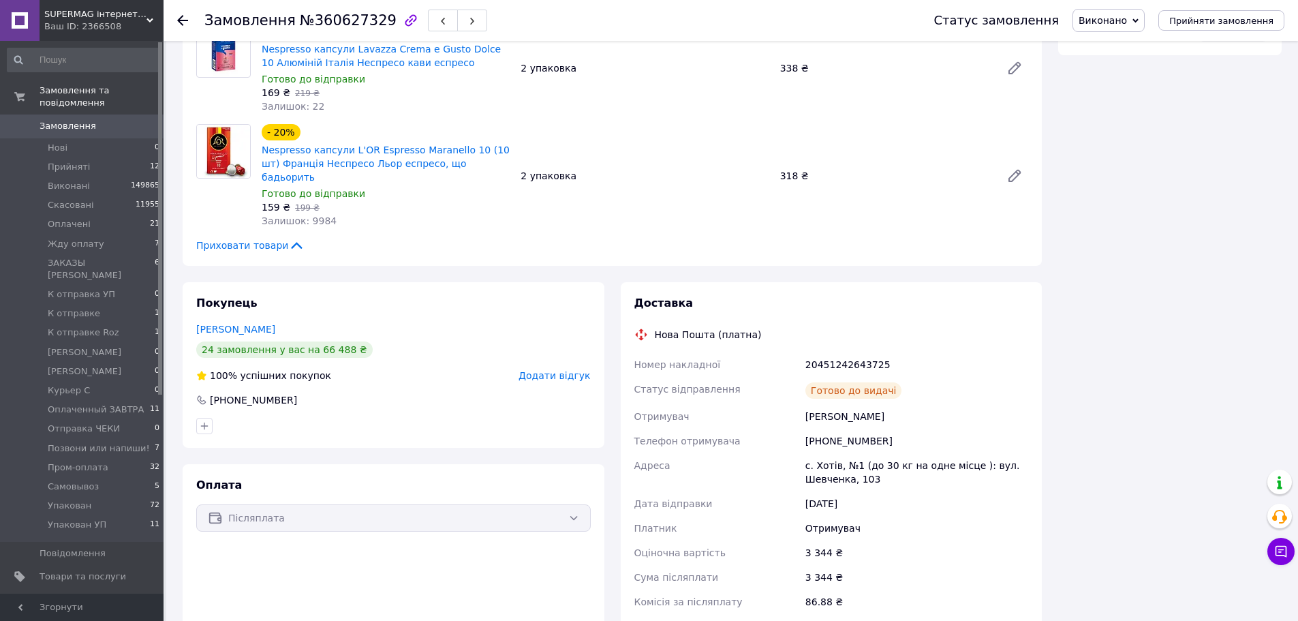
scroll to position [1022, 0]
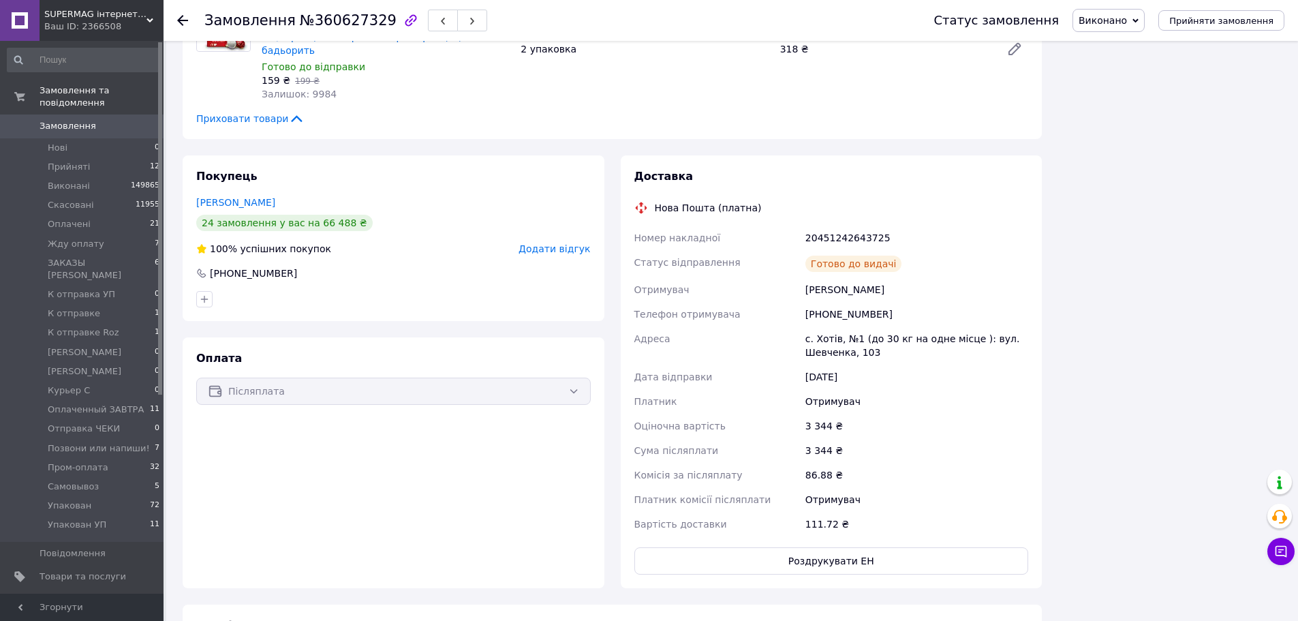
click at [828, 226] on div "20451242643725" at bounding box center [917, 238] width 228 height 25
copy div "20451242643725"
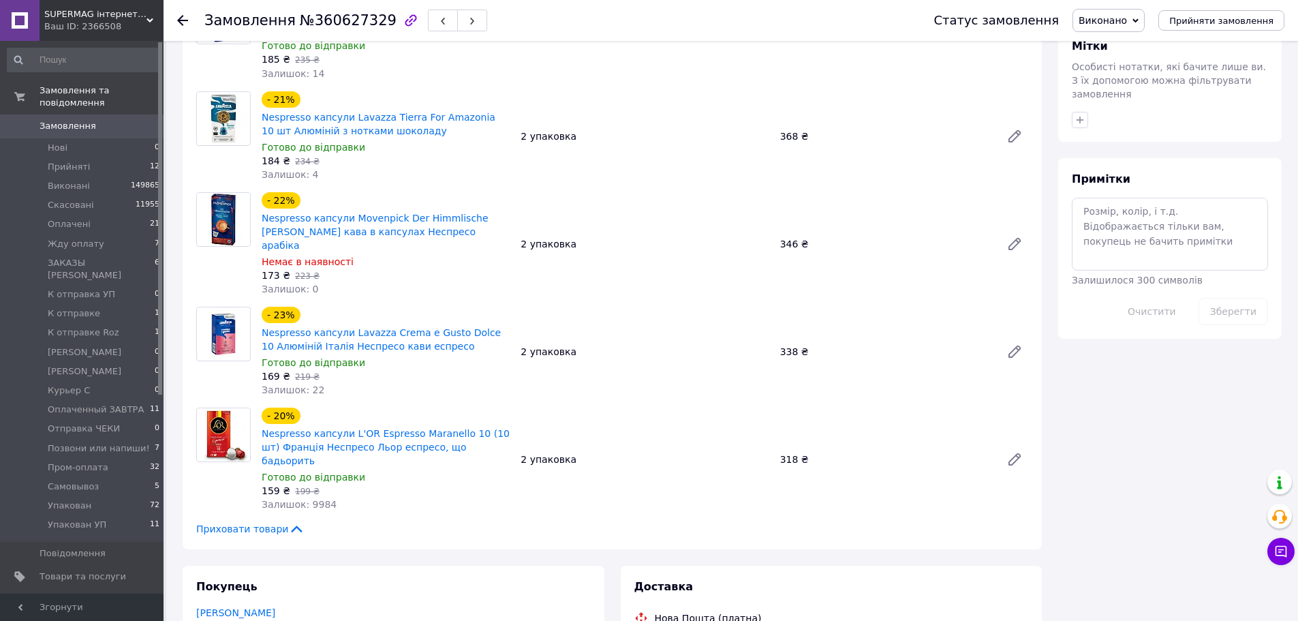
scroll to position [477, 0]
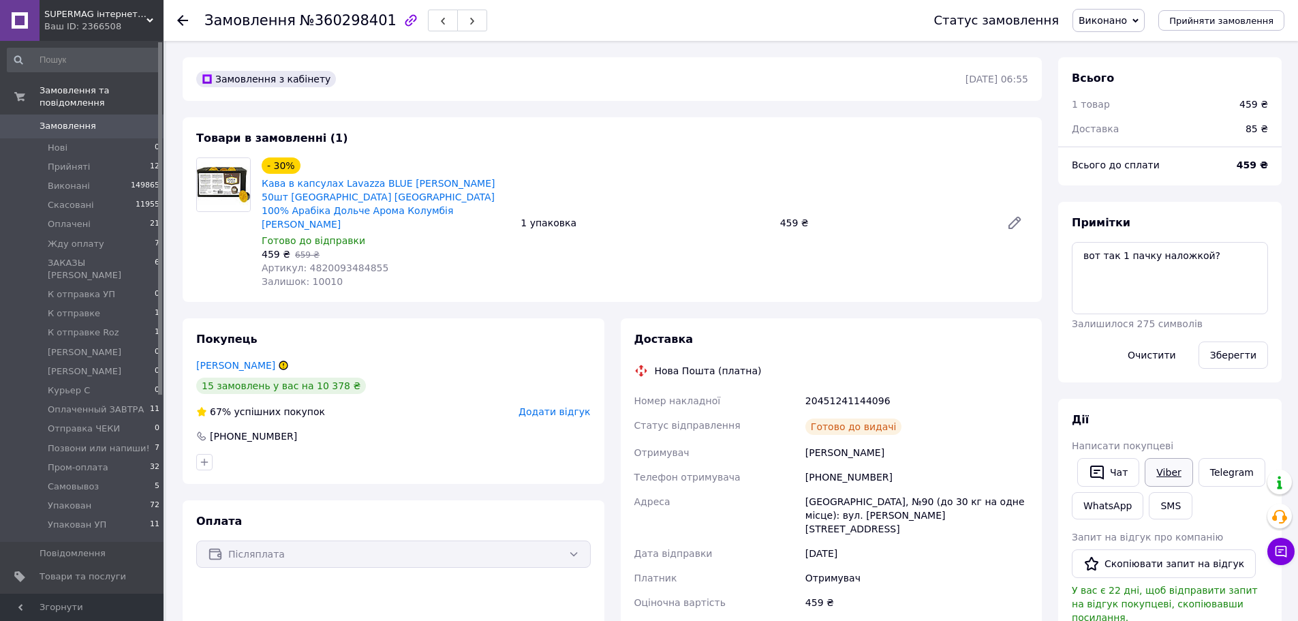
click at [1181, 481] on link "Viber" at bounding box center [1169, 472] width 48 height 29
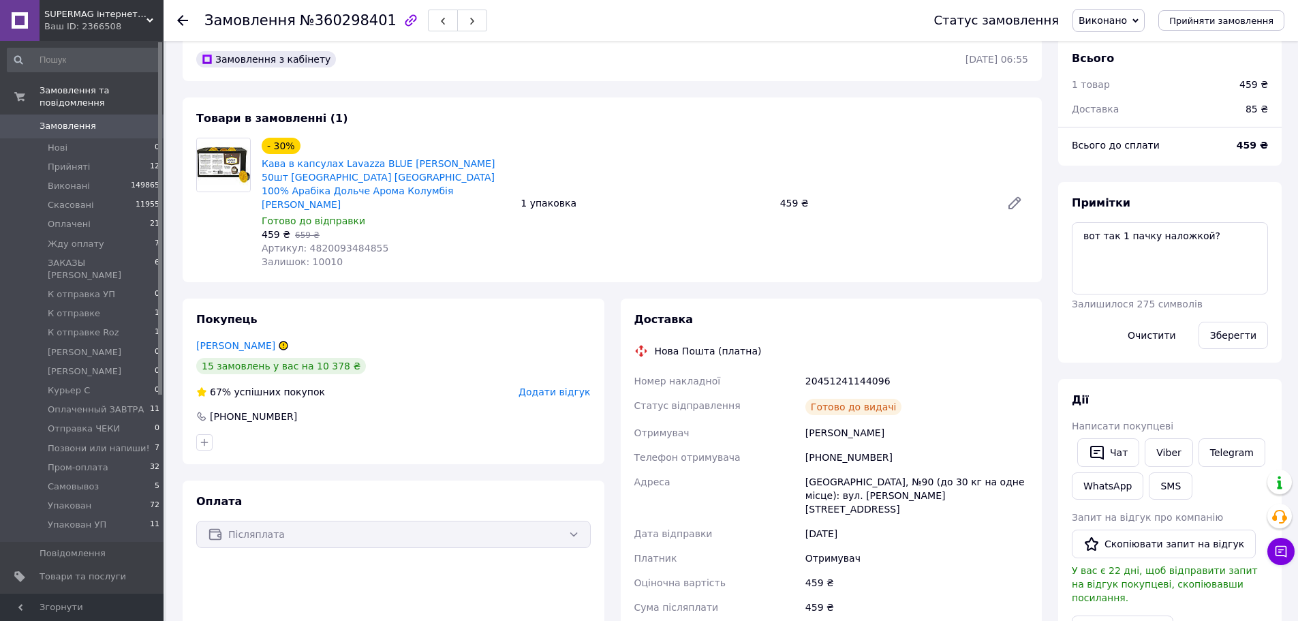
scroll to position [204, 0]
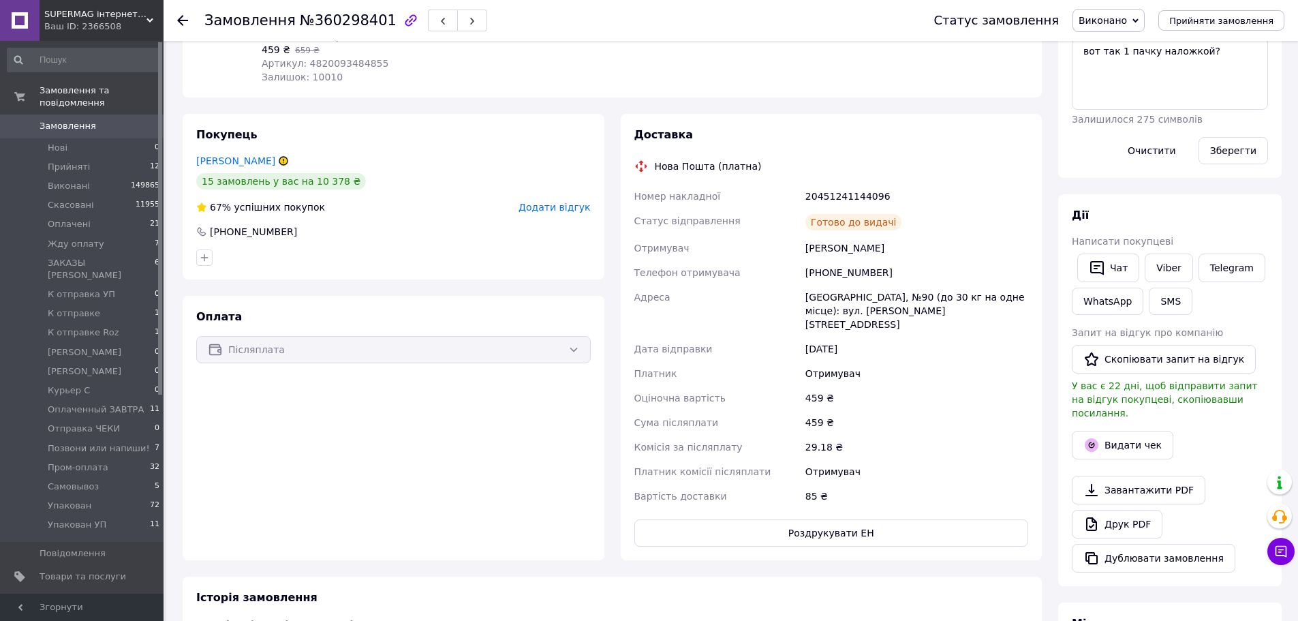
click at [1224, 232] on div "[PERSON_NAME] покупцеві   Чат Viber Telegram WhatsApp SMS Запит на відгук про к…" at bounding box center [1170, 390] width 196 height 364
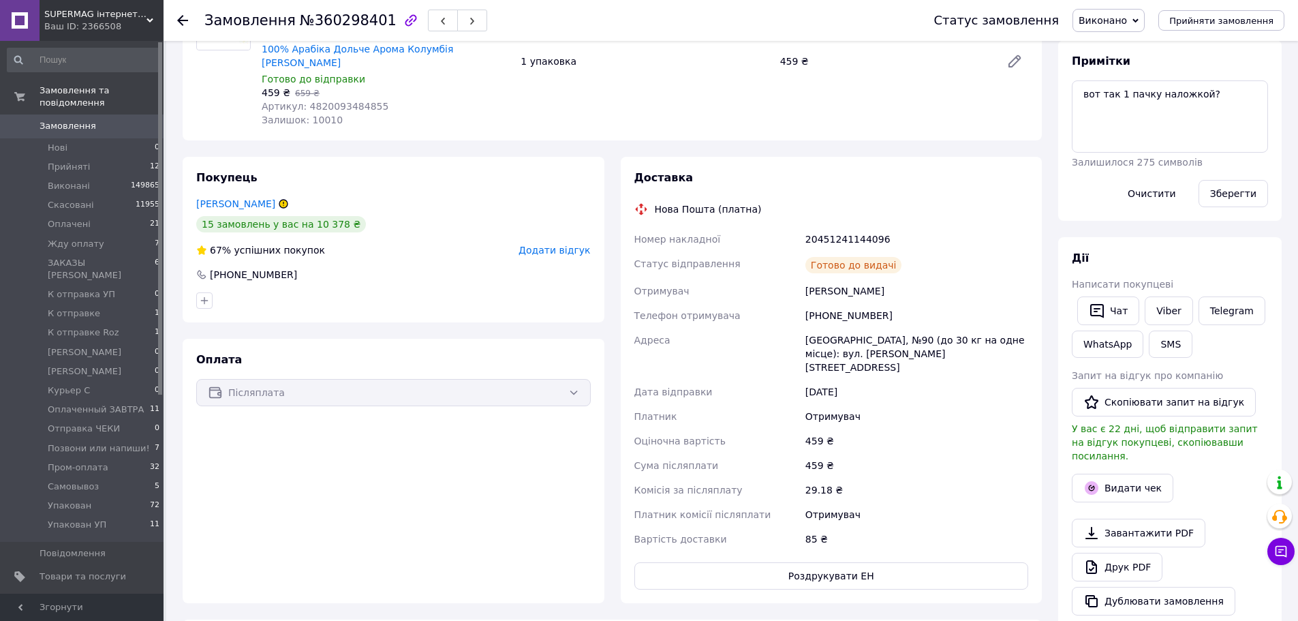
scroll to position [0, 0]
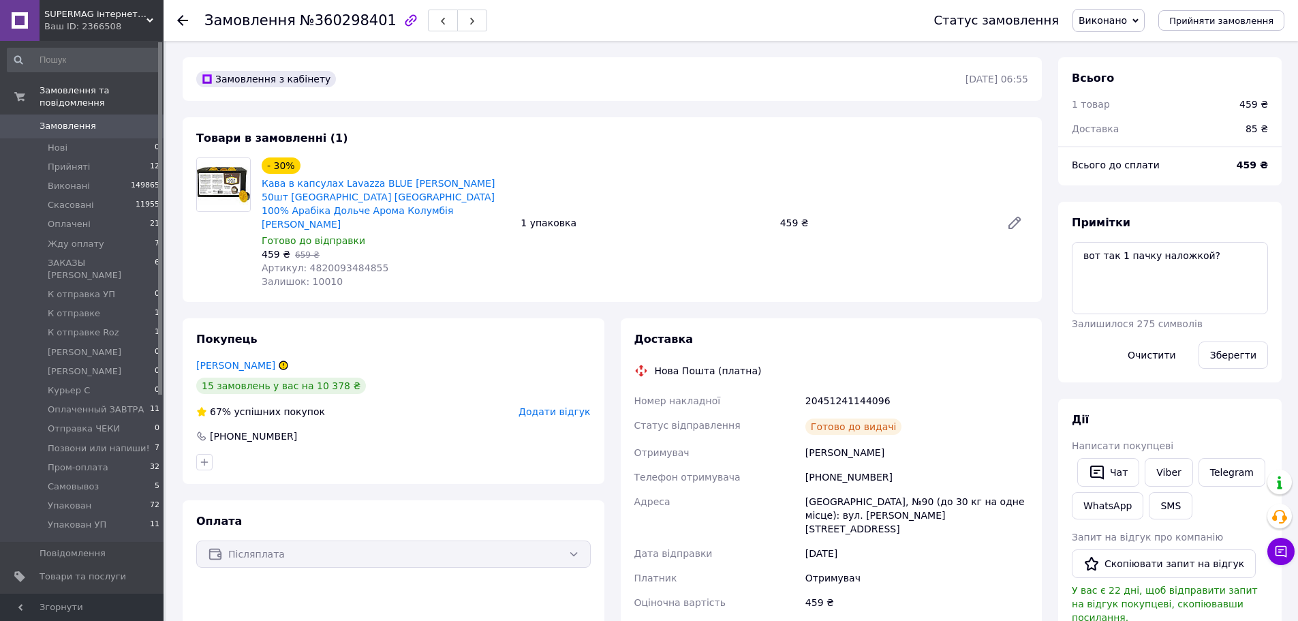
click at [811, 388] on div "20451241144096" at bounding box center [917, 400] width 228 height 25
click at [1174, 476] on link "Viber" at bounding box center [1169, 472] width 48 height 29
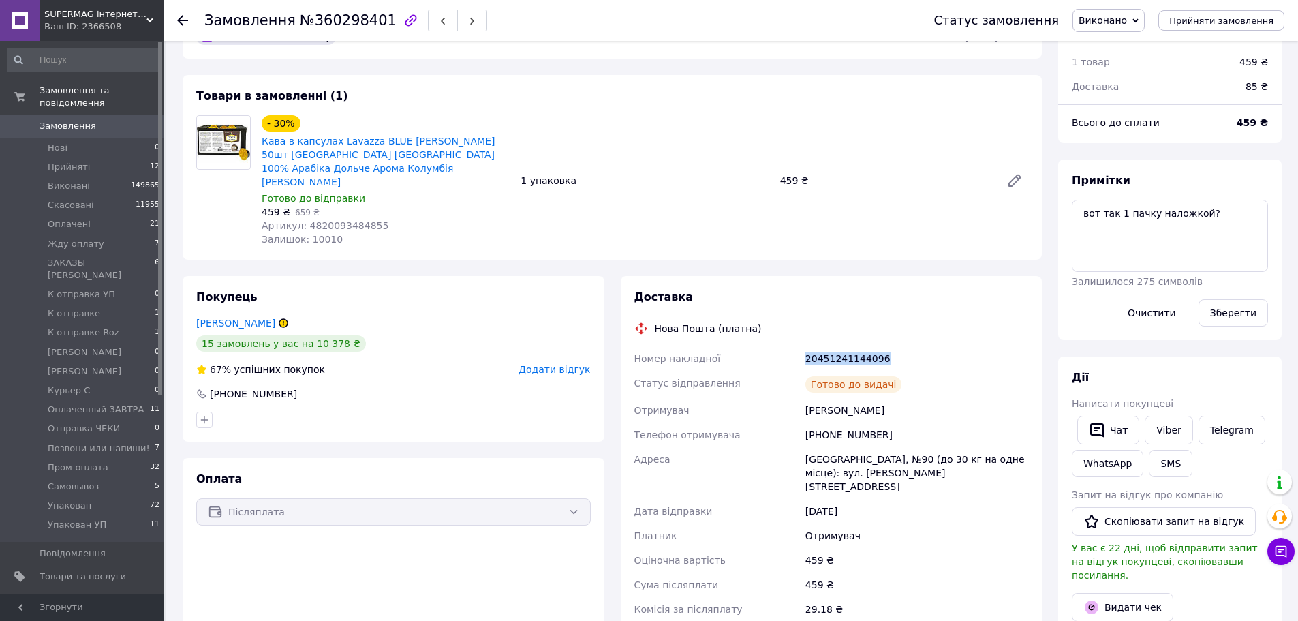
scroll to position [136, 0]
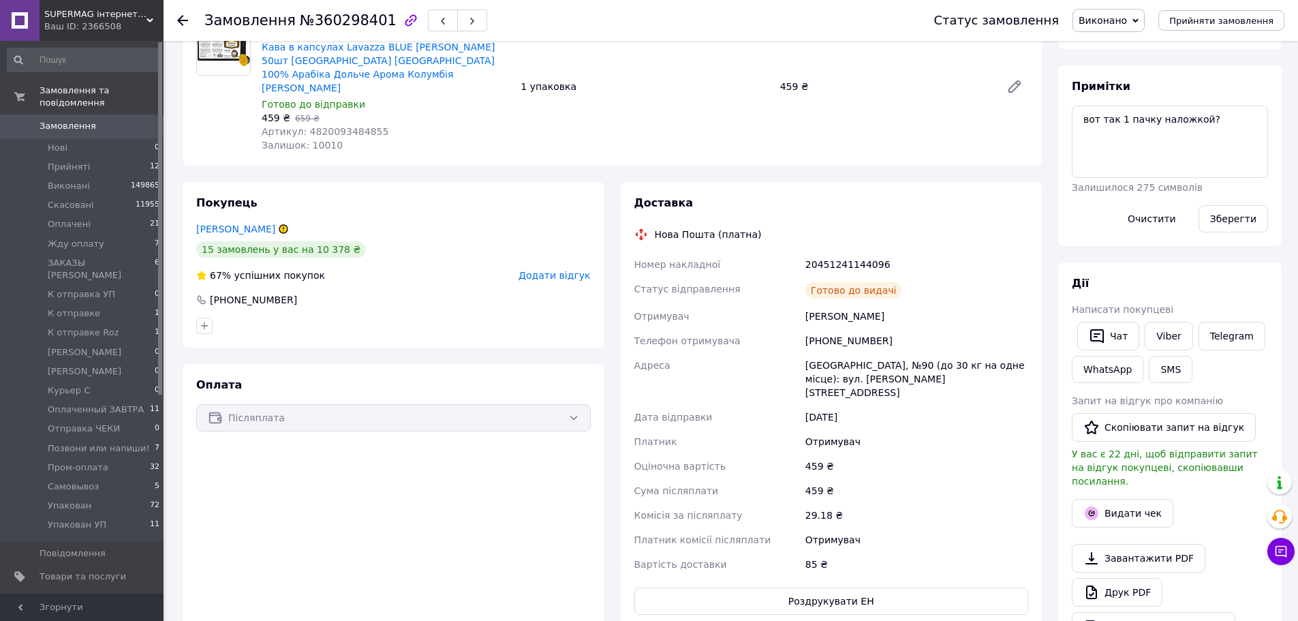
click at [1215, 270] on div "Дії Написати покупцеві   Чат Viber Telegram WhatsApp SMS Запит на відгук про ко…" at bounding box center [1169, 458] width 223 height 392
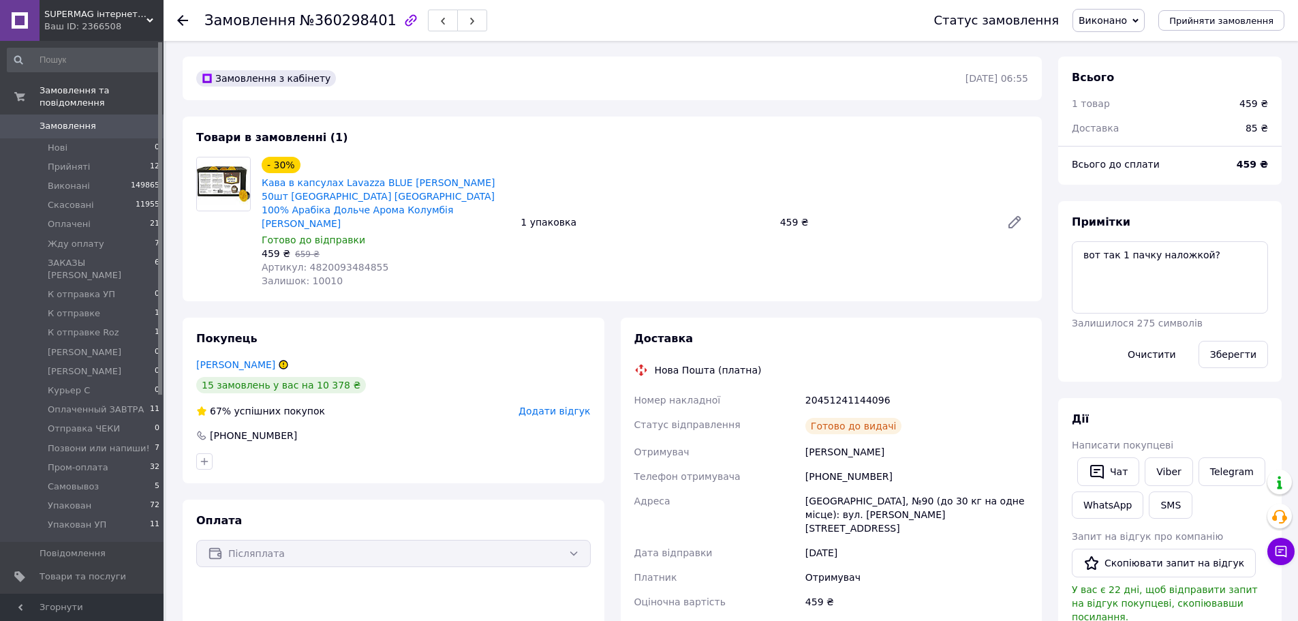
scroll to position [0, 0]
click at [776, 277] on div "- 30% Кава в капсулах Lavazza BLUE Dolce Aroma 50шт Colombia Італія 100% Арабік…" at bounding box center [644, 223] width 777 height 136
drag, startPoint x: 1200, startPoint y: 181, endPoint x: 1171, endPoint y: 183, distance: 29.4
click at [1200, 181] on div "Всього до сплати 459 ₴" at bounding box center [1169, 171] width 223 height 27
click at [255, 360] on link "[PERSON_NAME]" at bounding box center [235, 365] width 79 height 11
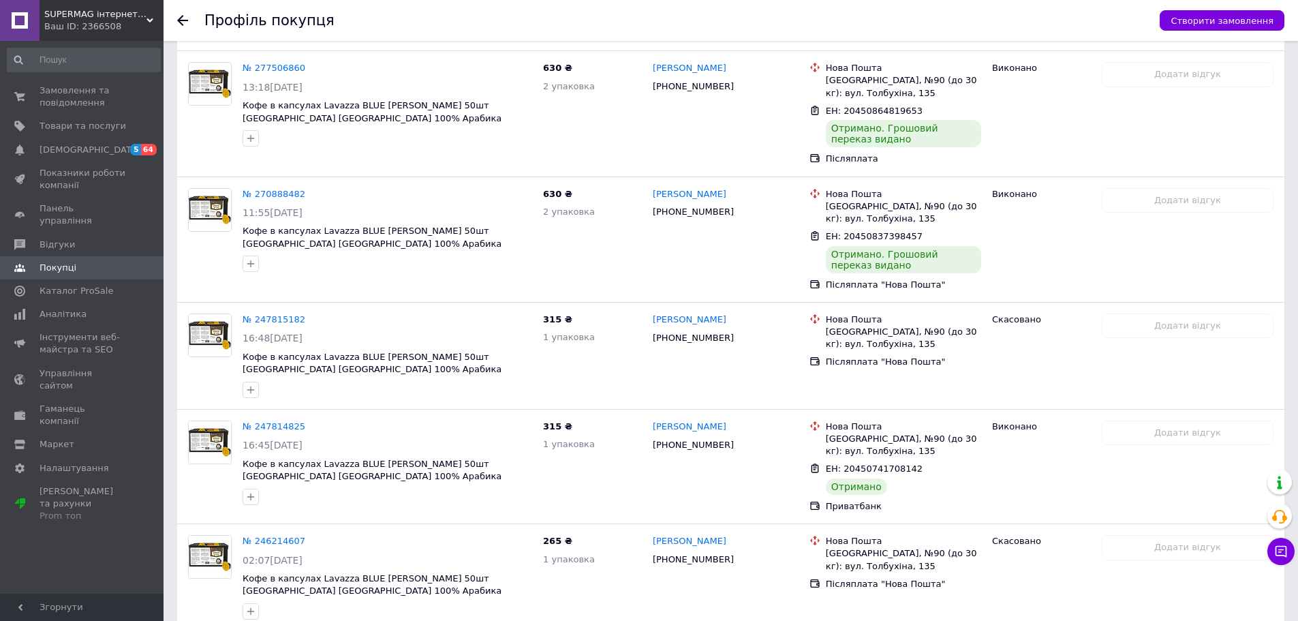
click at [488, 415] on div "№ 247814825 16:45, 12.07.2023 Кофе в капсулах Lavazza BLUE Dolce Aroma 50шт Col…" at bounding box center [387, 462] width 300 height 95
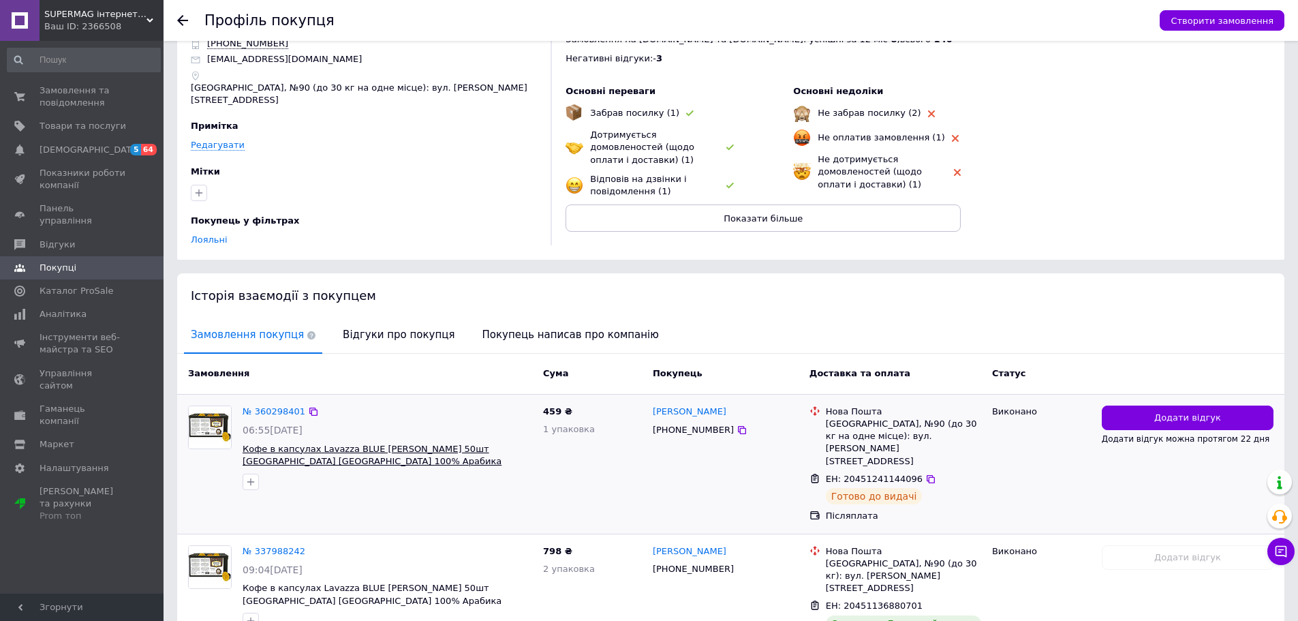
scroll to position [204, 0]
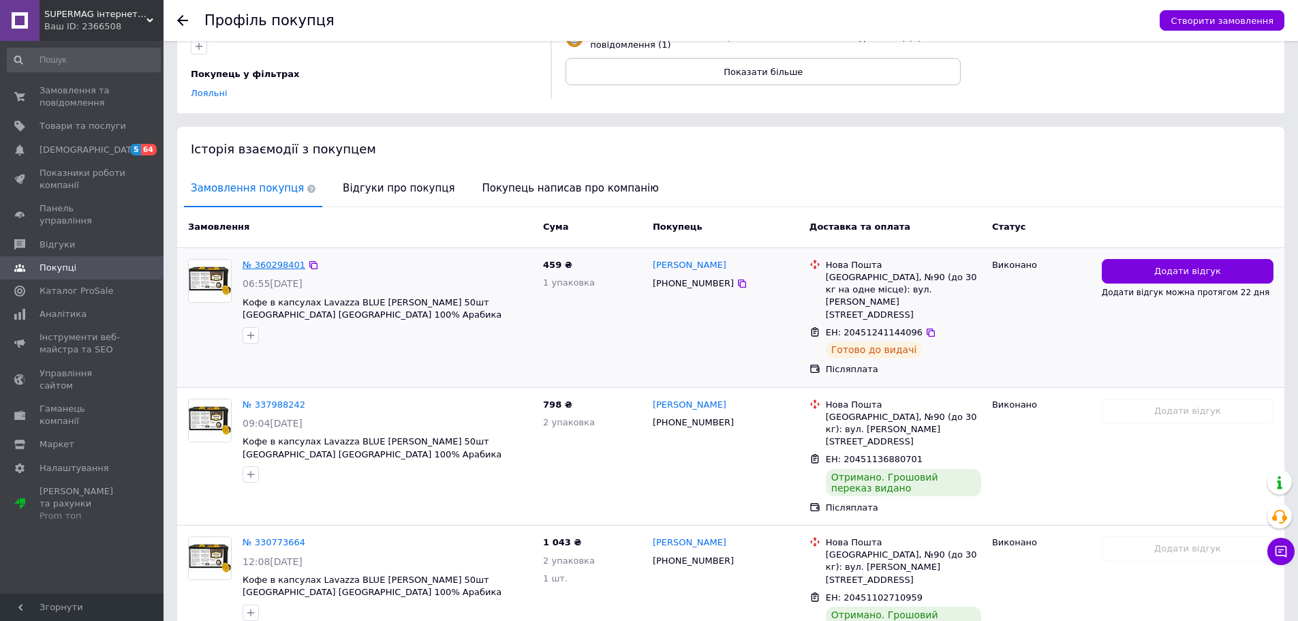
click at [271, 260] on link "№ 360298401" at bounding box center [274, 265] width 63 height 10
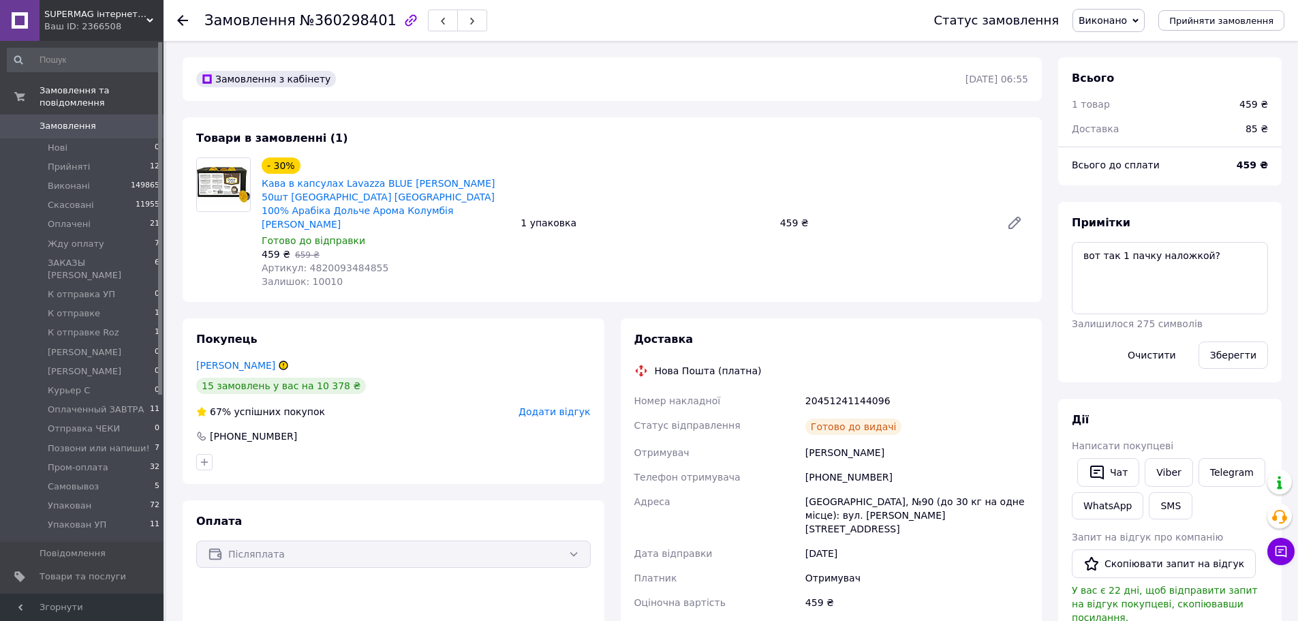
click at [877, 413] on div "Готово до видачі" at bounding box center [917, 426] width 228 height 27
click at [867, 396] on div "20451241144096" at bounding box center [917, 400] width 228 height 25
copy div "20451241144096"
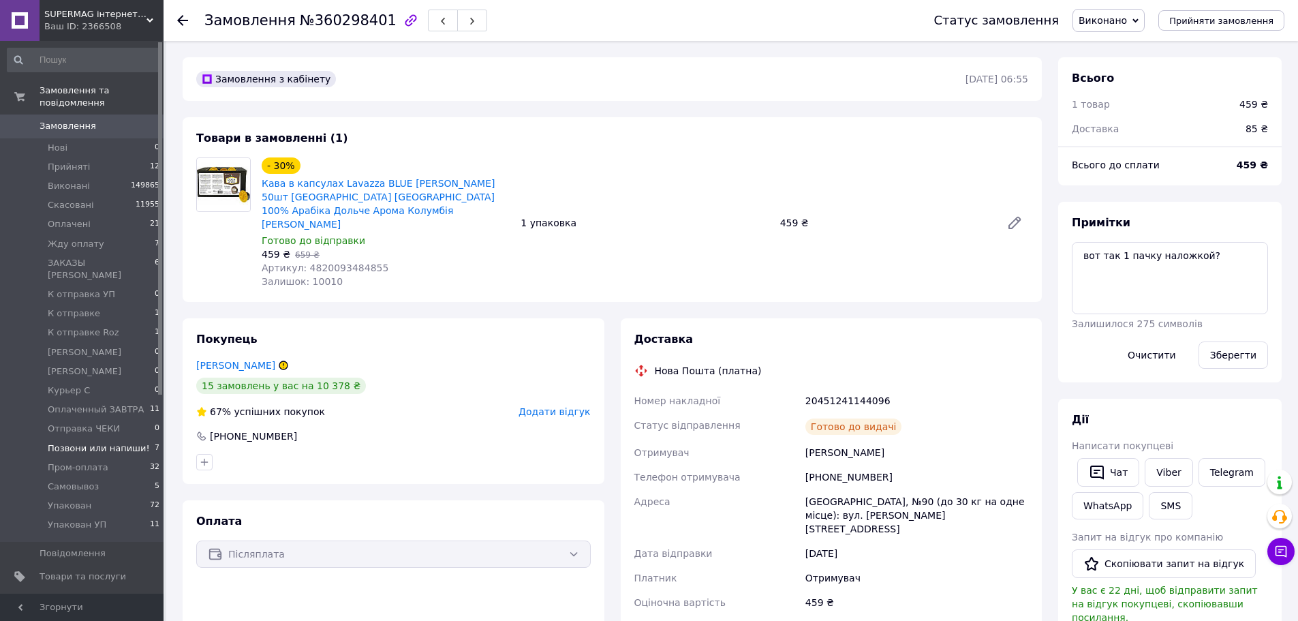
click at [127, 442] on span "Позвони или напиши!" at bounding box center [99, 448] width 102 height 12
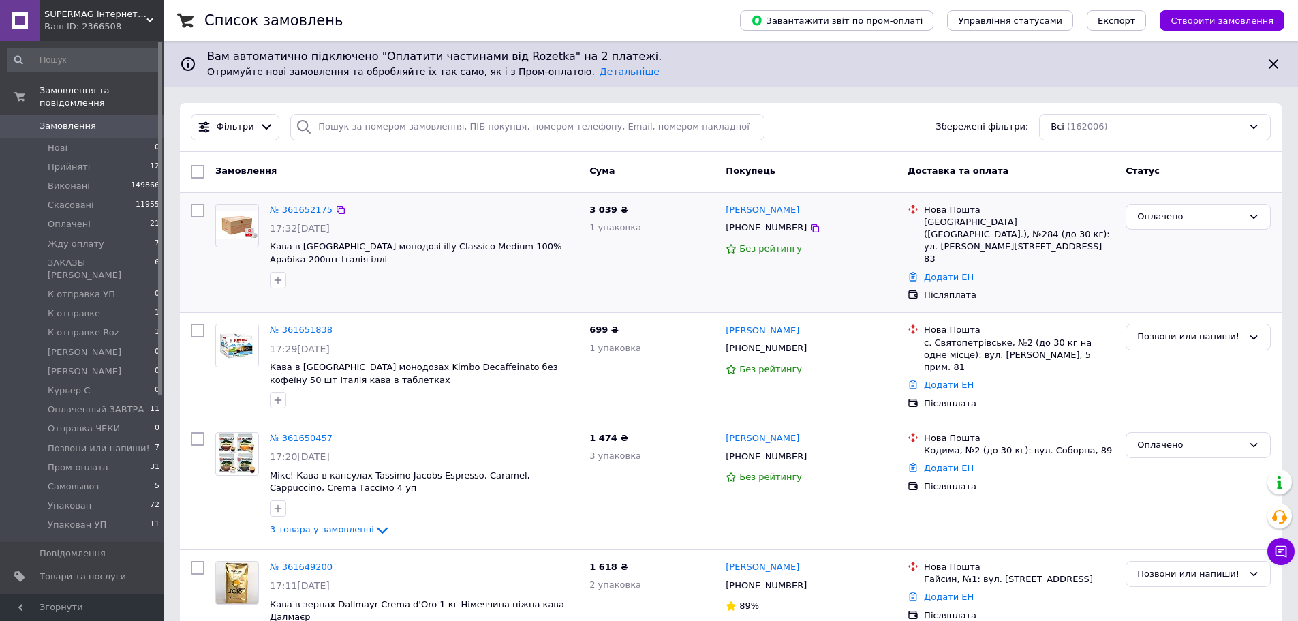
click at [1204, 243] on div "Оплачено" at bounding box center [1198, 252] width 156 height 109
